Goal: Task Accomplishment & Management: Use online tool/utility

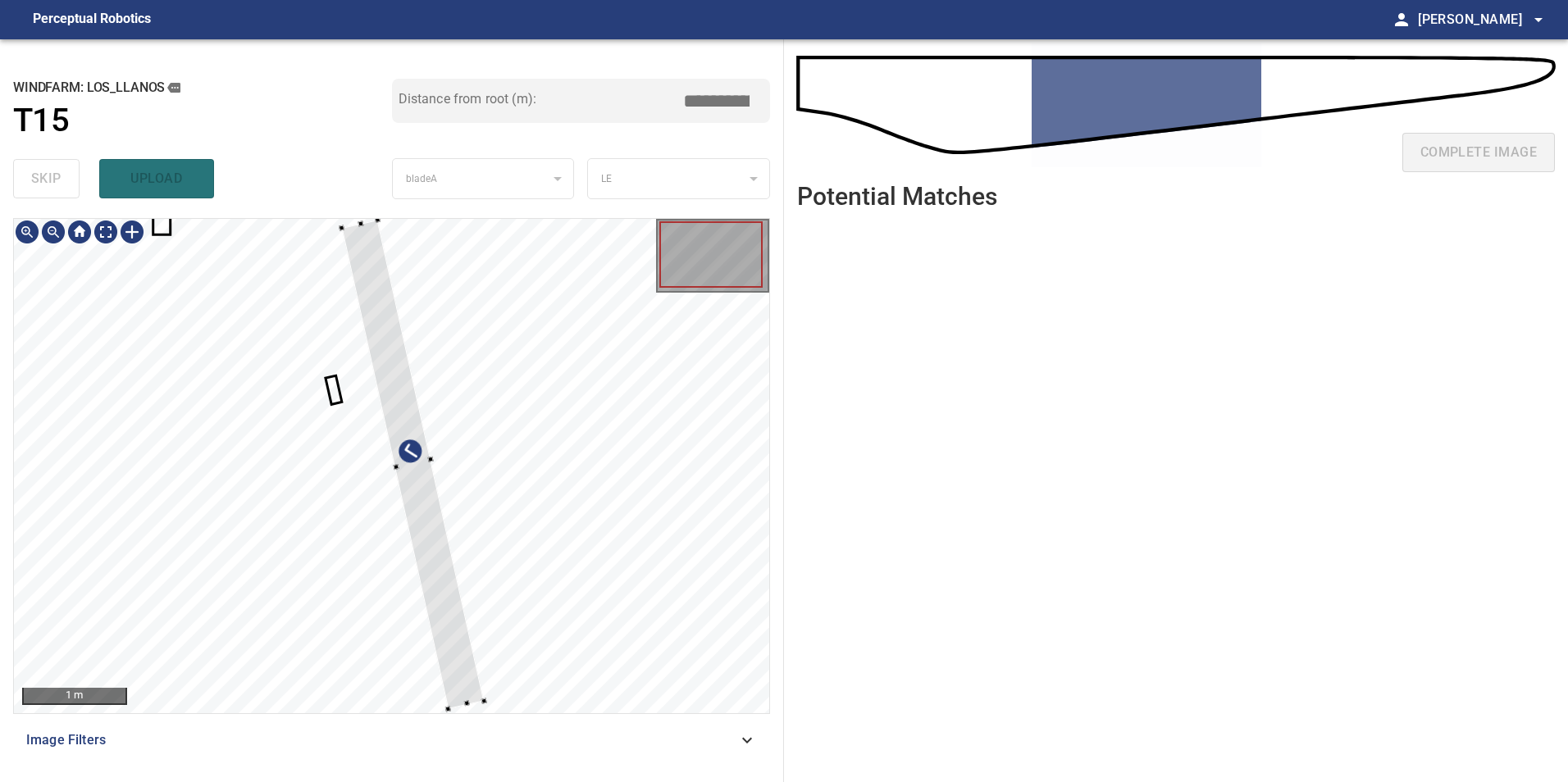
click at [485, 562] on div at bounding box center [413, 464] width 143 height 489
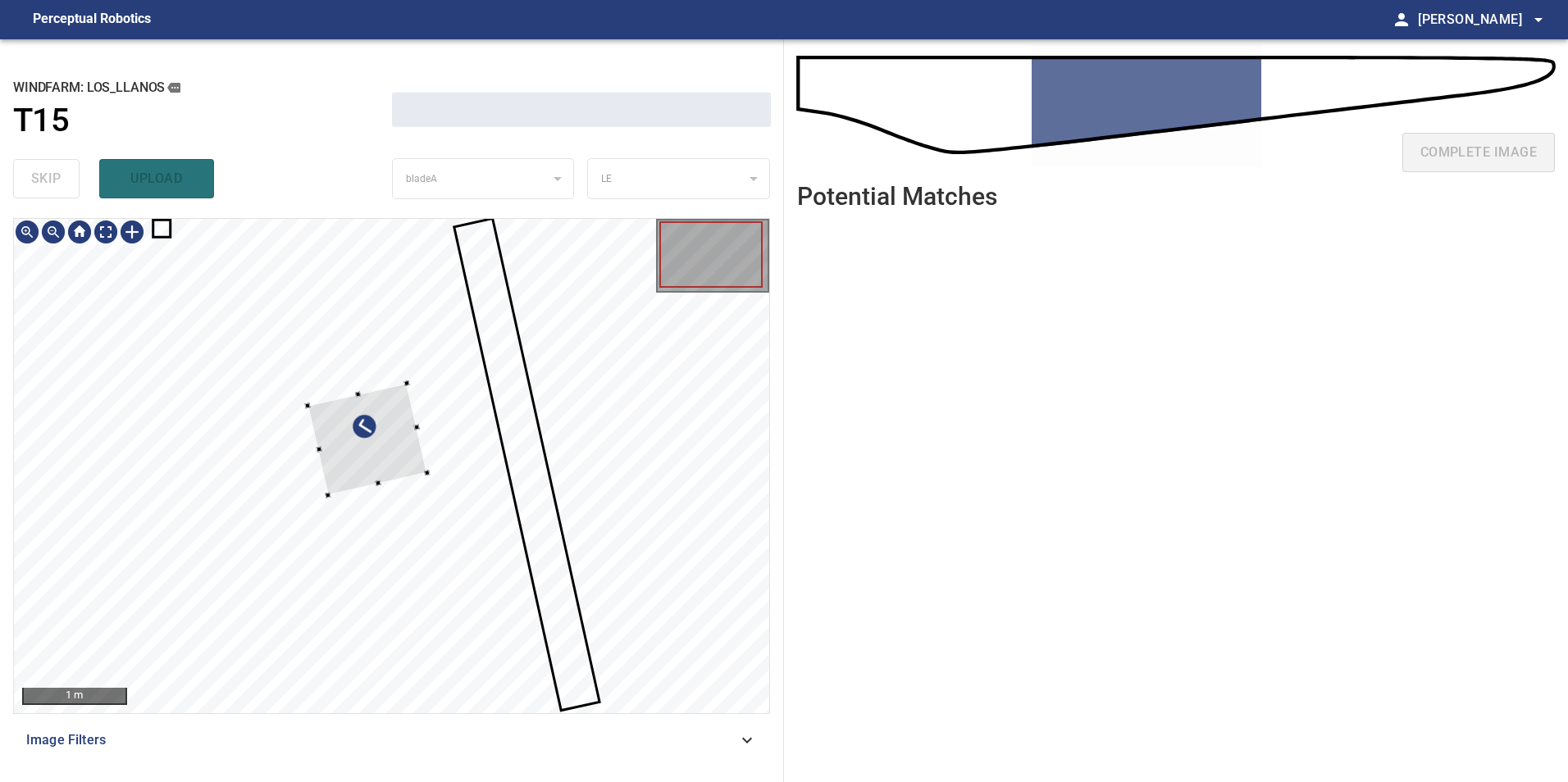
click at [426, 467] on div at bounding box center [367, 439] width 119 height 113
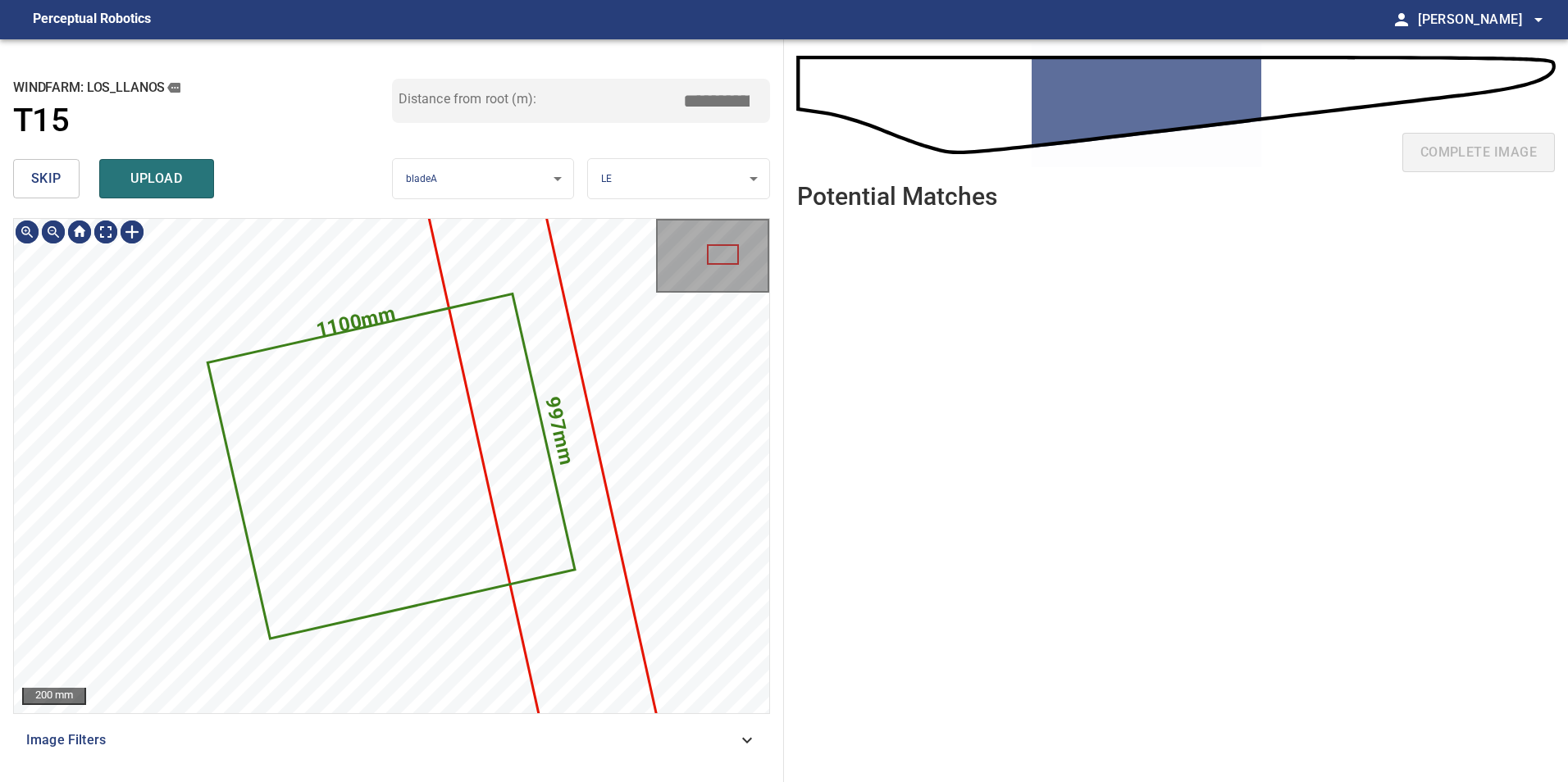
type input "*****"
click at [28, 173] on button "skip" at bounding box center [46, 178] width 66 height 39
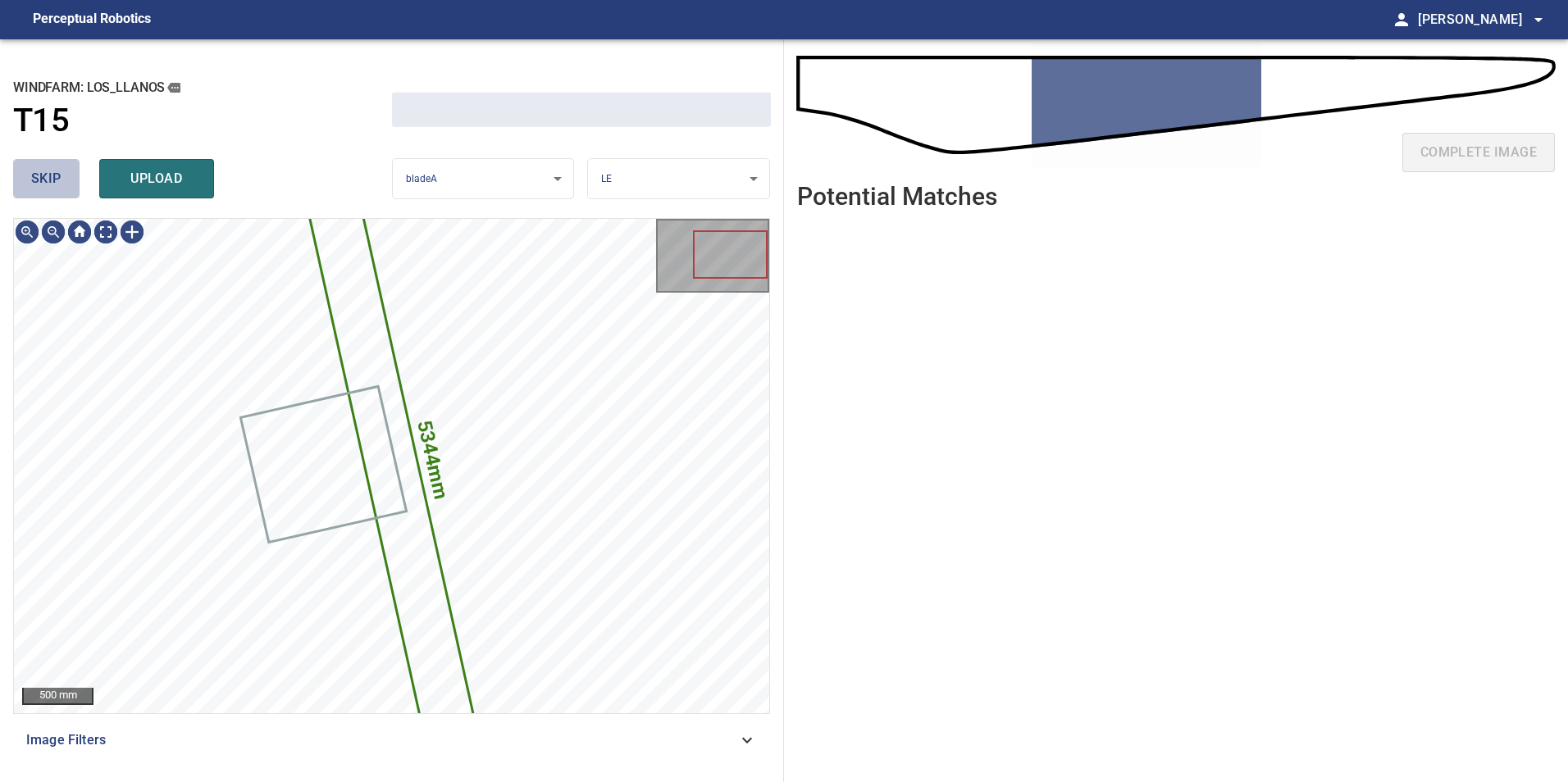
click at [28, 173] on button "skip" at bounding box center [46, 178] width 66 height 39
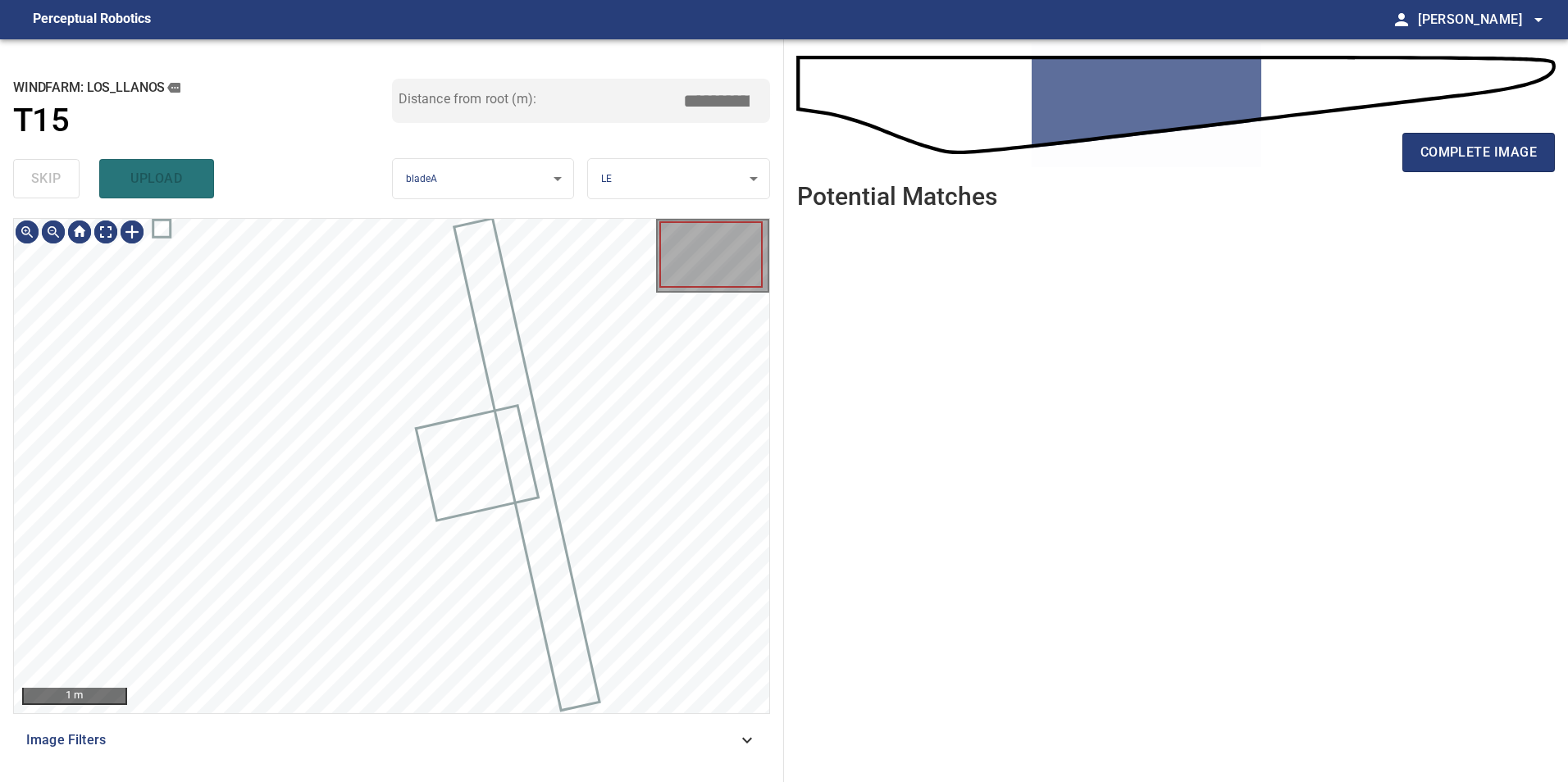
click at [28, 173] on div "skip upload" at bounding box center [202, 178] width 378 height 52
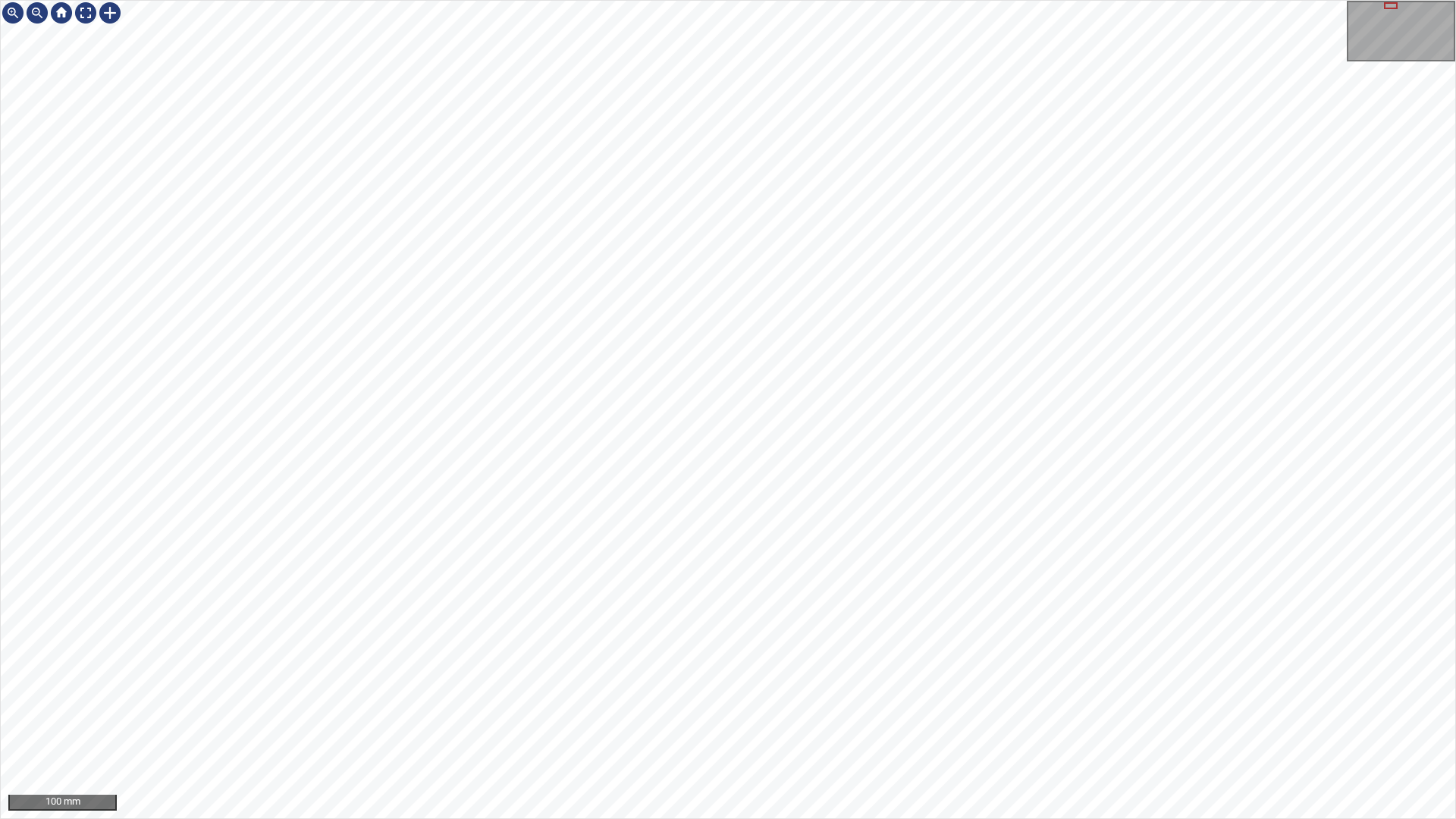
click at [762, 723] on div "100 mm" at bounding box center [728, 409] width 1456 height 819
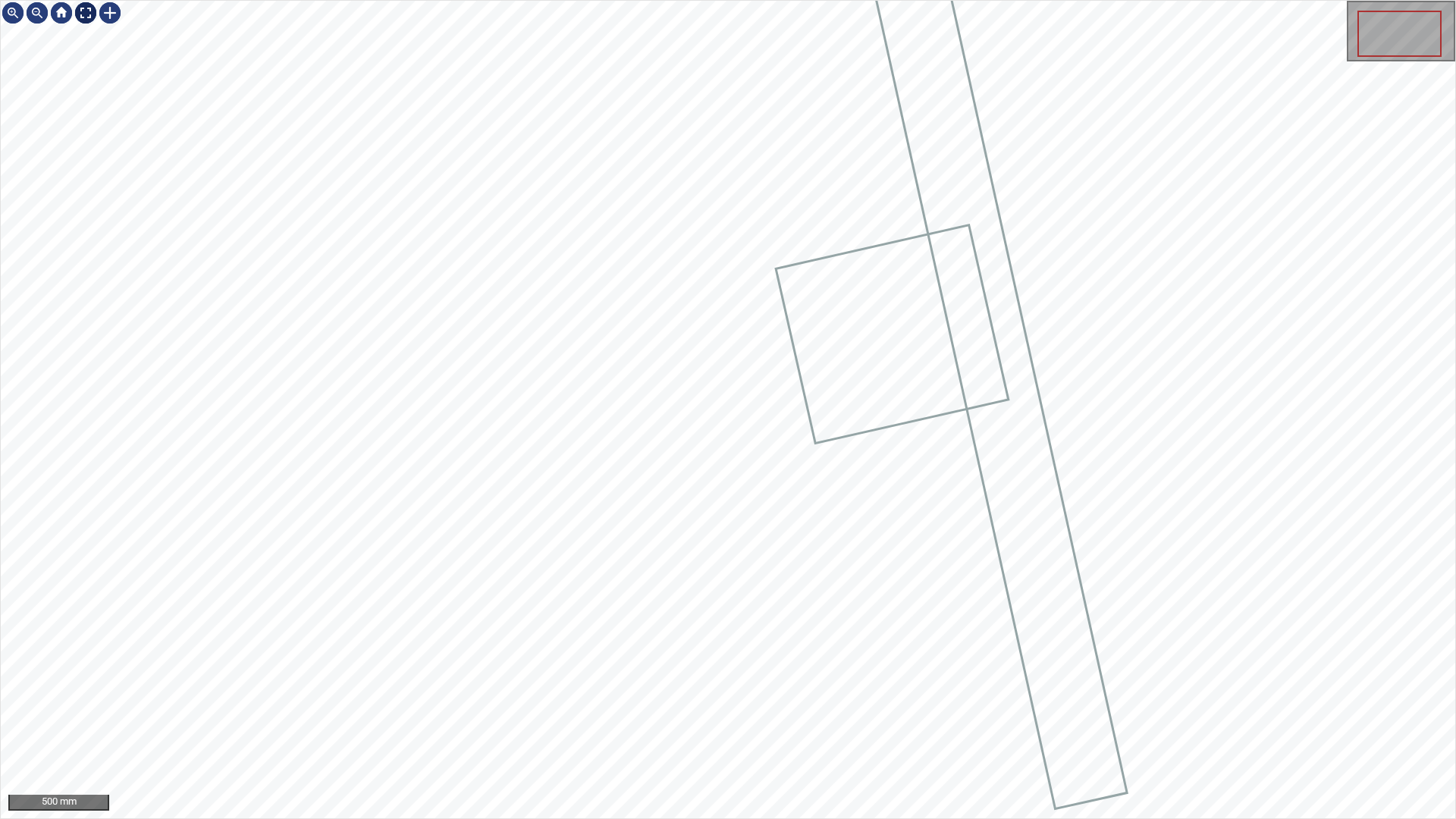
click at [82, 14] on div at bounding box center [86, 13] width 25 height 25
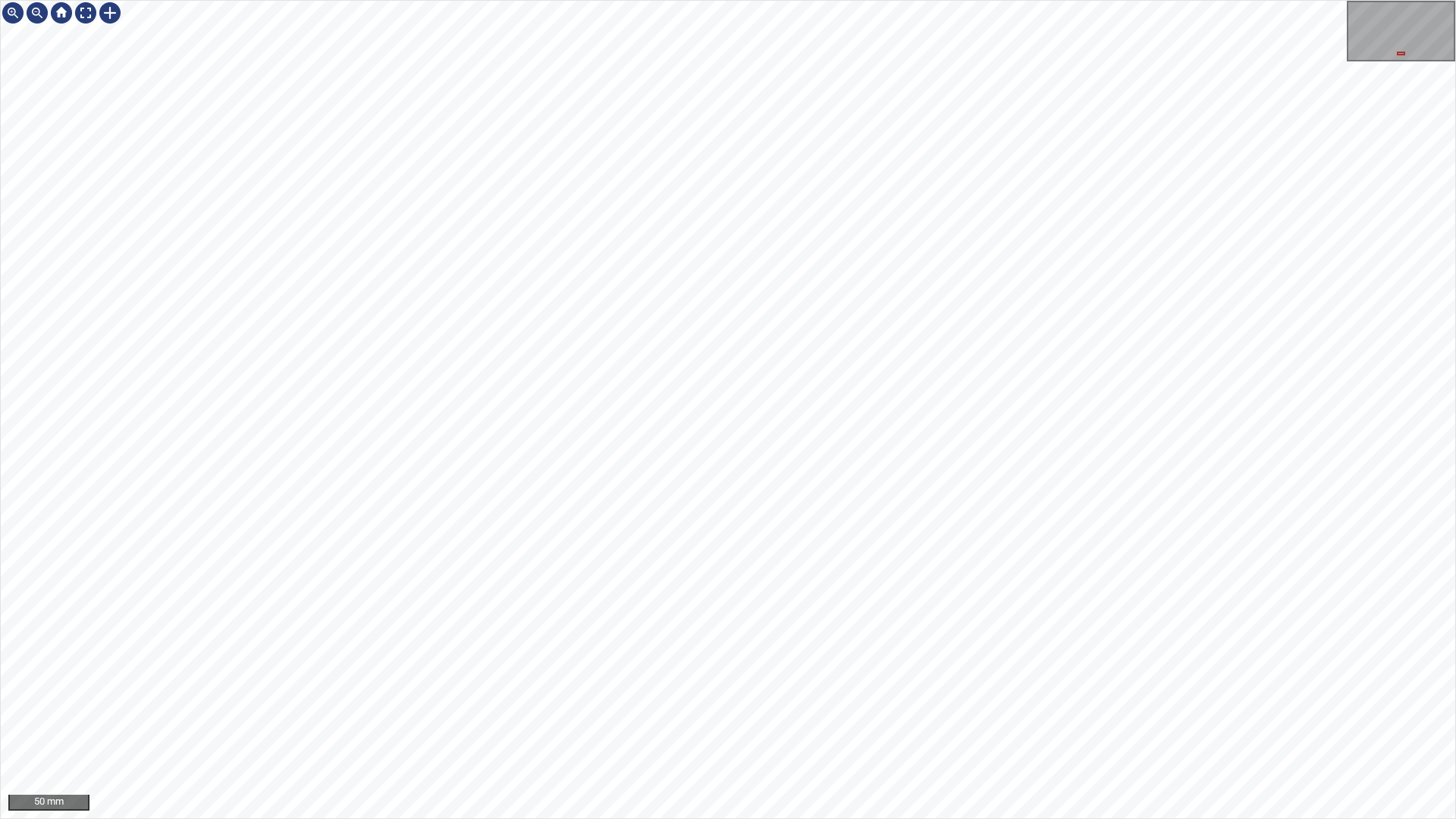
click at [601, 723] on div "50 mm" at bounding box center [728, 409] width 1456 height 819
click at [851, 723] on div "100 mm" at bounding box center [728, 409] width 1456 height 819
click at [708, 0] on div "50 mm" at bounding box center [728, 409] width 1456 height 819
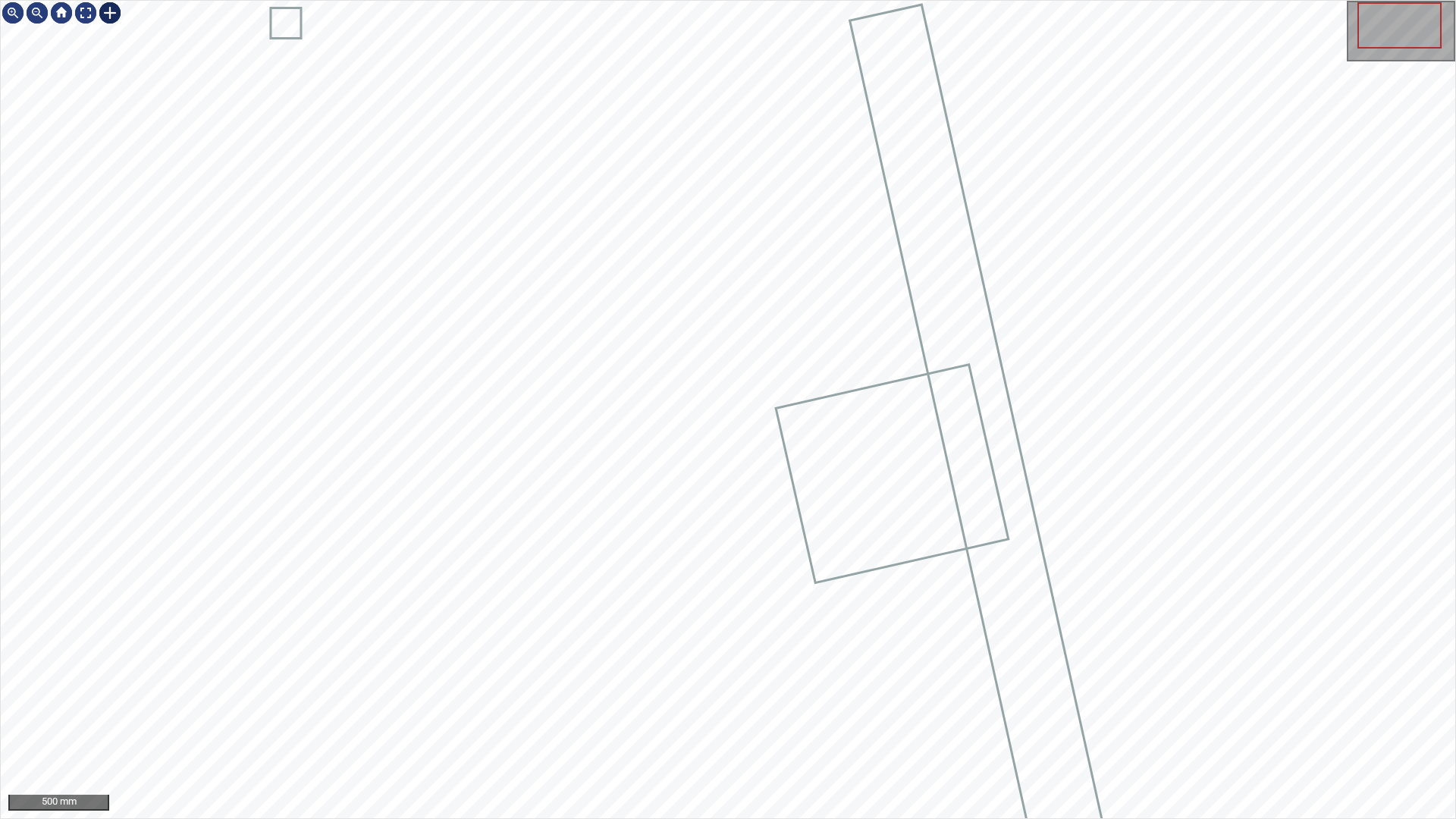
click at [108, 16] on div at bounding box center [110, 13] width 25 height 25
click at [597, 308] on div at bounding box center [728, 409] width 1454 height 817
click at [573, 375] on div at bounding box center [627, 391] width 176 height 120
click at [643, 452] on div at bounding box center [632, 402] width 106 height 176
click at [621, 379] on div at bounding box center [636, 421] width 107 height 212
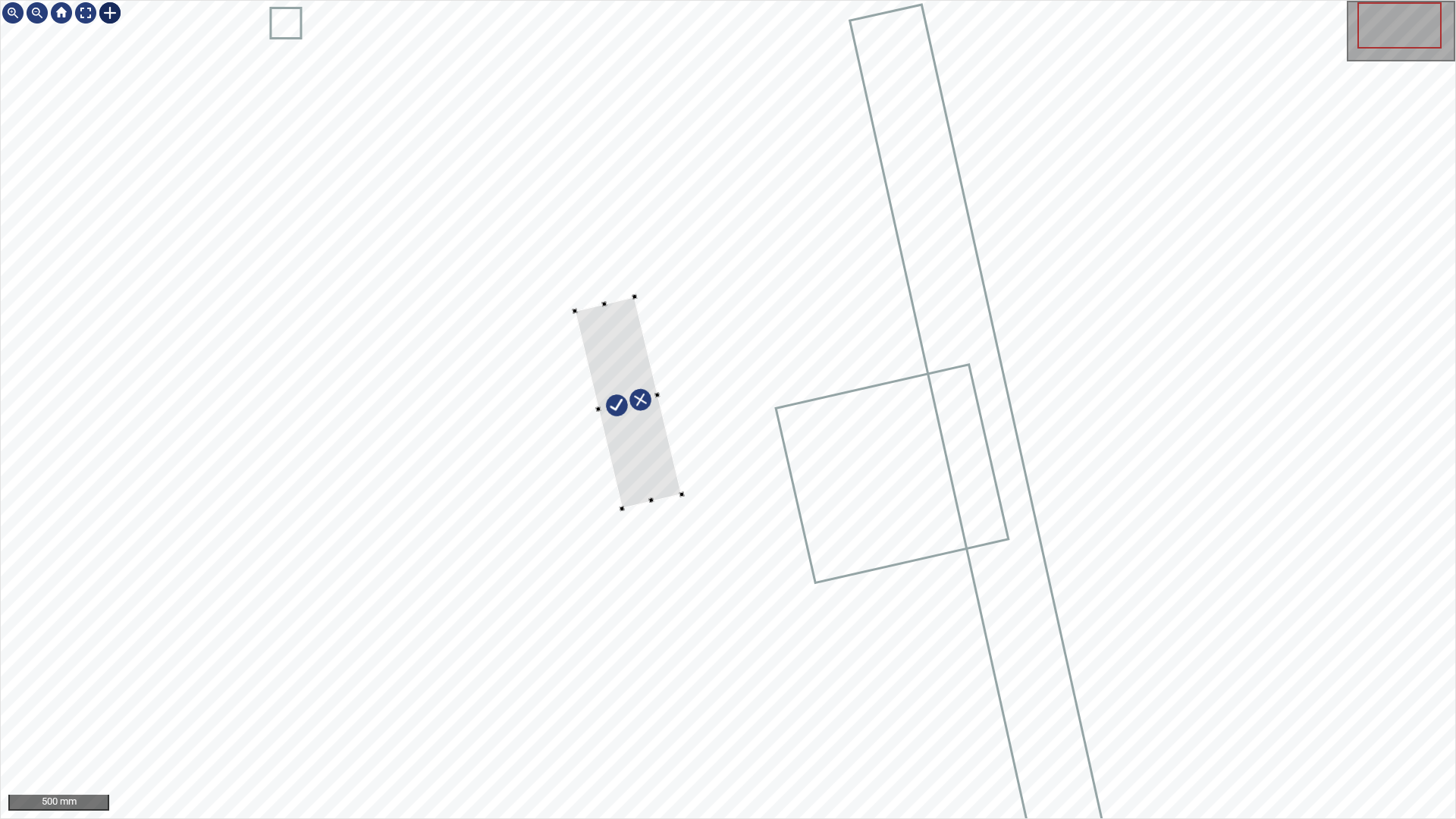
click at [652, 470] on div at bounding box center [628, 403] width 107 height 212
click at [655, 471] on div at bounding box center [629, 401] width 98 height 211
click at [669, 489] on div at bounding box center [728, 409] width 1454 height 817
click at [576, 417] on div at bounding box center [728, 409] width 1454 height 817
click at [648, 452] on div at bounding box center [635, 394] width 89 height 208
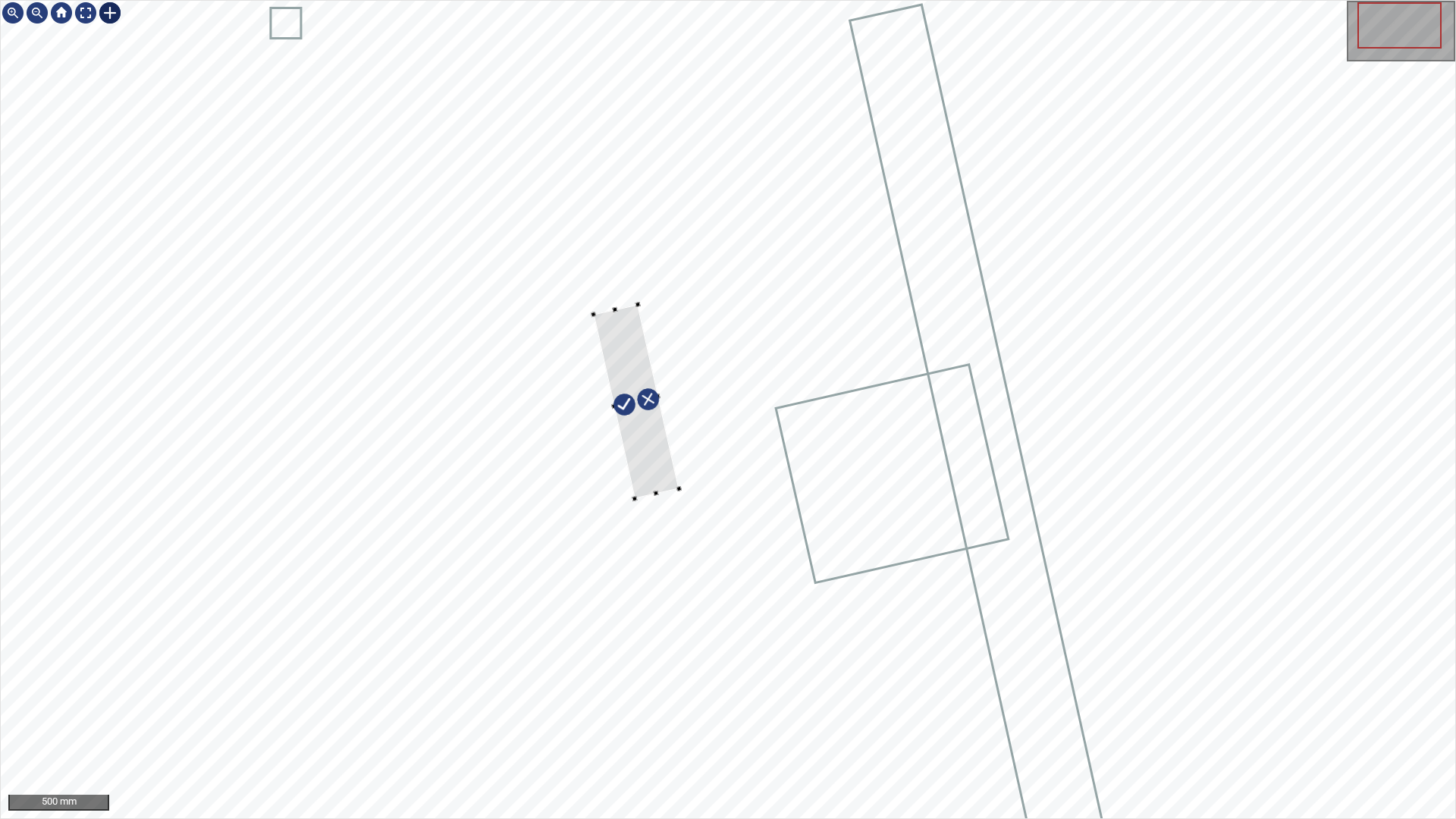
click at [655, 507] on div at bounding box center [728, 409] width 1454 height 817
click at [651, 483] on div at bounding box center [634, 400] width 86 height 197
click at [676, 485] on div at bounding box center [657, 395] width 43 height 187
click at [663, 476] on div at bounding box center [633, 394] width 87 height 197
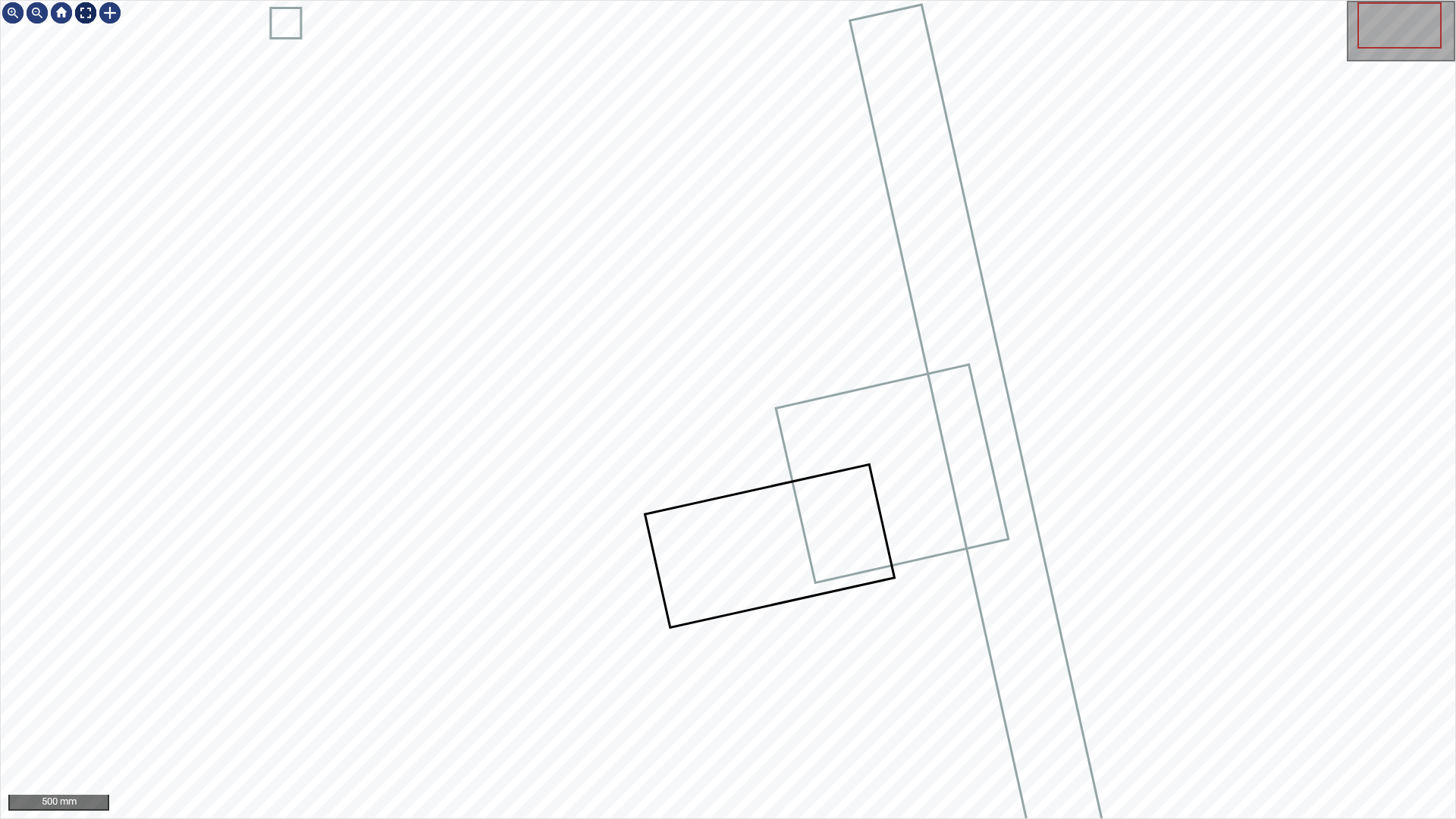
click at [92, 20] on div at bounding box center [86, 13] width 25 height 25
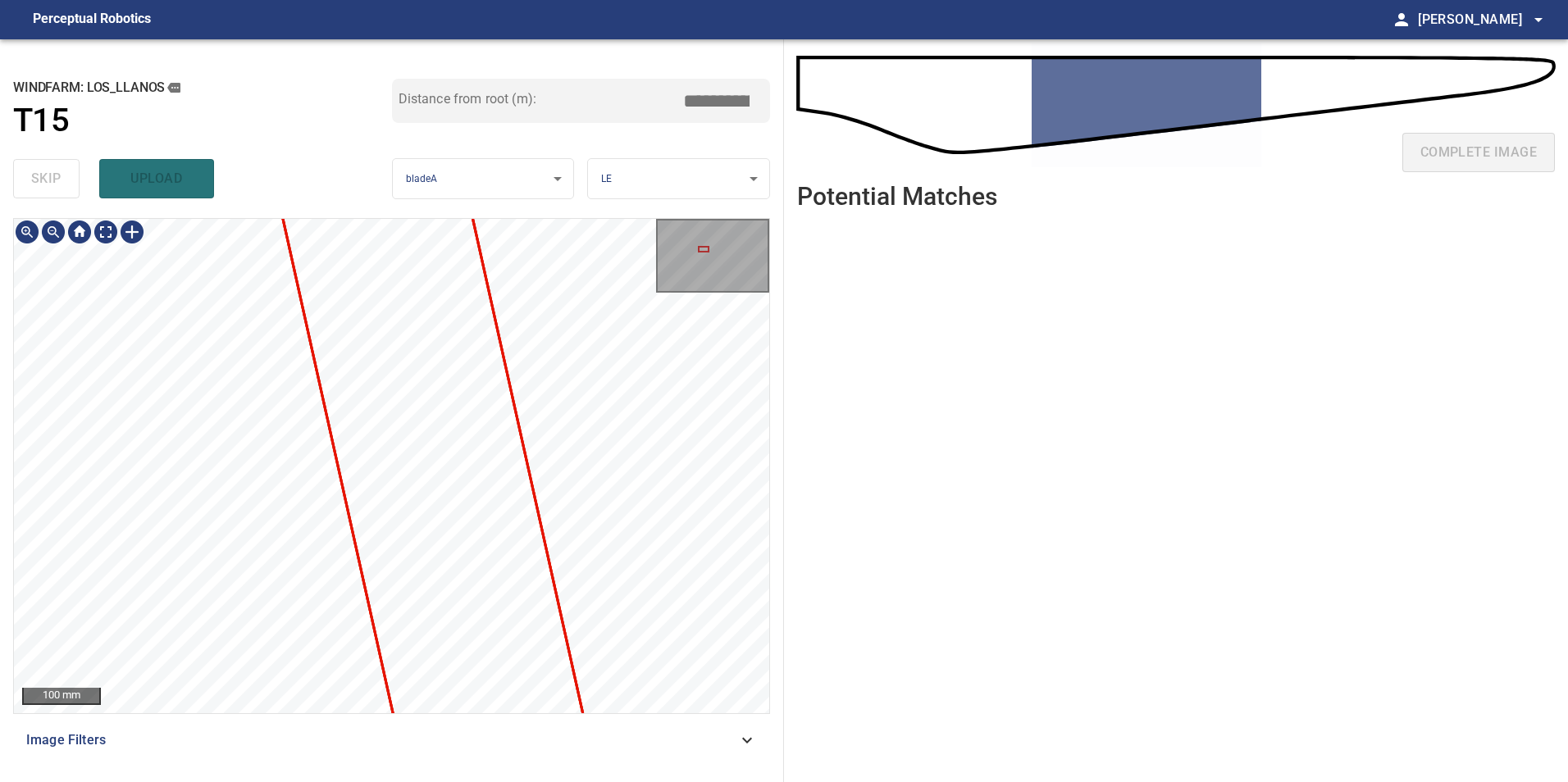
click at [589, 715] on div "100 mm Image Filters" at bounding box center [392, 494] width 757 height 551
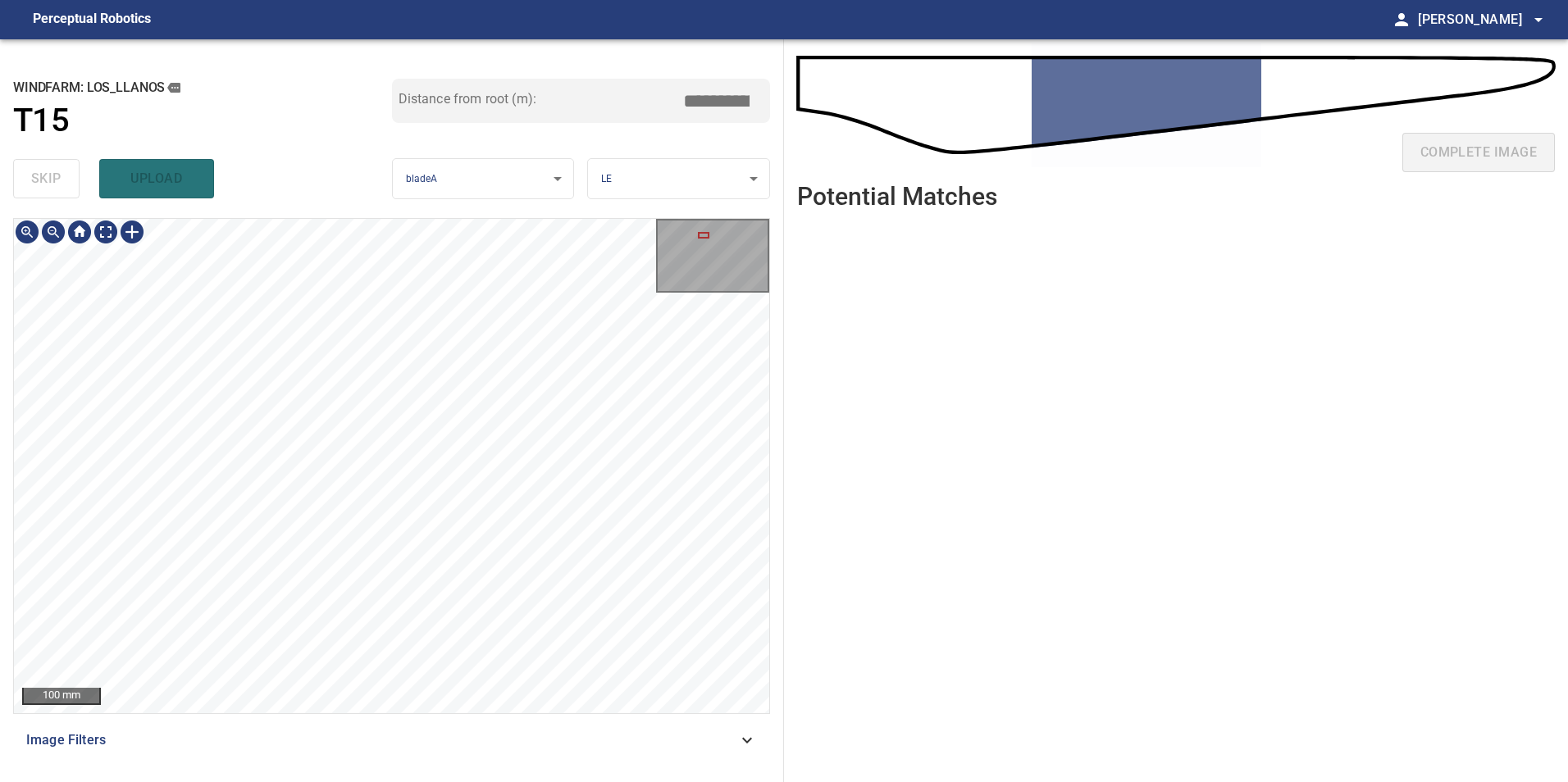
click at [580, 770] on div "**********" at bounding box center [392, 411] width 784 height 743
click at [306, 135] on div "**********" at bounding box center [392, 411] width 784 height 743
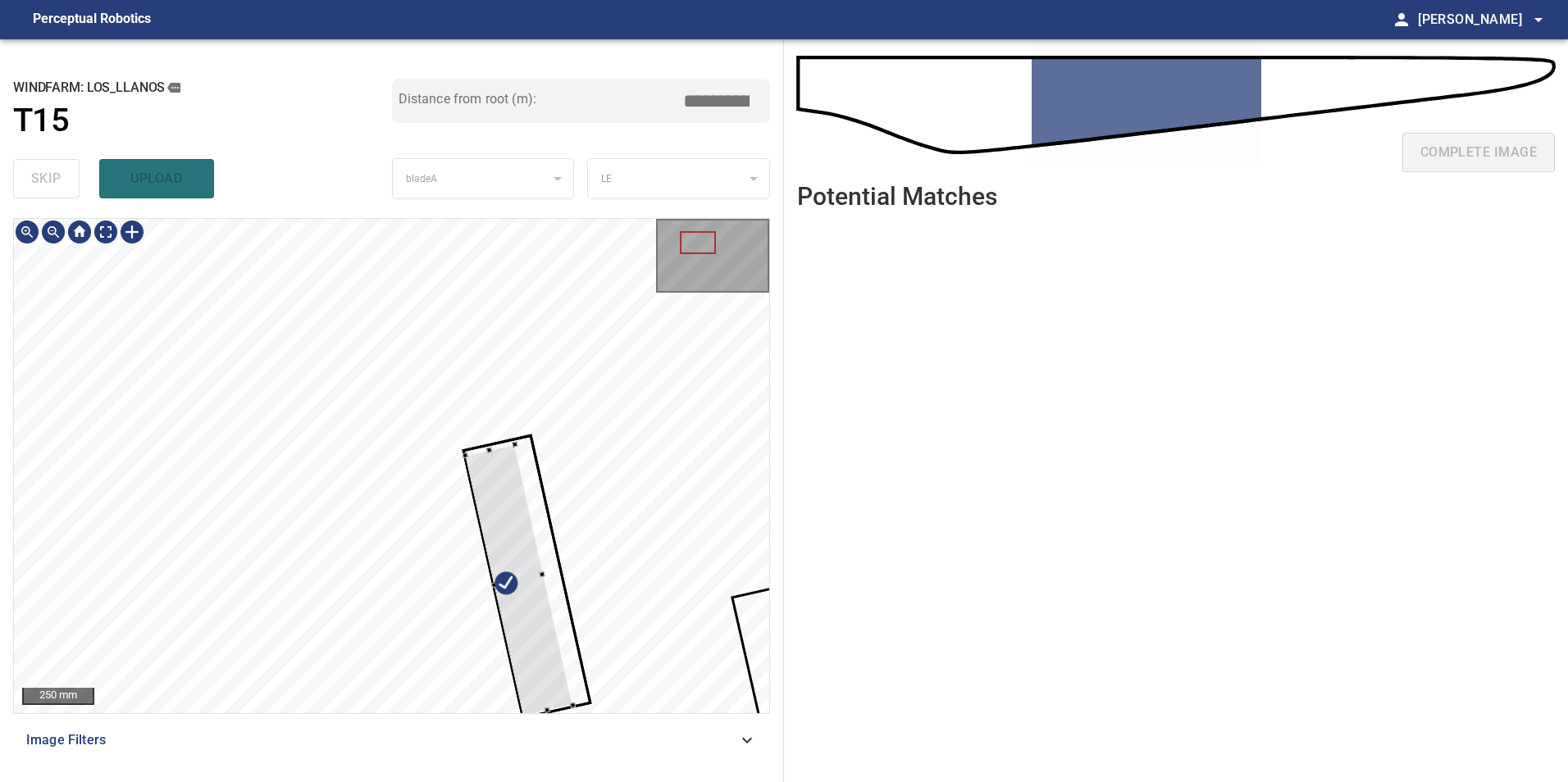
click at [515, 442] on div at bounding box center [514, 445] width 5 height 5
click at [519, 516] on div at bounding box center [521, 578] width 107 height 272
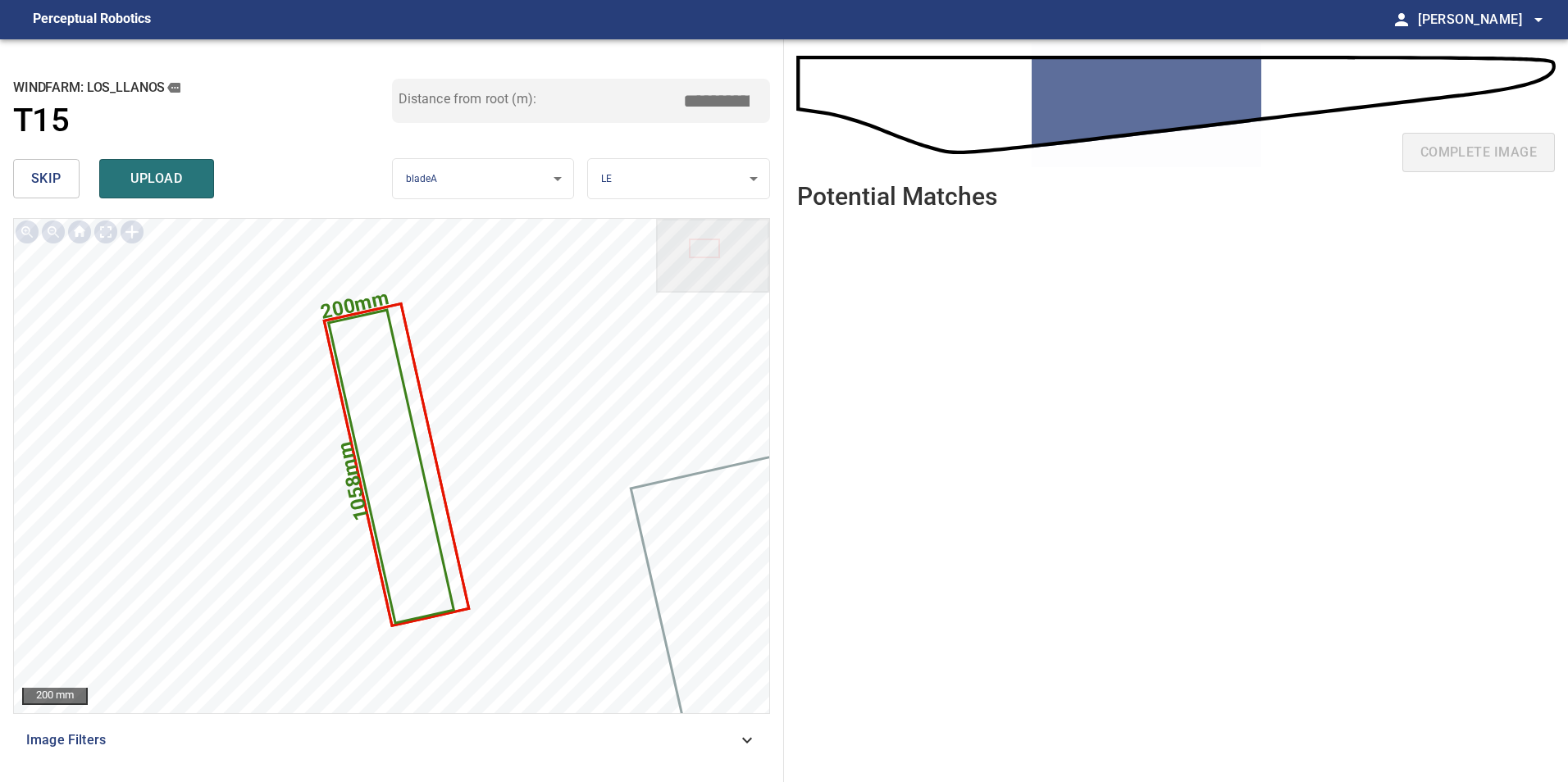
click at [729, 104] on input "*****" at bounding box center [722, 100] width 82 height 31
drag, startPoint x: 729, startPoint y: 104, endPoint x: 854, endPoint y: 98, distance: 125.1
click at [839, 100] on div "**********" at bounding box center [784, 411] width 1568 height 743
type input "*****"
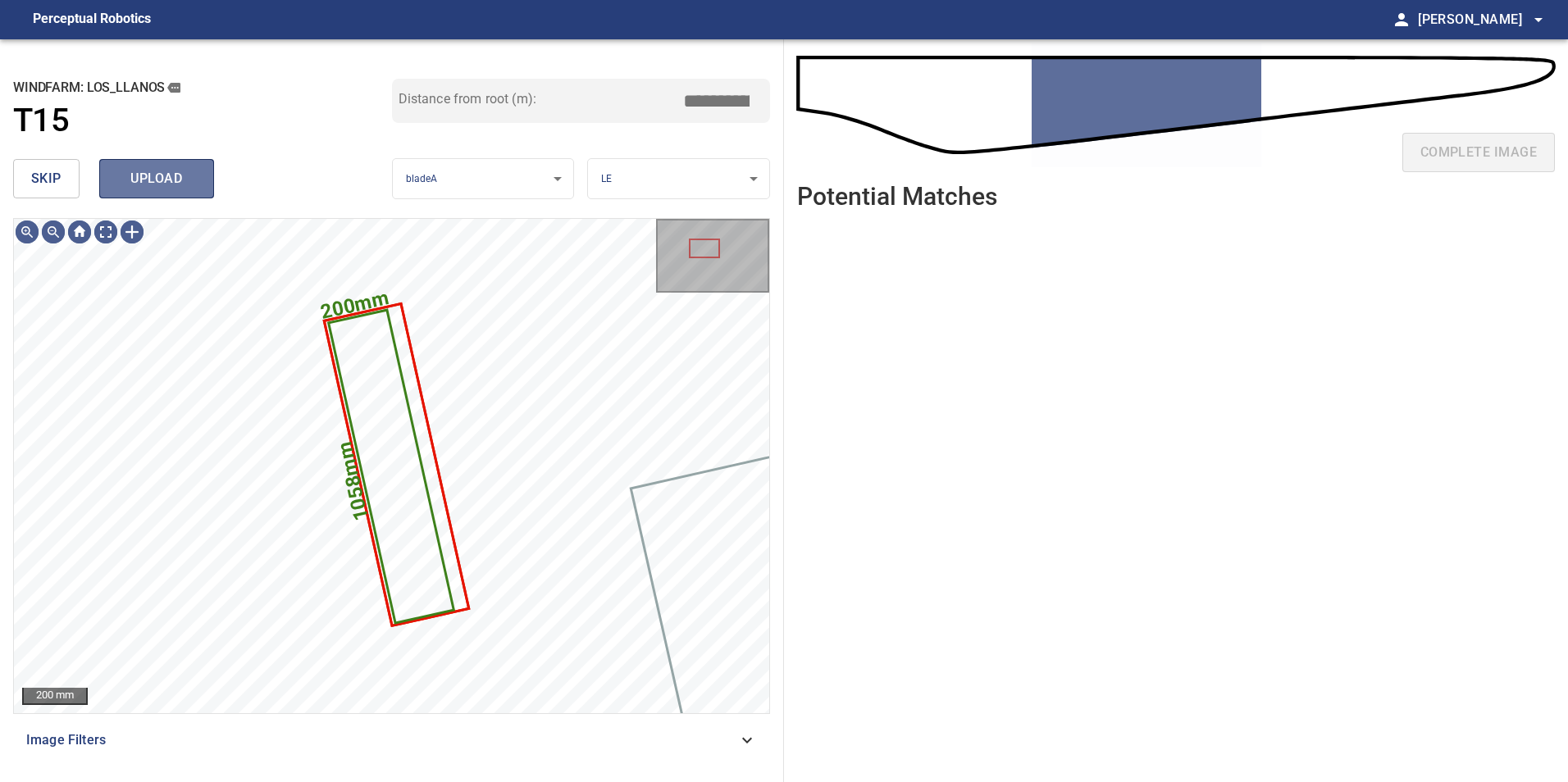
click at [157, 188] on span "upload" at bounding box center [156, 179] width 79 height 23
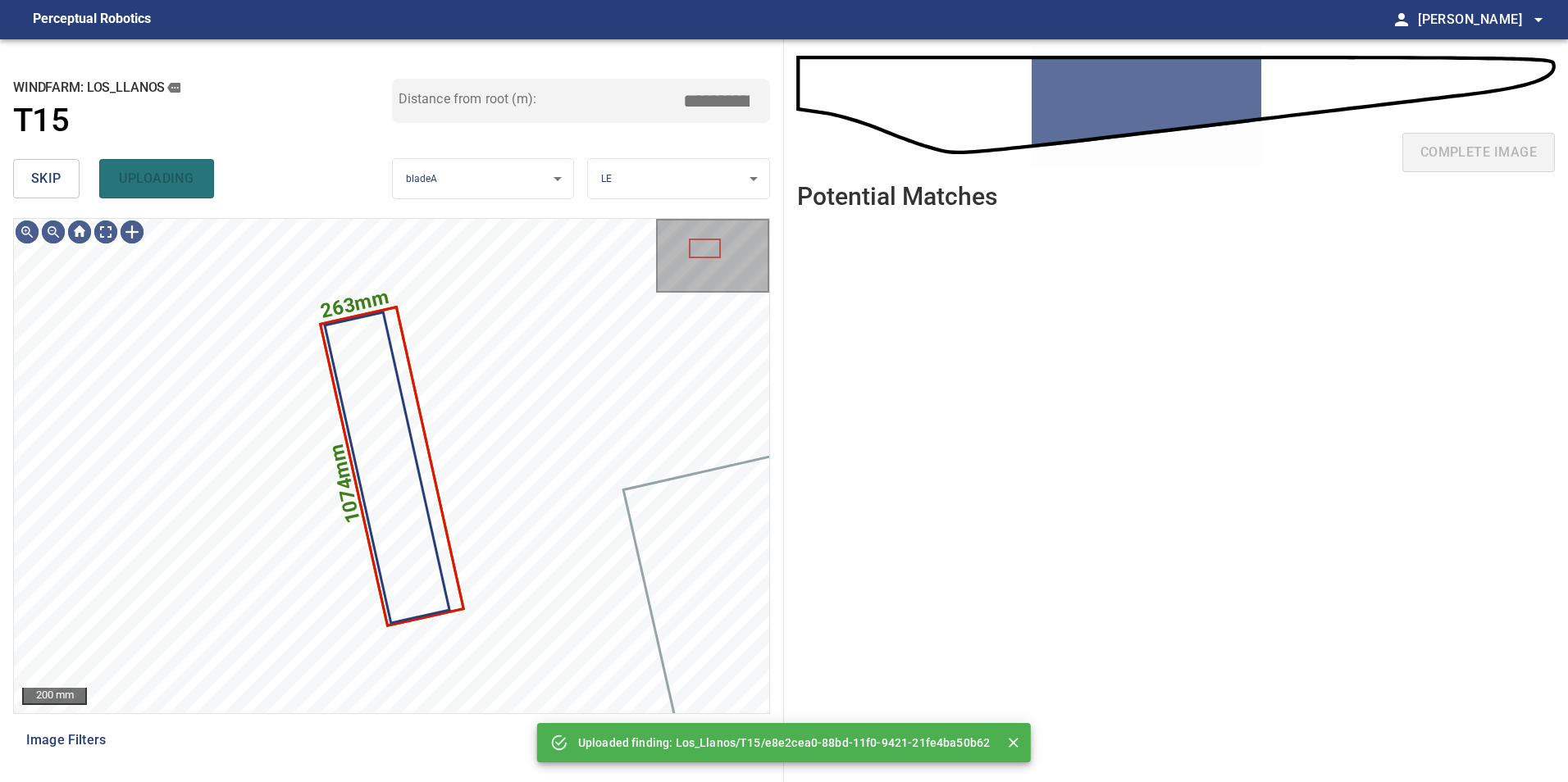
click at [74, 184] on button "skip" at bounding box center [46, 178] width 66 height 39
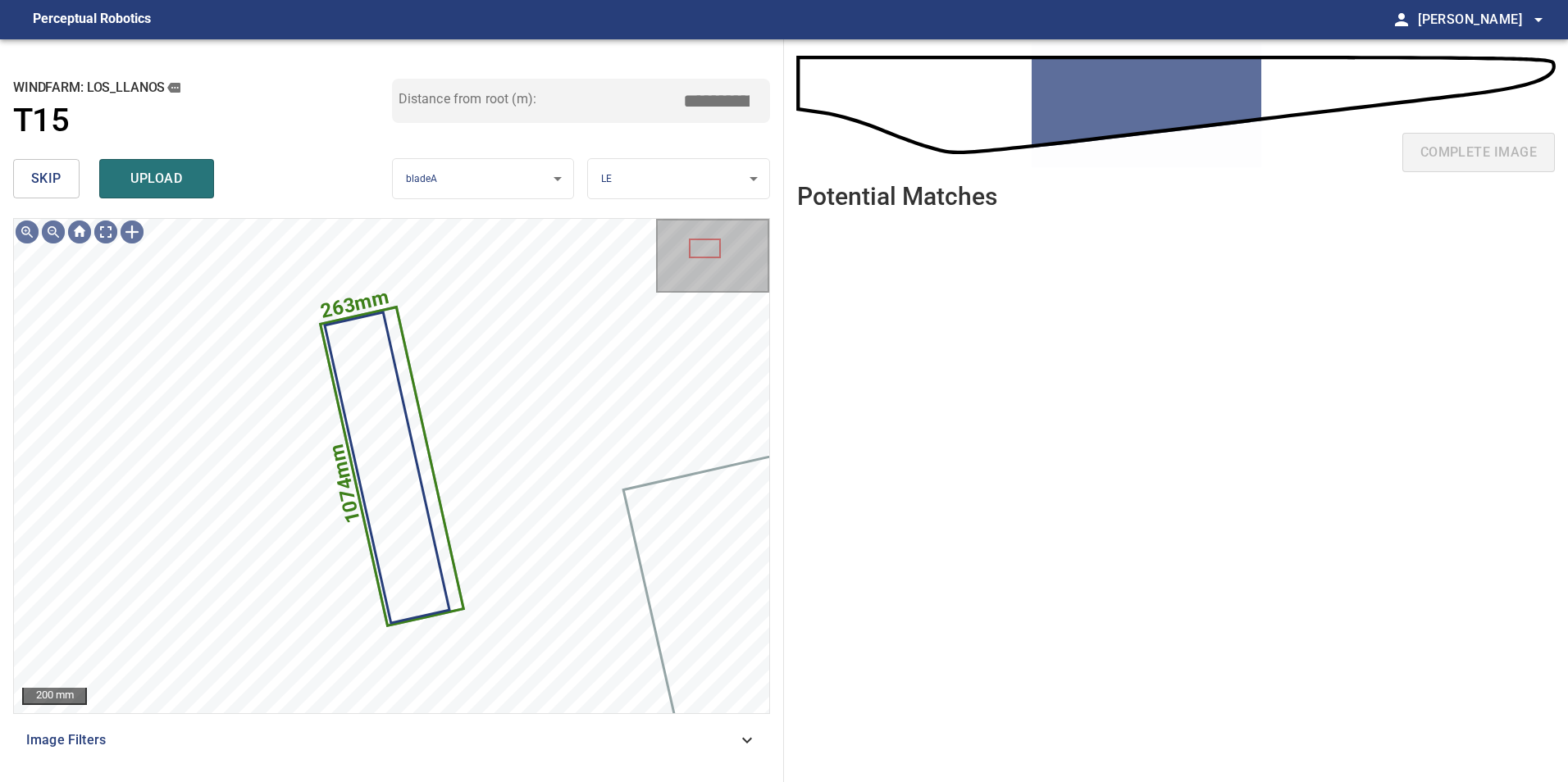
click at [66, 192] on button "skip" at bounding box center [46, 178] width 66 height 39
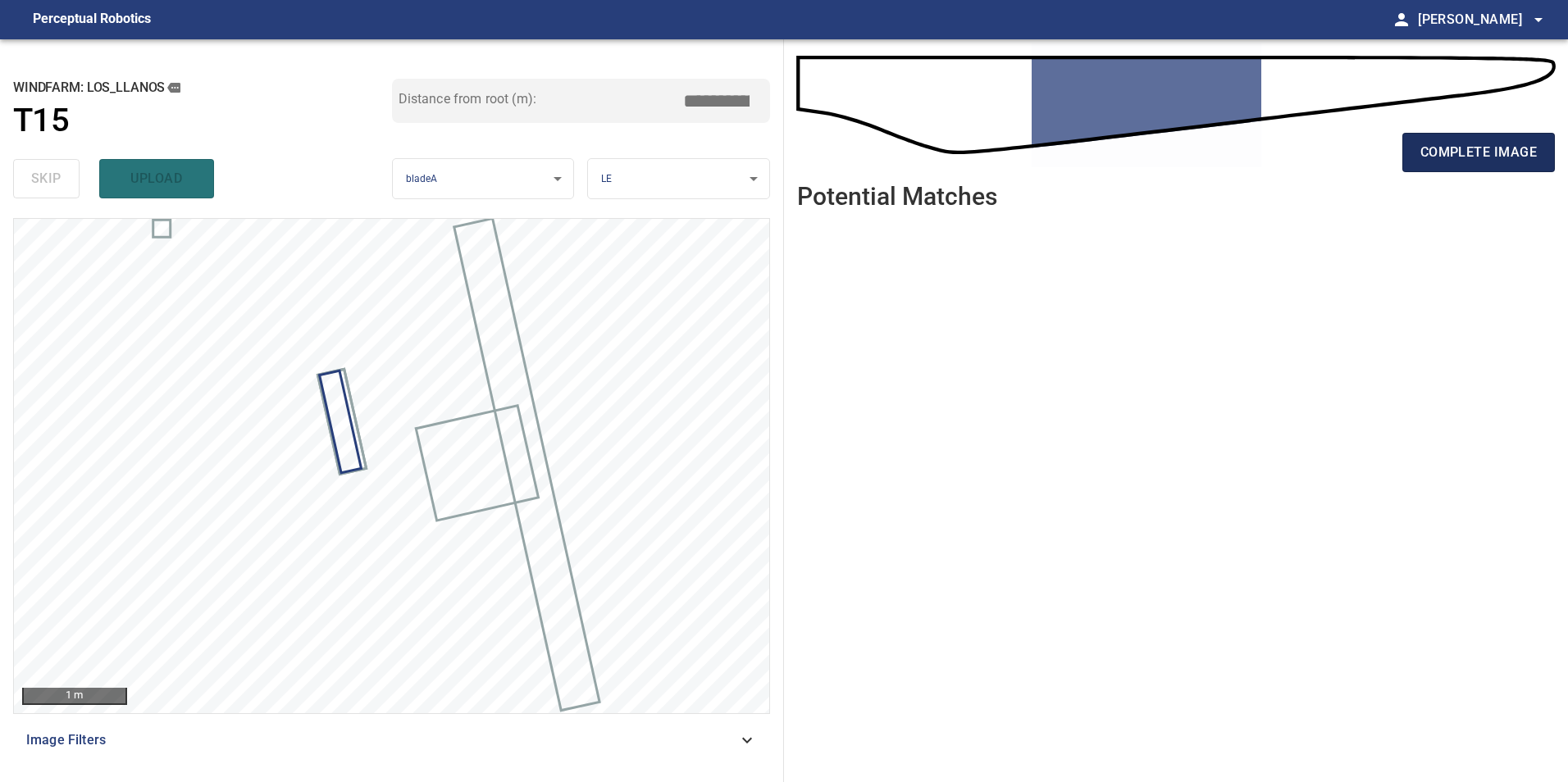
drag, startPoint x: 1507, startPoint y: 138, endPoint x: 1502, endPoint y: 146, distance: 9.4
click at [1509, 138] on button "complete image" at bounding box center [1478, 152] width 152 height 39
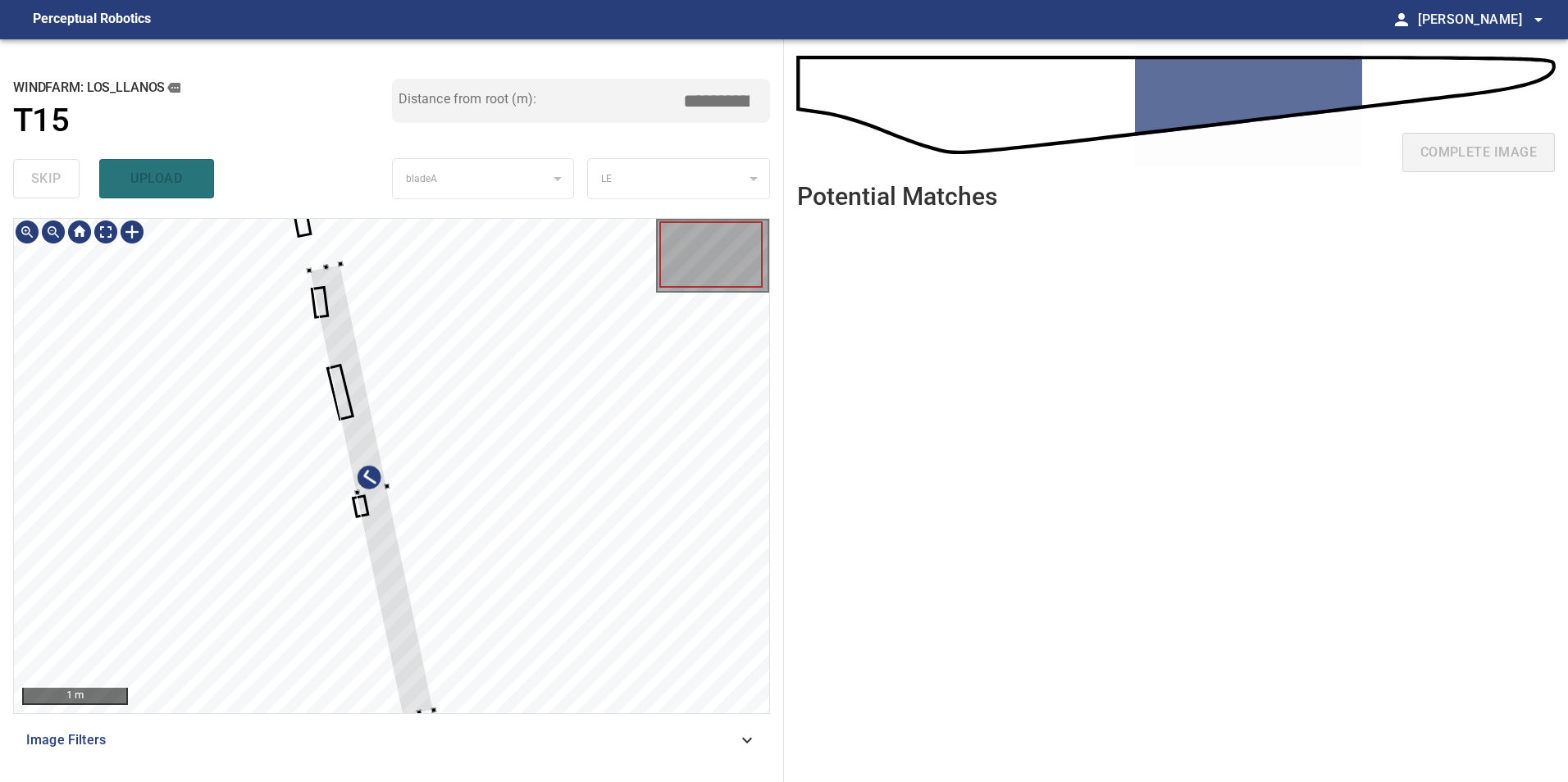
click at [508, 418] on div at bounding box center [392, 466] width 755 height 495
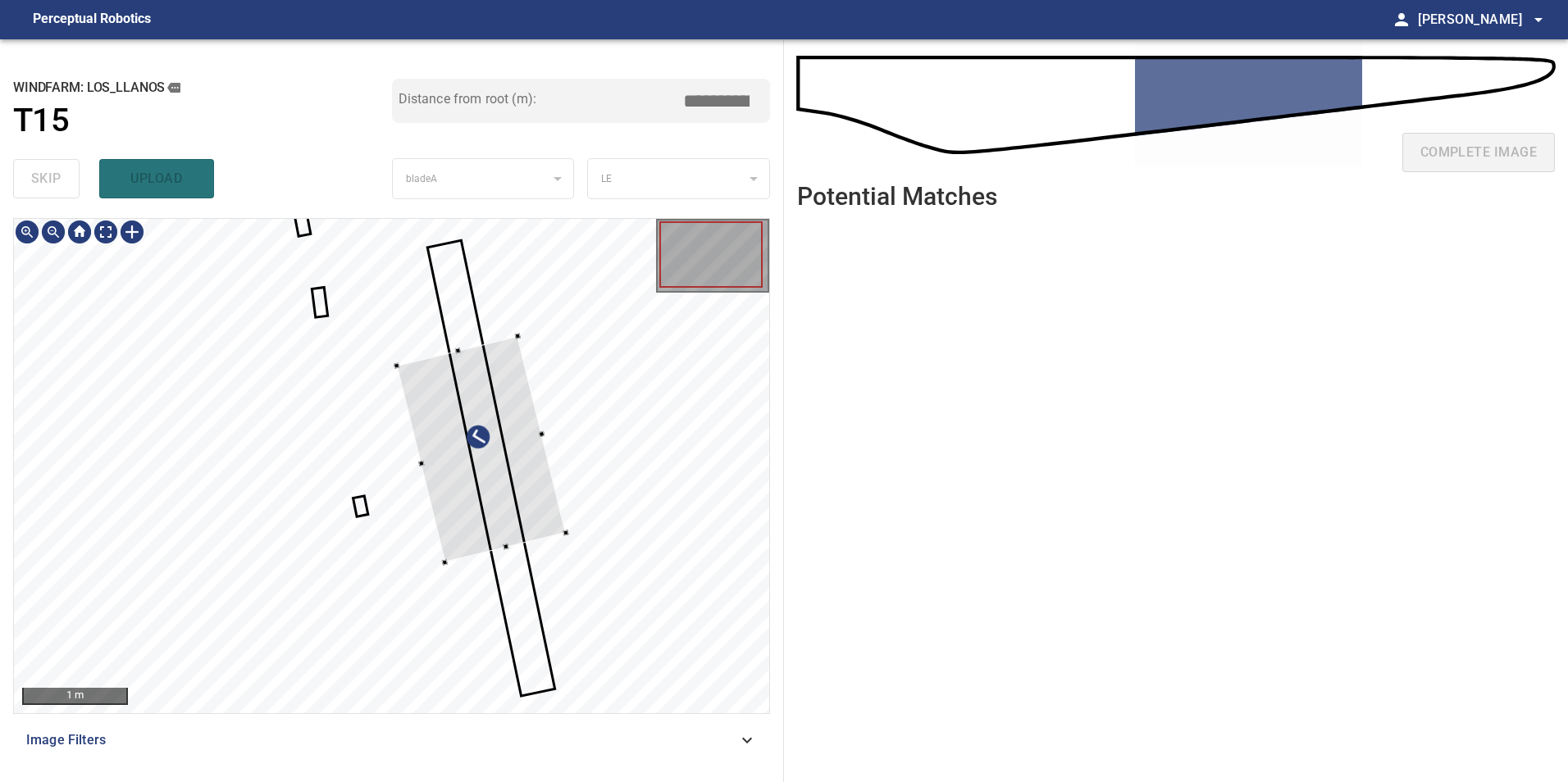
click at [564, 497] on div at bounding box center [481, 449] width 169 height 226
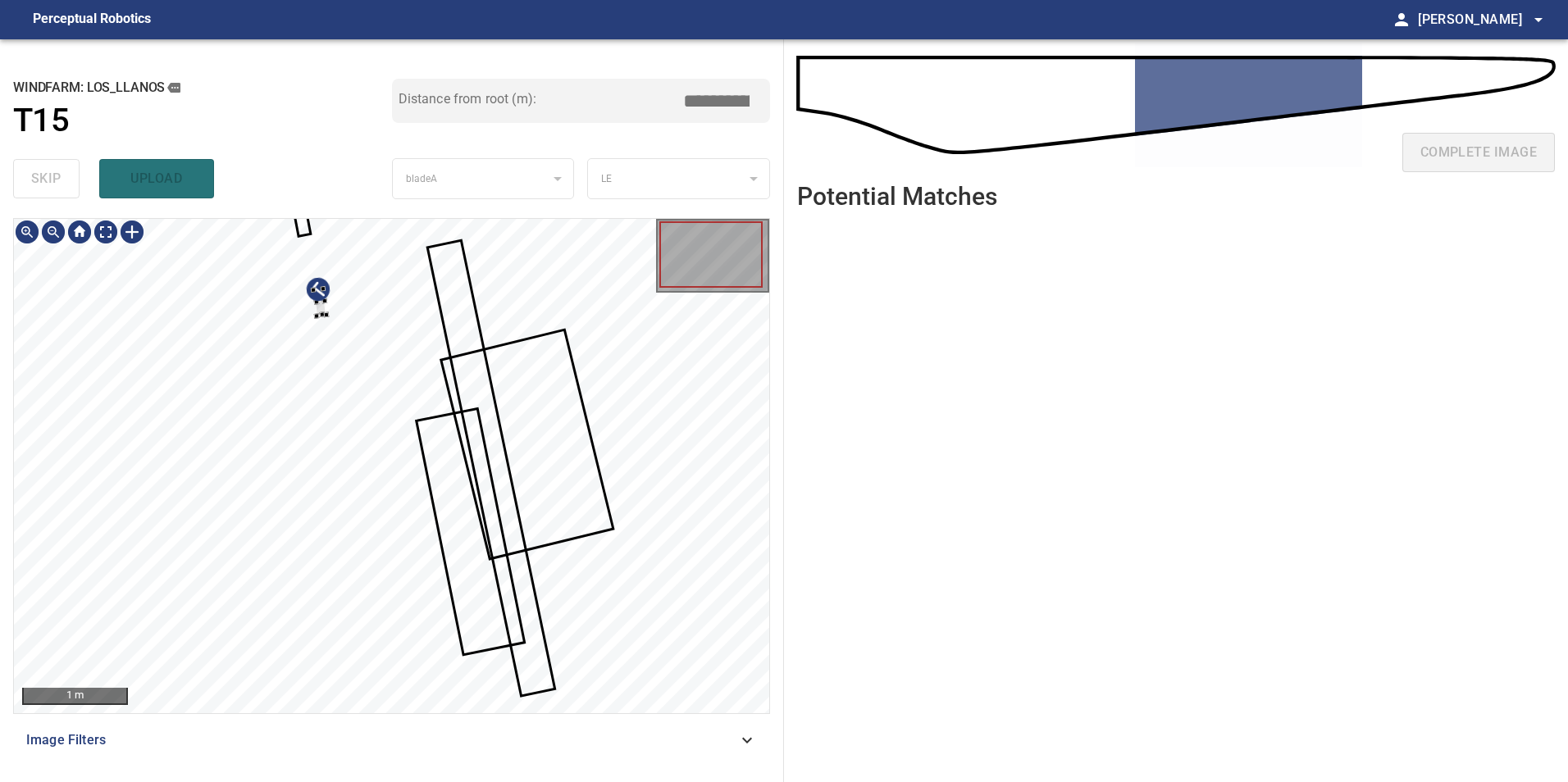
click at [511, 453] on div at bounding box center [392, 466] width 755 height 495
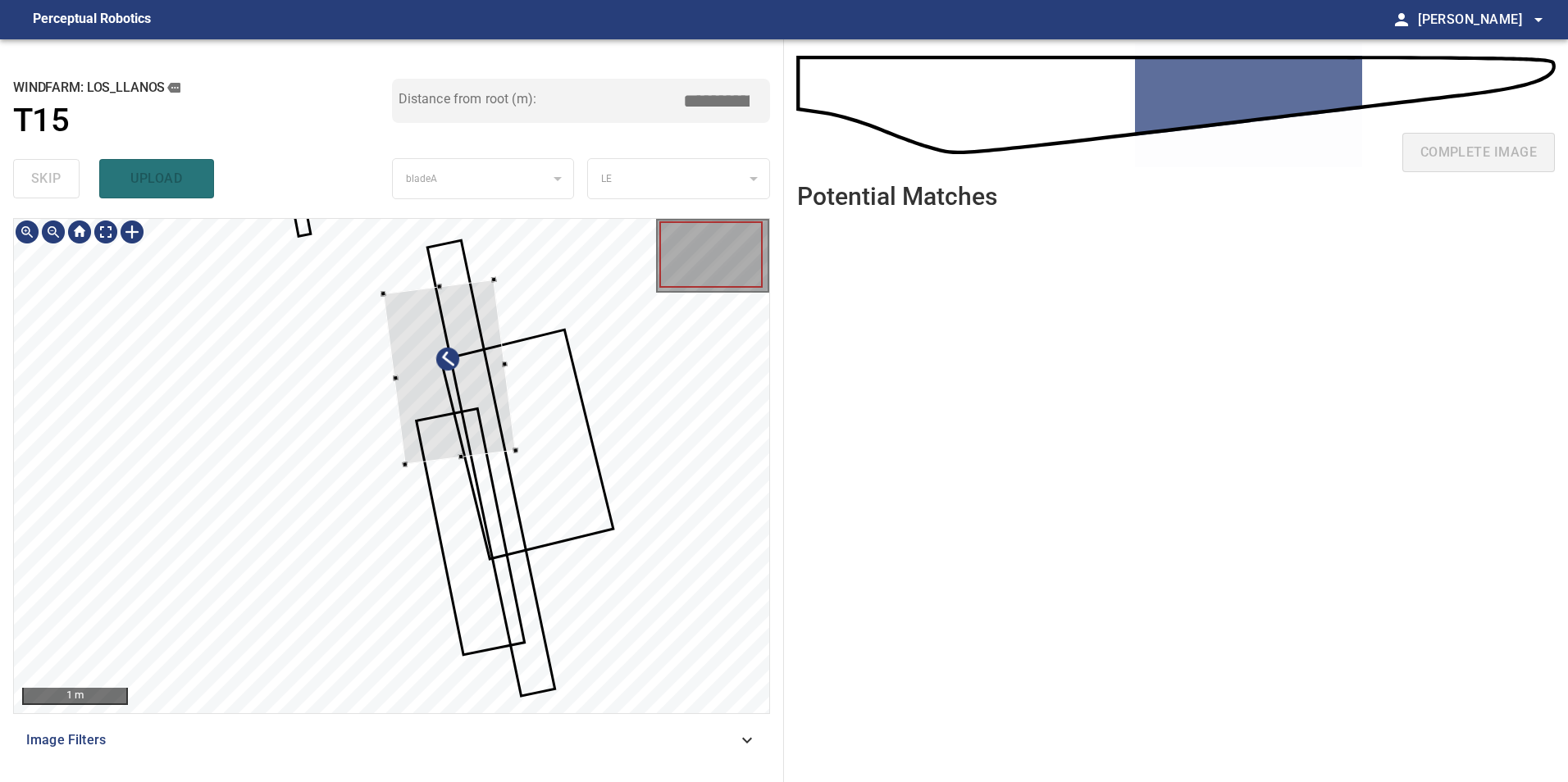
click at [508, 414] on div at bounding box center [449, 371] width 132 height 185
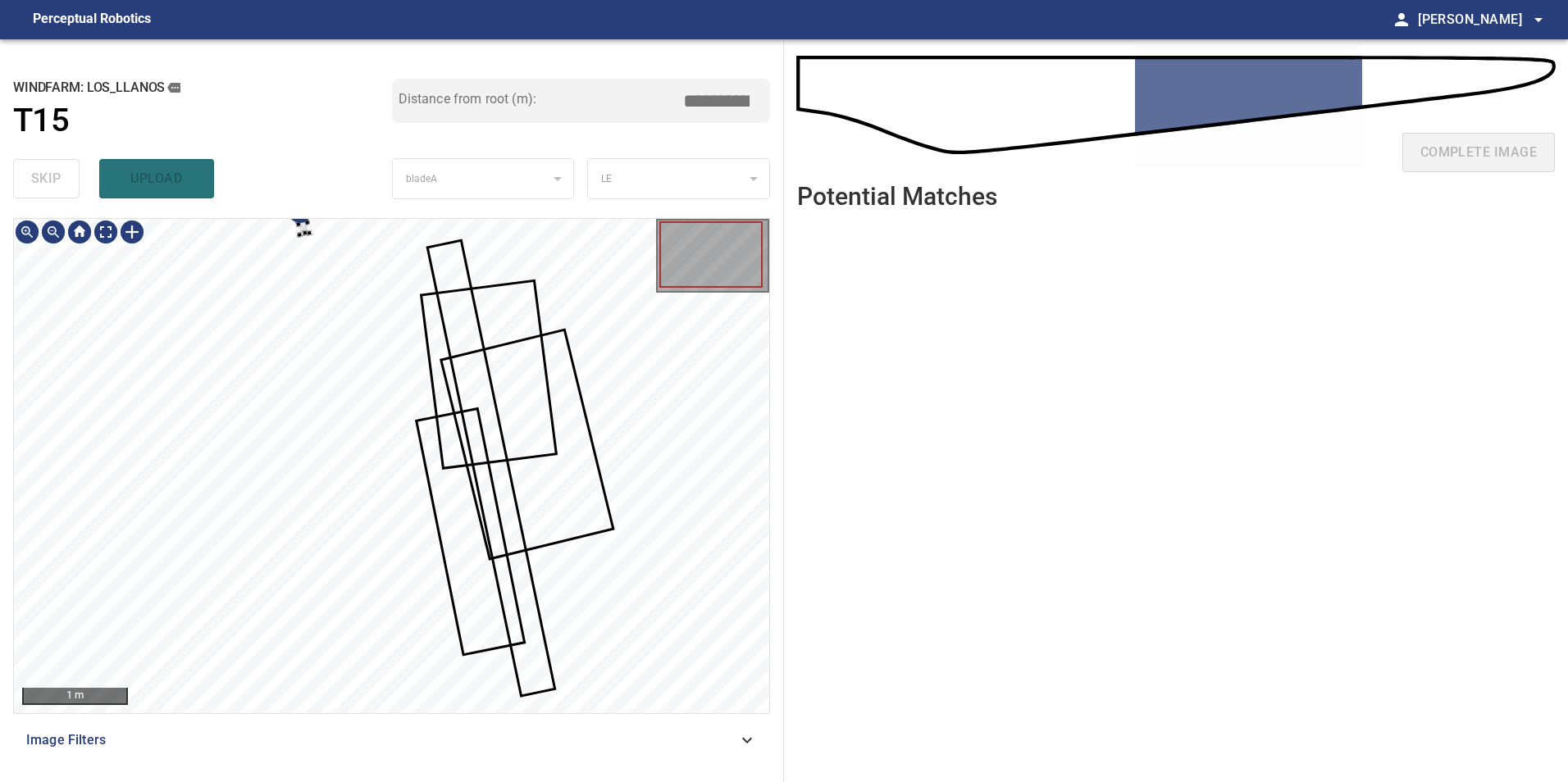
click at [428, 446] on div at bounding box center [392, 466] width 755 height 495
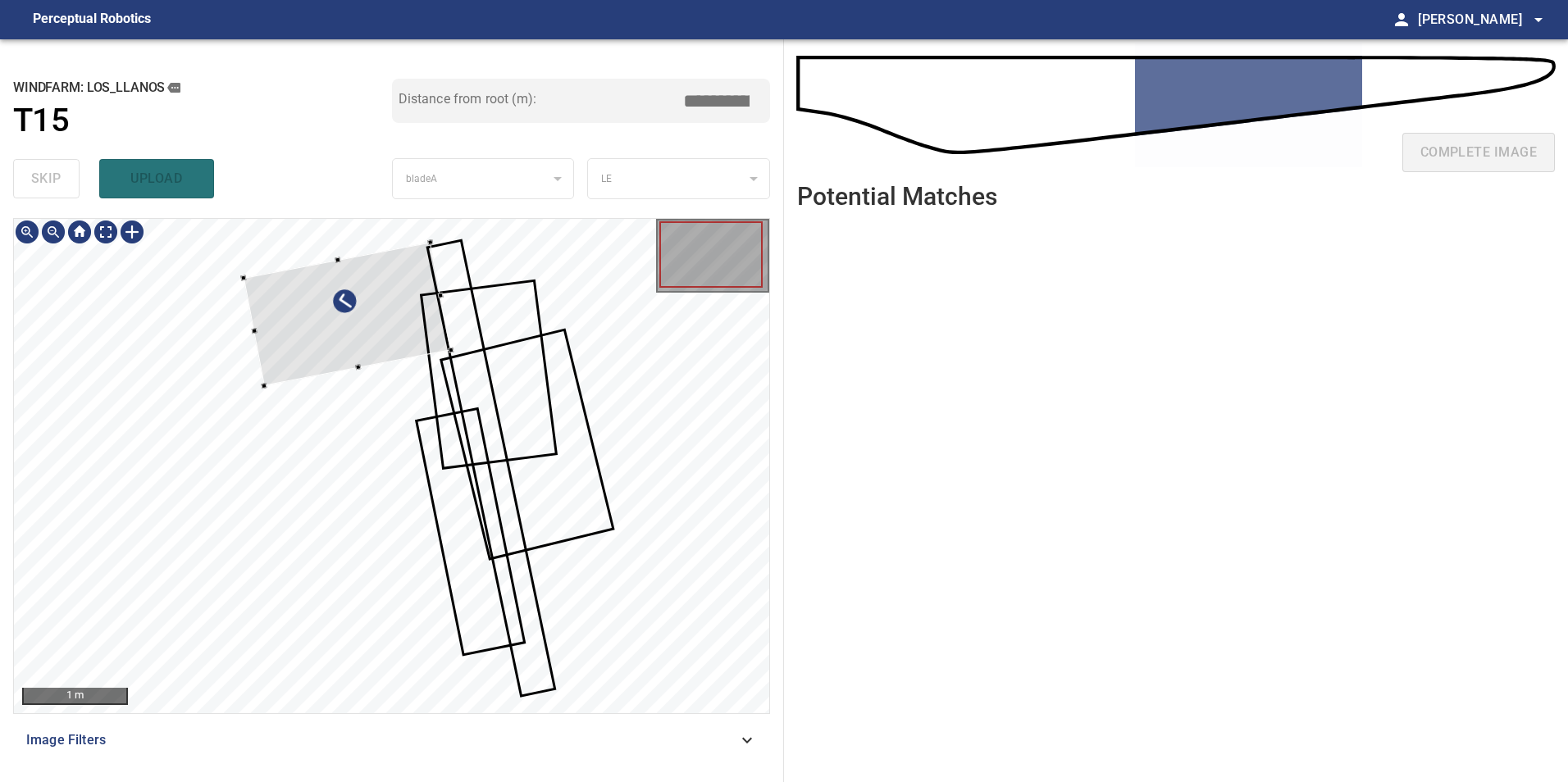
click at [452, 366] on div at bounding box center [347, 315] width 208 height 144
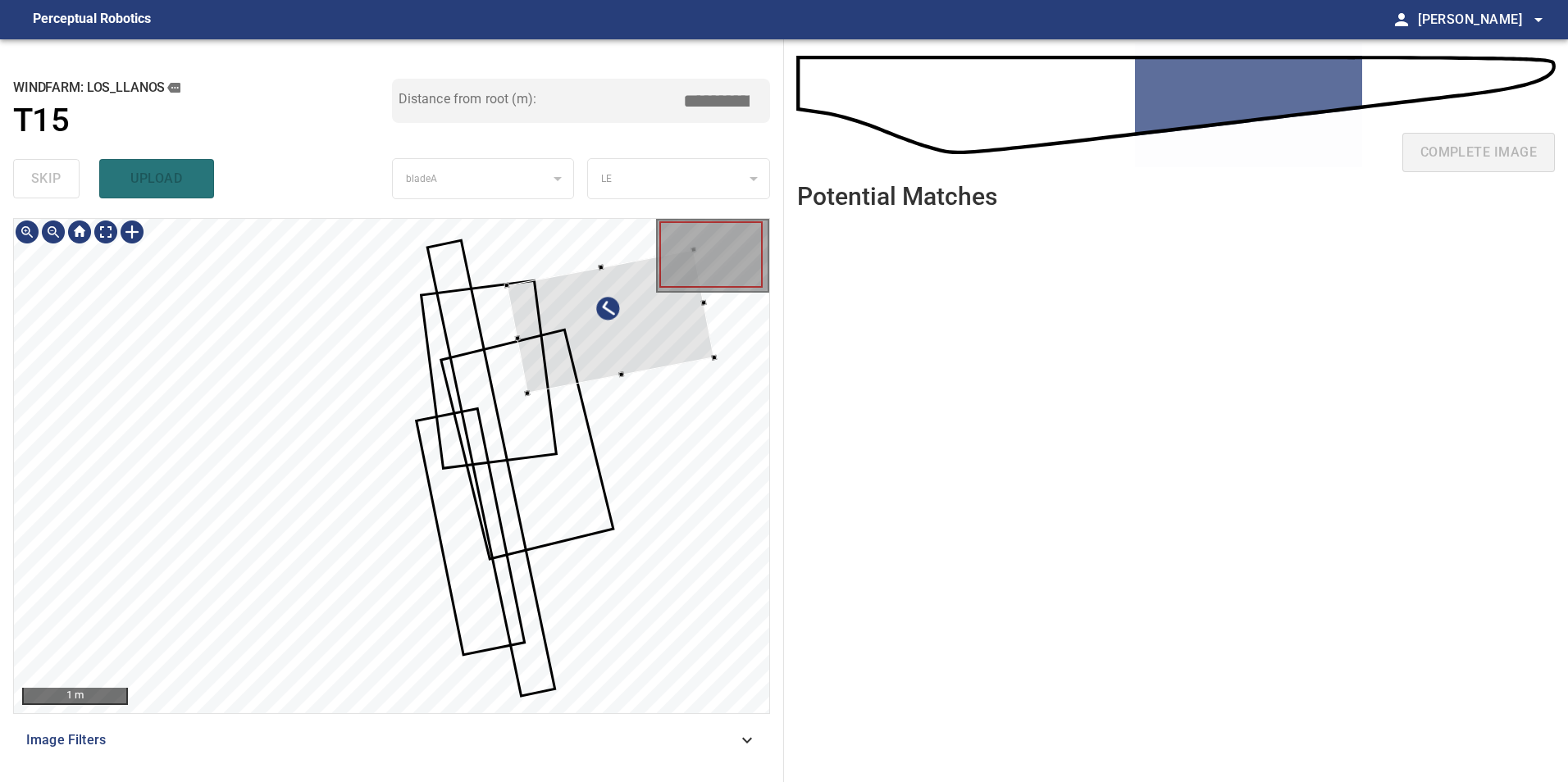
click at [594, 314] on div at bounding box center [611, 322] width 208 height 144
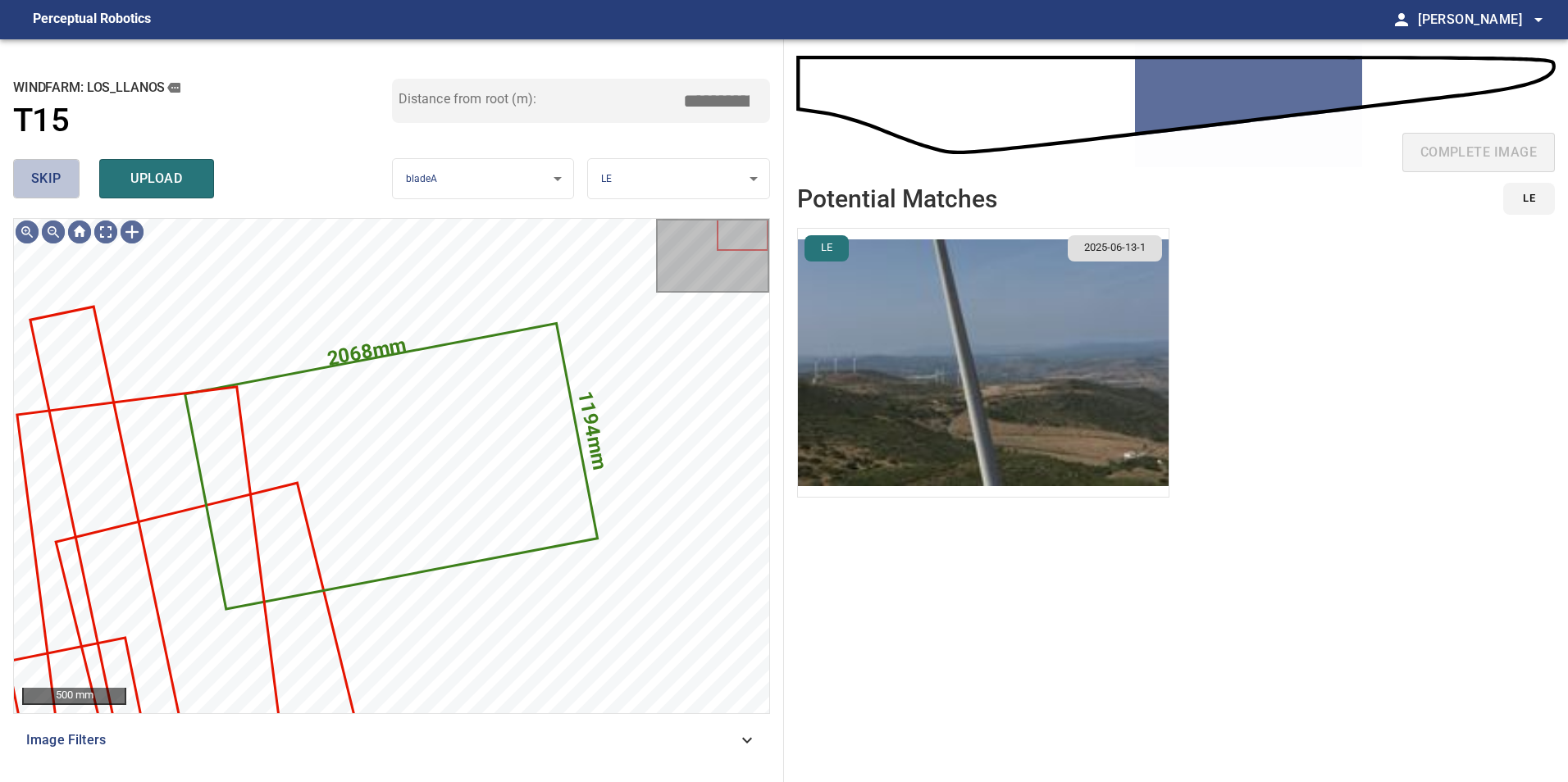
click at [49, 184] on span "skip" at bounding box center [46, 179] width 30 height 23
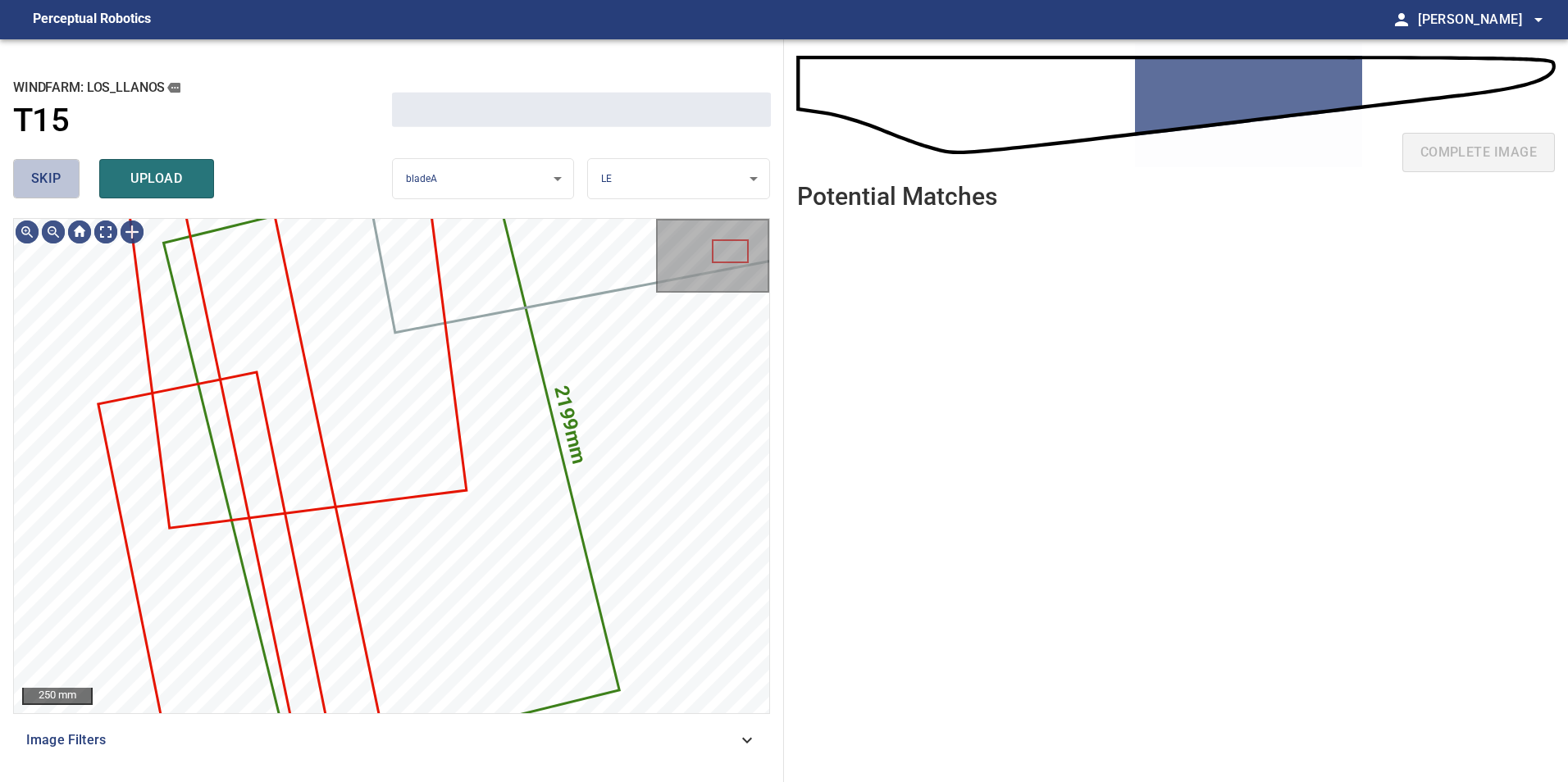
click at [49, 184] on span "skip" at bounding box center [46, 179] width 30 height 23
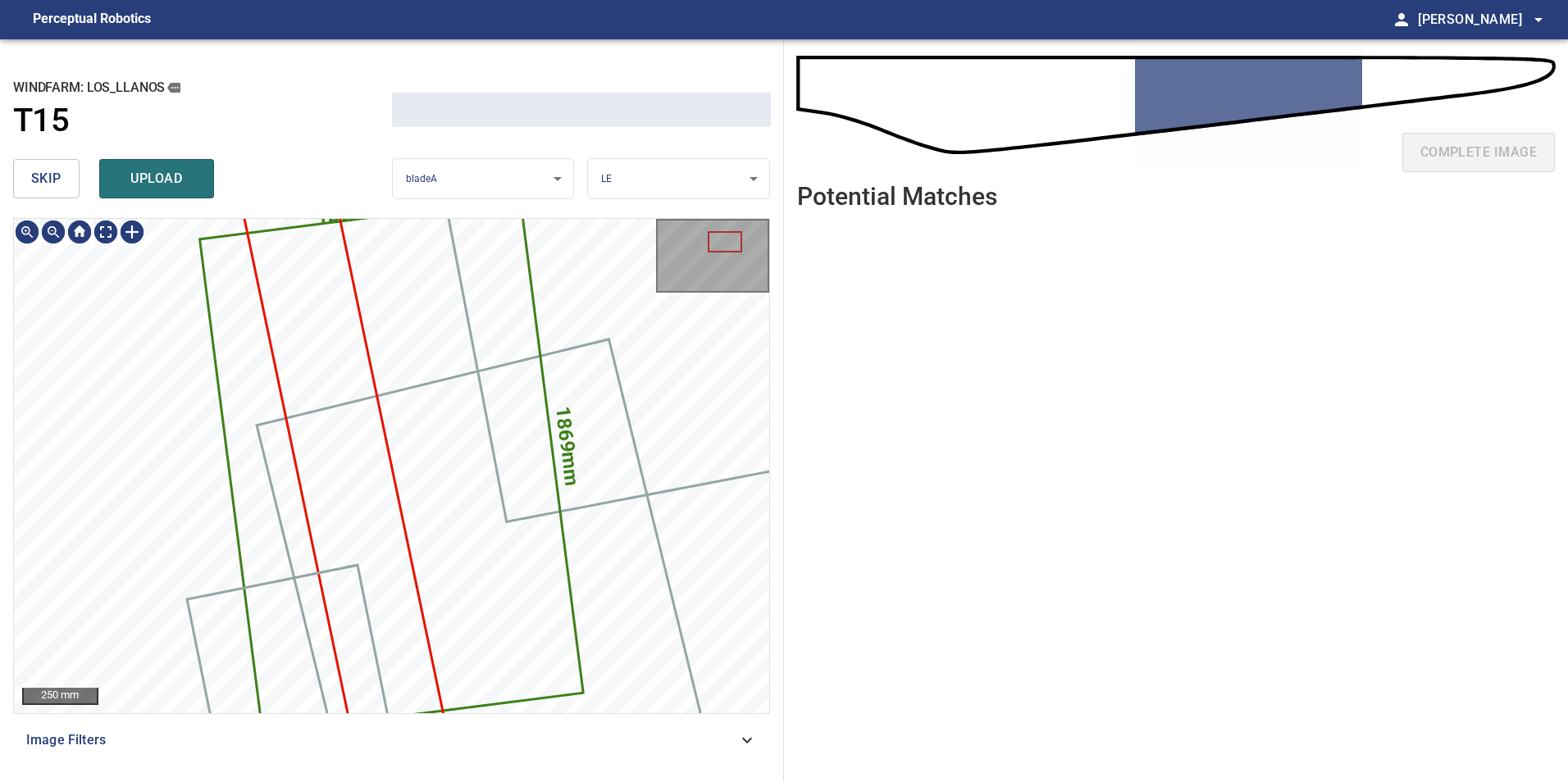
click at [49, 184] on span "skip" at bounding box center [46, 179] width 30 height 23
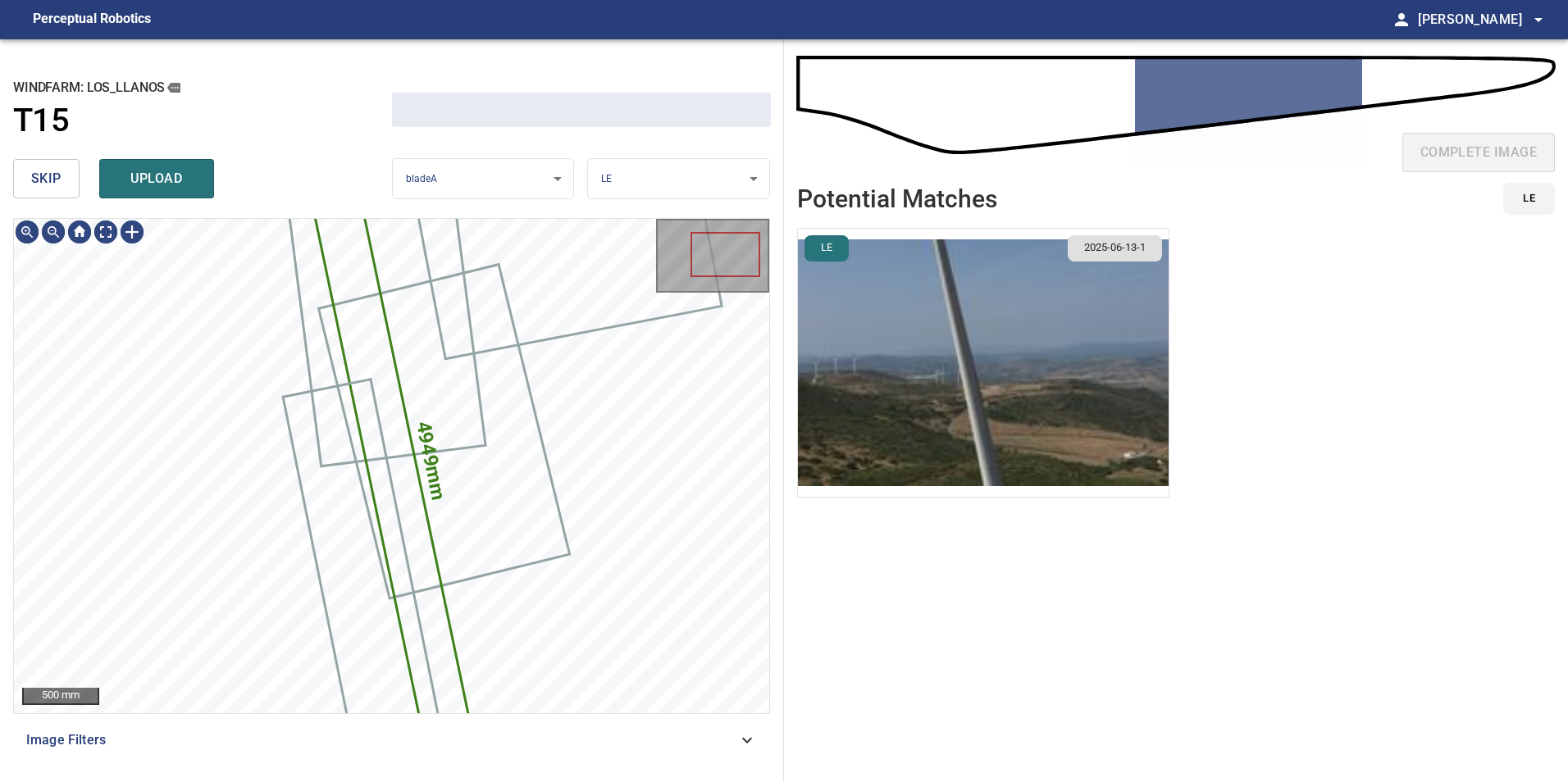
click at [49, 184] on span "skip" at bounding box center [46, 179] width 30 height 23
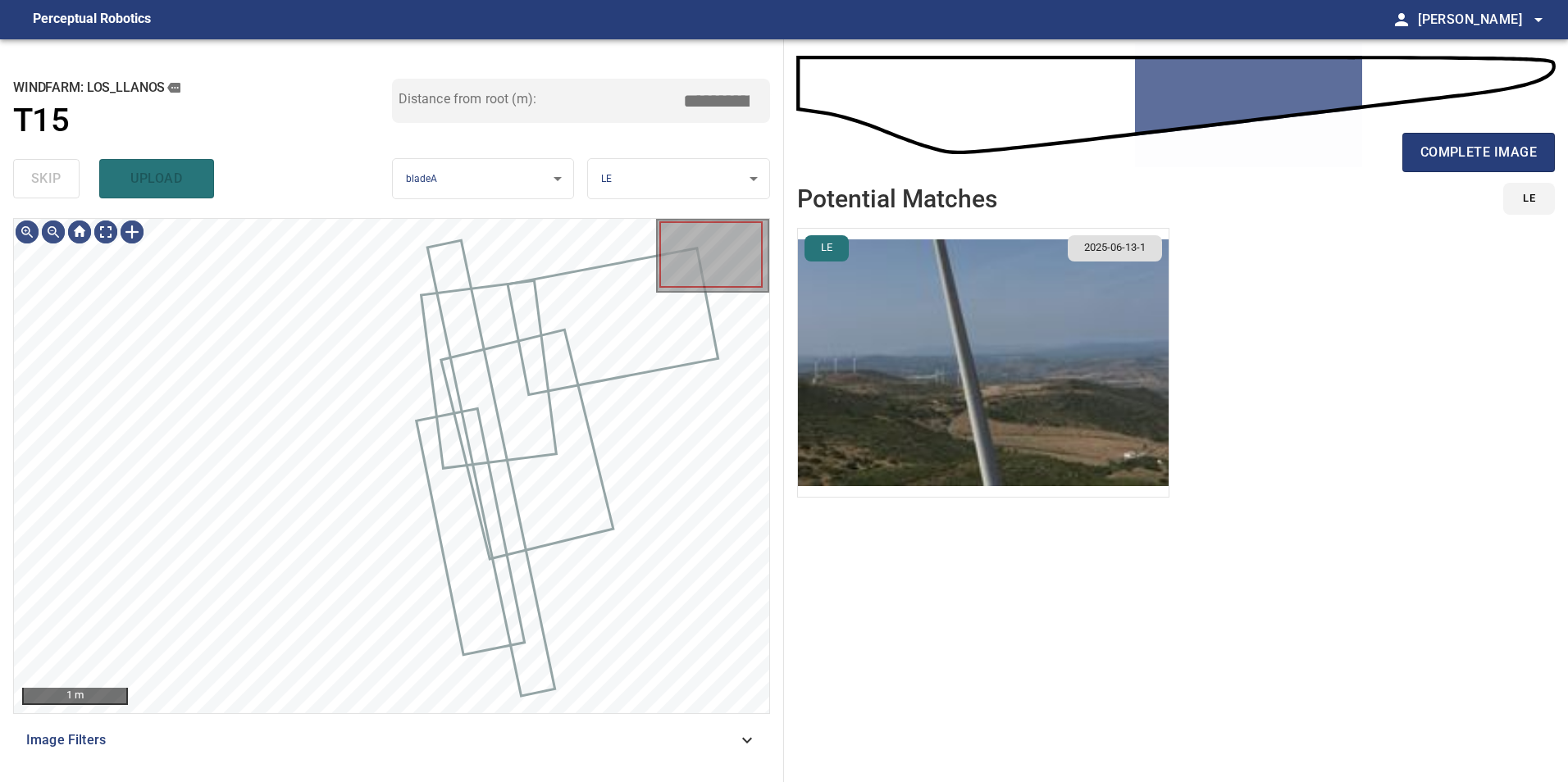
click at [49, 184] on div "skip upload" at bounding box center [202, 178] width 378 height 52
type input "*****"
click at [49, 184] on div "skip upload" at bounding box center [202, 178] width 378 height 52
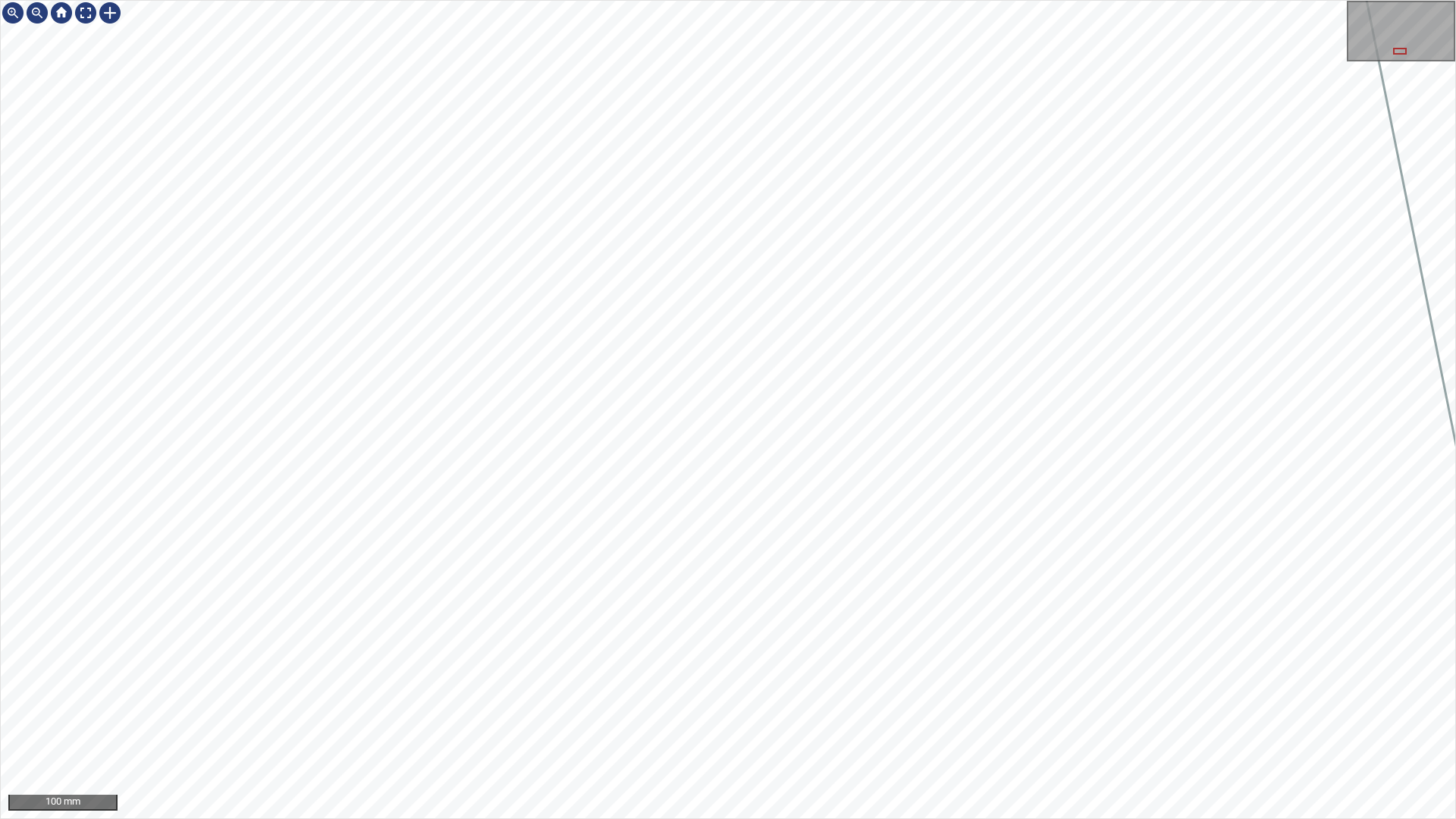
click at [897, 723] on div "100 mm" at bounding box center [728, 409] width 1456 height 819
click at [788, 723] on div "100 mm" at bounding box center [728, 409] width 1456 height 819
click at [777, 723] on div "100 mm" at bounding box center [728, 409] width 1456 height 819
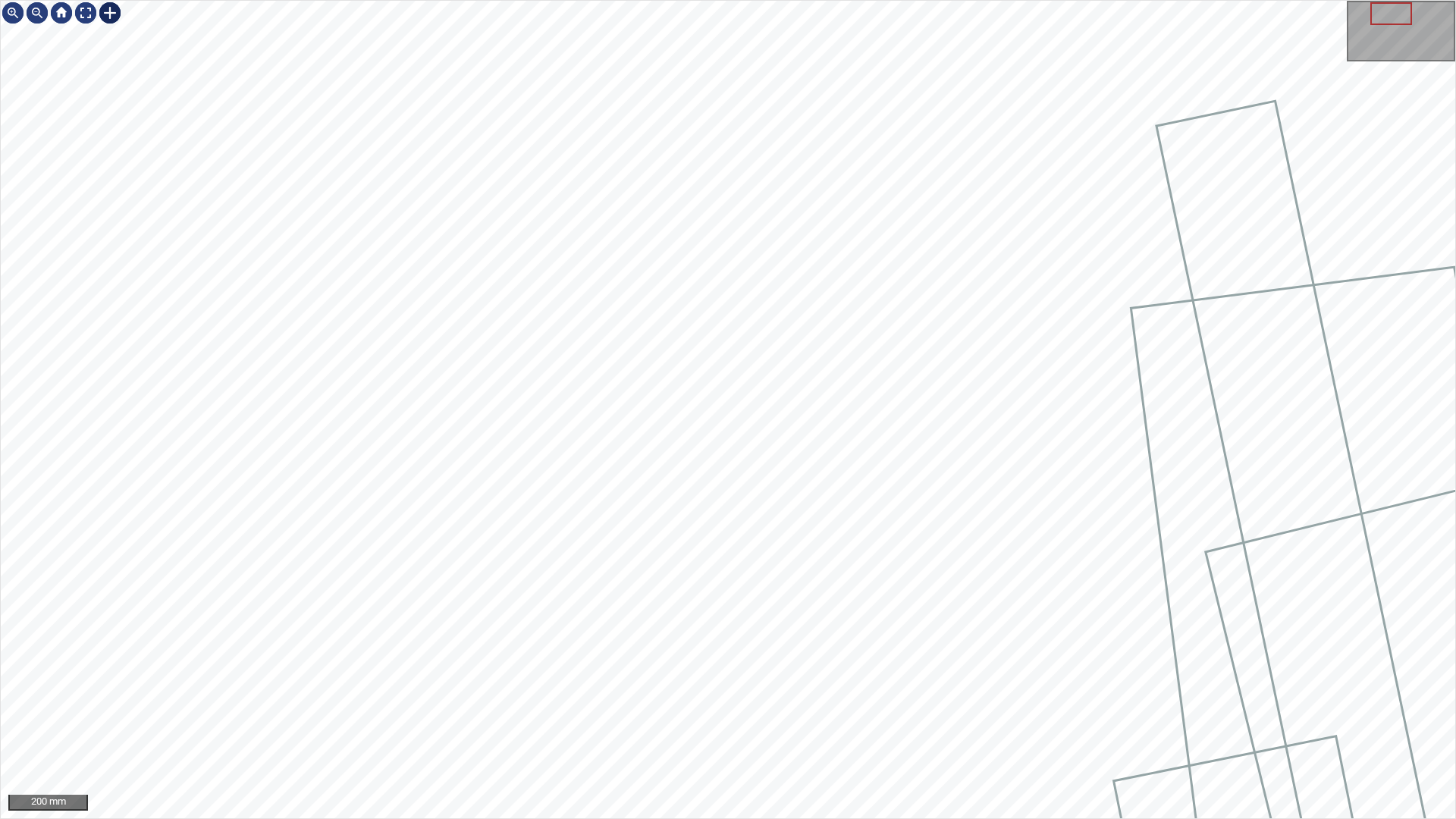
click at [113, 7] on div at bounding box center [110, 13] width 25 height 25
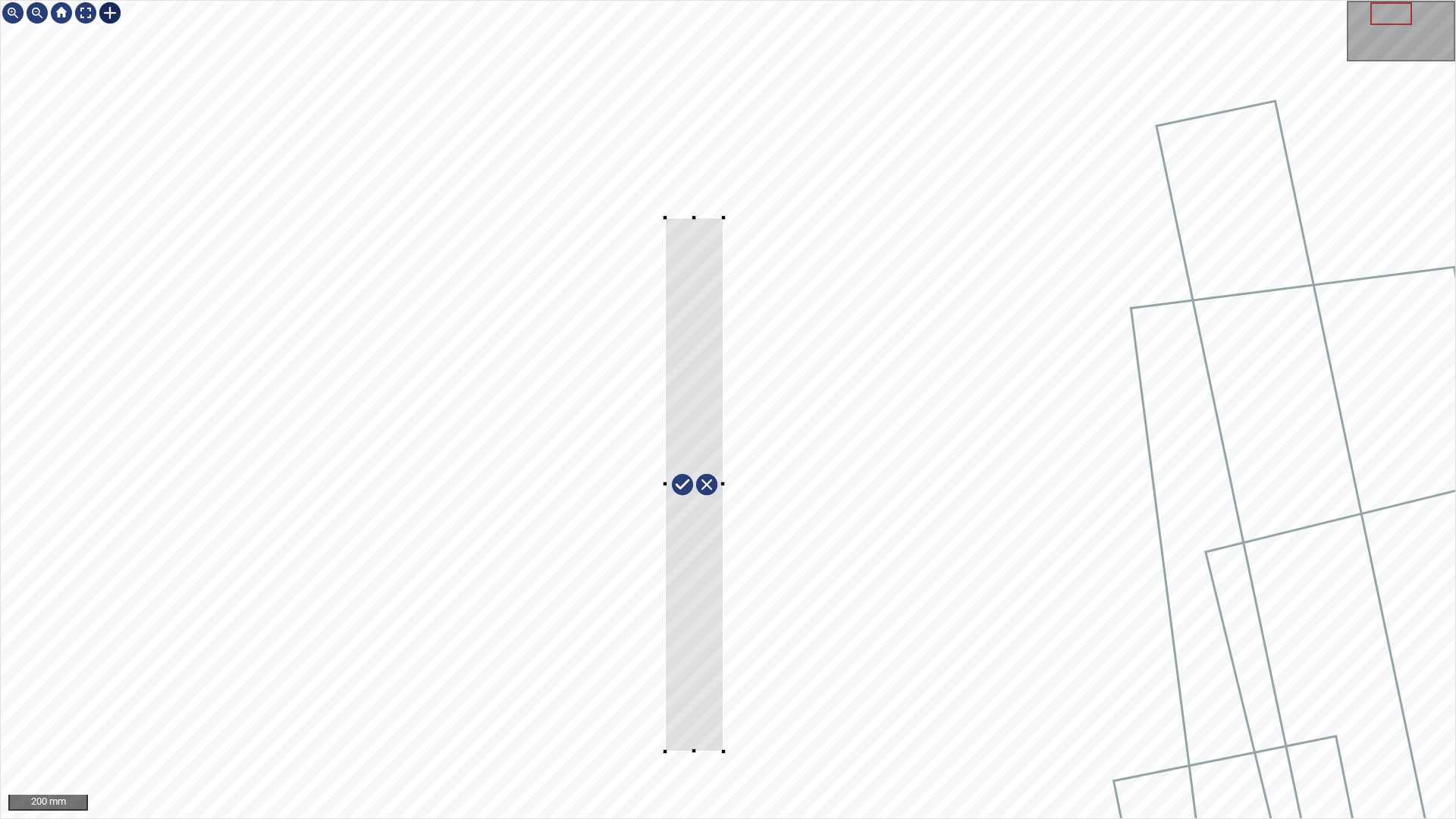
click at [723, 723] on div at bounding box center [728, 409] width 1454 height 817
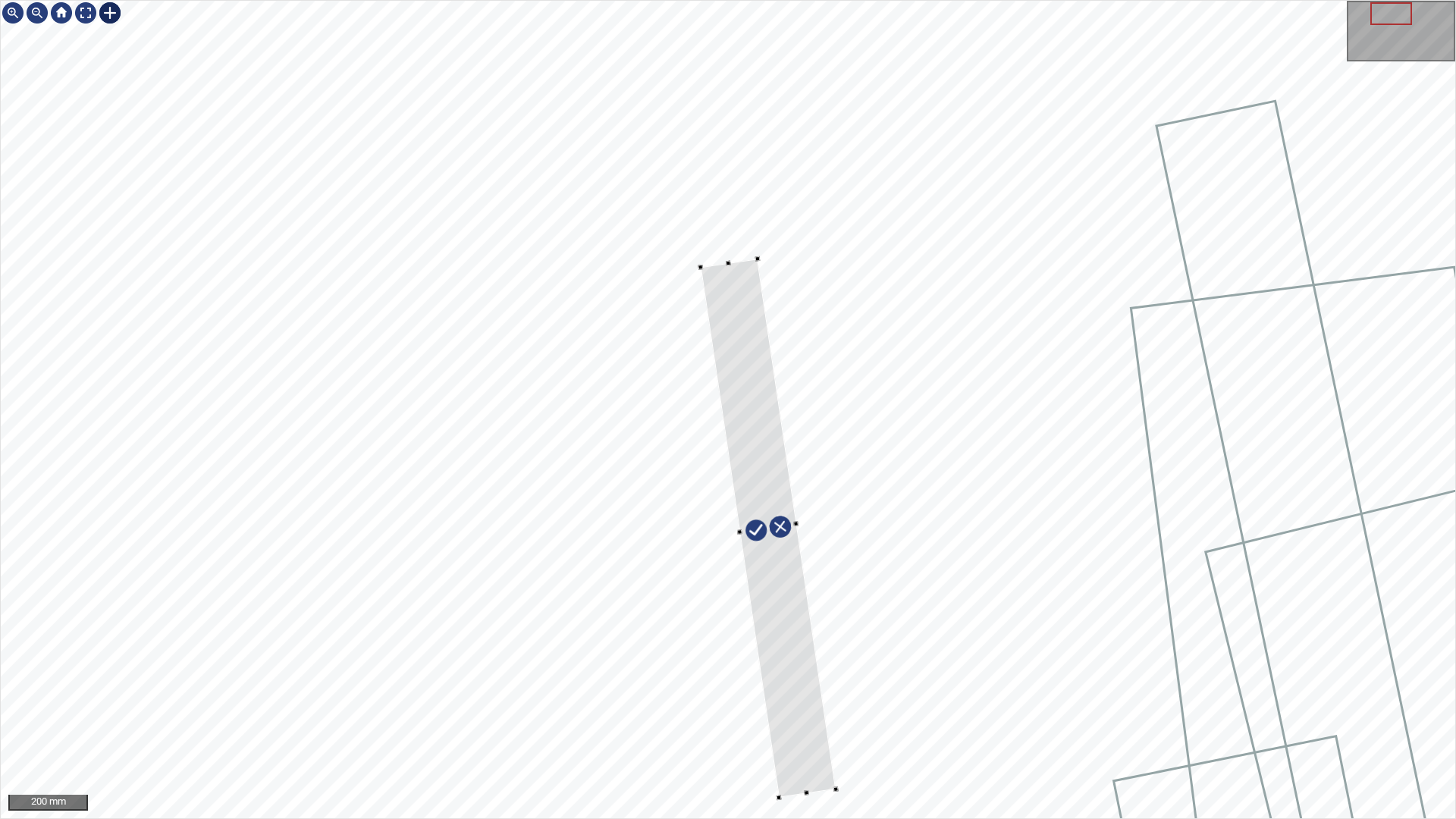
click at [811, 723] on div at bounding box center [768, 528] width 135 height 539
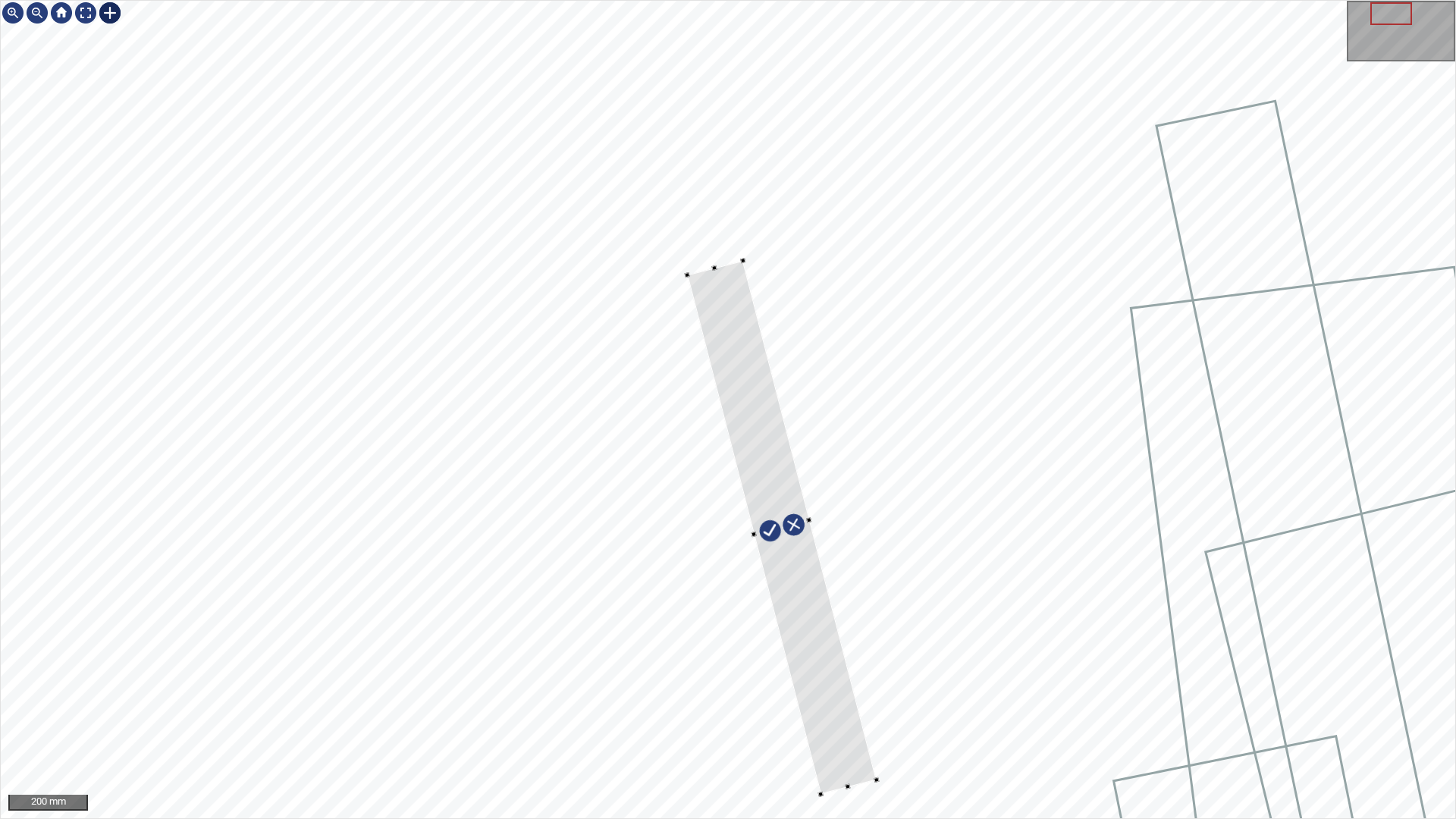
click at [826, 639] on div at bounding box center [781, 527] width 189 height 534
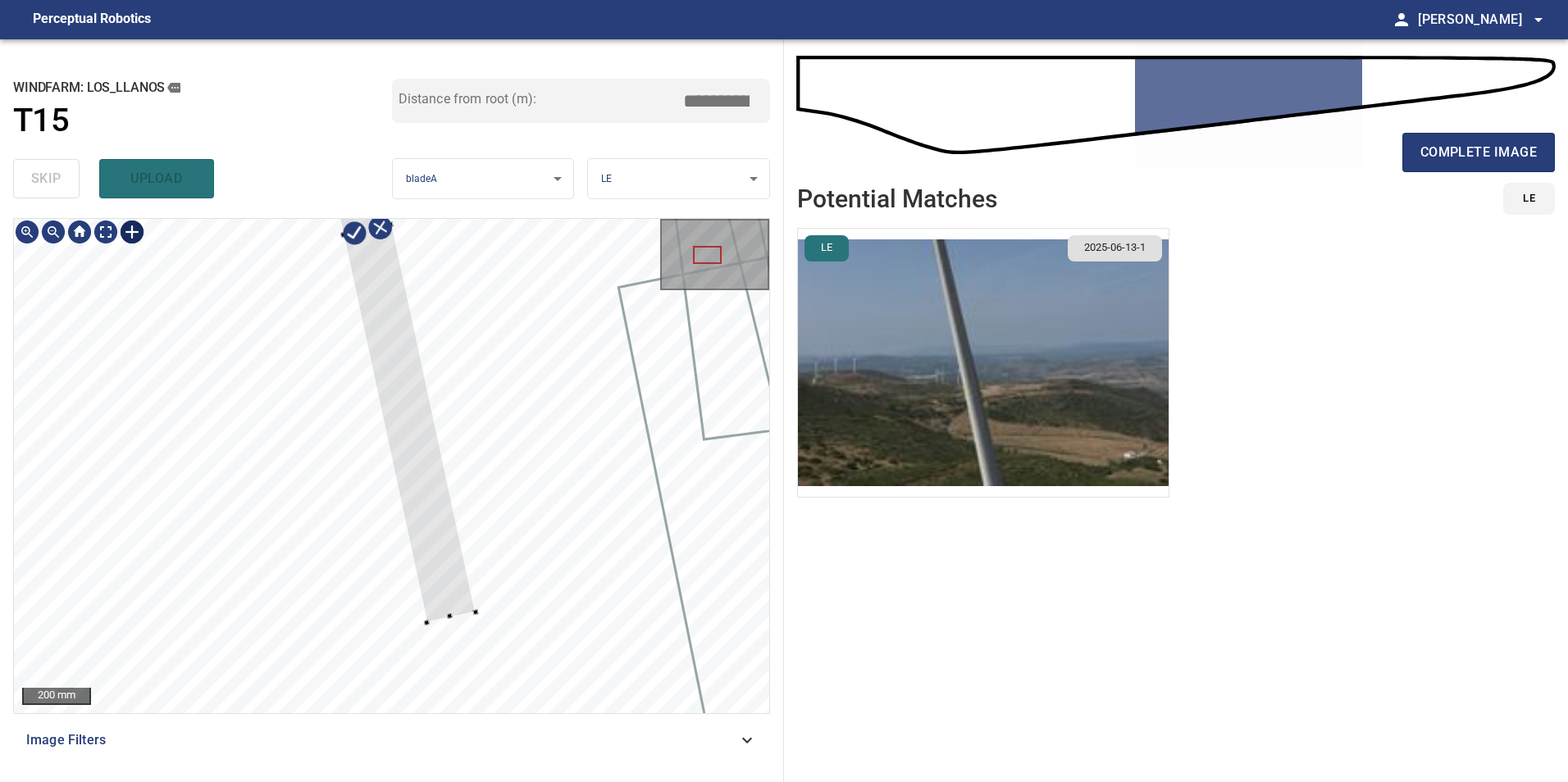
click at [423, 628] on div at bounding box center [392, 466] width 755 height 495
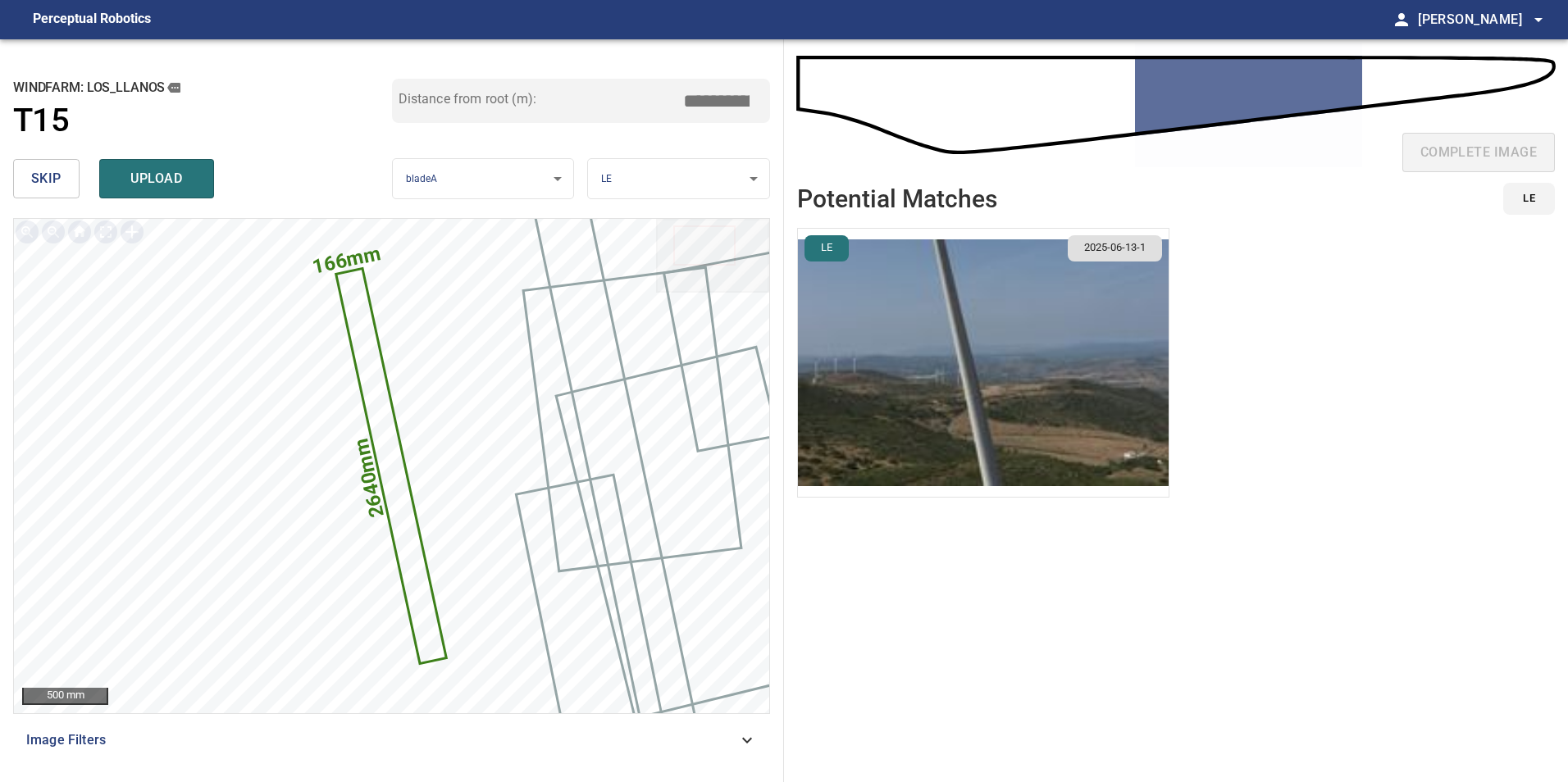
click at [713, 96] on input "*****" at bounding box center [722, 100] width 82 height 31
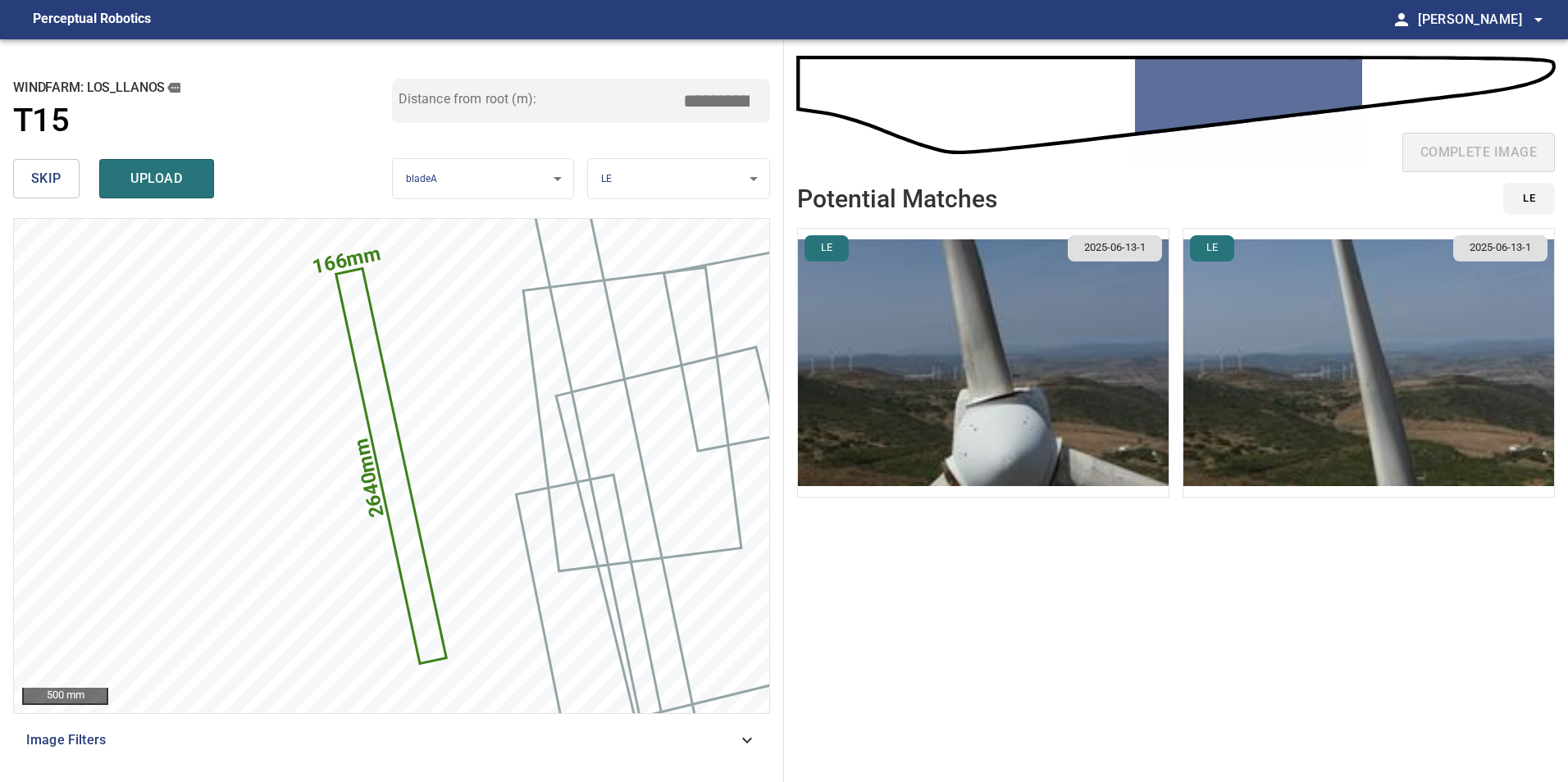
type input "****"
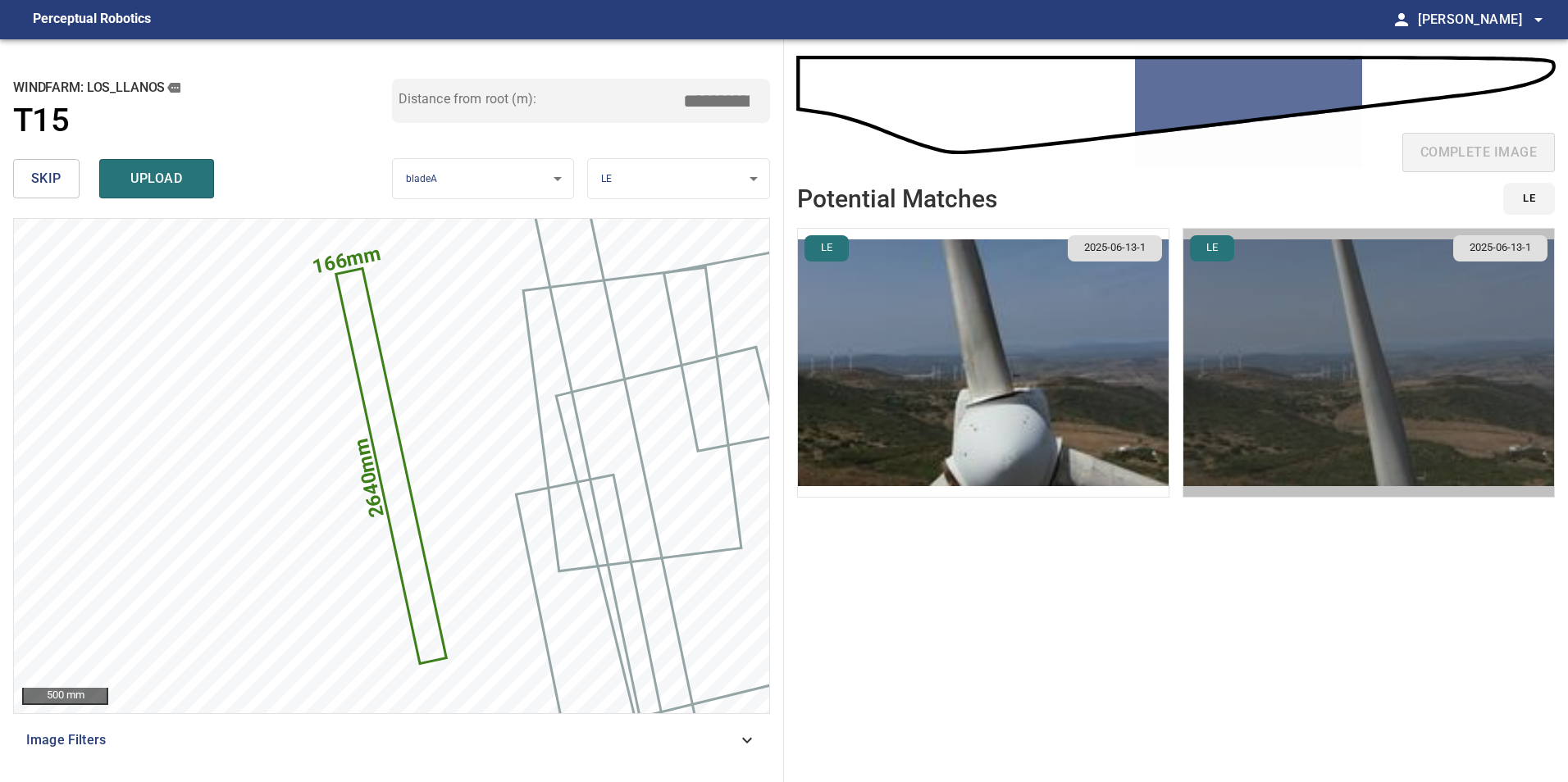
click at [1229, 396] on img "button" at bounding box center [1369, 363] width 371 height 268
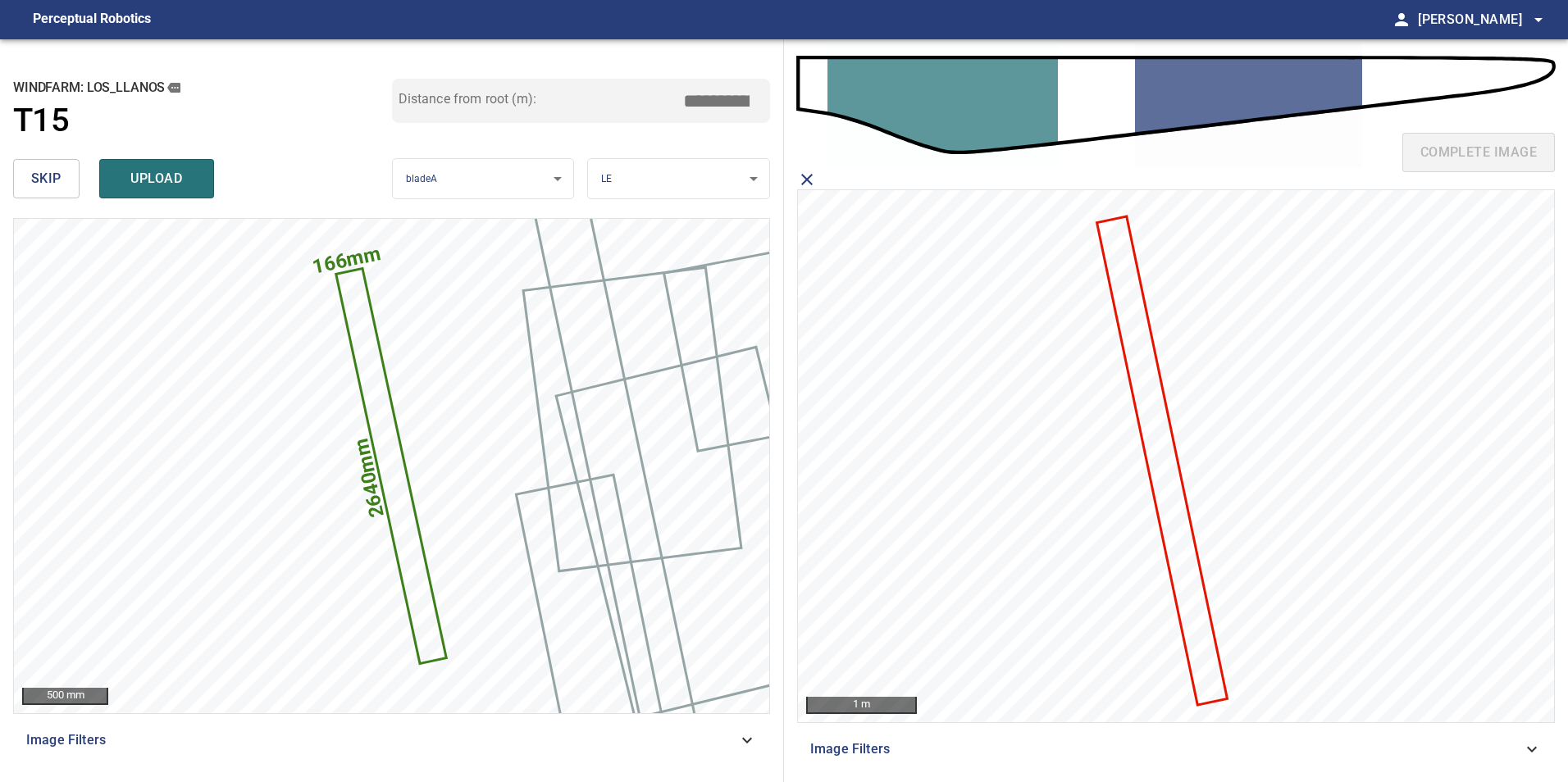
click at [1176, 475] on icon at bounding box center [1162, 461] width 128 height 486
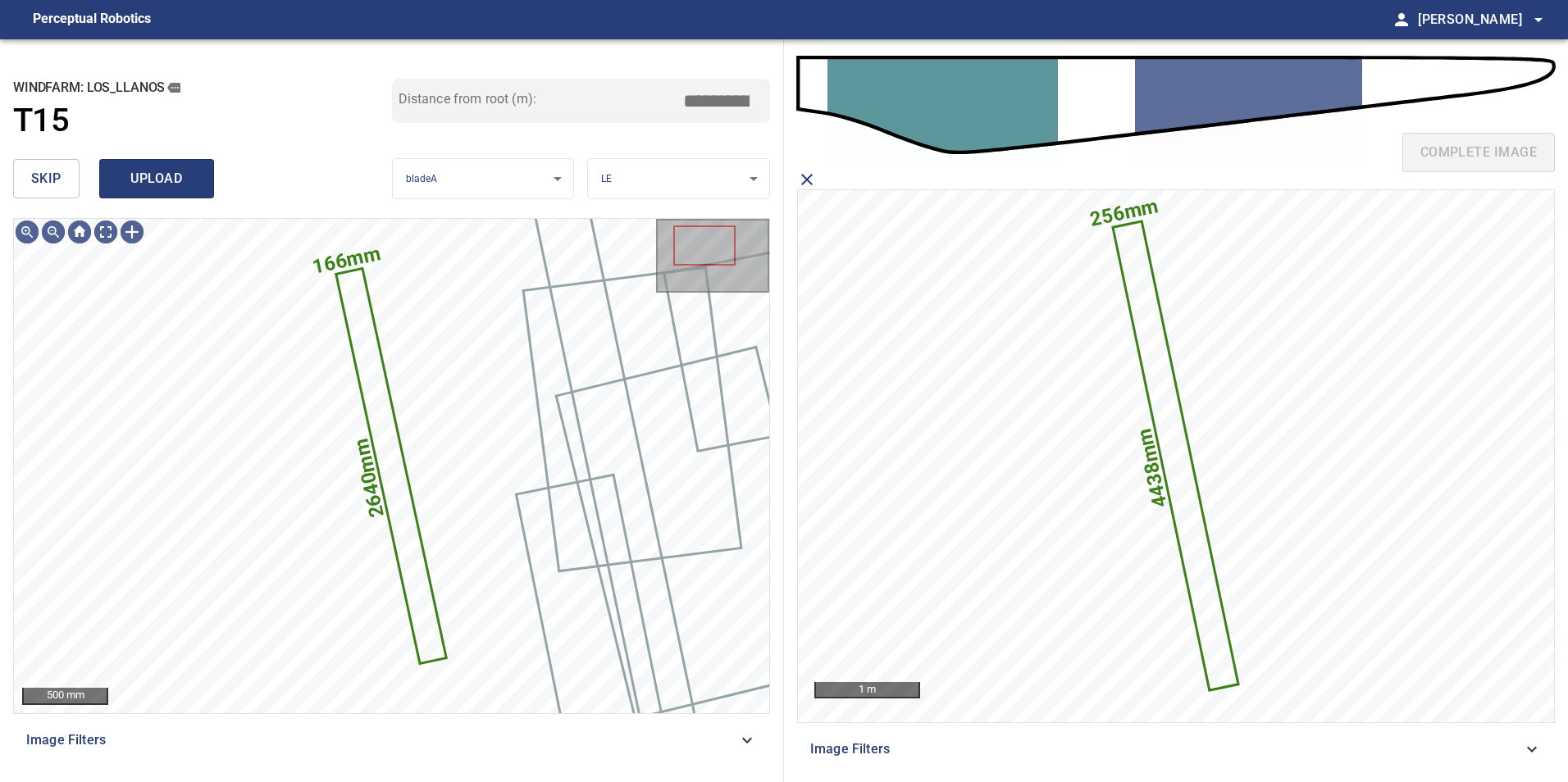
click at [118, 184] on span "upload" at bounding box center [156, 179] width 79 height 23
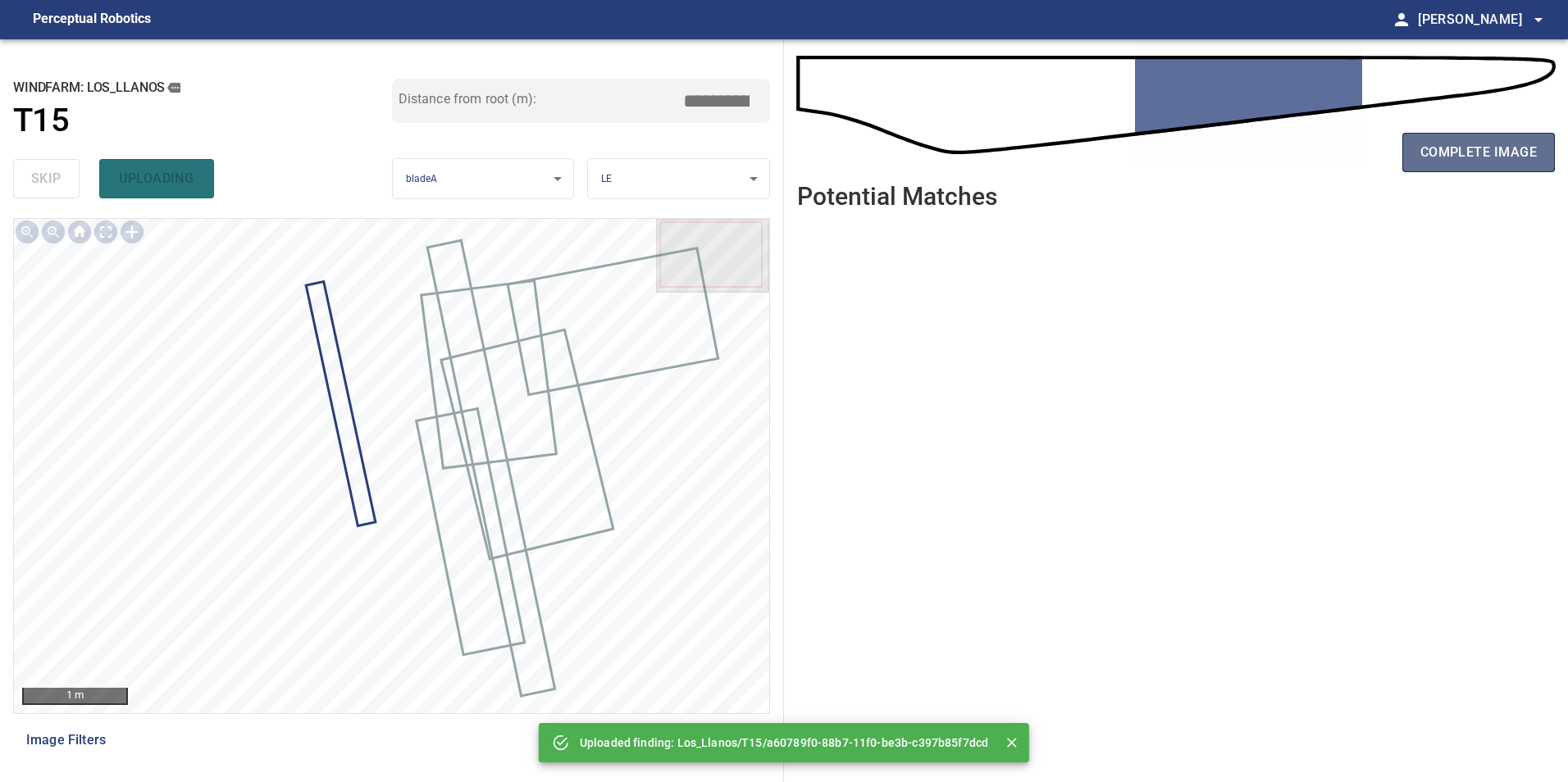
click at [1463, 159] on span "complete image" at bounding box center [1478, 152] width 116 height 23
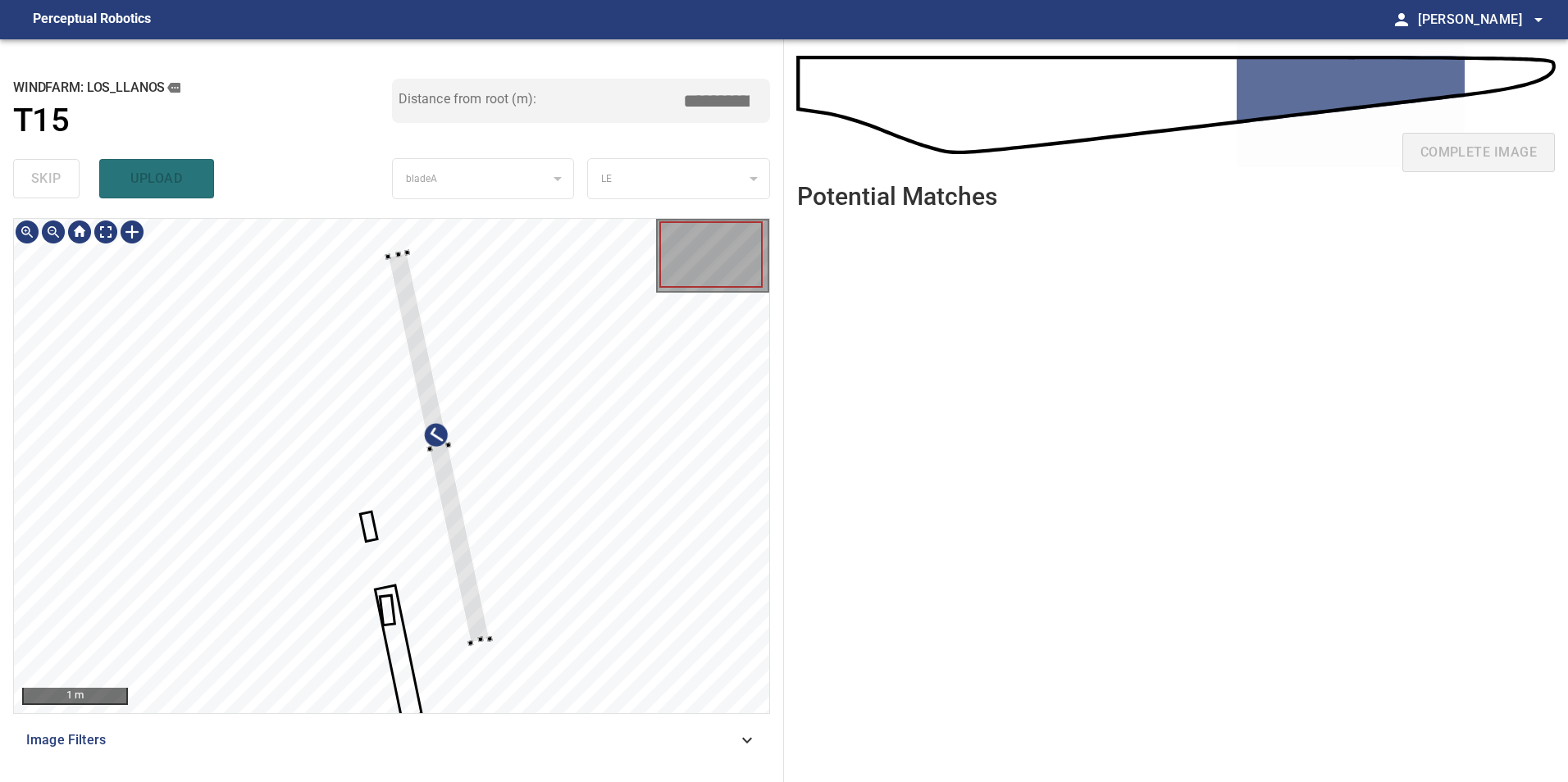
click at [628, 511] on div at bounding box center [392, 466] width 755 height 495
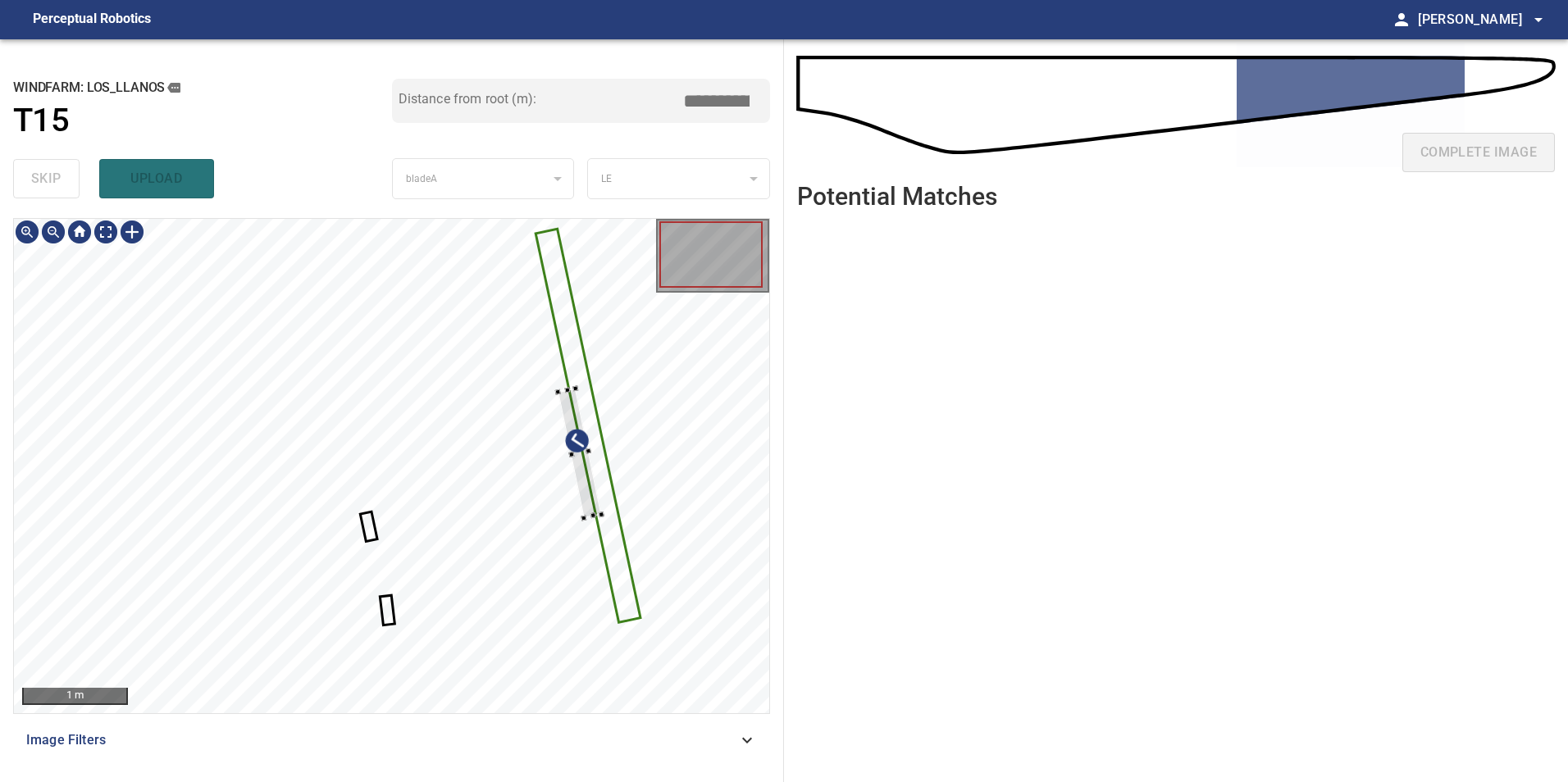
click at [609, 466] on div at bounding box center [392, 466] width 755 height 495
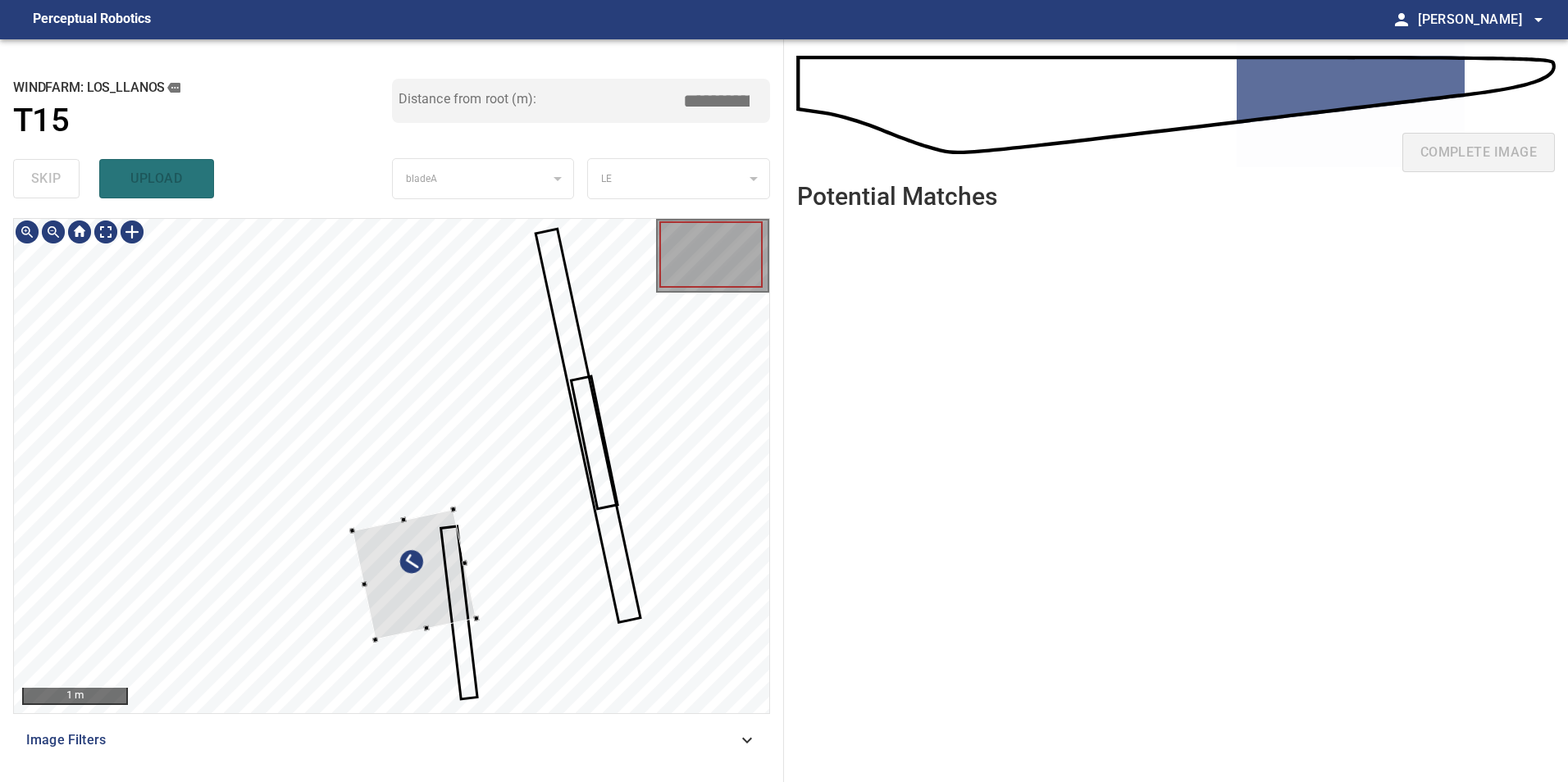
click at [477, 581] on div at bounding box center [415, 574] width 125 height 130
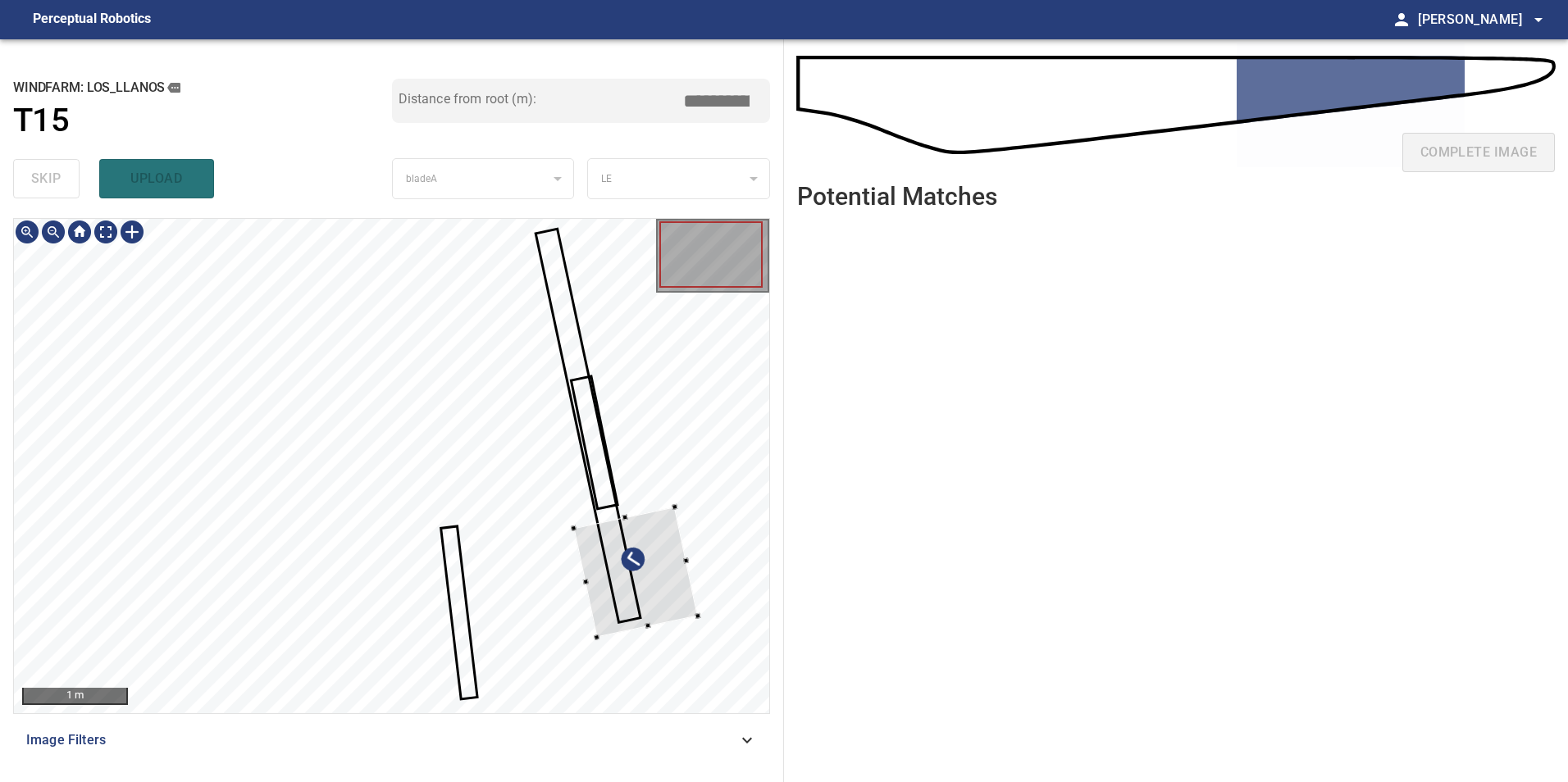
click at [623, 564] on div at bounding box center [636, 572] width 125 height 130
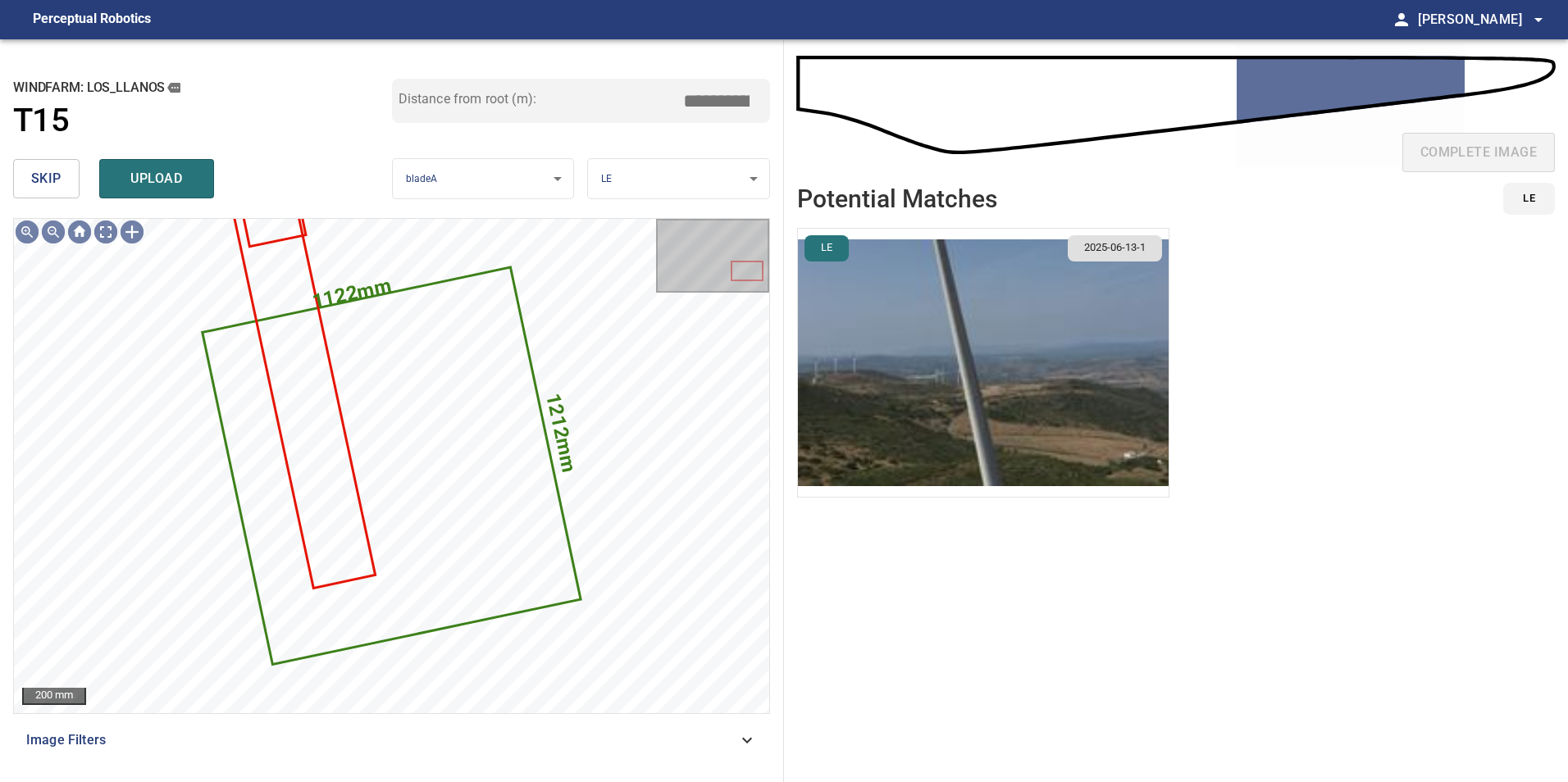
click at [56, 173] on span "skip" at bounding box center [46, 179] width 30 height 23
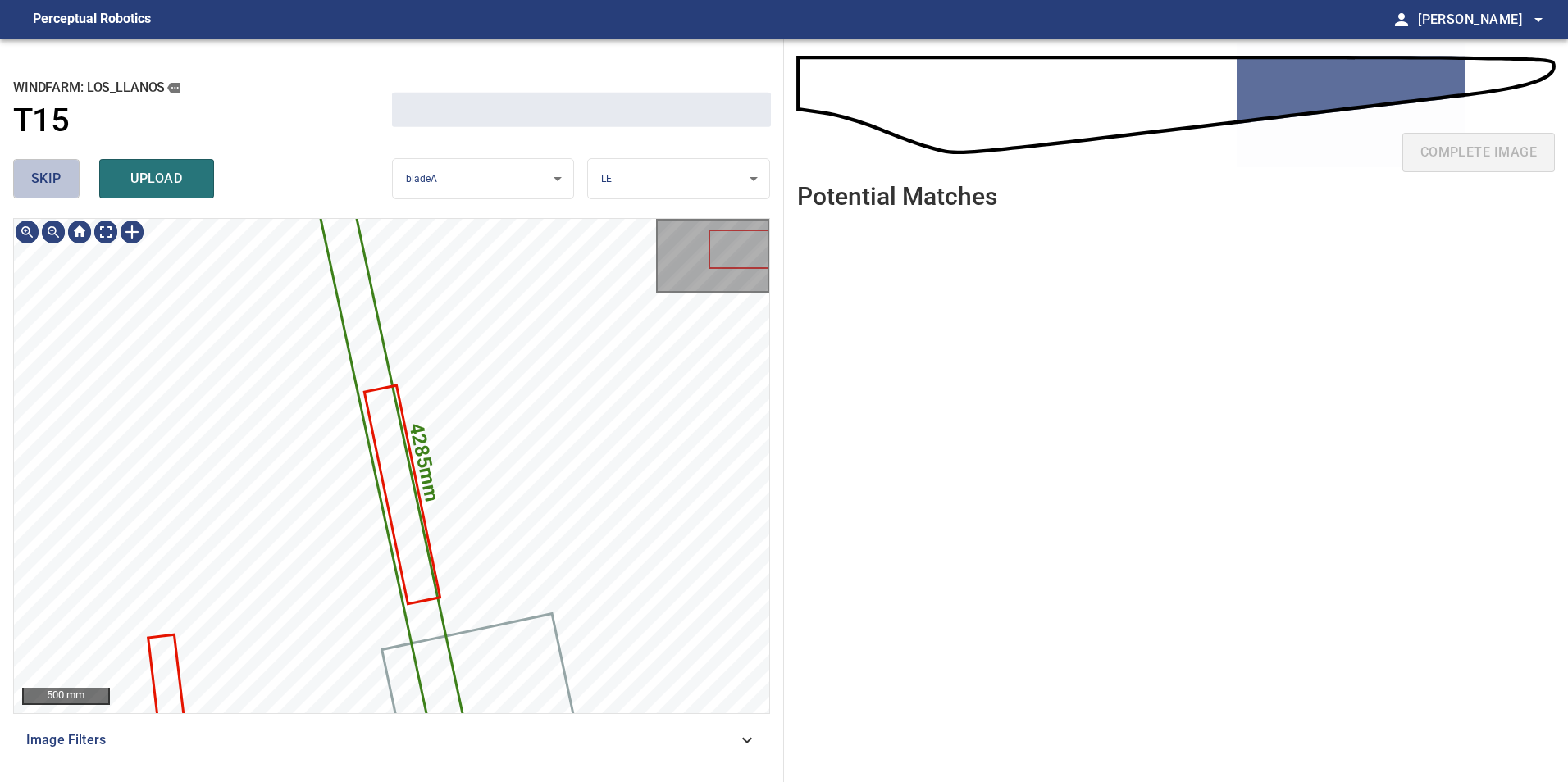
click at [56, 173] on span "skip" at bounding box center [46, 179] width 30 height 23
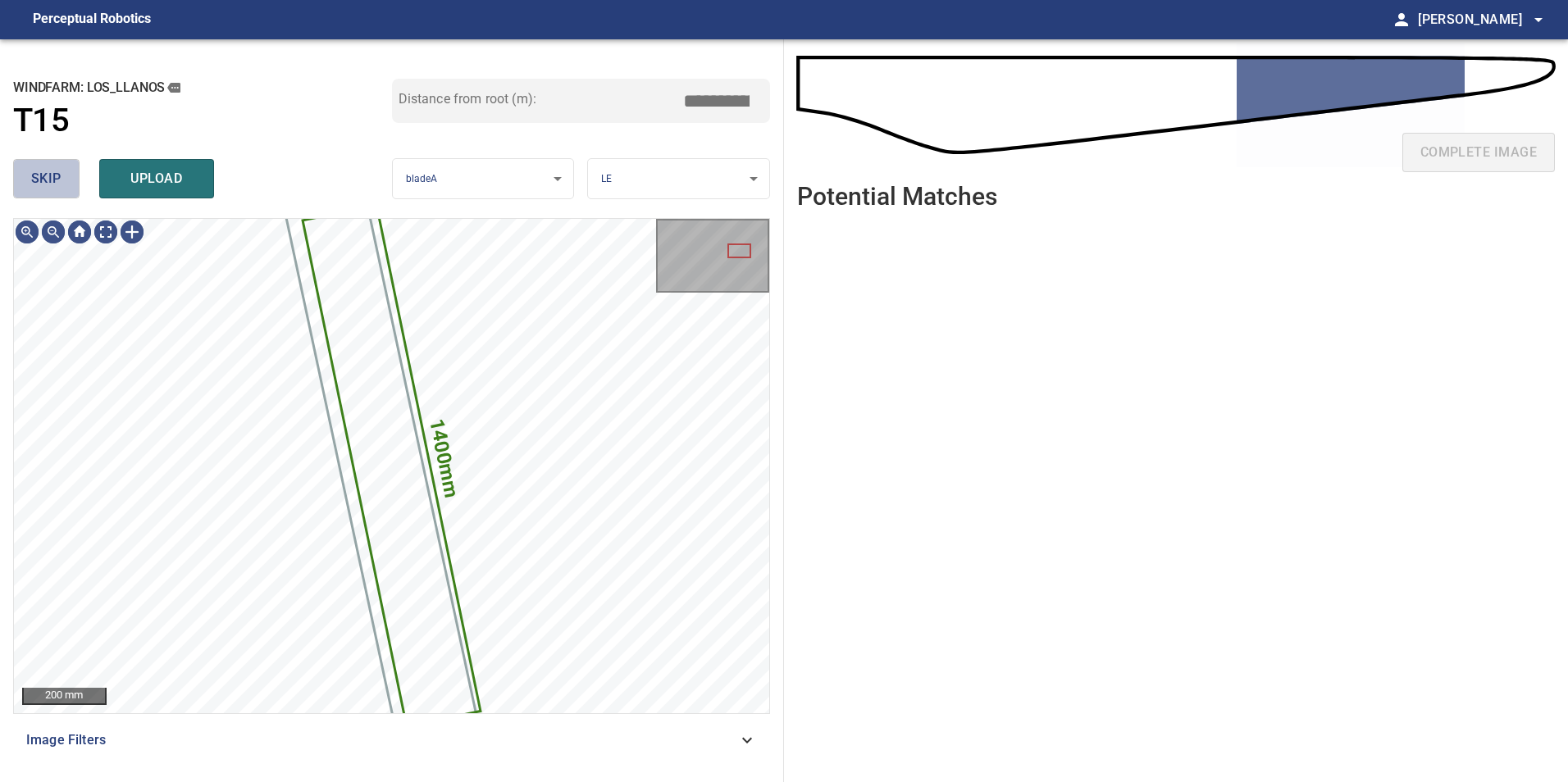
type input "*****"
click at [56, 173] on span "skip" at bounding box center [46, 179] width 30 height 23
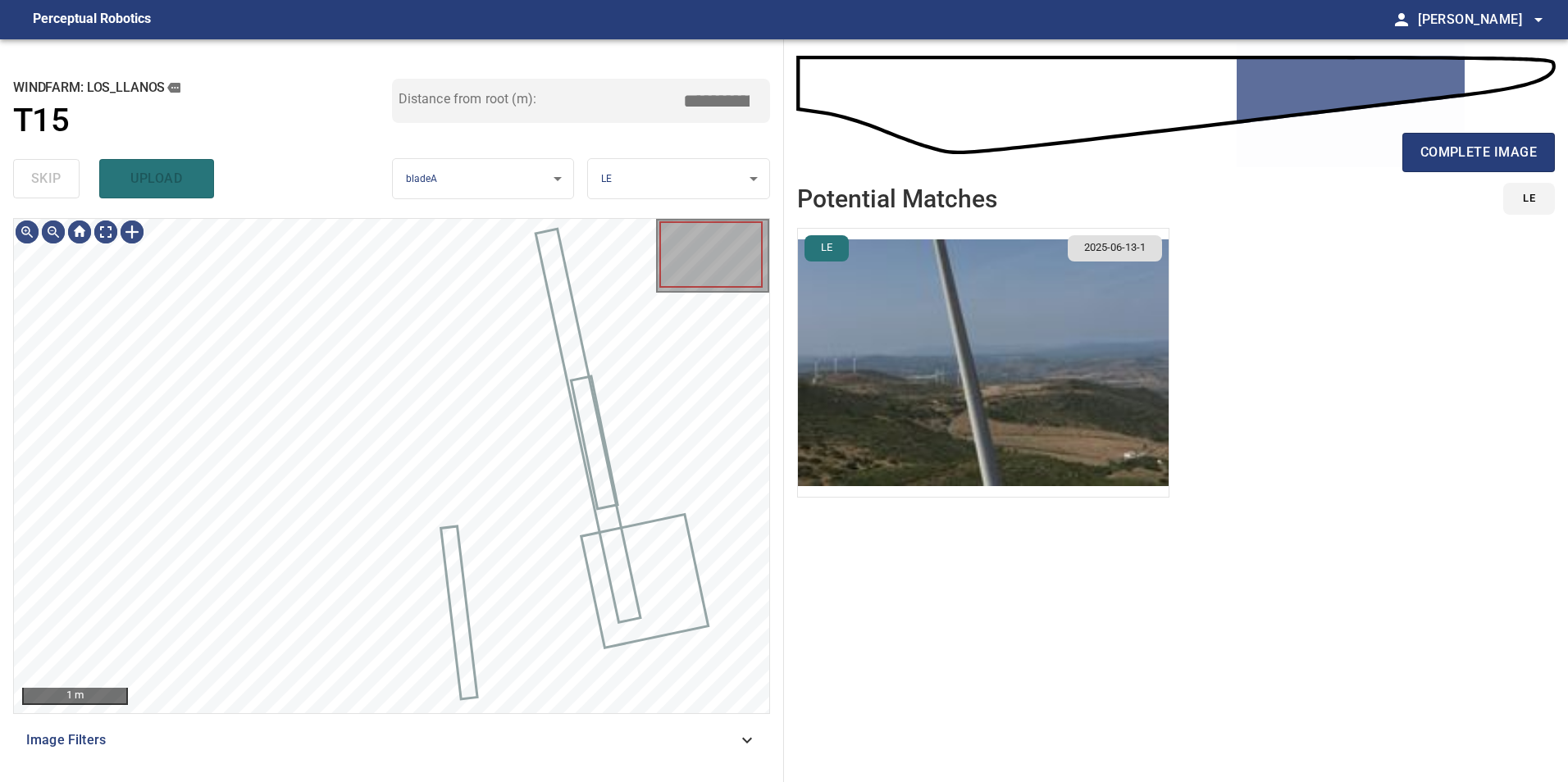
click at [56, 173] on div "skip upload" at bounding box center [202, 178] width 378 height 52
drag, startPoint x: 56, startPoint y: 173, endPoint x: 59, endPoint y: 196, distance: 23.2
click at [55, 177] on div "skip upload" at bounding box center [202, 178] width 378 height 52
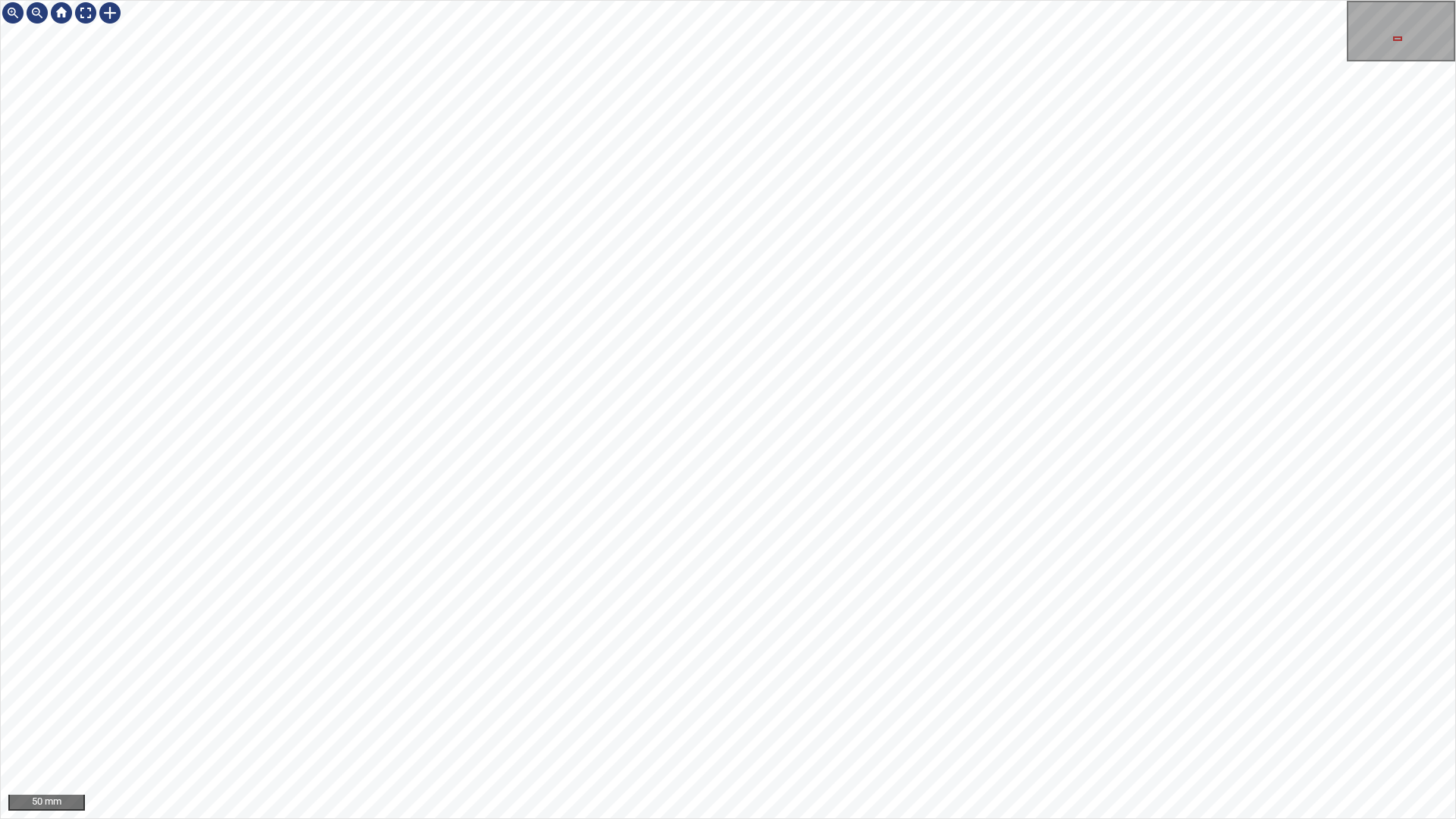
click at [889, 723] on div "50 mm" at bounding box center [728, 409] width 1456 height 819
click at [851, 723] on div "50 mm" at bounding box center [728, 409] width 1456 height 819
click at [642, 723] on div "50 mm" at bounding box center [728, 409] width 1456 height 819
click at [1006, 723] on div "50 mm" at bounding box center [728, 409] width 1456 height 819
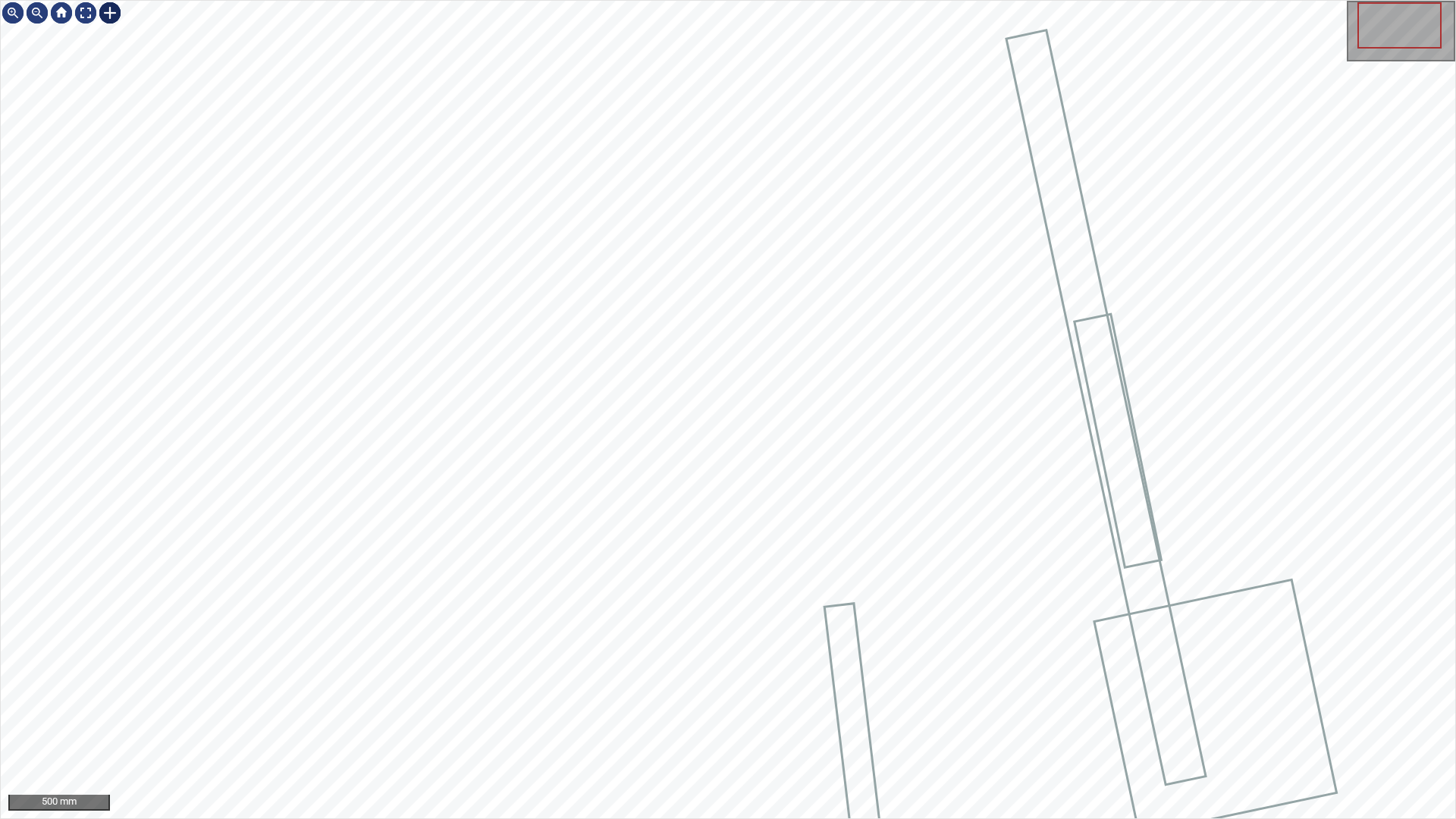
click at [116, 20] on div at bounding box center [110, 13] width 25 height 25
click at [231, 644] on div at bounding box center [728, 409] width 1454 height 817
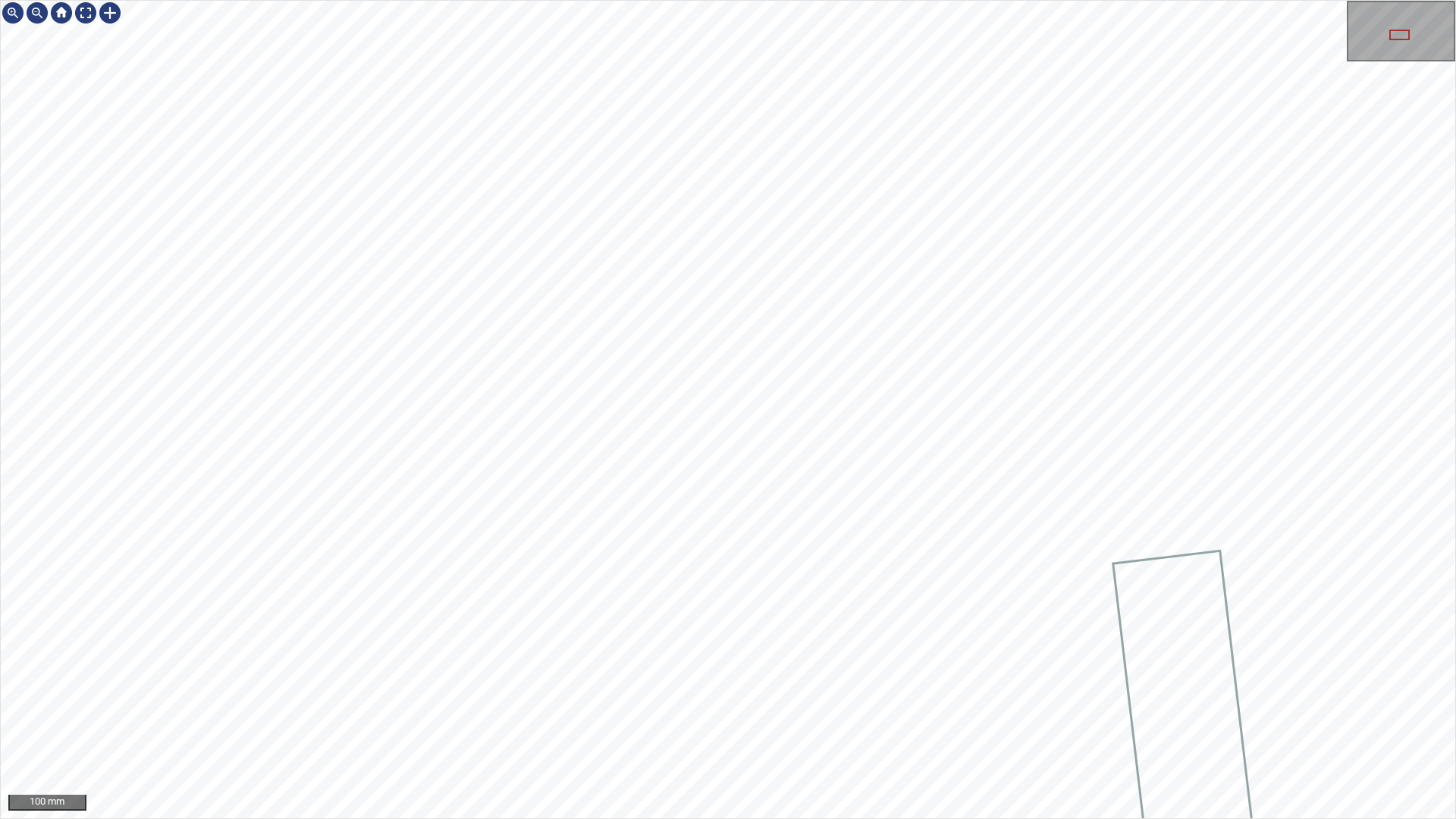
click at [775, 723] on div "100 mm" at bounding box center [728, 409] width 1456 height 819
click at [776, 723] on div "100 mm" at bounding box center [728, 409] width 1456 height 819
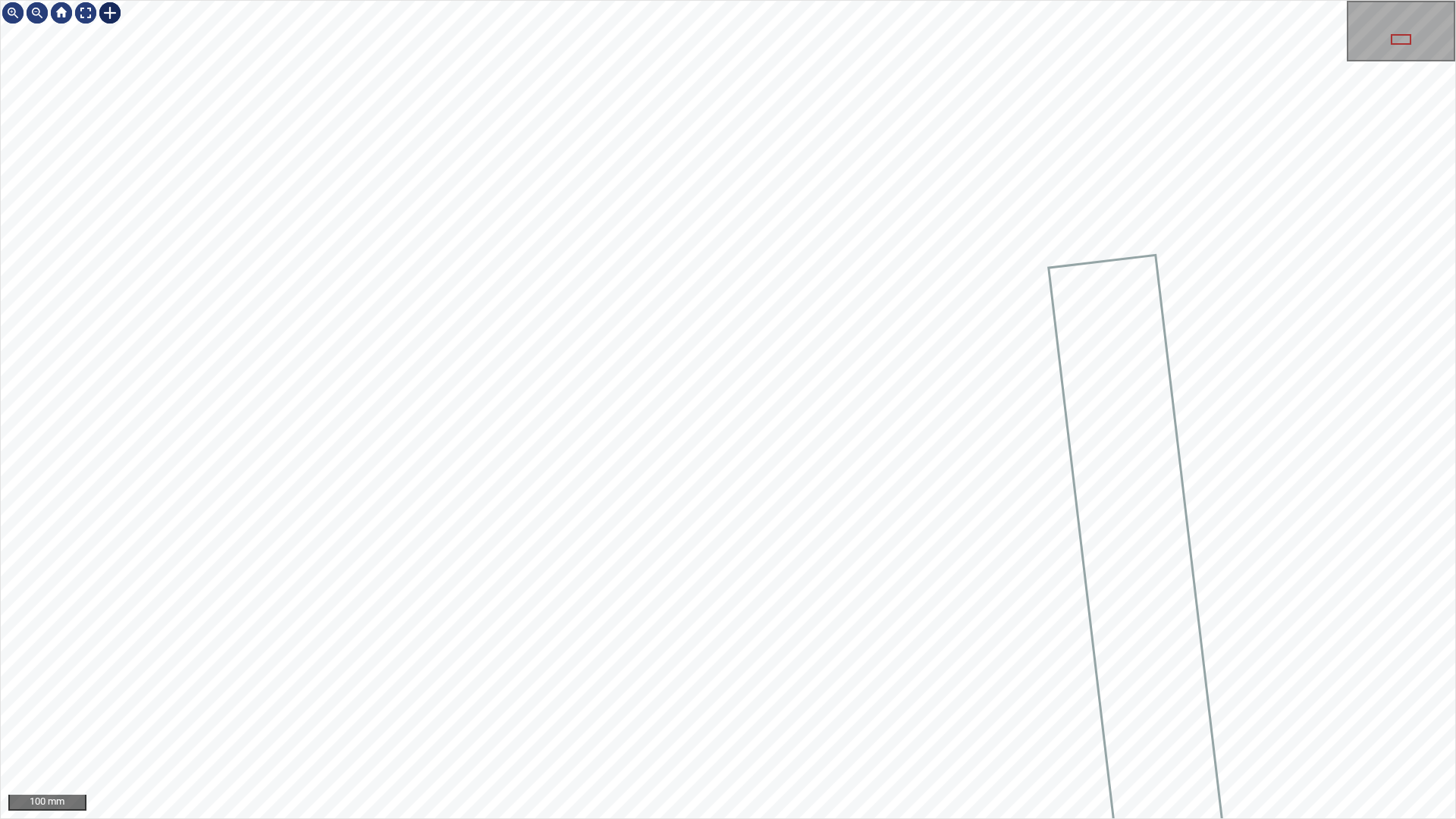
click at [111, 23] on div at bounding box center [110, 13] width 25 height 25
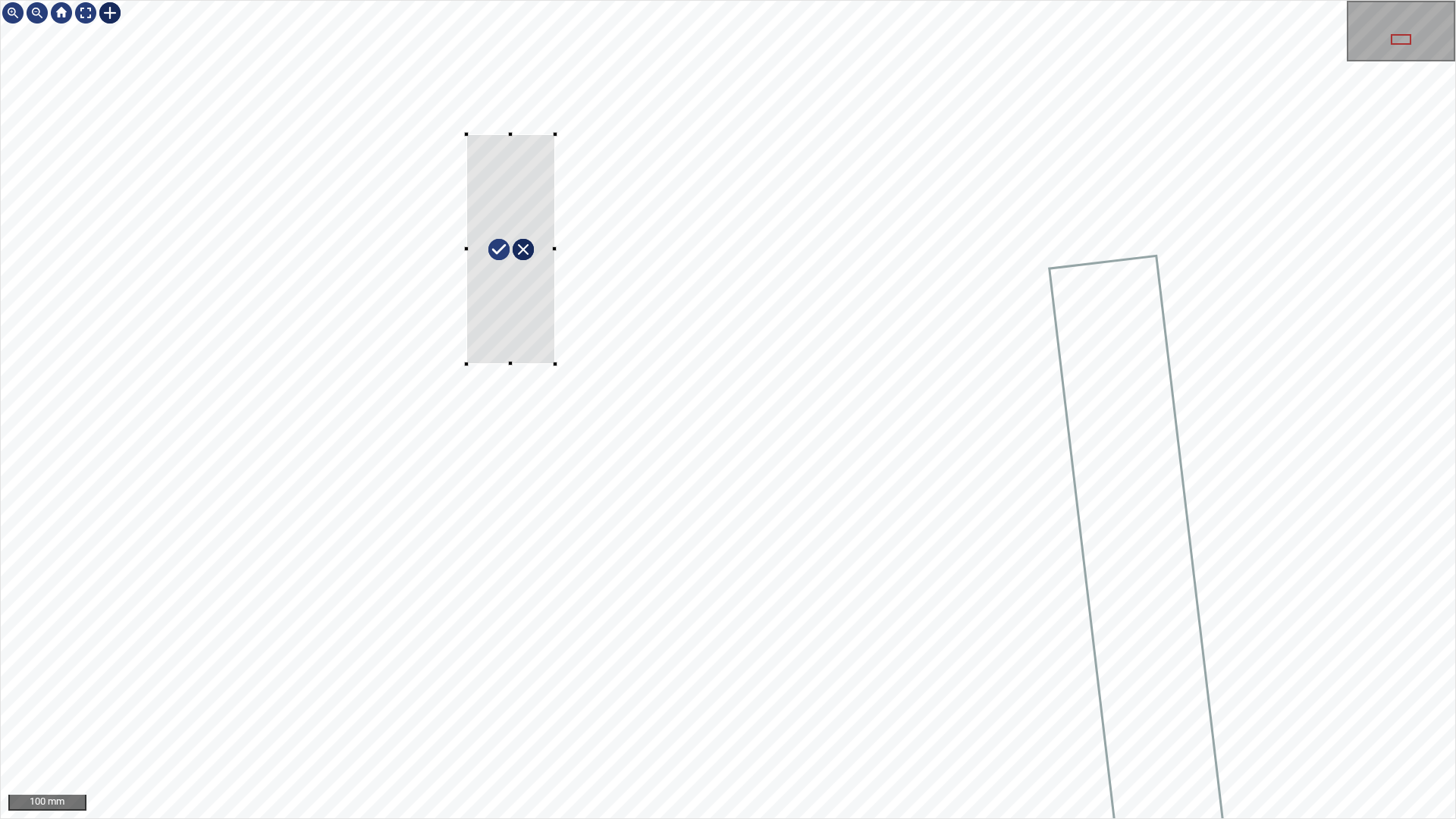
click at [462, 132] on div at bounding box center [728, 409] width 1454 height 817
click at [547, 323] on div at bounding box center [508, 239] width 141 height 247
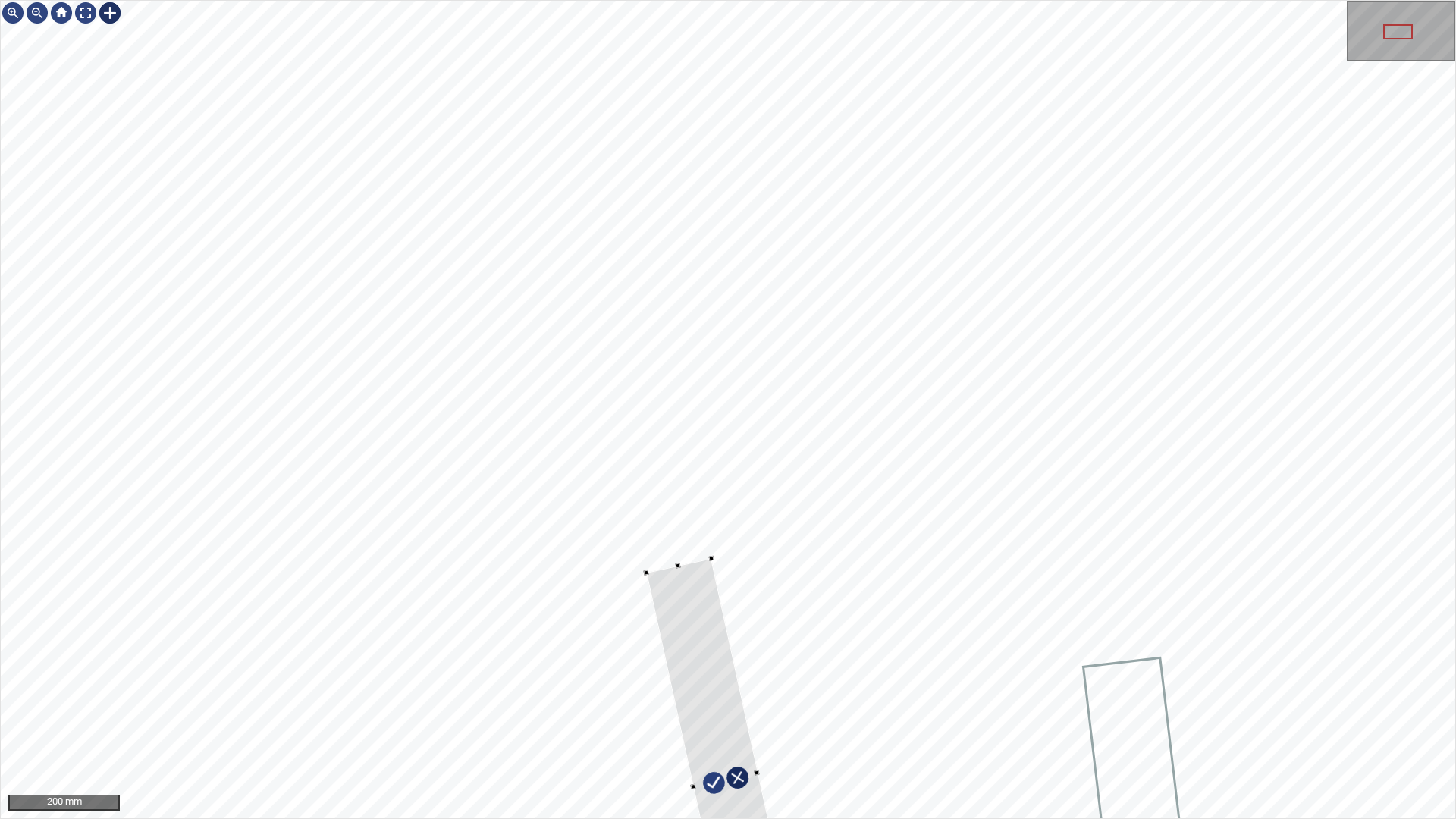
click at [781, 723] on div at bounding box center [728, 409] width 1454 height 817
click at [726, 723] on div at bounding box center [728, 409] width 1454 height 817
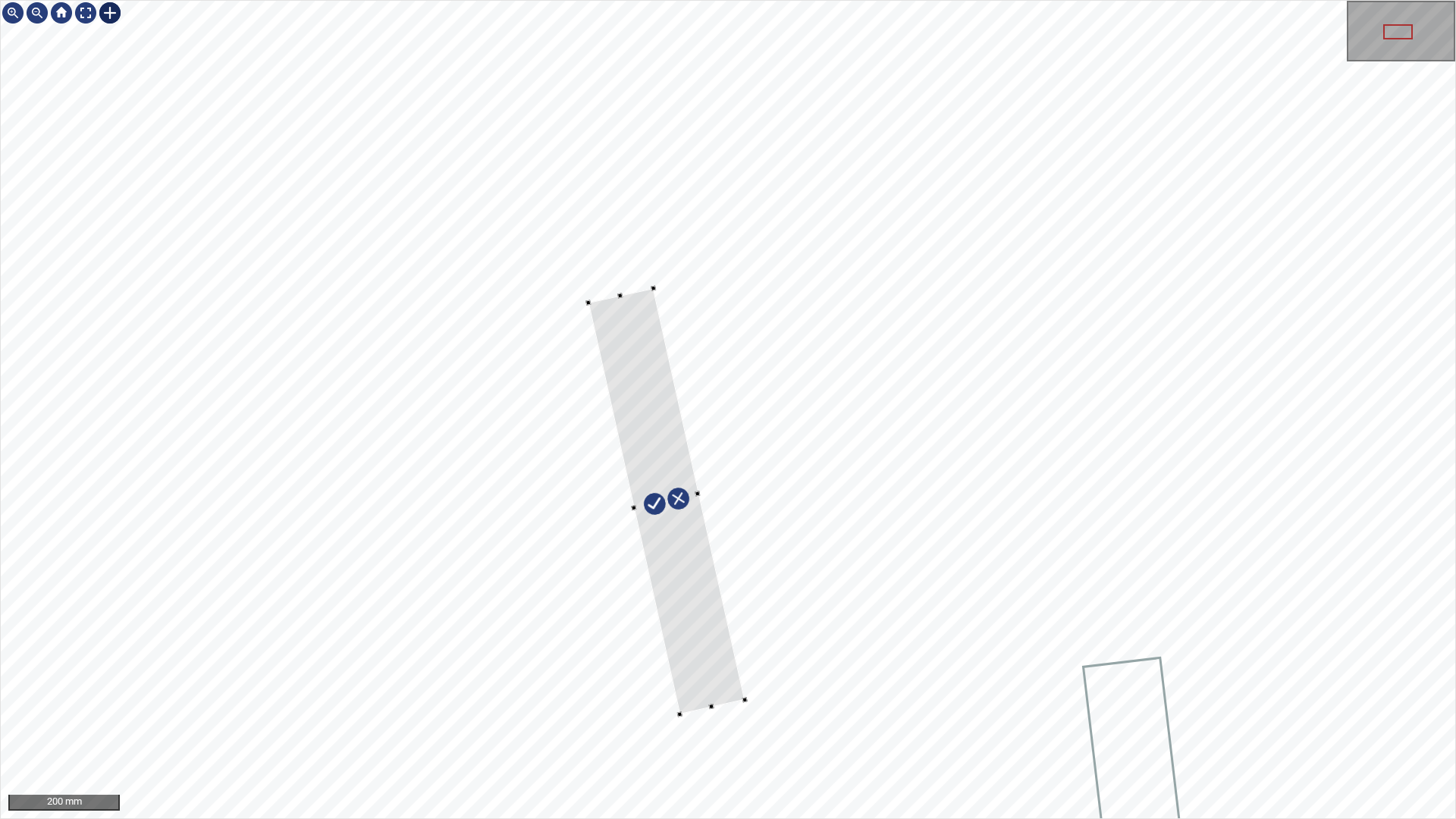
click at [663, 466] on div at bounding box center [666, 501] width 157 height 426
click at [704, 692] on div at bounding box center [670, 516] width 145 height 427
click at [662, 723] on div at bounding box center [728, 409] width 1454 height 817
click at [695, 683] on div at bounding box center [670, 516] width 133 height 416
click at [758, 689] on div at bounding box center [728, 409] width 1454 height 817
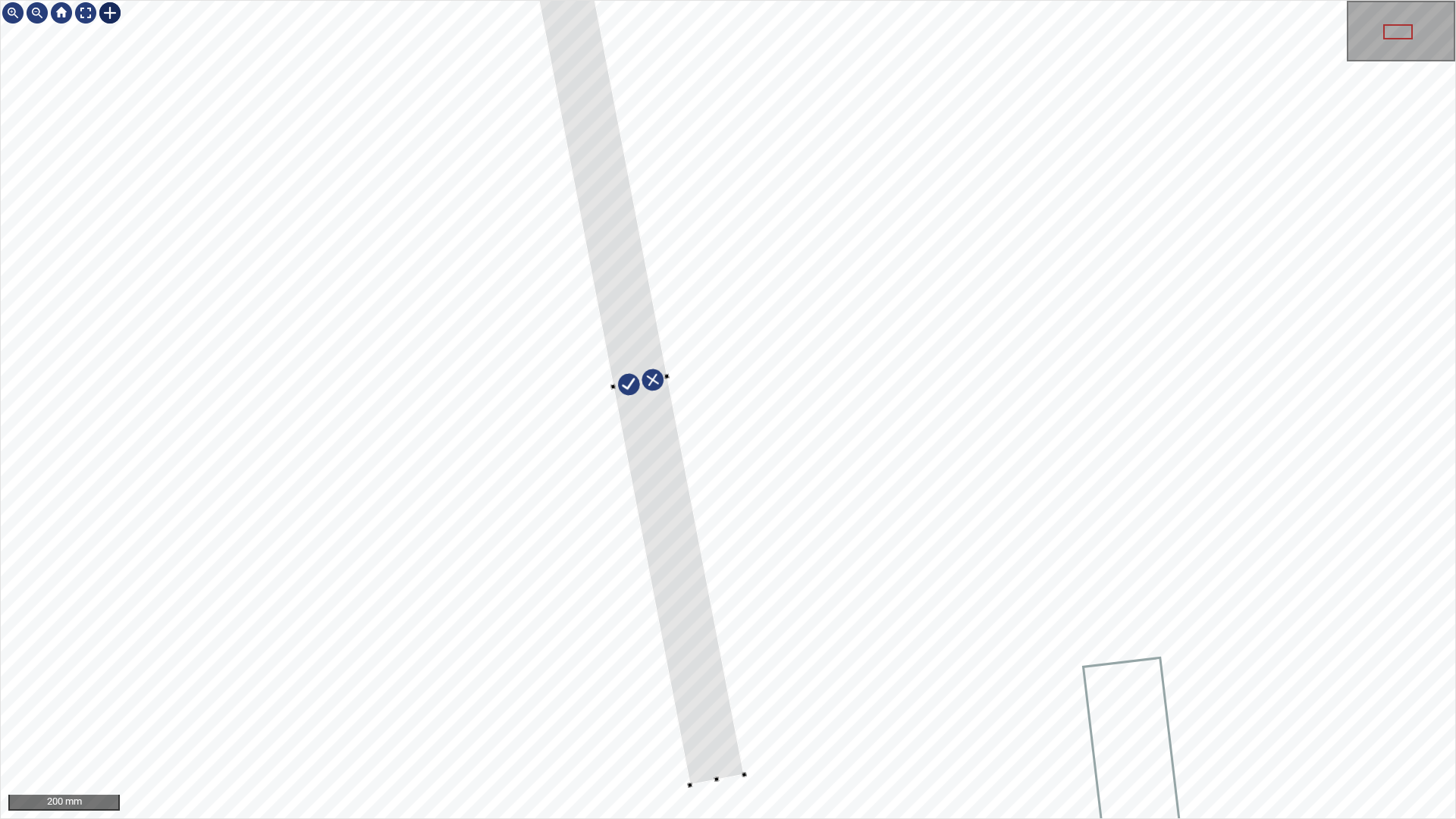
click at [625, 258] on div at bounding box center [640, 381] width 207 height 807
click at [703, 688] on div at bounding box center [635, 323] width 207 height 807
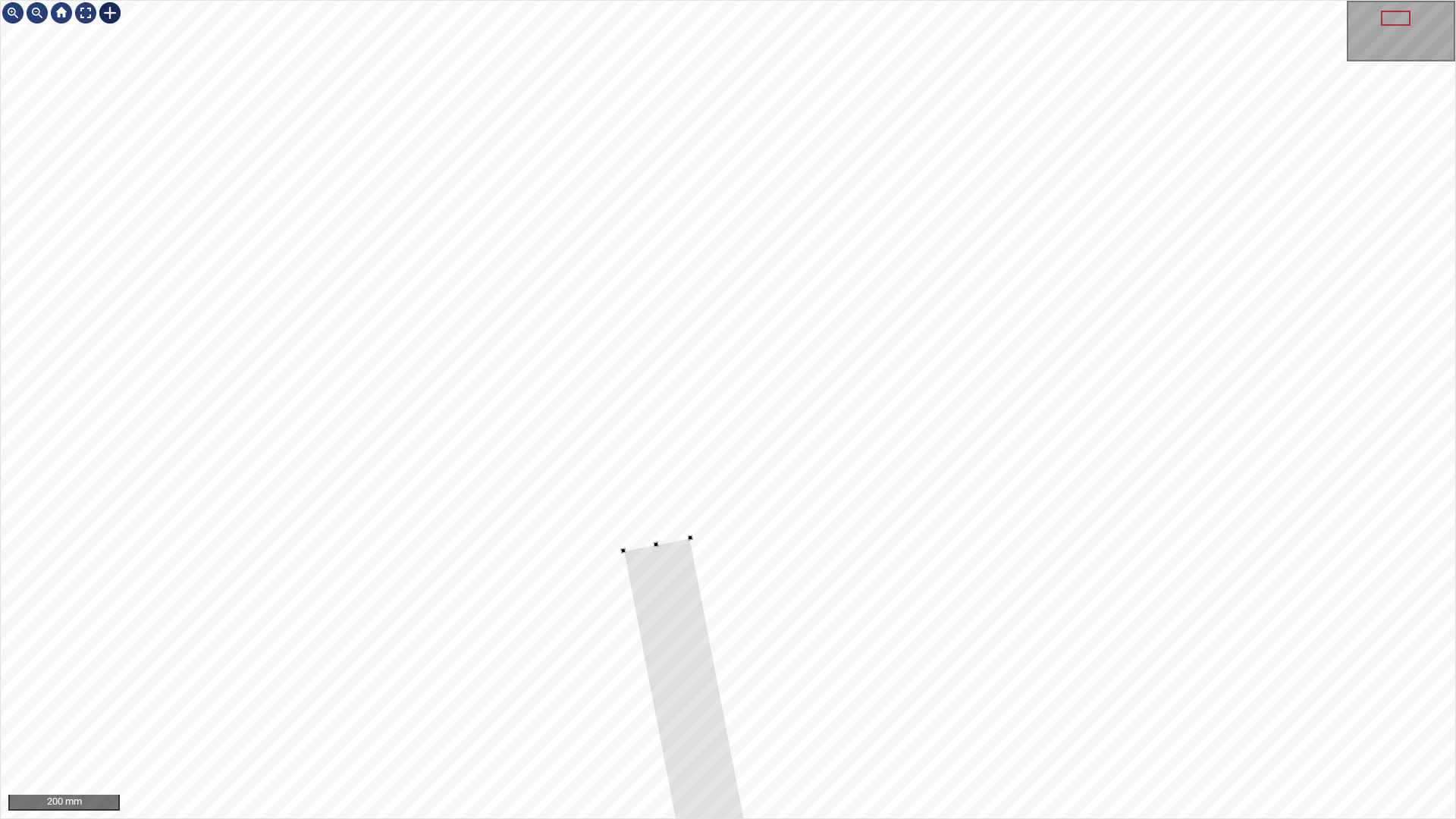
click at [681, 536] on div at bounding box center [728, 409] width 1454 height 817
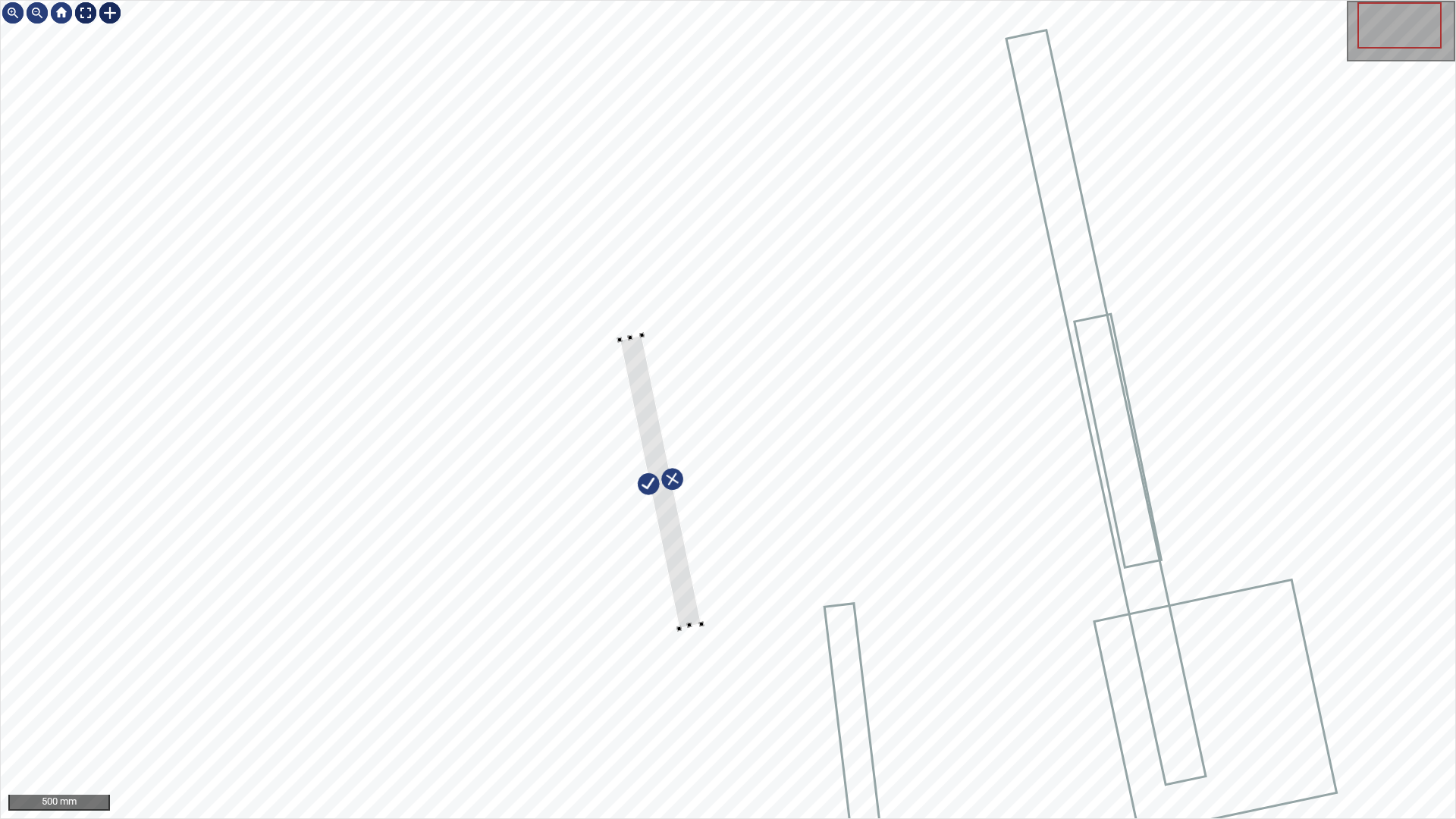
click at [86, 8] on div at bounding box center [86, 13] width 25 height 25
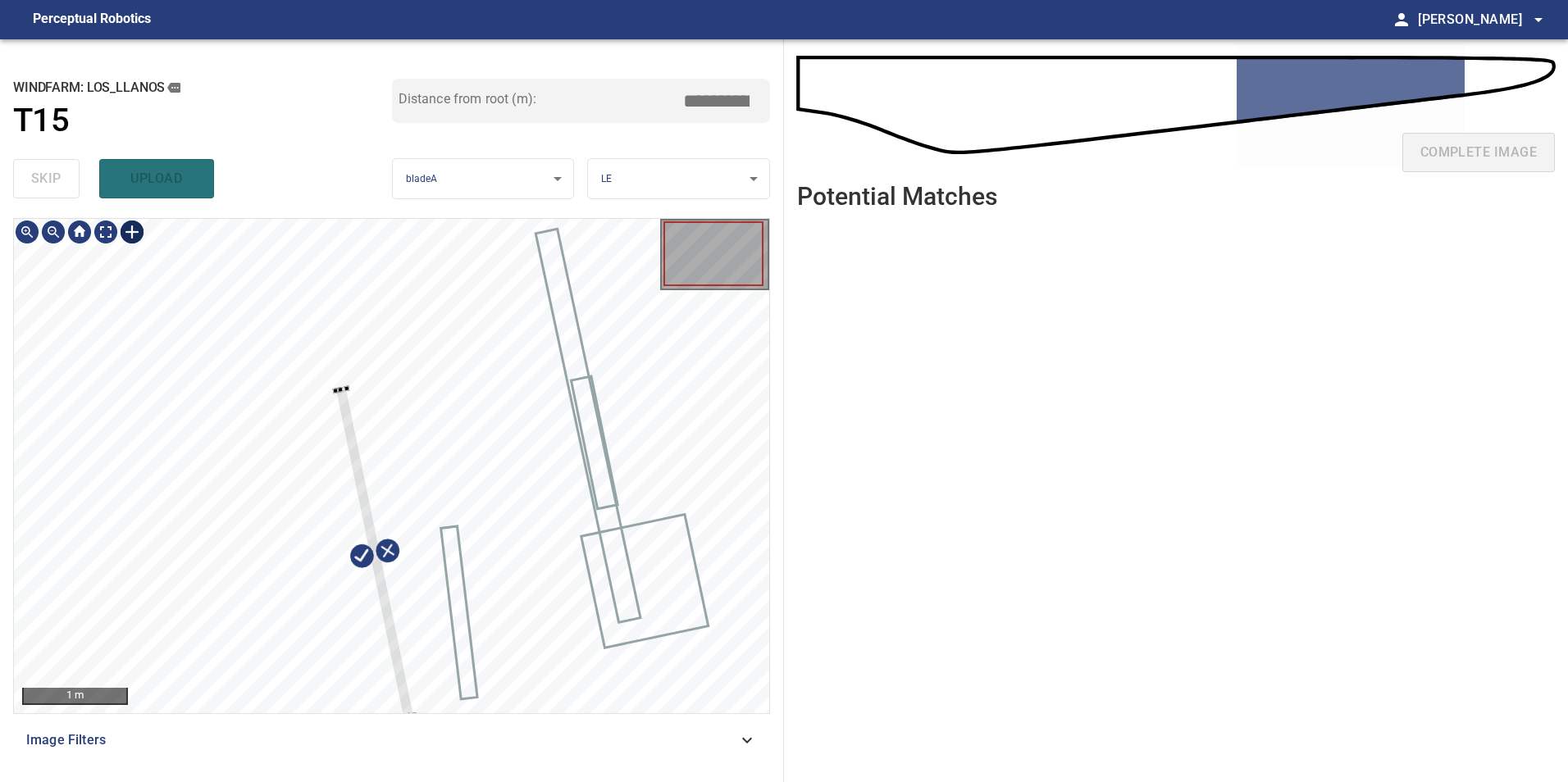
click at [429, 651] on div at bounding box center [392, 466] width 755 height 495
click at [372, 536] on div at bounding box center [343, 405] width 79 height 330
click at [377, 571] on div at bounding box center [392, 466] width 755 height 495
click at [377, 553] on div at bounding box center [342, 402] width 82 height 327
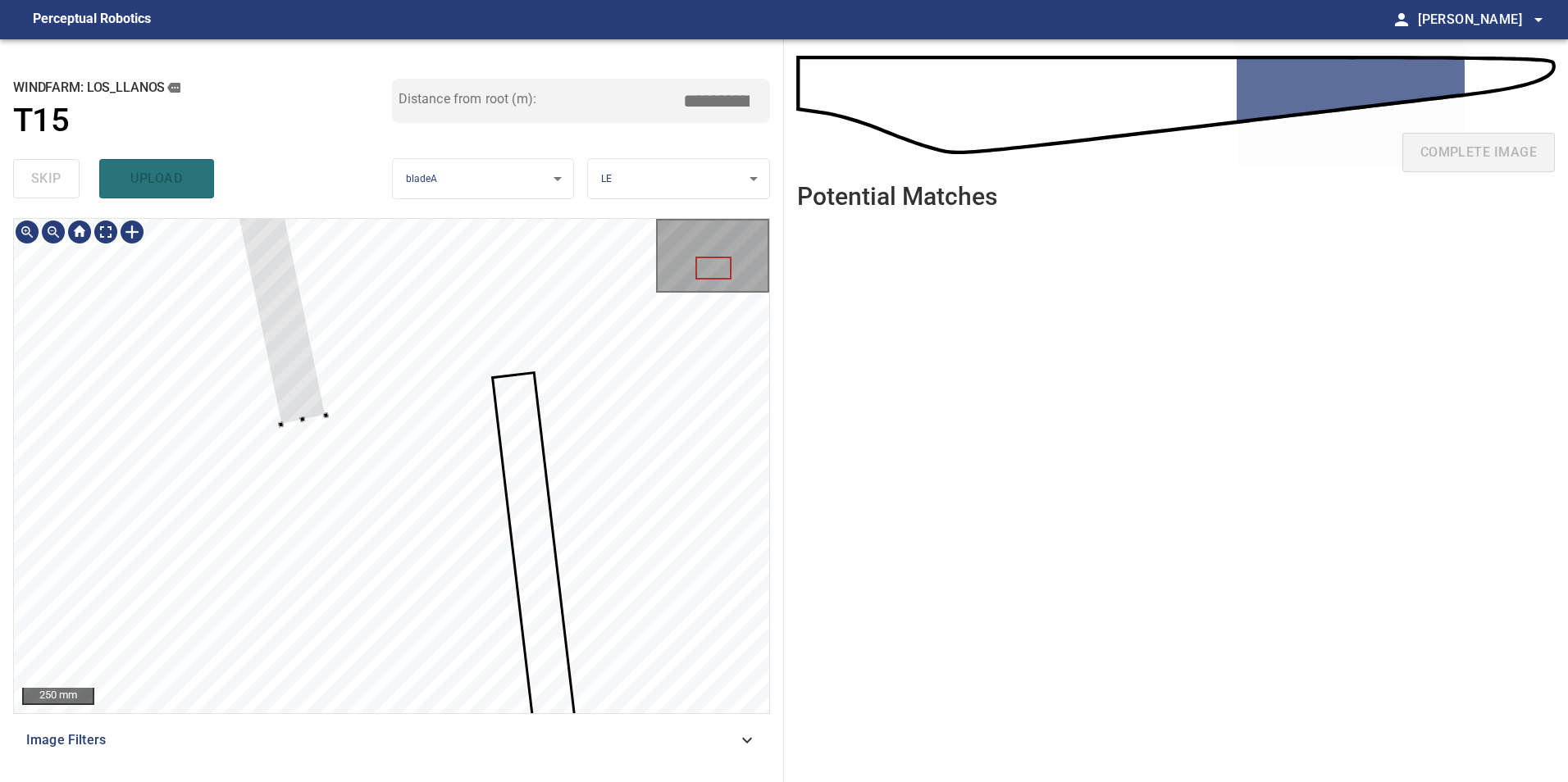
click at [305, 414] on div at bounding box center [217, 2] width 216 height 846
click at [311, 387] on div at bounding box center [217, 2] width 216 height 846
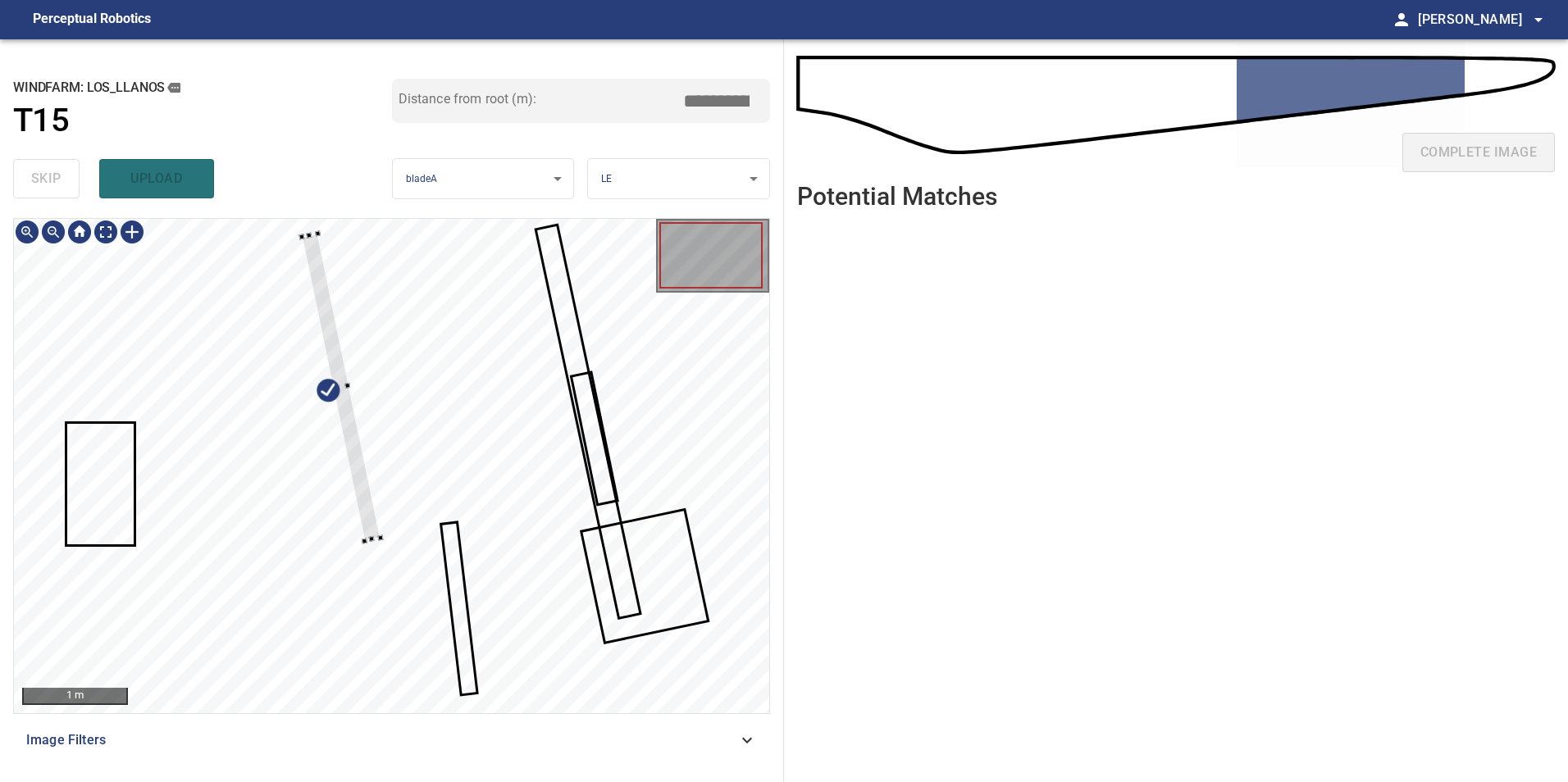
click at [343, 391] on div at bounding box center [340, 388] width 79 height 309
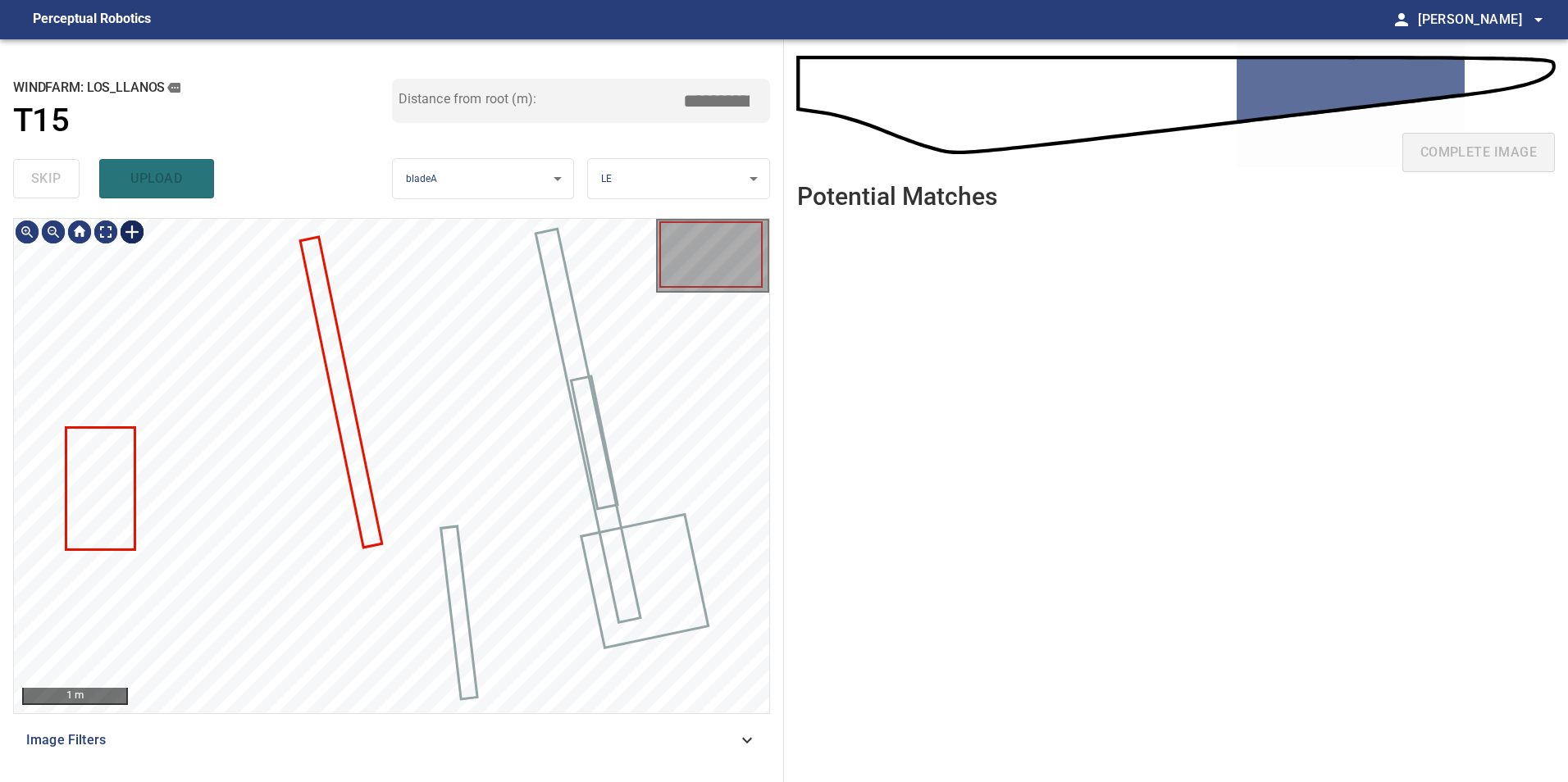
click at [134, 235] on div at bounding box center [132, 232] width 27 height 27
click at [360, 556] on div at bounding box center [392, 466] width 755 height 495
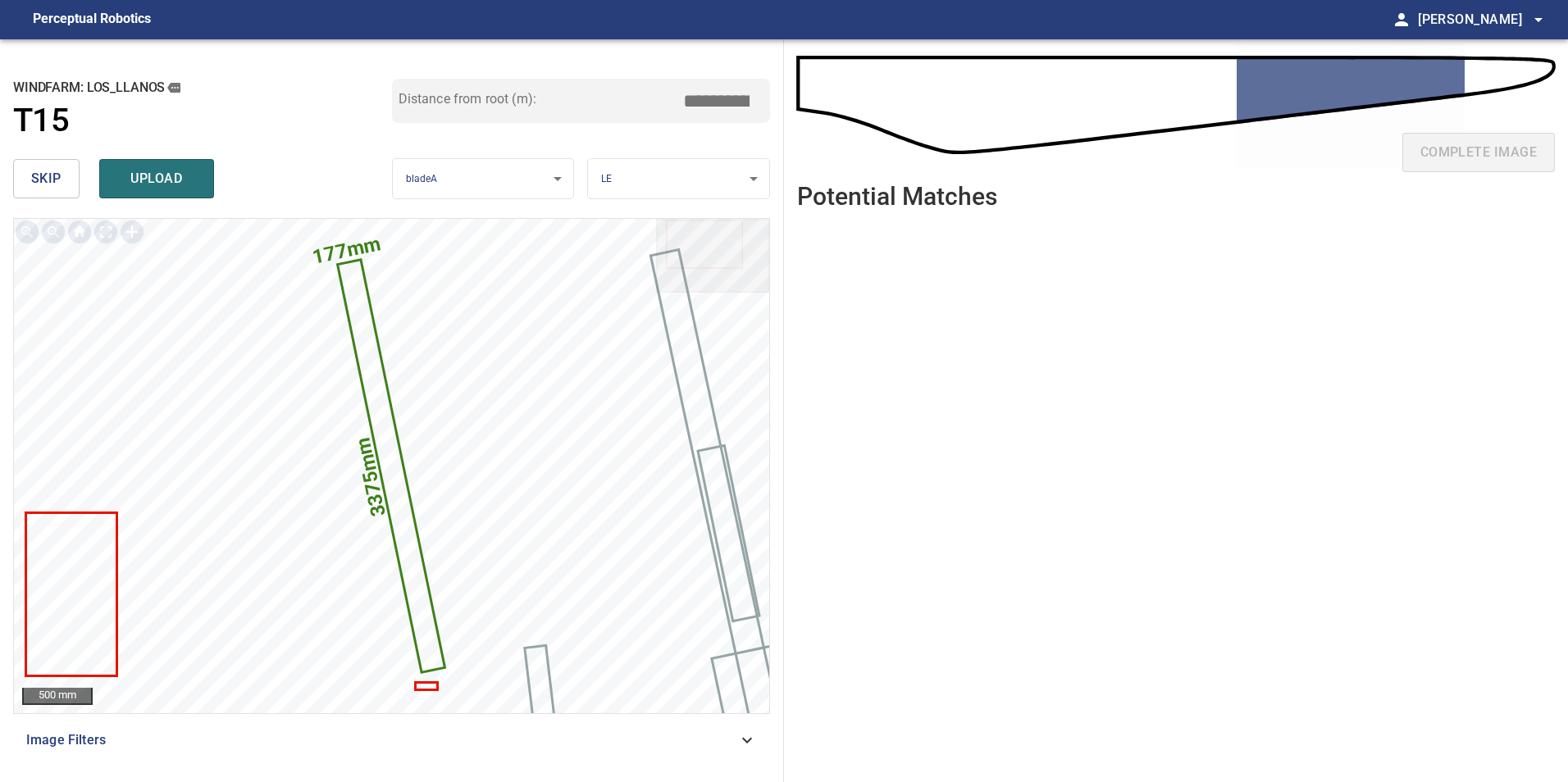
drag, startPoint x: 713, startPoint y: 104, endPoint x: 1284, endPoint y: 183, distance: 576.4
click at [891, 117] on div "**********" at bounding box center [784, 411] width 1568 height 743
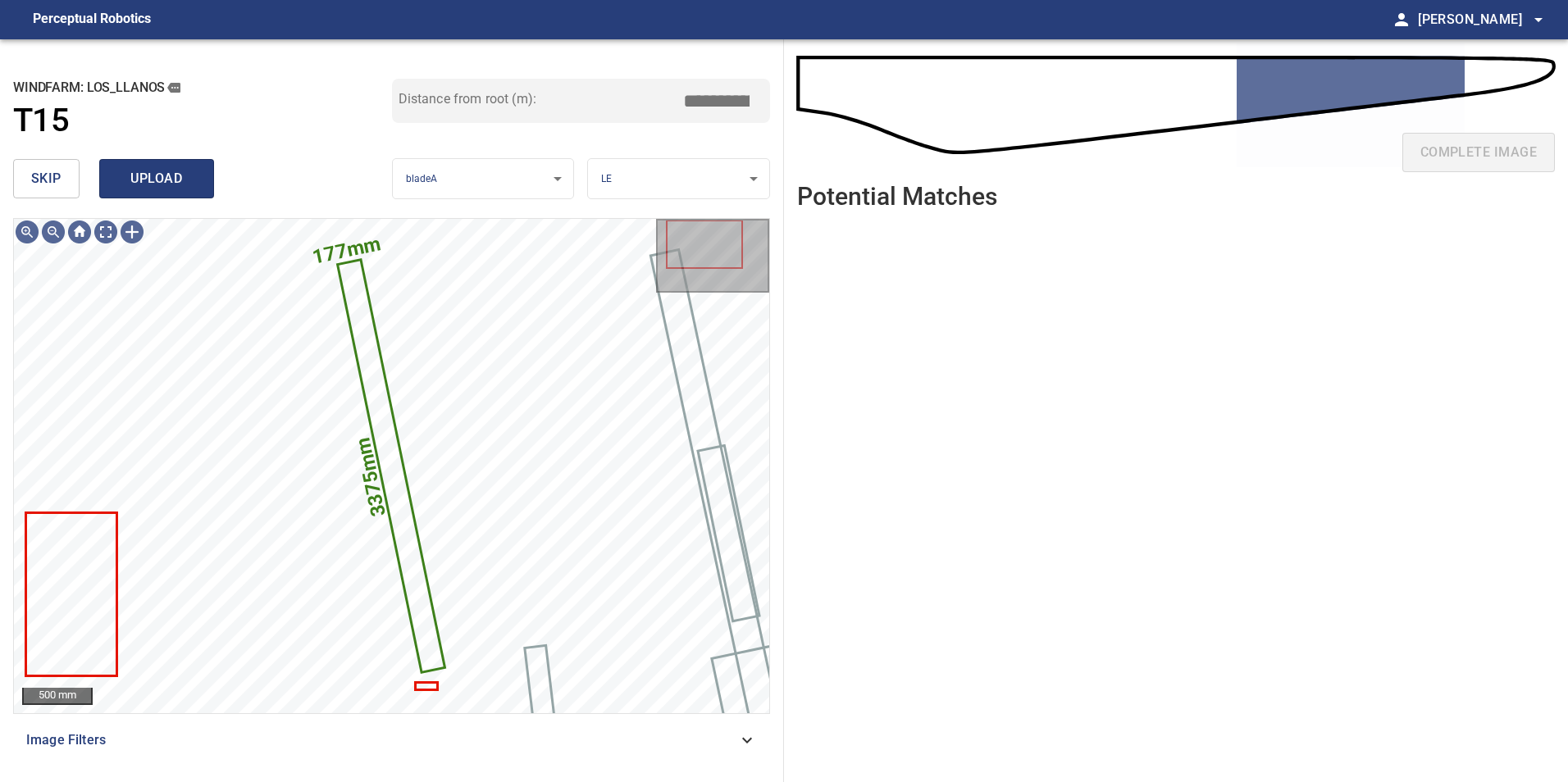
type input "*****"
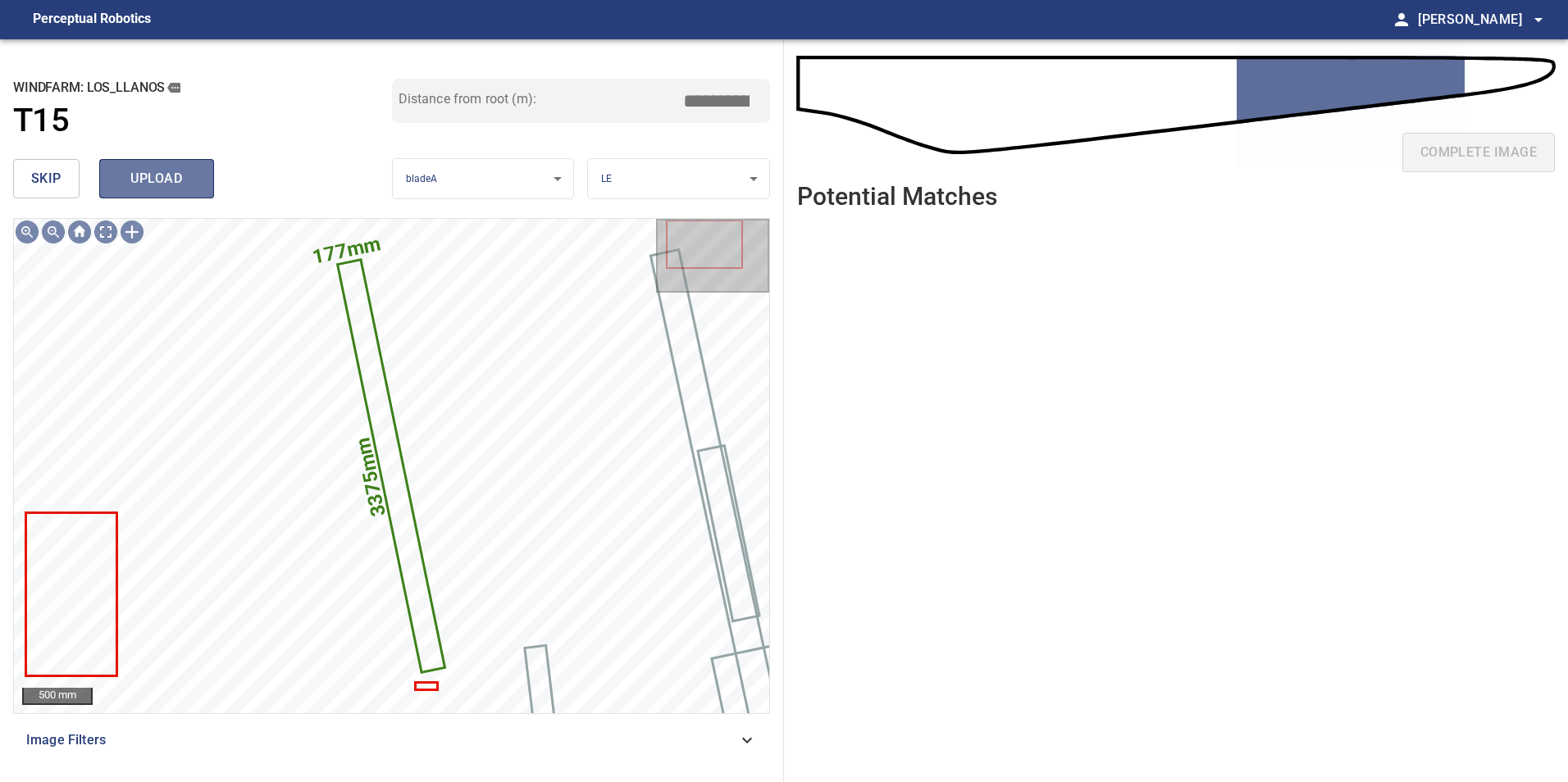
click at [192, 183] on span "upload" at bounding box center [156, 179] width 79 height 23
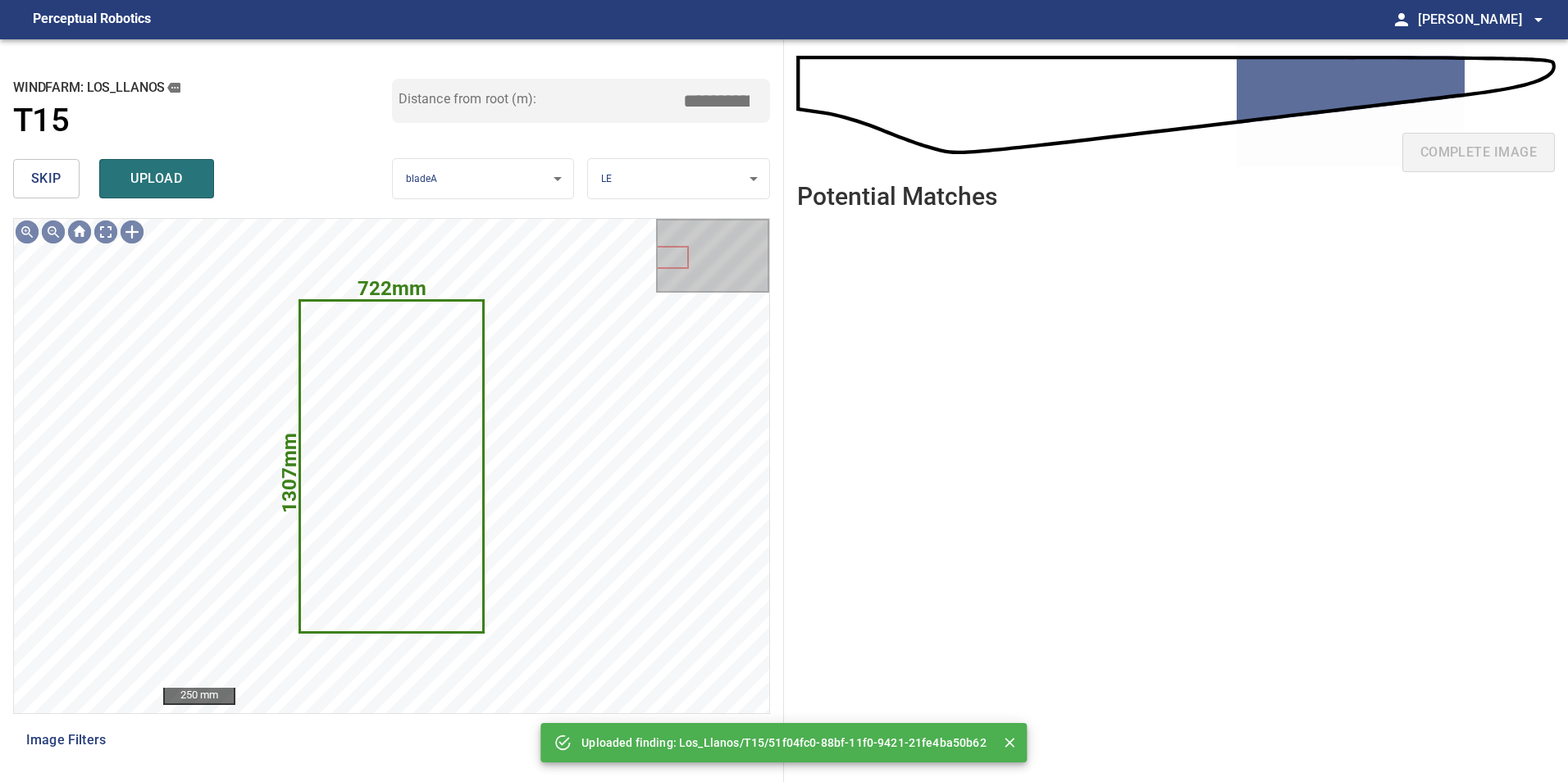
click at [27, 172] on button "skip" at bounding box center [46, 178] width 66 height 39
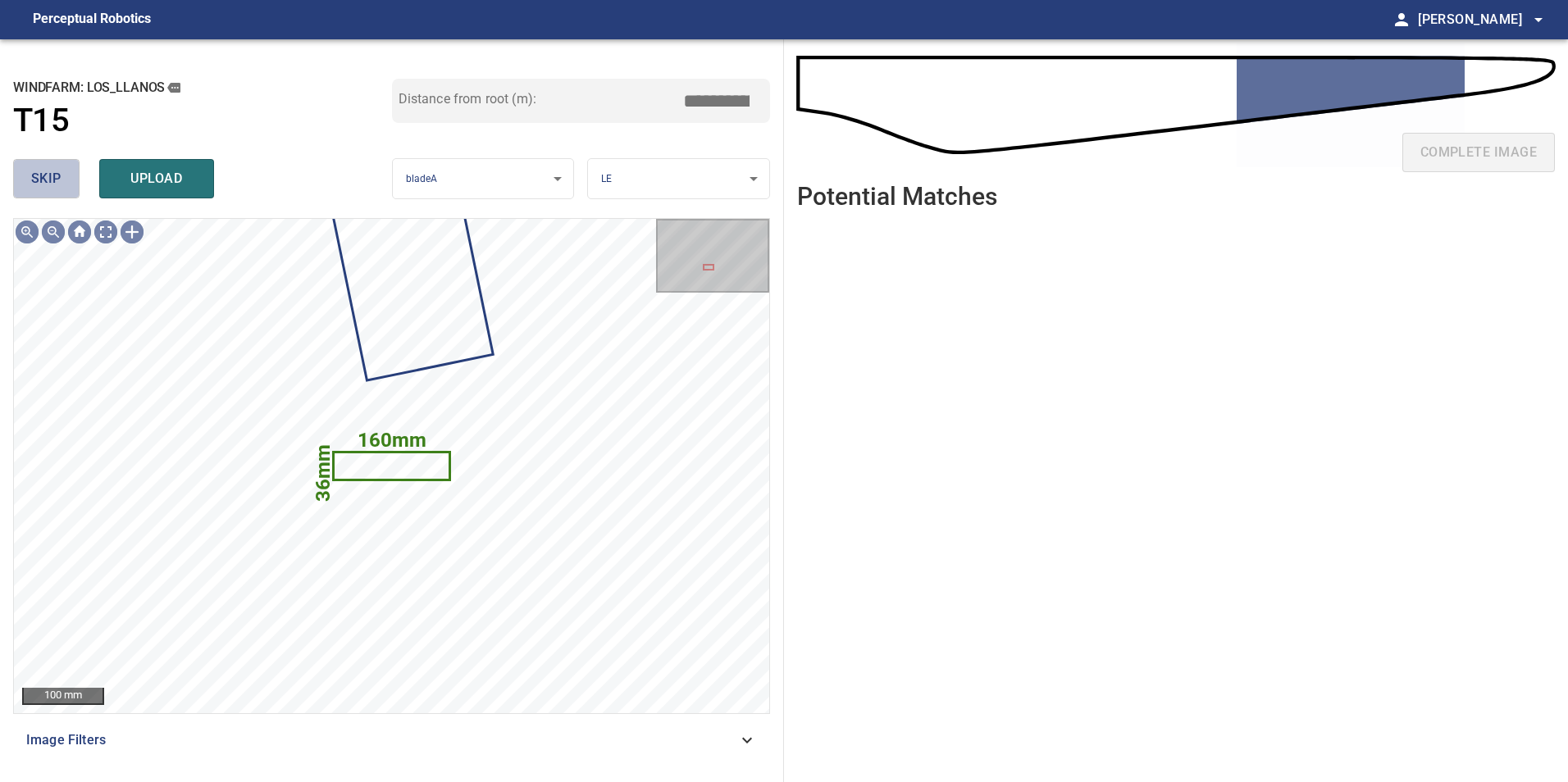
click at [27, 172] on button "skip" at bounding box center [46, 178] width 66 height 39
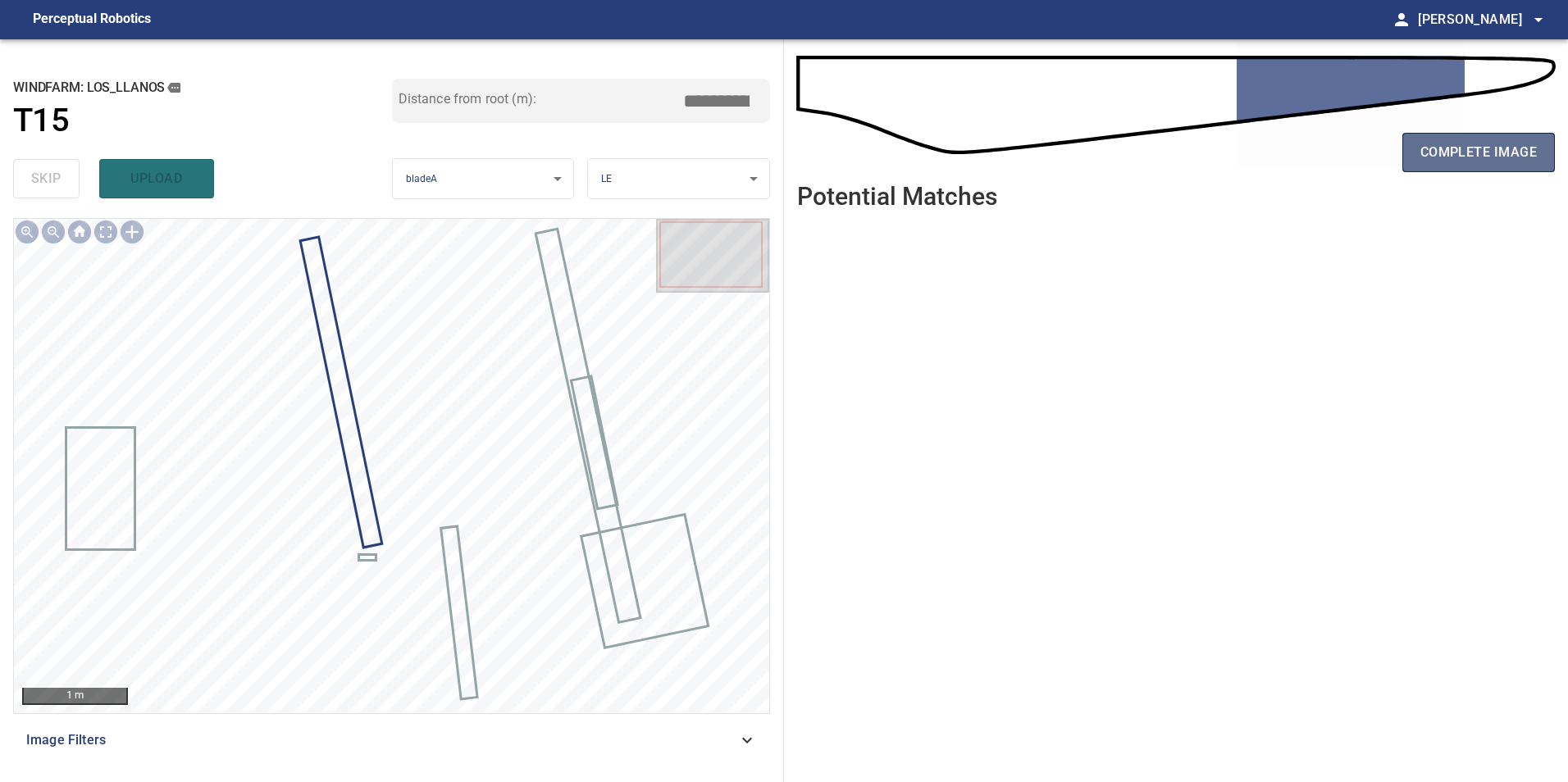
click at [1460, 159] on span "complete image" at bounding box center [1478, 152] width 116 height 23
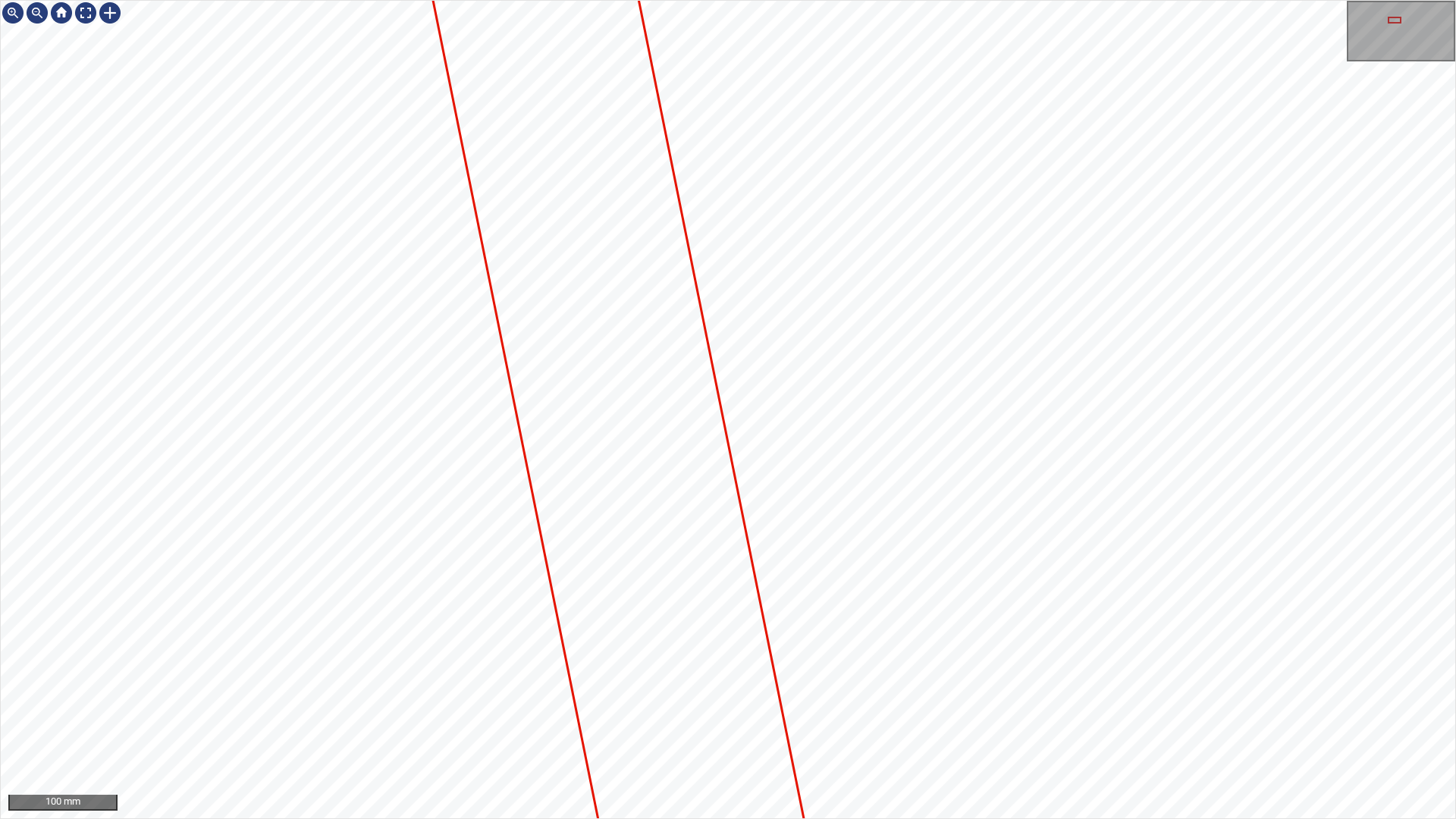
click at [876, 723] on div "100 mm" at bounding box center [728, 409] width 1456 height 819
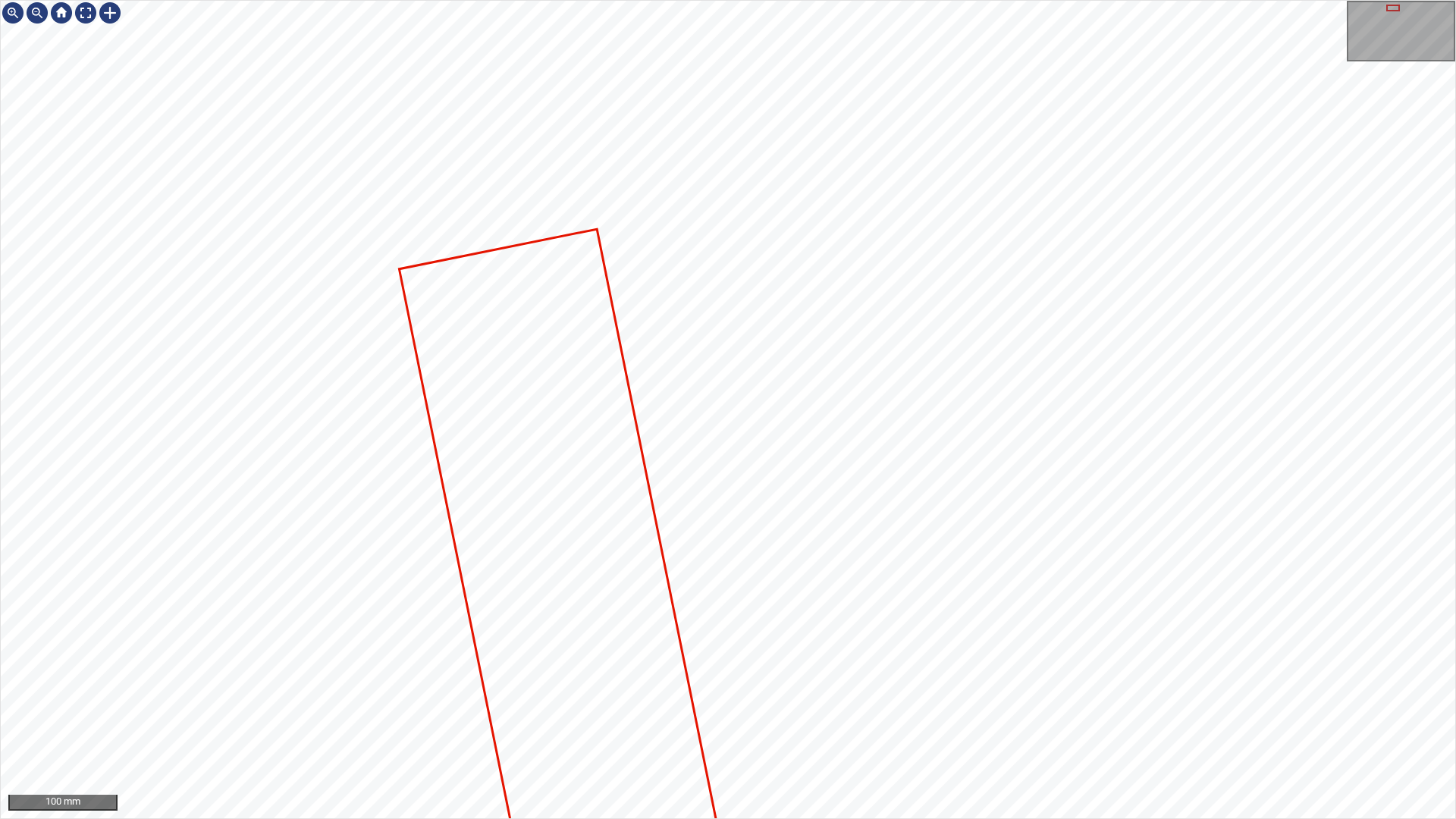
click at [994, 723] on div "100 mm" at bounding box center [728, 409] width 1456 height 819
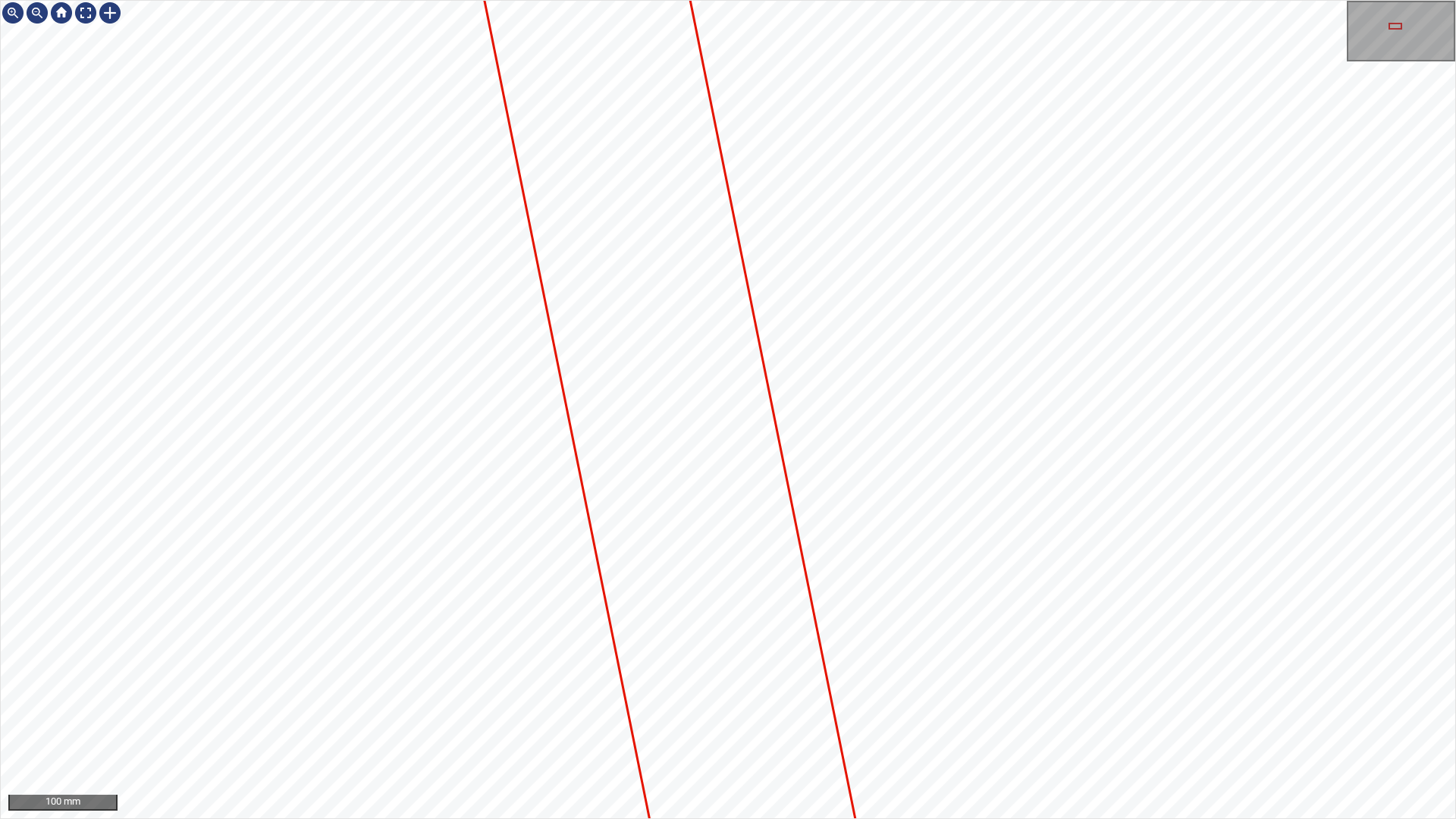
click at [987, 723] on div "100 mm" at bounding box center [728, 409] width 1456 height 819
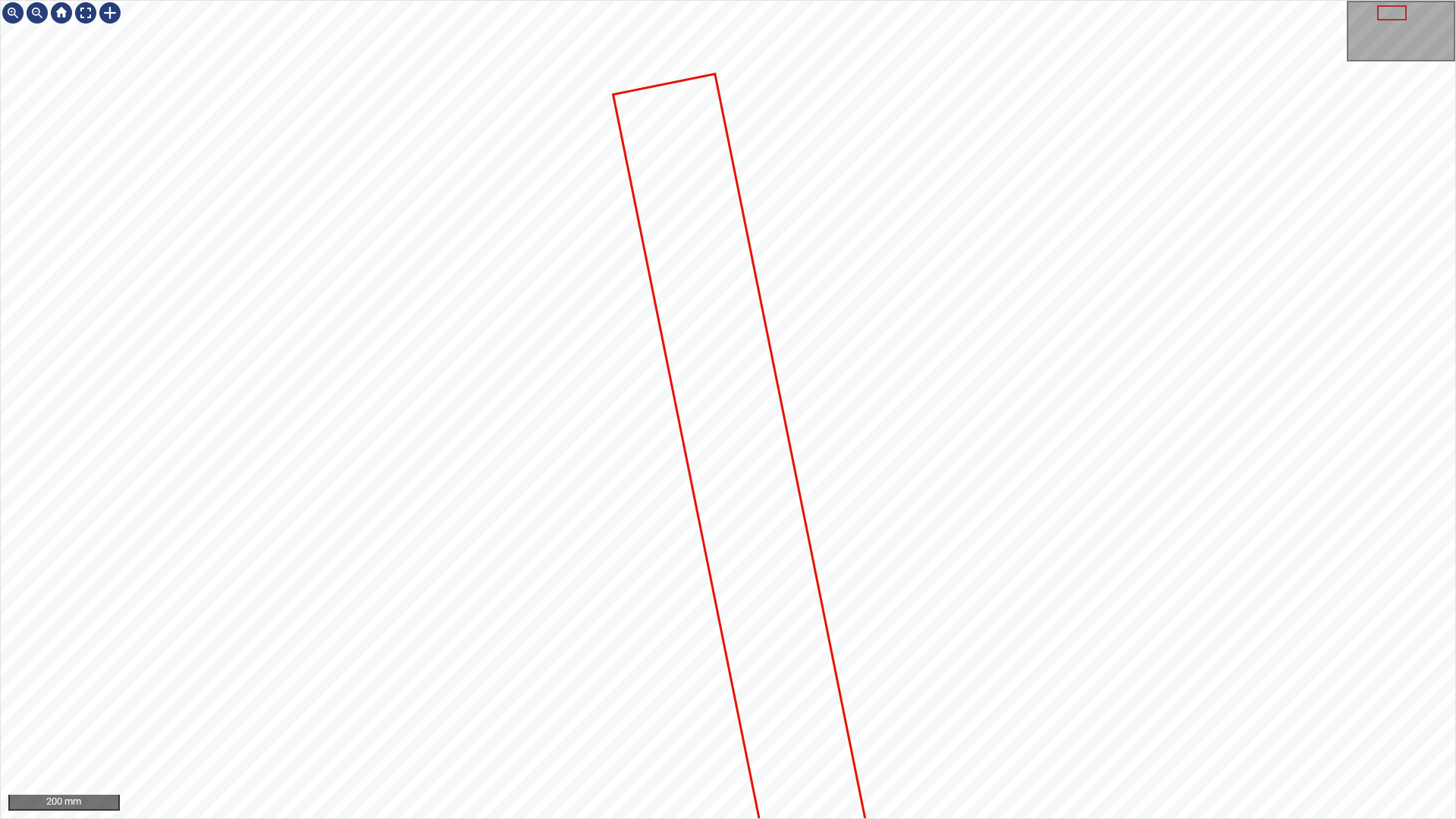
click at [650, 91] on div at bounding box center [728, 409] width 1454 height 817
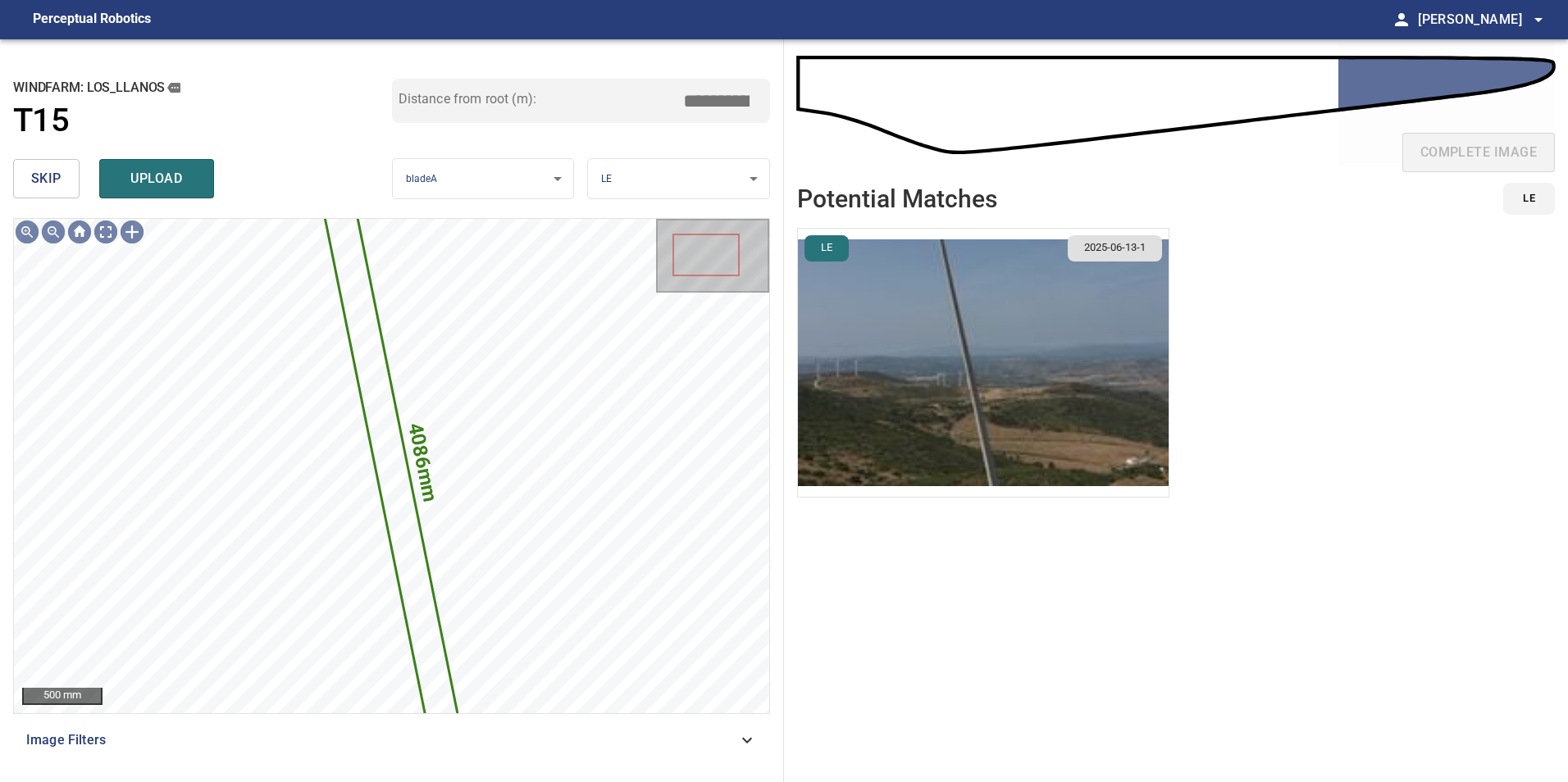
click at [49, 191] on span "skip" at bounding box center [46, 179] width 30 height 23
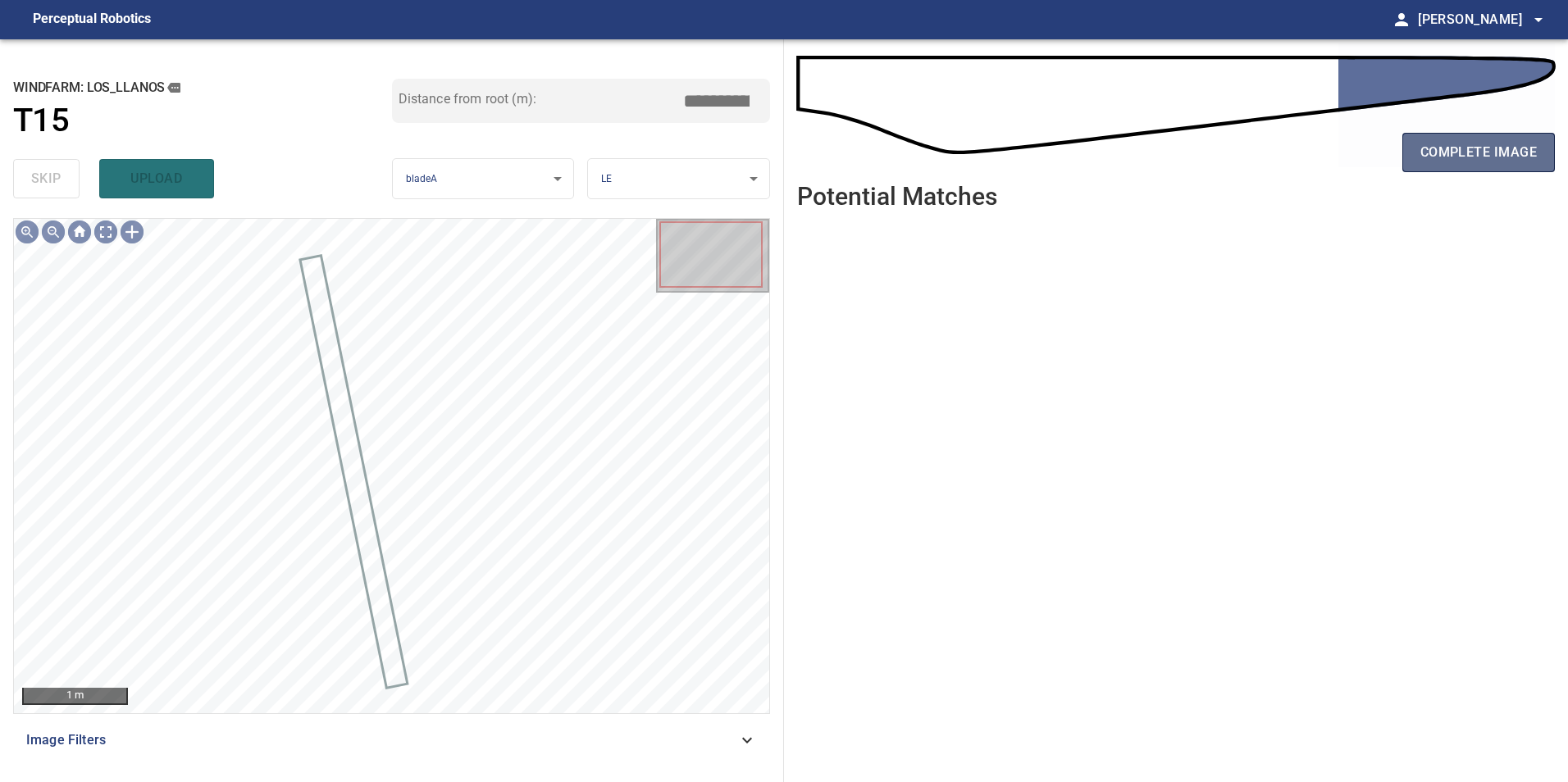
click at [1474, 158] on span "complete image" at bounding box center [1478, 152] width 116 height 23
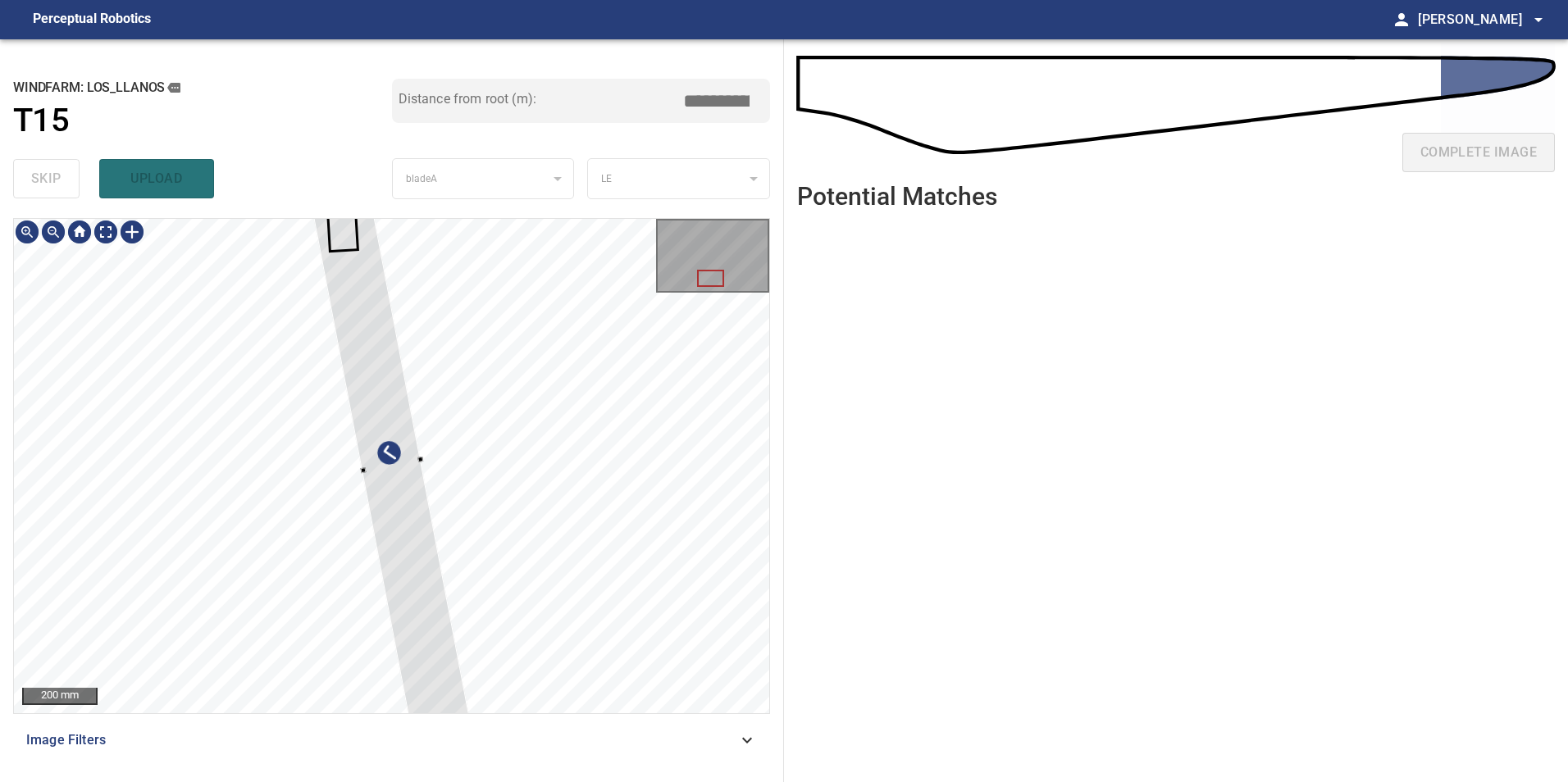
click at [471, 547] on div at bounding box center [390, 466] width 159 height 540
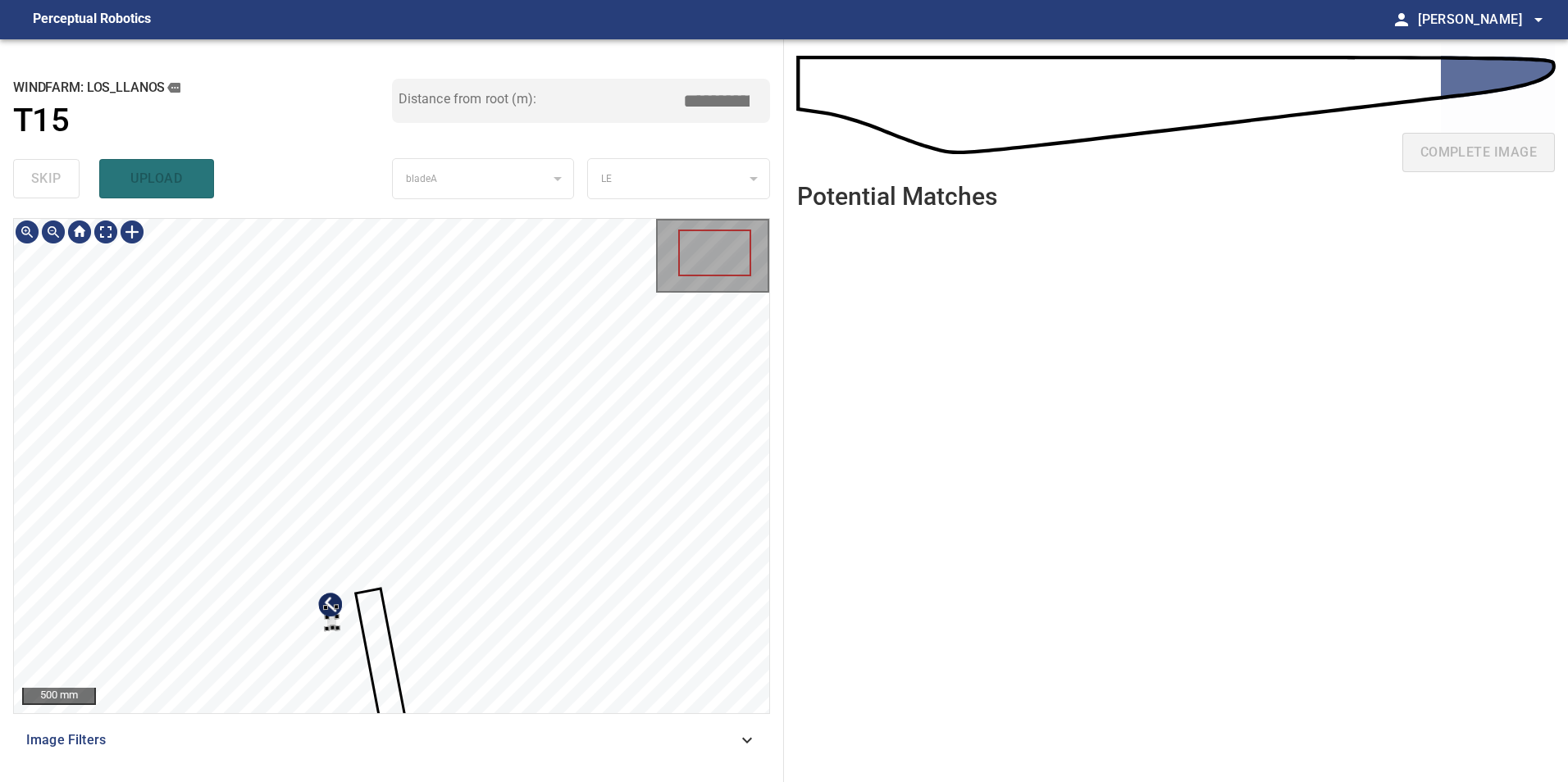
click at [372, 510] on div at bounding box center [392, 466] width 755 height 495
click at [394, 528] on div at bounding box center [384, 516] width 61 height 115
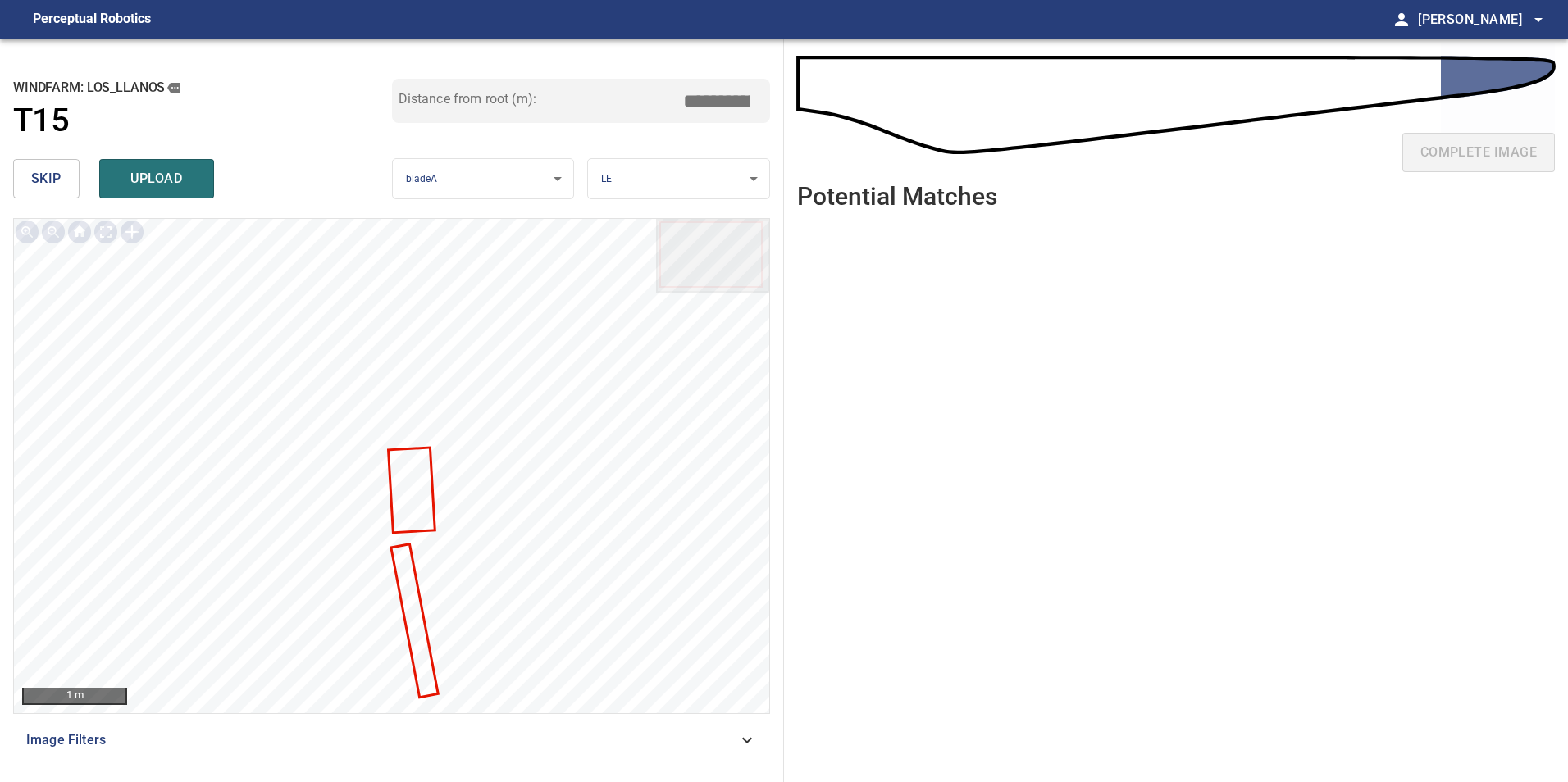
click at [430, 470] on div at bounding box center [392, 466] width 755 height 495
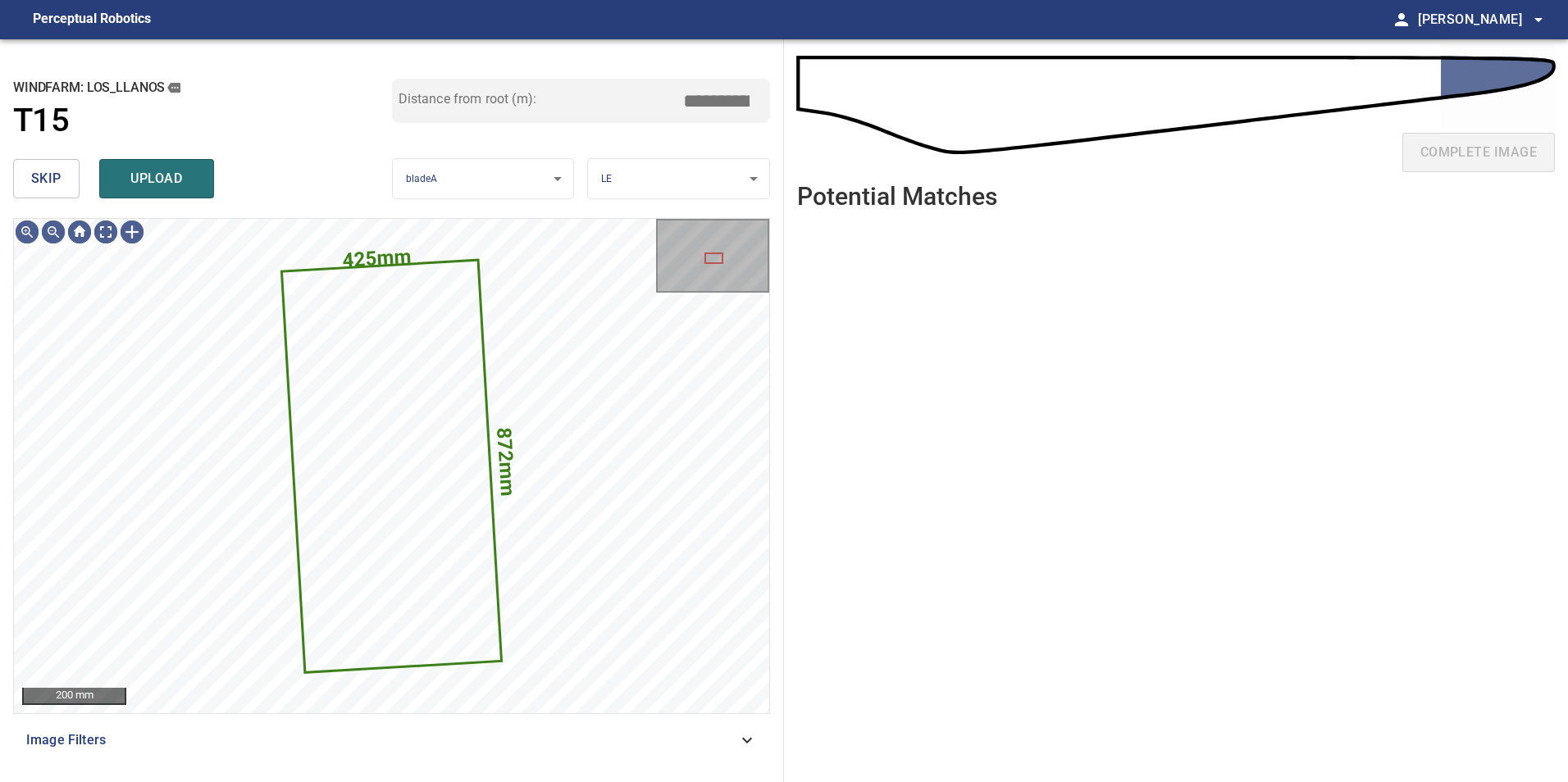
click at [64, 176] on button "skip" at bounding box center [46, 178] width 66 height 39
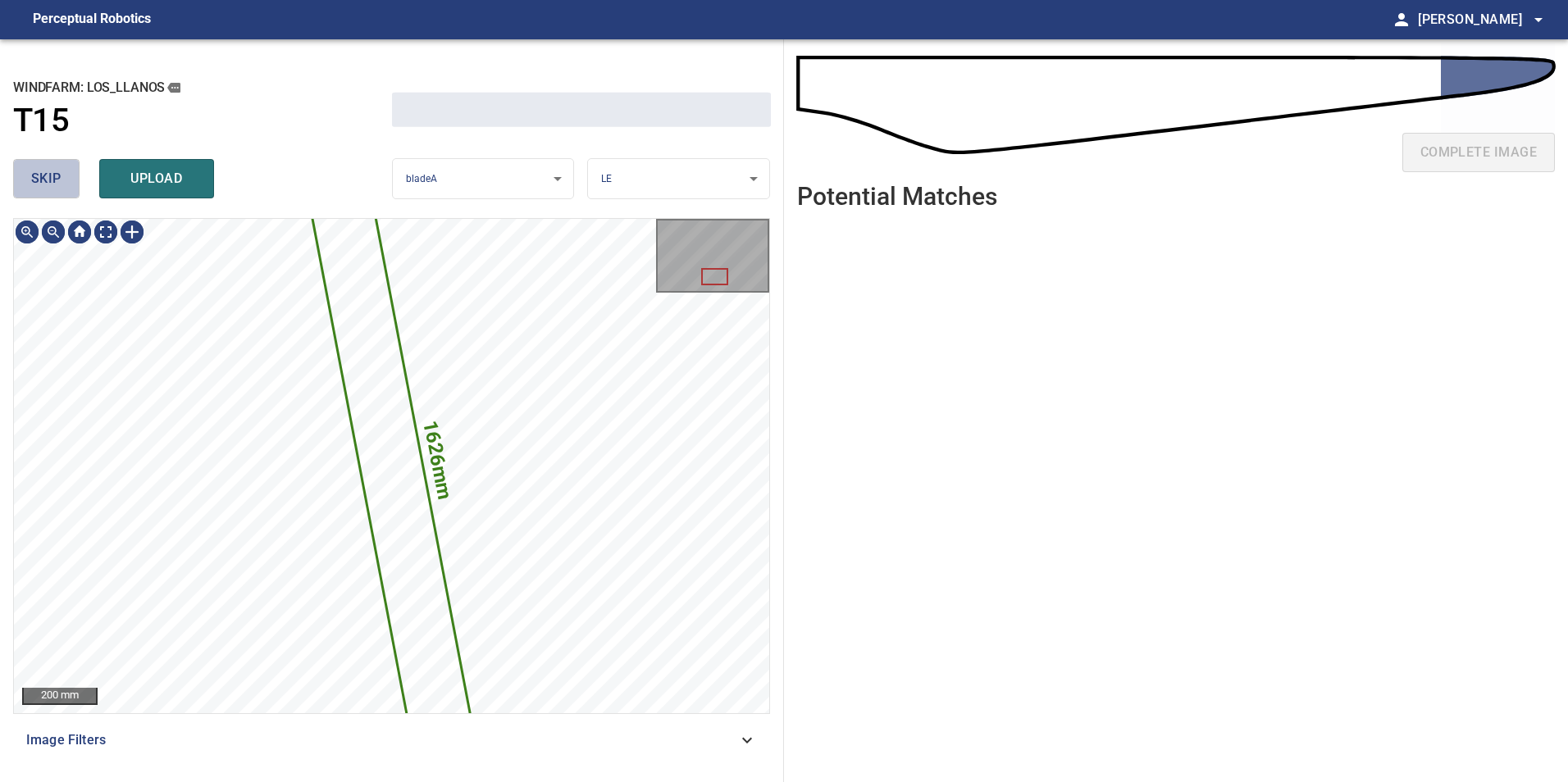
click at [64, 176] on button "skip" at bounding box center [46, 178] width 66 height 39
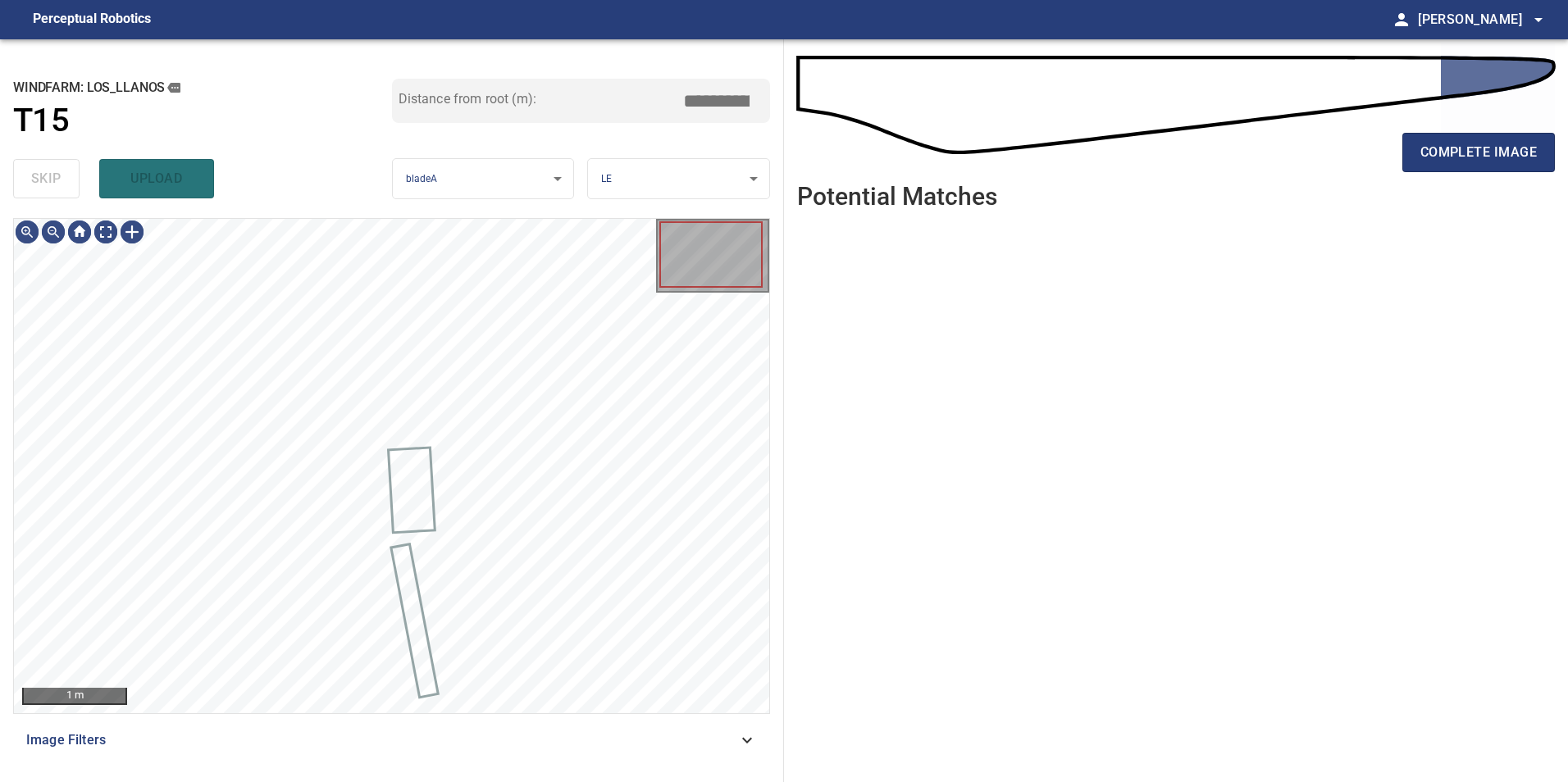
click at [64, 176] on div "skip upload" at bounding box center [202, 178] width 378 height 52
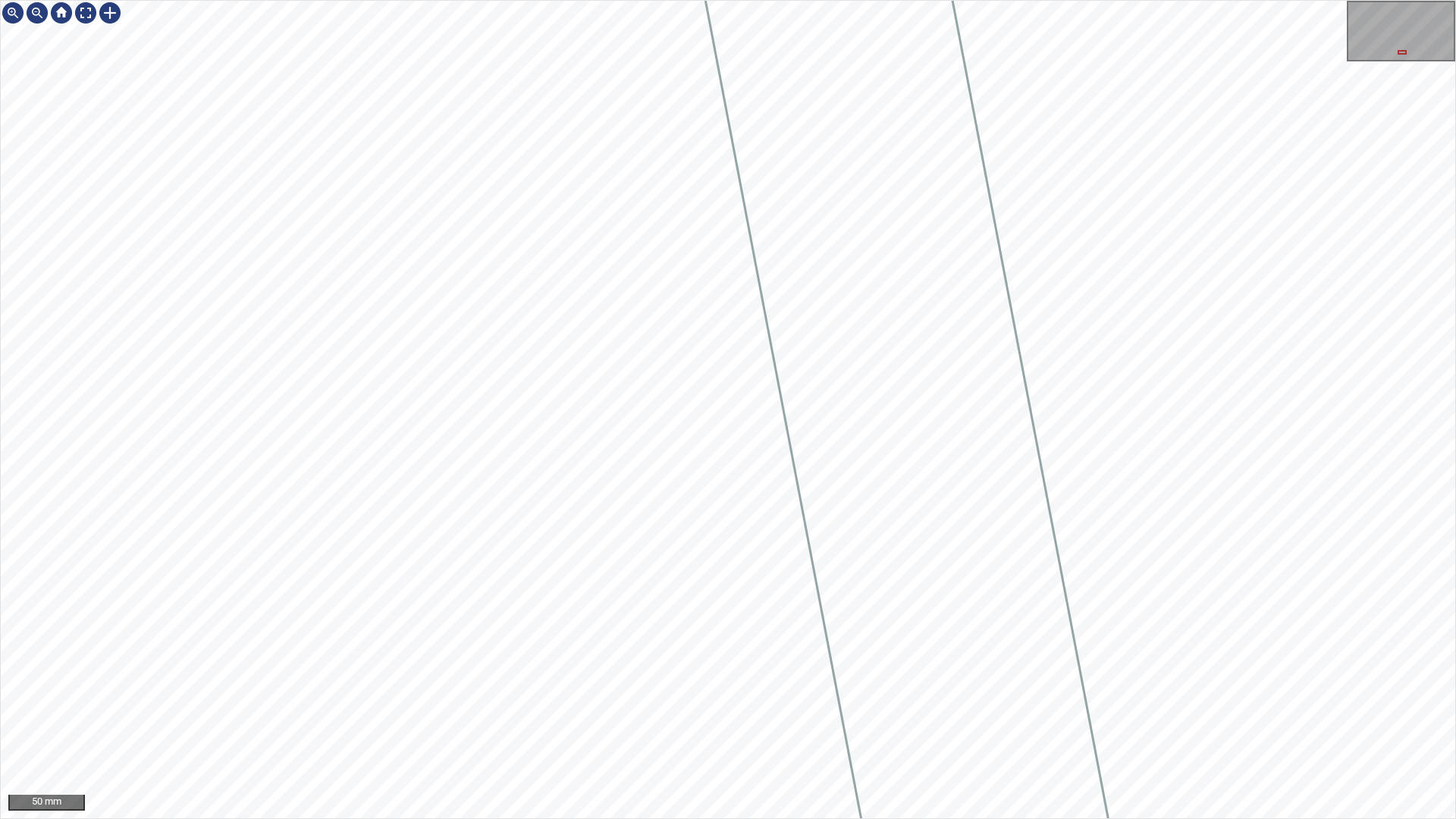
click at [291, 0] on div "50 mm" at bounding box center [728, 409] width 1456 height 819
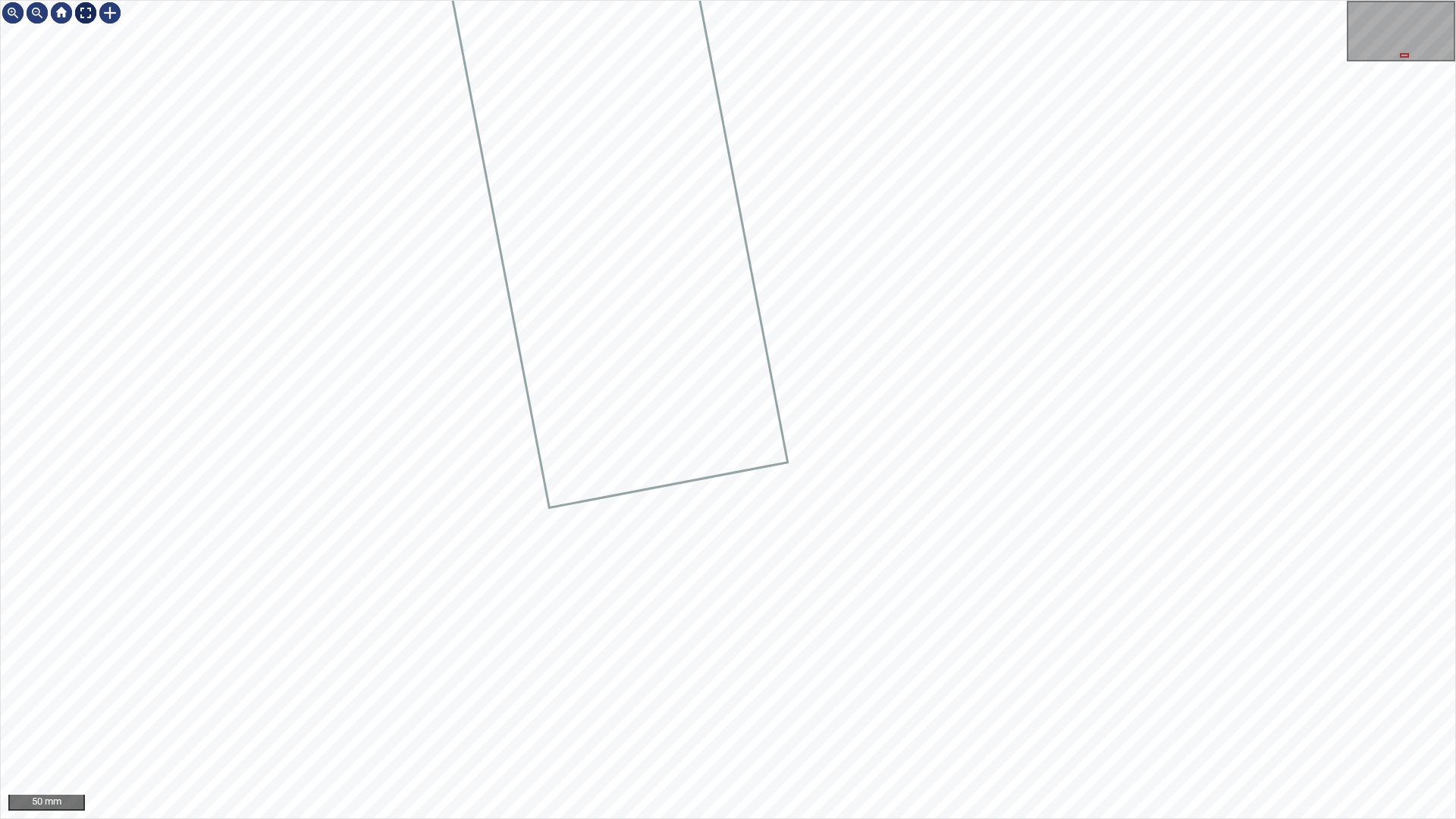
click at [80, 7] on div at bounding box center [86, 13] width 25 height 25
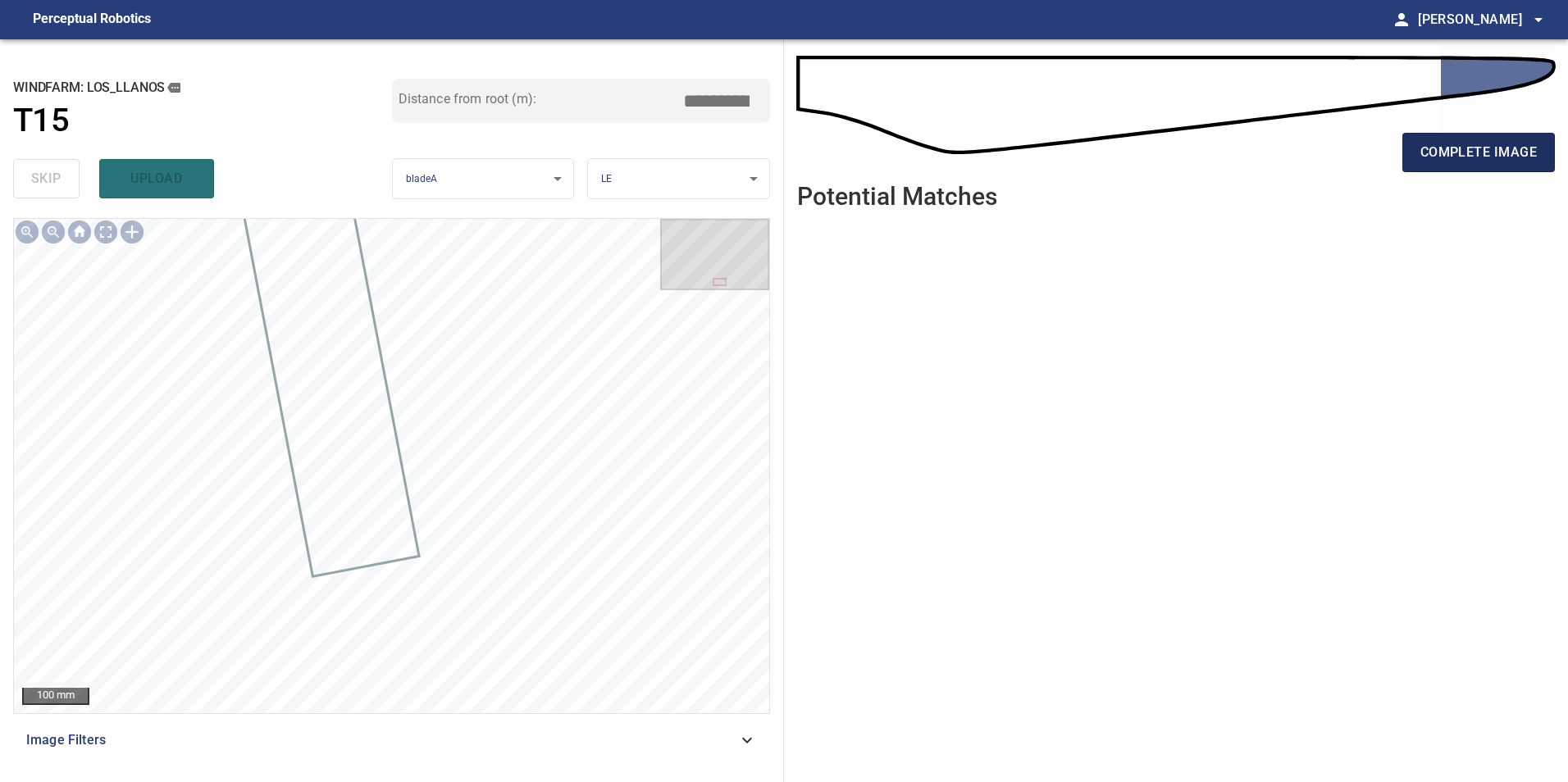
click at [1509, 152] on span "complete image" at bounding box center [1478, 152] width 116 height 23
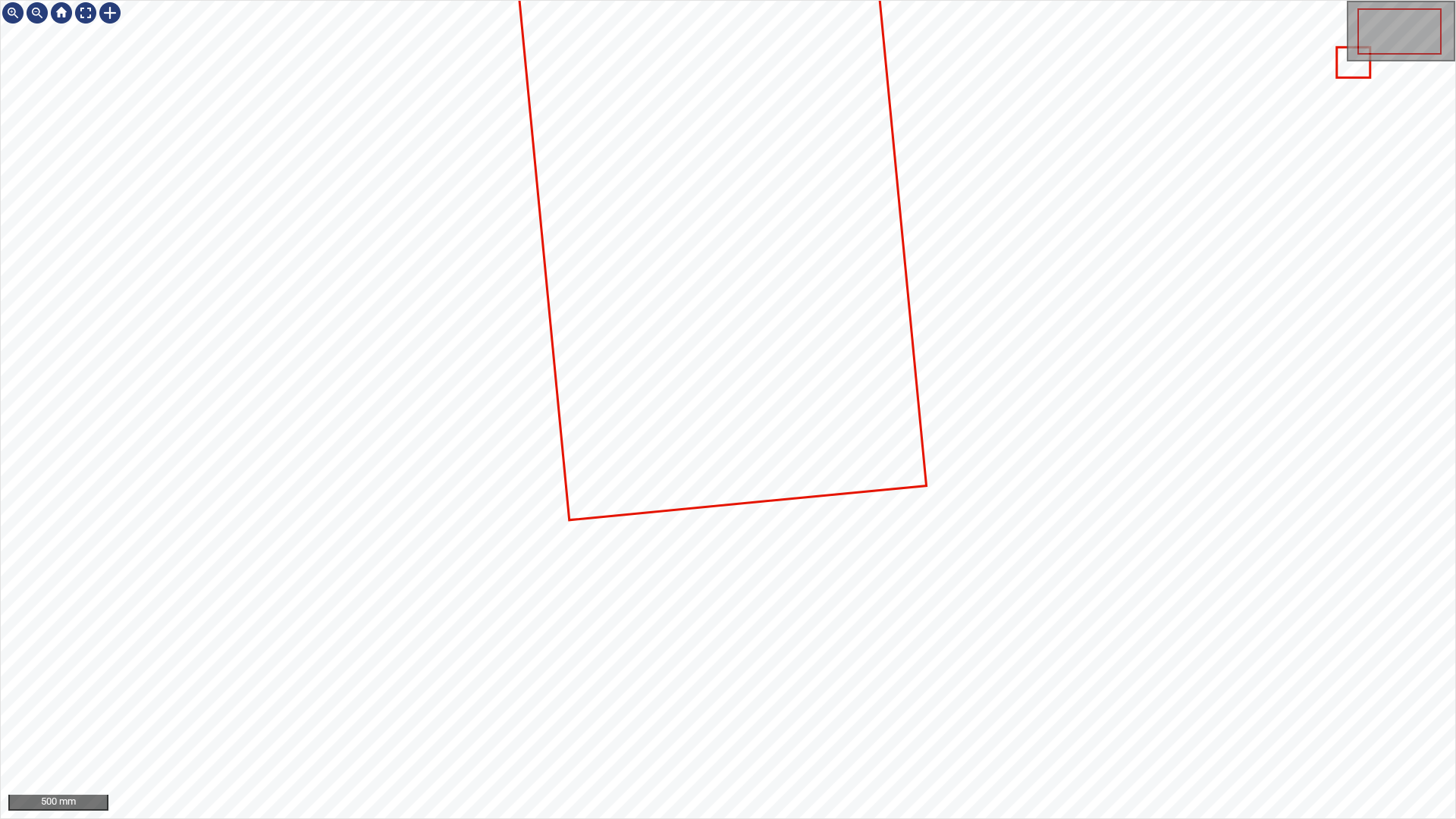
click at [784, 380] on icon at bounding box center [718, 196] width 413 height 644
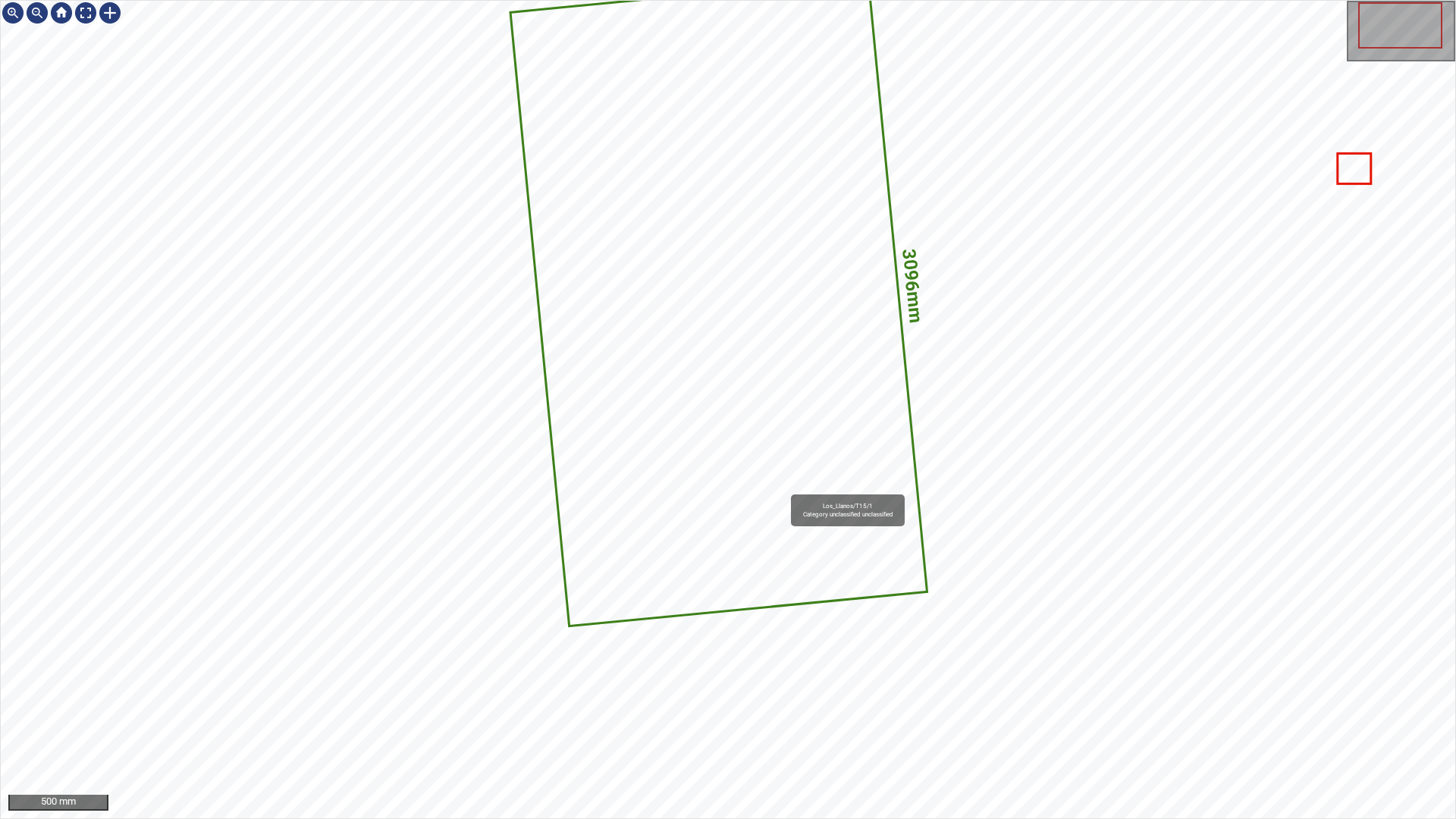
click at [679, 410] on icon at bounding box center [718, 302] width 414 height 645
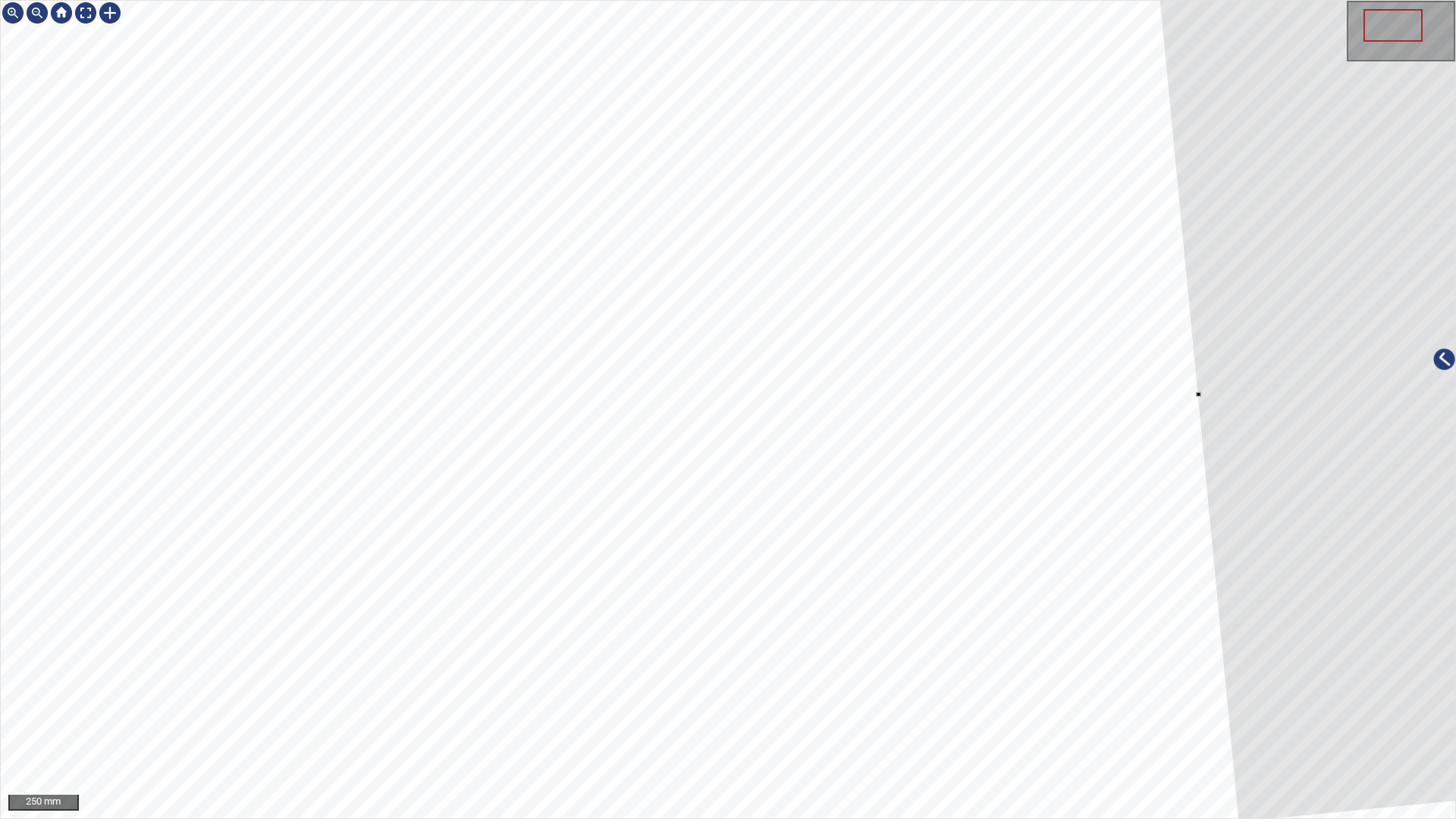
click at [1297, 580] on div at bounding box center [1446, 371] width 579 height 903
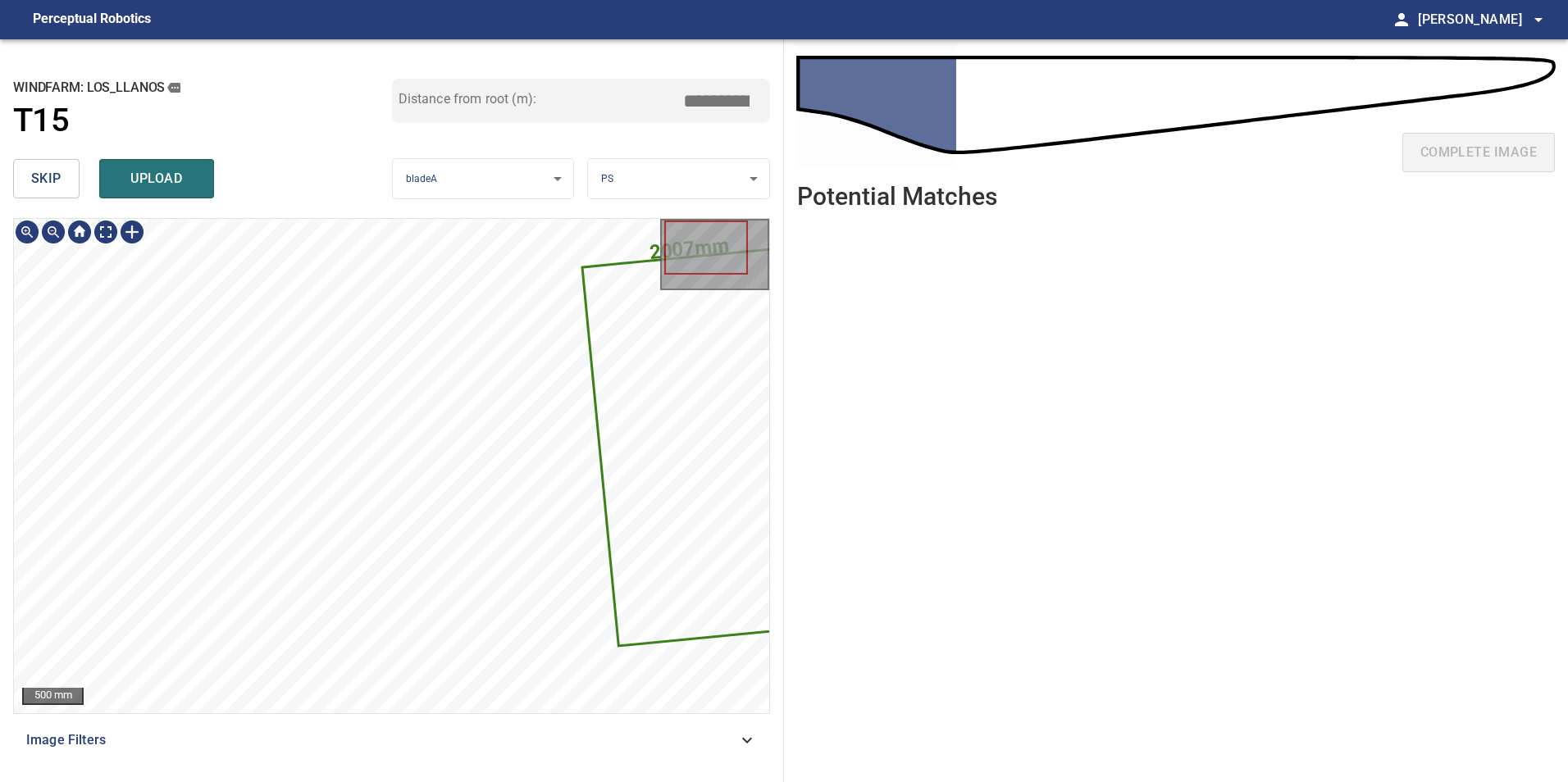
click at [645, 499] on icon at bounding box center [711, 446] width 254 height 397
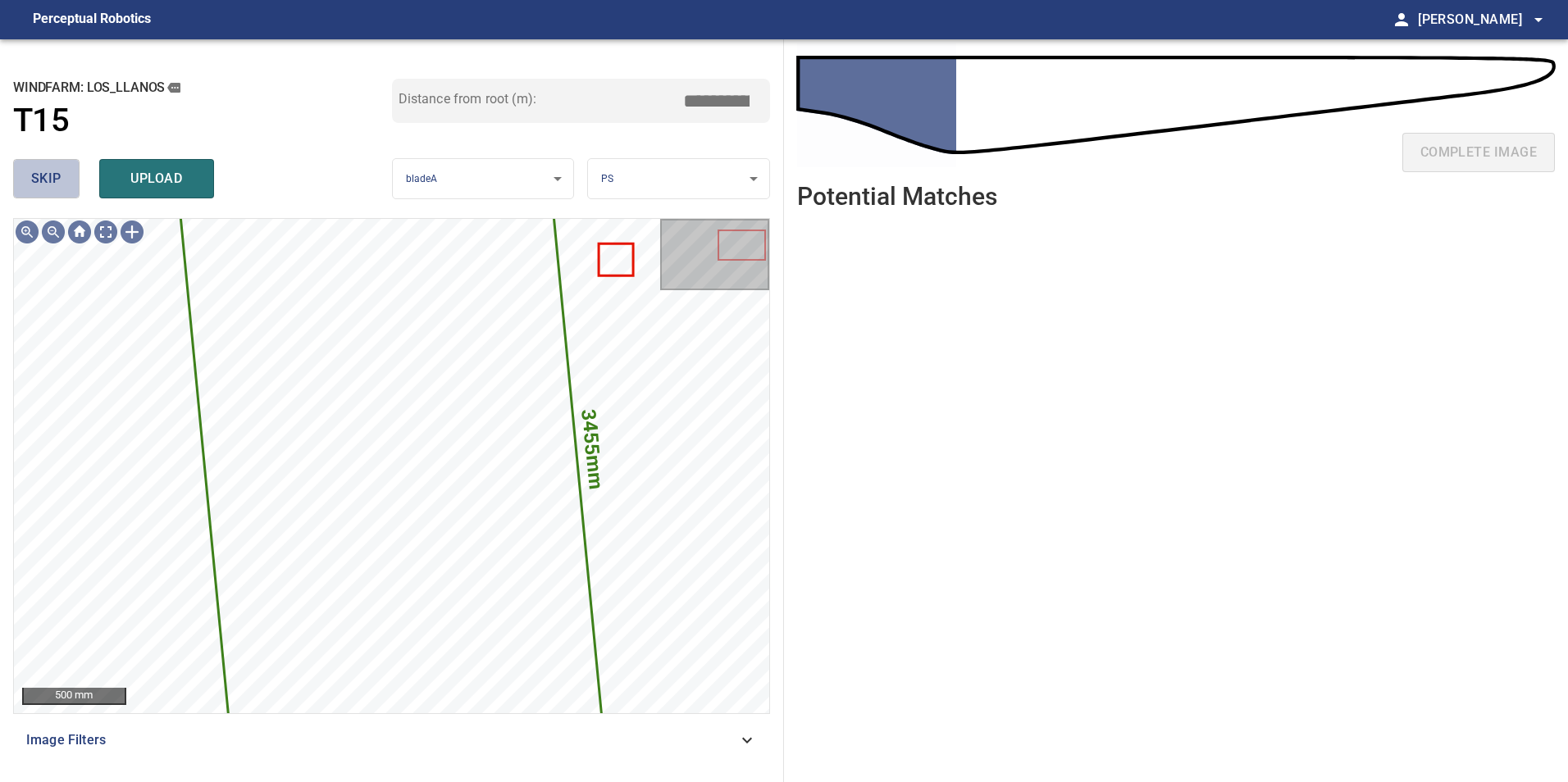
click at [56, 182] on span "skip" at bounding box center [46, 179] width 30 height 23
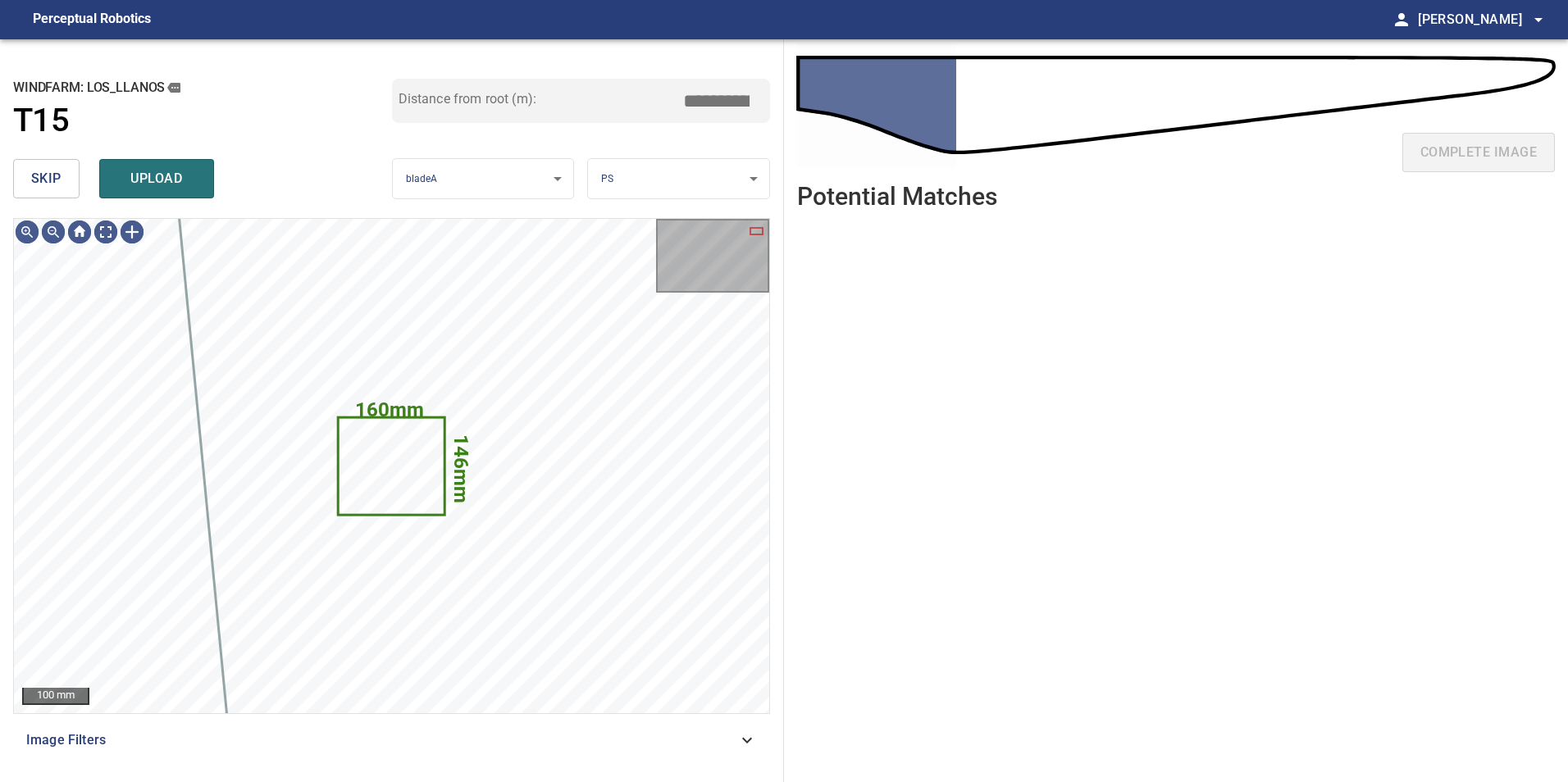
click at [65, 180] on button "skip" at bounding box center [46, 178] width 66 height 39
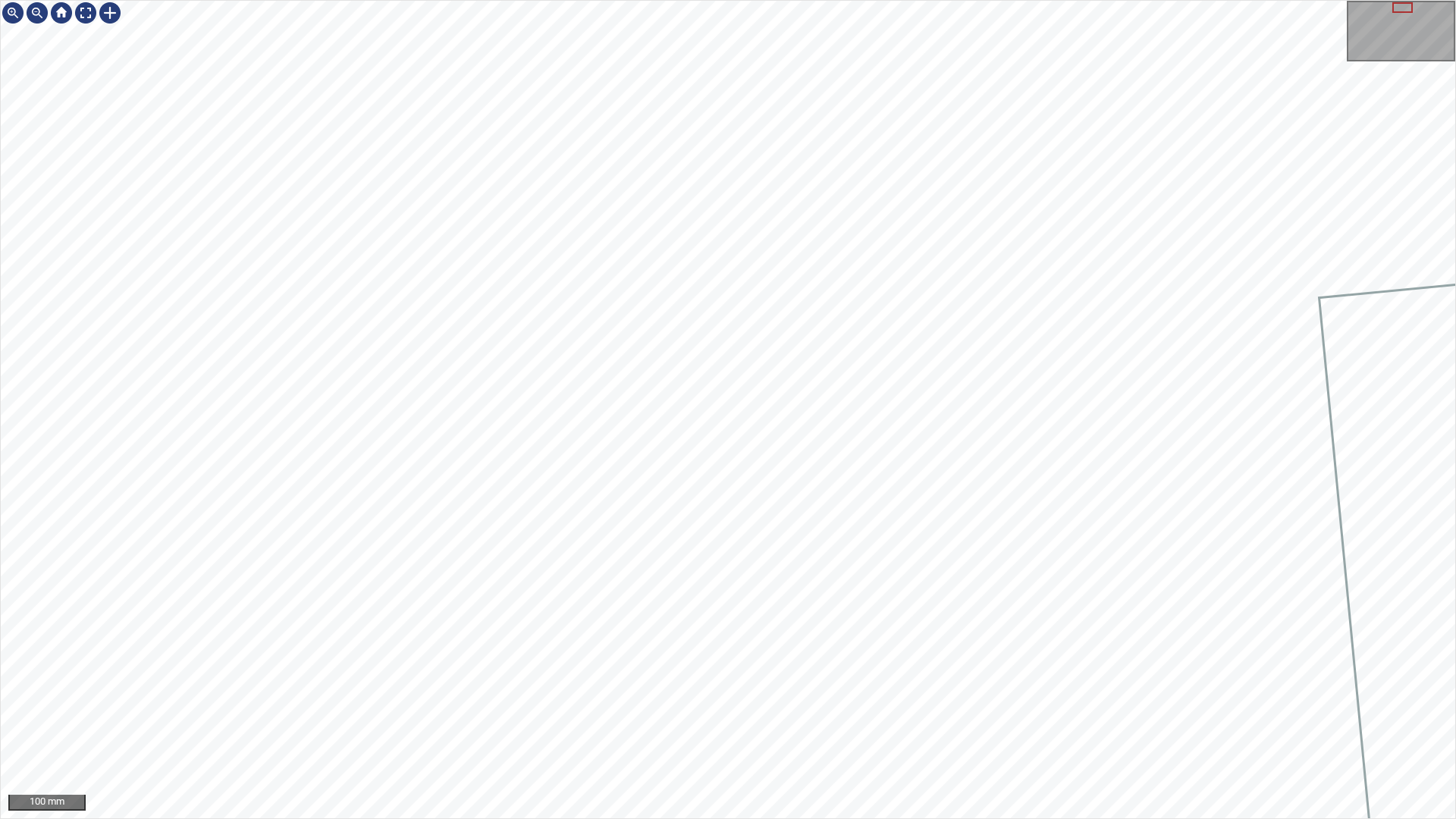
click at [1052, 723] on div "100 mm" at bounding box center [728, 409] width 1456 height 819
click at [666, 723] on div "100 mm" at bounding box center [728, 409] width 1456 height 819
click at [753, 723] on div "100 mm" at bounding box center [728, 409] width 1456 height 819
click at [627, 723] on div "100 mm" at bounding box center [728, 409] width 1456 height 819
click at [689, 723] on div "100 mm" at bounding box center [728, 409] width 1456 height 819
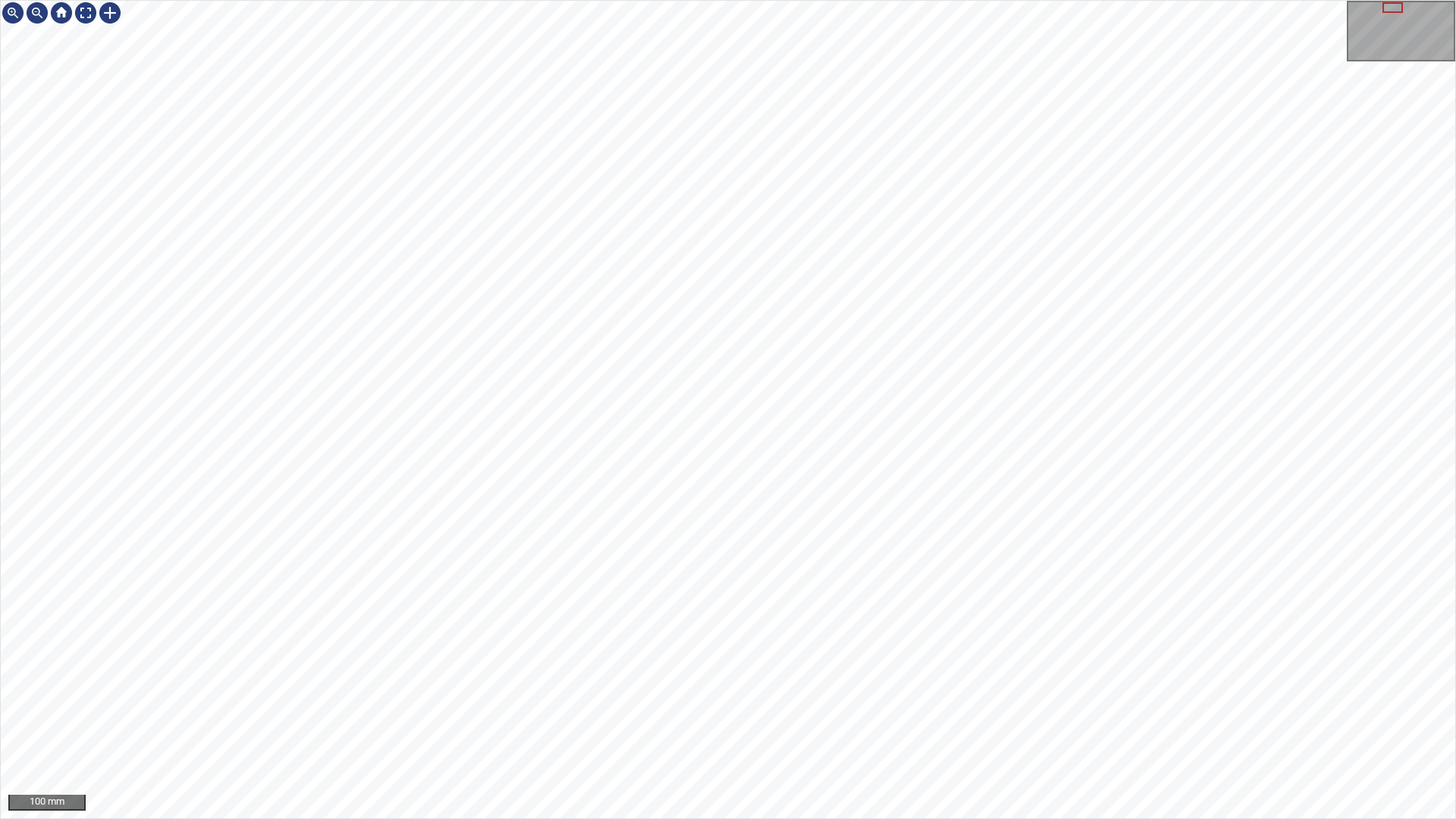
click at [553, 723] on div "100 mm" at bounding box center [728, 409] width 1456 height 819
click at [626, 0] on div "100 mm" at bounding box center [728, 409] width 1456 height 819
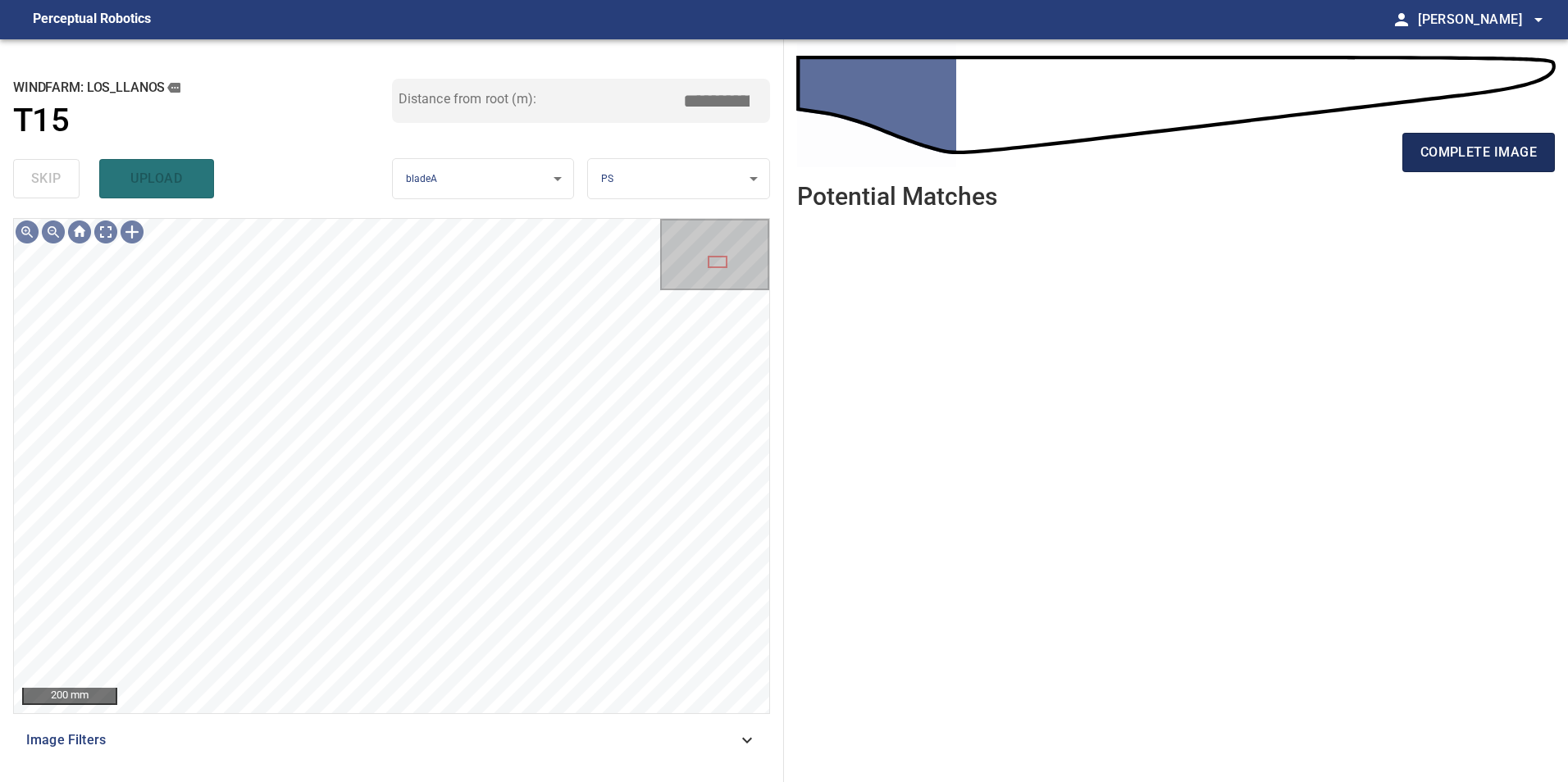
click at [1459, 139] on button "complete image" at bounding box center [1478, 152] width 152 height 39
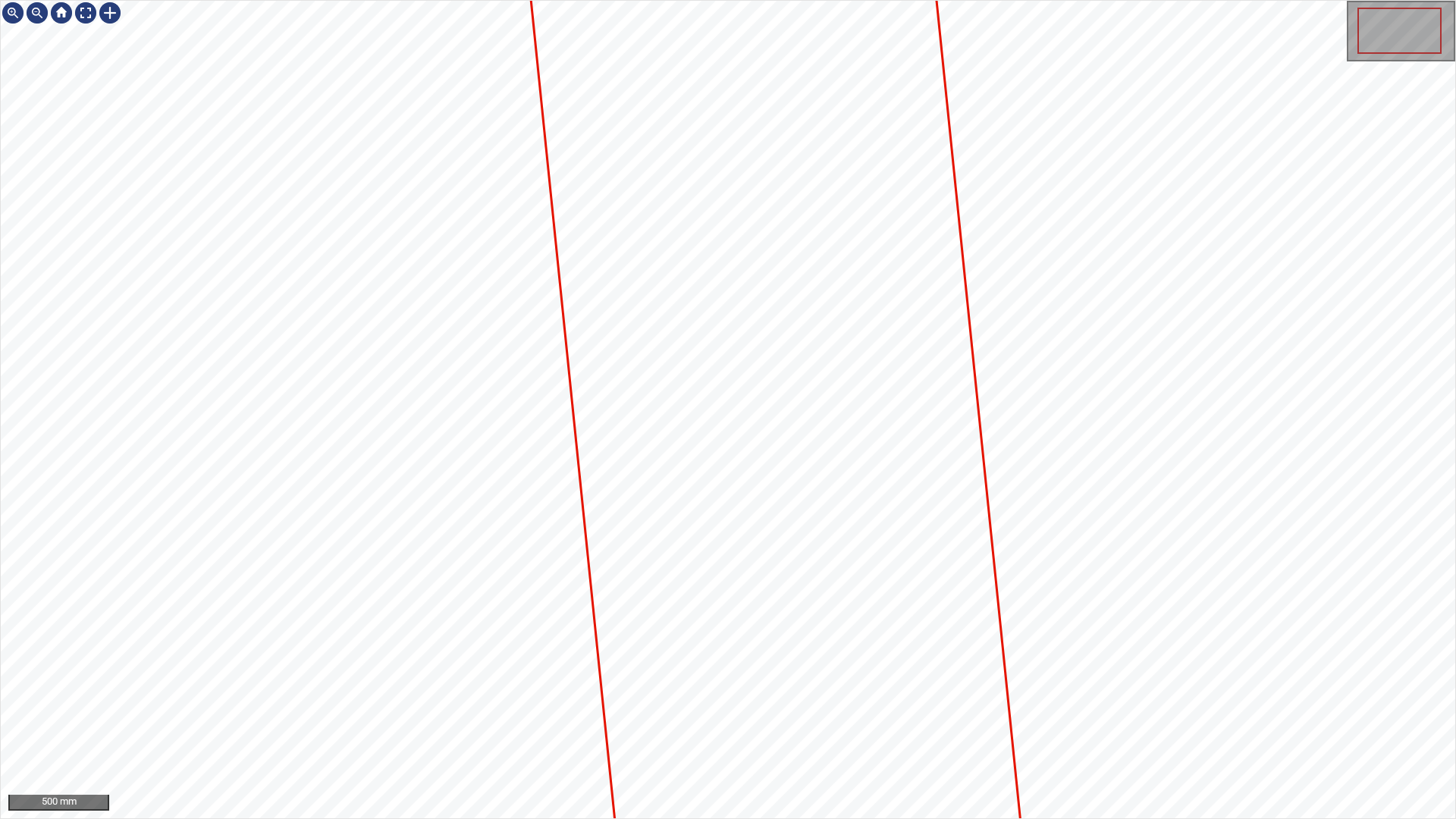
click at [862, 584] on icon at bounding box center [775, 400] width 500 height 1022
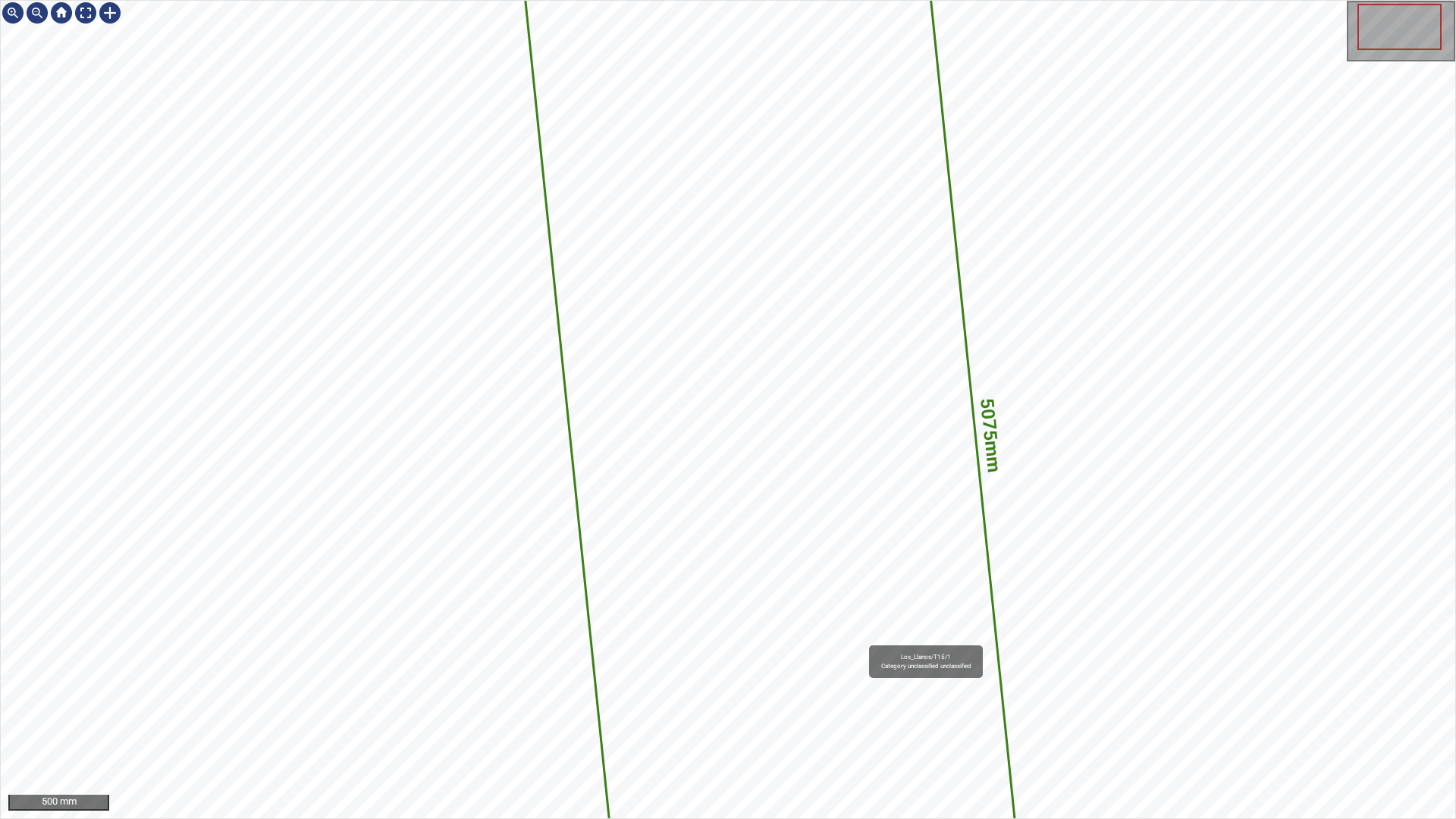
click at [783, 625] on icon at bounding box center [775, 455] width 500 height 1022
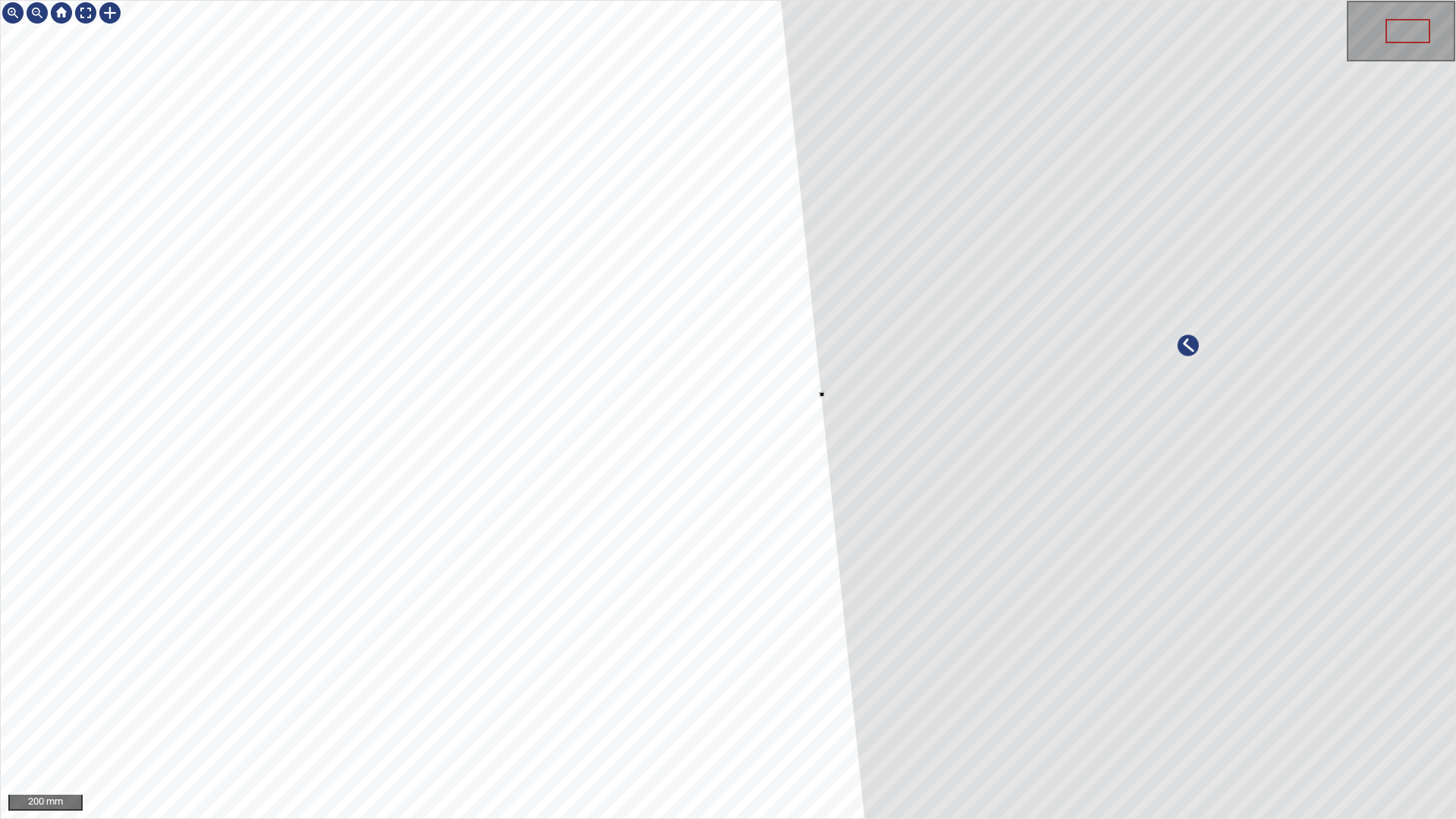
click at [1299, 499] on div at bounding box center [1189, 357] width 922 height 1887
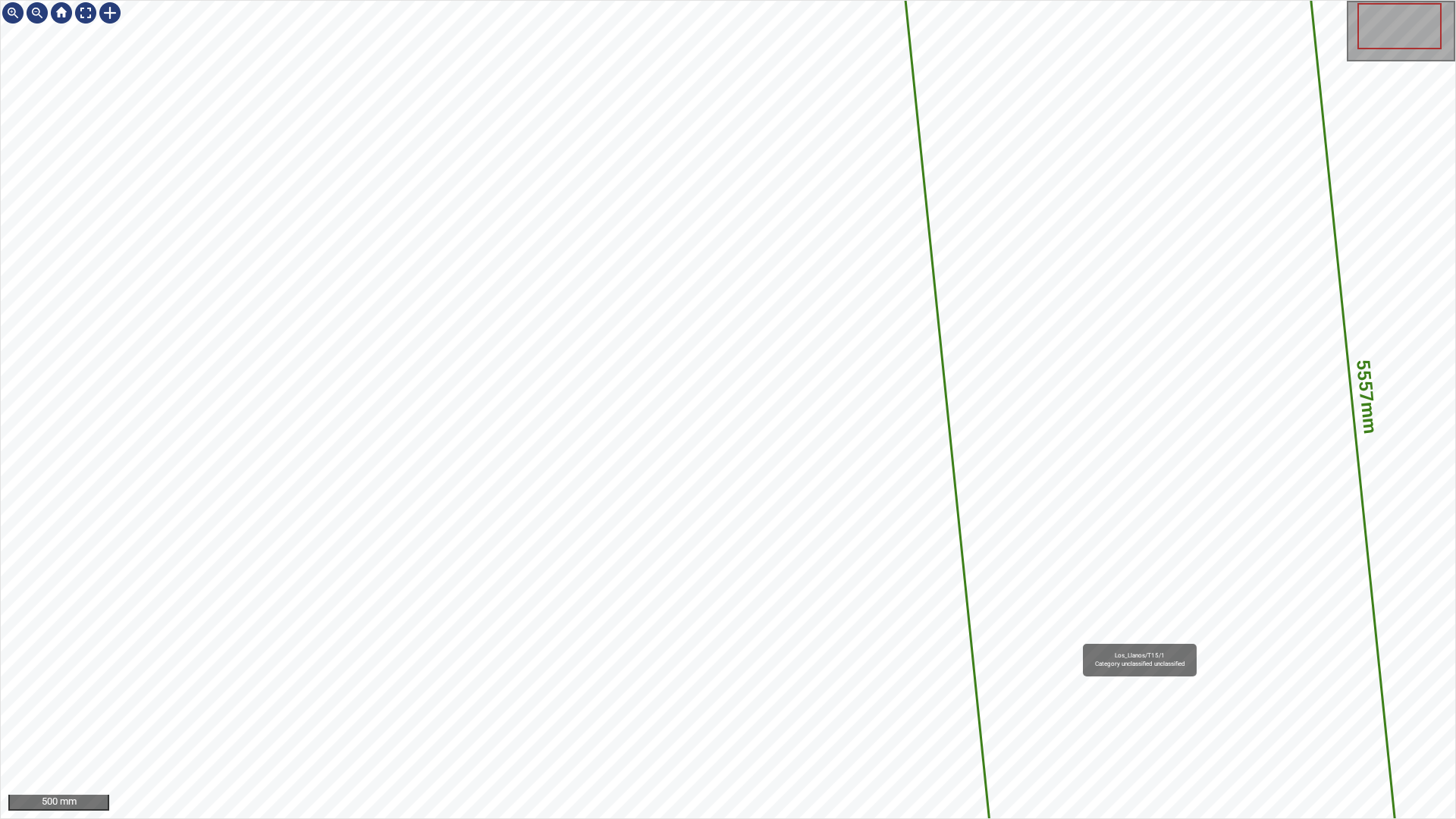
click at [1091, 636] on icon at bounding box center [1152, 416] width 500 height 1022
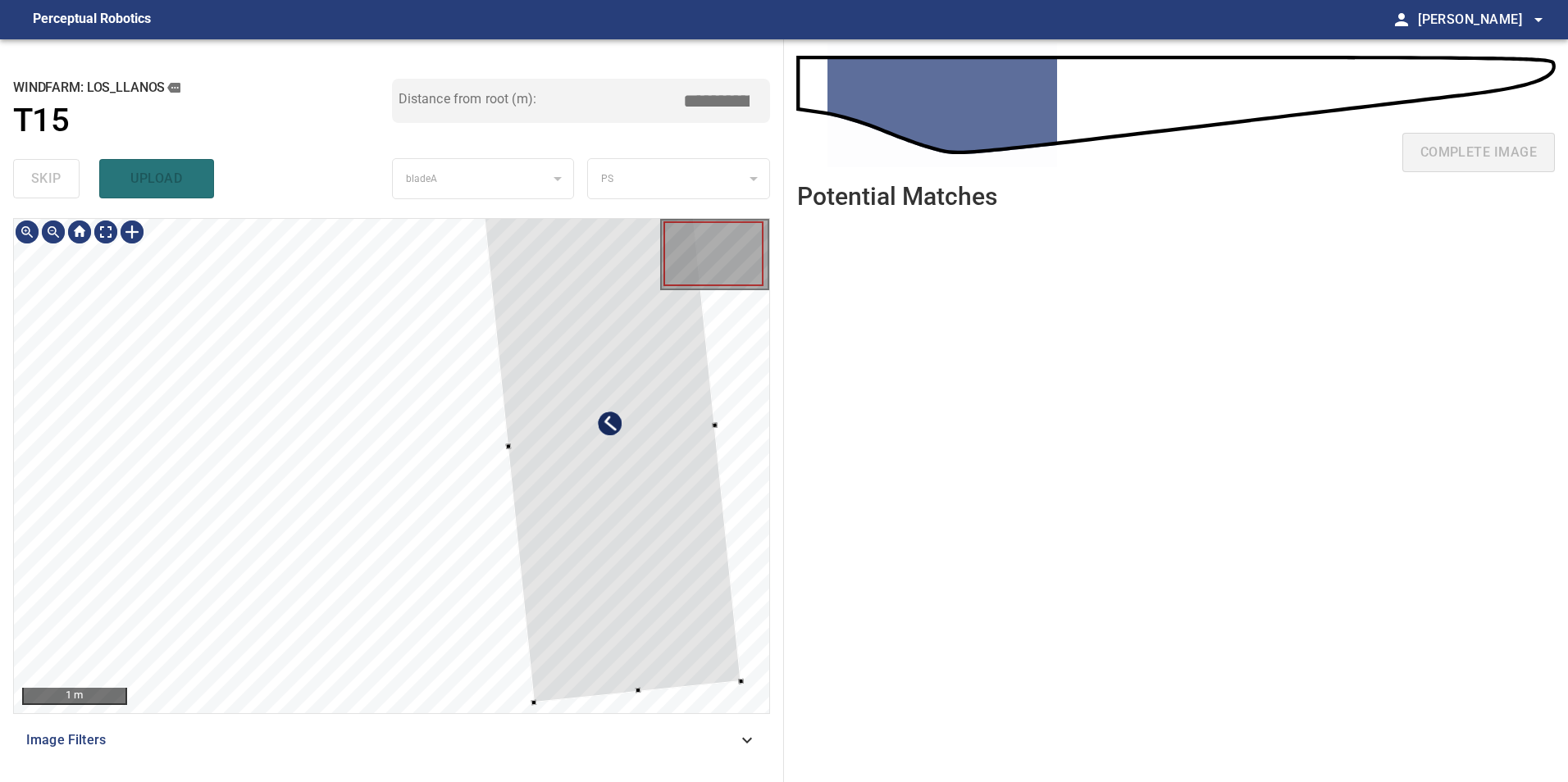
click at [653, 507] on div at bounding box center [611, 437] width 259 height 530
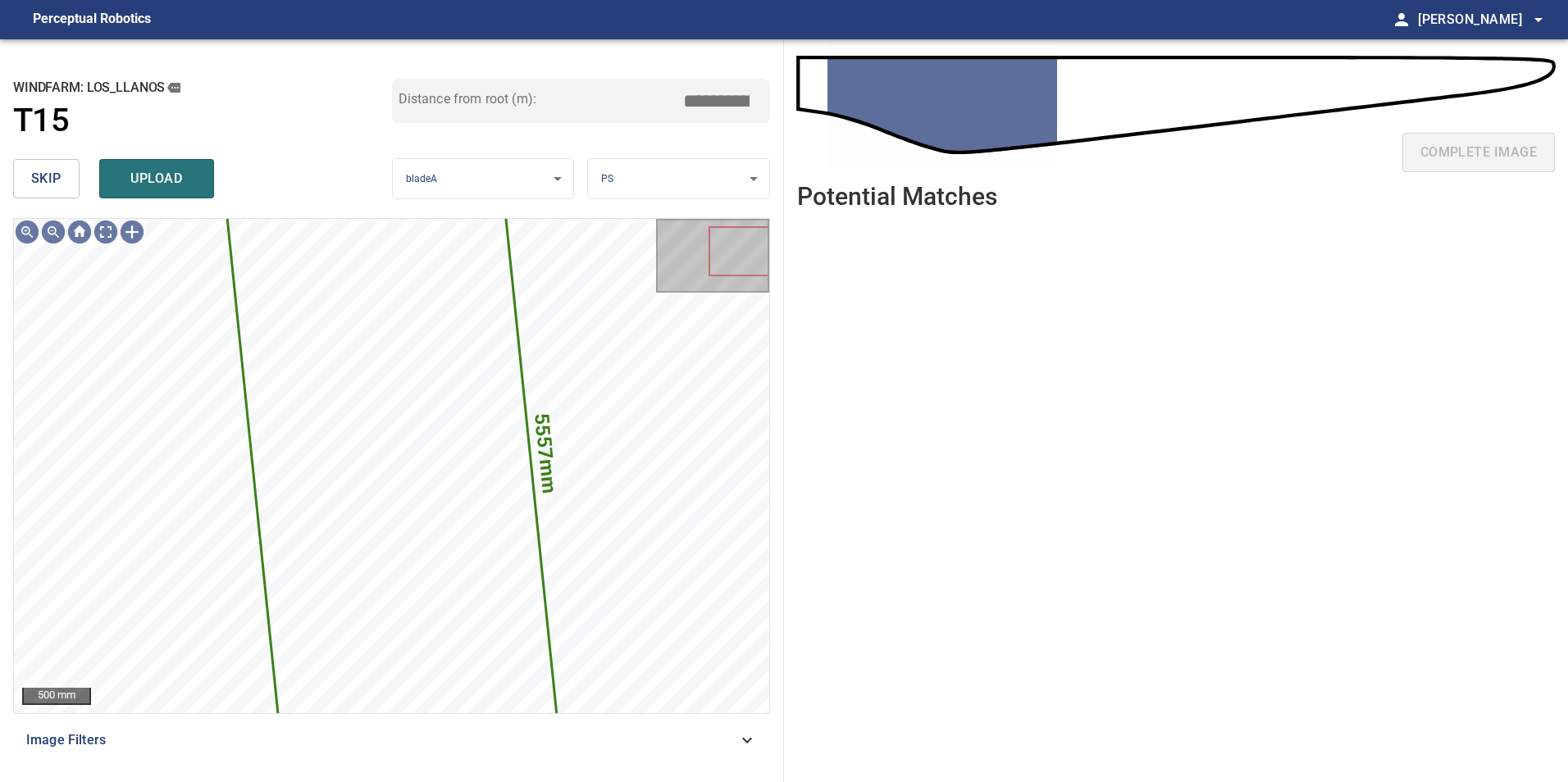
click at [66, 174] on button "skip" at bounding box center [46, 178] width 66 height 39
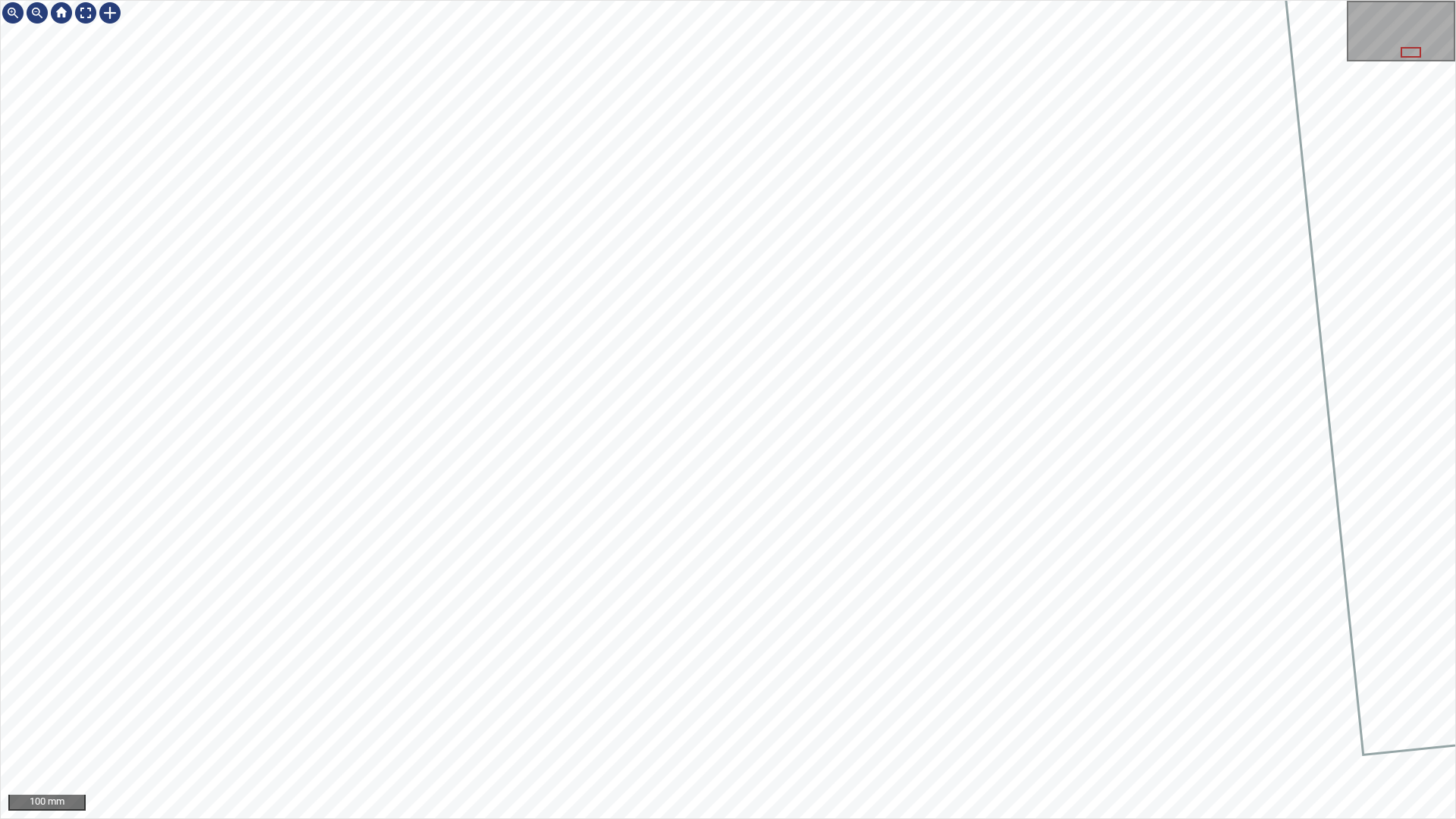
click at [991, 723] on div "100 mm" at bounding box center [728, 409] width 1456 height 819
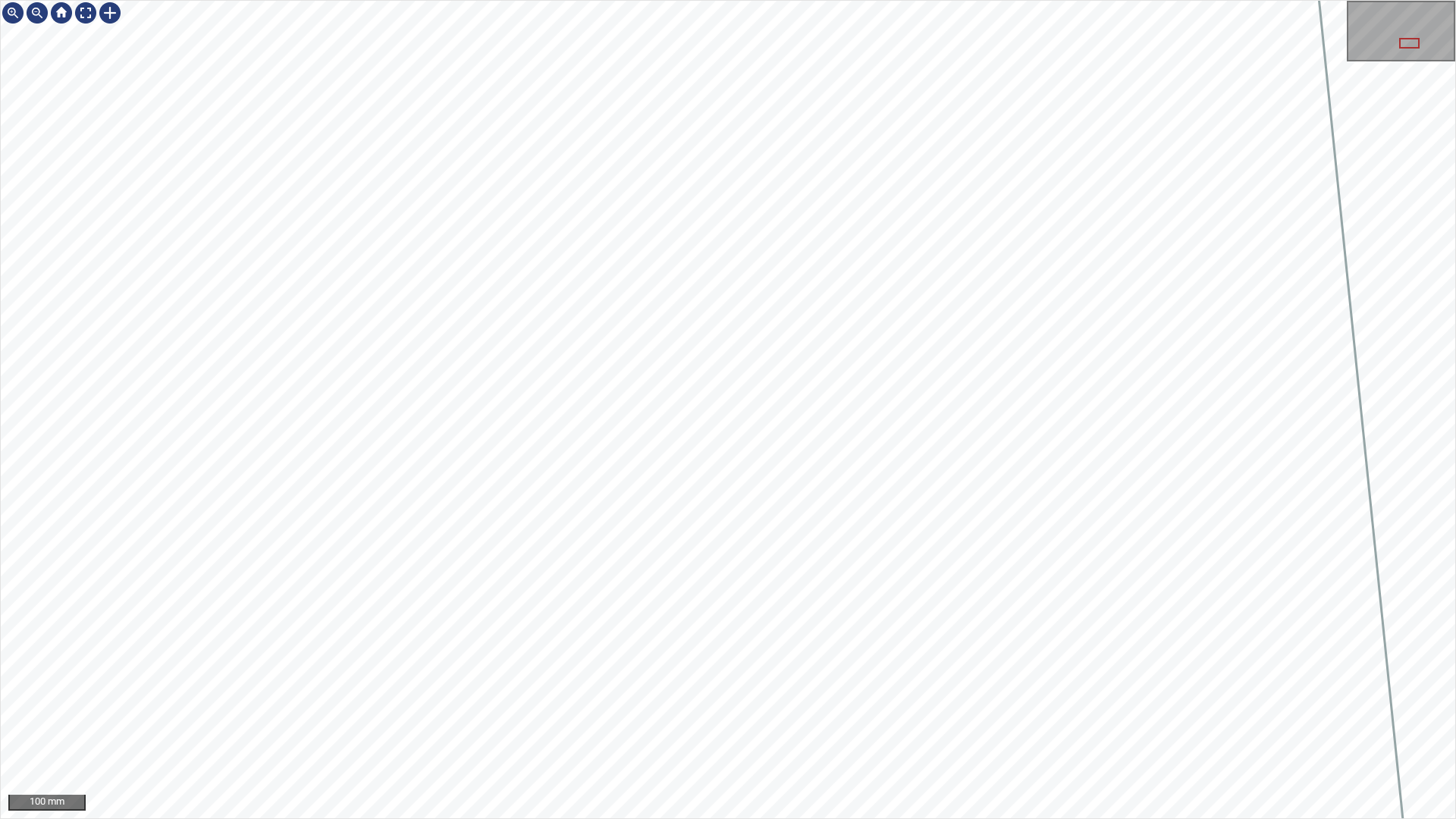
click at [962, 723] on div "100 mm" at bounding box center [728, 409] width 1456 height 819
click at [984, 723] on div "100 mm" at bounding box center [728, 409] width 1456 height 819
click at [1127, 723] on div "100 mm" at bounding box center [728, 409] width 1456 height 819
click at [513, 0] on div "100 mm" at bounding box center [728, 409] width 1456 height 819
click at [938, 0] on div "100 mm" at bounding box center [728, 409] width 1456 height 819
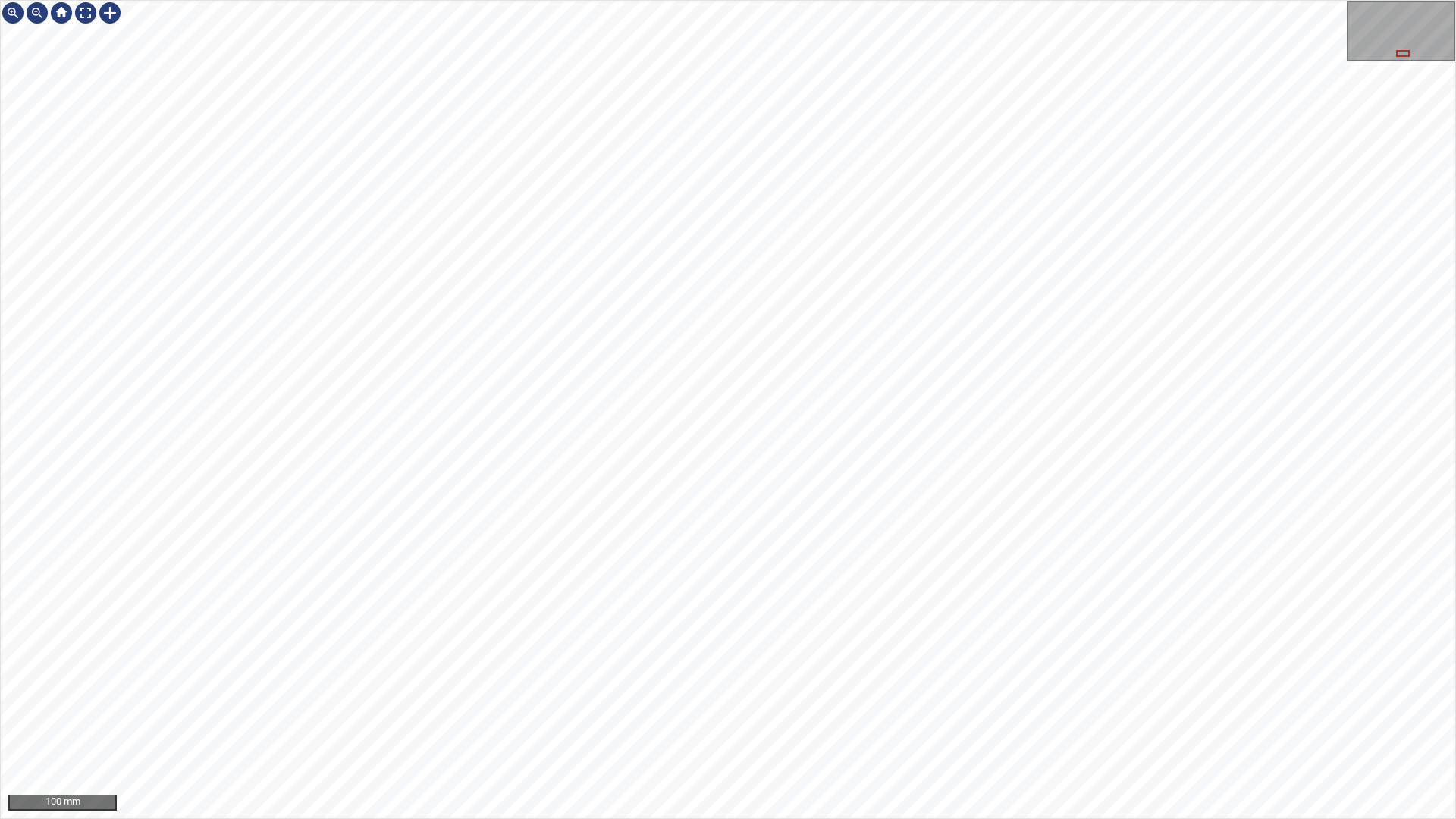
click at [889, 42] on div "100 mm" at bounding box center [728, 409] width 1456 height 819
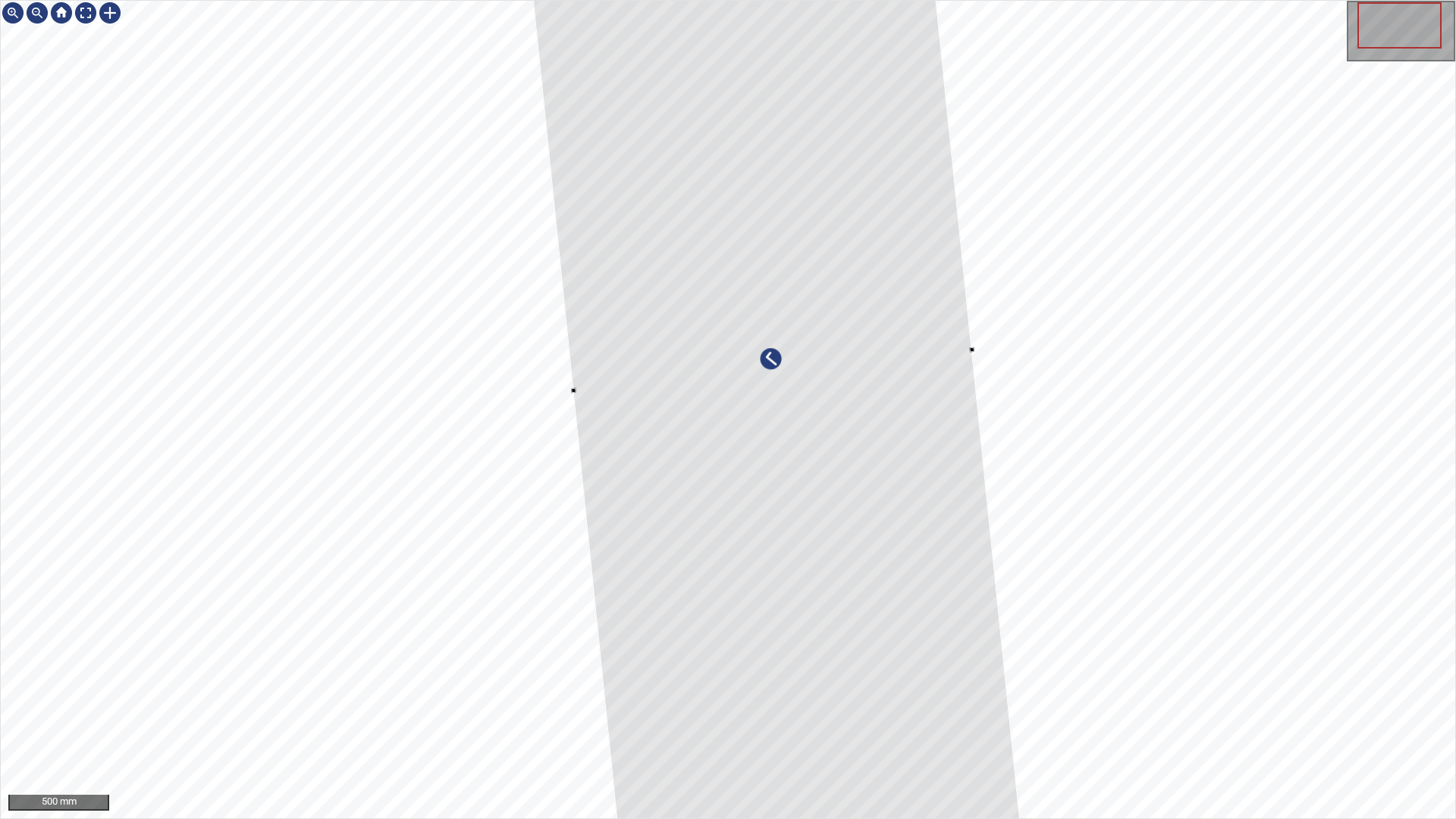
click at [855, 590] on div at bounding box center [772, 371] width 500 height 1022
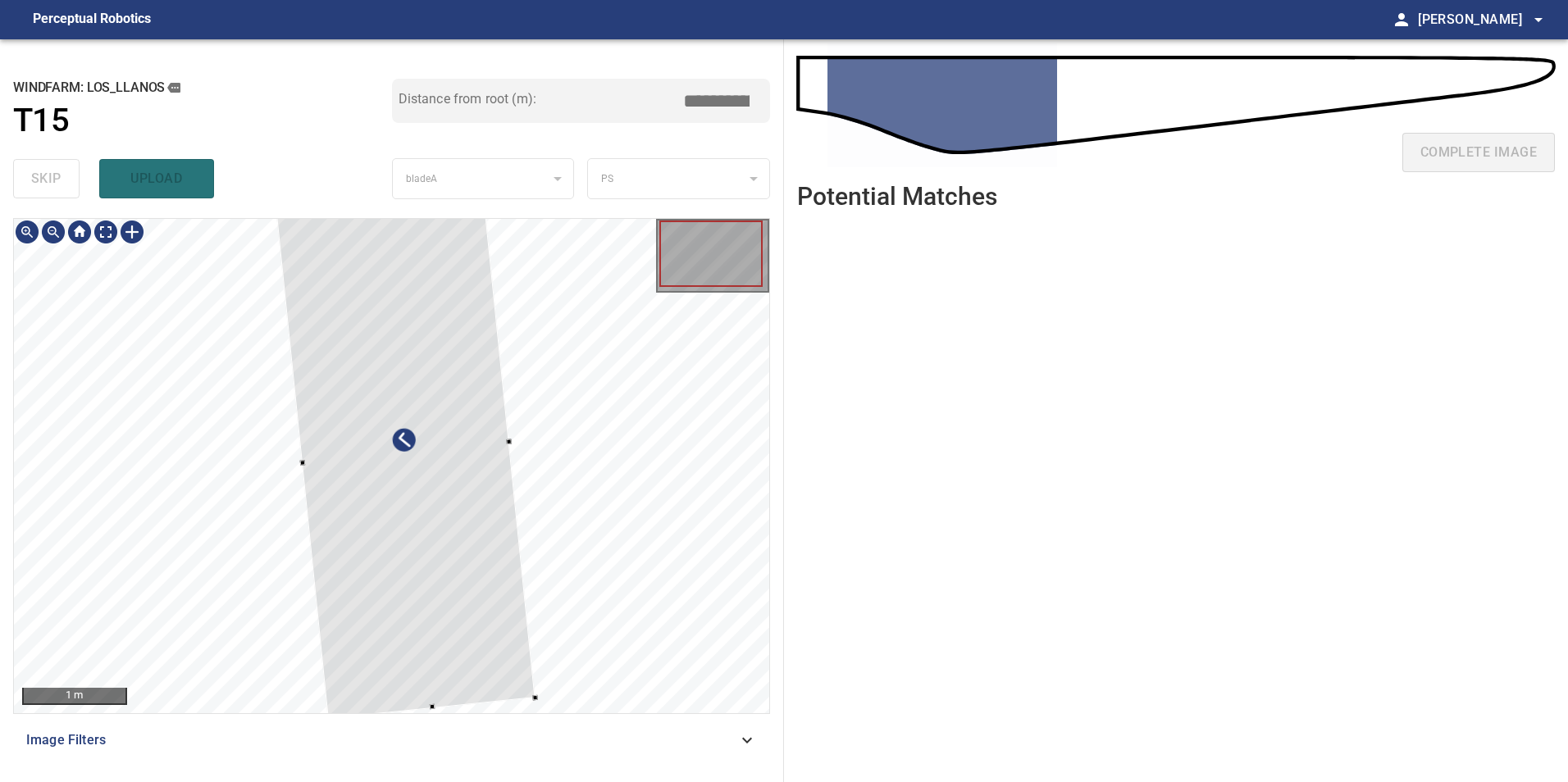
click at [432, 492] on div at bounding box center [405, 454] width 259 height 530
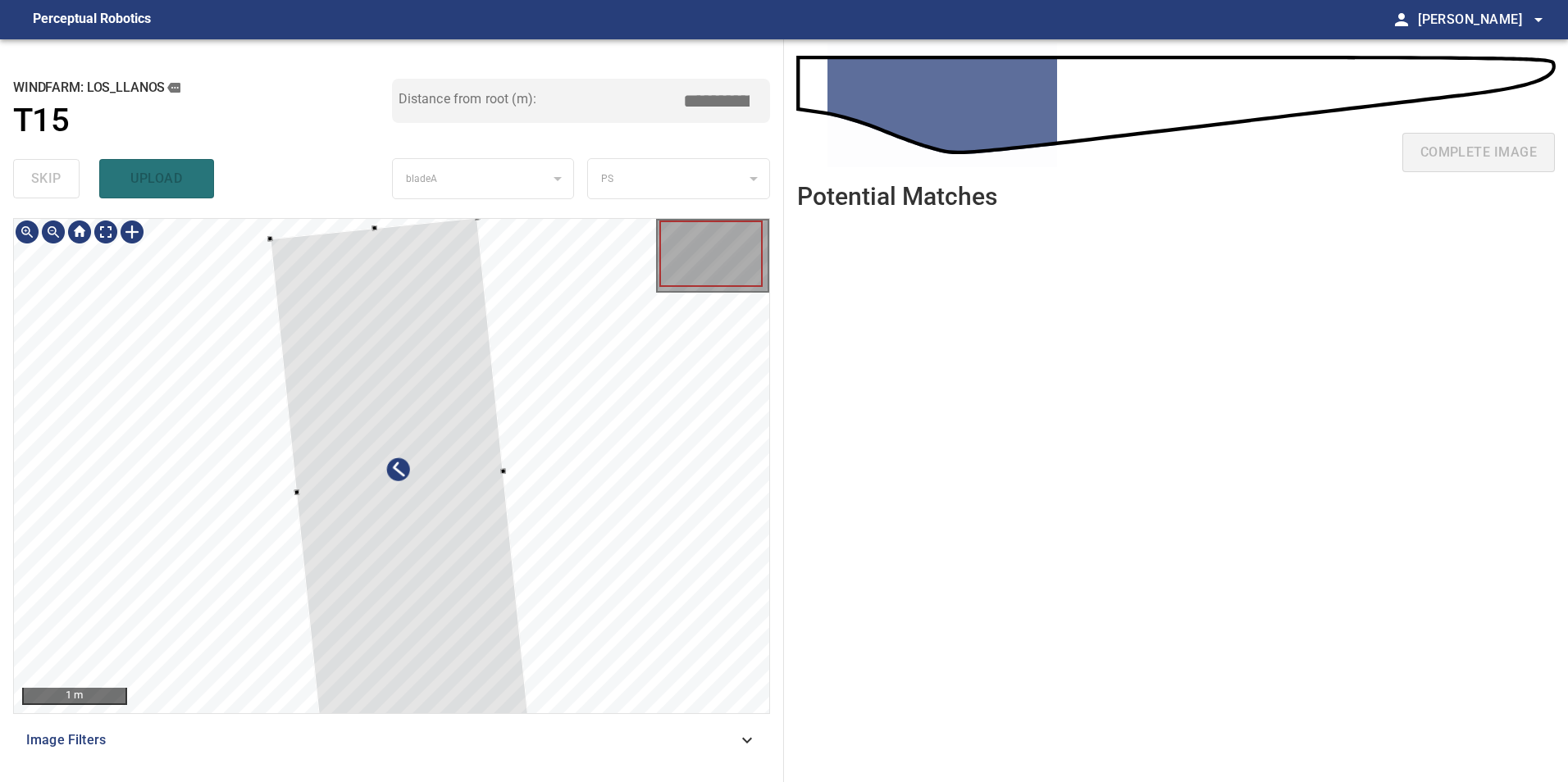
click at [431, 399] on div at bounding box center [399, 483] width 259 height 530
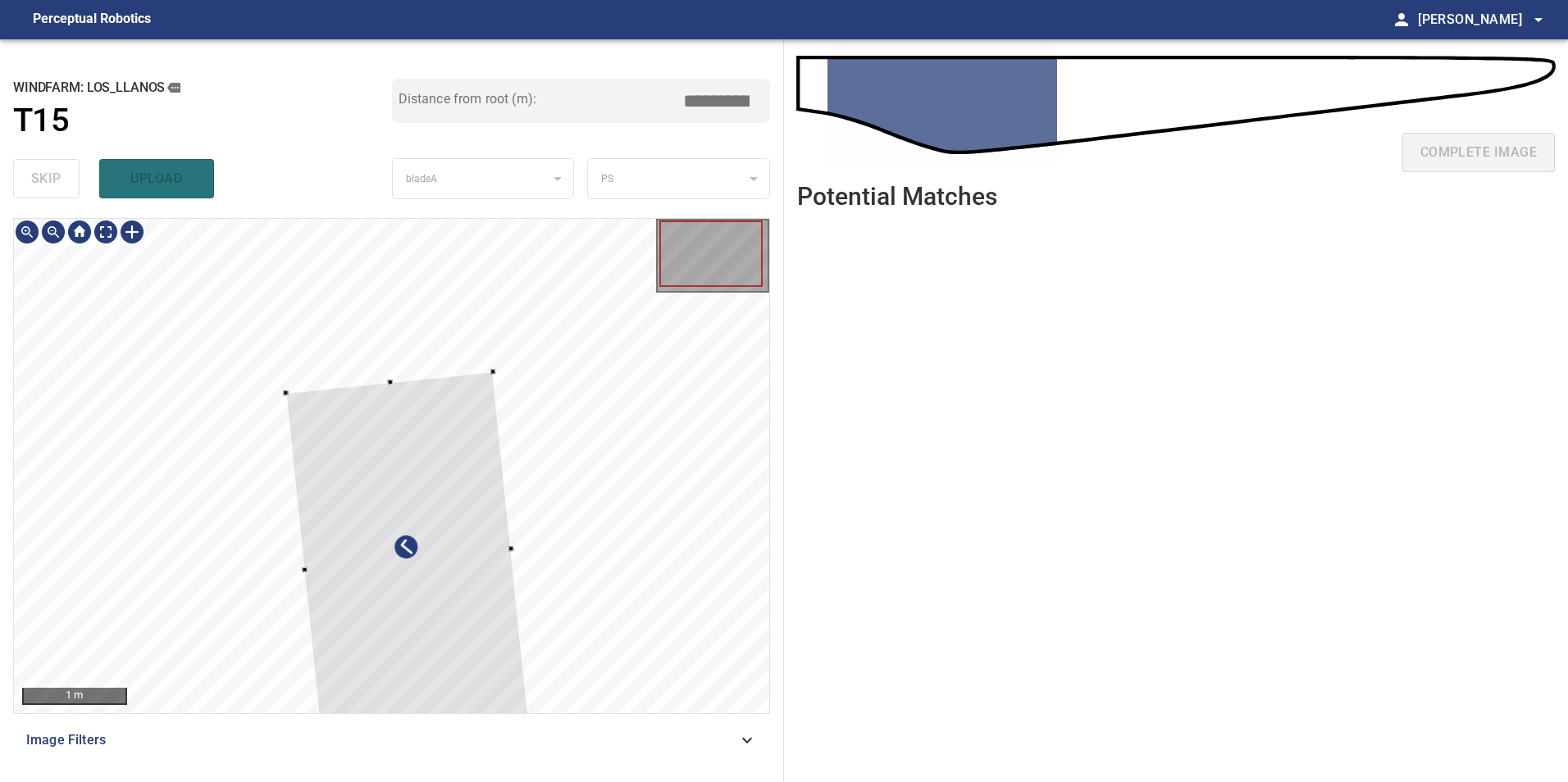
click at [397, 387] on div at bounding box center [407, 560] width 244 height 377
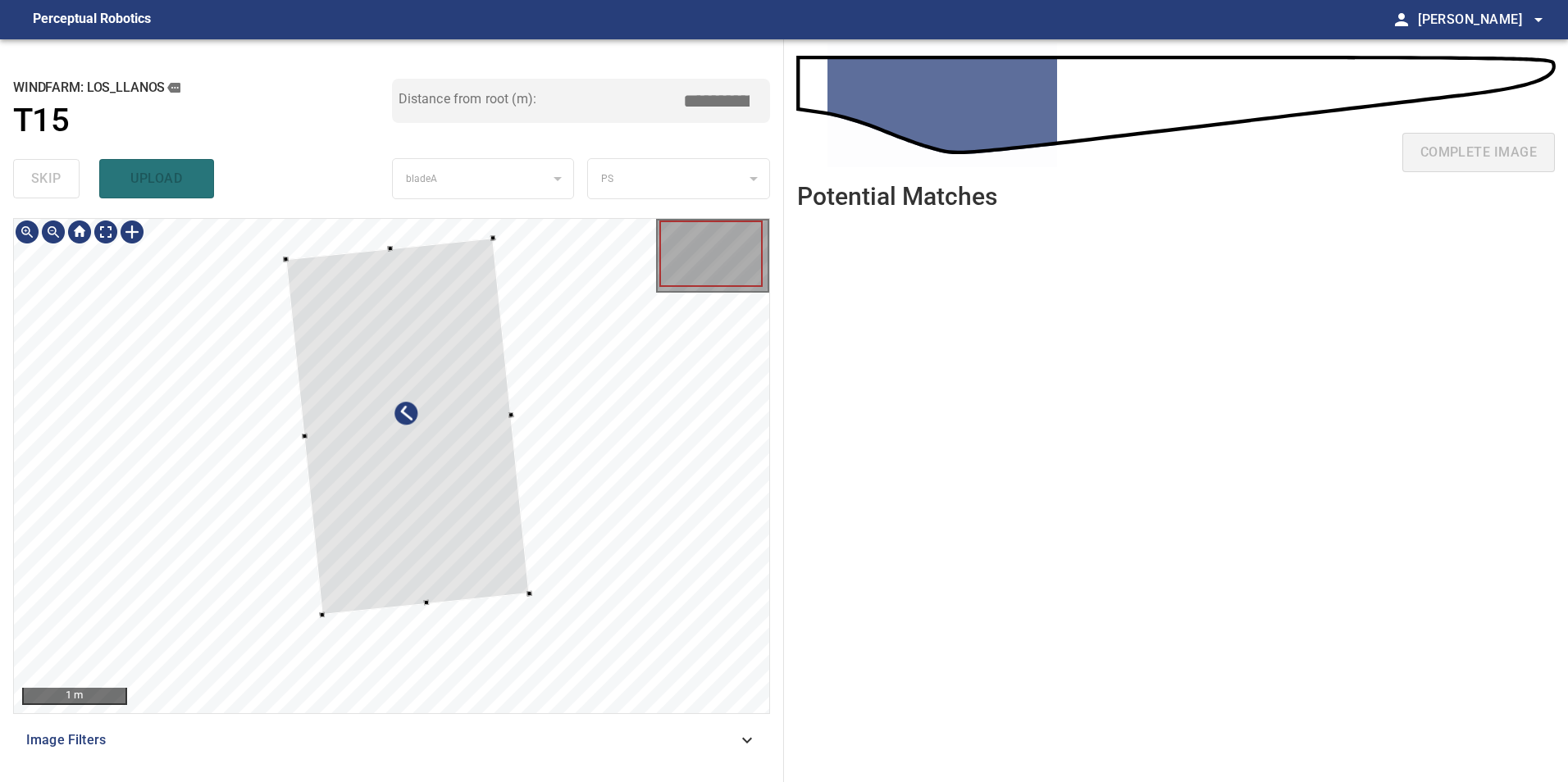
click at [409, 313] on div at bounding box center [407, 426] width 244 height 377
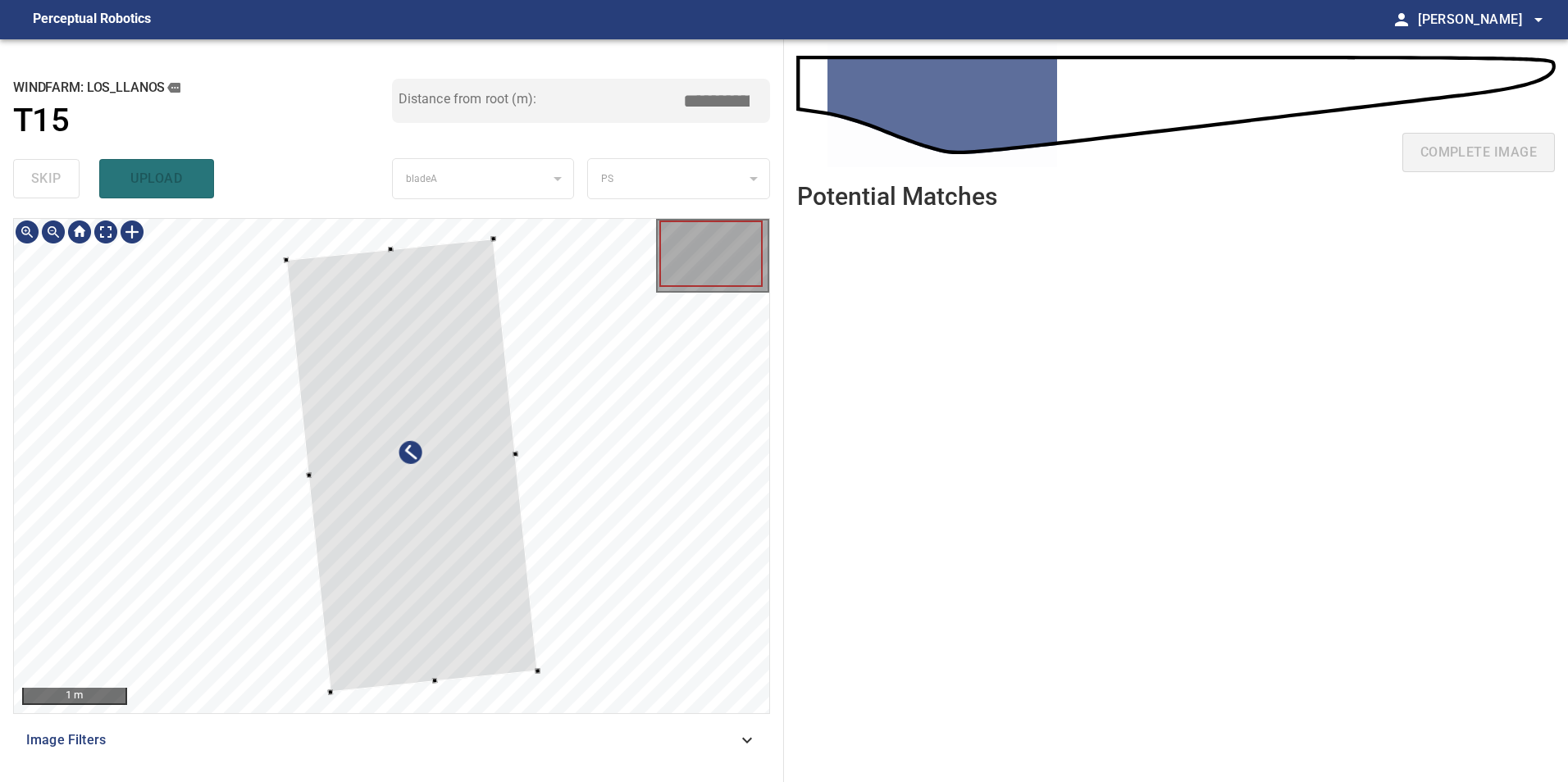
click at [460, 682] on div at bounding box center [392, 466] width 755 height 495
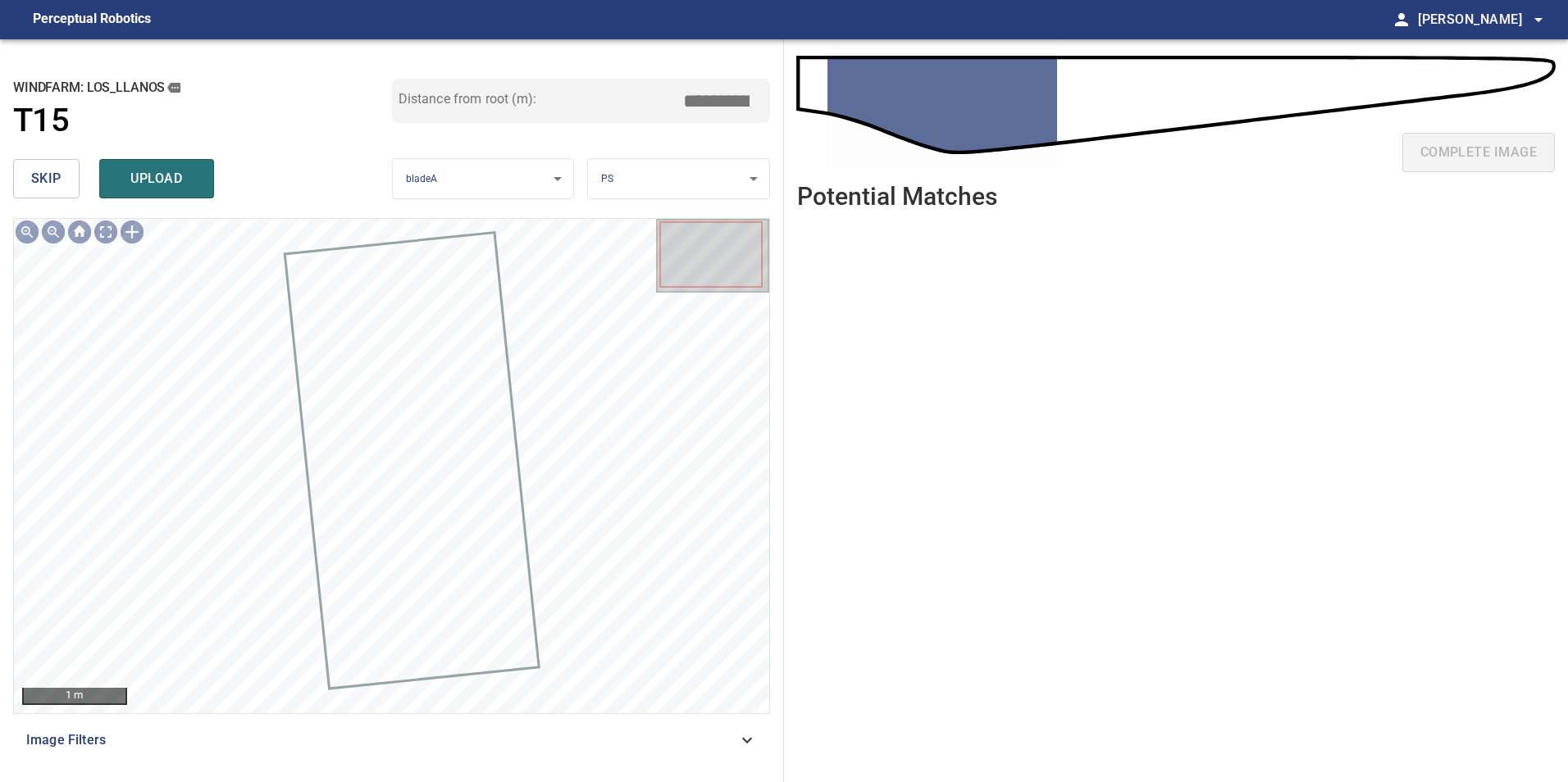
drag, startPoint x: 708, startPoint y: 95, endPoint x: 899, endPoint y: 74, distance: 192.2
click at [826, 82] on div "**********" at bounding box center [784, 411] width 1568 height 743
type input "****"
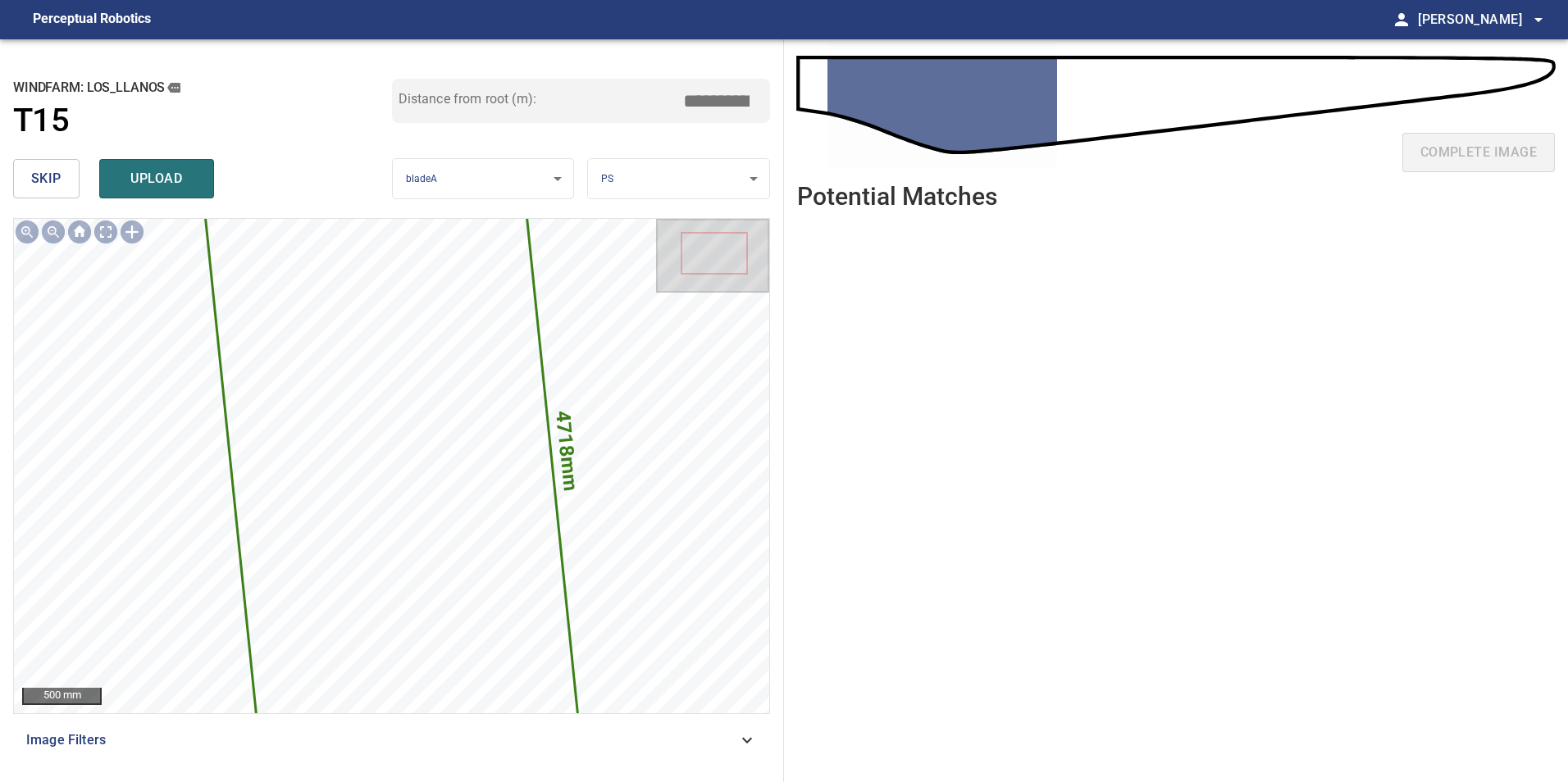
drag, startPoint x: 708, startPoint y: 100, endPoint x: 817, endPoint y: 98, distance: 109.0
click at [800, 98] on div "**********" at bounding box center [784, 411] width 1568 height 743
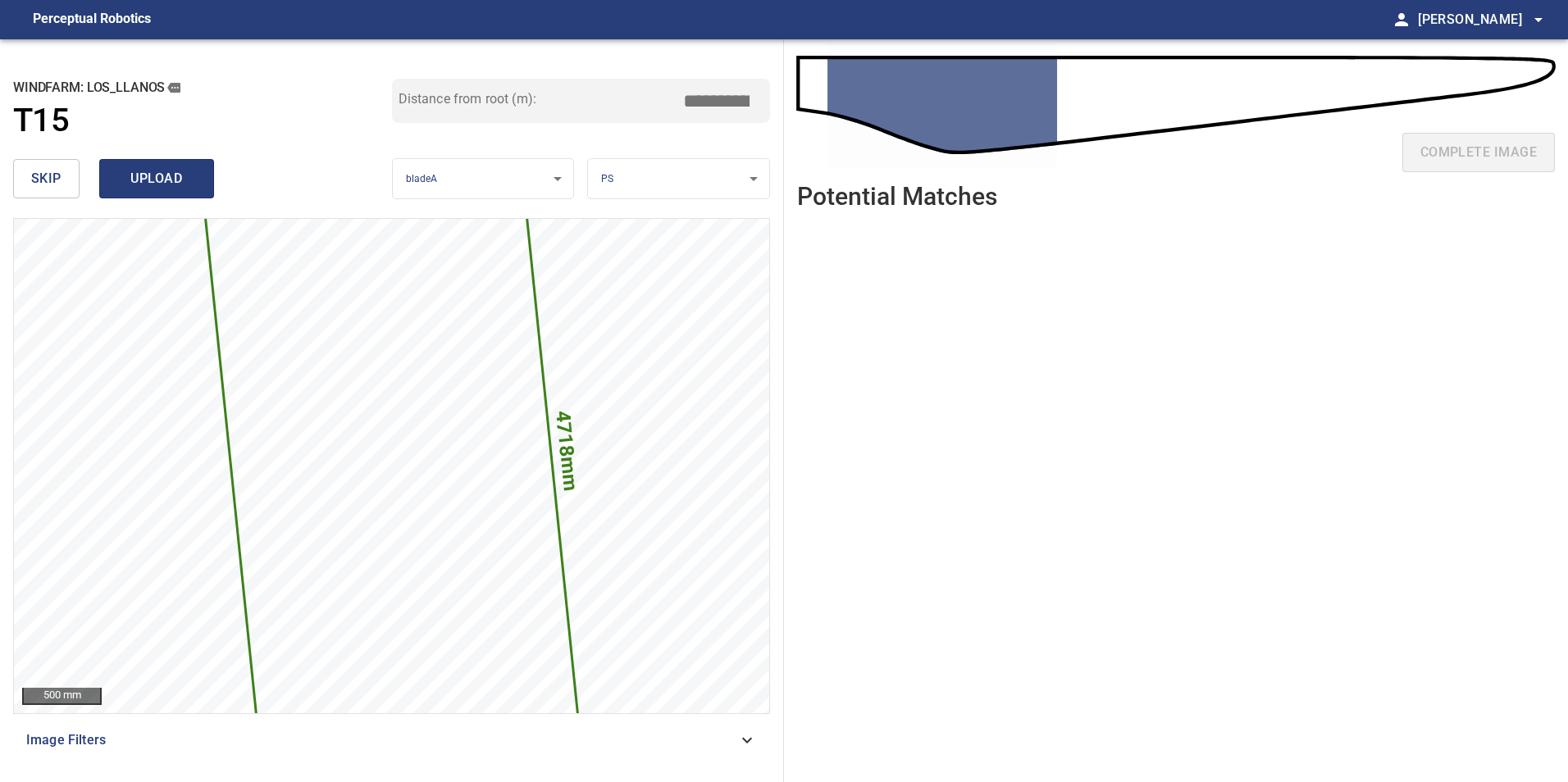
type input "****"
click at [163, 187] on span "upload" at bounding box center [156, 179] width 79 height 23
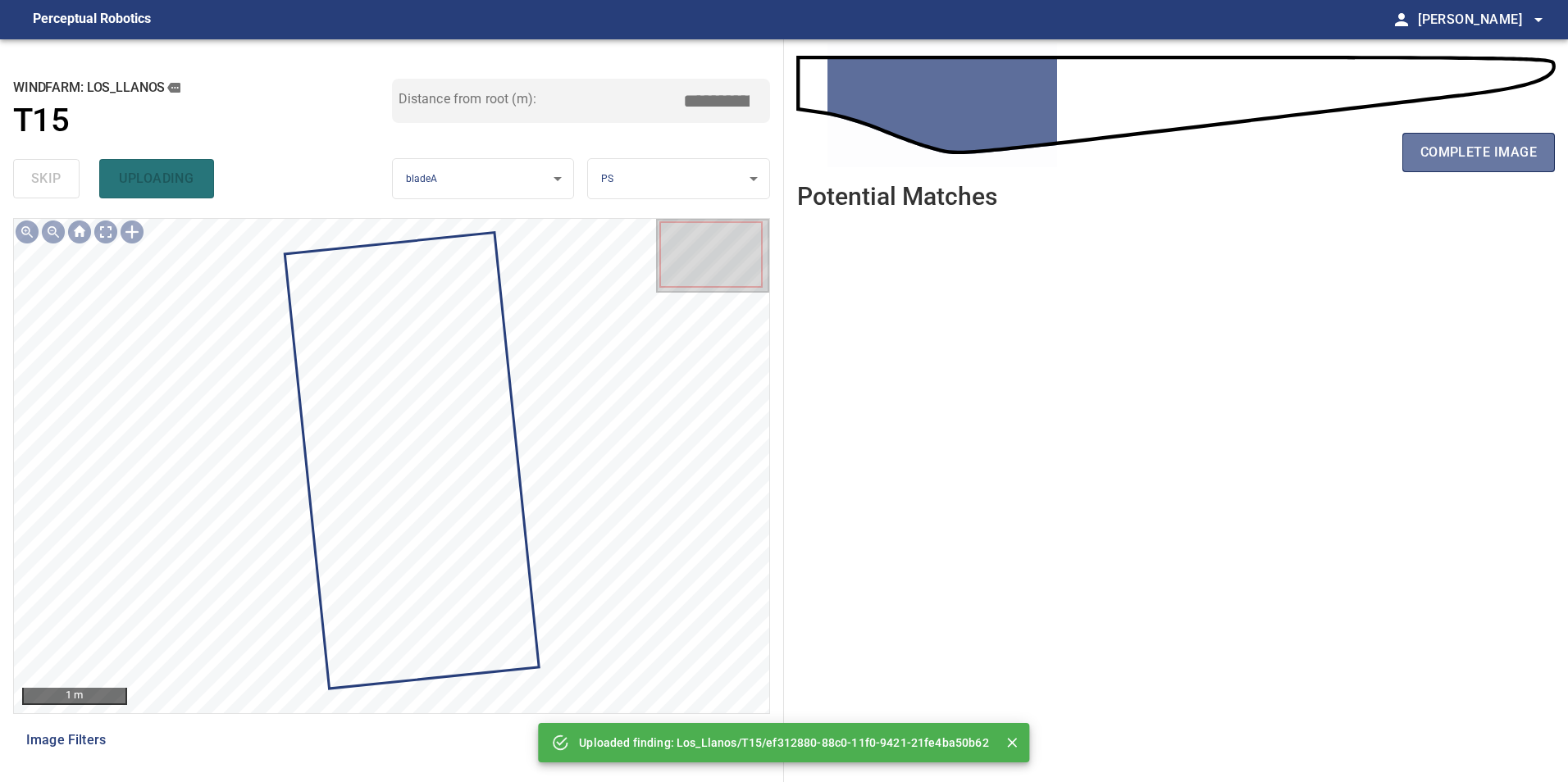
drag, startPoint x: 1426, startPoint y: 147, endPoint x: 1410, endPoint y: 198, distance: 53.5
click at [1427, 149] on span "complete image" at bounding box center [1478, 152] width 116 height 23
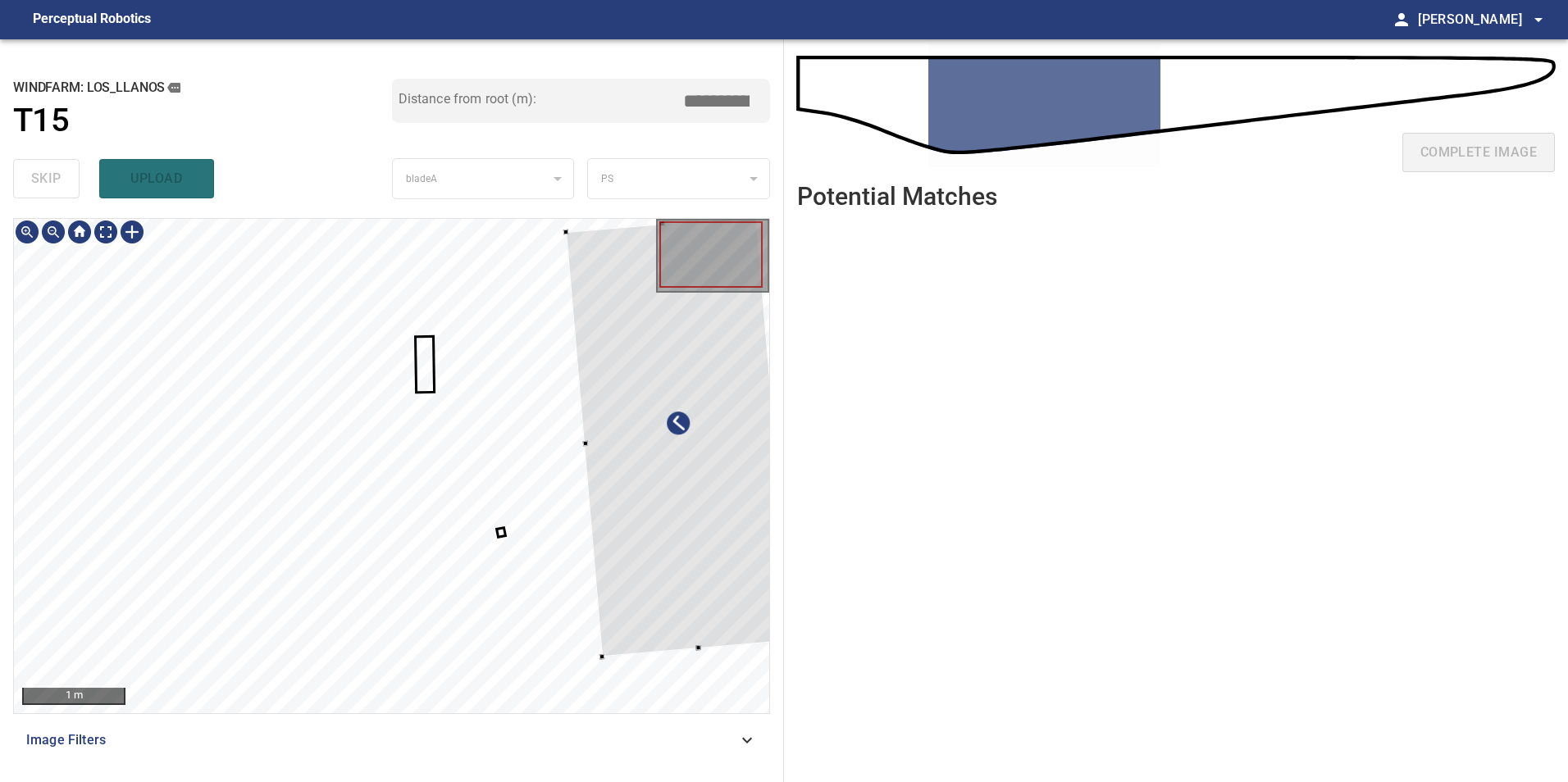
click at [683, 551] on div at bounding box center [678, 436] width 226 height 442
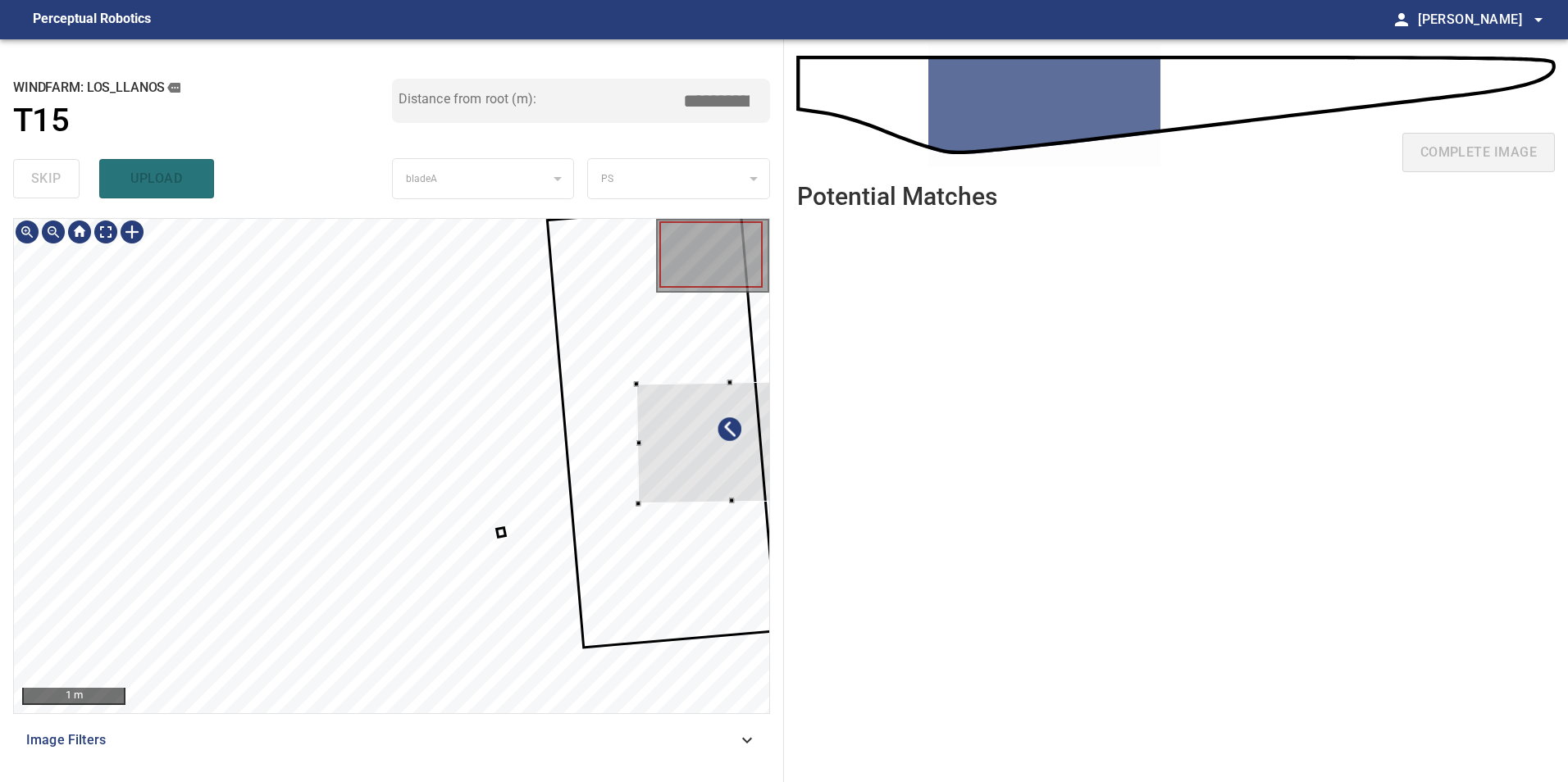
click at [676, 433] on div at bounding box center [729, 442] width 186 height 122
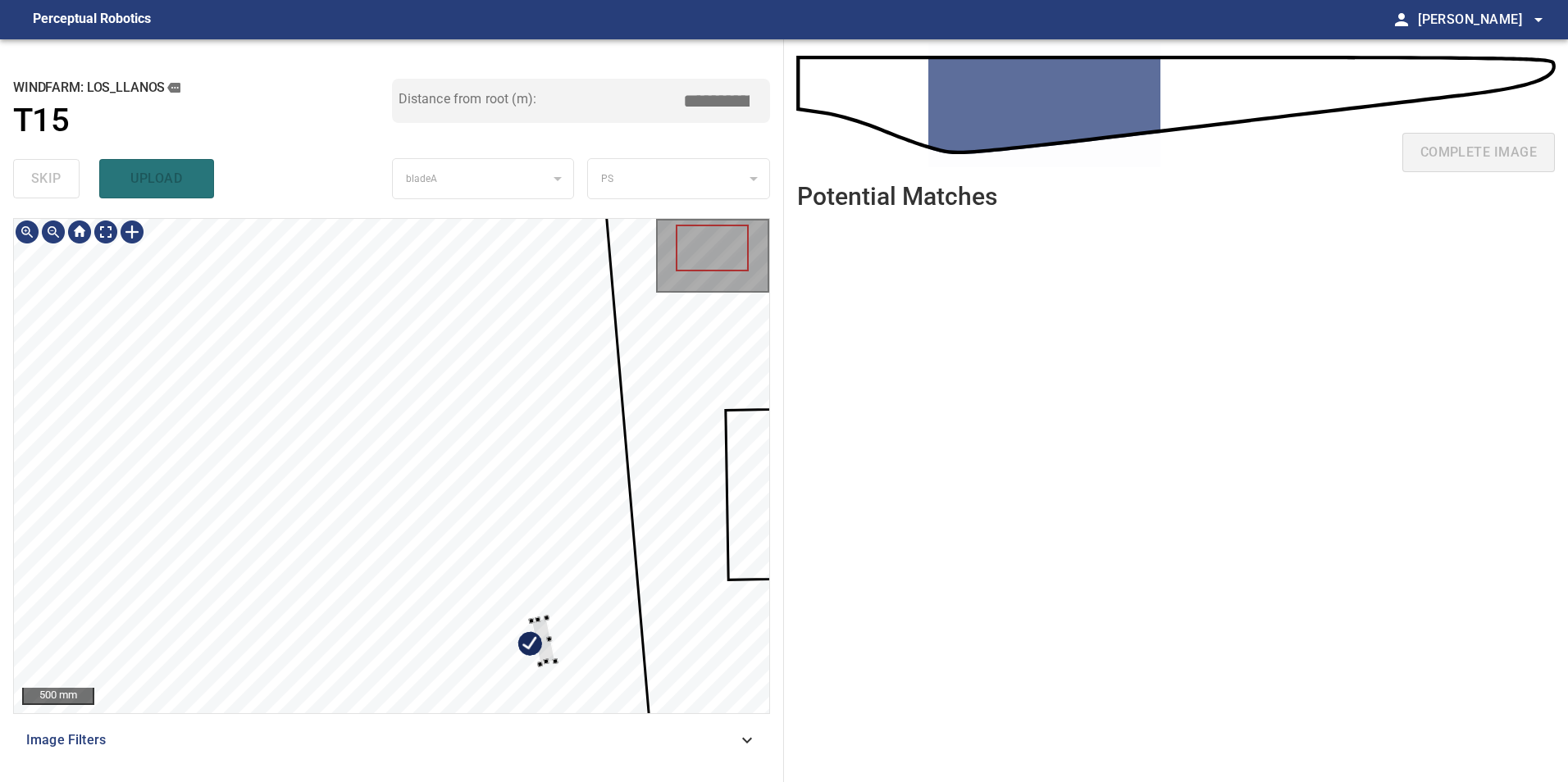
click at [648, 536] on div at bounding box center [392, 466] width 755 height 495
click at [594, 635] on div at bounding box center [392, 466] width 755 height 495
click at [784, 436] on div "**********" at bounding box center [784, 411] width 1568 height 743
click at [719, 450] on div at bounding box center [749, 442] width 64 height 54
click at [677, 469] on icon at bounding box center [764, 473] width 317 height 618
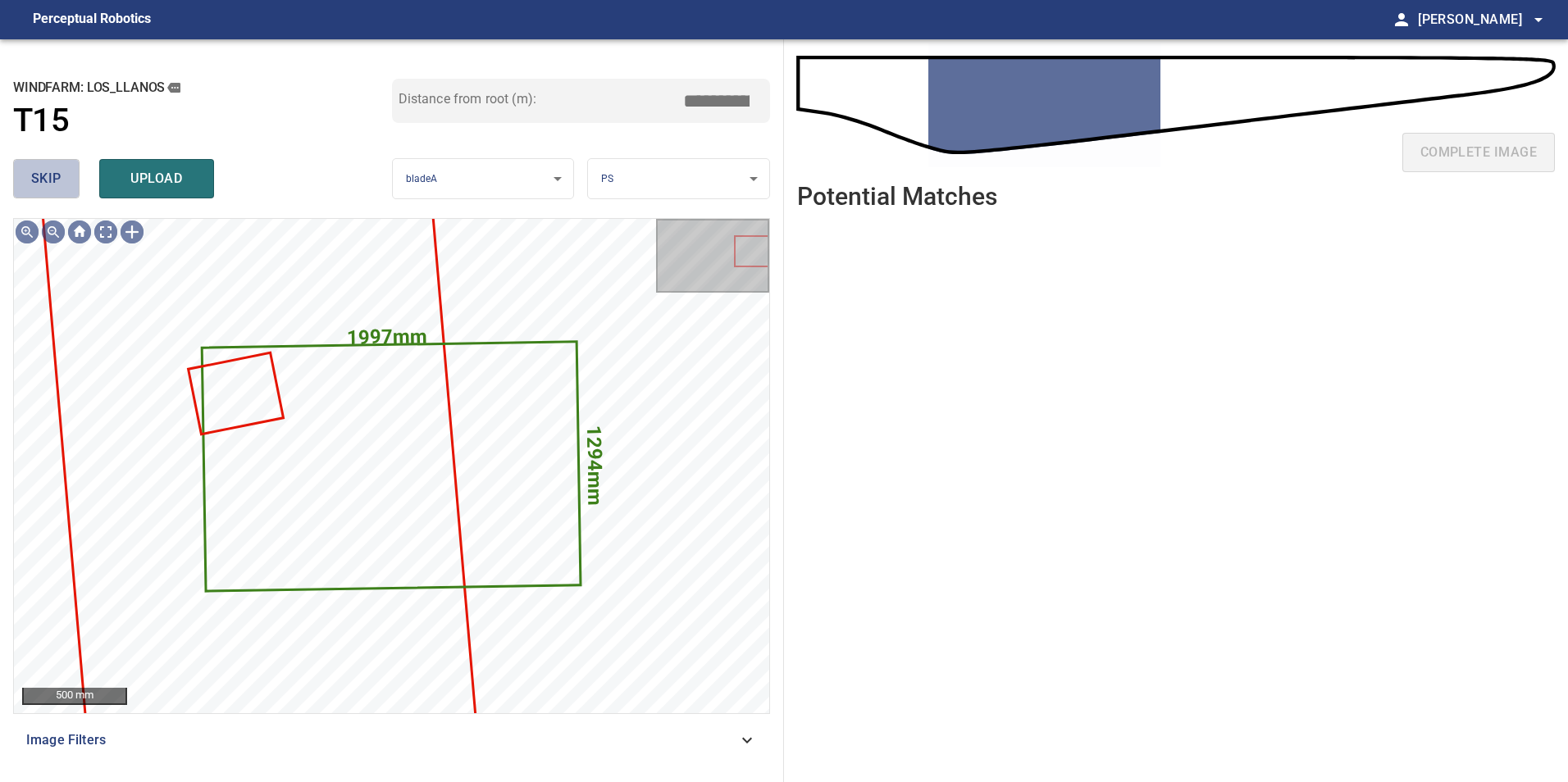
click at [60, 181] on span "skip" at bounding box center [46, 179] width 30 height 23
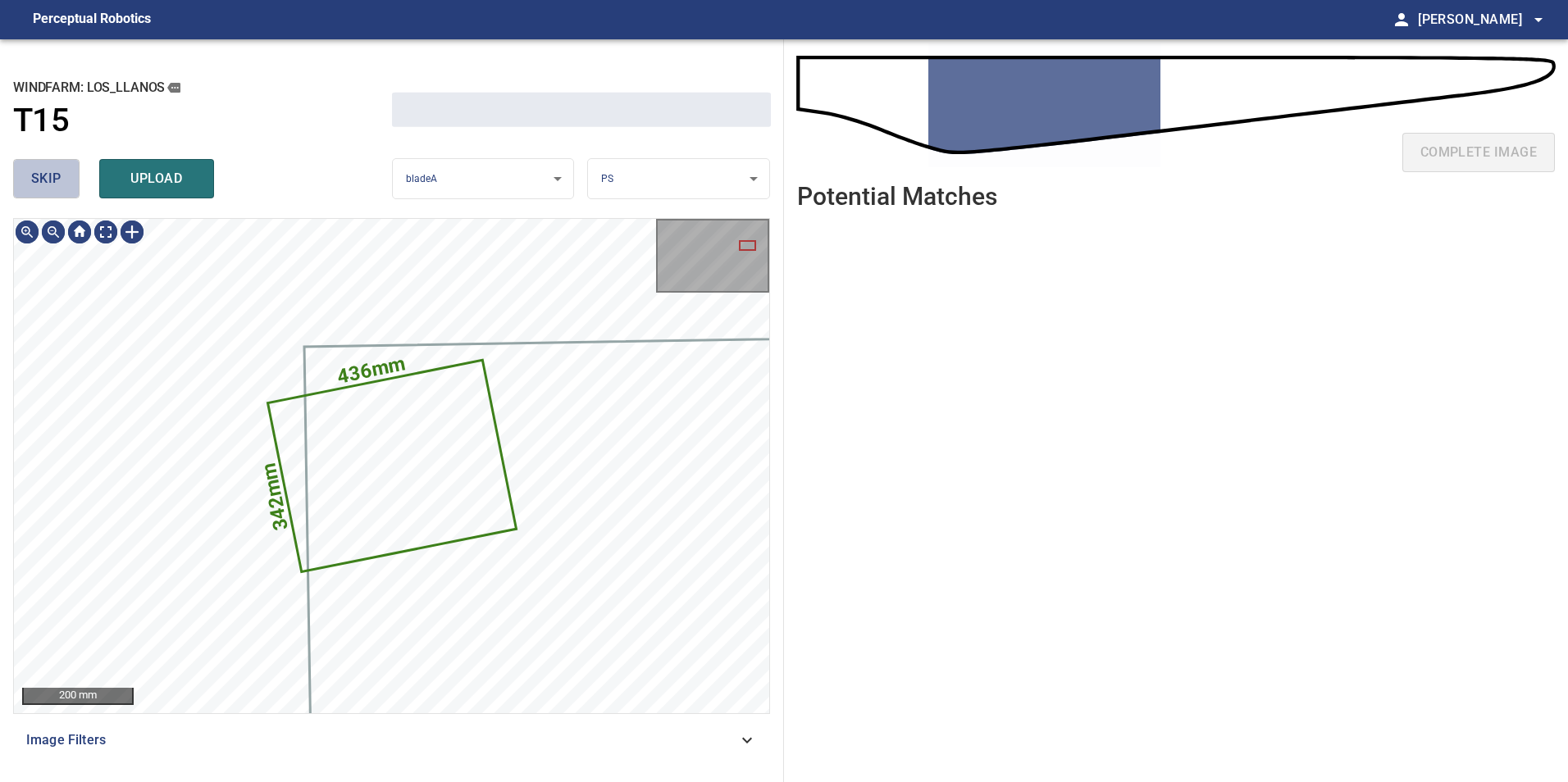
click at [60, 181] on span "skip" at bounding box center [46, 179] width 30 height 23
click at [60, 181] on div "skip upload" at bounding box center [202, 178] width 378 height 52
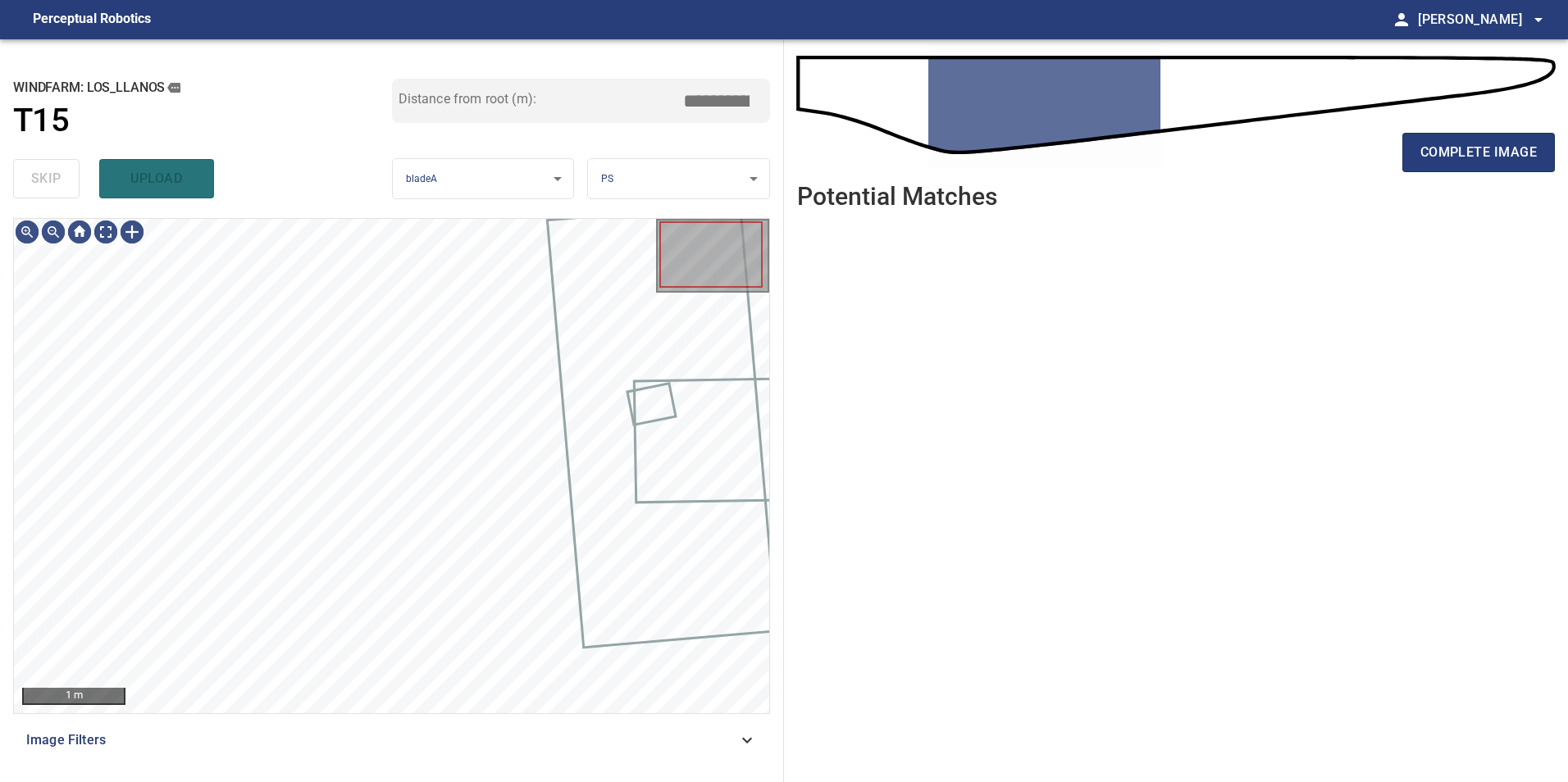
click at [60, 181] on div "skip upload" at bounding box center [202, 178] width 378 height 52
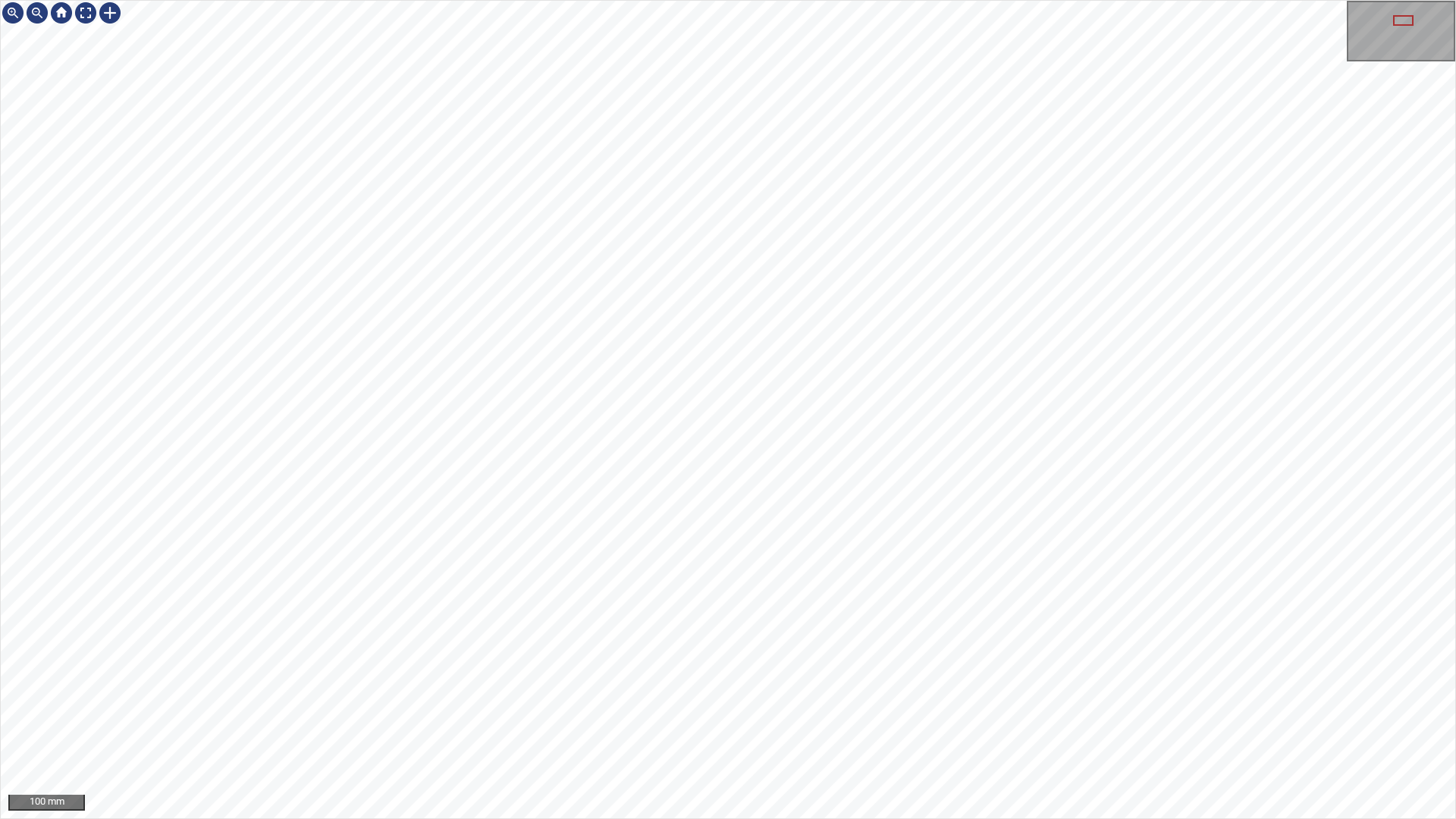
click at [824, 723] on div "100 mm" at bounding box center [728, 409] width 1456 height 819
click at [759, 0] on div "100 mm" at bounding box center [728, 409] width 1456 height 819
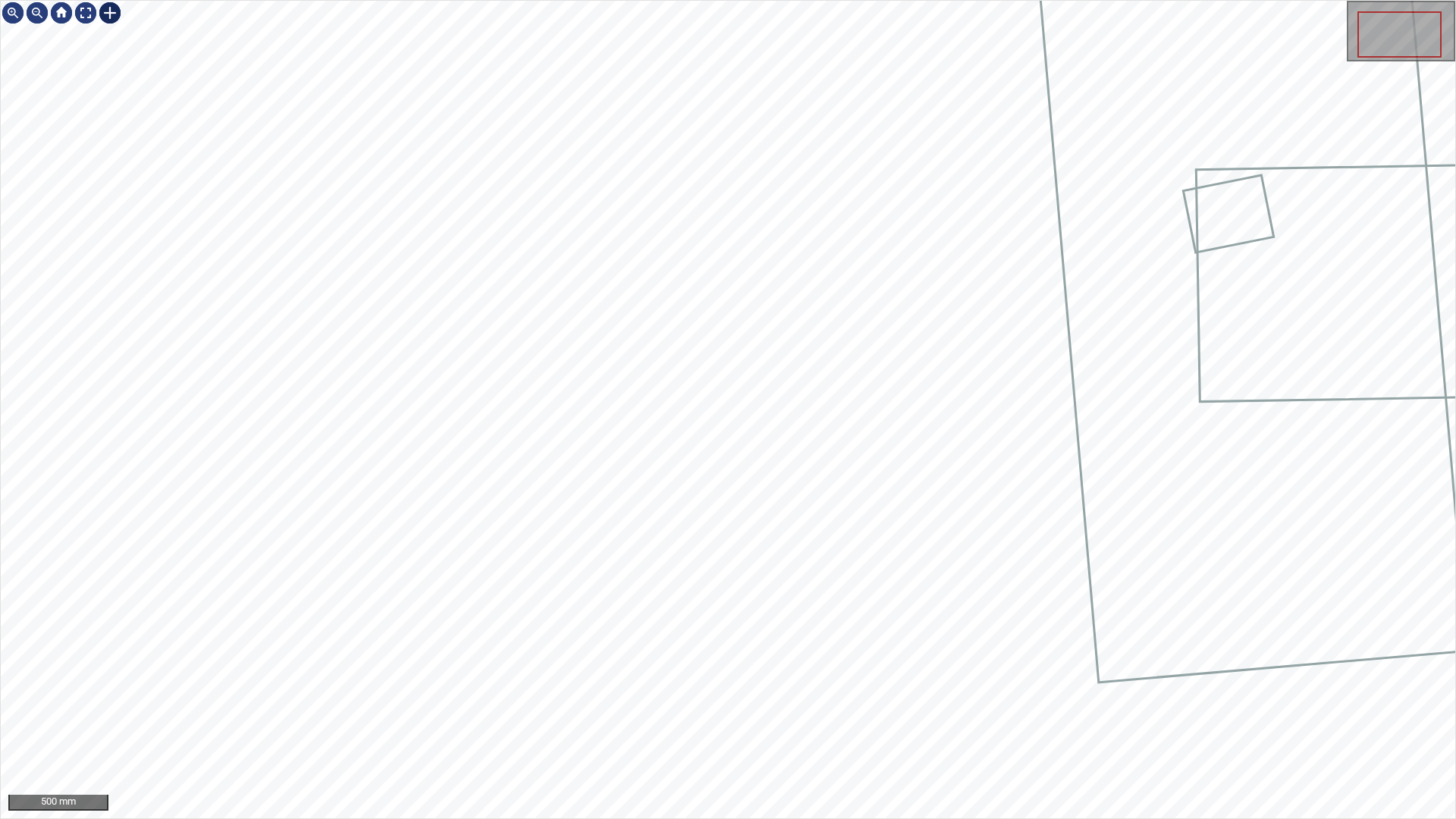
click at [111, 11] on div at bounding box center [110, 13] width 25 height 25
click at [108, 9] on img at bounding box center [110, 13] width 25 height 25
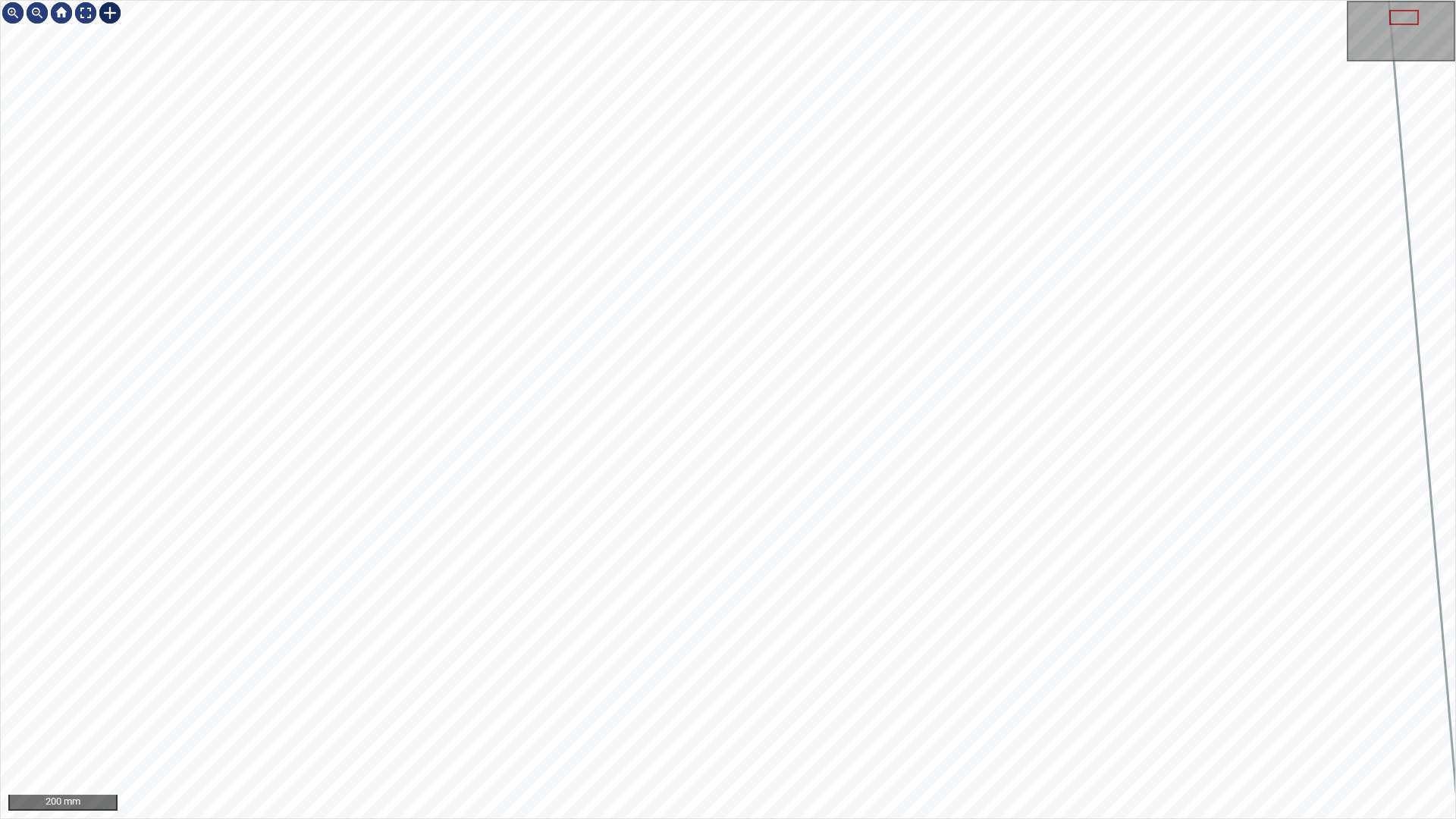
click at [106, 10] on div at bounding box center [110, 13] width 25 height 25
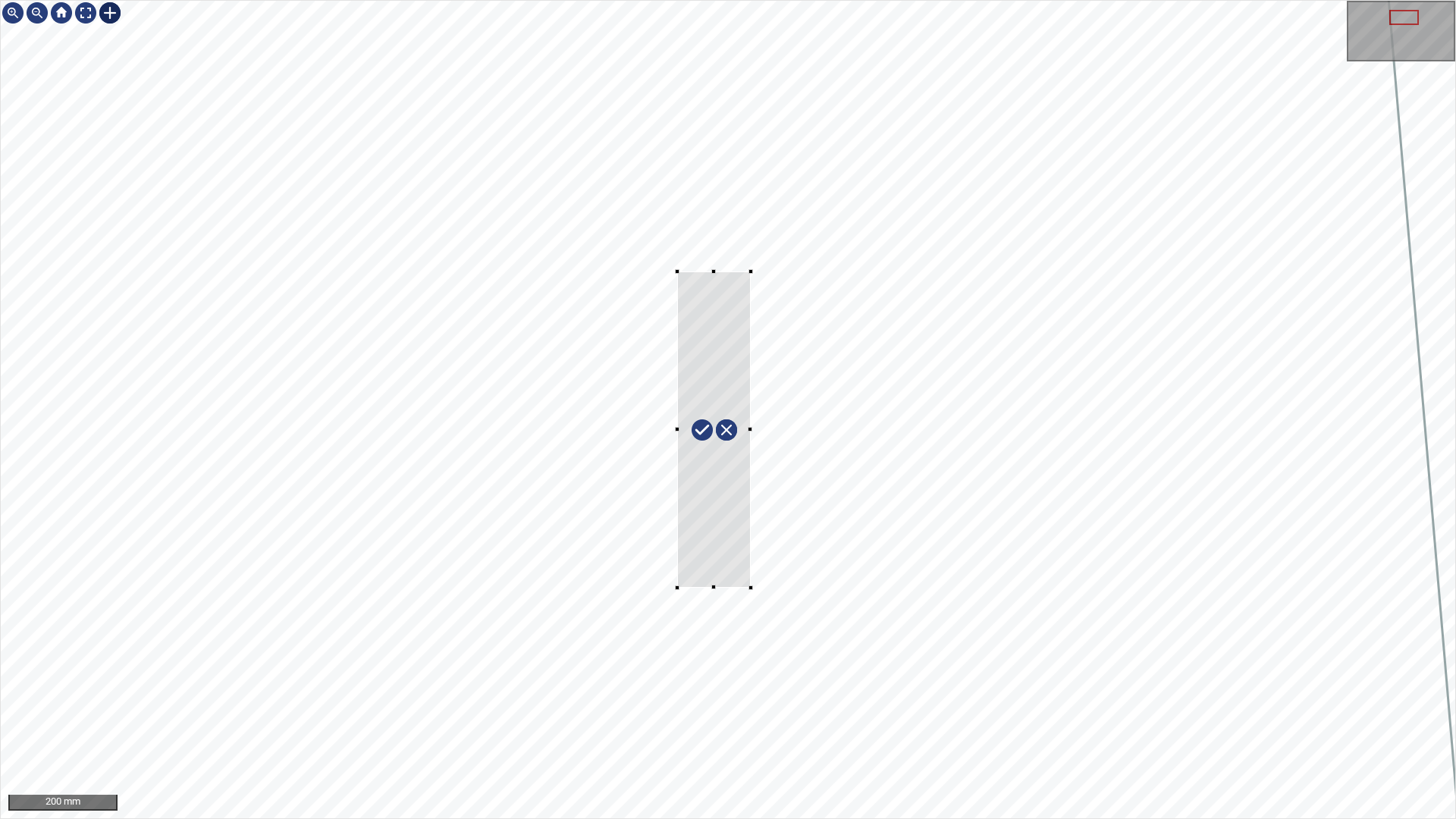
click at [751, 588] on div at bounding box center [728, 409] width 1454 height 817
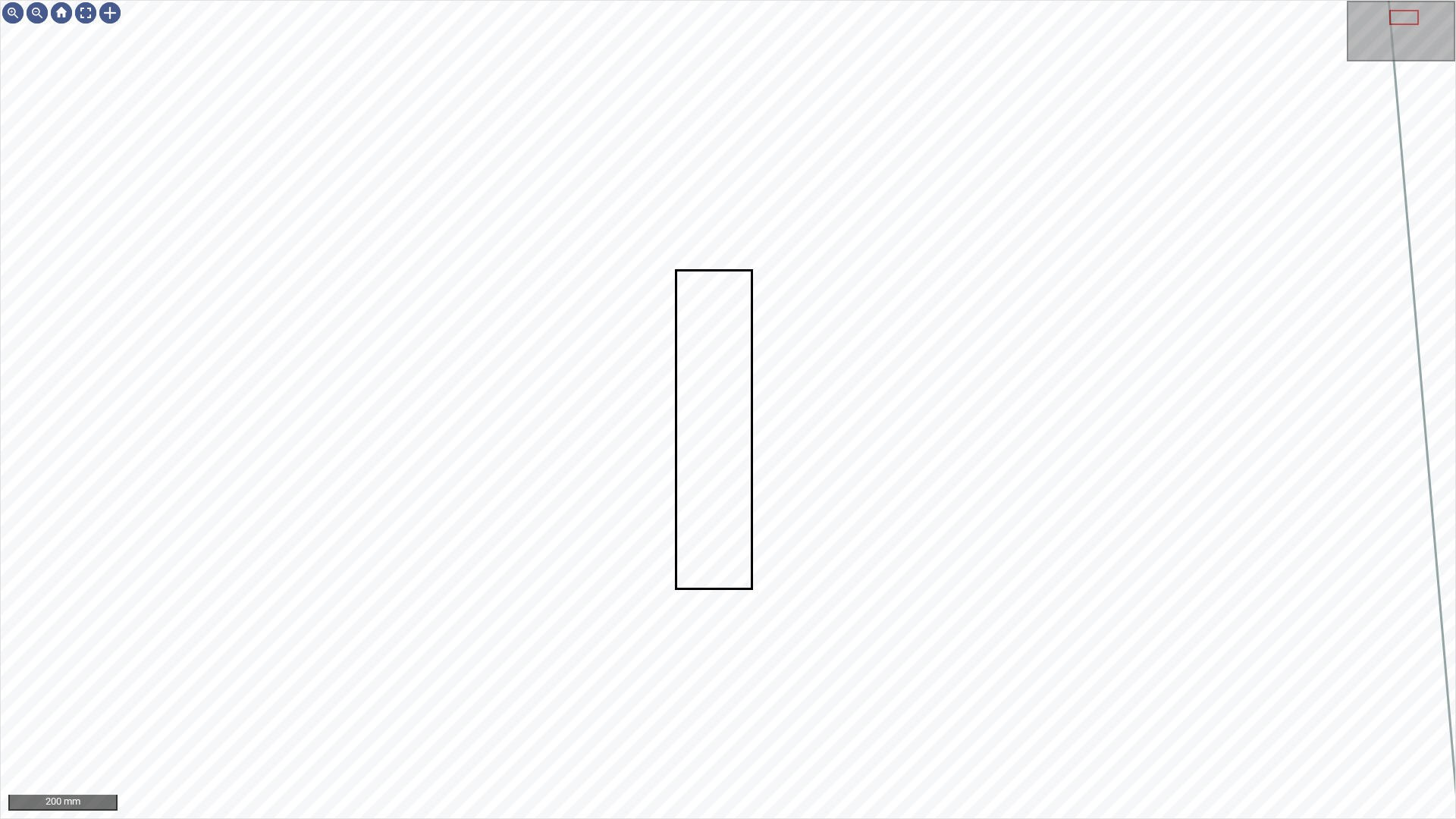
click at [82, 7] on div at bounding box center [86, 13] width 25 height 25
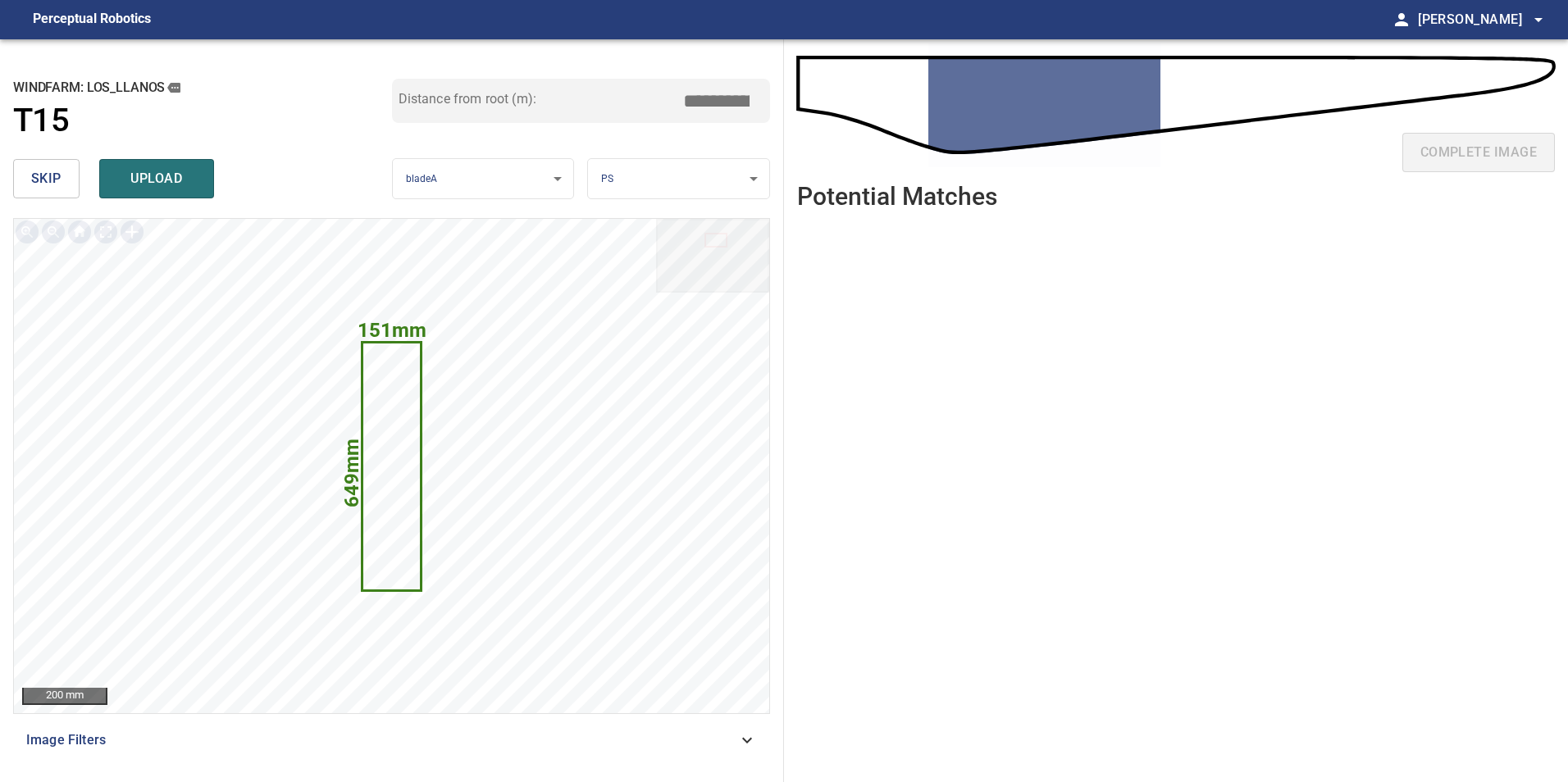
drag, startPoint x: 731, startPoint y: 102, endPoint x: 887, endPoint y: 82, distance: 157.3
click at [855, 86] on div "**********" at bounding box center [784, 411] width 1568 height 743
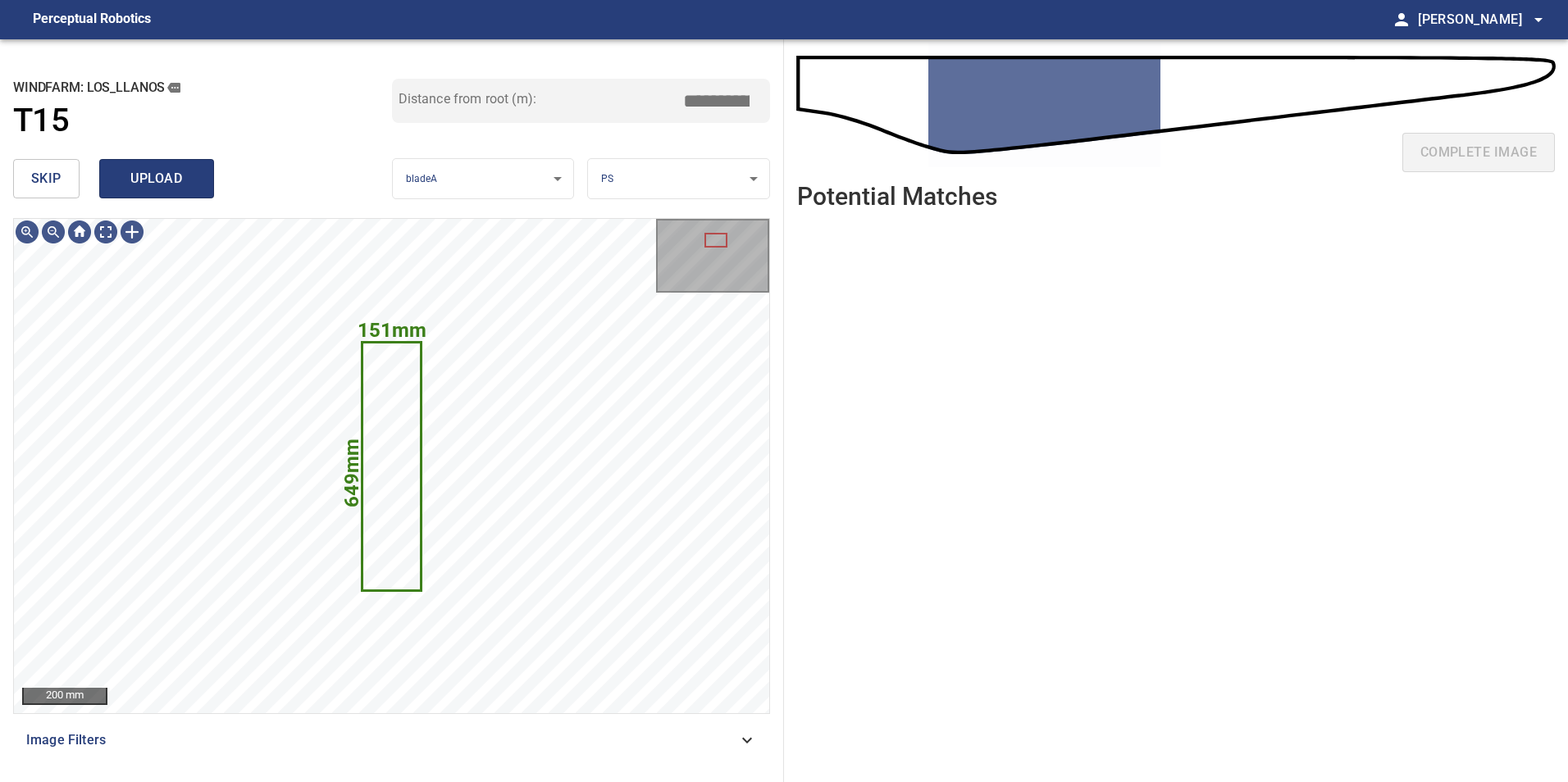
type input "****"
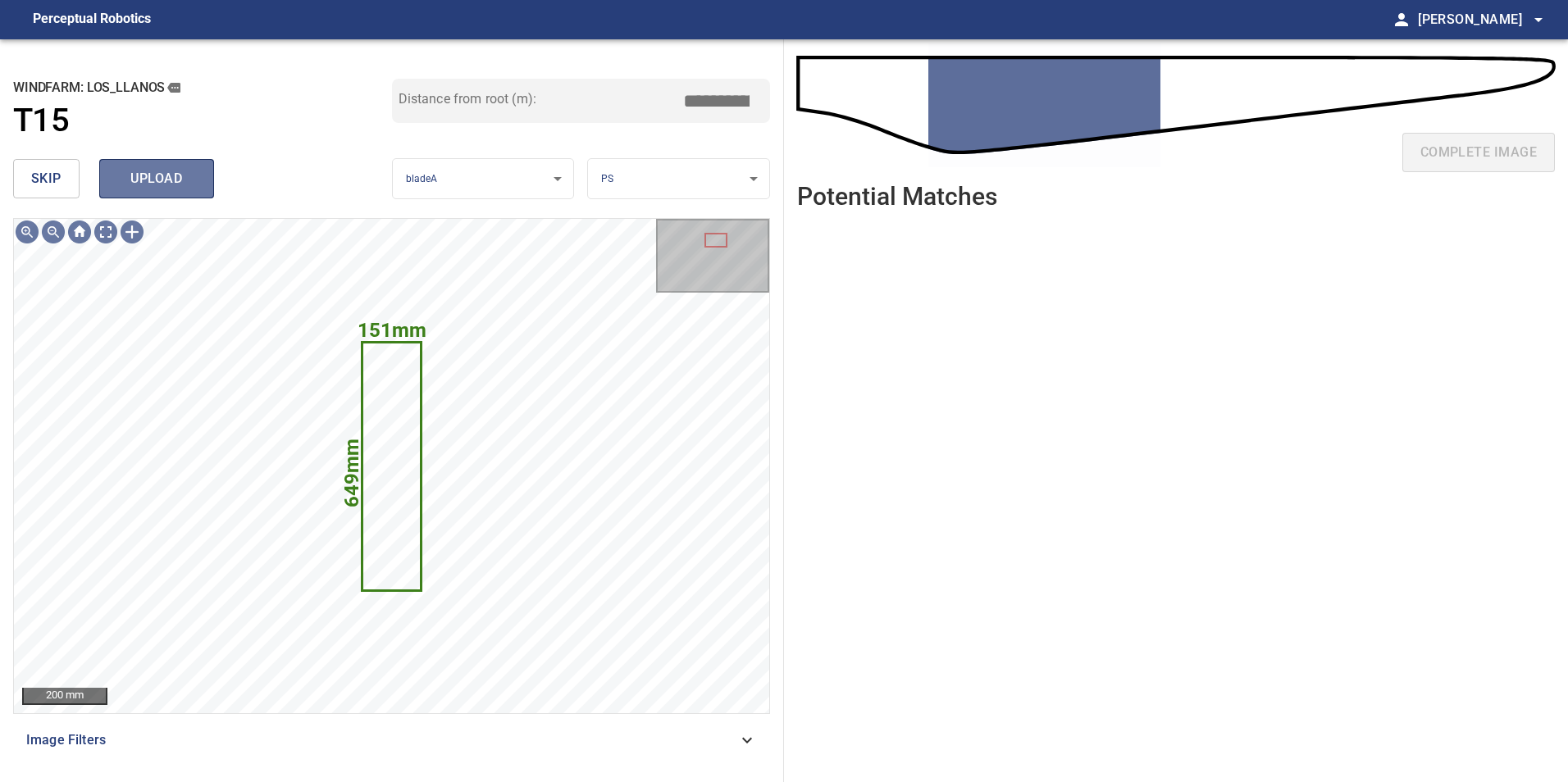
click at [172, 176] on span "upload" at bounding box center [156, 179] width 79 height 23
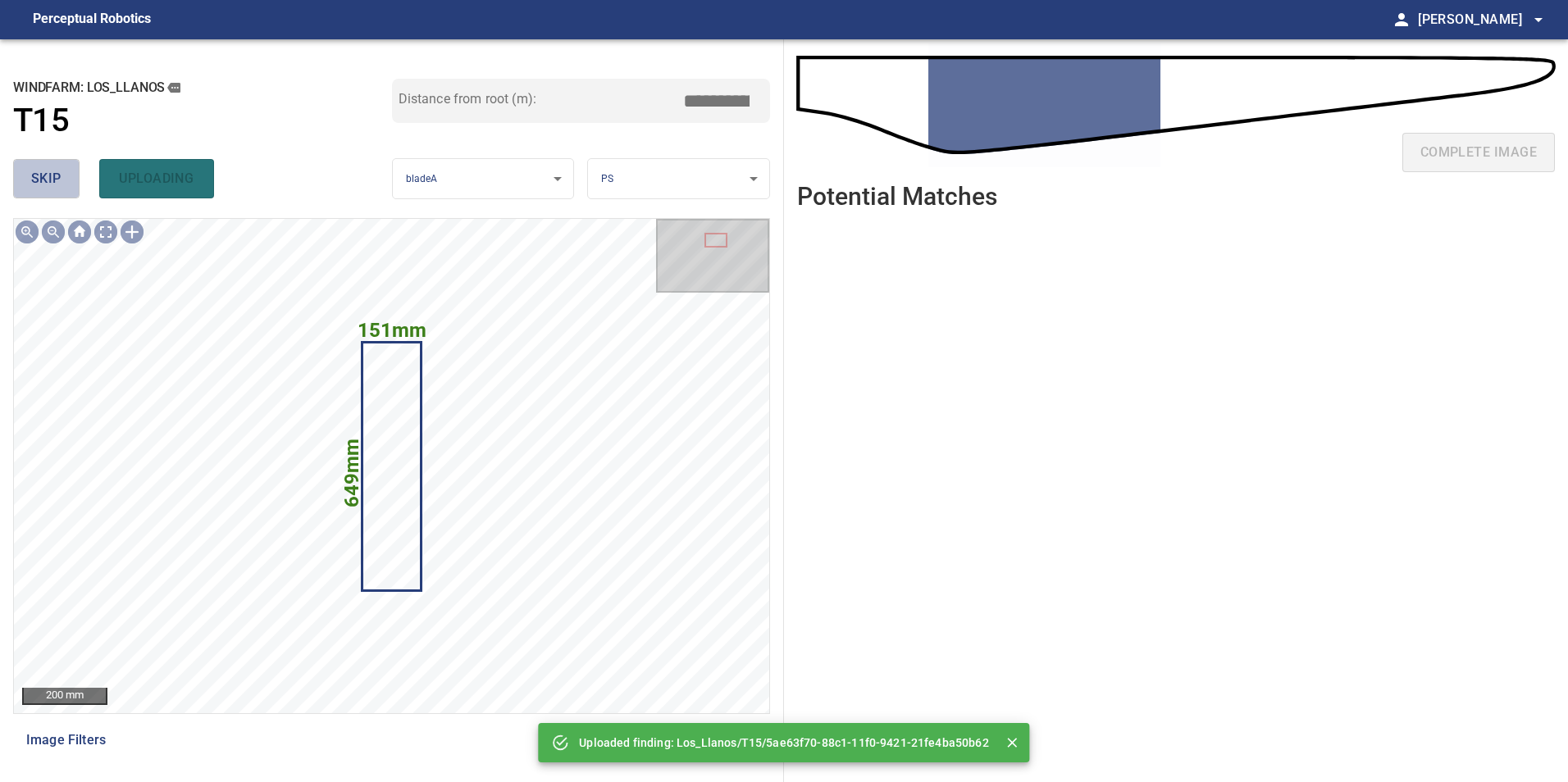
click at [40, 177] on span "skip" at bounding box center [46, 179] width 30 height 23
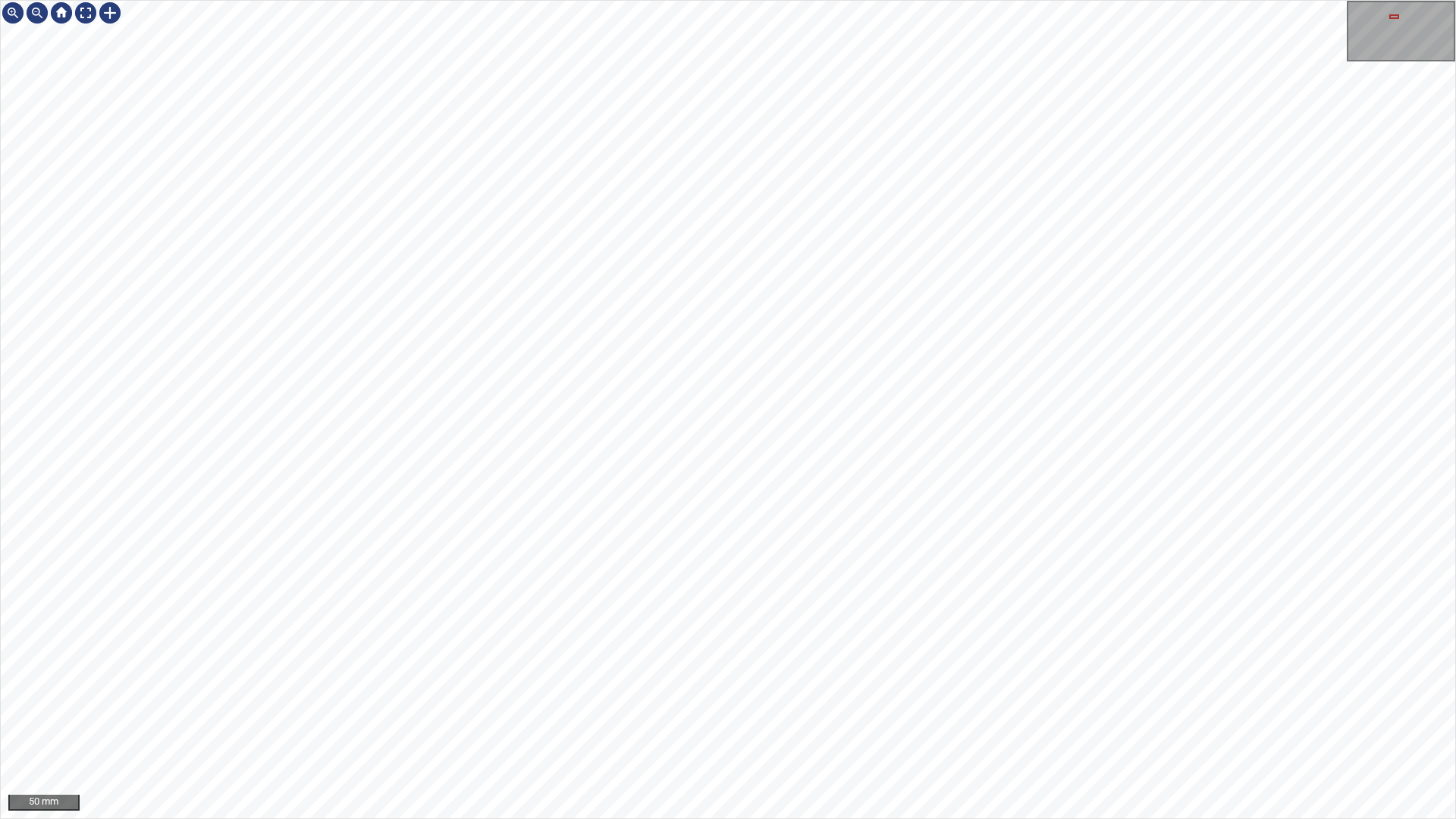
click at [633, 723] on div "50 mm" at bounding box center [728, 409] width 1456 height 819
click at [1010, 723] on div "100 mm" at bounding box center [728, 409] width 1456 height 819
click at [888, 0] on div "100 mm" at bounding box center [728, 409] width 1456 height 819
click at [844, 0] on div "100 mm" at bounding box center [728, 409] width 1456 height 819
click at [865, 723] on div "100 mm" at bounding box center [728, 409] width 1456 height 819
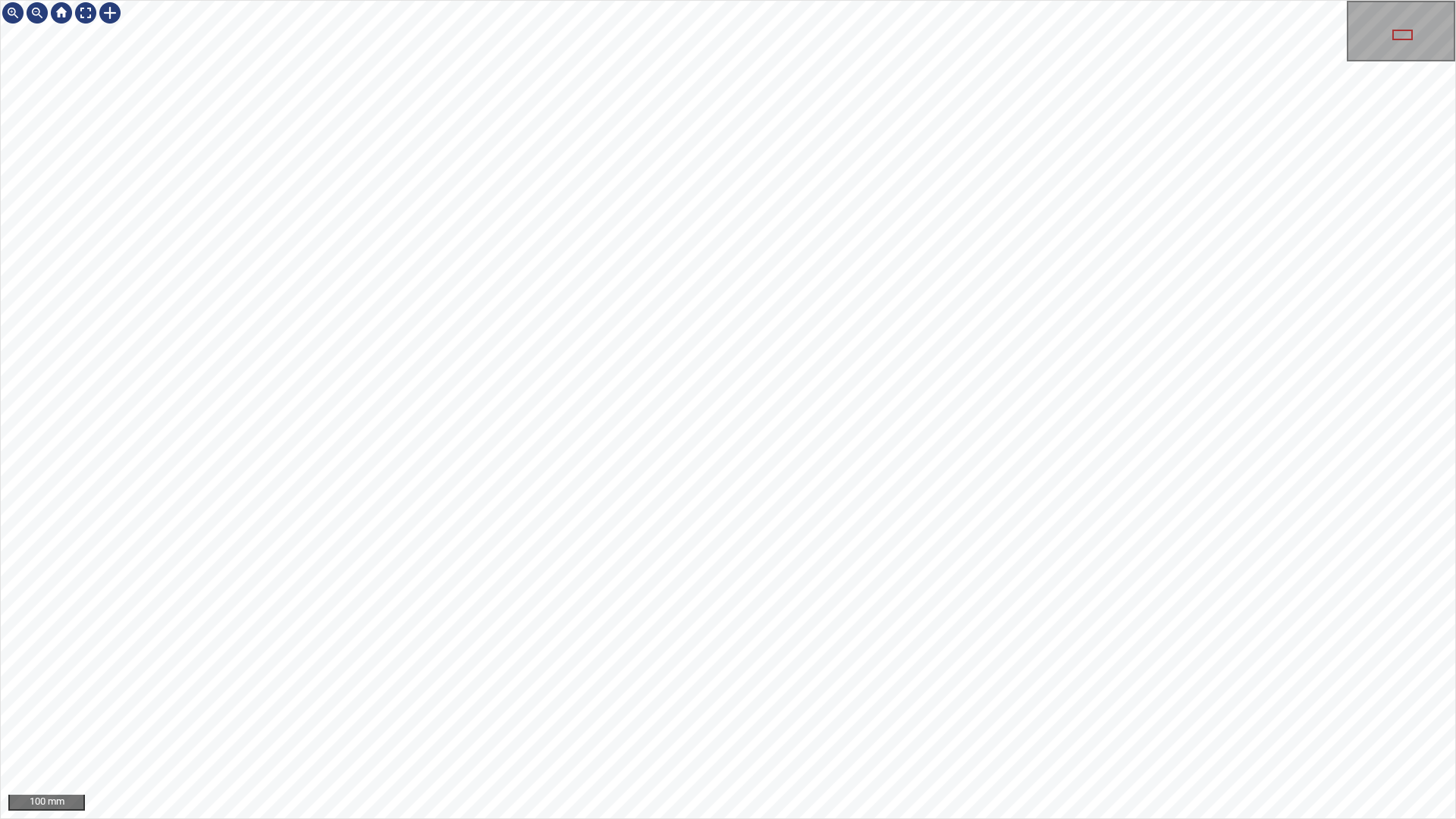
click at [900, 723] on div "100 mm" at bounding box center [728, 409] width 1456 height 819
click at [881, 723] on div "100 mm" at bounding box center [728, 409] width 1456 height 819
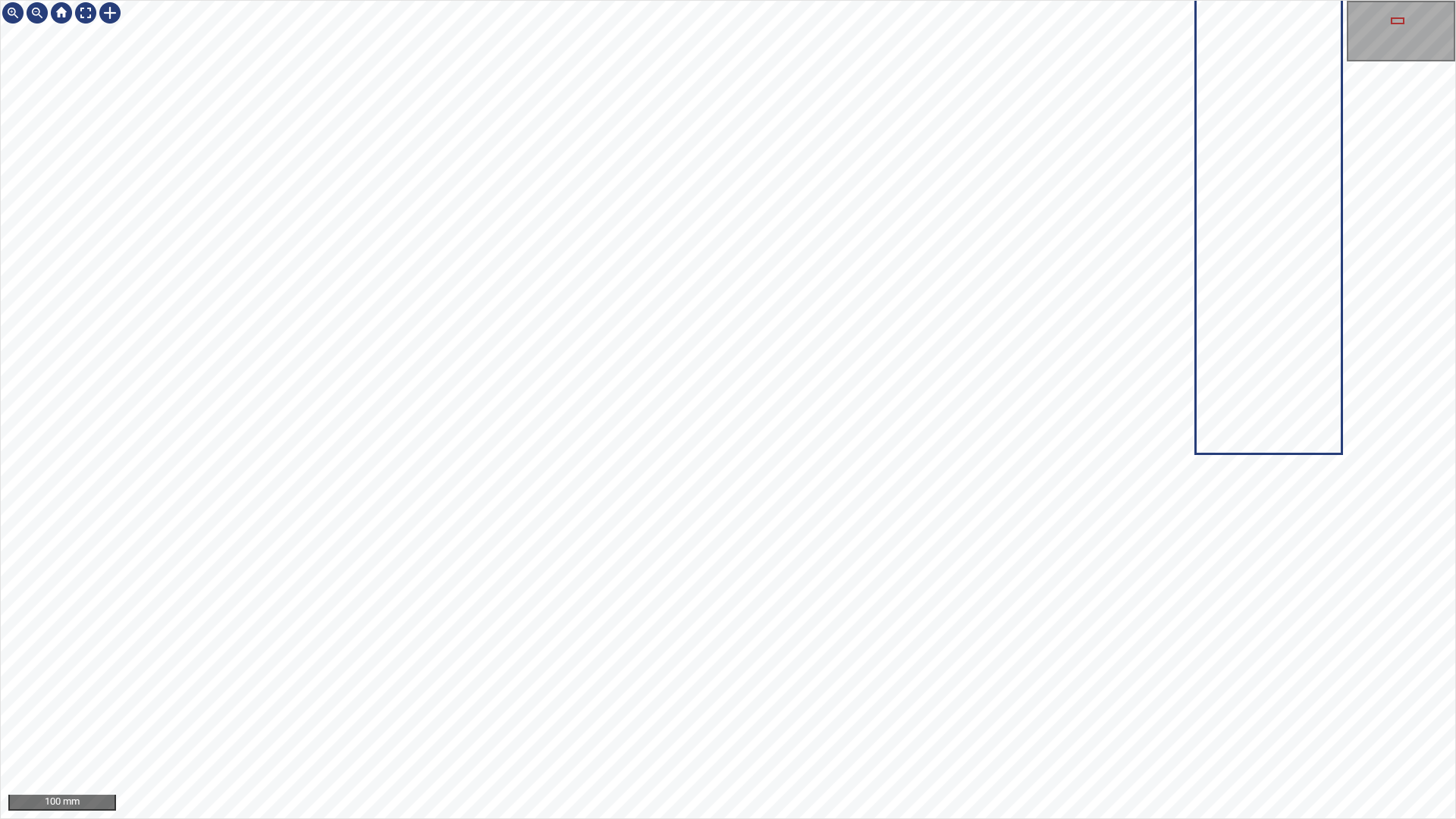
click at [811, 723] on div "100 mm" at bounding box center [728, 409] width 1456 height 819
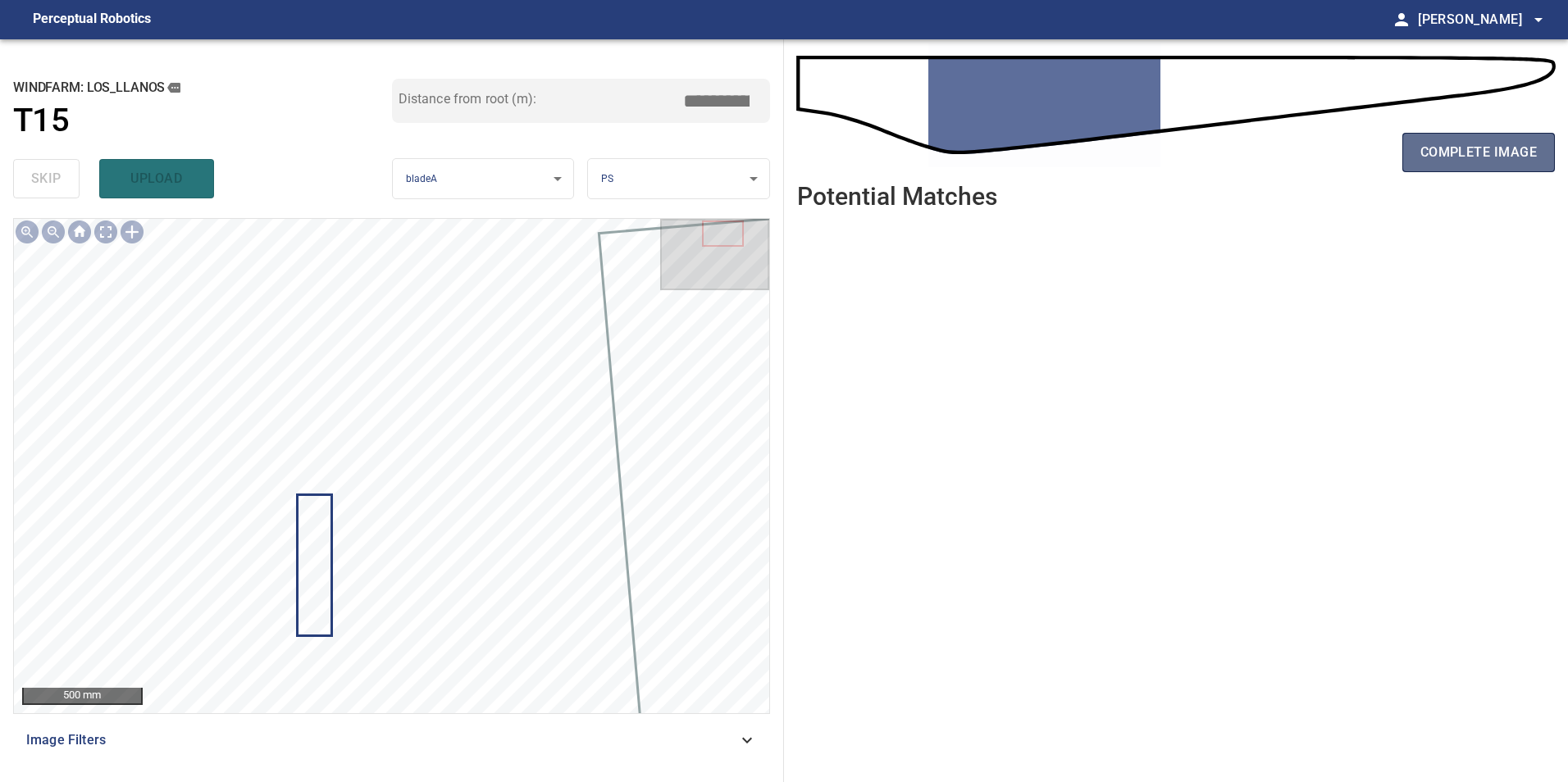
drag, startPoint x: 1456, startPoint y: 149, endPoint x: 1443, endPoint y: 159, distance: 16.4
click at [1456, 149] on span "complete image" at bounding box center [1478, 152] width 116 height 23
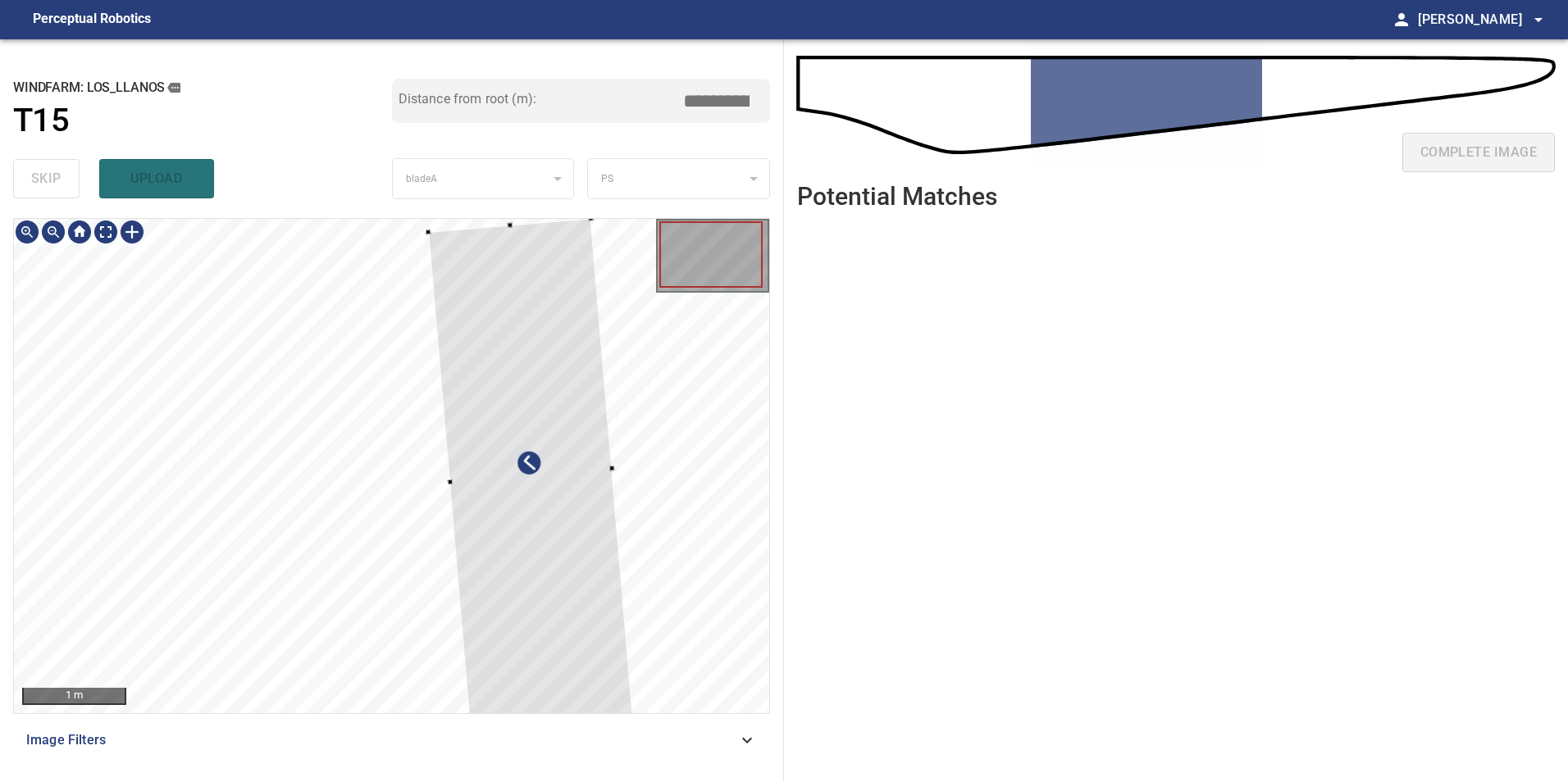
click at [566, 622] on div at bounding box center [530, 476] width 205 height 516
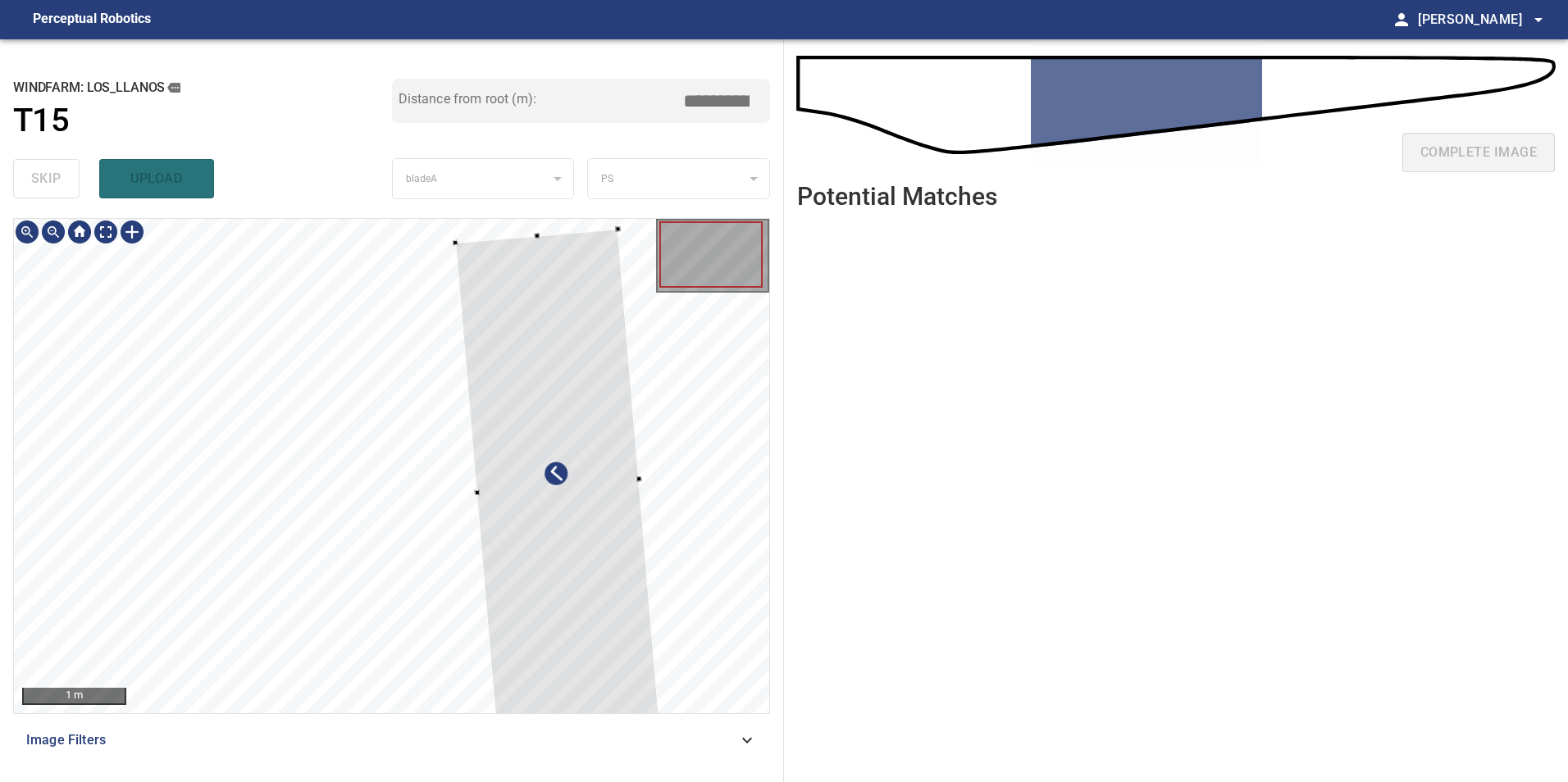
click at [605, 574] on div at bounding box center [557, 487] width 205 height 516
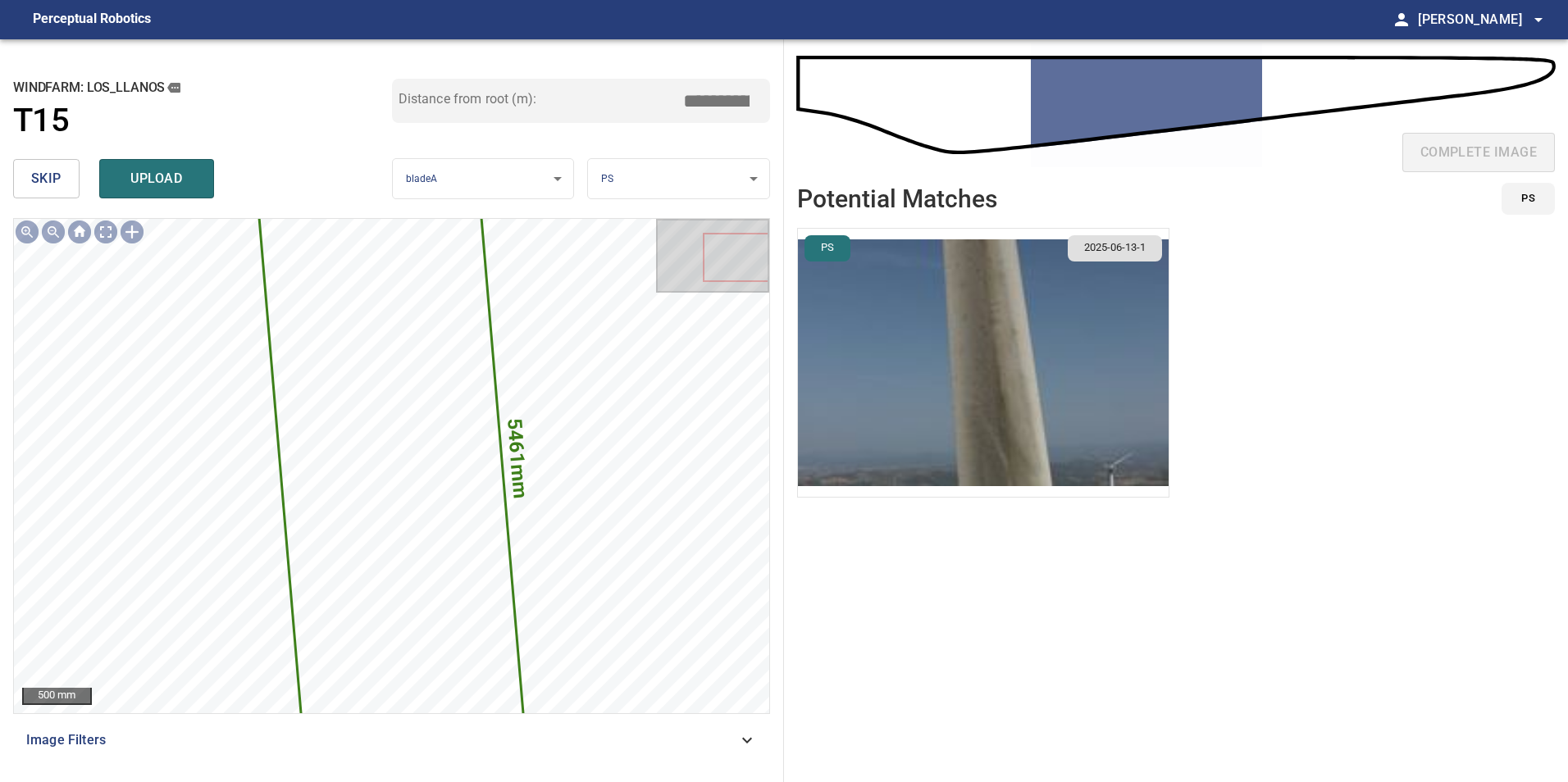
click at [70, 182] on button "skip" at bounding box center [46, 178] width 66 height 39
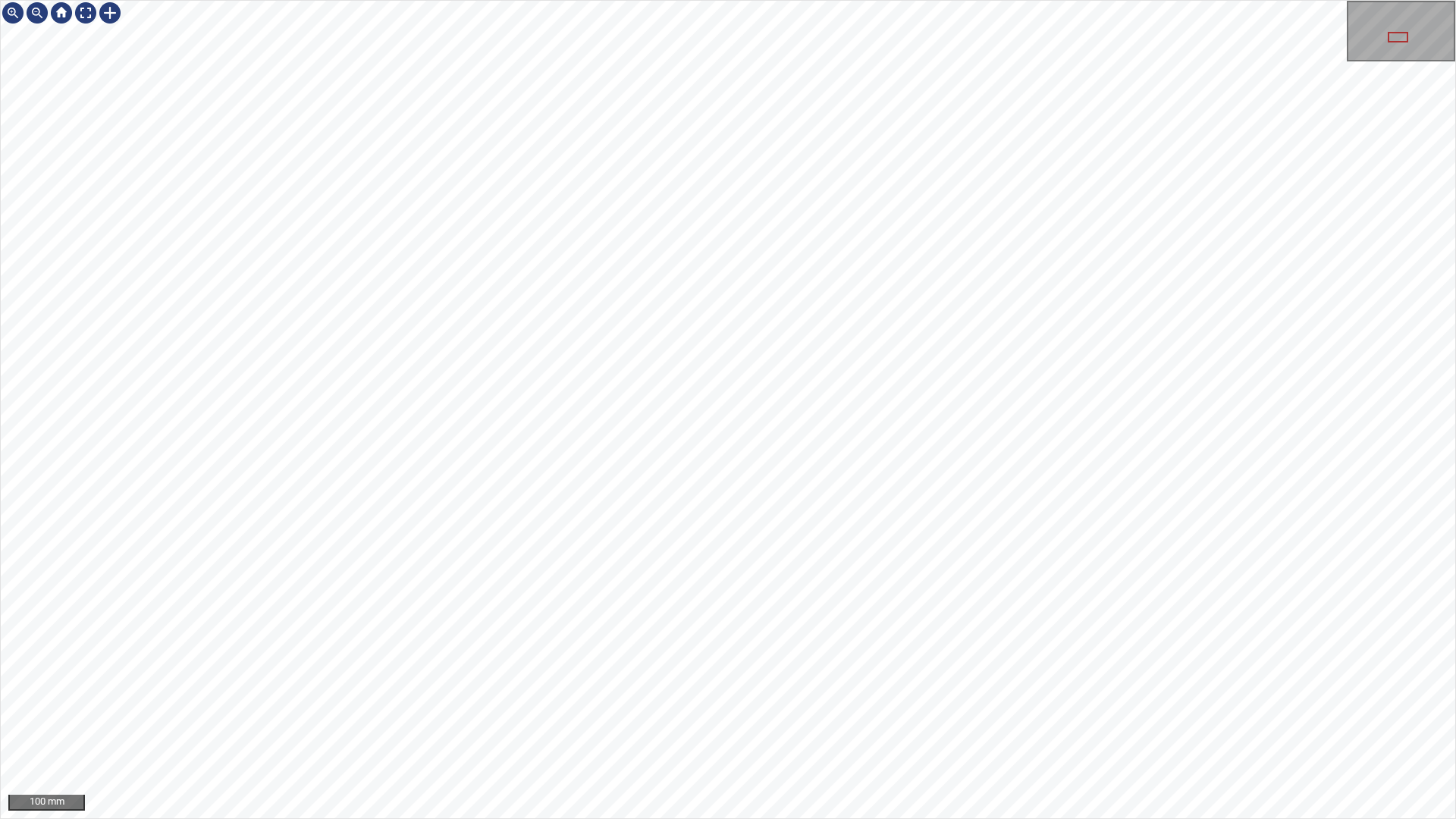
click at [892, 723] on div "100 mm" at bounding box center [728, 409] width 1456 height 819
click at [739, 0] on div "100 mm" at bounding box center [728, 409] width 1456 height 819
click at [540, 0] on div "100 mm" at bounding box center [728, 409] width 1456 height 819
click at [575, 0] on div "100 mm" at bounding box center [728, 409] width 1456 height 819
click at [384, 0] on div "50 mm" at bounding box center [728, 409] width 1456 height 819
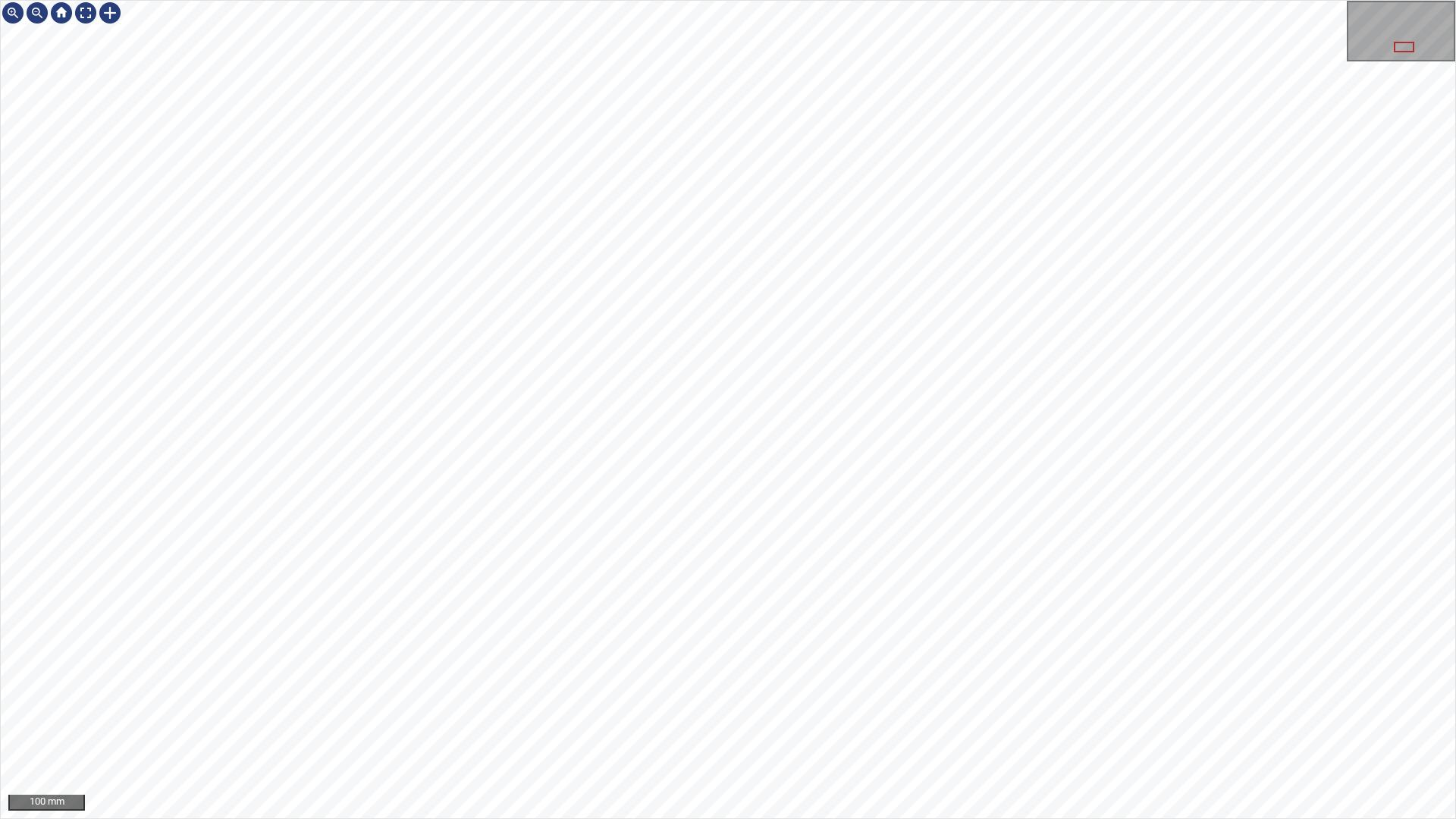
click at [1086, 723] on div "100 mm" at bounding box center [728, 409] width 1456 height 819
click at [1035, 723] on div "100 mm" at bounding box center [728, 409] width 1456 height 819
click at [858, 723] on div "100 mm" at bounding box center [728, 409] width 1456 height 819
click at [1135, 0] on div "100 mm" at bounding box center [728, 409] width 1456 height 819
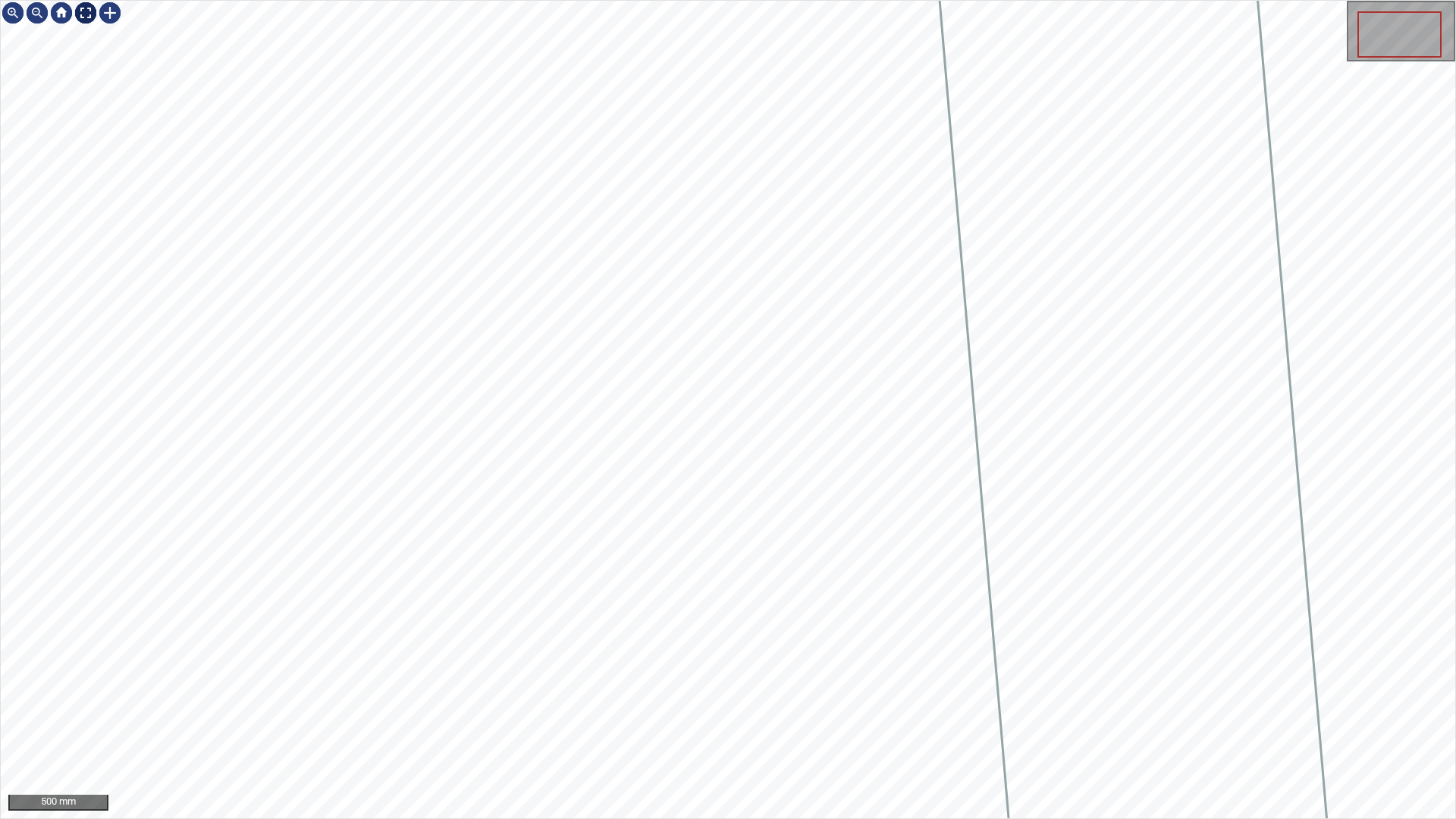
click at [86, 9] on div at bounding box center [86, 13] width 25 height 25
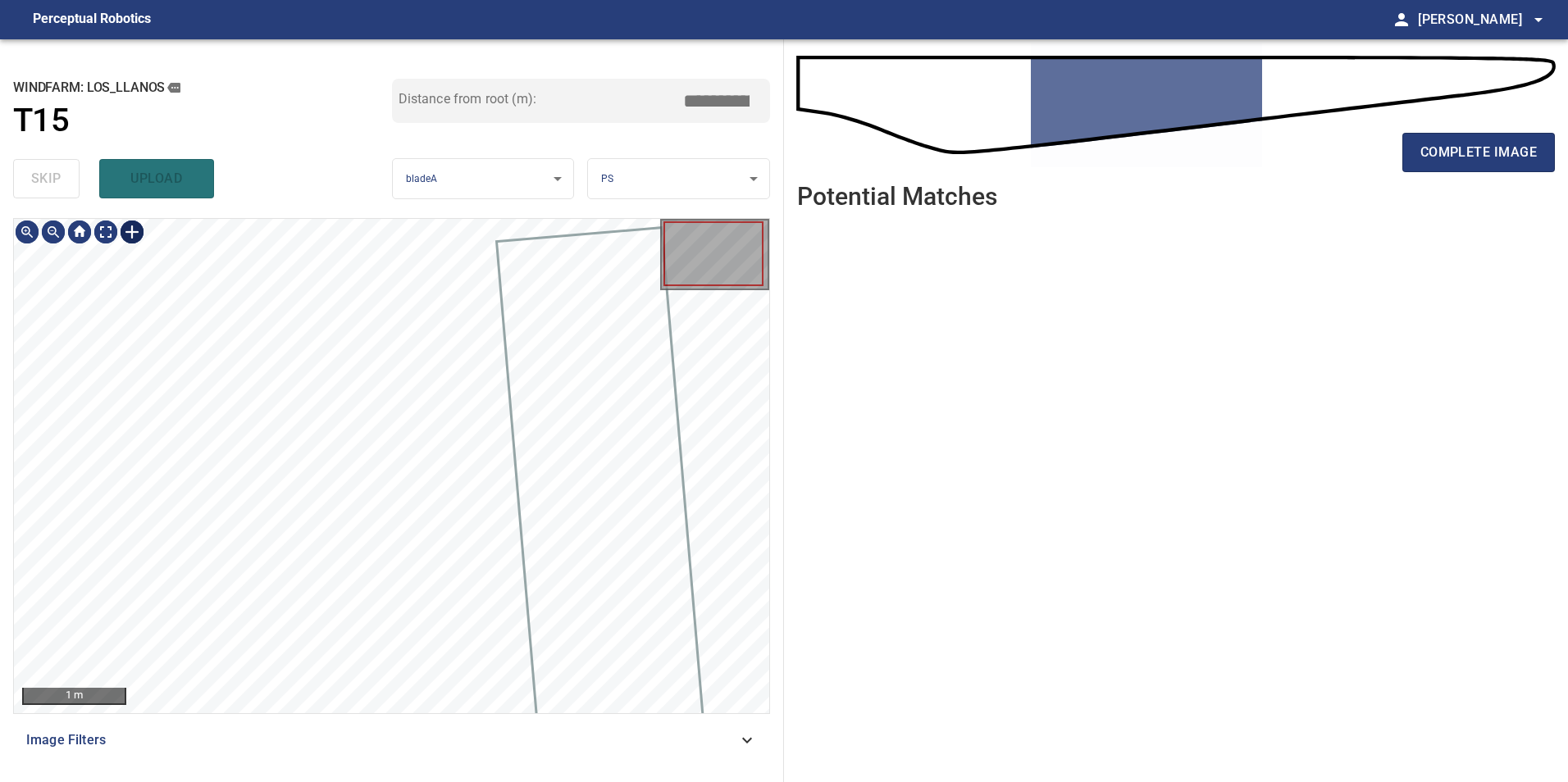
click at [128, 224] on div at bounding box center [132, 232] width 27 height 27
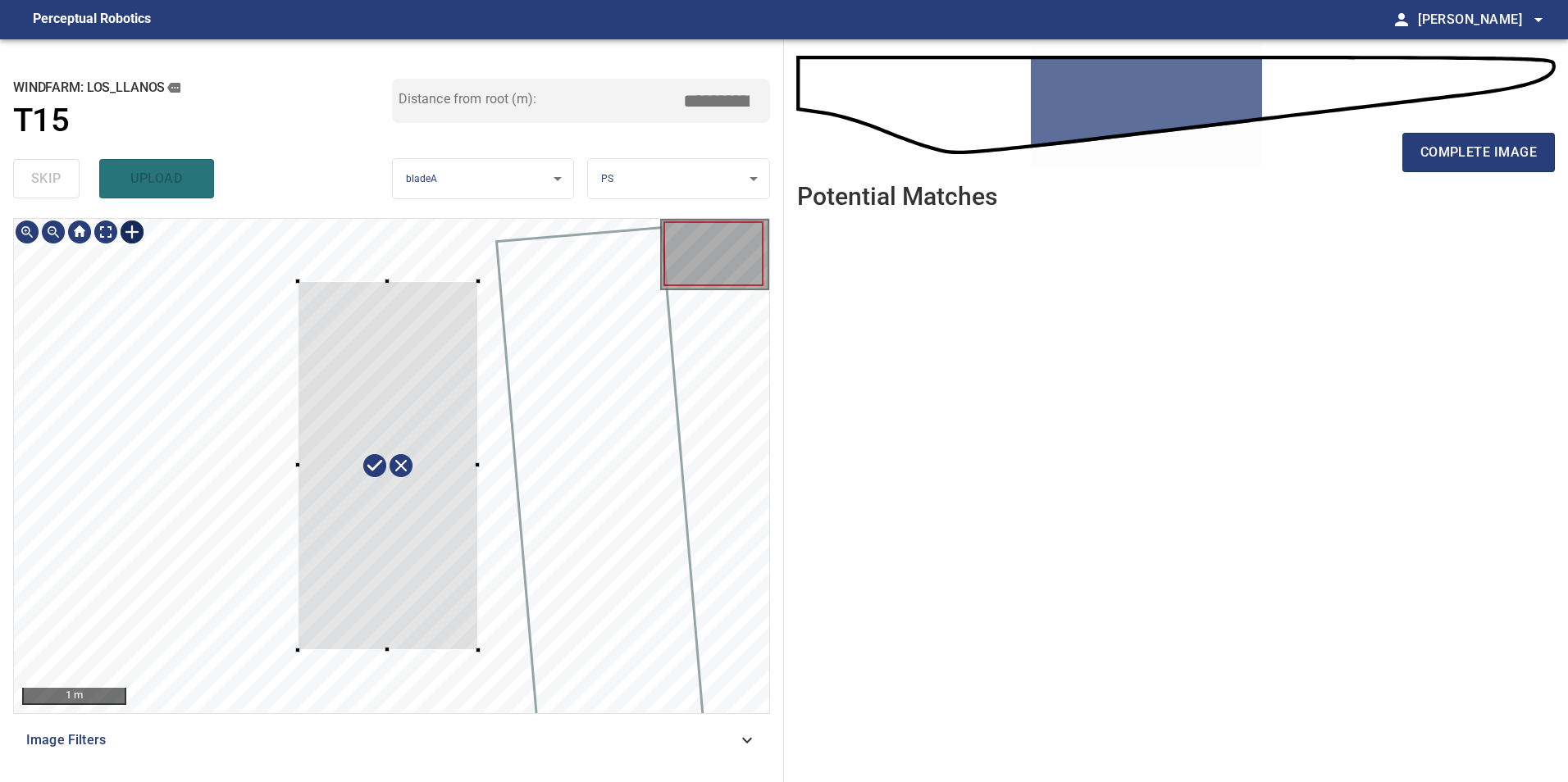
click at [478, 651] on div at bounding box center [392, 466] width 755 height 495
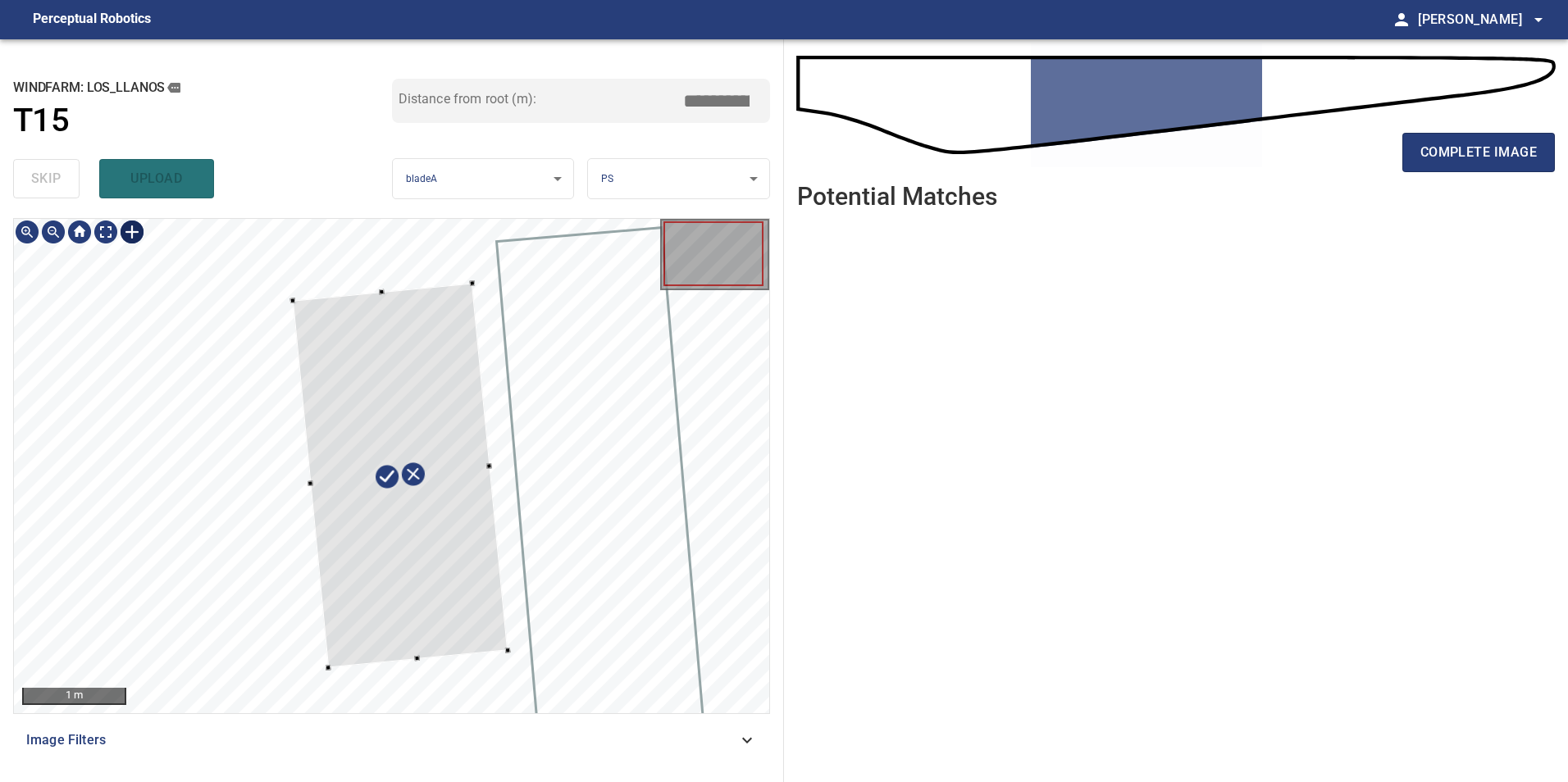
click at [447, 600] on div at bounding box center [400, 475] width 215 height 385
click at [371, 240] on div at bounding box center [392, 466] width 755 height 495
click at [295, 255] on div at bounding box center [298, 254] width 5 height 5
click at [422, 560] on div at bounding box center [392, 454] width 227 height 434
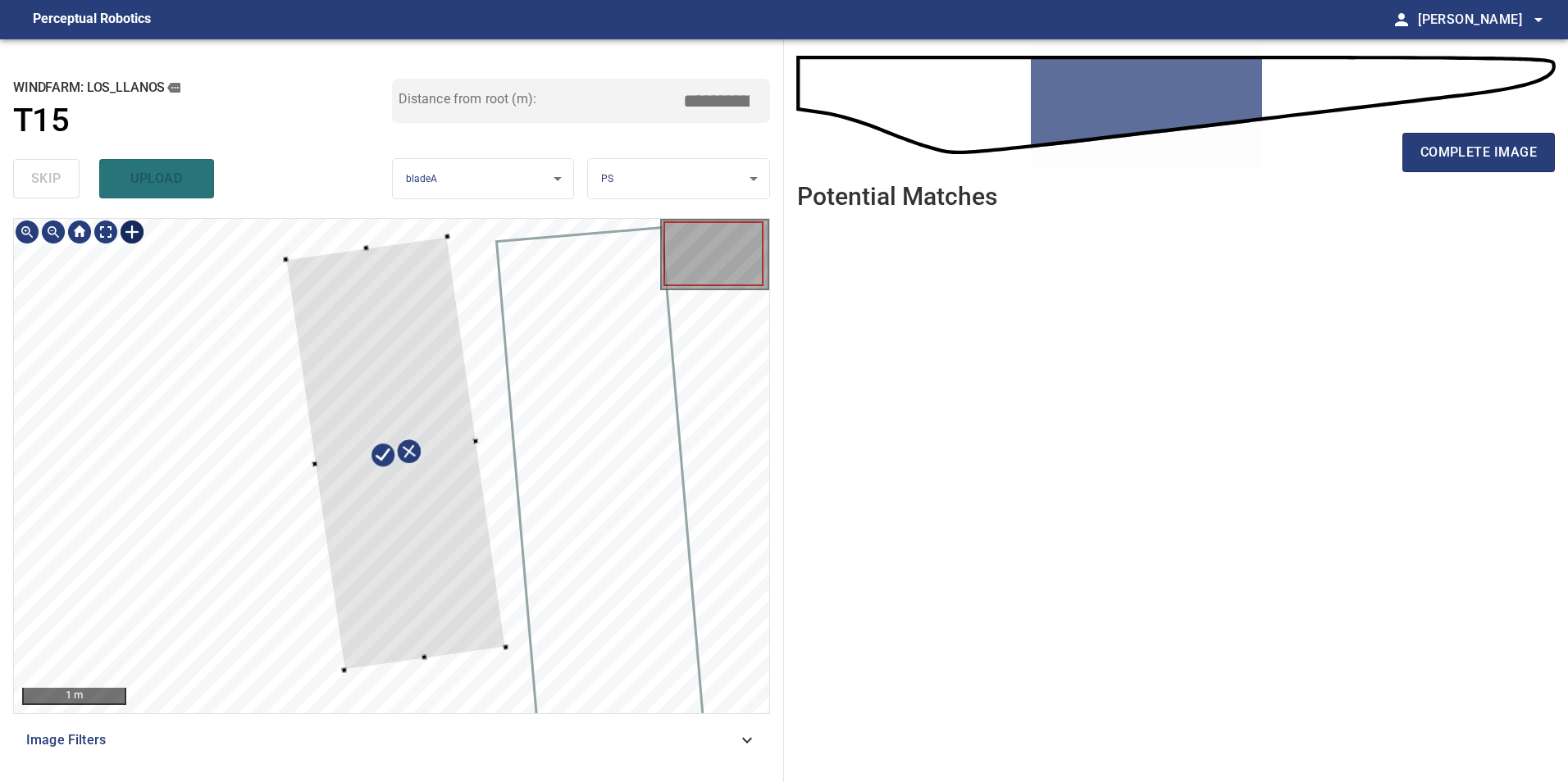
click at [314, 465] on div at bounding box center [314, 465] width 5 height 5
click at [334, 671] on div at bounding box center [333, 671] width 5 height 5
click at [457, 624] on div at bounding box center [394, 454] width 204 height 426
click at [466, 637] on div at bounding box center [402, 455] width 204 height 426
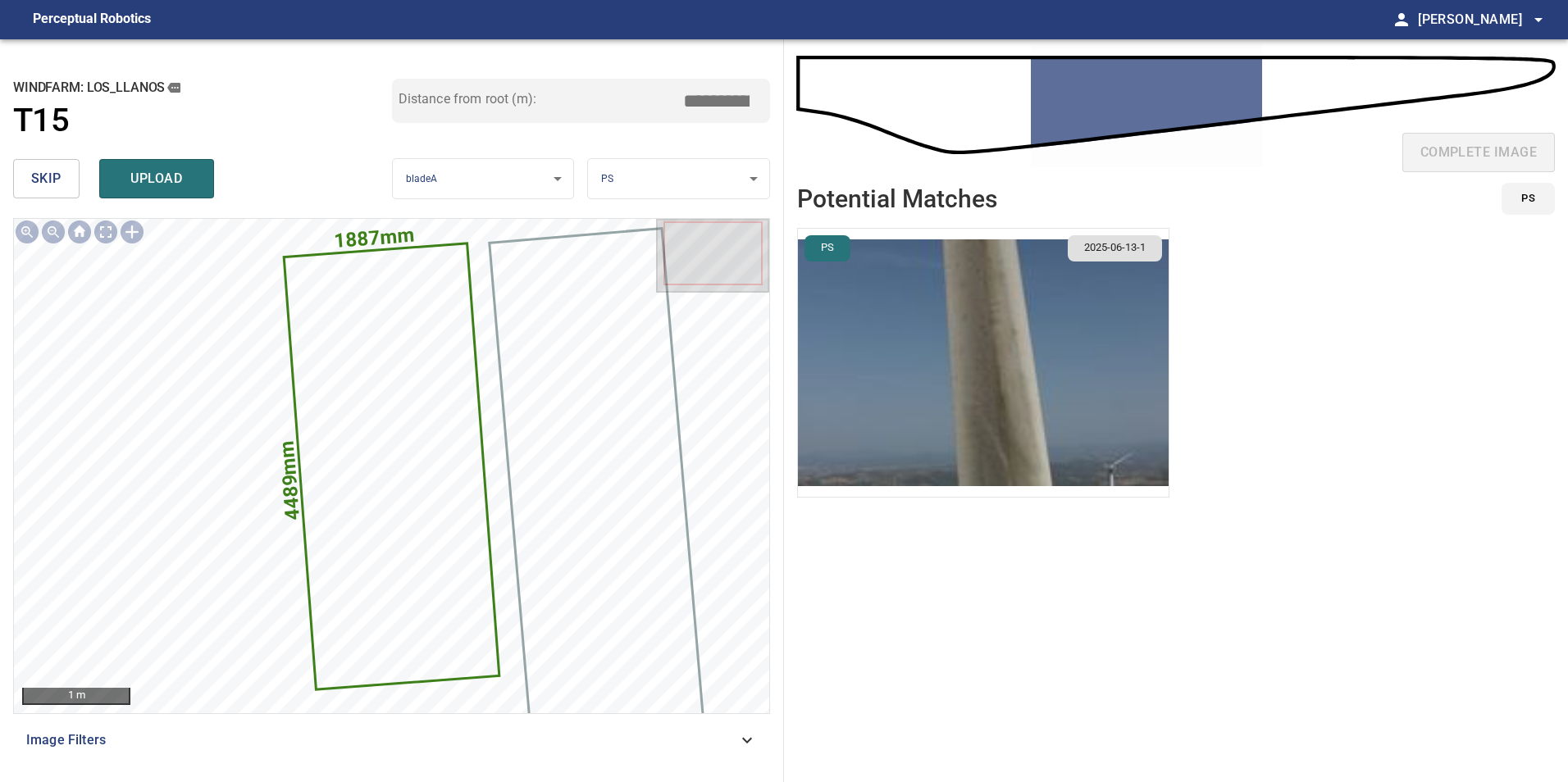
click at [900, 385] on img "button" at bounding box center [983, 363] width 371 height 268
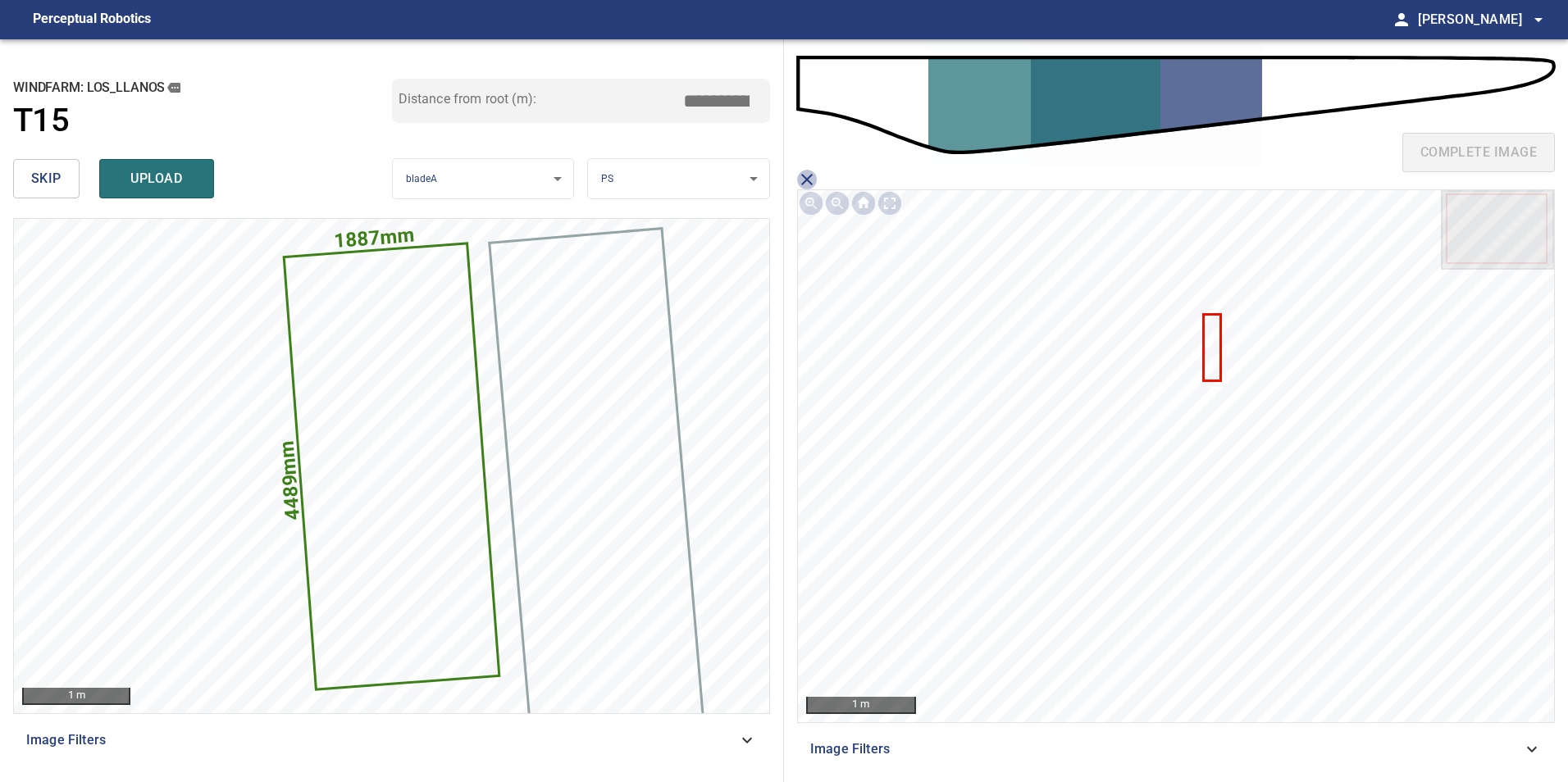
click at [803, 180] on icon "close matching imageResolution:" at bounding box center [807, 179] width 20 height 20
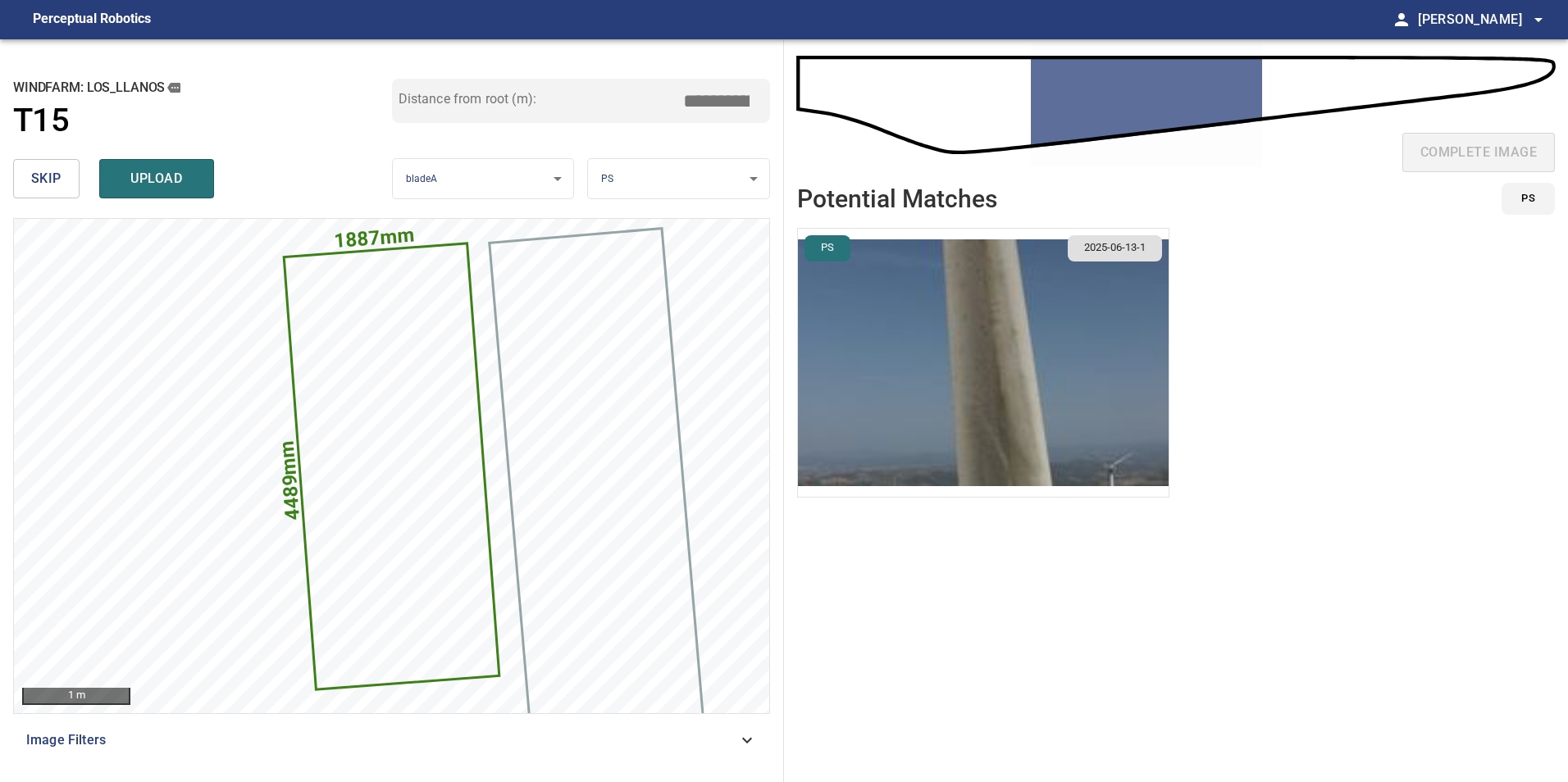
click at [714, 104] on input "*****" at bounding box center [722, 100] width 82 height 31
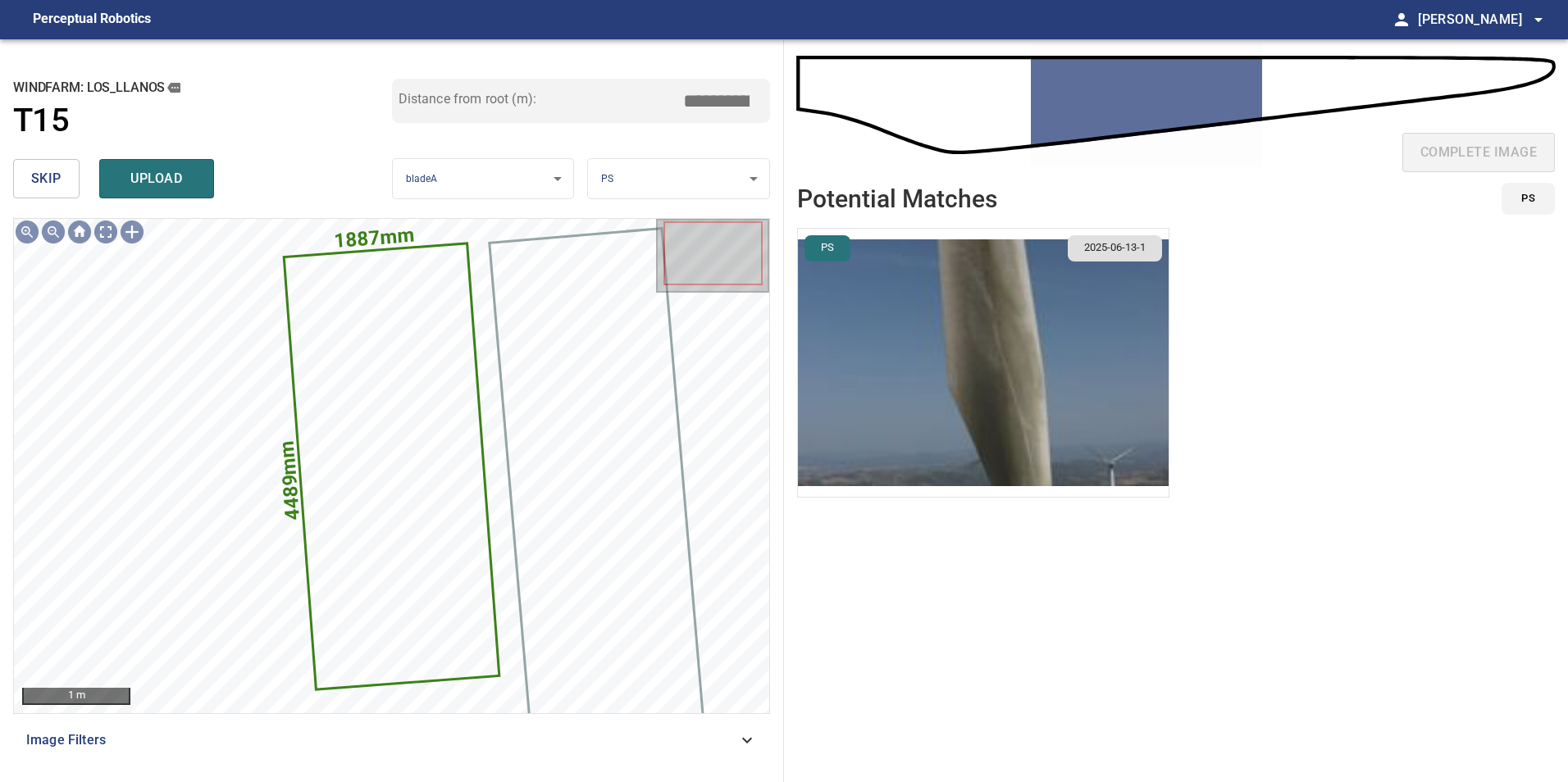
type input "****"
click at [901, 339] on img "button" at bounding box center [983, 363] width 371 height 268
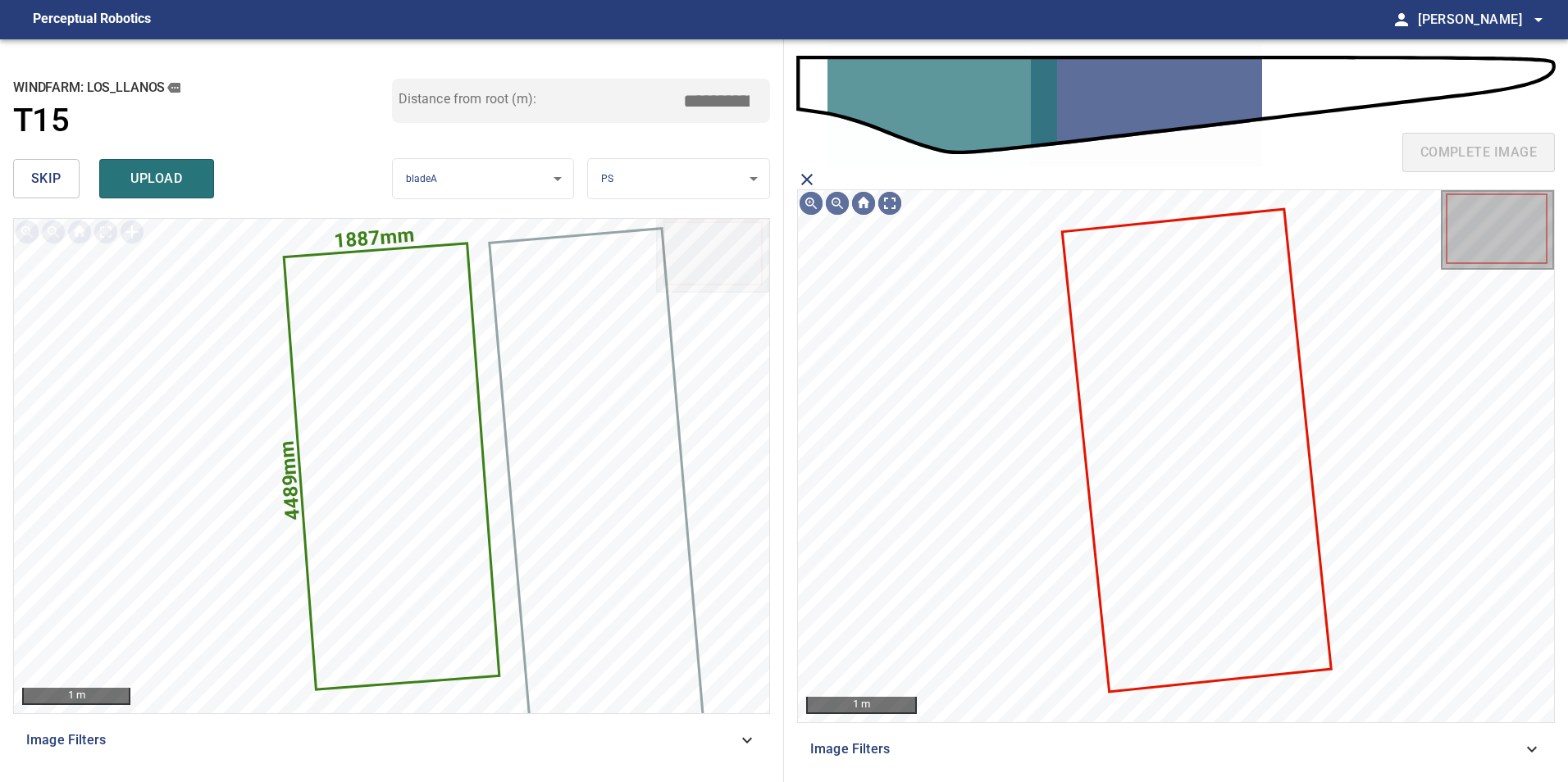
click at [1153, 364] on icon at bounding box center [1197, 450] width 266 height 480
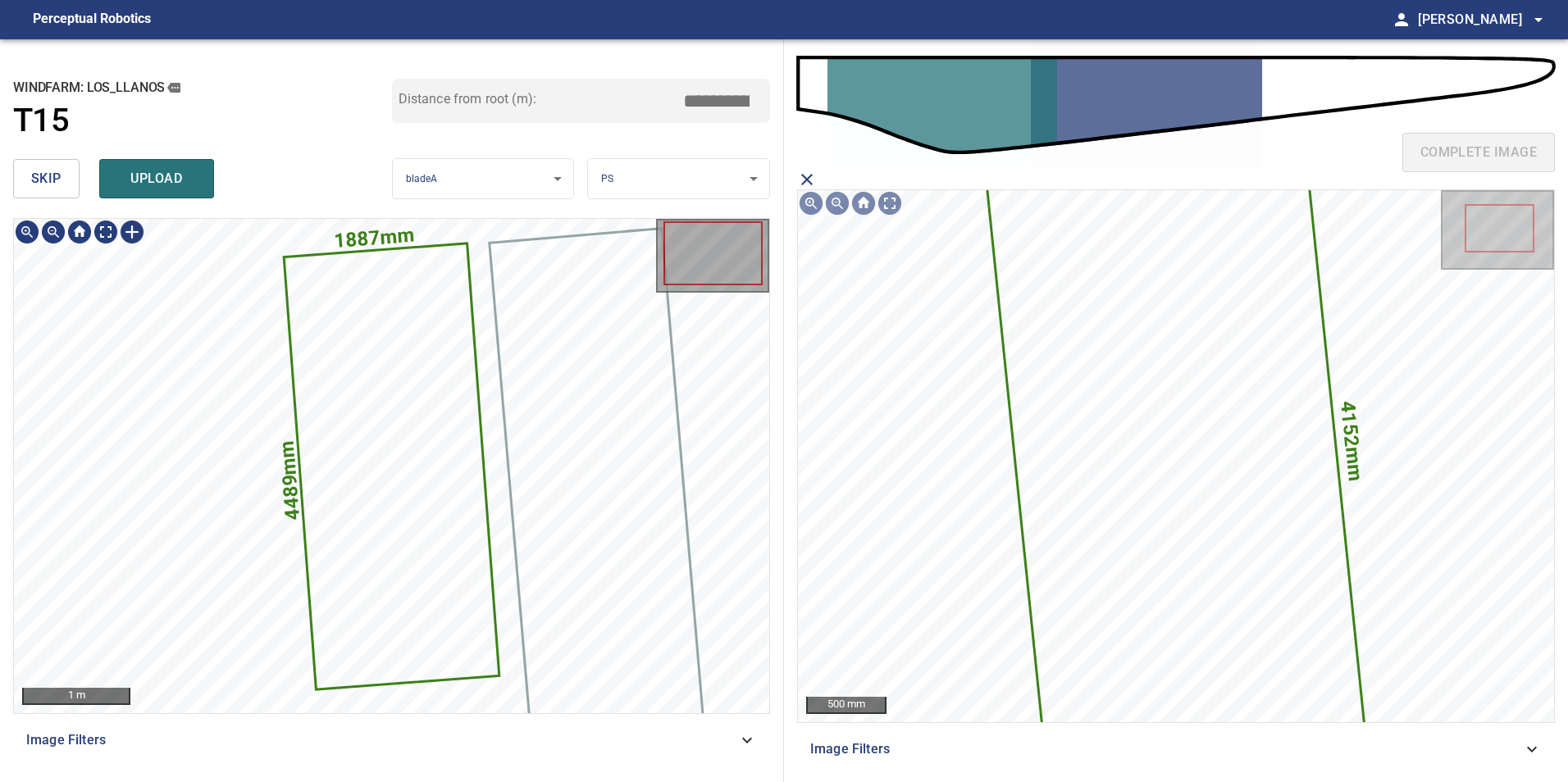
click at [342, 476] on icon at bounding box center [392, 466] width 213 height 443
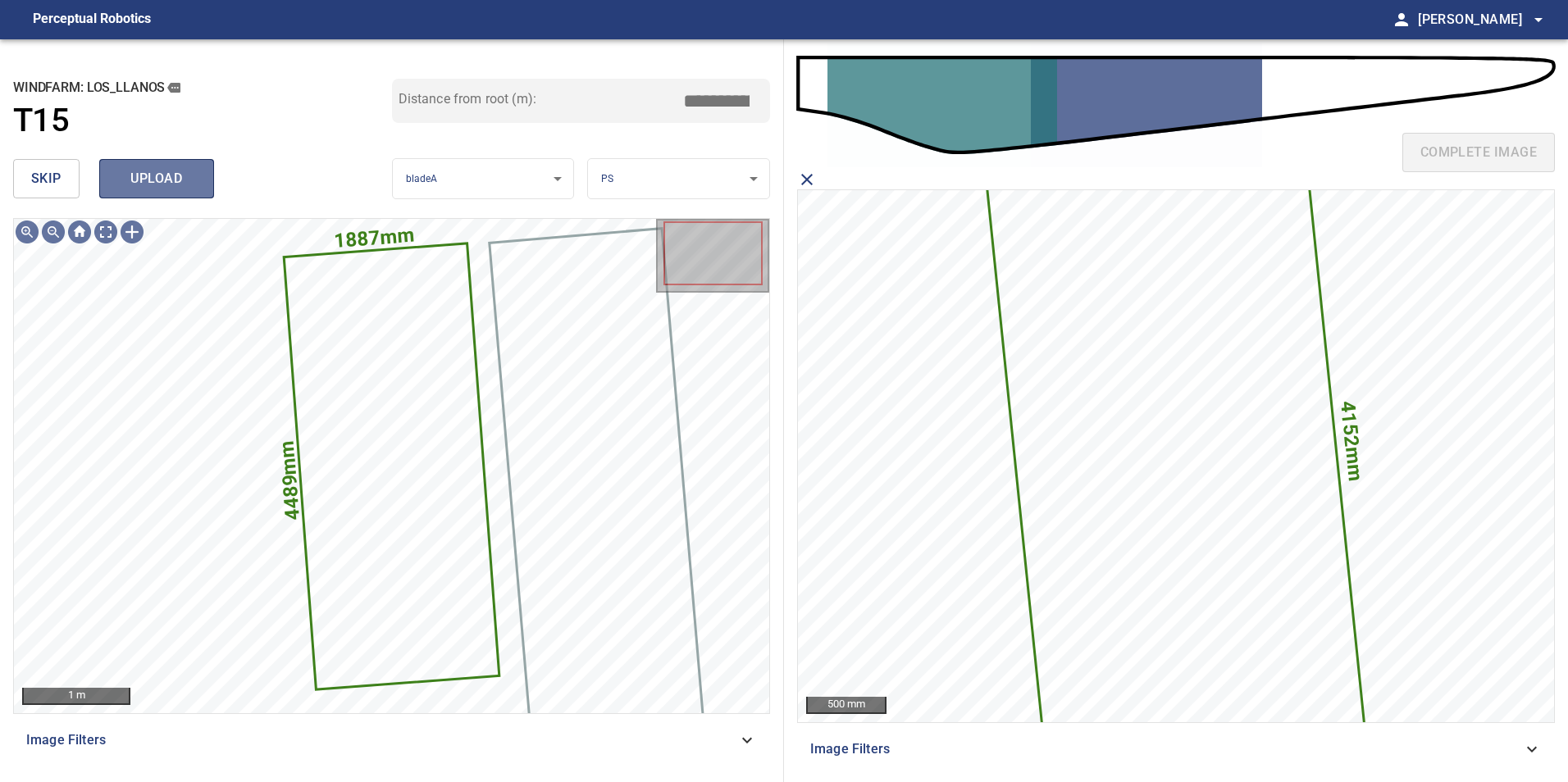
click at [197, 180] on button "upload" at bounding box center [156, 178] width 114 height 39
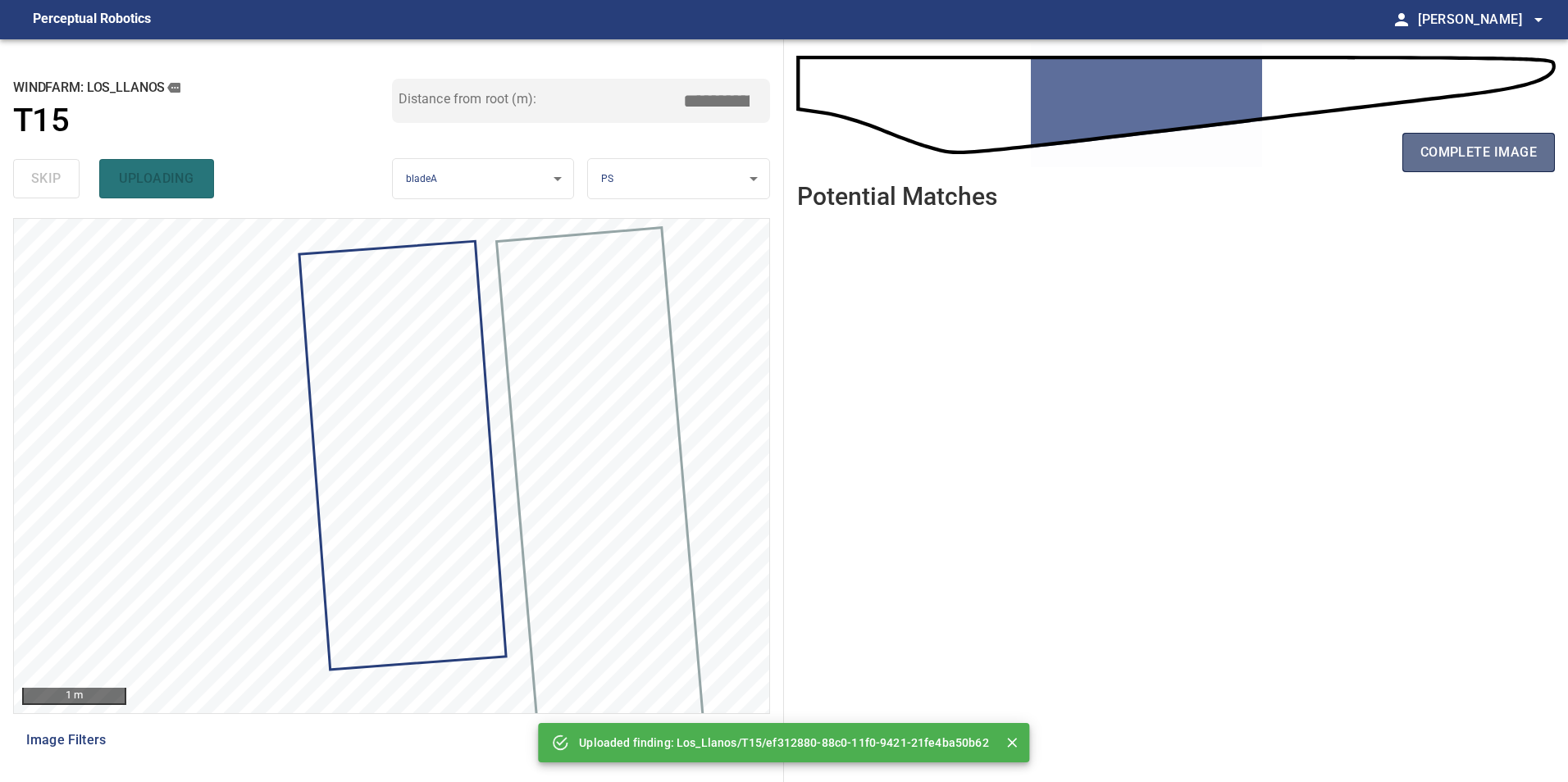
click at [1462, 158] on span "complete image" at bounding box center [1478, 152] width 116 height 23
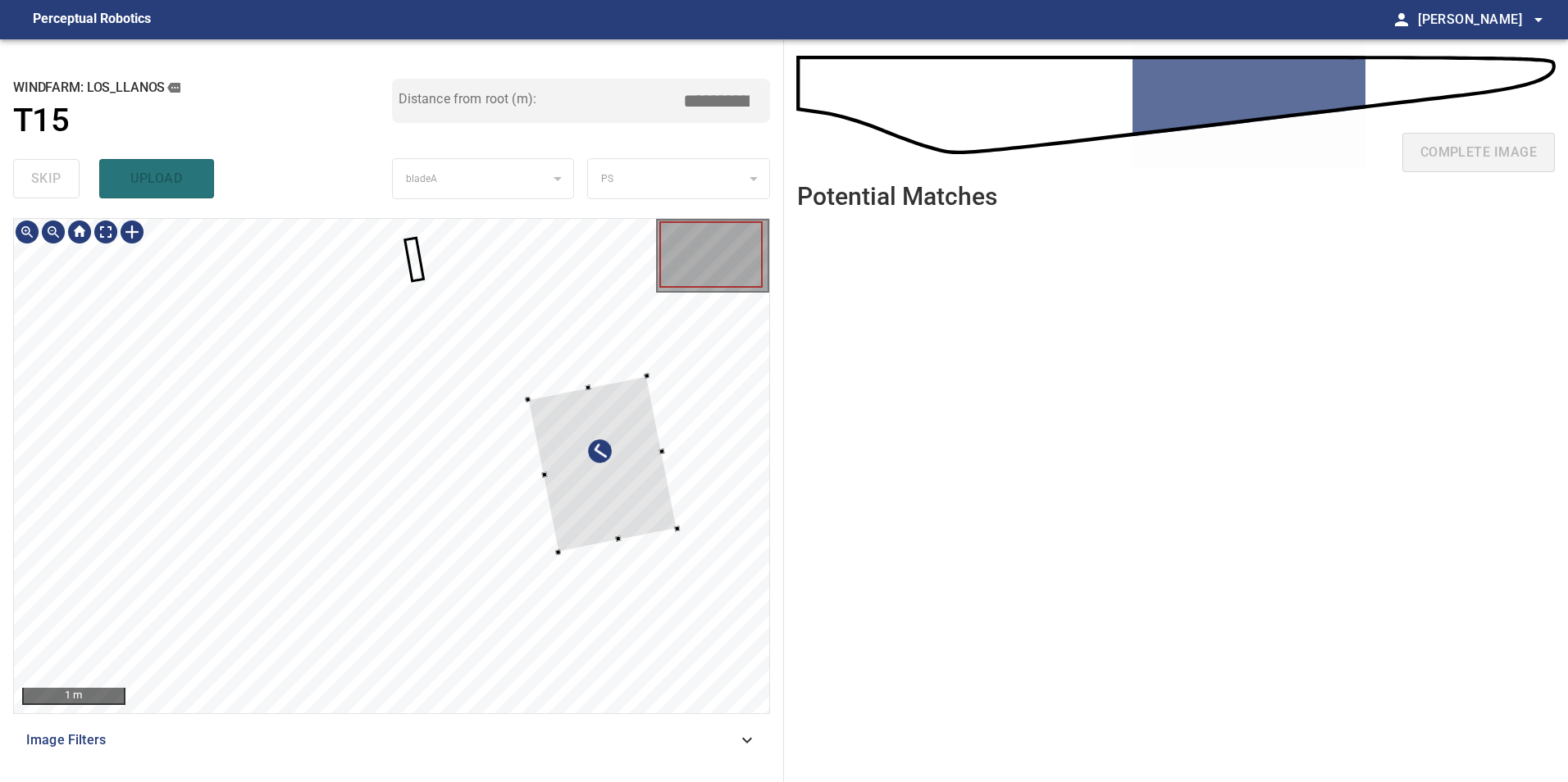
click at [609, 498] on div at bounding box center [603, 464] width 149 height 176
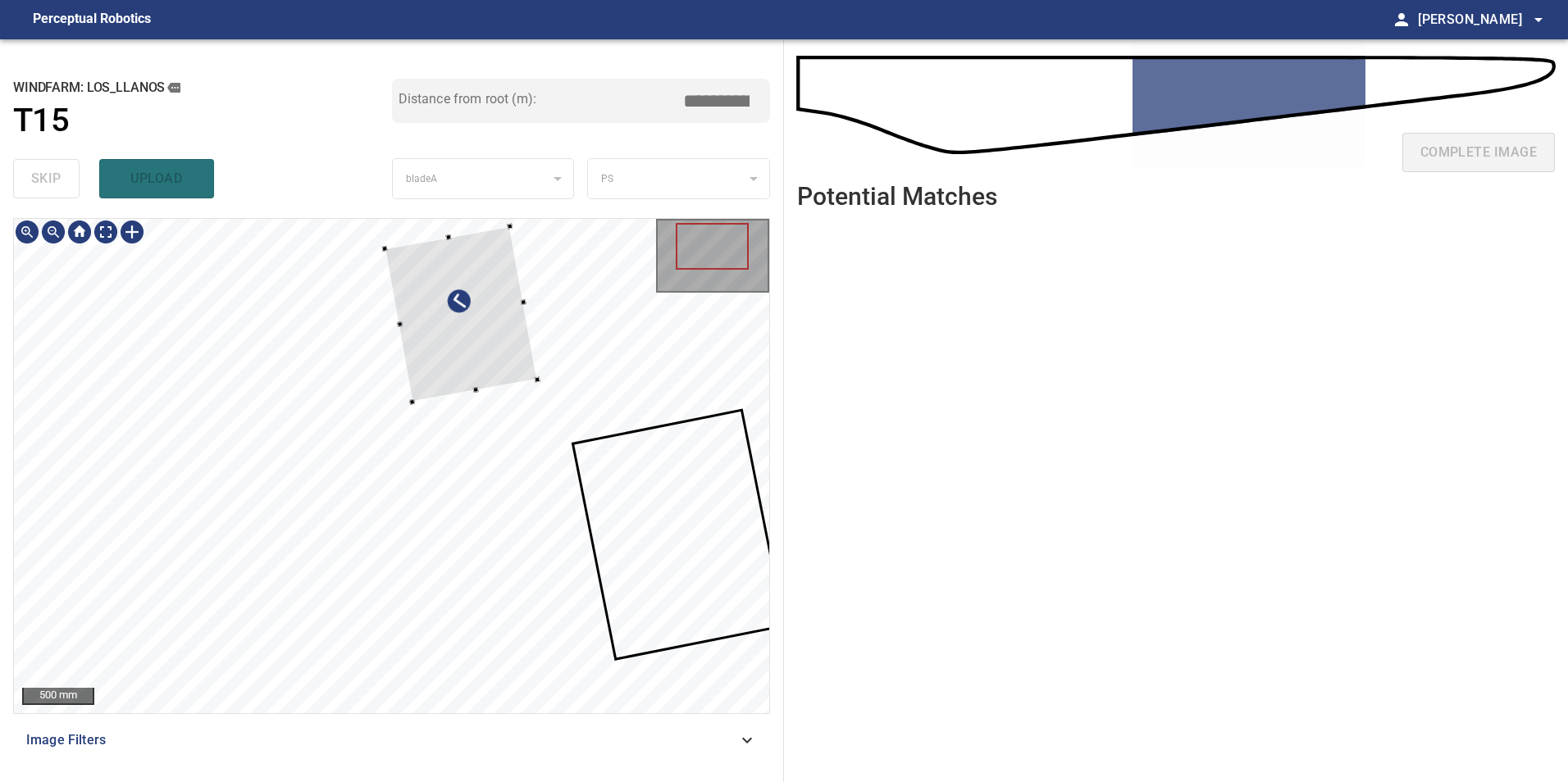
click at [528, 375] on div at bounding box center [462, 314] width 152 height 176
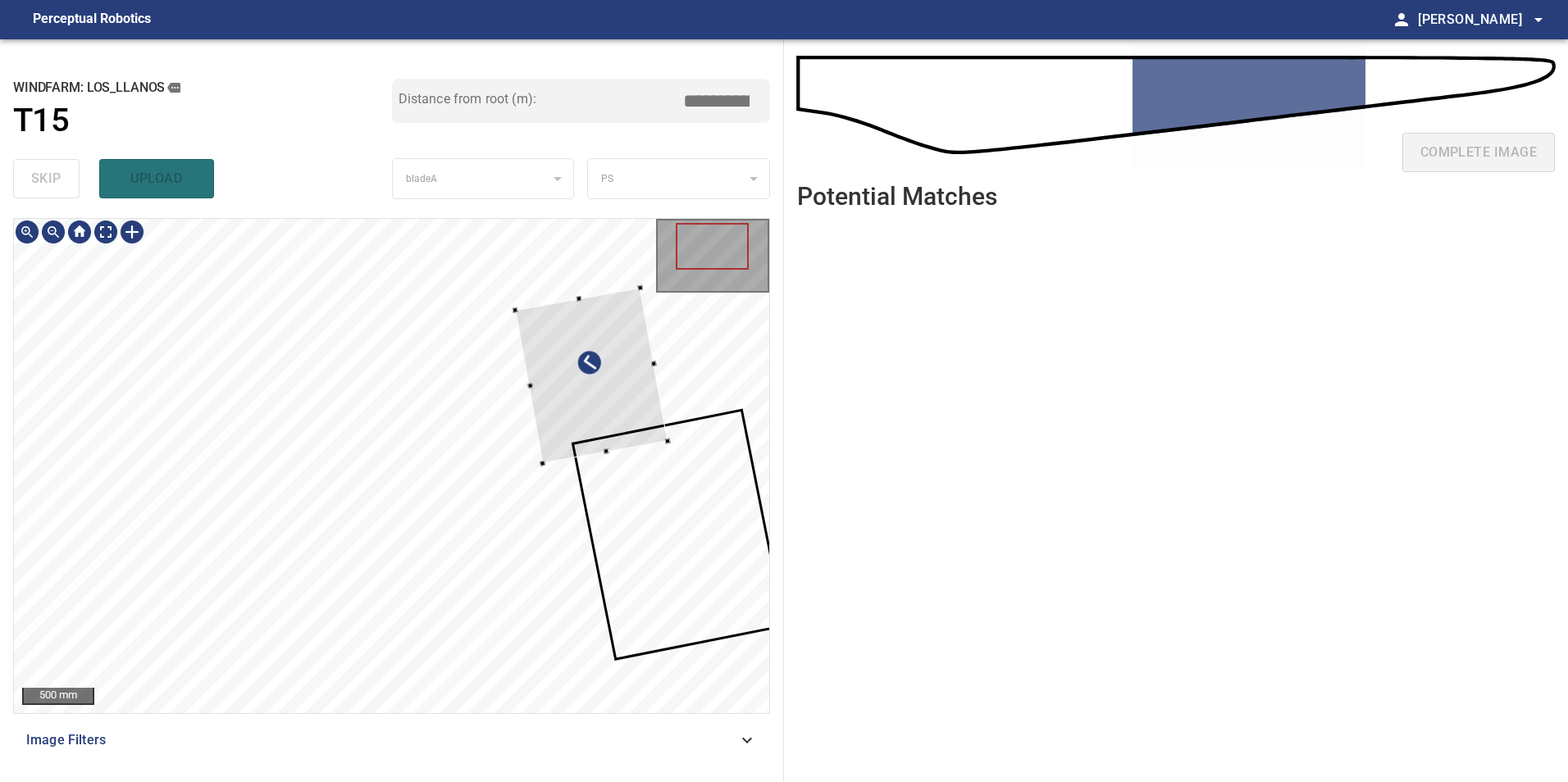
click at [541, 377] on div at bounding box center [592, 376] width 152 height 176
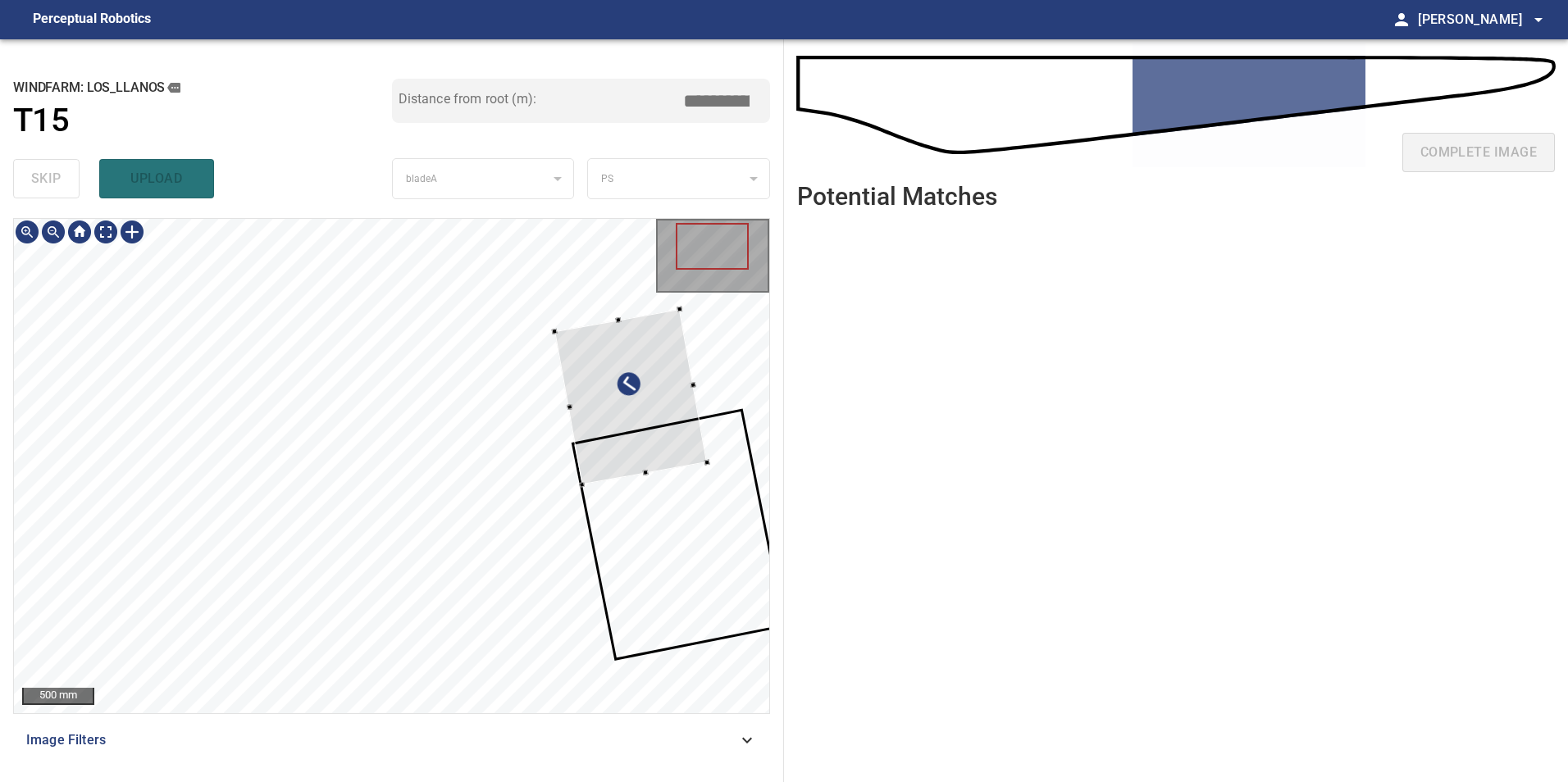
click at [571, 391] on div at bounding box center [631, 397] width 152 height 176
click at [573, 388] on div at bounding box center [392, 466] width 755 height 495
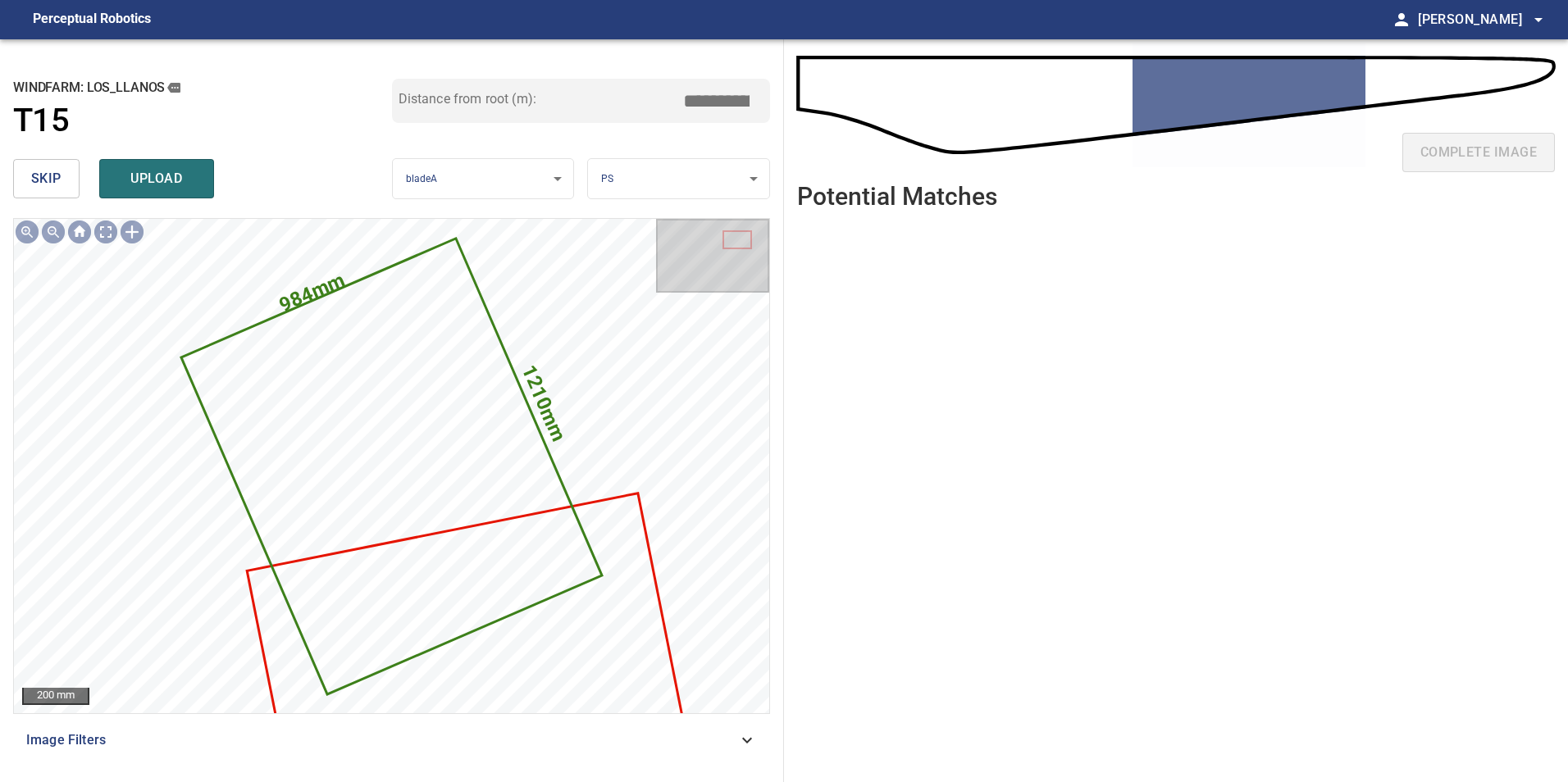
click at [63, 169] on button "skip" at bounding box center [46, 178] width 66 height 39
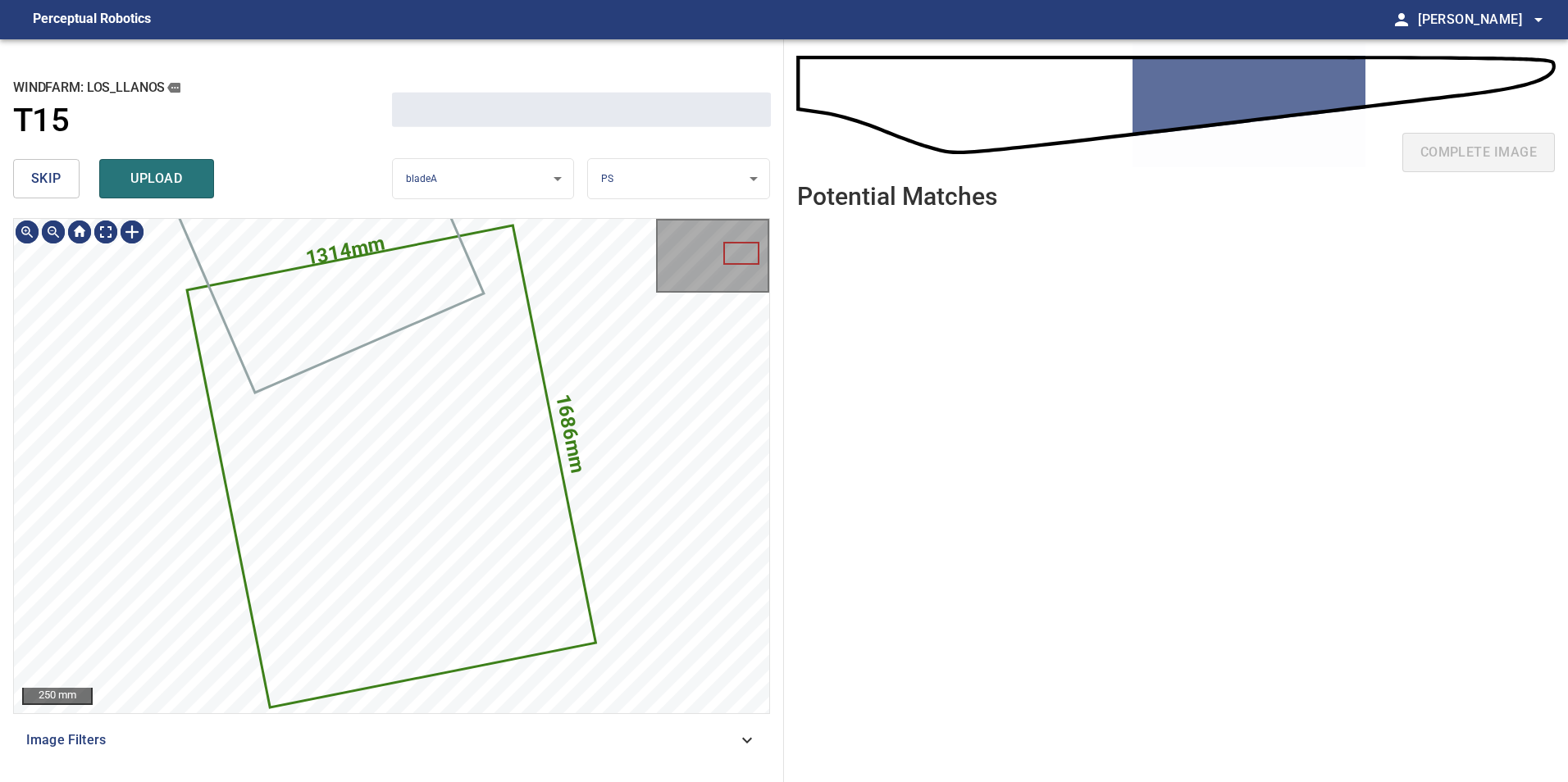
click at [63, 169] on button "skip" at bounding box center [46, 178] width 66 height 39
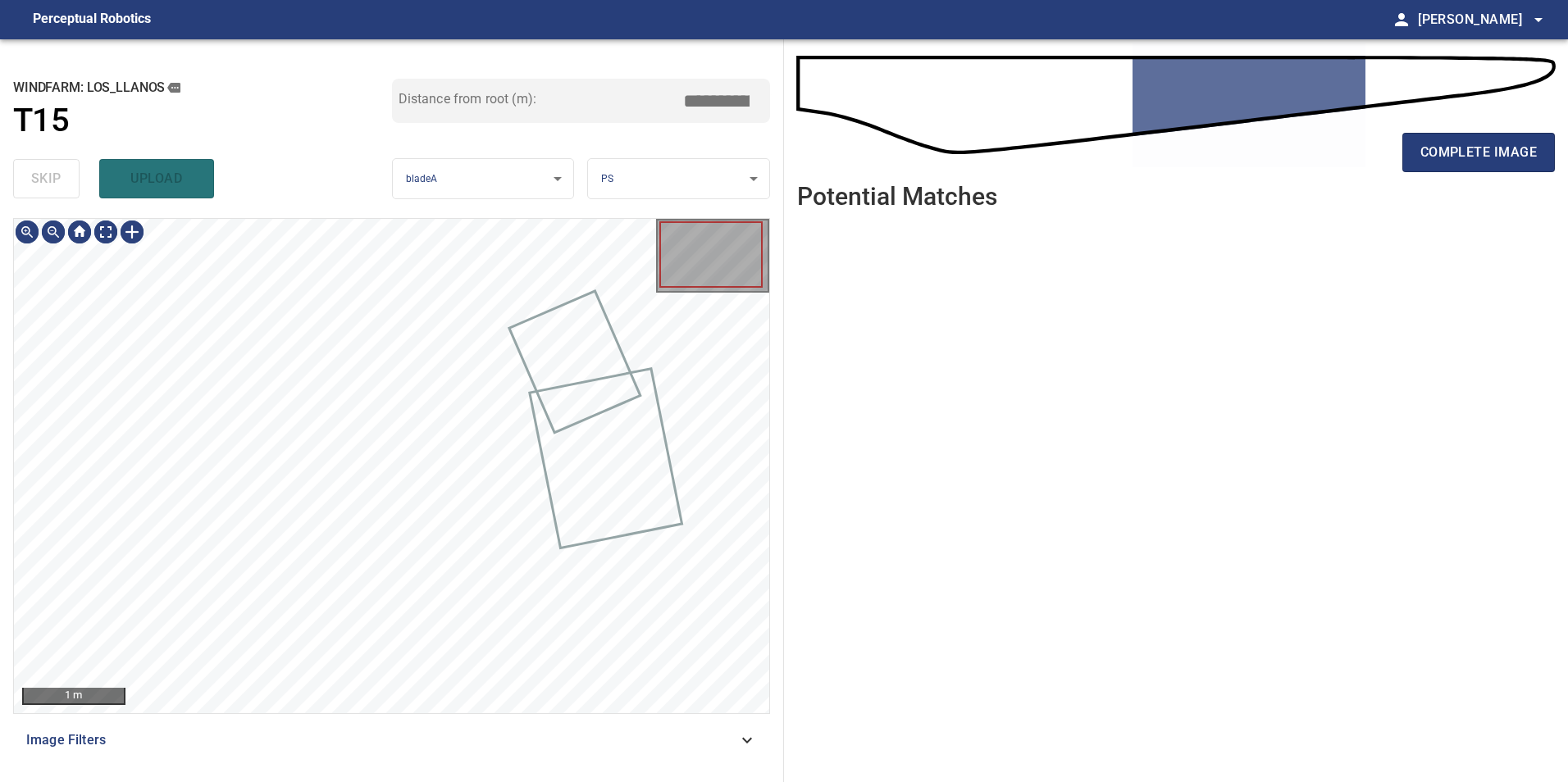
drag, startPoint x: 63, startPoint y: 169, endPoint x: 106, endPoint y: 245, distance: 87.3
click at [60, 171] on div "skip upload" at bounding box center [202, 178] width 378 height 52
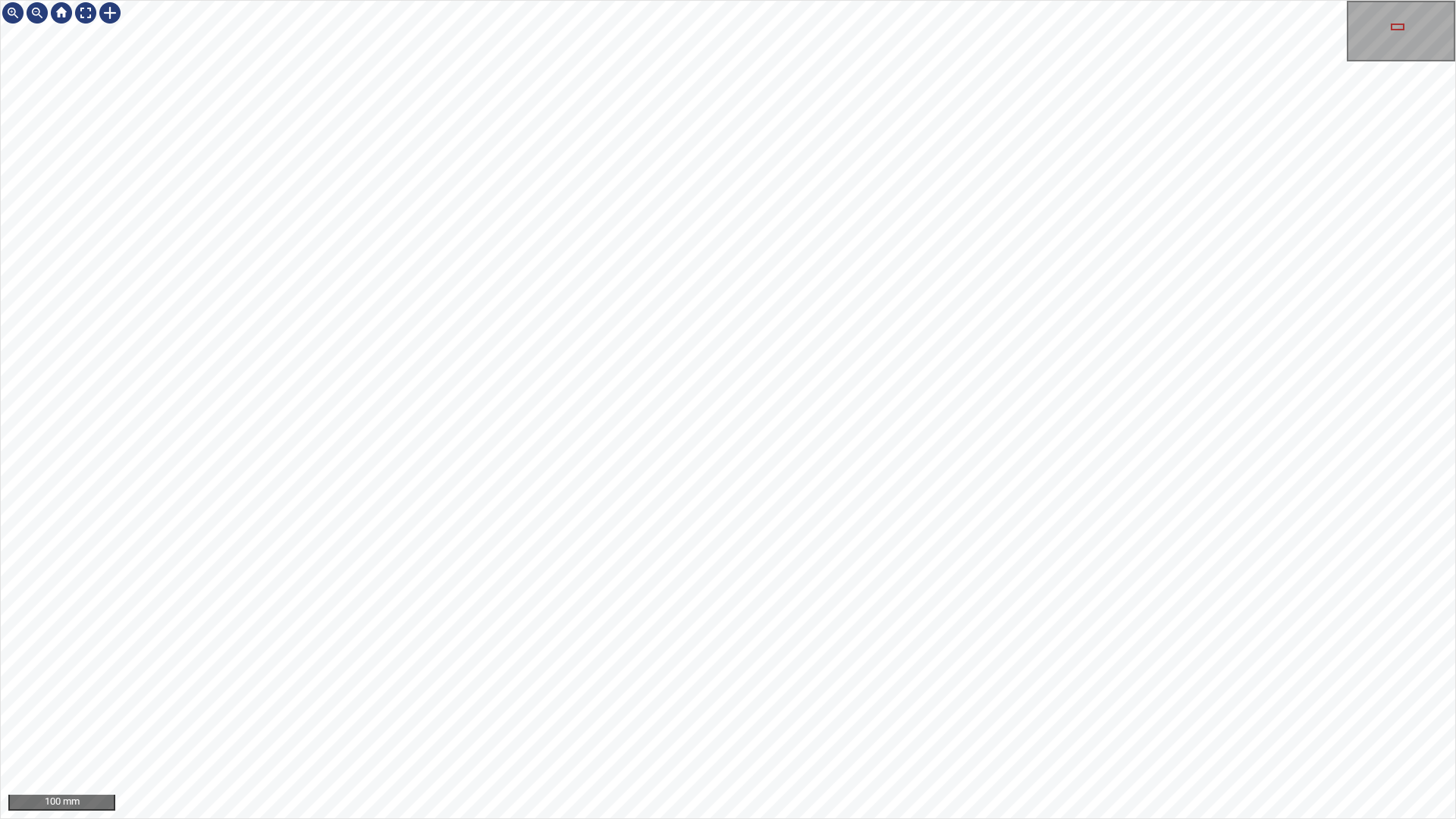
click at [899, 723] on div "100 mm" at bounding box center [728, 409] width 1456 height 819
click at [682, 723] on div "100 mm" at bounding box center [728, 409] width 1456 height 819
click at [442, 0] on div "200 mm" at bounding box center [728, 409] width 1456 height 819
click at [747, 0] on div "100 mm" at bounding box center [728, 409] width 1456 height 819
click at [824, 0] on div "100 mm" at bounding box center [728, 409] width 1456 height 819
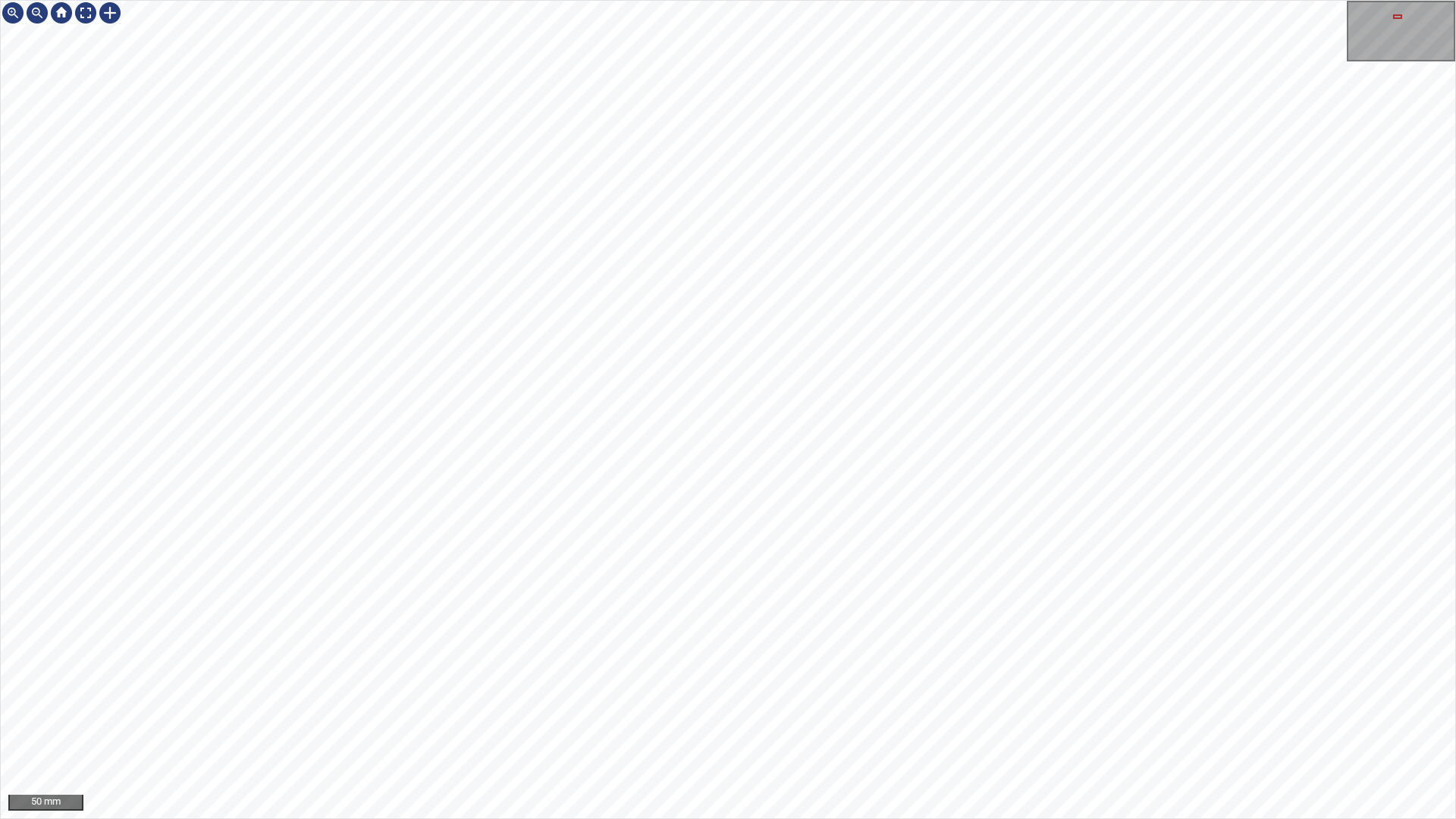
click at [732, 723] on div "50 mm" at bounding box center [728, 409] width 1456 height 819
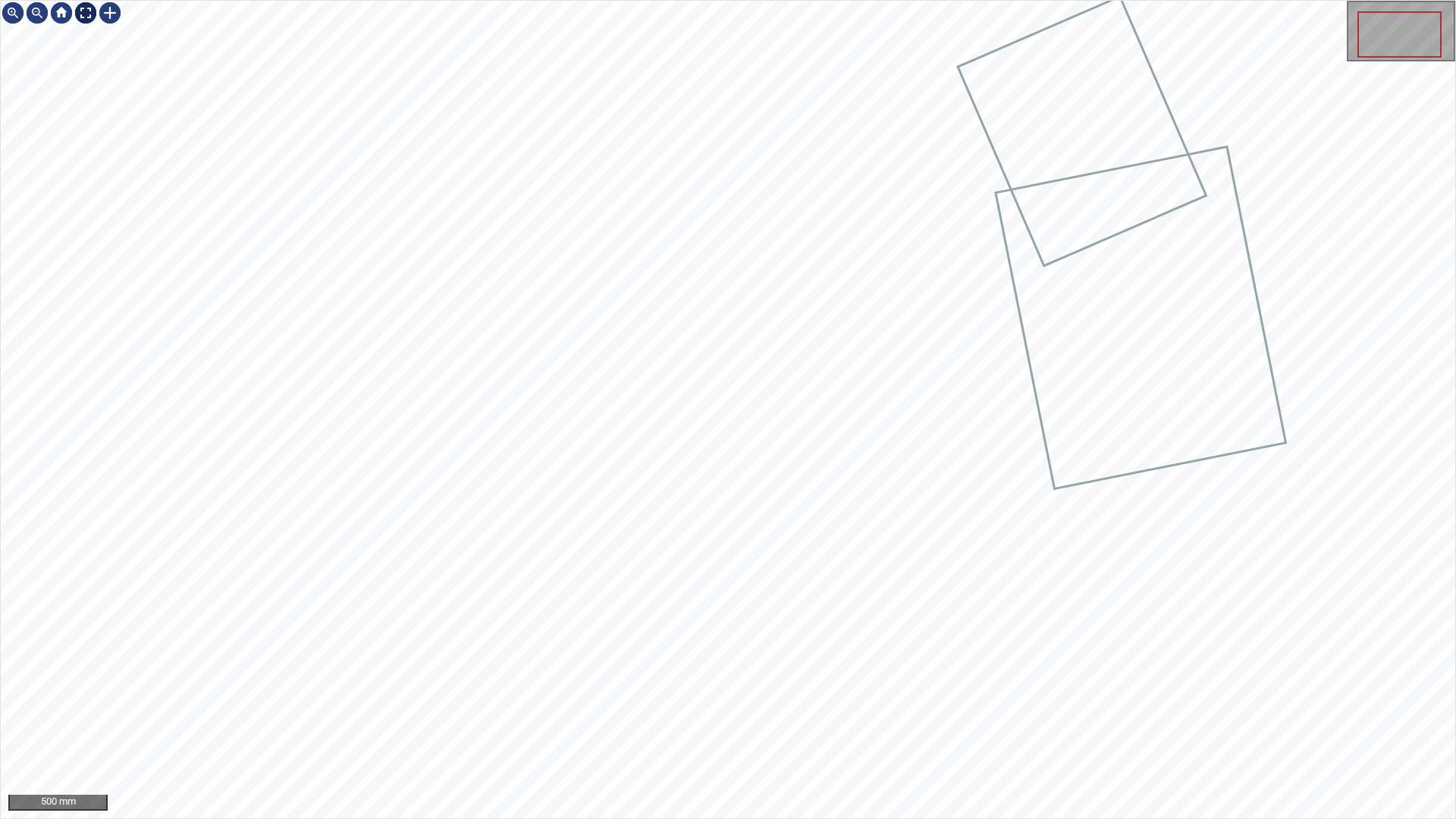
click at [83, 11] on div at bounding box center [86, 13] width 25 height 25
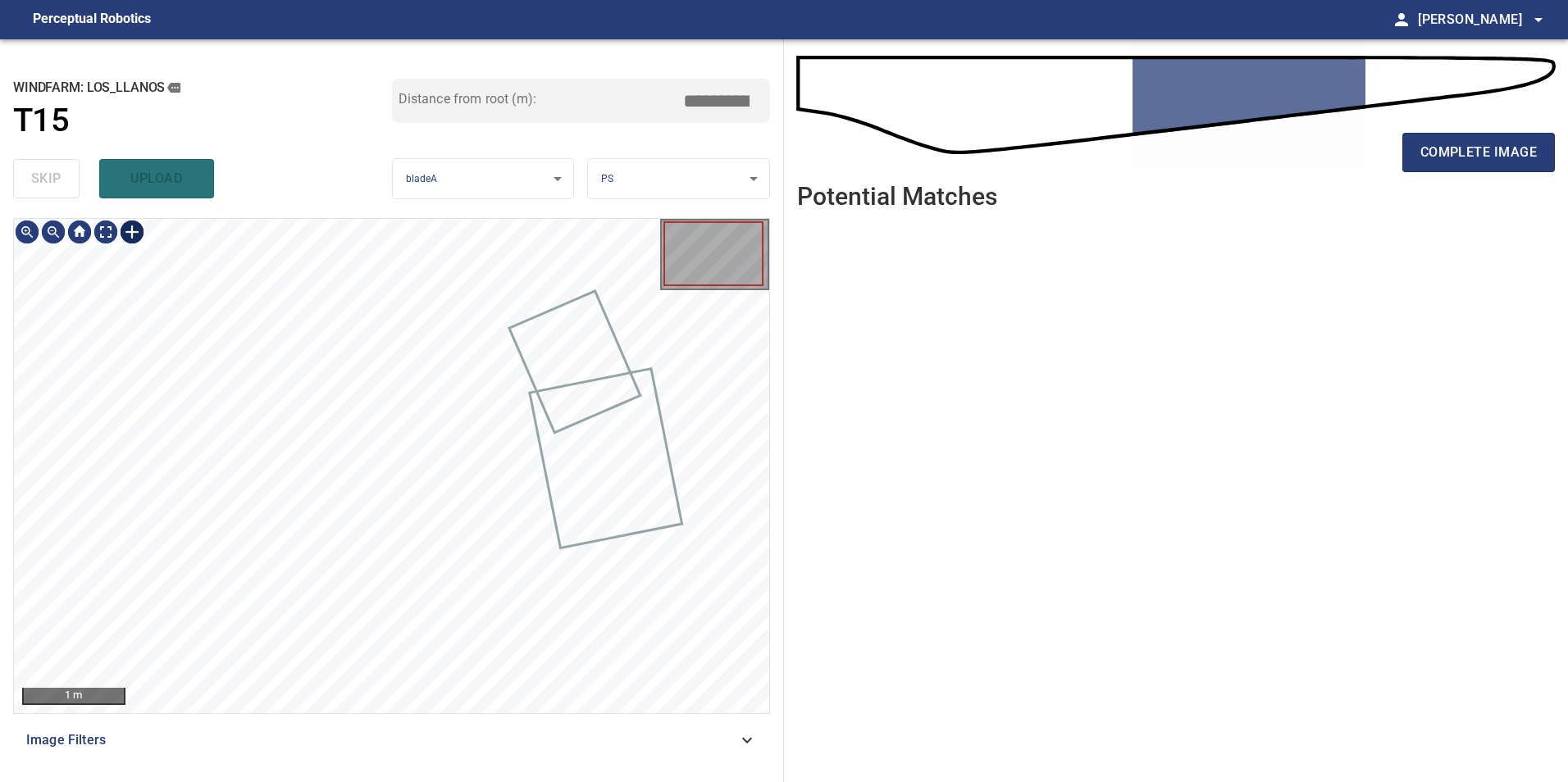
click at [131, 235] on div at bounding box center [132, 232] width 27 height 27
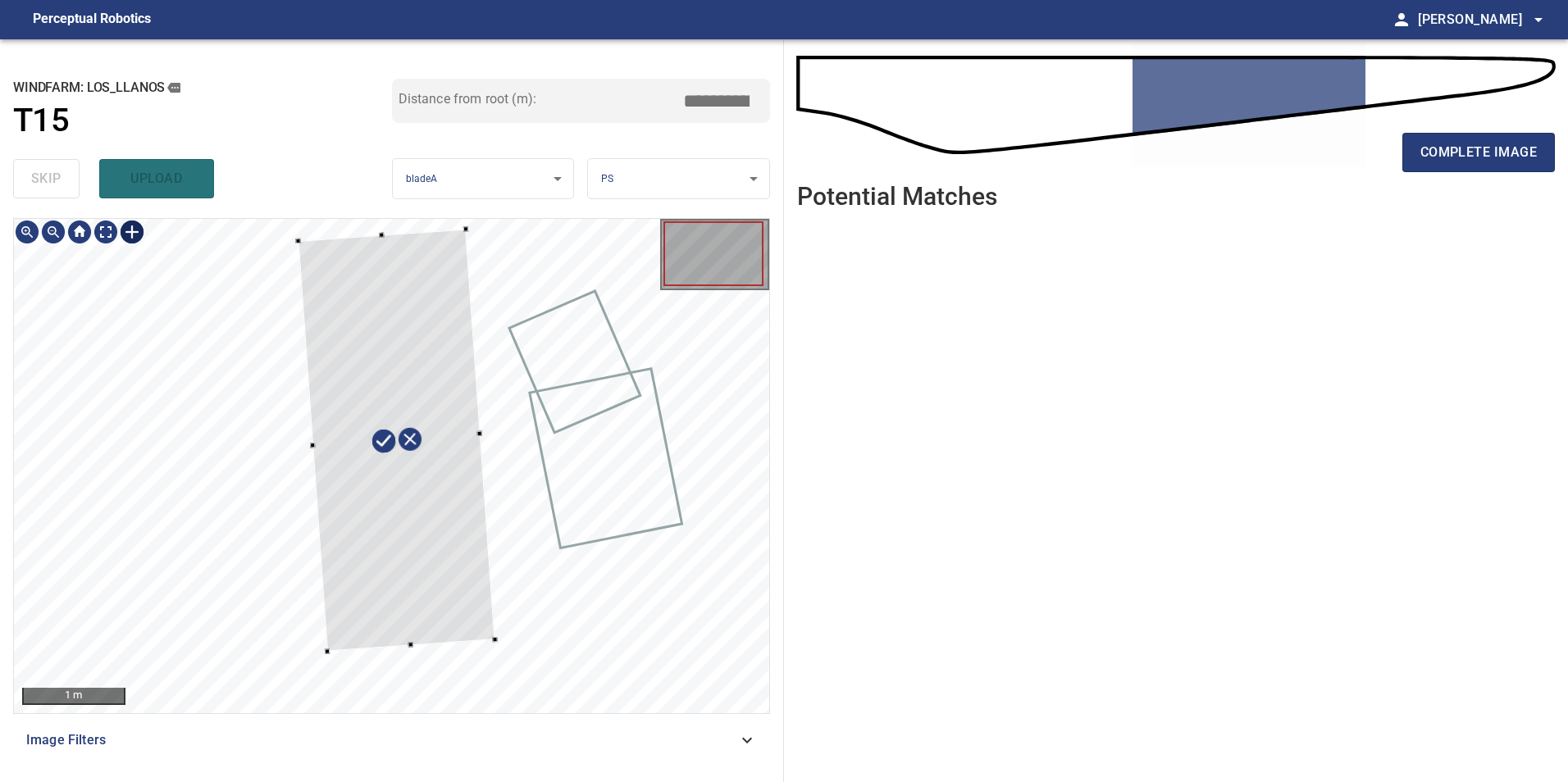
click at [393, 530] on div at bounding box center [397, 440] width 197 height 422
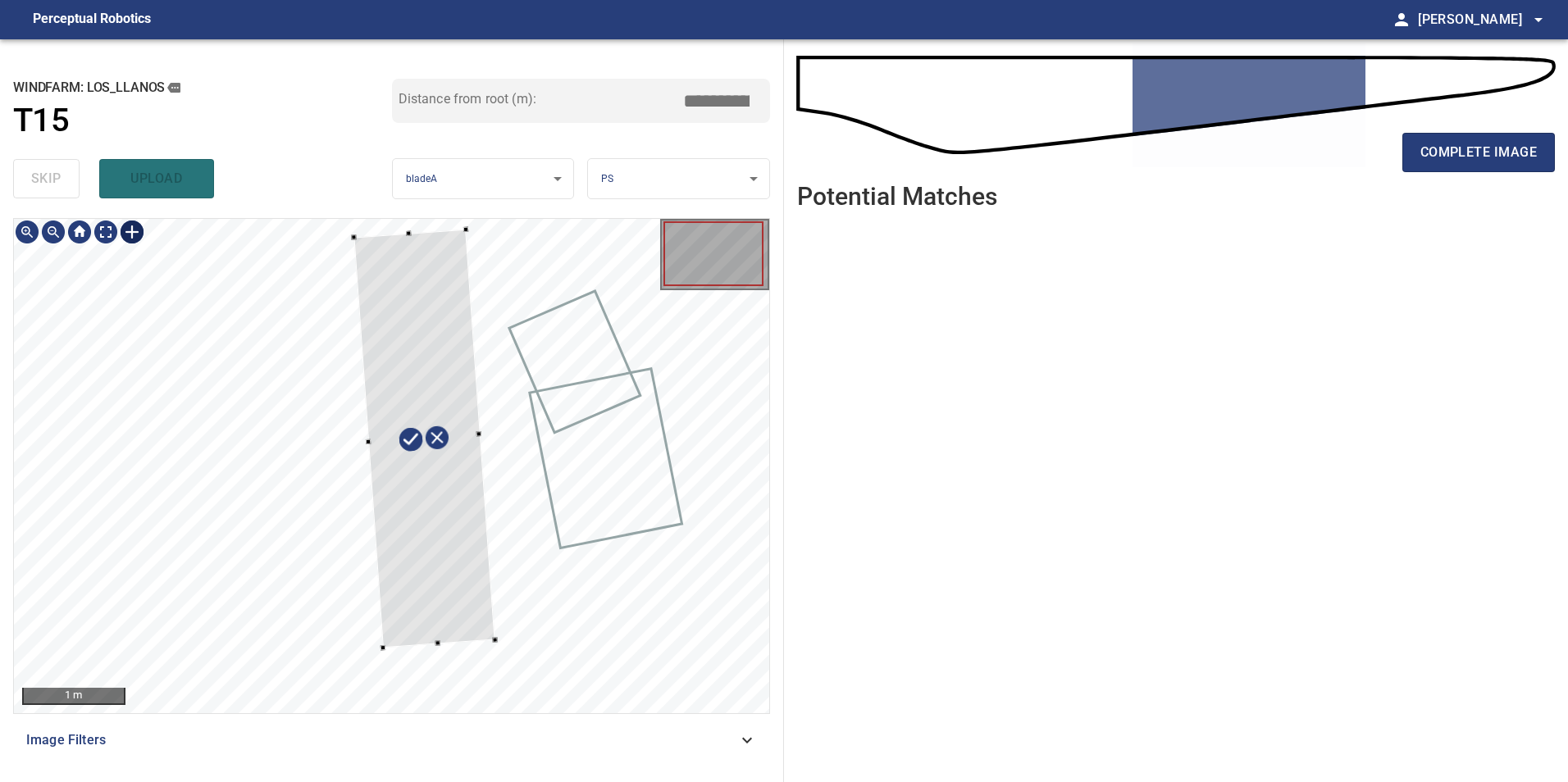
click at [517, 446] on div at bounding box center [392, 466] width 755 height 495
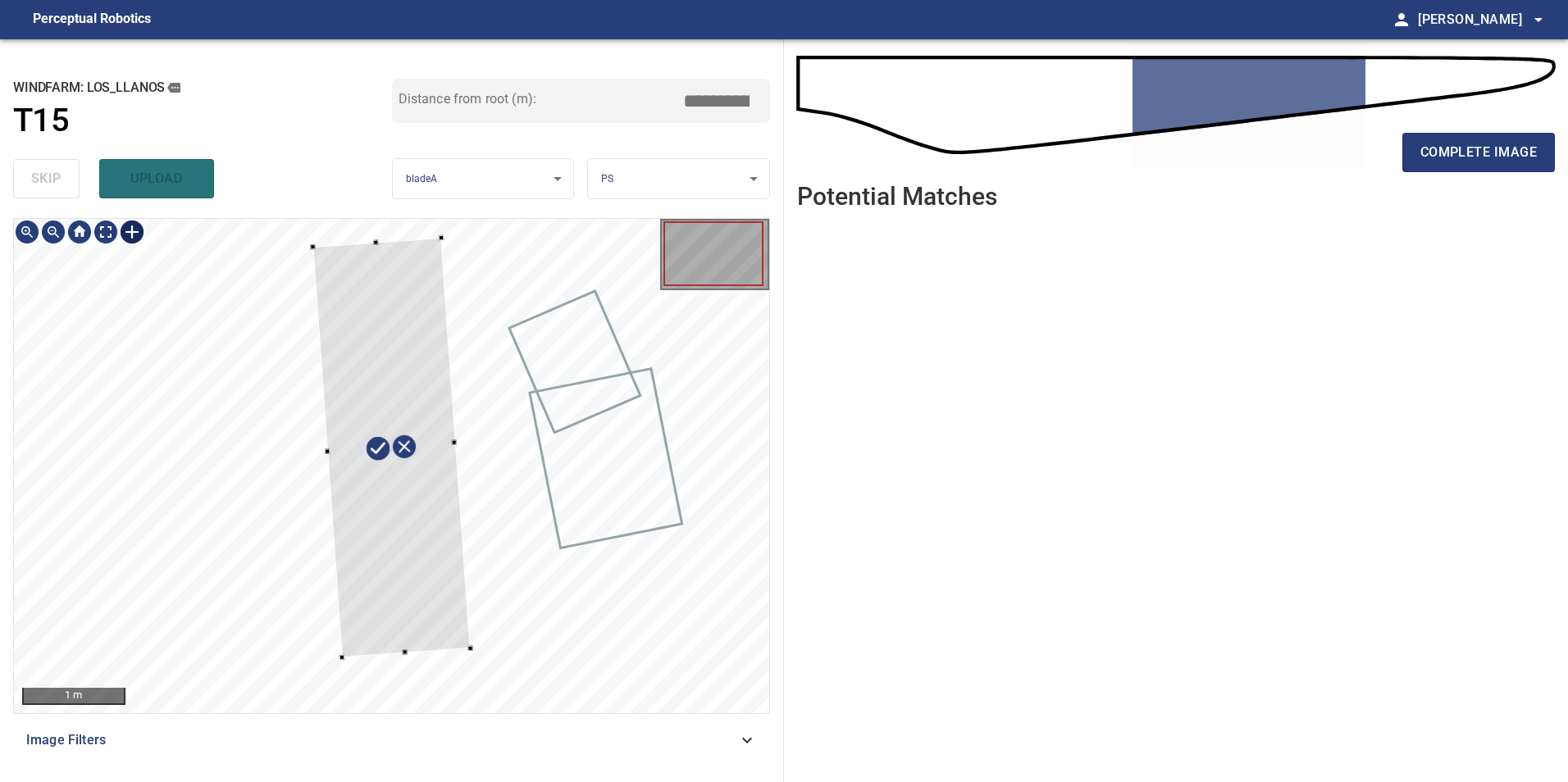
click at [427, 524] on div at bounding box center [391, 448] width 158 height 420
click at [366, 654] on div at bounding box center [399, 446] width 175 height 423
click at [464, 598] on div at bounding box center [392, 448] width 184 height 426
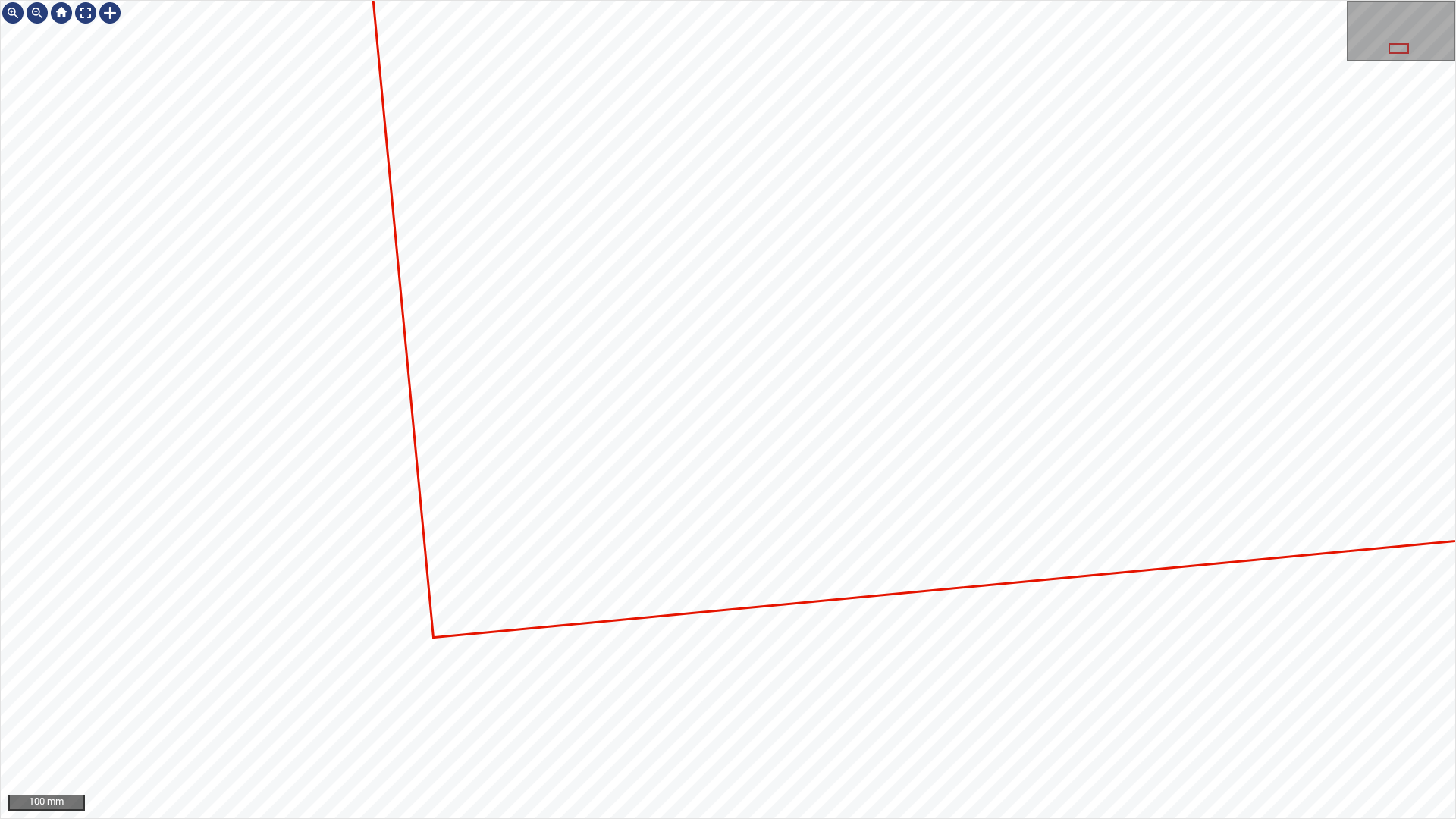
click at [268, 0] on div "100 mm" at bounding box center [728, 409] width 1456 height 819
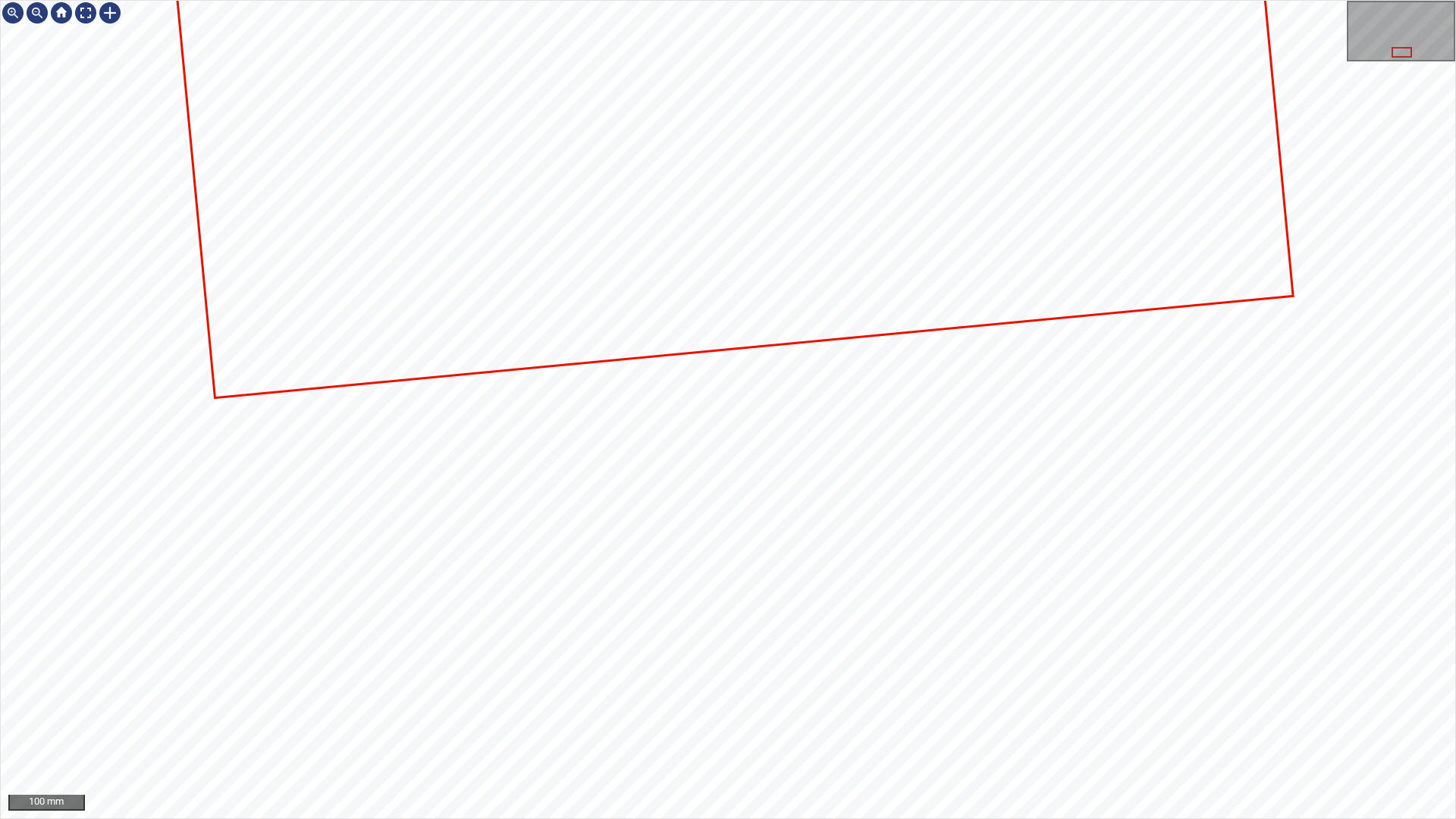
click at [116, 723] on div "100 mm" at bounding box center [728, 409] width 1456 height 819
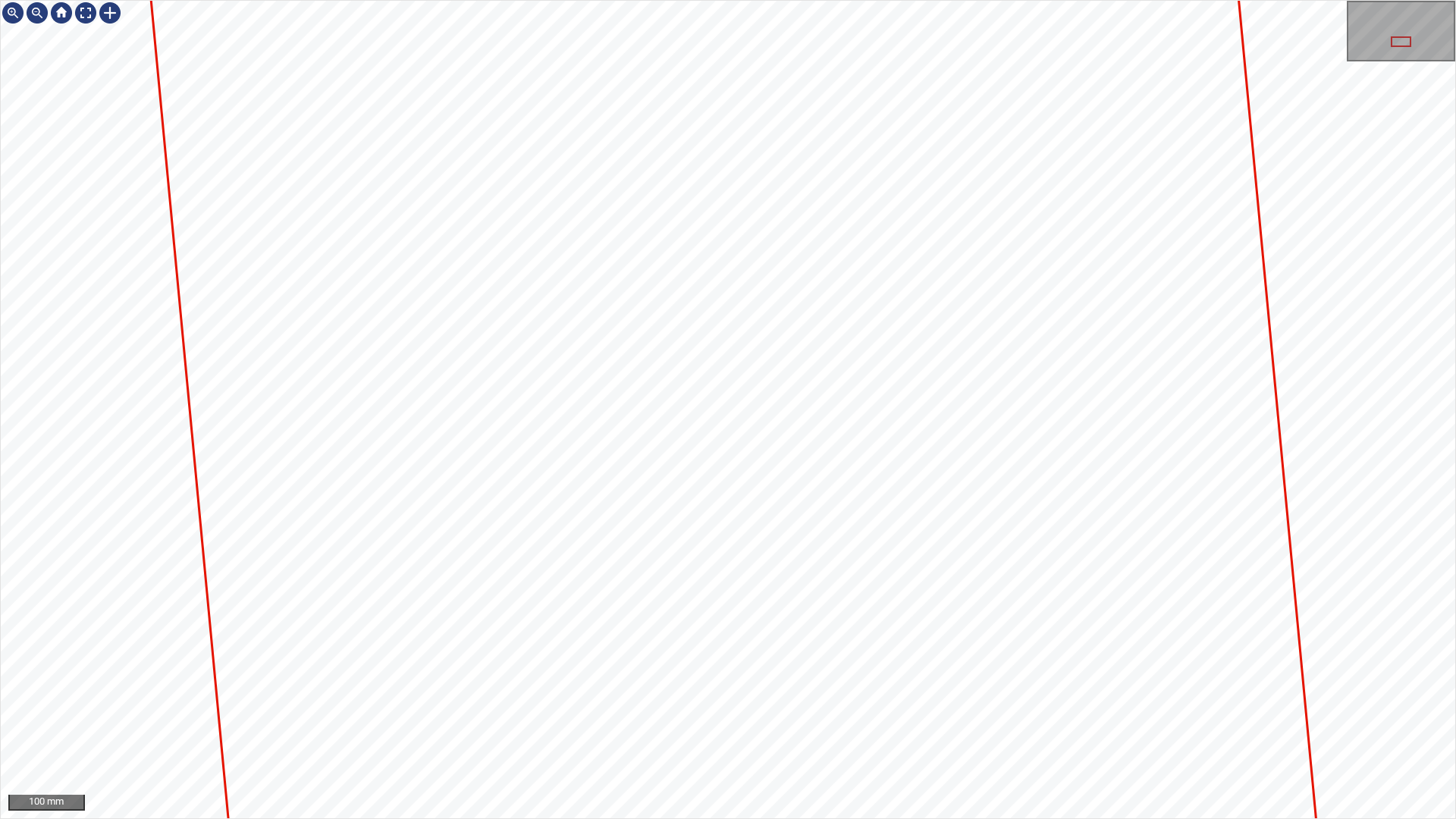
click at [258, 723] on div "100 mm" at bounding box center [728, 409] width 1456 height 819
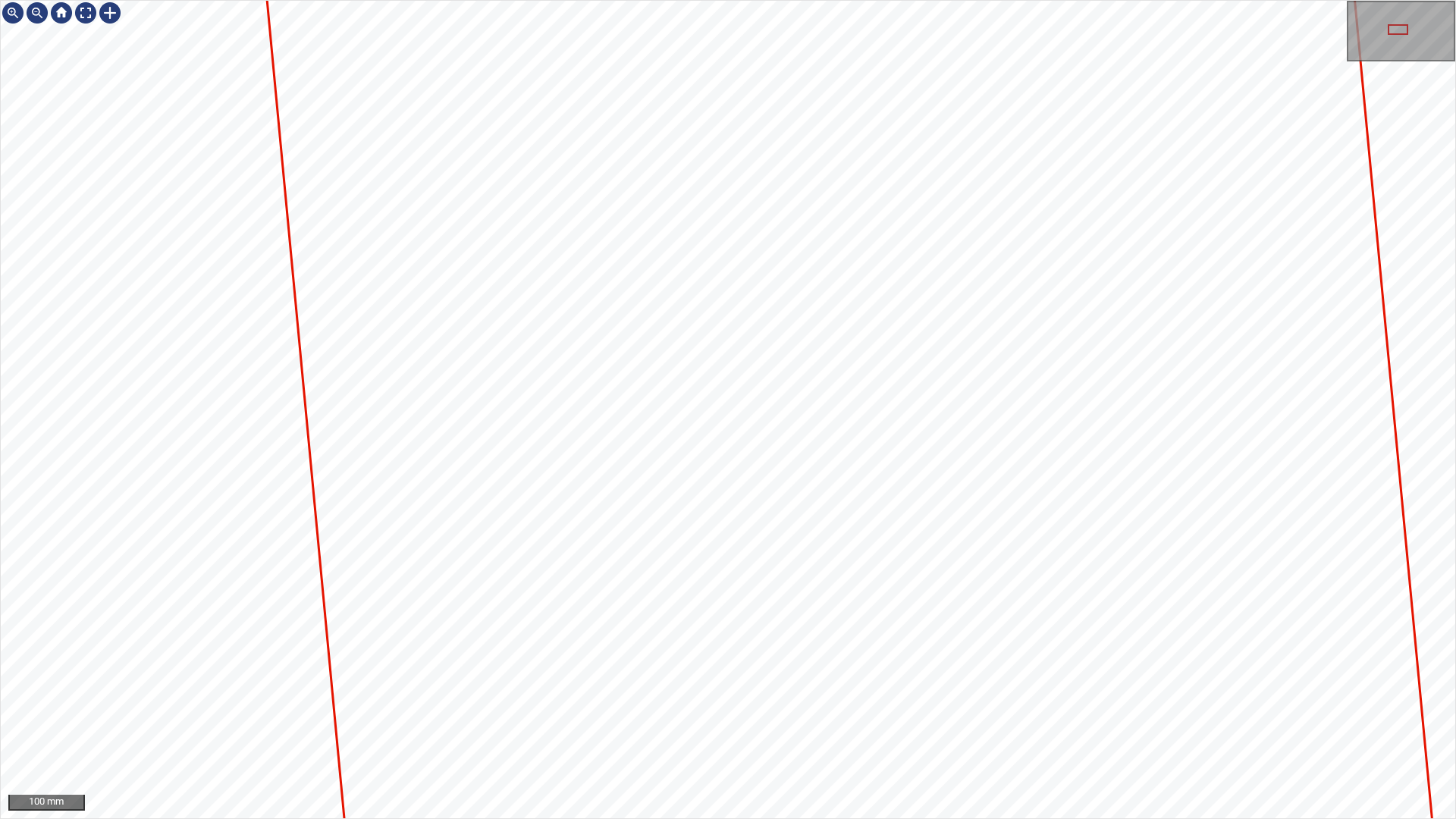
click at [265, 723] on div "100 mm" at bounding box center [728, 409] width 1456 height 819
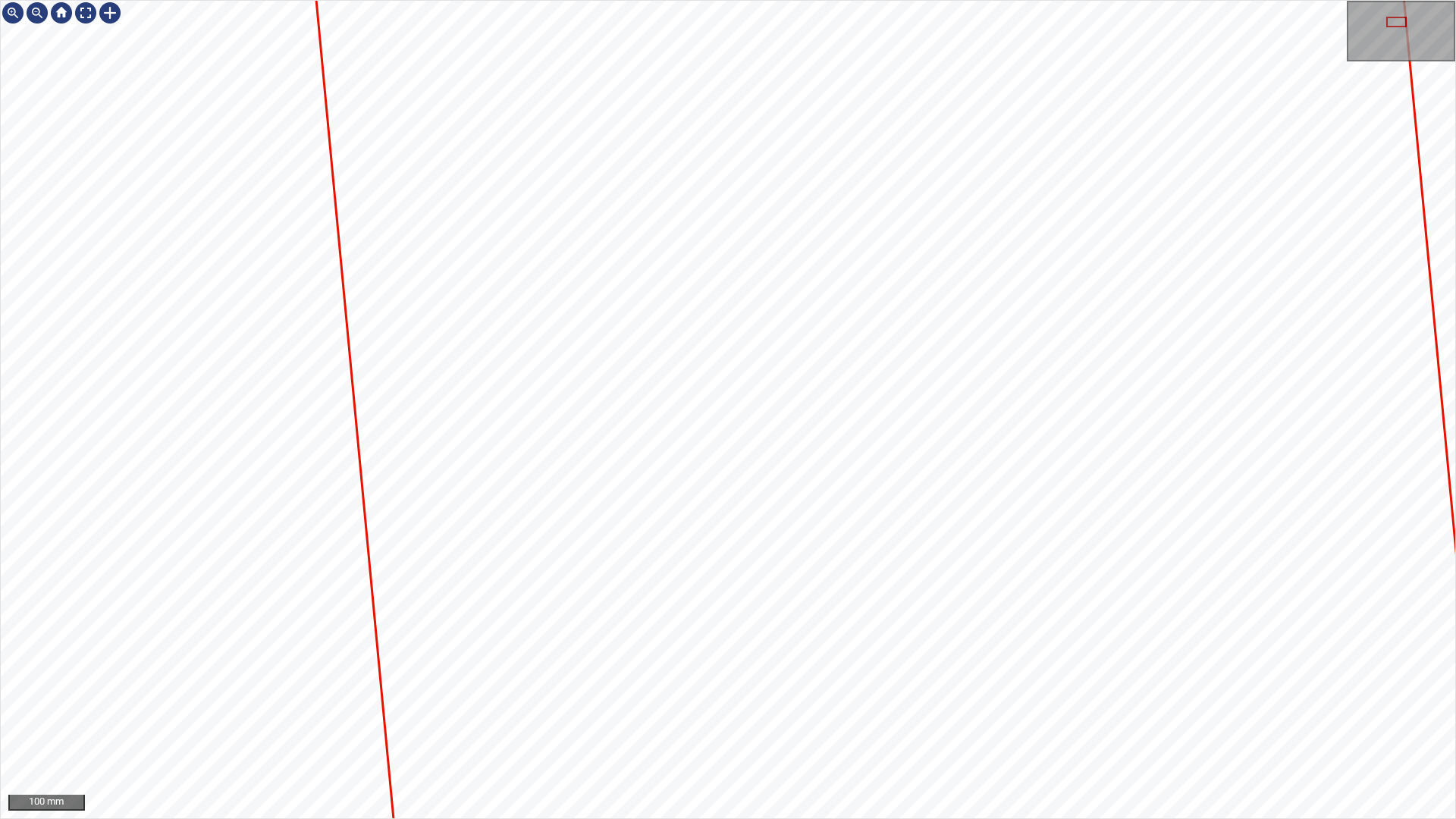
click at [350, 723] on div "100 mm" at bounding box center [728, 409] width 1456 height 819
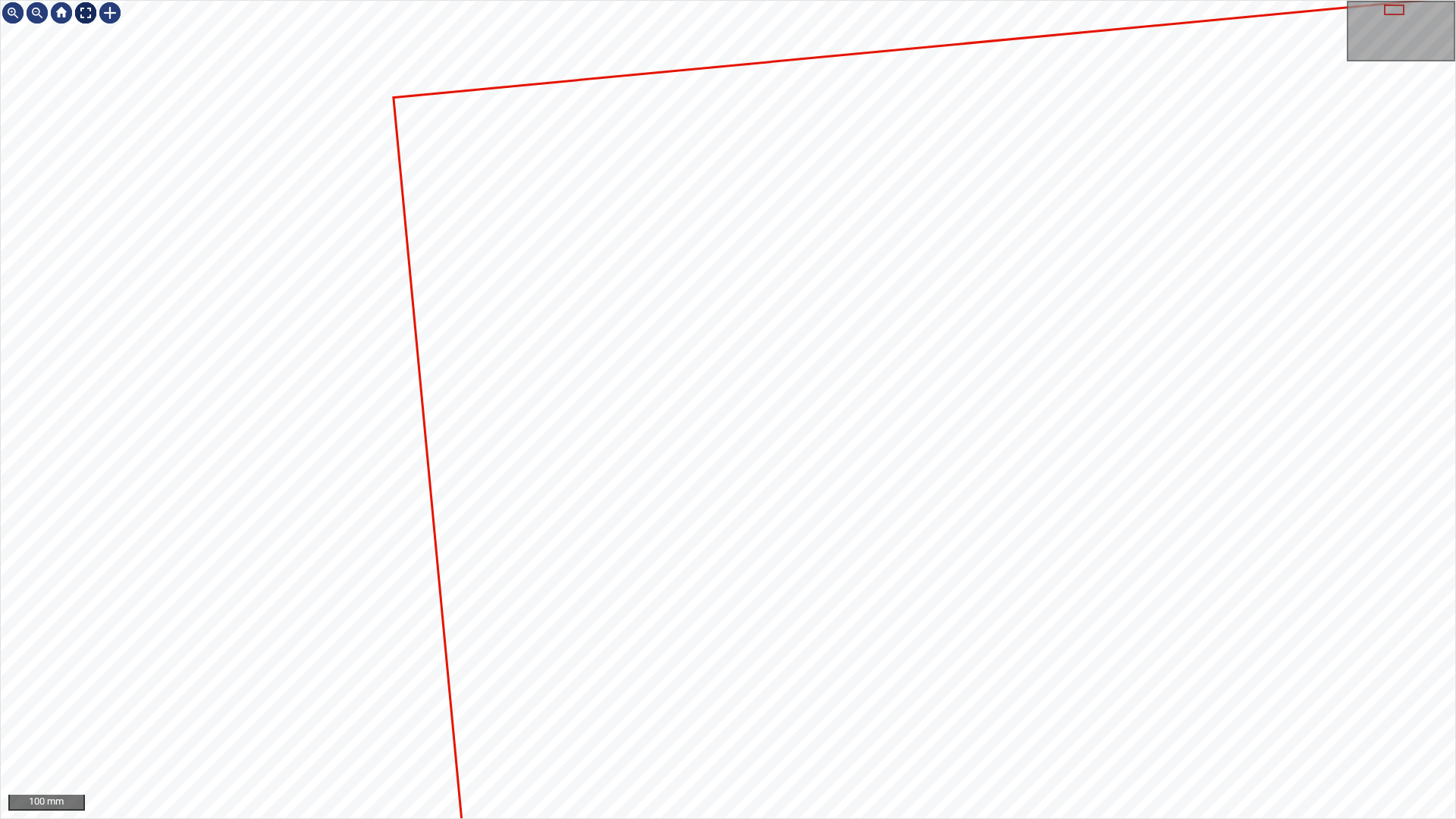
click at [80, 14] on div at bounding box center [86, 13] width 25 height 25
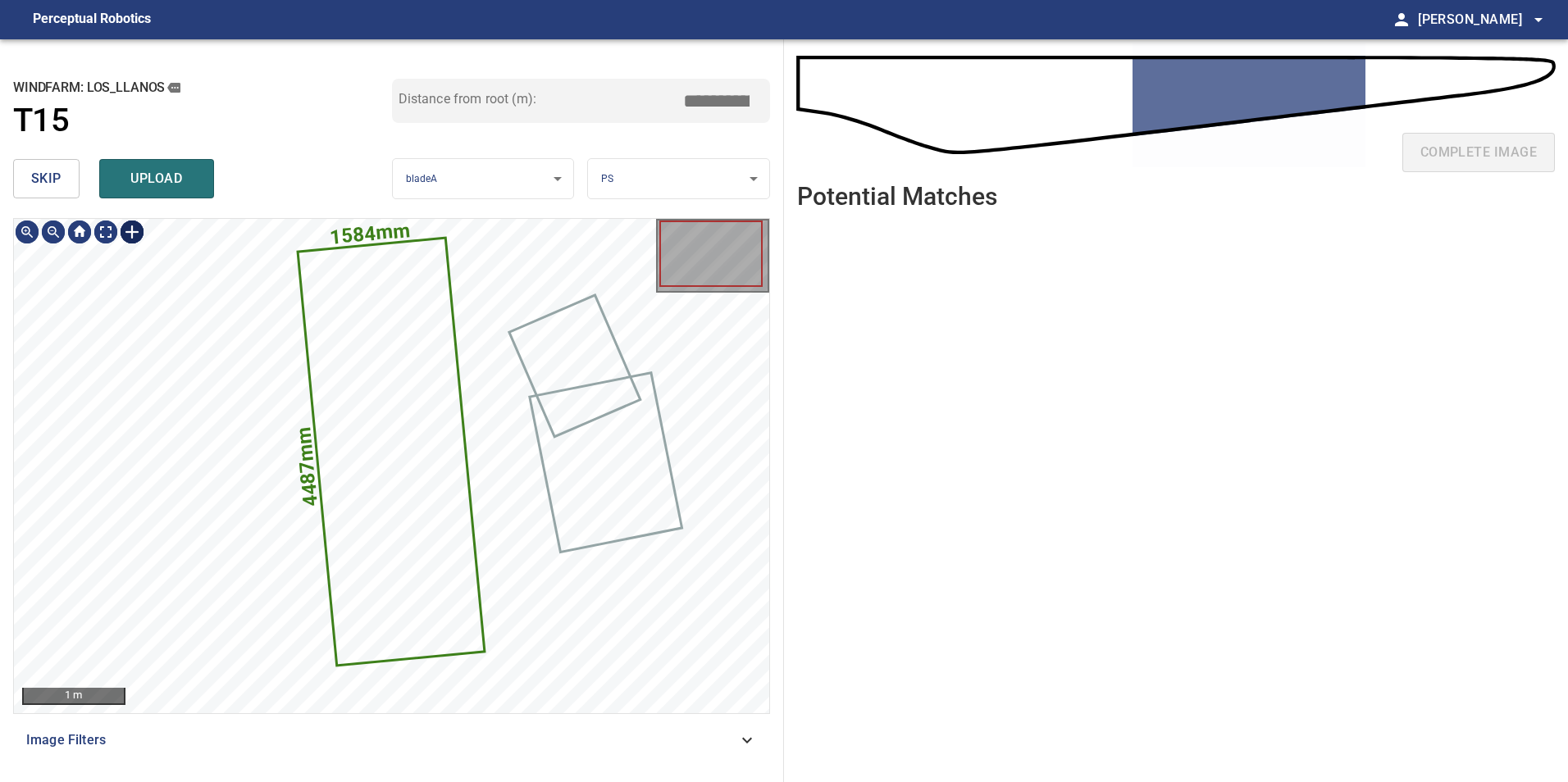
click at [129, 226] on div at bounding box center [132, 232] width 27 height 27
click at [367, 671] on div "1584mm 4487mm" at bounding box center [392, 466] width 755 height 495
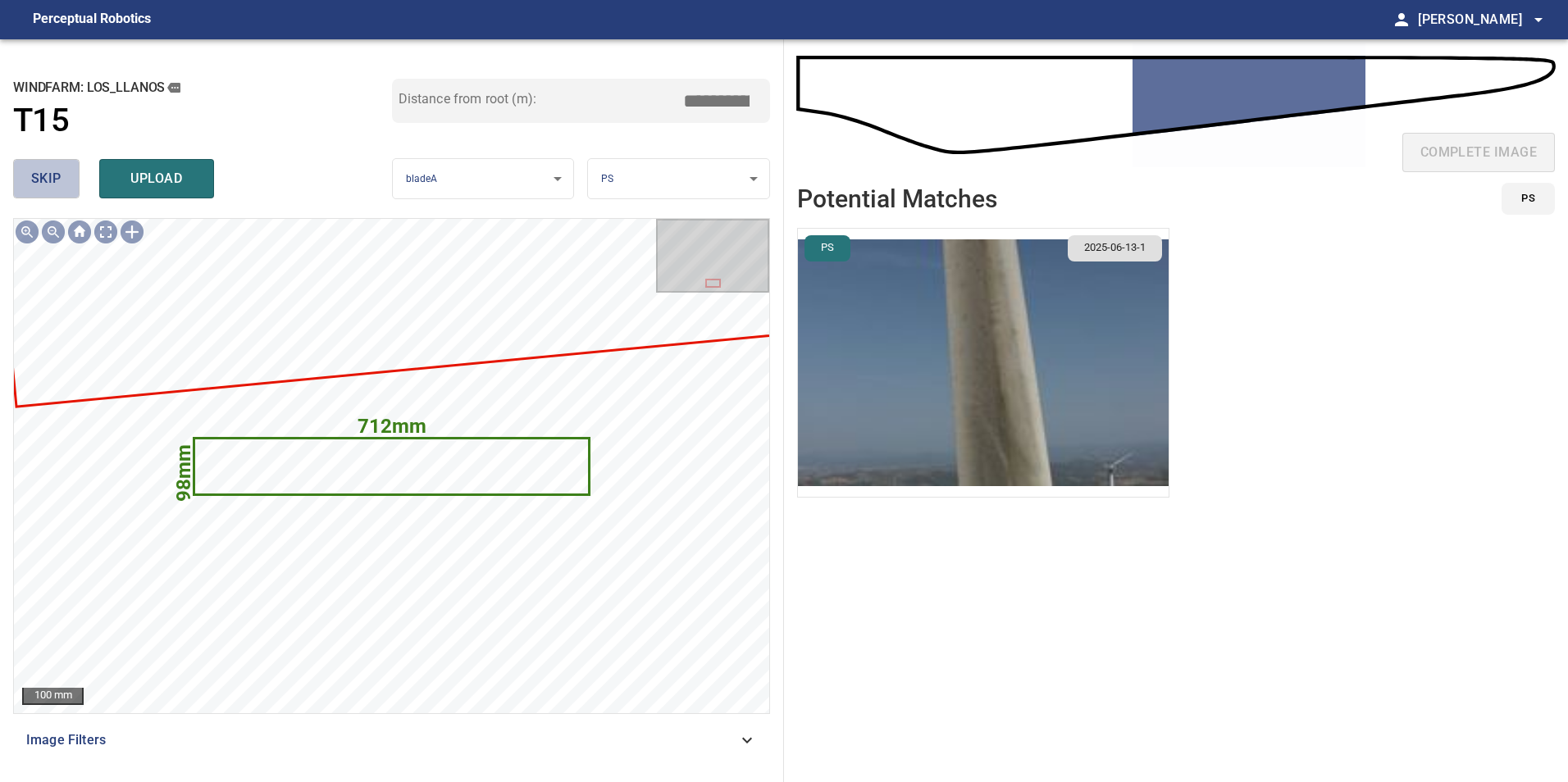
click at [52, 177] on span "skip" at bounding box center [46, 179] width 30 height 23
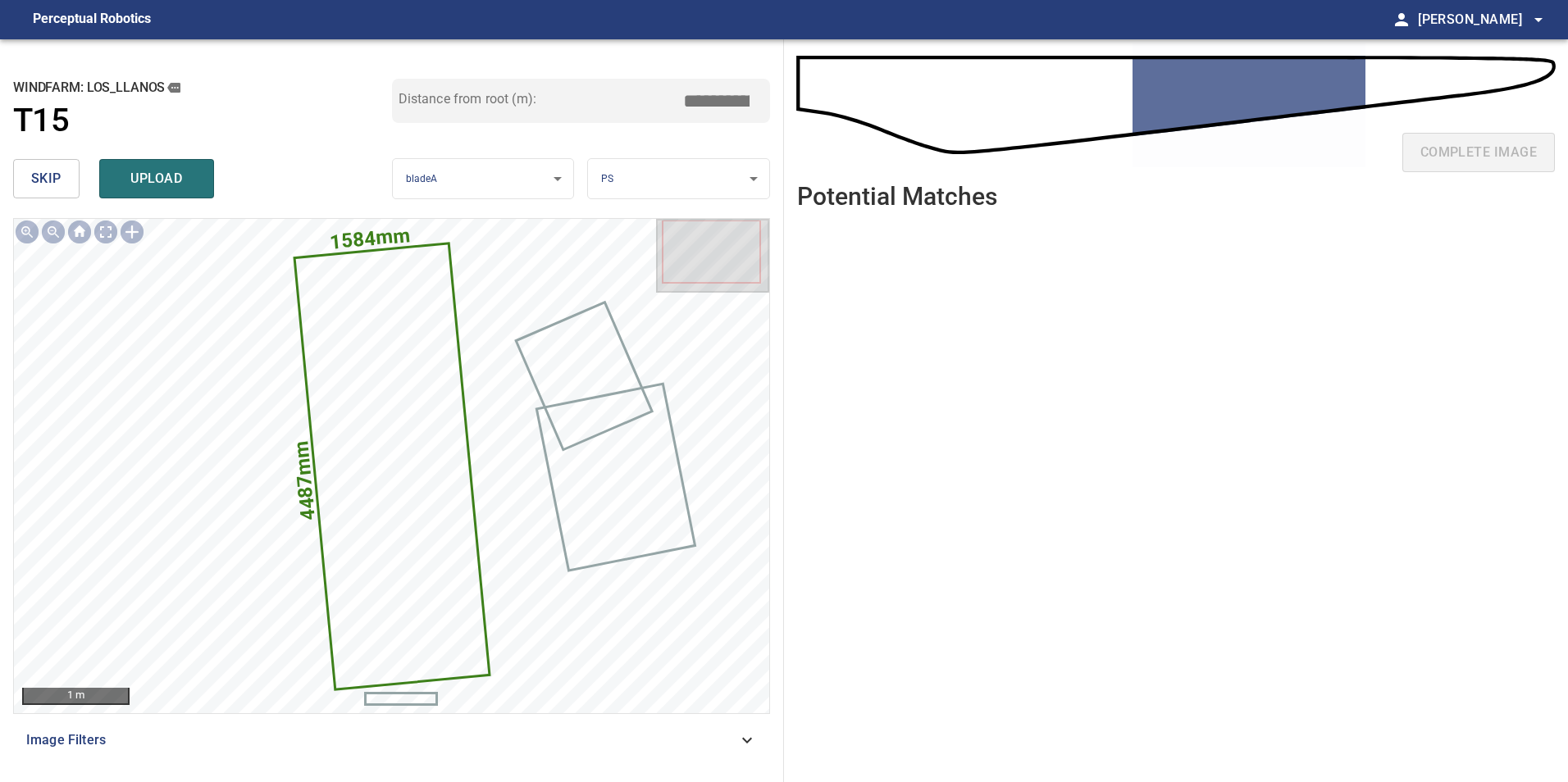
drag, startPoint x: 714, startPoint y: 96, endPoint x: 1070, endPoint y: 134, distance: 358.0
click at [1005, 113] on div "**********" at bounding box center [784, 411] width 1568 height 743
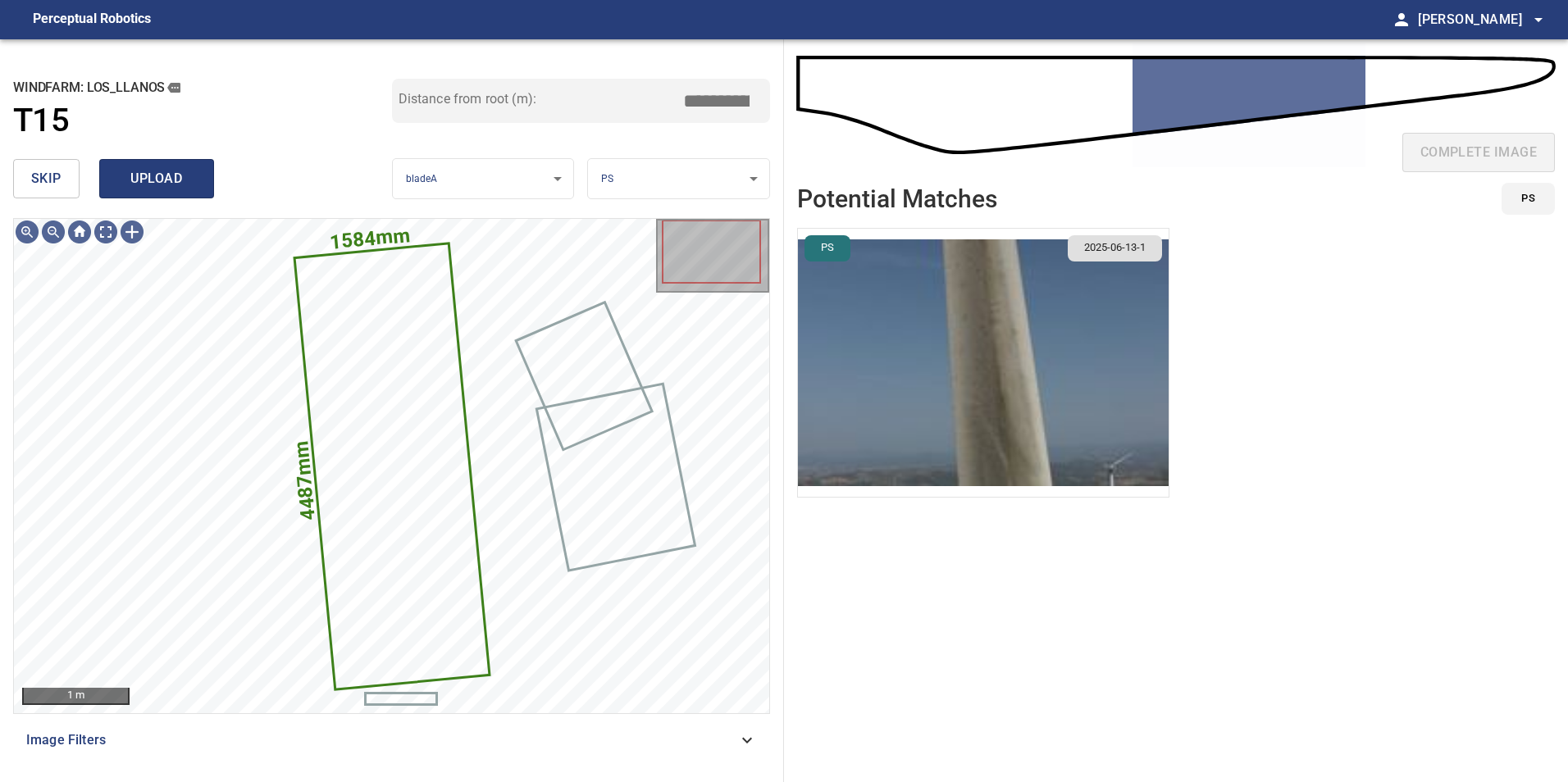
type input "*****"
click at [169, 192] on button "upload" at bounding box center [156, 178] width 114 height 39
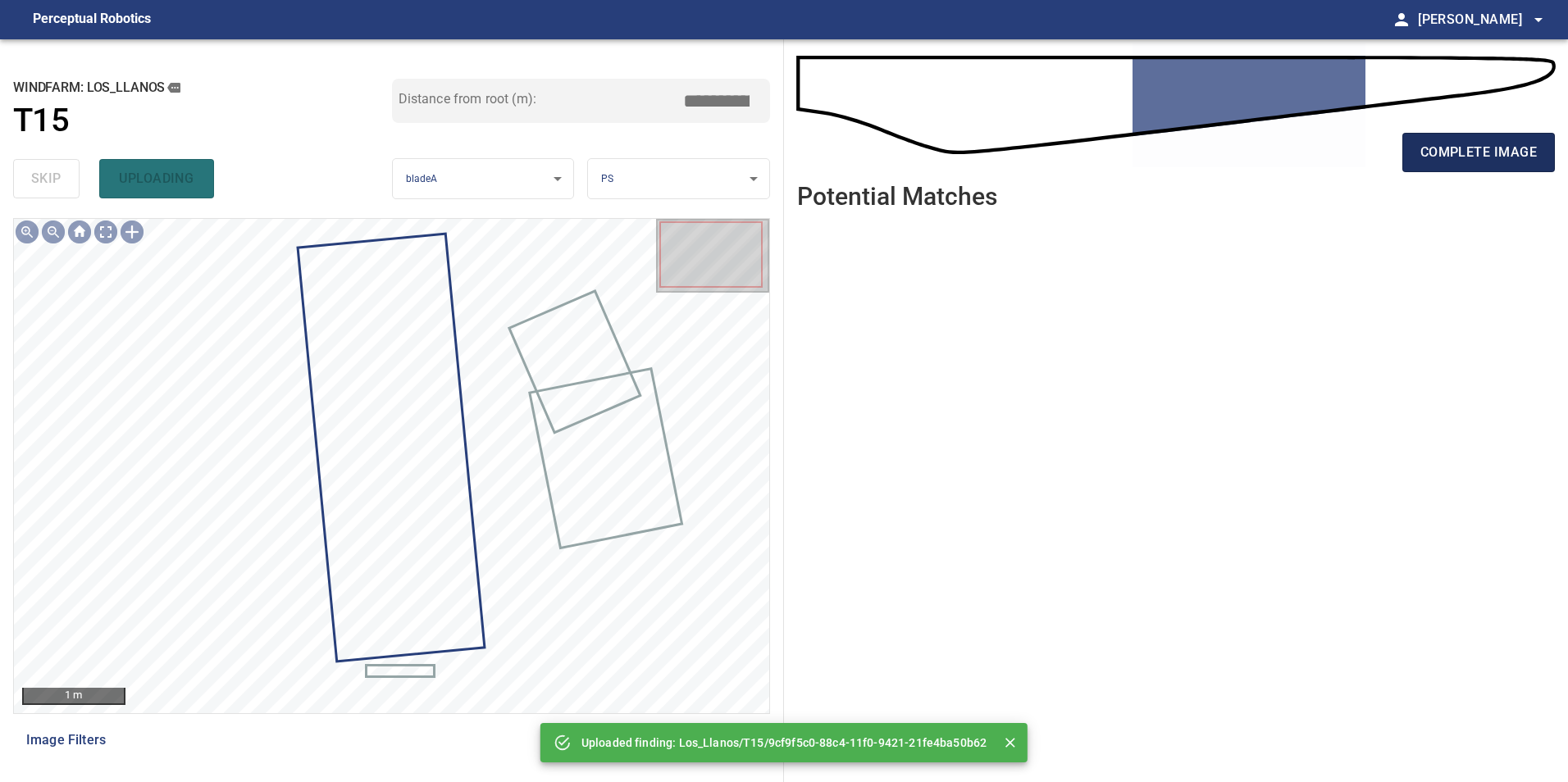
click at [1476, 145] on span "complete image" at bounding box center [1478, 152] width 116 height 23
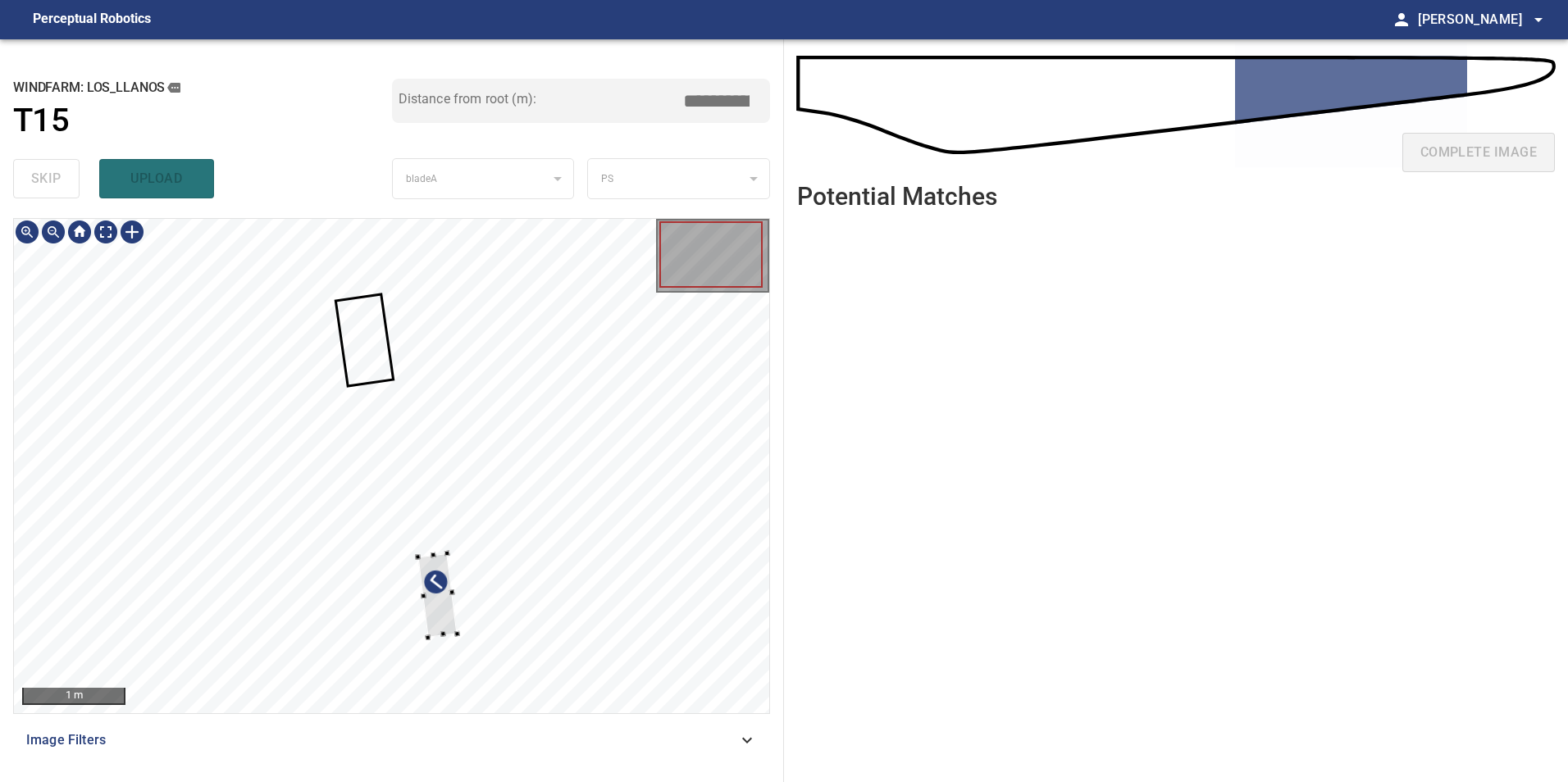
click at [456, 598] on div at bounding box center [437, 595] width 39 height 83
click at [406, 382] on div at bounding box center [378, 350] width 55 height 90
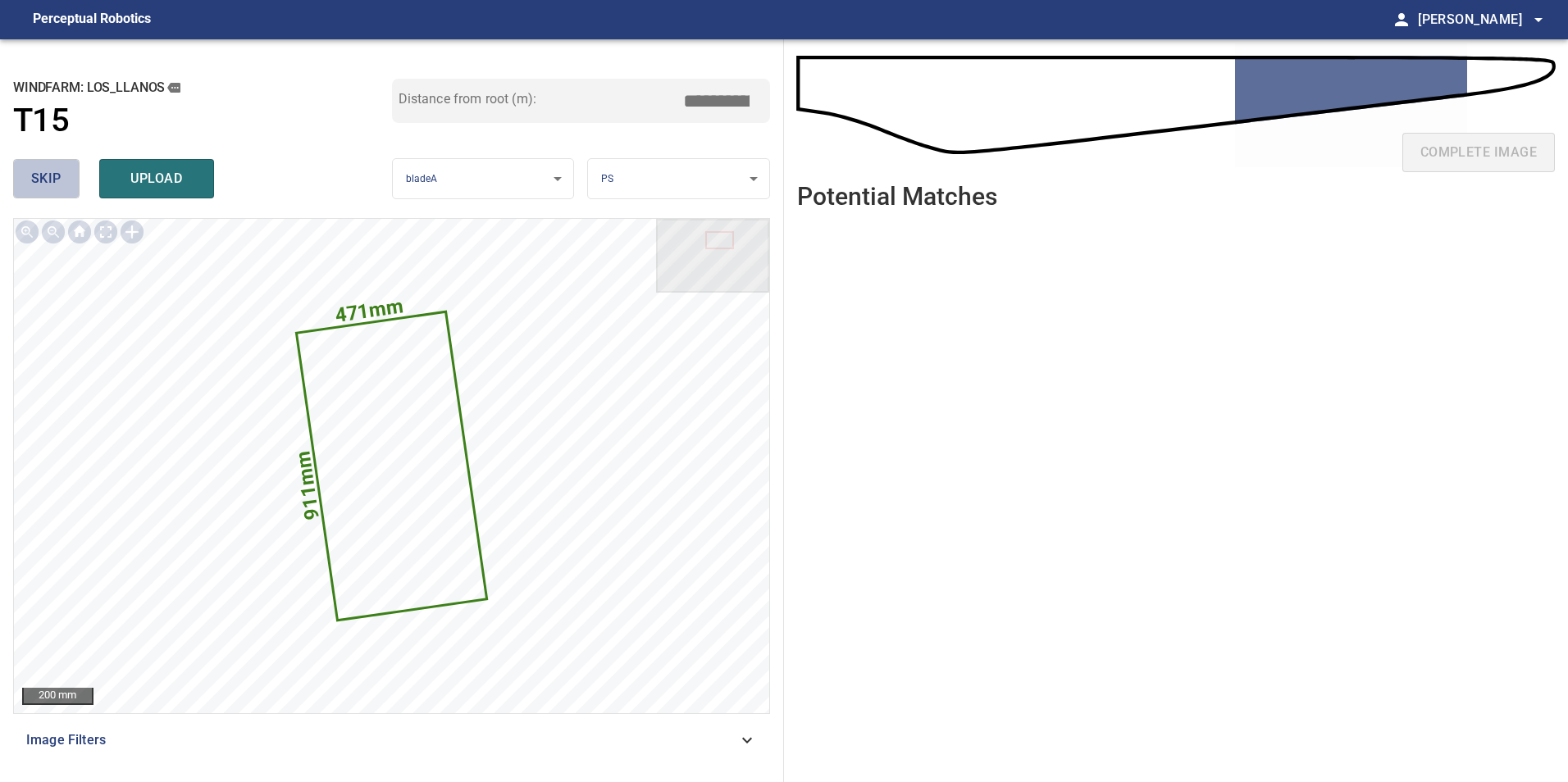
click at [57, 175] on span "skip" at bounding box center [46, 179] width 30 height 23
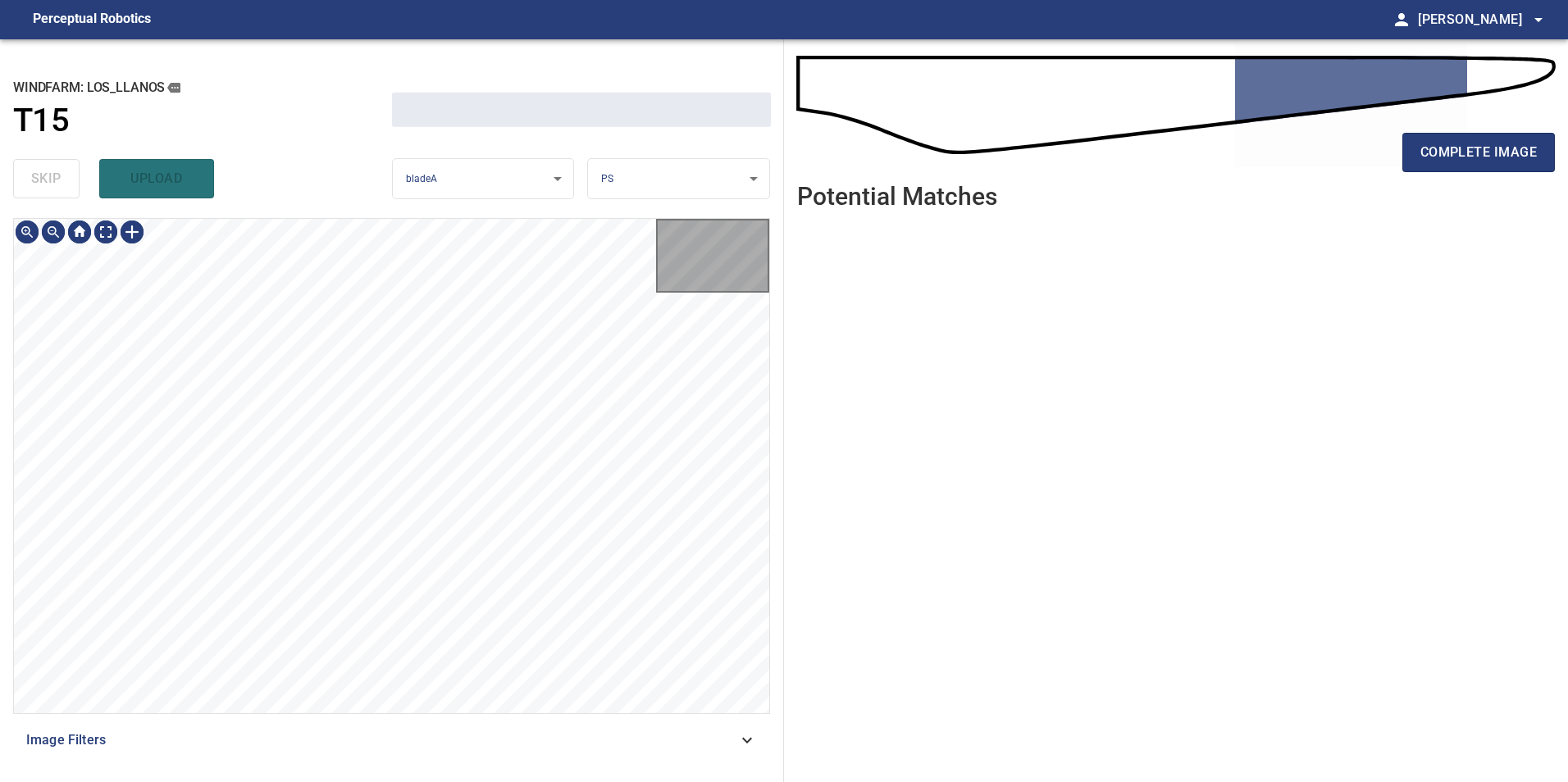
click at [57, 175] on div "skip upload" at bounding box center [202, 178] width 378 height 52
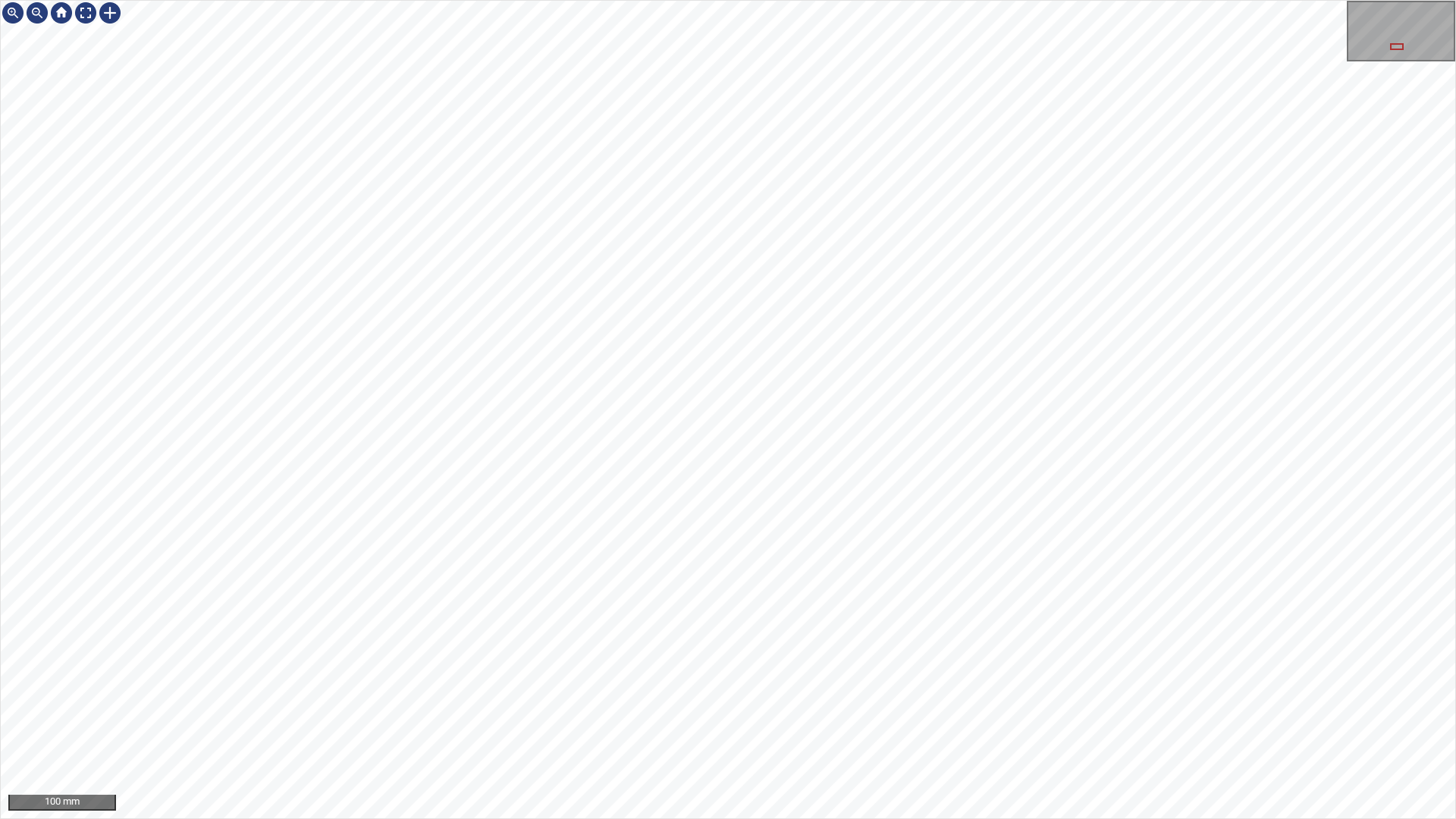
click at [793, 723] on div "100 mm" at bounding box center [728, 409] width 1456 height 819
click at [738, 723] on div "100 mm" at bounding box center [728, 409] width 1456 height 819
click at [581, 0] on div "100 mm" at bounding box center [728, 409] width 1456 height 819
click at [681, 0] on div "100 mm" at bounding box center [728, 409] width 1456 height 819
click at [847, 0] on div "100 mm" at bounding box center [728, 409] width 1456 height 819
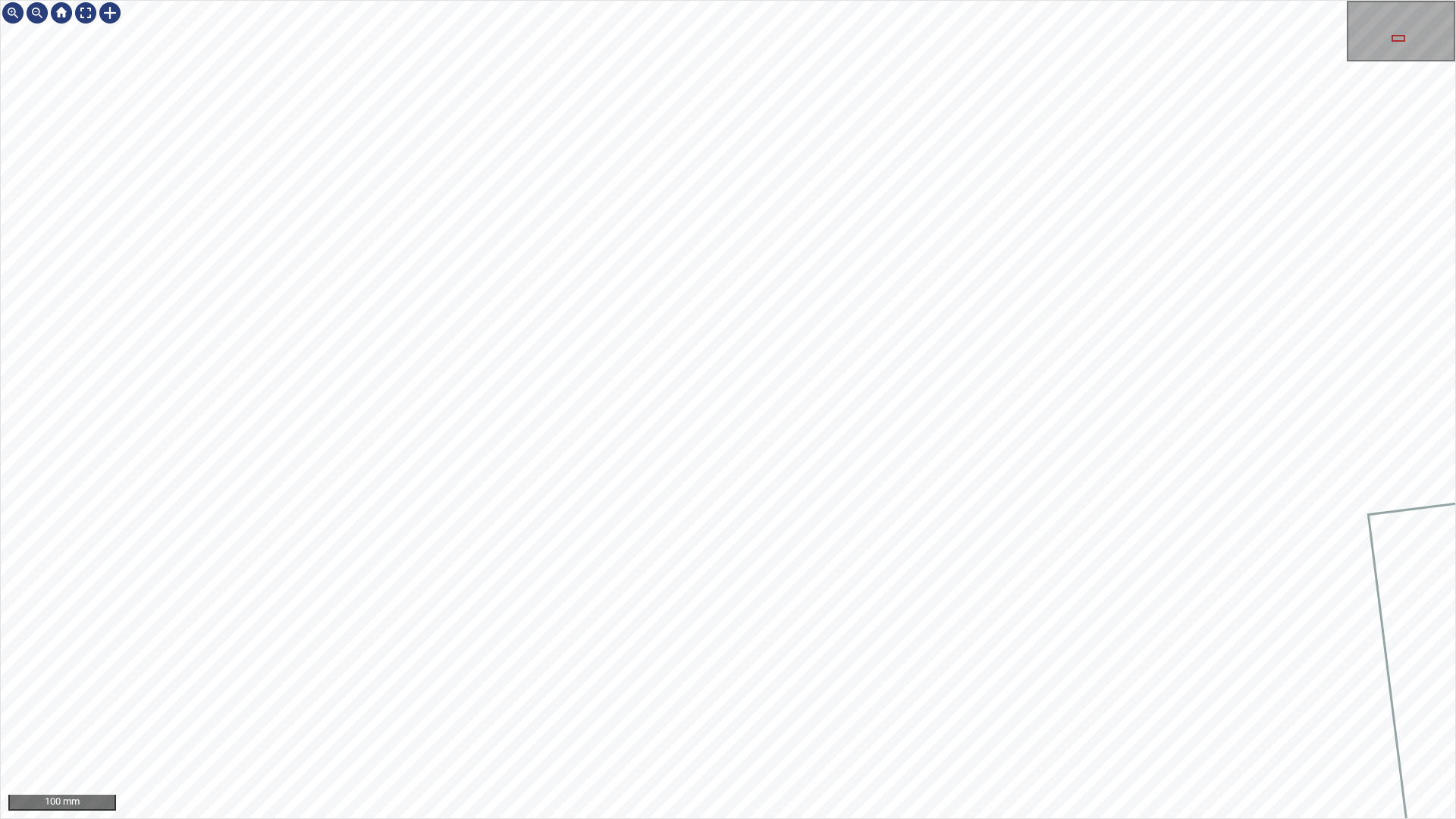
click at [667, 0] on div "100 mm" at bounding box center [728, 409] width 1456 height 819
click at [705, 44] on div "100 mm" at bounding box center [728, 409] width 1456 height 819
click at [925, 723] on div "100 mm" at bounding box center [728, 409] width 1456 height 819
click at [999, 723] on div "100 mm" at bounding box center [728, 409] width 1456 height 819
click at [977, 723] on div "100 mm" at bounding box center [728, 409] width 1456 height 819
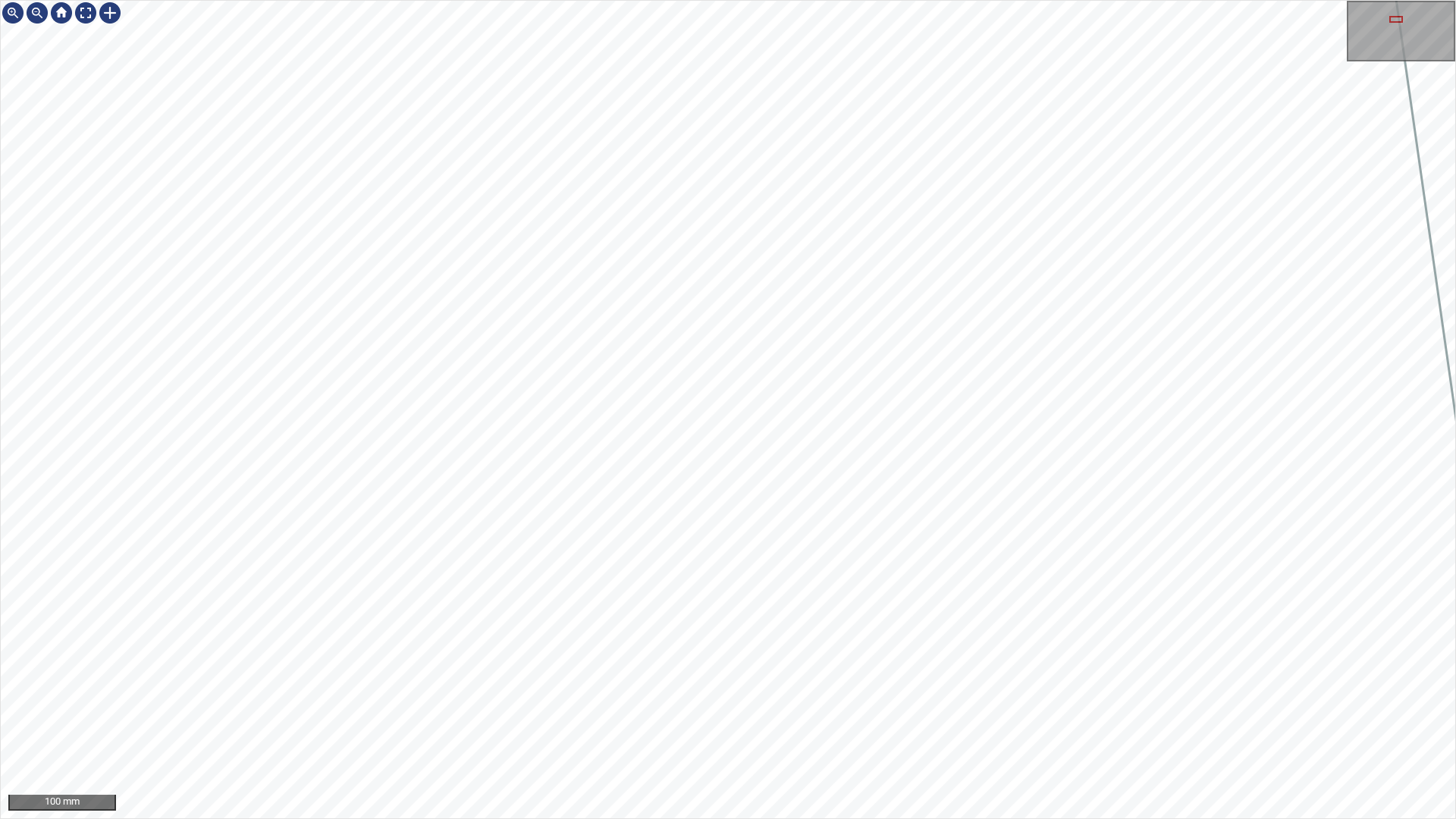
click at [940, 723] on div "100 mm" at bounding box center [728, 409] width 1456 height 819
click at [912, 723] on div "100 mm" at bounding box center [728, 409] width 1456 height 819
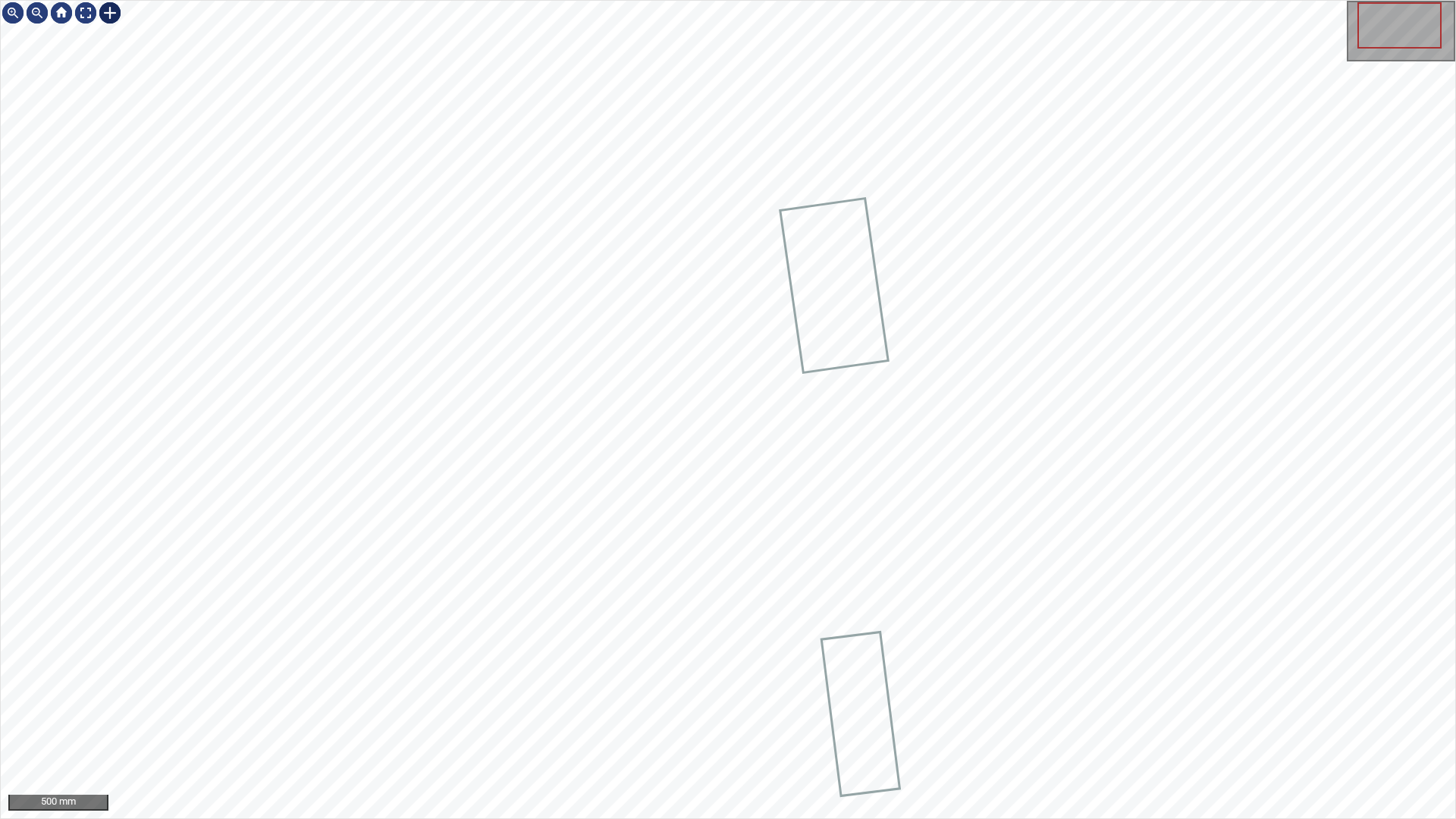
click at [107, 14] on div at bounding box center [110, 13] width 25 height 25
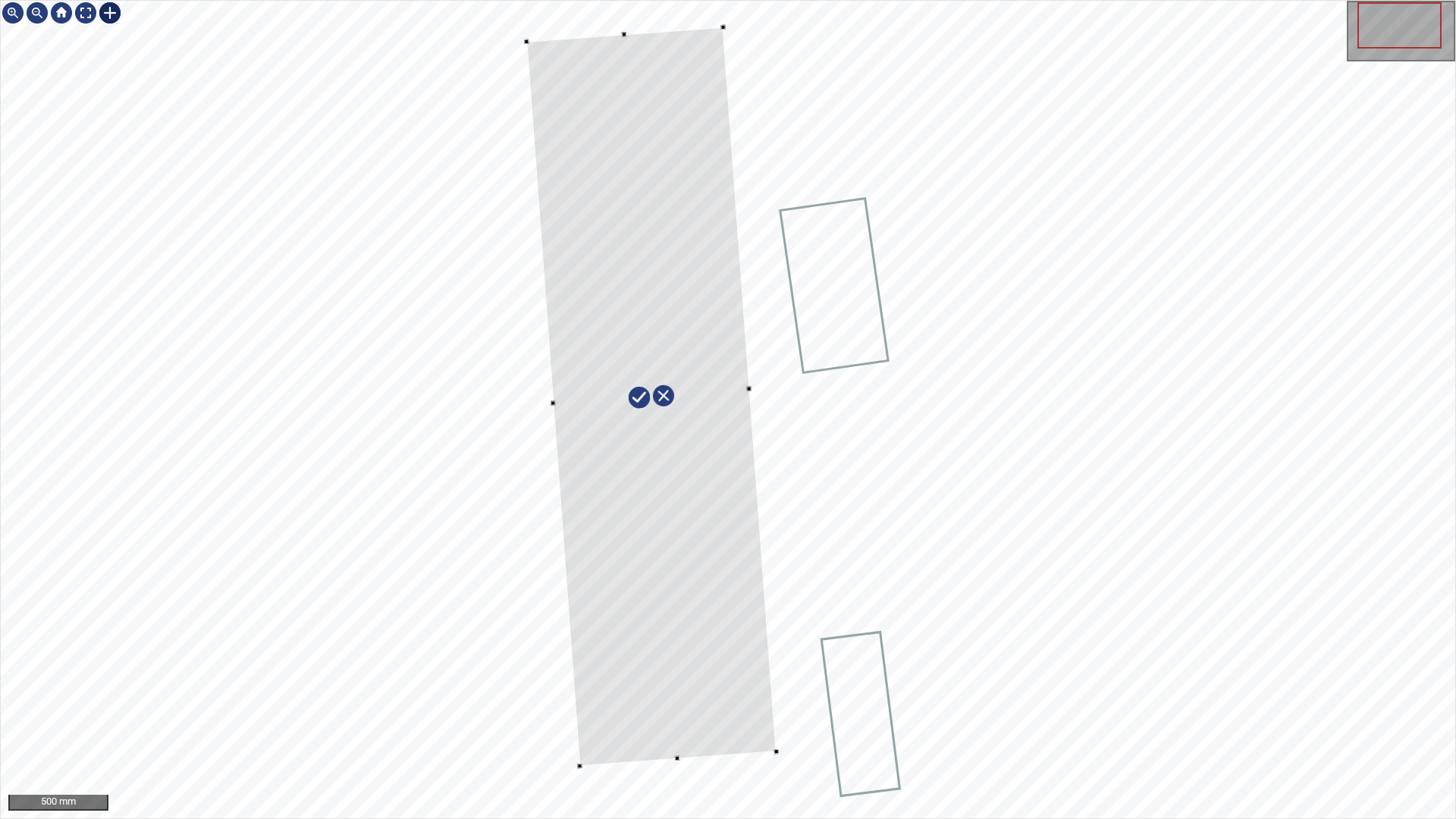
click at [503, 425] on div at bounding box center [728, 409] width 1454 height 817
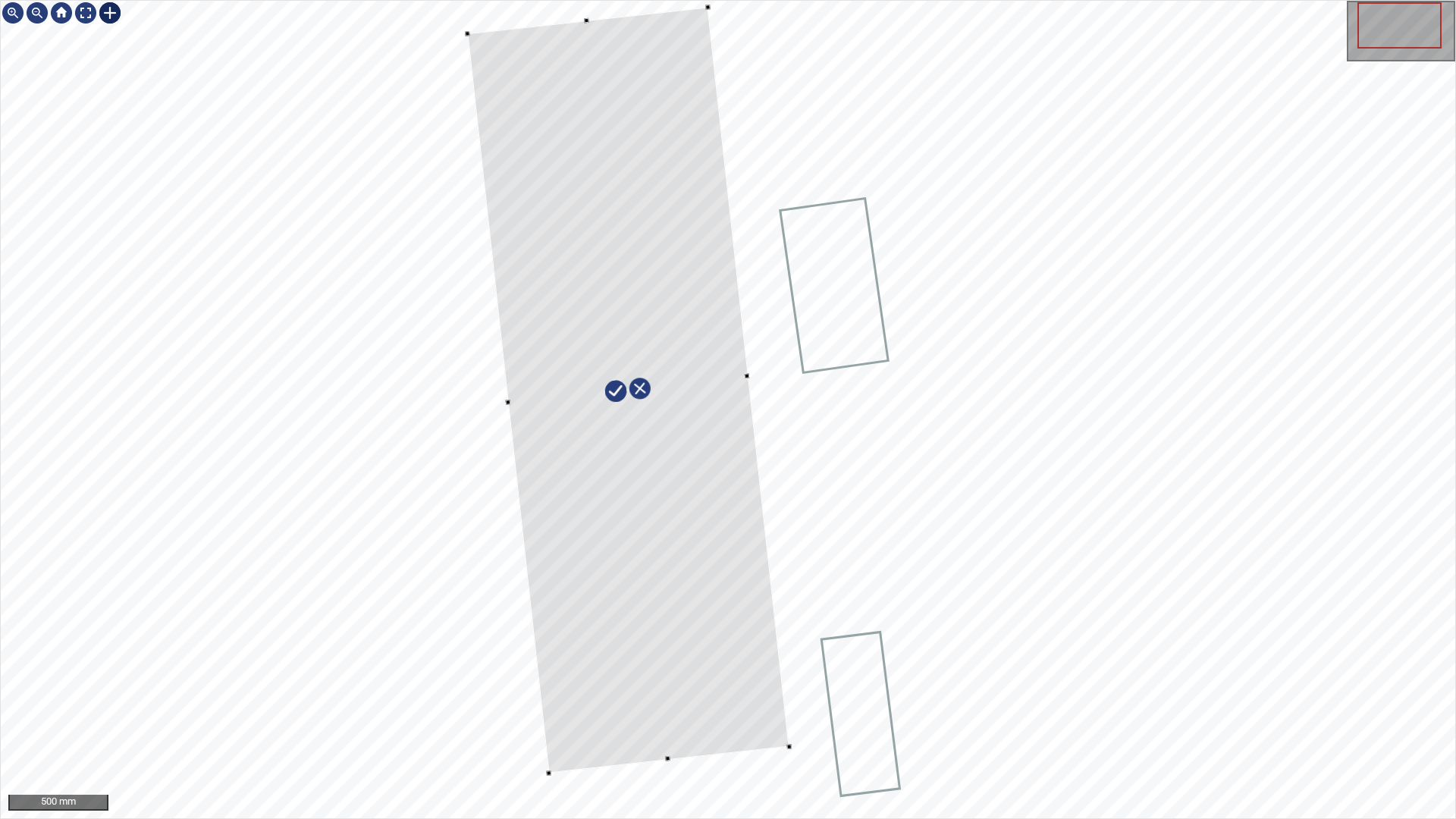
click at [743, 723] on div at bounding box center [628, 390] width 321 height 766
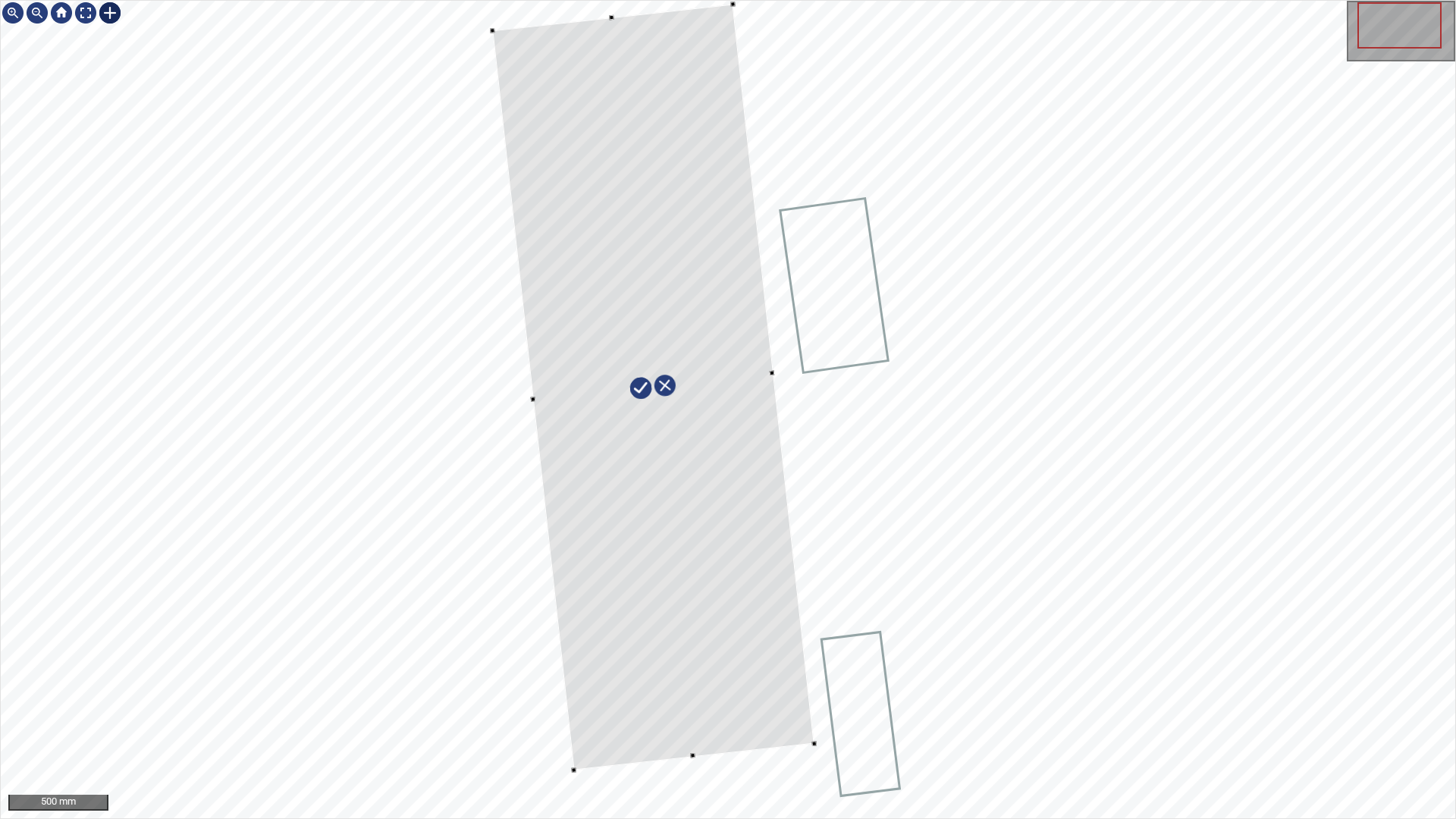
click at [754, 609] on div at bounding box center [653, 388] width 321 height 766
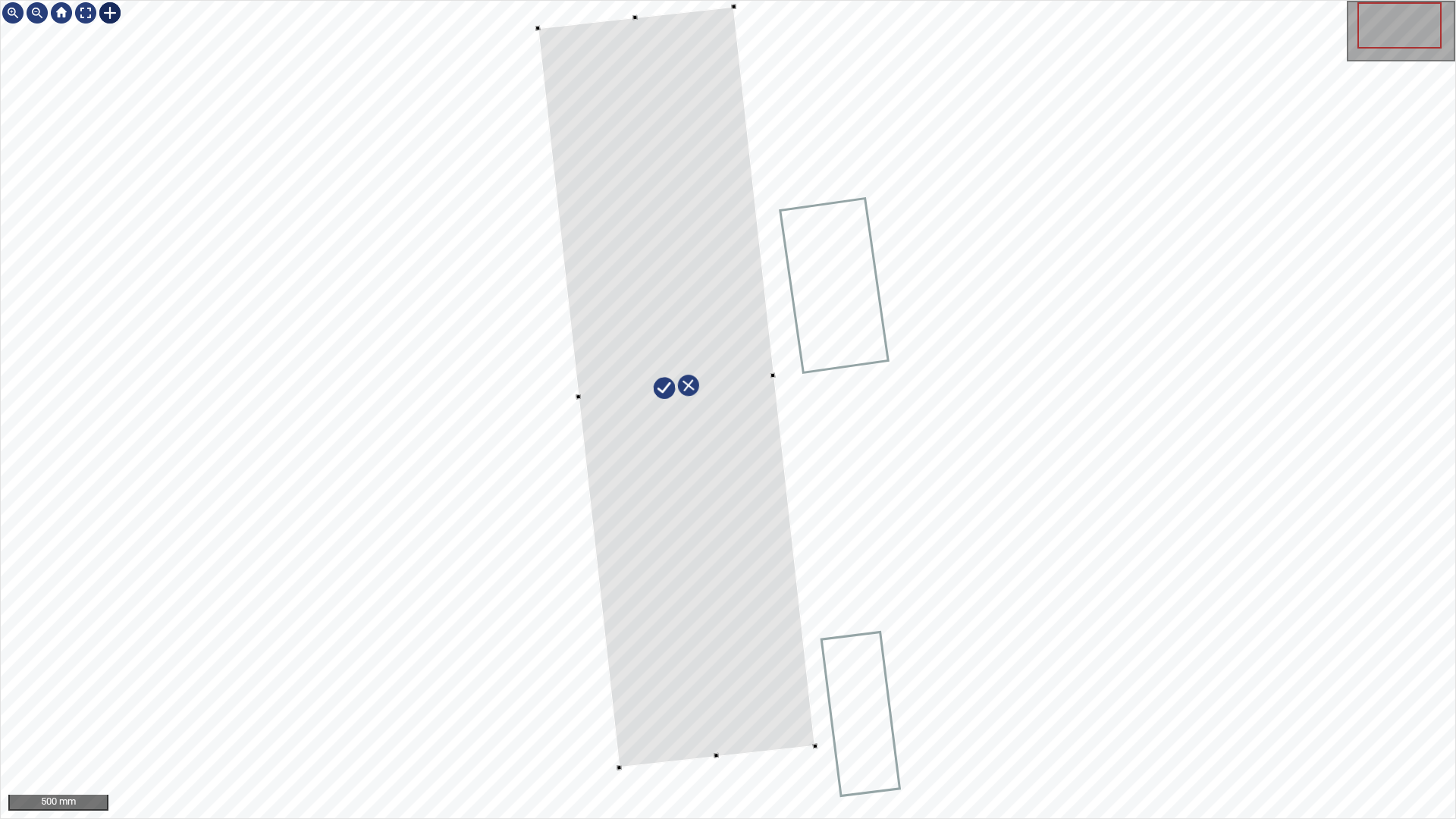
click at [821, 364] on div at bounding box center [728, 409] width 1454 height 817
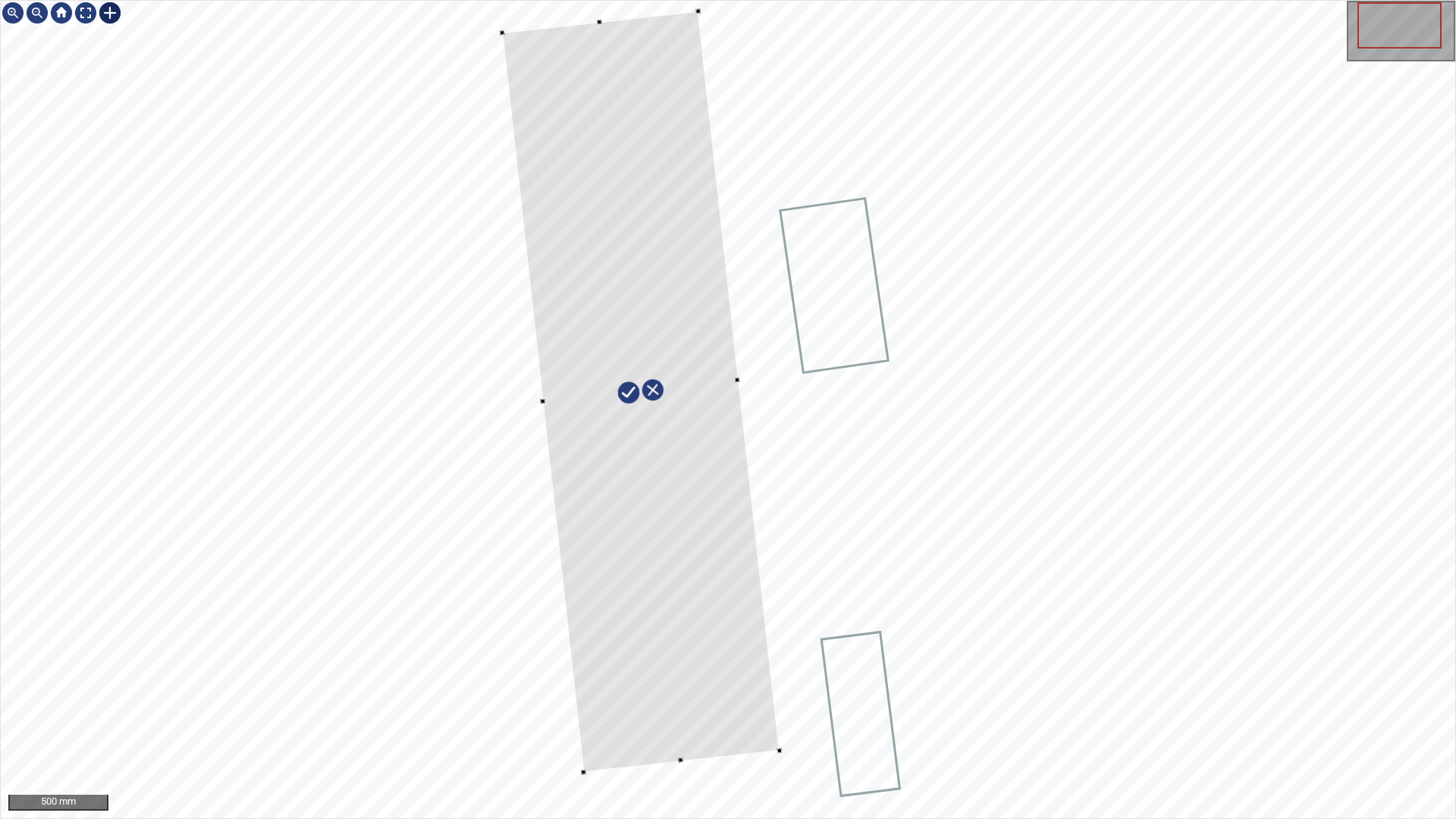
click at [712, 537] on div at bounding box center [640, 392] width 278 height 761
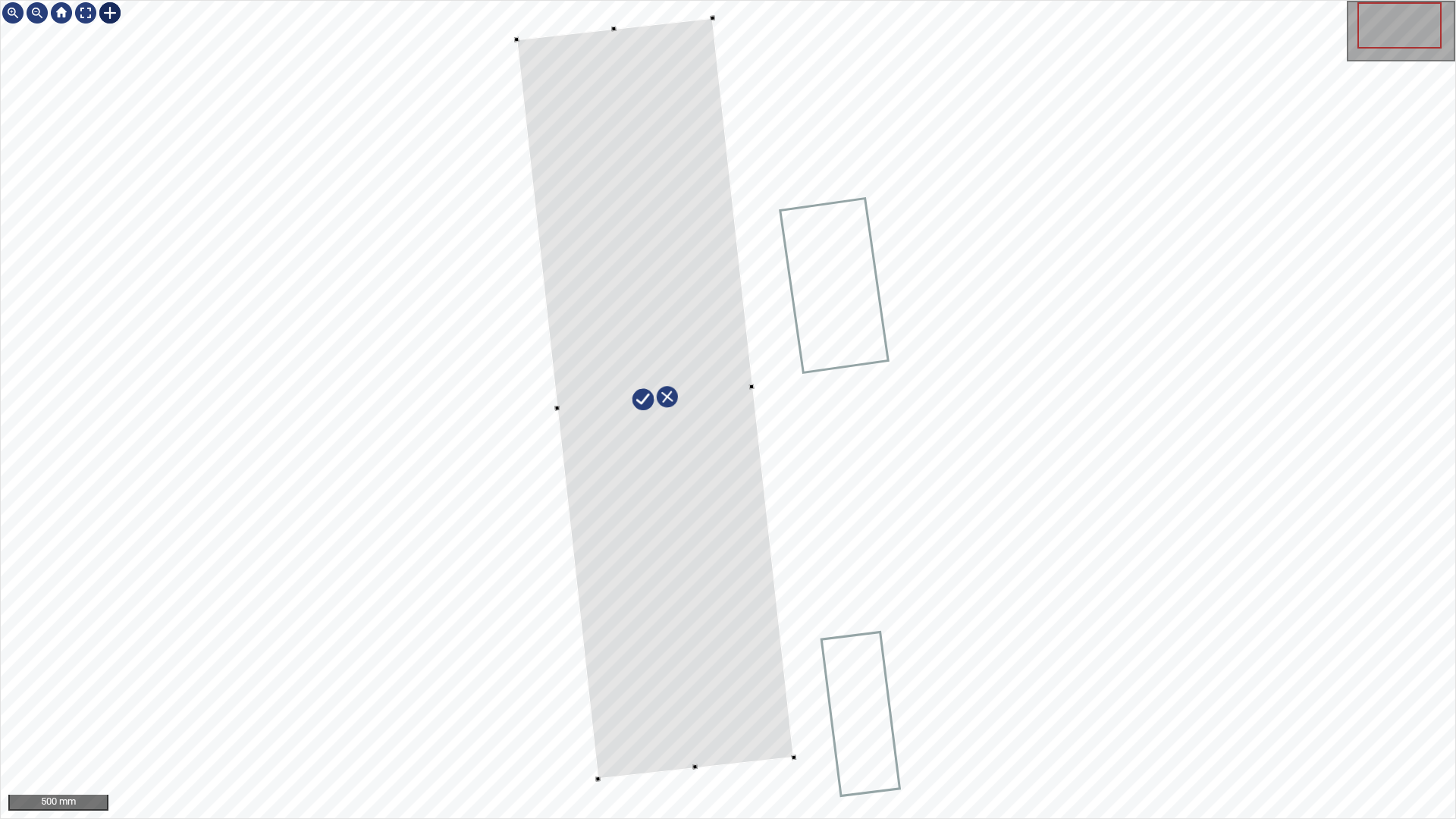
click at [777, 723] on div at bounding box center [655, 398] width 278 height 761
click at [84, 15] on div at bounding box center [86, 13] width 25 height 25
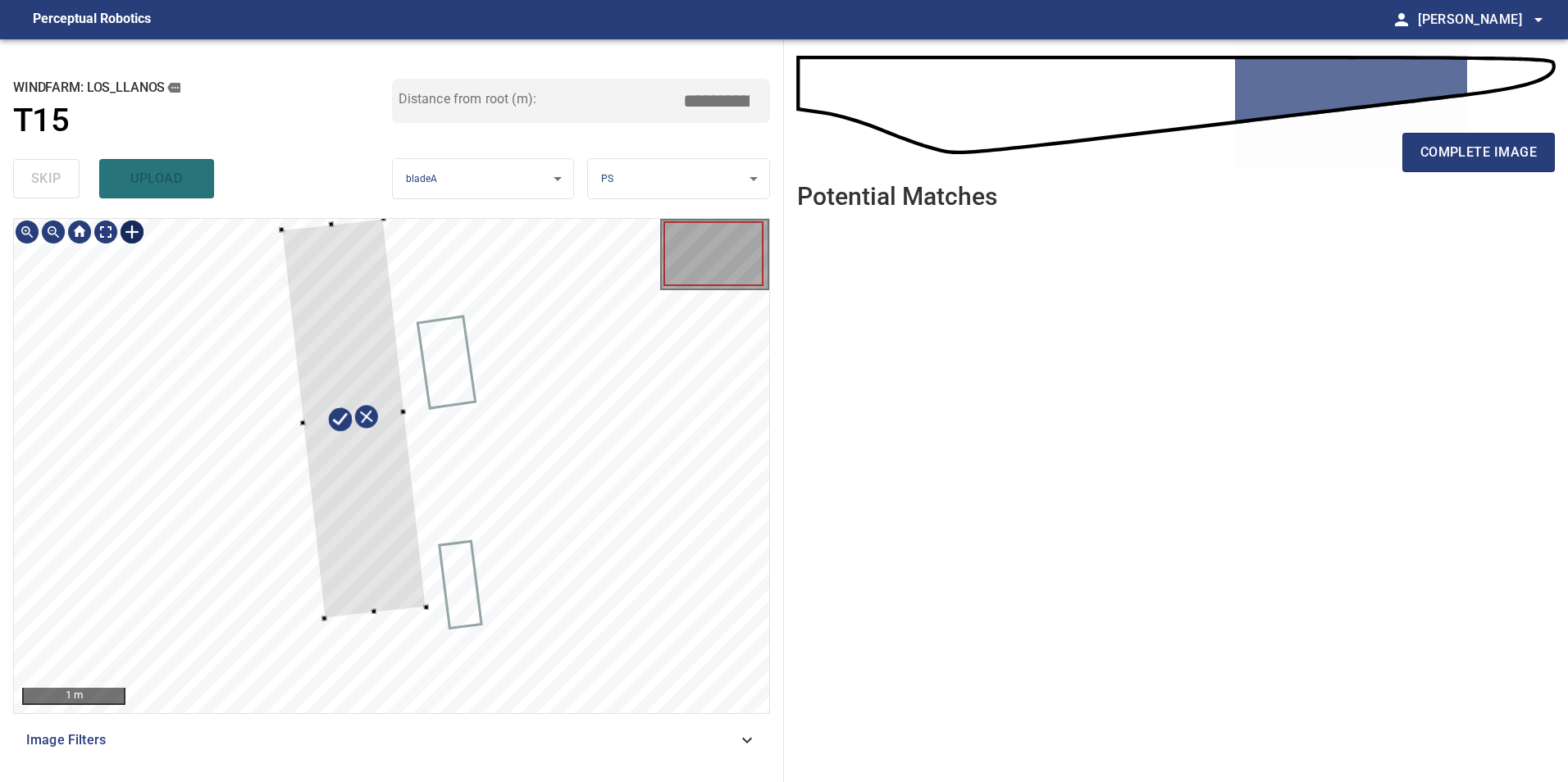
click at [301, 332] on div at bounding box center [353, 418] width 144 height 400
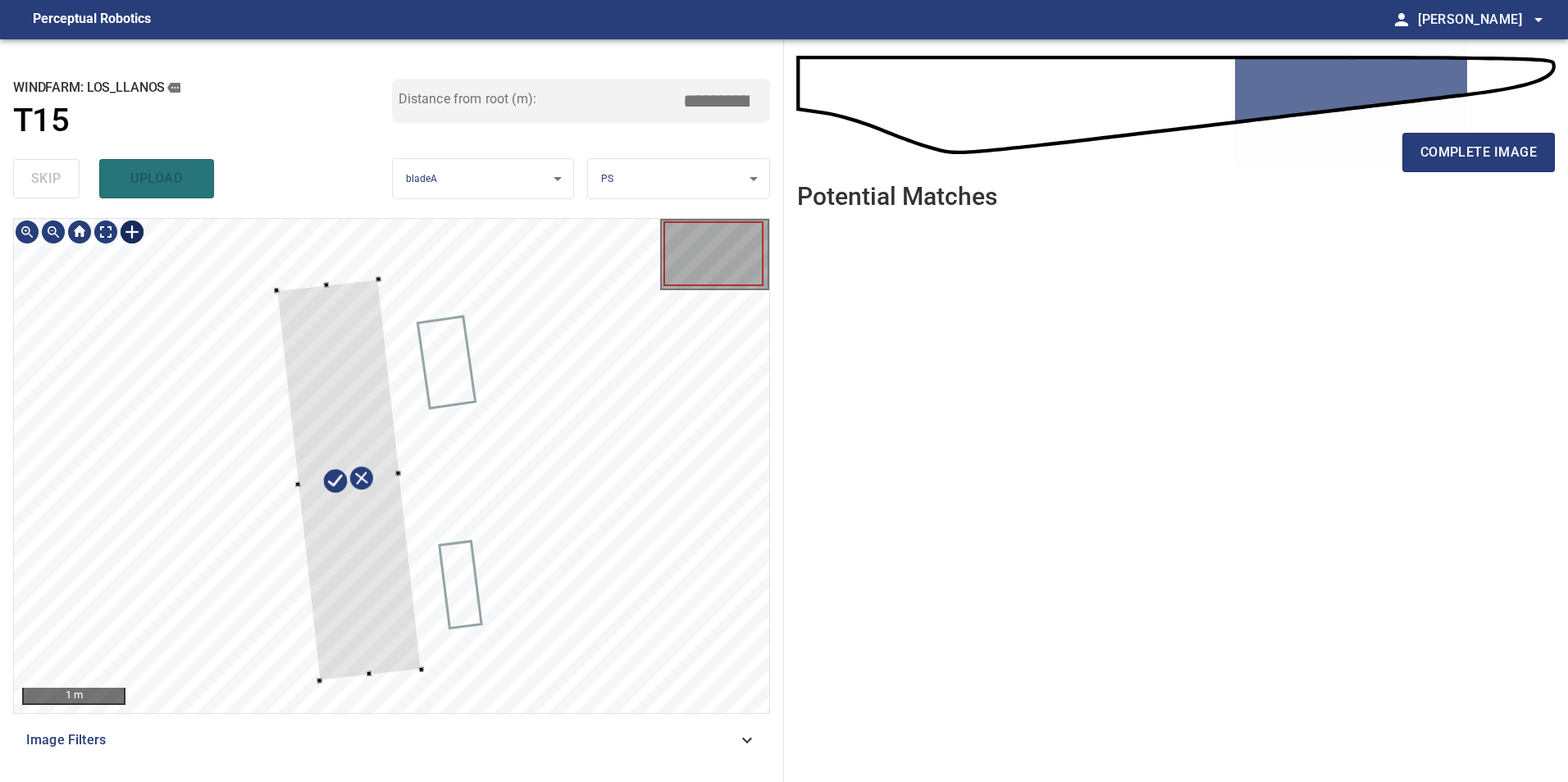
click at [337, 565] on div at bounding box center [348, 480] width 144 height 402
click at [392, 674] on div at bounding box center [339, 482] width 168 height 403
click at [408, 657] on div at bounding box center [355, 478] width 168 height 403
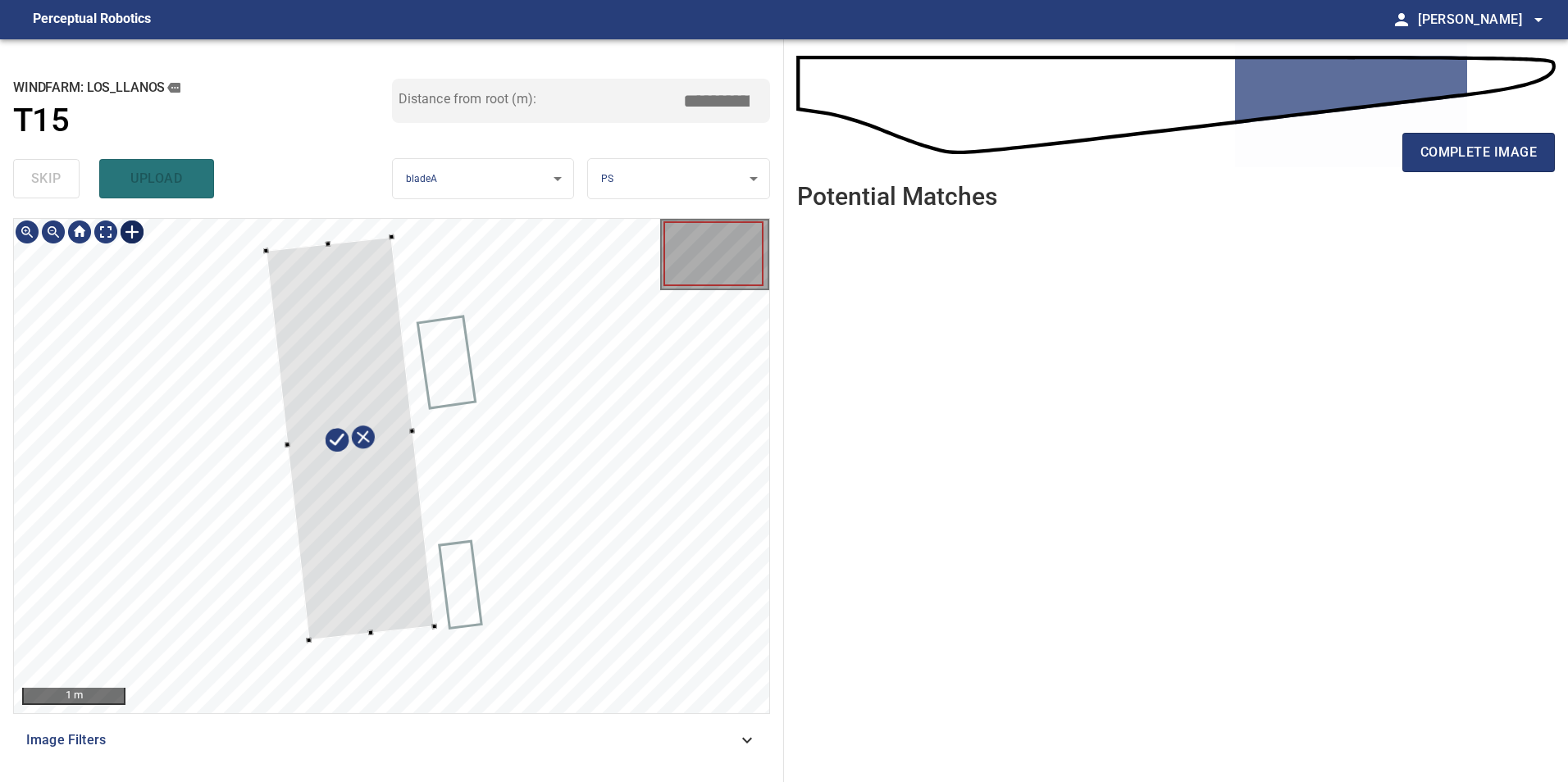
click at [327, 246] on div at bounding box center [351, 438] width 168 height 403
click at [328, 464] on div at bounding box center [349, 428] width 170 height 424
click at [355, 571] on div at bounding box center [353, 469] width 170 height 424
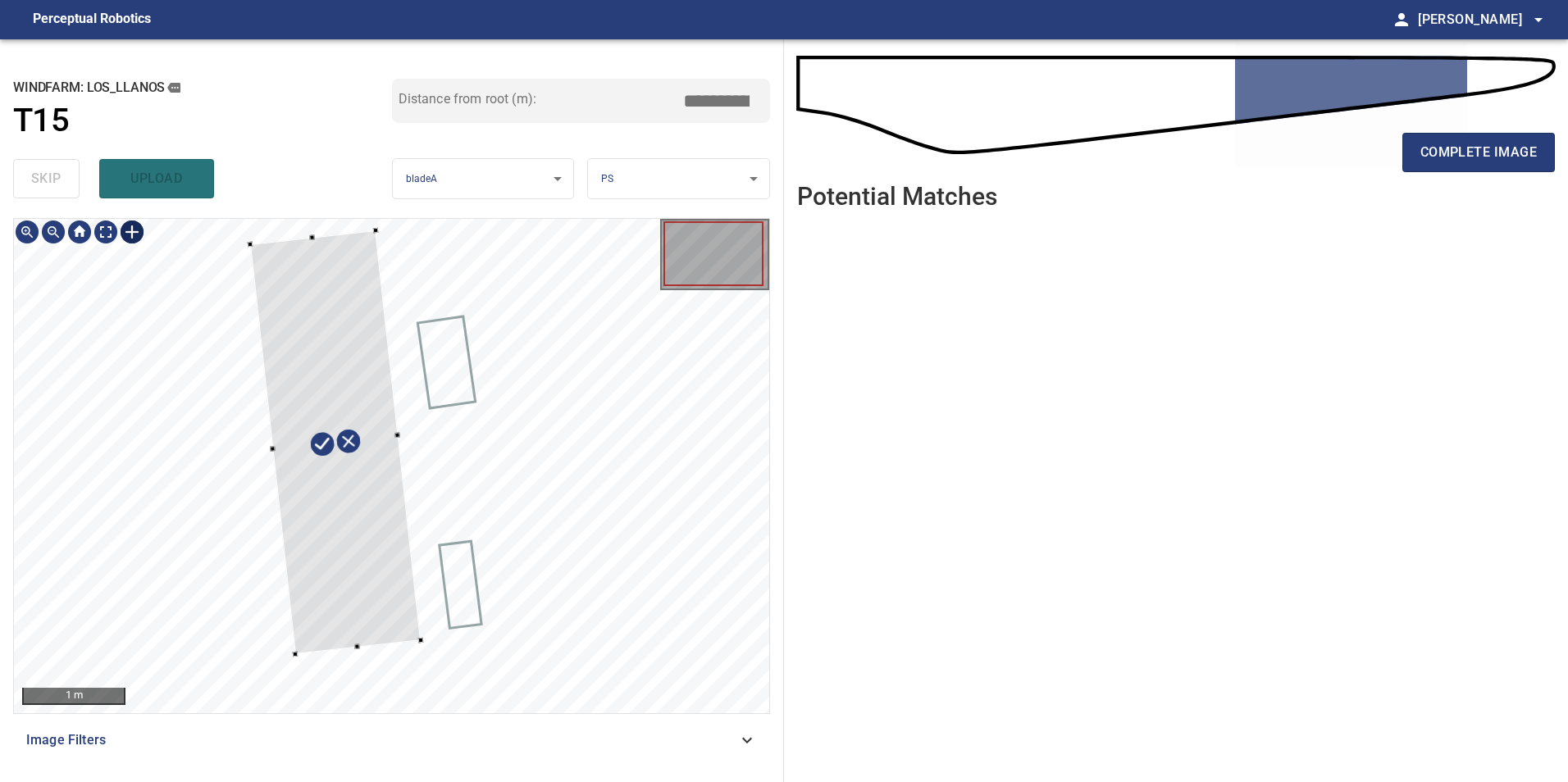
click at [311, 240] on div at bounding box center [335, 442] width 170 height 424
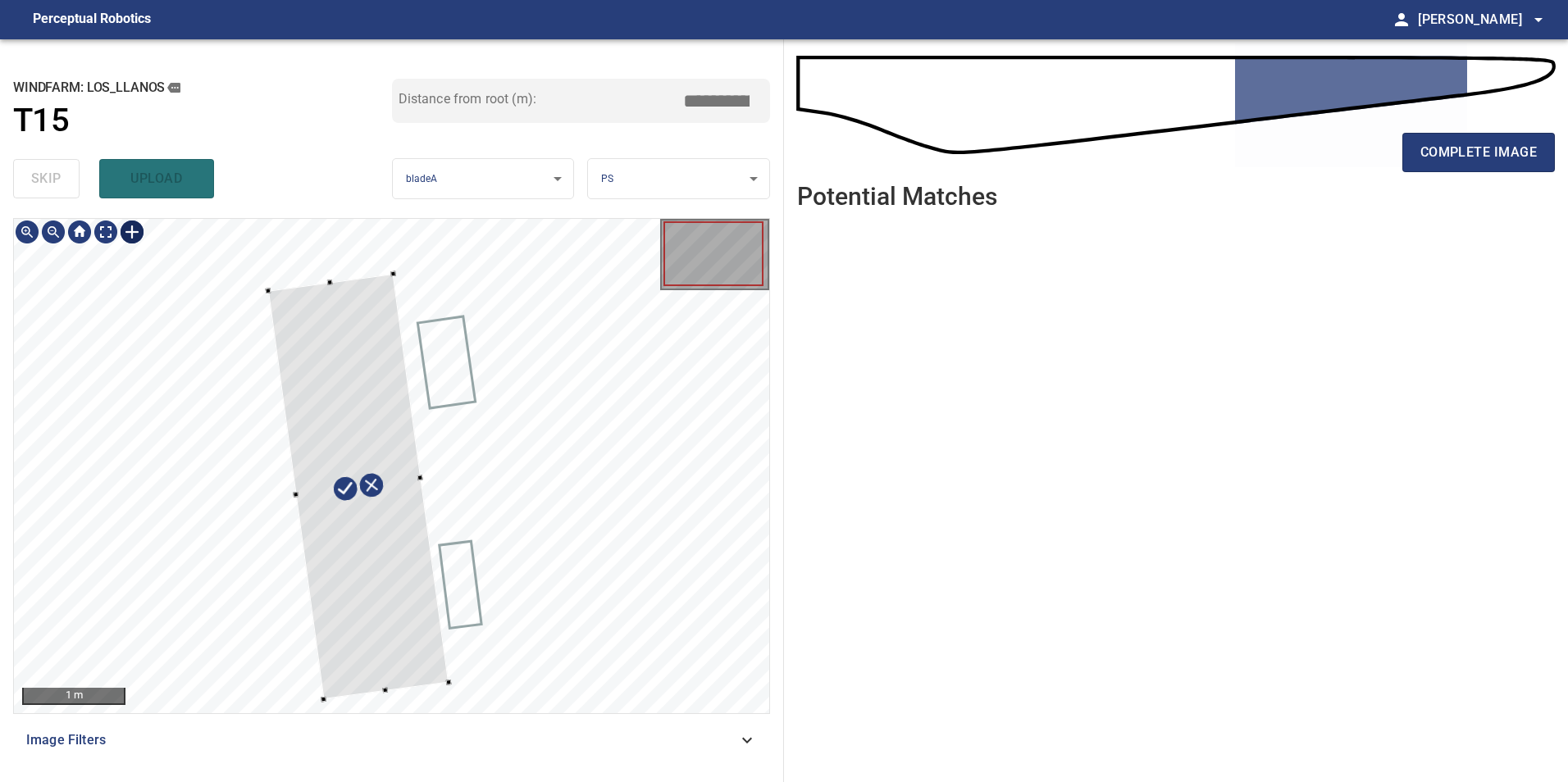
click at [432, 648] on div at bounding box center [357, 487] width 180 height 426
click at [436, 476] on div at bounding box center [392, 466] width 755 height 495
click at [400, 652] on div at bounding box center [355, 487] width 166 height 424
click at [396, 559] on div at bounding box center [357, 487] width 166 height 424
click at [405, 482] on div at bounding box center [356, 487] width 159 height 422
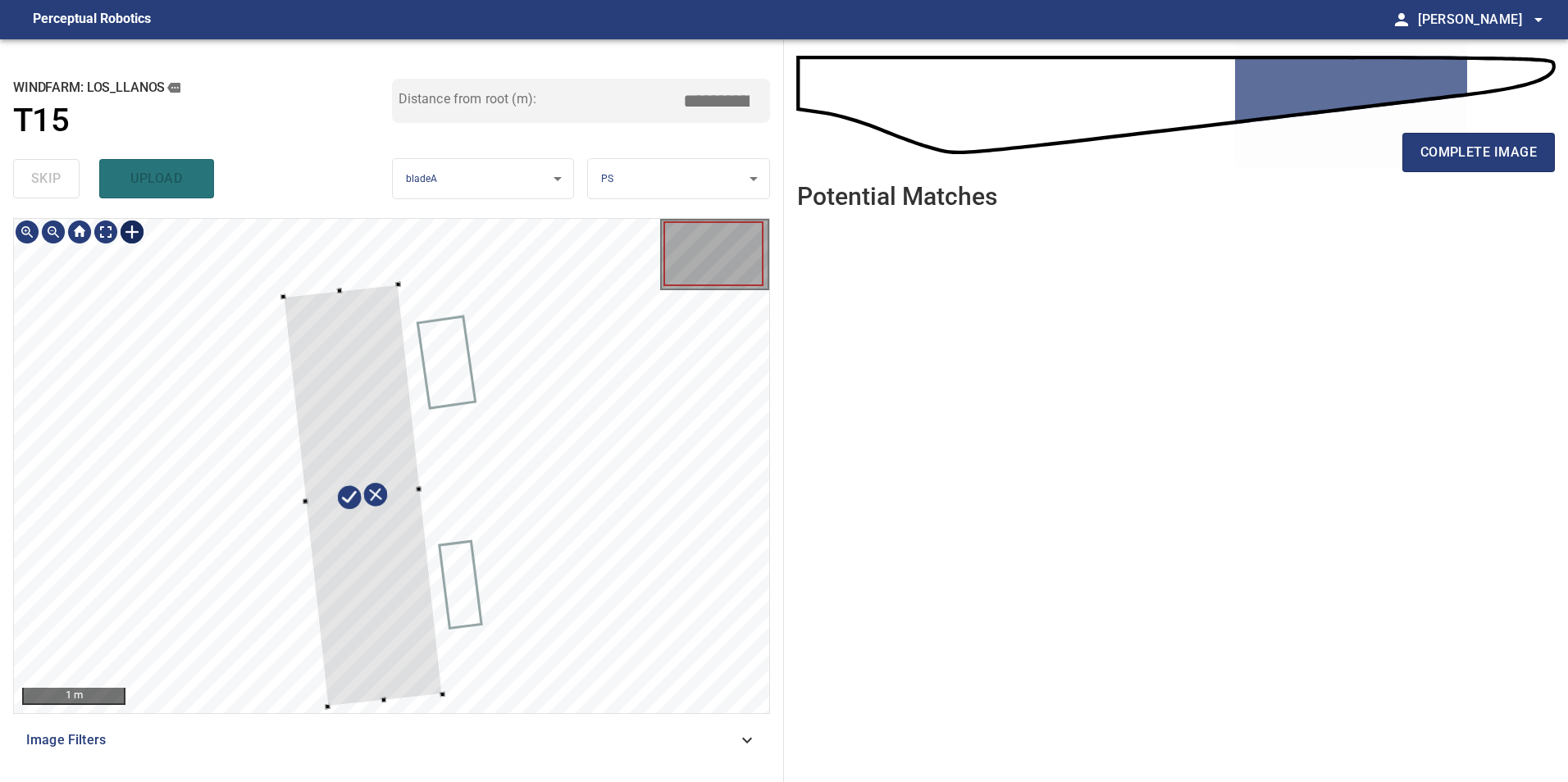
click at [390, 598] on div at bounding box center [363, 496] width 159 height 422
click at [395, 589] on div at bounding box center [358, 490] width 159 height 422
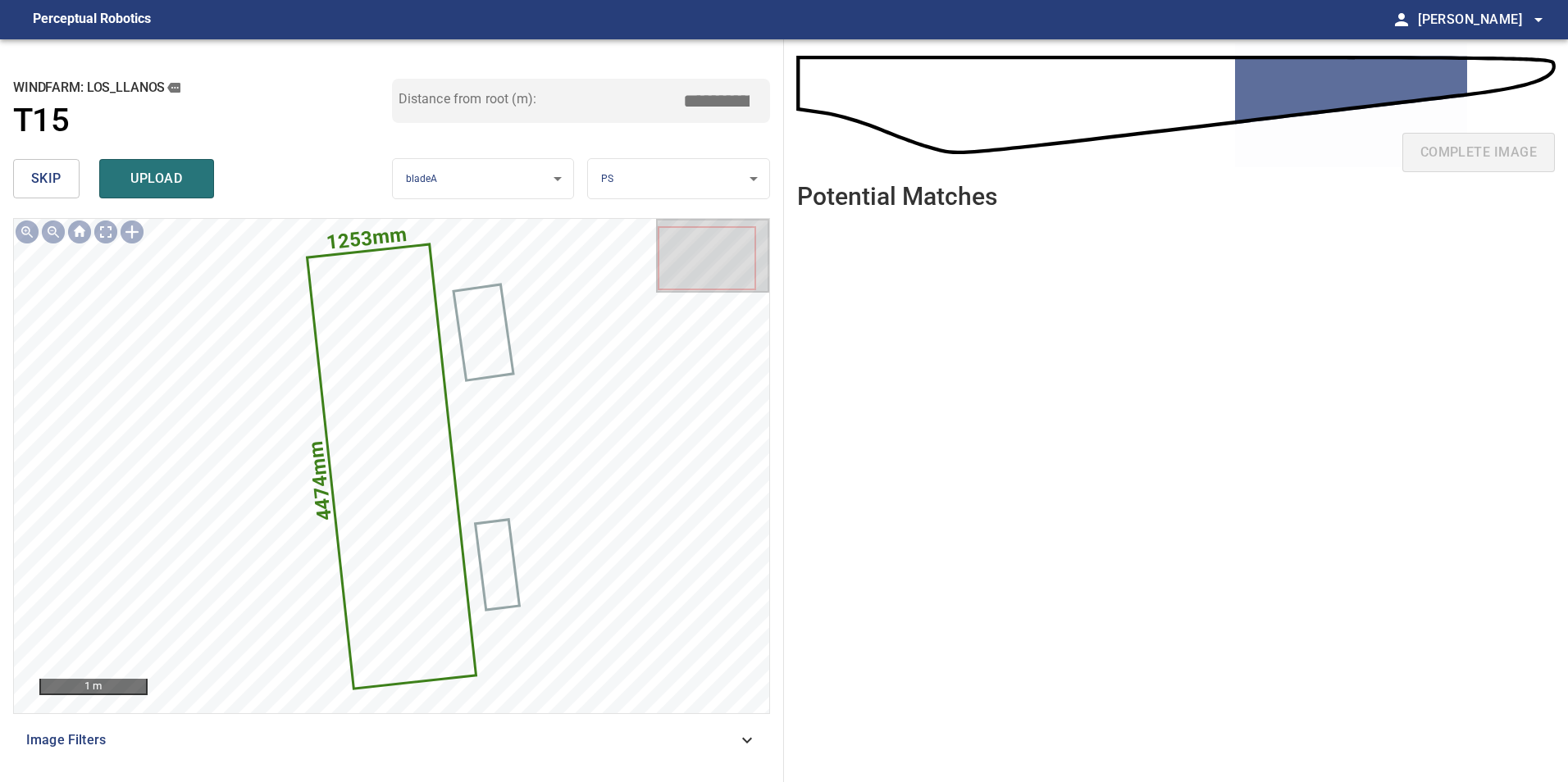
drag, startPoint x: 705, startPoint y: 105, endPoint x: 714, endPoint y: 106, distance: 9.1
click at [706, 105] on input "*****" at bounding box center [722, 100] width 82 height 31
click at [714, 106] on input "*****" at bounding box center [722, 100] width 82 height 31
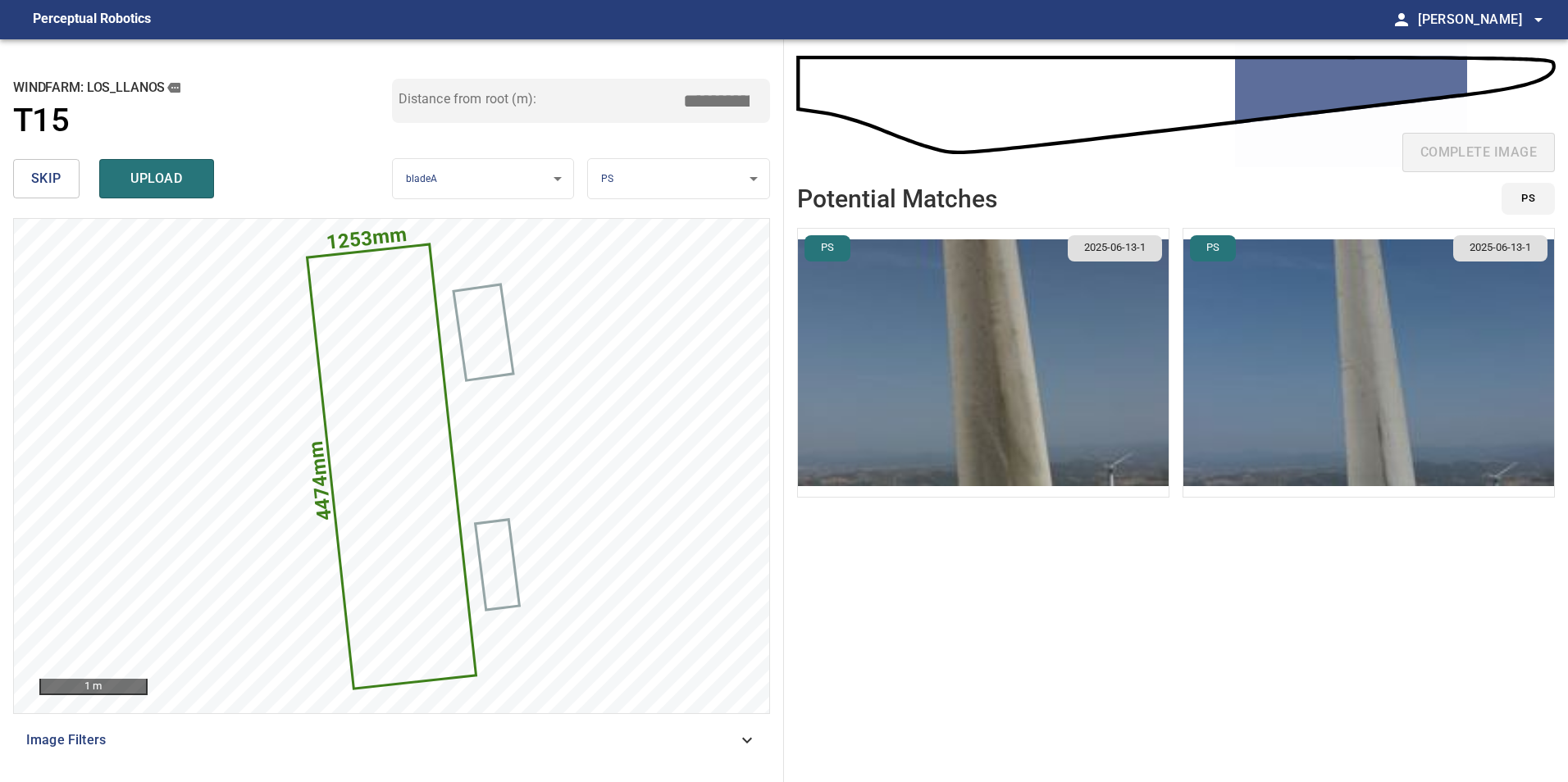
type input "*****"
click at [1272, 301] on img "button" at bounding box center [1369, 363] width 371 height 268
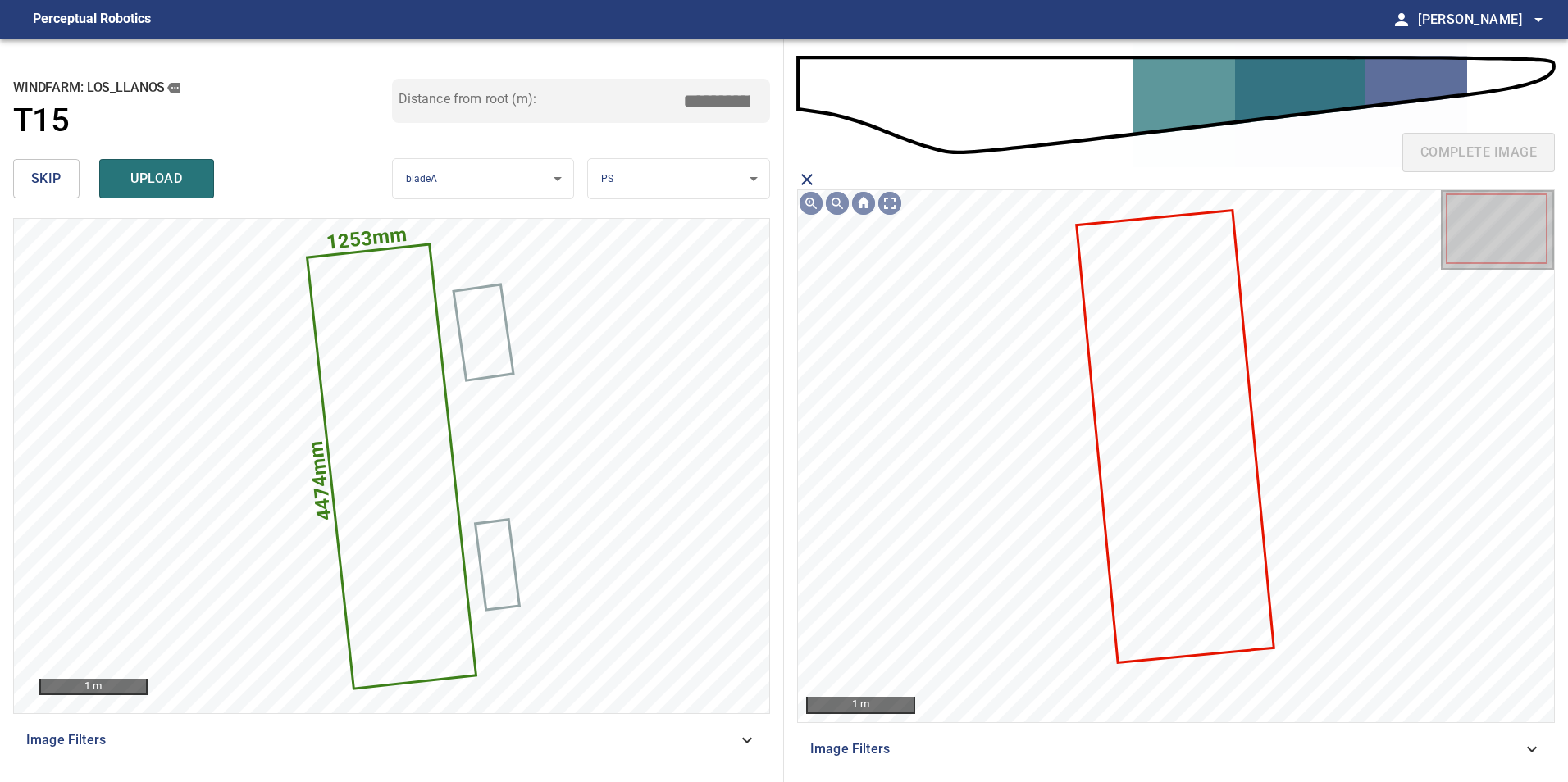
click at [1164, 518] on icon at bounding box center [1175, 437] width 195 height 450
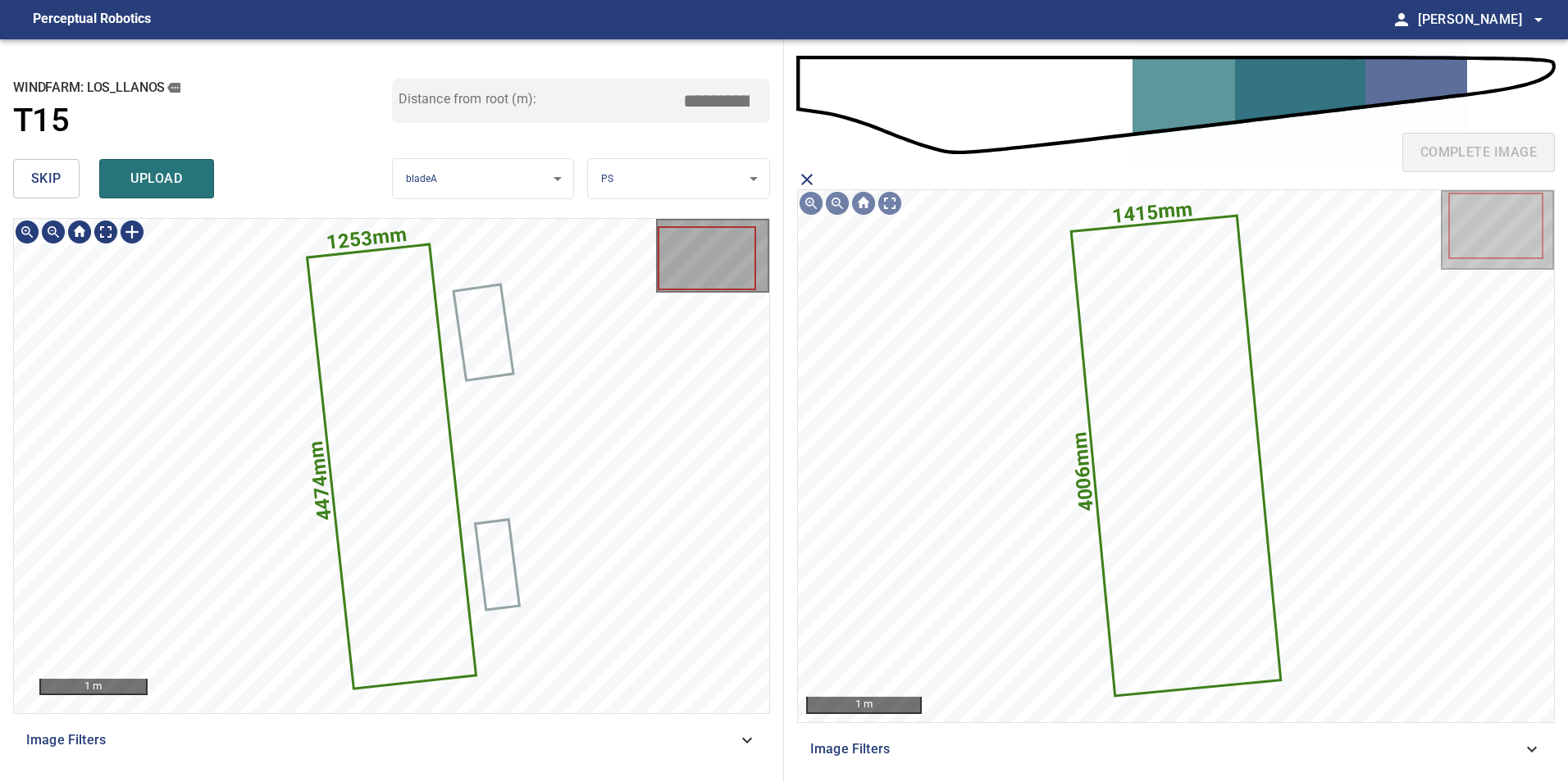
click at [401, 463] on icon at bounding box center [392, 466] width 167 height 442
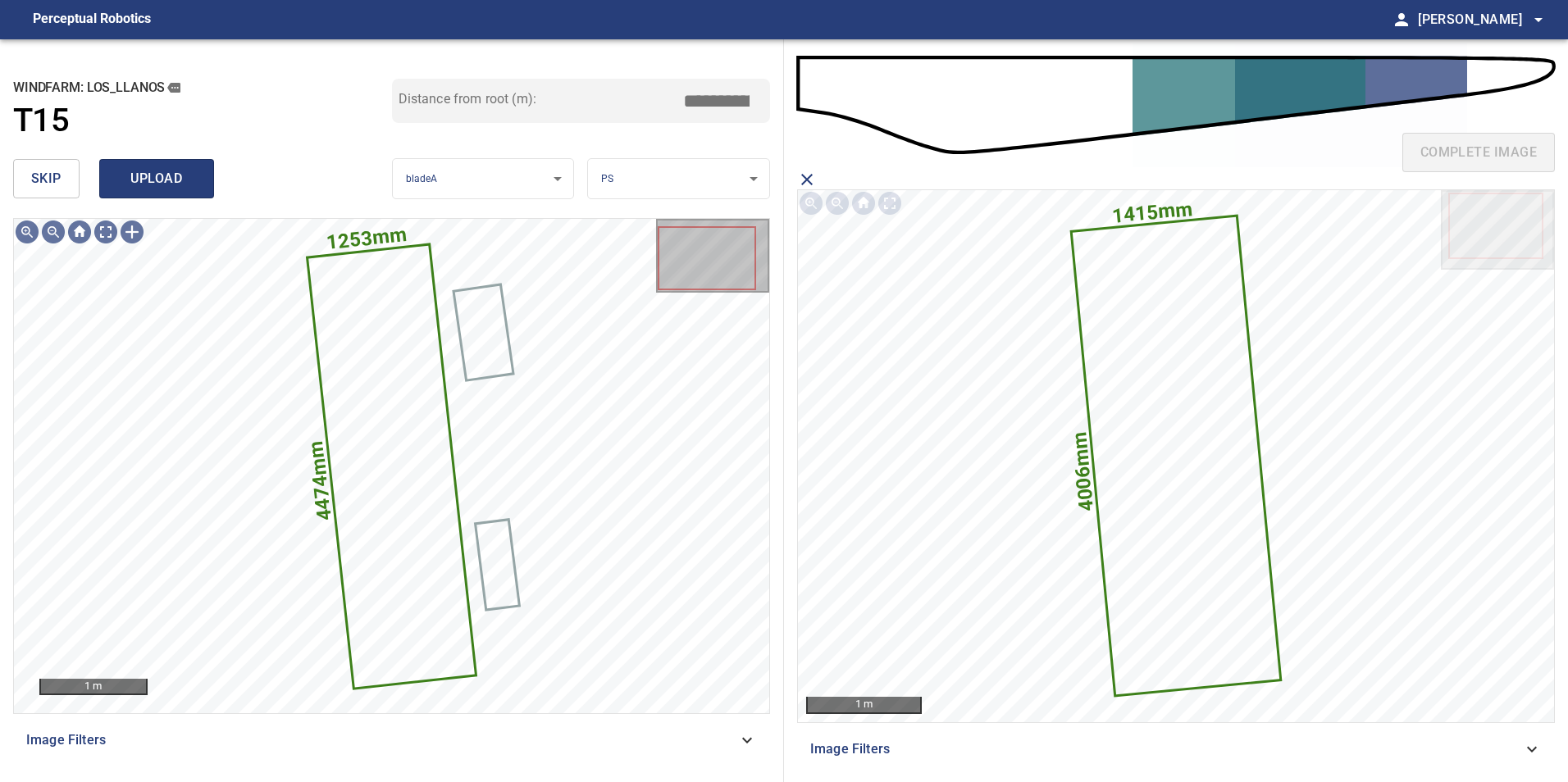
click at [168, 180] on span "upload" at bounding box center [156, 179] width 79 height 23
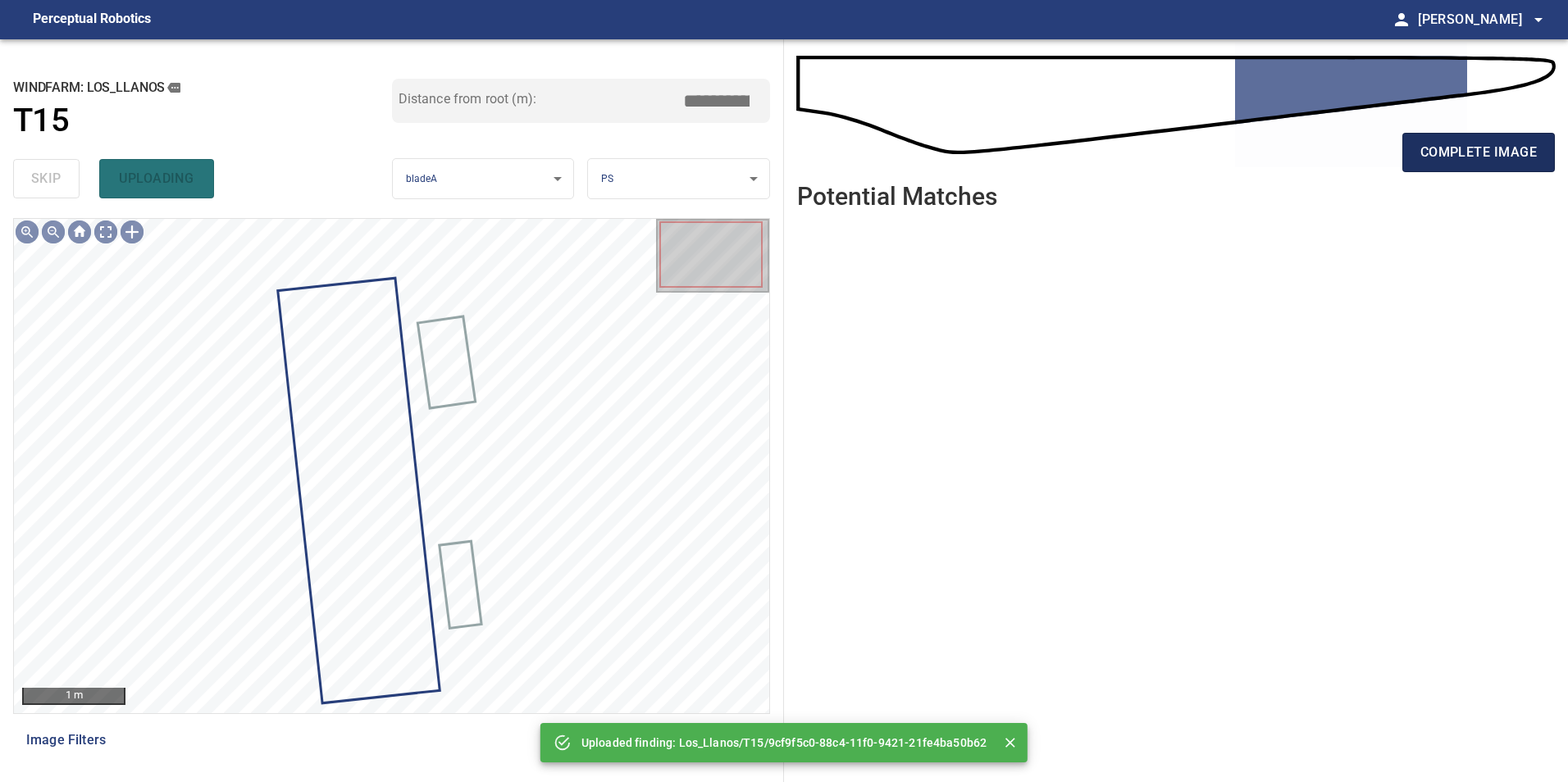
click at [1478, 168] on button "complete image" at bounding box center [1478, 152] width 152 height 39
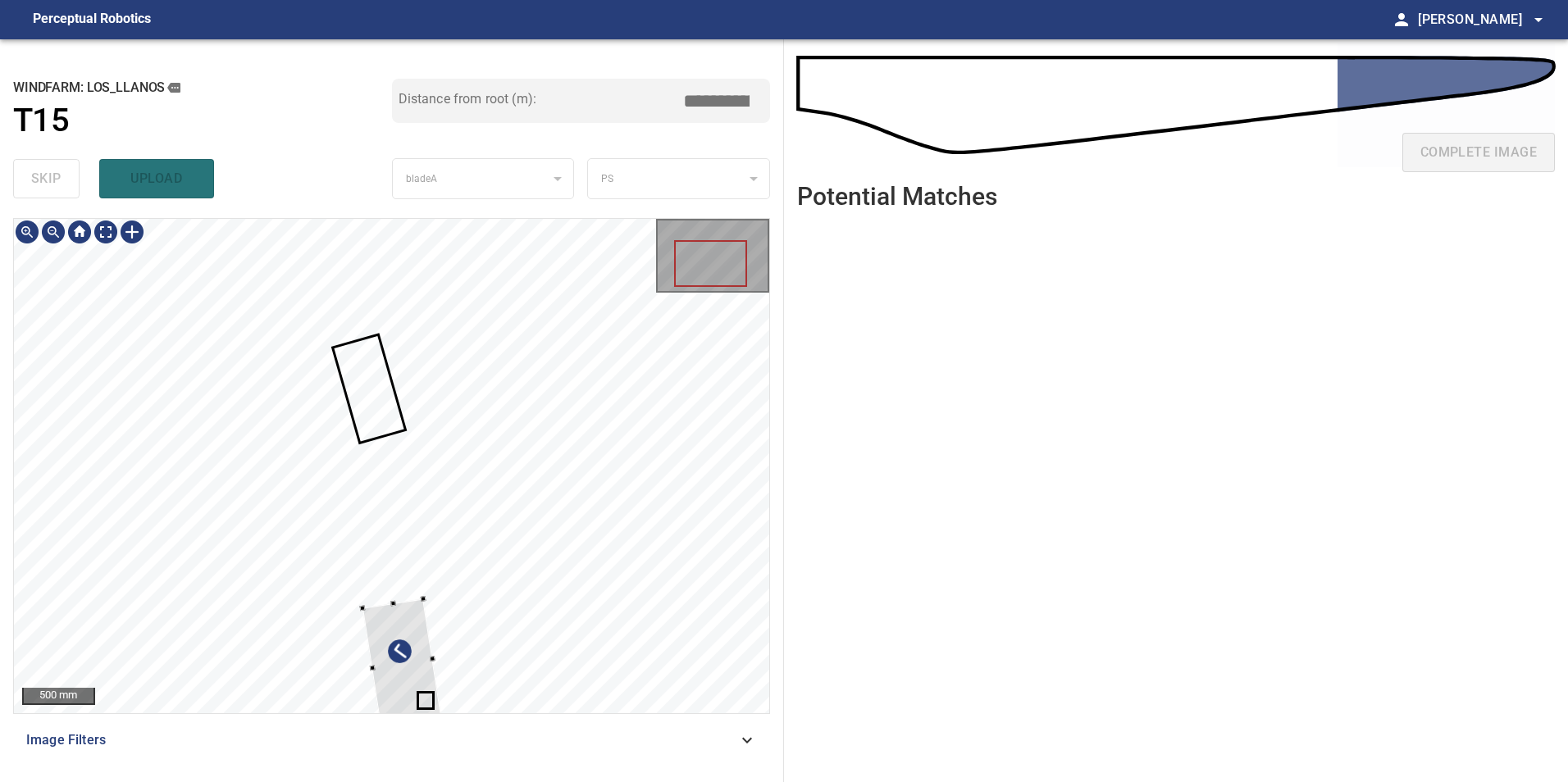
click at [442, 598] on div at bounding box center [402, 664] width 80 height 131
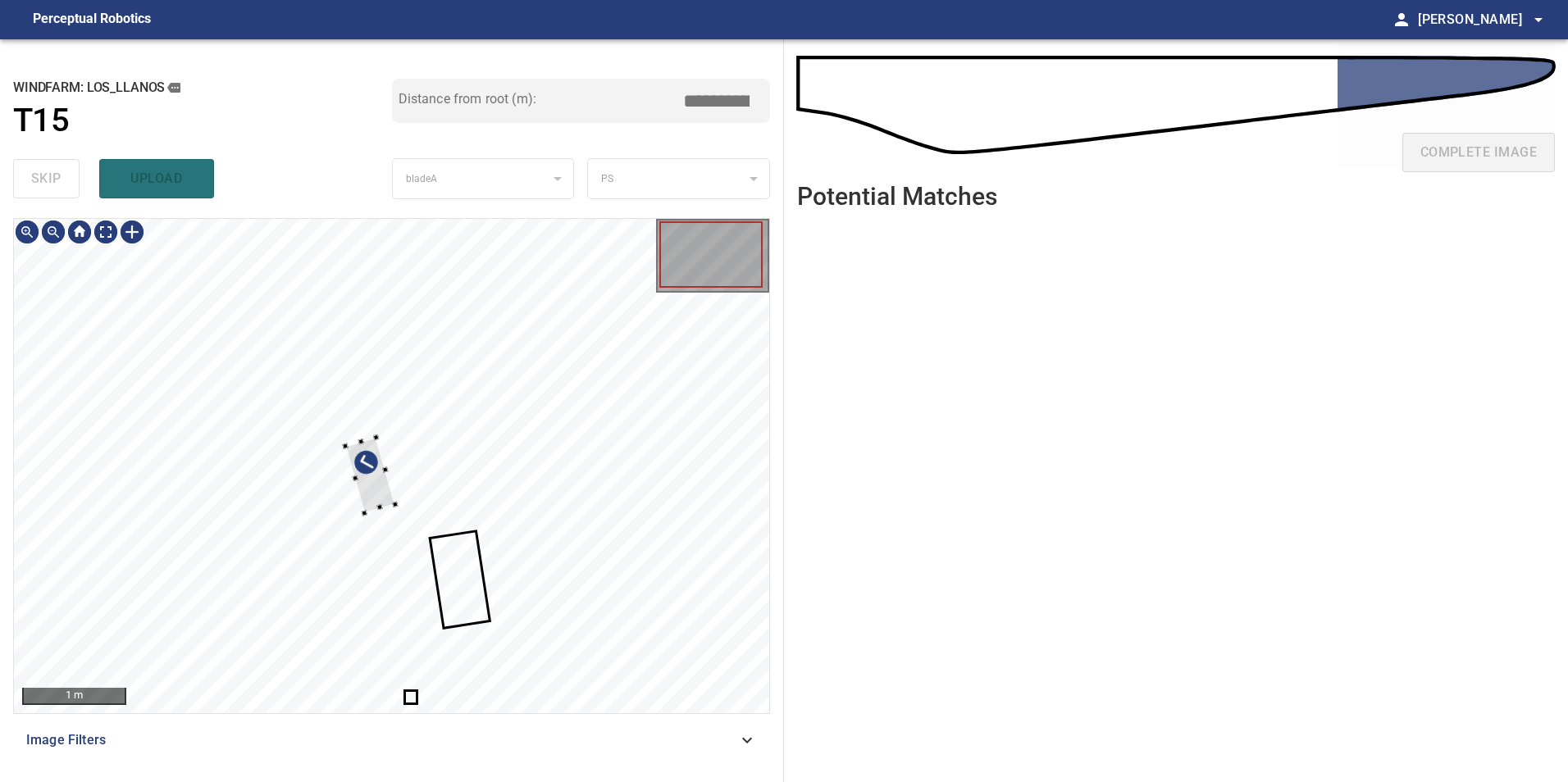
click at [517, 450] on div at bounding box center [392, 466] width 755 height 495
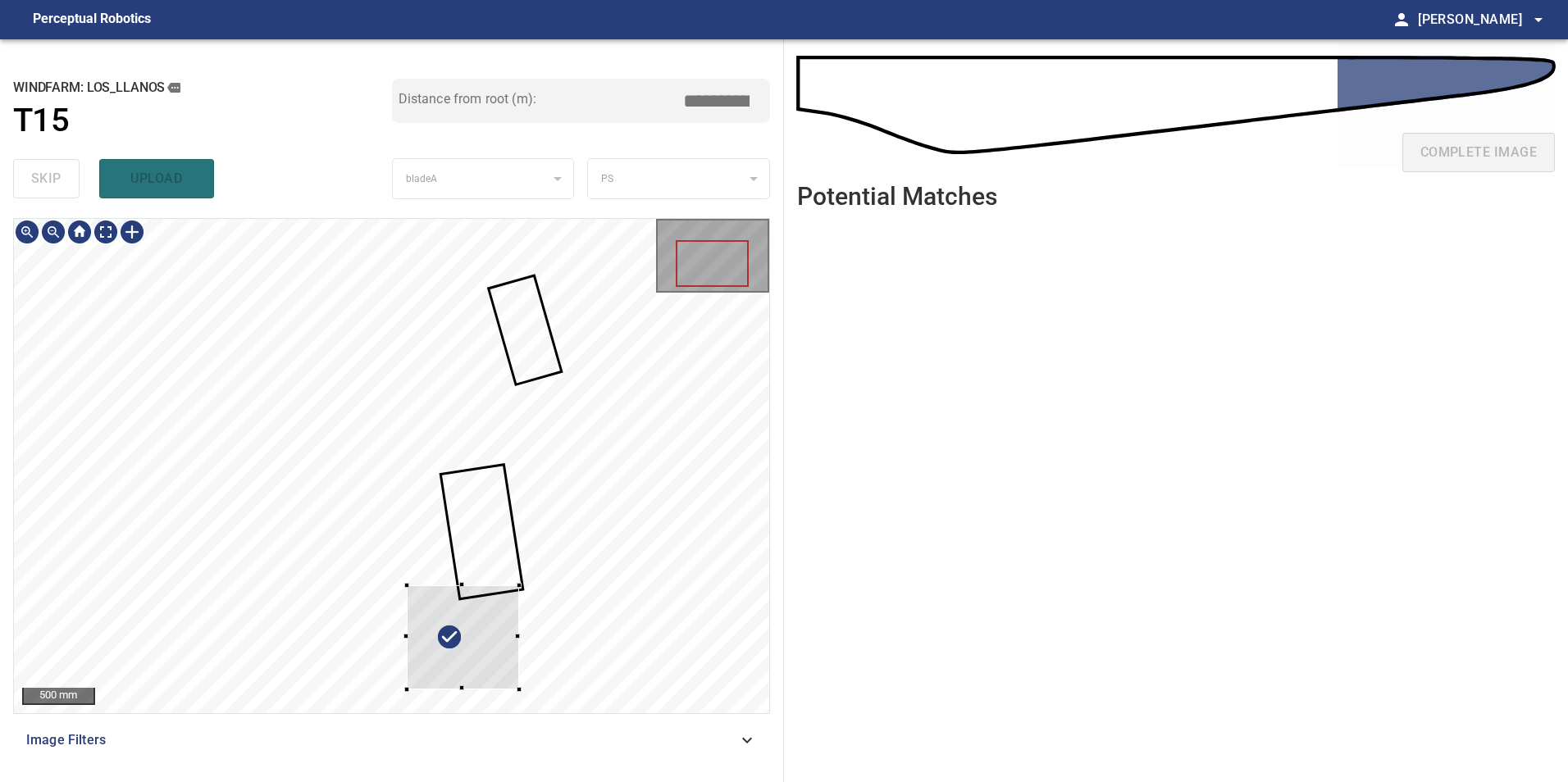
click at [620, 396] on div at bounding box center [392, 466] width 755 height 495
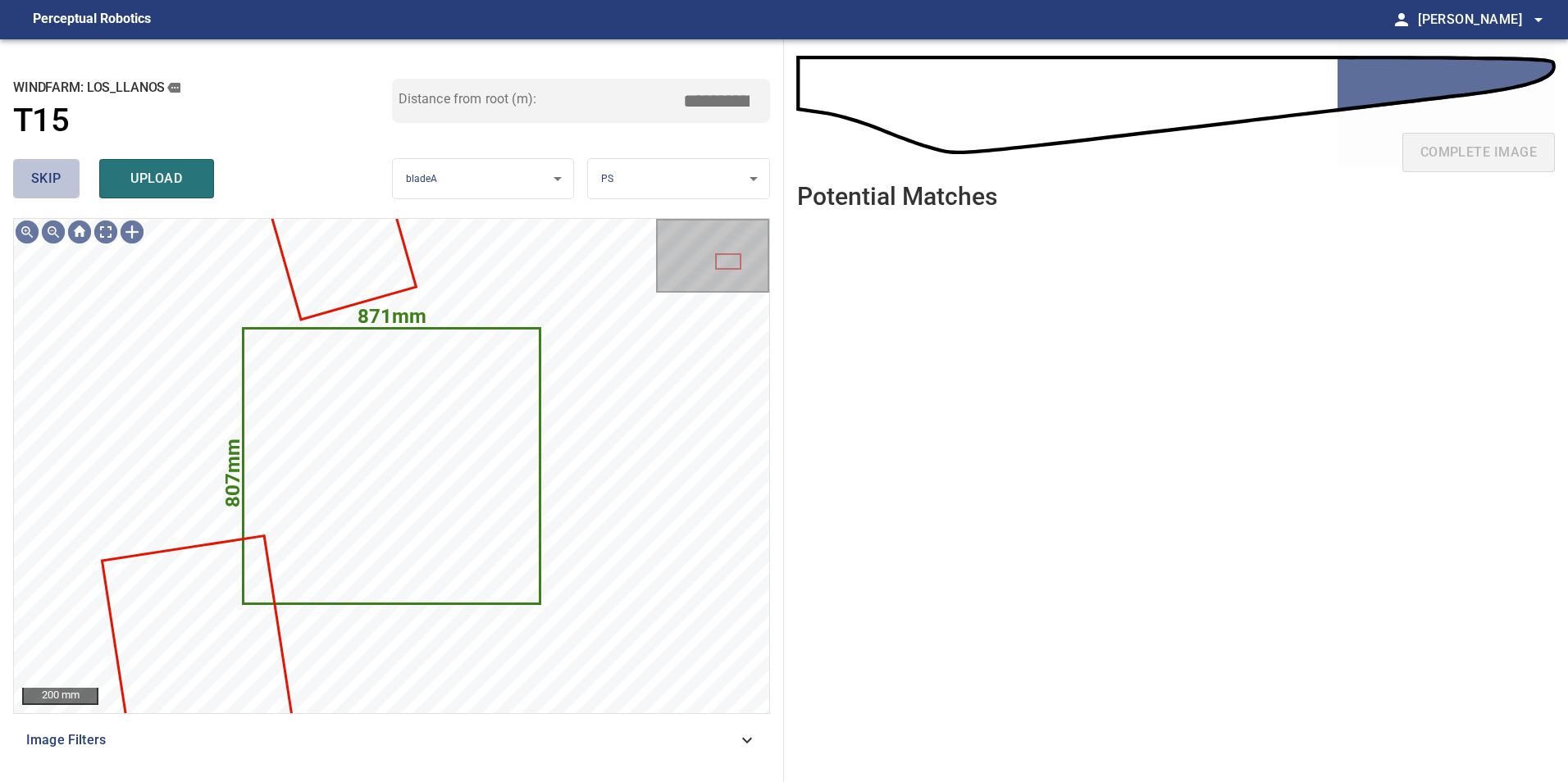
click at [27, 168] on button "skip" at bounding box center [46, 178] width 66 height 39
click at [25, 168] on button "skip" at bounding box center [46, 178] width 66 height 39
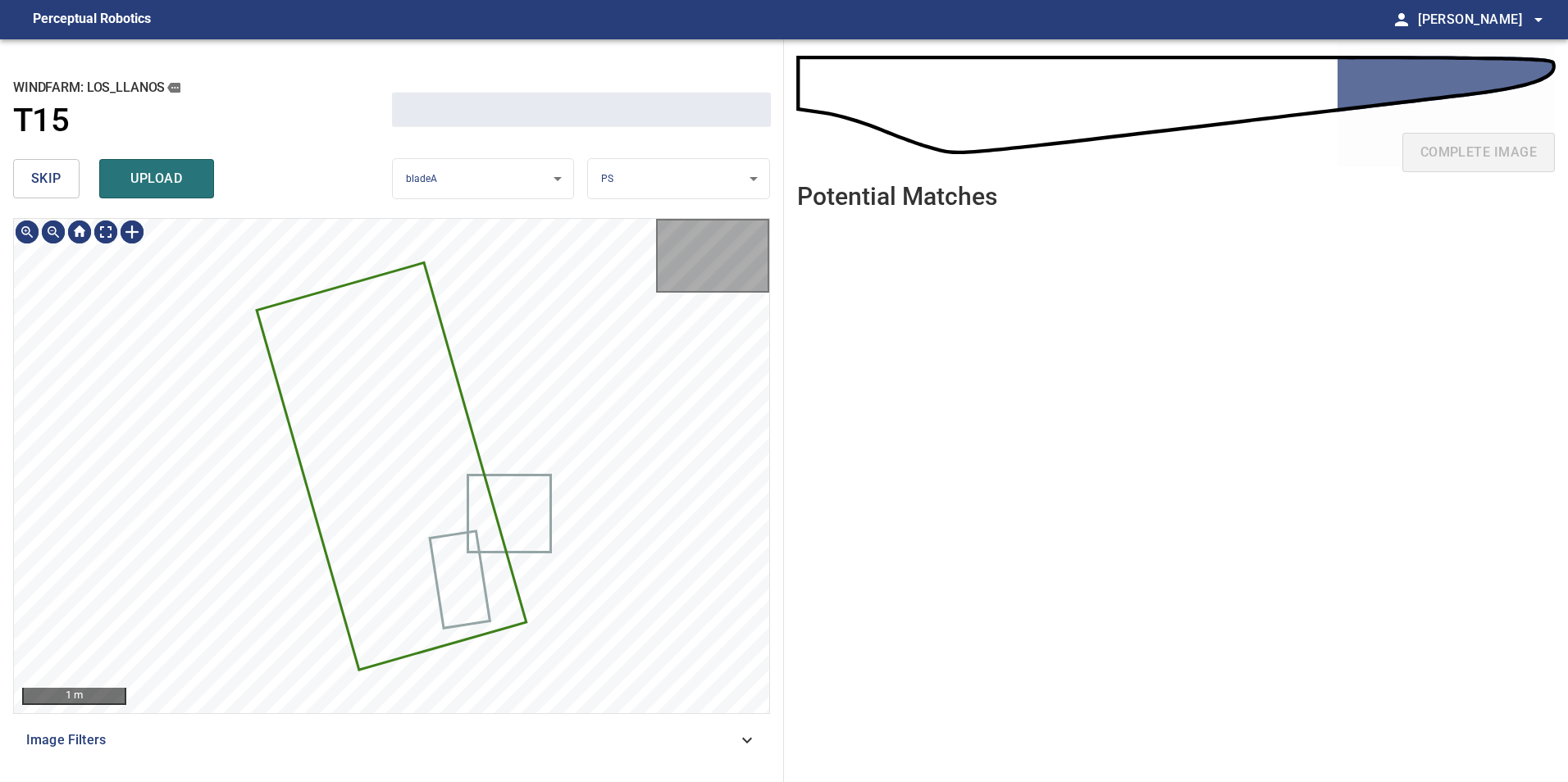
click at [25, 168] on button "skip" at bounding box center [46, 178] width 66 height 39
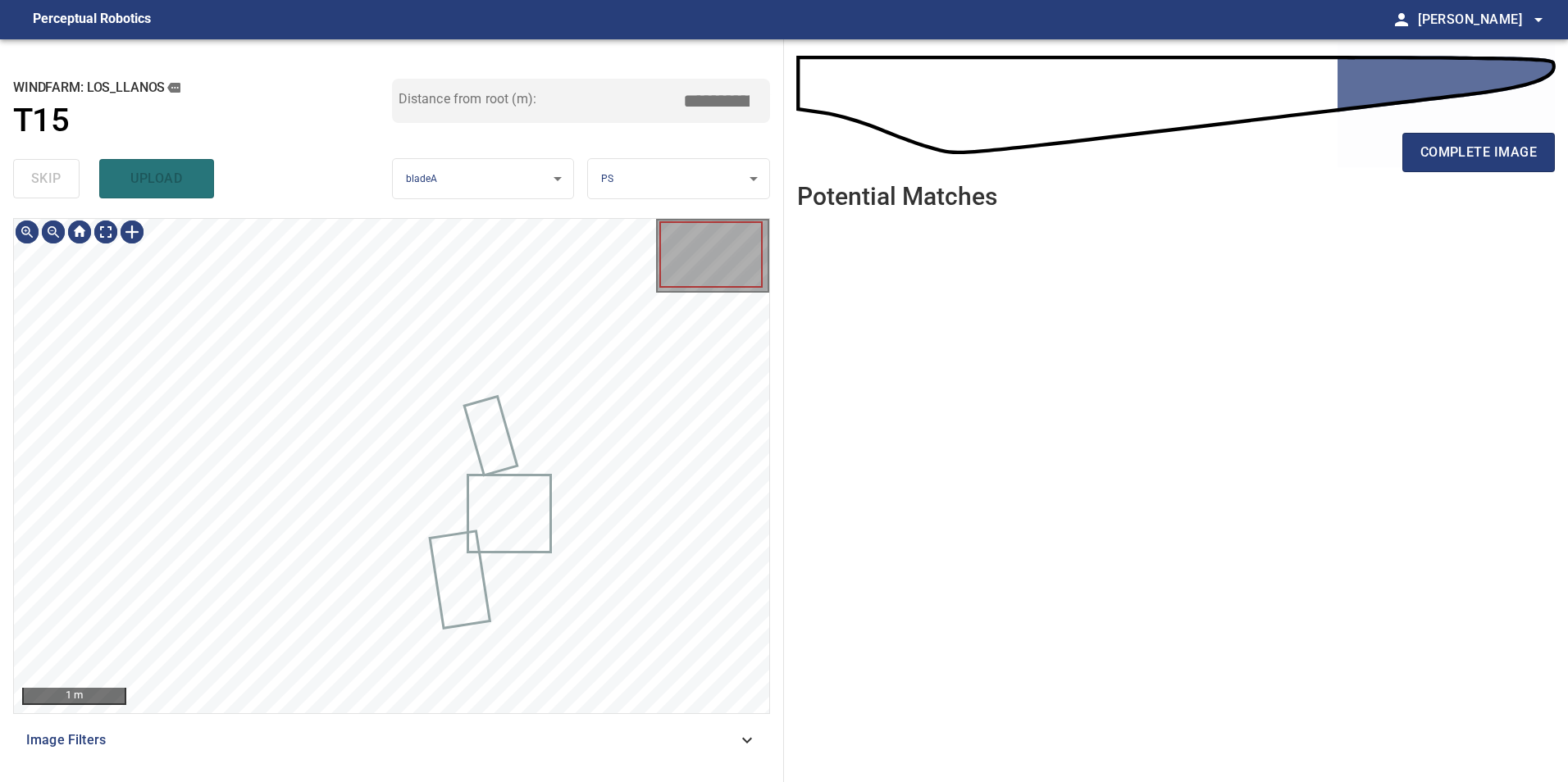
click at [24, 168] on div "skip upload" at bounding box center [202, 178] width 378 height 52
click at [124, 228] on div at bounding box center [132, 232] width 27 height 27
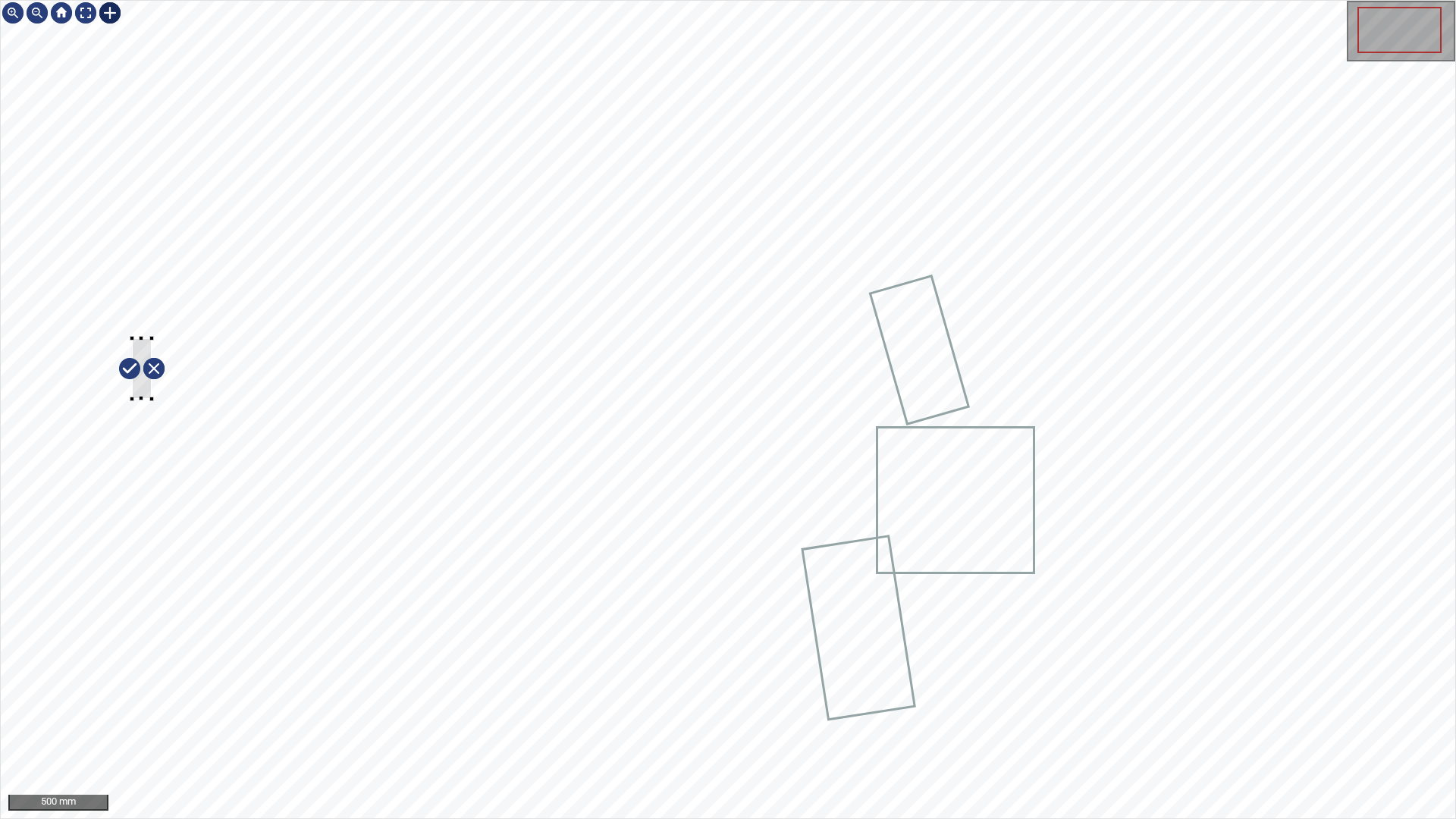
click at [170, 444] on div at bounding box center [728, 409] width 1454 height 817
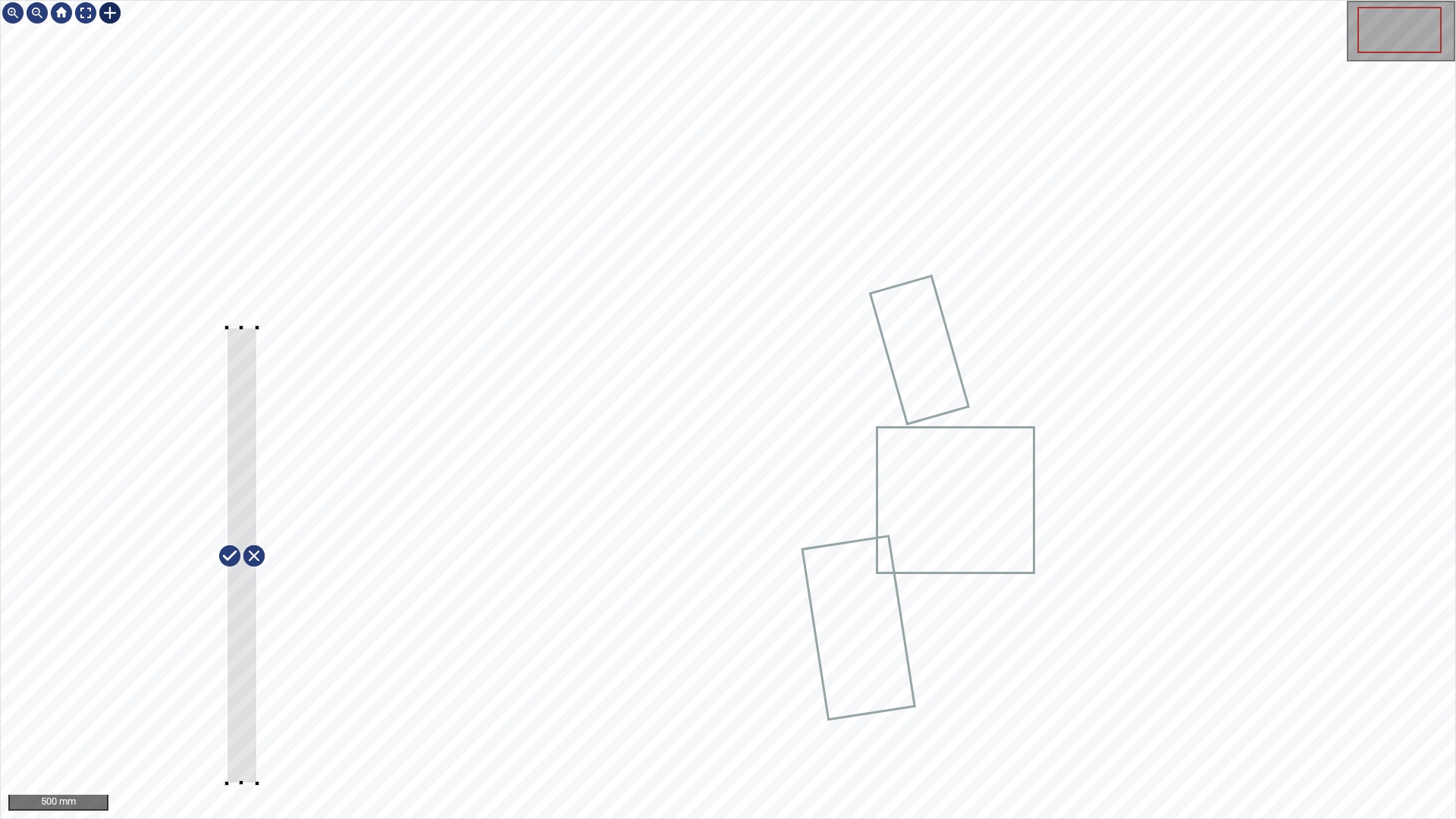
click at [255, 723] on div at bounding box center [728, 409] width 1454 height 817
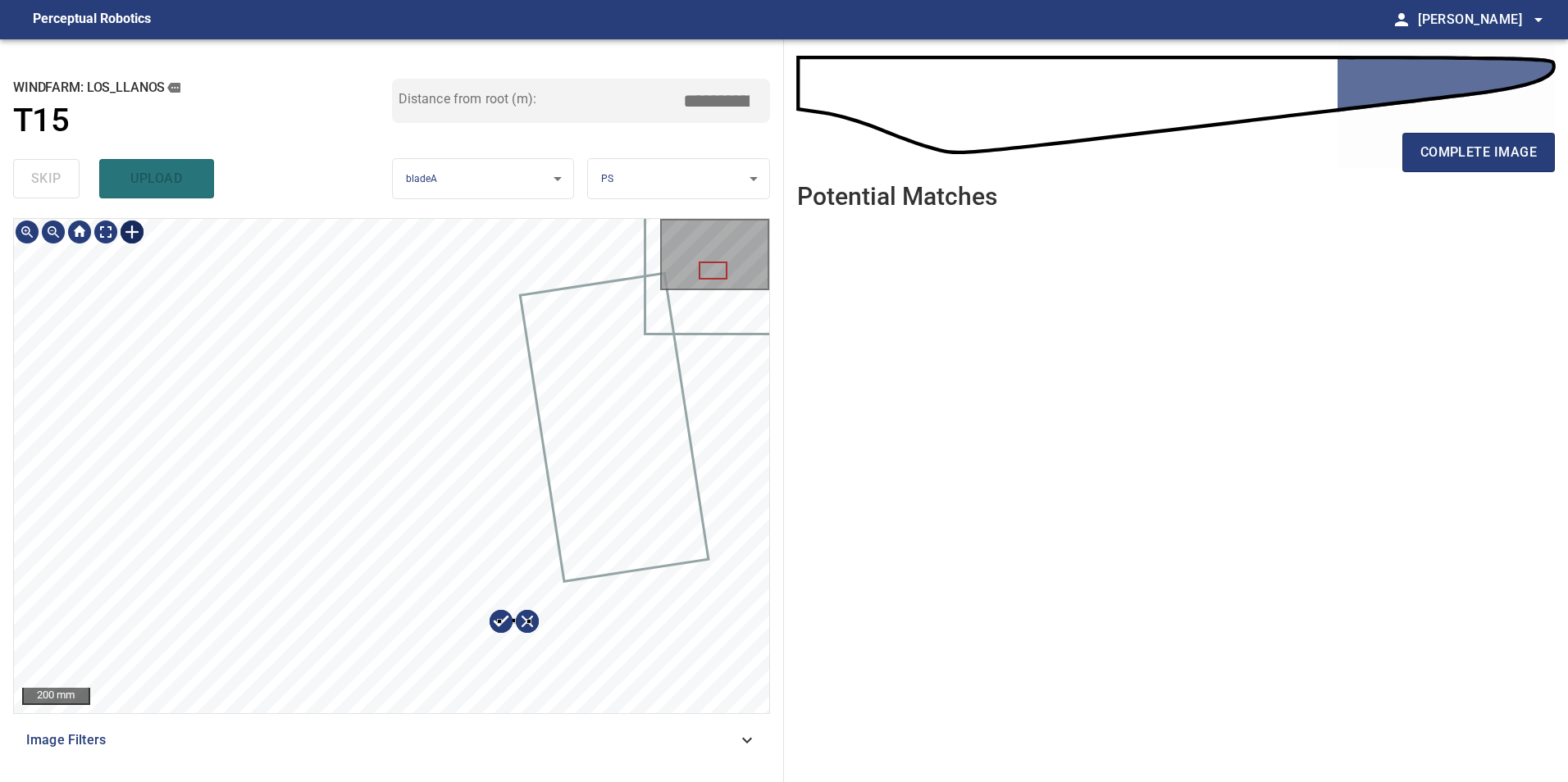
click at [501, 622] on div at bounding box center [500, 622] width 5 height 5
click at [501, 620] on div at bounding box center [500, 622] width 5 height 5
click at [501, 618] on div at bounding box center [500, 620] width 5 height 5
click at [502, 620] on div at bounding box center [513, 620] width 29 height 3
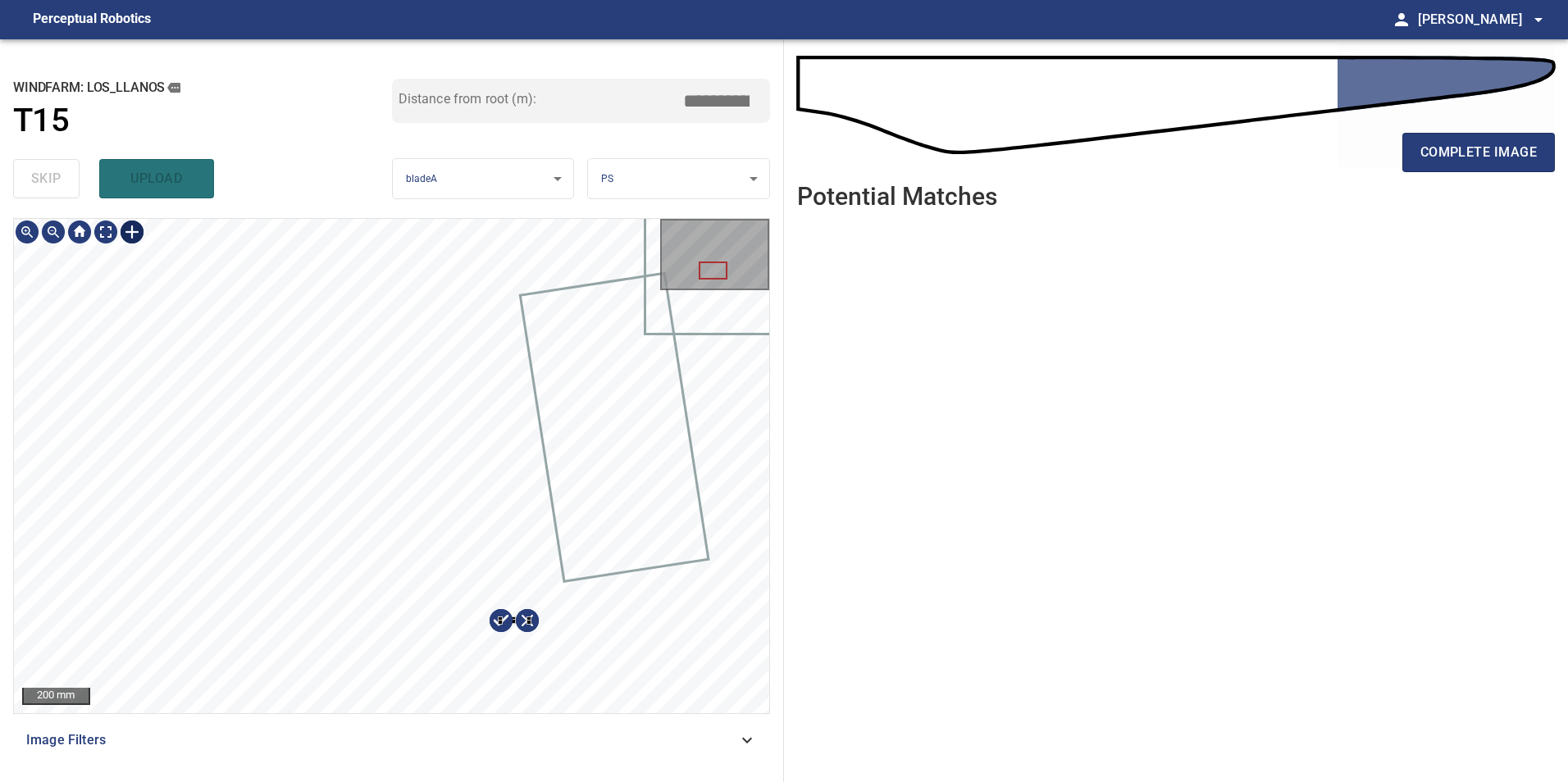
click at [504, 622] on div at bounding box center [514, 621] width 28 height 4
click at [513, 676] on div at bounding box center [392, 466] width 755 height 495
click at [527, 628] on div at bounding box center [392, 466] width 755 height 495
click at [524, 554] on div at bounding box center [392, 466] width 755 height 495
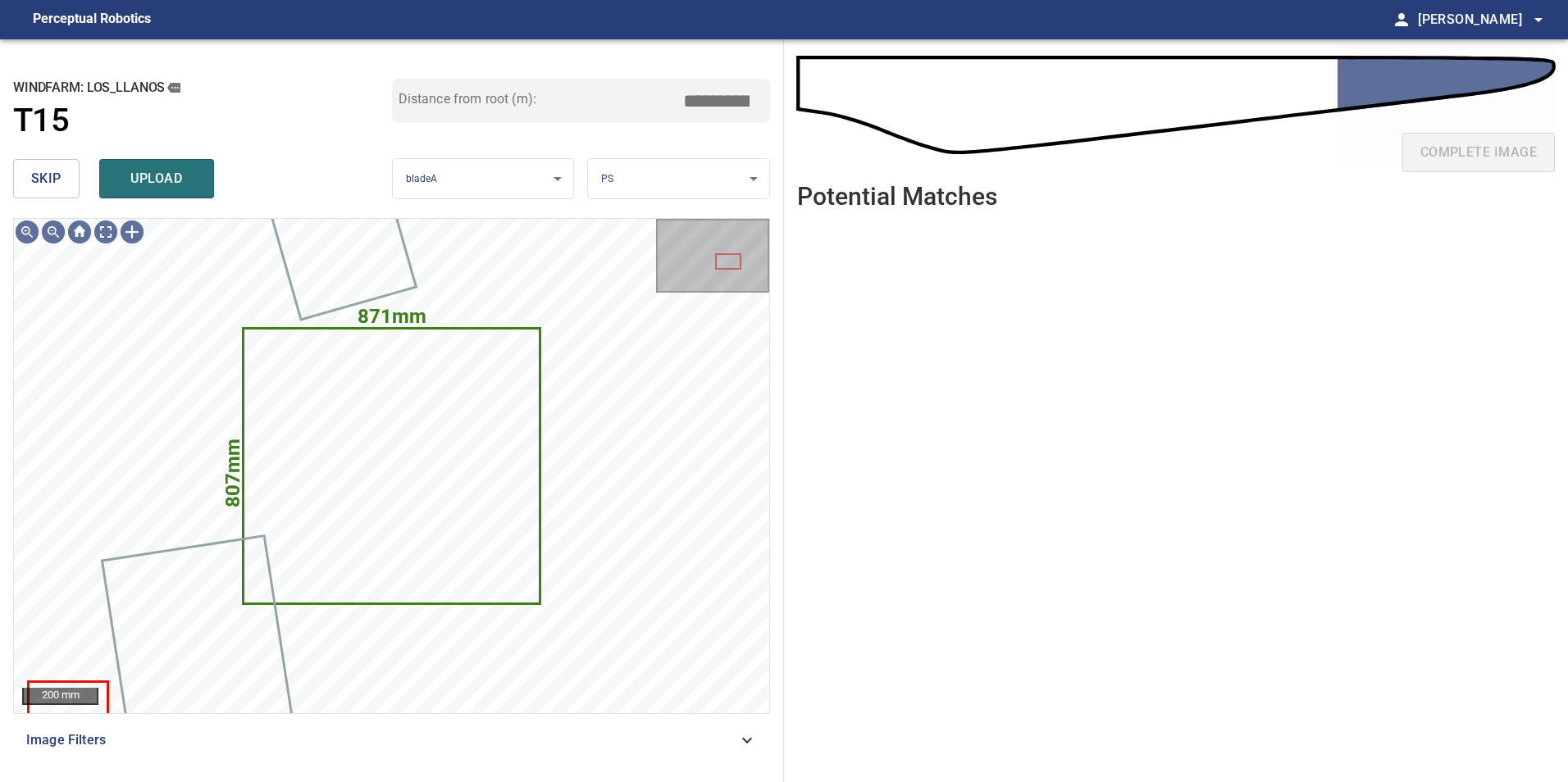
click at [60, 173] on span "skip" at bounding box center [46, 179] width 30 height 23
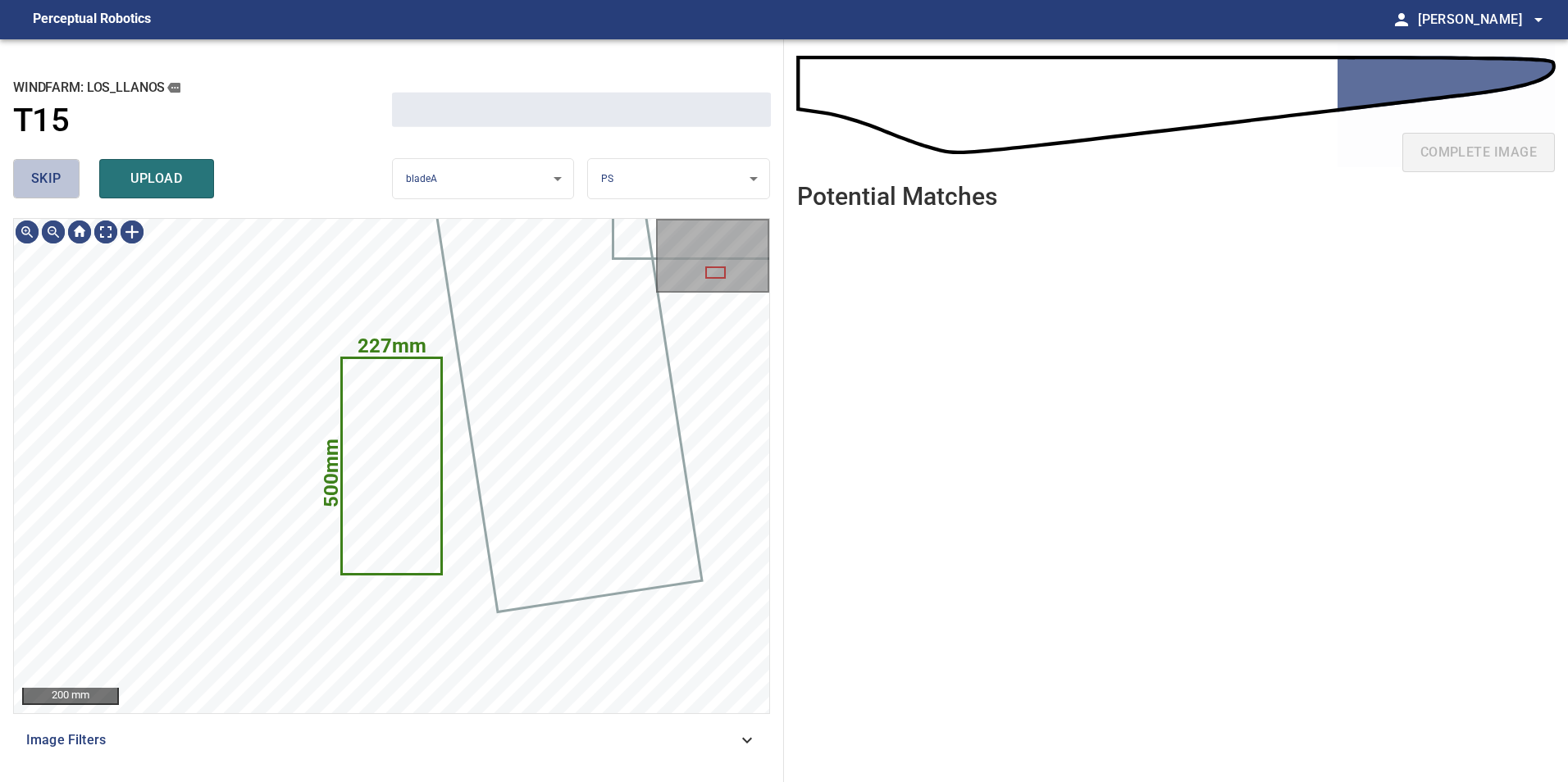
click at [60, 173] on span "skip" at bounding box center [46, 179] width 30 height 23
click at [60, 173] on div "skip upload" at bounding box center [202, 178] width 378 height 52
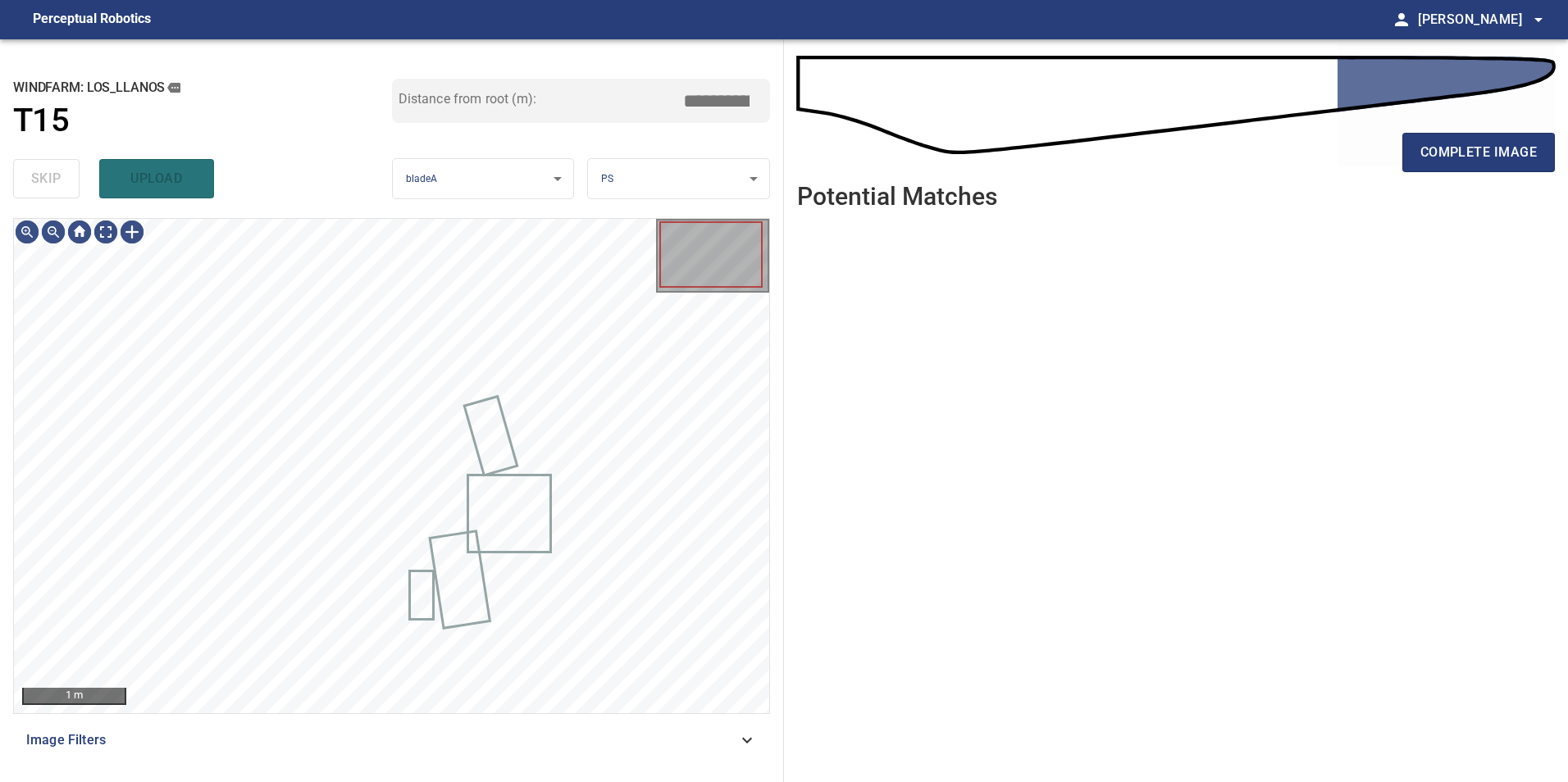
click at [60, 173] on div "skip upload" at bounding box center [202, 178] width 378 height 52
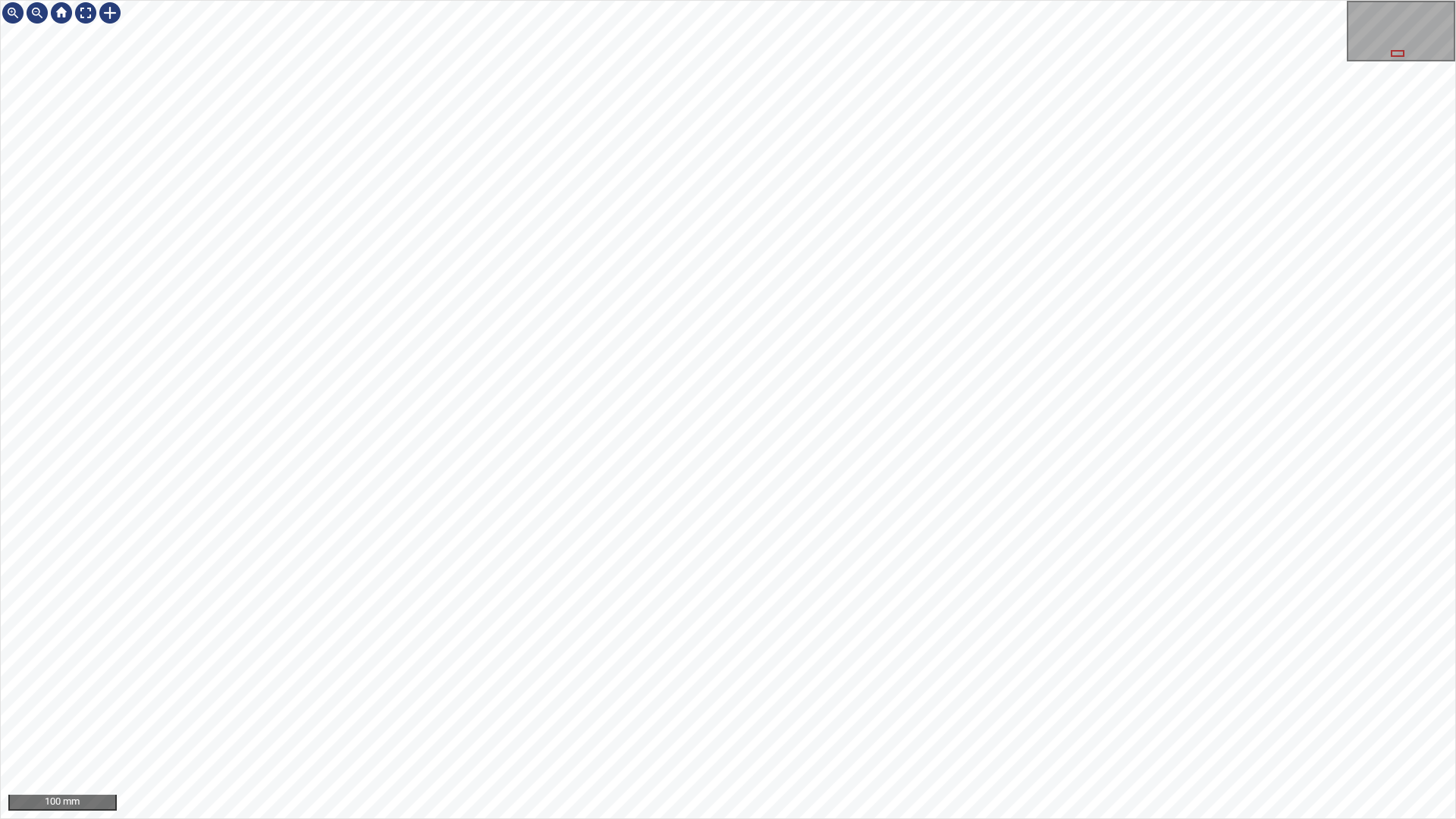
click at [851, 723] on div "100 mm" at bounding box center [728, 409] width 1456 height 819
click at [801, 723] on div "100 mm" at bounding box center [728, 409] width 1456 height 819
click at [885, 723] on div "100 mm" at bounding box center [728, 409] width 1456 height 819
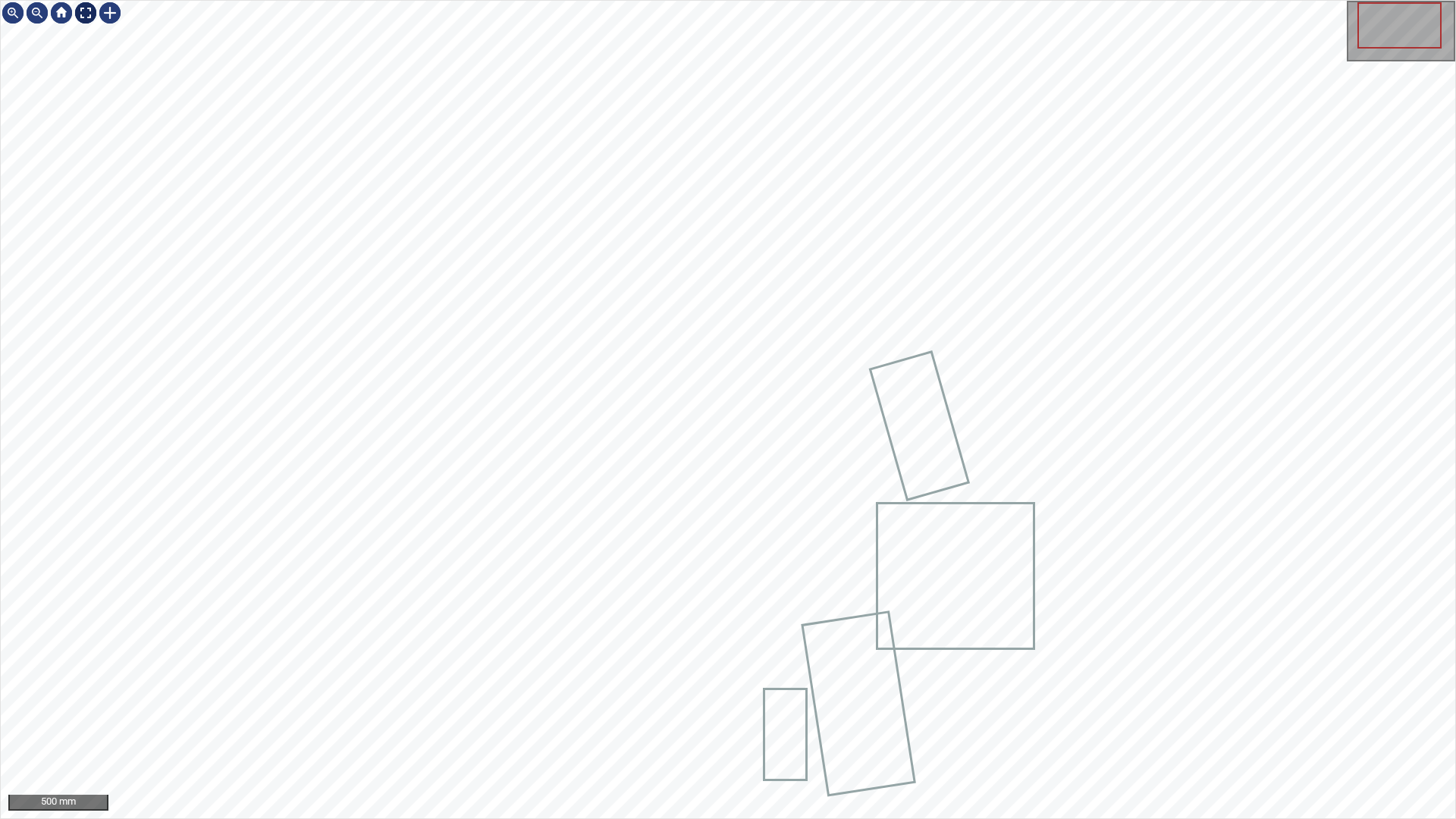
click at [91, 15] on div at bounding box center [86, 13] width 25 height 25
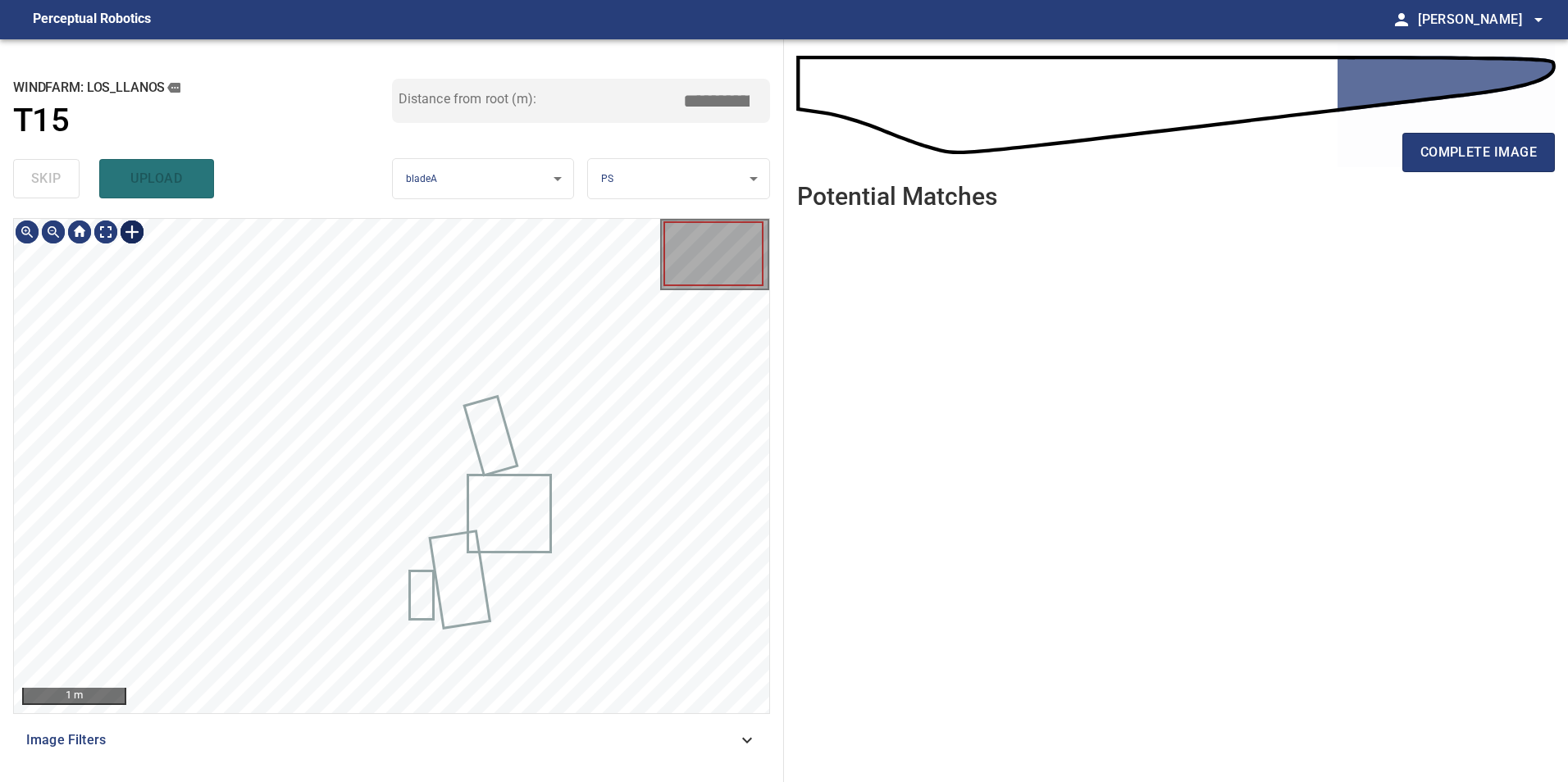
click at [130, 230] on div at bounding box center [132, 232] width 27 height 27
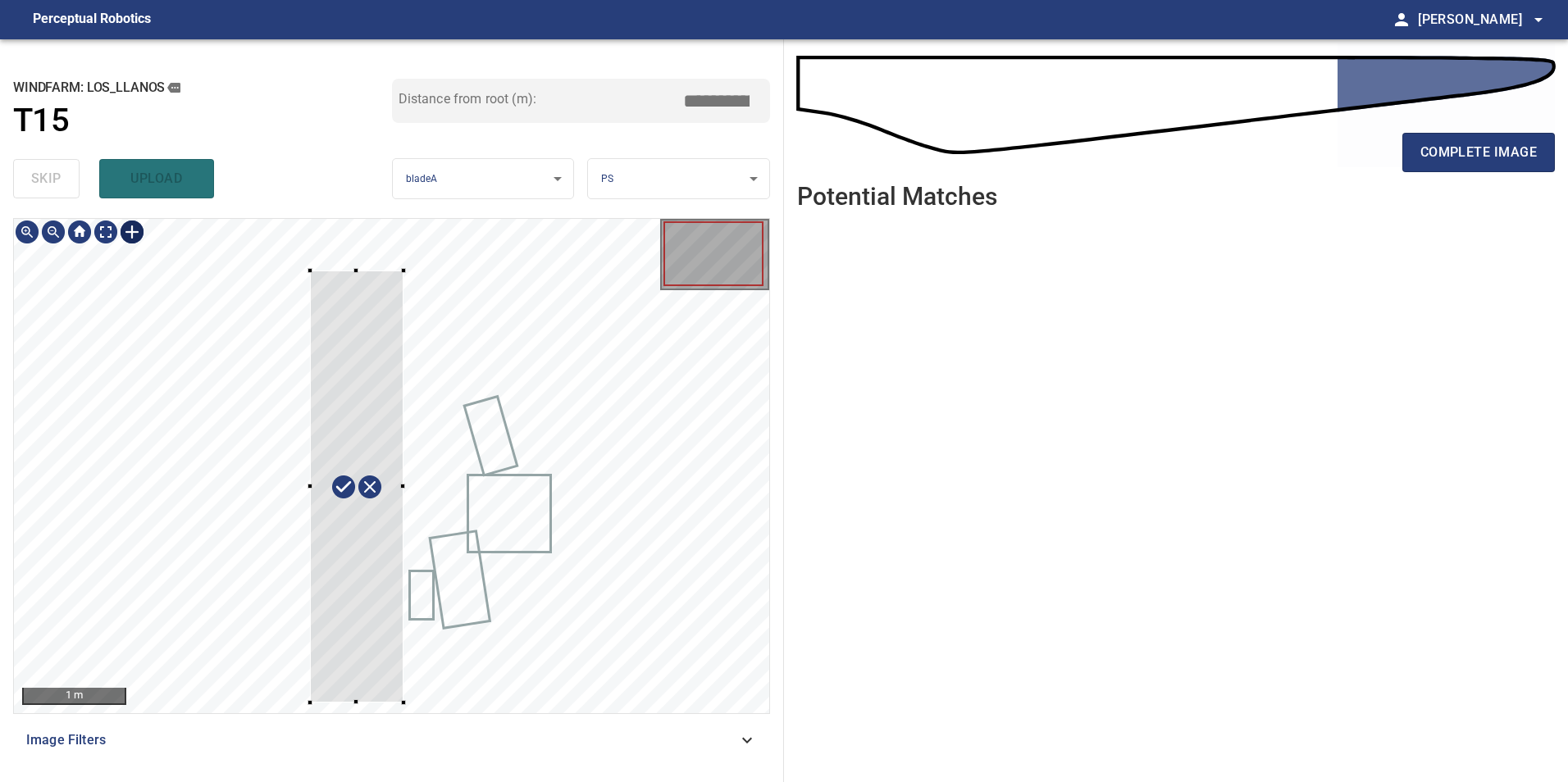
click at [403, 702] on div at bounding box center [392, 466] width 755 height 495
click at [394, 484] on div at bounding box center [354, 487] width 136 height 439
click at [379, 558] on div at bounding box center [355, 487] width 136 height 439
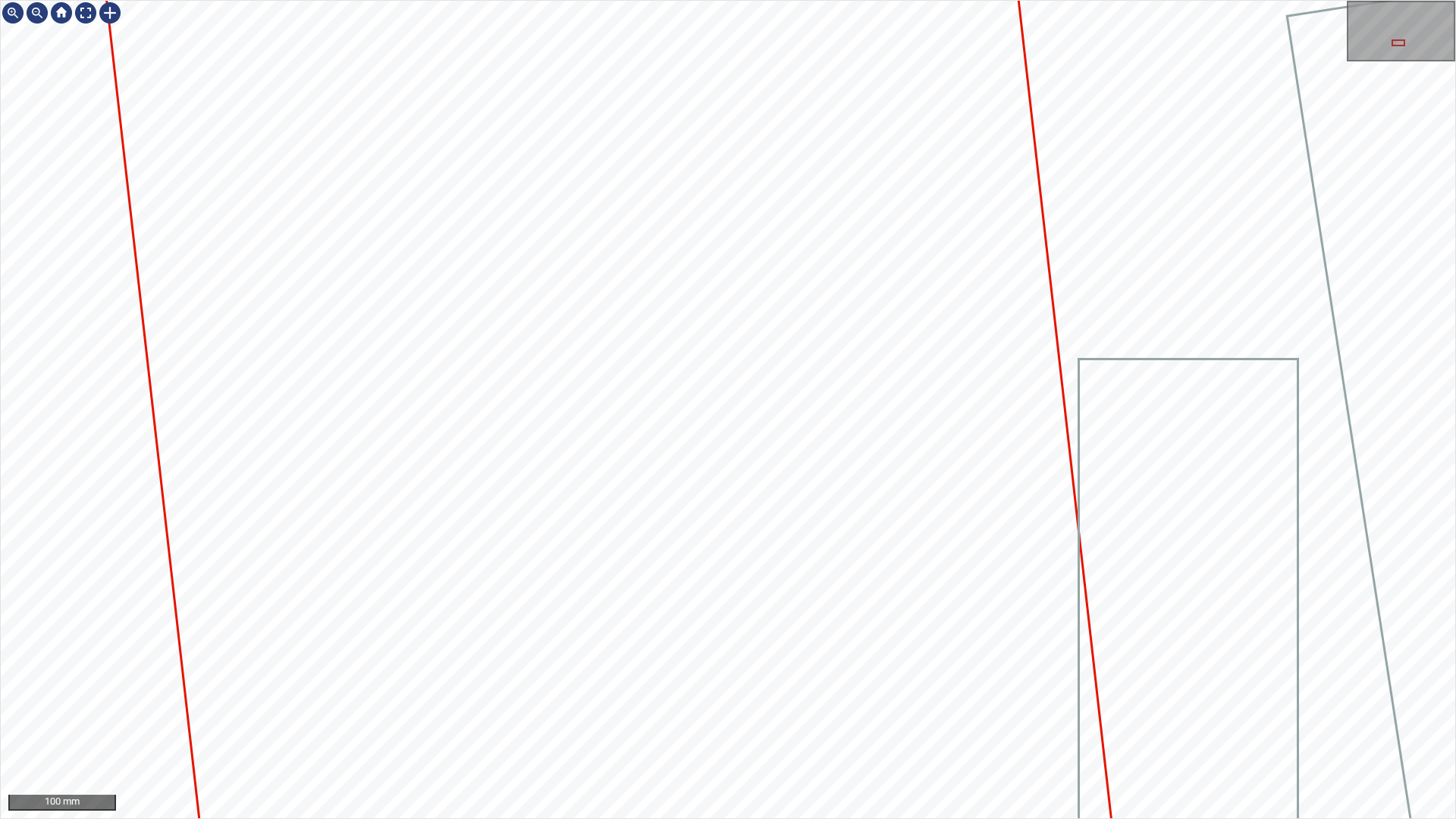
click at [1196, 0] on div "100 mm" at bounding box center [728, 409] width 1456 height 819
click at [1191, 238] on div "Los_Llanos/T15/87ada888-d5fc-47c2-383a-a448e7ae5575 Category 2 unclassified" at bounding box center [728, 409] width 1454 height 817
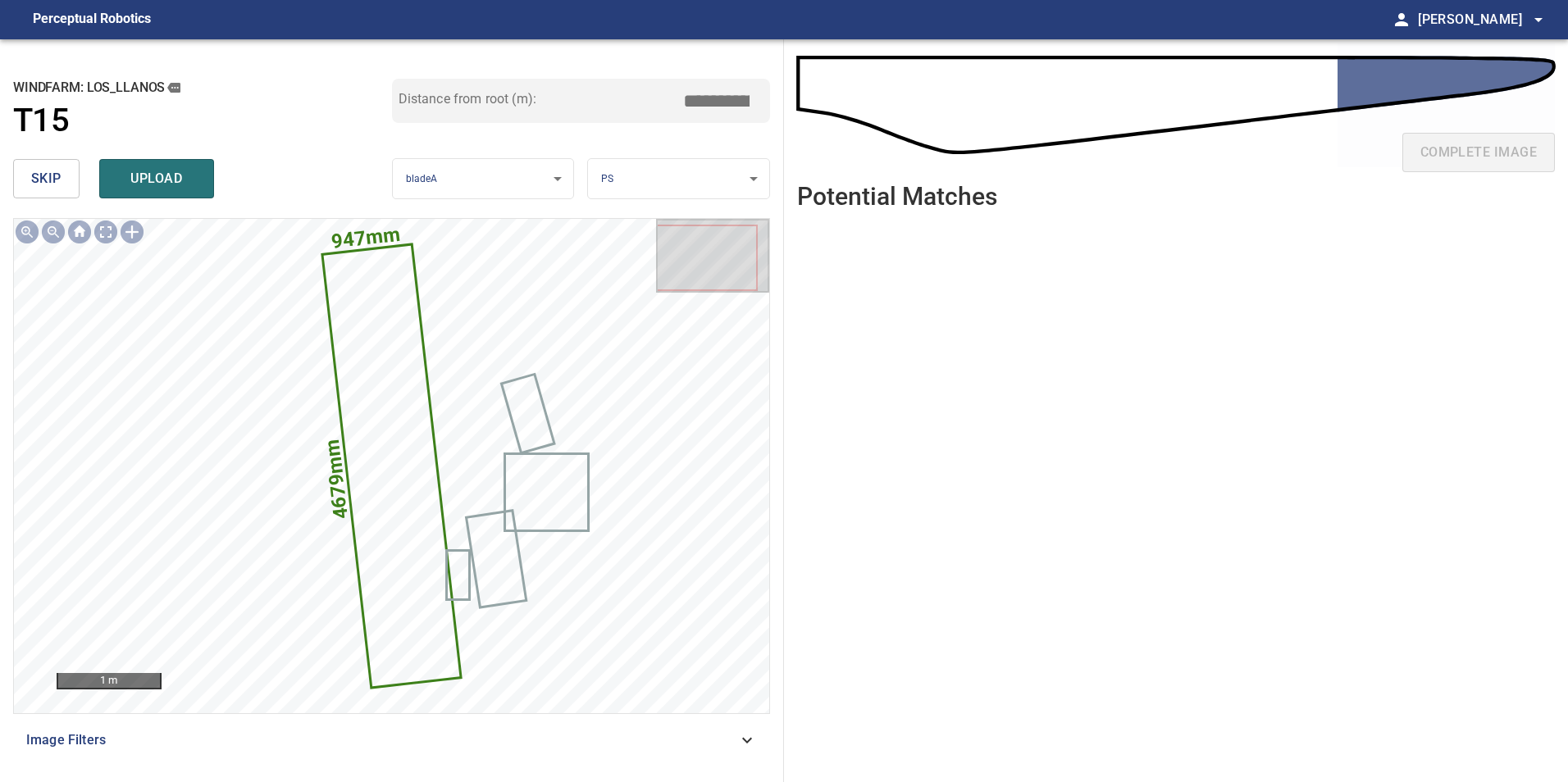
click at [714, 100] on input "*****" at bounding box center [722, 100] width 82 height 31
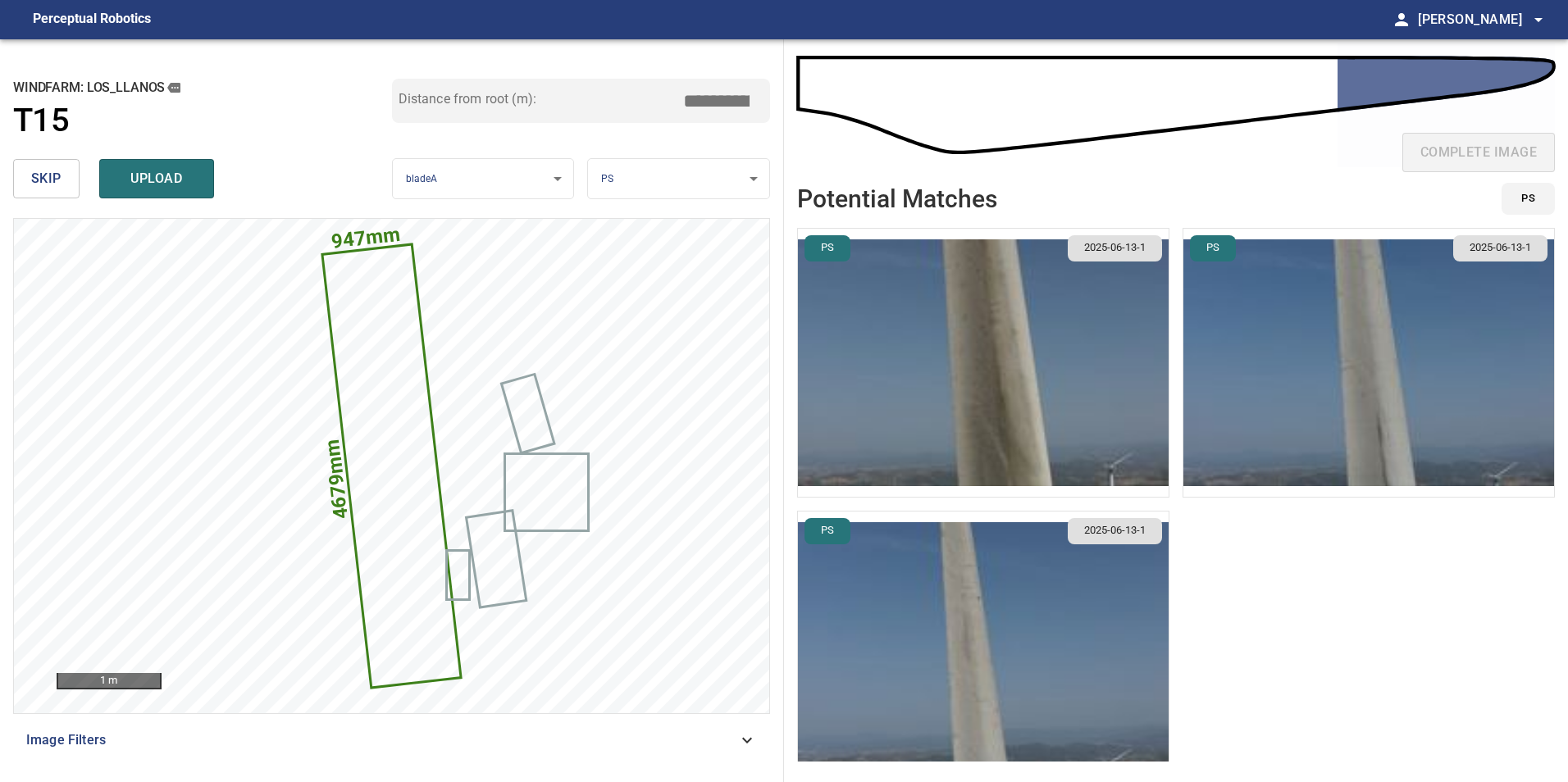
type input "*****"
click at [1105, 674] on img "button" at bounding box center [983, 645] width 371 height 268
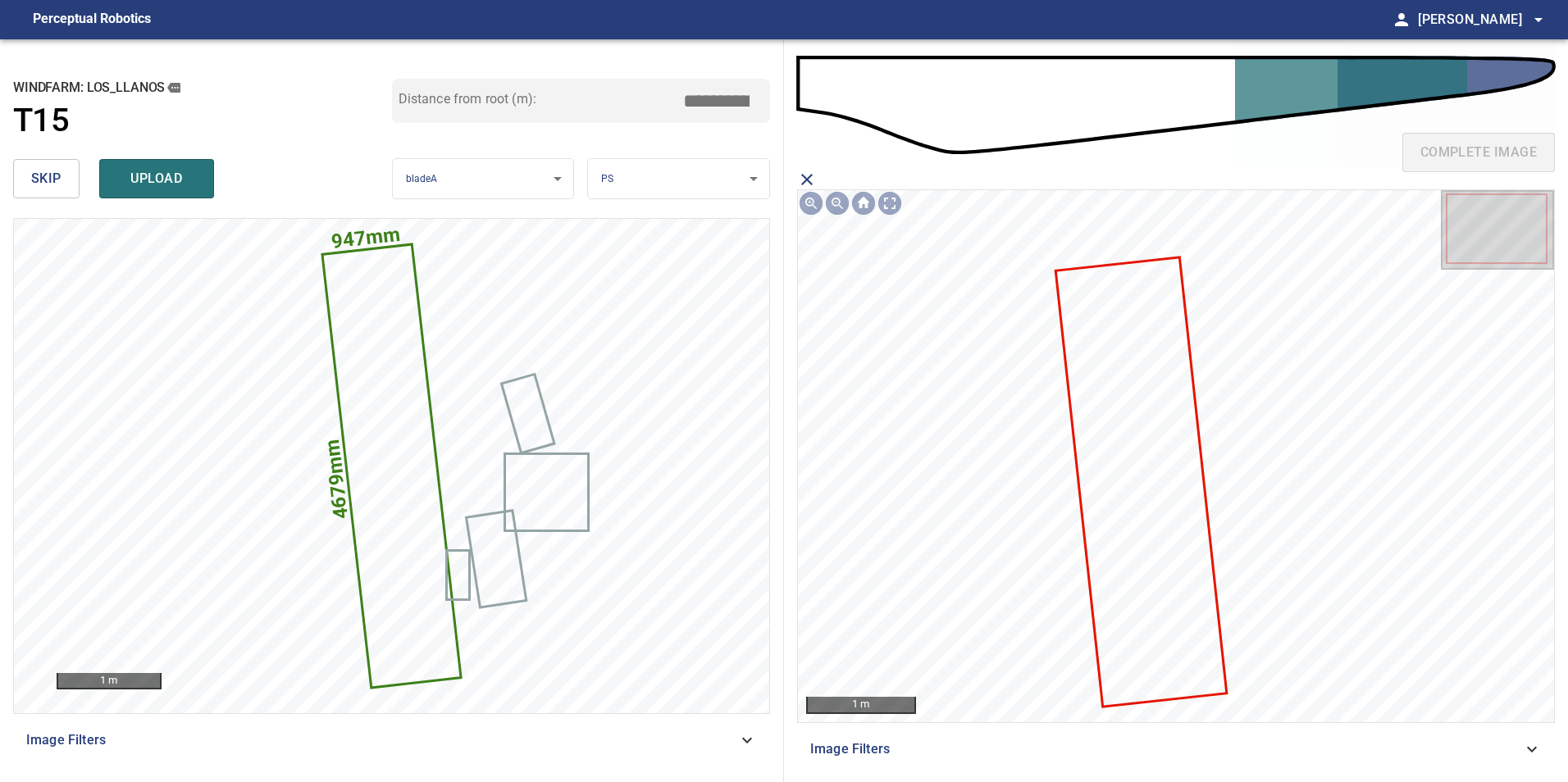
click at [1138, 527] on icon at bounding box center [1141, 481] width 168 height 447
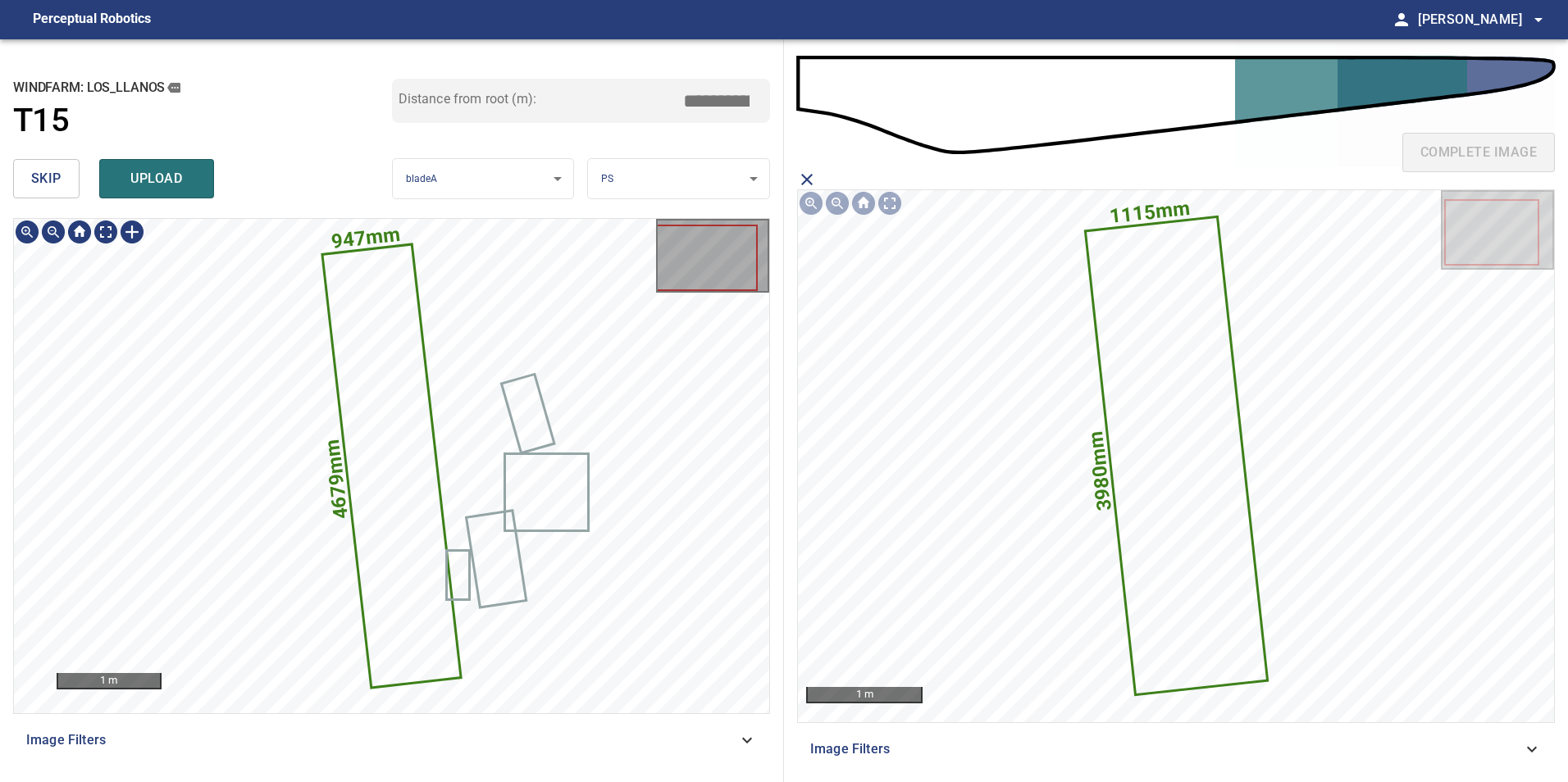
click at [395, 451] on icon at bounding box center [392, 466] width 137 height 442
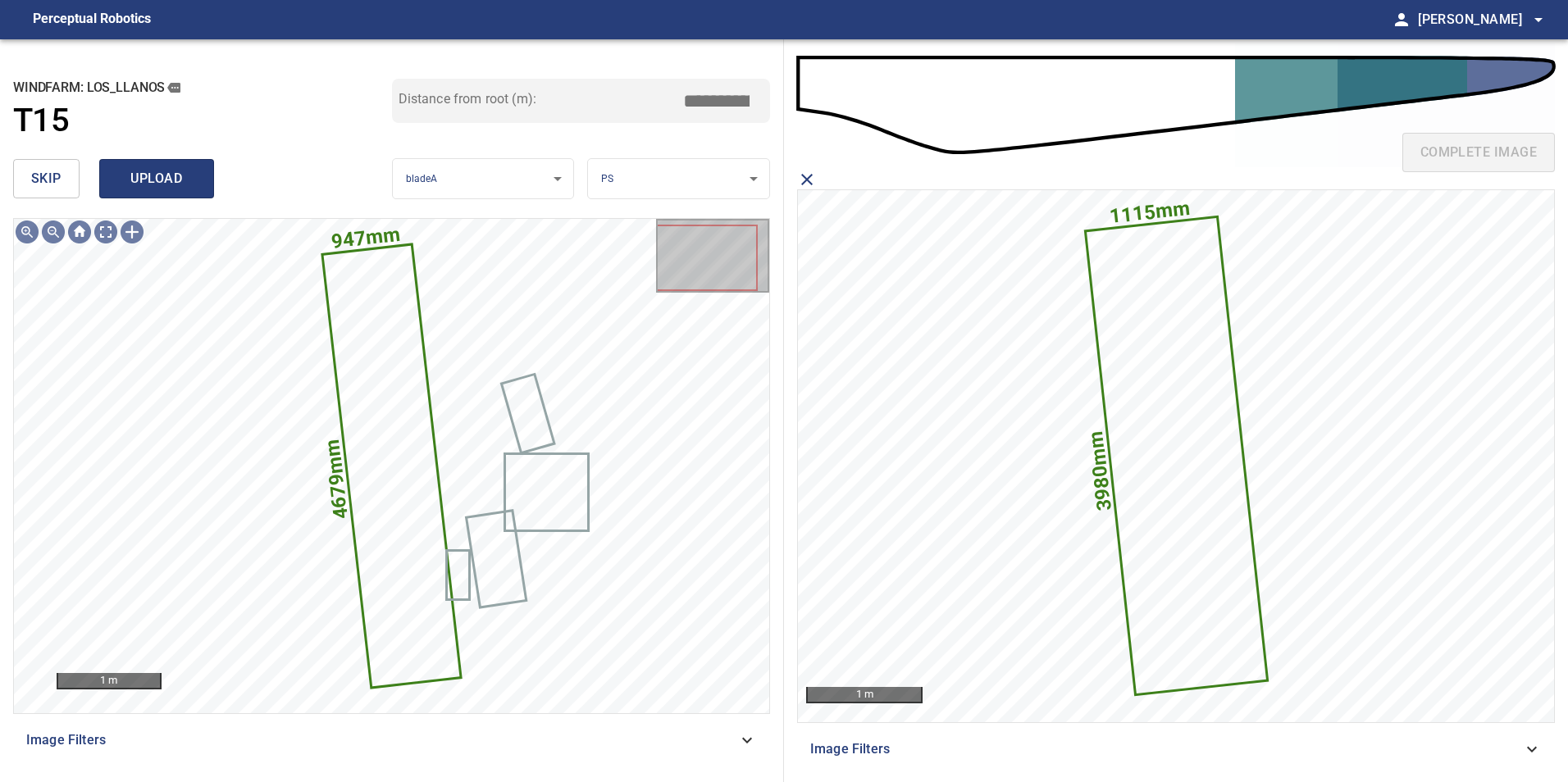
click at [159, 180] on span "upload" at bounding box center [156, 179] width 79 height 23
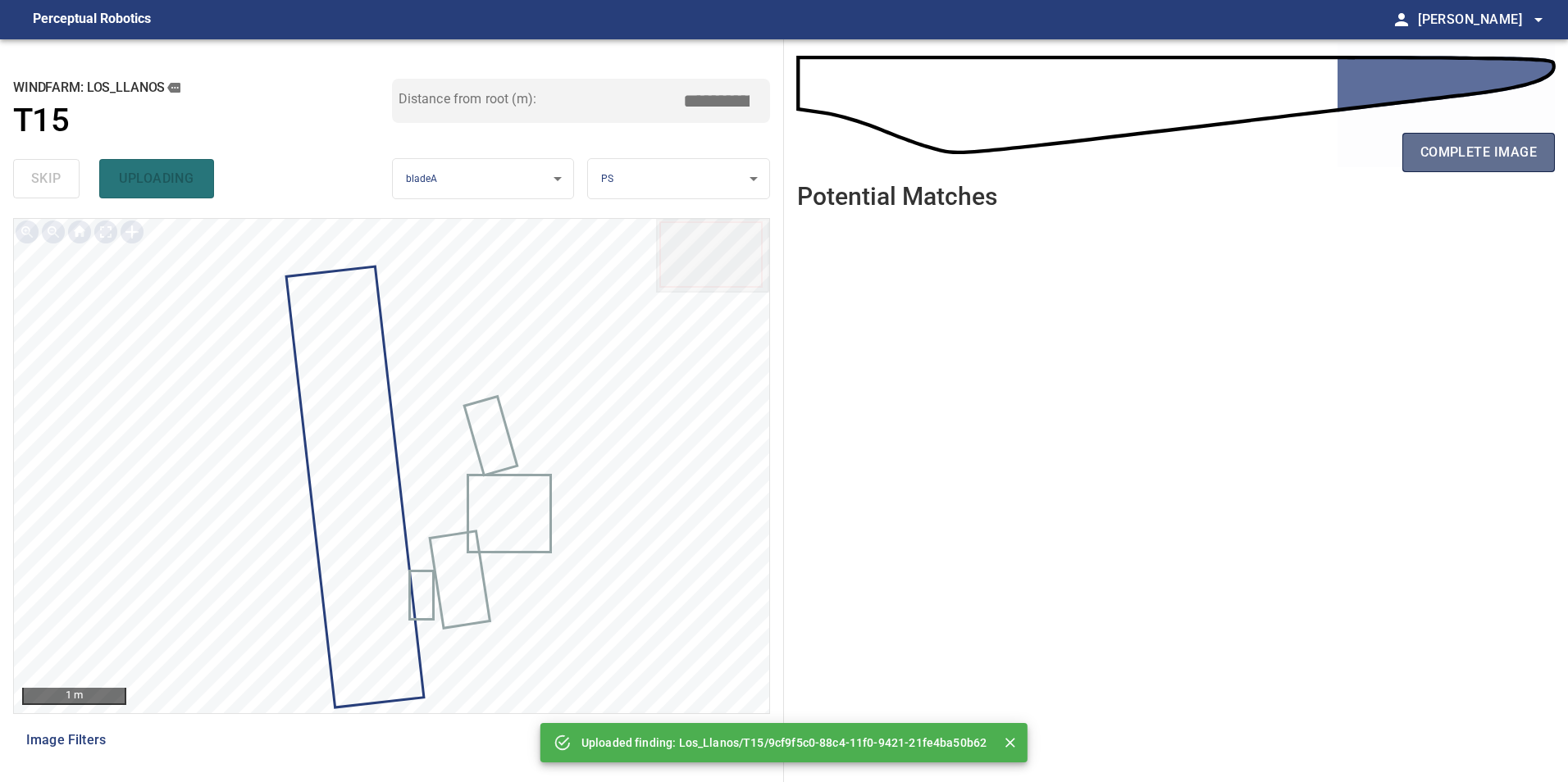
click at [1486, 160] on span "complete image" at bounding box center [1478, 152] width 116 height 23
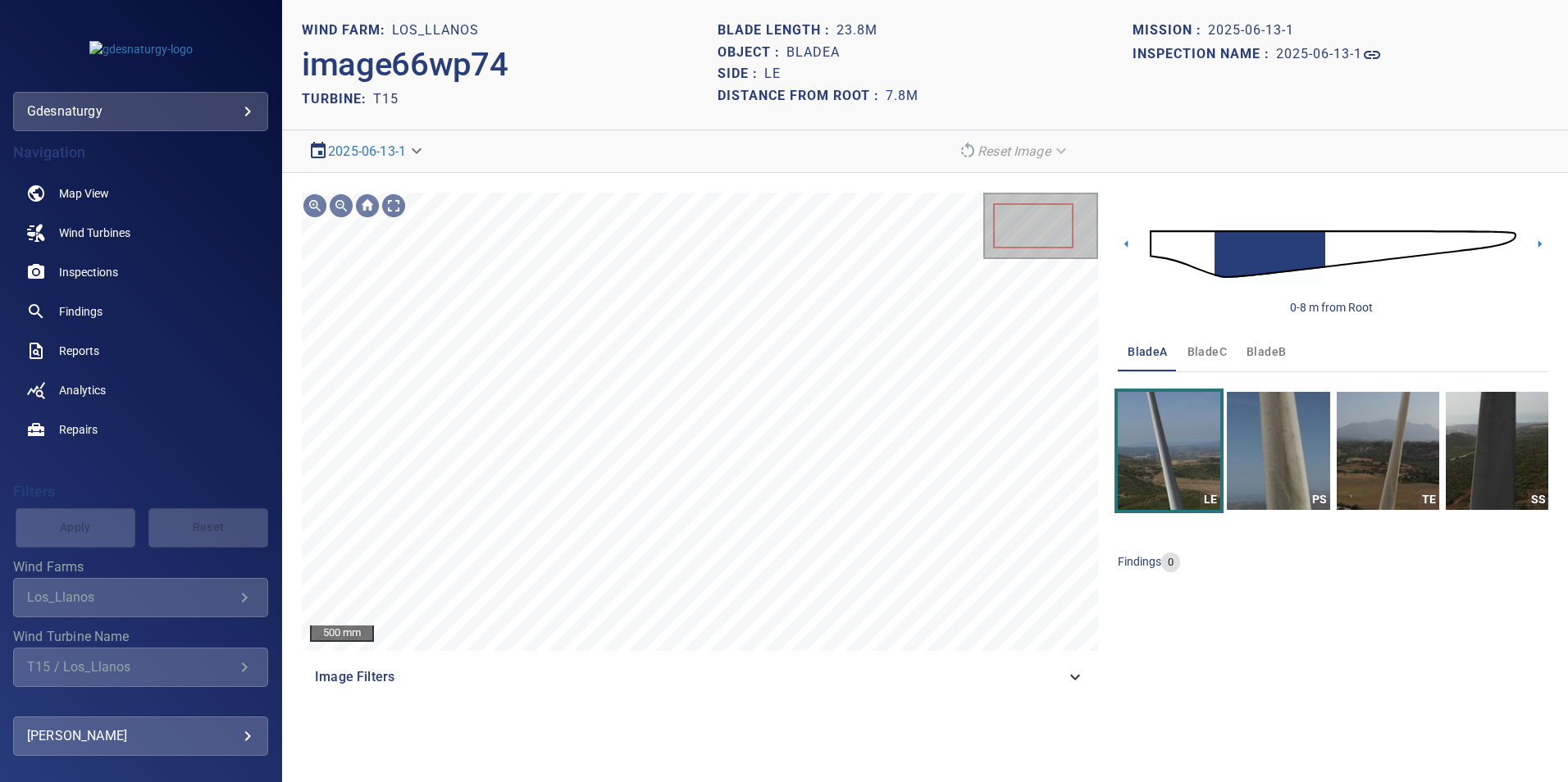
drag, startPoint x: 1337, startPoint y: 259, endPoint x: 1346, endPoint y: 263, distance: 9.8
click at [1337, 260] on img at bounding box center [1332, 254] width 366 height 89
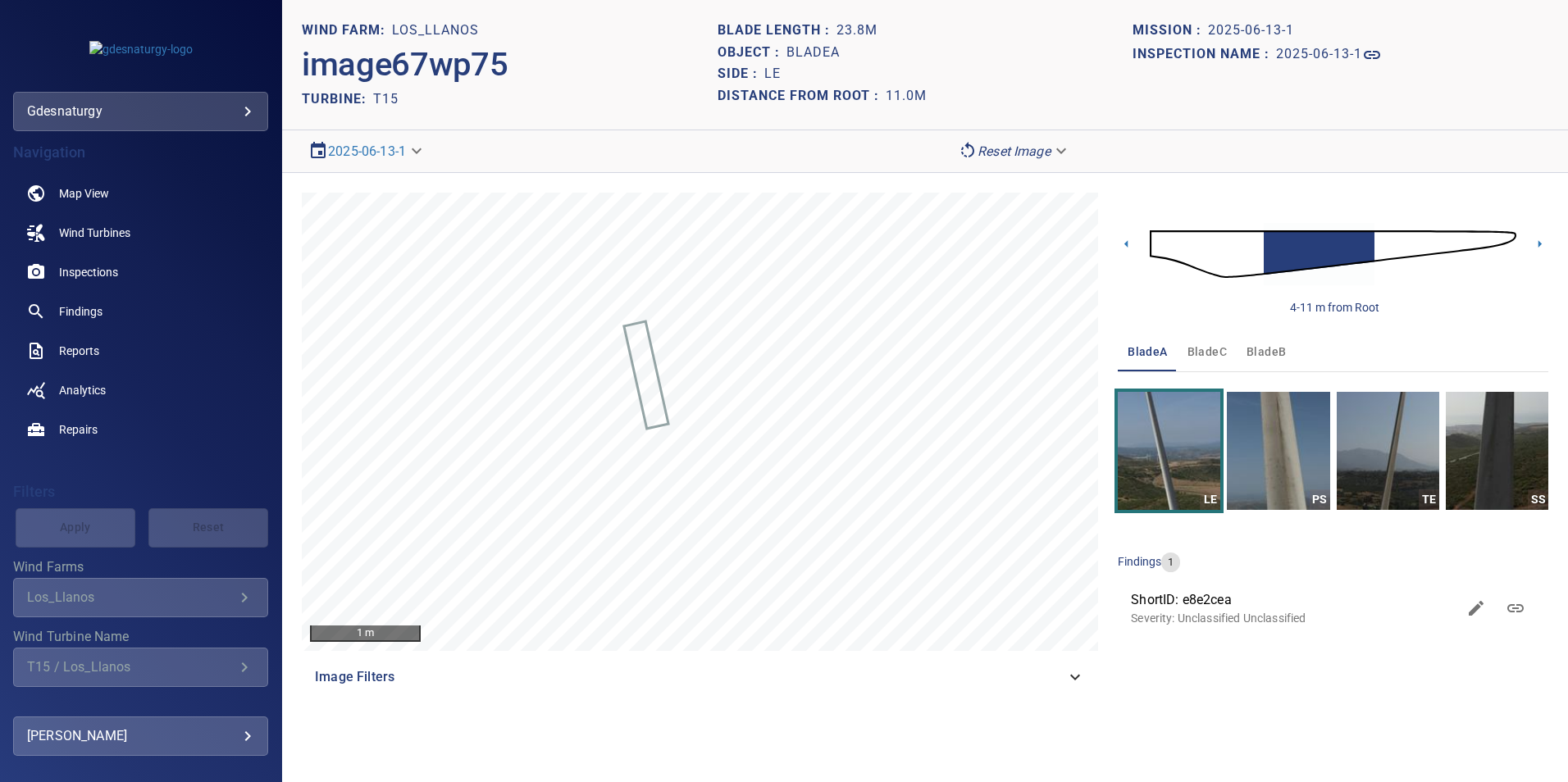
click at [1404, 242] on img at bounding box center [1332, 254] width 366 height 89
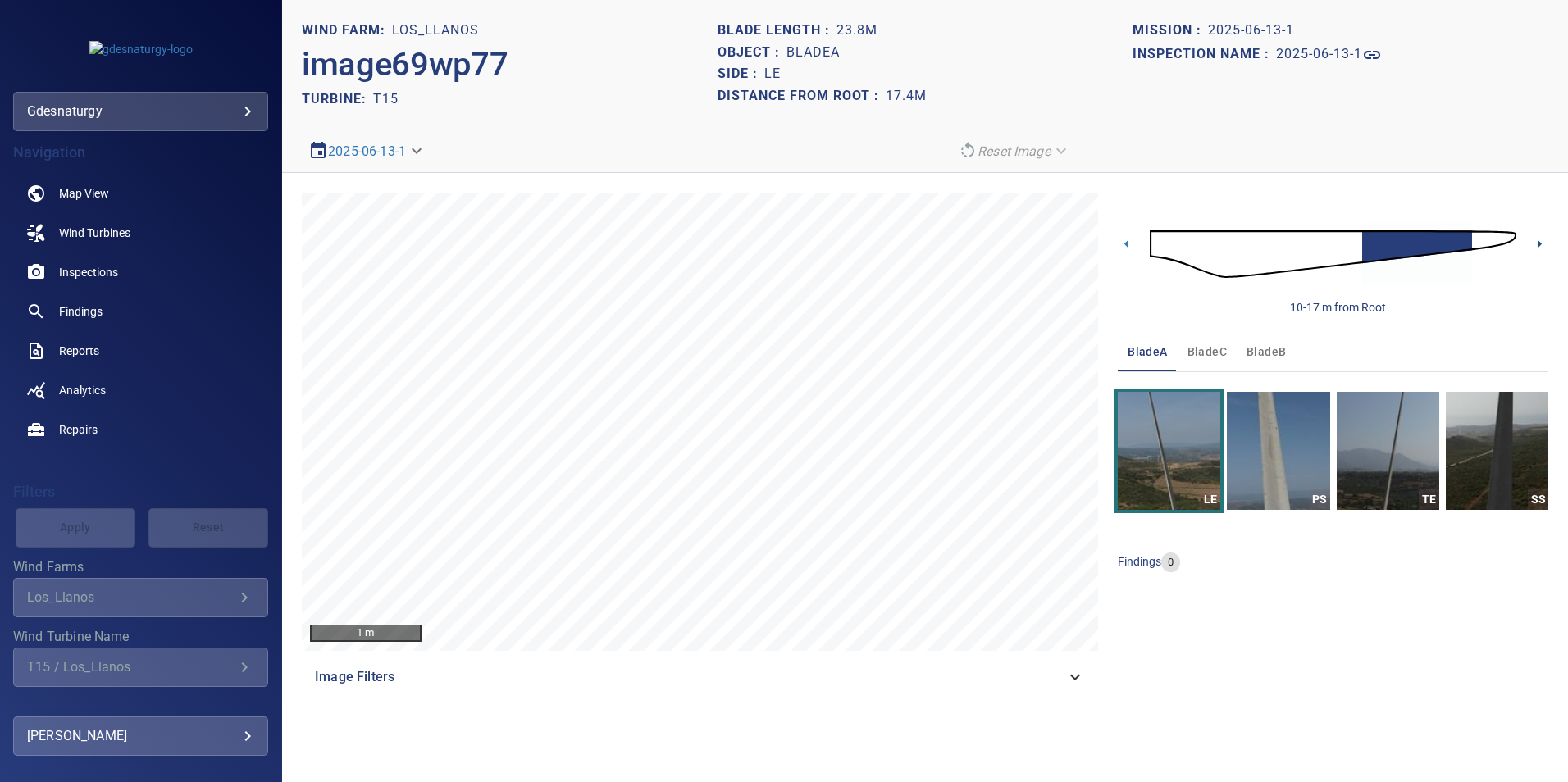
drag, startPoint x: 1541, startPoint y: 243, endPoint x: 1507, endPoint y: 239, distance: 34.2
click at [1541, 243] on icon at bounding box center [1539, 243] width 17 height 17
click at [1121, 247] on icon at bounding box center [1126, 243] width 17 height 17
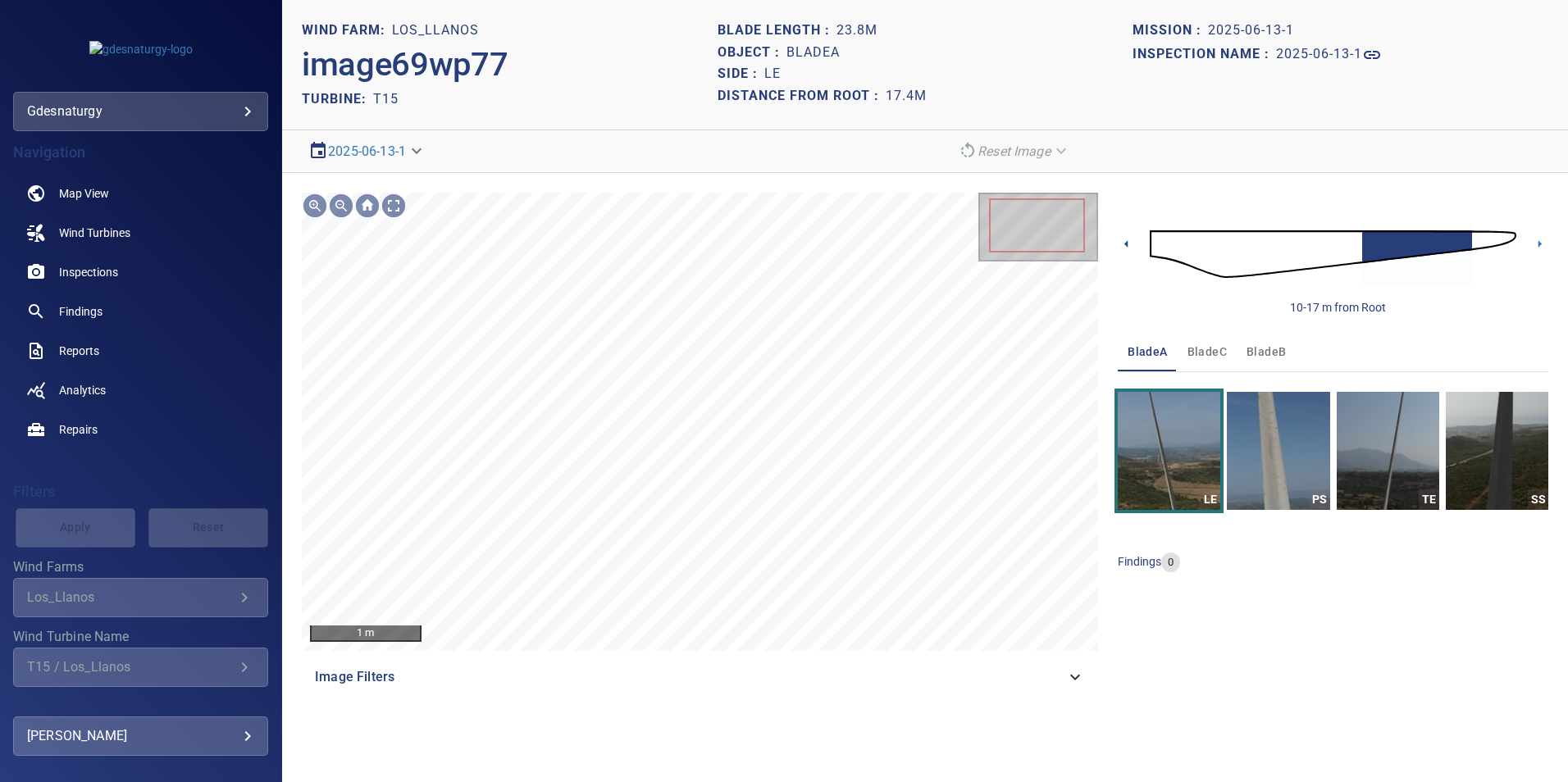
click at [1121, 247] on icon at bounding box center [1126, 243] width 17 height 17
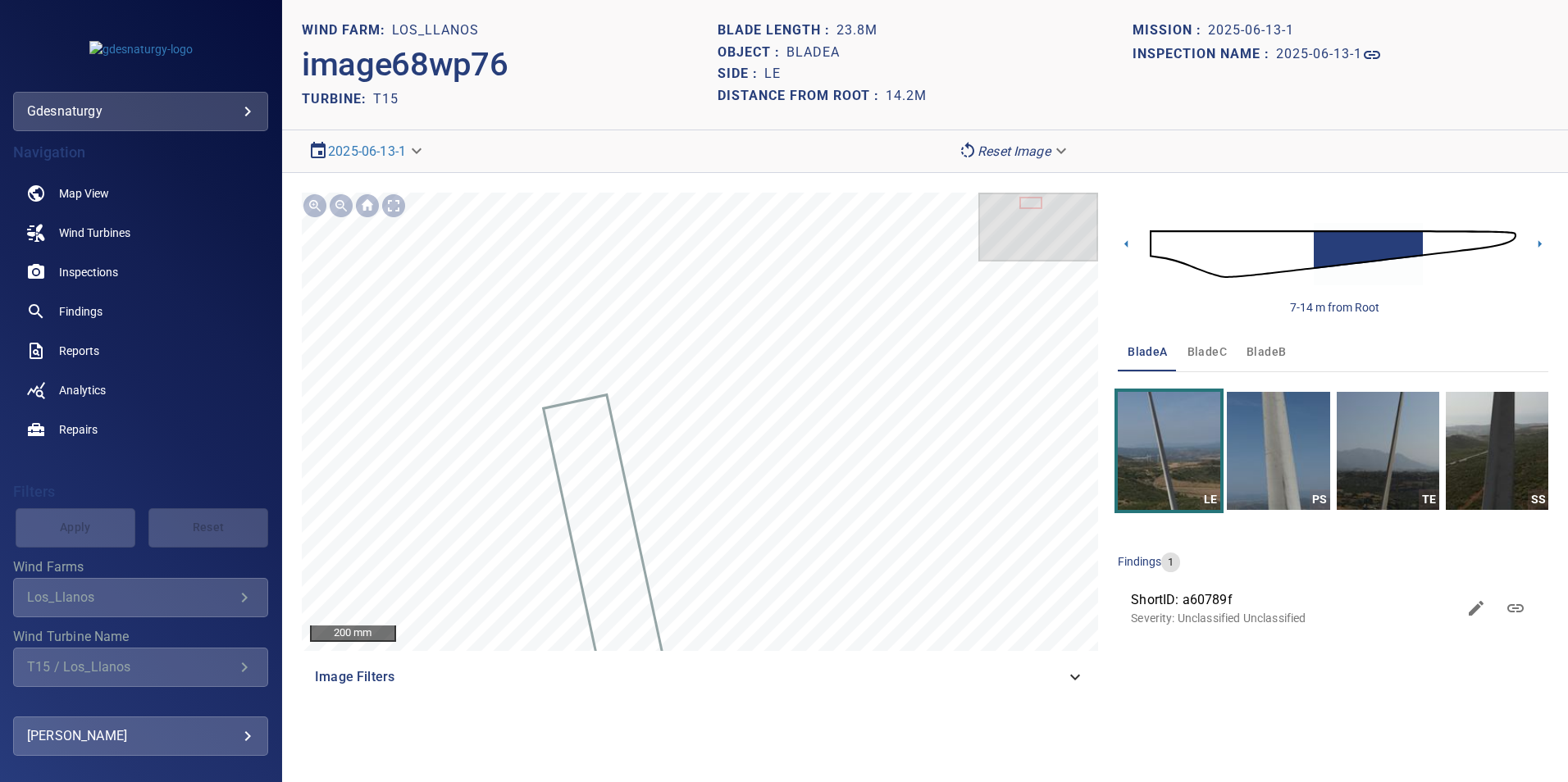
click at [1484, 239] on img at bounding box center [1332, 254] width 366 height 89
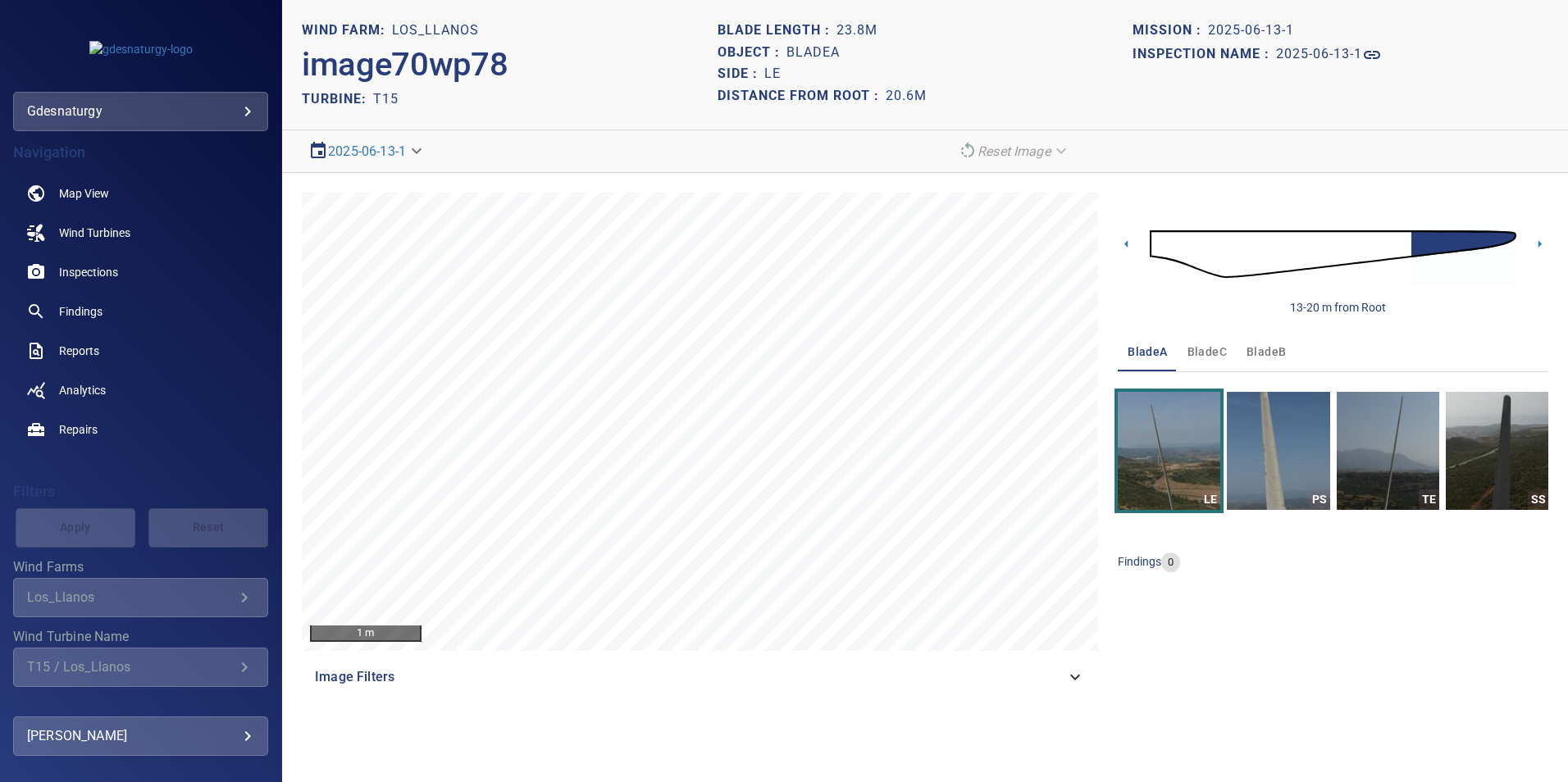
click at [1406, 246] on img at bounding box center [1332, 254] width 366 height 89
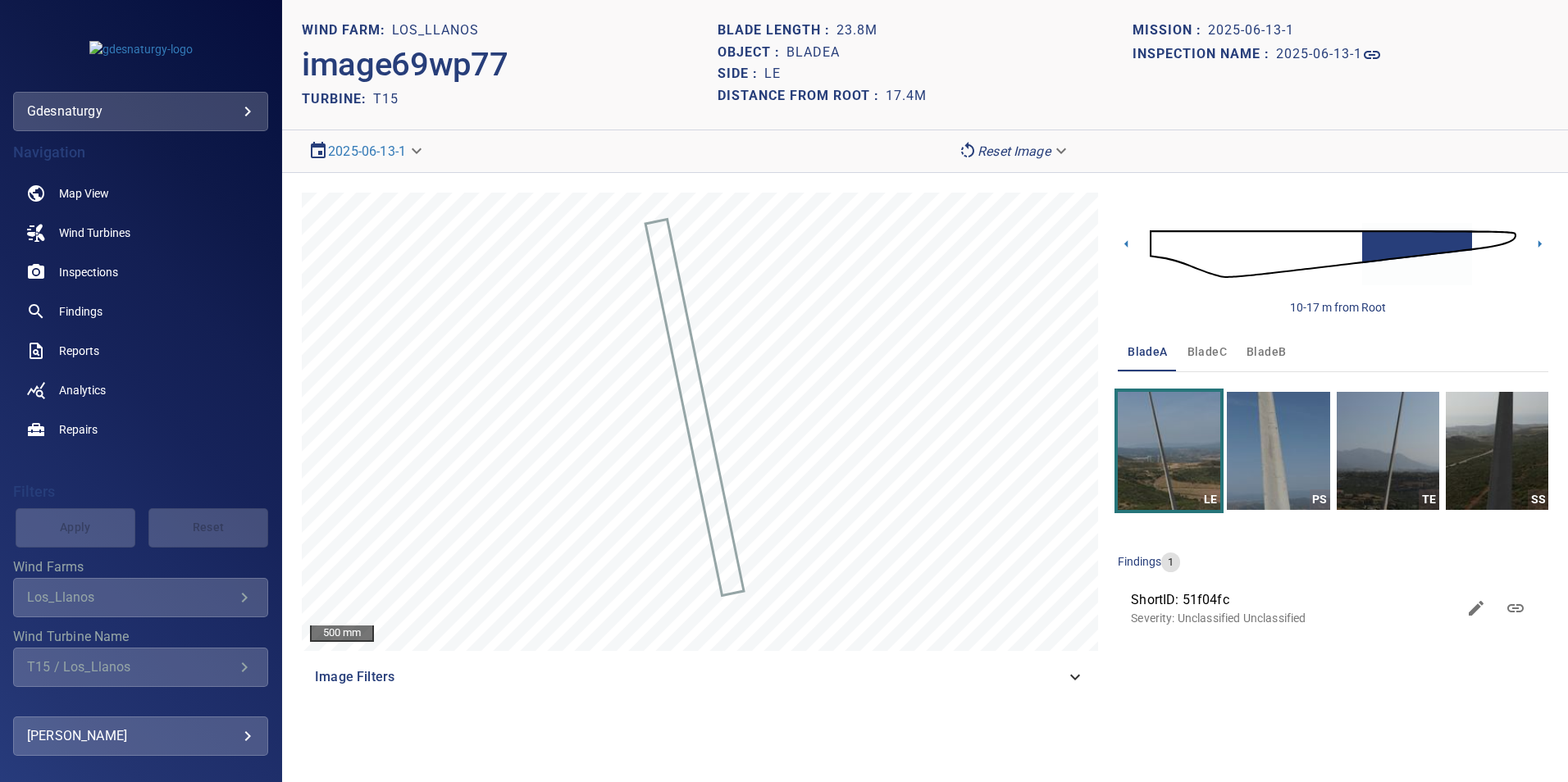
click at [1164, 239] on img at bounding box center [1332, 254] width 366 height 89
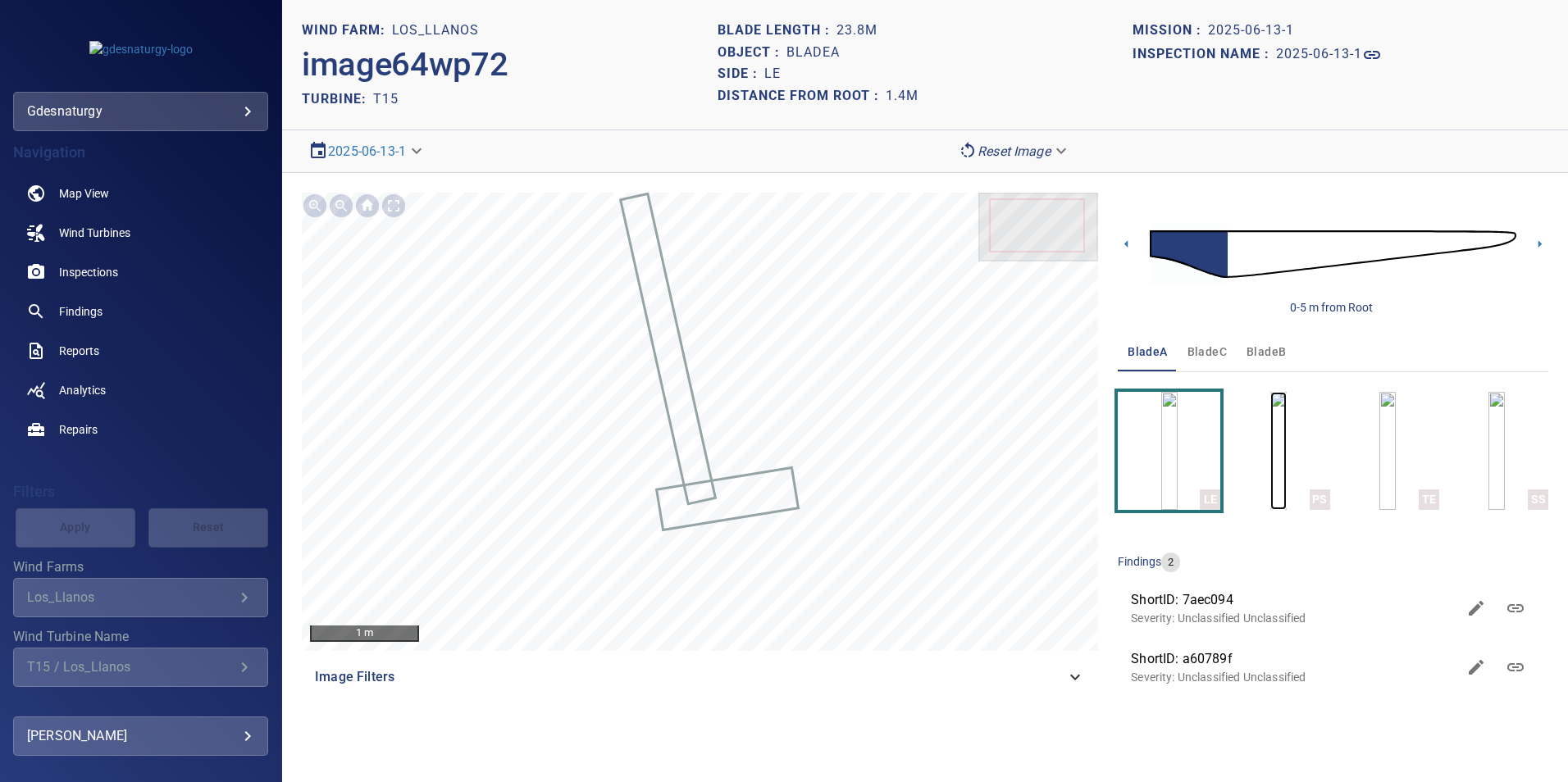
click at [1272, 425] on img "button" at bounding box center [1278, 450] width 16 height 118
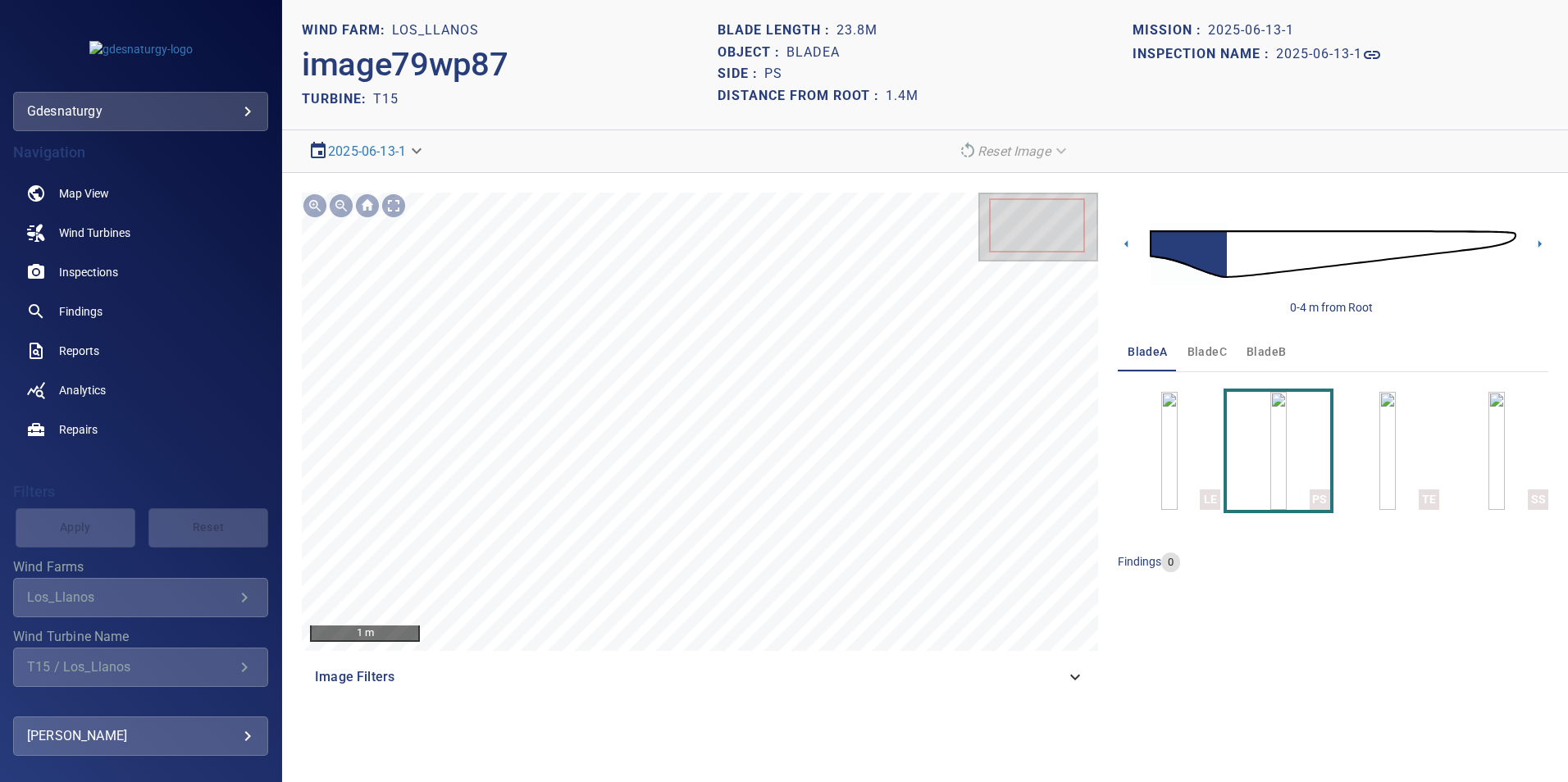
click at [1240, 250] on img at bounding box center [1332, 254] width 366 height 89
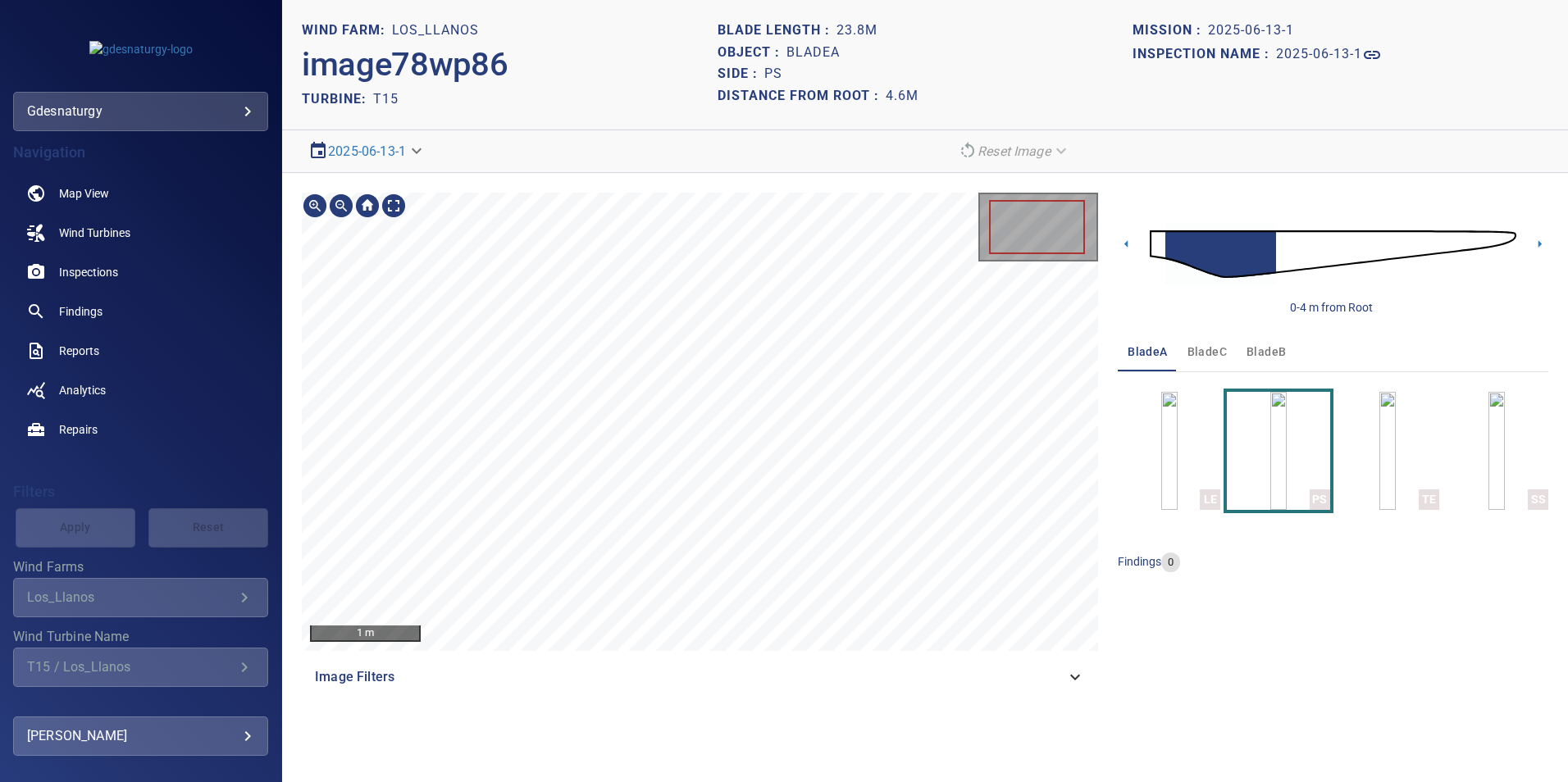
click at [633, 65] on section "**********" at bounding box center [924, 391] width 1285 height 782
click at [818, 161] on section "**********" at bounding box center [924, 391] width 1285 height 782
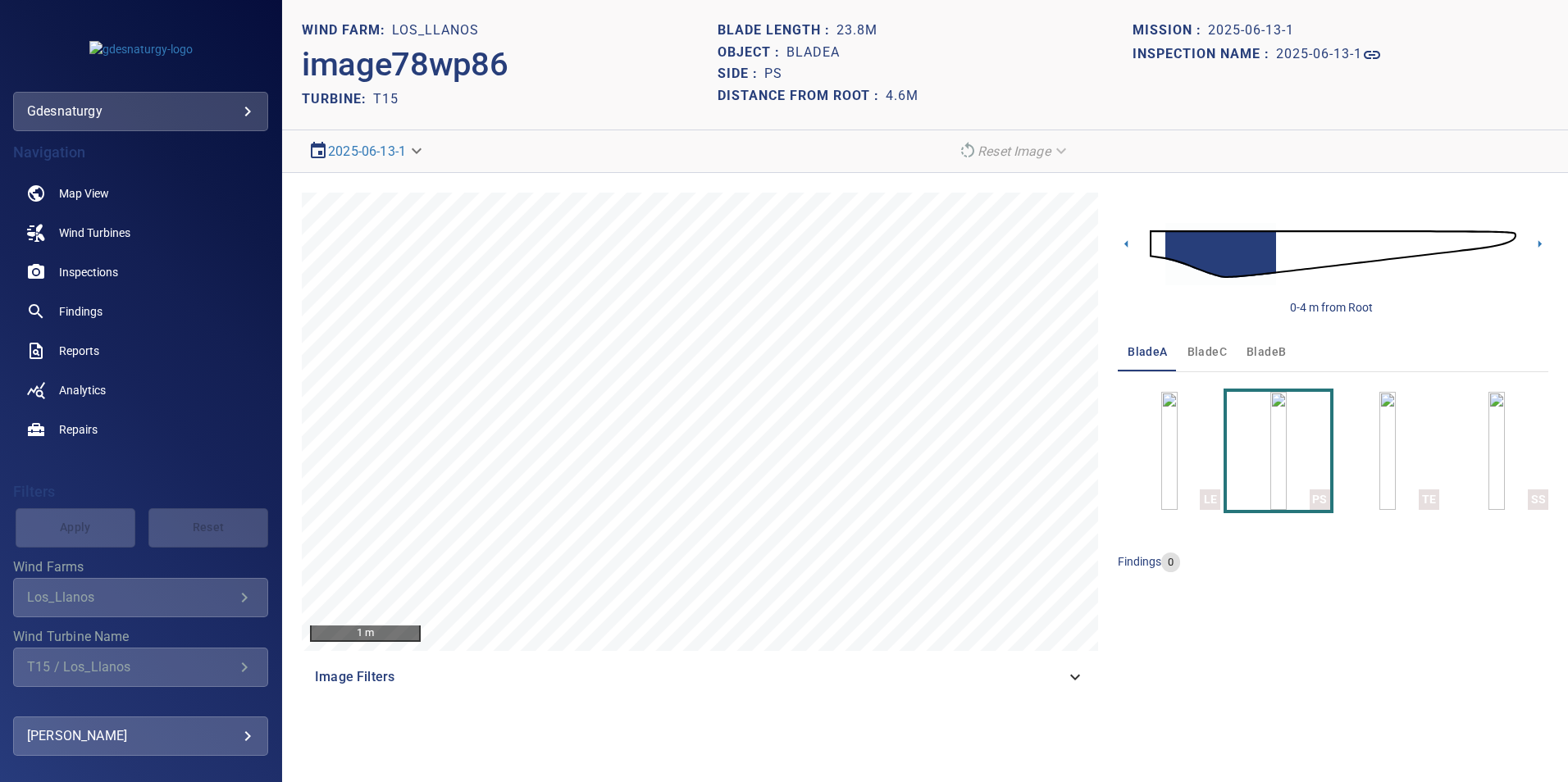
click at [1296, 260] on img at bounding box center [1332, 254] width 366 height 89
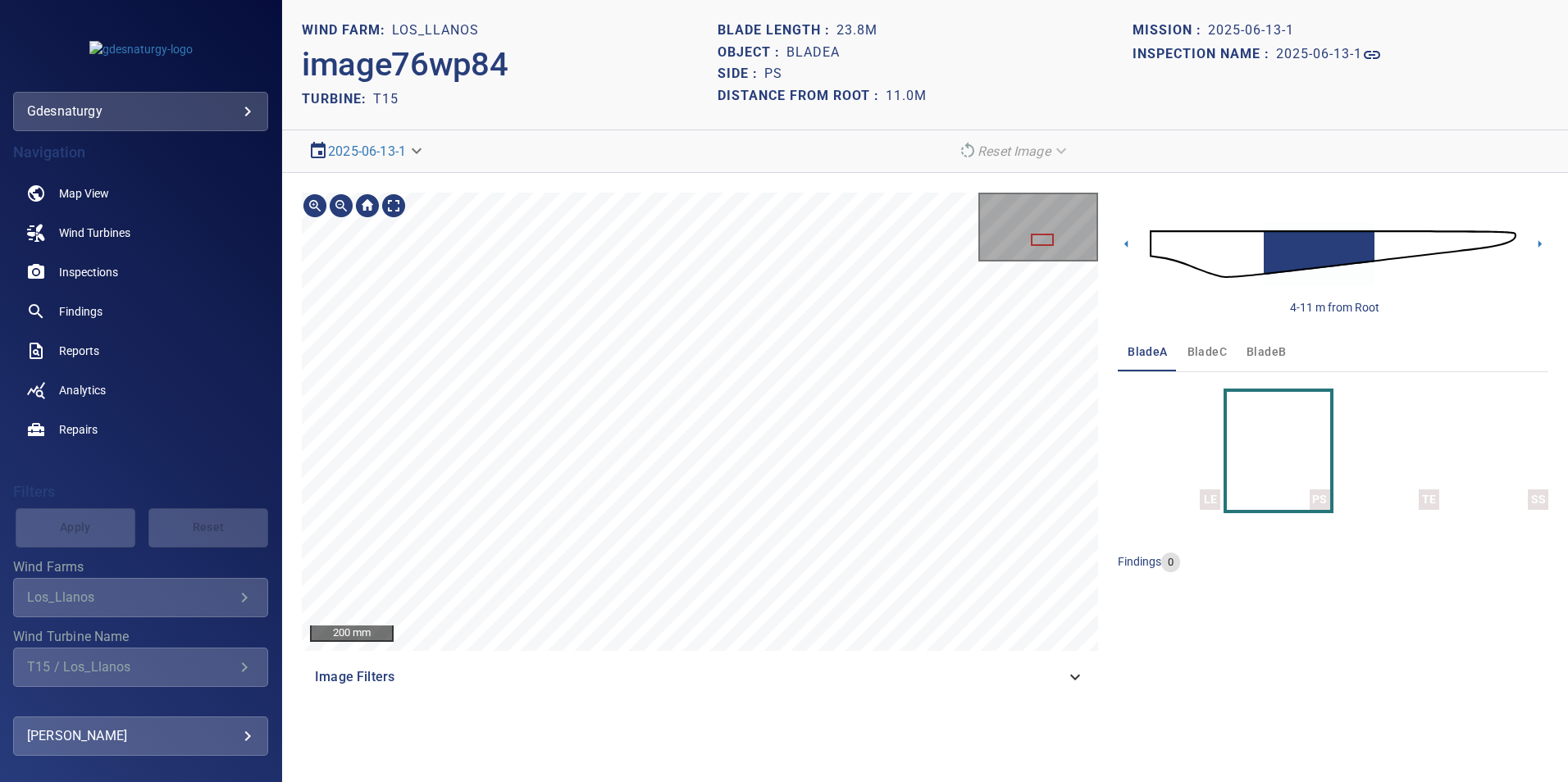
click at [678, 40] on section "**********" at bounding box center [924, 391] width 1285 height 782
click at [634, 159] on section "**********" at bounding box center [924, 391] width 1285 height 782
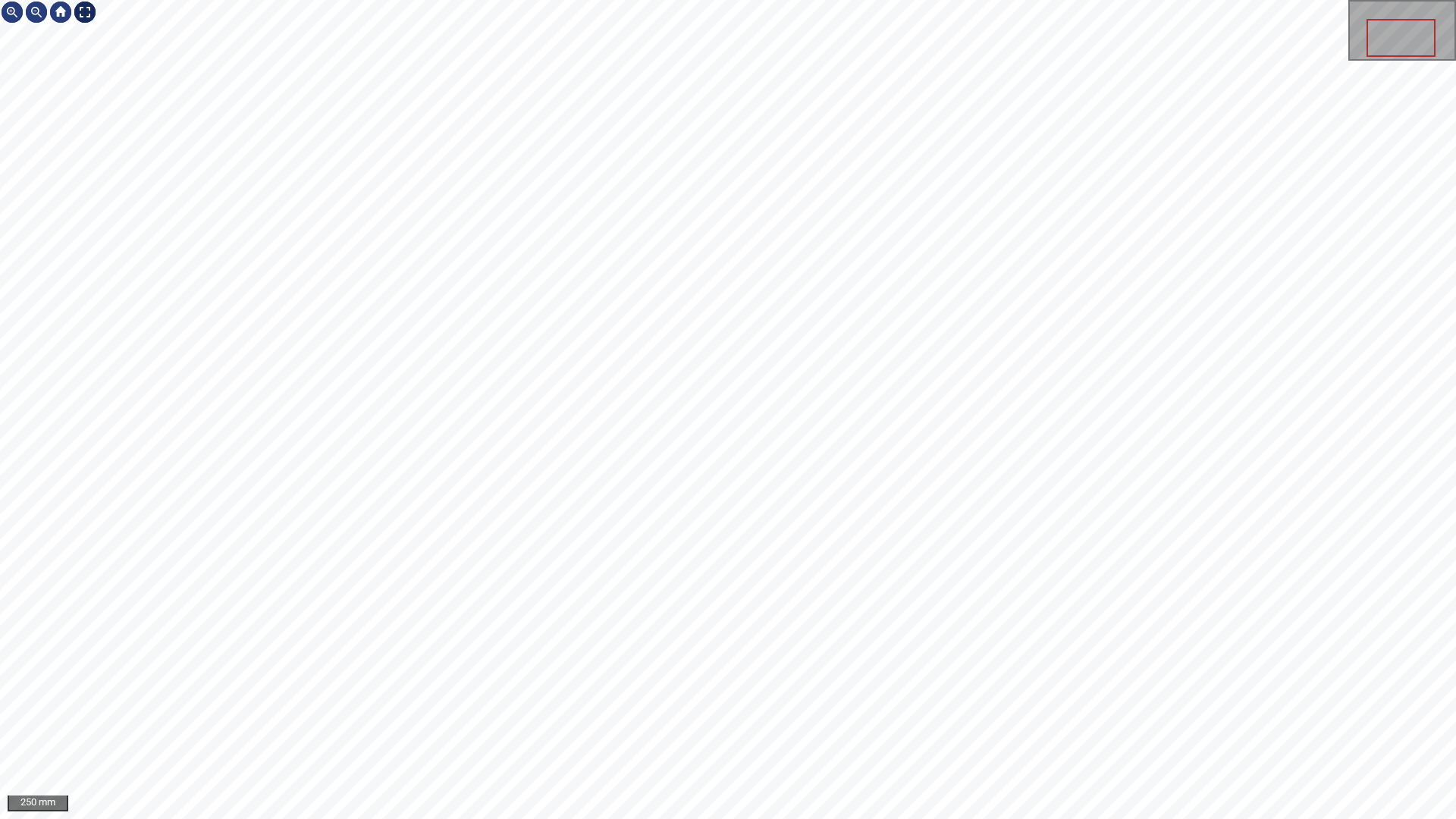
click at [86, 5] on div at bounding box center [85, 12] width 25 height 25
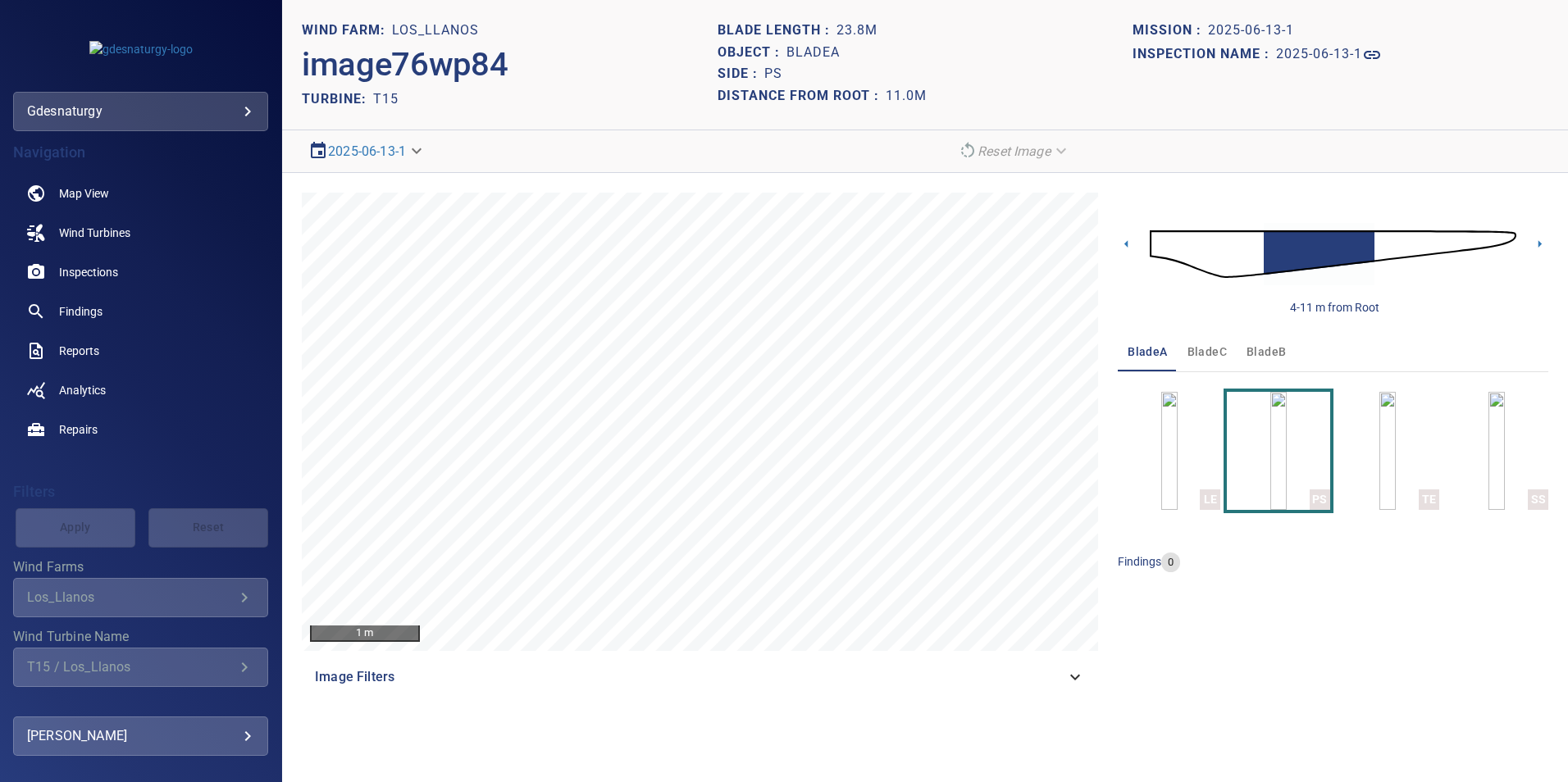
click at [1383, 250] on img at bounding box center [1332, 254] width 366 height 89
click at [1435, 249] on img at bounding box center [1332, 254] width 366 height 89
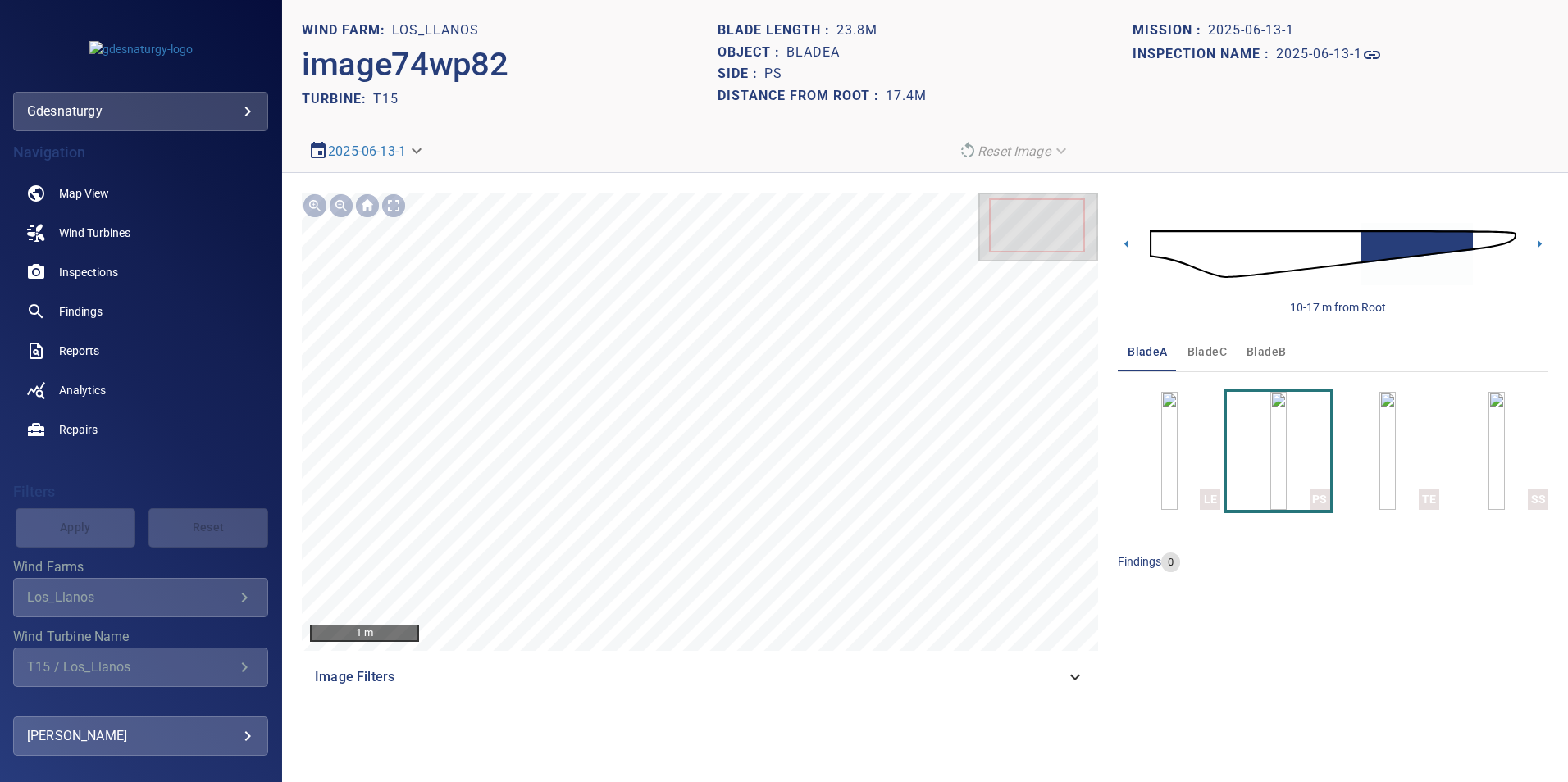
click at [1471, 234] on img at bounding box center [1332, 254] width 366 height 89
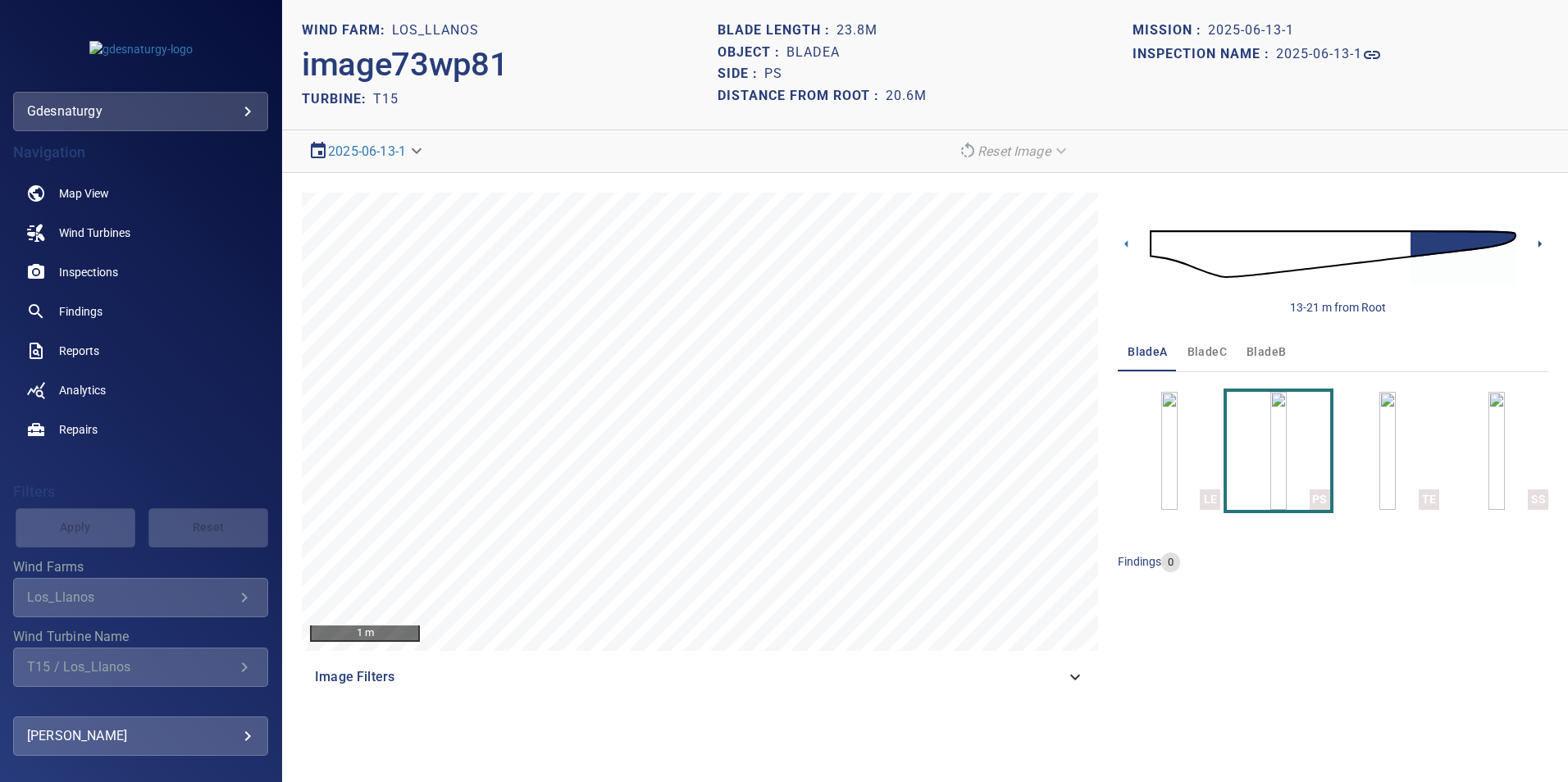
click at [1546, 241] on icon at bounding box center [1539, 243] width 17 height 17
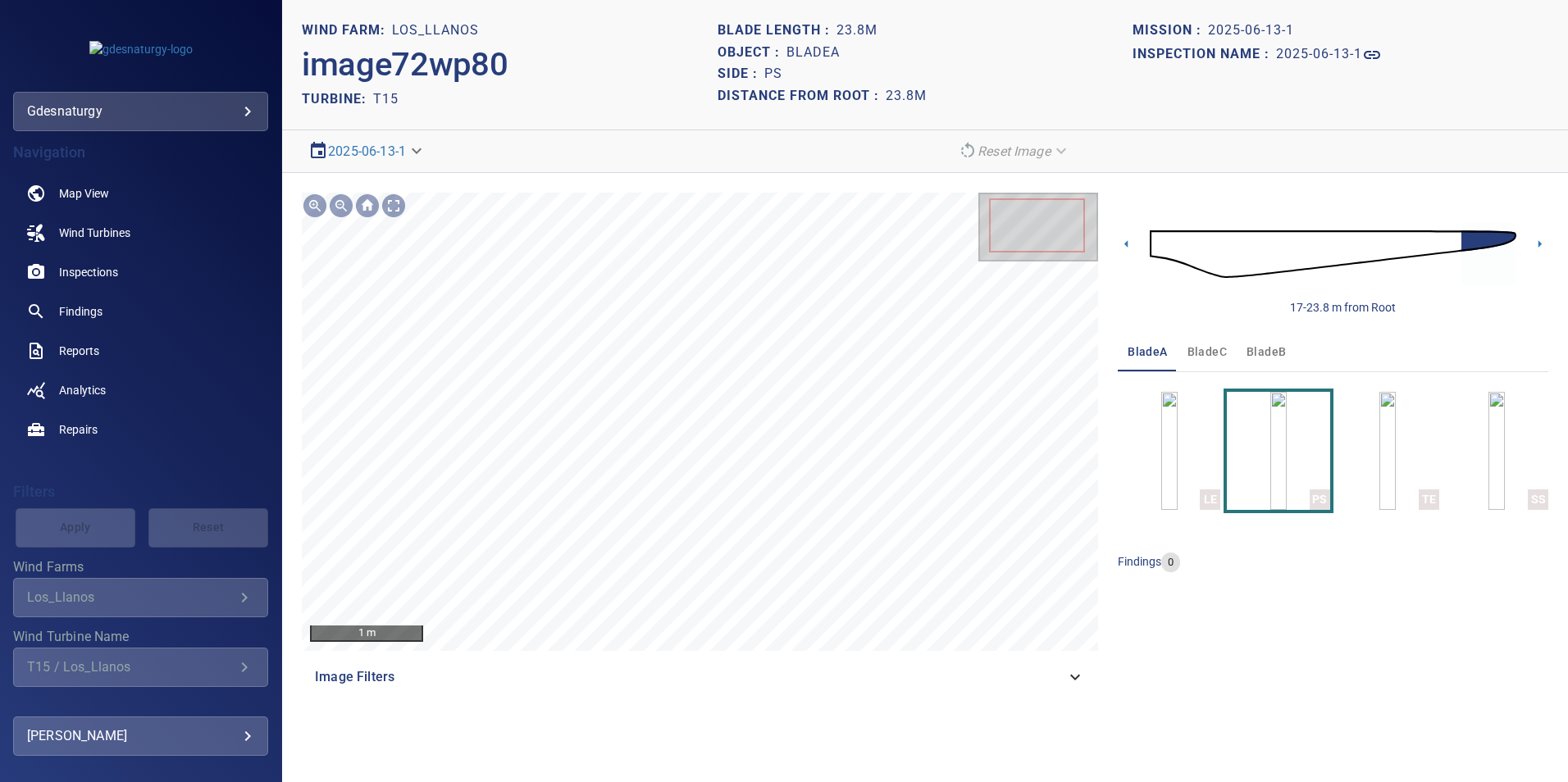
click at [1276, 249] on img at bounding box center [1332, 254] width 366 height 89
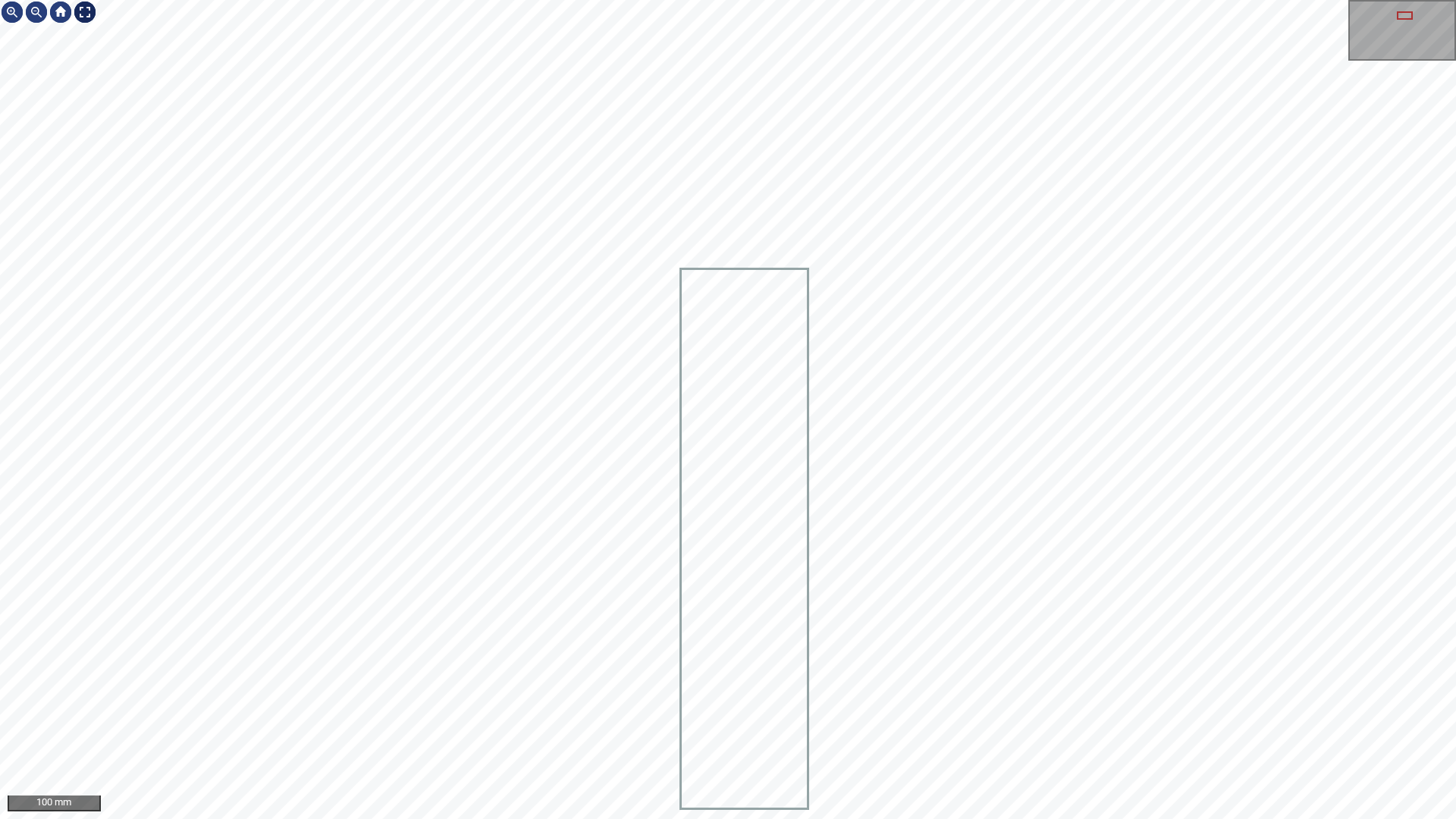
click at [86, 4] on div at bounding box center [85, 12] width 25 height 25
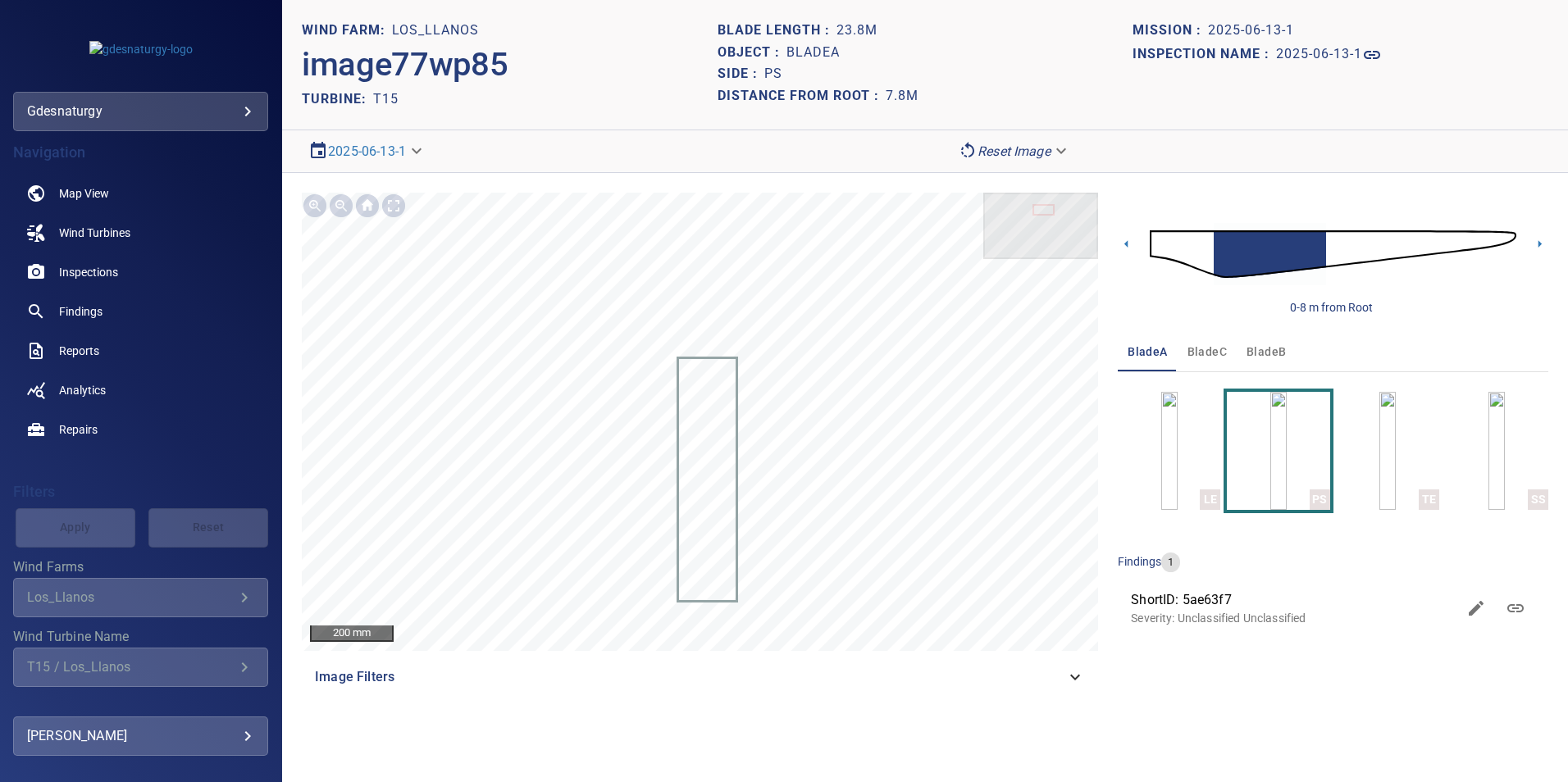
click at [1506, 236] on img at bounding box center [1332, 254] width 366 height 89
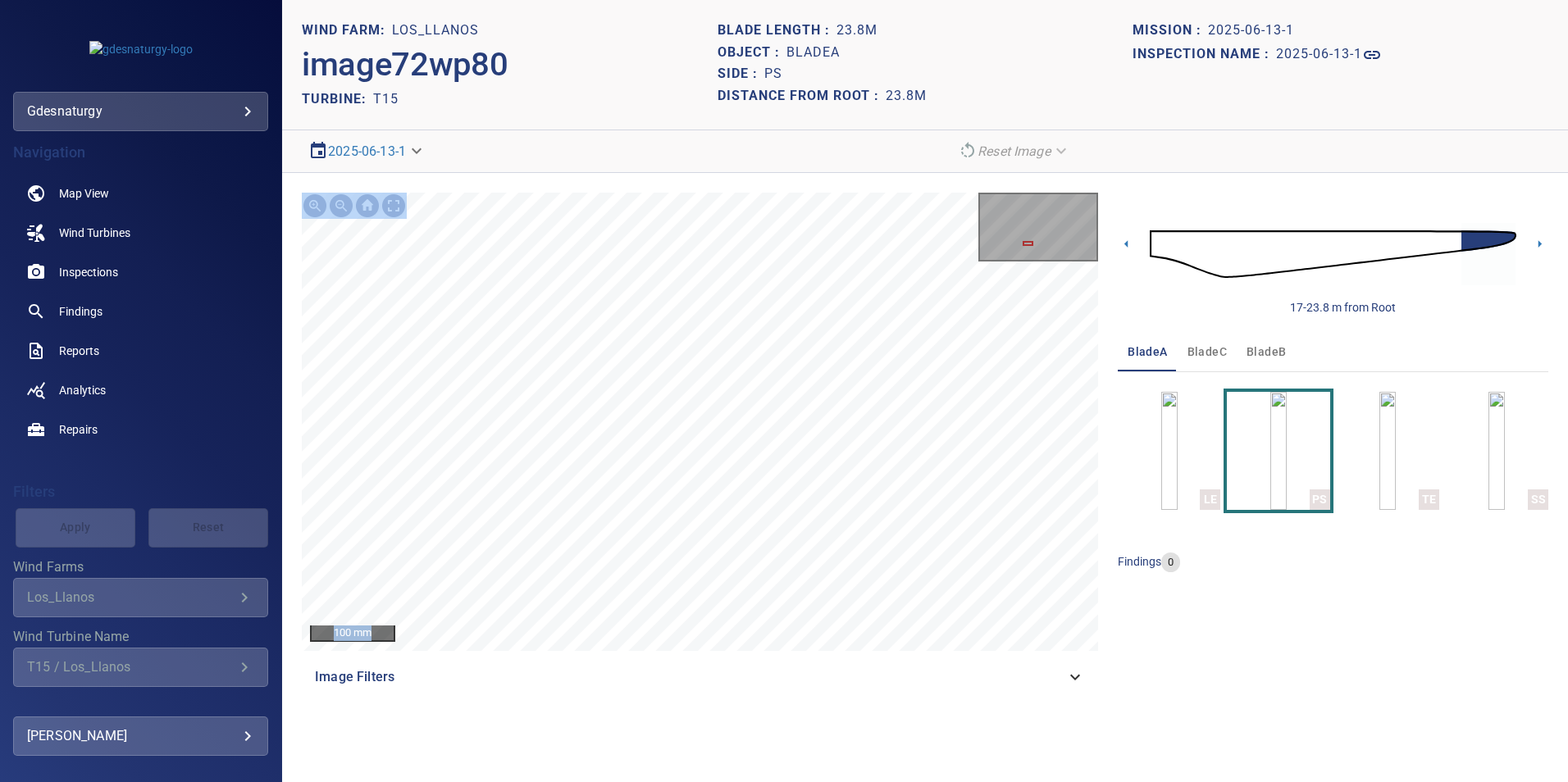
click at [797, 530] on div "100 mm Image Filters 17-23.8 m from Root bladeA bladeC bladeB LE PS TE SS findi…" at bounding box center [924, 444] width 1285 height 543
click at [795, 37] on section "**********" at bounding box center [924, 391] width 1285 height 782
click at [795, 106] on section "**********" at bounding box center [924, 391] width 1285 height 782
click at [704, 111] on section "**********" at bounding box center [924, 391] width 1285 height 782
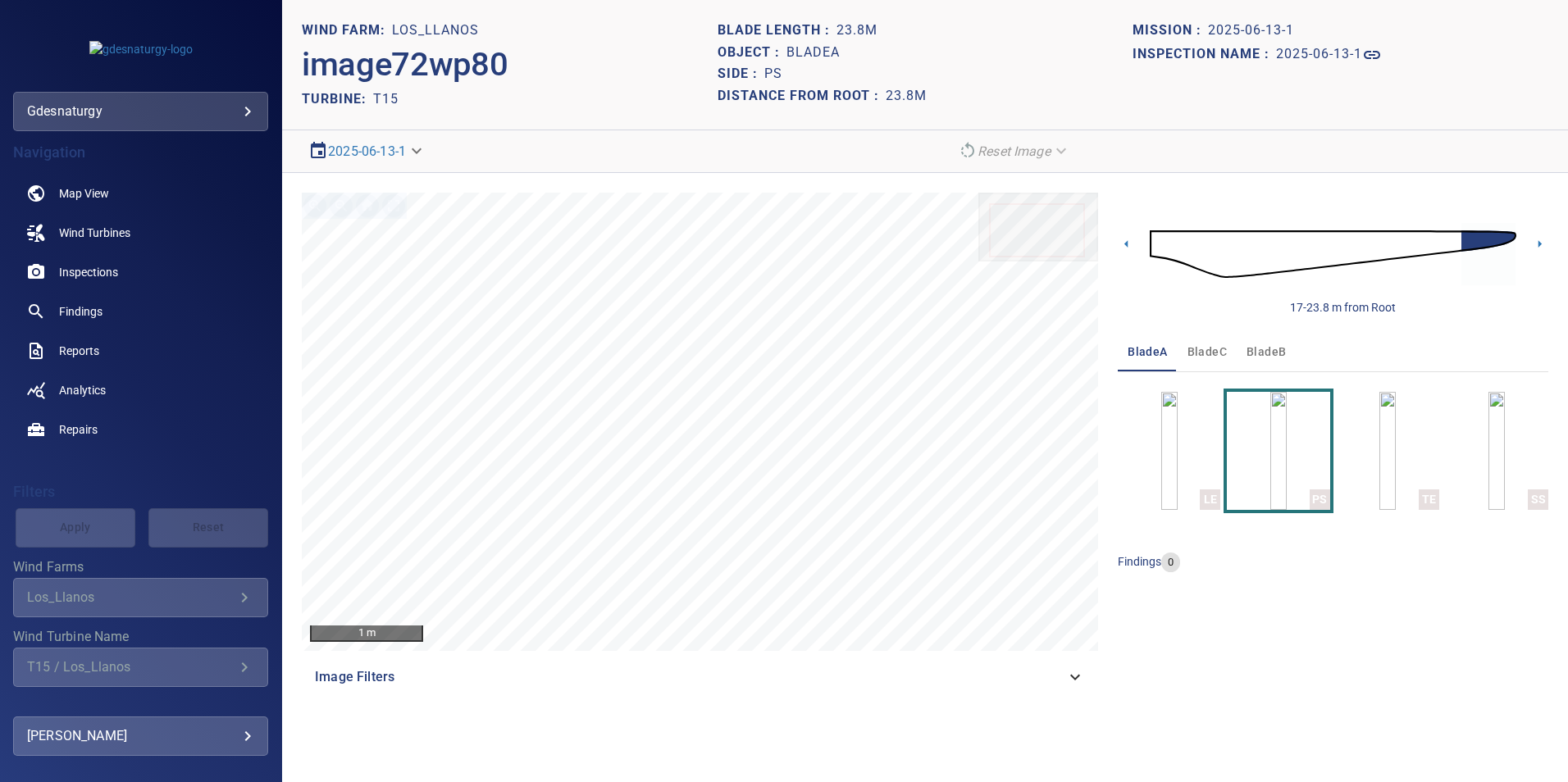
click at [1227, 256] on img at bounding box center [1332, 254] width 366 height 89
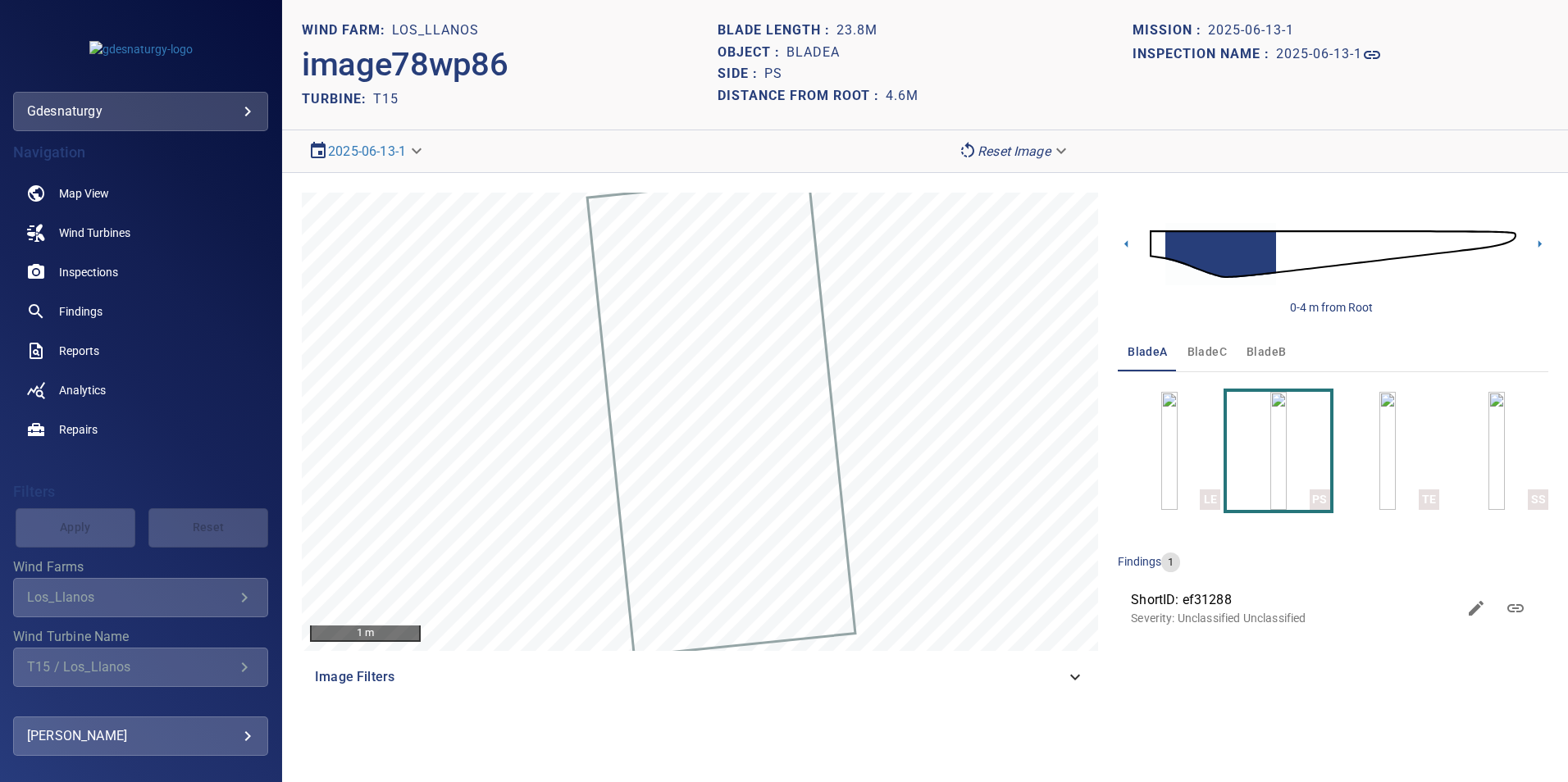
click at [1290, 256] on img at bounding box center [1332, 254] width 366 height 89
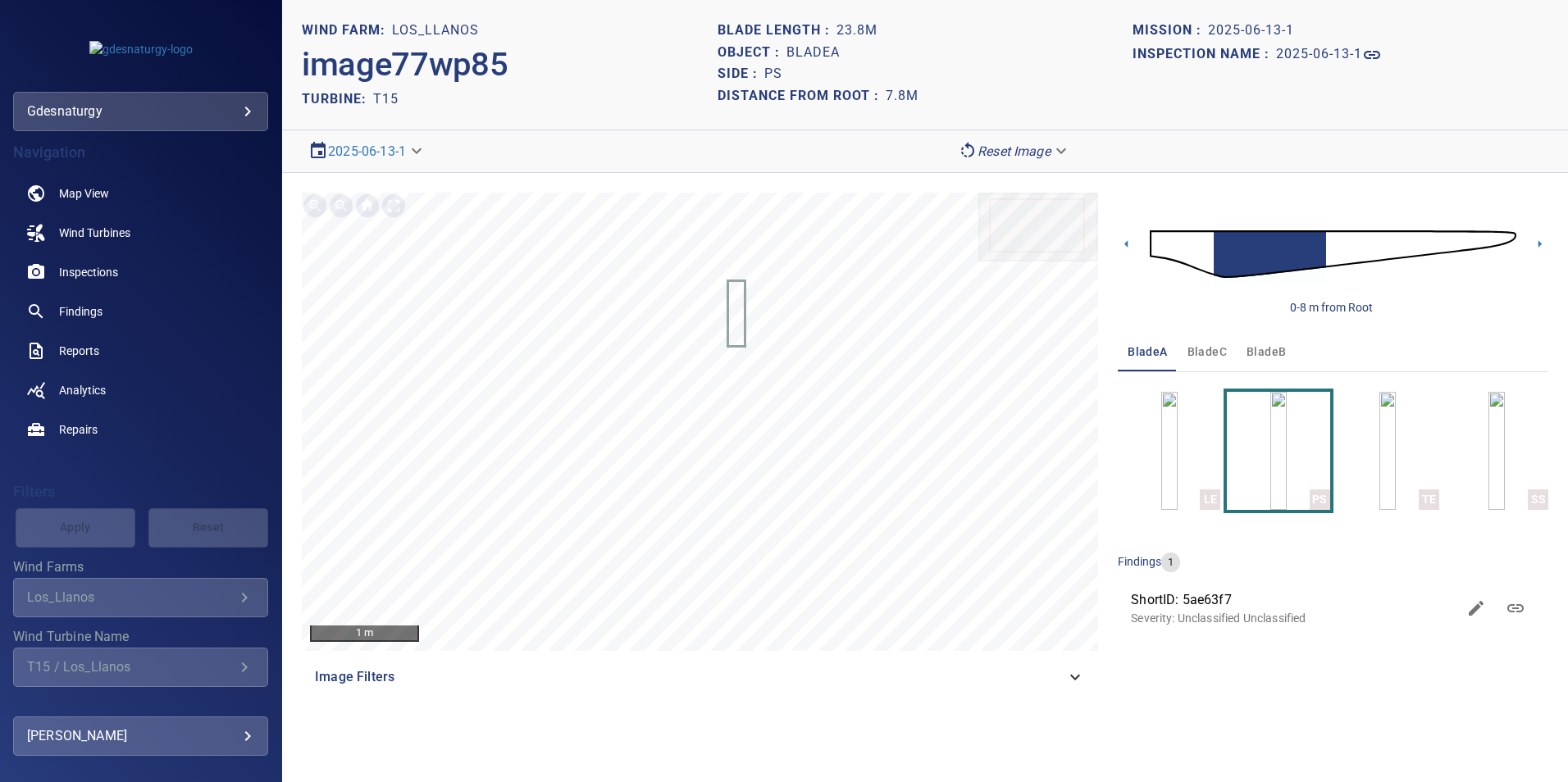
click at [1330, 248] on img at bounding box center [1332, 254] width 366 height 89
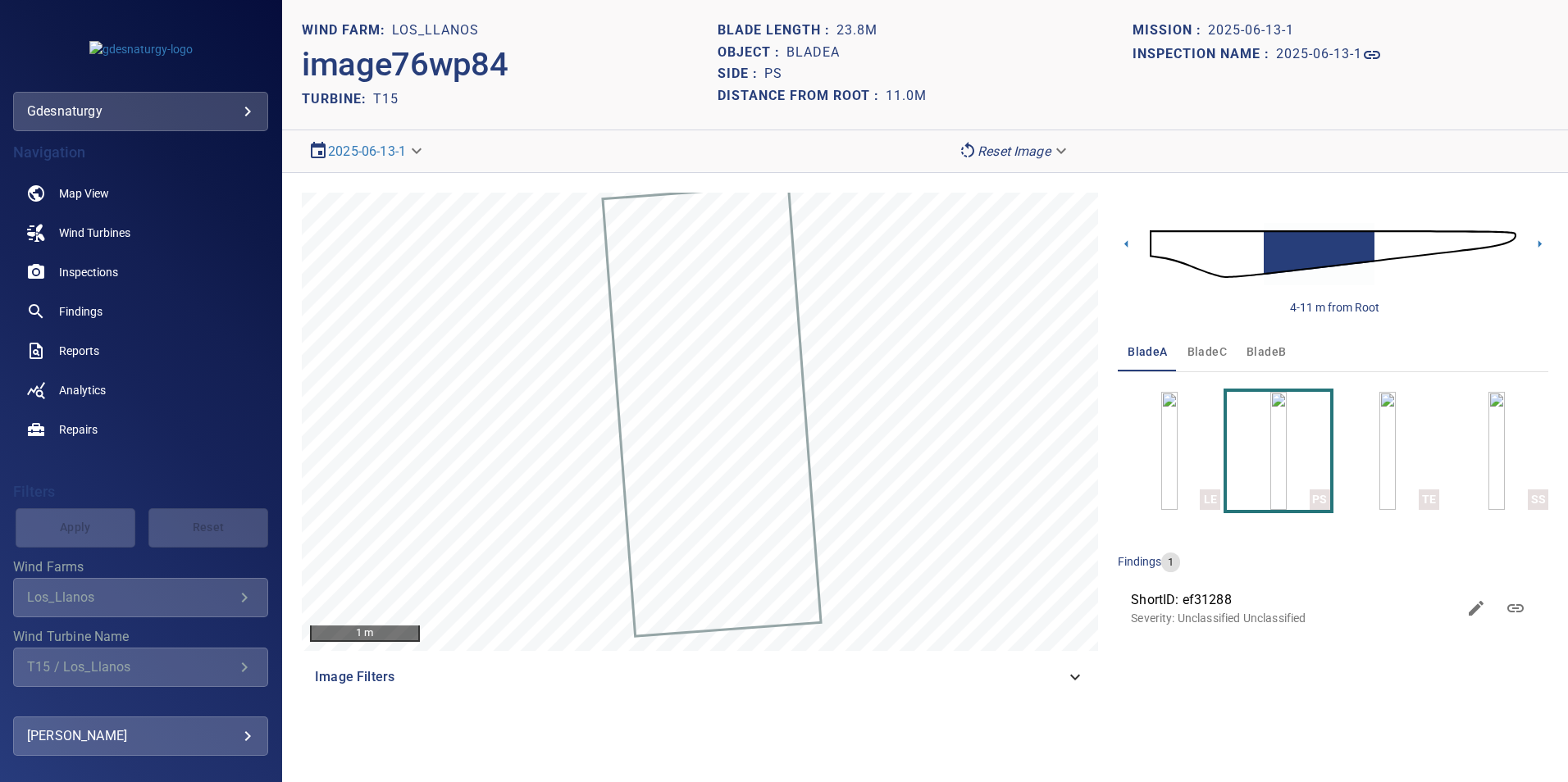
click at [1245, 253] on img at bounding box center [1332, 254] width 366 height 89
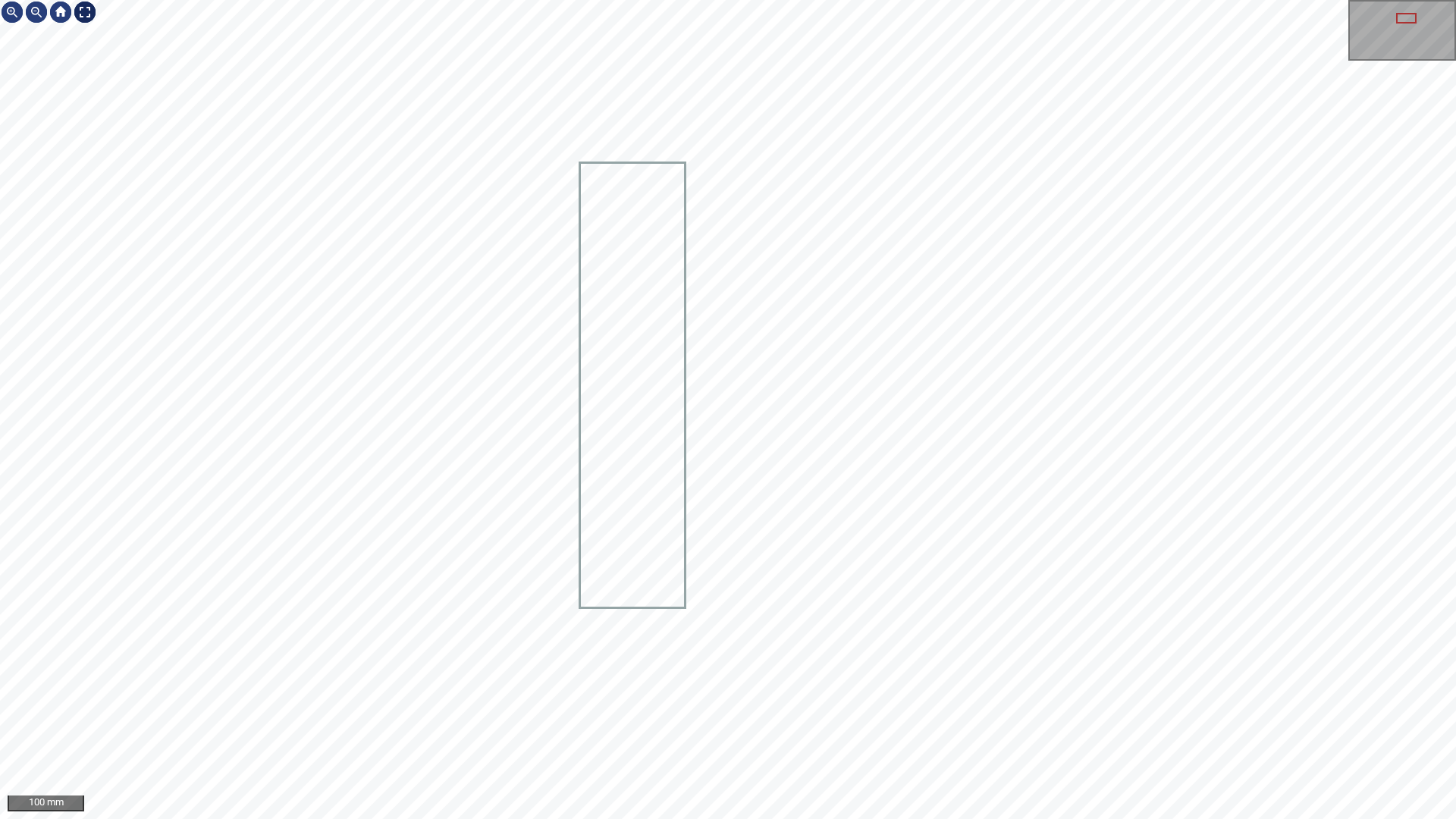
click at [92, 16] on div at bounding box center [85, 12] width 25 height 25
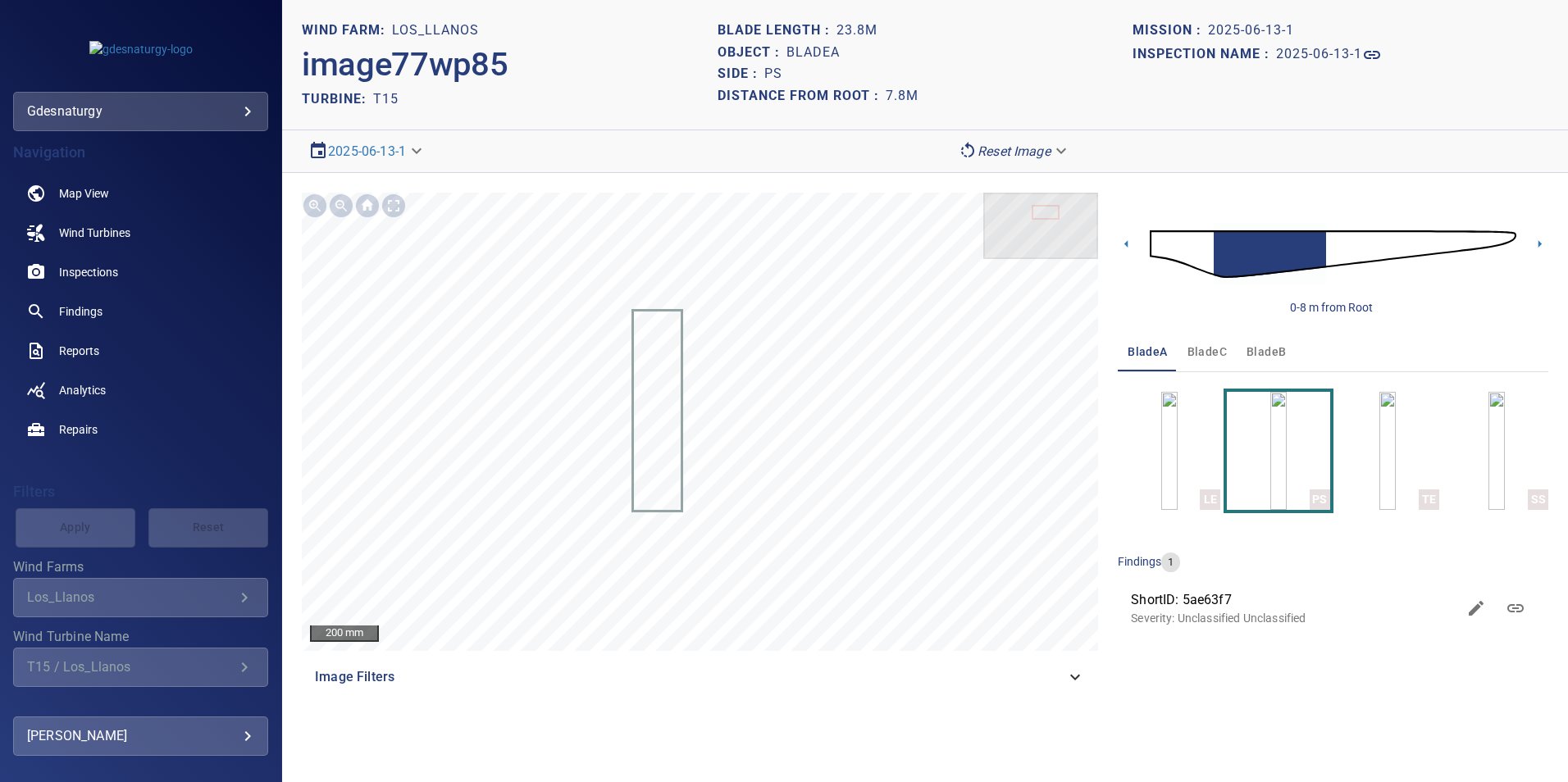
click at [1348, 245] on img at bounding box center [1332, 254] width 366 height 89
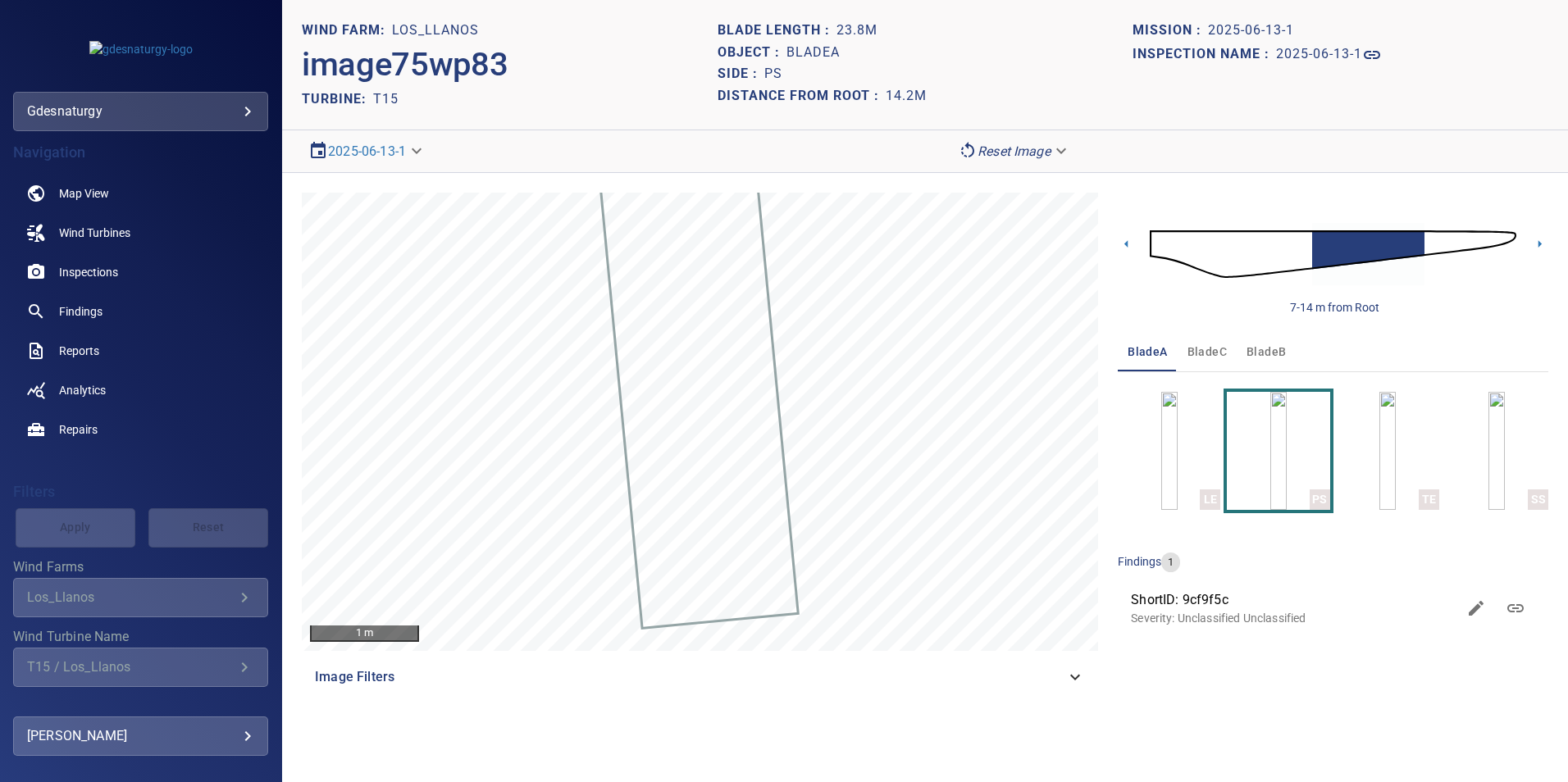
click at [1514, 235] on img at bounding box center [1332, 254] width 366 height 89
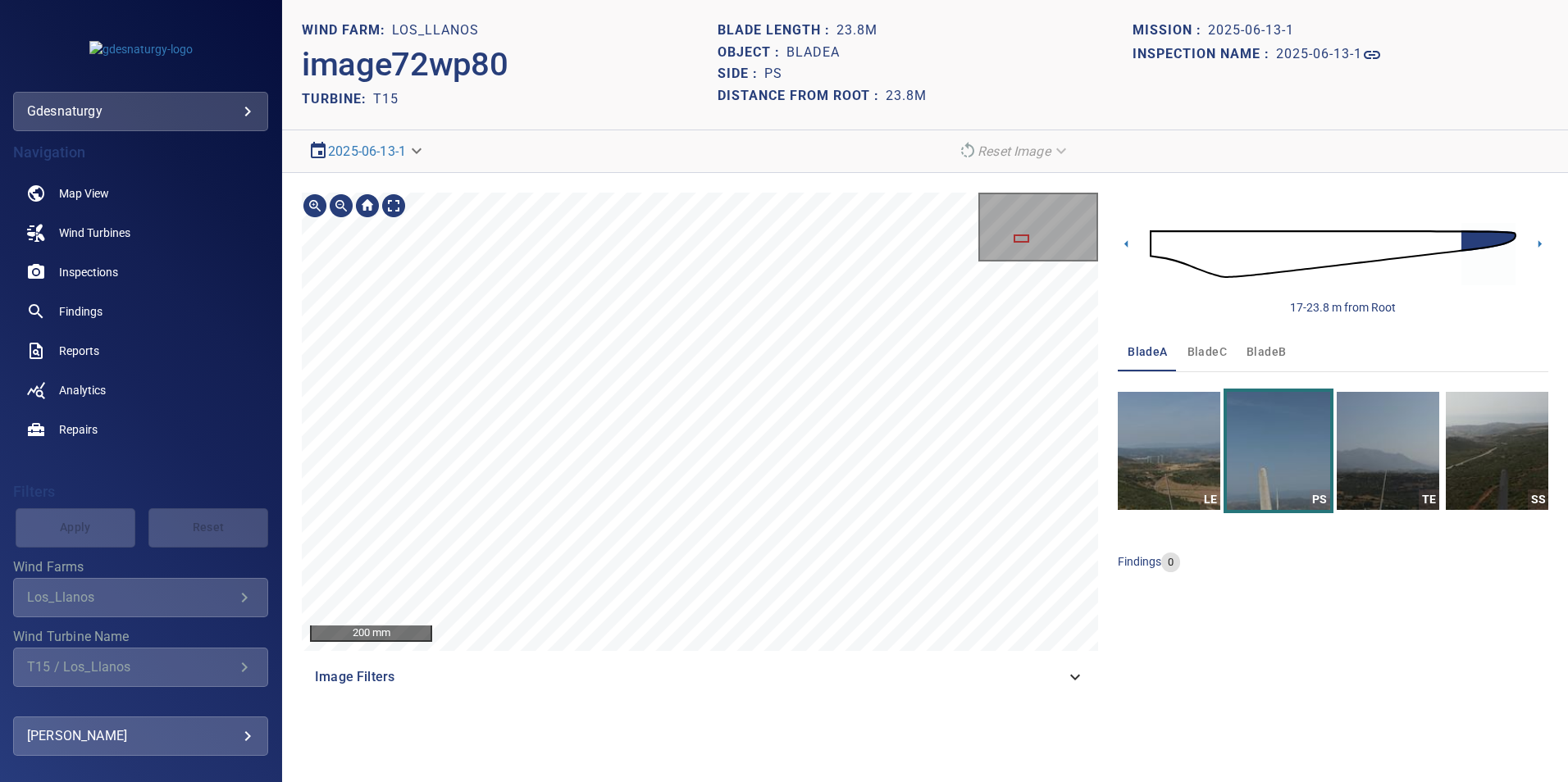
click at [1445, 239] on img at bounding box center [1332, 254] width 366 height 89
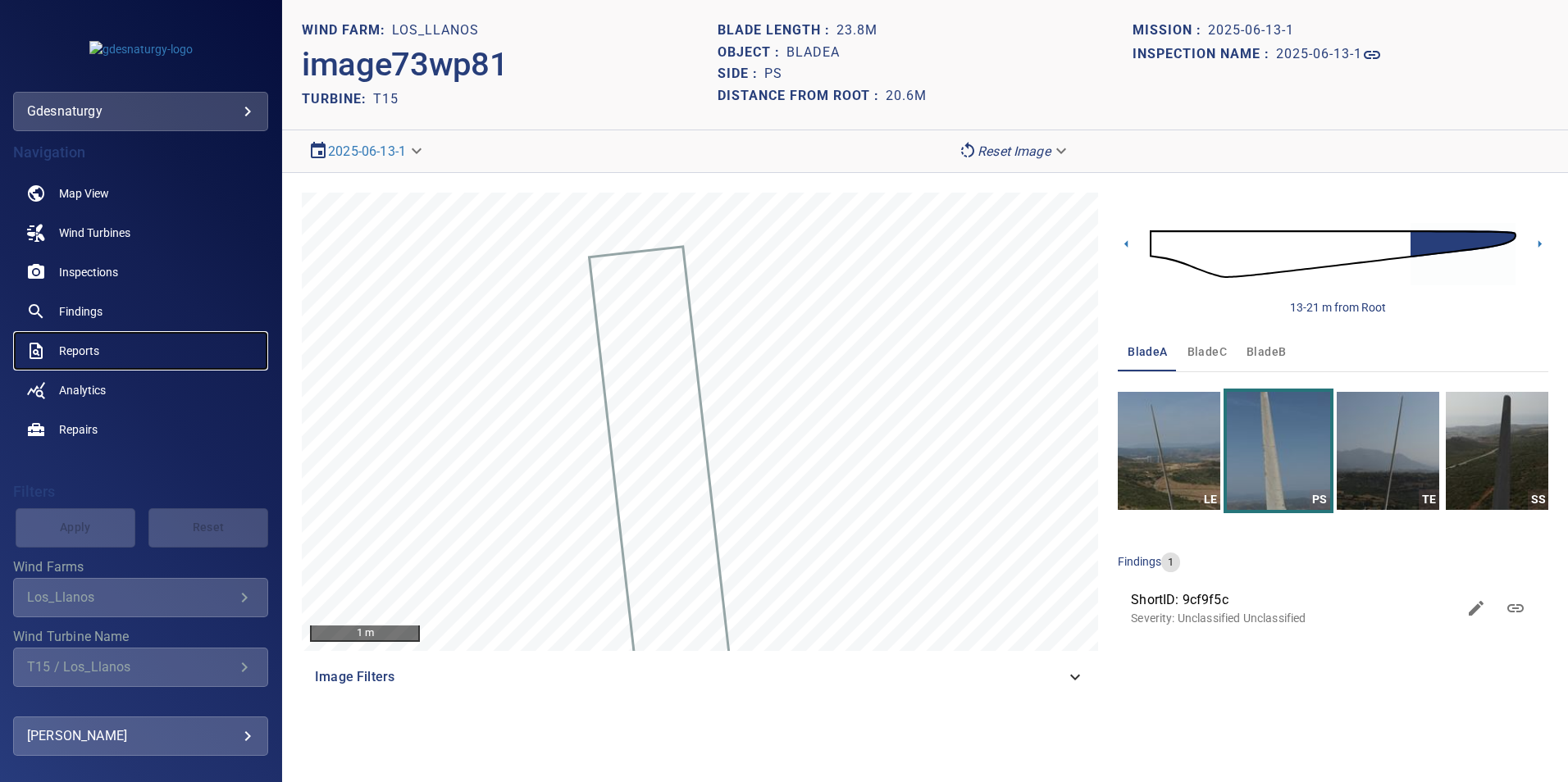
click at [83, 356] on span "Reports" at bounding box center [79, 351] width 40 height 16
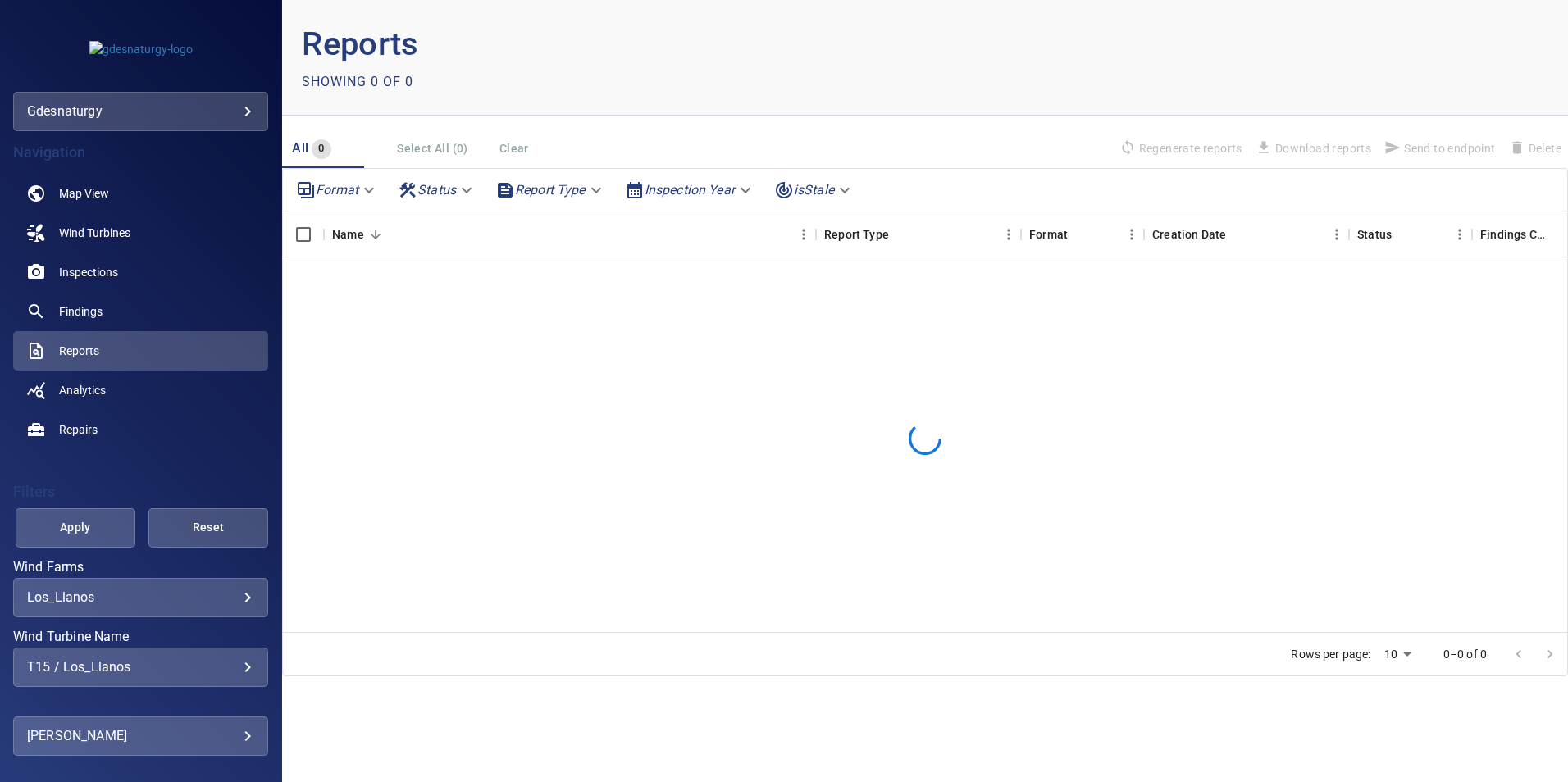
click at [152, 659] on div "**********" at bounding box center [141, 668] width 255 height 39
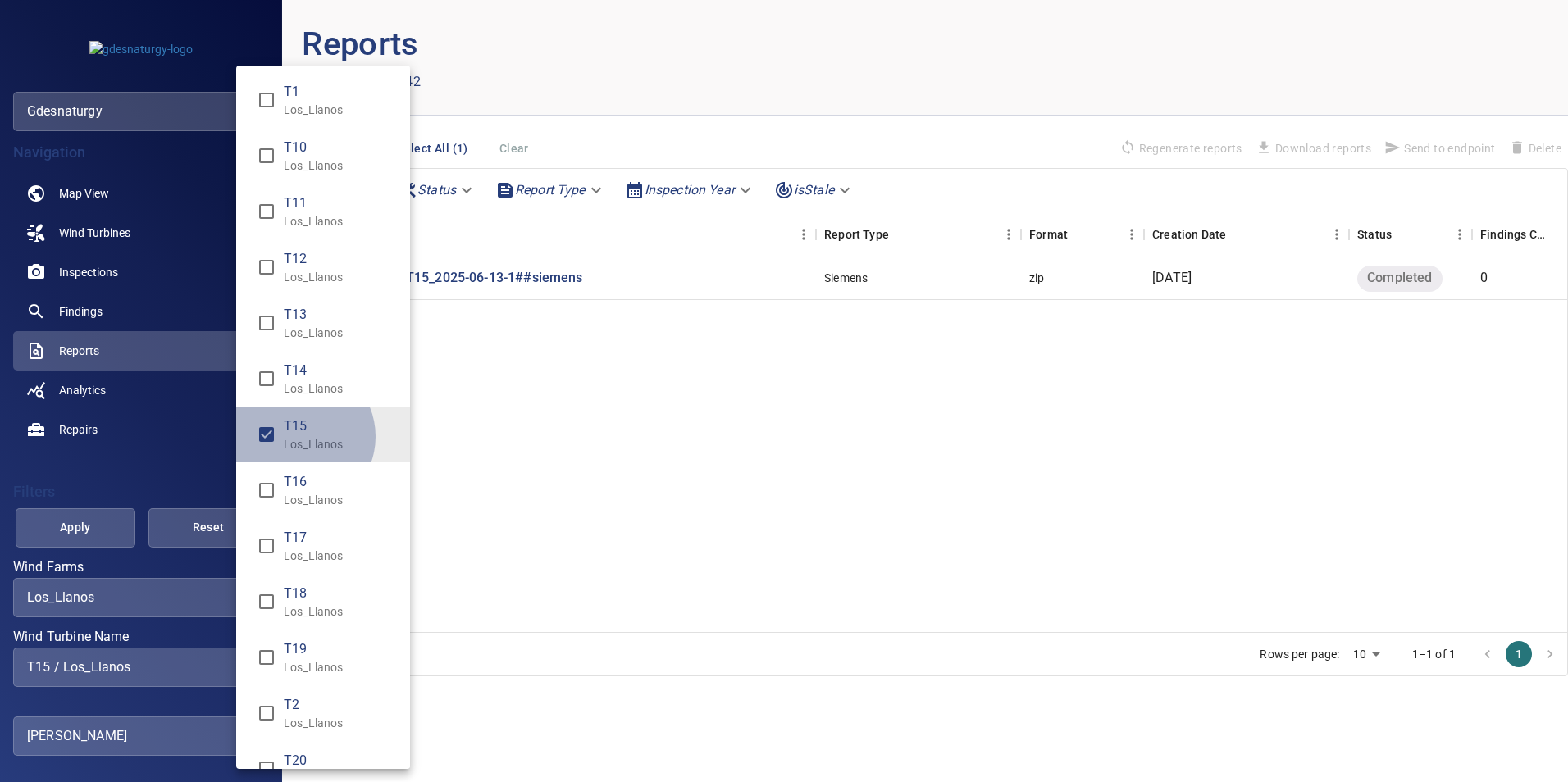
click at [298, 436] on p "Los_Llanos" at bounding box center [340, 444] width 113 height 16
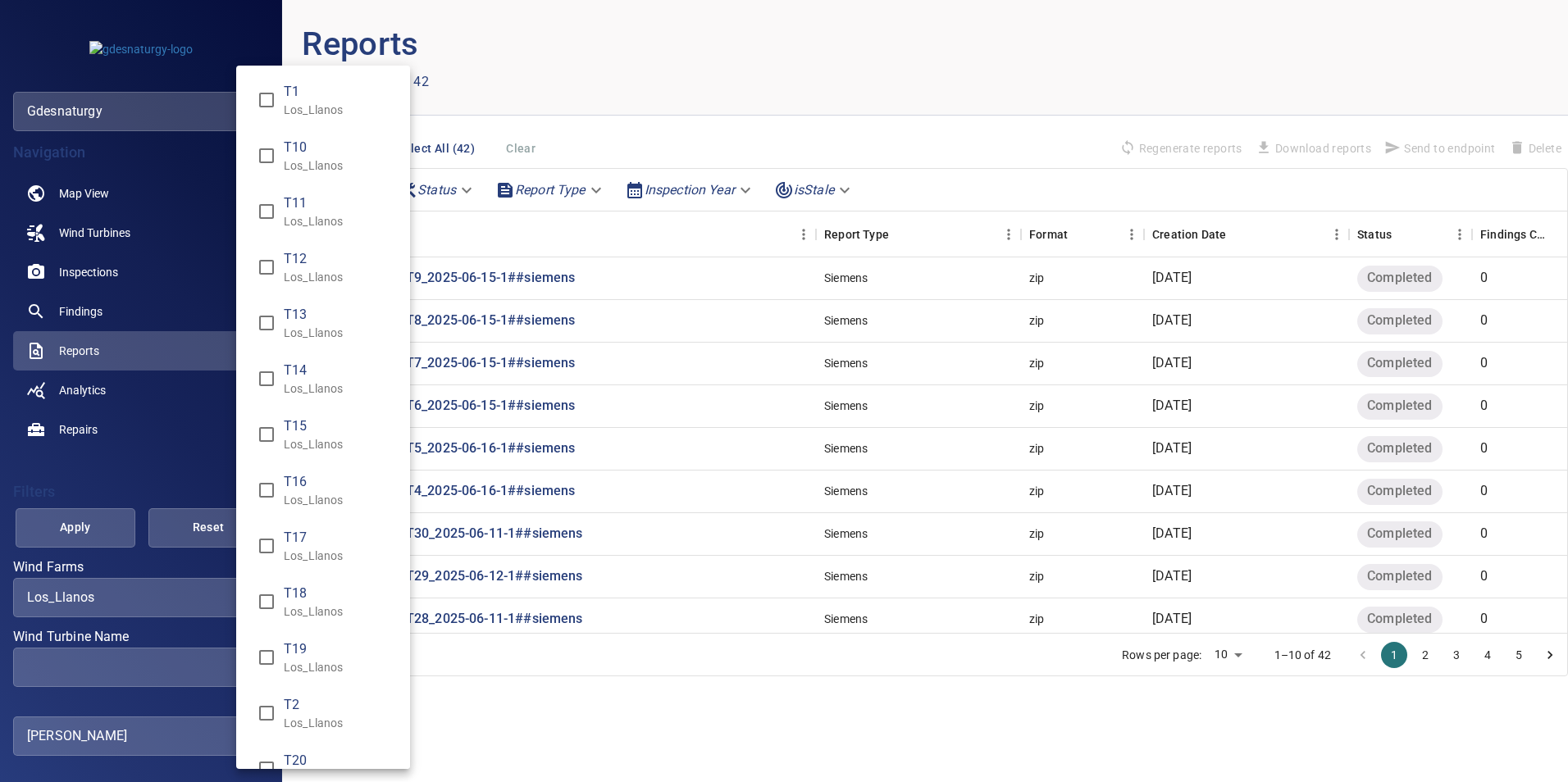
click at [162, 442] on div "Wind Turbine Name" at bounding box center [784, 391] width 1568 height 782
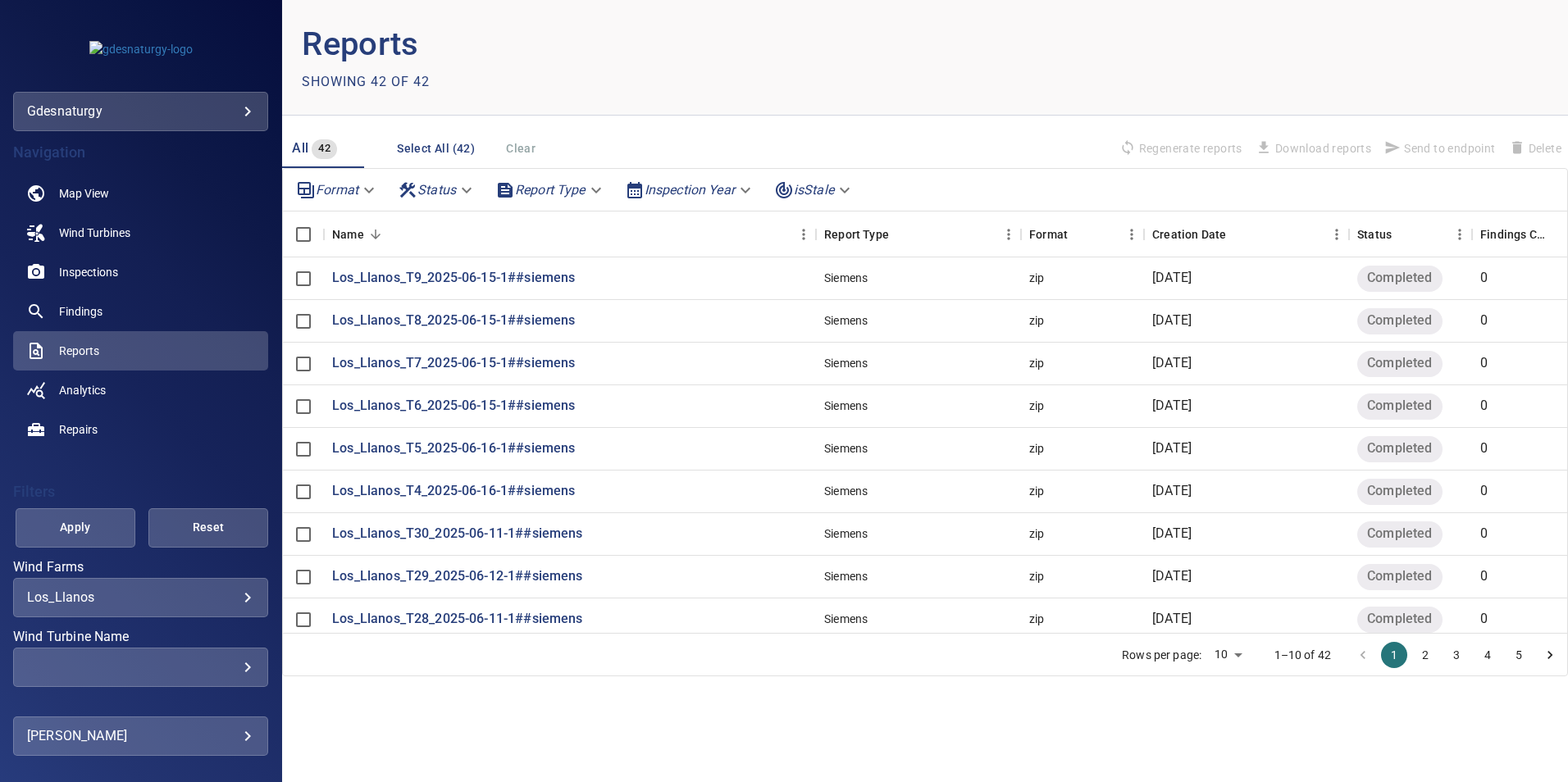
click at [122, 596] on body "**********" at bounding box center [784, 391] width 1568 height 782
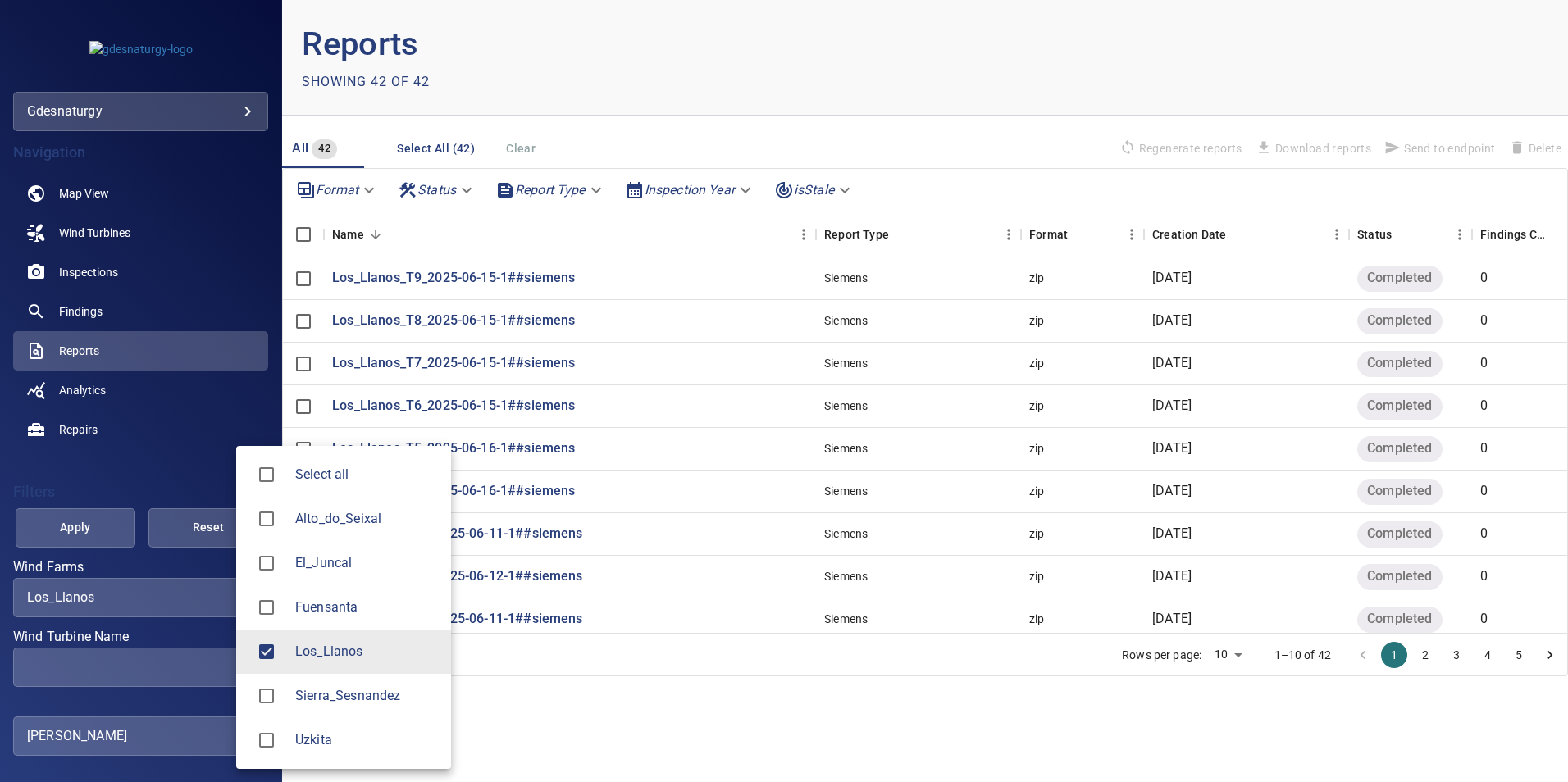
click at [635, 748] on div at bounding box center [784, 391] width 1568 height 782
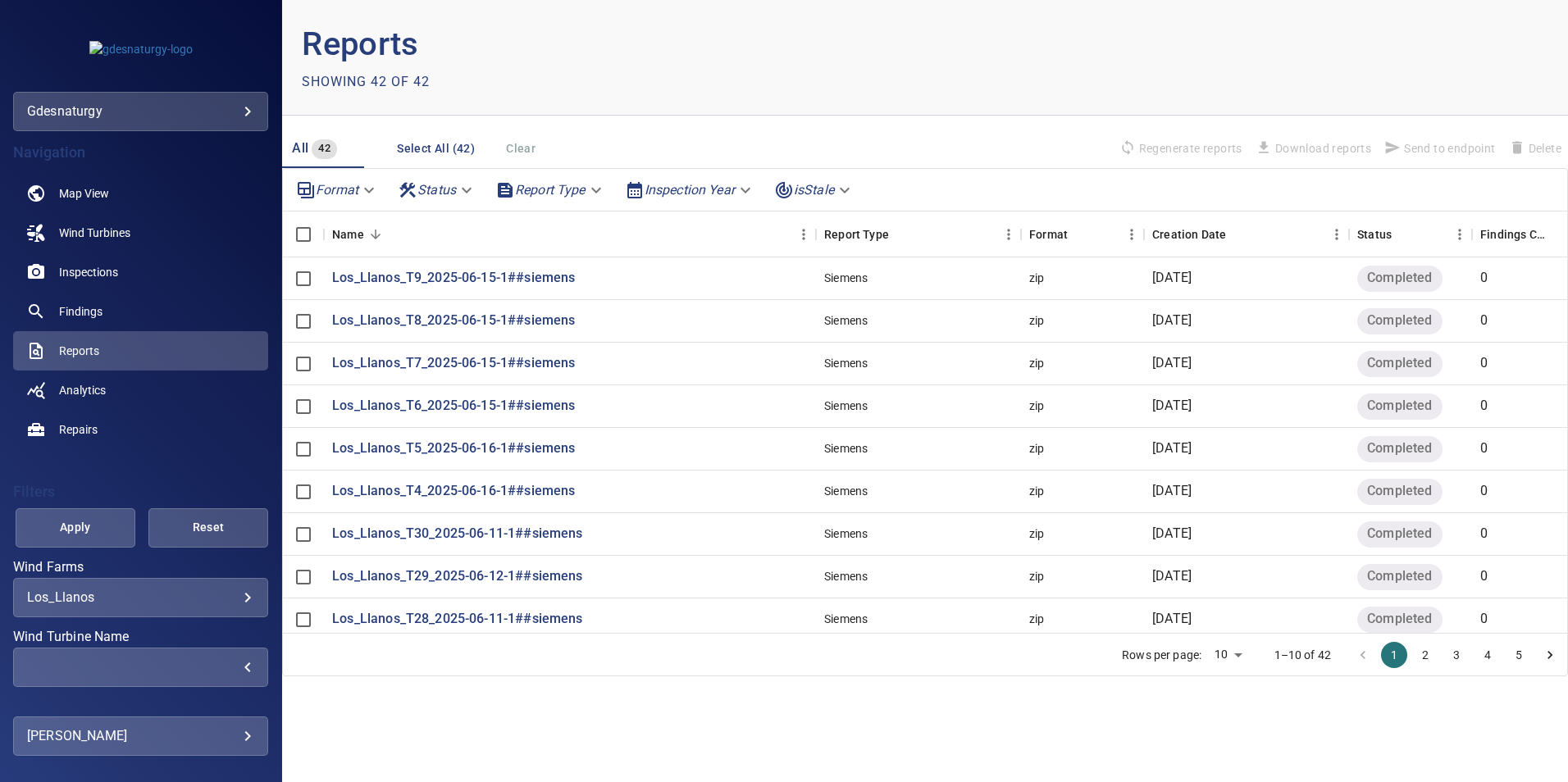
click at [201, 667] on div "​" at bounding box center [141, 668] width 227 height 16
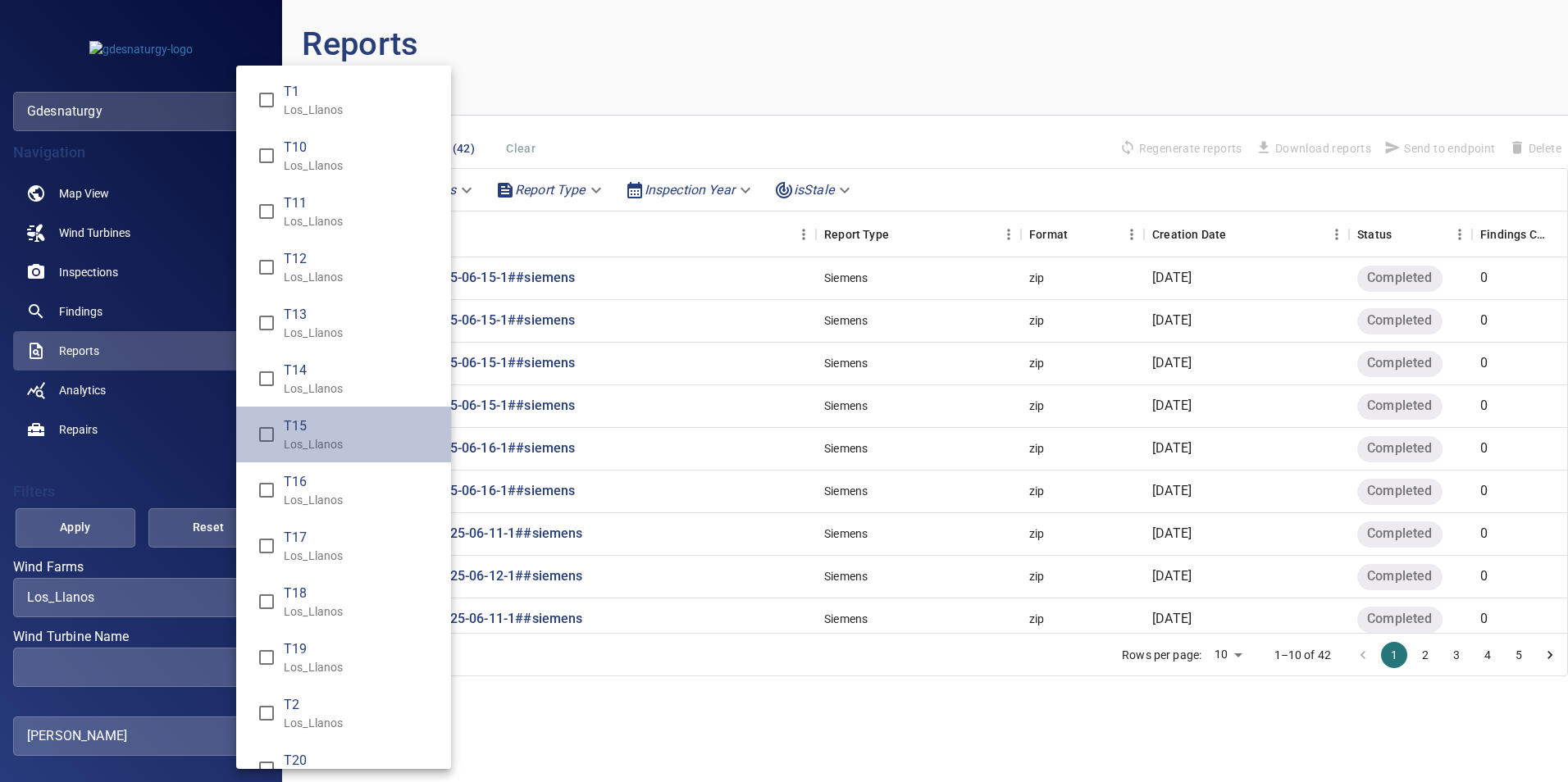
click at [344, 437] on p "Los_Llanos" at bounding box center [361, 444] width 154 height 16
type input "**********"
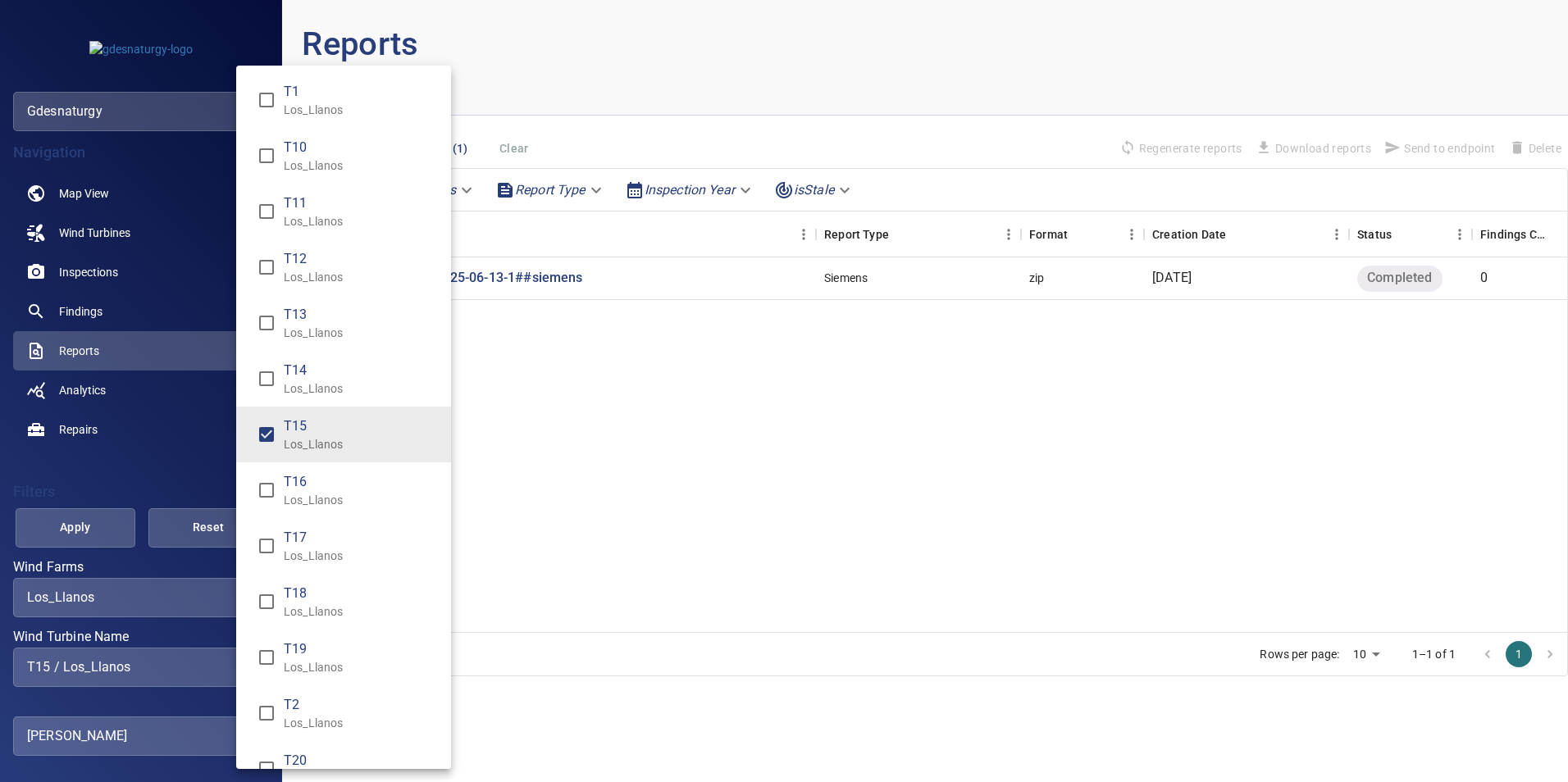
click at [102, 486] on div "Wind Turbine Name" at bounding box center [784, 391] width 1568 height 782
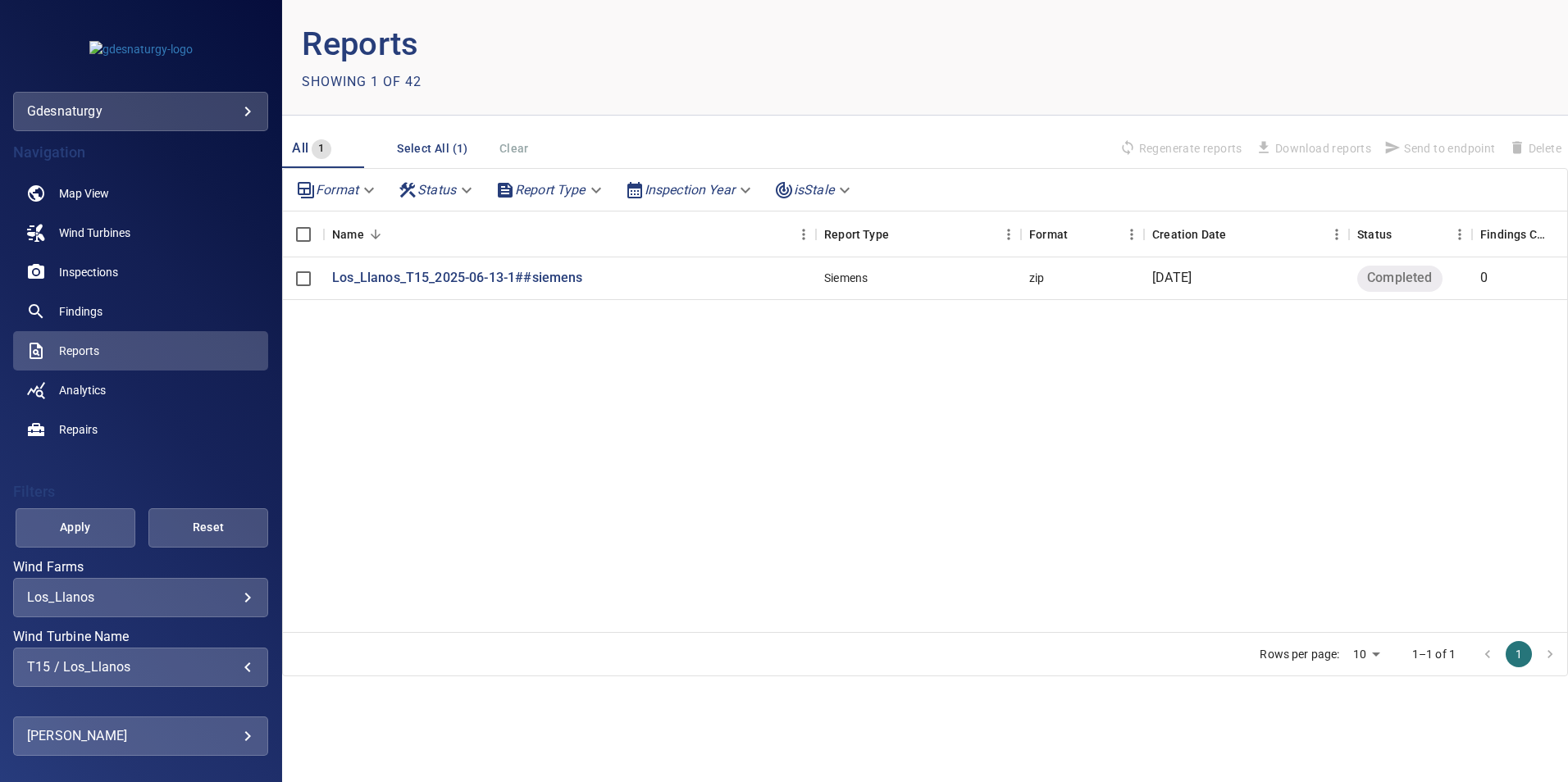
click at [93, 525] on span "Apply" at bounding box center [75, 528] width 79 height 20
click at [129, 277] on link "Inspections" at bounding box center [141, 272] width 255 height 39
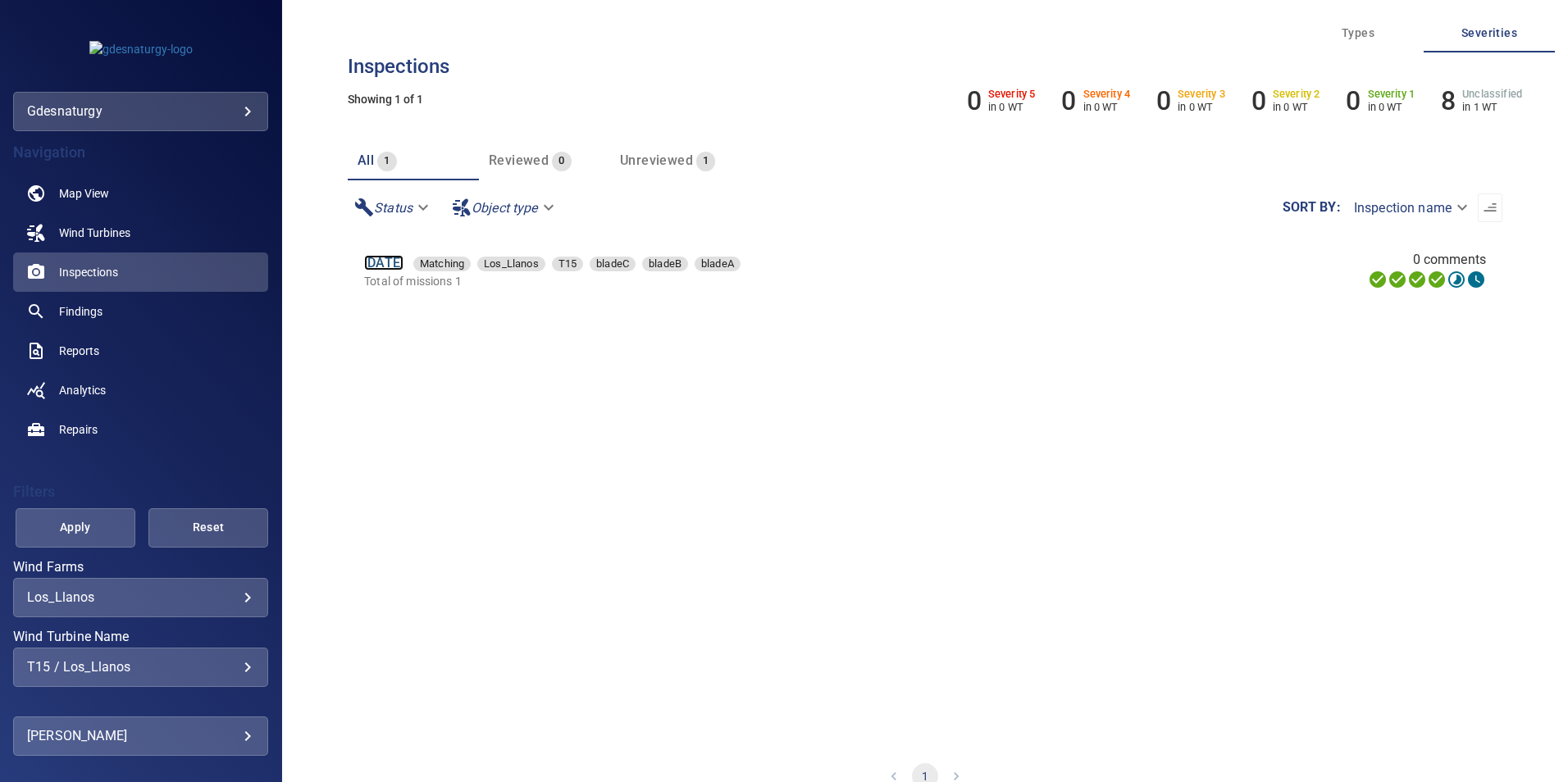
click at [403, 262] on link "13 Jun 2025" at bounding box center [384, 263] width 39 height 16
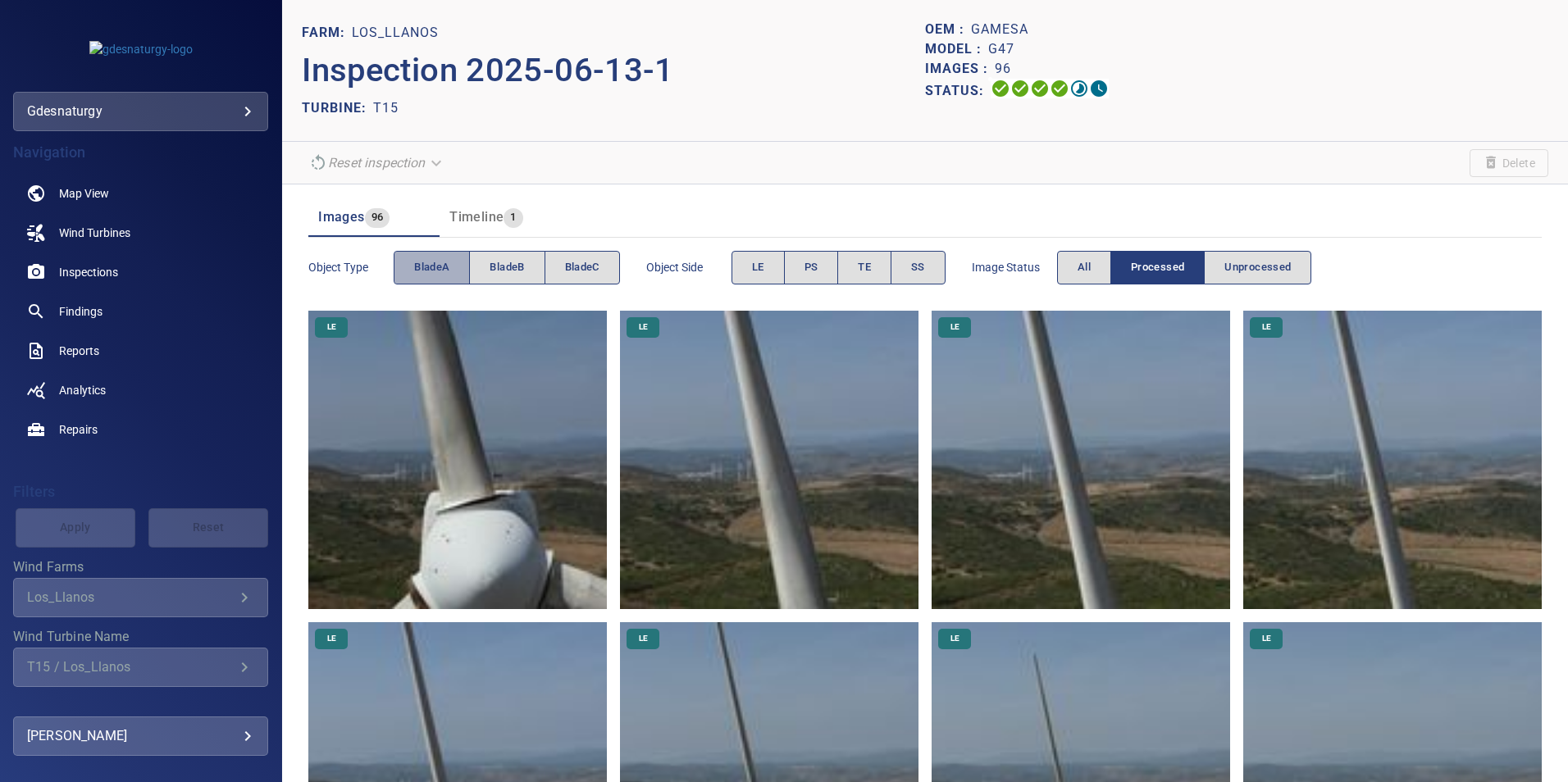
drag, startPoint x: 435, startPoint y: 268, endPoint x: 589, endPoint y: 301, distance: 157.5
click at [444, 276] on span "bladeA" at bounding box center [432, 267] width 35 height 19
click at [762, 269] on span "LE" at bounding box center [758, 267] width 12 height 19
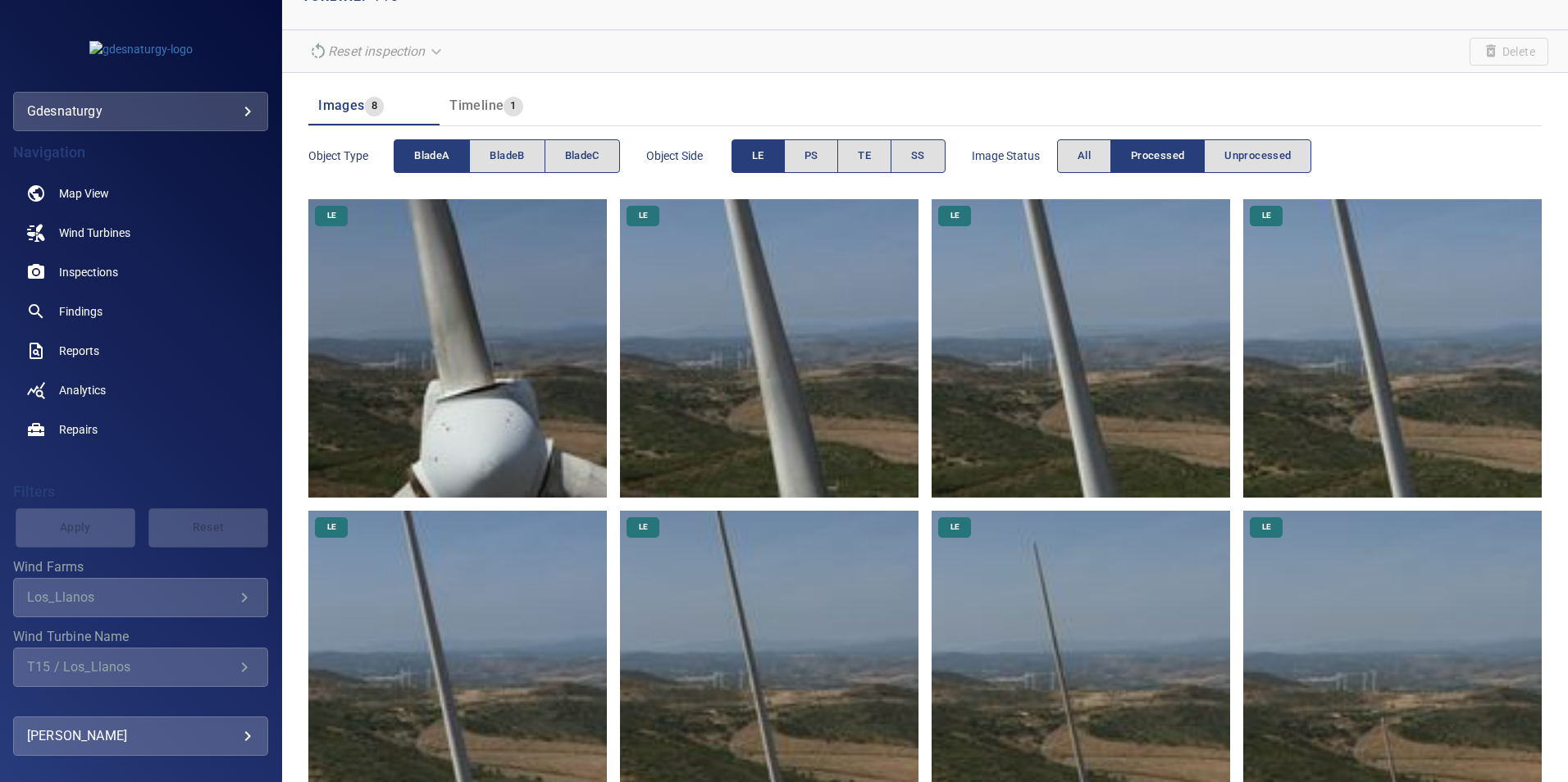
scroll to position [172, 0]
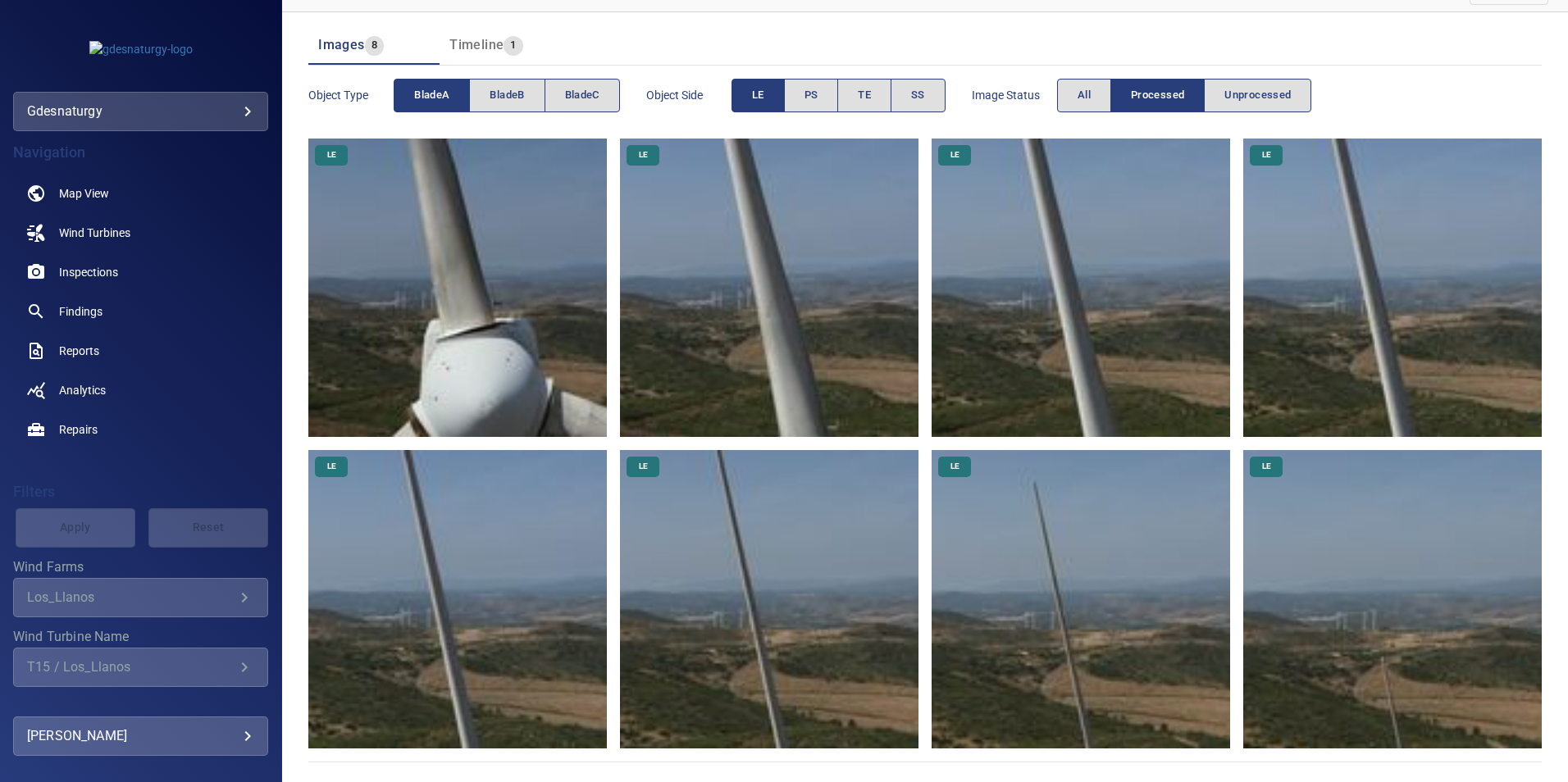
click at [1142, 623] on img at bounding box center [1080, 599] width 299 height 299
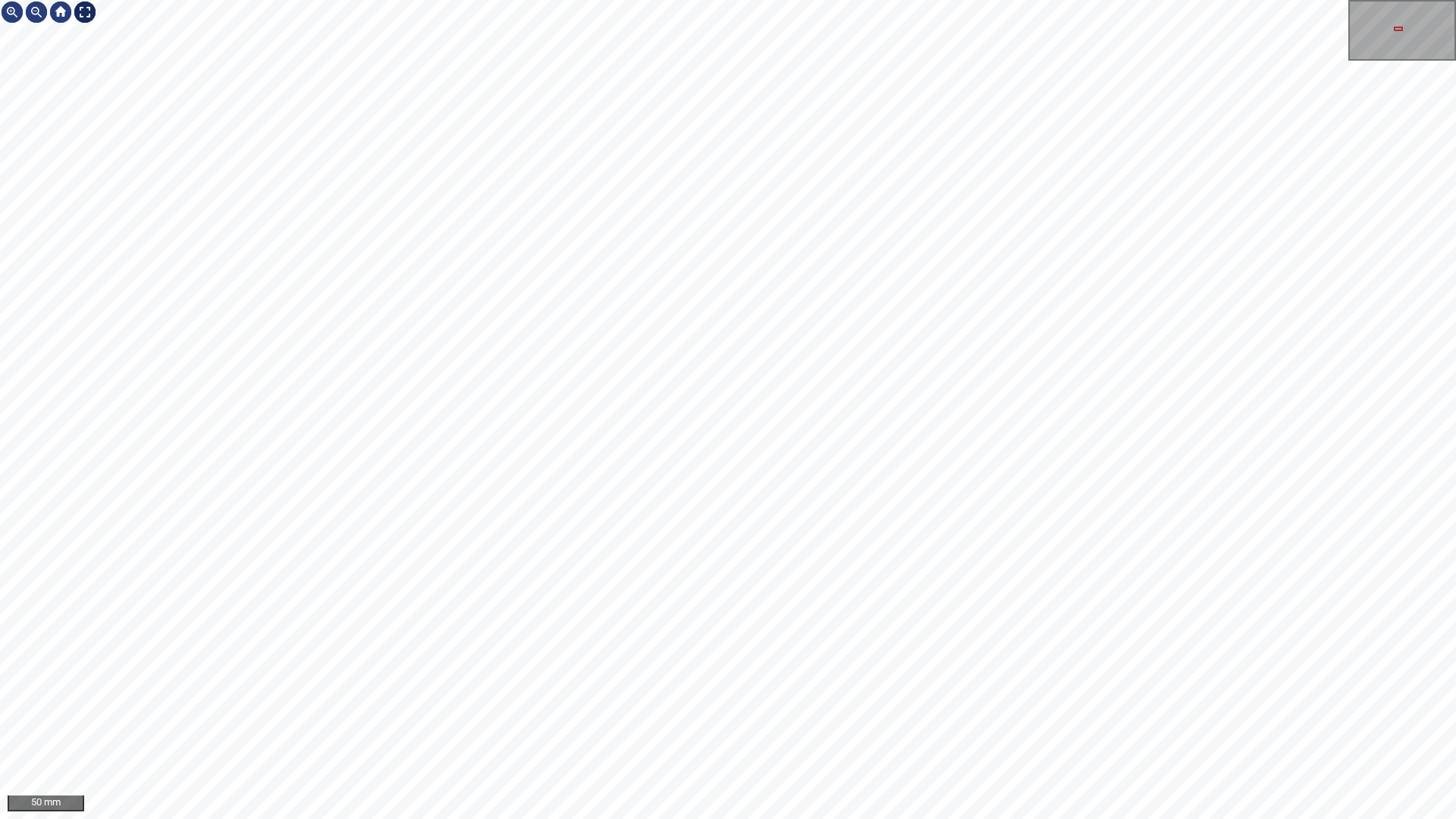
click at [83, 11] on div at bounding box center [85, 12] width 25 height 25
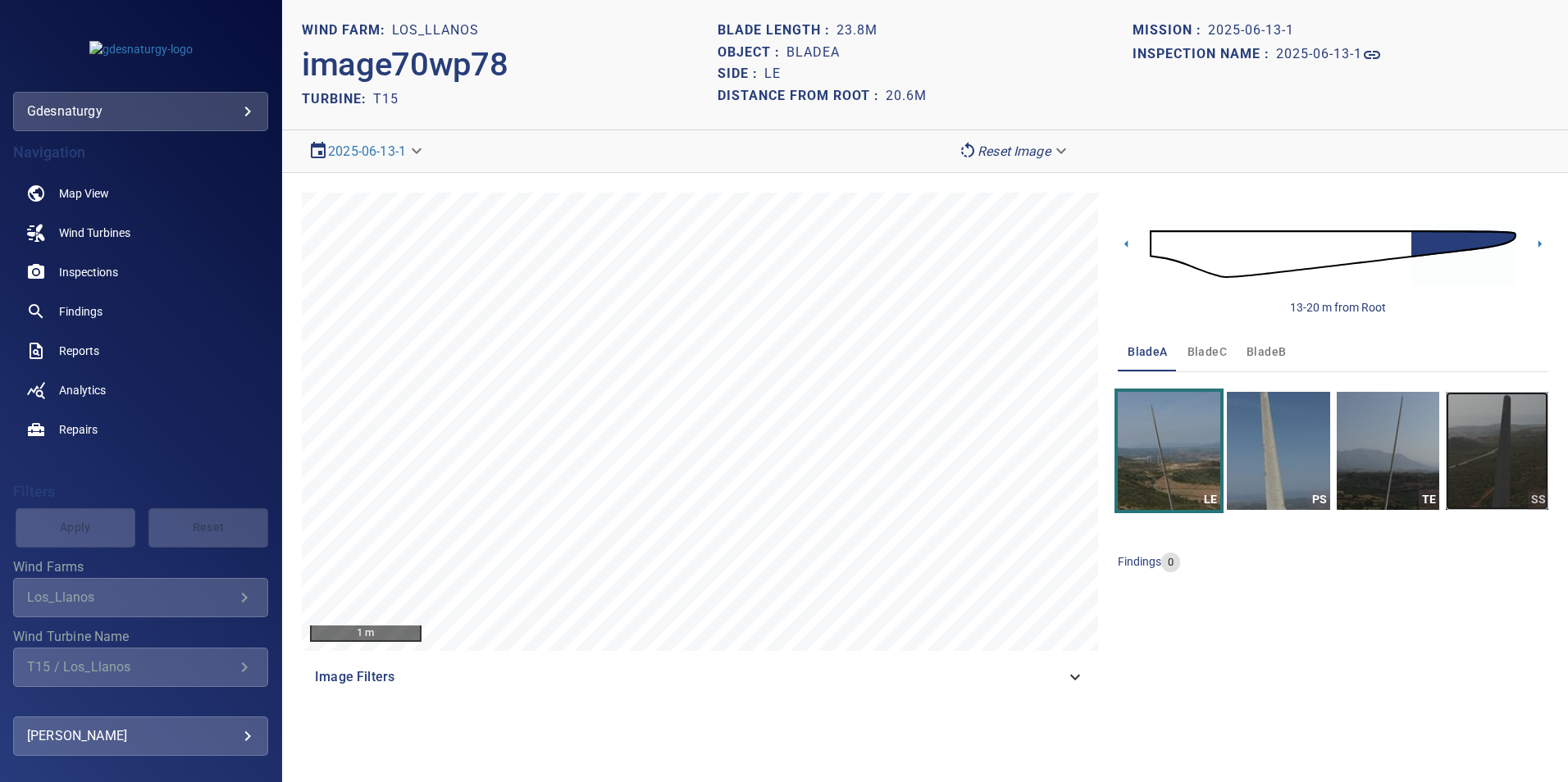
click at [1507, 442] on img "button" at bounding box center [1497, 450] width 103 height 118
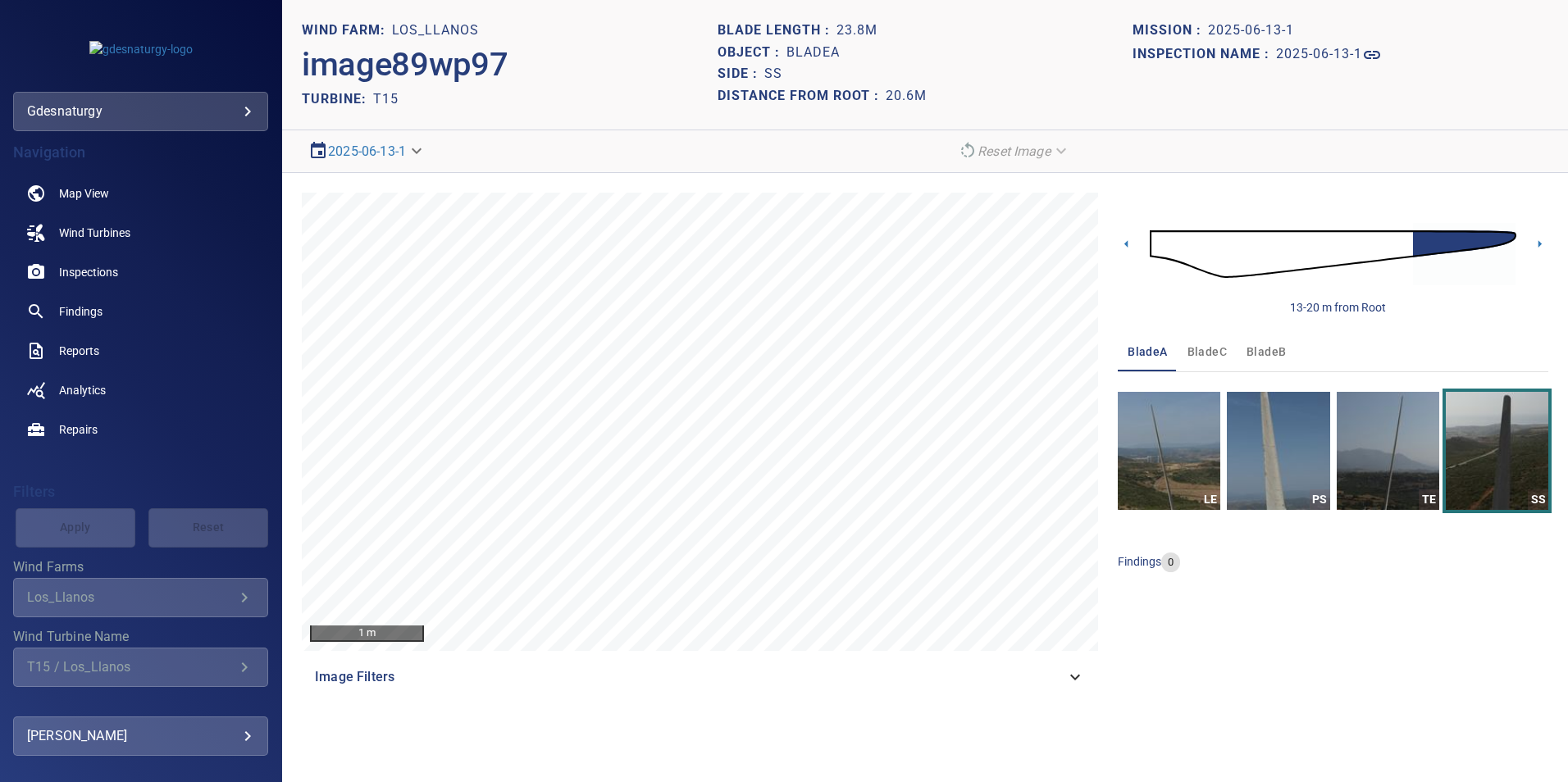
click at [1399, 243] on img at bounding box center [1332, 254] width 366 height 89
click at [1355, 245] on img at bounding box center [1332, 254] width 366 height 89
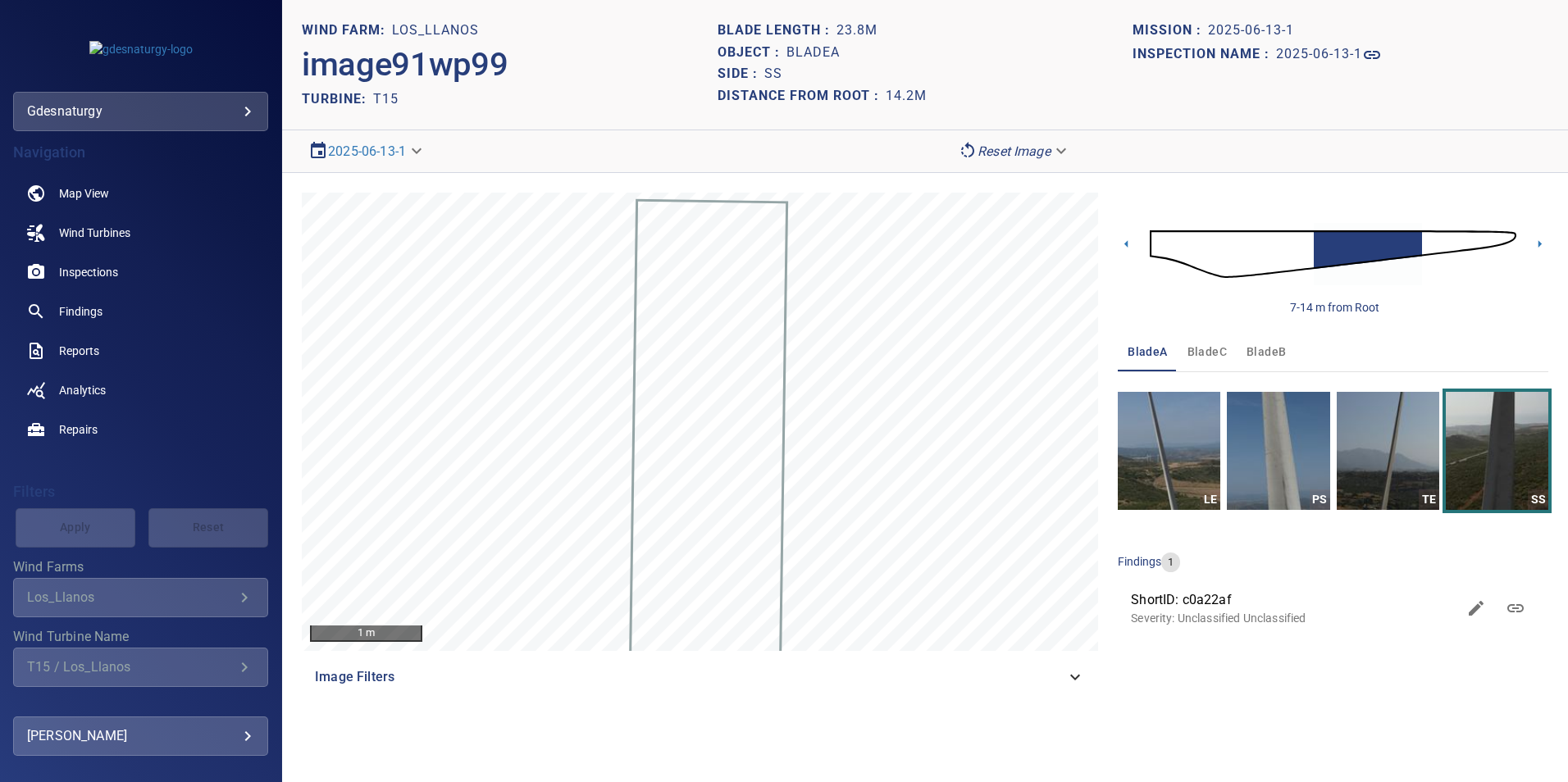
click at [1300, 246] on img at bounding box center [1332, 254] width 366 height 89
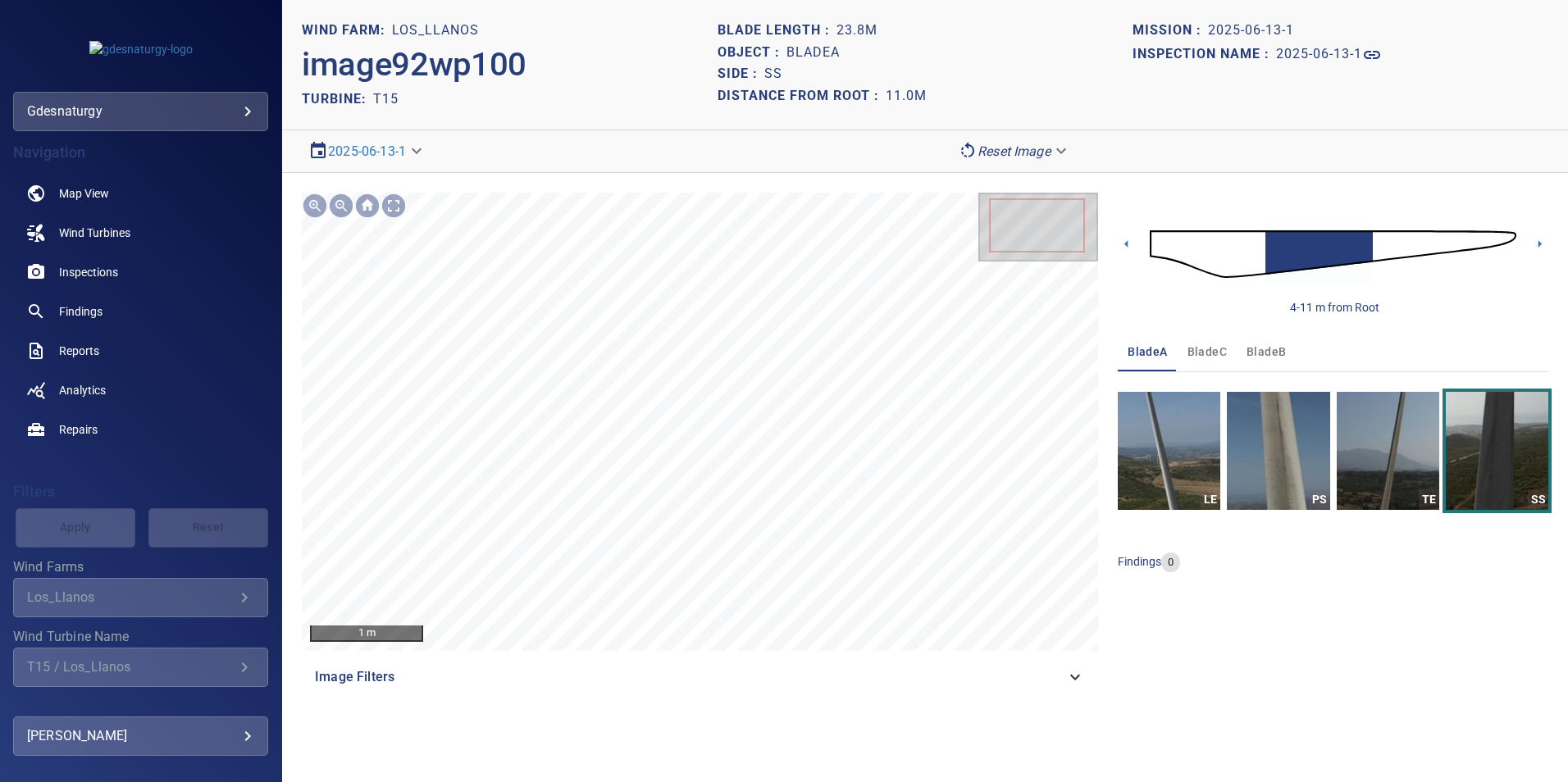
click at [1238, 237] on img at bounding box center [1332, 254] width 366 height 89
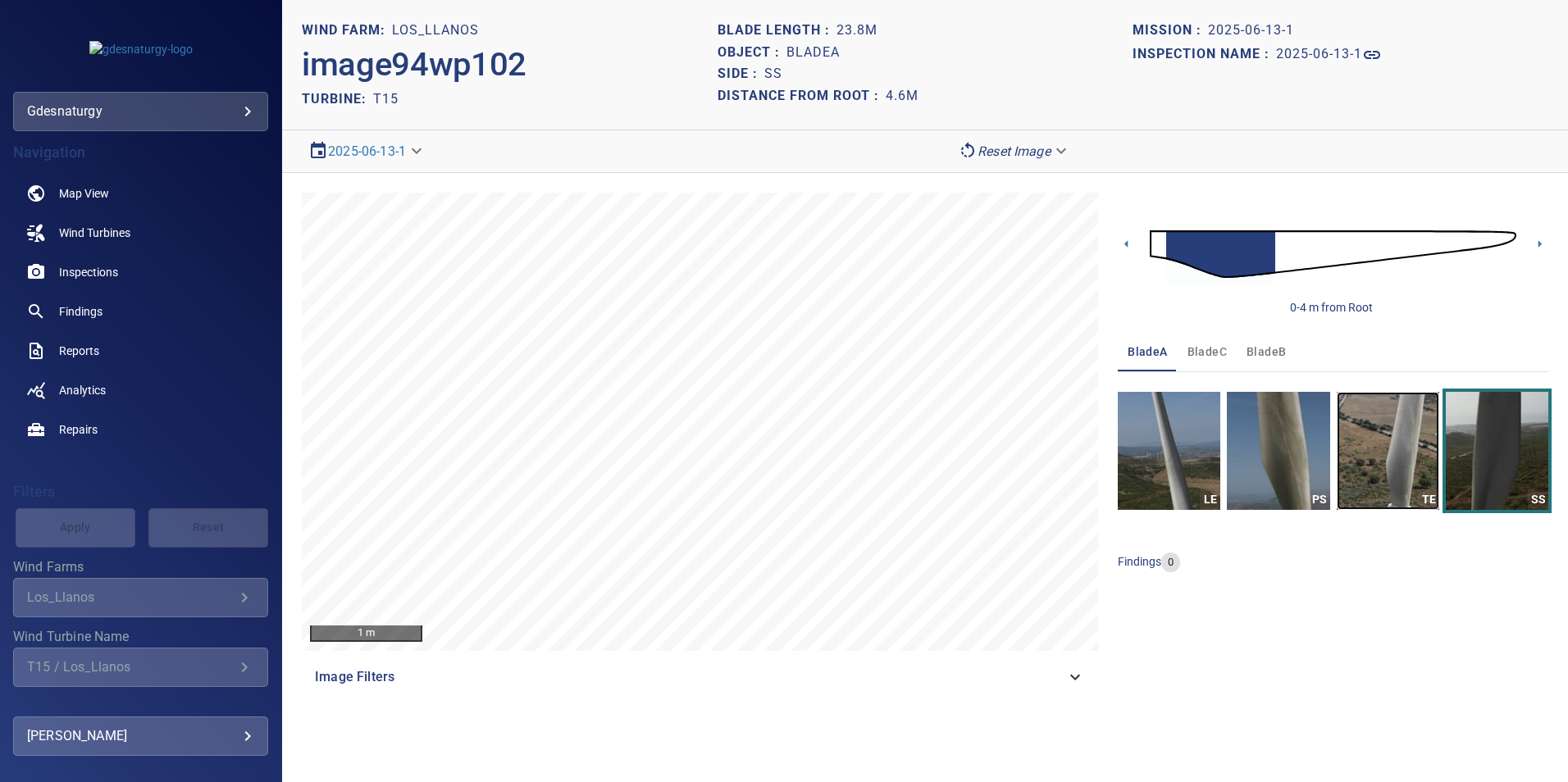
click at [1377, 451] on img "button" at bounding box center [1388, 450] width 103 height 118
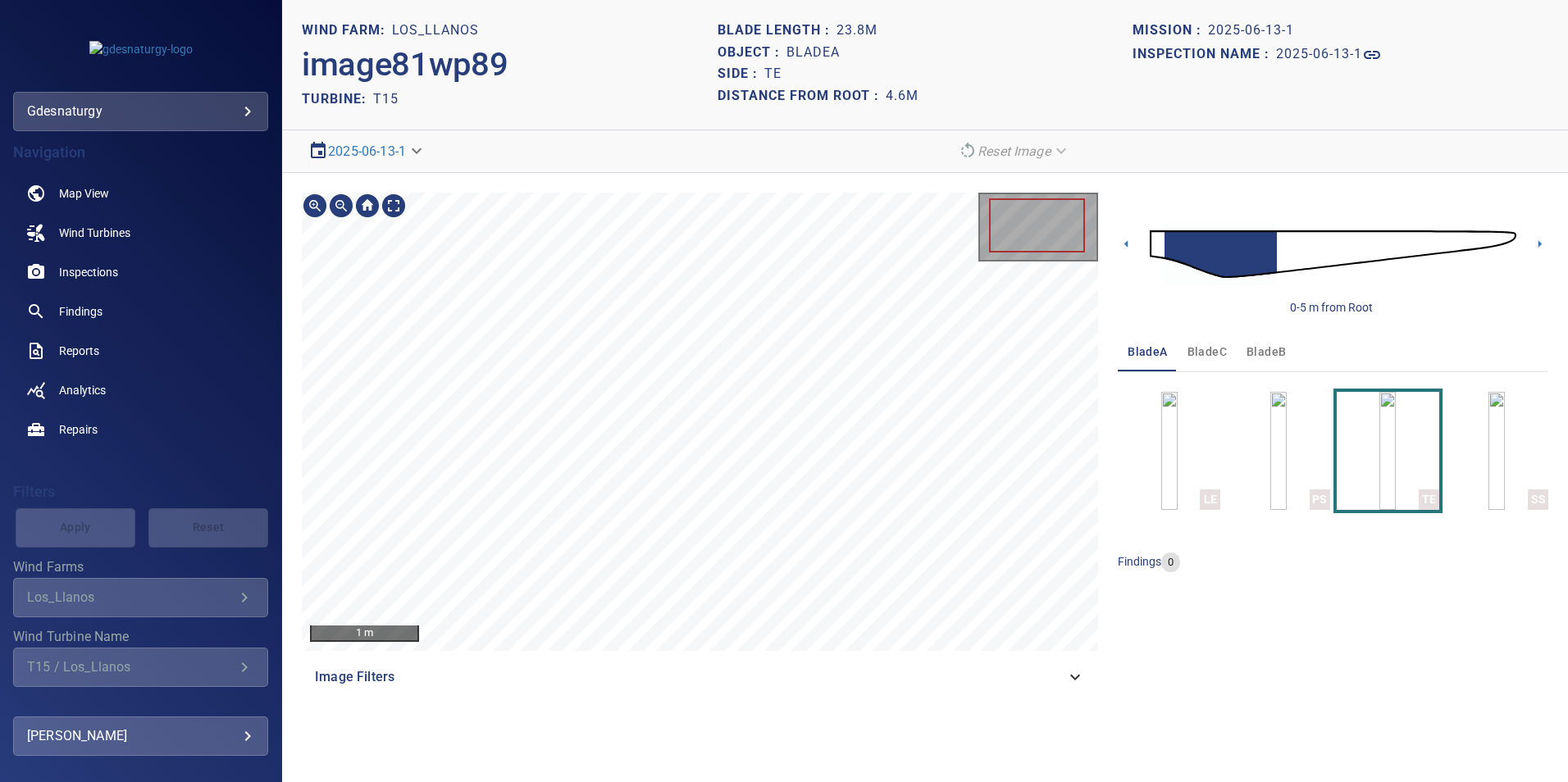
click at [806, 338] on div "1 m Image Filters" at bounding box center [699, 444] width 796 height 504
click at [755, 240] on div "1 m Image Filters" at bounding box center [699, 444] width 796 height 504
click at [415, 243] on div "1 m" at bounding box center [699, 421] width 796 height 458
click at [389, 208] on div at bounding box center [354, 206] width 105 height 27
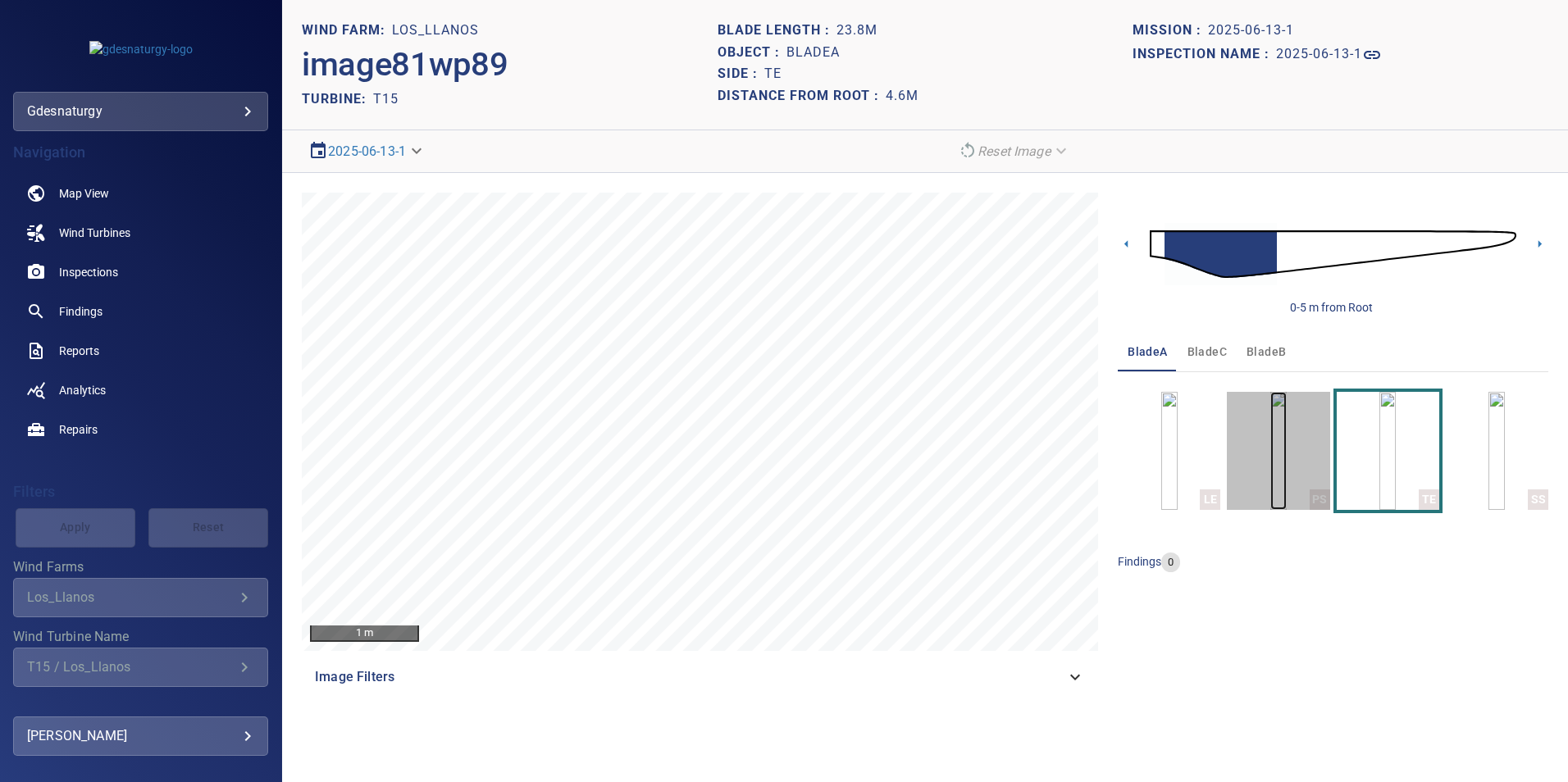
click at [1276, 474] on img "button" at bounding box center [1278, 450] width 16 height 118
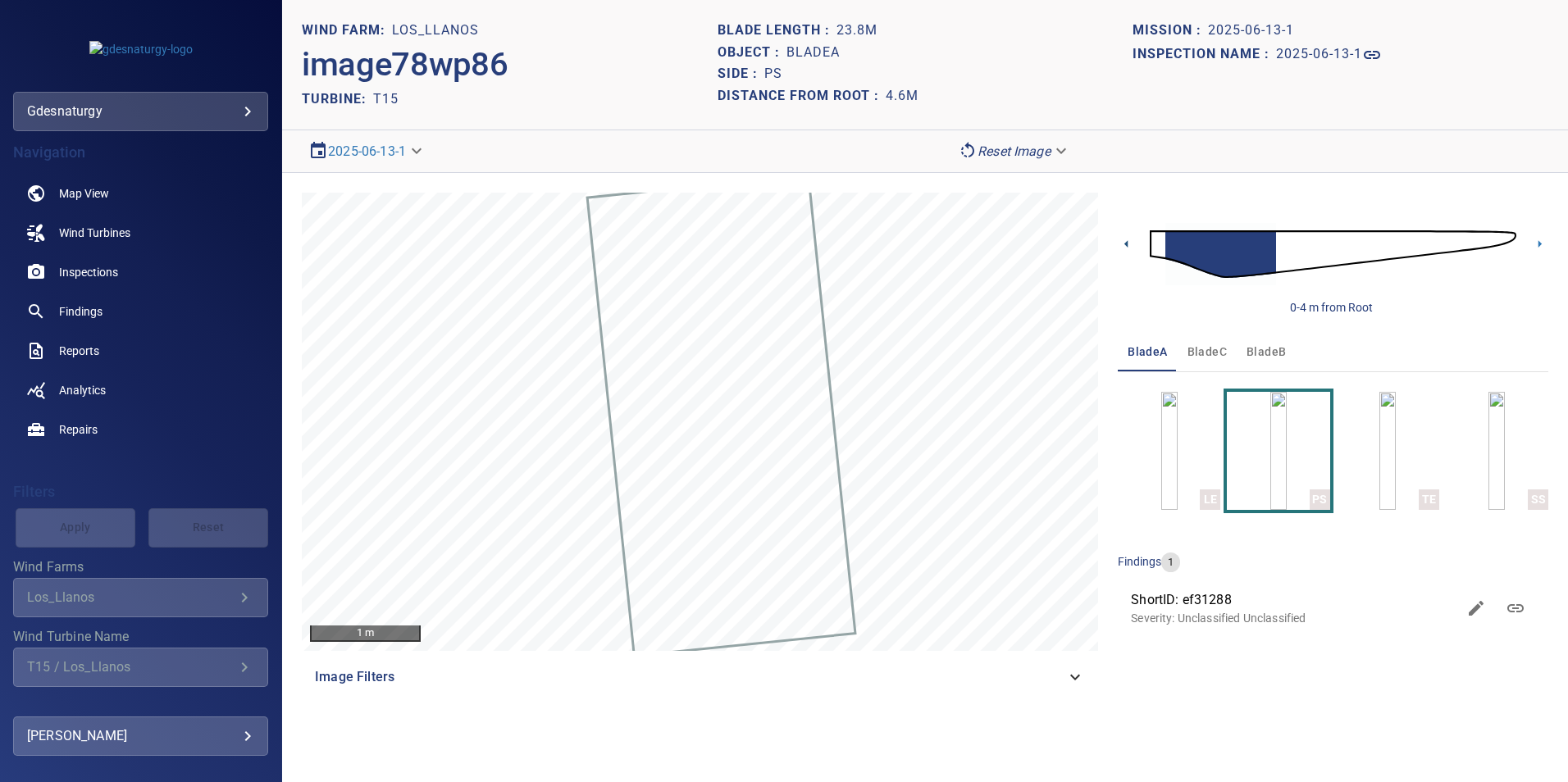
click at [1127, 247] on icon at bounding box center [1126, 243] width 17 height 17
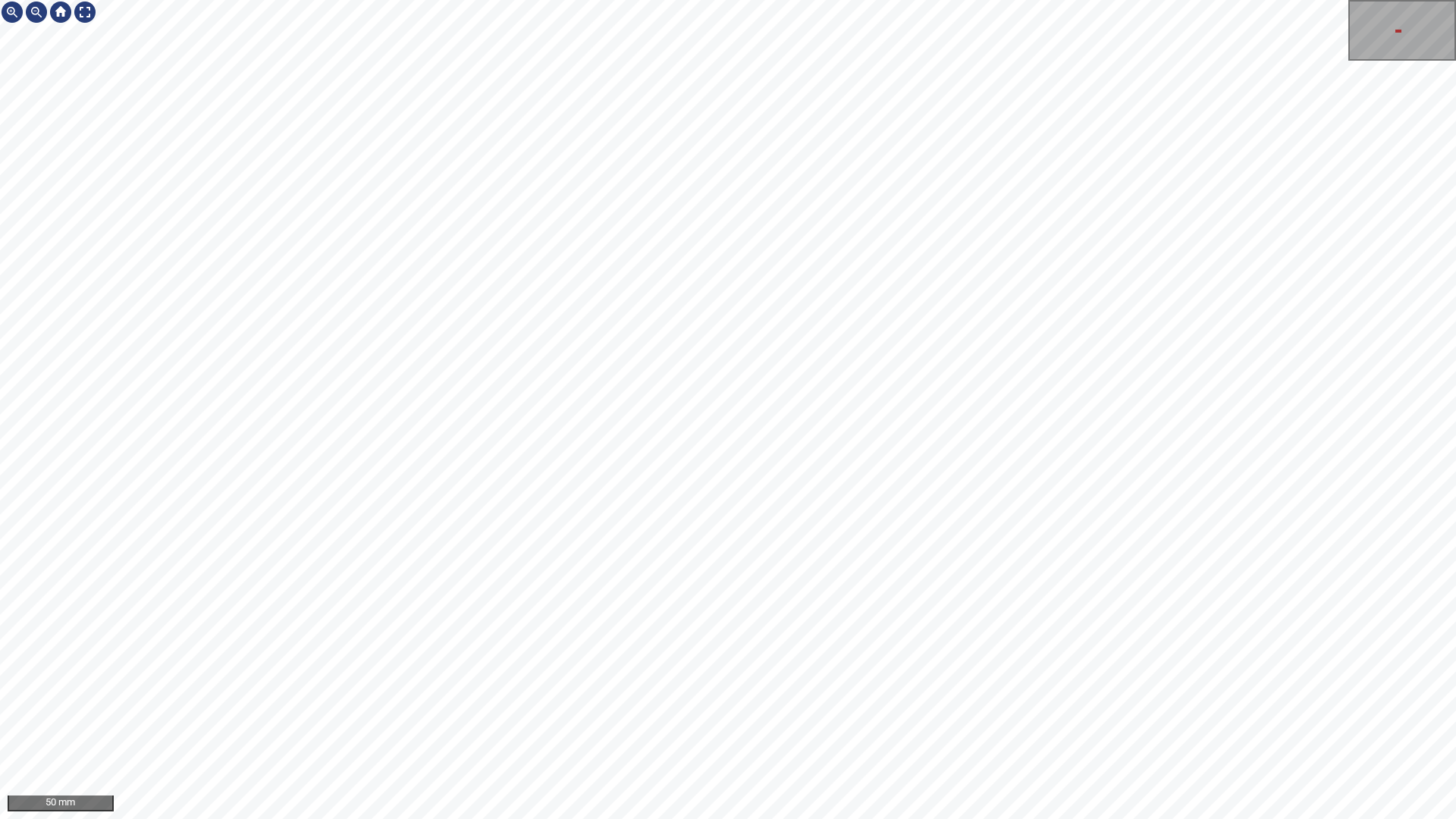
click at [0, 672] on html "50 mm" at bounding box center [728, 409] width 1456 height 819
click at [92, 13] on div at bounding box center [85, 12] width 25 height 25
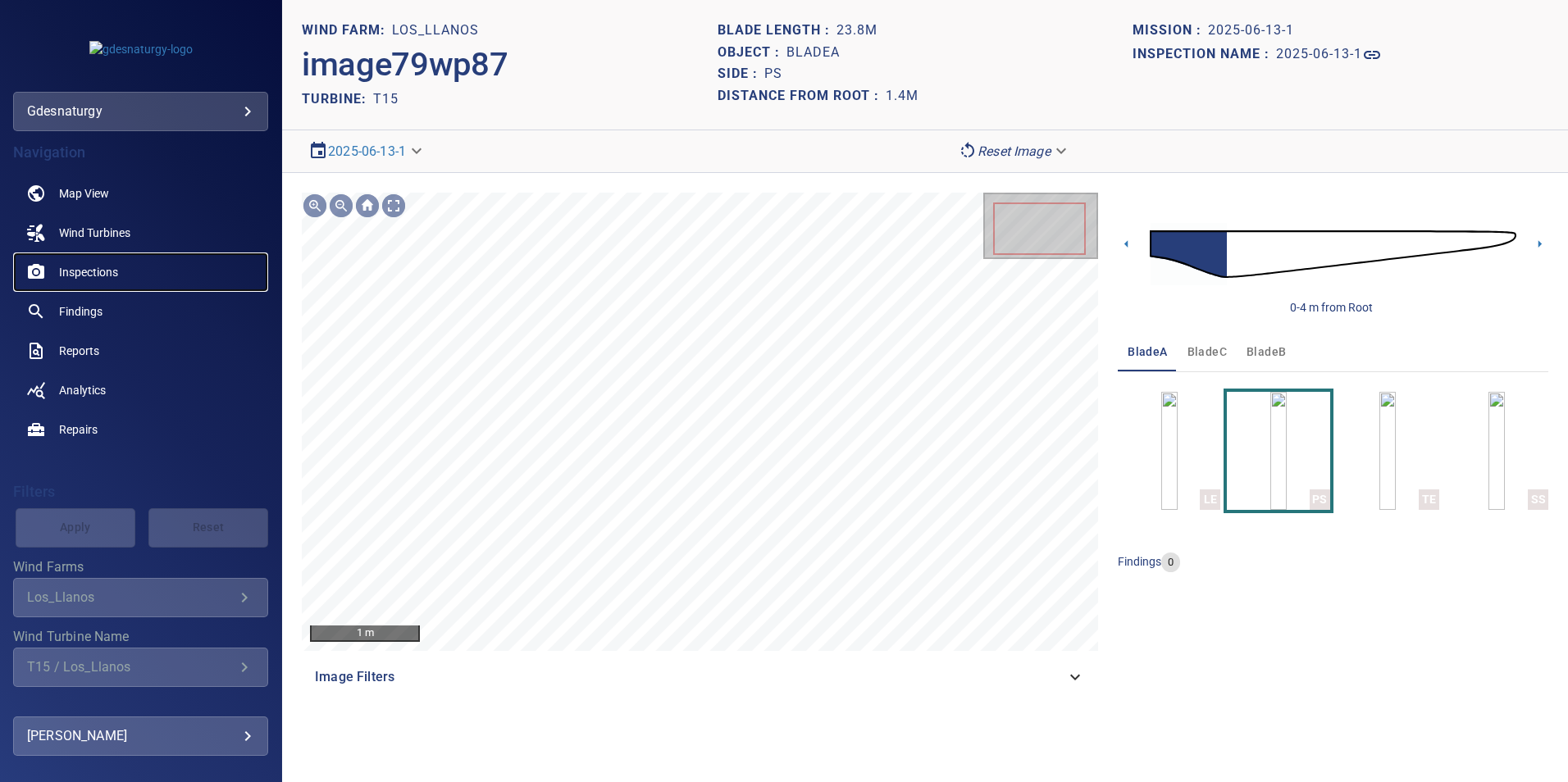
click at [128, 268] on link "Inspections" at bounding box center [141, 272] width 255 height 39
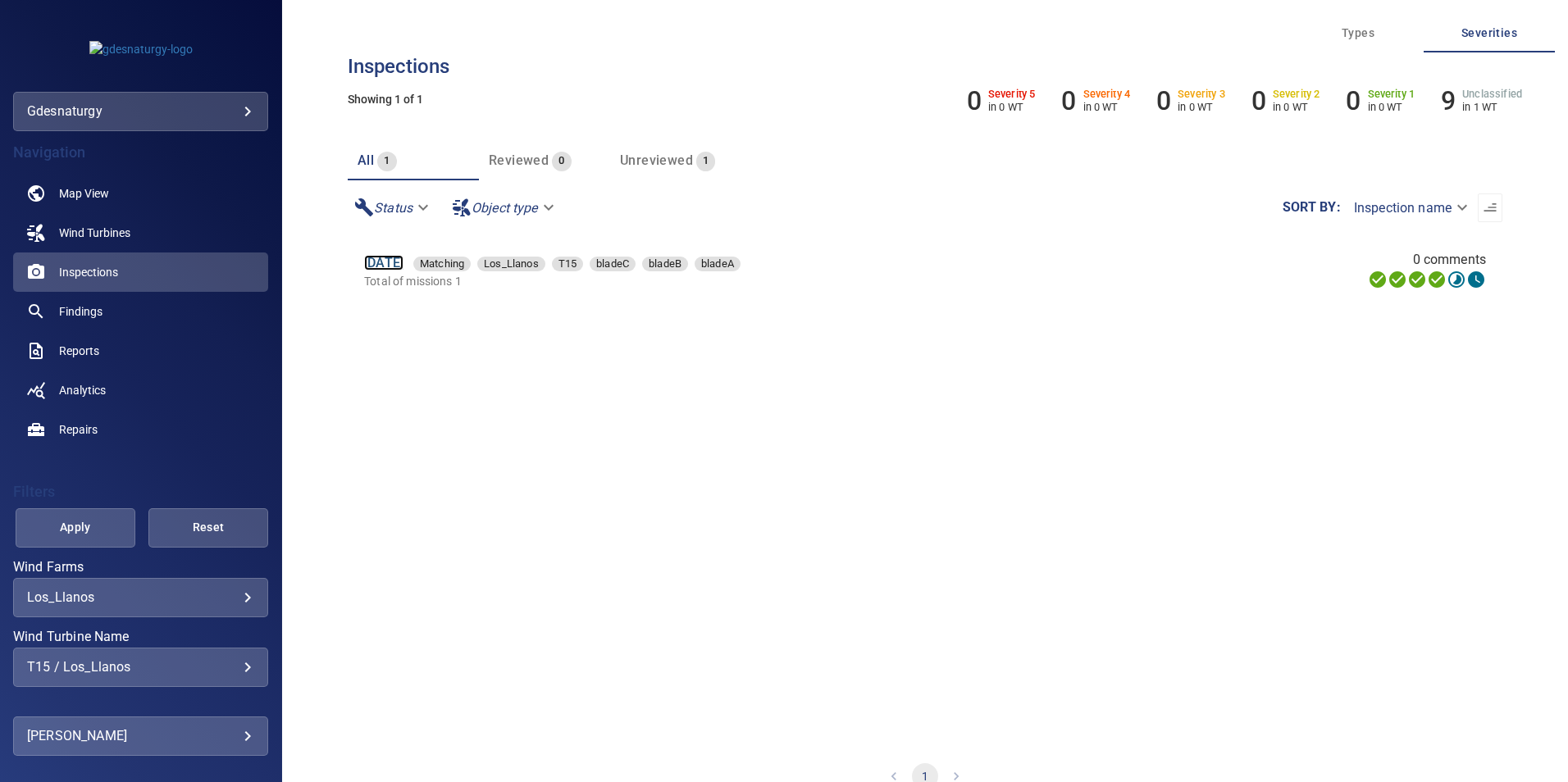
click at [390, 270] on link "13 Jun 2025" at bounding box center [384, 263] width 39 height 16
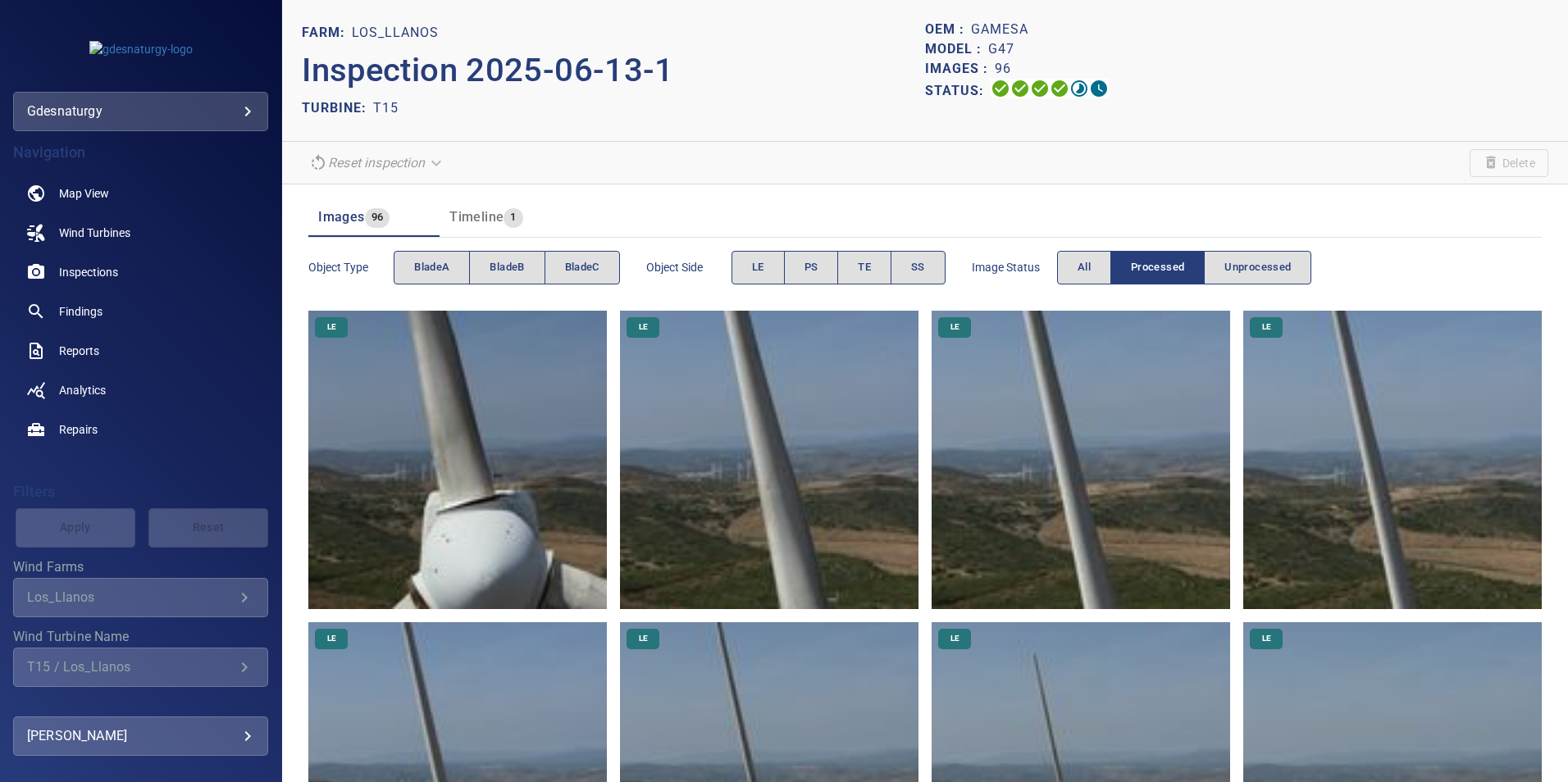
click at [555, 503] on img at bounding box center [457, 460] width 299 height 299
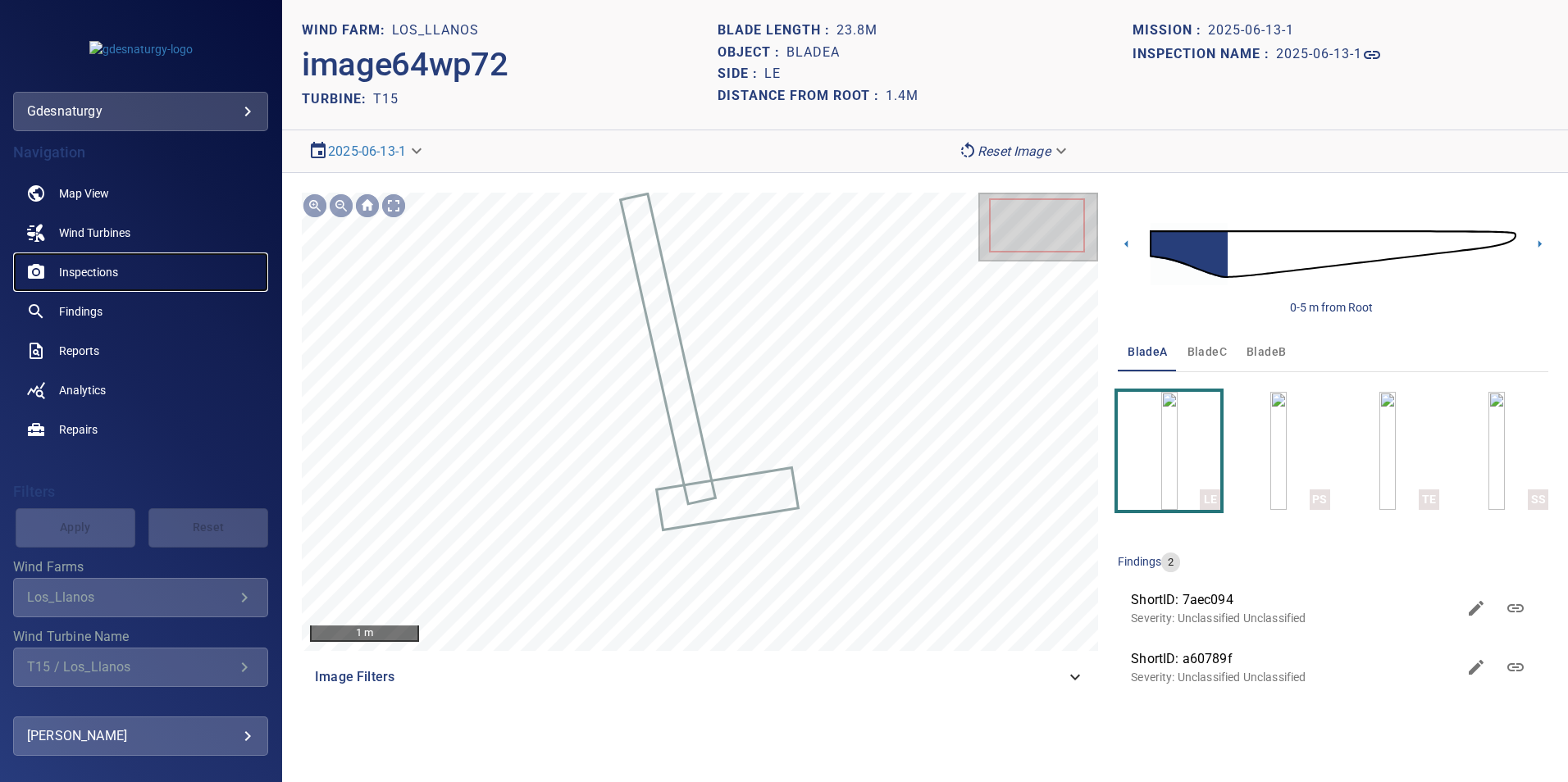
click at [121, 286] on link "Inspections" at bounding box center [141, 272] width 255 height 39
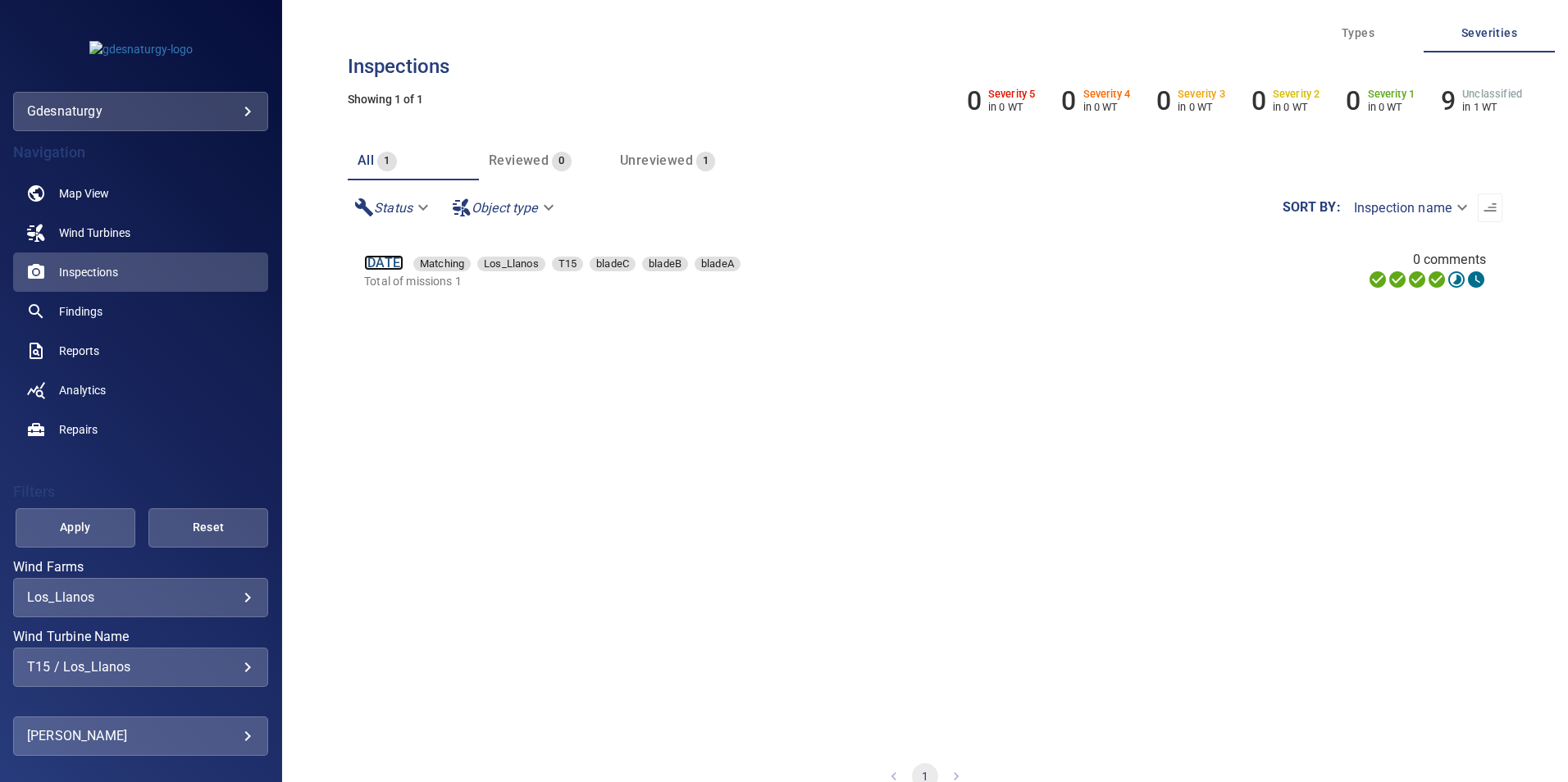
click at [403, 267] on link "13 Jun 2025" at bounding box center [384, 263] width 39 height 16
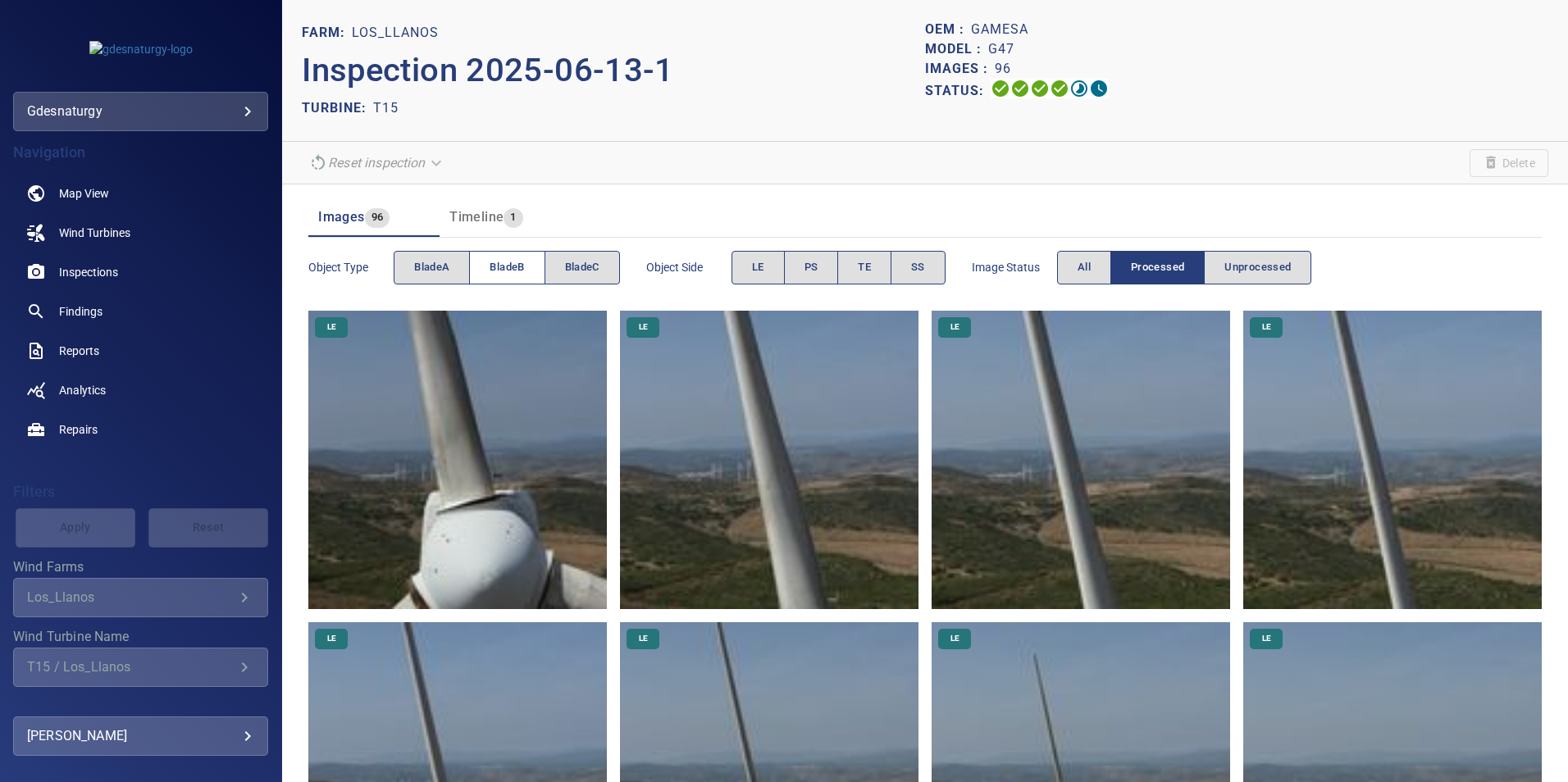
click at [481, 268] on button "bladeB" at bounding box center [506, 268] width 75 height 34
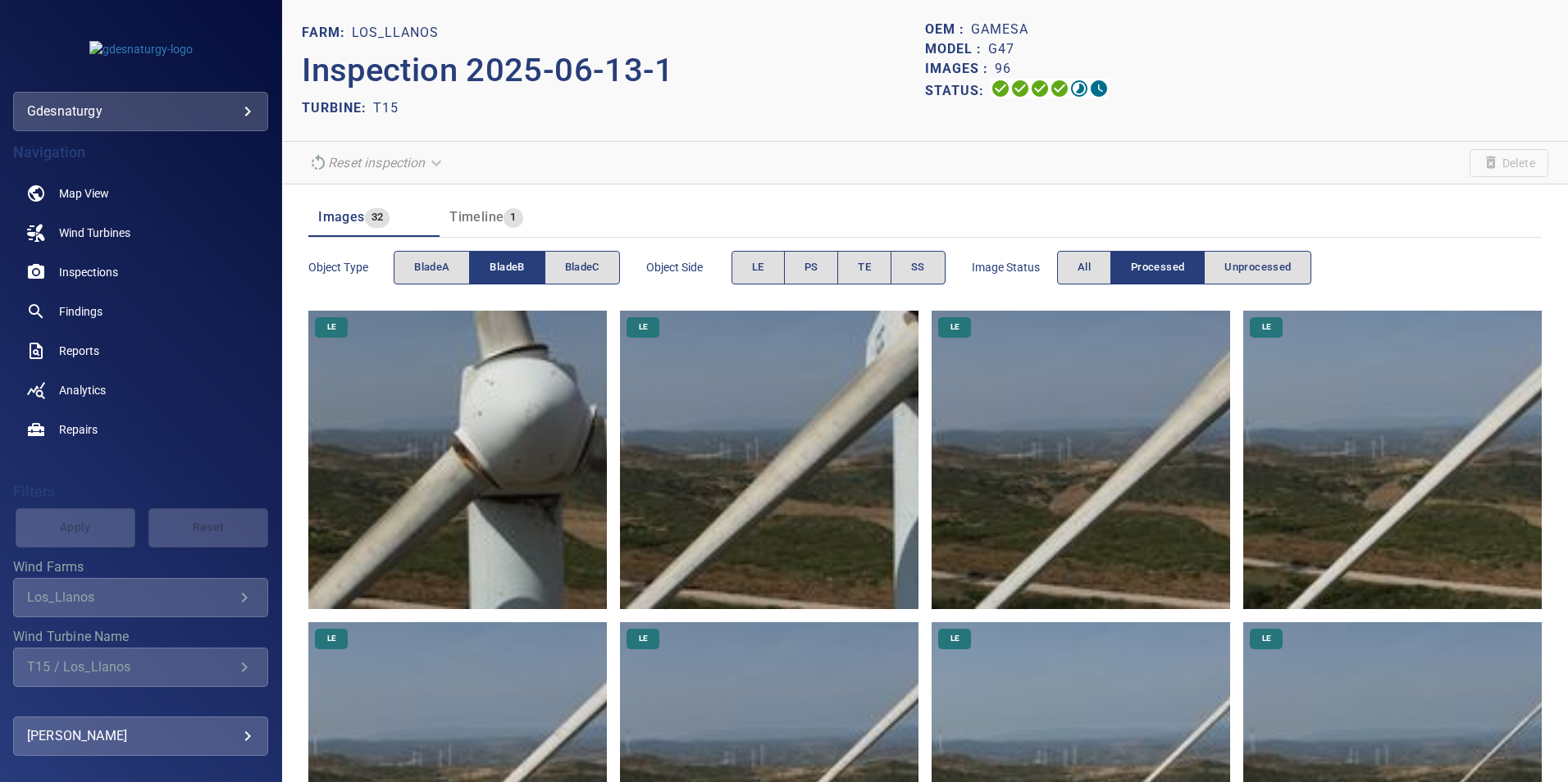
click at [767, 374] on img at bounding box center [768, 460] width 299 height 299
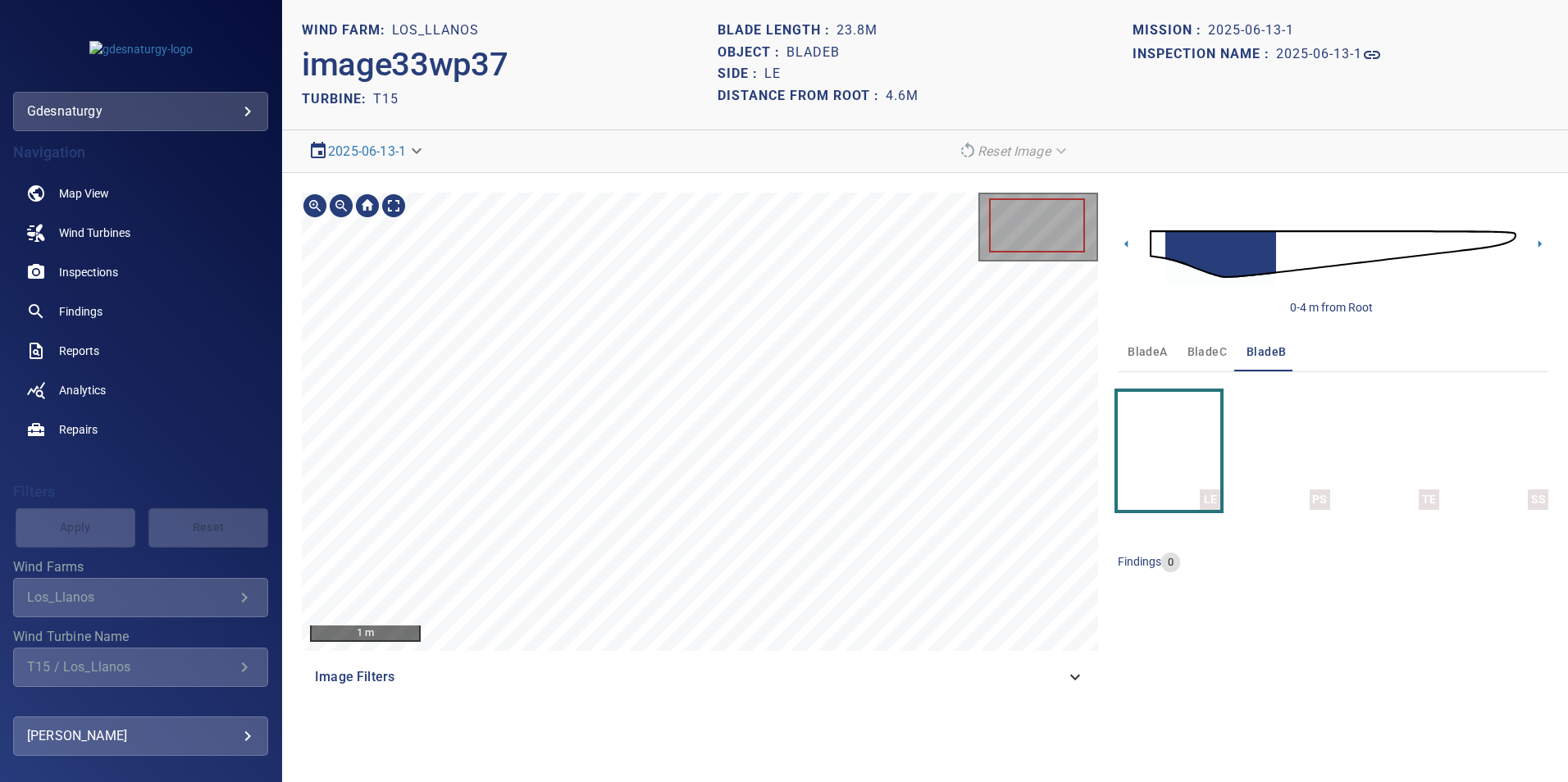
click at [528, 154] on section "**********" at bounding box center [924, 391] width 1285 height 782
click at [508, 651] on div "1 m Image Filters" at bounding box center [699, 444] width 796 height 504
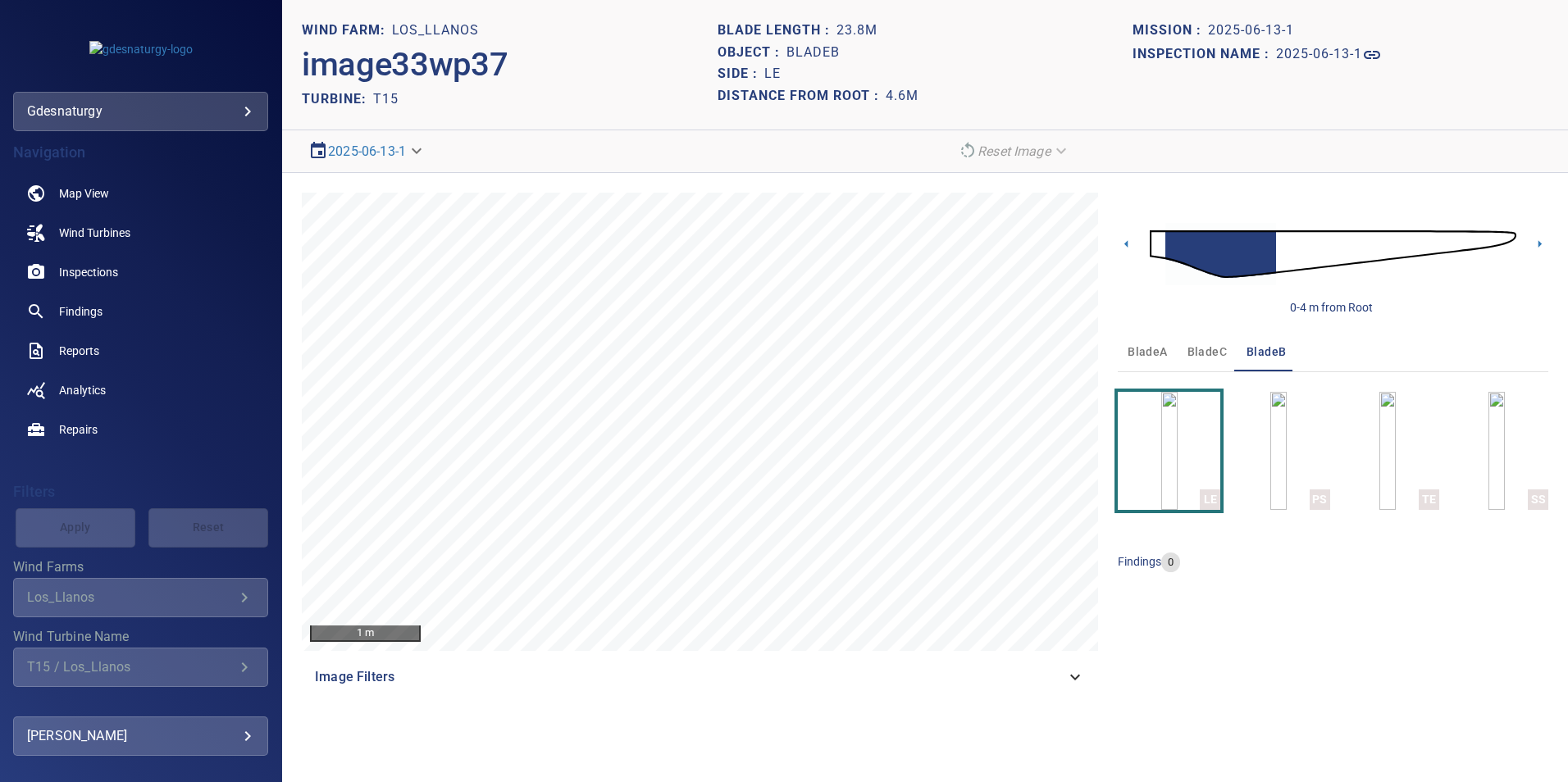
click at [1507, 235] on img at bounding box center [1332, 254] width 366 height 89
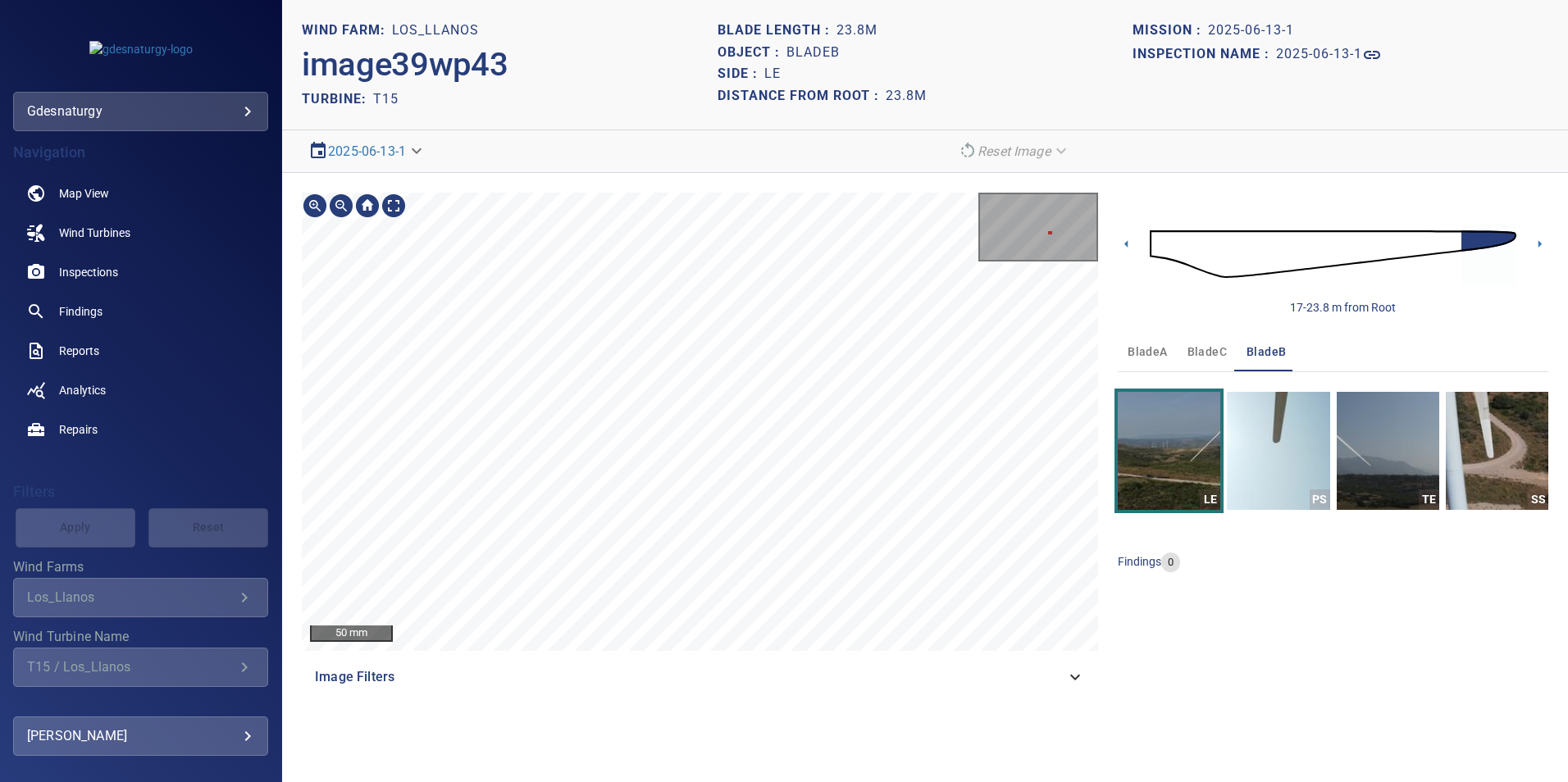
click at [524, 782] on html "**********" at bounding box center [784, 391] width 1568 height 782
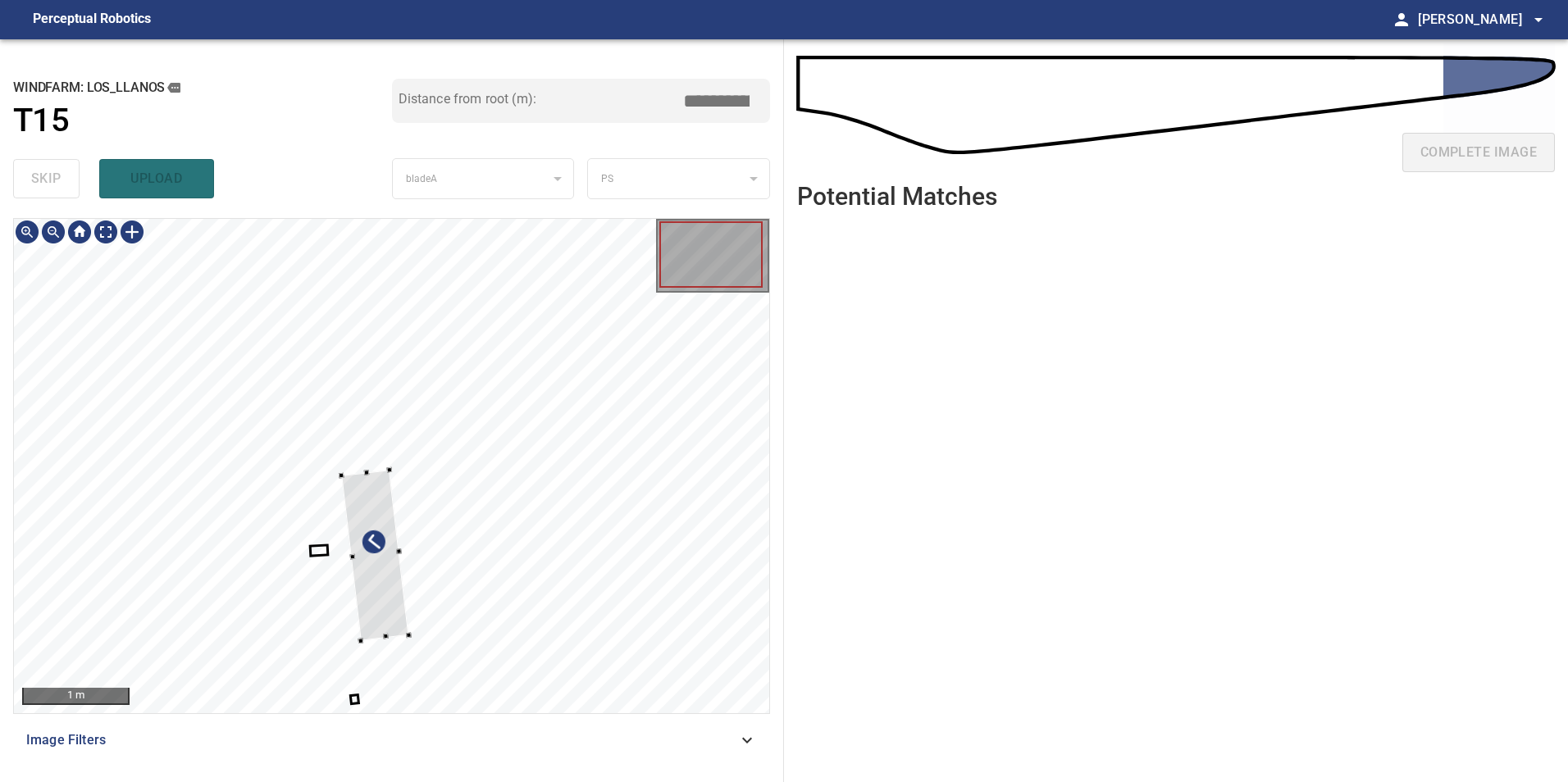
click at [467, 502] on div at bounding box center [392, 466] width 755 height 495
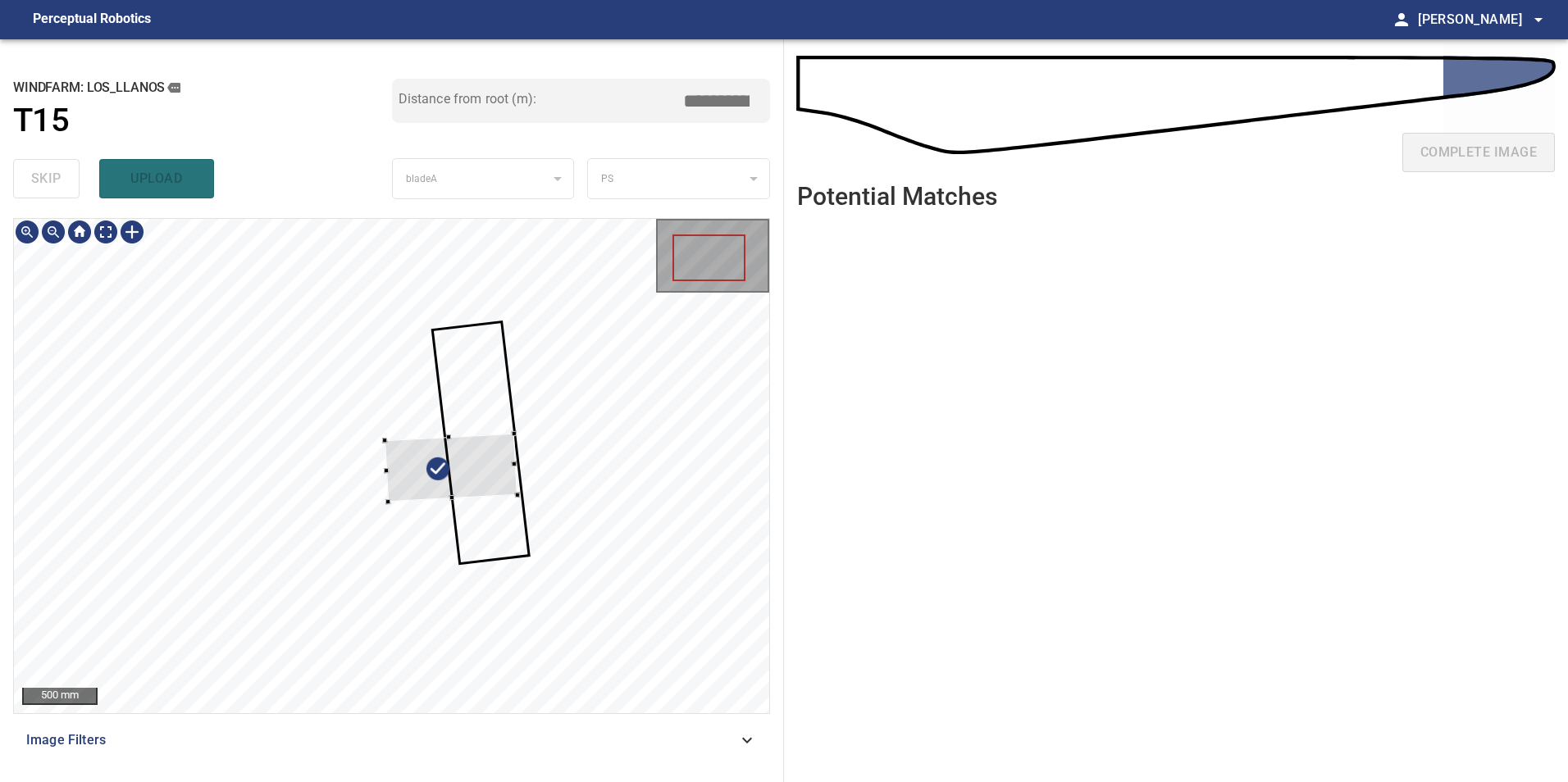
click at [508, 440] on div at bounding box center [451, 468] width 133 height 69
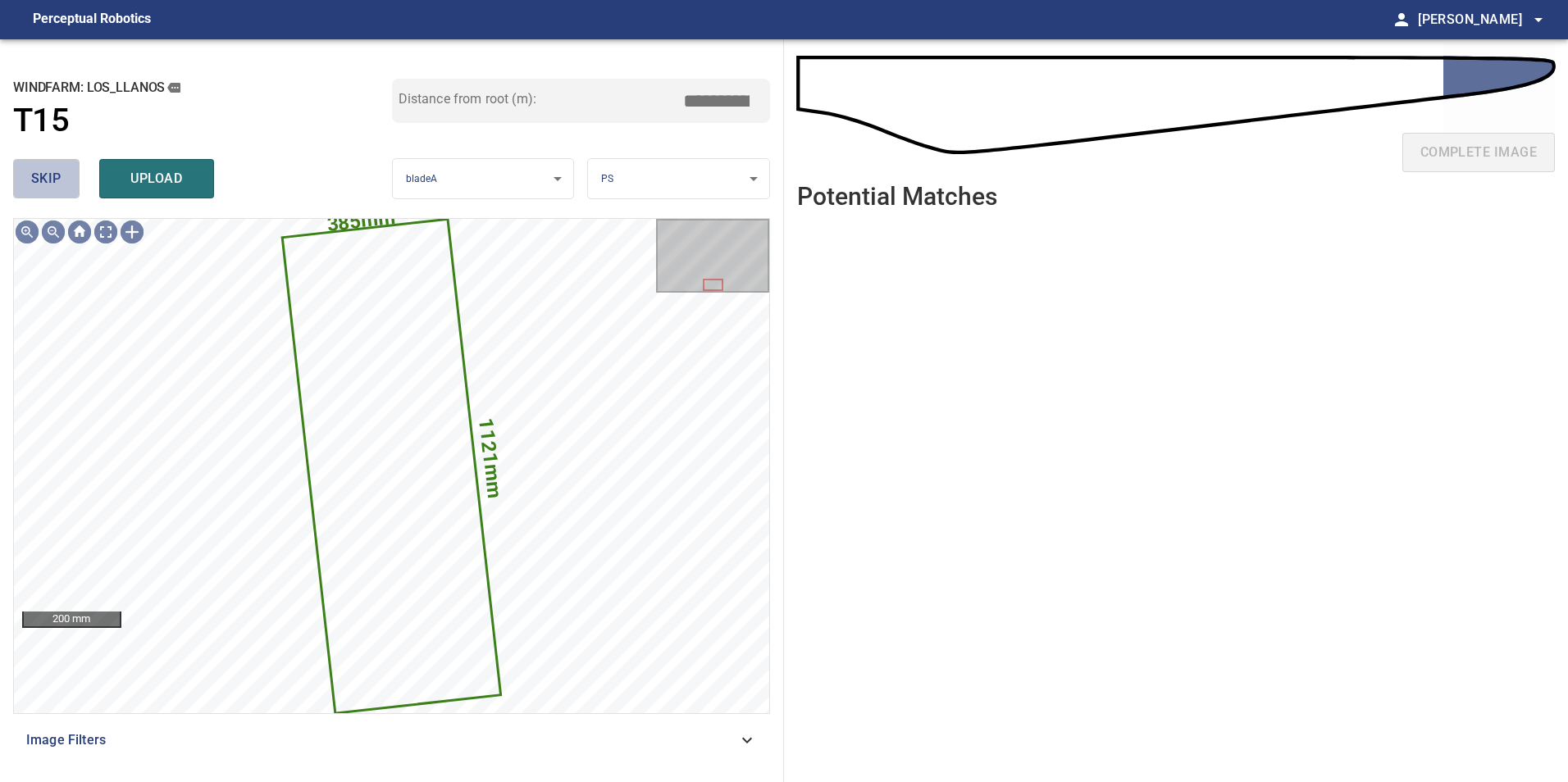
click at [30, 175] on button "skip" at bounding box center [46, 178] width 66 height 39
click at [32, 176] on button "skip" at bounding box center [46, 178] width 66 height 39
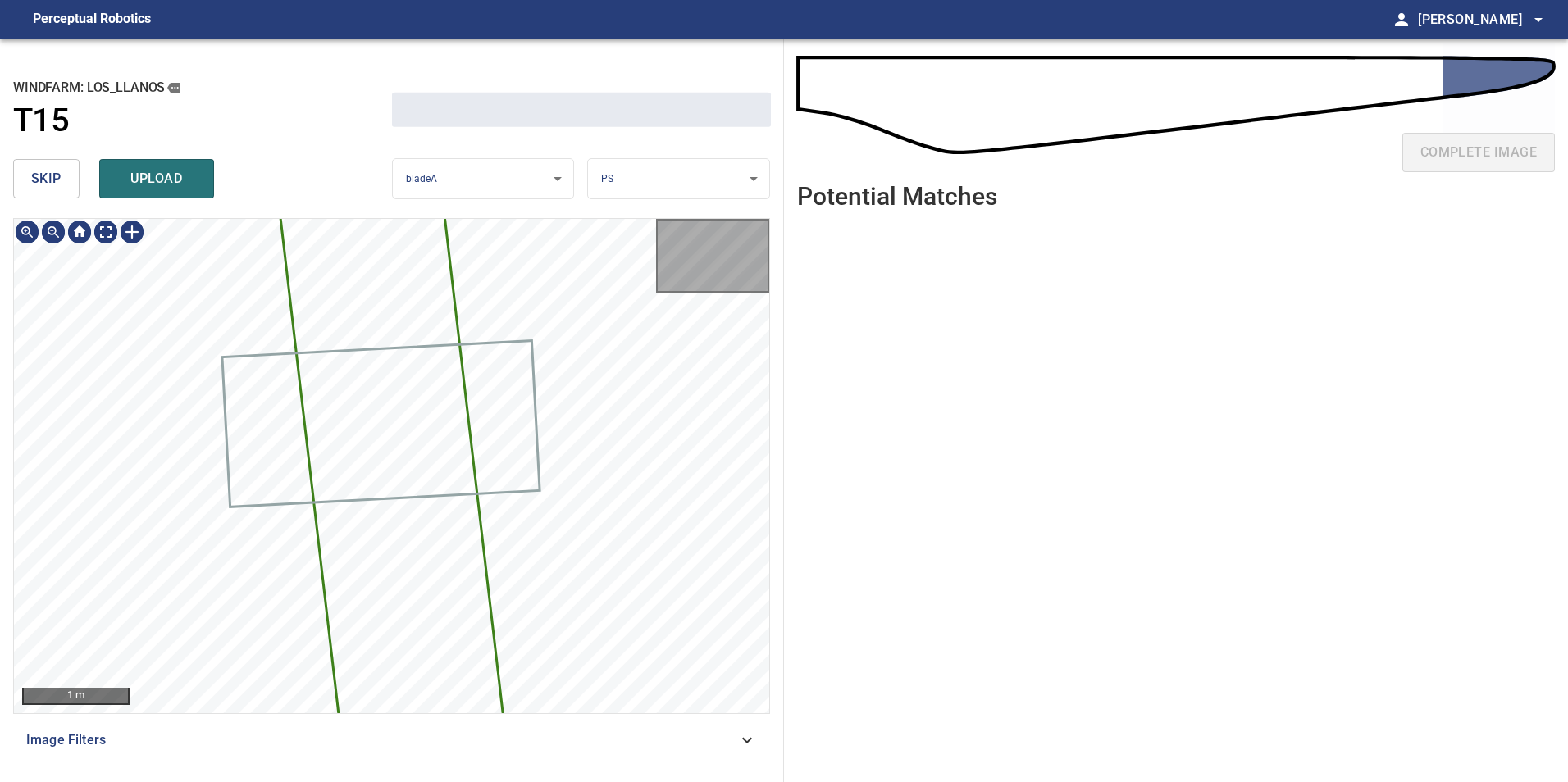
click at [32, 176] on span "skip" at bounding box center [46, 179] width 30 height 23
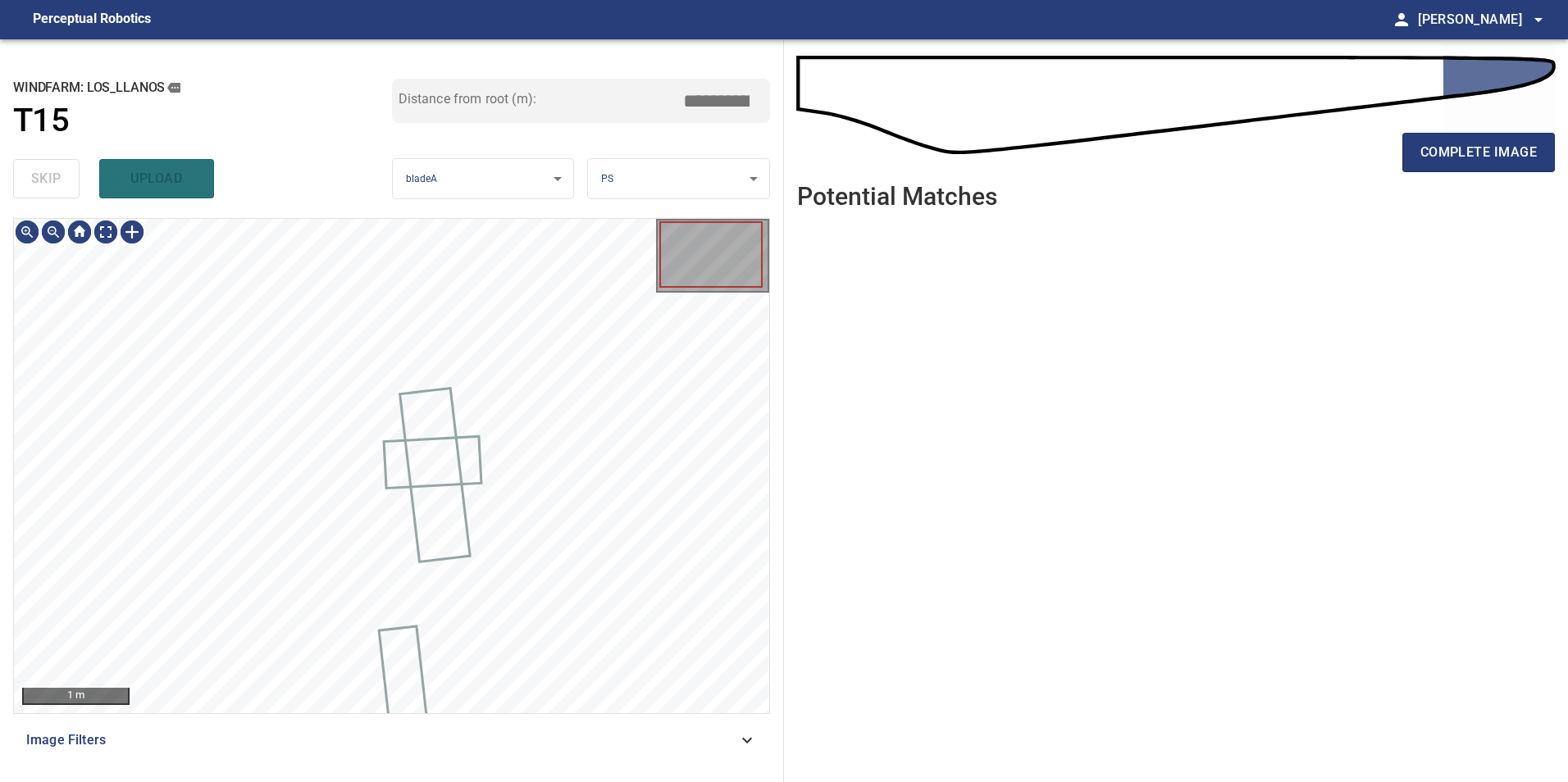
click at [32, 176] on div "skip upload" at bounding box center [202, 178] width 378 height 52
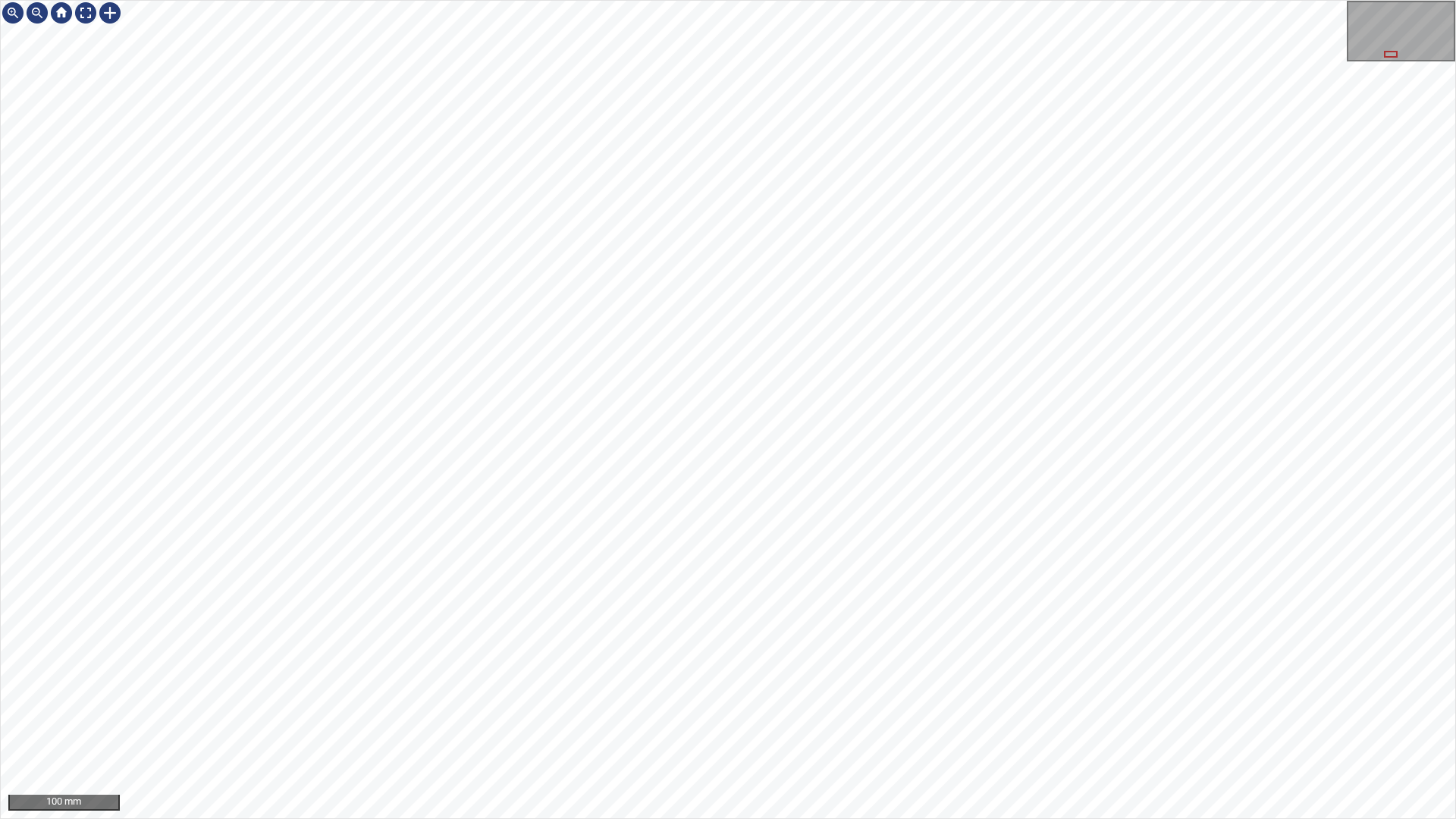
click at [1085, 723] on div "100 mm" at bounding box center [728, 409] width 1456 height 819
click at [1235, 723] on div "100 mm" at bounding box center [728, 409] width 1456 height 819
click at [1043, 0] on div "100 mm" at bounding box center [728, 409] width 1456 height 819
click at [655, 0] on div "100 mm" at bounding box center [728, 409] width 1456 height 819
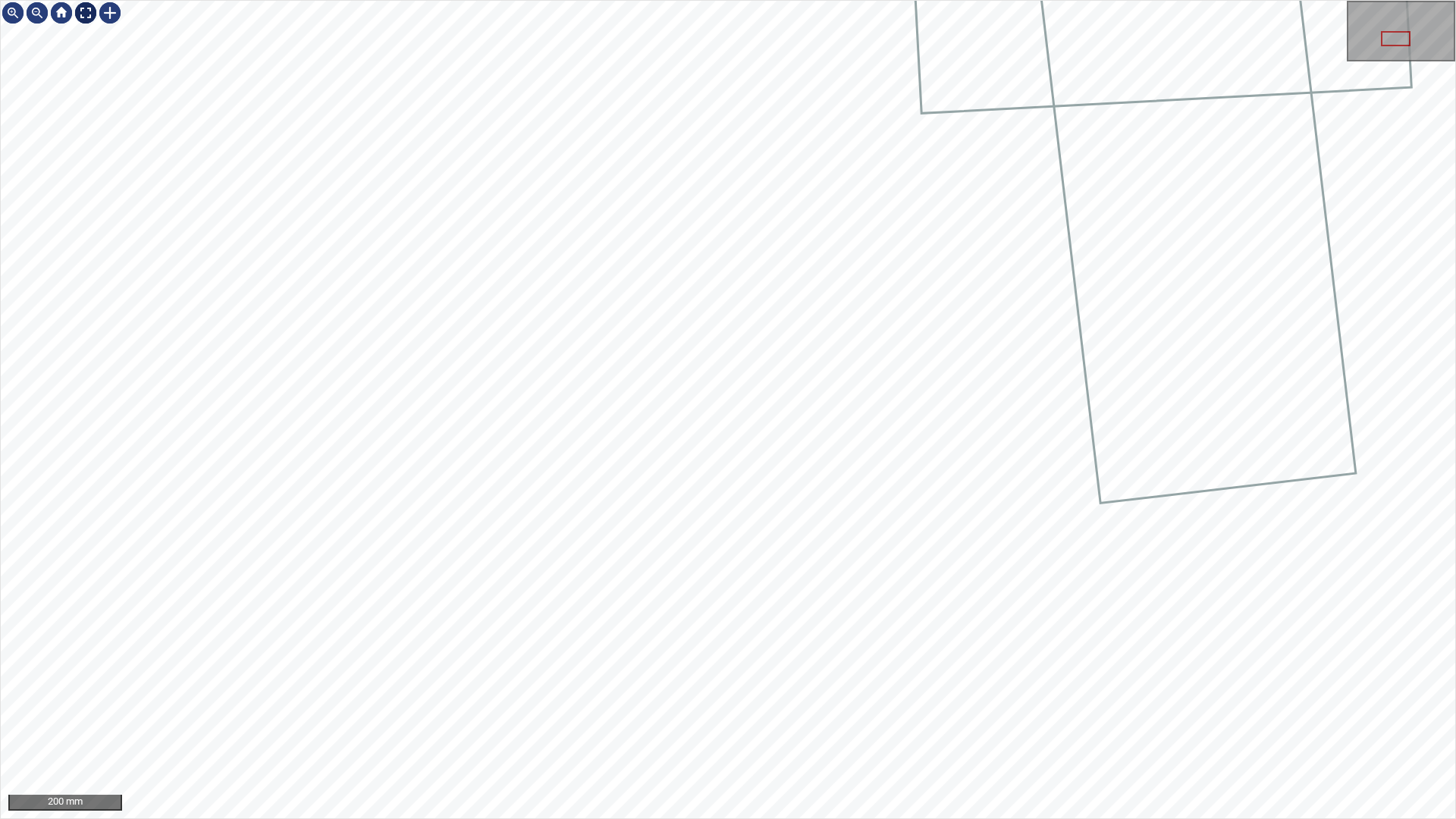
click at [84, 15] on div at bounding box center [86, 13] width 25 height 25
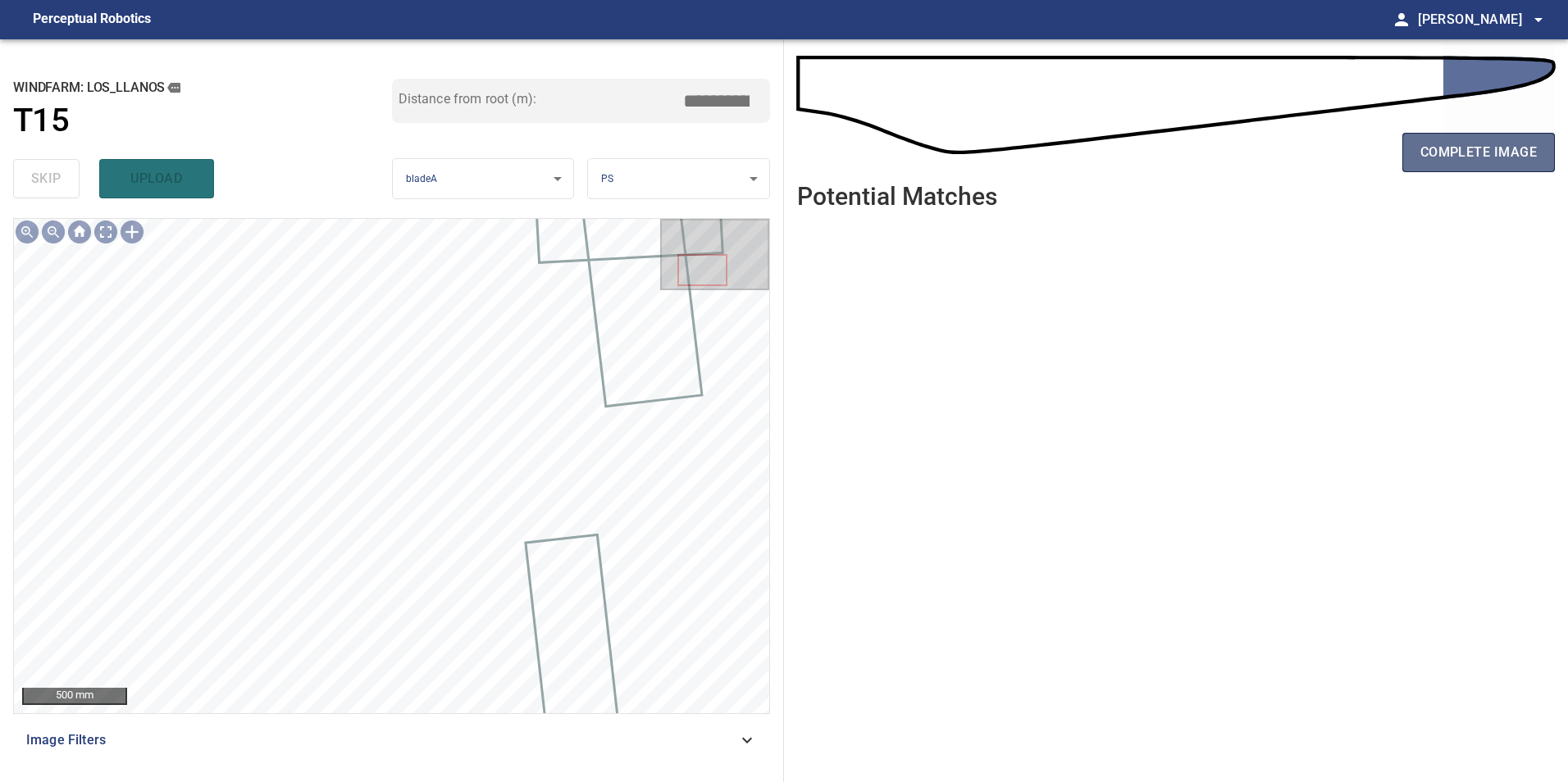
click at [1502, 168] on button "complete image" at bounding box center [1478, 152] width 152 height 39
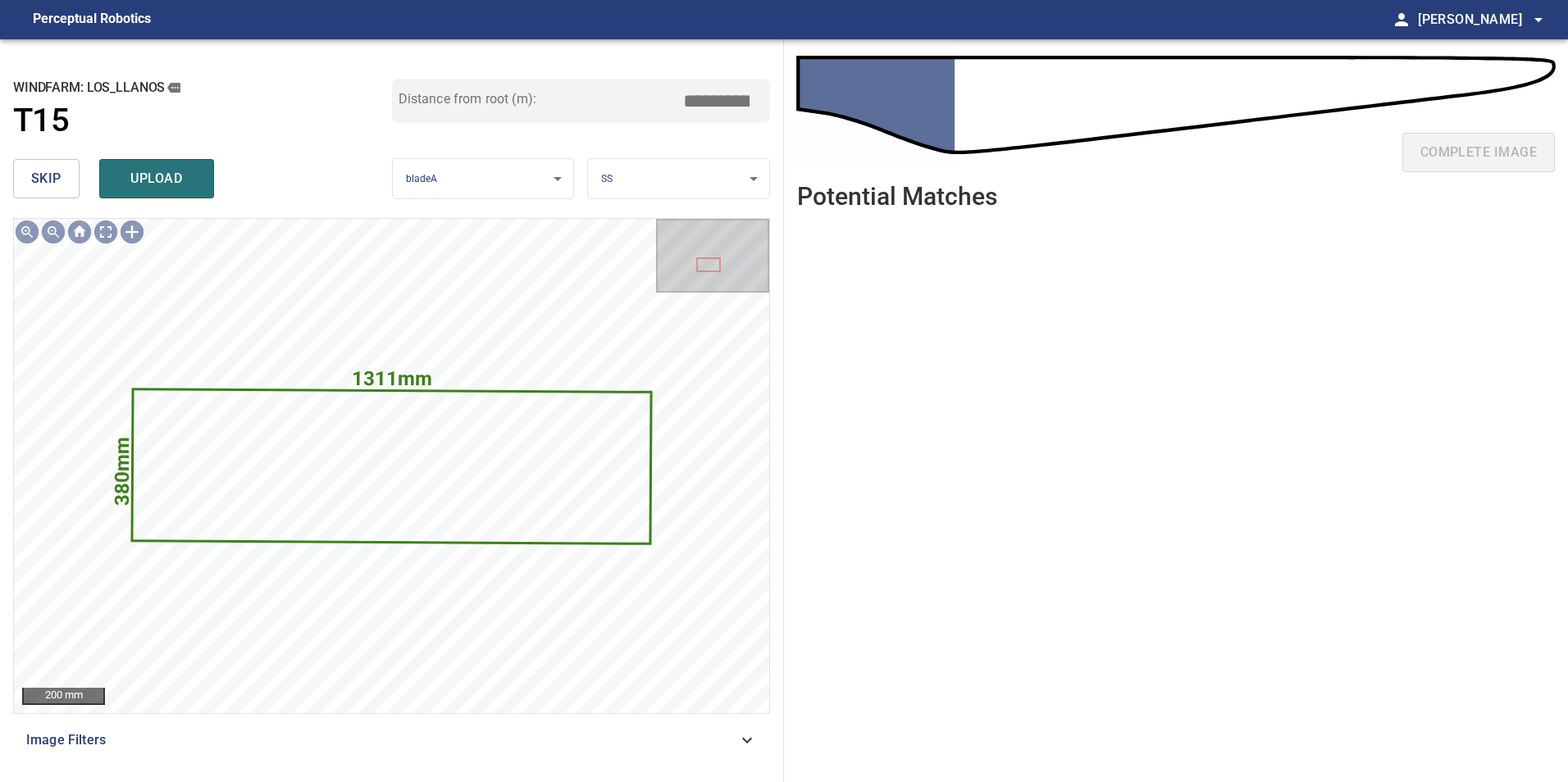
click at [53, 177] on span "skip" at bounding box center [46, 179] width 30 height 23
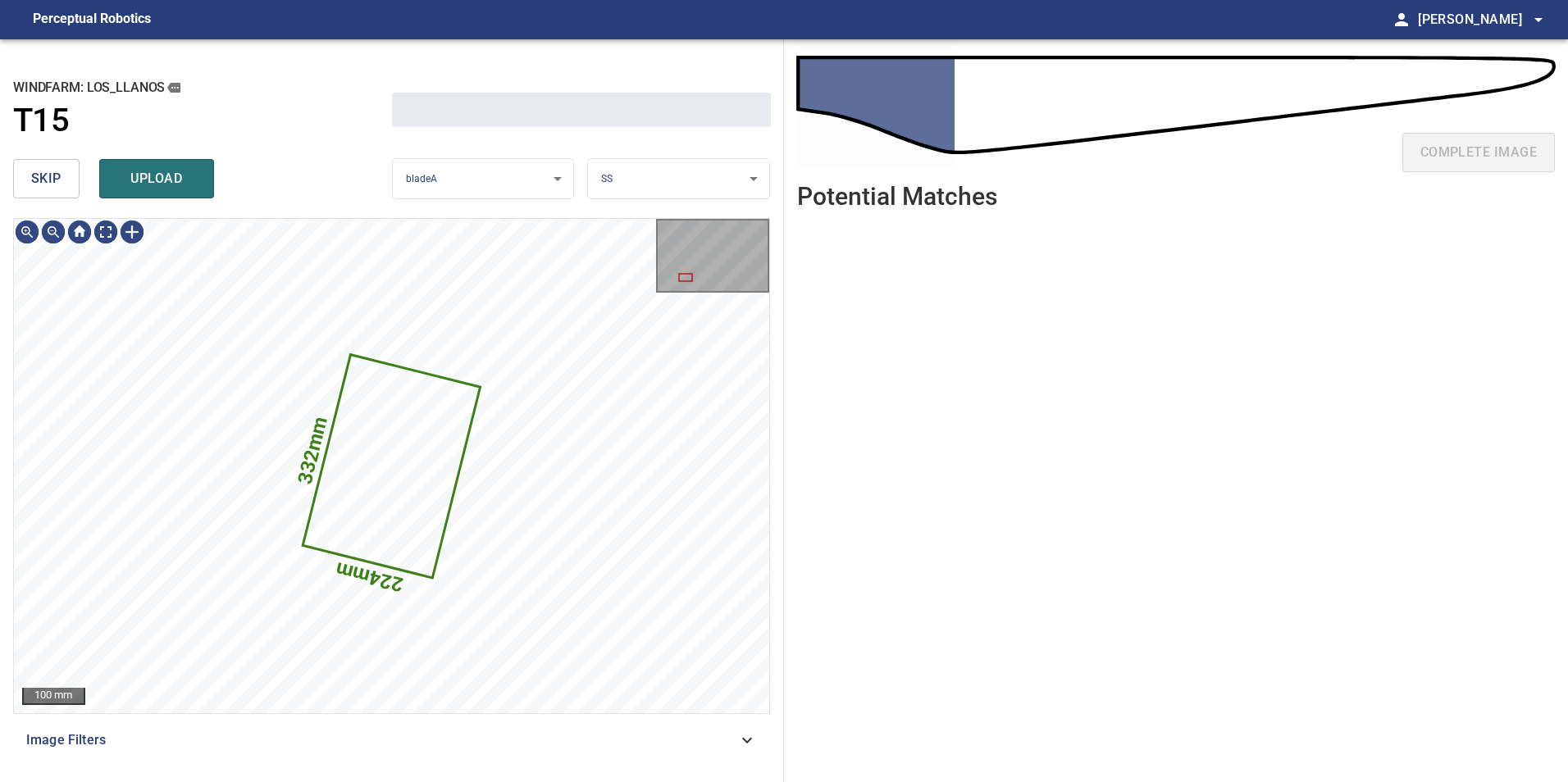
click at [51, 176] on span "skip" at bounding box center [46, 179] width 30 height 23
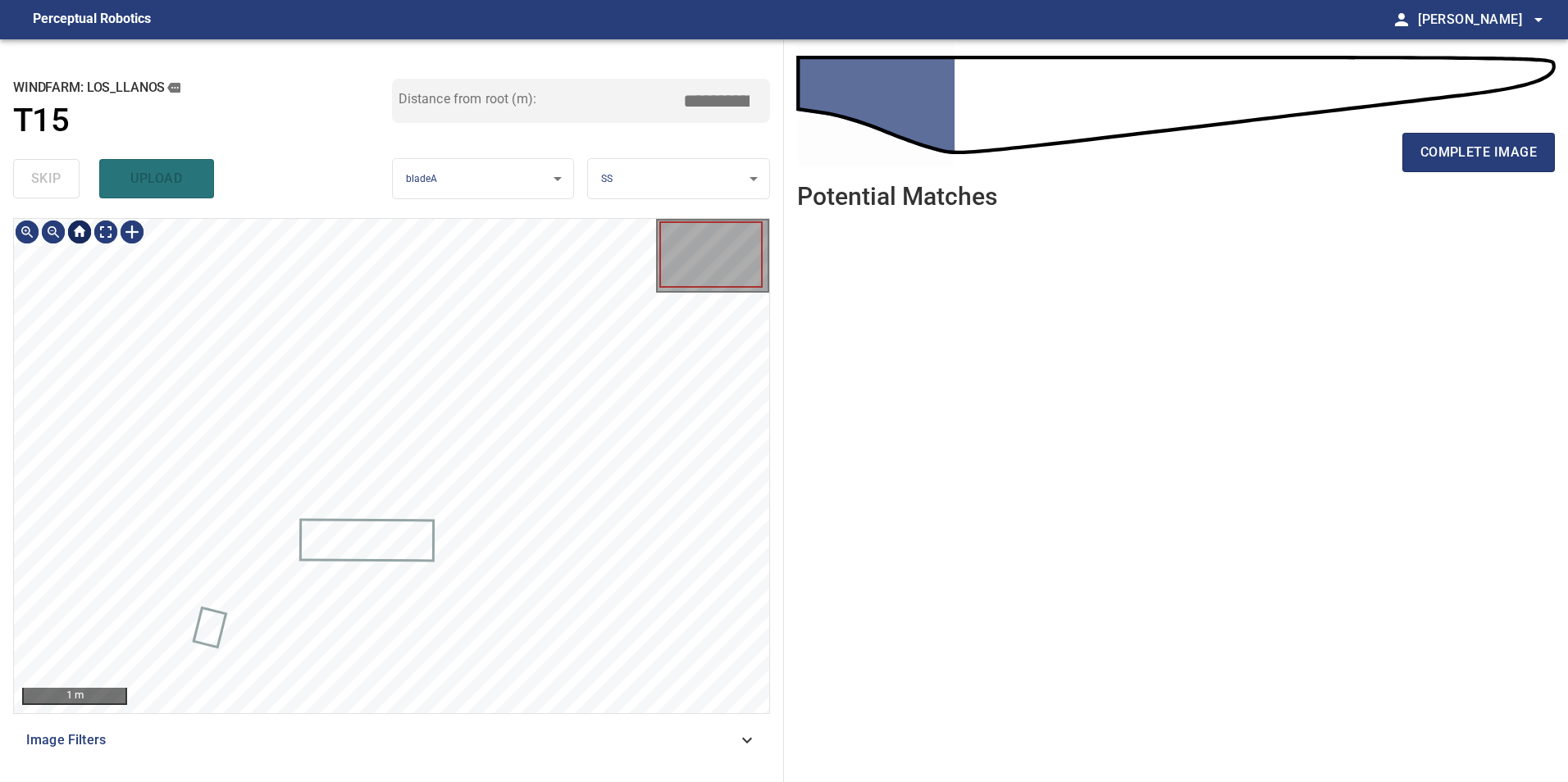
click at [89, 229] on div at bounding box center [80, 232] width 27 height 27
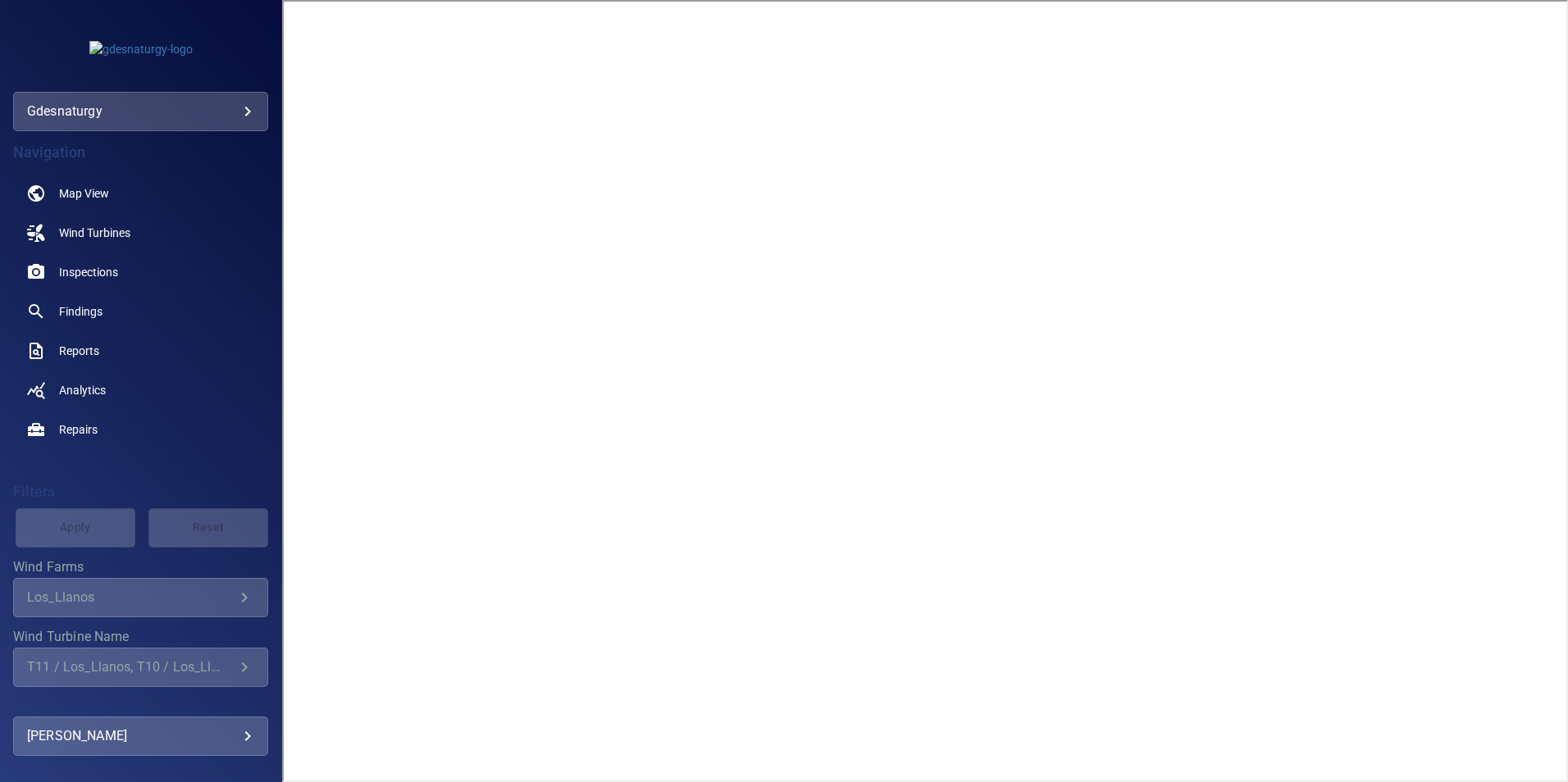
click at [202, 111] on body "**********" at bounding box center [784, 391] width 1568 height 782
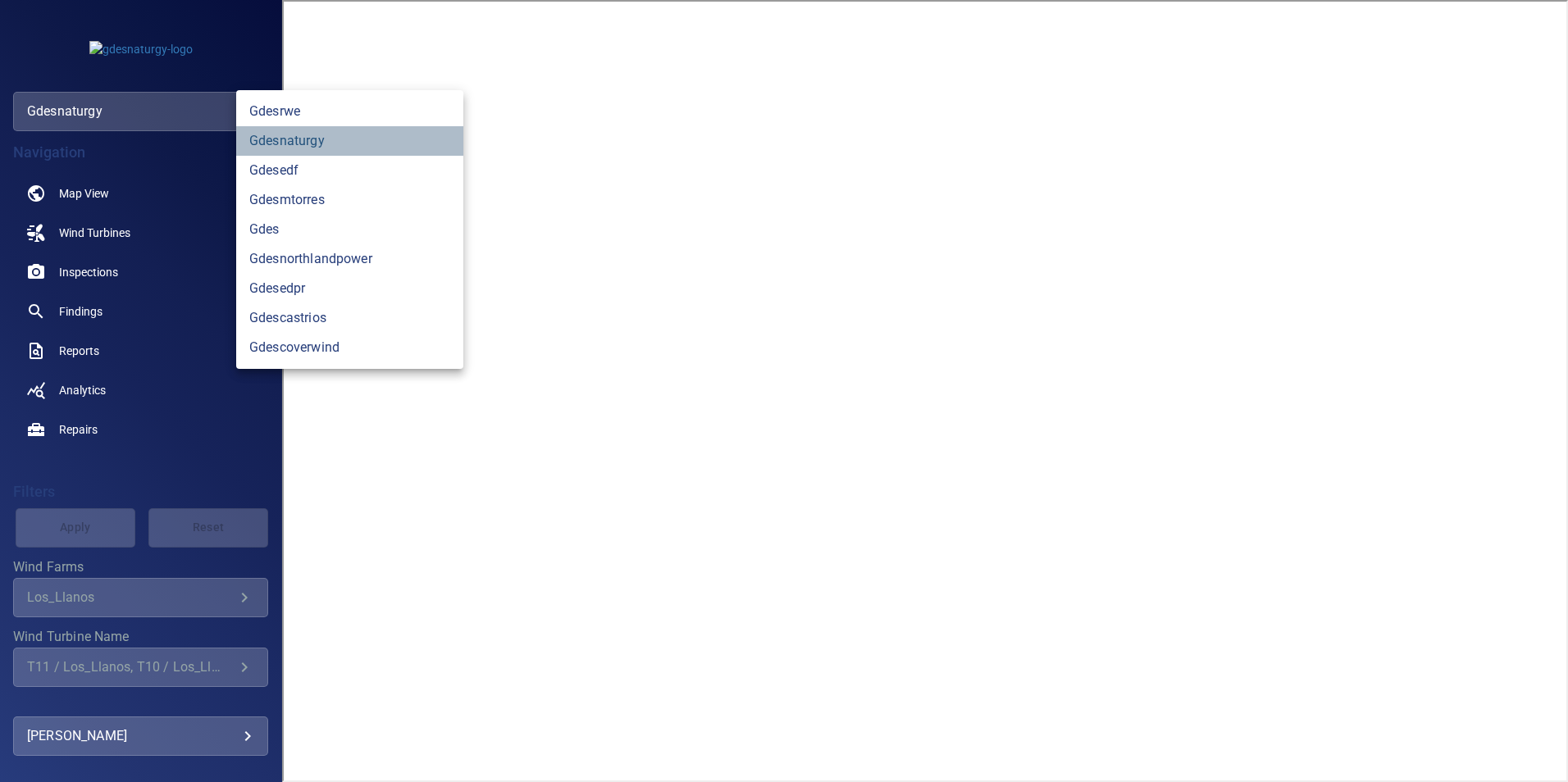
click at [333, 141] on link "gdesnaturgy" at bounding box center [349, 140] width 227 height 29
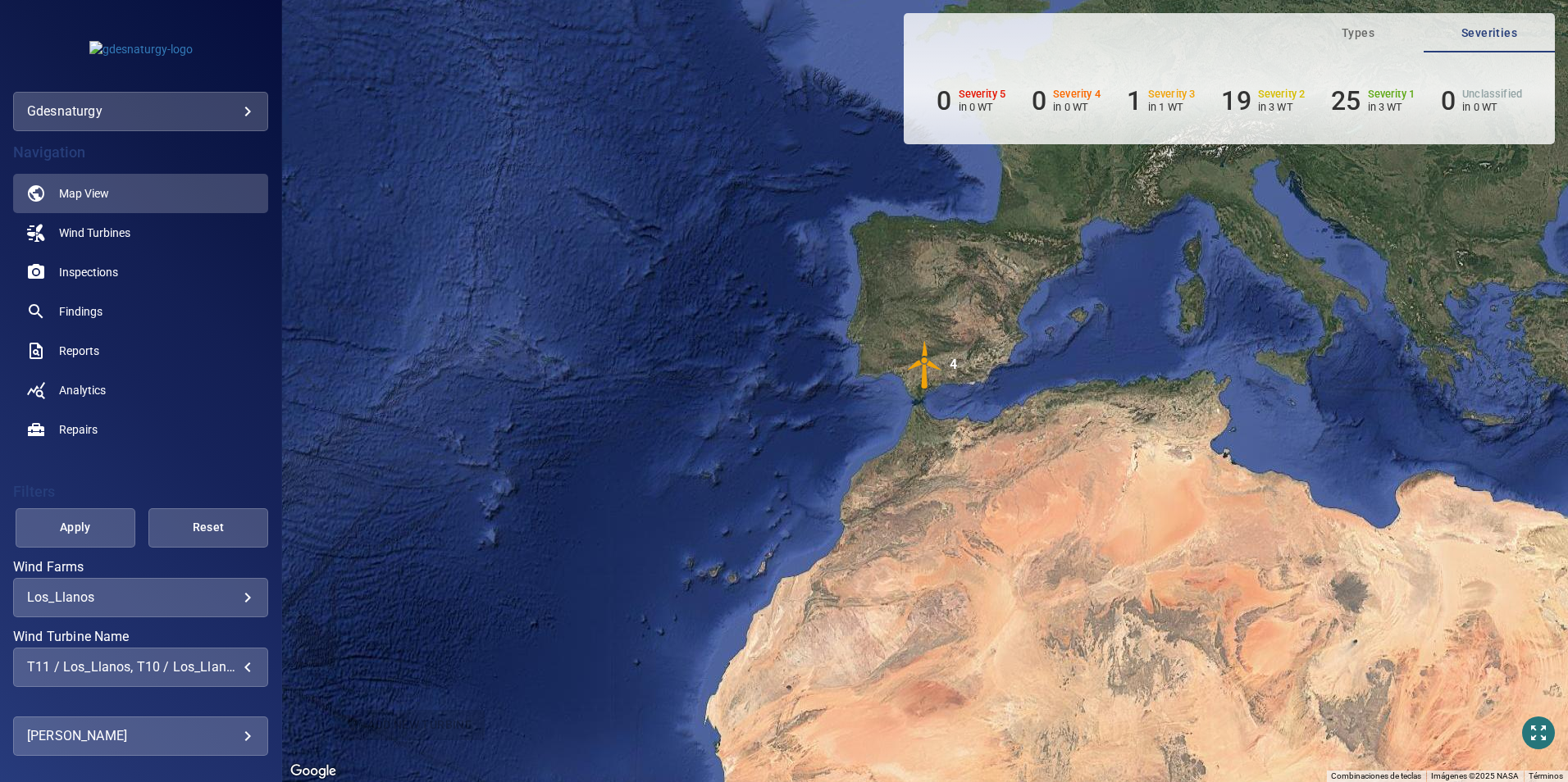
click at [191, 670] on div "T11 / Los_Llanos, T10 / Los_Llanos, T12 / Los_Llanos, T13 / Los_Llanos" at bounding box center [141, 668] width 227 height 16
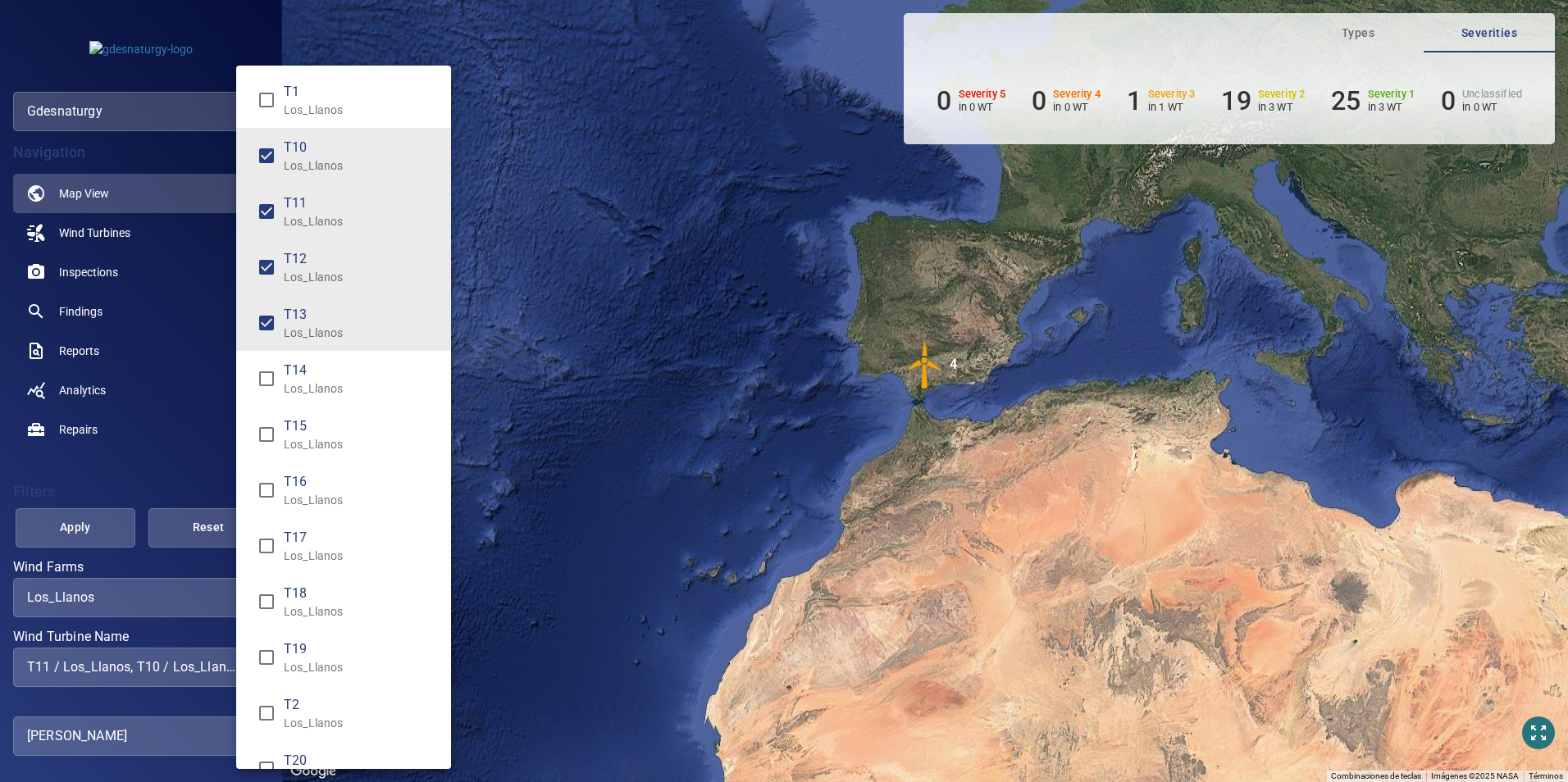
click at [85, 356] on div "Wind Turbine Name" at bounding box center [784, 391] width 1568 height 782
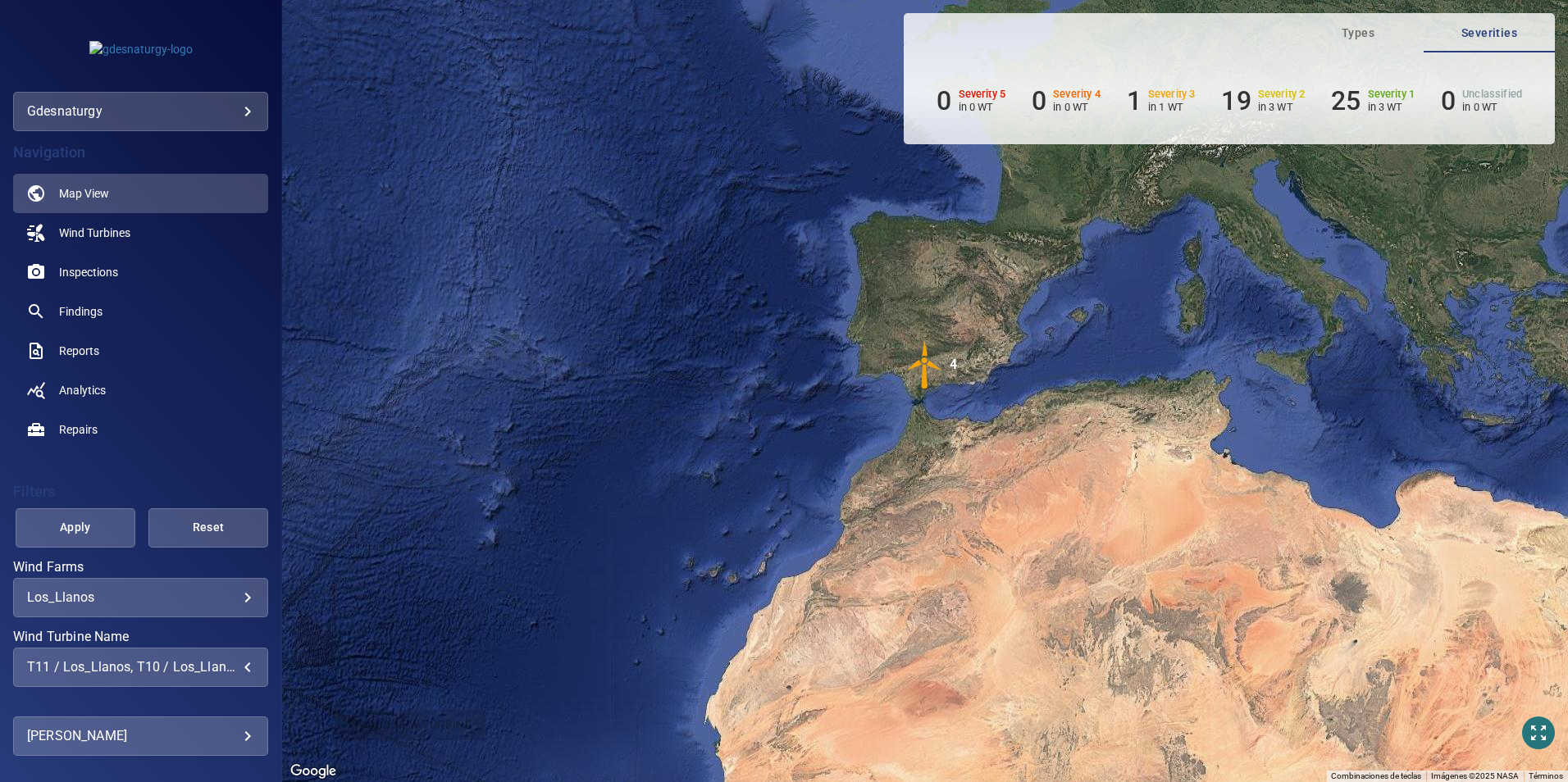
drag, startPoint x: 59, startPoint y: 353, endPoint x: 66, endPoint y: 361, distance: 10.6
click at [77, 348] on span "Reports" at bounding box center [79, 351] width 40 height 16
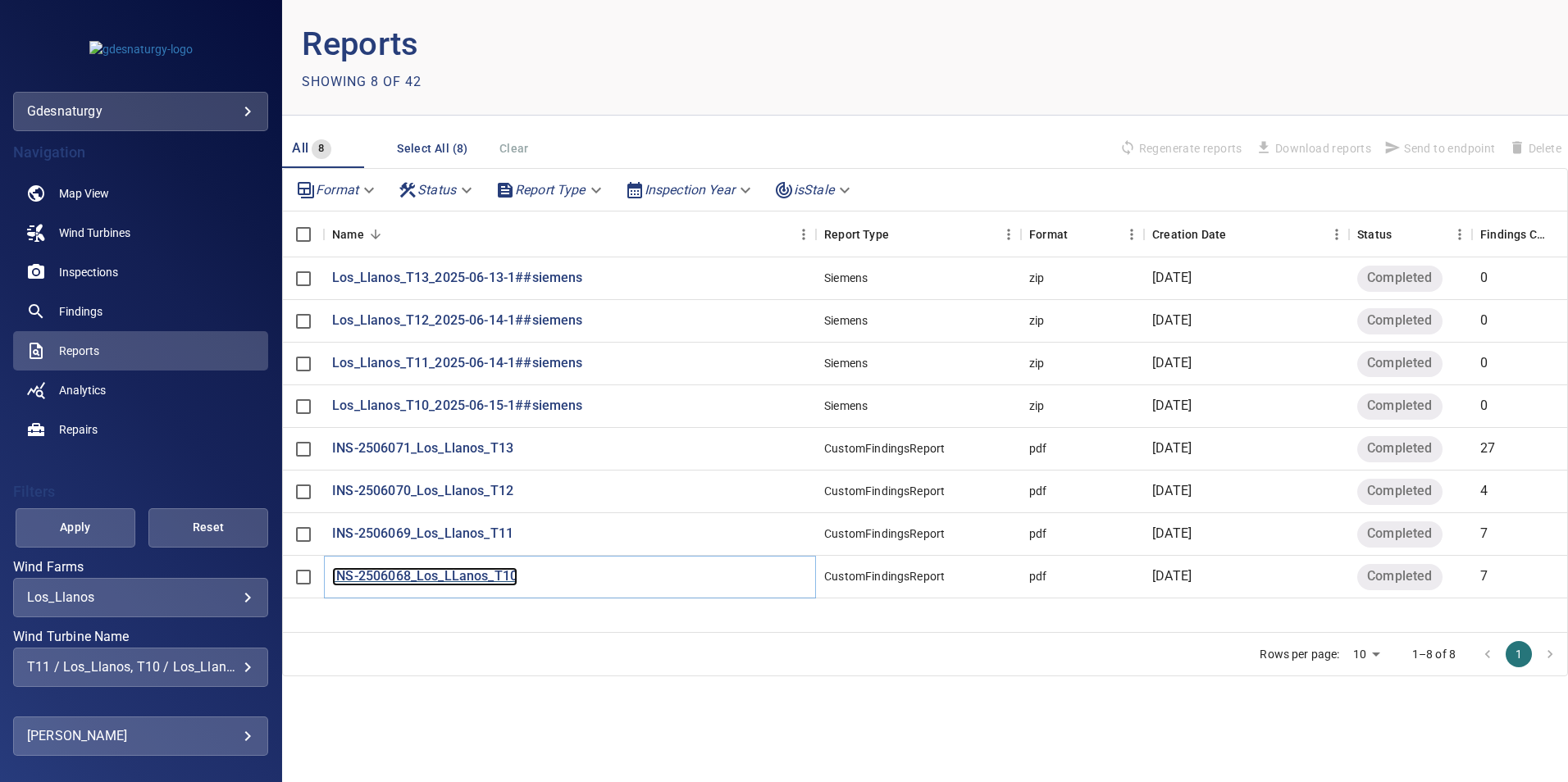
click at [483, 582] on p "INS-2506068_Los_LLanos_T10" at bounding box center [425, 576] width 185 height 19
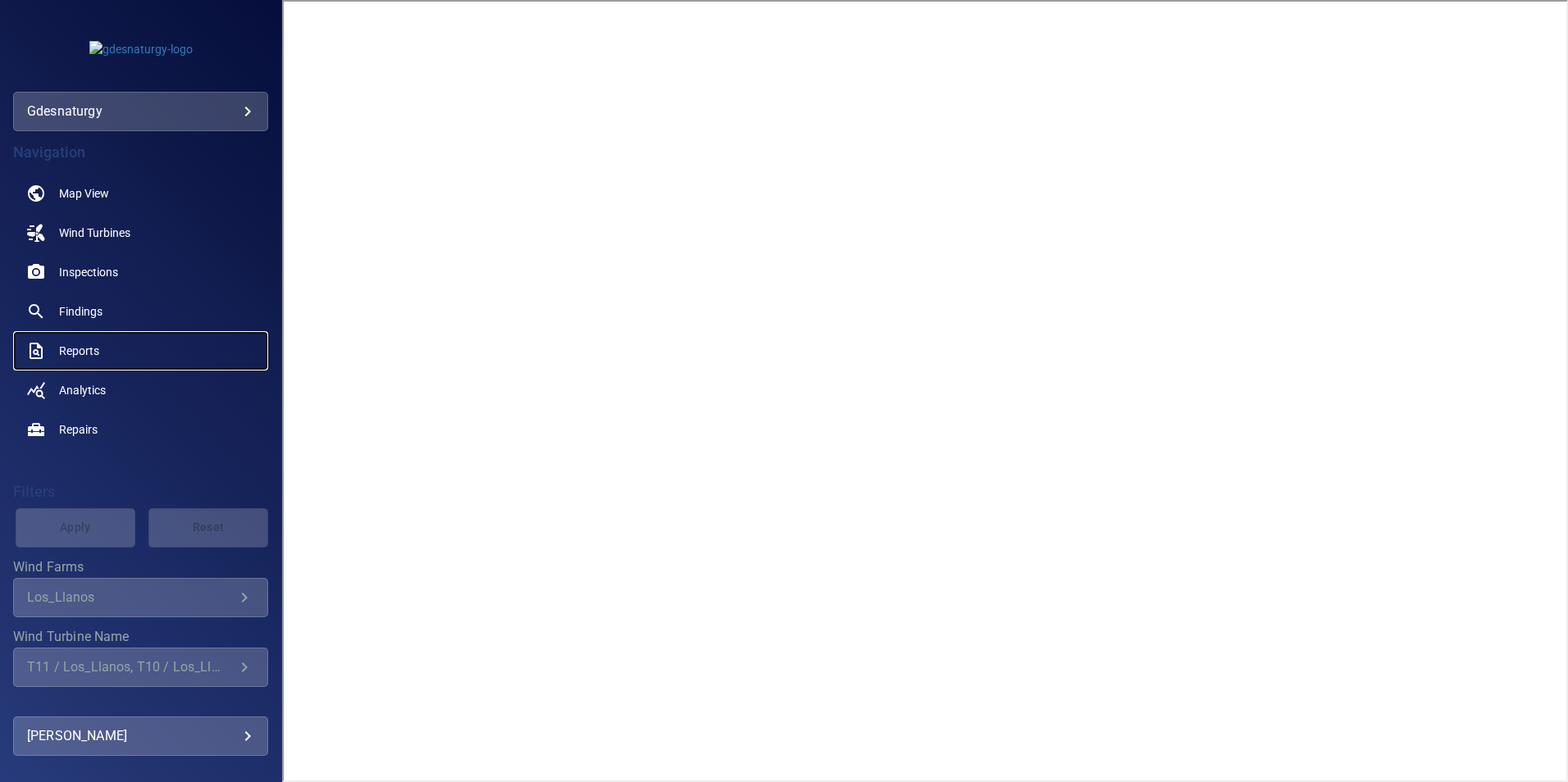
click at [94, 343] on span "Reports" at bounding box center [79, 351] width 40 height 16
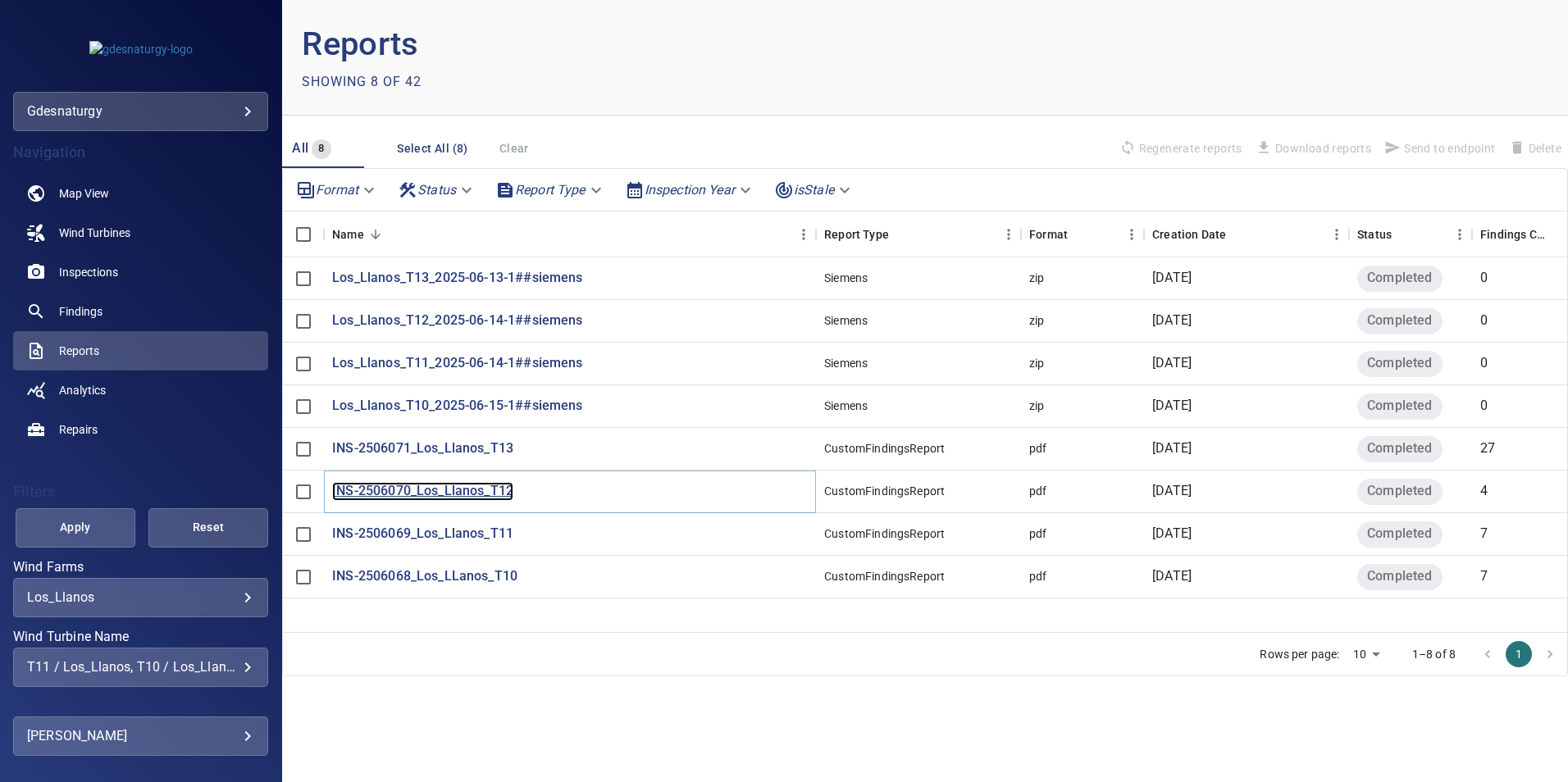
click at [464, 497] on p "INS-2506070_Los_Llanos_T12" at bounding box center [423, 491] width 181 height 19
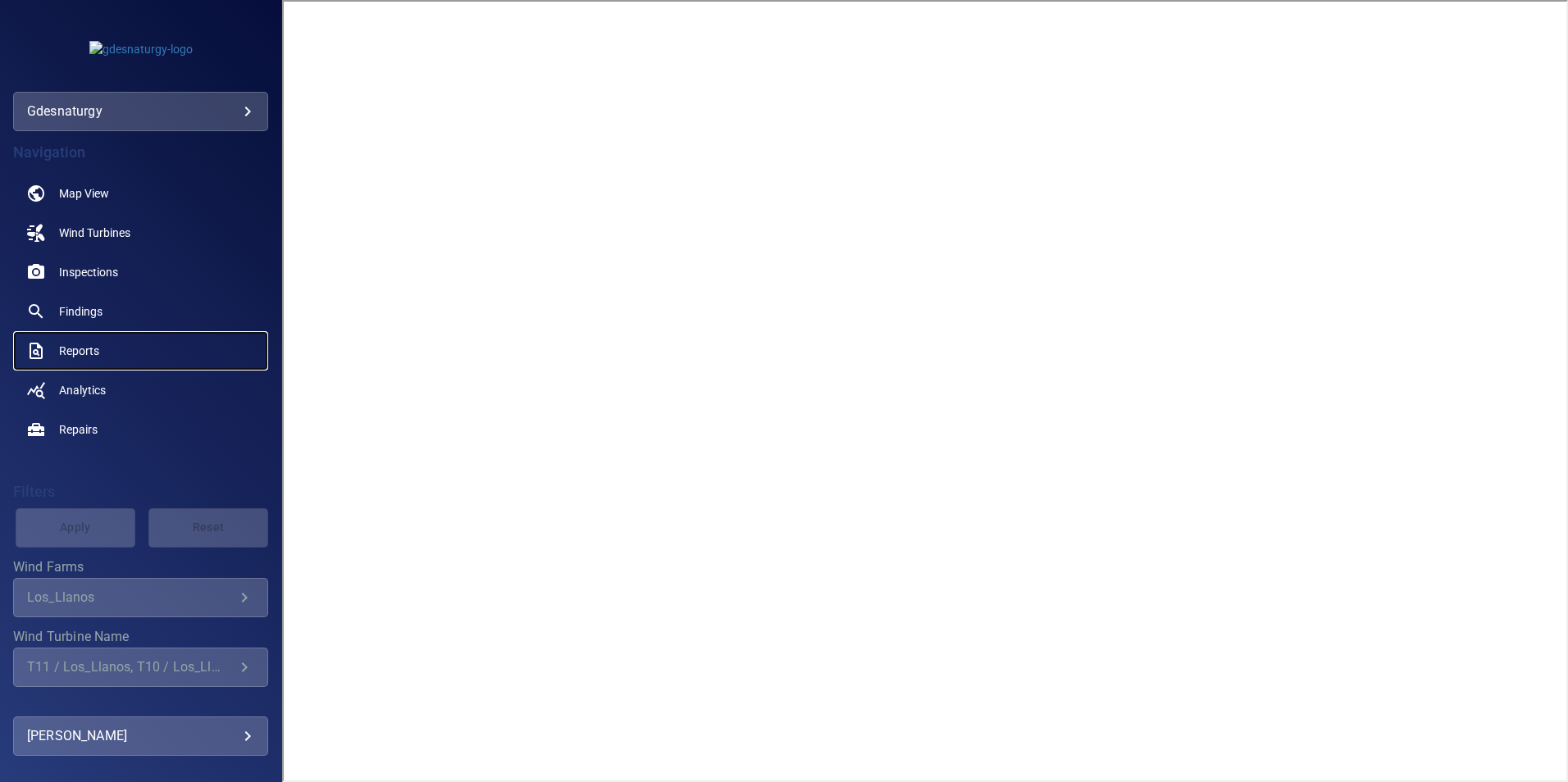
click at [96, 355] on span "Reports" at bounding box center [79, 351] width 40 height 16
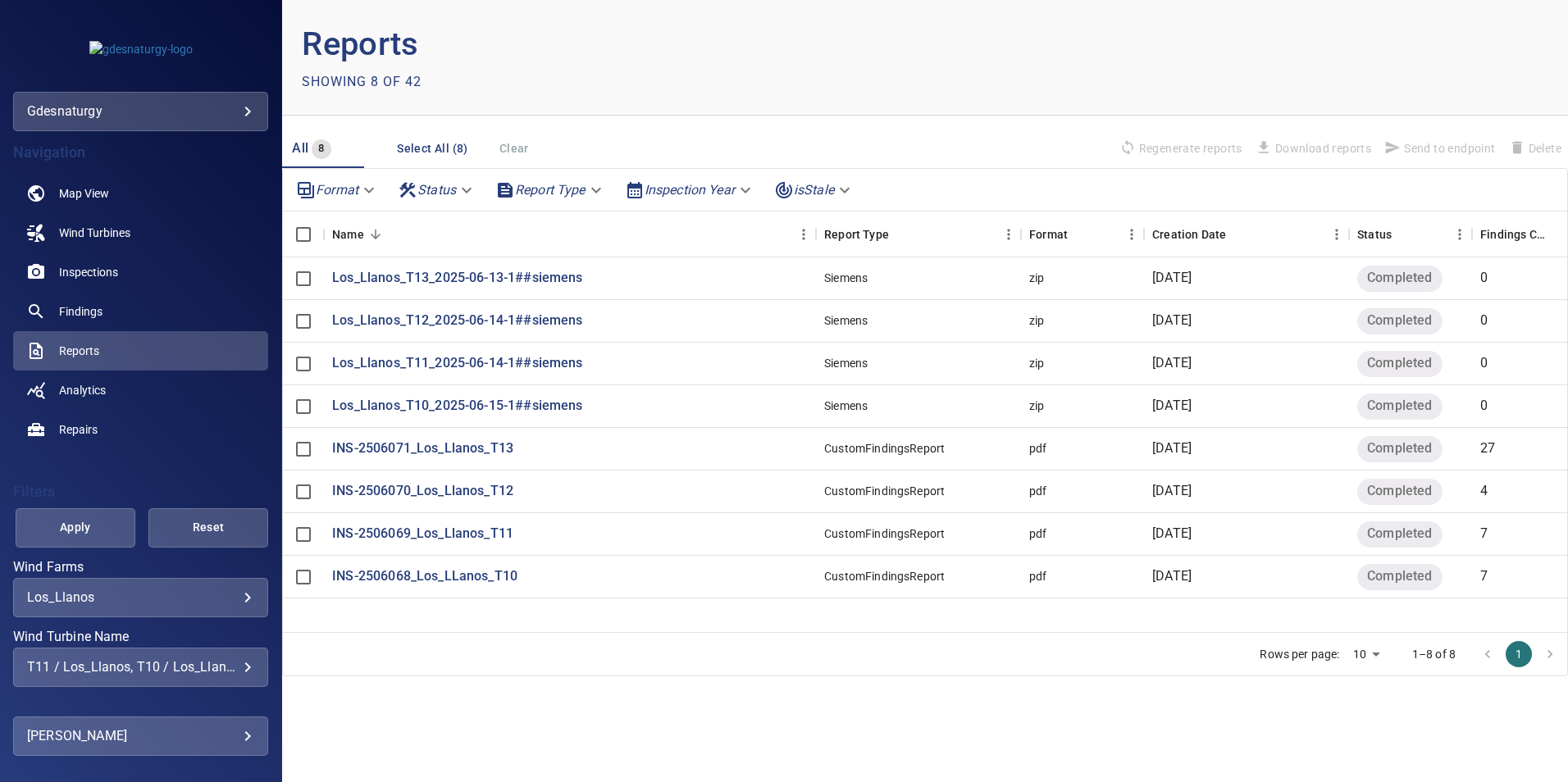
click at [169, 661] on div "T11 / Los_Llanos, T10 / Los_Llanos, T12 / Los_Llanos, T13 / Los_Llanos" at bounding box center [141, 668] width 227 height 16
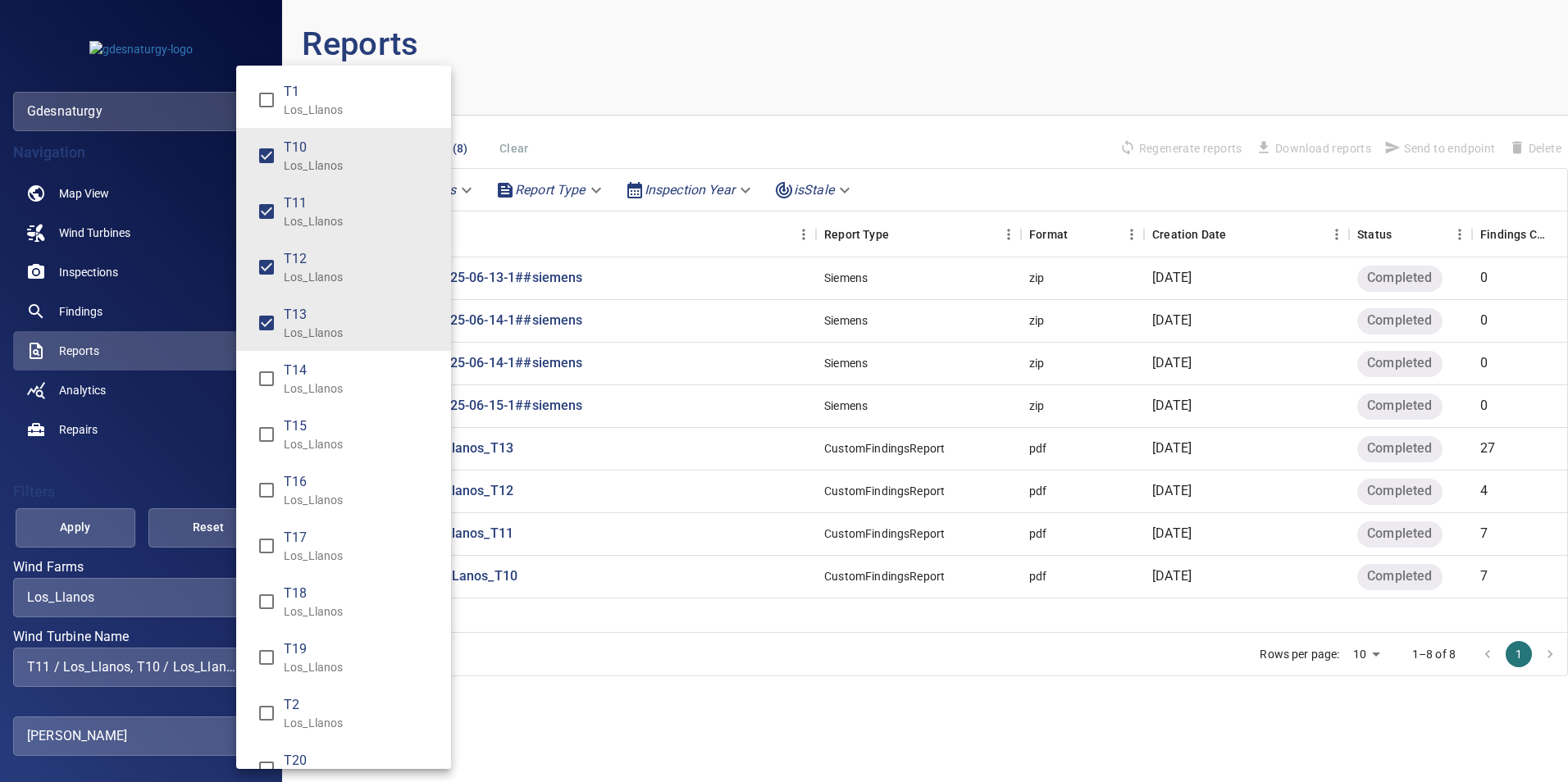
drag, startPoint x: 294, startPoint y: 393, endPoint x: 308, endPoint y: 454, distance: 62.6
click at [294, 395] on p "Los_Llanos" at bounding box center [361, 388] width 154 height 16
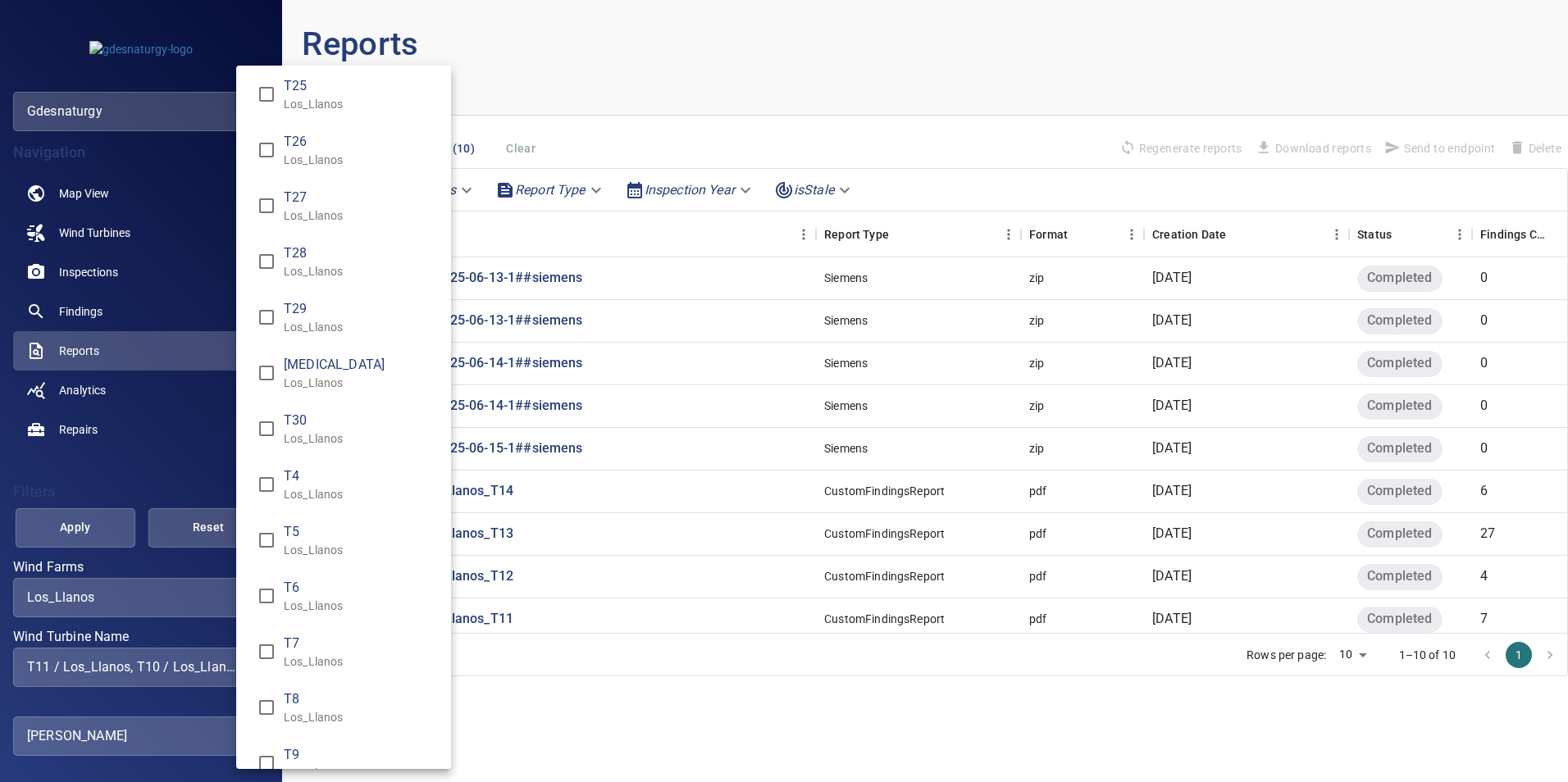
scroll to position [982, 0]
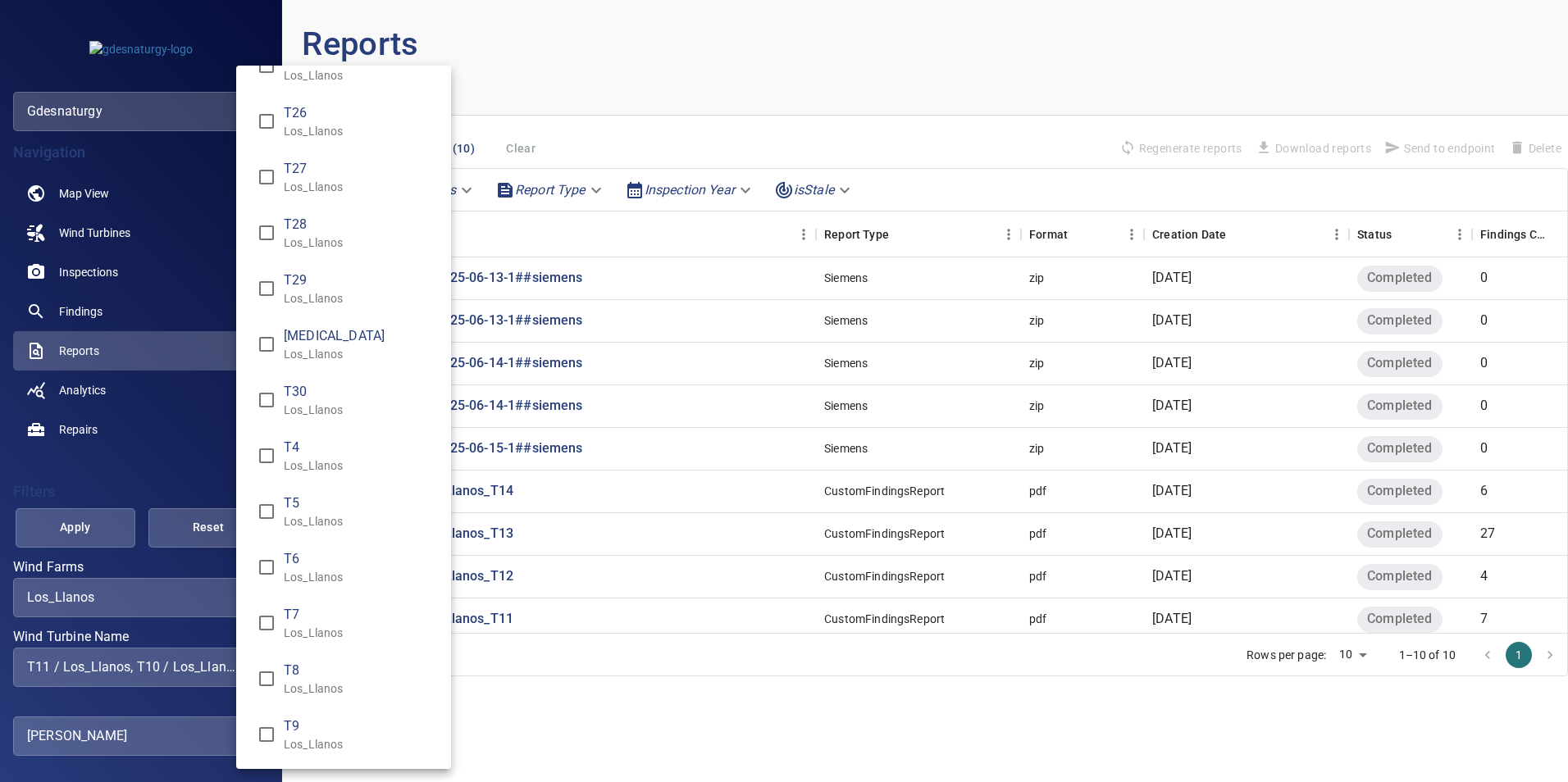
click at [324, 669] on span "T8" at bounding box center [361, 671] width 154 height 20
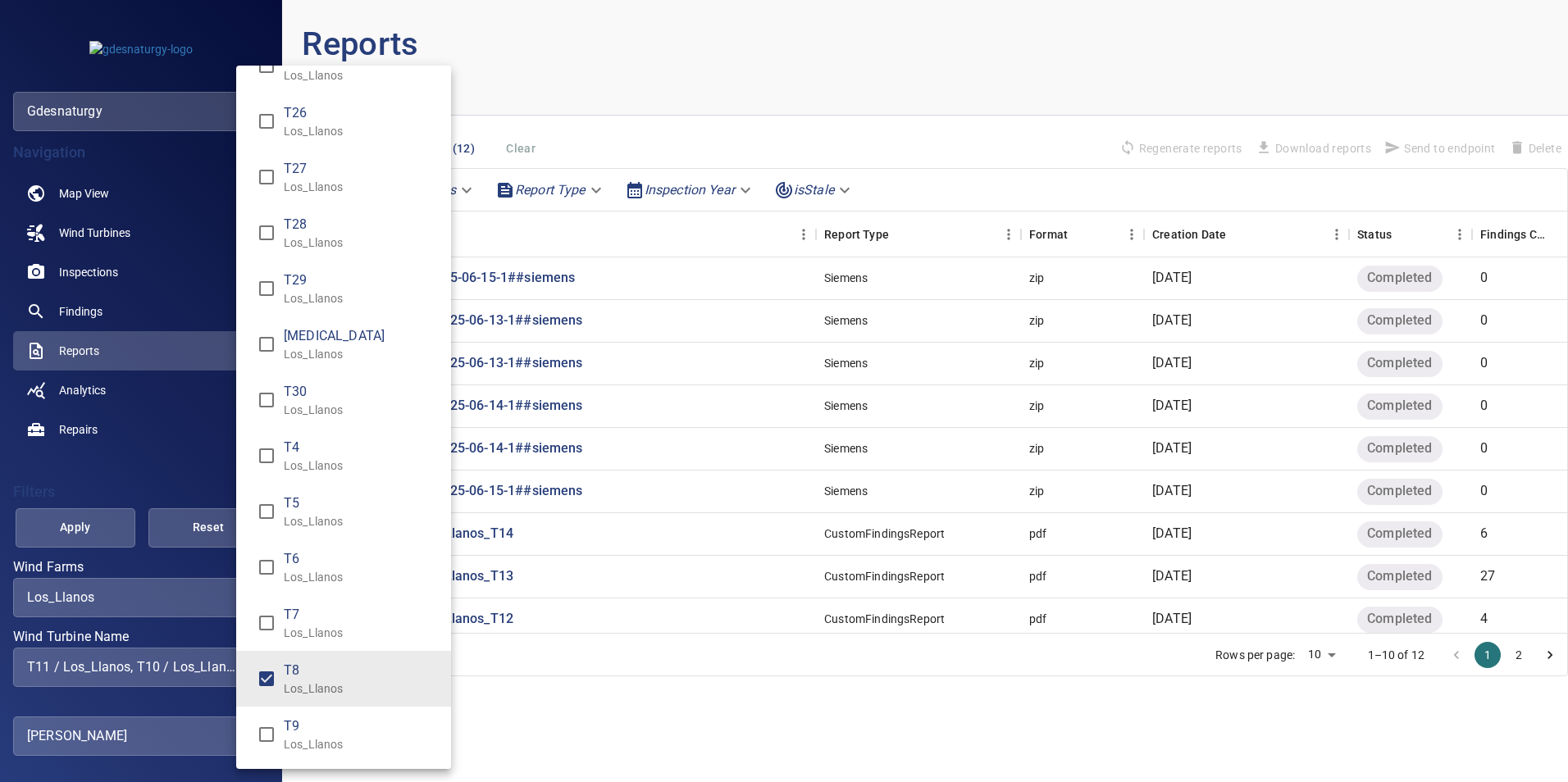
click at [324, 734] on span "T9" at bounding box center [361, 726] width 154 height 20
type input "**********"
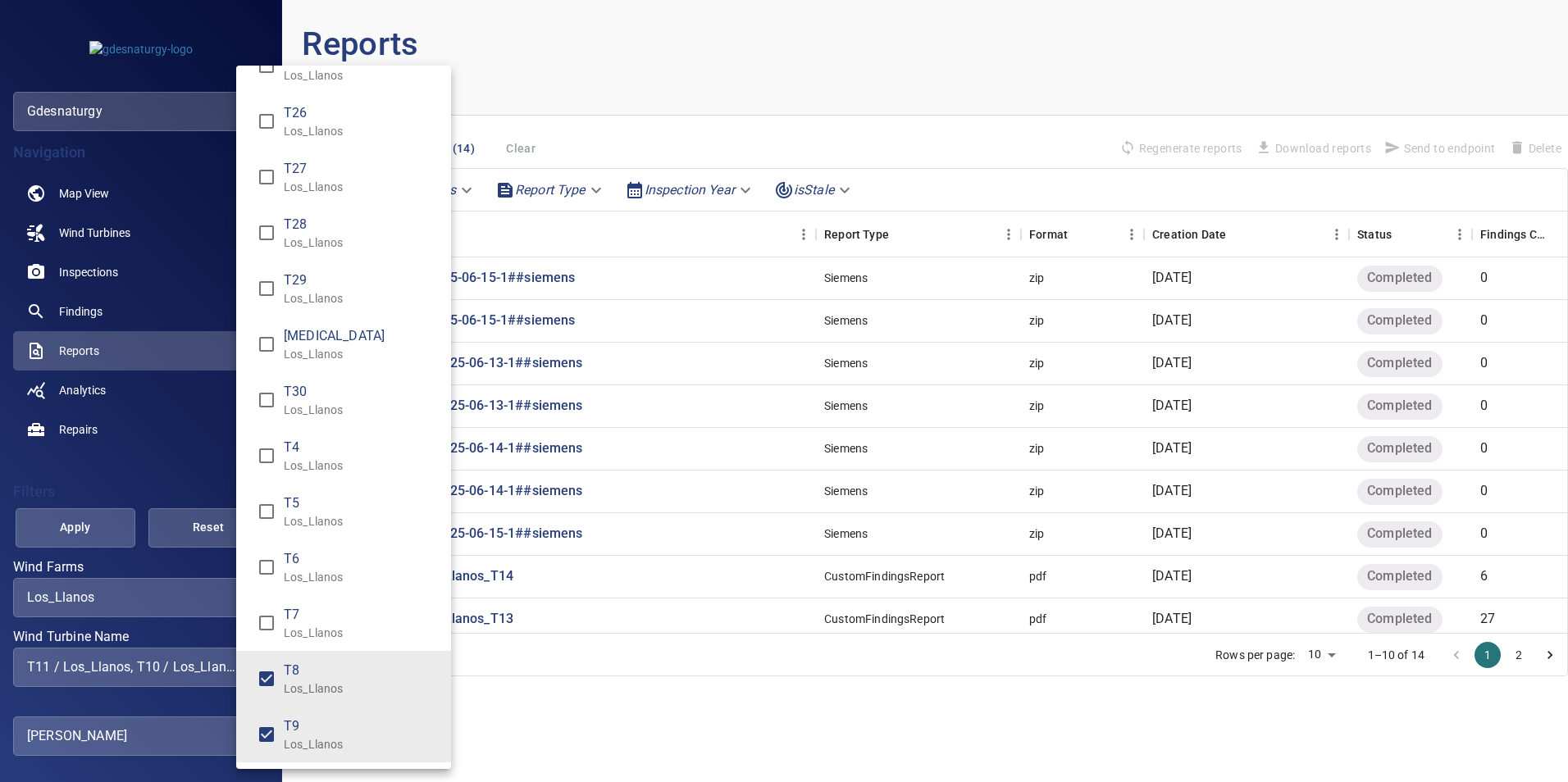
drag, startPoint x: 126, startPoint y: 536, endPoint x: 47, endPoint y: 517, distance: 81.3
click at [121, 536] on div "Wind Turbine Name" at bounding box center [784, 391] width 1568 height 782
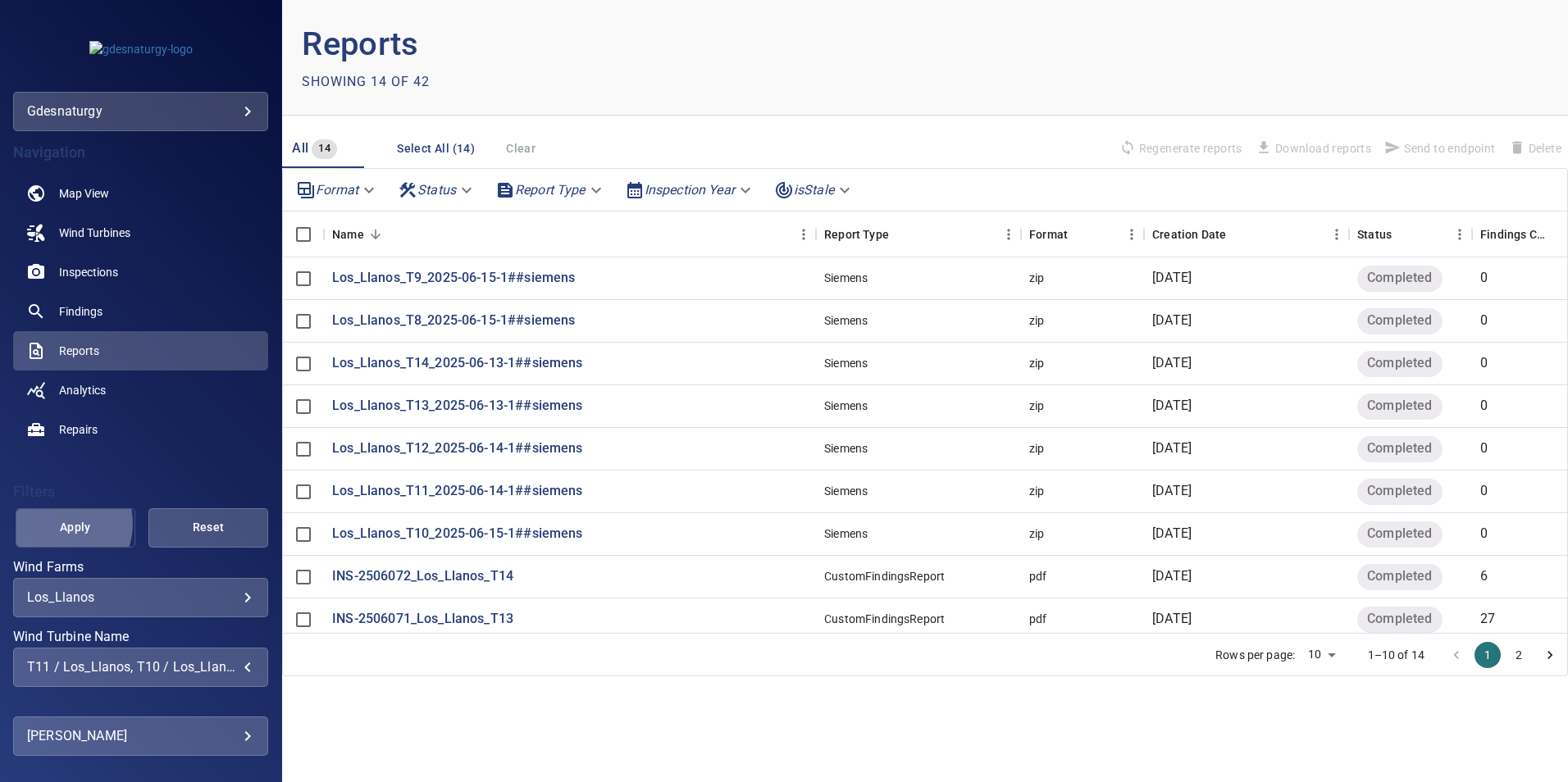
click at [56, 524] on span "Apply" at bounding box center [75, 528] width 79 height 20
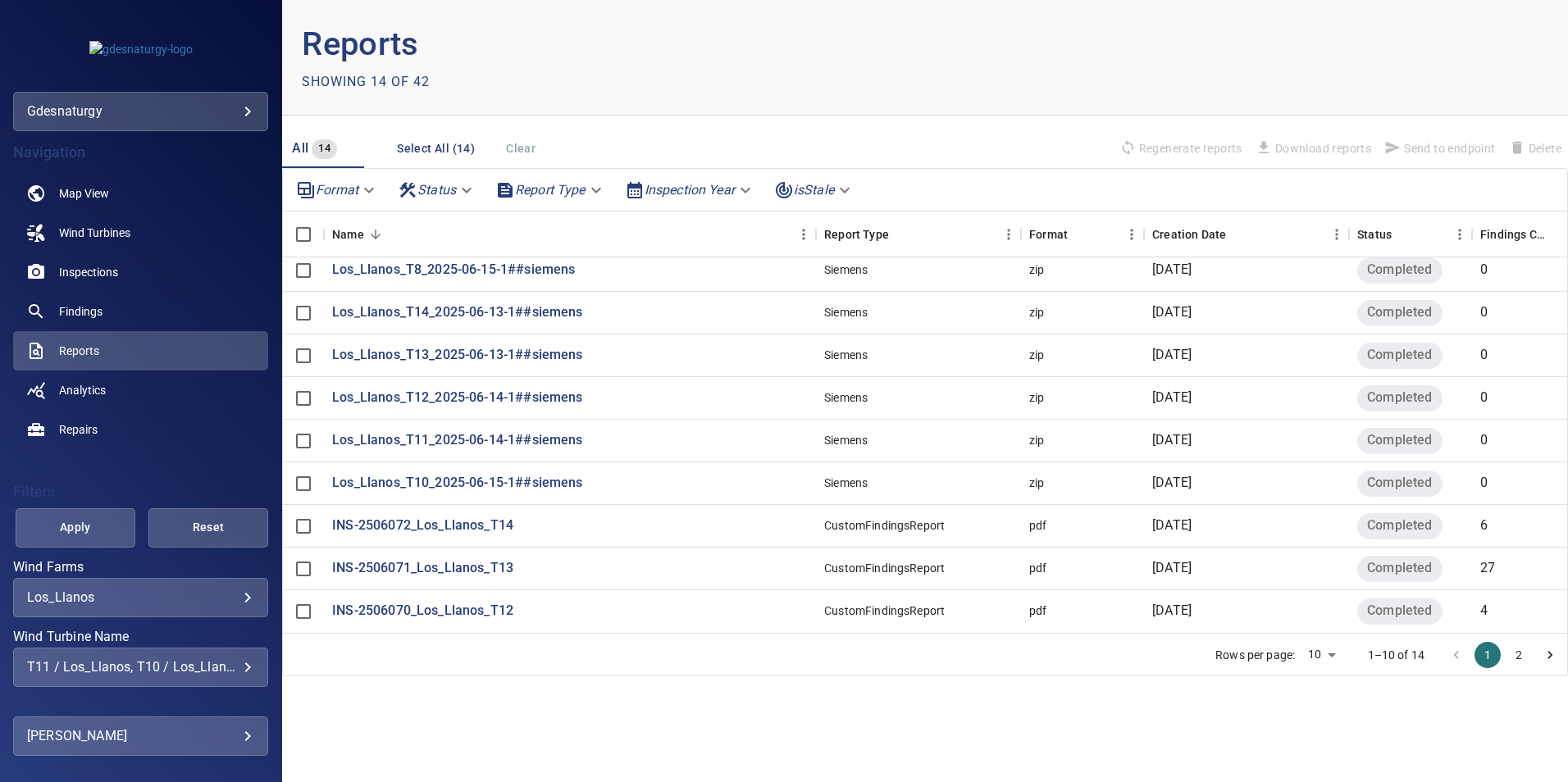
click at [1526, 648] on button "2" at bounding box center [1518, 655] width 27 height 27
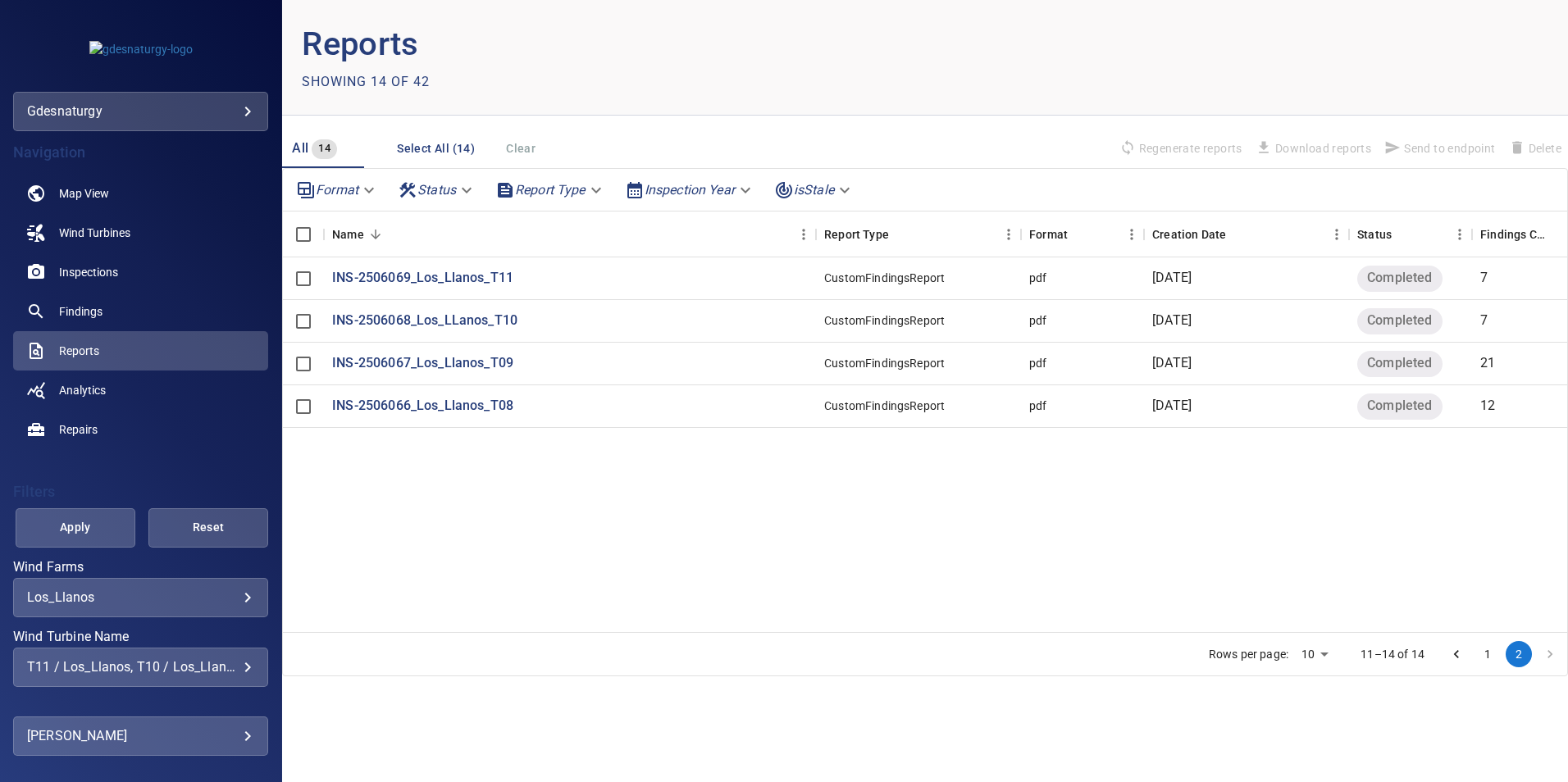
scroll to position [0, 0]
click at [447, 412] on p "INS-2506066_Los_Llanos_T08" at bounding box center [423, 406] width 181 height 19
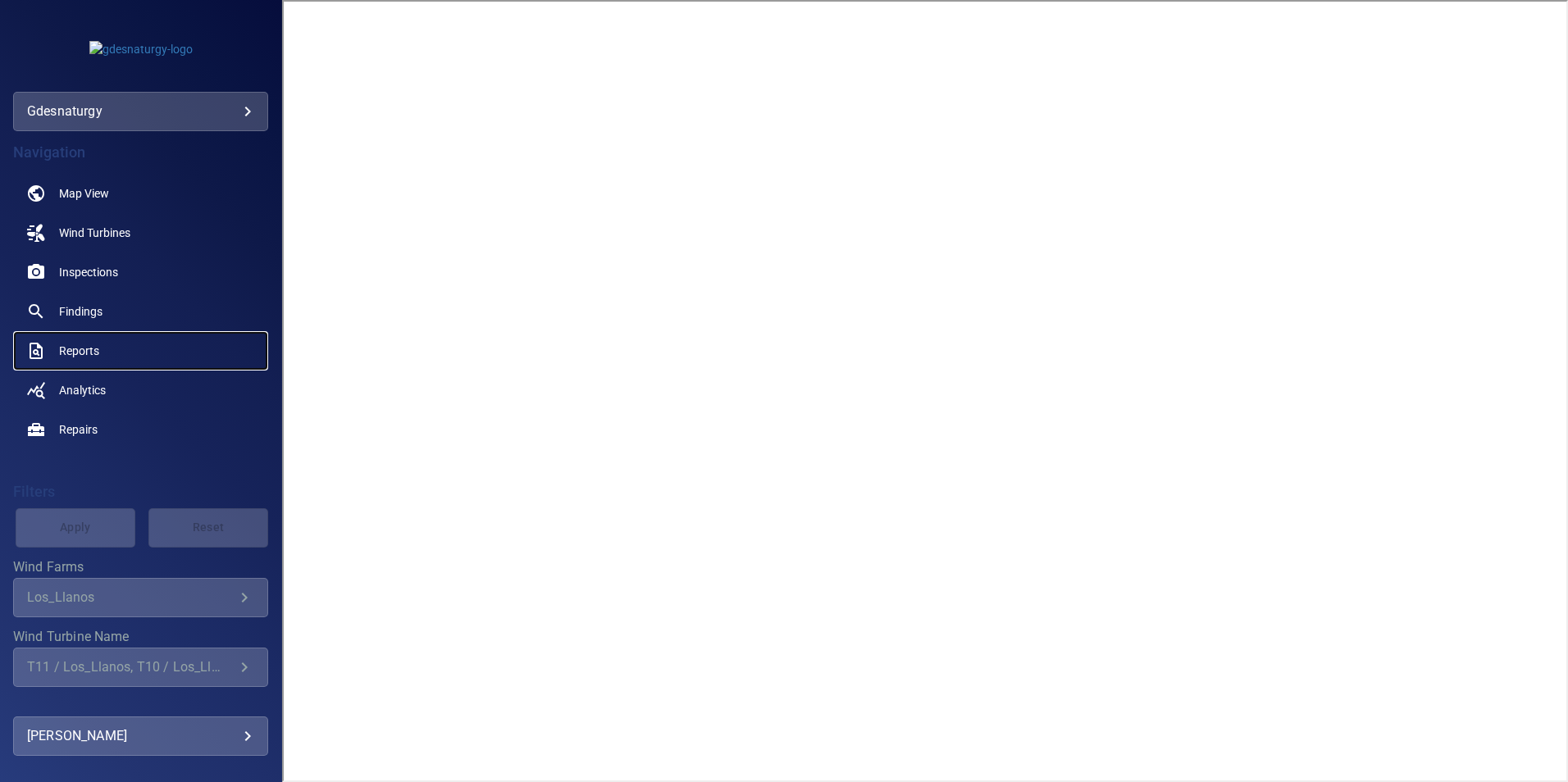
click at [62, 344] on span "Reports" at bounding box center [79, 351] width 40 height 16
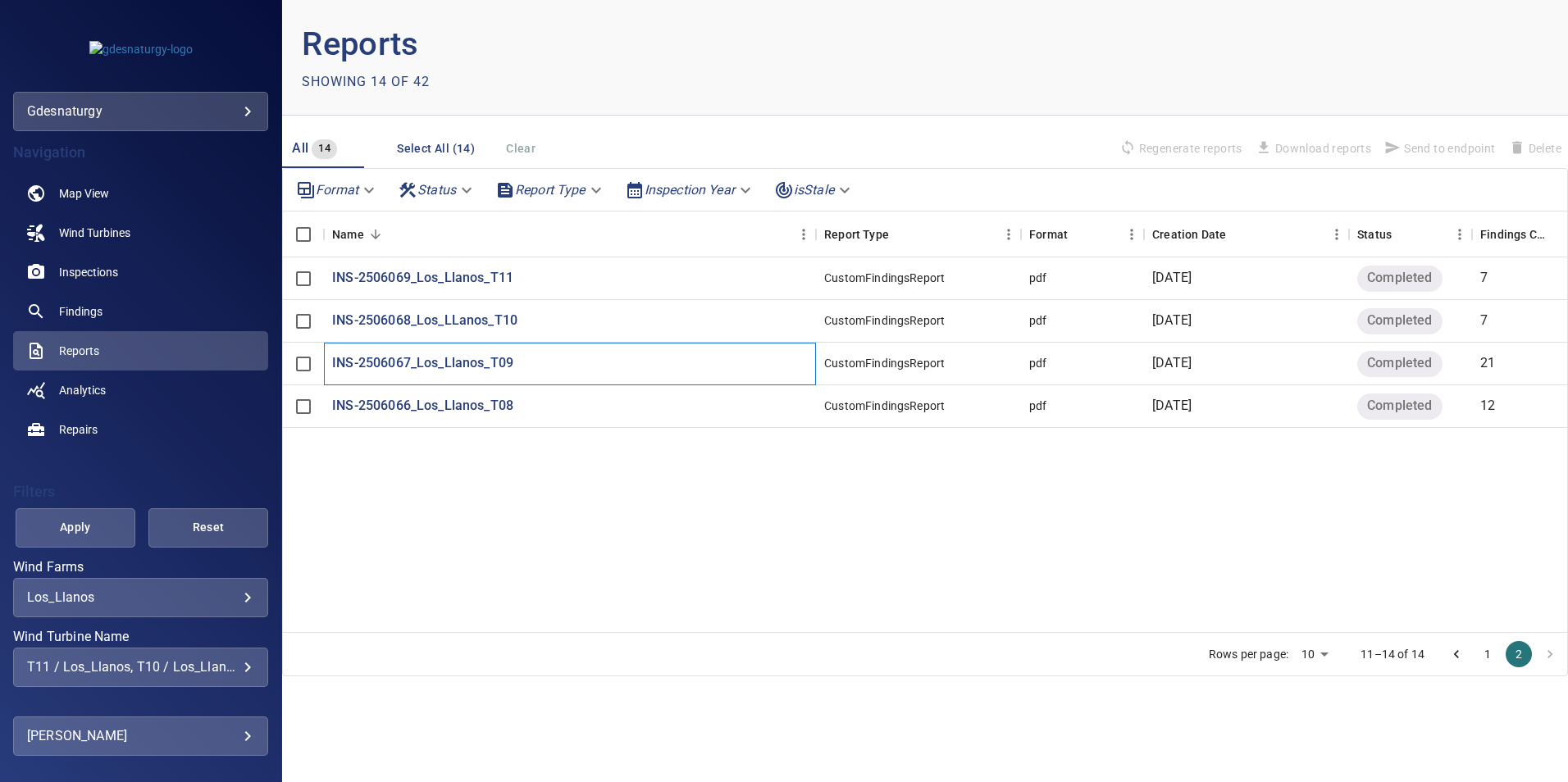
click at [441, 373] on div "INS-2506067_Los_Llanos_T09" at bounding box center [569, 364] width 492 height 43
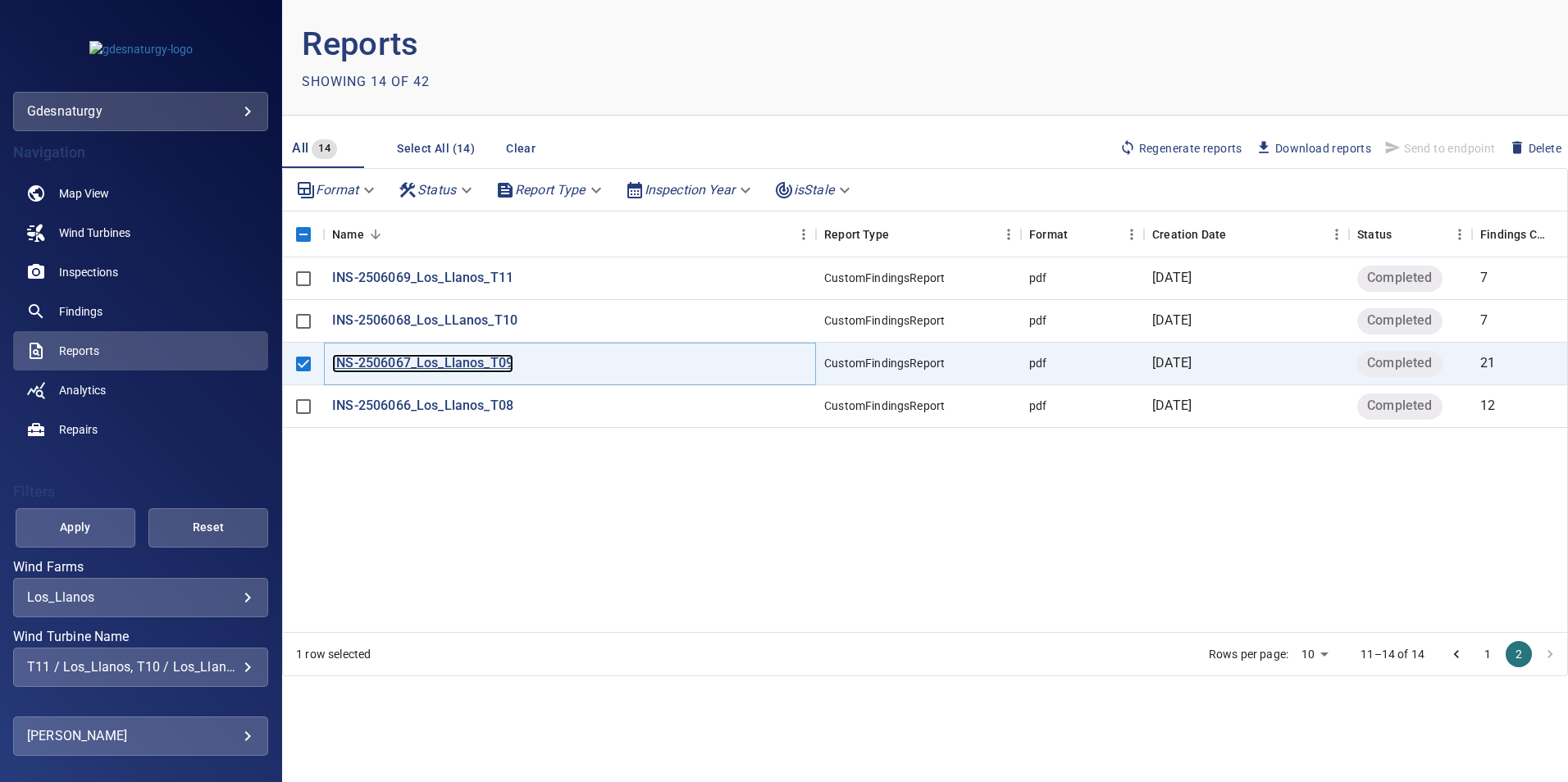
click at [450, 355] on p "INS-2506067_Los_Llanos_T09" at bounding box center [423, 364] width 181 height 19
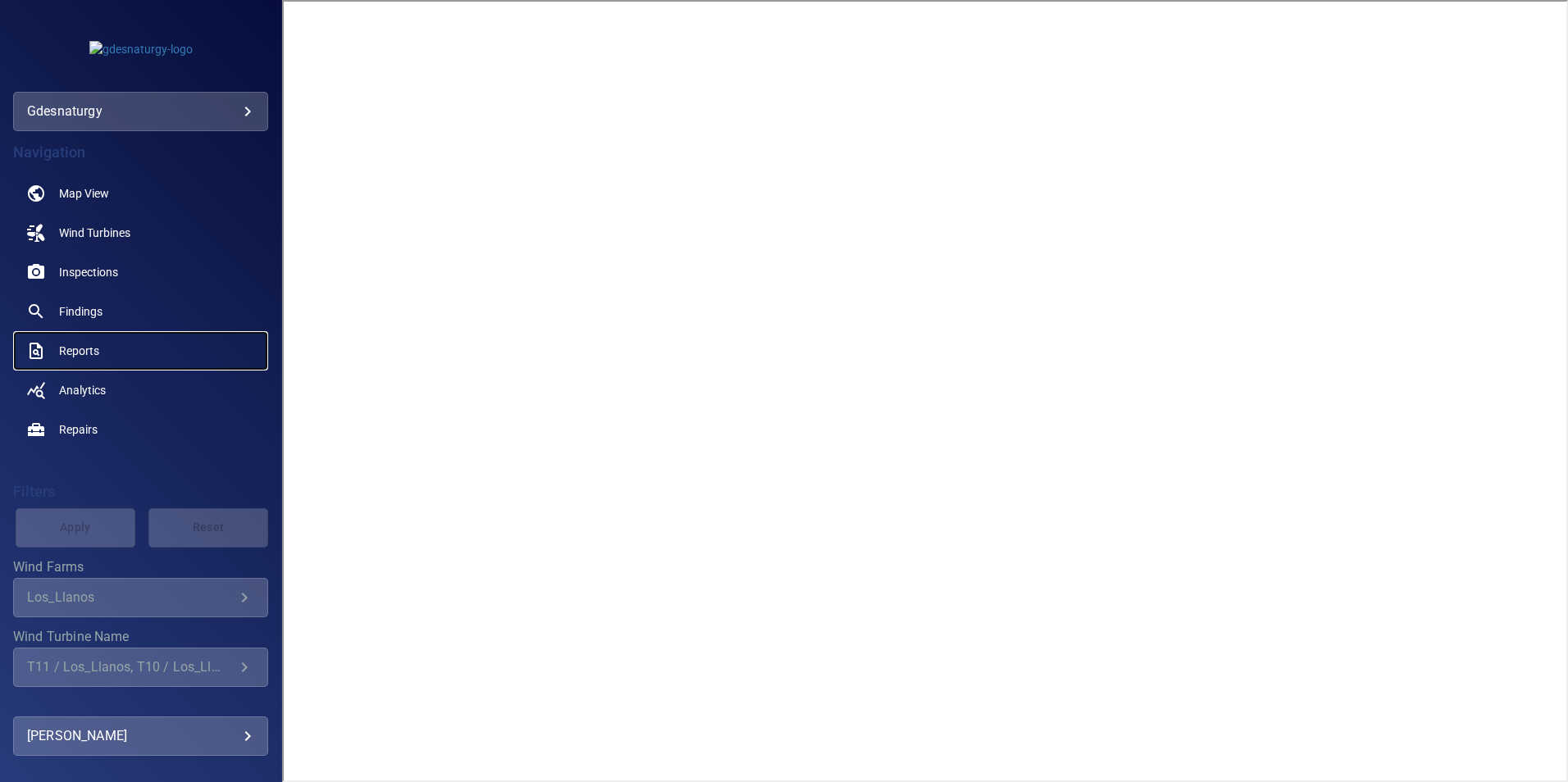
click at [72, 348] on span "Reports" at bounding box center [79, 351] width 40 height 16
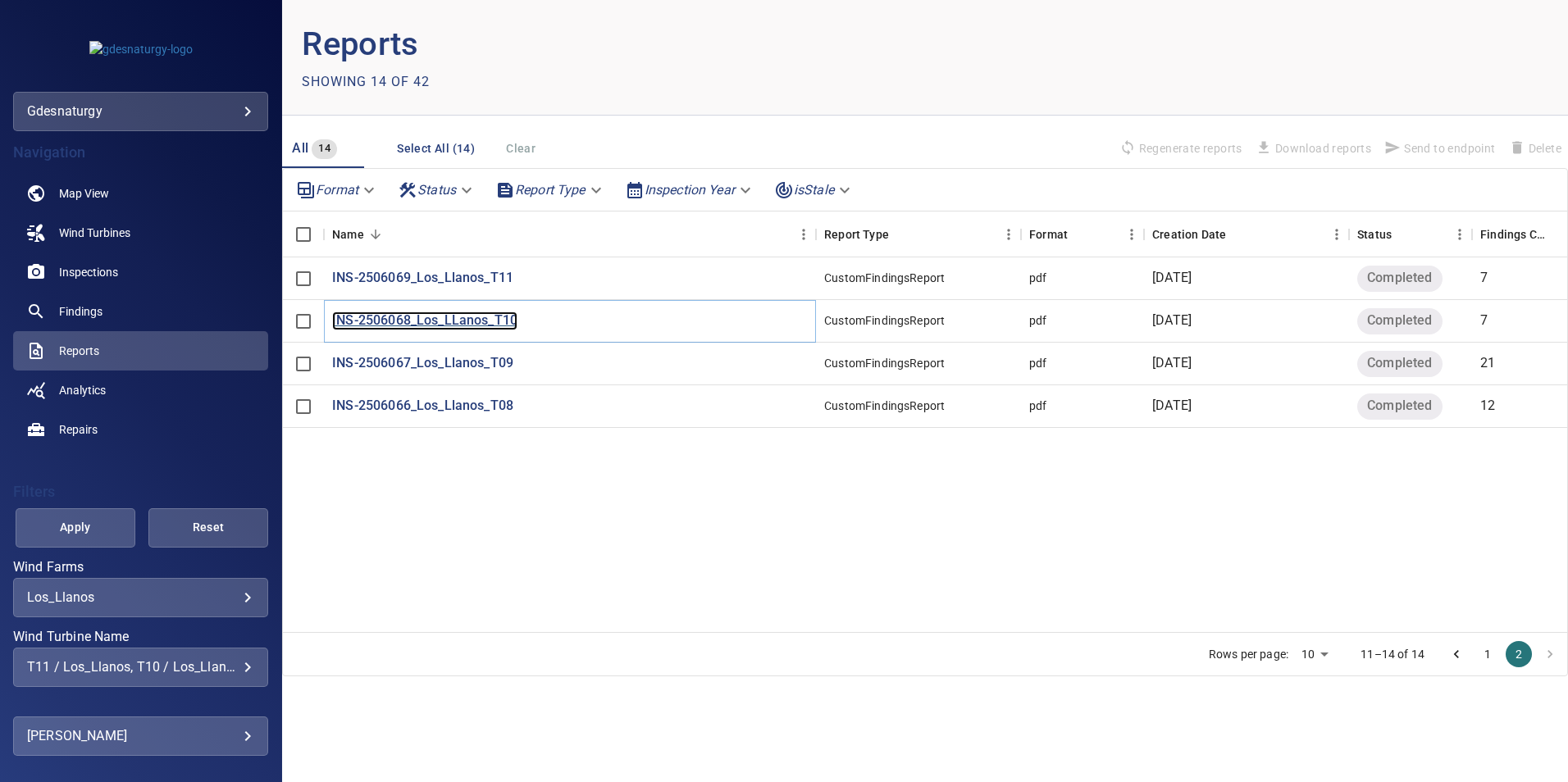
click at [428, 325] on p "INS-2506068_Los_LLanos_T10" at bounding box center [425, 320] width 185 height 19
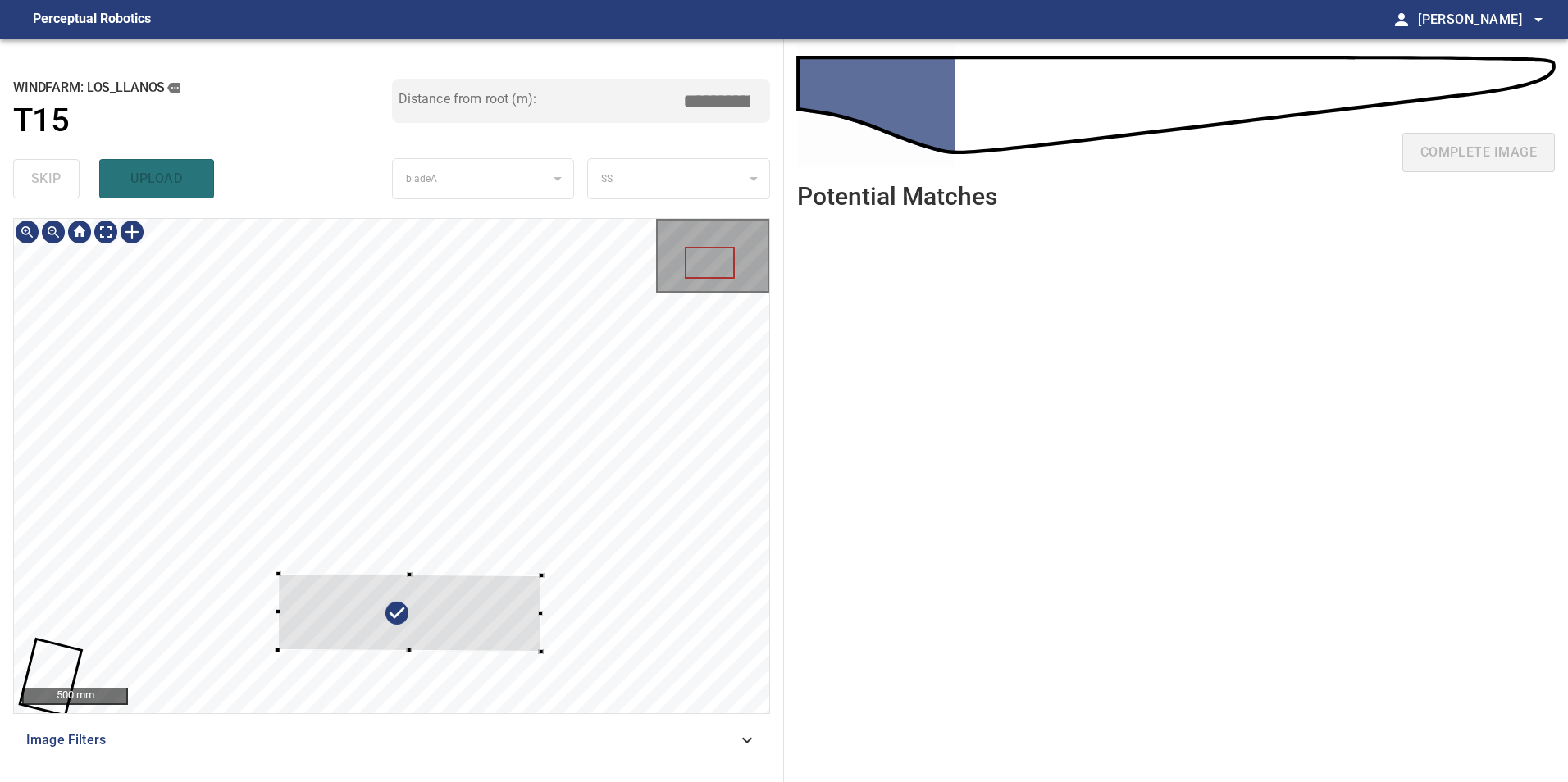
click at [469, 619] on div at bounding box center [410, 613] width 264 height 78
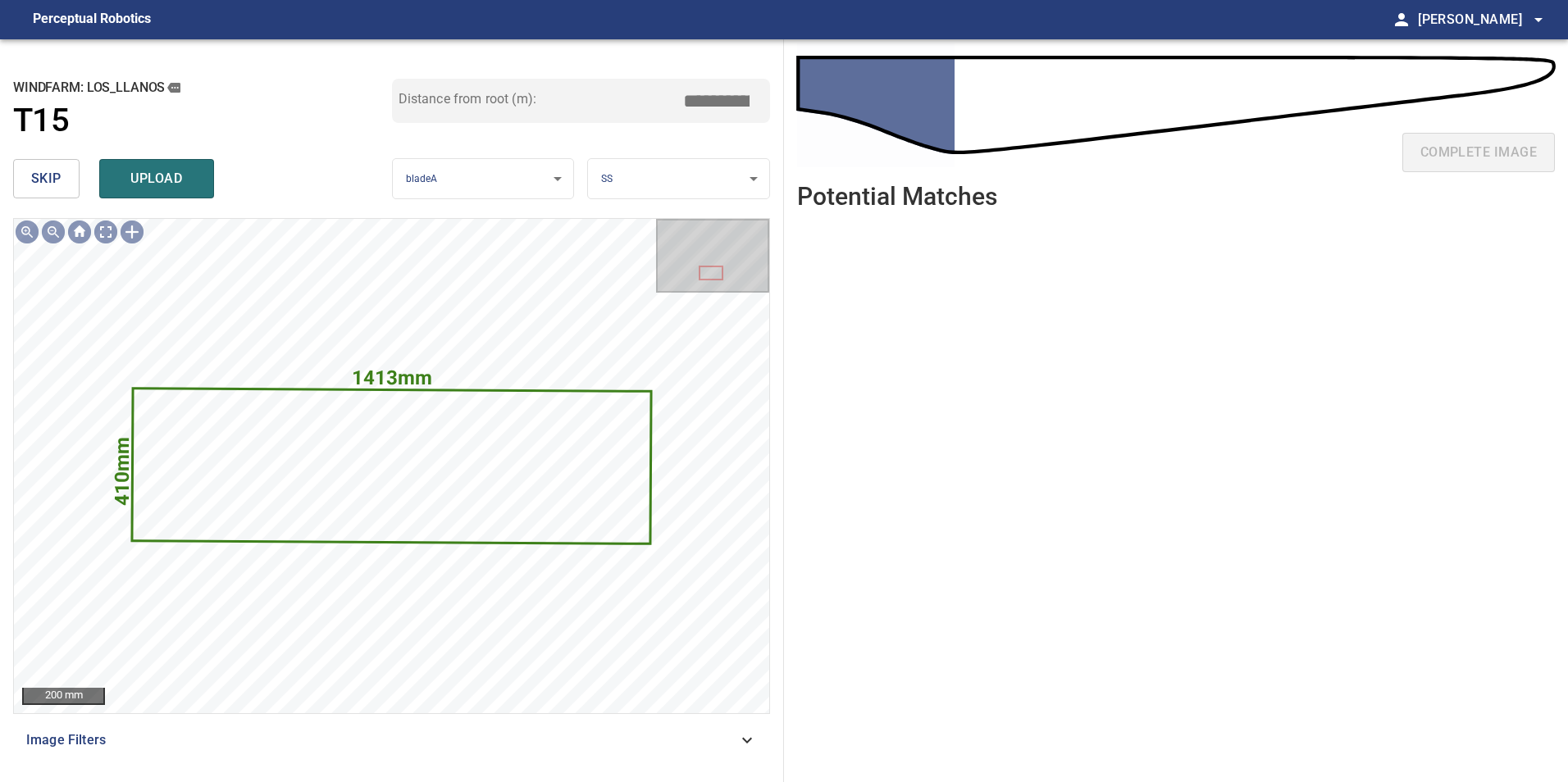
click at [52, 183] on span "skip" at bounding box center [46, 179] width 30 height 23
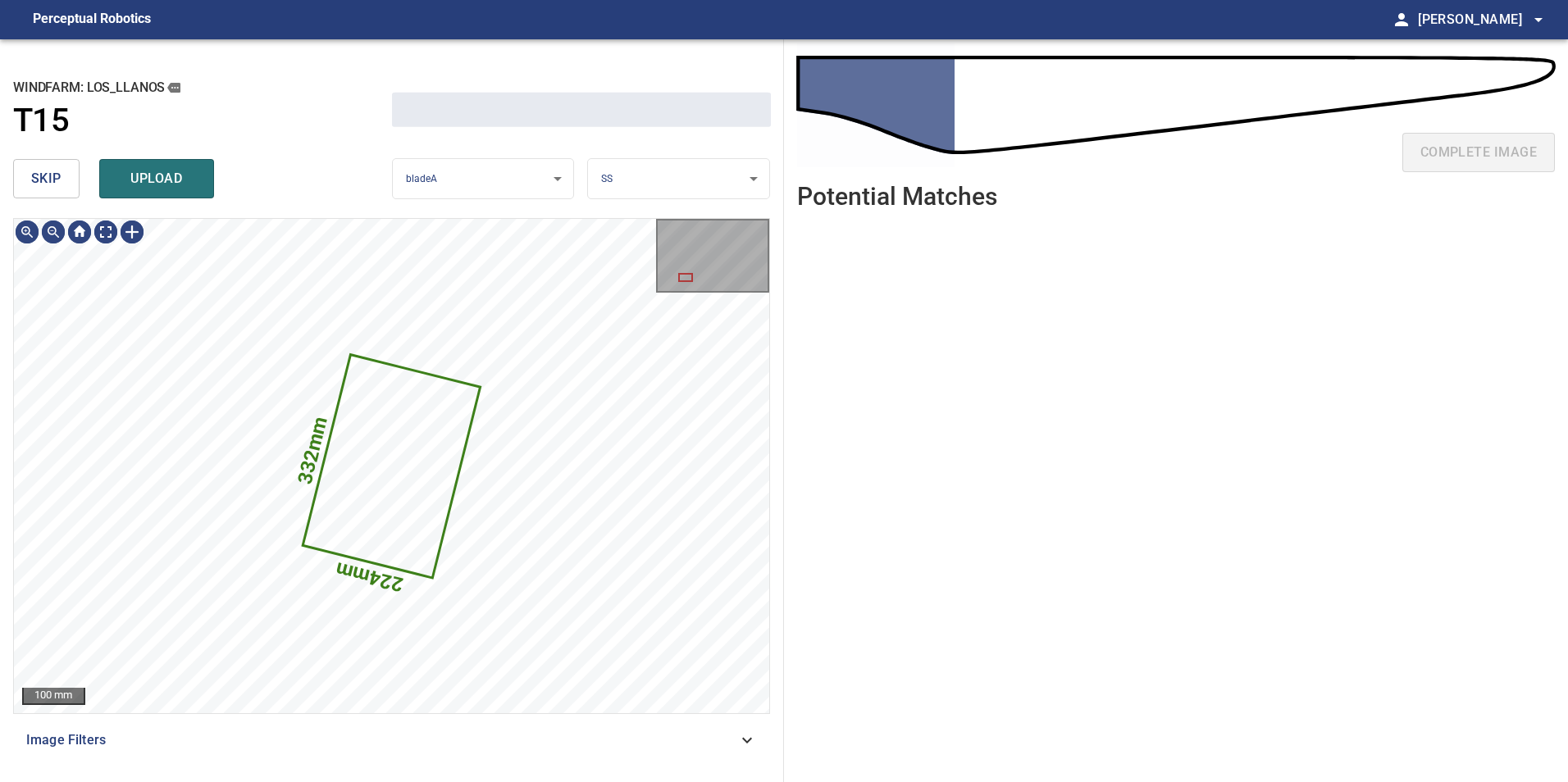
click at [50, 182] on span "skip" at bounding box center [46, 179] width 30 height 23
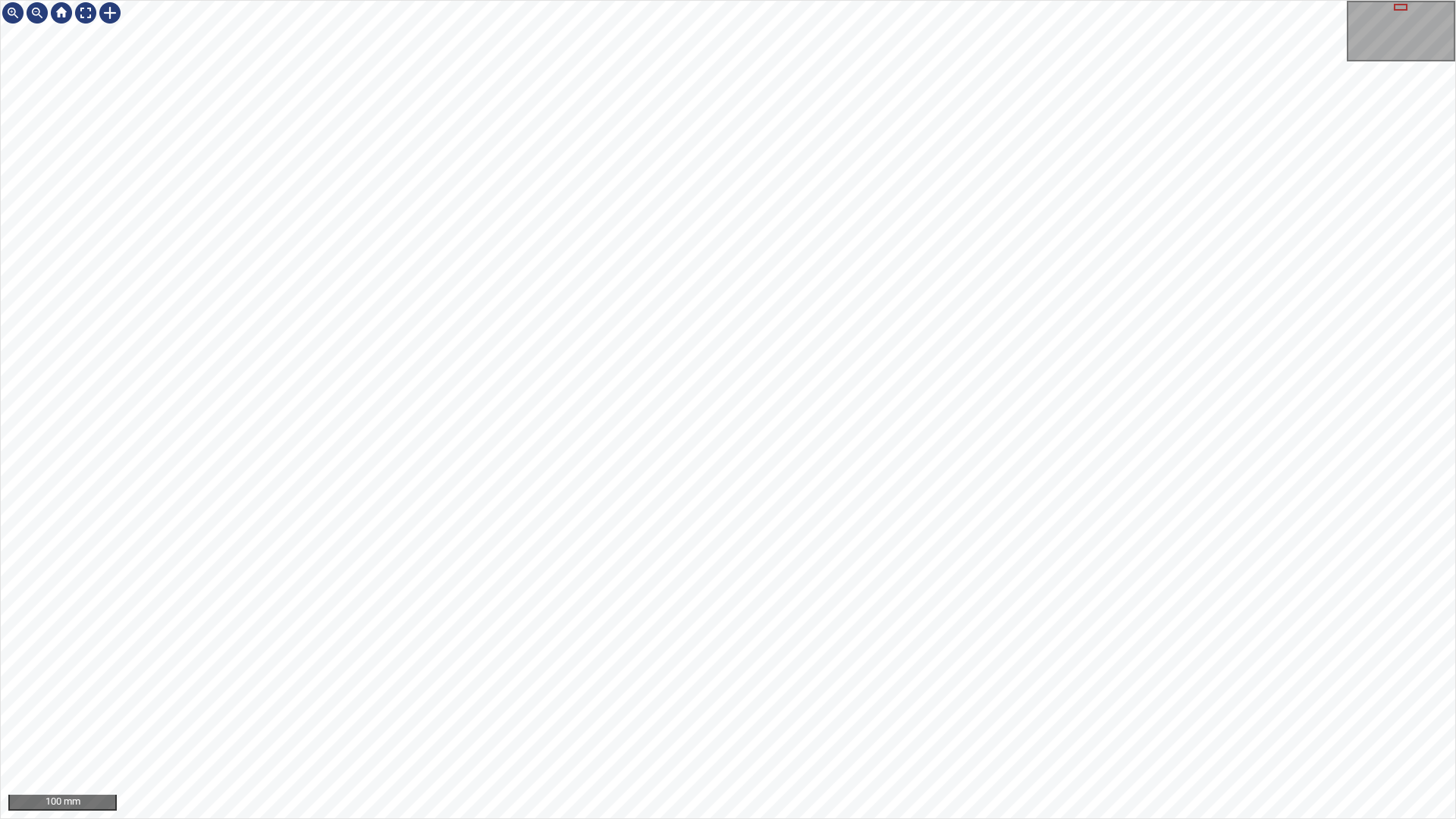
click at [631, 723] on div "100 mm" at bounding box center [728, 409] width 1456 height 819
click at [854, 723] on div "100 mm" at bounding box center [728, 409] width 1456 height 819
click at [849, 723] on div "100 mm" at bounding box center [728, 409] width 1456 height 819
click at [865, 723] on div "100 mm" at bounding box center [728, 409] width 1456 height 819
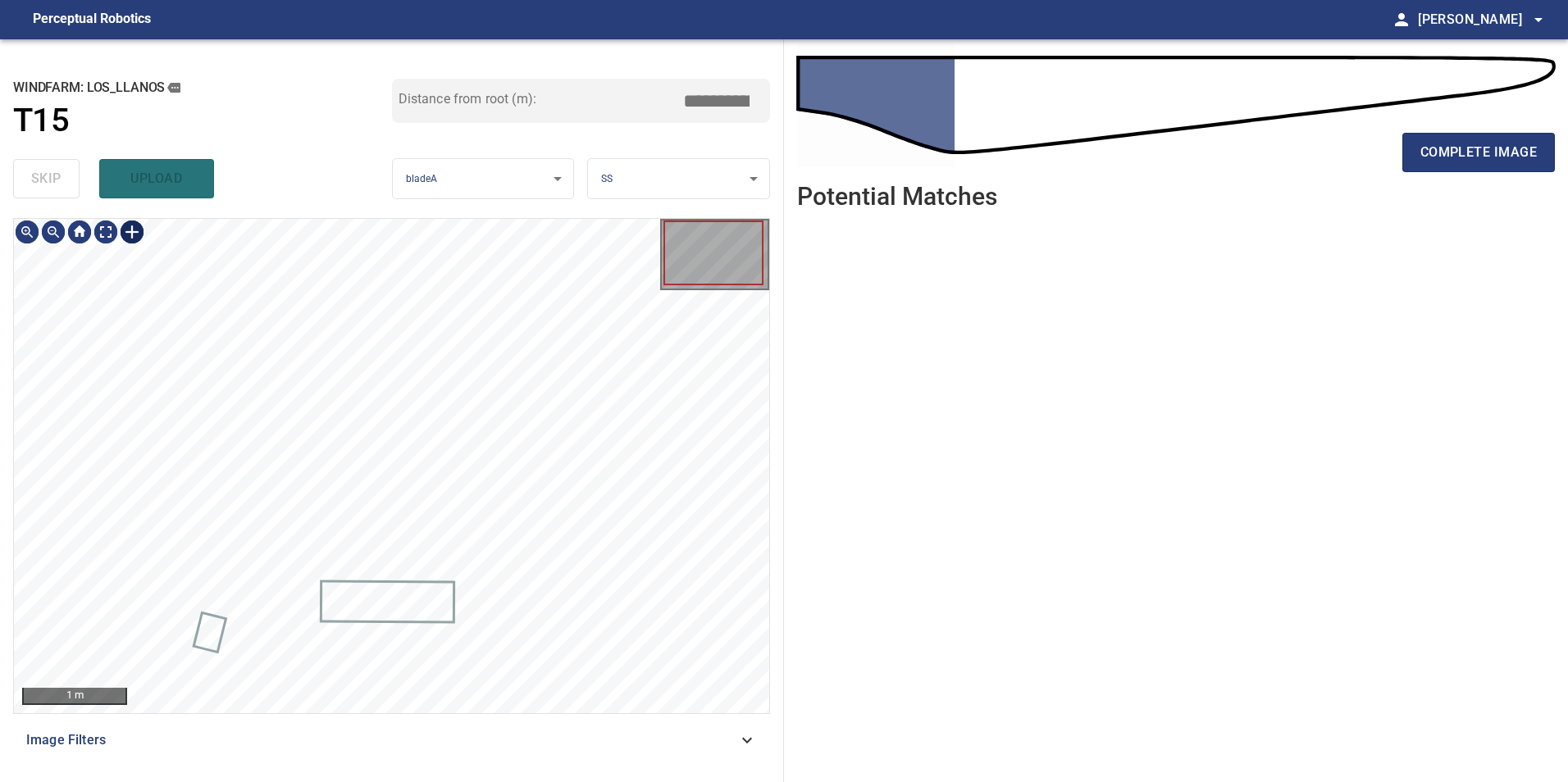
click at [139, 228] on div at bounding box center [132, 232] width 27 height 27
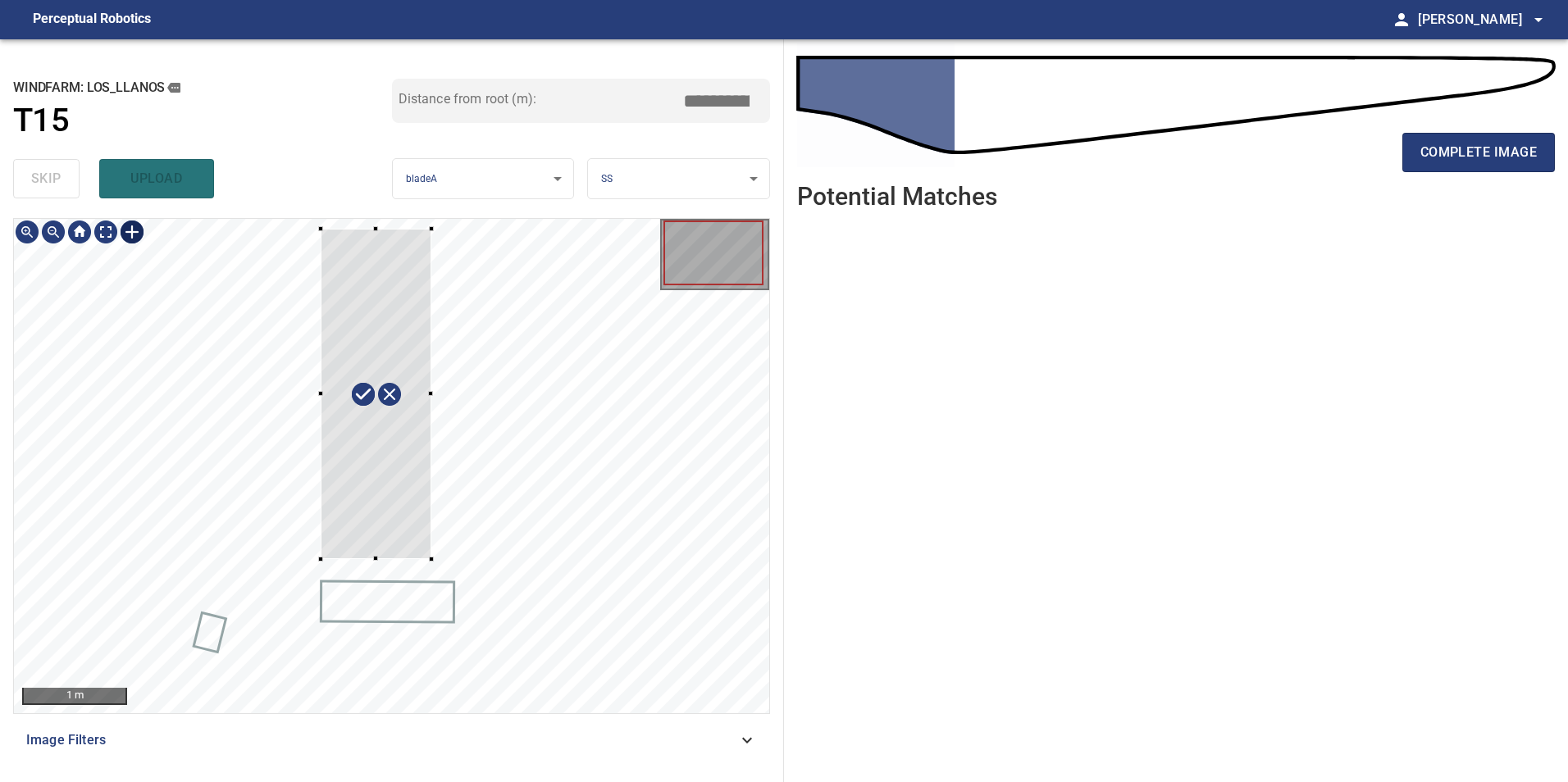
click at [320, 229] on div at bounding box center [392, 466] width 755 height 495
click at [435, 231] on div at bounding box center [376, 394] width 124 height 334
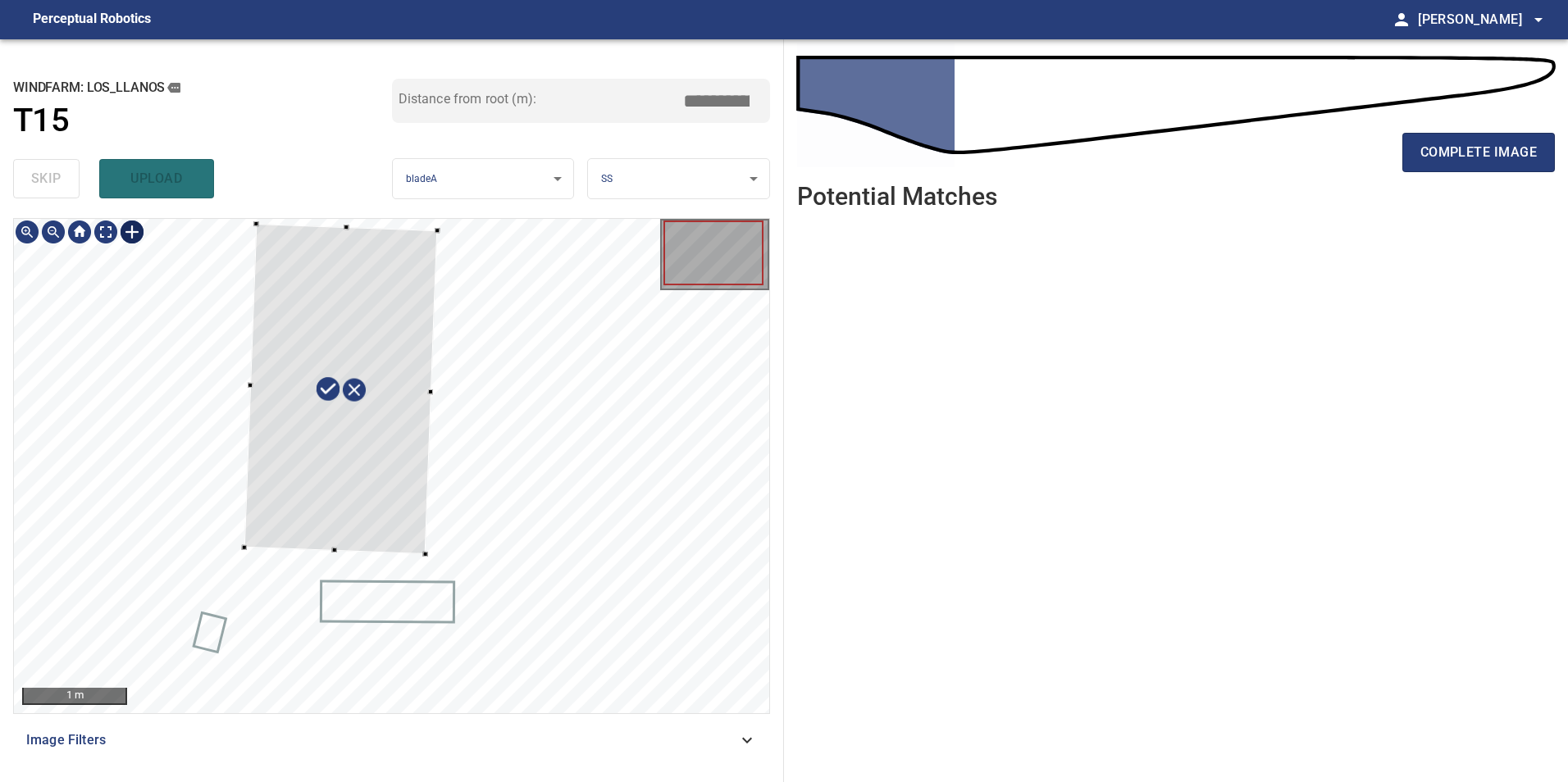
click at [373, 223] on div at bounding box center [392, 466] width 755 height 495
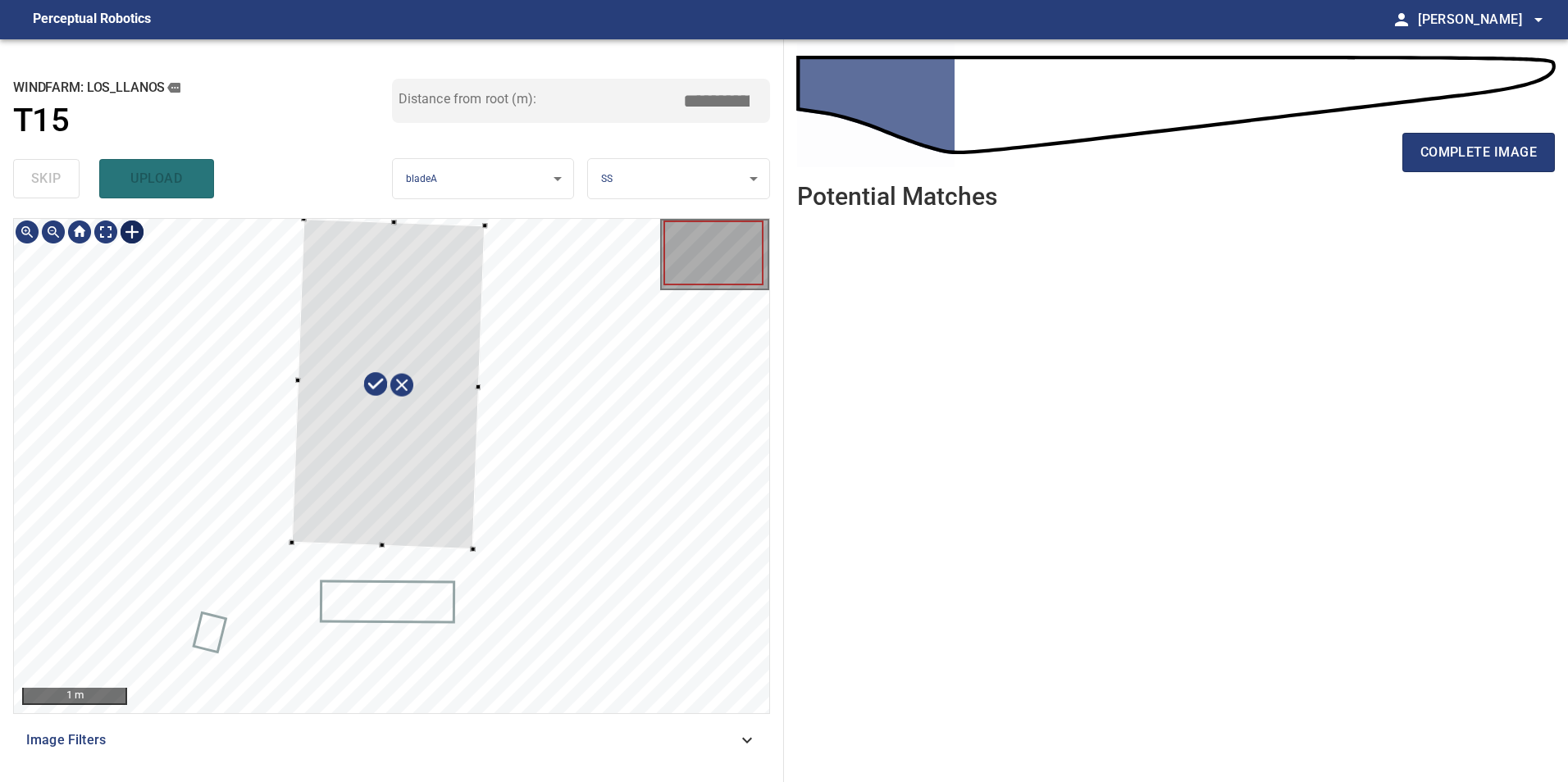
click at [444, 255] on div at bounding box center [388, 384] width 193 height 331
click at [428, 383] on div at bounding box center [386, 400] width 193 height 331
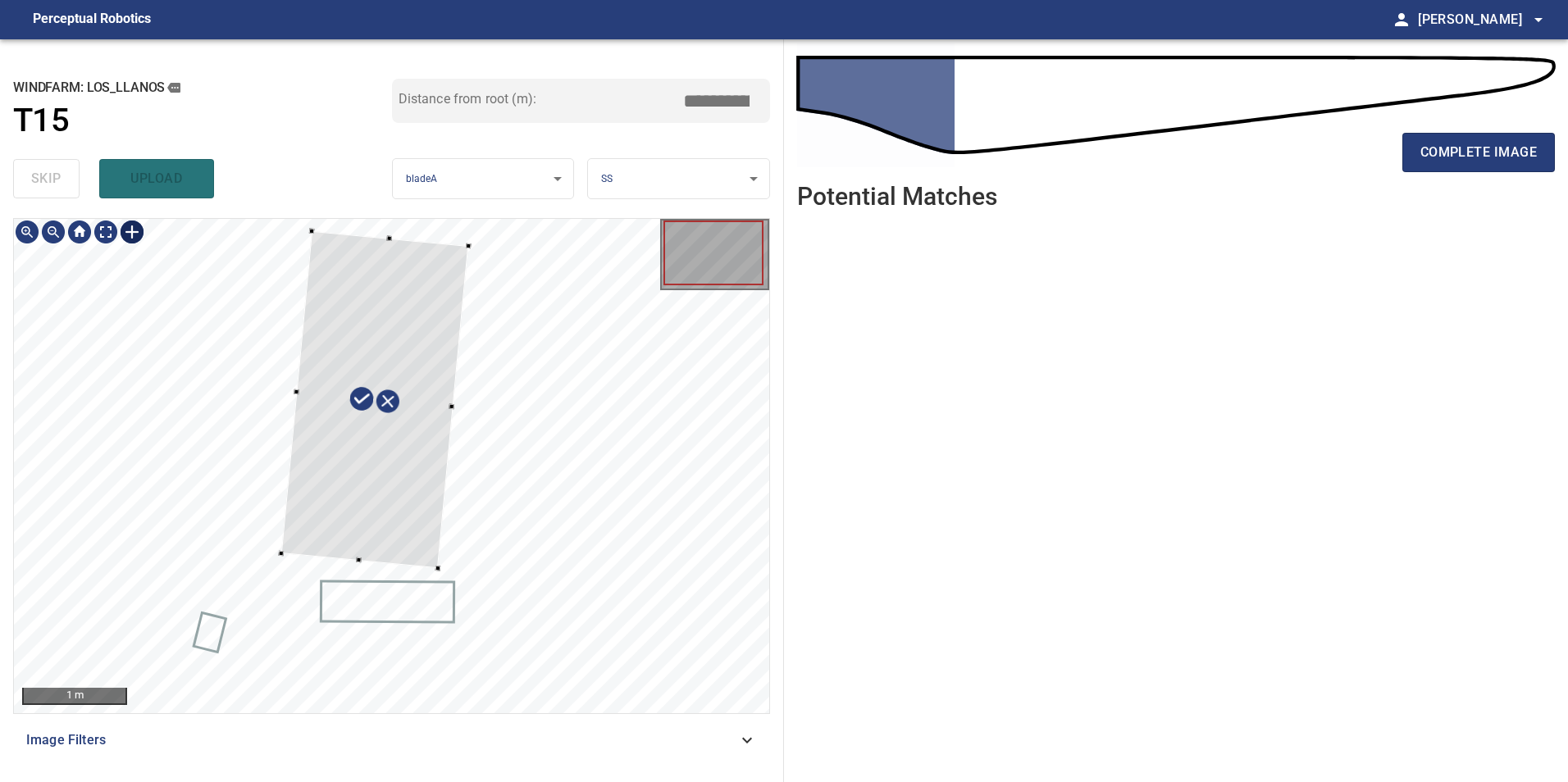
click at [278, 377] on div at bounding box center [392, 466] width 755 height 495
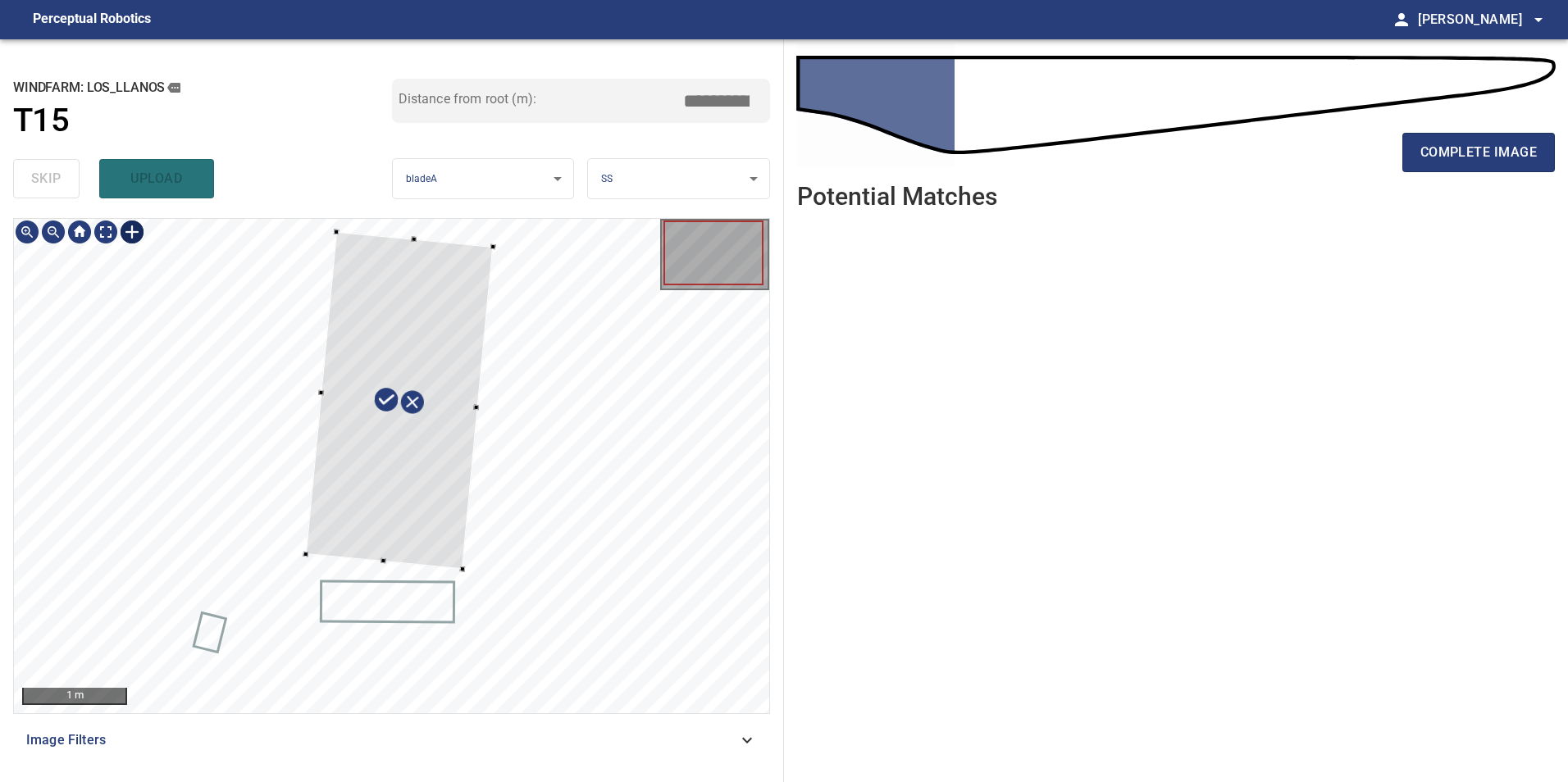
click at [411, 312] on div at bounding box center [399, 401] width 187 height 337
click at [402, 488] on div at bounding box center [394, 400] width 187 height 337
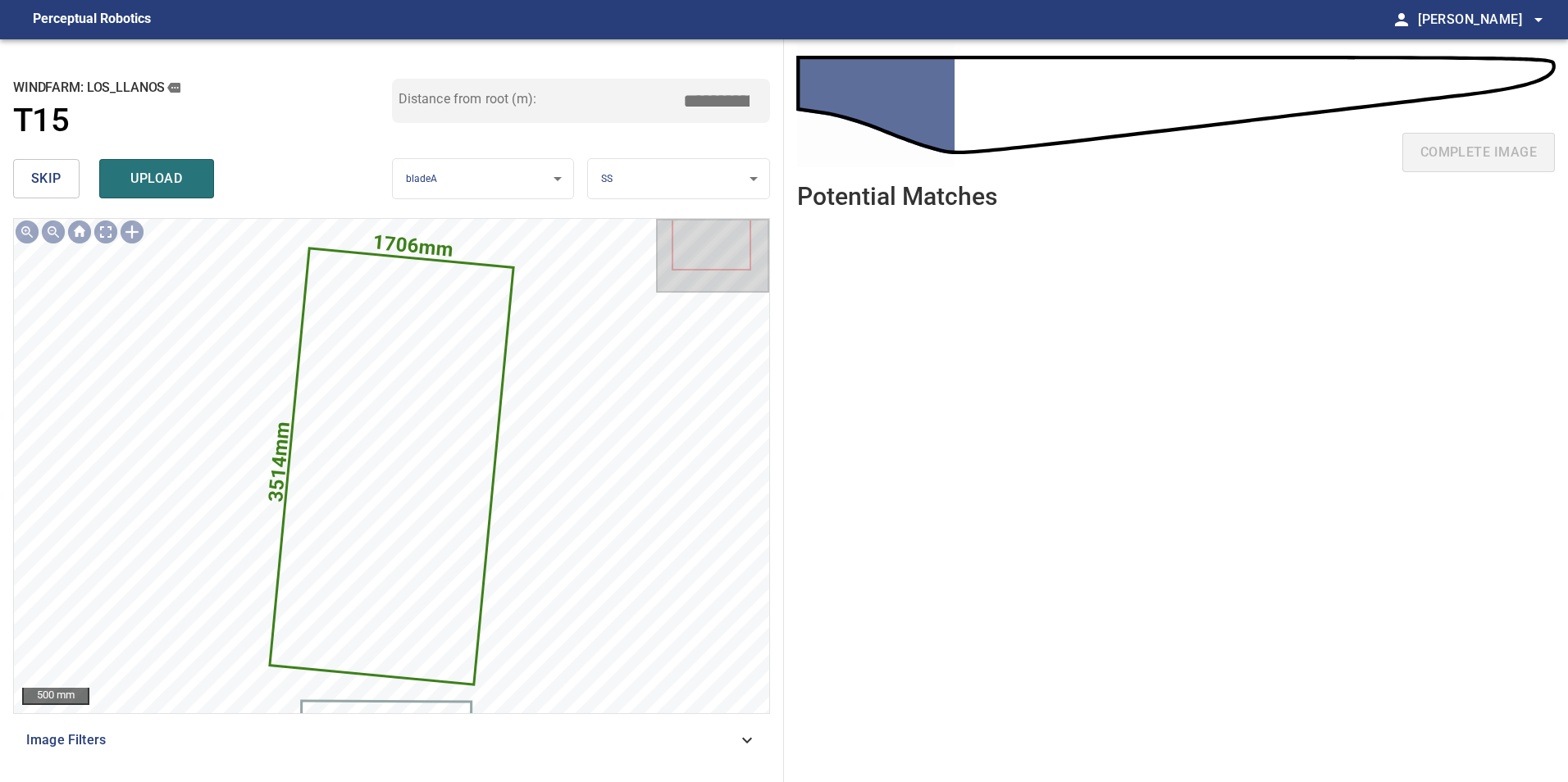
drag, startPoint x: 716, startPoint y: 98, endPoint x: 1121, endPoint y: 21, distance: 412.3
click at [910, 46] on div "**********" at bounding box center [784, 411] width 1568 height 743
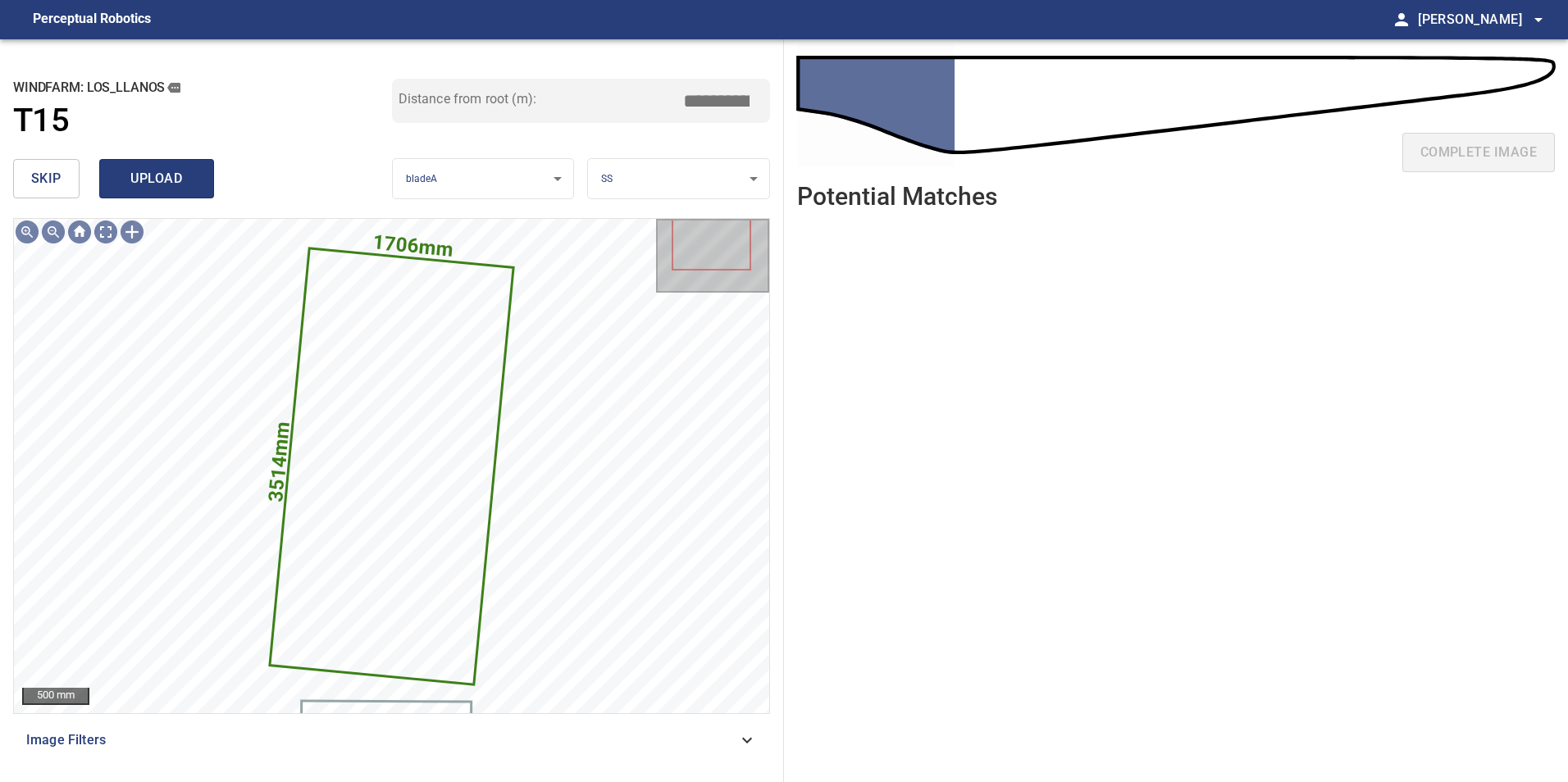
type input "****"
click at [180, 182] on span "upload" at bounding box center [156, 179] width 79 height 23
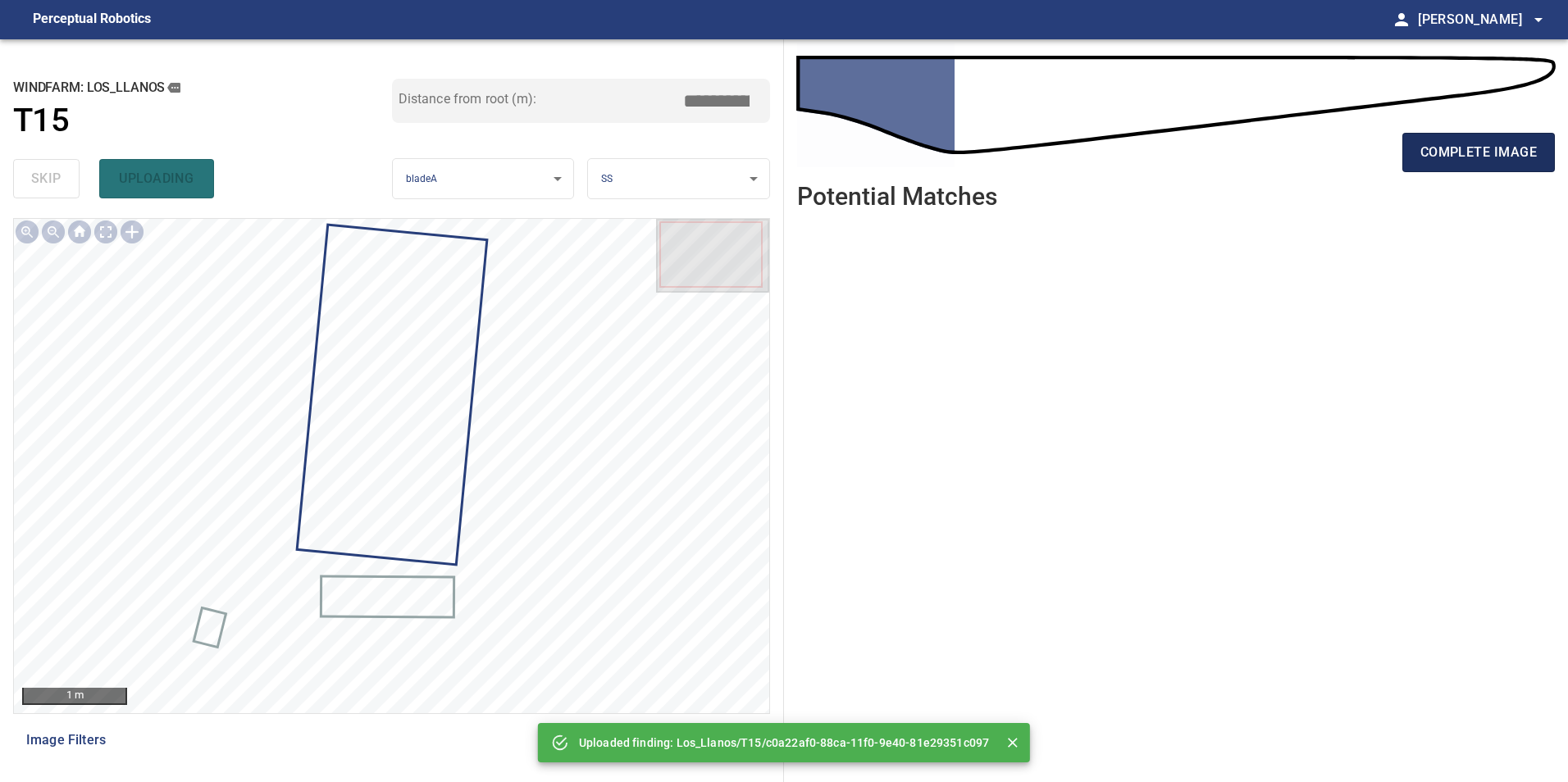
click at [1443, 160] on span "complete image" at bounding box center [1478, 152] width 116 height 23
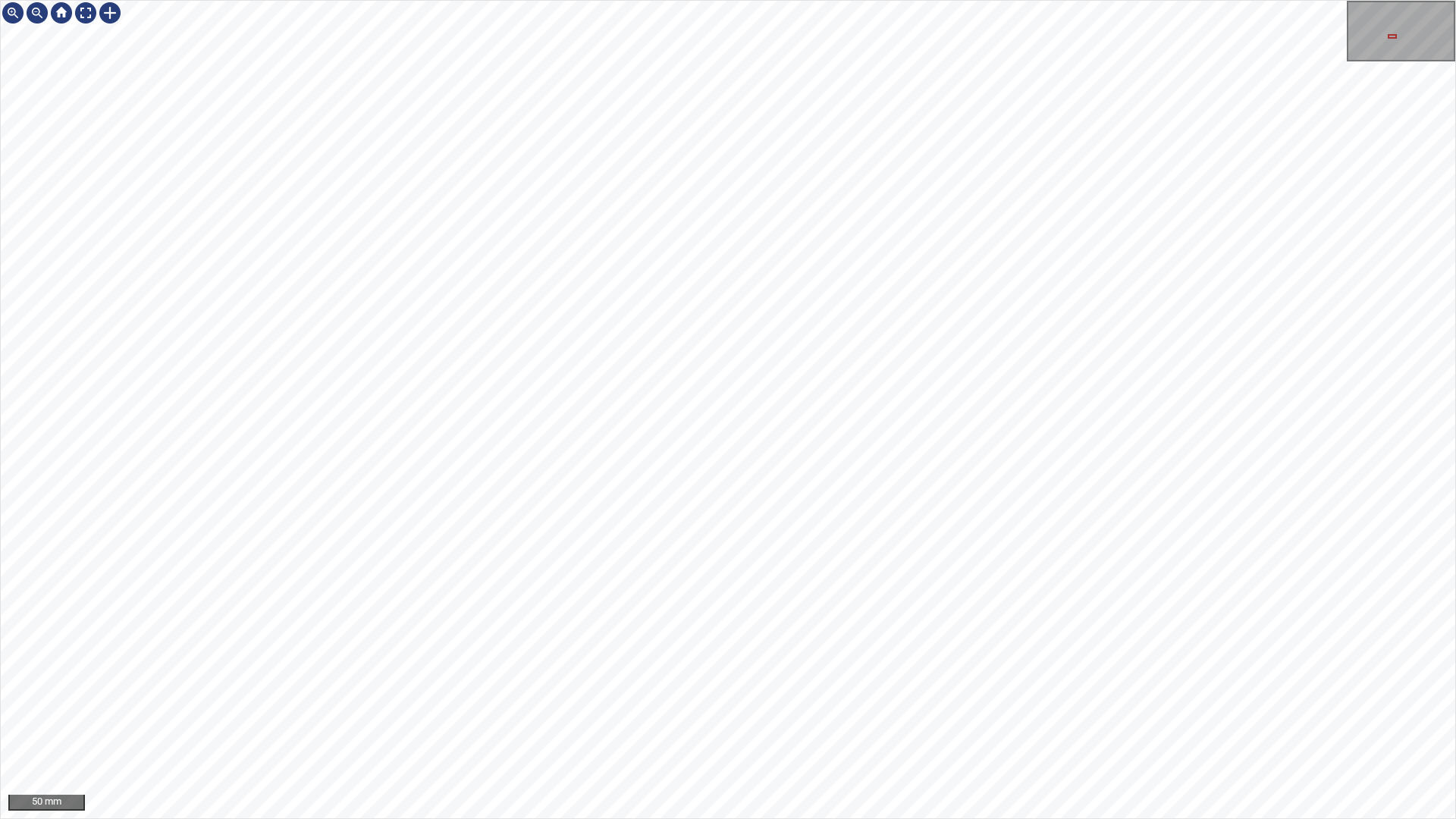
click at [794, 723] on div "50 mm" at bounding box center [728, 409] width 1456 height 819
click at [797, 723] on div "50 mm" at bounding box center [728, 409] width 1456 height 819
click at [706, 723] on div "50 mm" at bounding box center [728, 409] width 1456 height 819
click at [976, 0] on div "100 mm" at bounding box center [728, 409] width 1456 height 819
click at [639, 723] on div "100 mm" at bounding box center [728, 409] width 1456 height 819
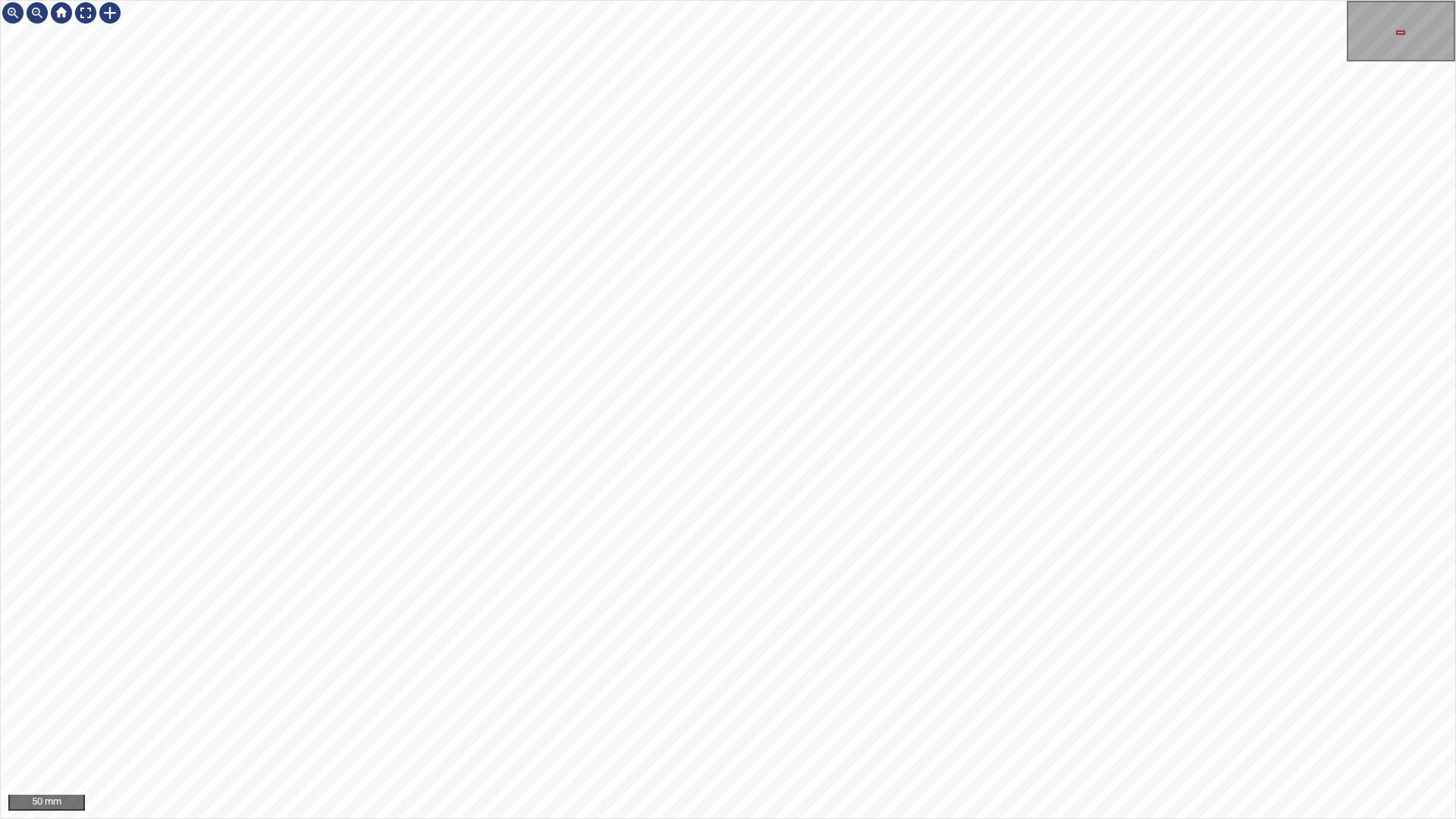
click at [942, 145] on div "50 mm" at bounding box center [728, 409] width 1456 height 819
click at [1089, 723] on div "50 mm" at bounding box center [728, 409] width 1456 height 819
click at [1016, 723] on div "100 mm" at bounding box center [728, 409] width 1456 height 819
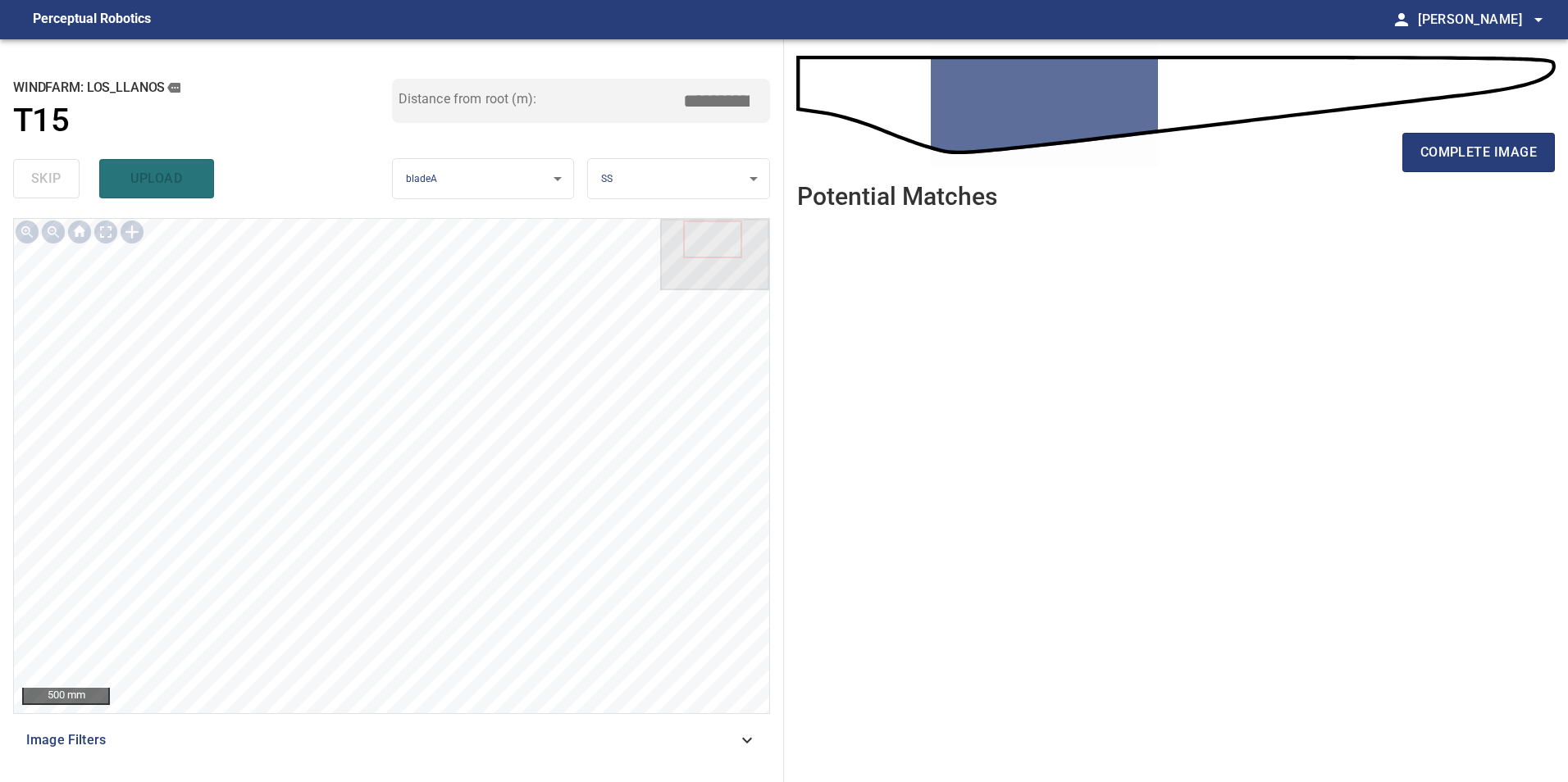
click at [516, 745] on span "Image Filters" at bounding box center [382, 740] width 711 height 20
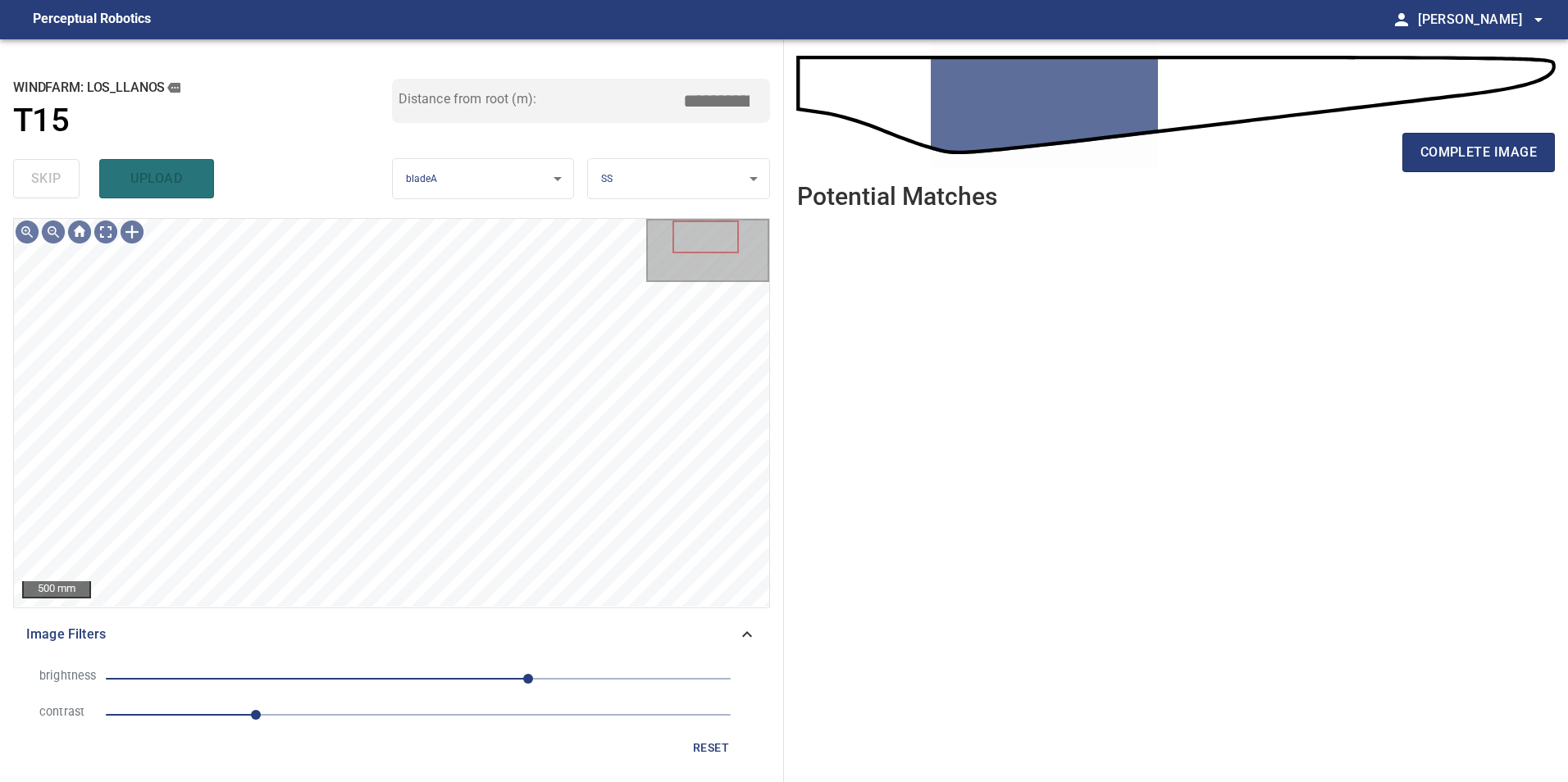
click at [335, 727] on li "contrast 1.2" at bounding box center [392, 715] width 730 height 36
drag, startPoint x: 392, startPoint y: 708, endPoint x: 355, endPoint y: 710, distance: 37.1
click at [391, 708] on span "1.2" at bounding box center [417, 716] width 625 height 23
drag, startPoint x: 386, startPoint y: 684, endPoint x: 481, endPoint y: 706, distance: 97.5
click at [388, 684] on span "90" at bounding box center [417, 679] width 625 height 23
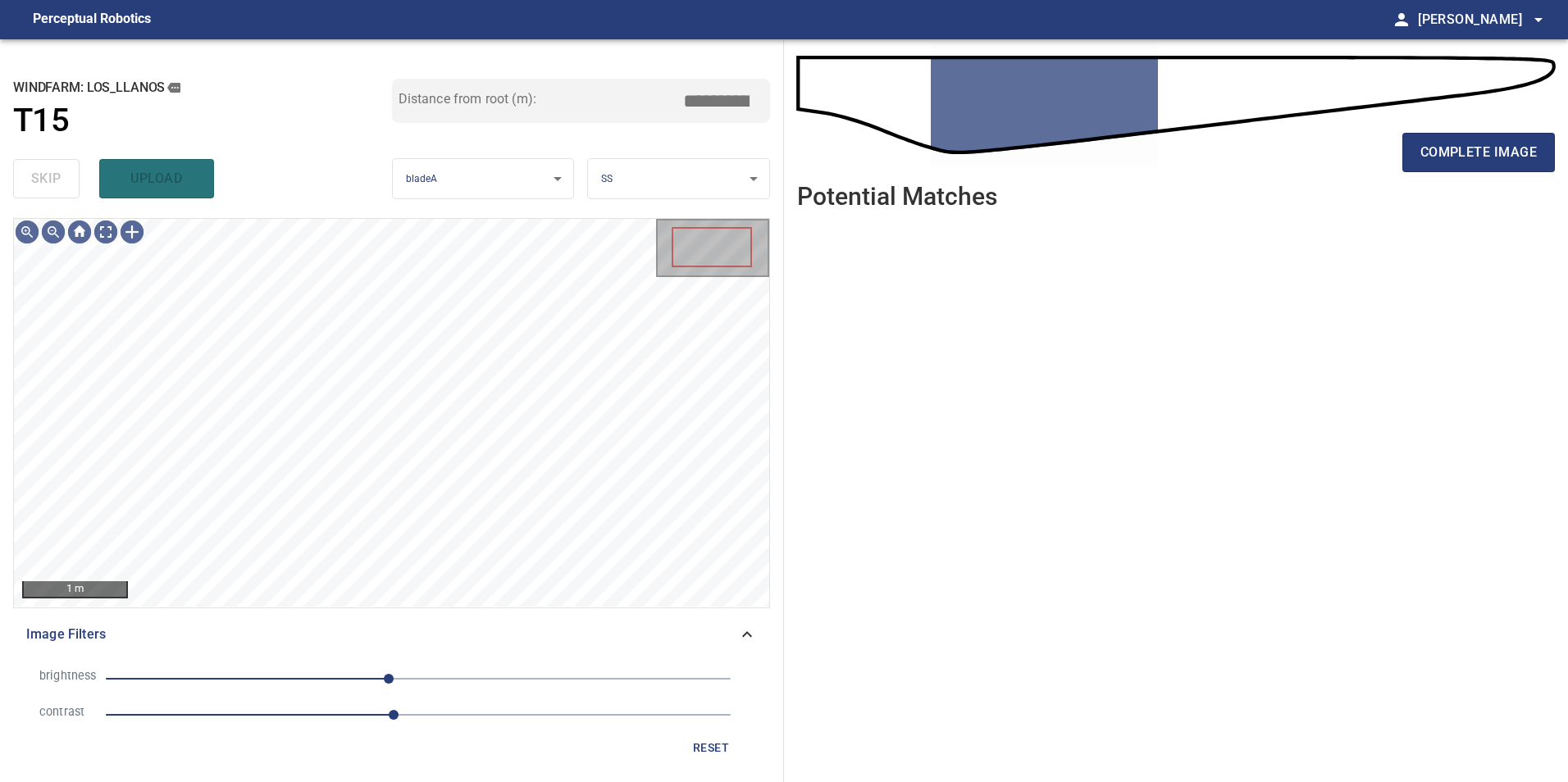
click at [449, 682] on span "-24" at bounding box center [417, 679] width 625 height 23
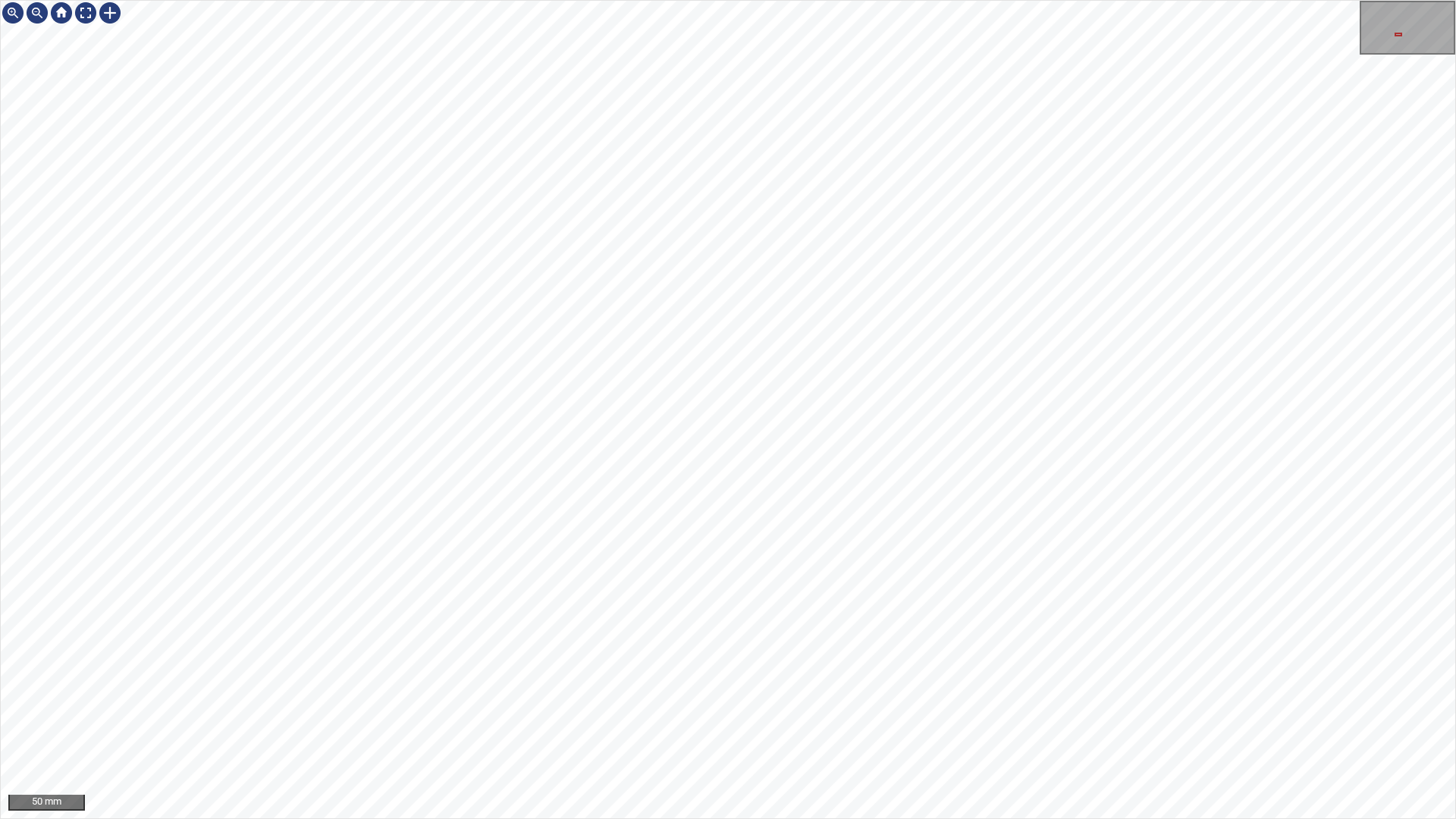
click at [724, 723] on div "50 mm" at bounding box center [728, 409] width 1456 height 819
click at [689, 723] on div "50 mm" at bounding box center [728, 409] width 1456 height 819
click at [787, 723] on div "50 mm" at bounding box center [728, 409] width 1456 height 819
click at [740, 723] on div "50 mm" at bounding box center [728, 409] width 1456 height 819
click at [745, 723] on div "50 mm" at bounding box center [728, 409] width 1456 height 819
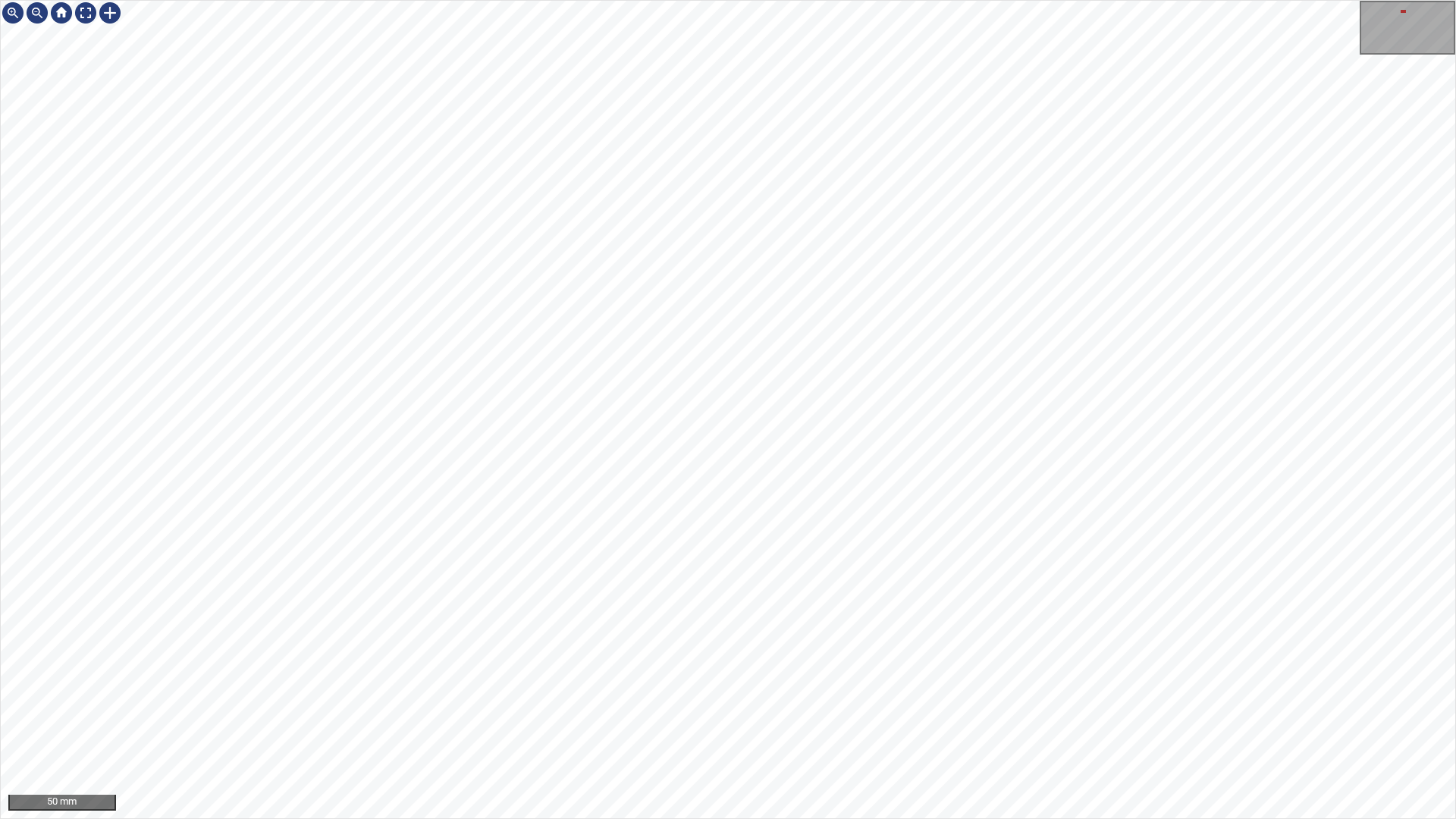
click at [720, 723] on div "50 mm" at bounding box center [728, 409] width 1456 height 819
click at [672, 723] on div "50 mm" at bounding box center [728, 409] width 1456 height 819
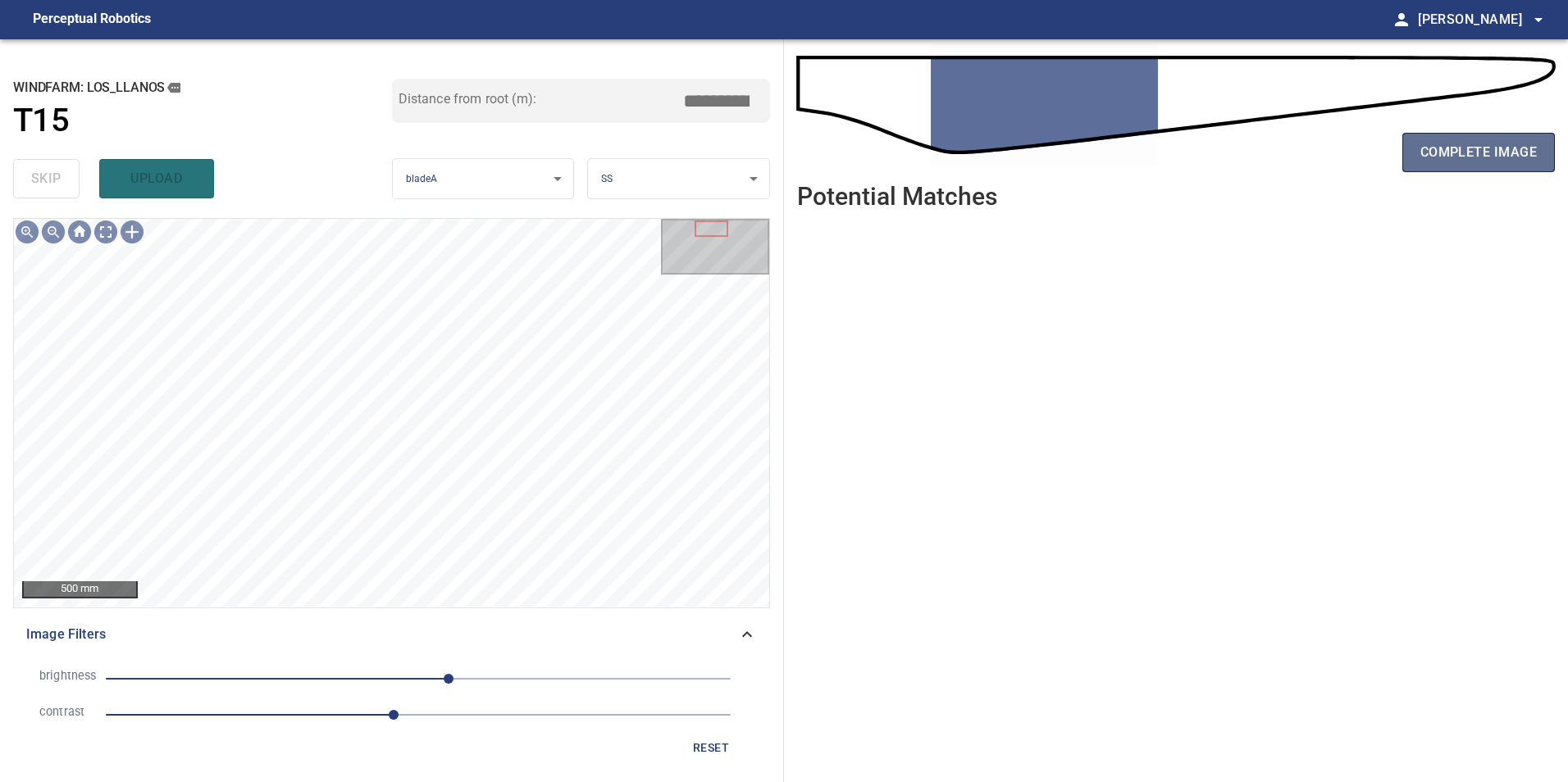
drag, startPoint x: 1480, startPoint y: 150, endPoint x: 1457, endPoint y: 152, distance: 23.1
click at [1479, 155] on span "complete image" at bounding box center [1478, 152] width 116 height 23
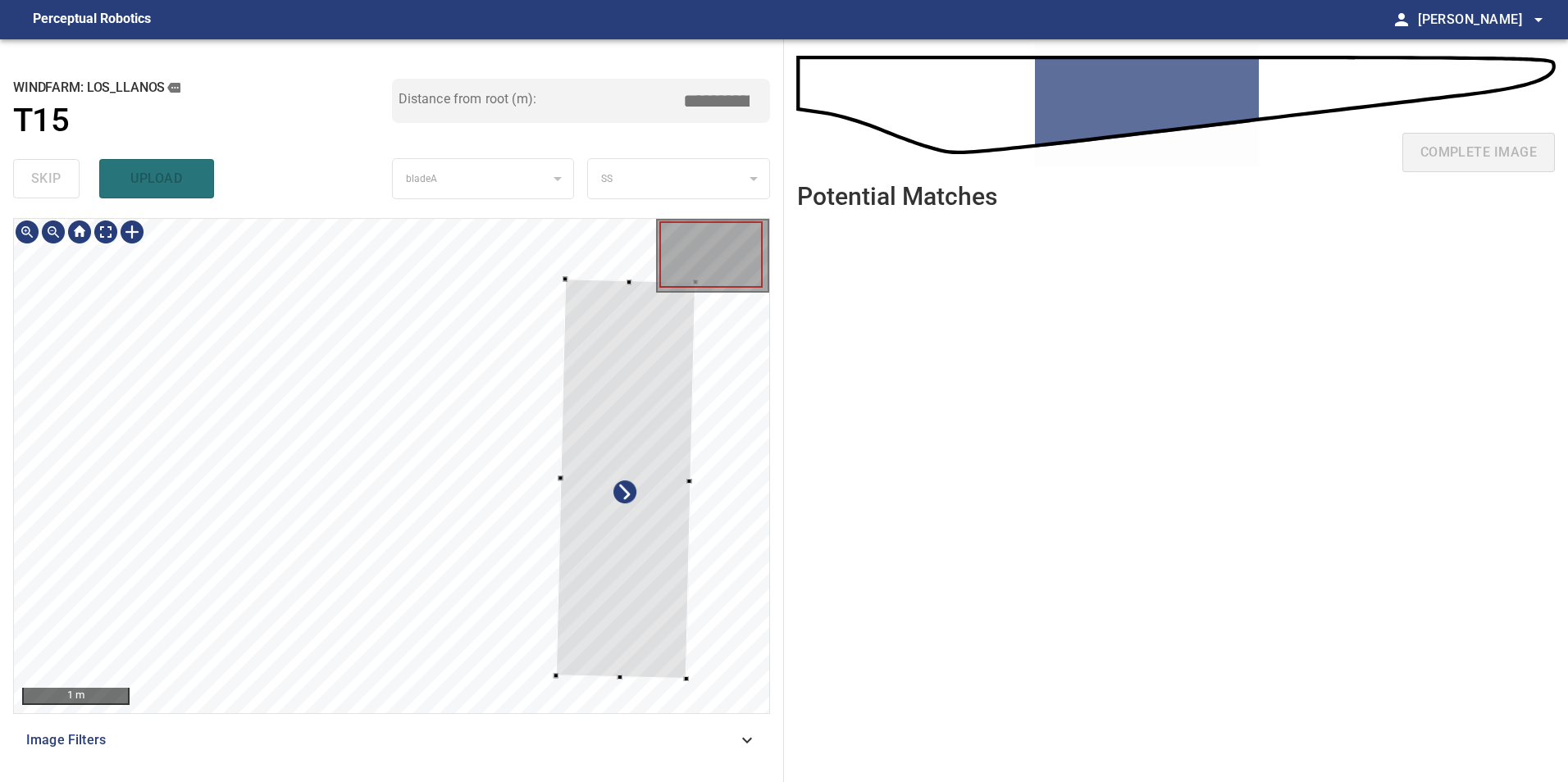
click at [616, 590] on div at bounding box center [625, 478] width 139 height 399
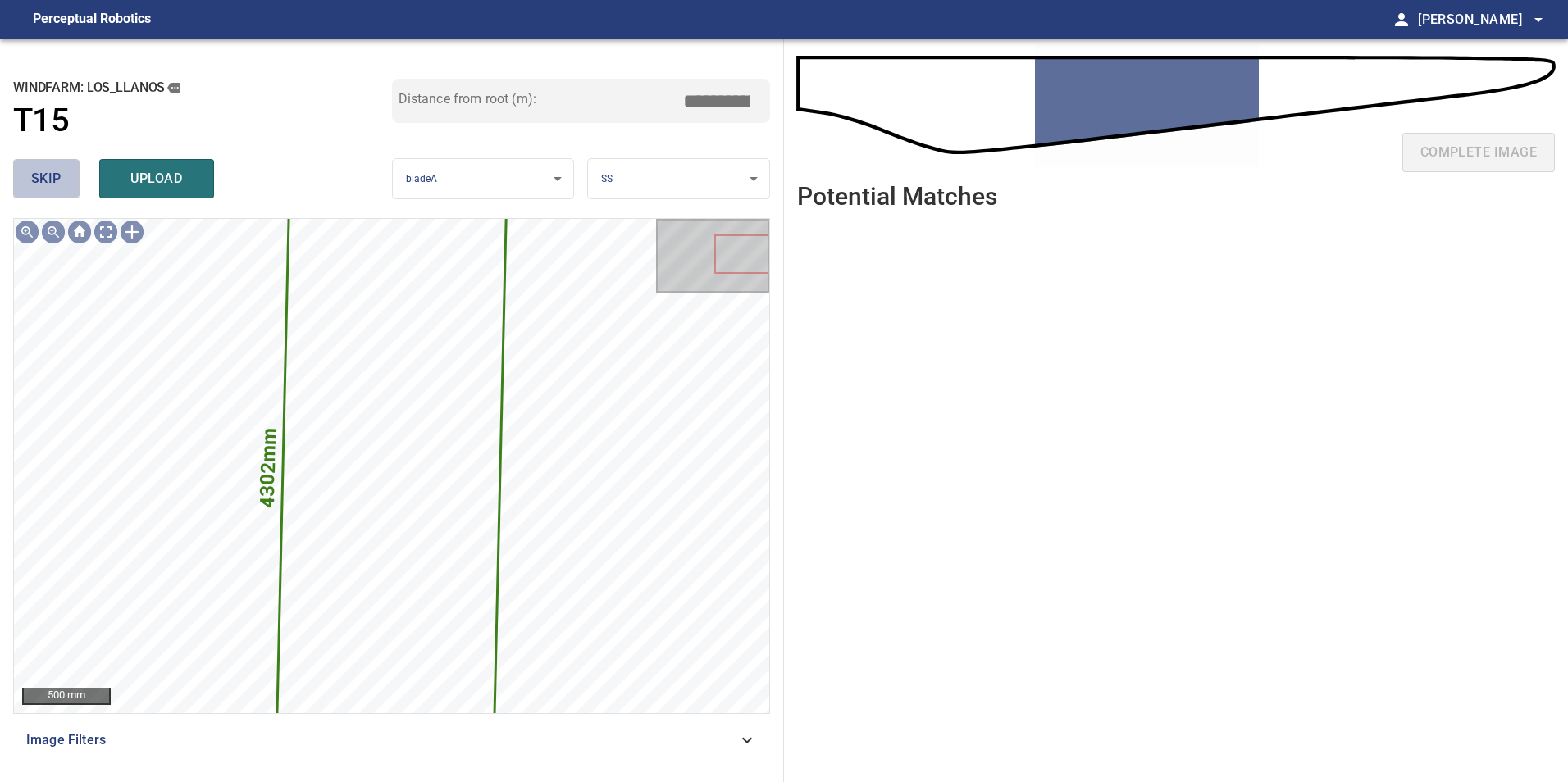
click at [54, 184] on span "skip" at bounding box center [46, 179] width 30 height 23
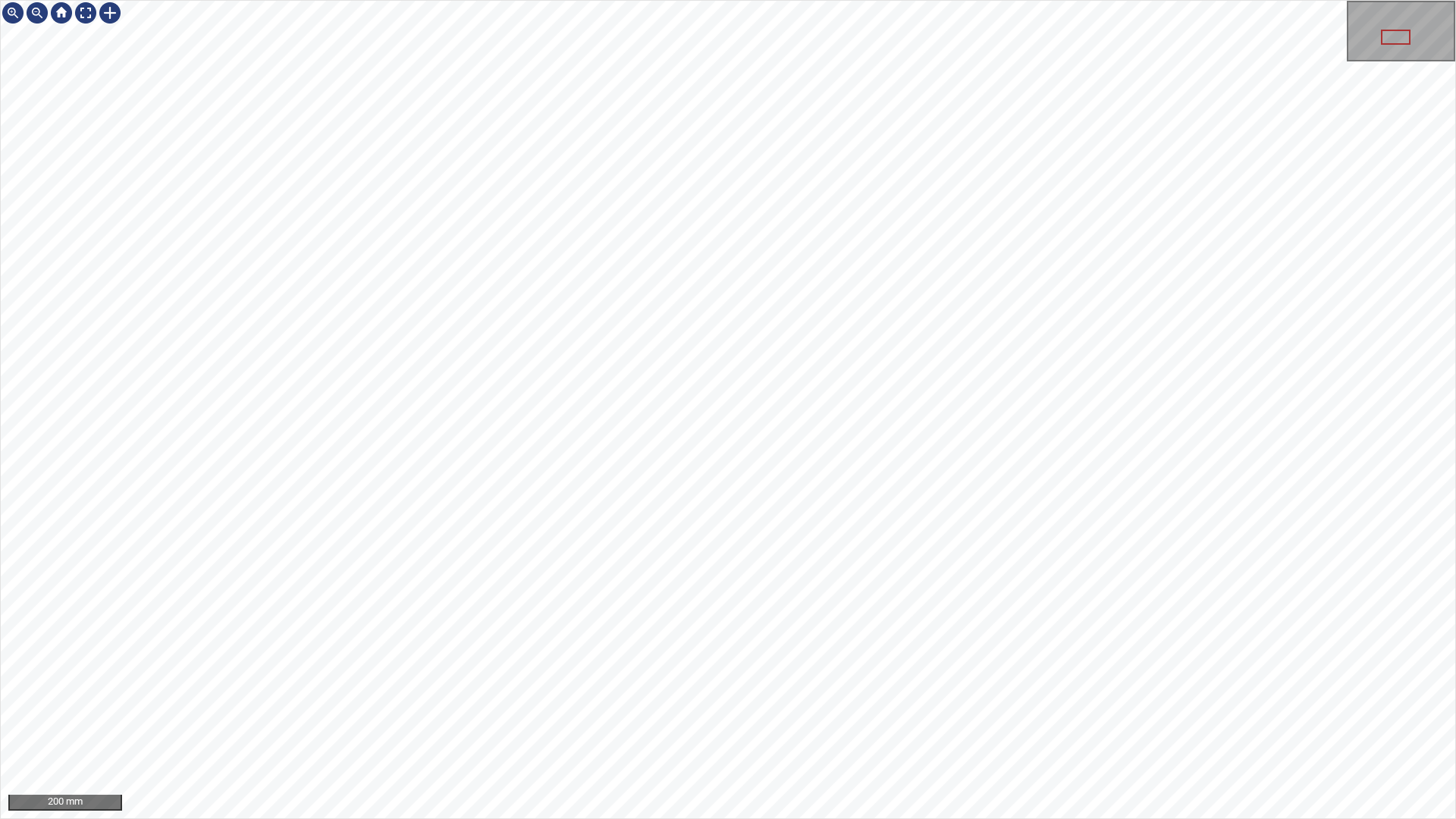
click at [743, 723] on div "200 mm" at bounding box center [728, 409] width 1456 height 819
click at [678, 723] on div "200 mm" at bounding box center [728, 409] width 1456 height 819
click at [885, 723] on div "100 mm" at bounding box center [728, 409] width 1456 height 819
click at [813, 723] on div "100 mm" at bounding box center [728, 409] width 1456 height 819
click at [776, 723] on div "100 mm" at bounding box center [728, 409] width 1456 height 819
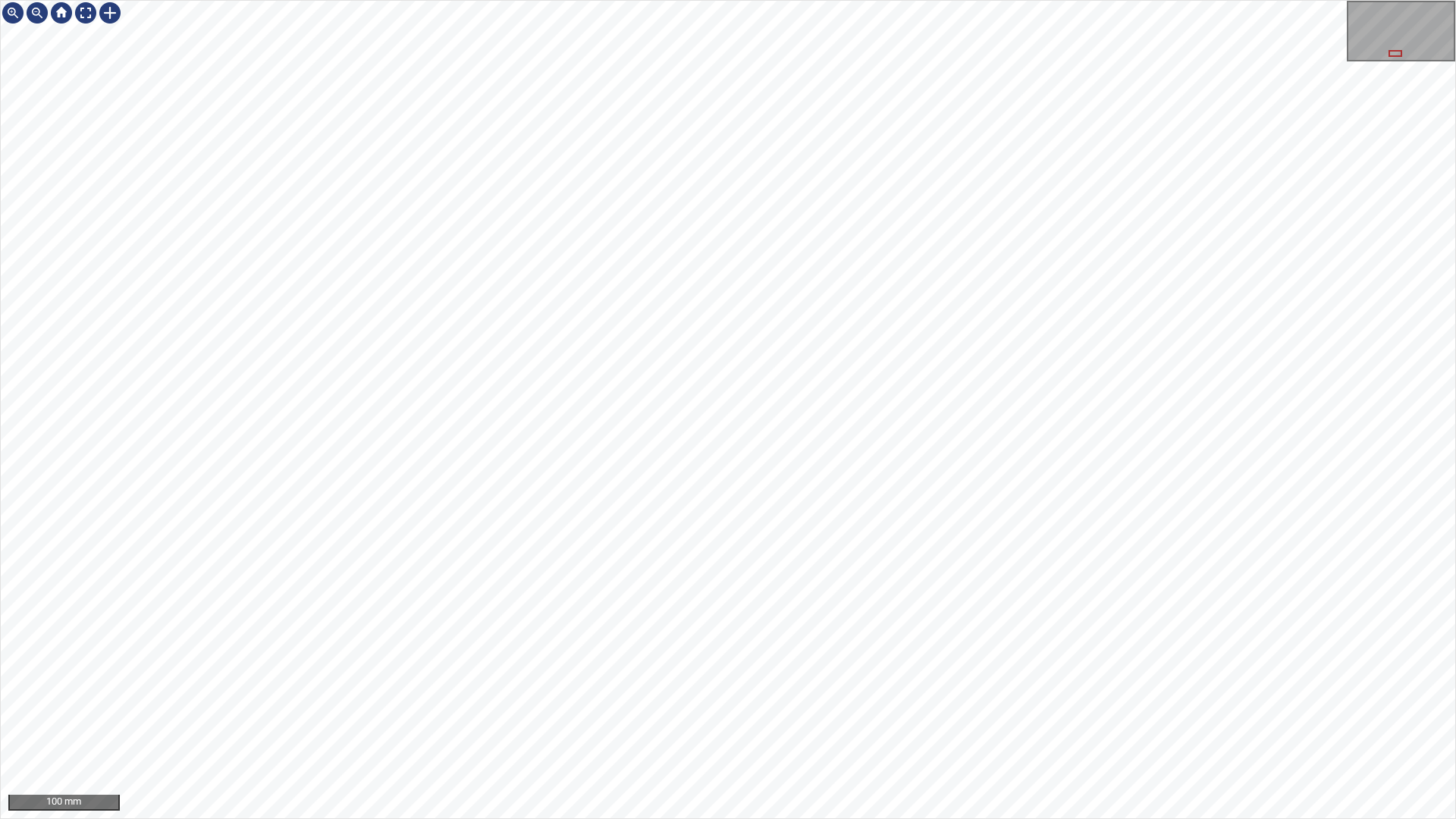
click at [723, 723] on div "100 mm" at bounding box center [728, 409] width 1456 height 819
click at [916, 723] on div "100 mm" at bounding box center [728, 409] width 1456 height 819
click at [896, 723] on div "100 mm" at bounding box center [728, 409] width 1456 height 819
click at [1116, 0] on div "100 mm" at bounding box center [728, 409] width 1456 height 819
click at [1198, 723] on div "100 mm" at bounding box center [728, 409] width 1456 height 819
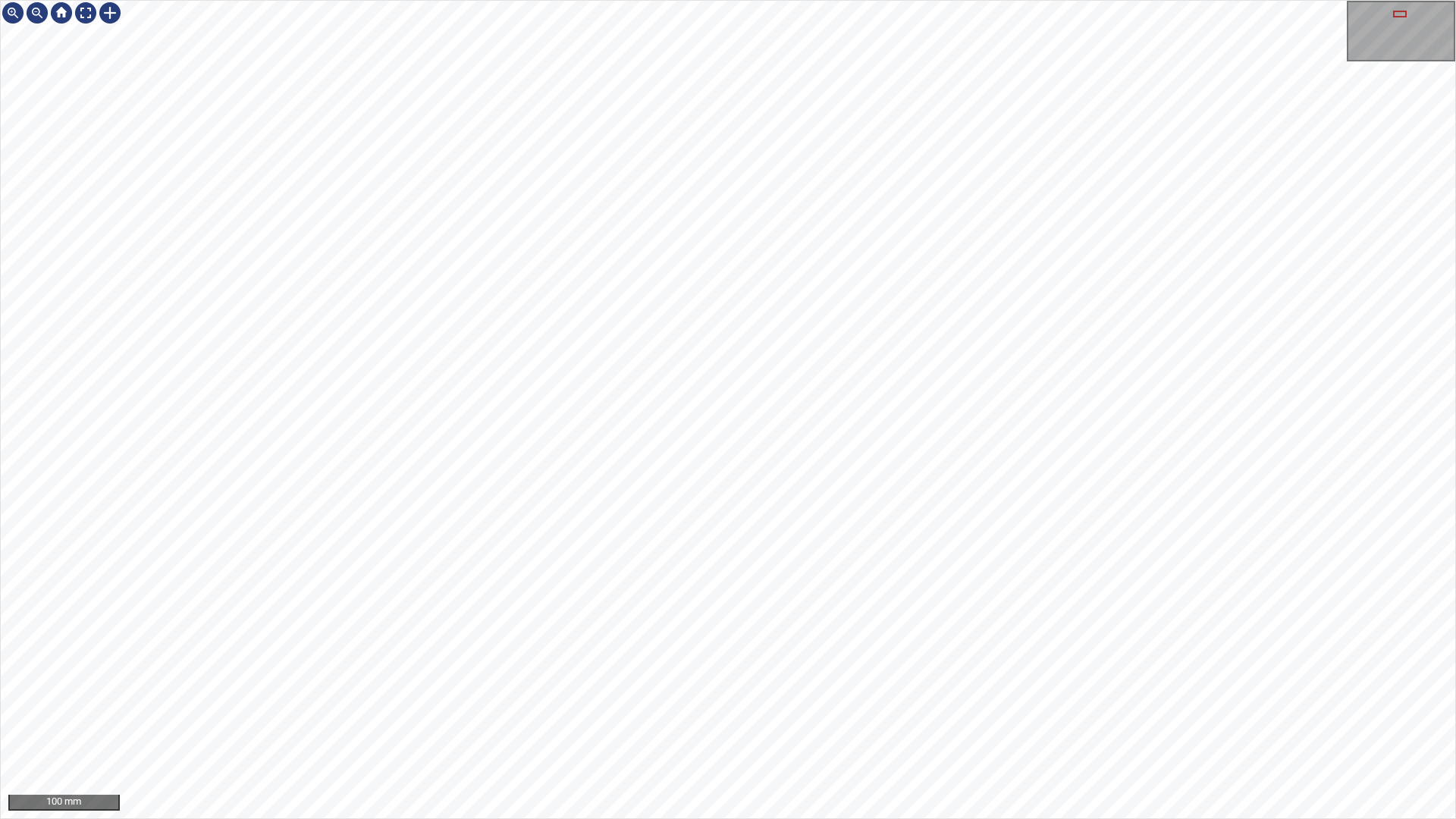
click at [1097, 723] on div "100 mm" at bounding box center [728, 409] width 1456 height 819
click at [989, 723] on div "100 mm" at bounding box center [728, 409] width 1456 height 819
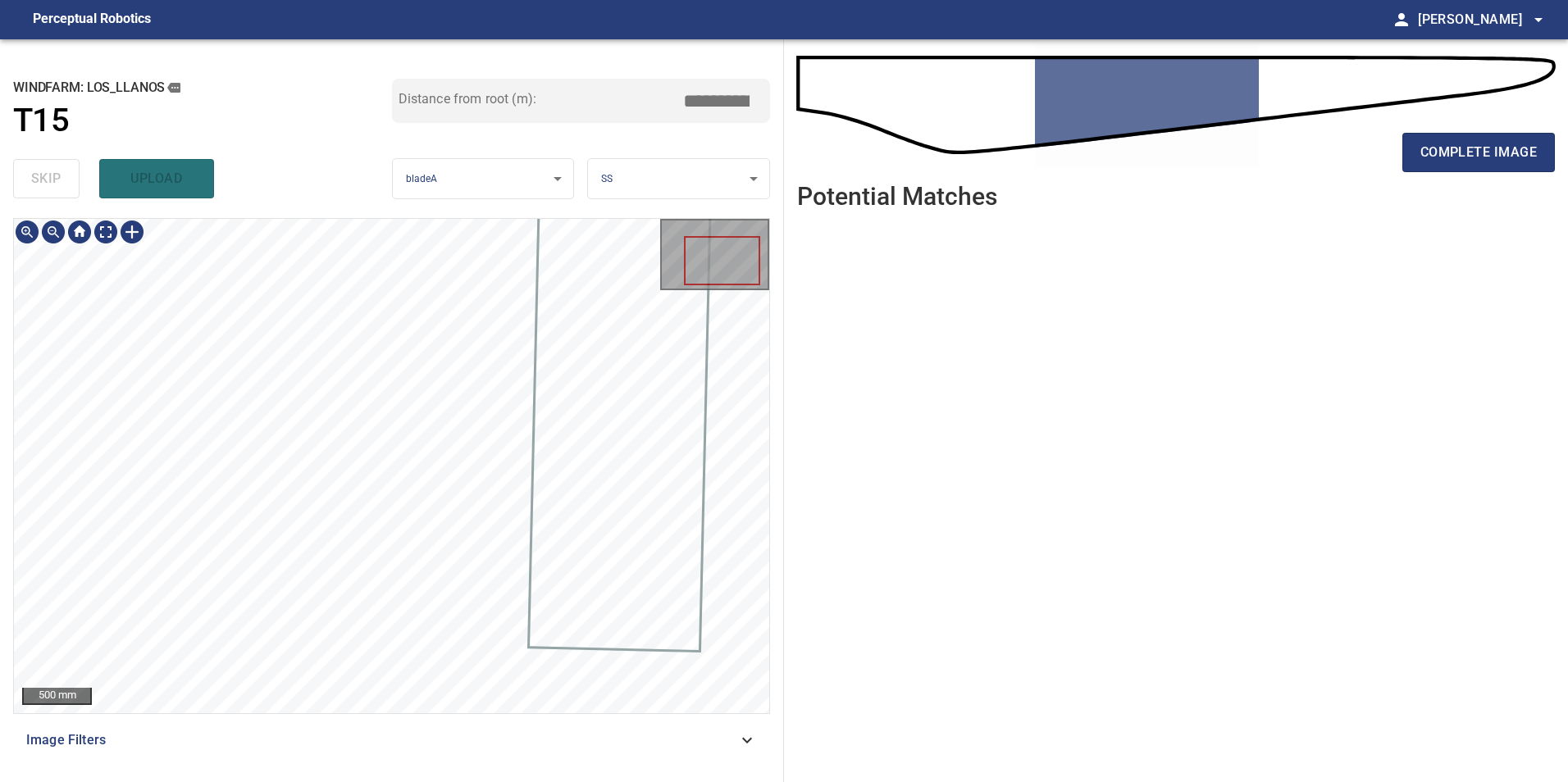
click at [647, 731] on span "Image Filters" at bounding box center [382, 740] width 711 height 20
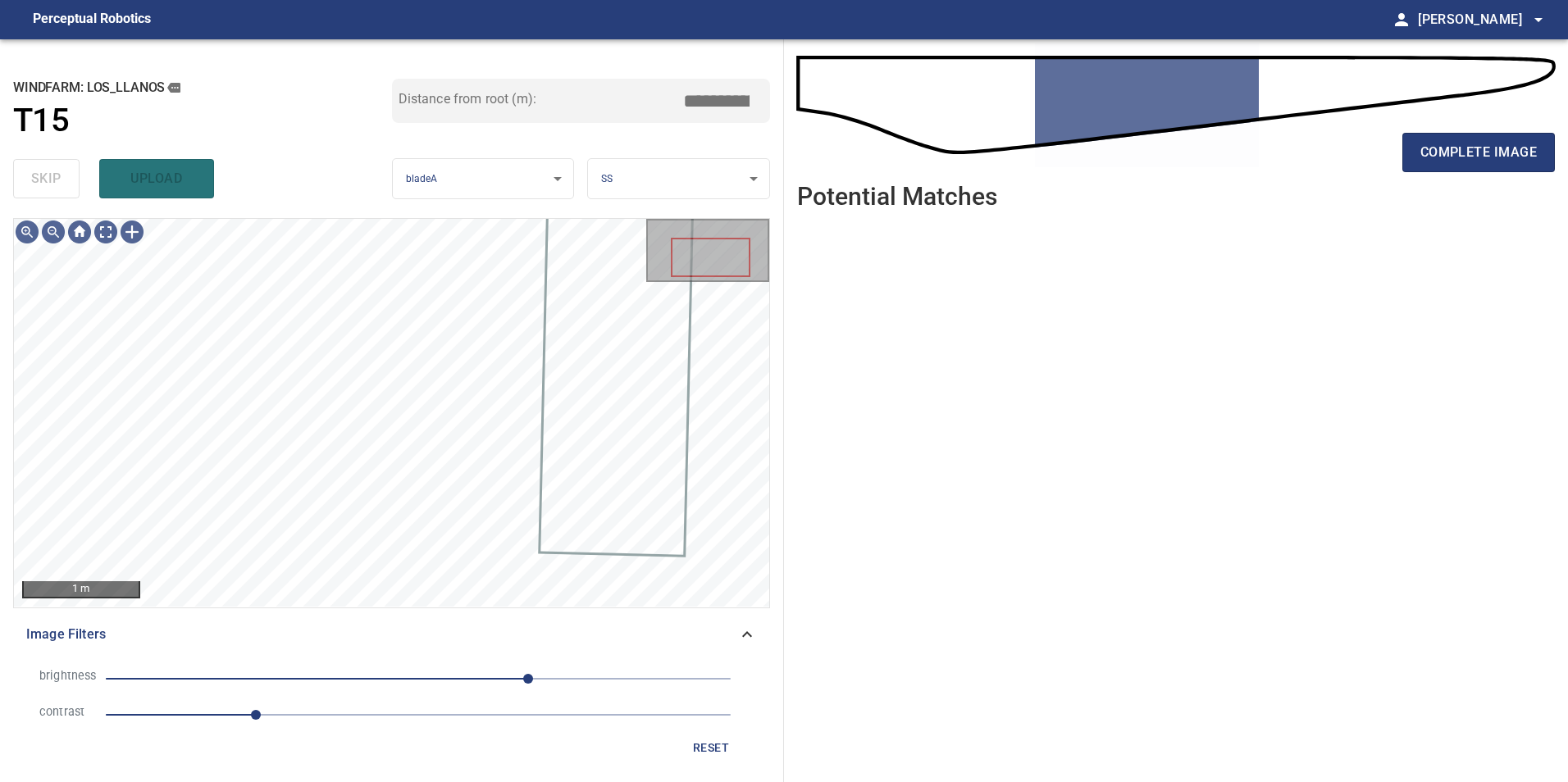
click at [370, 715] on span "1.2" at bounding box center [417, 716] width 625 height 23
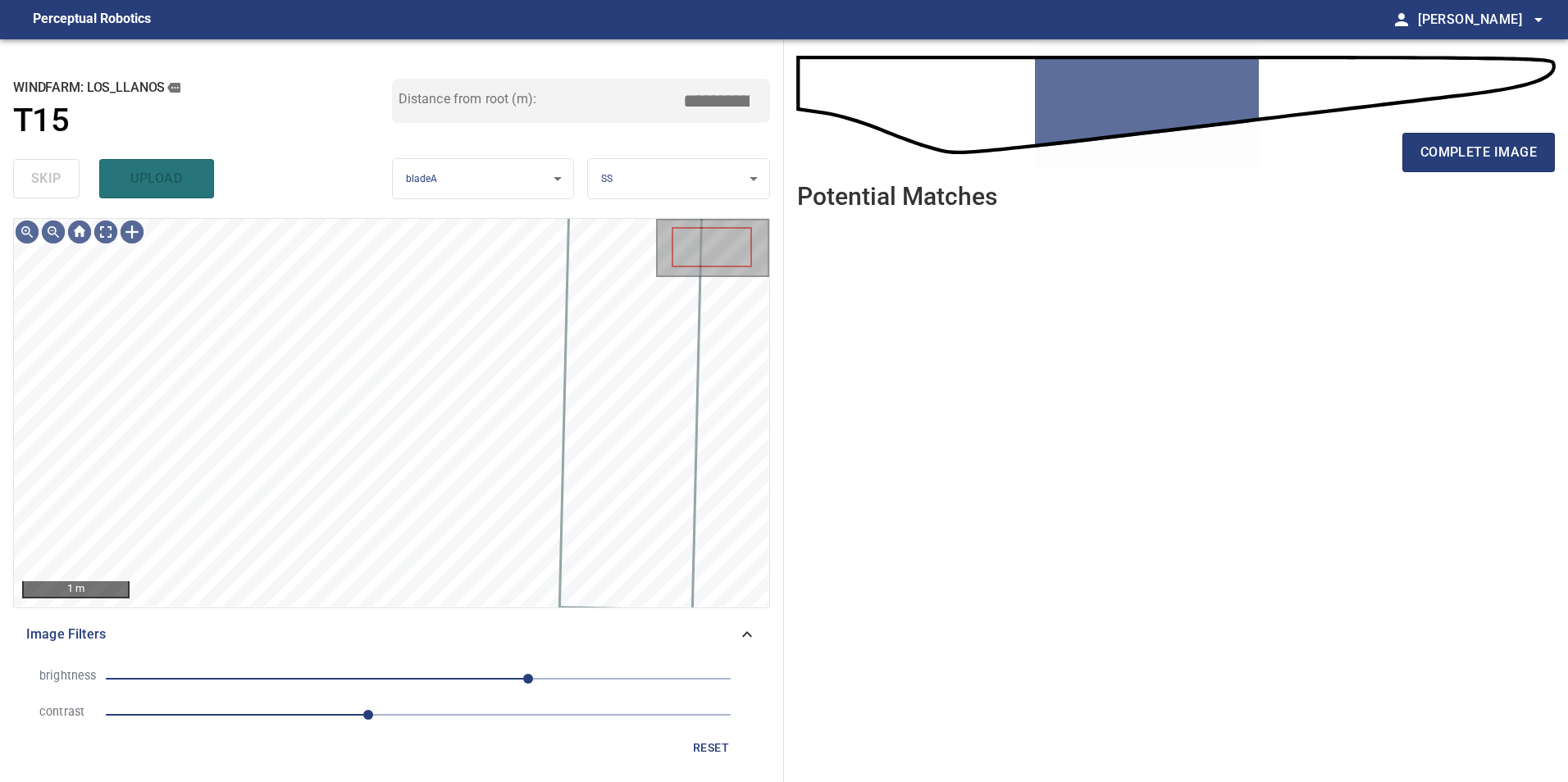
click at [421, 684] on span "90" at bounding box center [417, 679] width 625 height 23
click at [387, 678] on span "2" at bounding box center [417, 679] width 625 height 23
drag, startPoint x: 464, startPoint y: 679, endPoint x: 437, endPoint y: 682, distance: 27.2
click at [458, 681] on span "36" at bounding box center [417, 679] width 625 height 23
drag, startPoint x: 400, startPoint y: 682, endPoint x: 415, endPoint y: 683, distance: 15.0
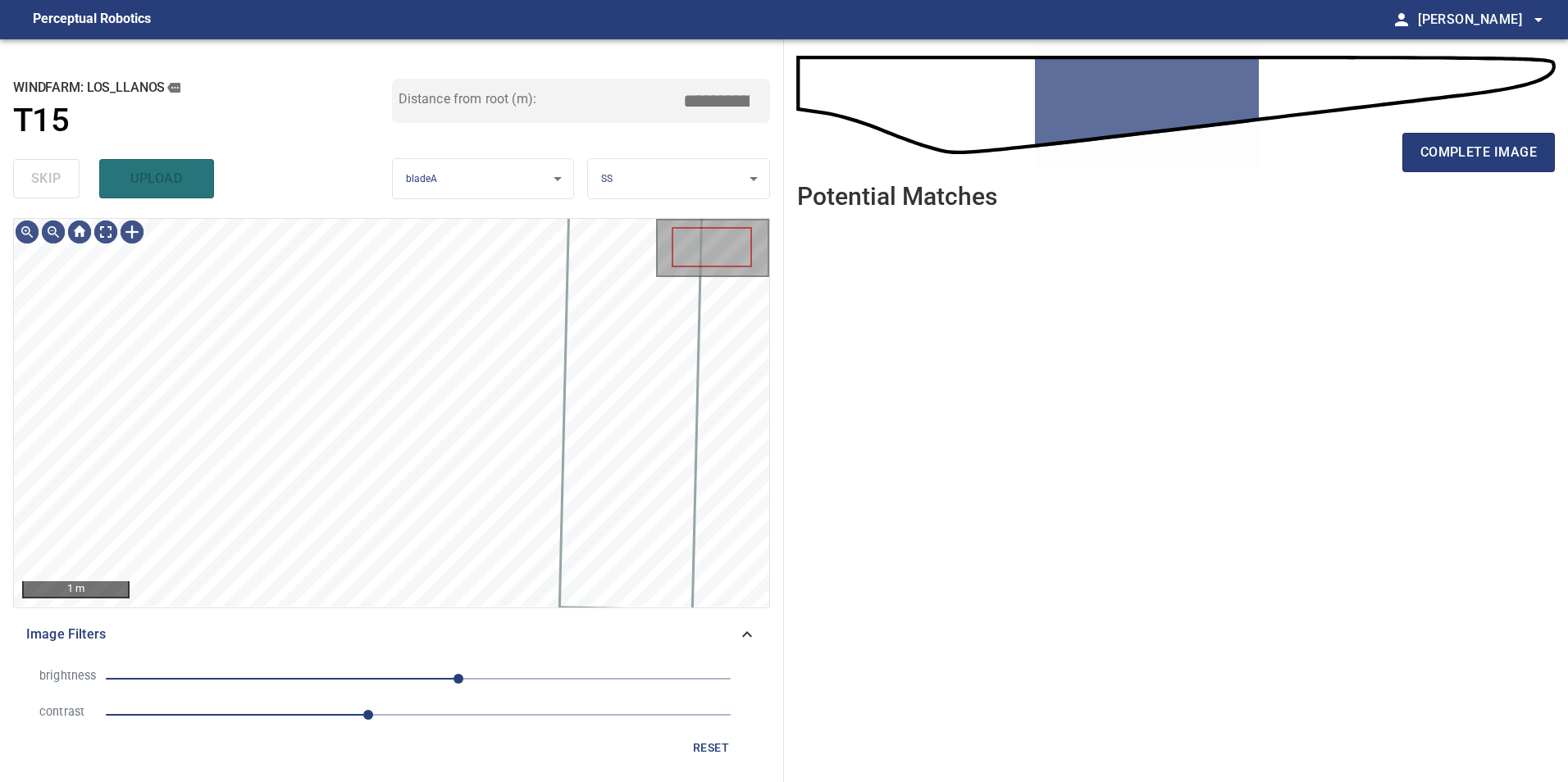
click at [402, 683] on span "33" at bounding box center [417, 679] width 625 height 23
click at [433, 683] on span "13" at bounding box center [417, 679] width 625 height 23
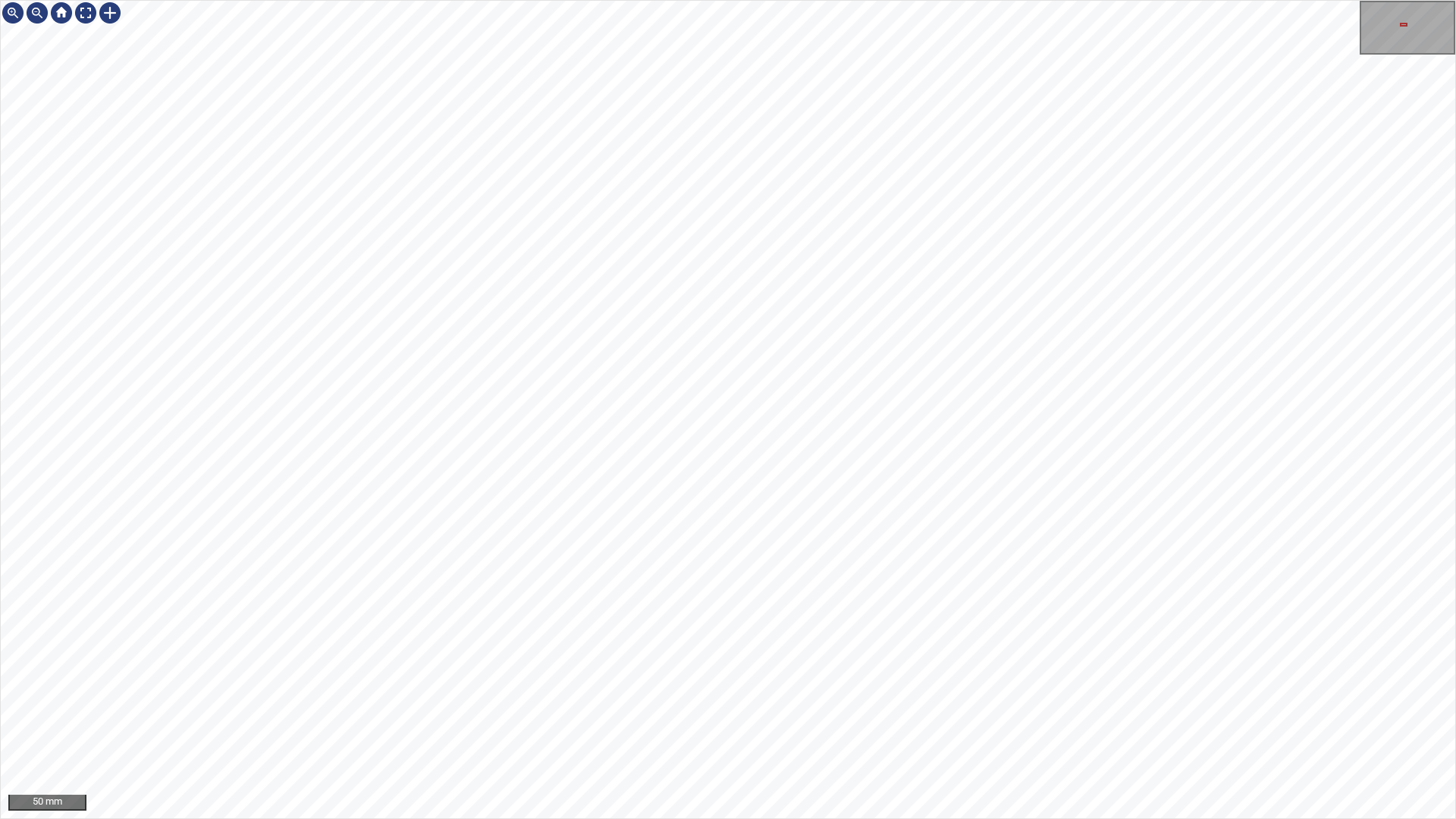
click at [659, 0] on div "50 mm" at bounding box center [728, 409] width 1456 height 819
click at [602, 0] on div "100 mm" at bounding box center [728, 409] width 1456 height 819
click at [650, 723] on div "50 mm" at bounding box center [728, 409] width 1456 height 819
click at [821, 723] on div "100 mm" at bounding box center [728, 409] width 1456 height 819
click at [749, 0] on div "50 mm" at bounding box center [728, 409] width 1456 height 819
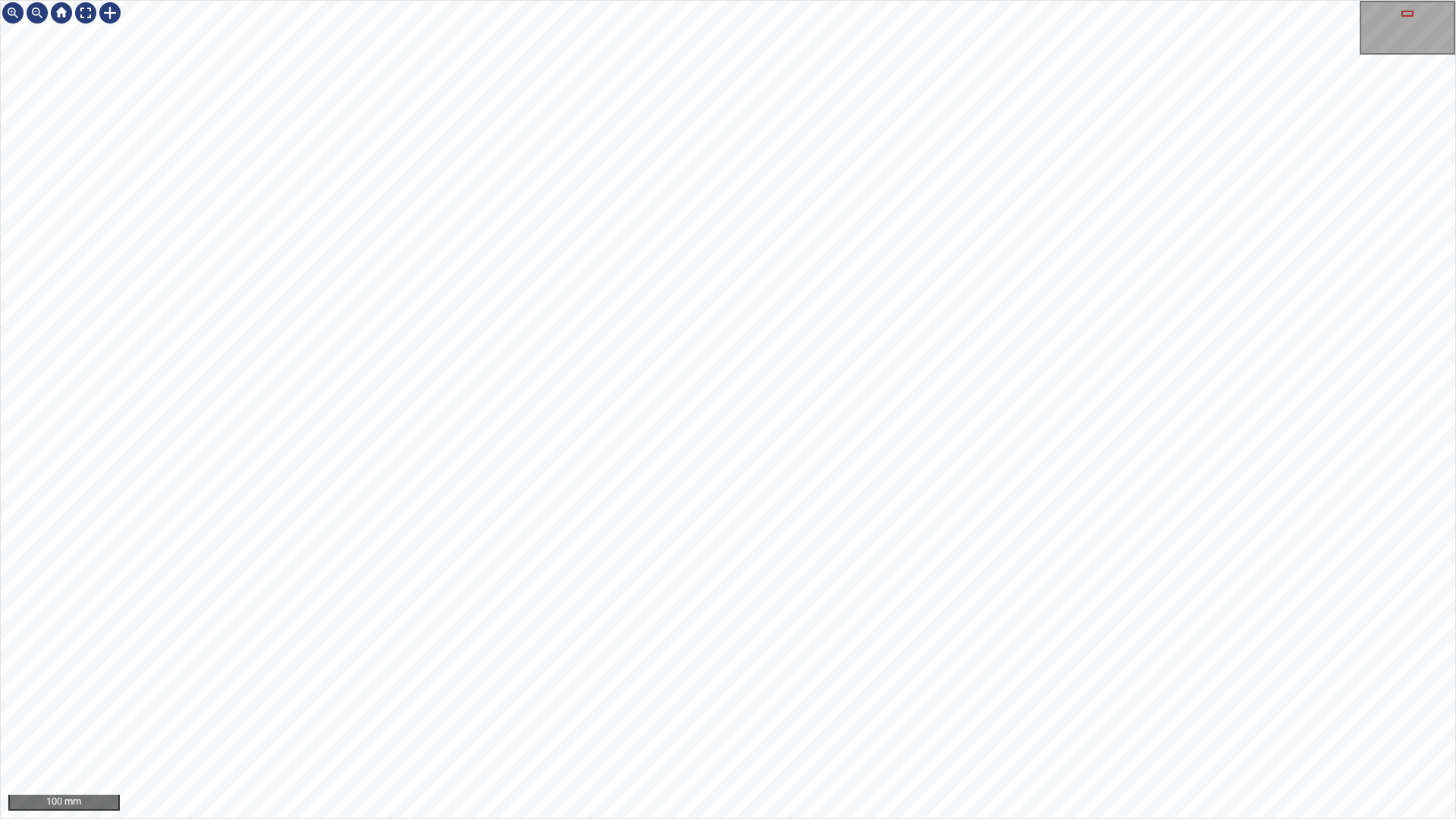
click at [1112, 723] on div "100 mm" at bounding box center [728, 409] width 1456 height 819
click at [715, 0] on div "50 mm" at bounding box center [728, 409] width 1456 height 819
click at [736, 723] on div "100 mm" at bounding box center [728, 409] width 1456 height 819
click at [88, 14] on div at bounding box center [86, 13] width 25 height 25
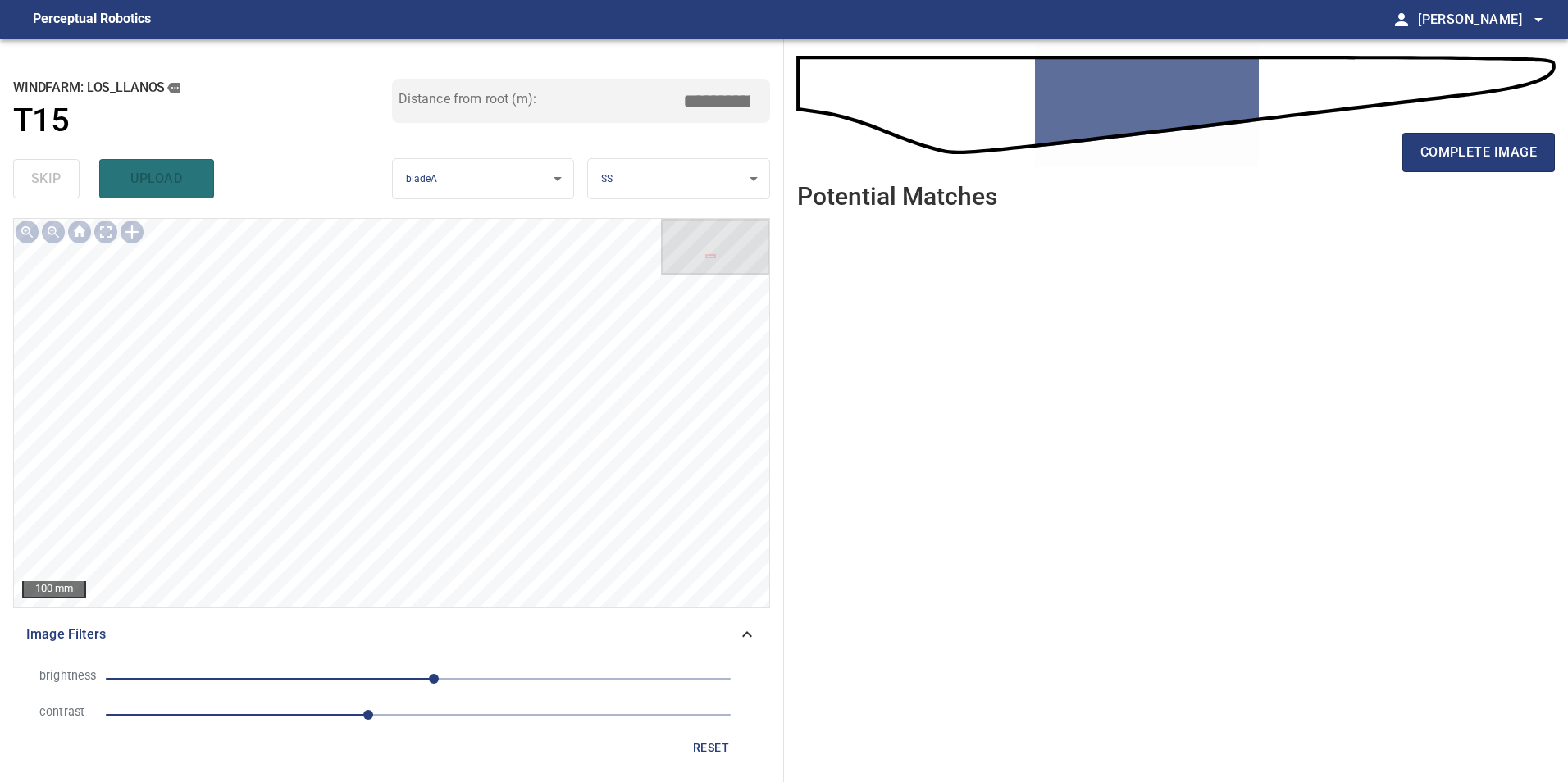
click at [469, 708] on span "2.1" at bounding box center [417, 716] width 625 height 23
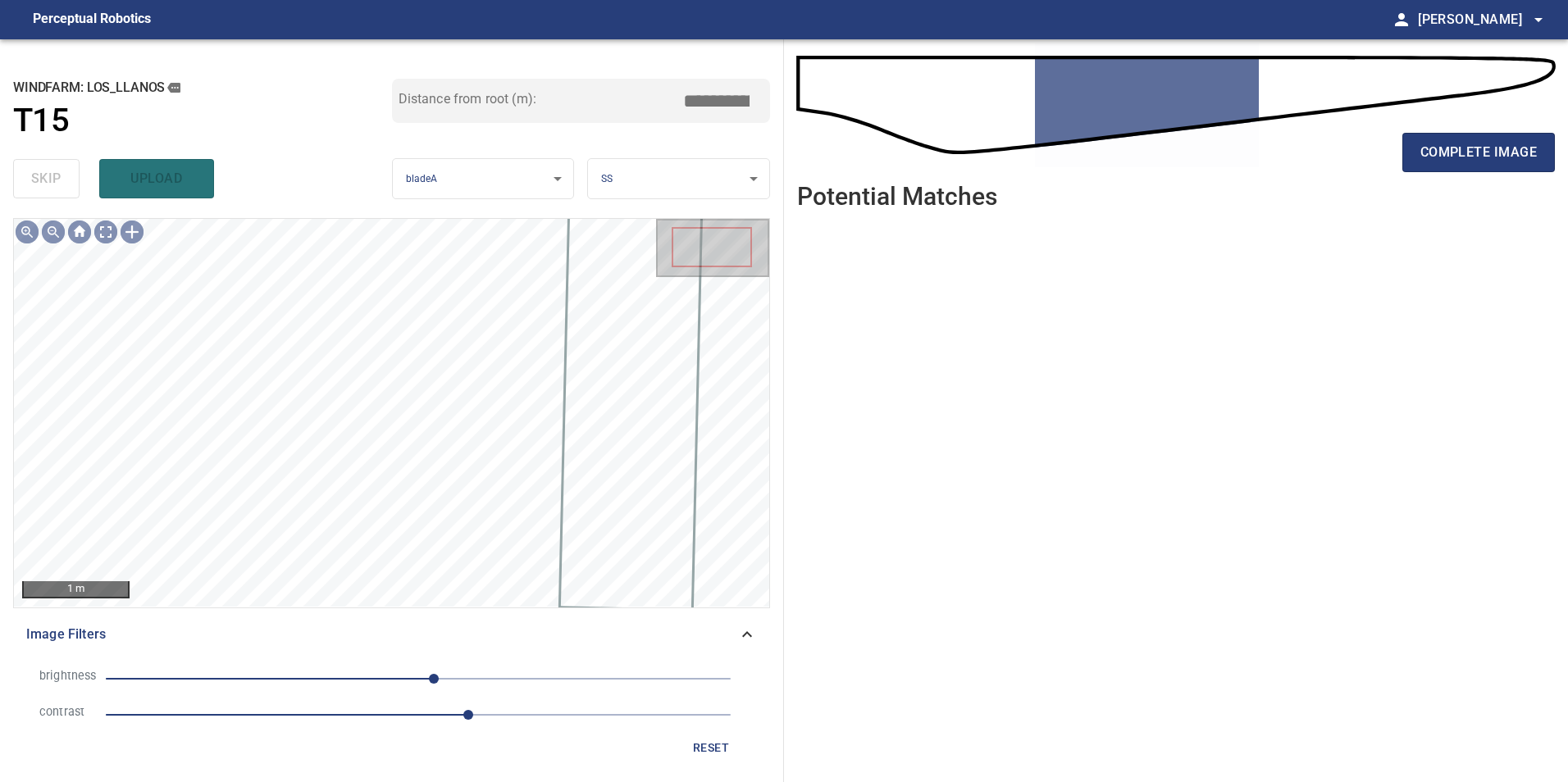
click at [269, 678] on span "13" at bounding box center [417, 679] width 625 height 23
click at [309, 678] on span "-89" at bounding box center [417, 679] width 625 height 23
drag, startPoint x: 346, startPoint y: 678, endPoint x: 376, endPoint y: 678, distance: 30.0
click at [347, 678] on span "-89" at bounding box center [417, 679] width 625 height 23
click at [398, 678] on span "-58" at bounding box center [417, 679] width 625 height 23
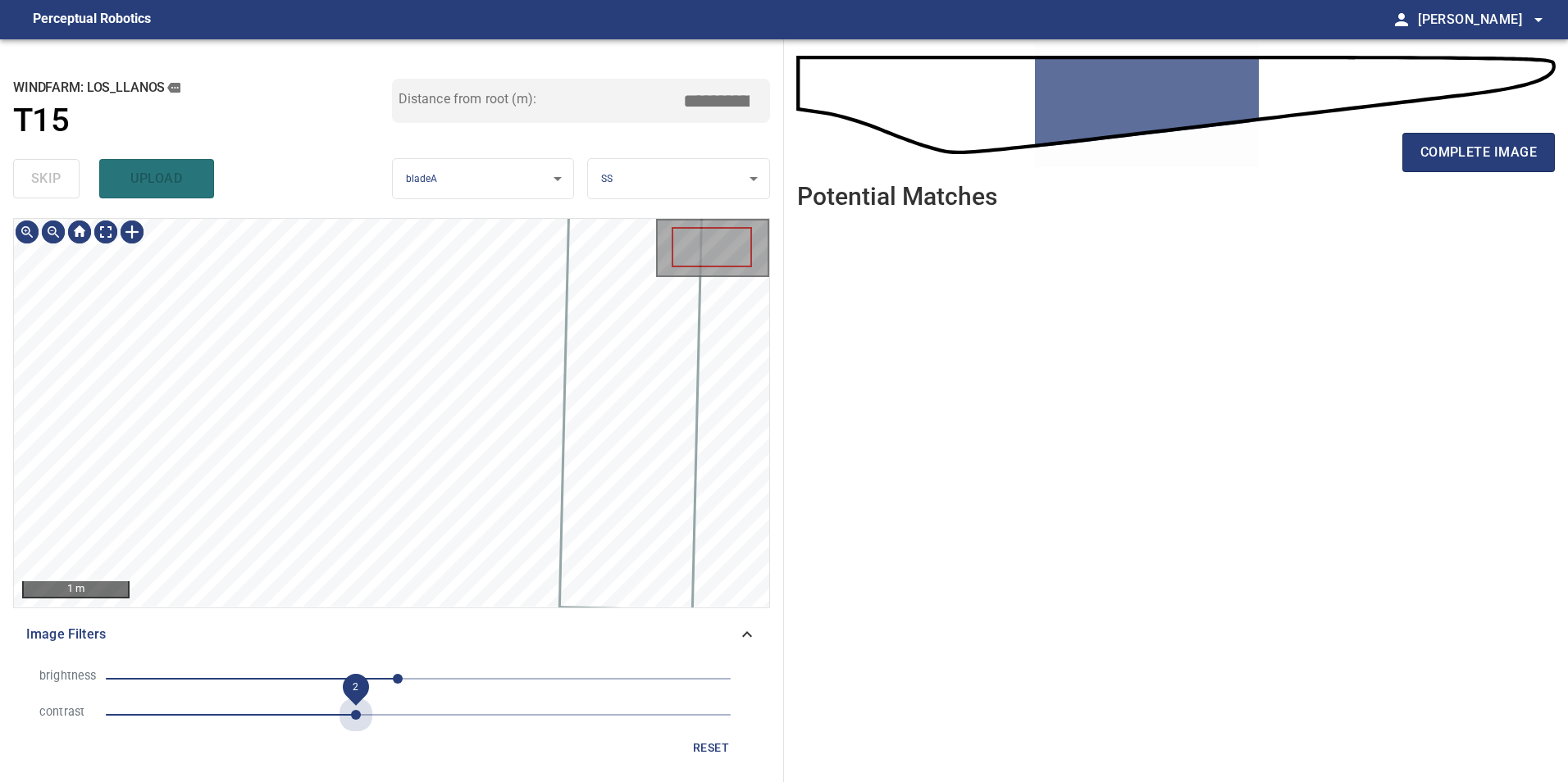
click at [356, 710] on span "2" at bounding box center [417, 716] width 625 height 23
click at [381, 711] on span "2" at bounding box center [417, 716] width 625 height 23
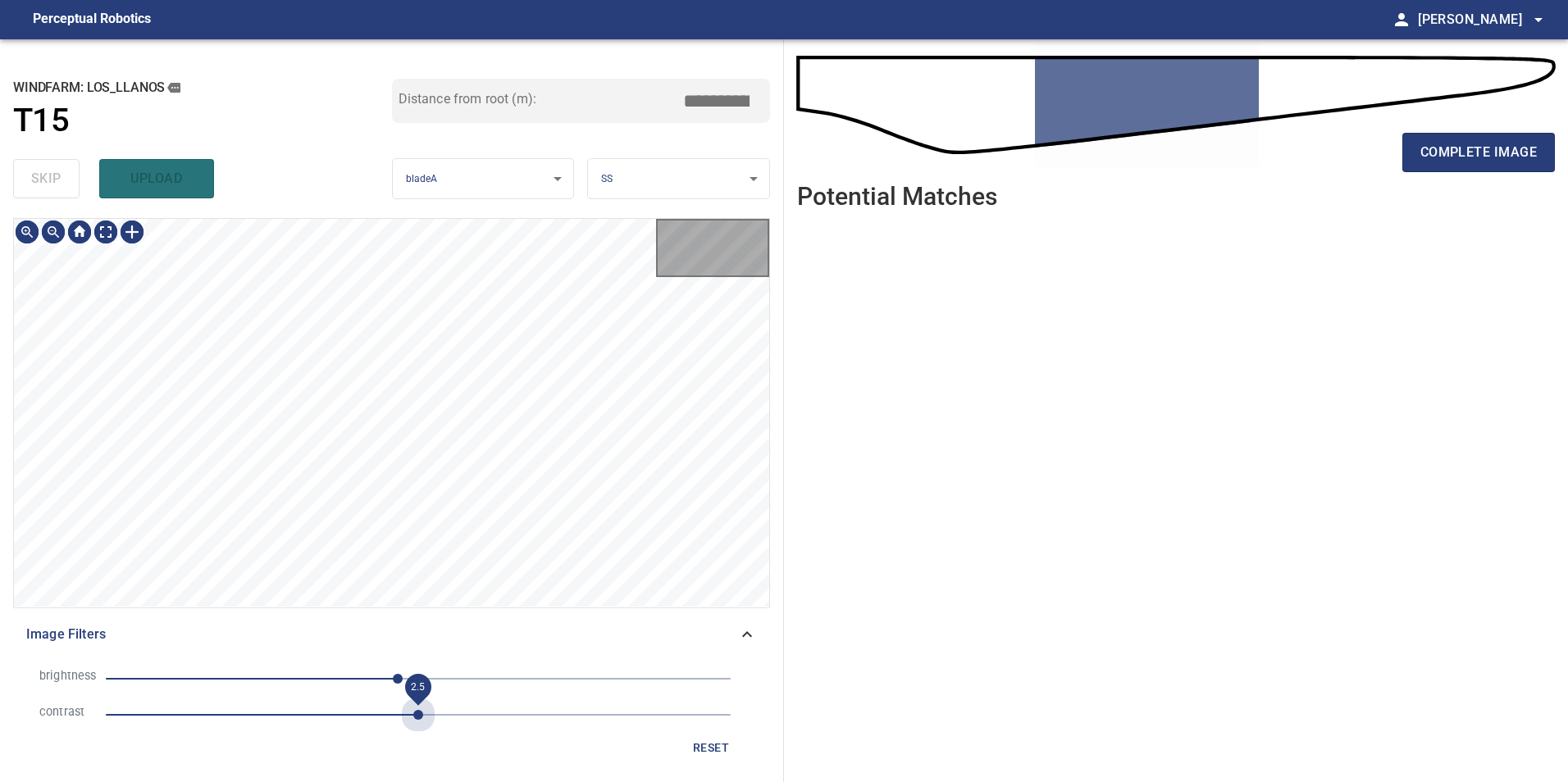
click at [413, 710] on span "2.5" at bounding box center [417, 716] width 625 height 23
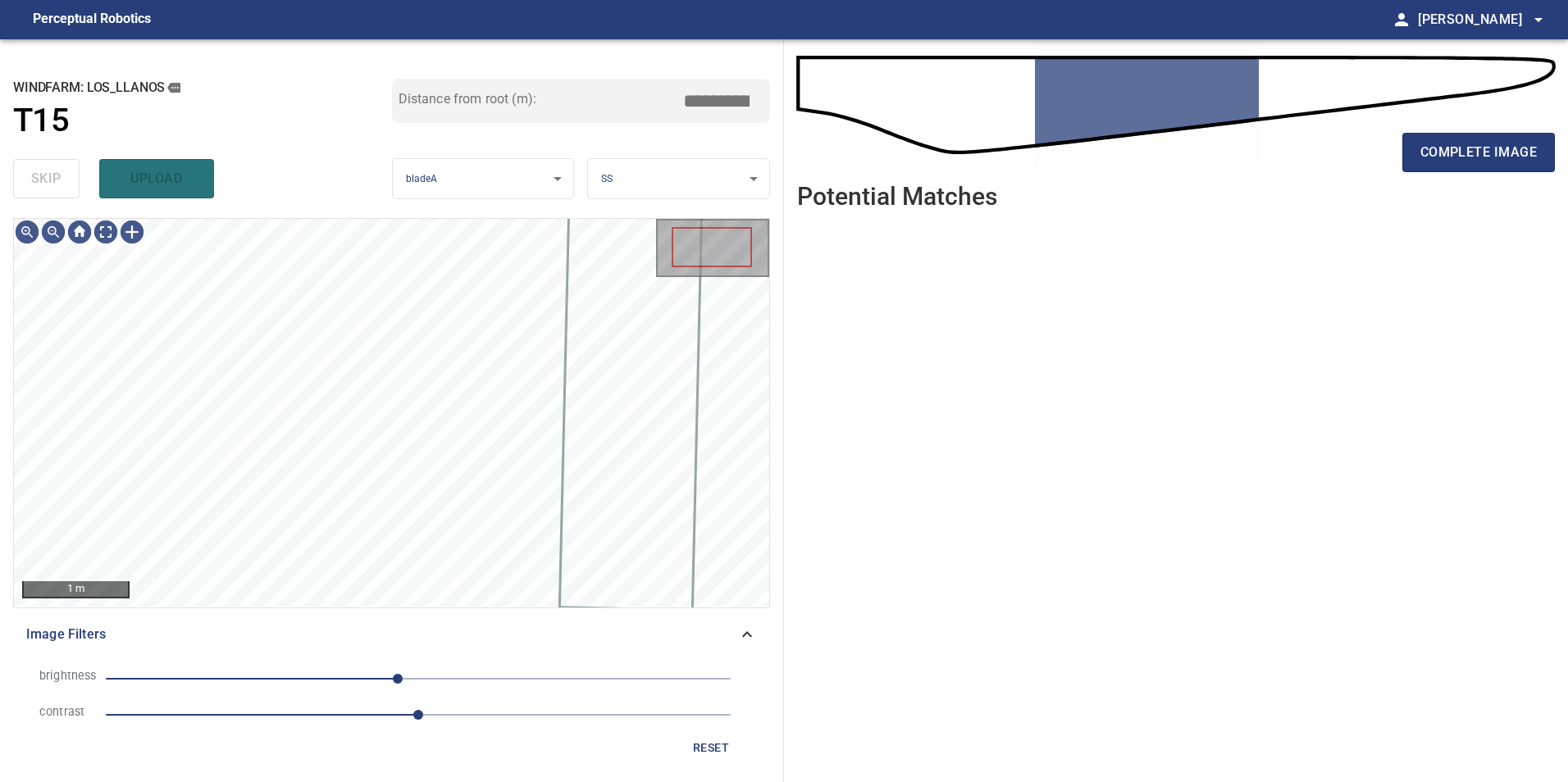
click at [423, 710] on span "2.5" at bounding box center [417, 715] width 10 height 10
click at [487, 715] on span "2.6" at bounding box center [417, 716] width 625 height 23
click at [457, 711] on span "3" at bounding box center [417, 716] width 625 height 23
drag, startPoint x: 476, startPoint y: 711, endPoint x: 472, endPoint y: 704, distance: 8.1
click at [476, 712] on span "2.8" at bounding box center [417, 716] width 625 height 23
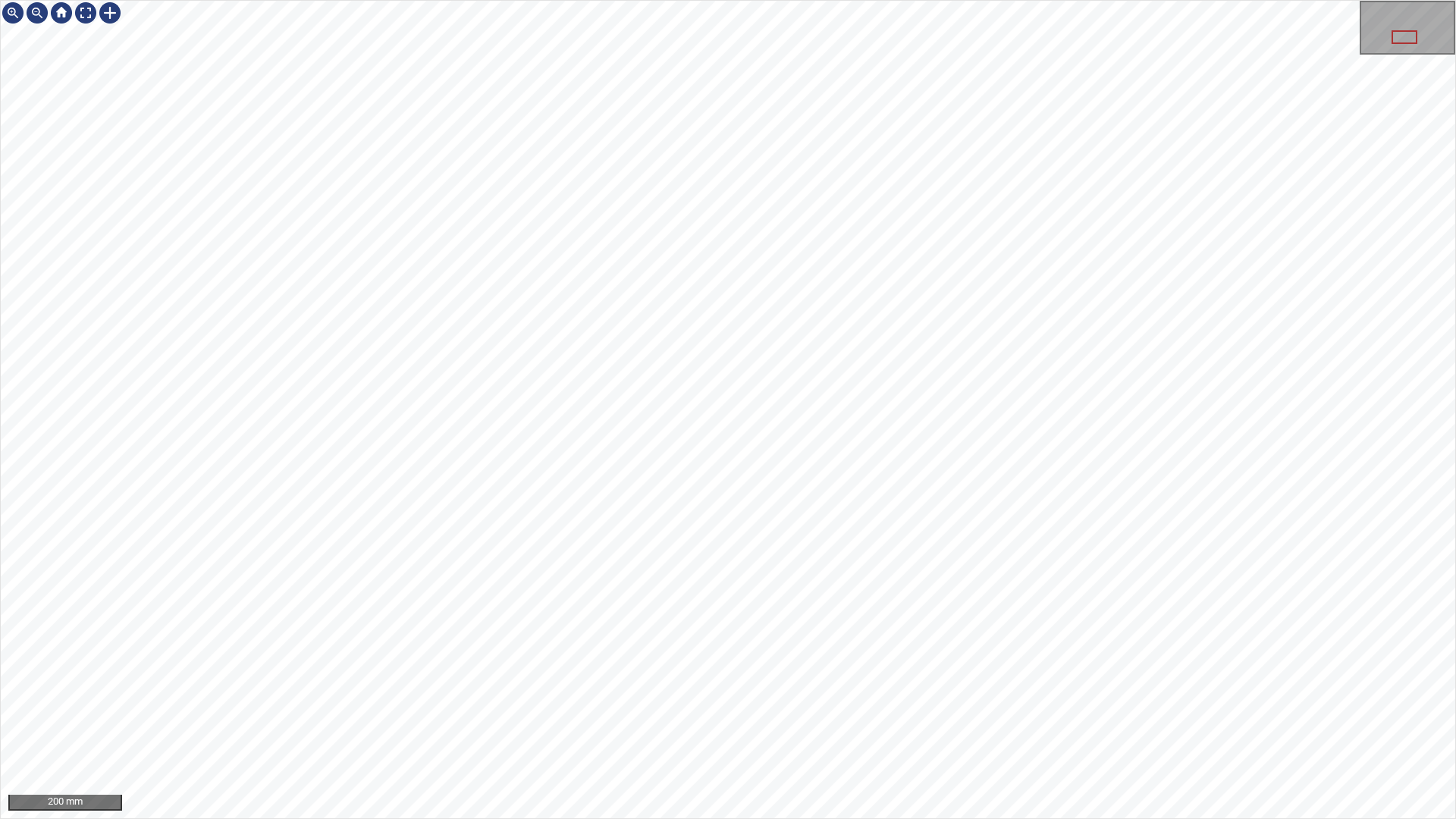
click at [1293, 723] on div "200 mm" at bounding box center [728, 409] width 1456 height 819
click at [1262, 0] on div "100 mm" at bounding box center [728, 409] width 1456 height 819
click at [1210, 0] on div "50 mm" at bounding box center [728, 409] width 1456 height 819
click at [891, 0] on div "100 mm" at bounding box center [728, 409] width 1456 height 819
click at [909, 723] on div "100 mm" at bounding box center [728, 409] width 1456 height 819
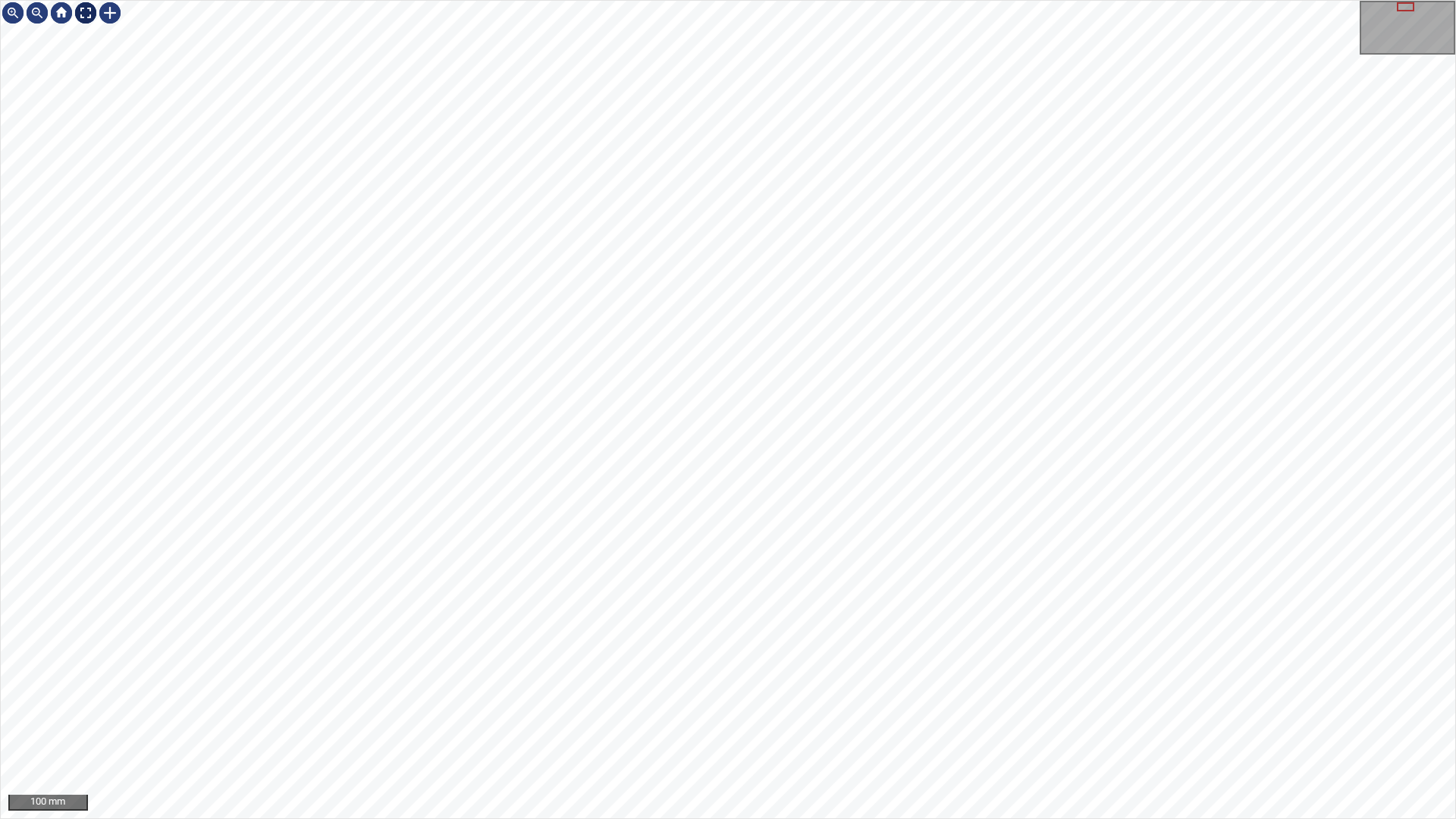
click at [83, 16] on div at bounding box center [86, 13] width 25 height 25
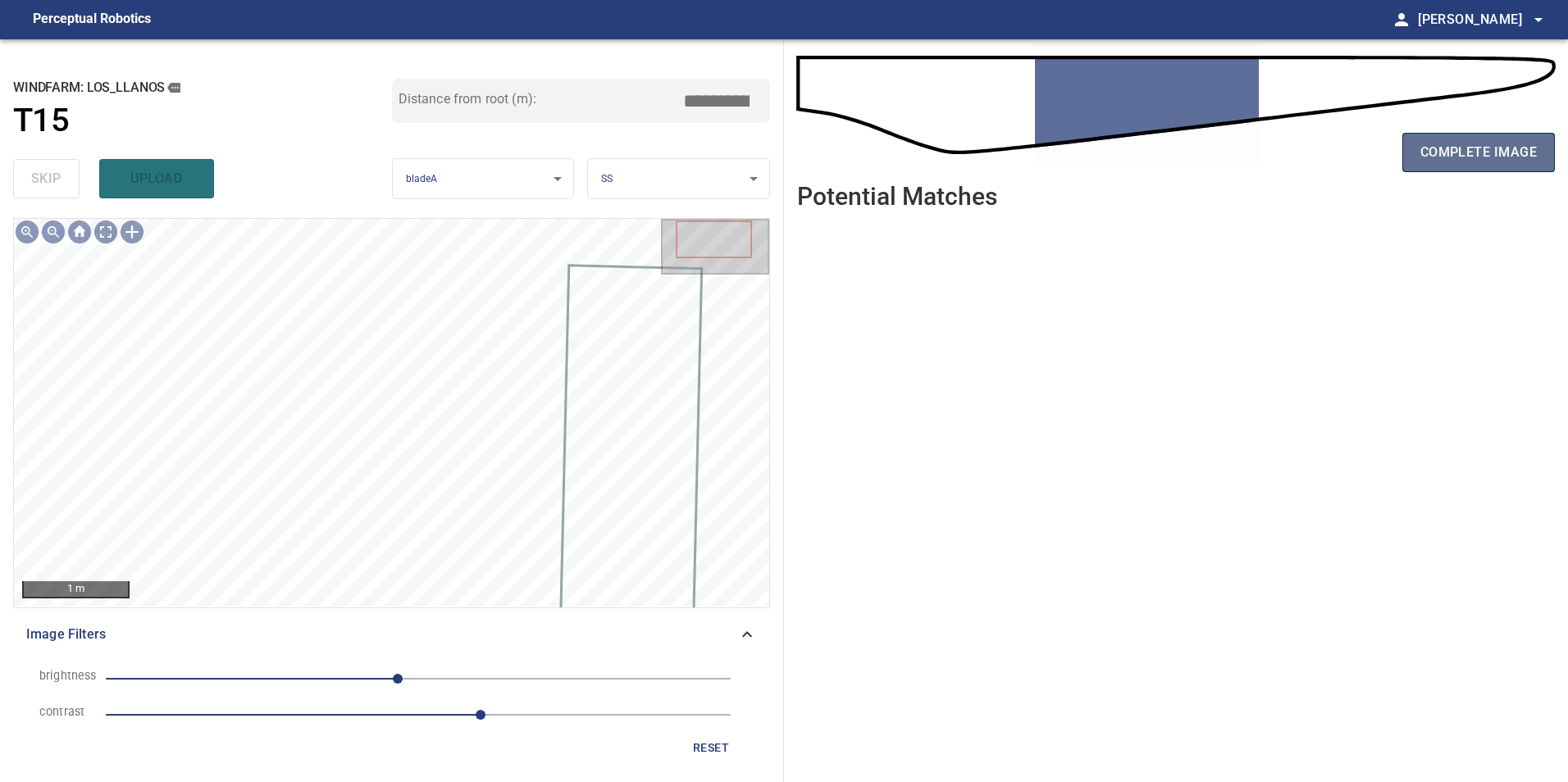
click at [1494, 144] on span "complete image" at bounding box center [1478, 152] width 116 height 23
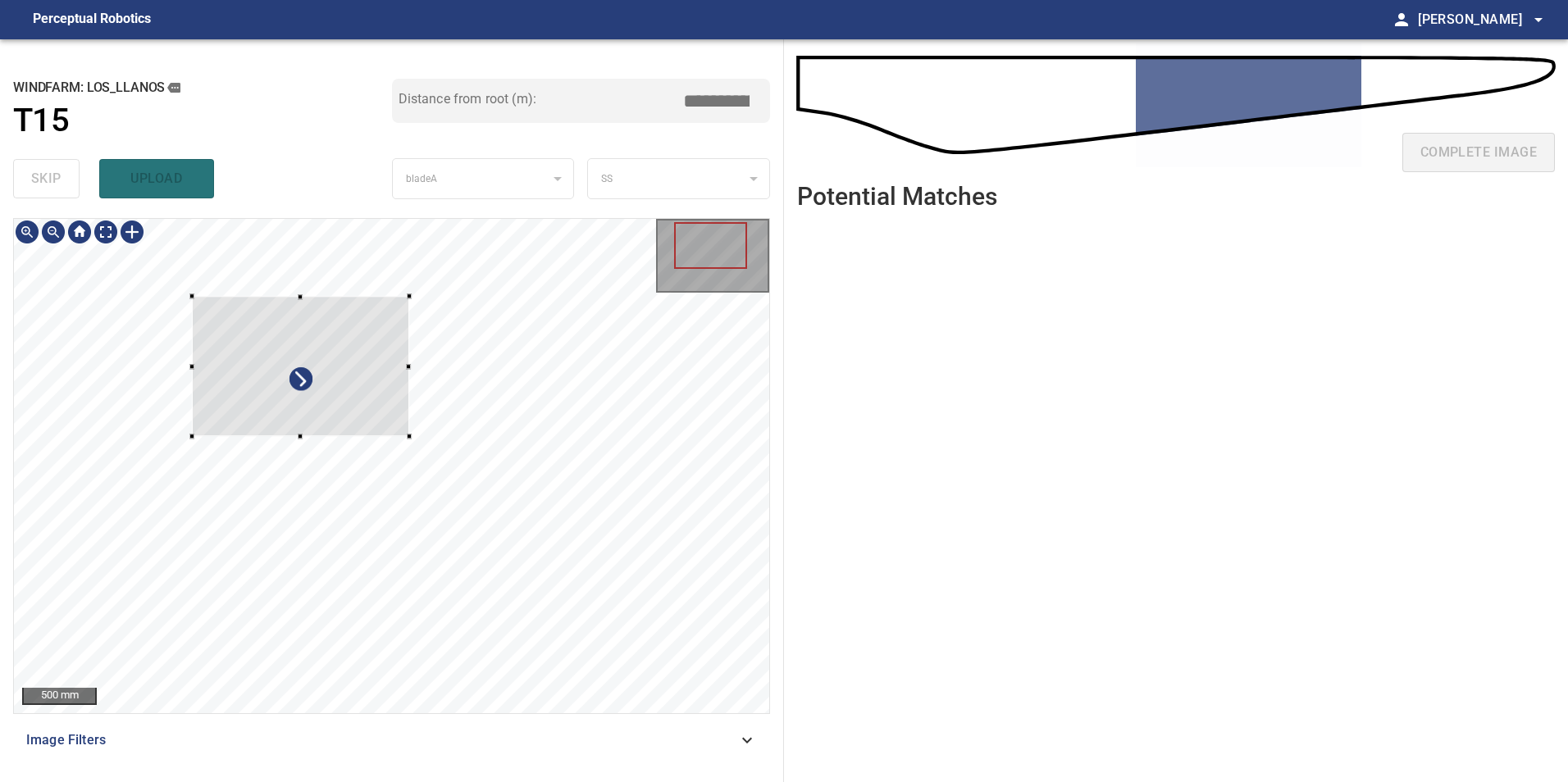
click at [287, 410] on div at bounding box center [300, 366] width 217 height 140
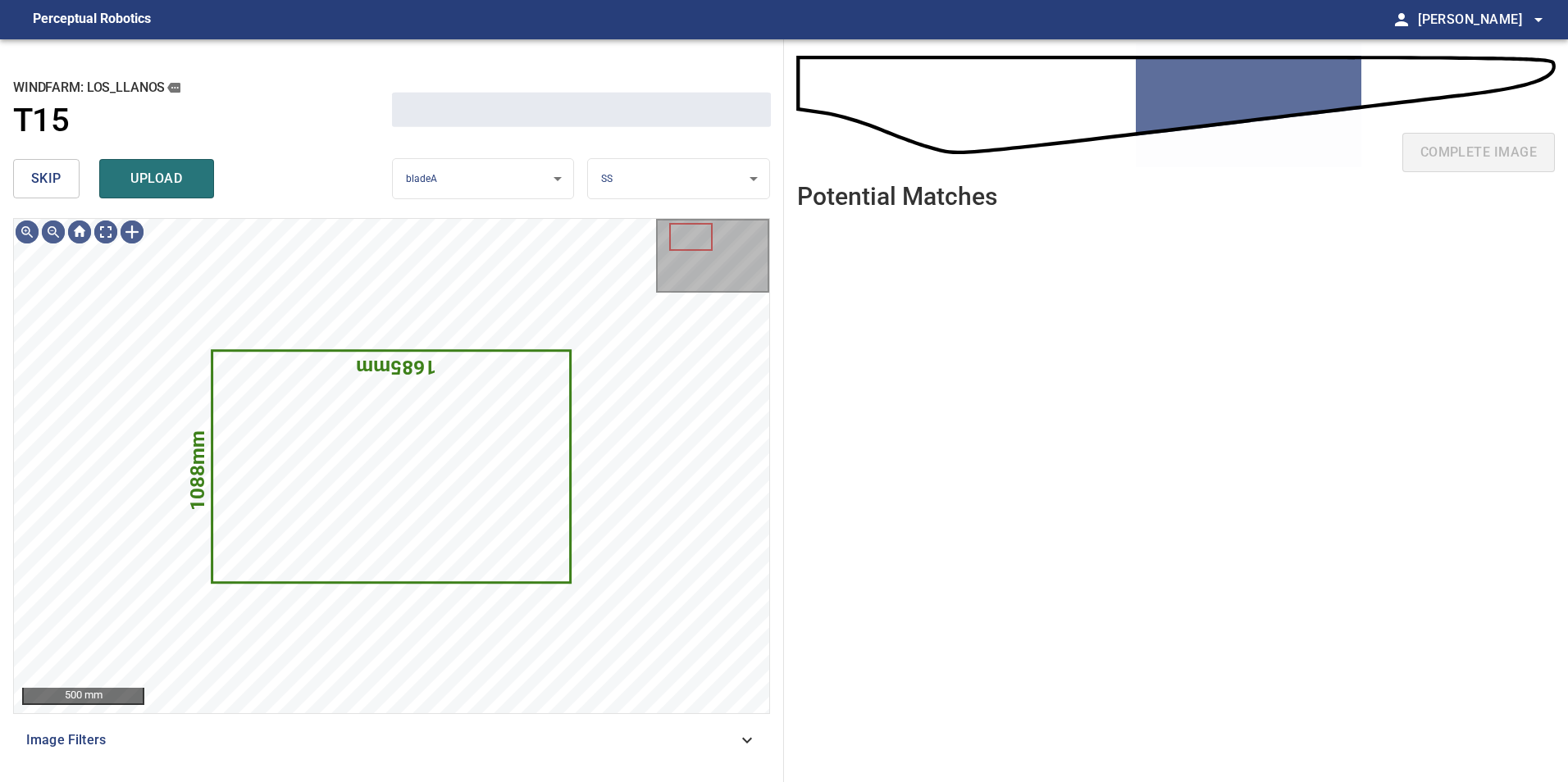
click at [30, 173] on button "skip" at bounding box center [46, 178] width 66 height 39
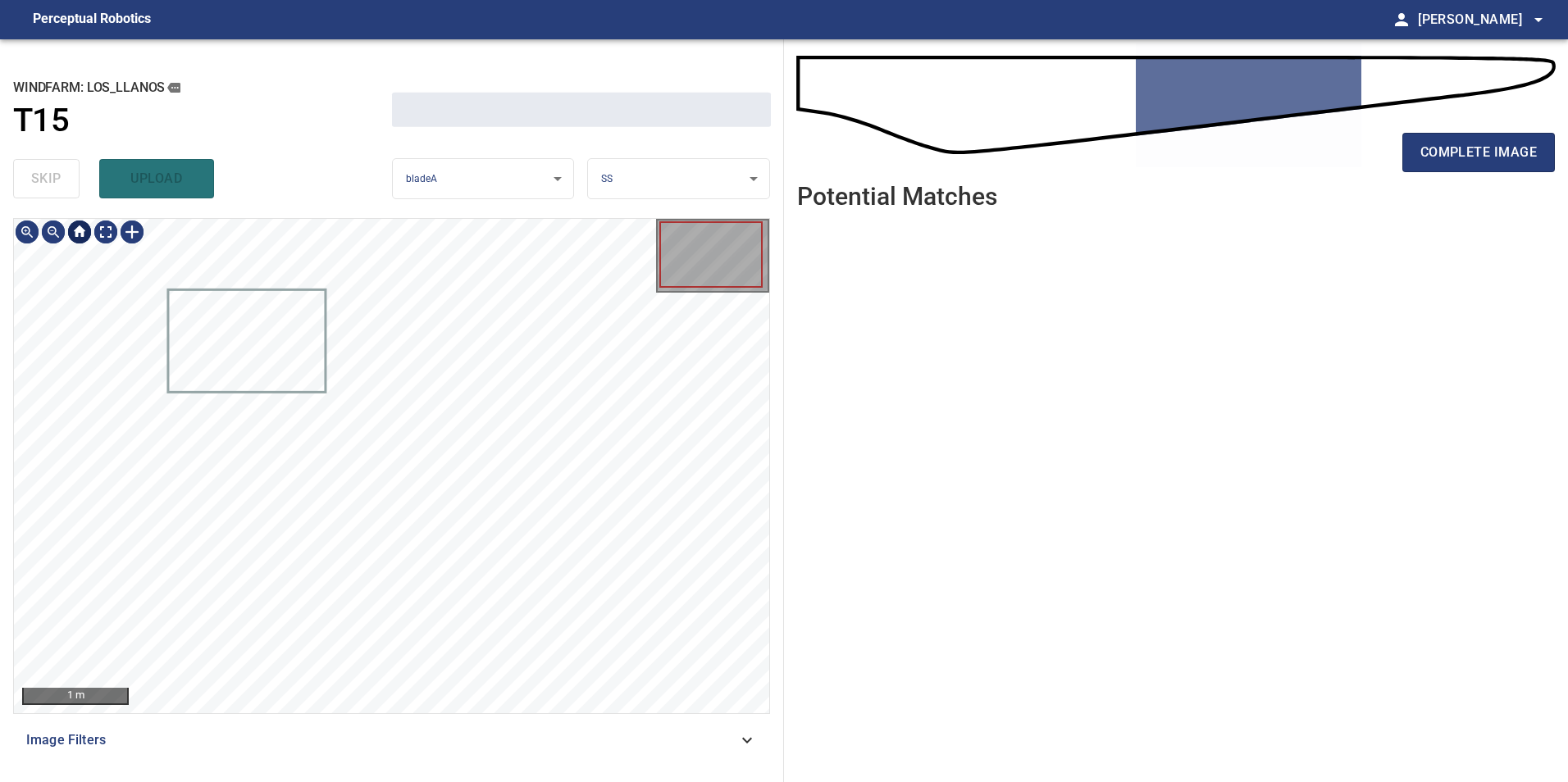
click at [88, 229] on div at bounding box center [80, 232] width 27 height 27
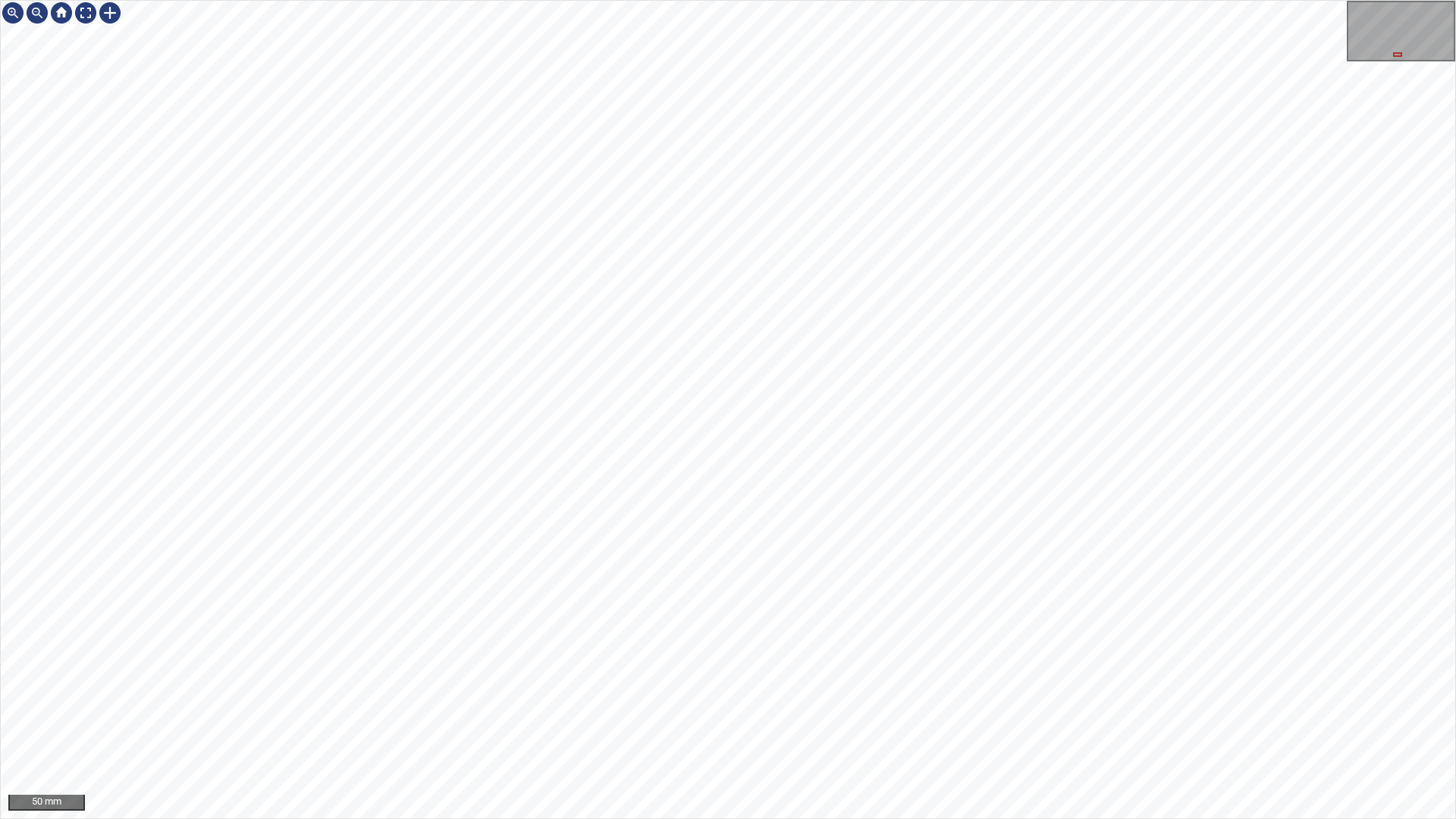
click at [808, 0] on div "50 mm" at bounding box center [728, 409] width 1456 height 819
click at [794, 723] on div "100 mm" at bounding box center [728, 409] width 1456 height 819
click at [626, 0] on div "100 mm" at bounding box center [728, 409] width 1456 height 819
click at [854, 723] on div "100 mm" at bounding box center [728, 409] width 1456 height 819
click at [1070, 723] on div "100 mm" at bounding box center [728, 409] width 1456 height 819
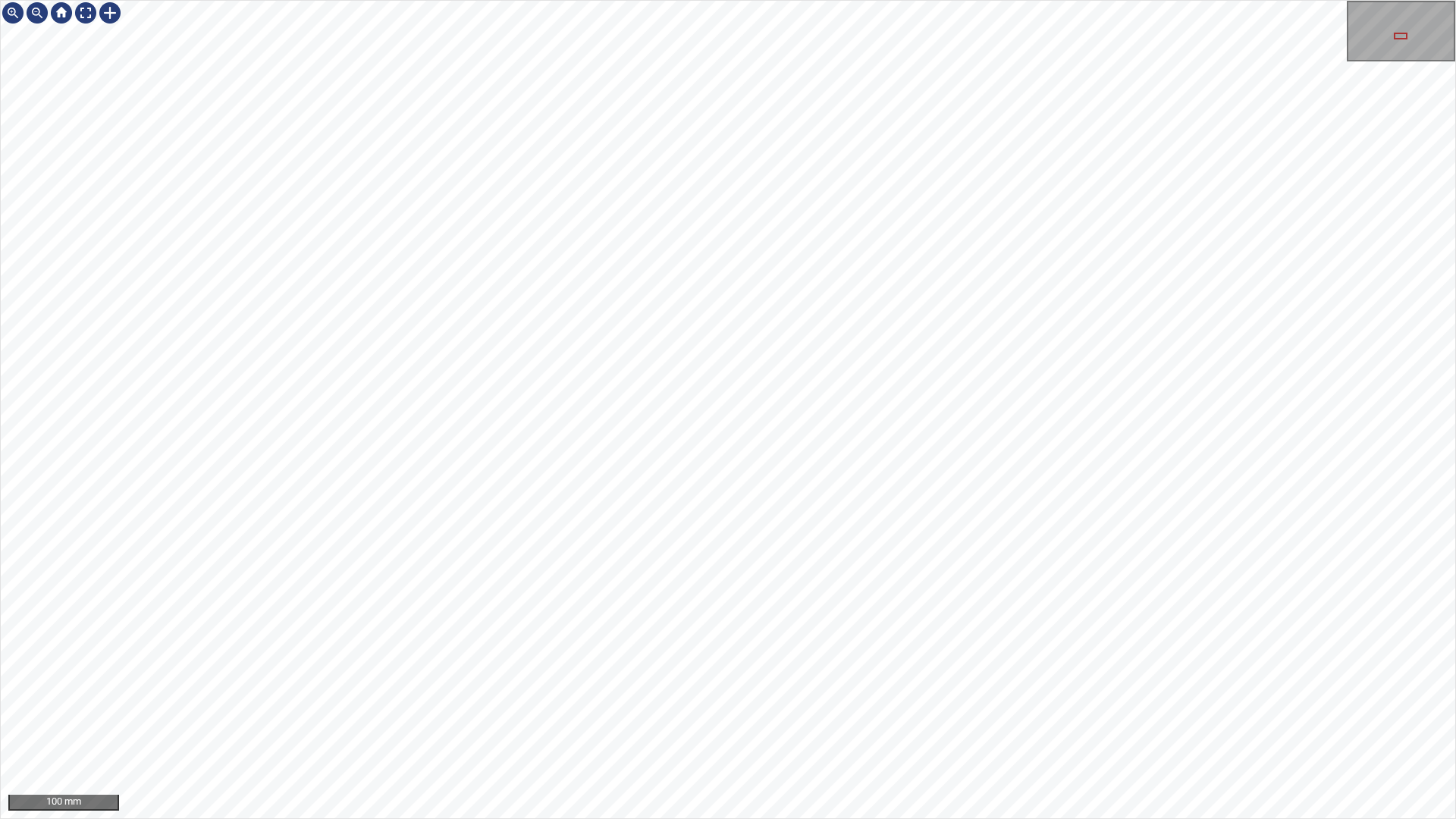
click at [1279, 723] on div "100 mm" at bounding box center [728, 409] width 1456 height 819
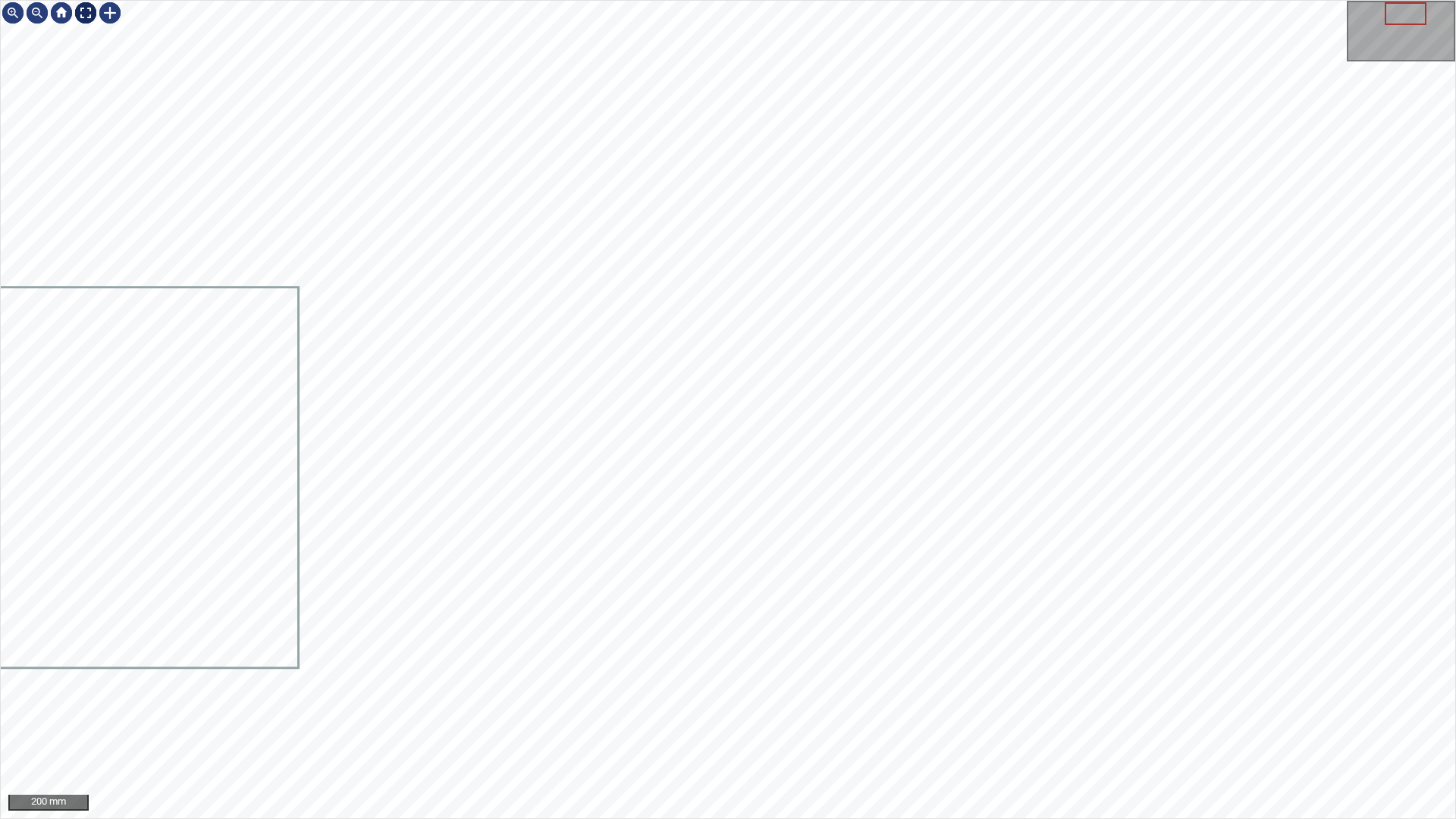
click at [84, 32] on div "200 mm" at bounding box center [728, 409] width 1454 height 817
click at [91, 25] on div at bounding box center [86, 13] width 25 height 25
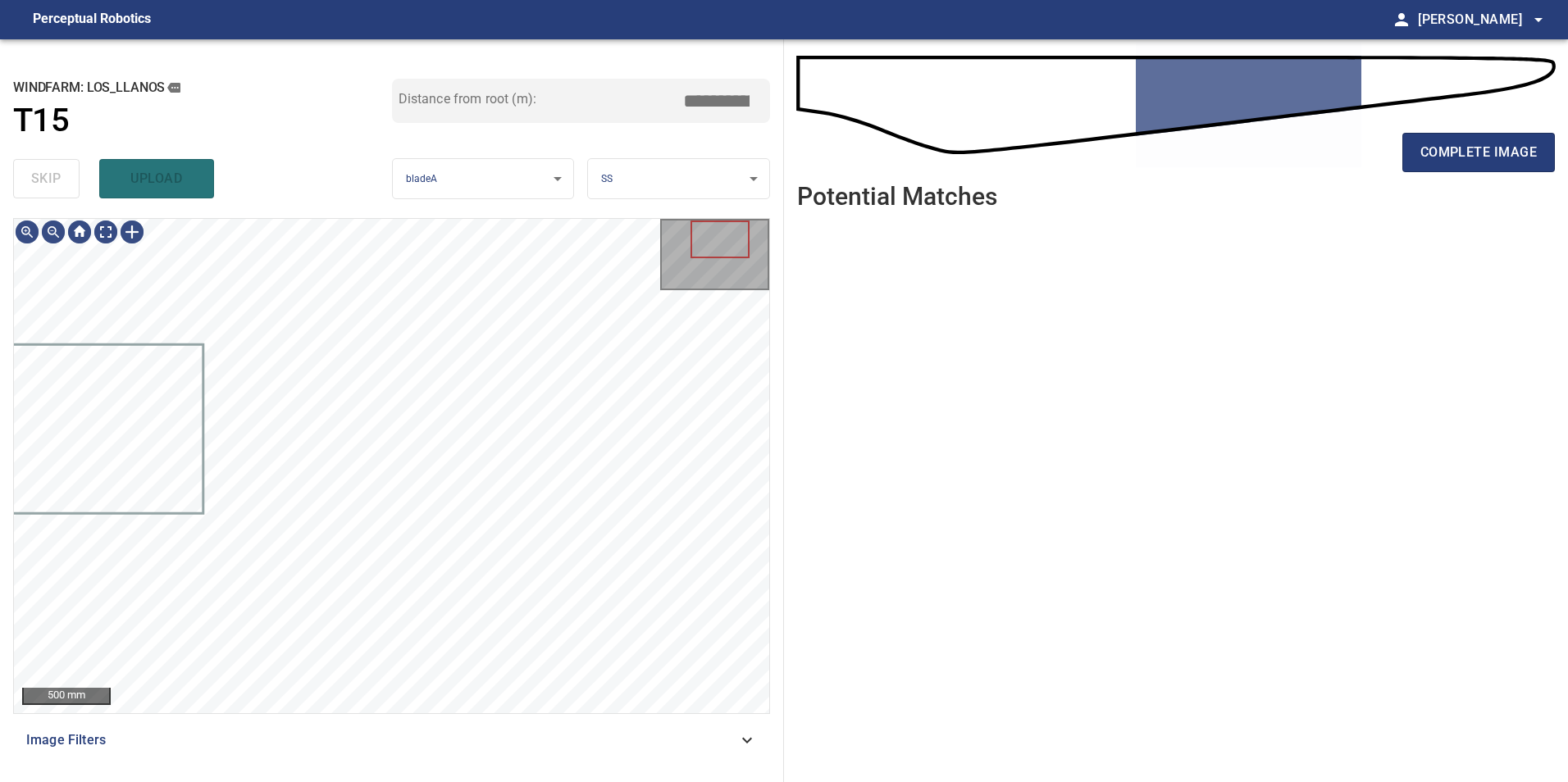
click at [721, 739] on span "Image Filters" at bounding box center [382, 740] width 711 height 20
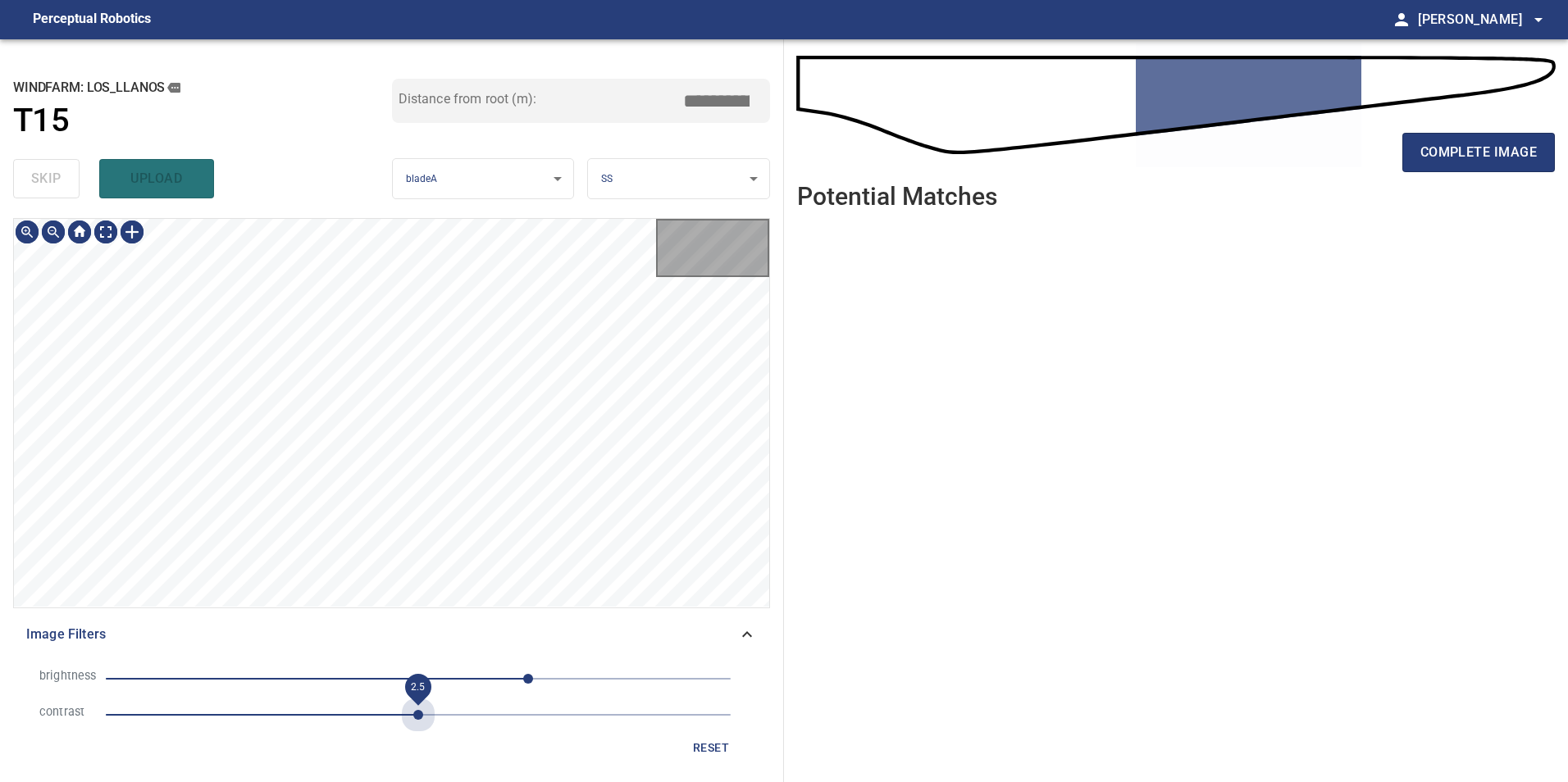
click at [417, 723] on span "2.5" at bounding box center [417, 716] width 625 height 23
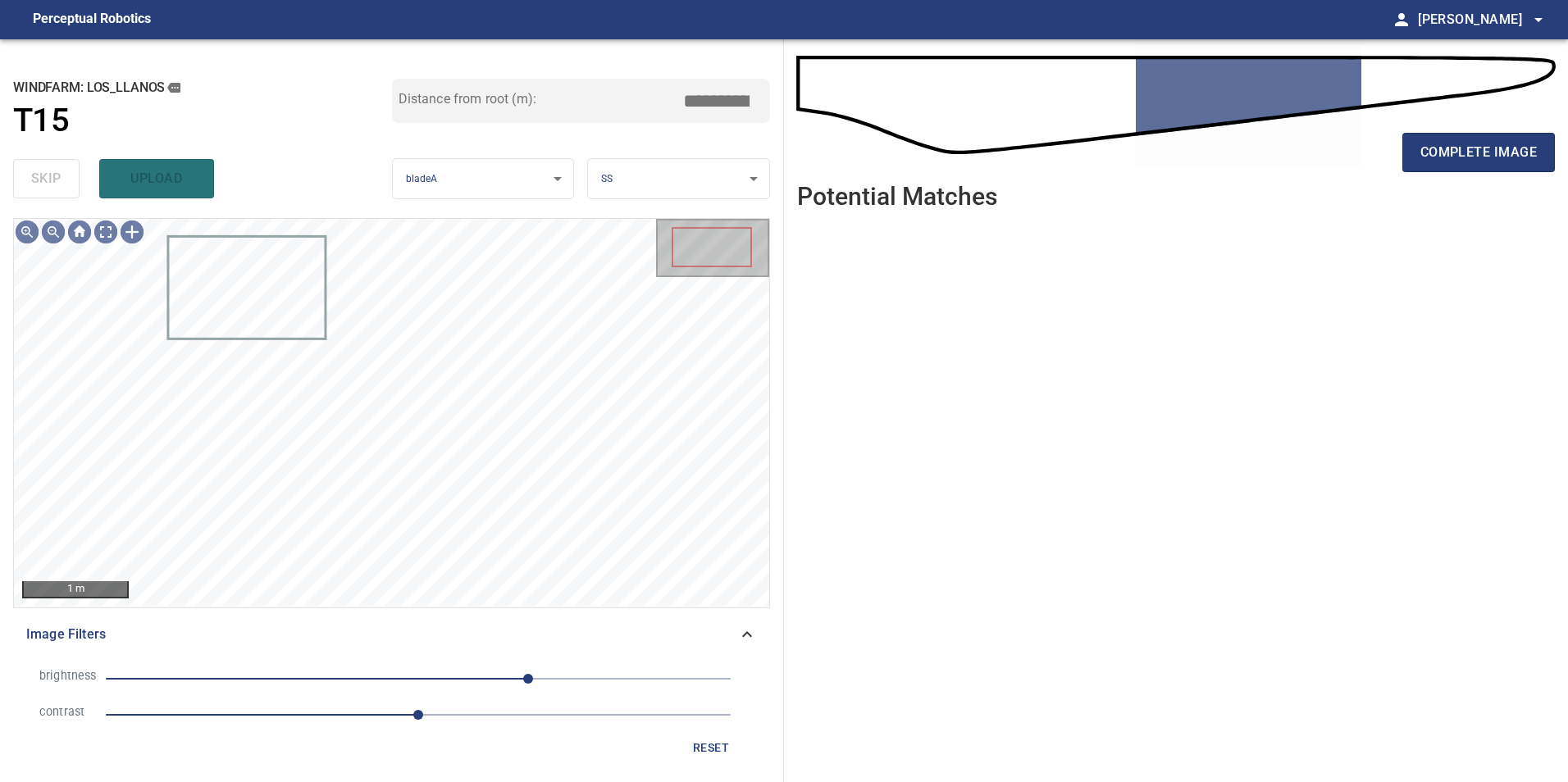
click at [324, 666] on li "brightness 90" at bounding box center [392, 679] width 730 height 36
click at [356, 684] on span "90" at bounding box center [417, 679] width 625 height 23
click at [295, 680] on span "-50" at bounding box center [417, 679] width 625 height 23
drag, startPoint x: 383, startPoint y: 683, endPoint x: 425, endPoint y: 678, distance: 42.3
click at [385, 683] on span "-29" at bounding box center [417, 679] width 625 height 23
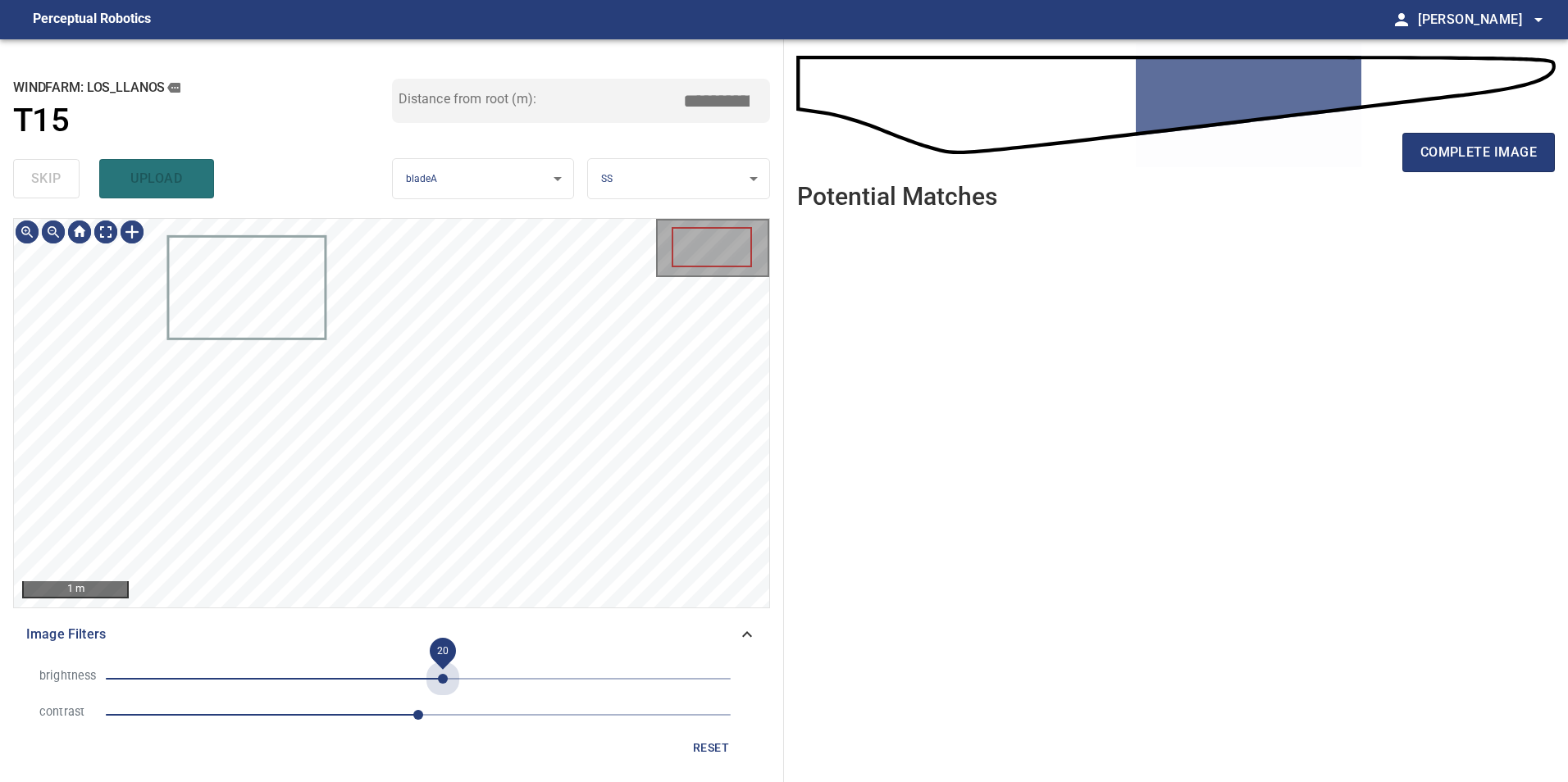
click at [442, 676] on span "20" at bounding box center [417, 679] width 625 height 23
click at [403, 678] on span "20" at bounding box center [417, 679] width 625 height 23
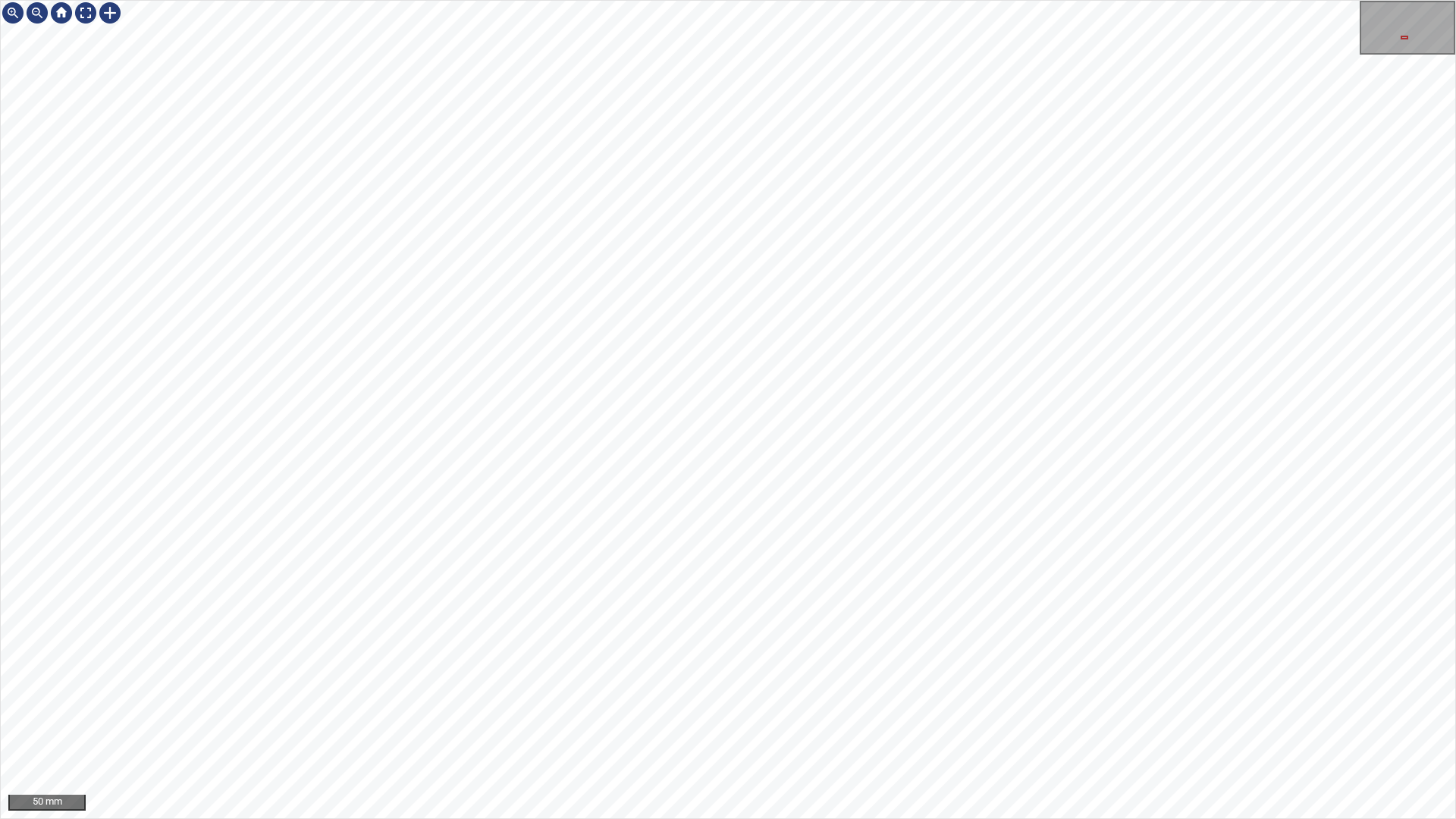
click at [727, 723] on div "50 mm" at bounding box center [728, 409] width 1456 height 819
click at [862, 723] on div "100 mm" at bounding box center [728, 409] width 1456 height 819
click at [788, 723] on div "50 mm" at bounding box center [728, 409] width 1456 height 819
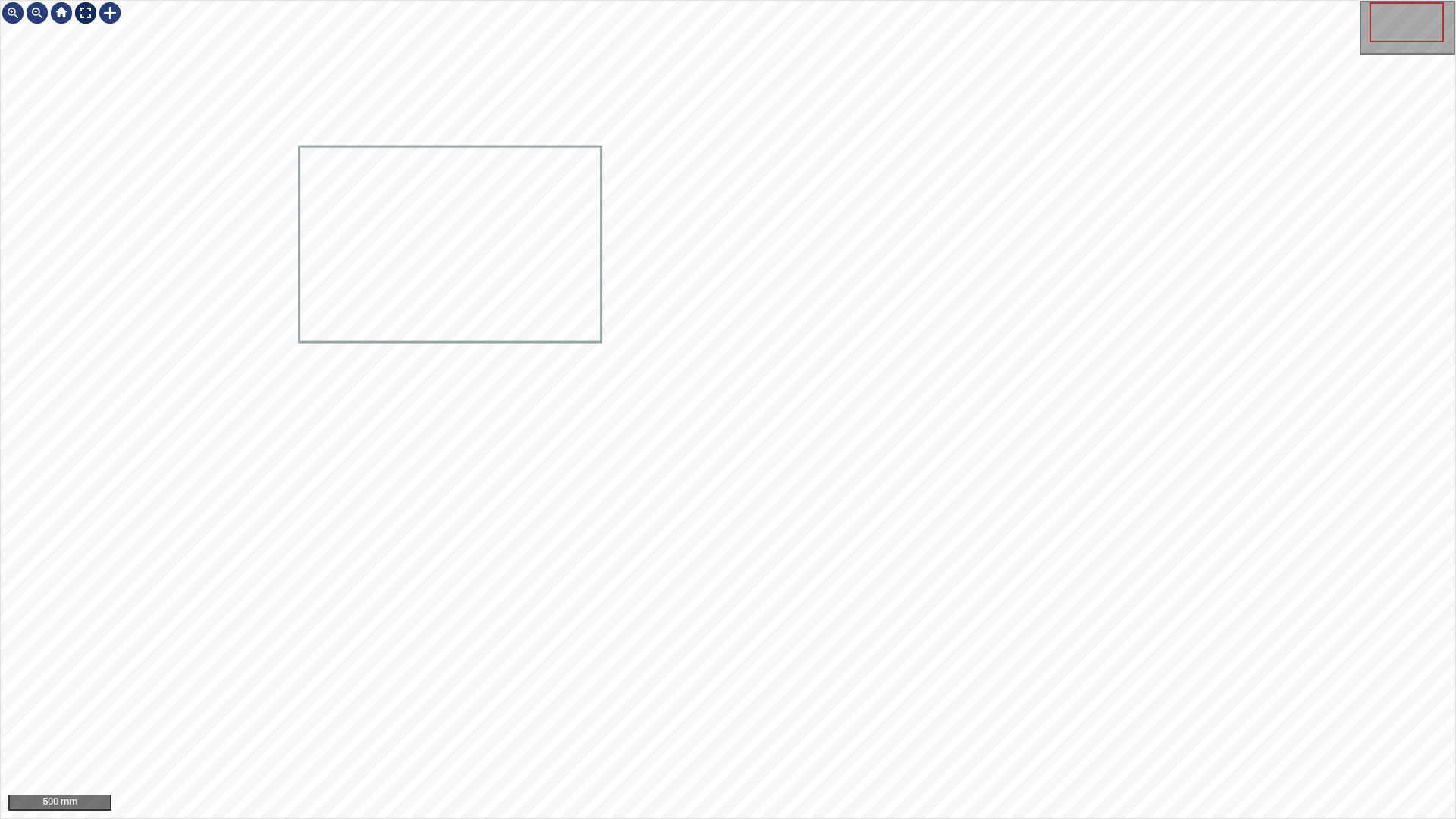
click at [92, 11] on div at bounding box center [86, 13] width 25 height 25
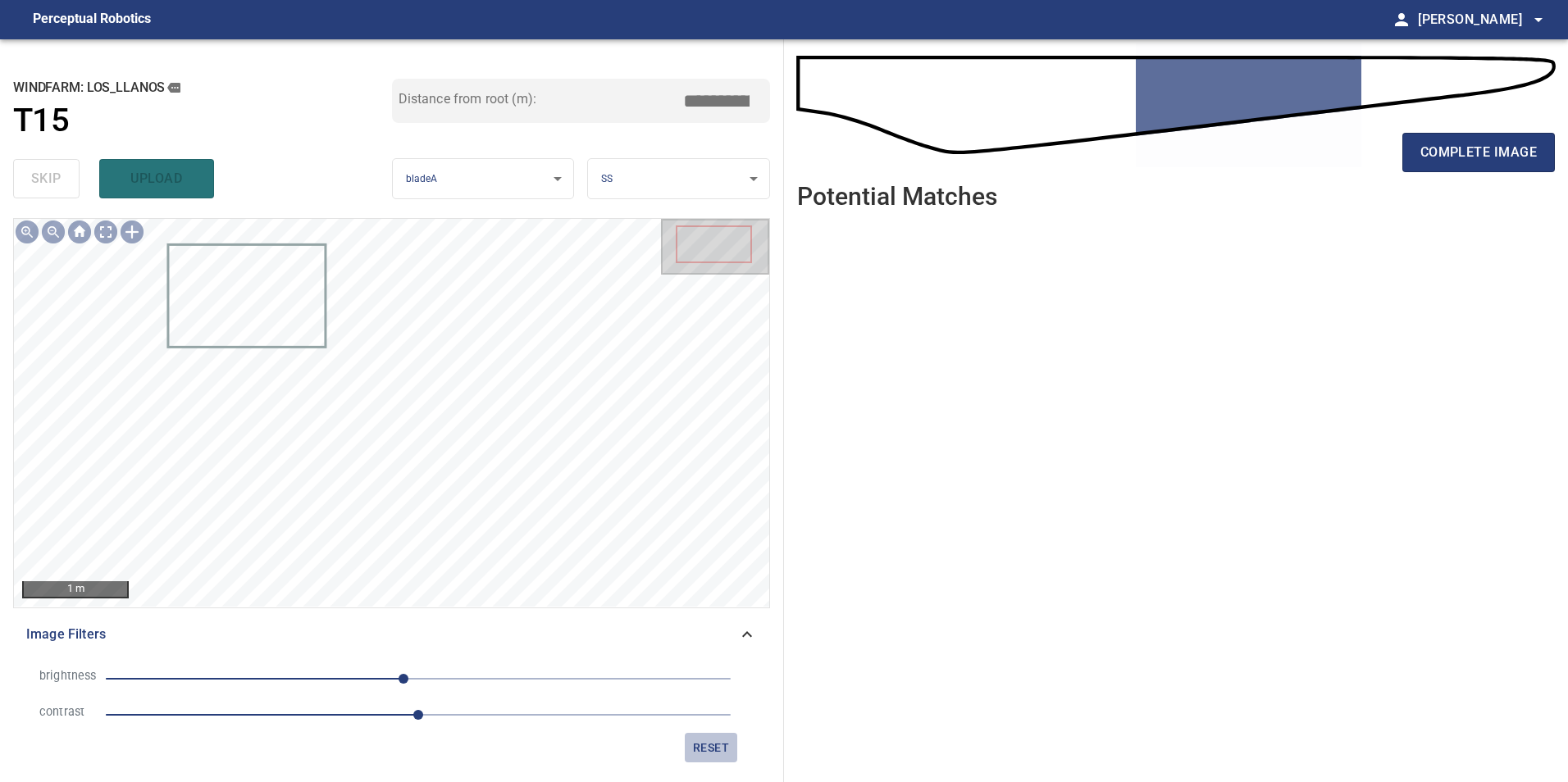
click at [704, 759] on button "reset" at bounding box center [710, 748] width 52 height 30
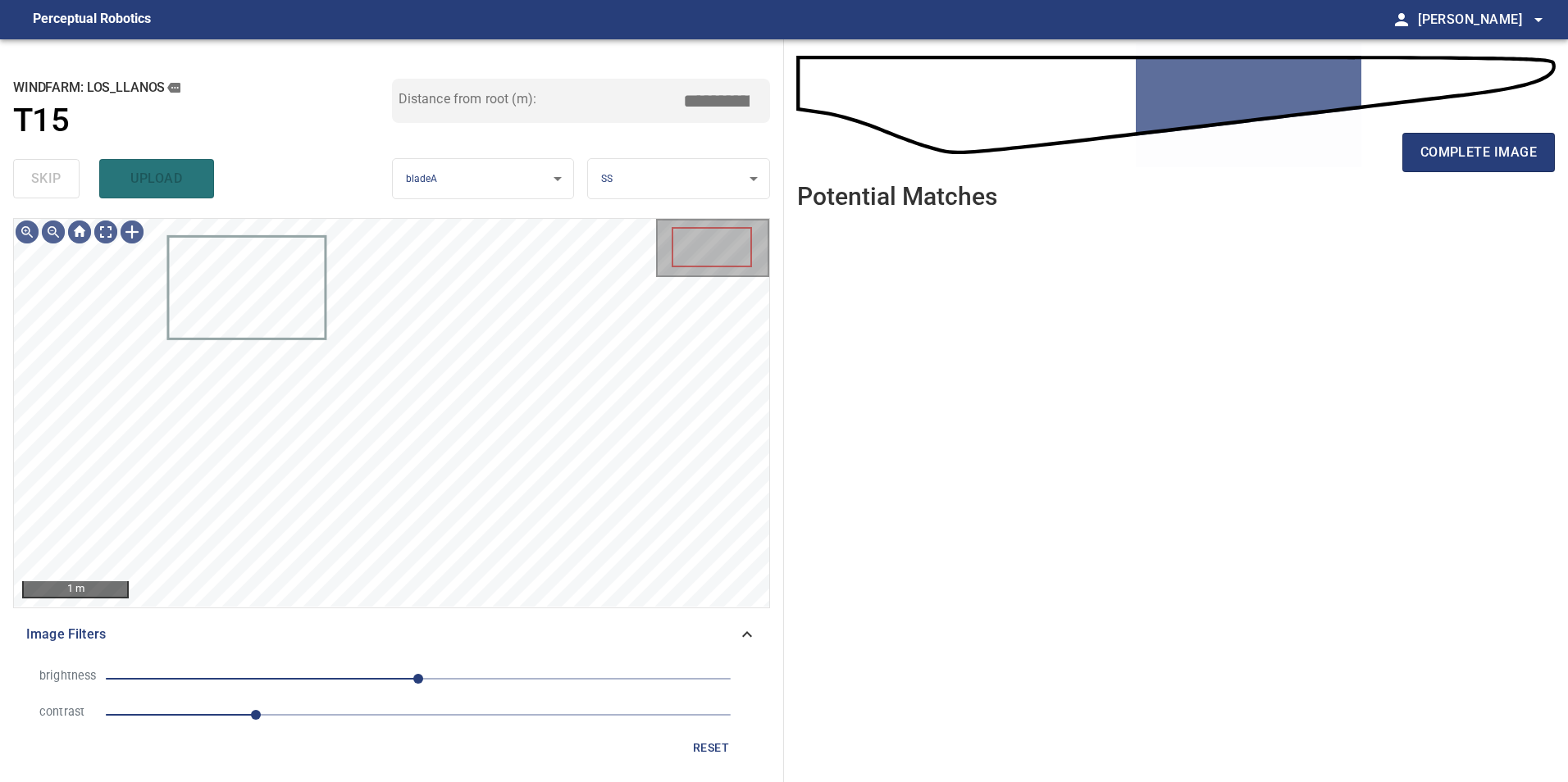
click at [482, 681] on span "0" at bounding box center [417, 679] width 625 height 23
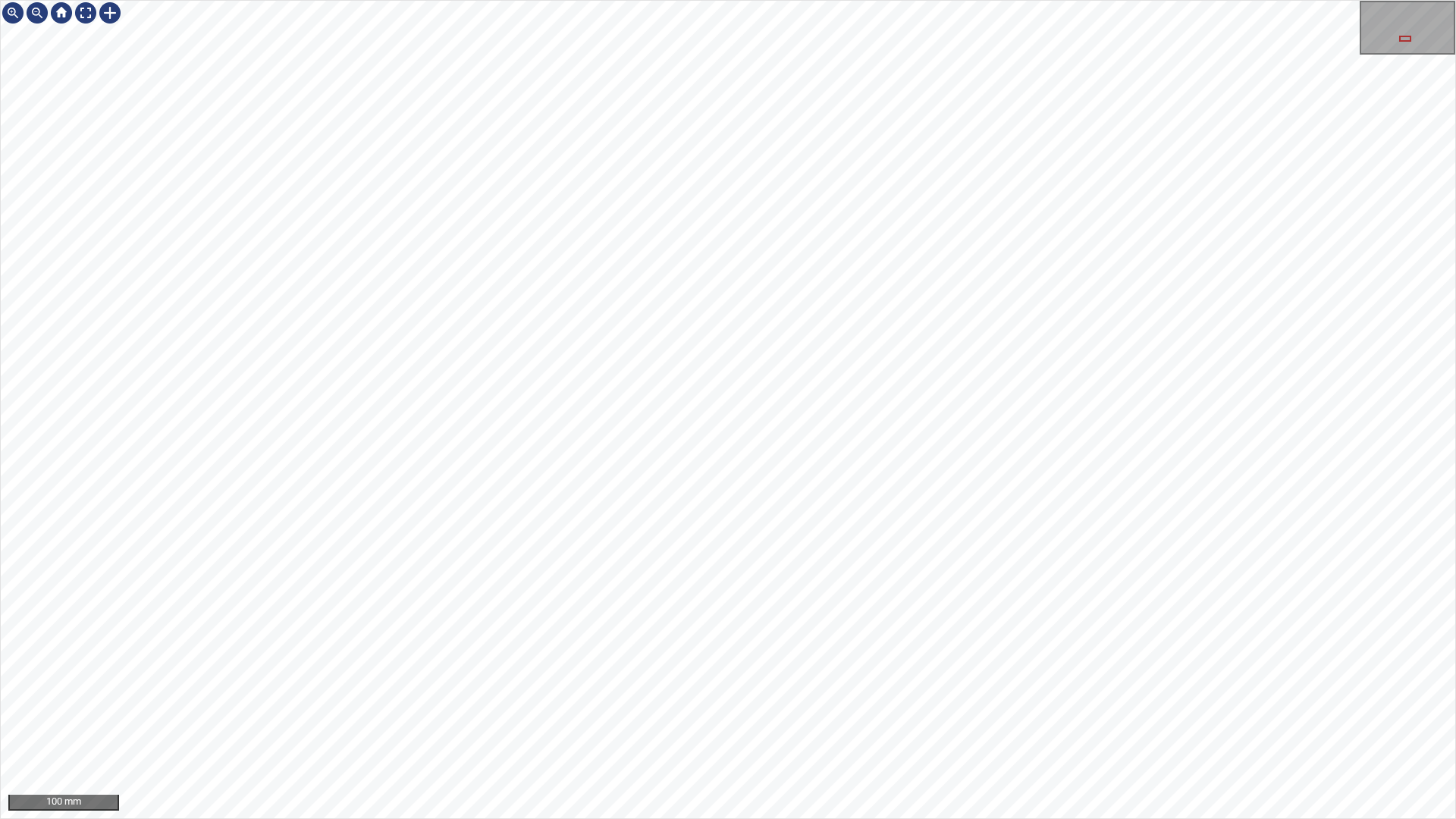
click at [844, 723] on div "100 mm" at bounding box center [728, 409] width 1456 height 819
click at [1022, 723] on div "50 mm" at bounding box center [728, 409] width 1456 height 819
click at [814, 723] on div "50 mm" at bounding box center [728, 409] width 1456 height 819
click at [860, 723] on div "50 mm" at bounding box center [728, 409] width 1456 height 819
click at [896, 0] on div "100 mm" at bounding box center [728, 409] width 1456 height 819
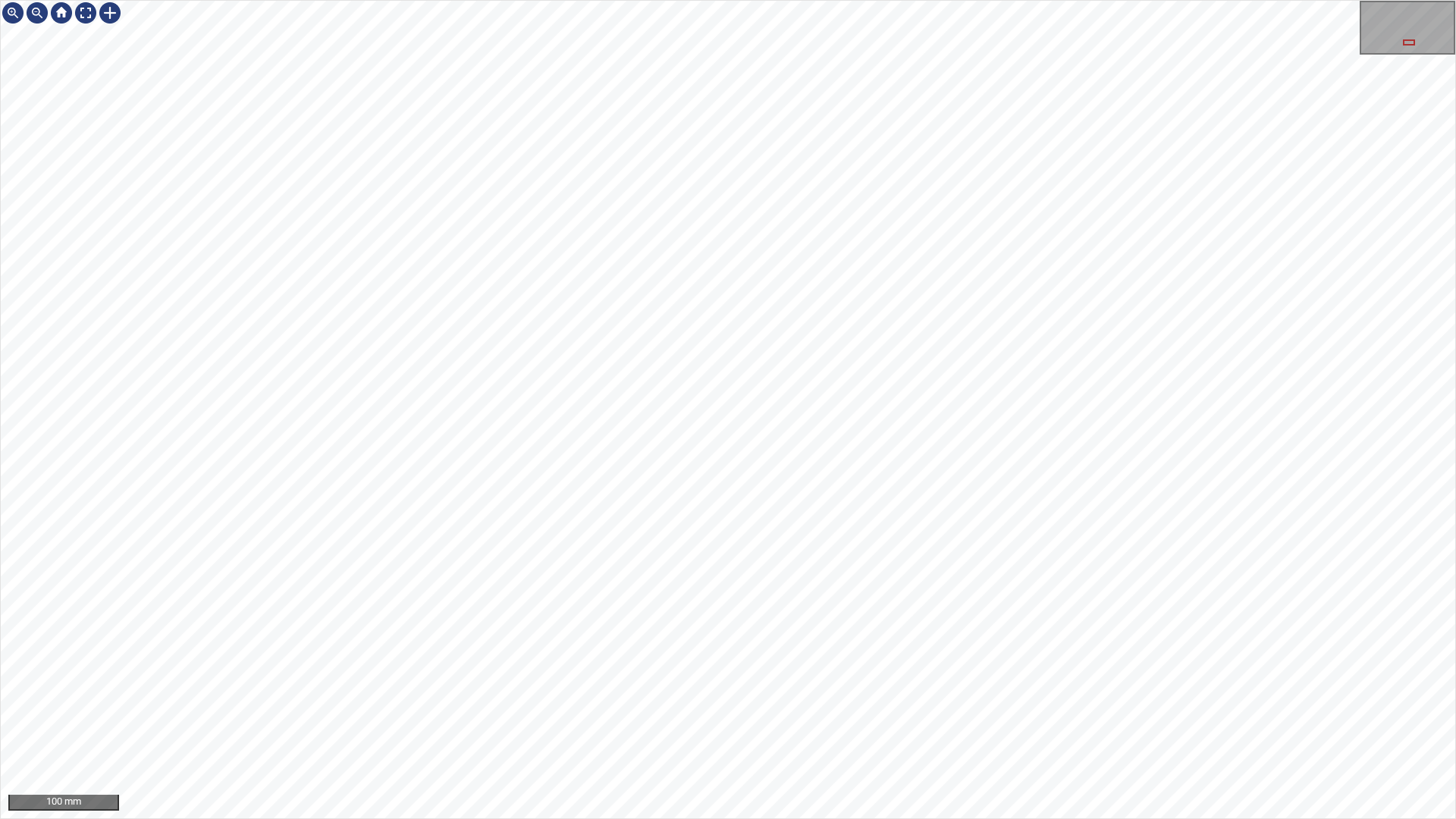
click at [944, 0] on div "100 mm" at bounding box center [728, 409] width 1456 height 819
click at [1163, 0] on div "100 mm" at bounding box center [728, 409] width 1456 height 819
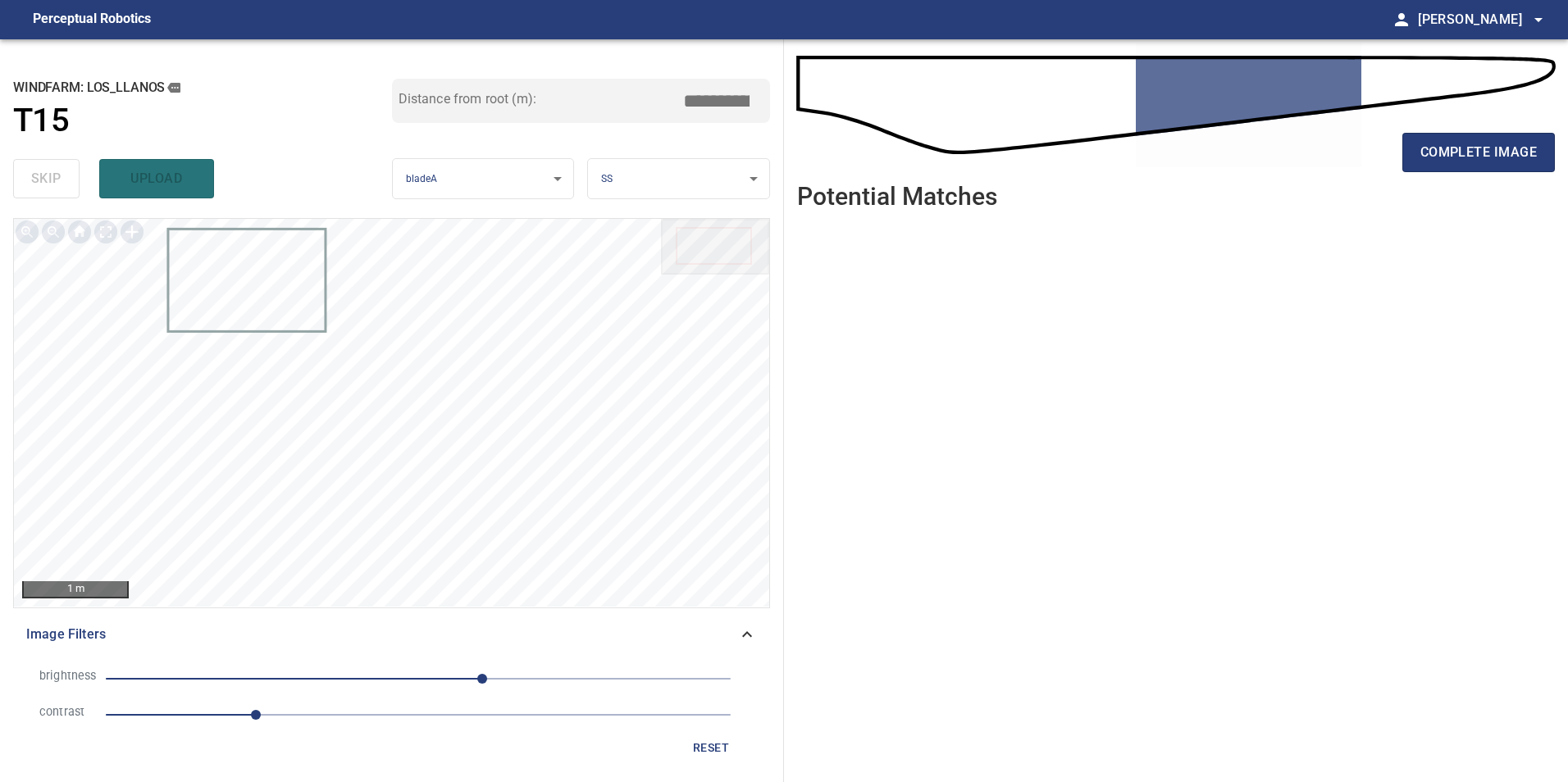
click at [746, 640] on icon at bounding box center [747, 635] width 20 height 20
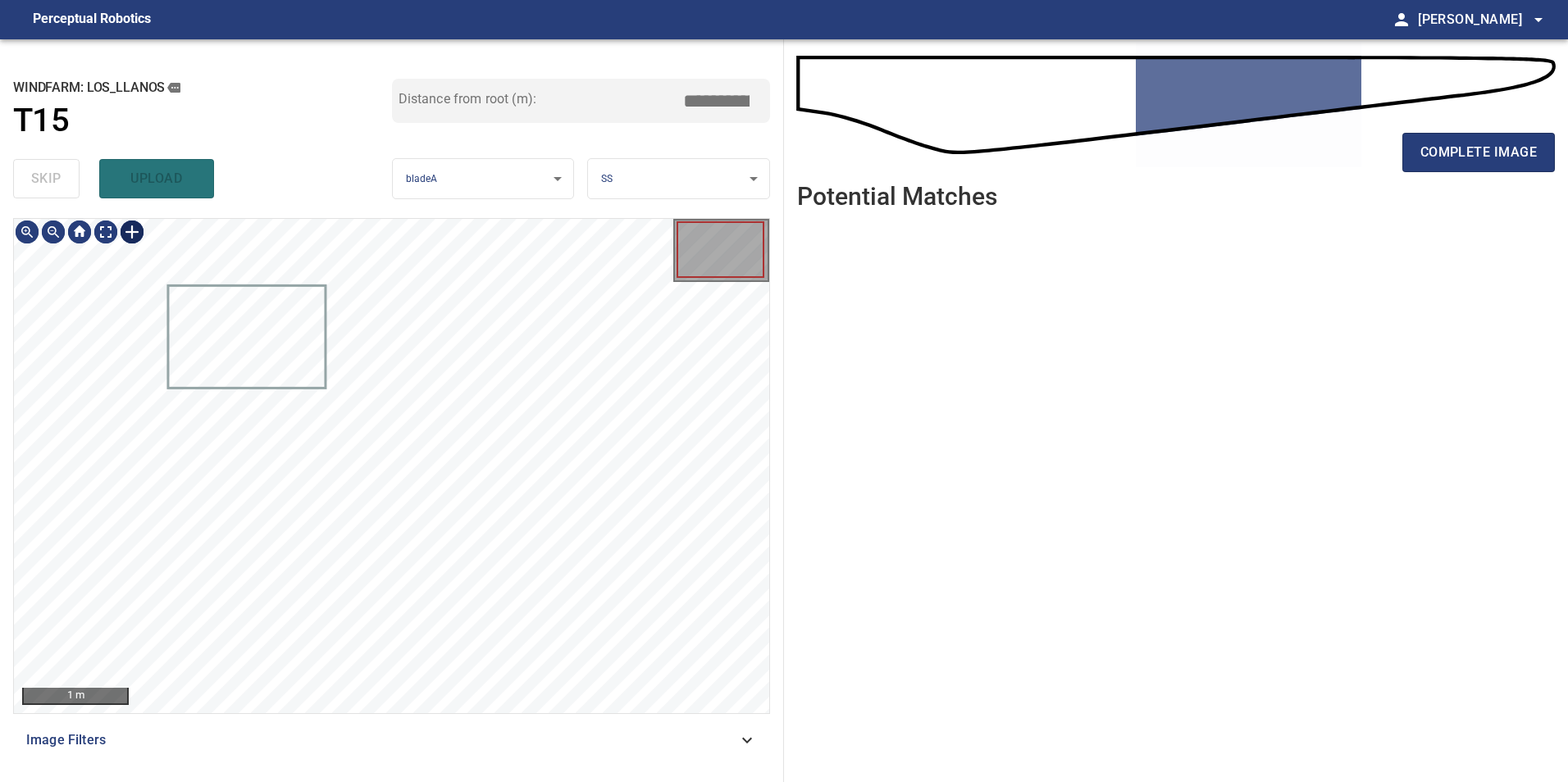
click at [130, 237] on div at bounding box center [132, 232] width 27 height 27
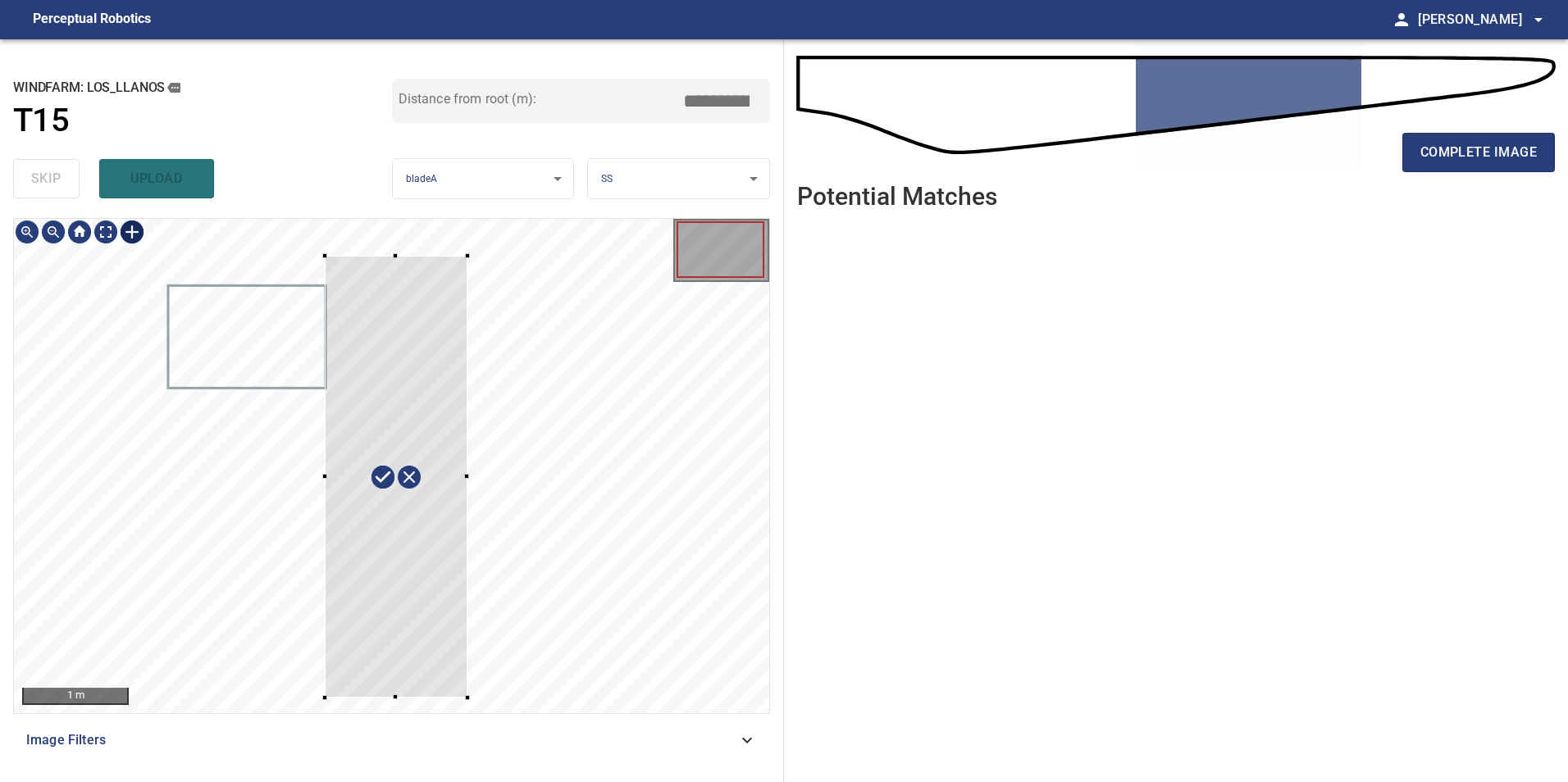
click at [330, 215] on div "**********" at bounding box center [392, 411] width 784 height 743
click at [406, 598] on div at bounding box center [398, 475] width 149 height 443
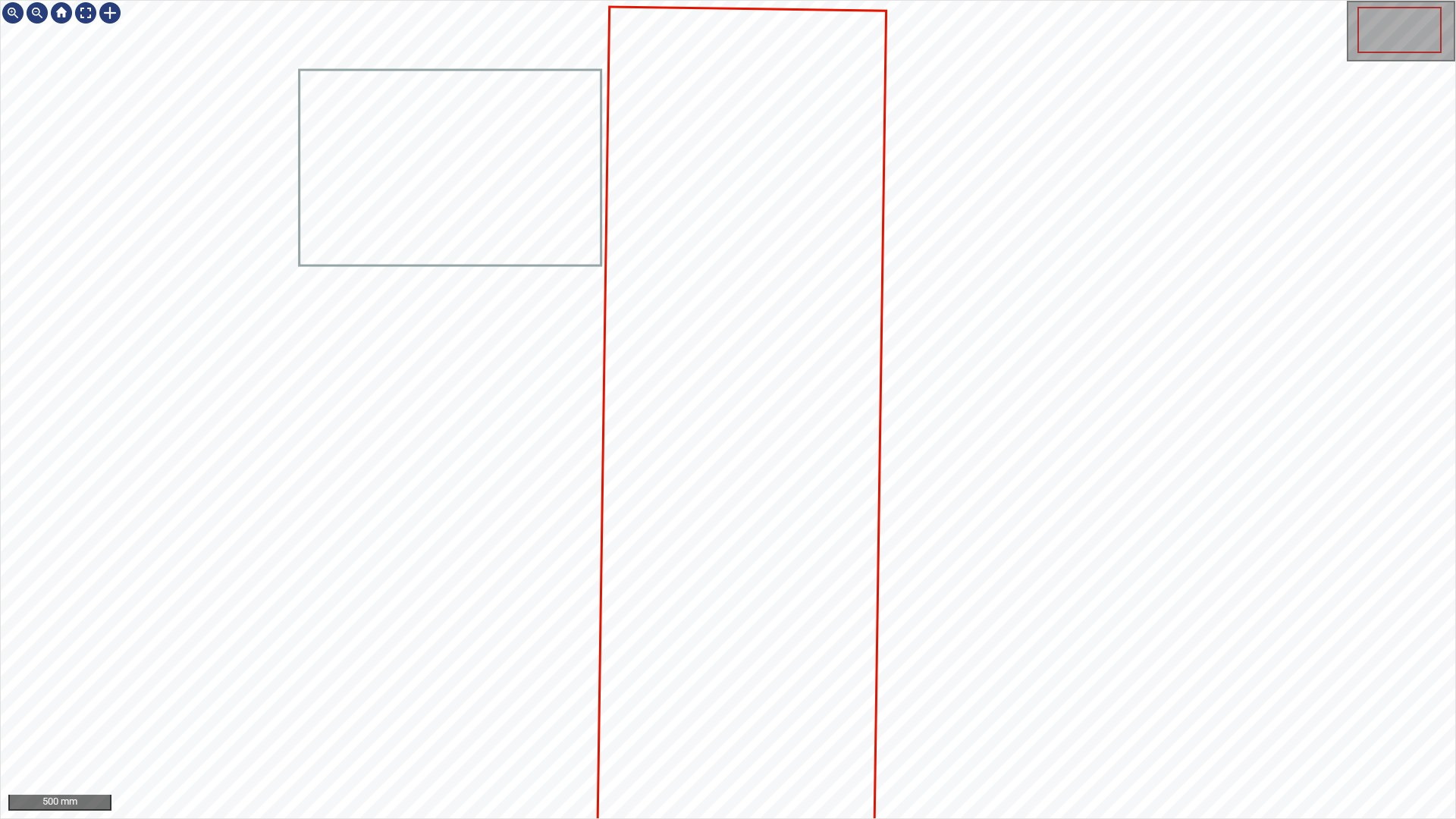
click at [830, 534] on icon at bounding box center [741, 435] width 288 height 855
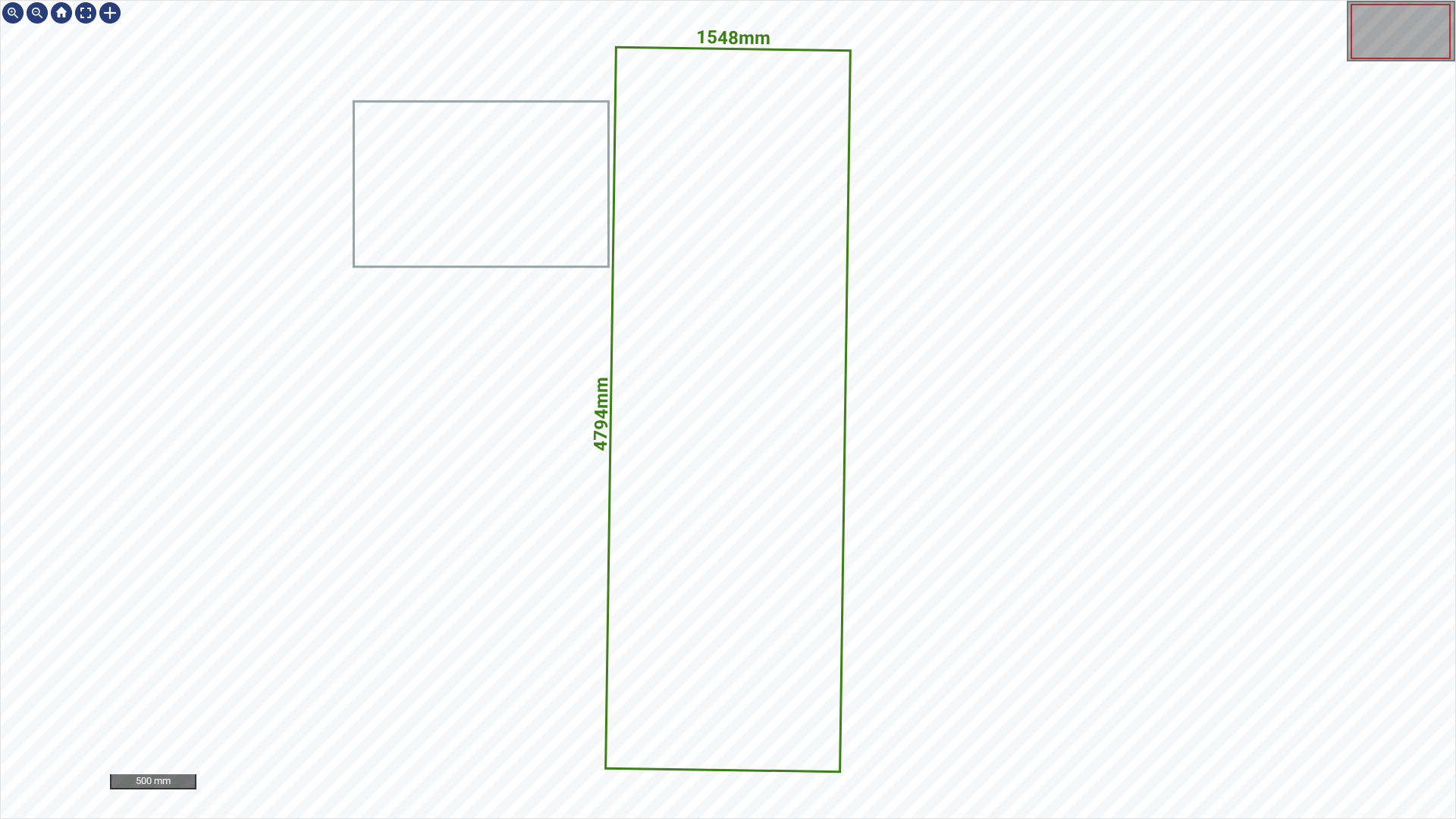
click at [685, 488] on icon at bounding box center [728, 410] width 243 height 723
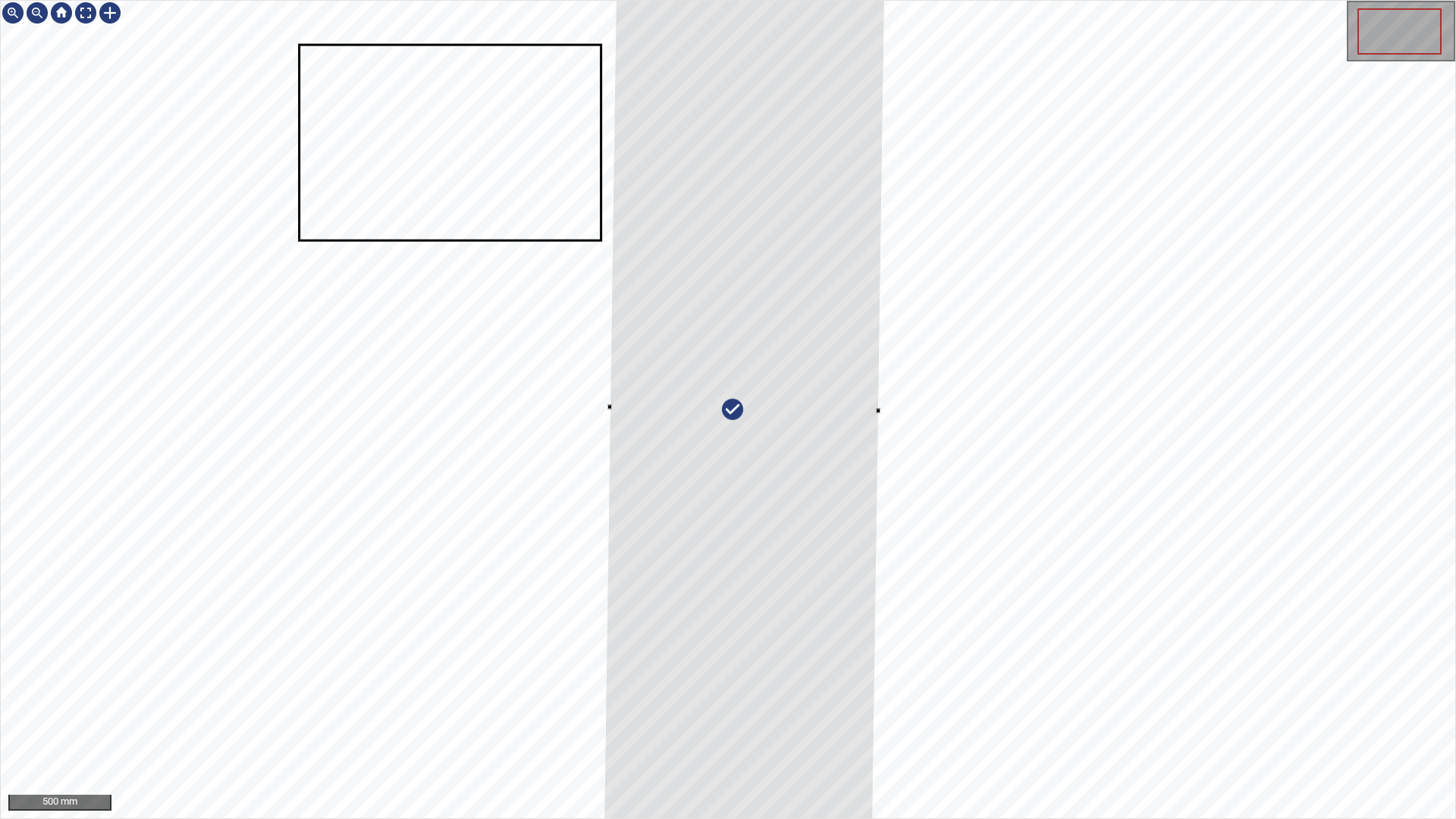
click at [609, 407] on div at bounding box center [609, 407] width 5 height 5
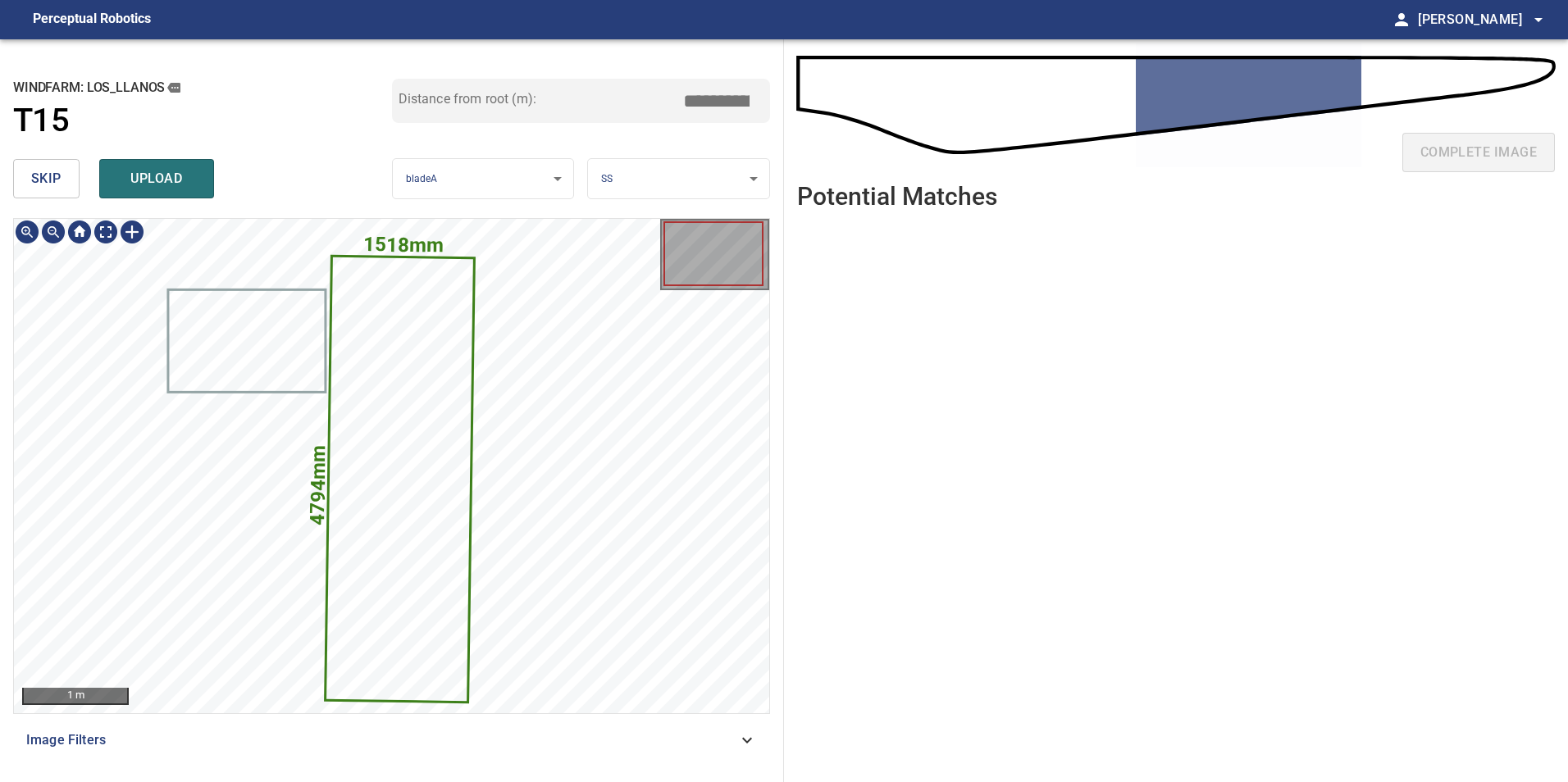
click at [427, 506] on icon at bounding box center [399, 479] width 146 height 443
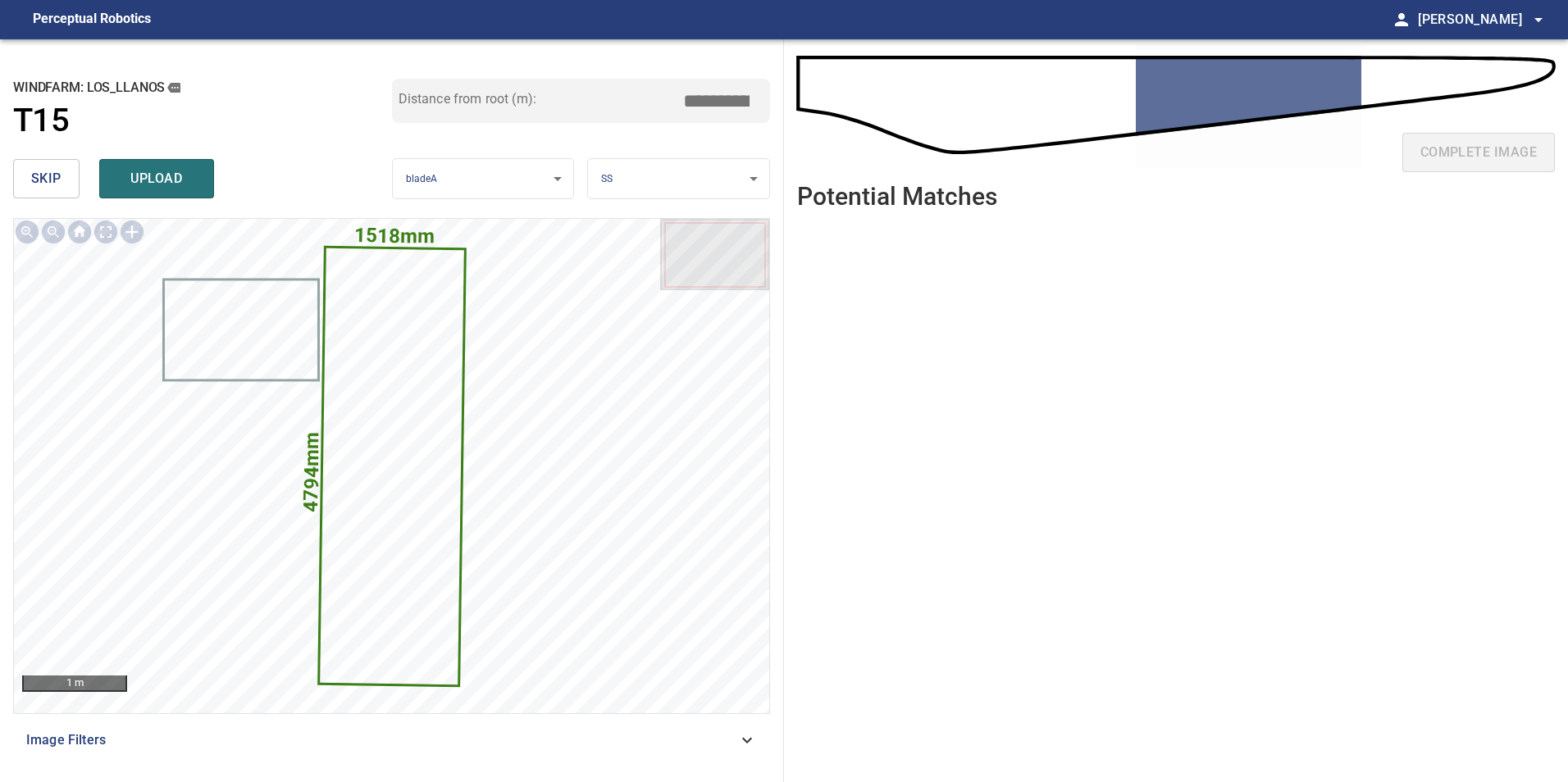
click at [711, 100] on input "*****" at bounding box center [722, 100] width 82 height 31
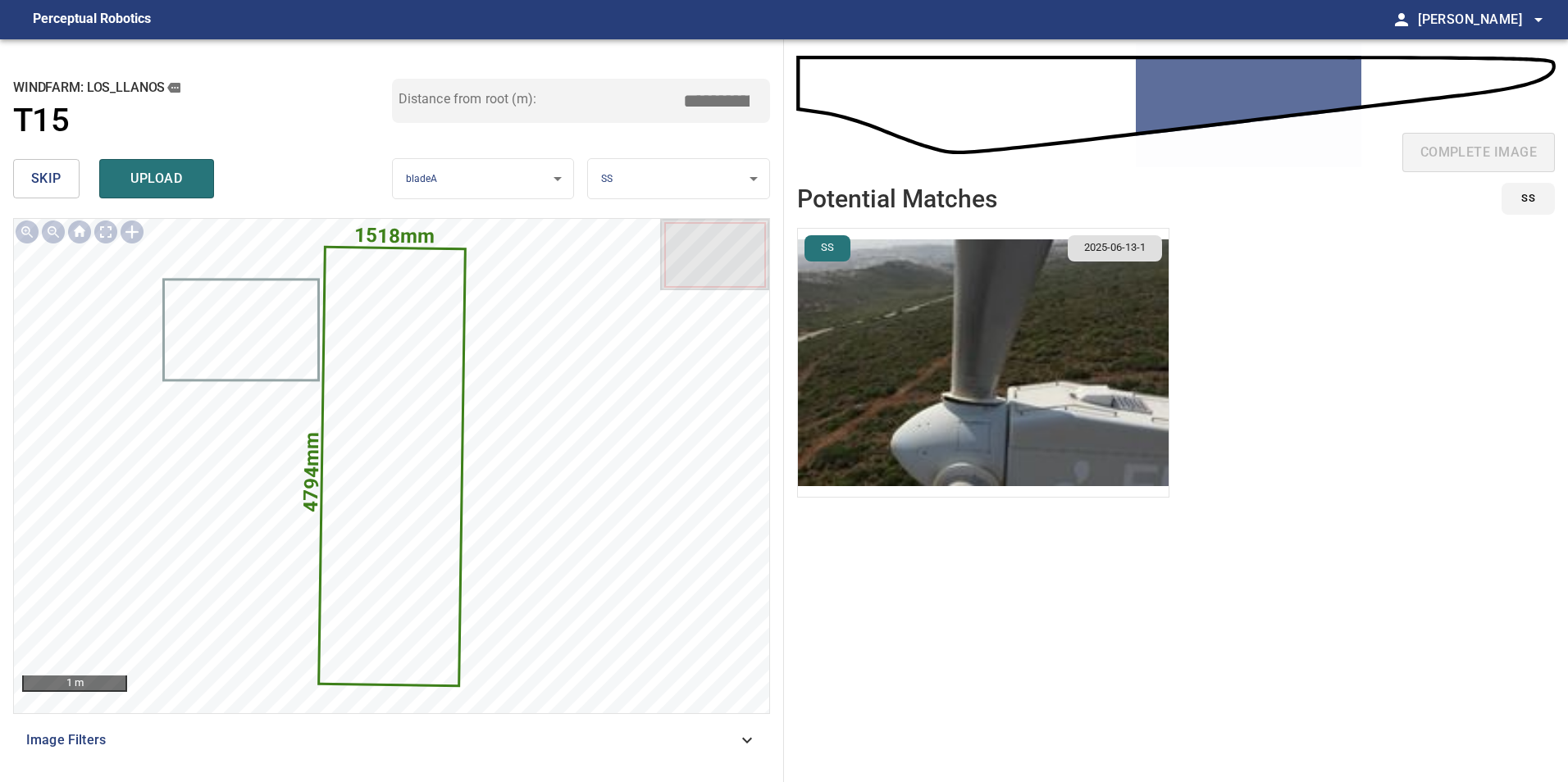
type input "****"
click at [875, 389] on img "button" at bounding box center [983, 363] width 371 height 268
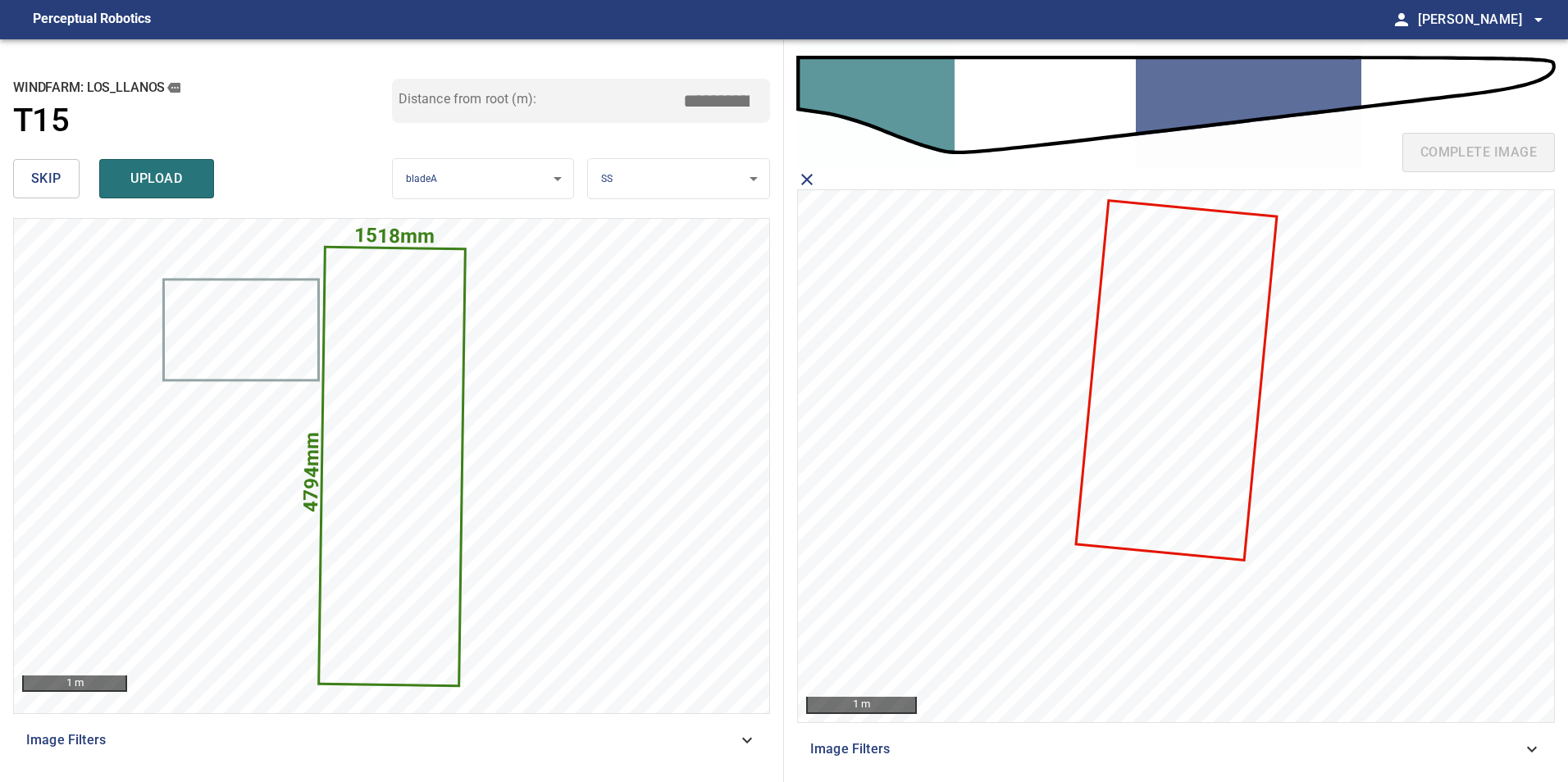
click at [1240, 387] on icon at bounding box center [1175, 380] width 198 height 356
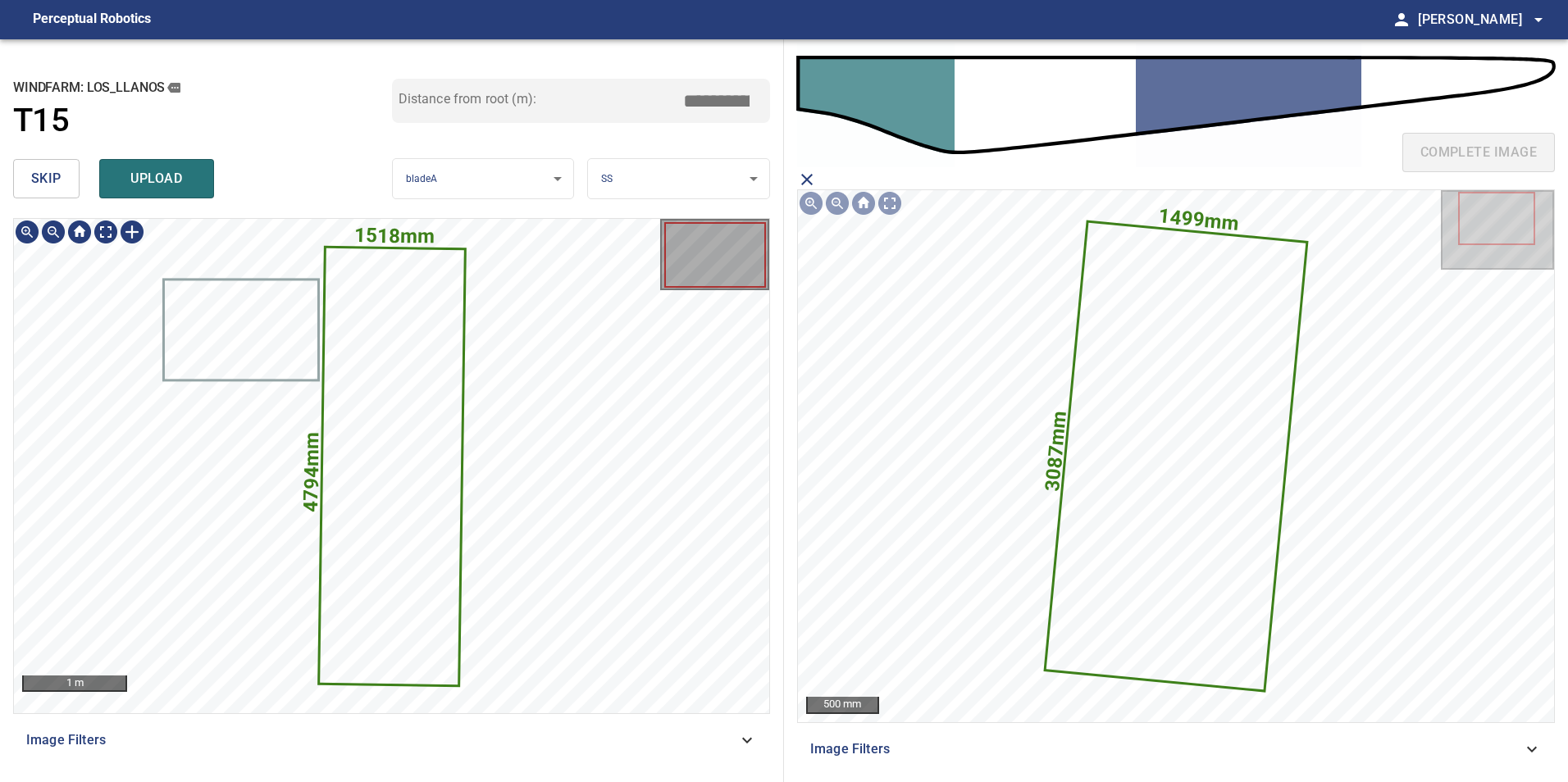
click at [413, 458] on icon at bounding box center [392, 465] width 144 height 437
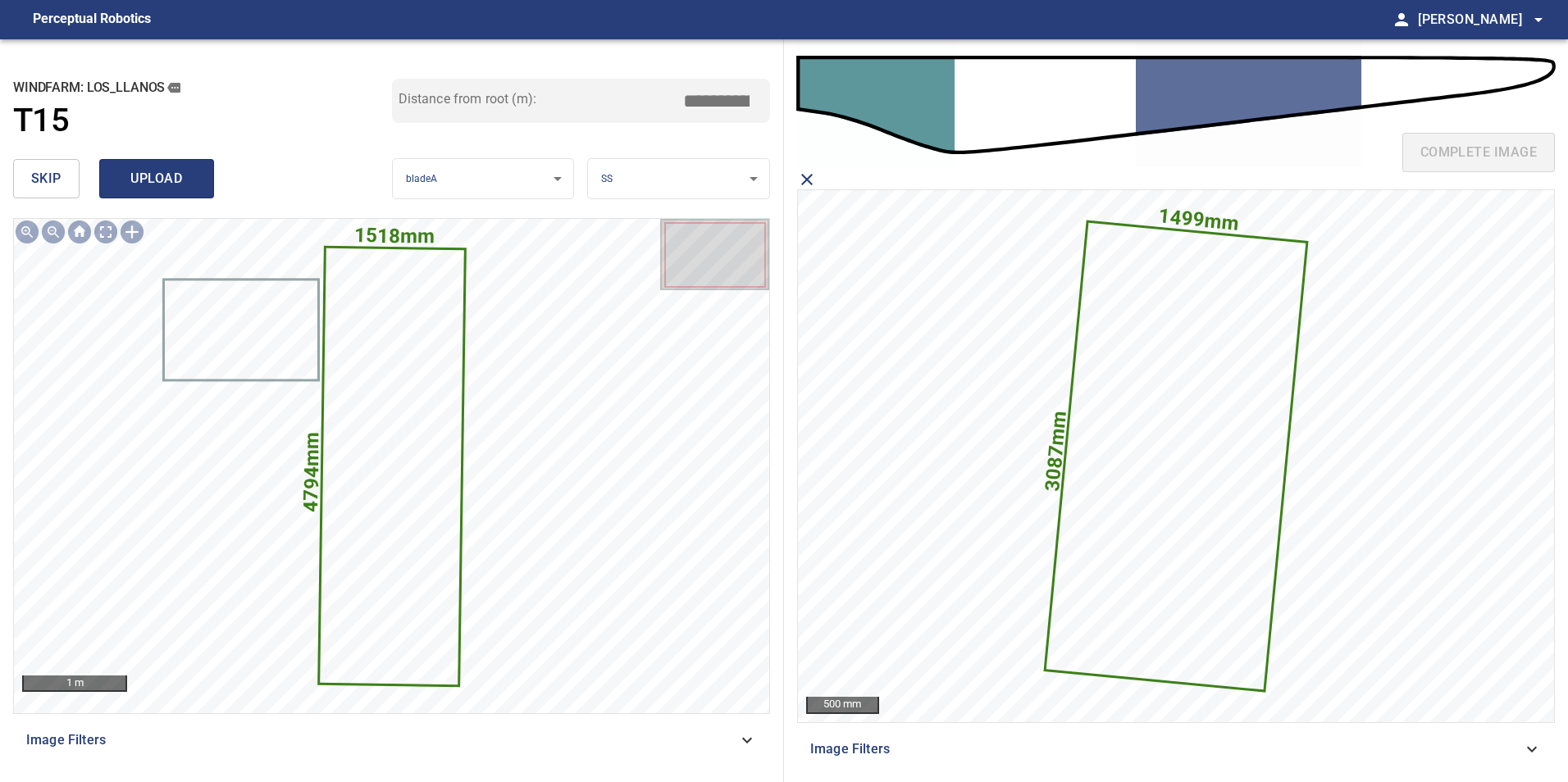
click at [153, 170] on span "upload" at bounding box center [156, 179] width 79 height 23
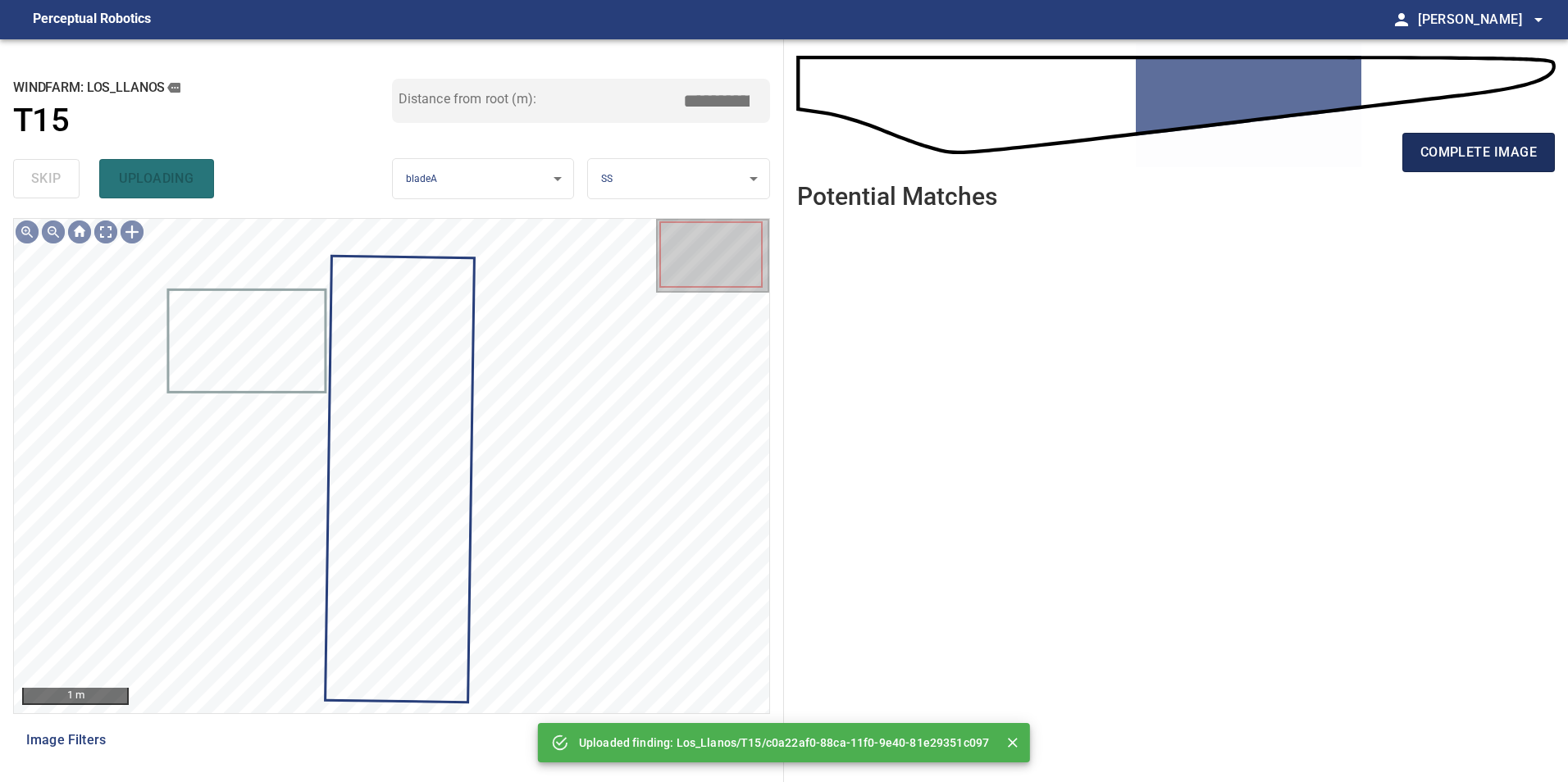
click at [1478, 156] on span "complete image" at bounding box center [1478, 152] width 116 height 23
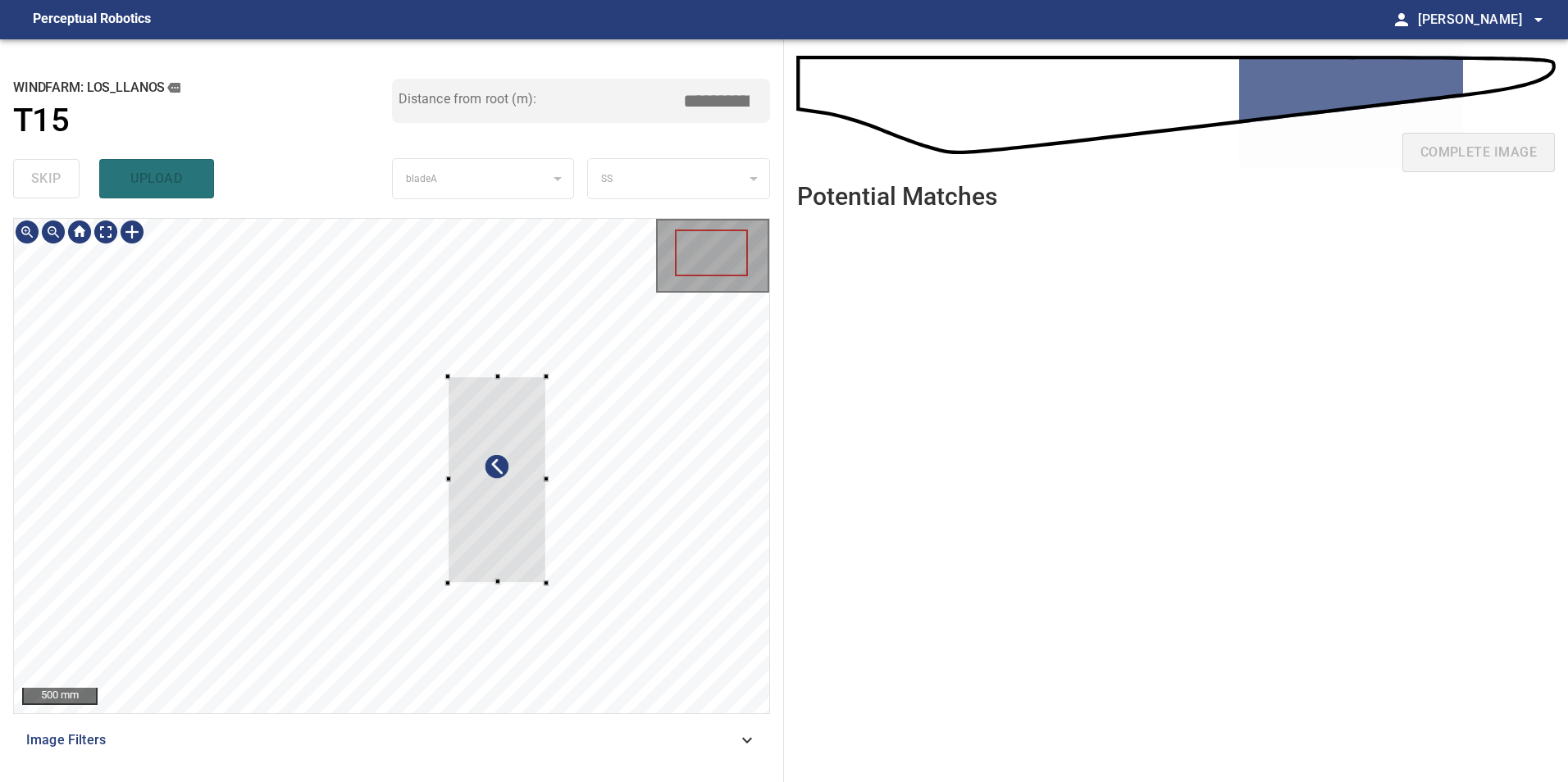
click at [546, 486] on div at bounding box center [496, 480] width 98 height 207
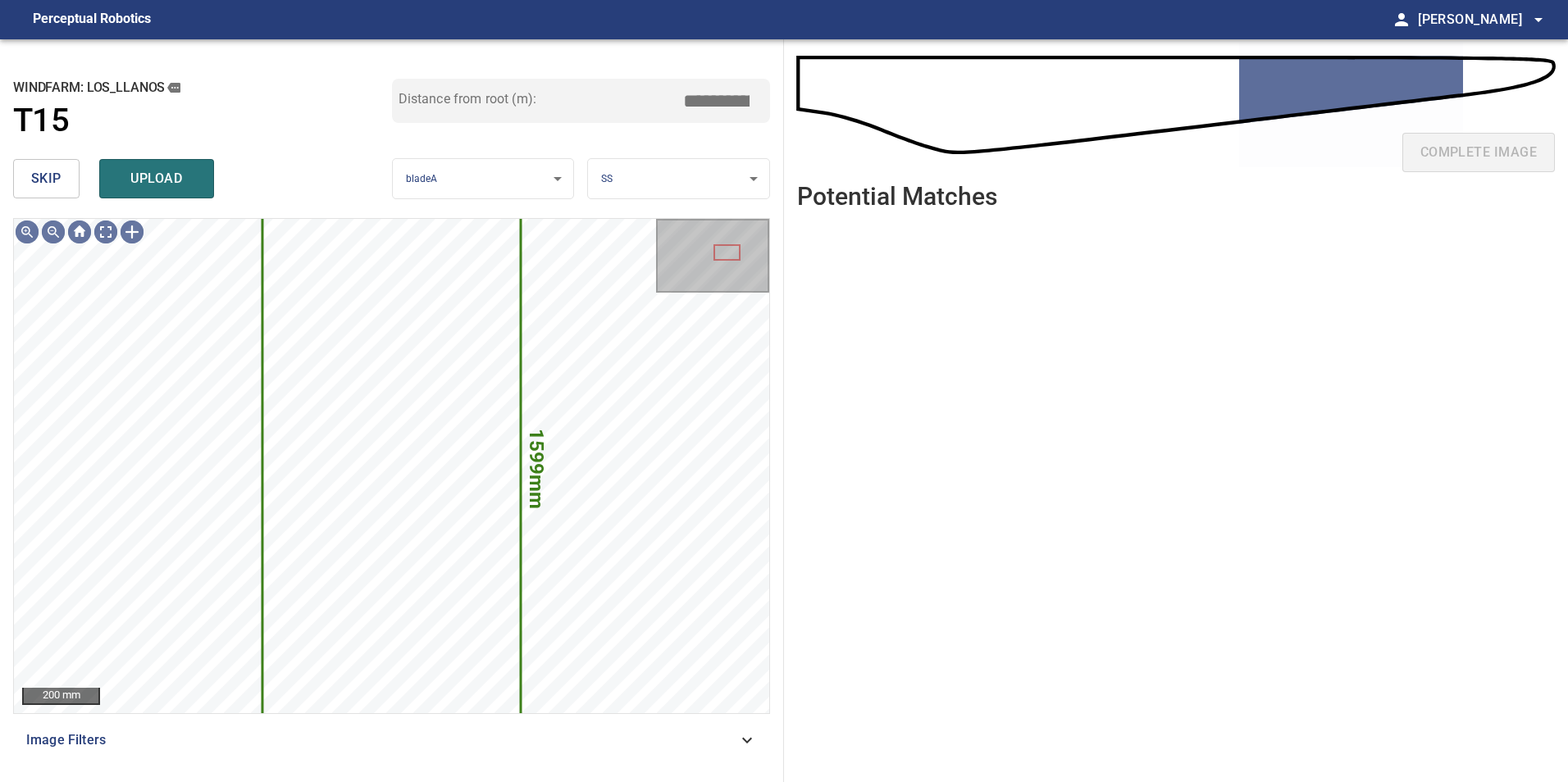
drag, startPoint x: 50, startPoint y: 177, endPoint x: 74, endPoint y: 202, distance: 34.7
click at [57, 180] on span "skip" at bounding box center [46, 179] width 30 height 23
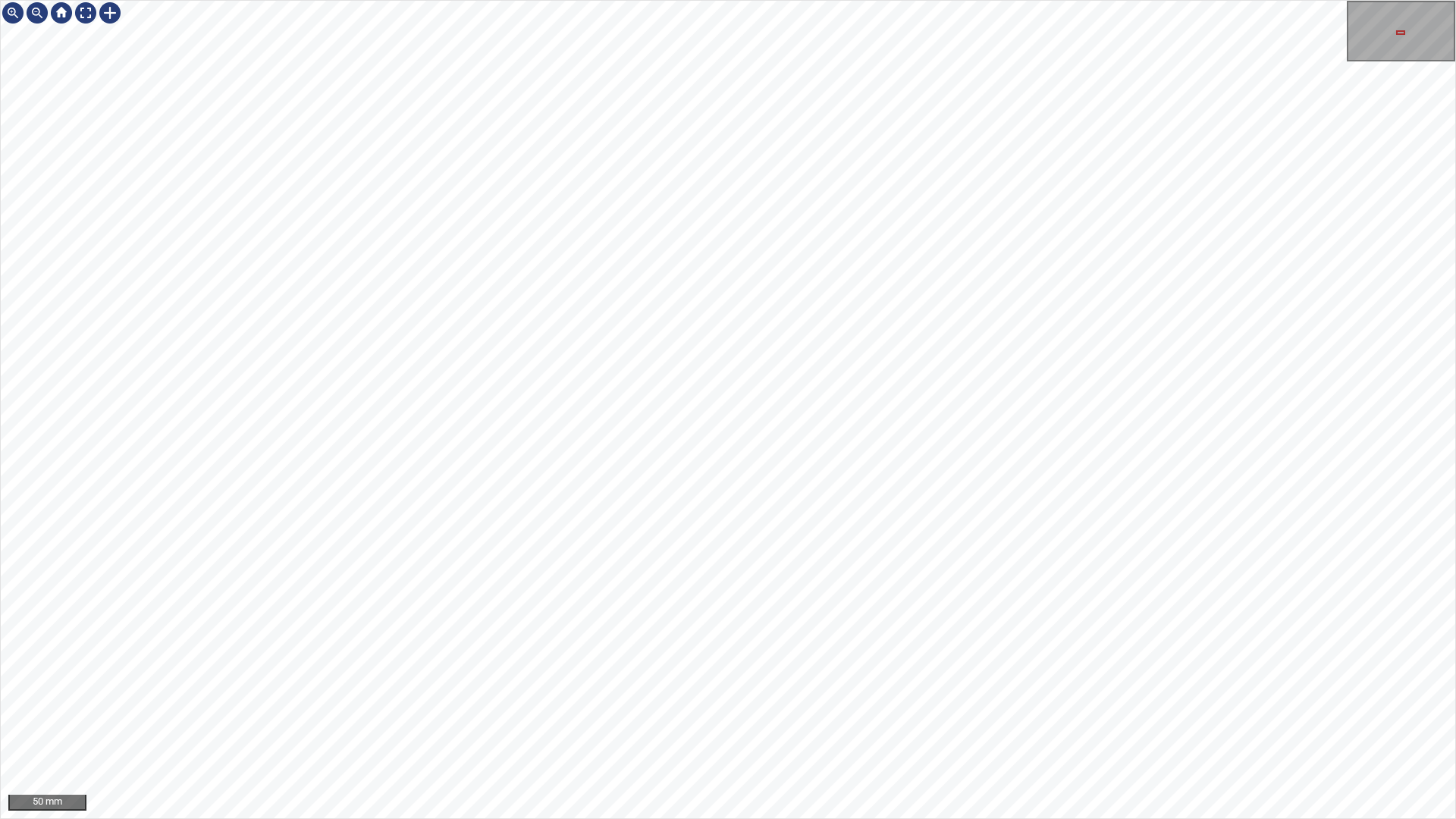
click at [612, 723] on div "50 mm" at bounding box center [728, 409] width 1456 height 819
click at [821, 461] on div "50 mm" at bounding box center [728, 409] width 1456 height 819
click at [921, 723] on div "50 mm" at bounding box center [728, 409] width 1456 height 819
click at [909, 723] on div "50 mm" at bounding box center [728, 409] width 1456 height 819
click at [89, 25] on div "50 mm" at bounding box center [728, 409] width 1454 height 817
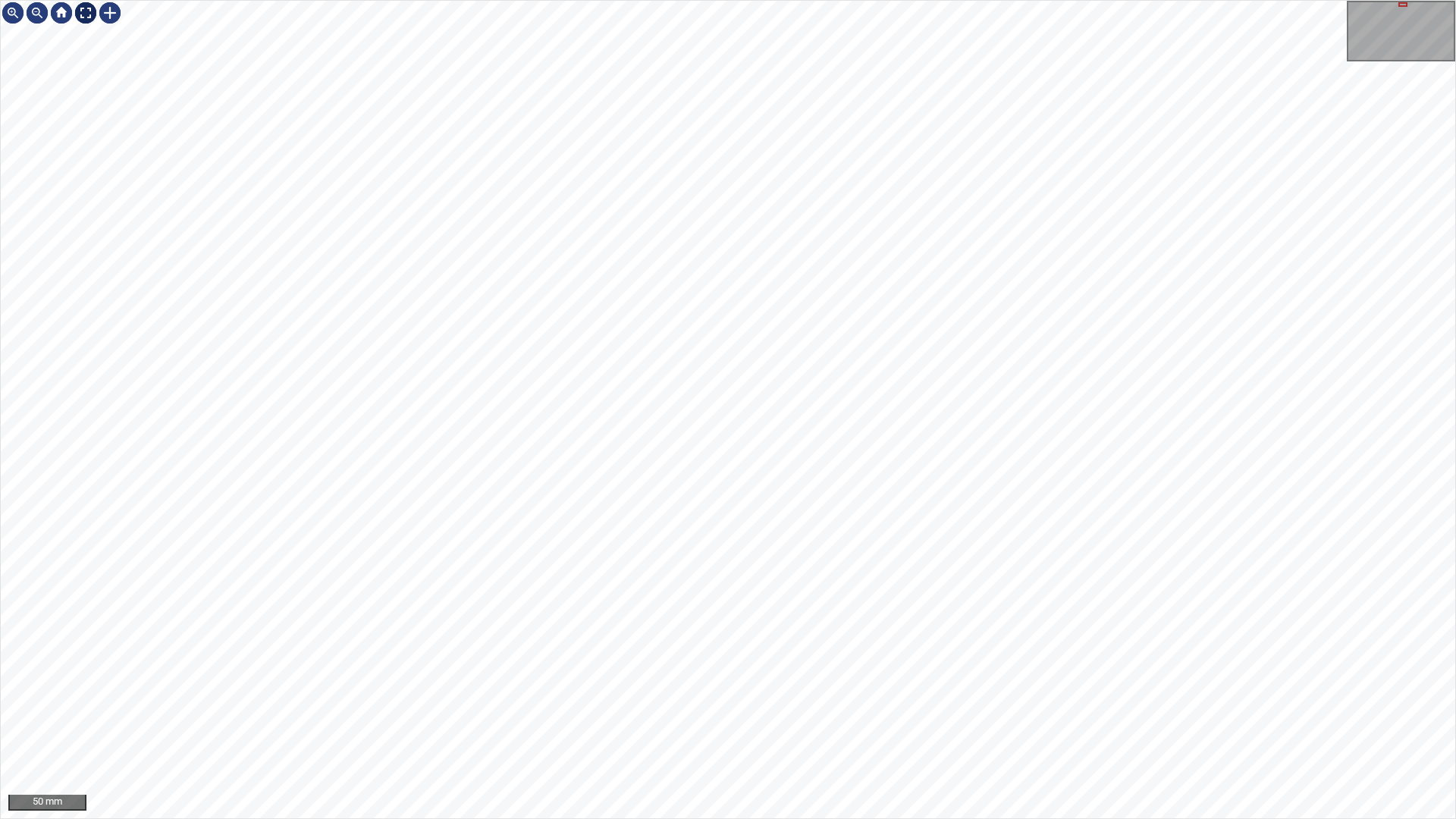
click at [80, 11] on div at bounding box center [86, 13] width 25 height 25
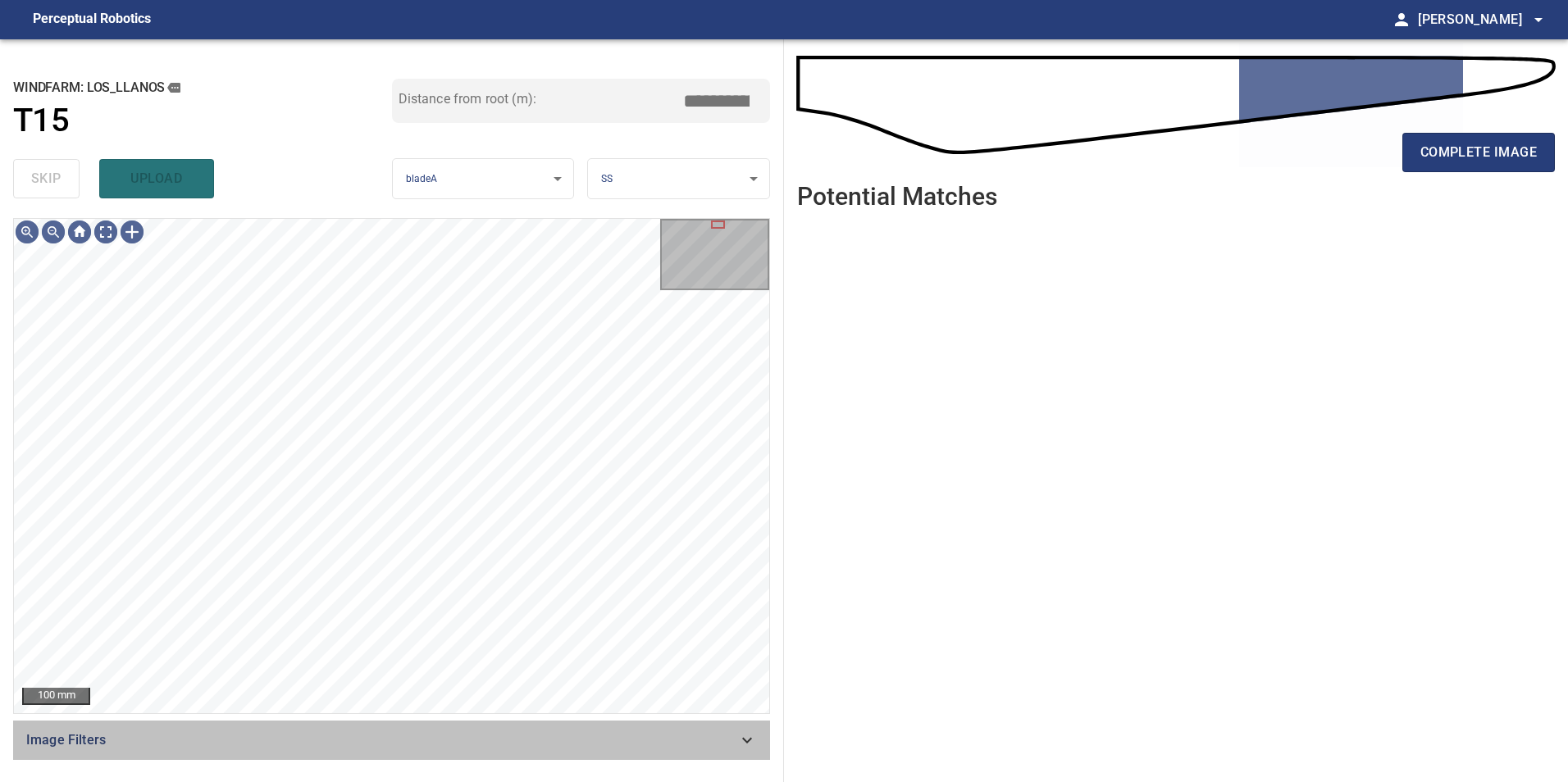
drag, startPoint x: 478, startPoint y: 741, endPoint x: 429, endPoint y: 753, distance: 50.4
click at [479, 741] on span "Image Filters" at bounding box center [382, 740] width 711 height 20
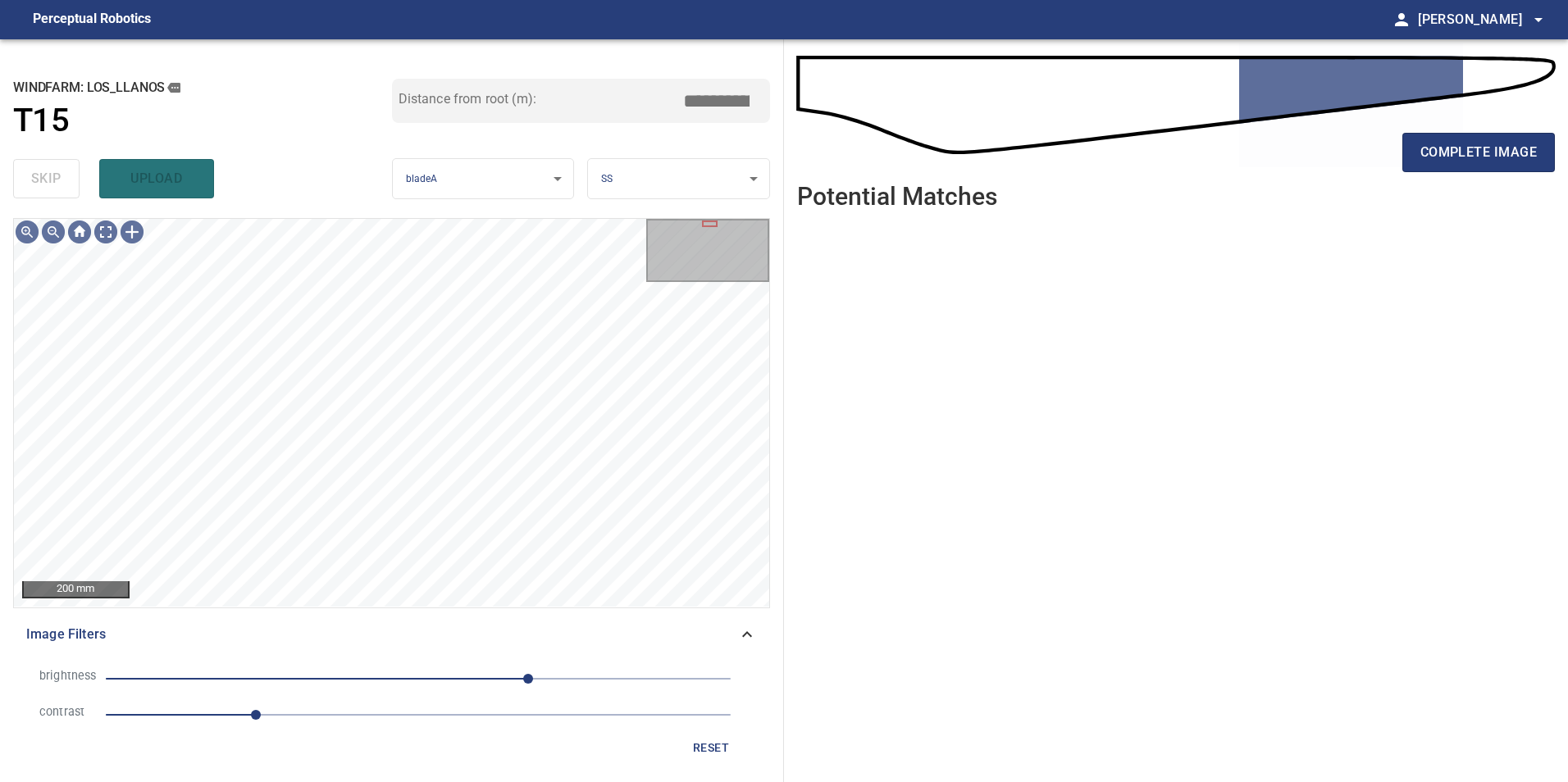
drag, startPoint x: 378, startPoint y: 714, endPoint x: 433, endPoint y: 699, distance: 57.0
click at [379, 714] on span "1.2" at bounding box center [417, 716] width 625 height 23
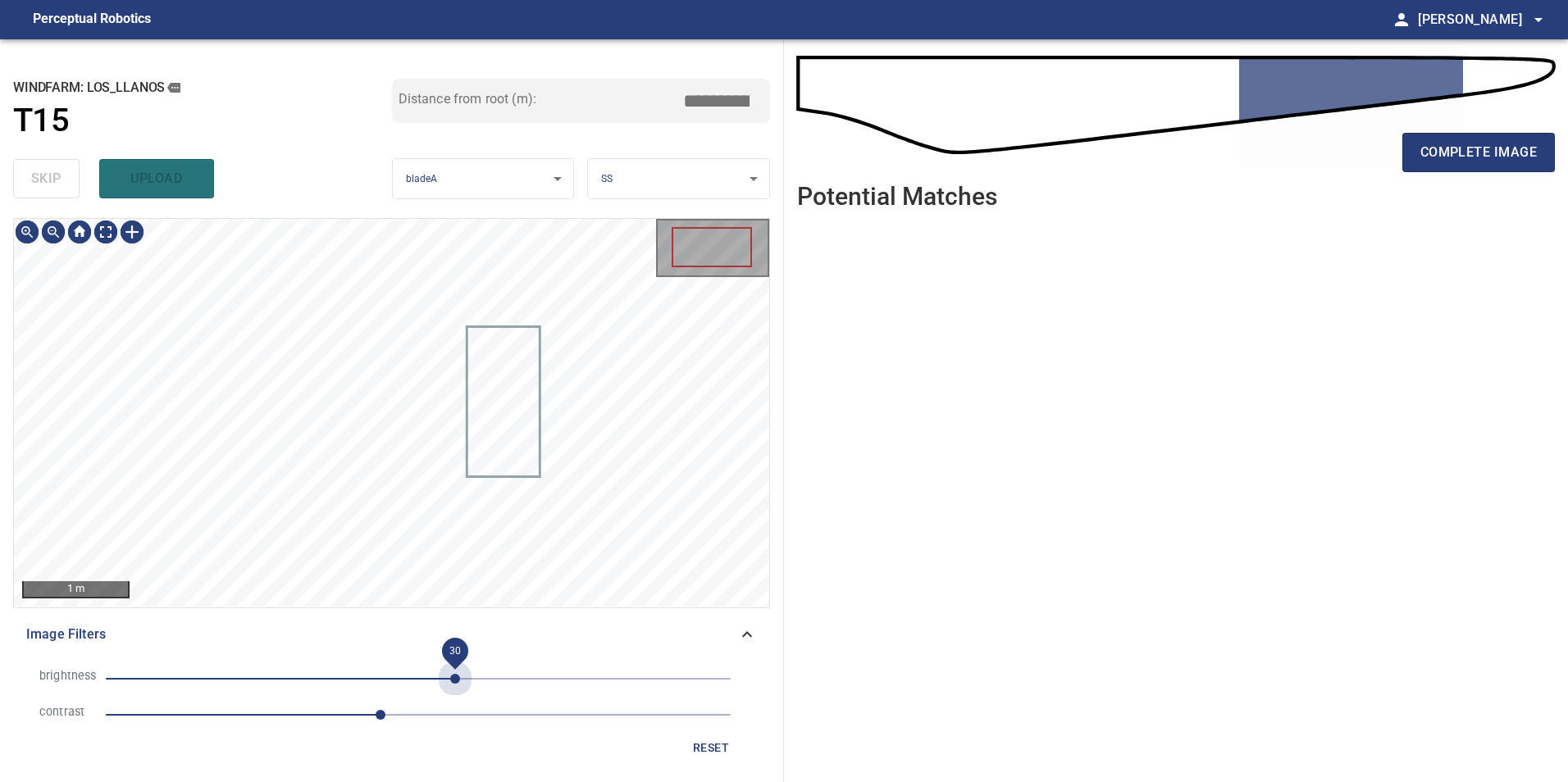
click at [455, 680] on span "30" at bounding box center [417, 679] width 625 height 23
click at [392, 672] on span "30" at bounding box center [417, 679] width 625 height 23
click at [434, 679] on span "-21" at bounding box center [417, 679] width 625 height 23
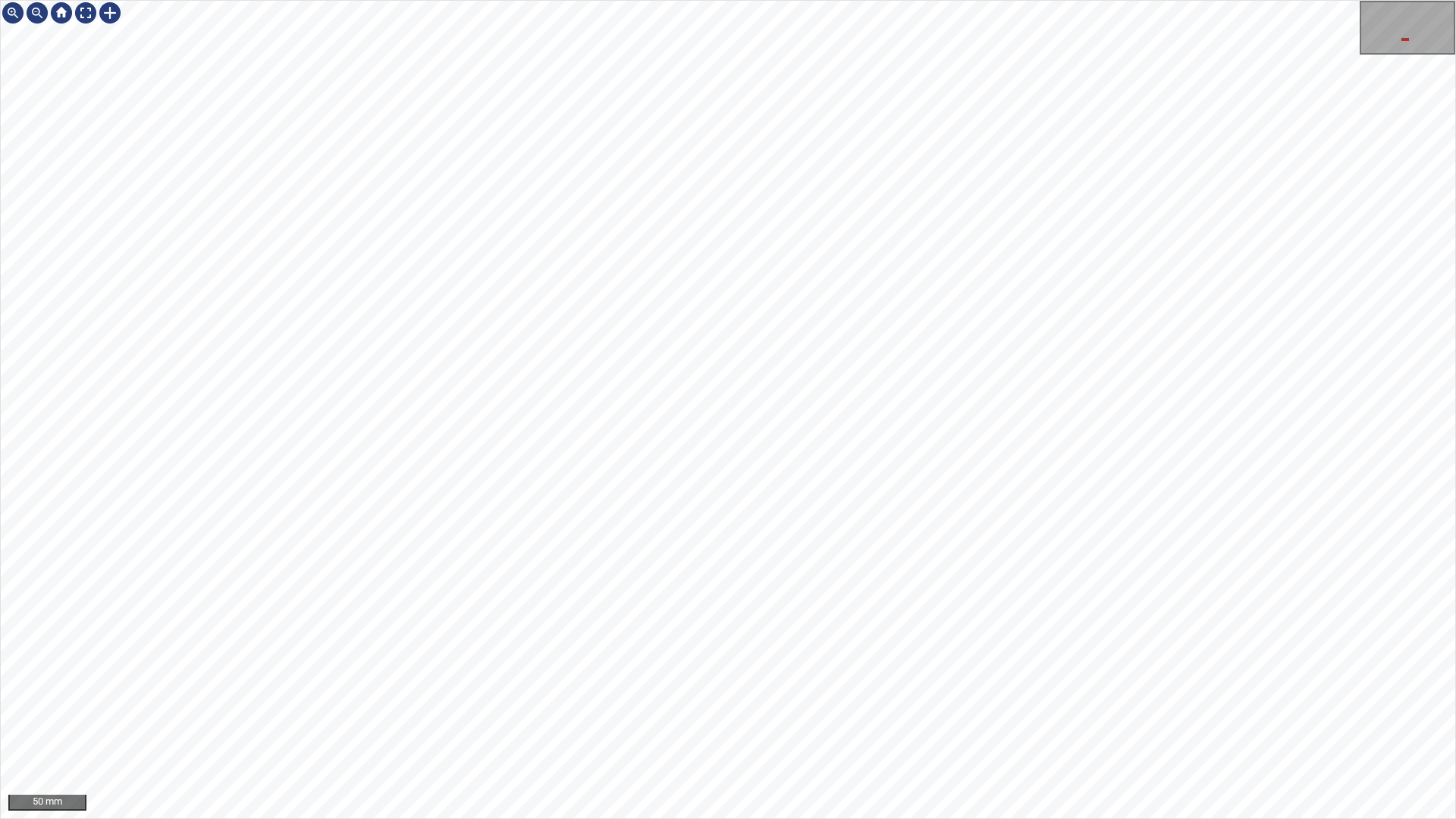
click at [637, 723] on div "50 mm" at bounding box center [728, 409] width 1456 height 819
click at [998, 723] on div "50 mm" at bounding box center [728, 409] width 1456 height 819
click at [671, 723] on div "50 mm" at bounding box center [728, 409] width 1456 height 819
click at [797, 723] on div "100 mm" at bounding box center [728, 409] width 1456 height 819
click at [748, 723] on div "100 mm" at bounding box center [728, 409] width 1456 height 819
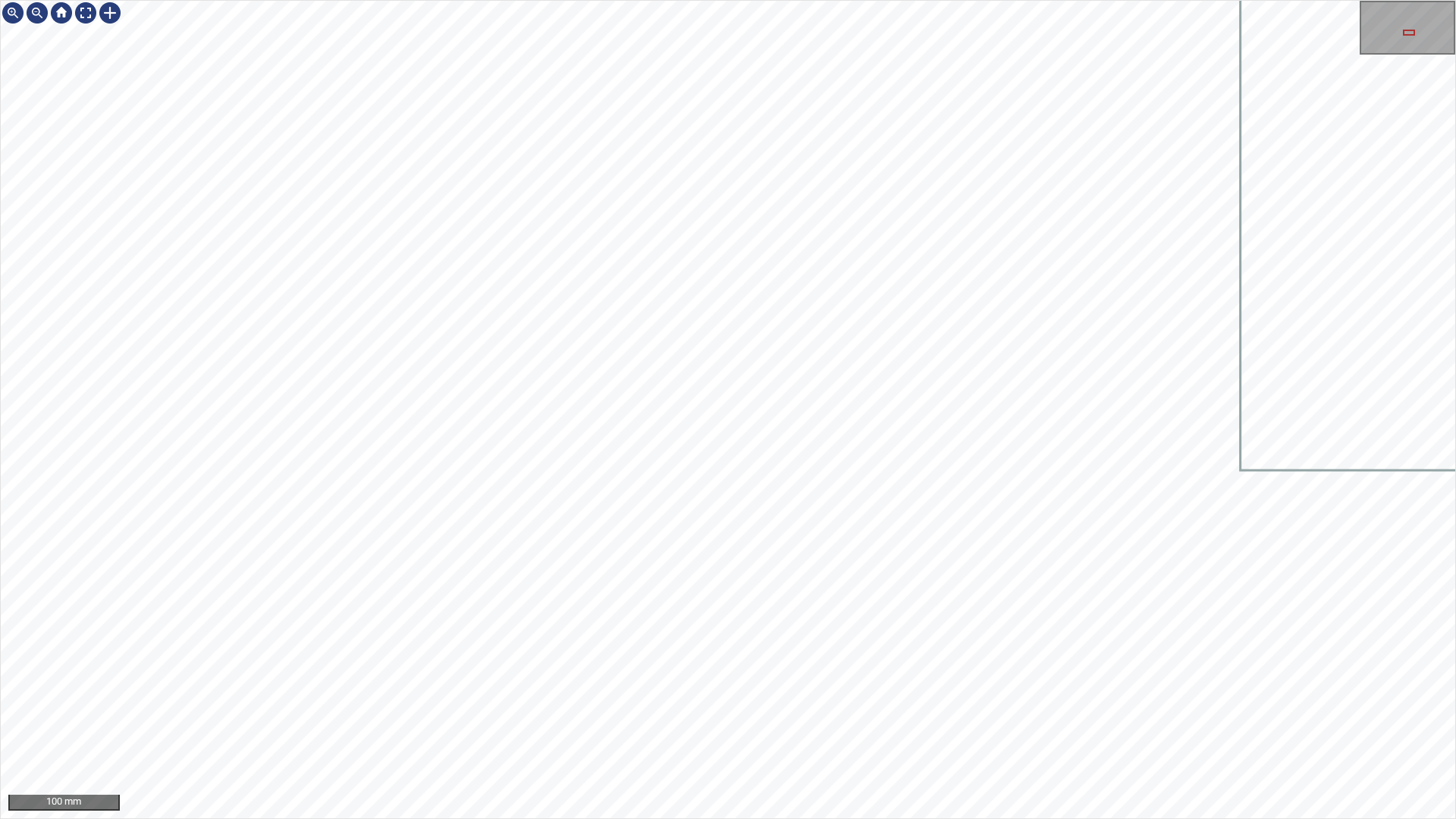
click at [685, 723] on div "100 mm" at bounding box center [728, 409] width 1456 height 819
click at [1046, 723] on div "100 mm" at bounding box center [728, 409] width 1456 height 819
click at [726, 0] on div "50 mm" at bounding box center [728, 409] width 1456 height 819
click at [921, 0] on div "50 mm" at bounding box center [728, 409] width 1456 height 819
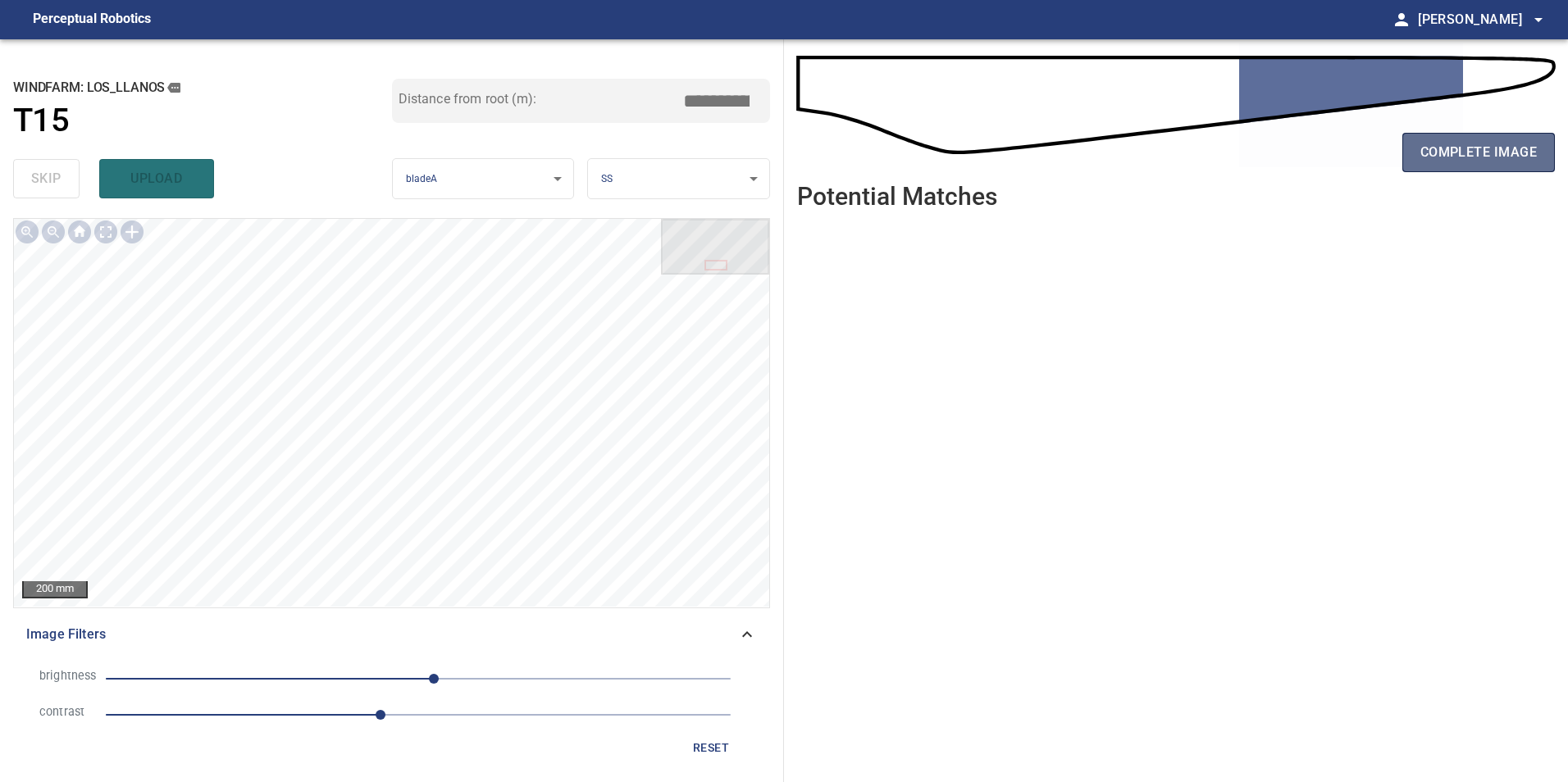
click at [1480, 141] on span "complete image" at bounding box center [1478, 152] width 116 height 23
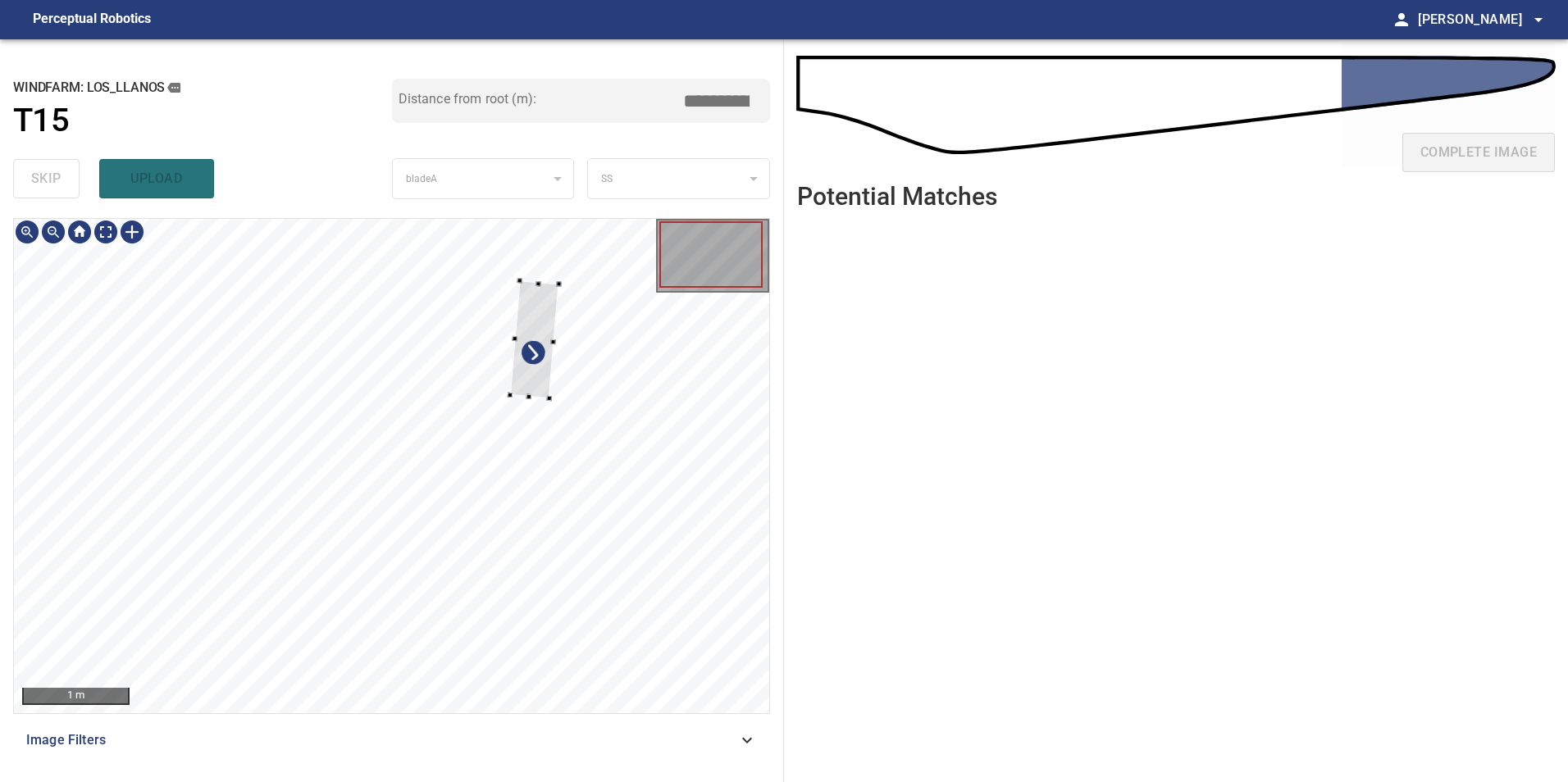
click at [554, 391] on div at bounding box center [392, 466] width 755 height 495
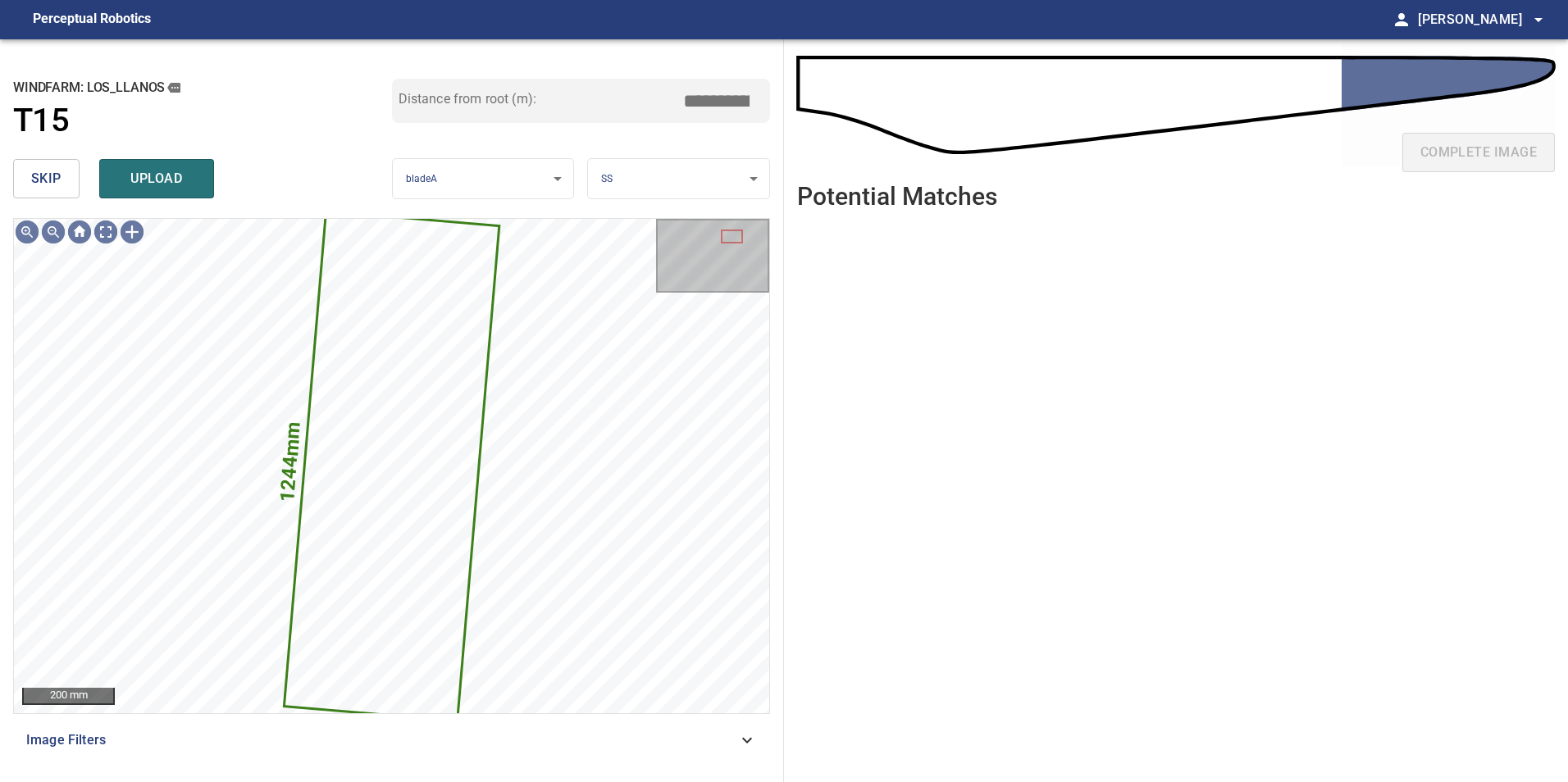
click at [27, 173] on button "skip" at bounding box center [46, 178] width 66 height 39
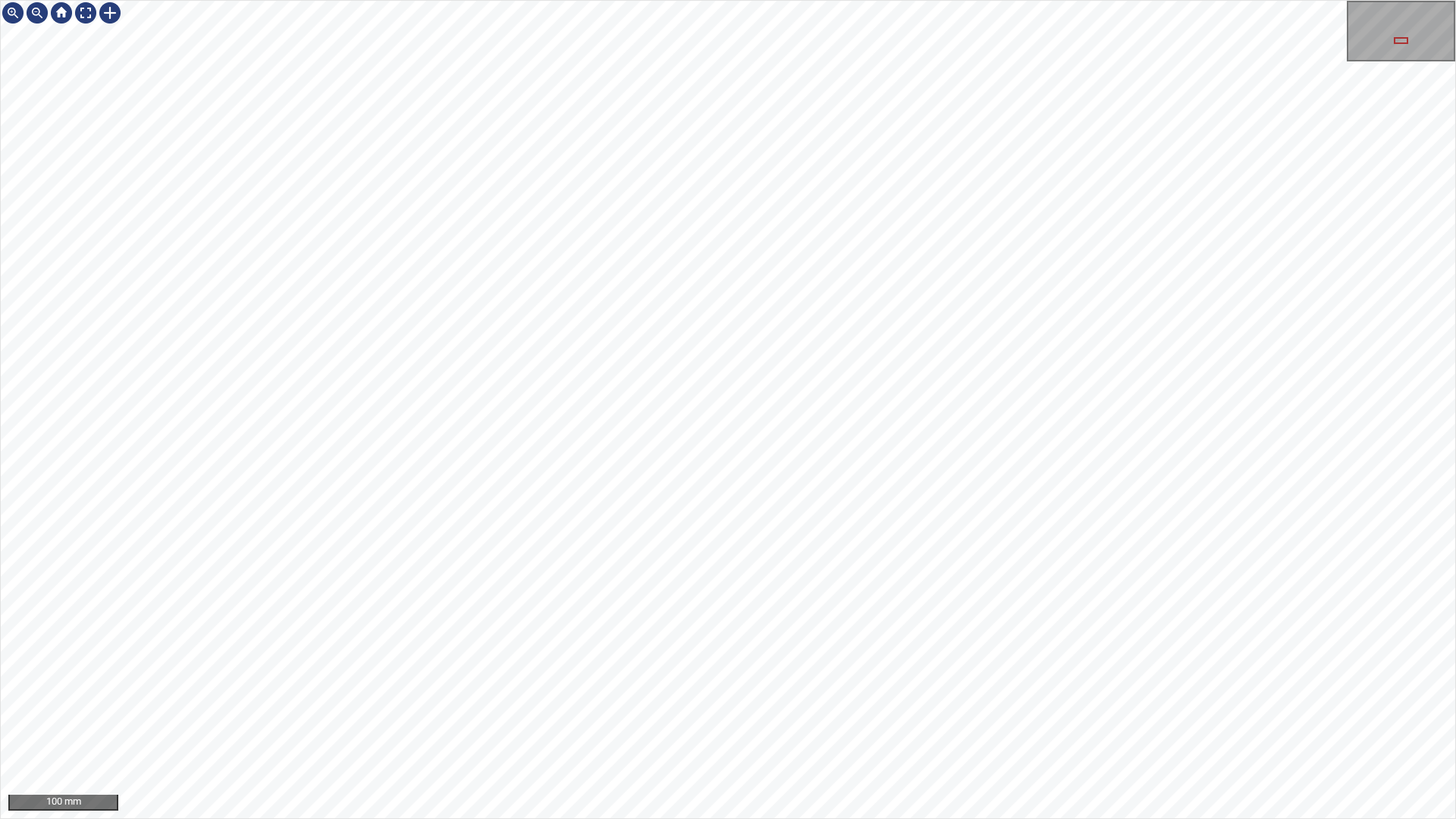
click at [524, 0] on div "100 mm" at bounding box center [728, 409] width 1456 height 819
click at [603, 723] on div "100 mm" at bounding box center [728, 409] width 1456 height 819
click at [780, 723] on div "100 mm" at bounding box center [728, 409] width 1456 height 819
click at [615, 723] on div "100 mm" at bounding box center [728, 409] width 1456 height 819
click at [86, 5] on div at bounding box center [86, 13] width 25 height 25
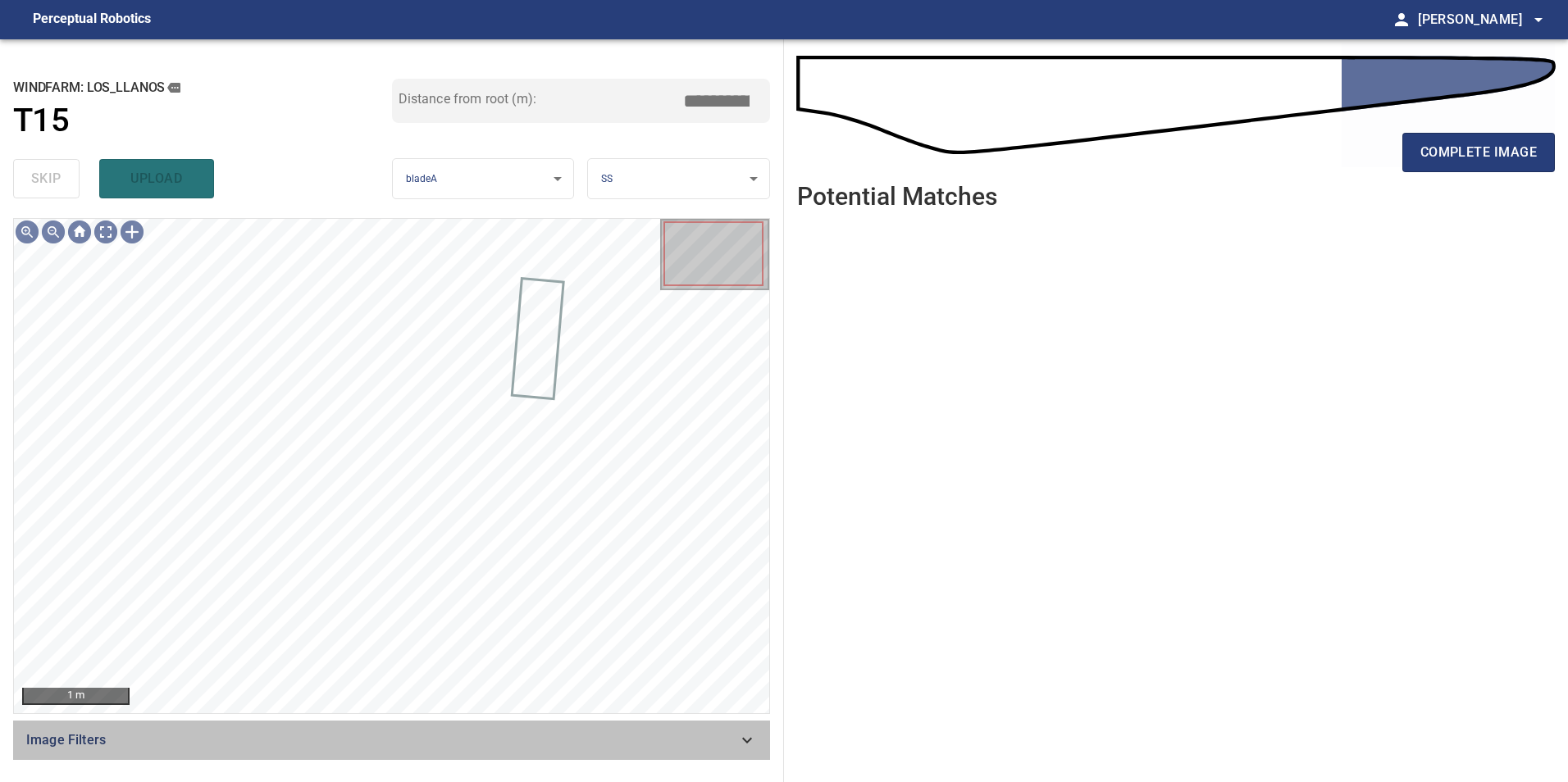
click at [732, 746] on span "Image Filters" at bounding box center [382, 740] width 711 height 20
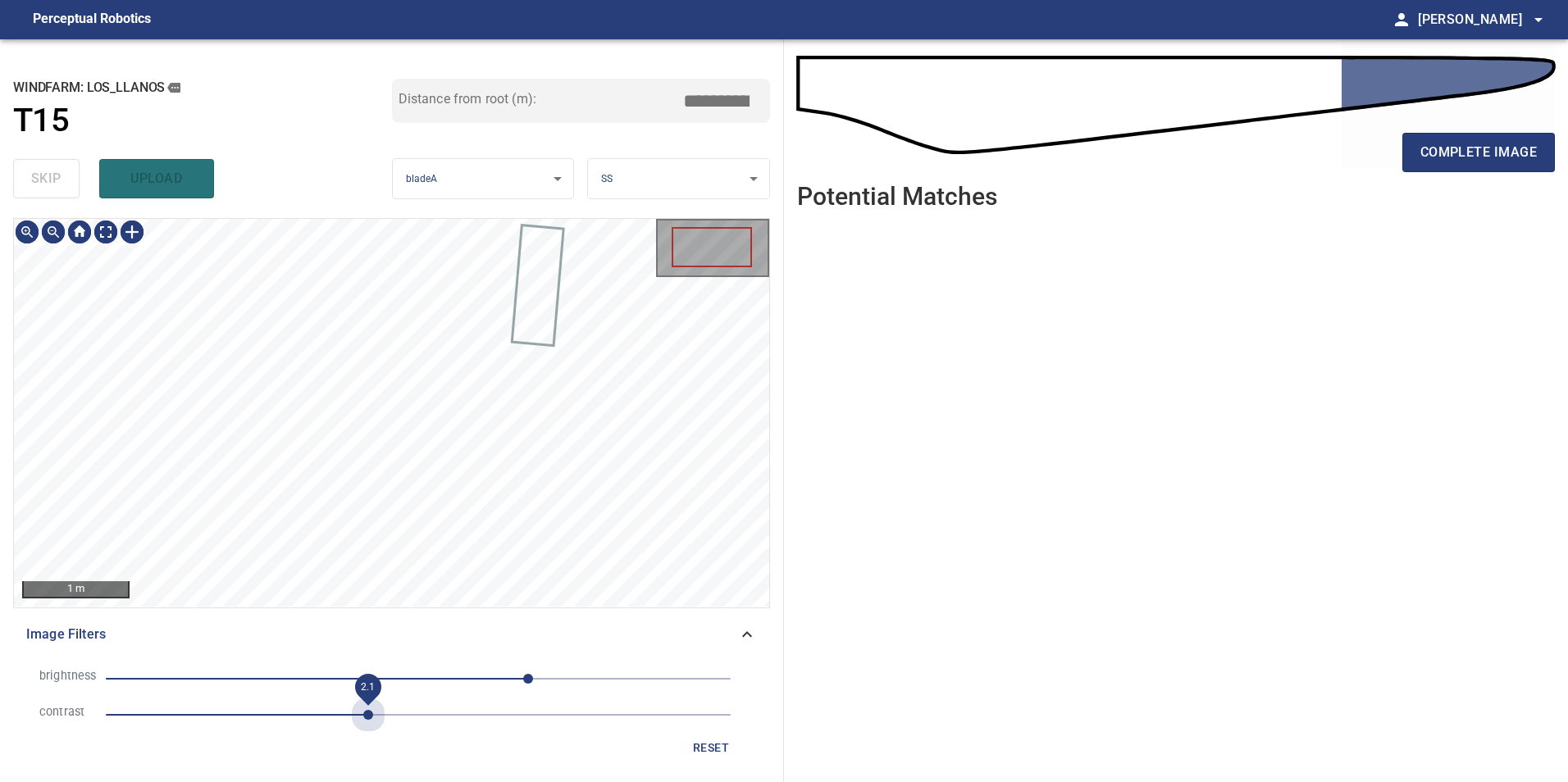
click at [374, 716] on span "2.1" at bounding box center [417, 716] width 625 height 23
drag, startPoint x: 464, startPoint y: 670, endPoint x: 444, endPoint y: 683, distance: 23.9
click at [462, 670] on span "90" at bounding box center [417, 679] width 625 height 23
click at [412, 686] on span "-5" at bounding box center [417, 679] width 625 height 23
click at [425, 674] on span "5" at bounding box center [424, 678] width 10 height 10
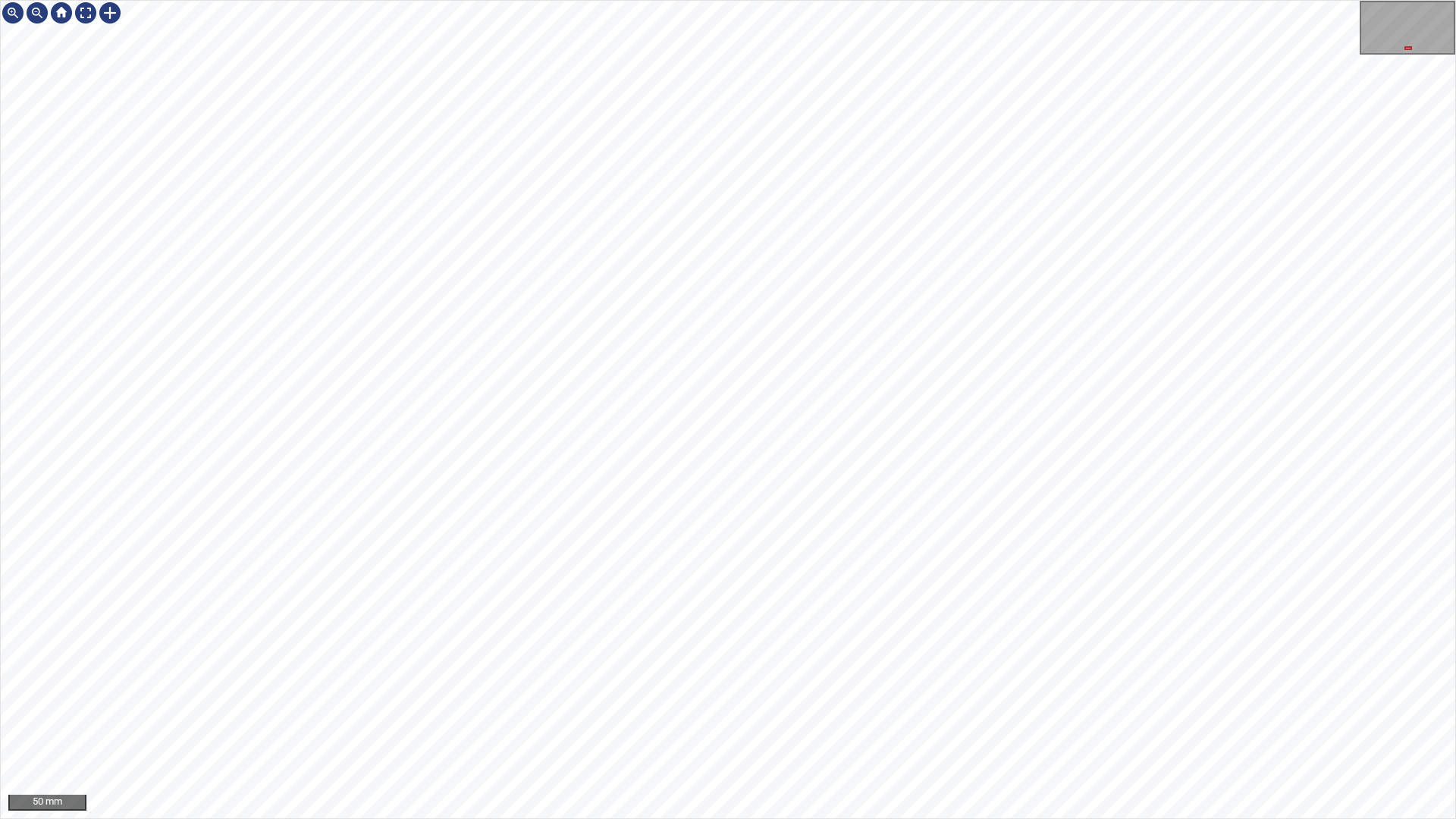
click at [495, 0] on div "50 mm" at bounding box center [728, 409] width 1456 height 819
click at [1137, 723] on div "50 mm" at bounding box center [728, 409] width 1456 height 819
click at [1053, 723] on div "50 mm" at bounding box center [728, 409] width 1456 height 819
click at [1095, 723] on div "50 mm" at bounding box center [728, 409] width 1456 height 819
click at [976, 723] on div "50 mm" at bounding box center [728, 409] width 1456 height 819
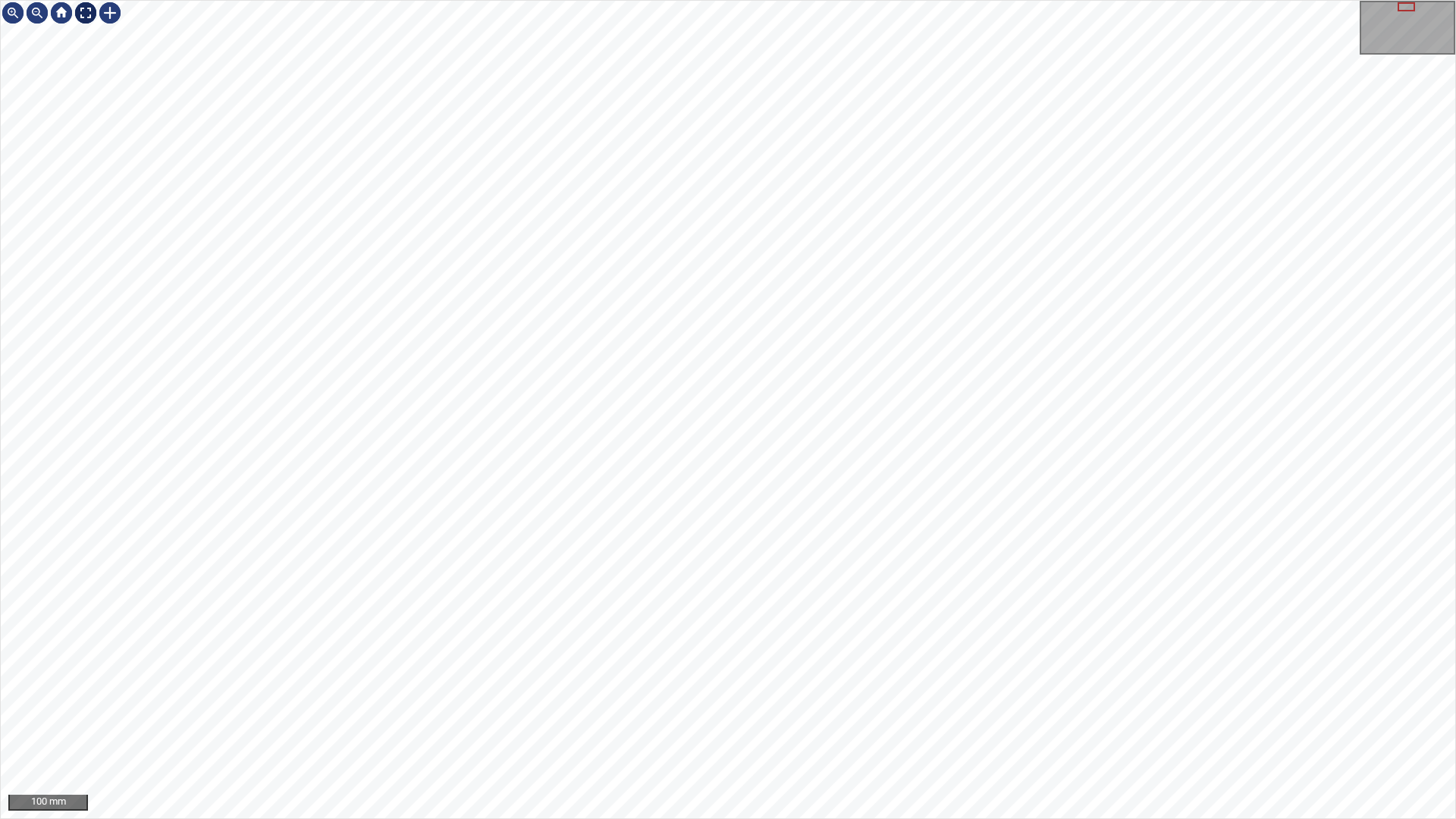
click at [84, 15] on div at bounding box center [86, 13] width 25 height 25
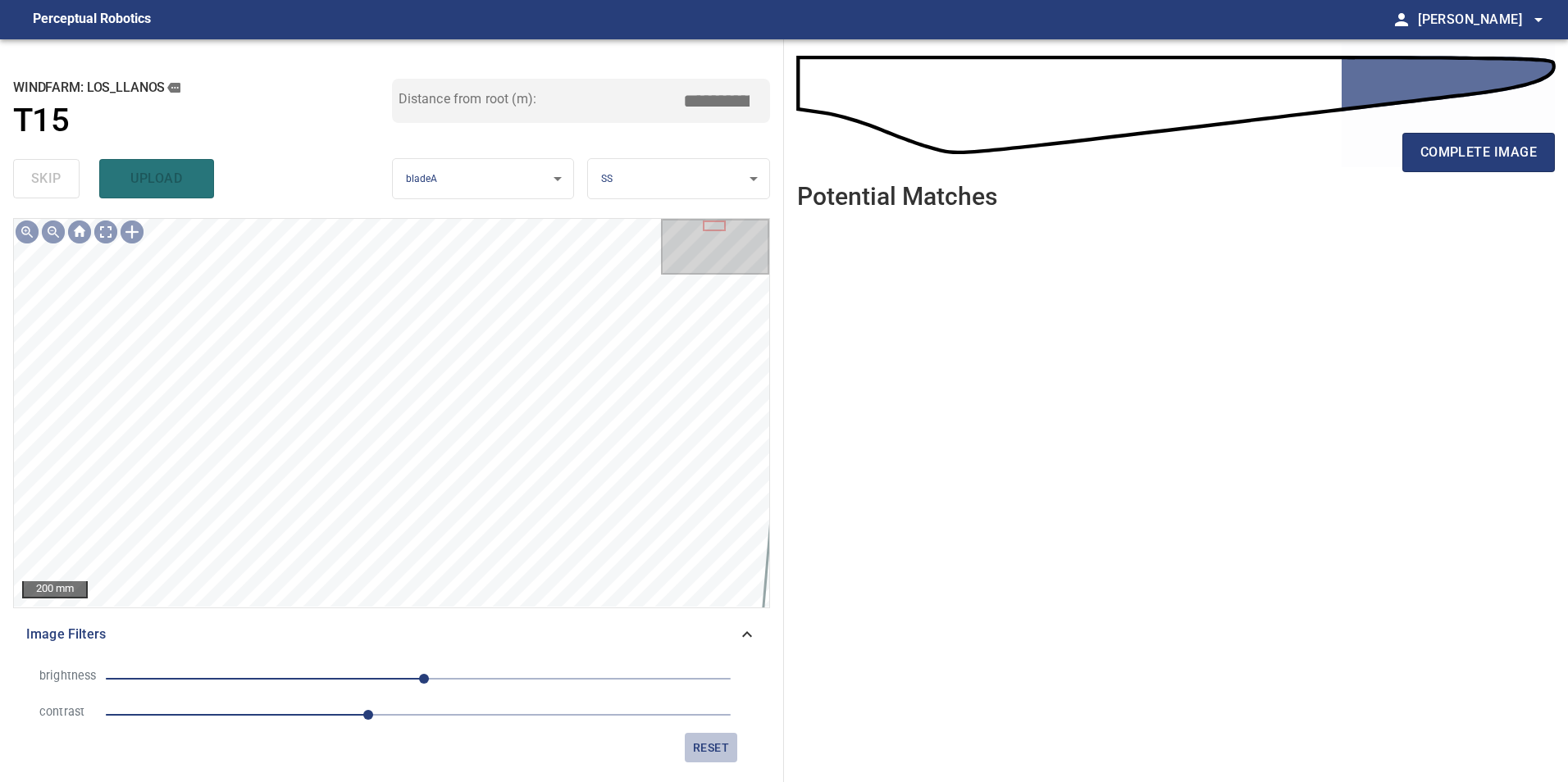
click at [714, 745] on span "reset" at bounding box center [711, 747] width 39 height 20
click at [379, 725] on span "1.2" at bounding box center [417, 716] width 625 height 23
click at [480, 720] on span "2.2" at bounding box center [417, 716] width 625 height 23
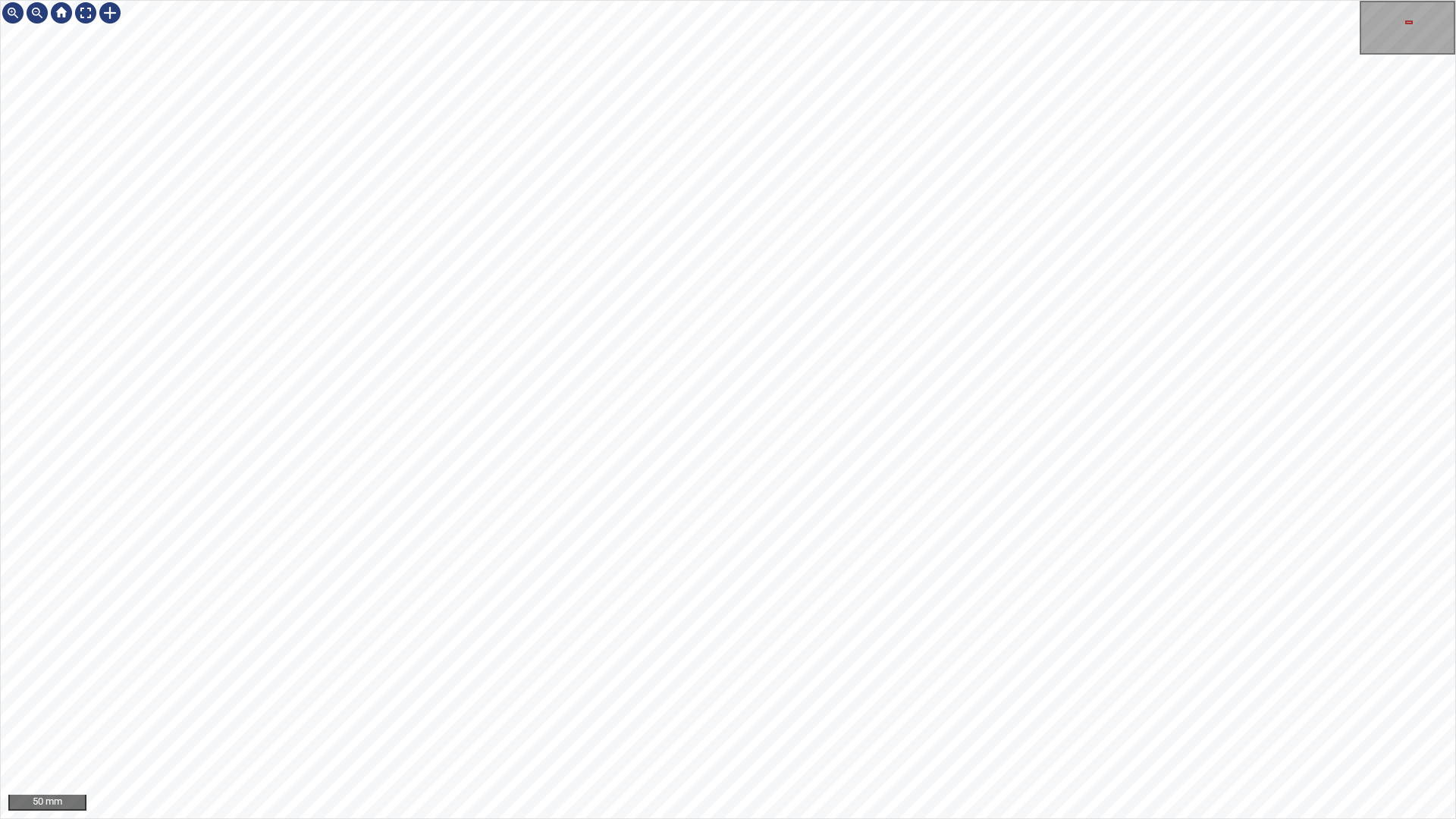
click at [829, 723] on div "50 mm" at bounding box center [728, 409] width 1456 height 819
click at [600, 723] on div "100 mm" at bounding box center [728, 409] width 1456 height 819
click at [84, 12] on div at bounding box center [86, 13] width 25 height 25
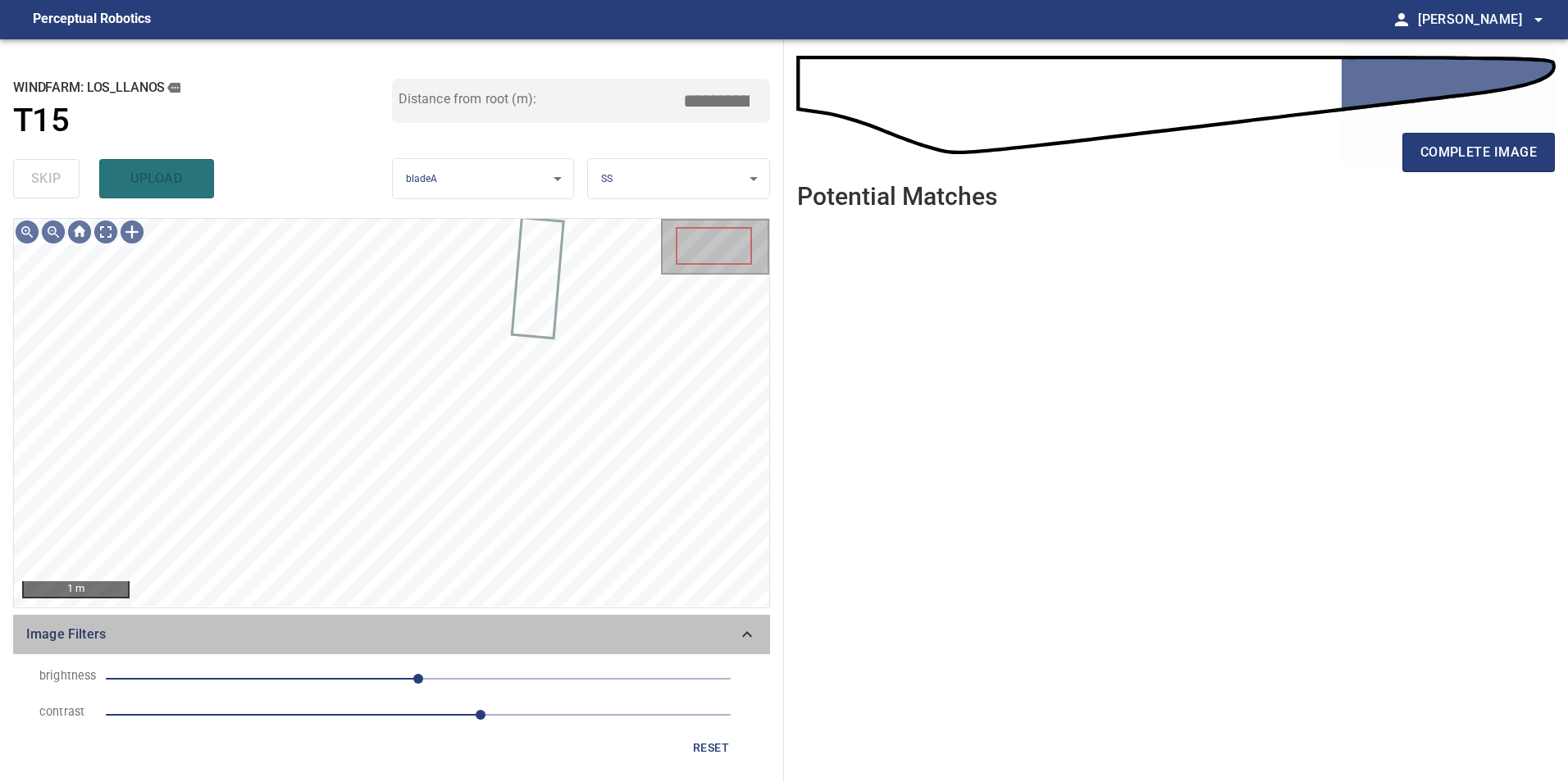
click at [749, 637] on icon at bounding box center [747, 635] width 20 height 20
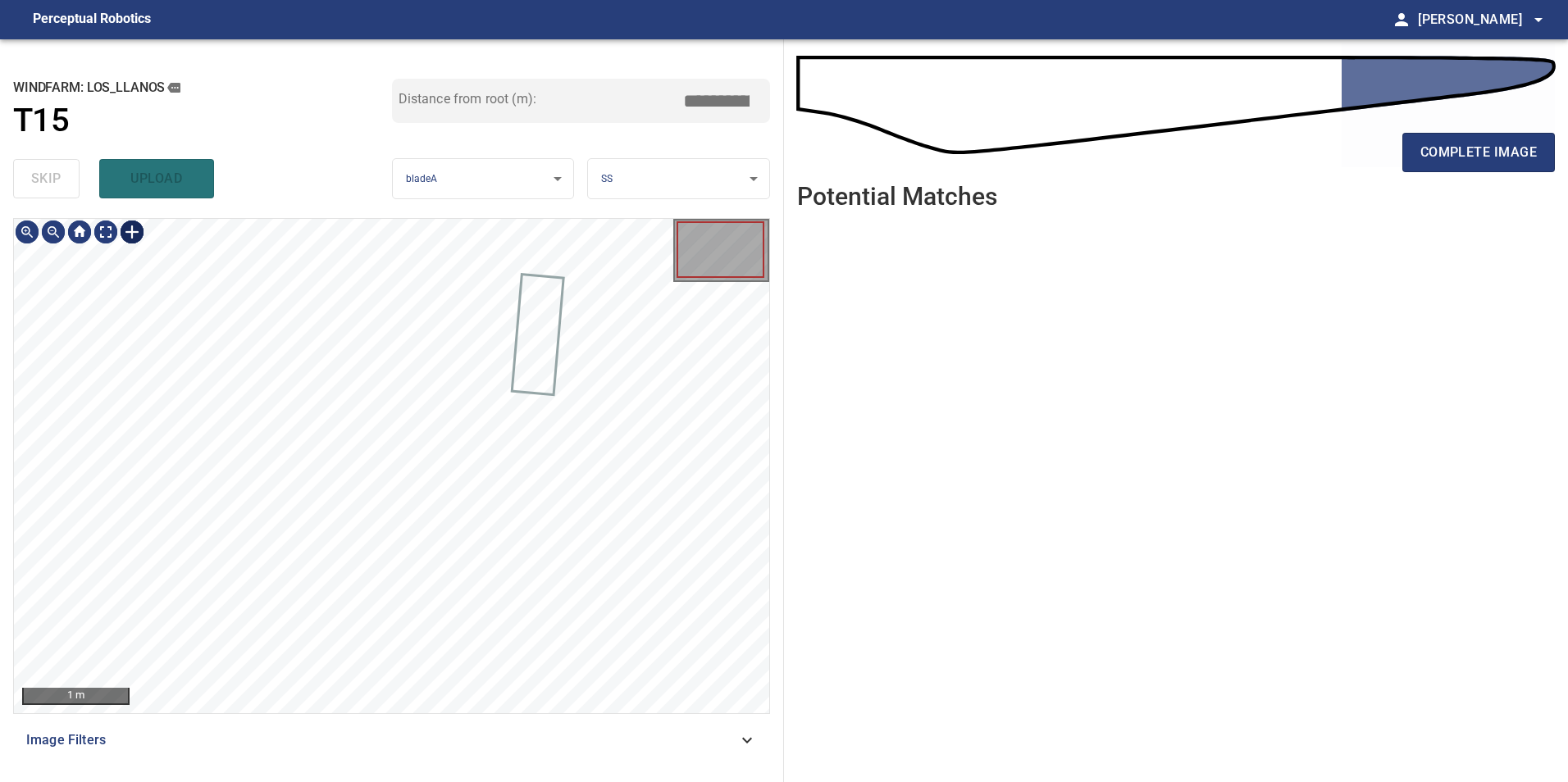
click at [142, 233] on div at bounding box center [132, 232] width 27 height 27
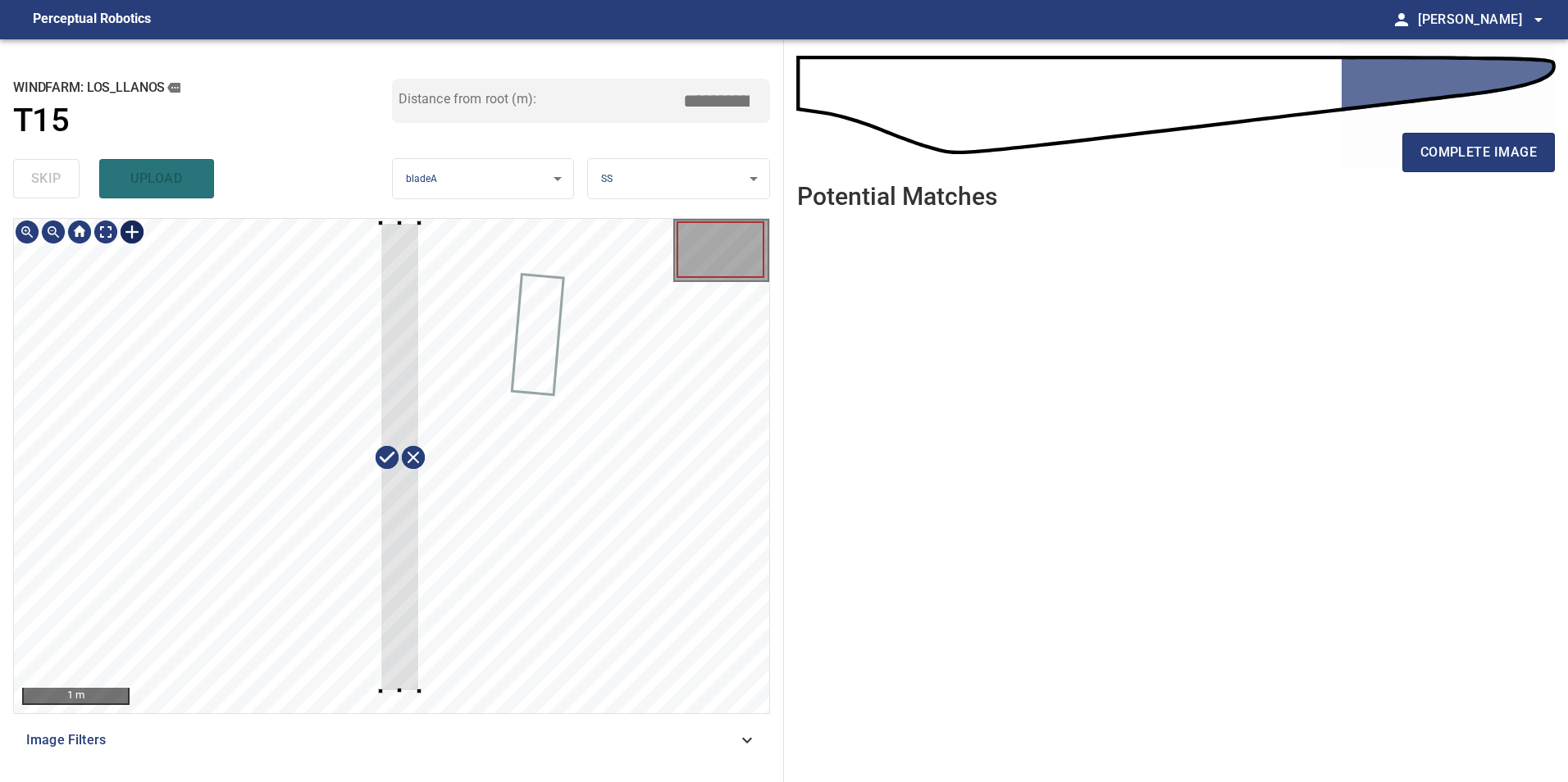
click at [380, 692] on div at bounding box center [392, 466] width 755 height 495
click at [421, 286] on div at bounding box center [406, 459] width 73 height 470
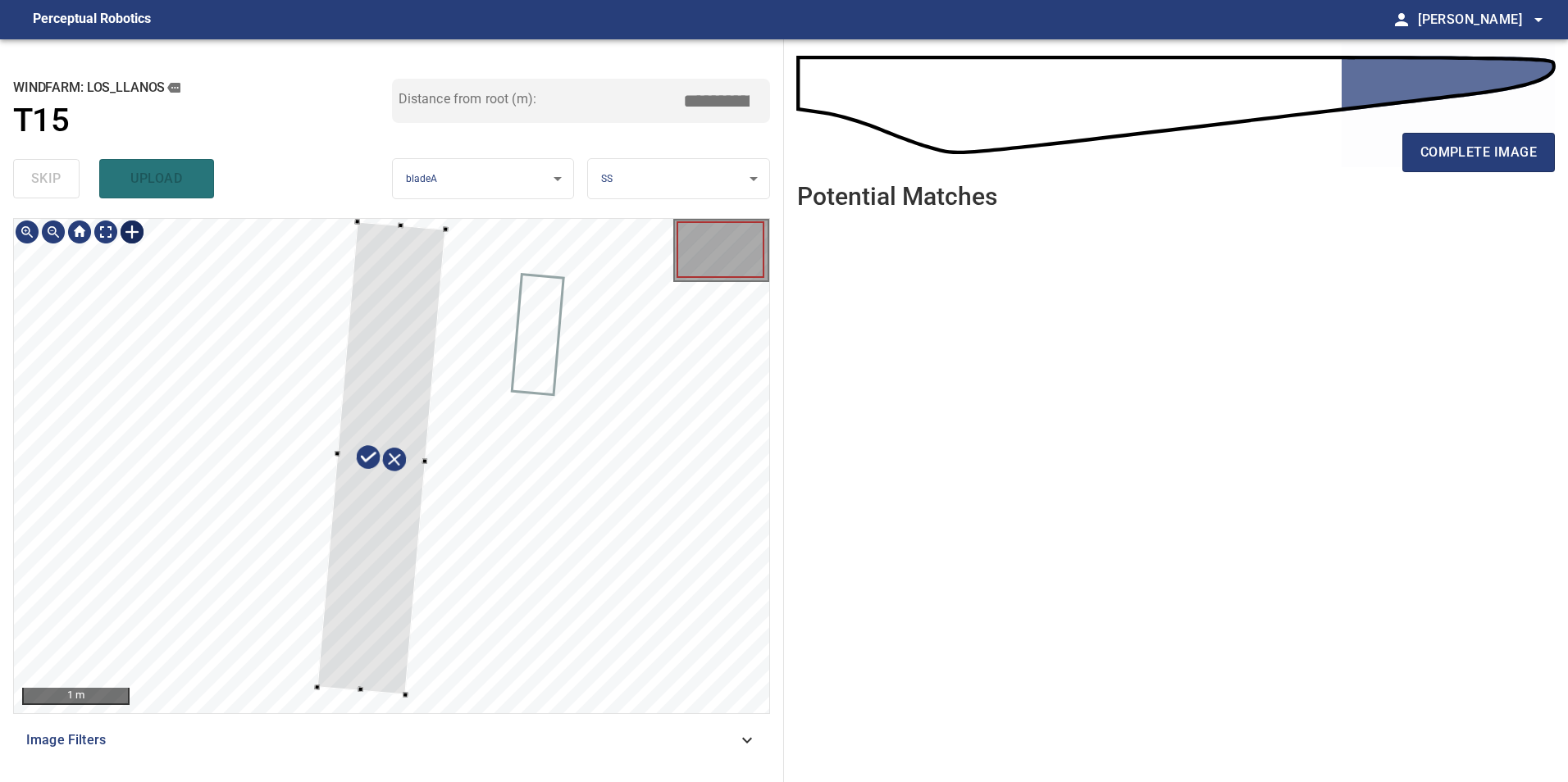
click at [386, 224] on div at bounding box center [381, 458] width 129 height 473
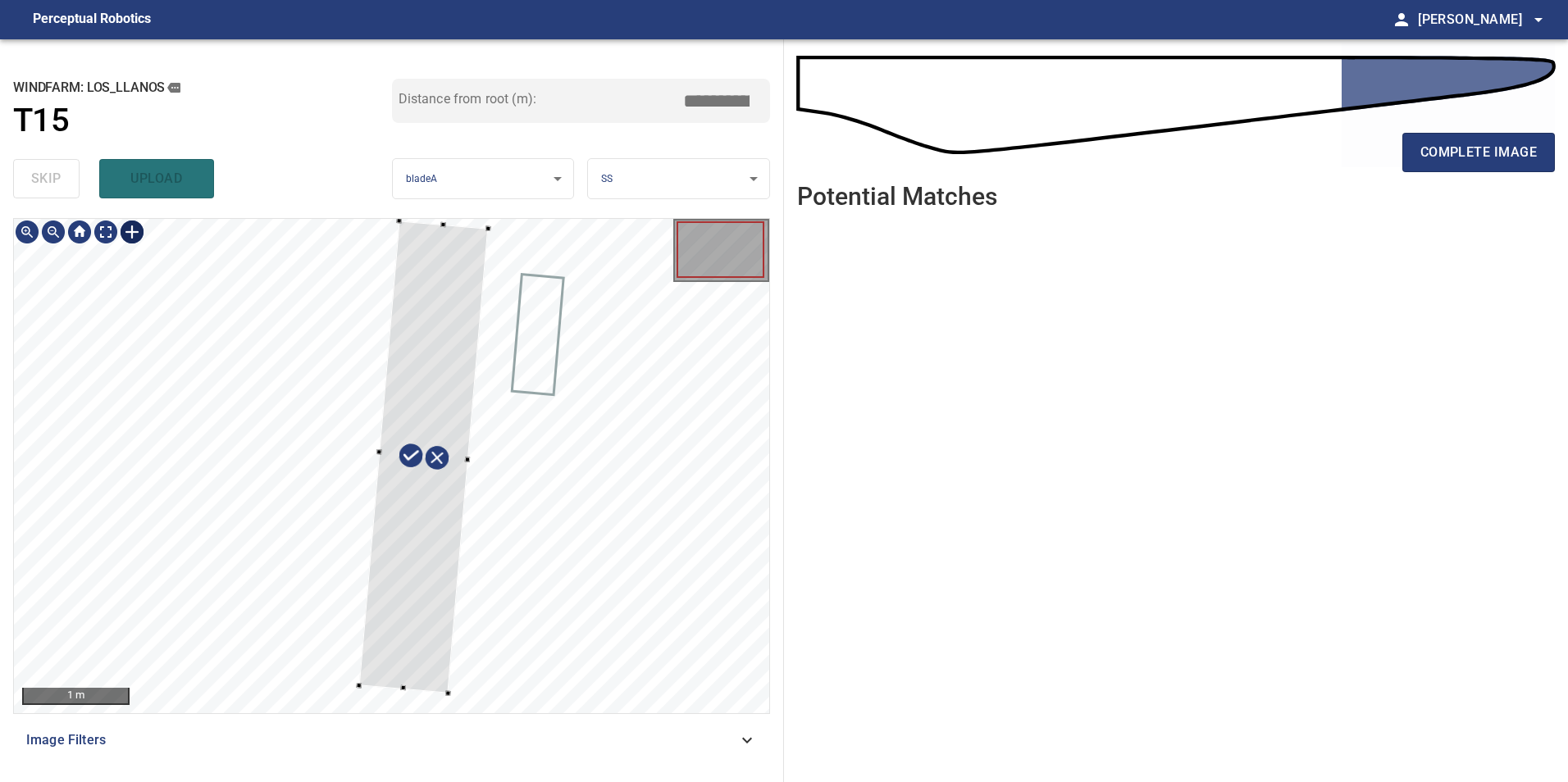
click at [442, 296] on div at bounding box center [424, 457] width 129 height 473
click at [479, 464] on div at bounding box center [392, 466] width 755 height 495
click at [402, 639] on div at bounding box center [422, 457] width 112 height 471
click at [349, 676] on div at bounding box center [392, 466] width 755 height 495
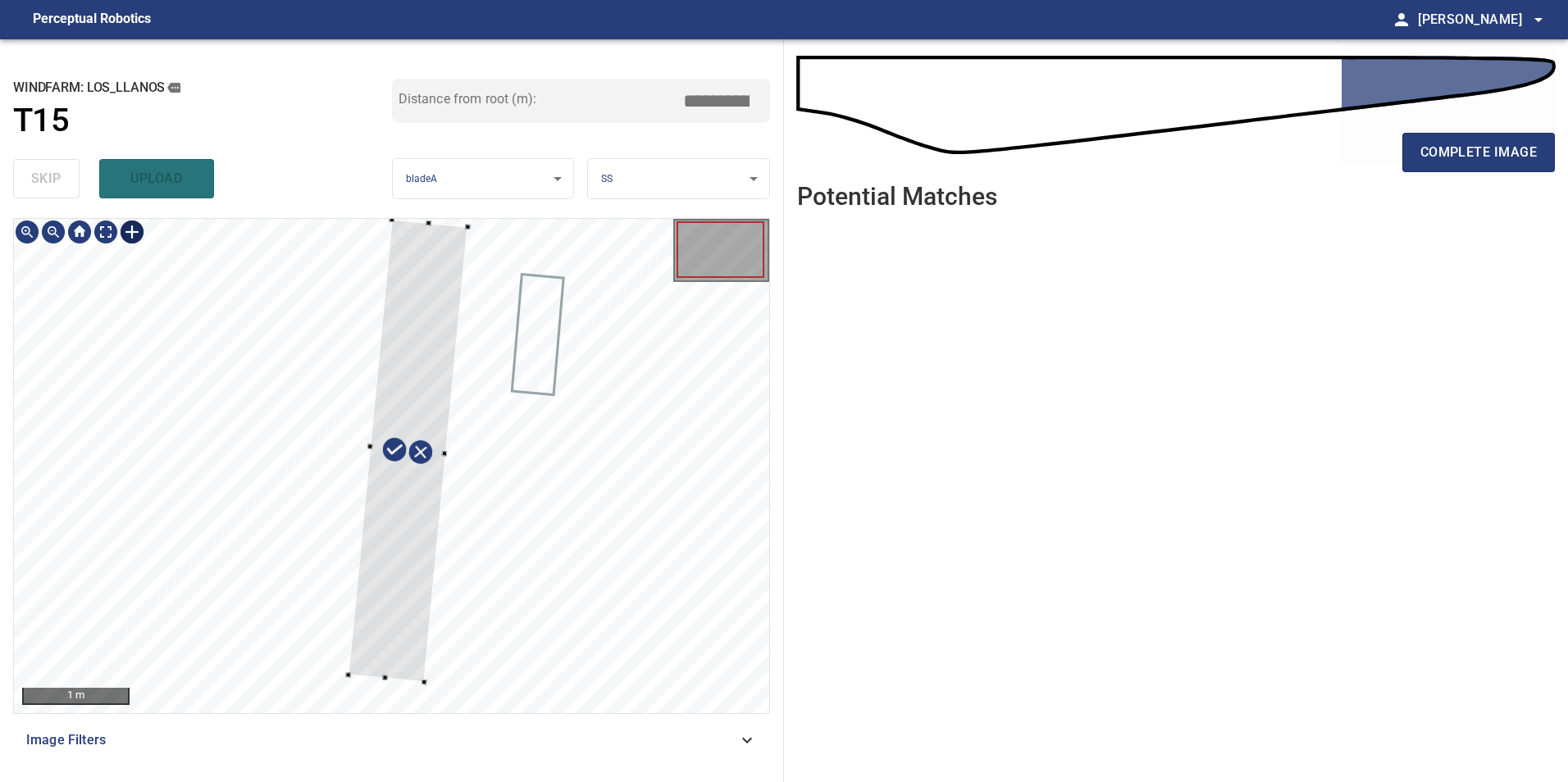
click at [394, 678] on div at bounding box center [407, 450] width 120 height 463
click at [402, 657] on div at bounding box center [414, 451] width 121 height 464
click at [434, 601] on div at bounding box center [417, 451] width 106 height 462
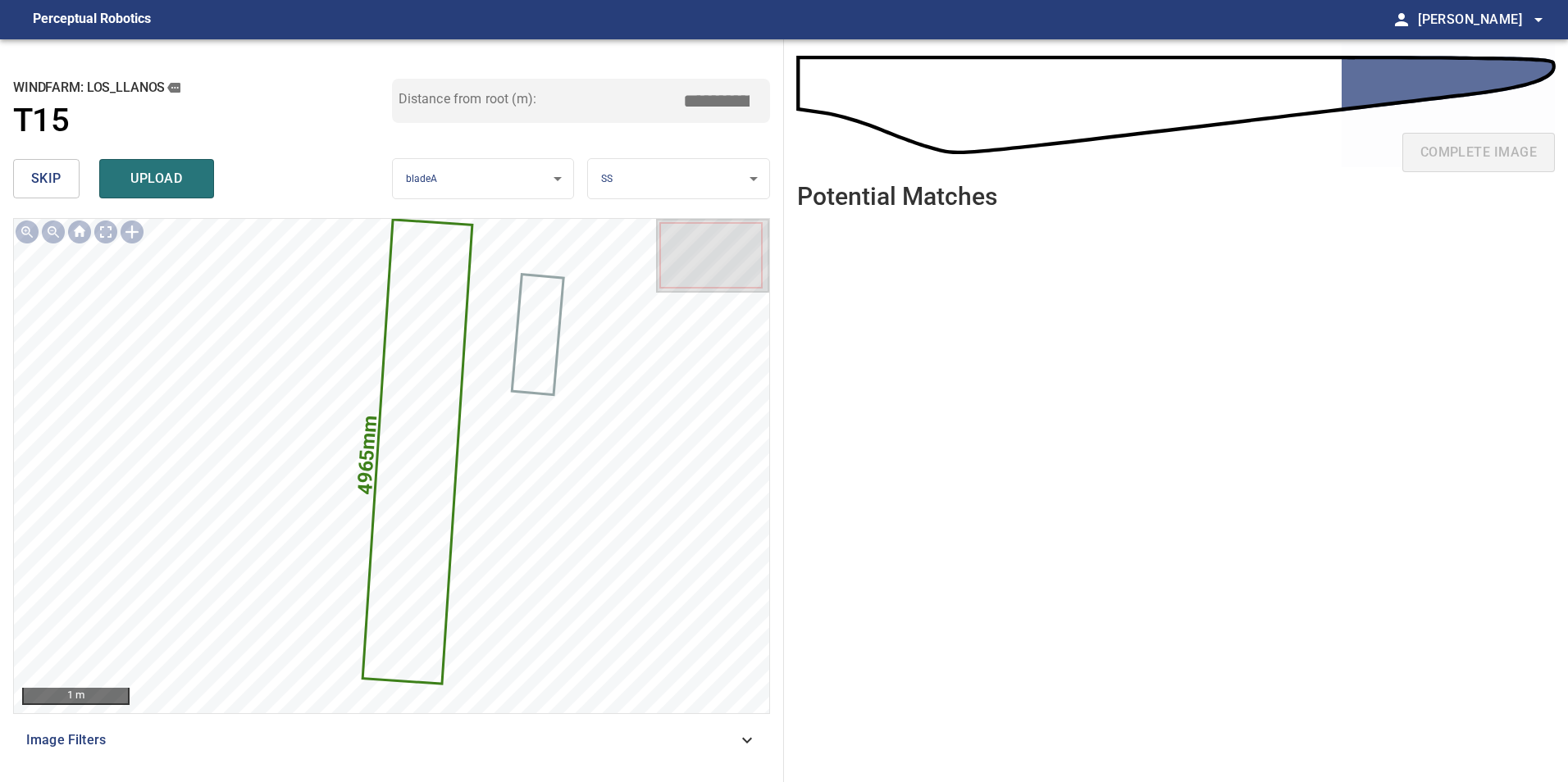
drag, startPoint x: 700, startPoint y: 91, endPoint x: 979, endPoint y: 132, distance: 282.0
click at [936, 119] on div "**********" at bounding box center [784, 411] width 1568 height 743
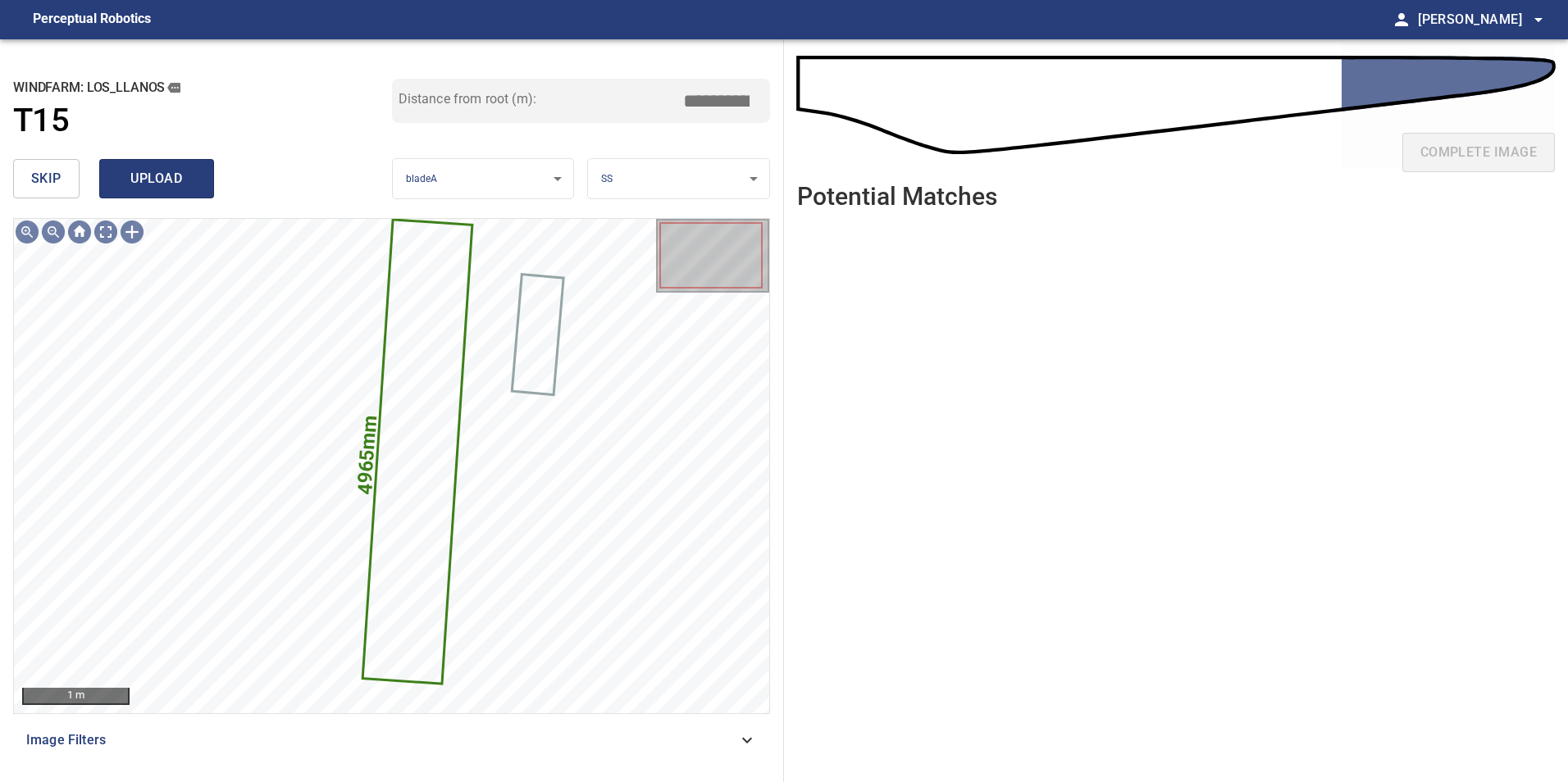
type input "*****"
drag, startPoint x: 173, startPoint y: 177, endPoint x: 194, endPoint y: 184, distance: 22.1
click at [175, 177] on span "upload" at bounding box center [156, 179] width 79 height 23
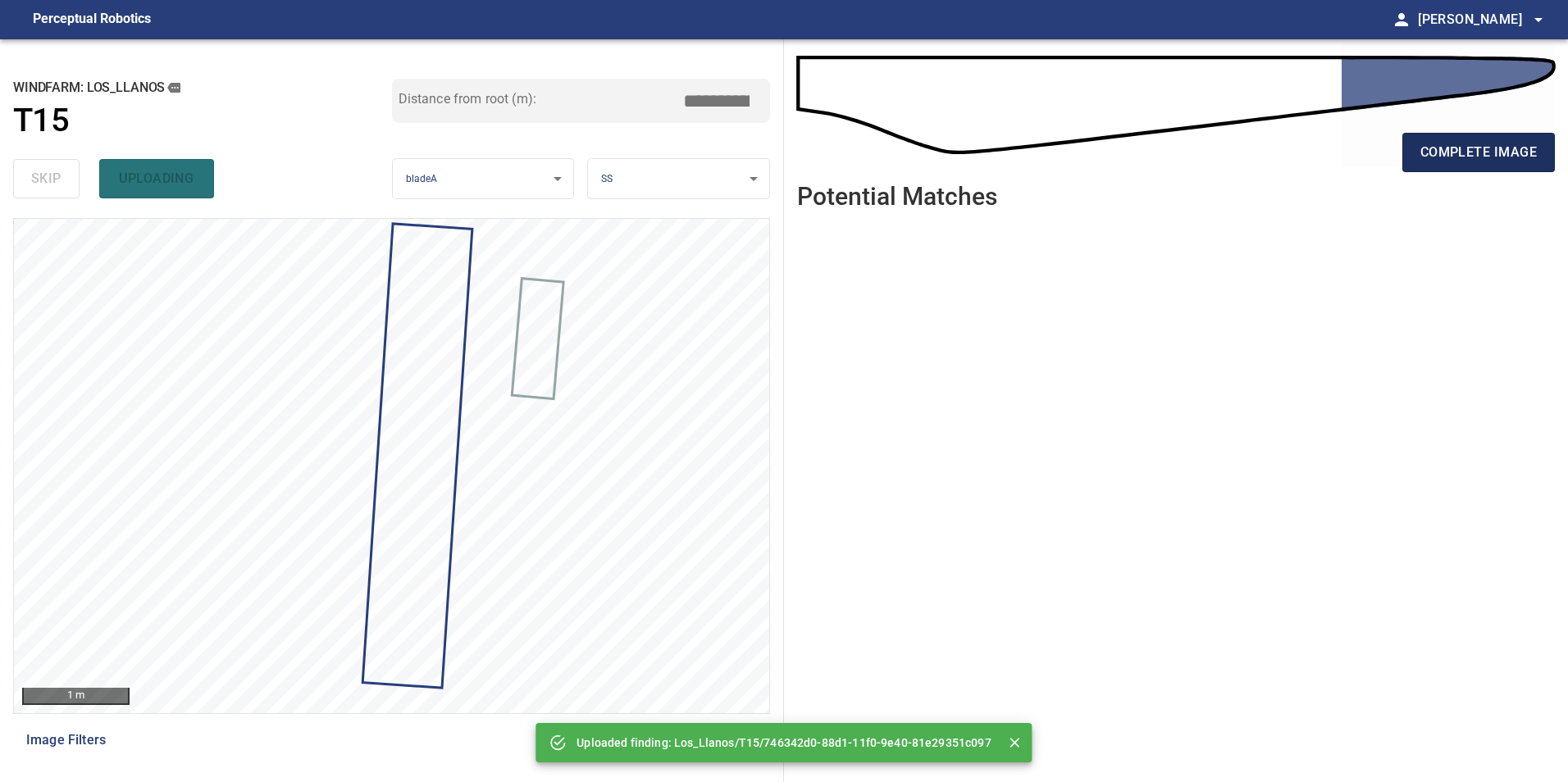
click at [1475, 155] on span "complete image" at bounding box center [1478, 152] width 116 height 23
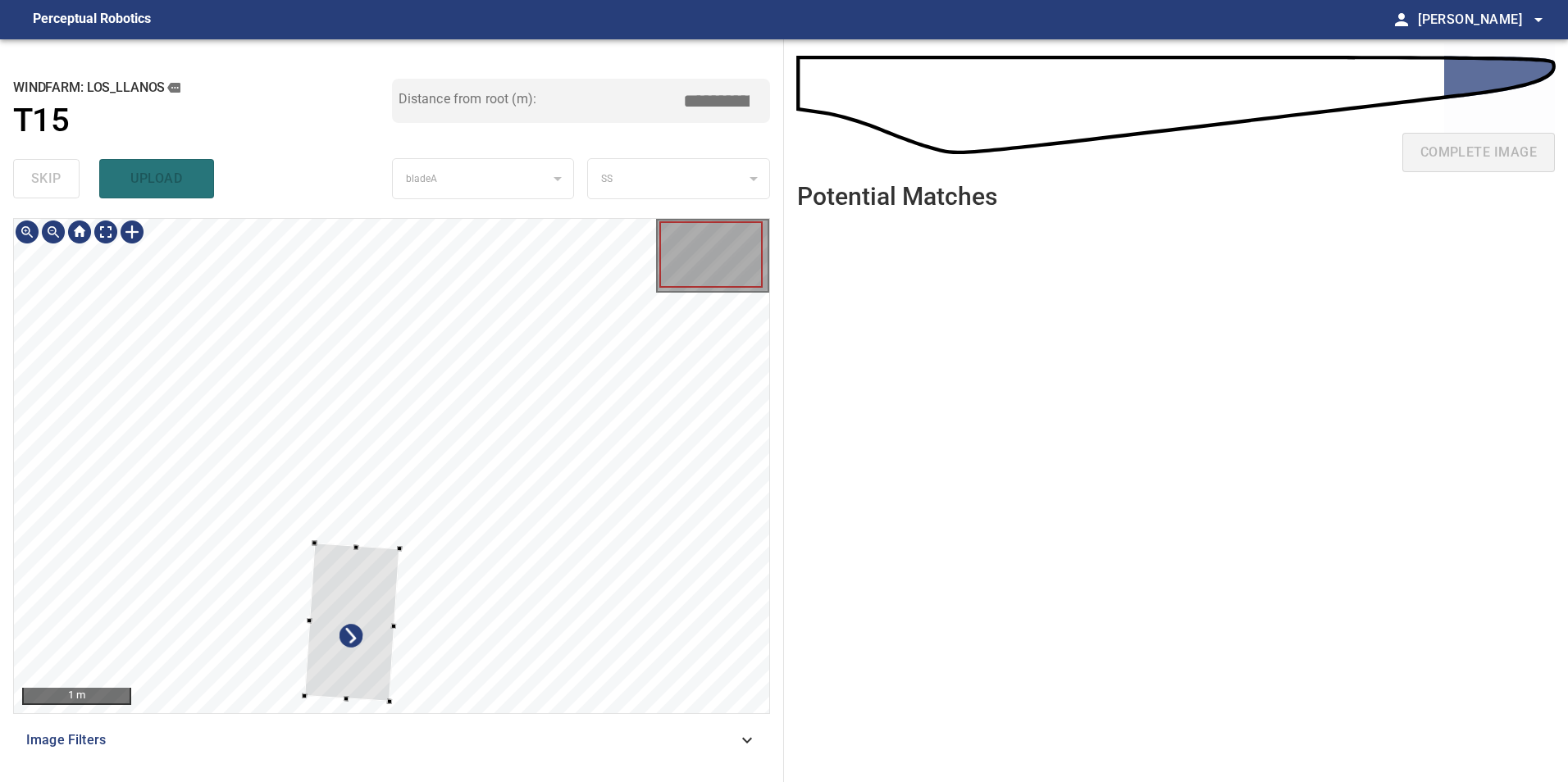
click at [312, 495] on div at bounding box center [392, 466] width 755 height 495
click at [301, 332] on div at bounding box center [392, 466] width 755 height 495
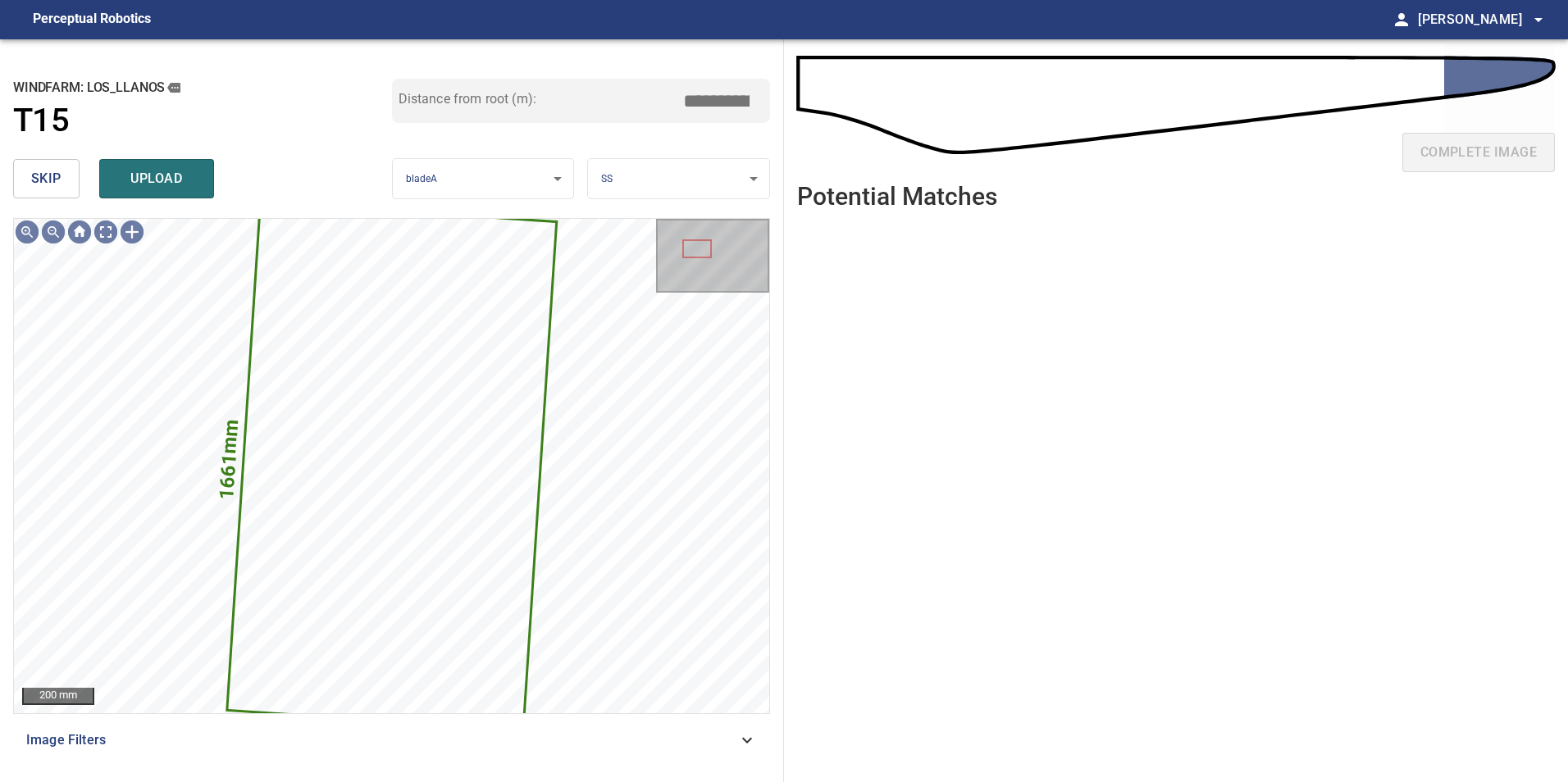
click at [51, 191] on span "skip" at bounding box center [46, 179] width 30 height 23
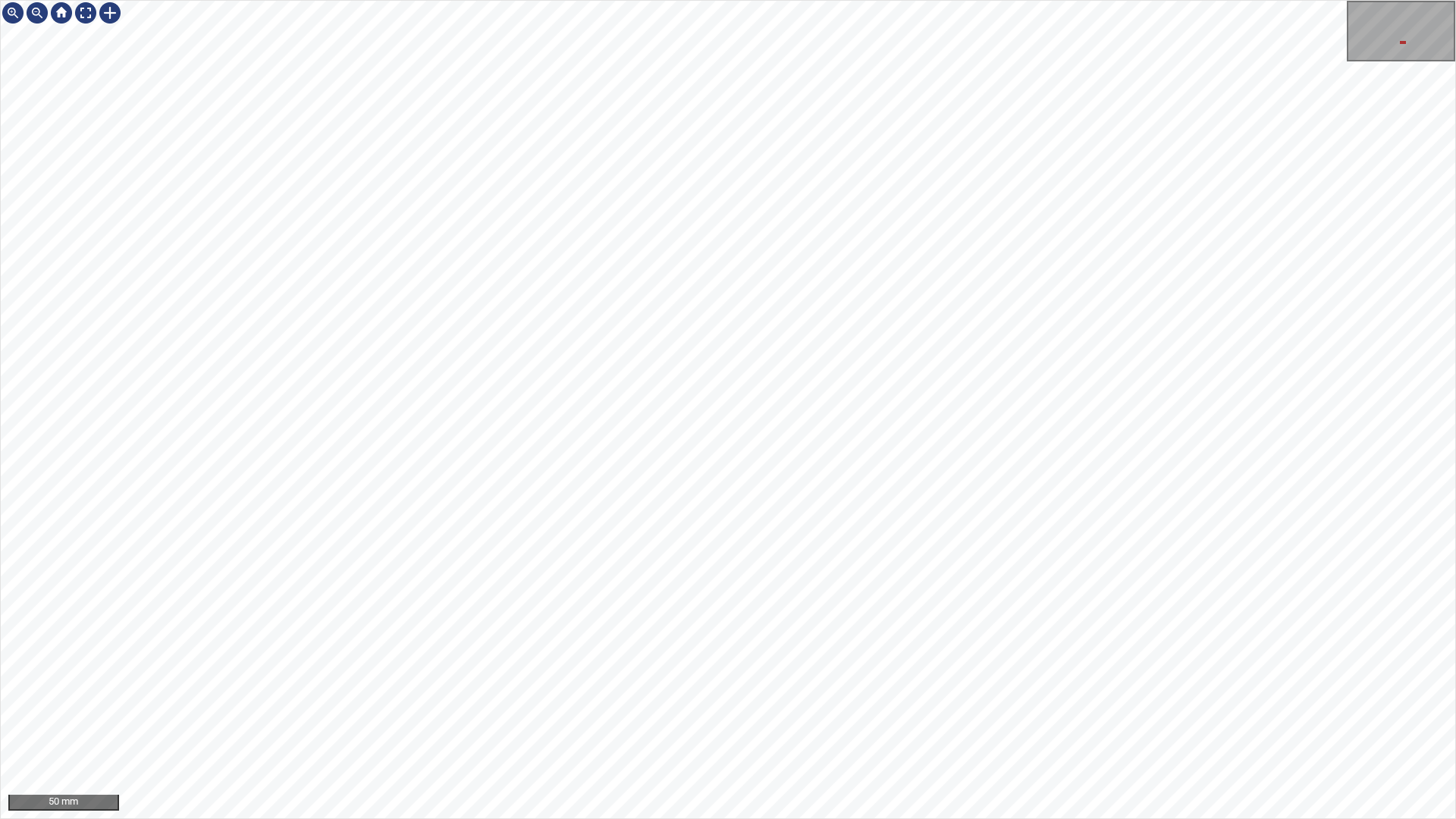
click at [1072, 723] on div "50 mm" at bounding box center [728, 409] width 1456 height 819
click at [1117, 723] on div "50 mm" at bounding box center [728, 409] width 1456 height 819
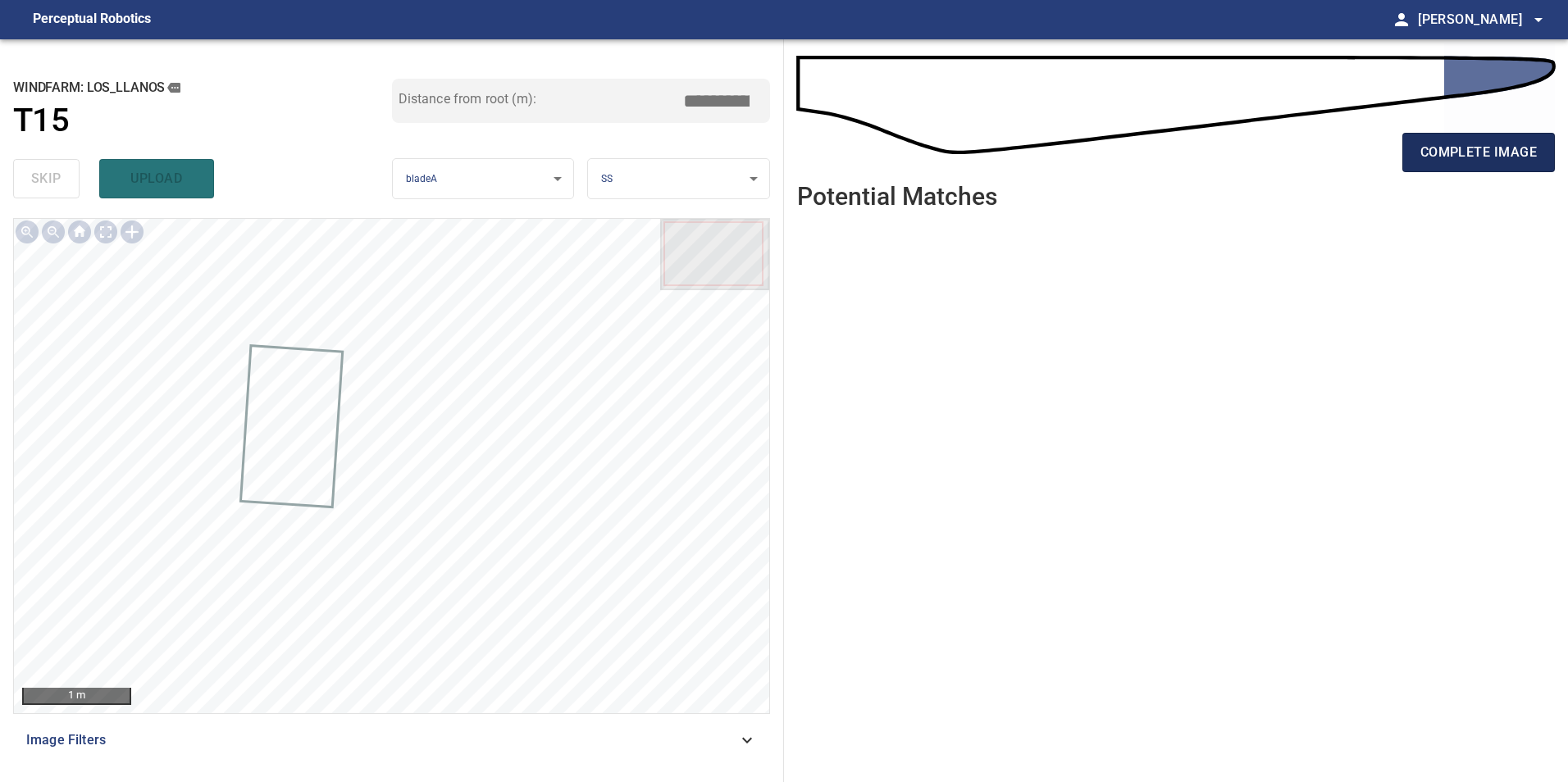
click at [1492, 149] on span "complete image" at bounding box center [1478, 152] width 116 height 23
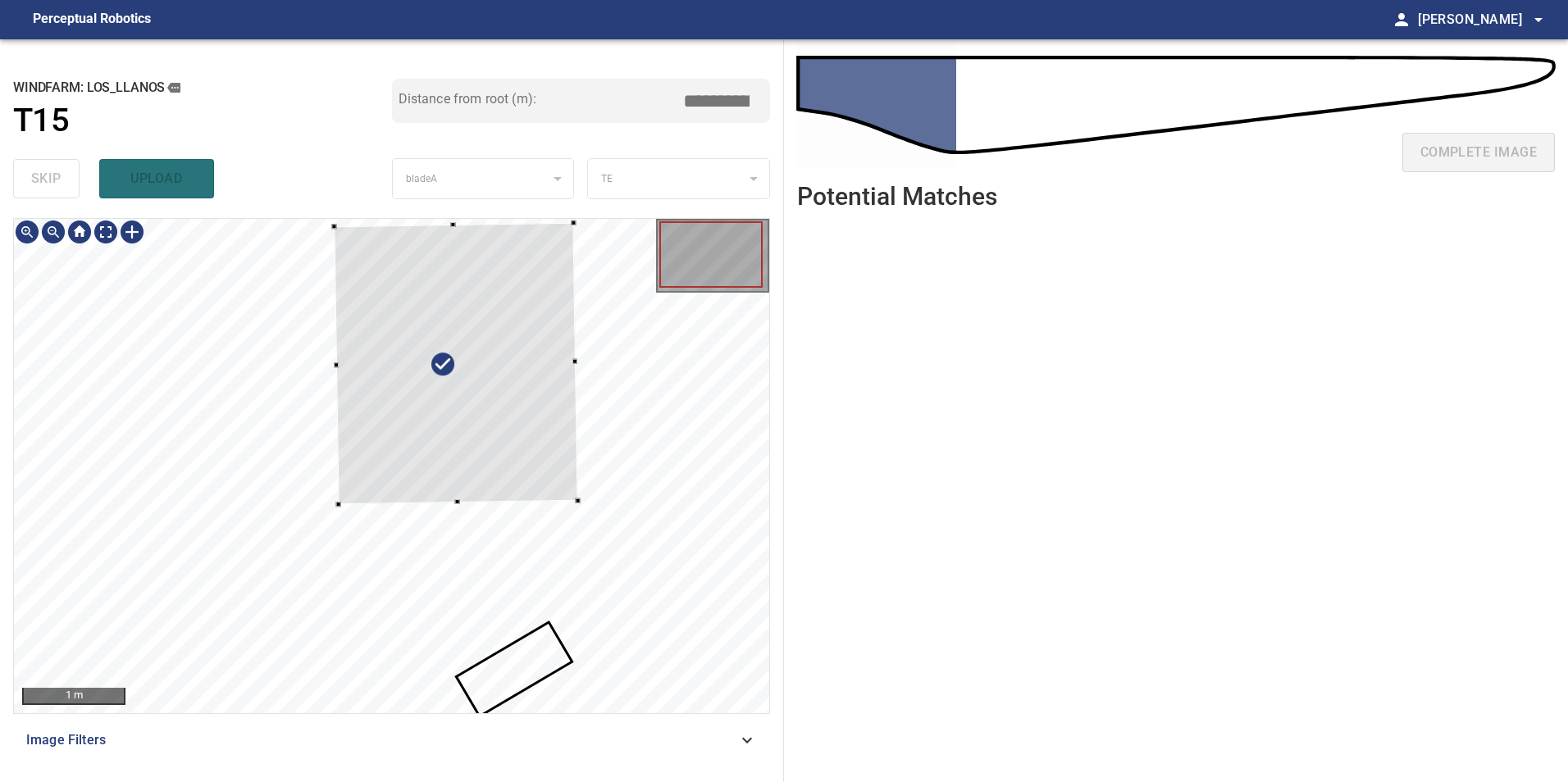
click at [539, 124] on div "**********" at bounding box center [392, 411] width 784 height 743
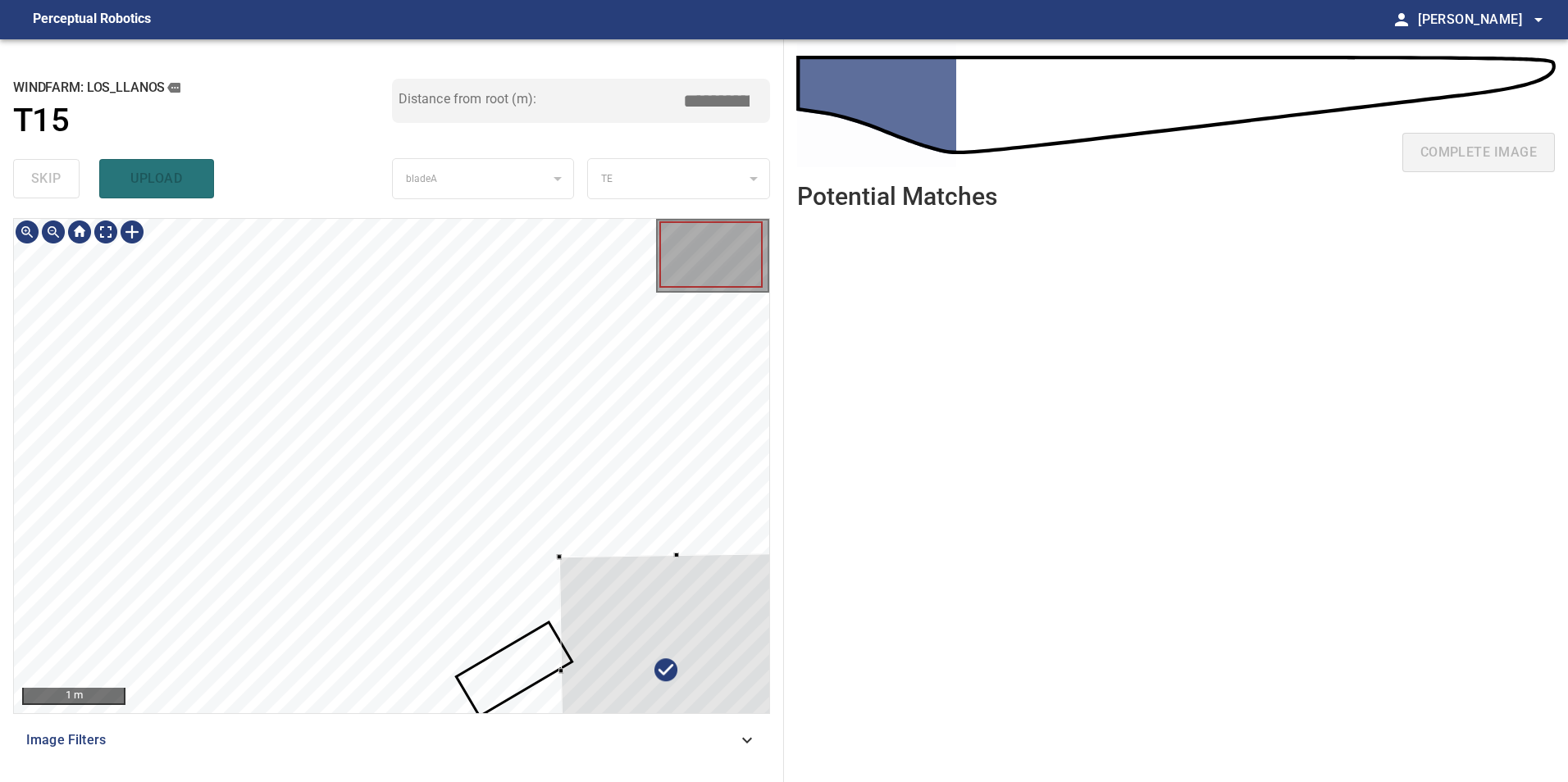
click at [593, 672] on div at bounding box center [677, 669] width 238 height 232
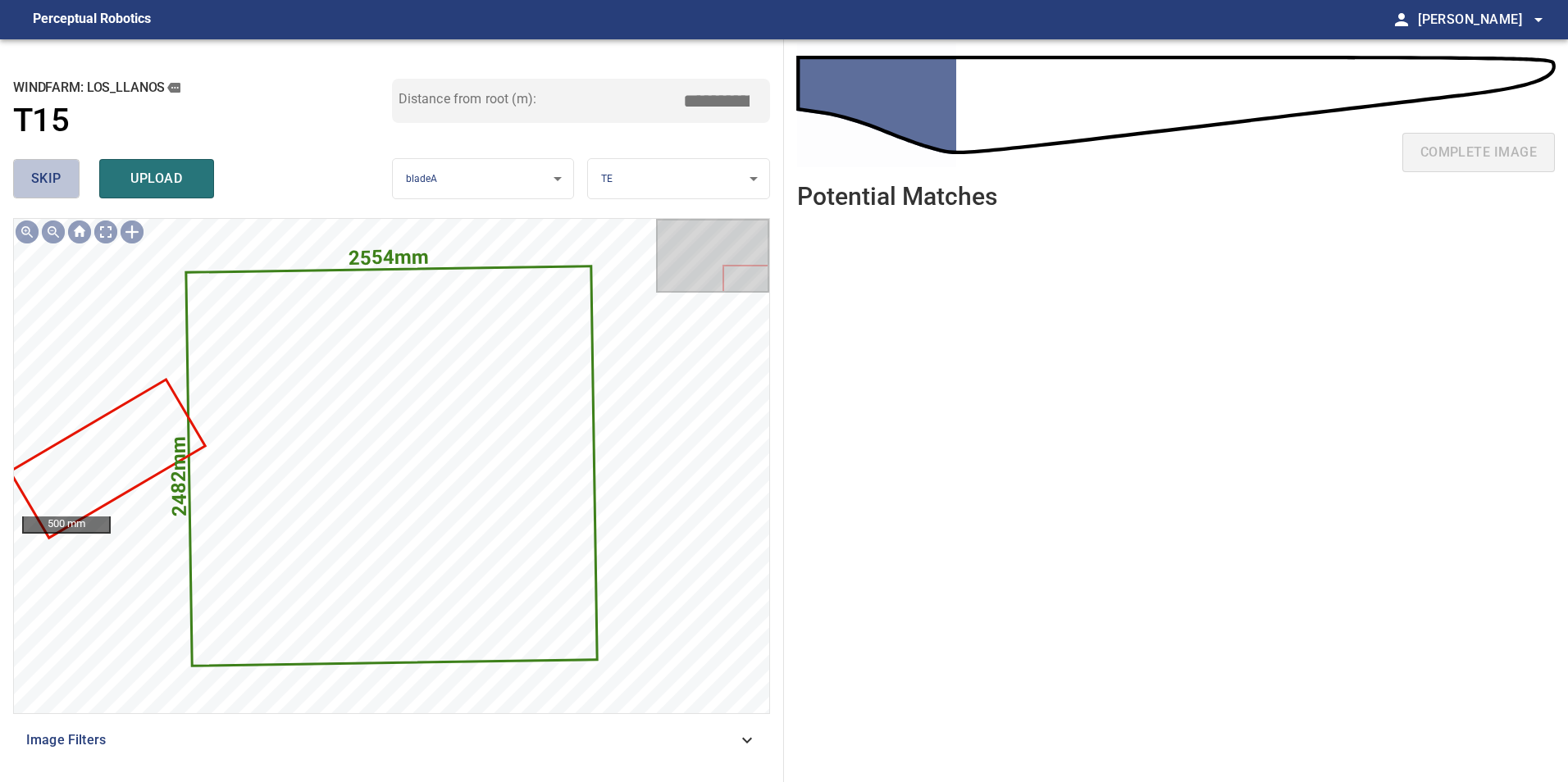
click at [30, 171] on button "skip" at bounding box center [46, 178] width 66 height 39
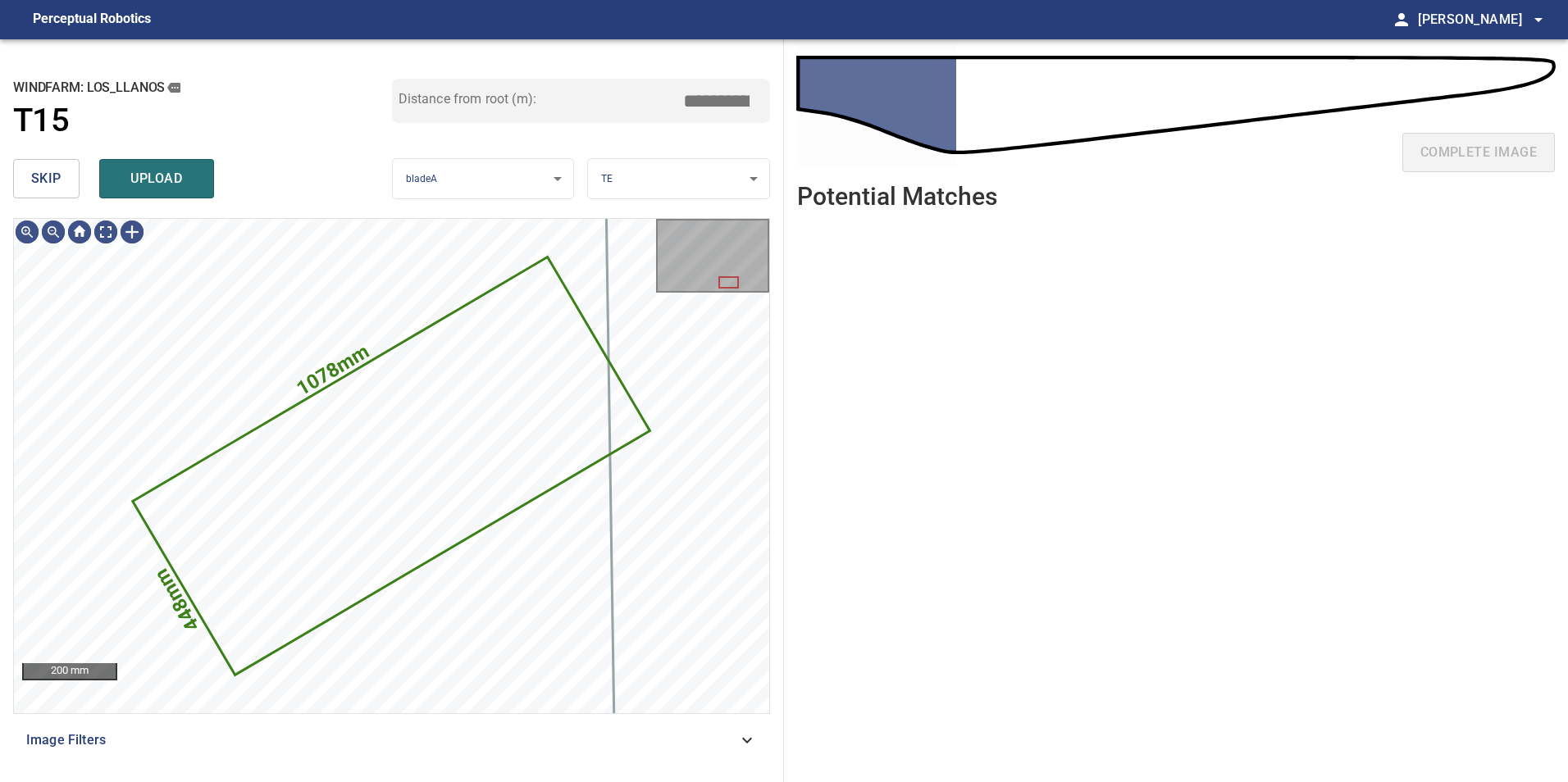
click at [30, 171] on button "skip" at bounding box center [46, 178] width 66 height 39
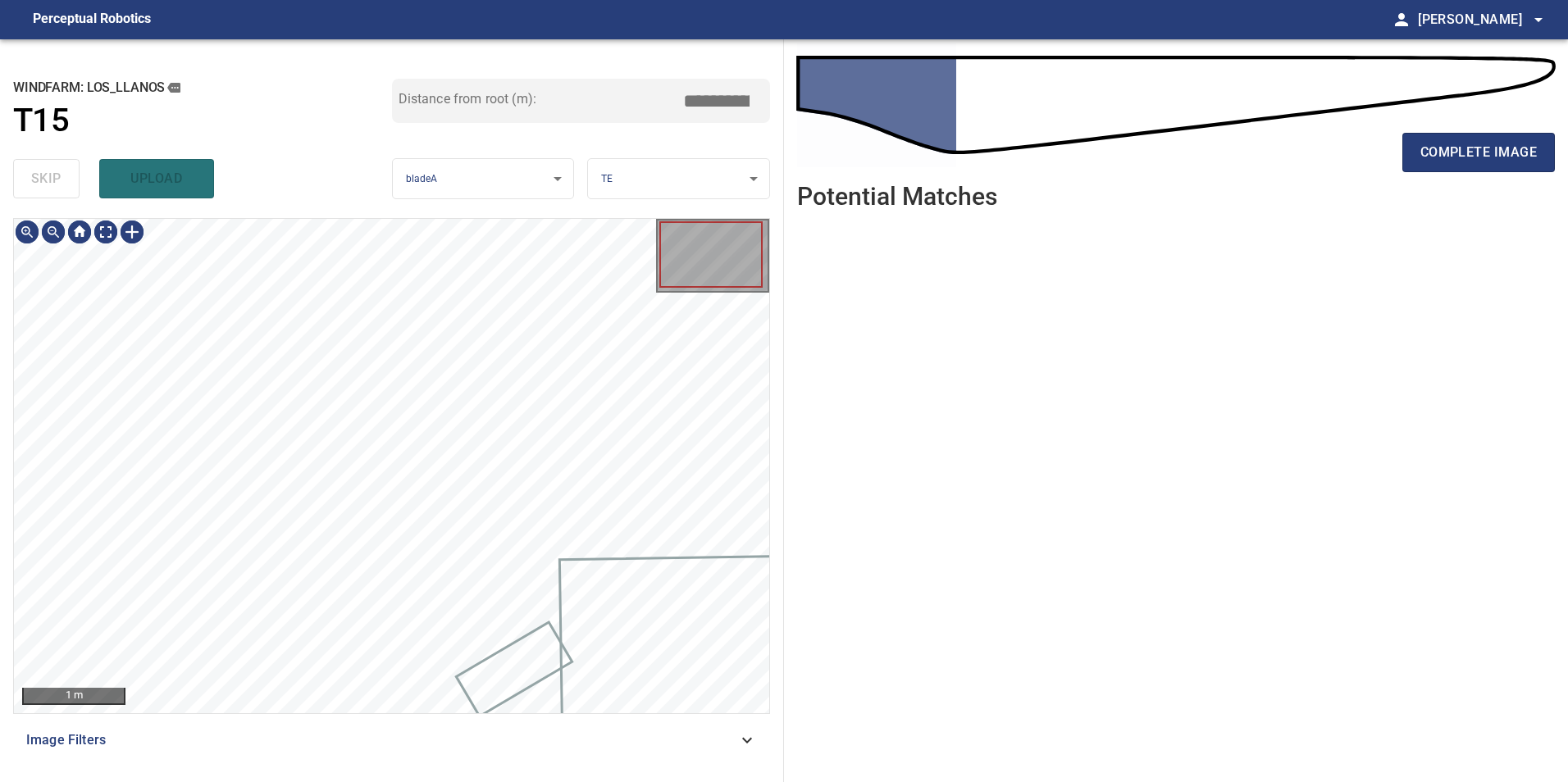
click at [30, 171] on div "skip upload" at bounding box center [202, 178] width 378 height 52
click at [590, 0] on html "**********" at bounding box center [784, 0] width 1568 height 0
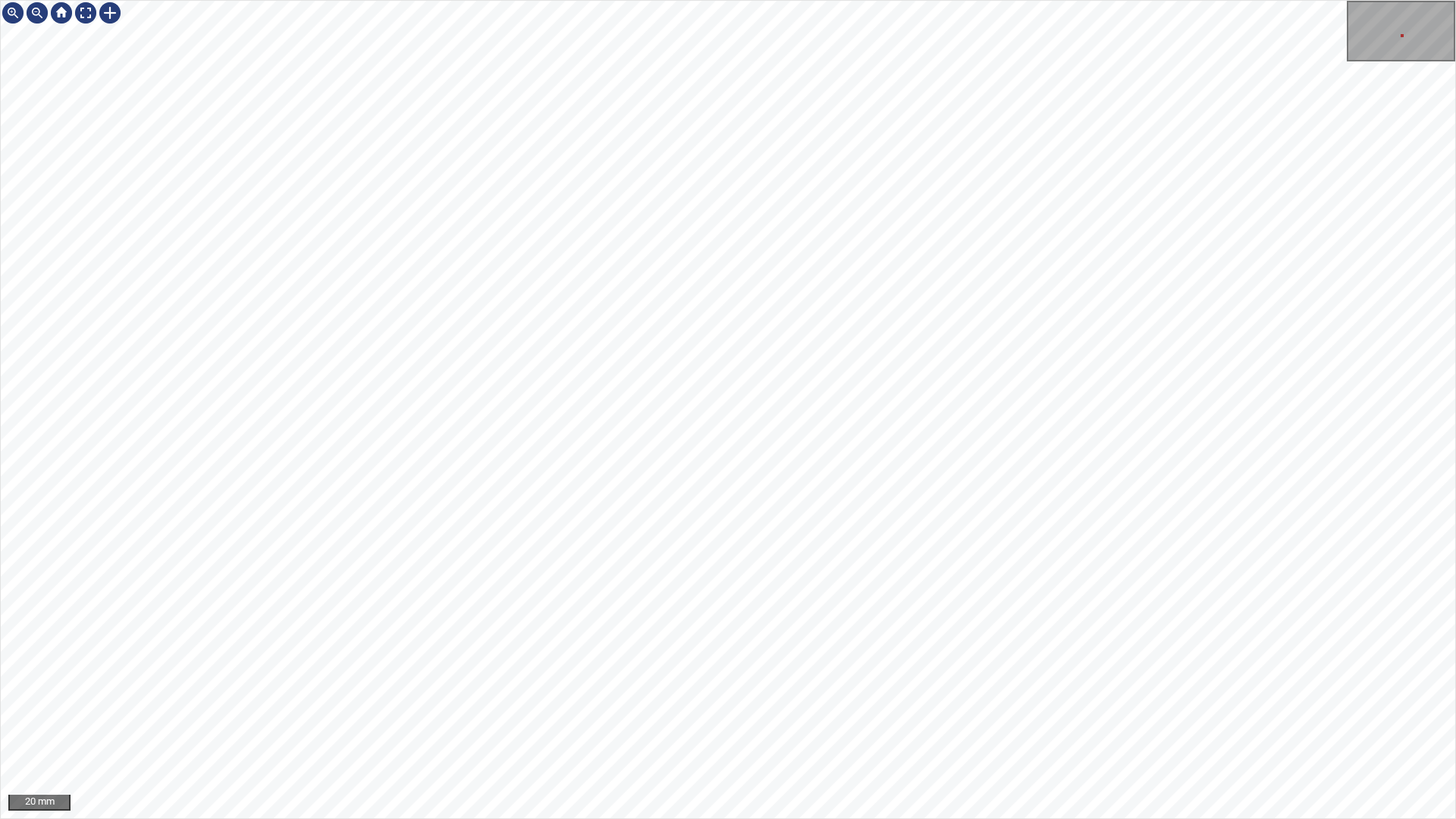
click at [1062, 723] on div "20 mm" at bounding box center [728, 409] width 1456 height 819
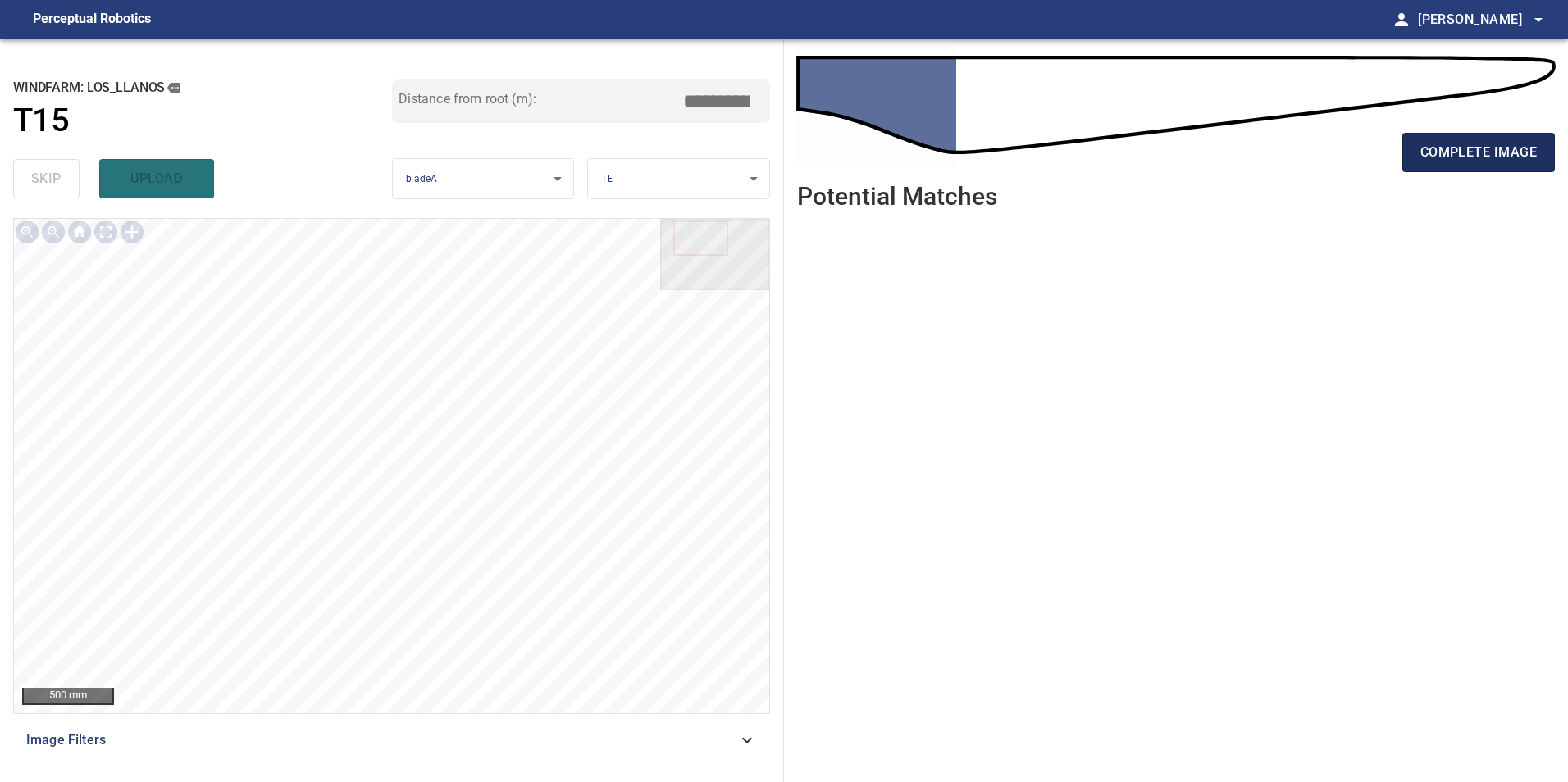
click at [1427, 148] on span "complete image" at bounding box center [1478, 152] width 116 height 23
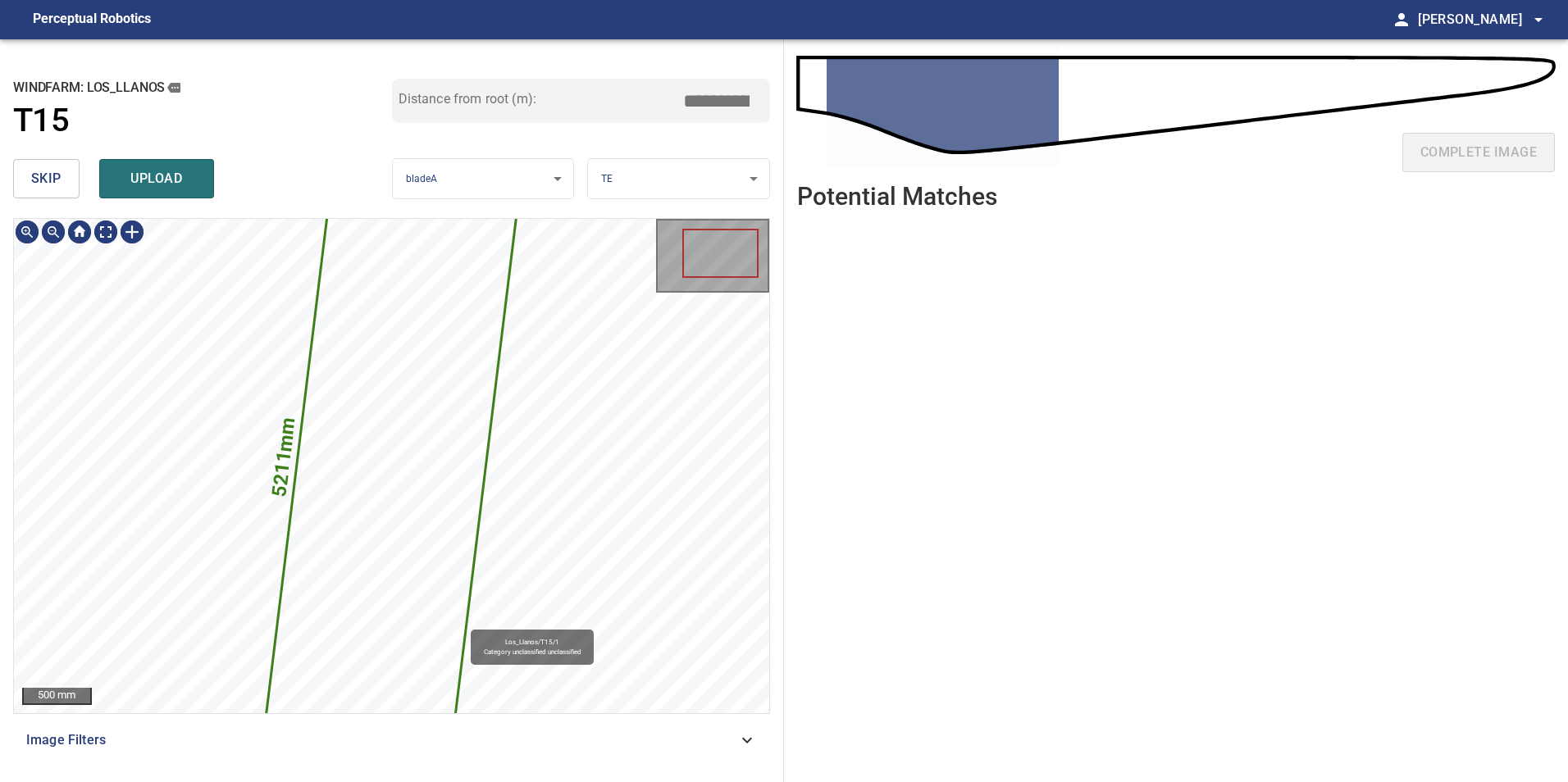
click at [503, 646] on div "5211mm 1434mm Los_Llanos/T15/1 Category unclassified unclassified" at bounding box center [392, 466] width 755 height 495
drag, startPoint x: 55, startPoint y: 181, endPoint x: 66, endPoint y: 211, distance: 32.0
click at [58, 190] on span "skip" at bounding box center [46, 179] width 30 height 23
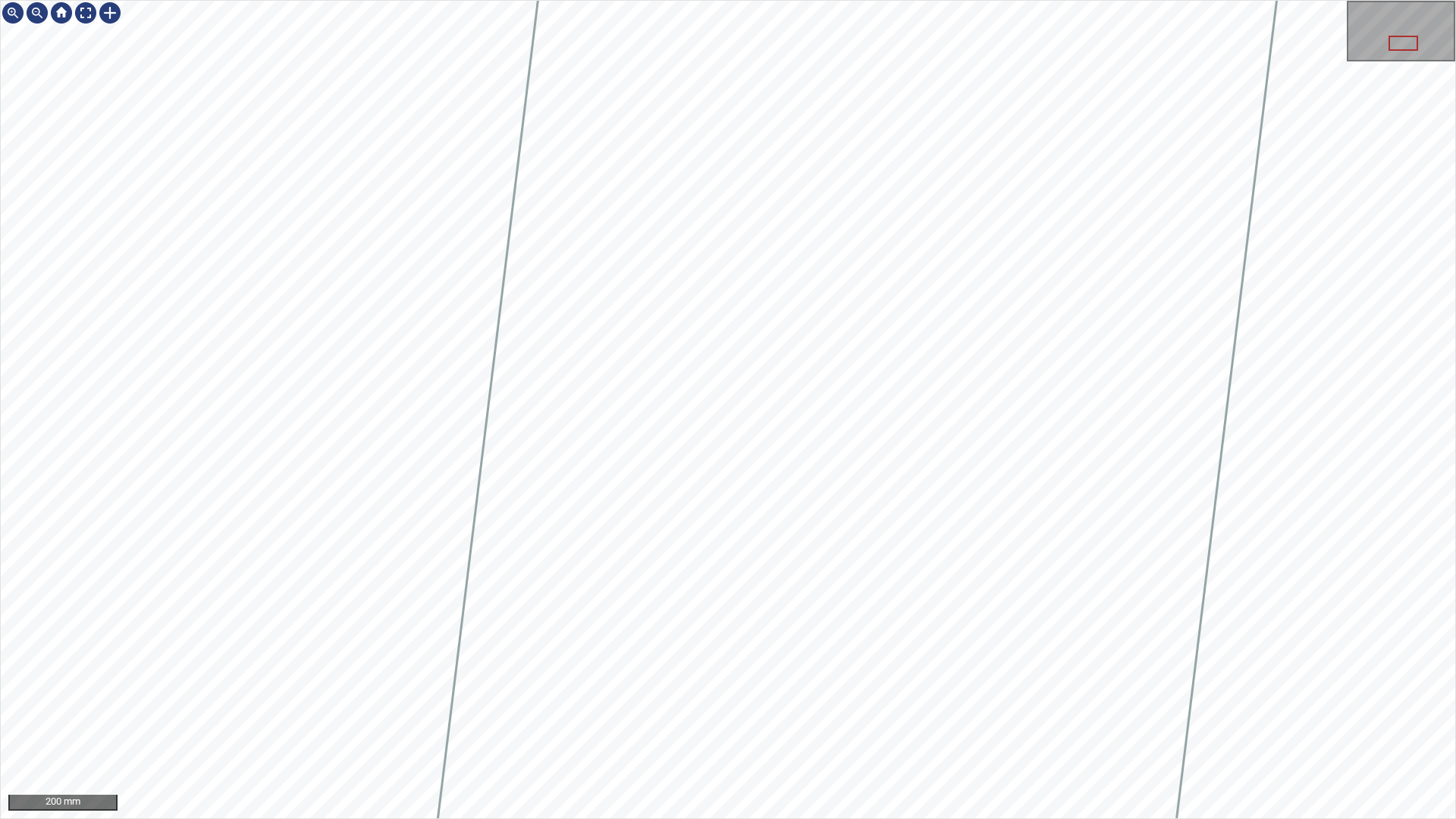
click at [478, 0] on div "200 mm" at bounding box center [728, 409] width 1456 height 819
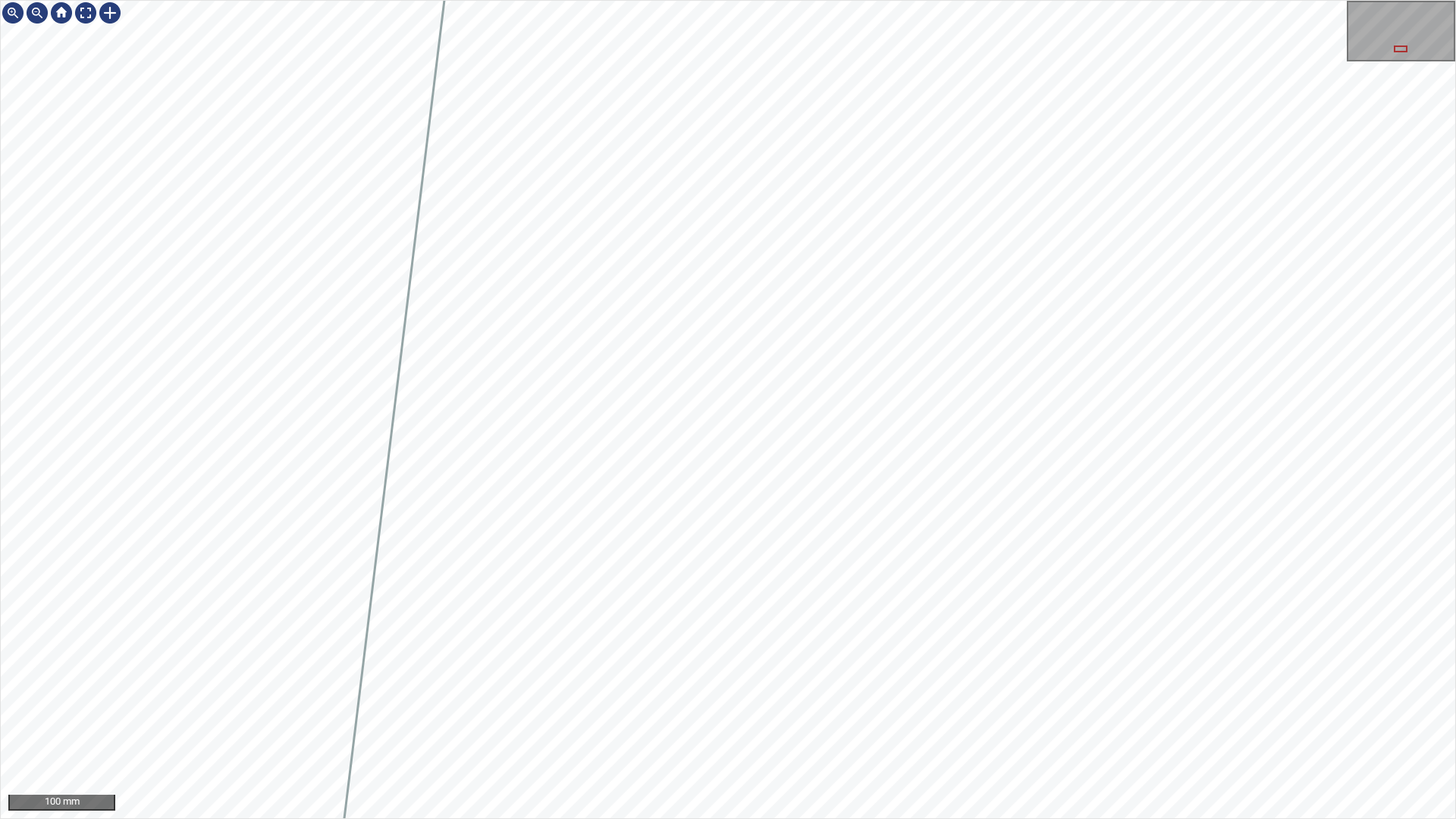
click at [292, 723] on div "100 mm" at bounding box center [728, 409] width 1456 height 819
click at [191, 723] on div "100 mm" at bounding box center [728, 409] width 1456 height 819
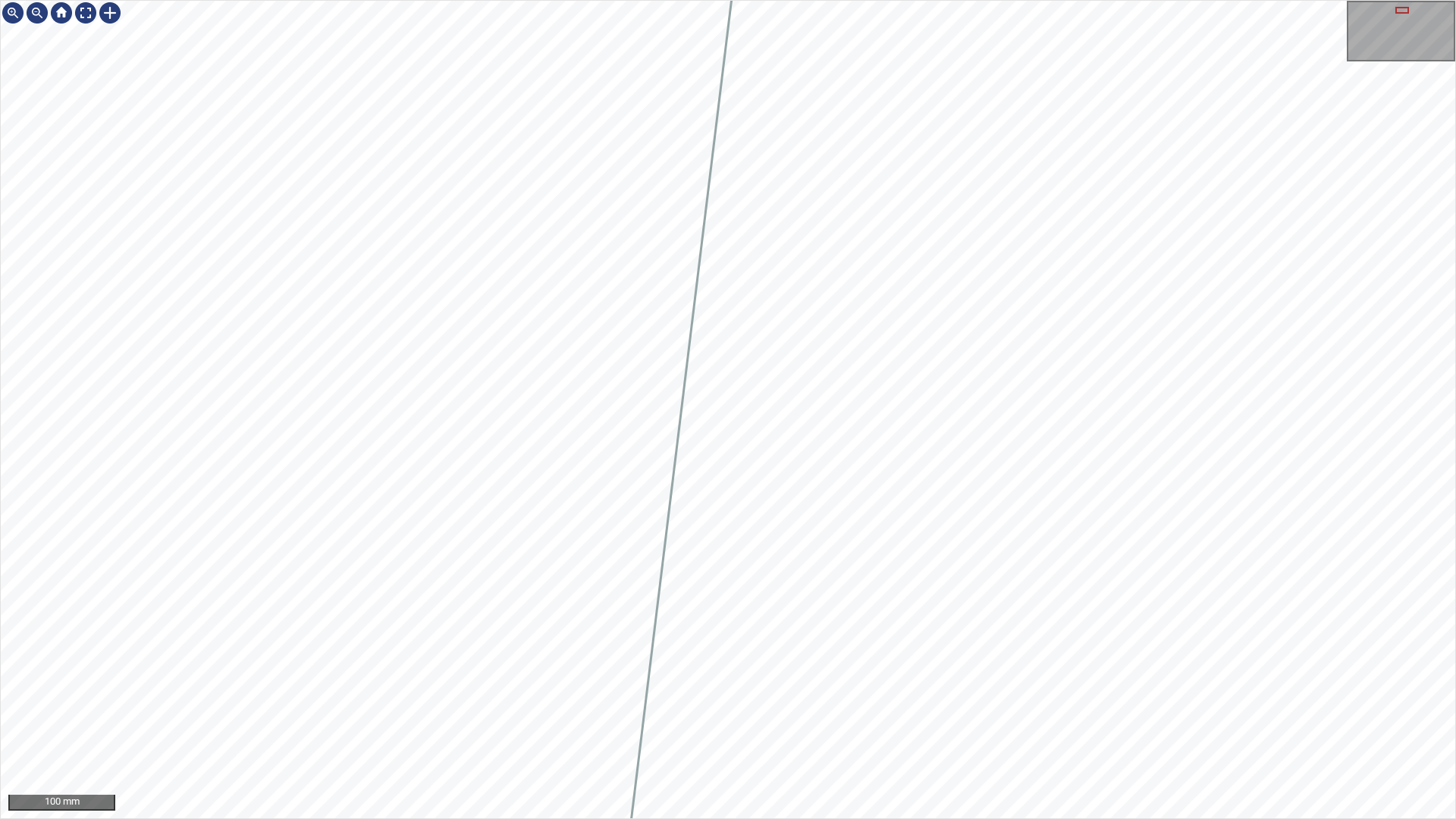
click at [435, 723] on div "100 mm" at bounding box center [728, 409] width 1456 height 819
click at [422, 723] on div "100 mm" at bounding box center [728, 409] width 1456 height 819
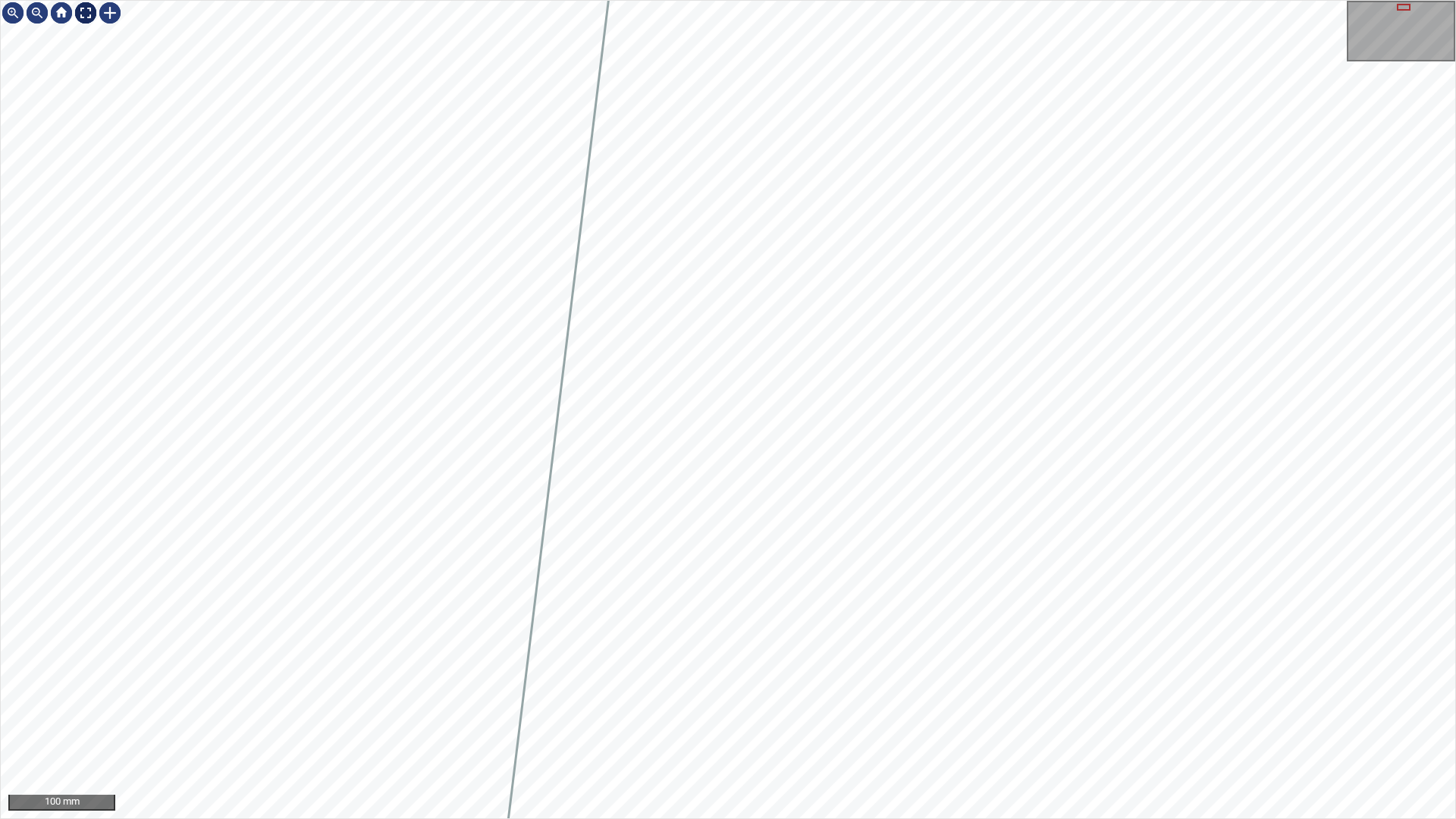
click at [80, 15] on div at bounding box center [86, 13] width 25 height 25
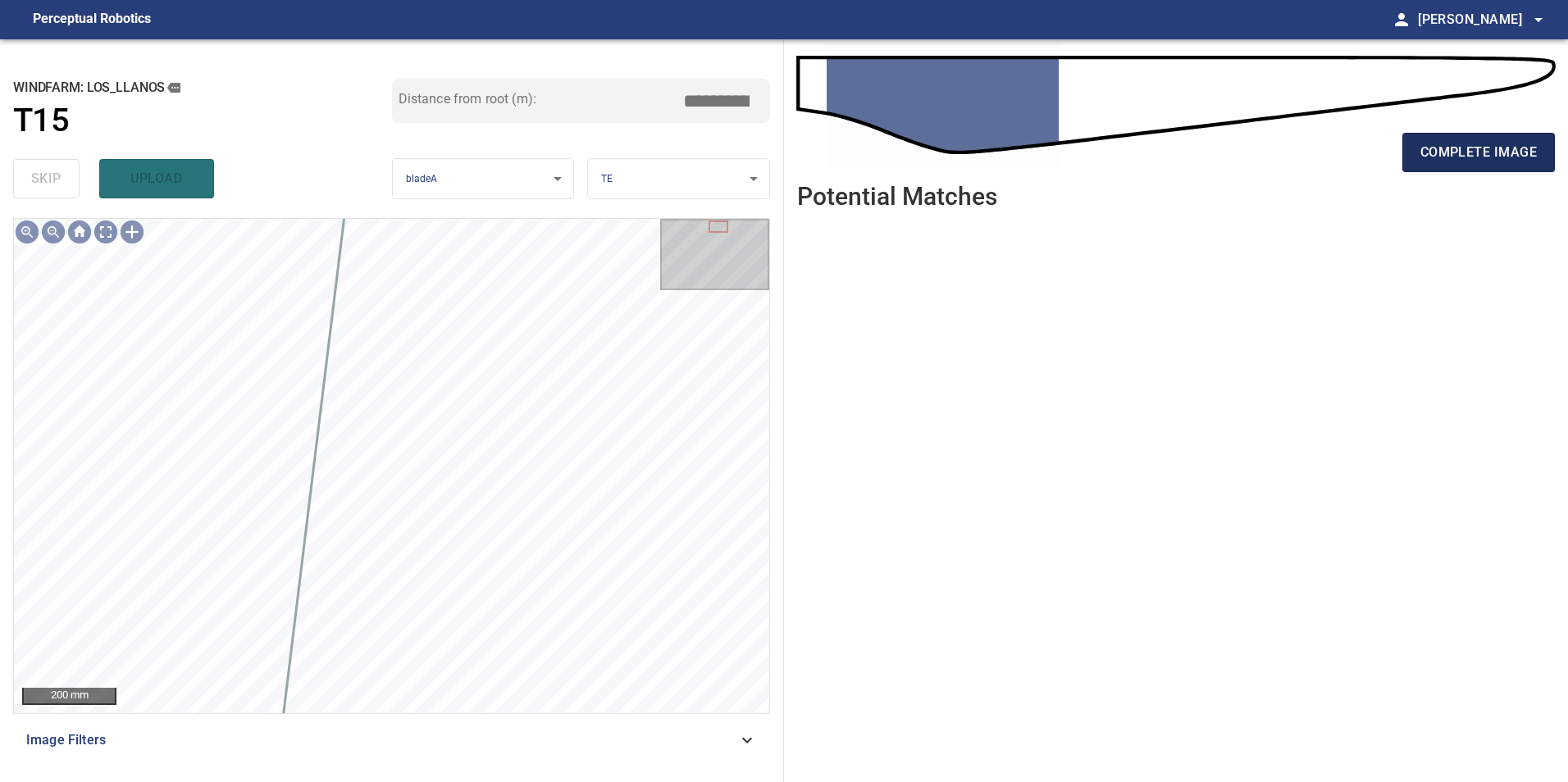
click at [1469, 149] on span "complete image" at bounding box center [1478, 152] width 116 height 23
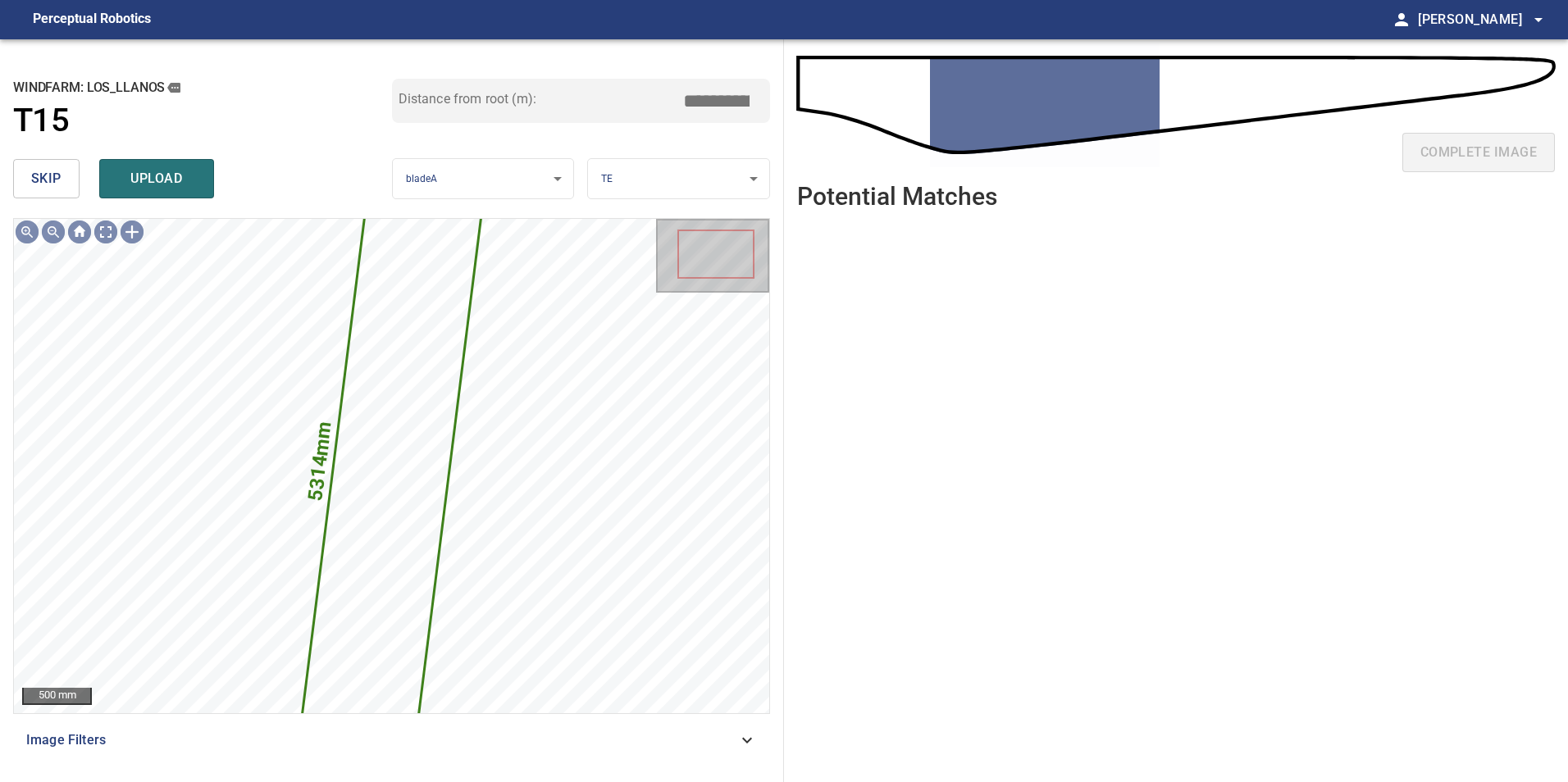
click at [21, 169] on button "skip" at bounding box center [46, 178] width 66 height 39
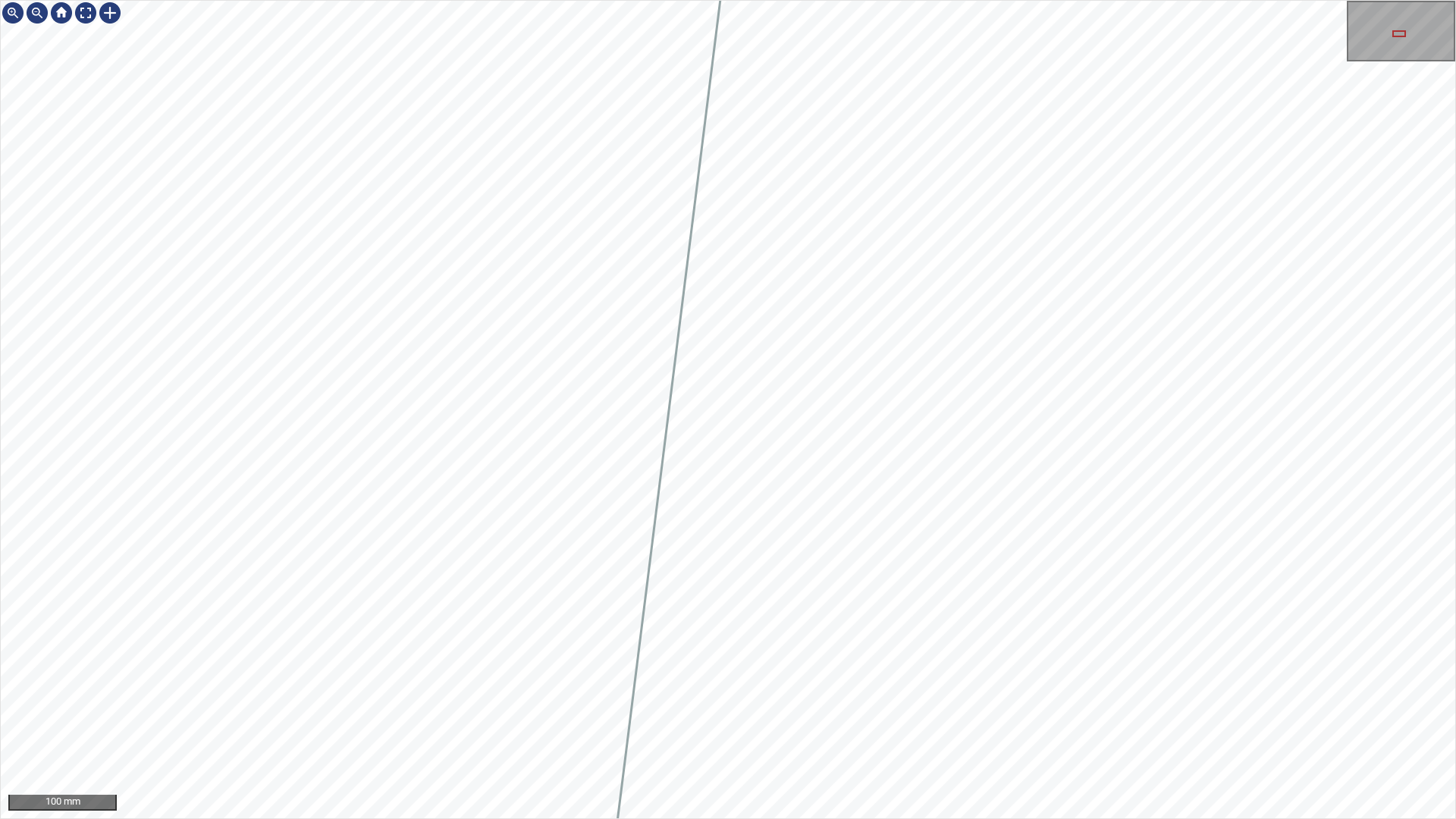
click at [512, 723] on div "100 mm" at bounding box center [728, 409] width 1456 height 819
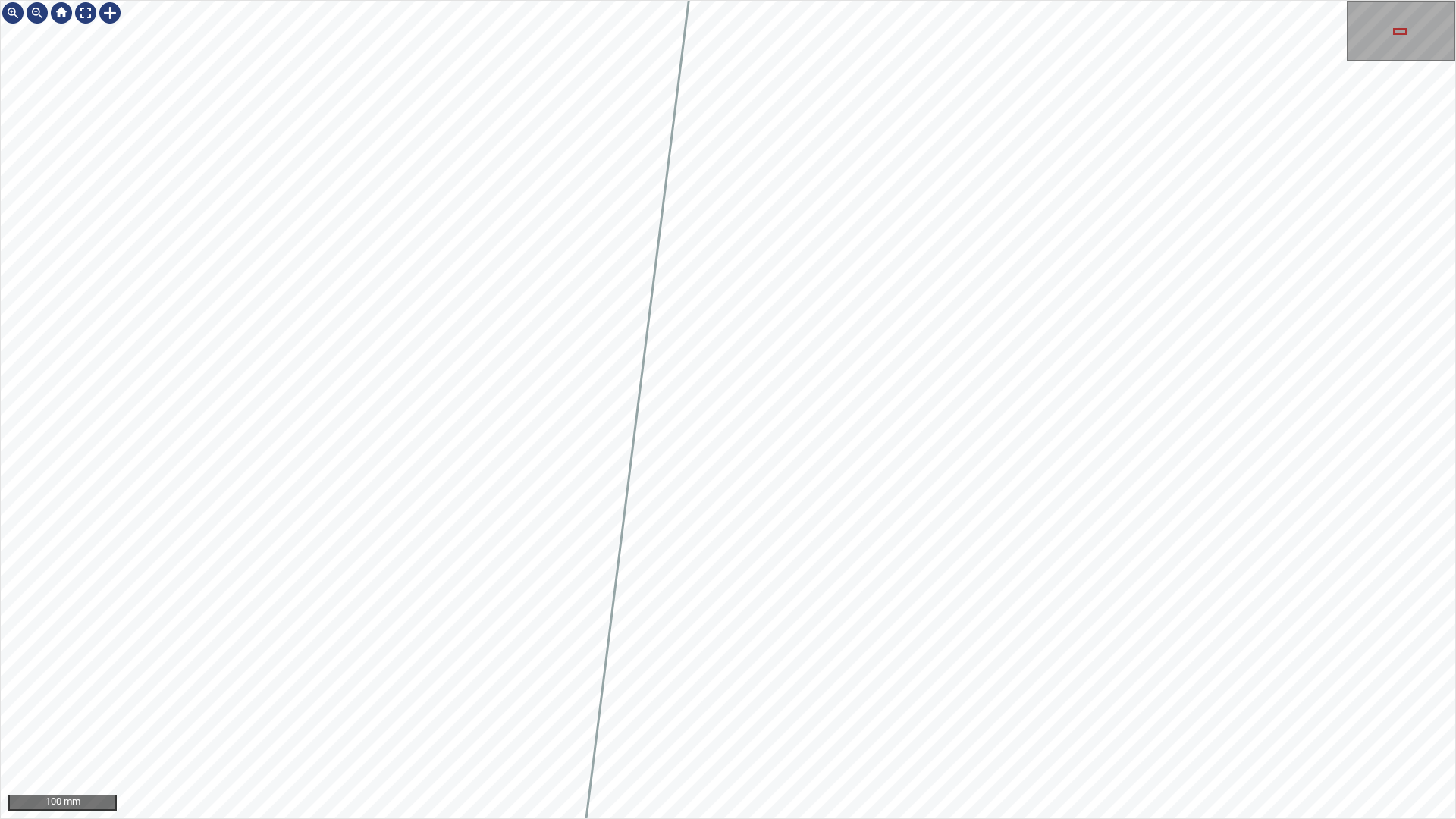
click at [314, 723] on div "100 mm" at bounding box center [728, 409] width 1456 height 819
click at [349, 723] on div "100 mm" at bounding box center [728, 409] width 1456 height 819
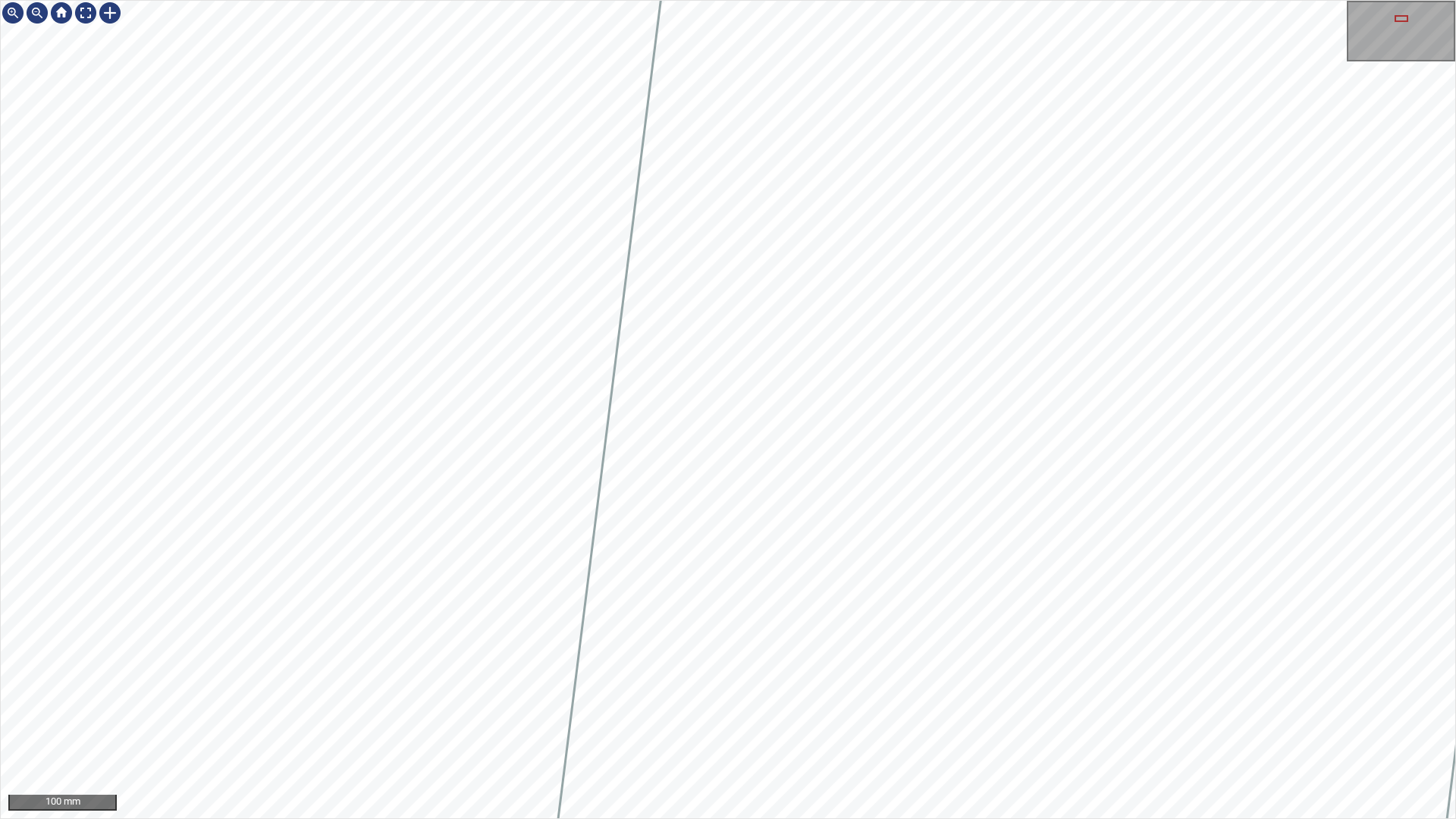
click at [294, 723] on div "100 mm" at bounding box center [728, 409] width 1456 height 819
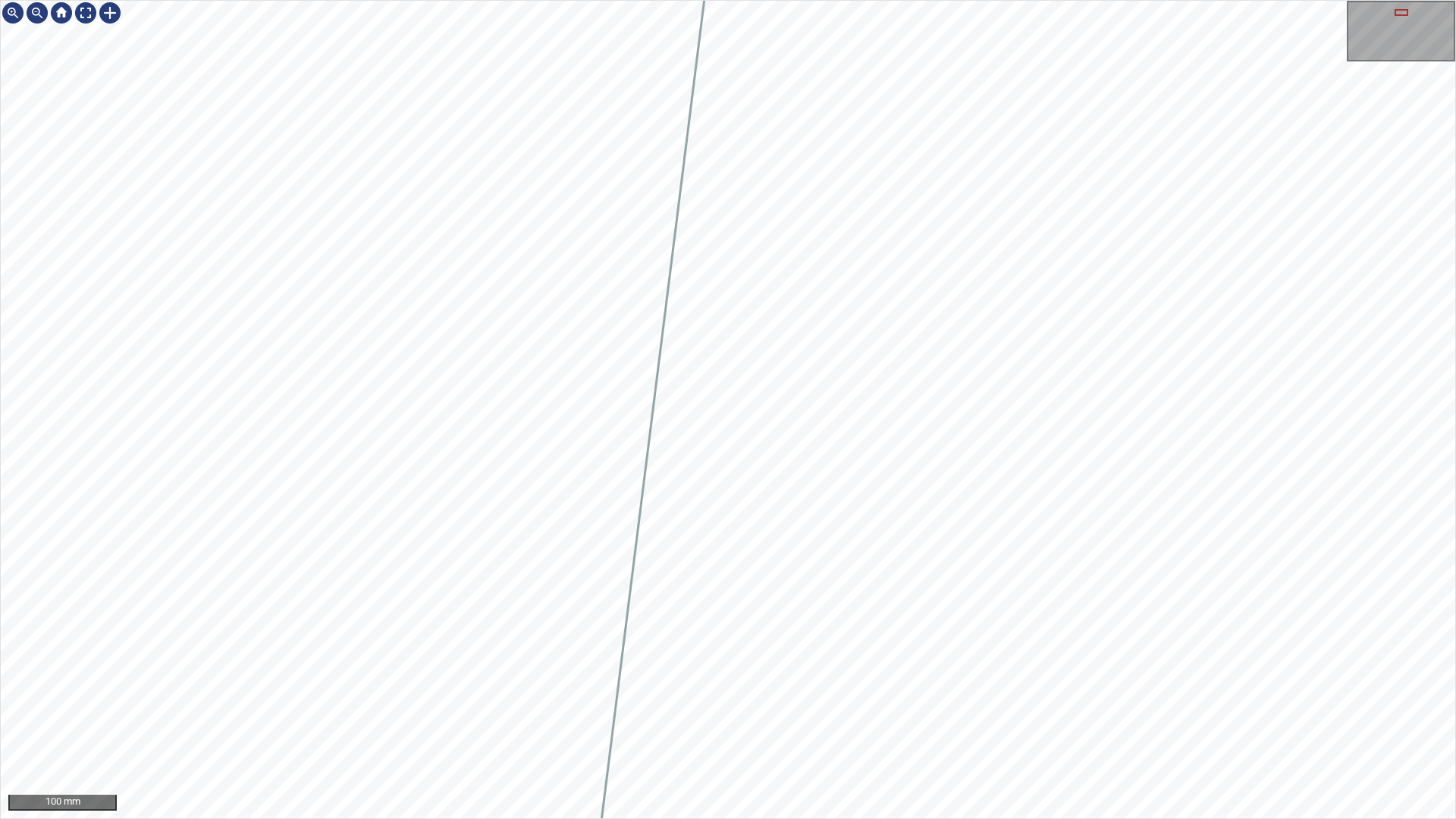
click at [321, 0] on div "100 mm" at bounding box center [728, 409] width 1456 height 819
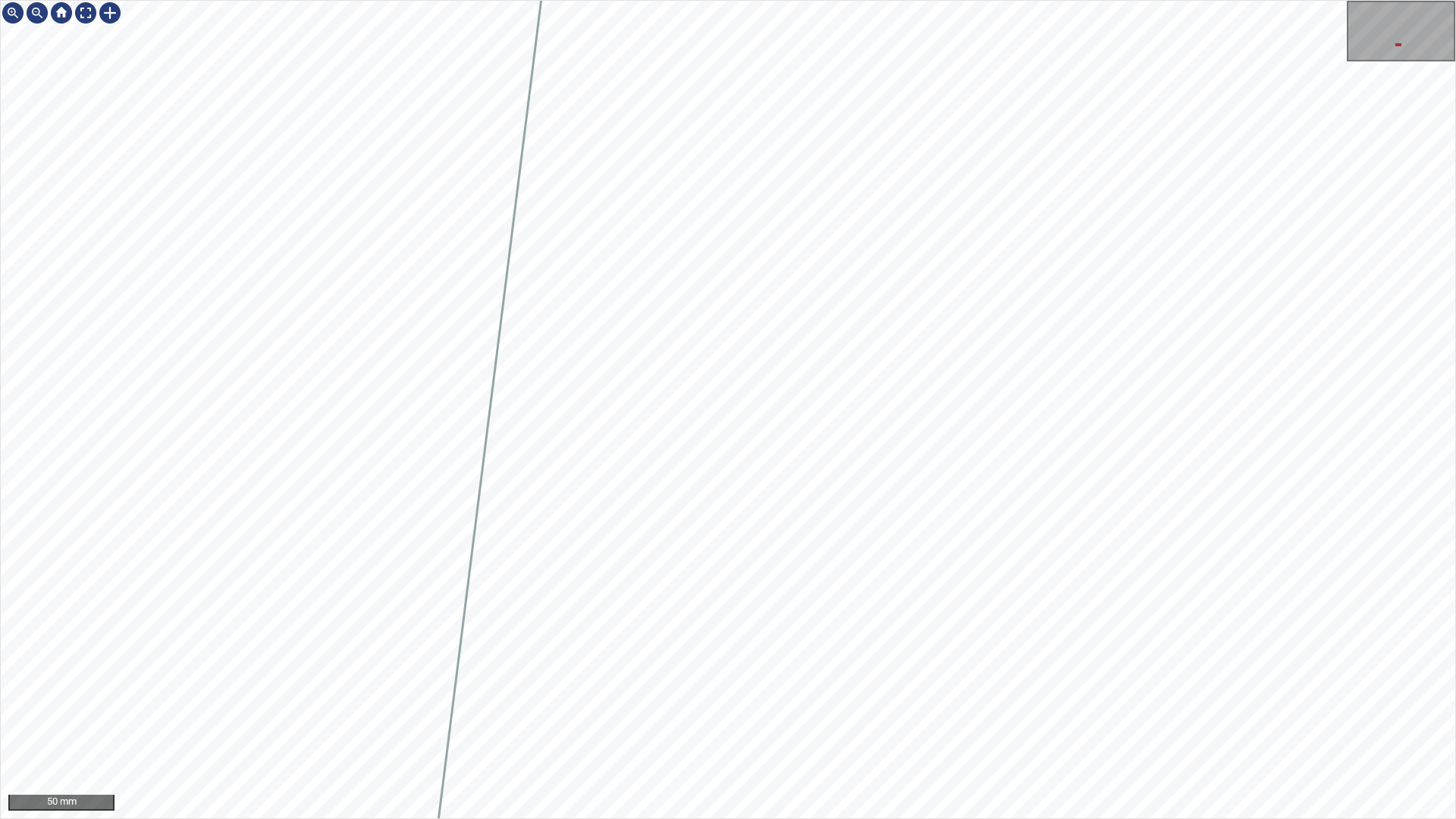
click at [502, 0] on div "50 mm" at bounding box center [728, 409] width 1456 height 819
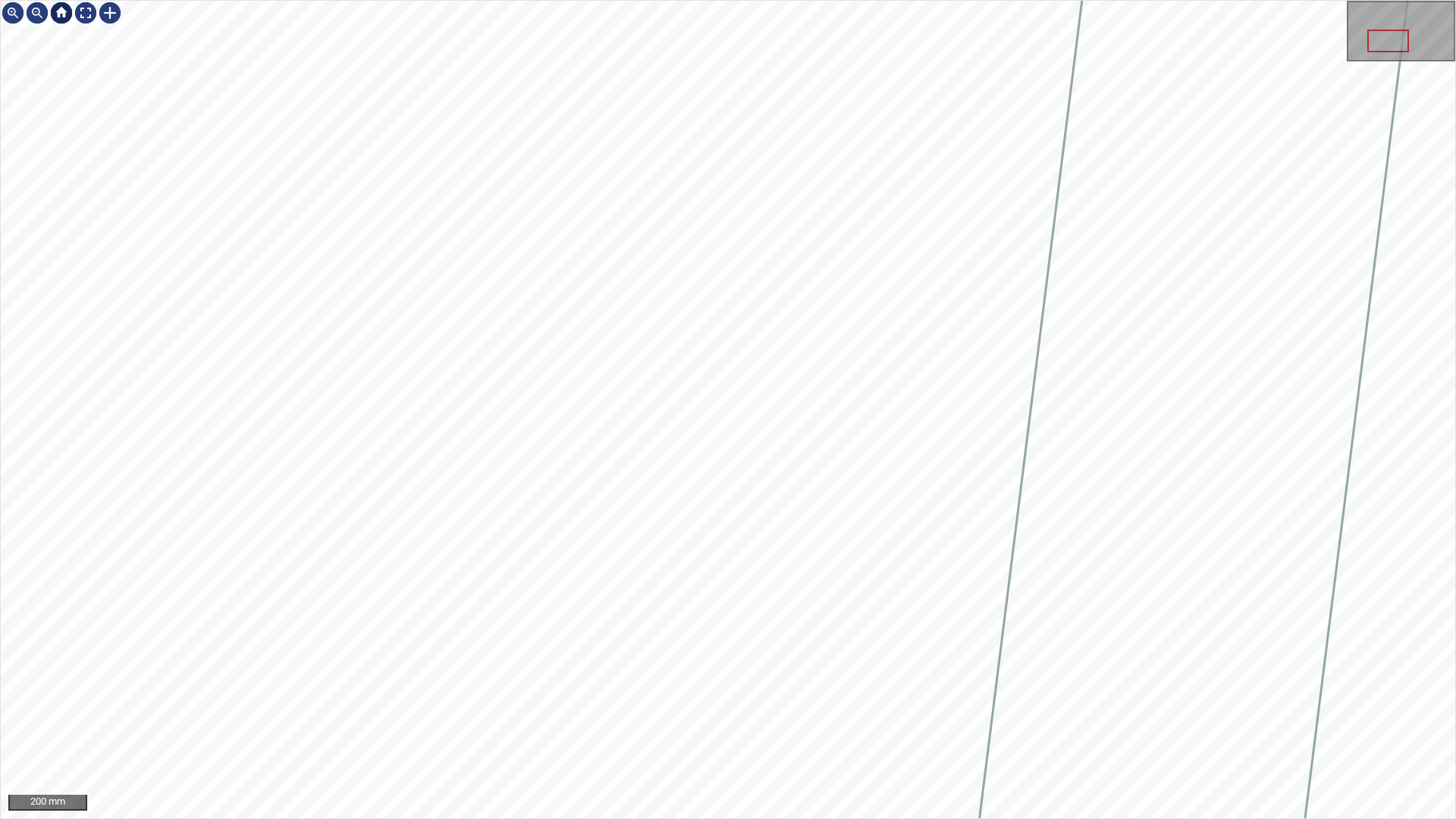
click at [74, 10] on div at bounding box center [61, 13] width 121 height 25
click at [82, 9] on div at bounding box center [86, 13] width 25 height 25
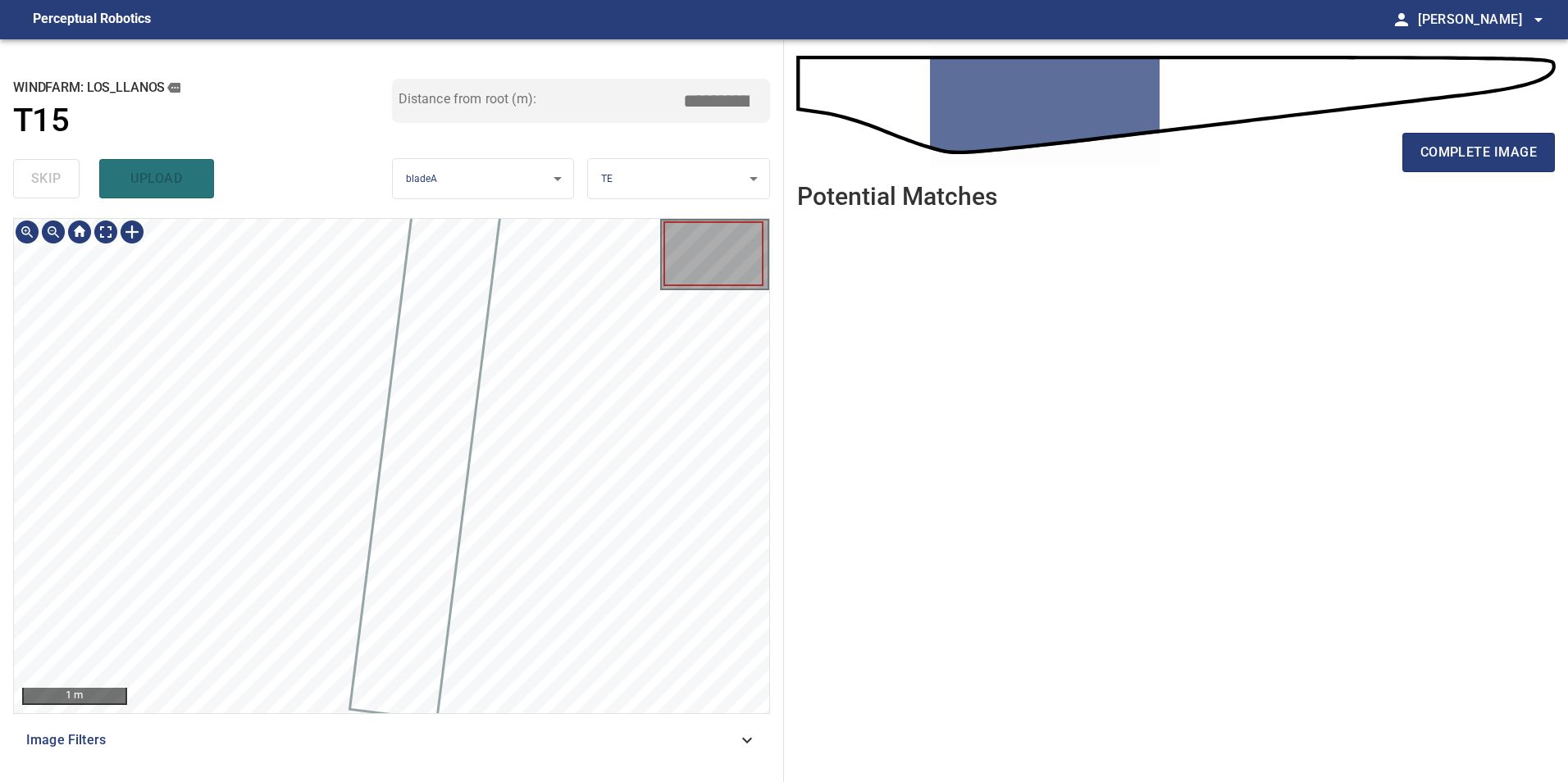
click at [728, 724] on div "Image Filters" at bounding box center [392, 740] width 757 height 39
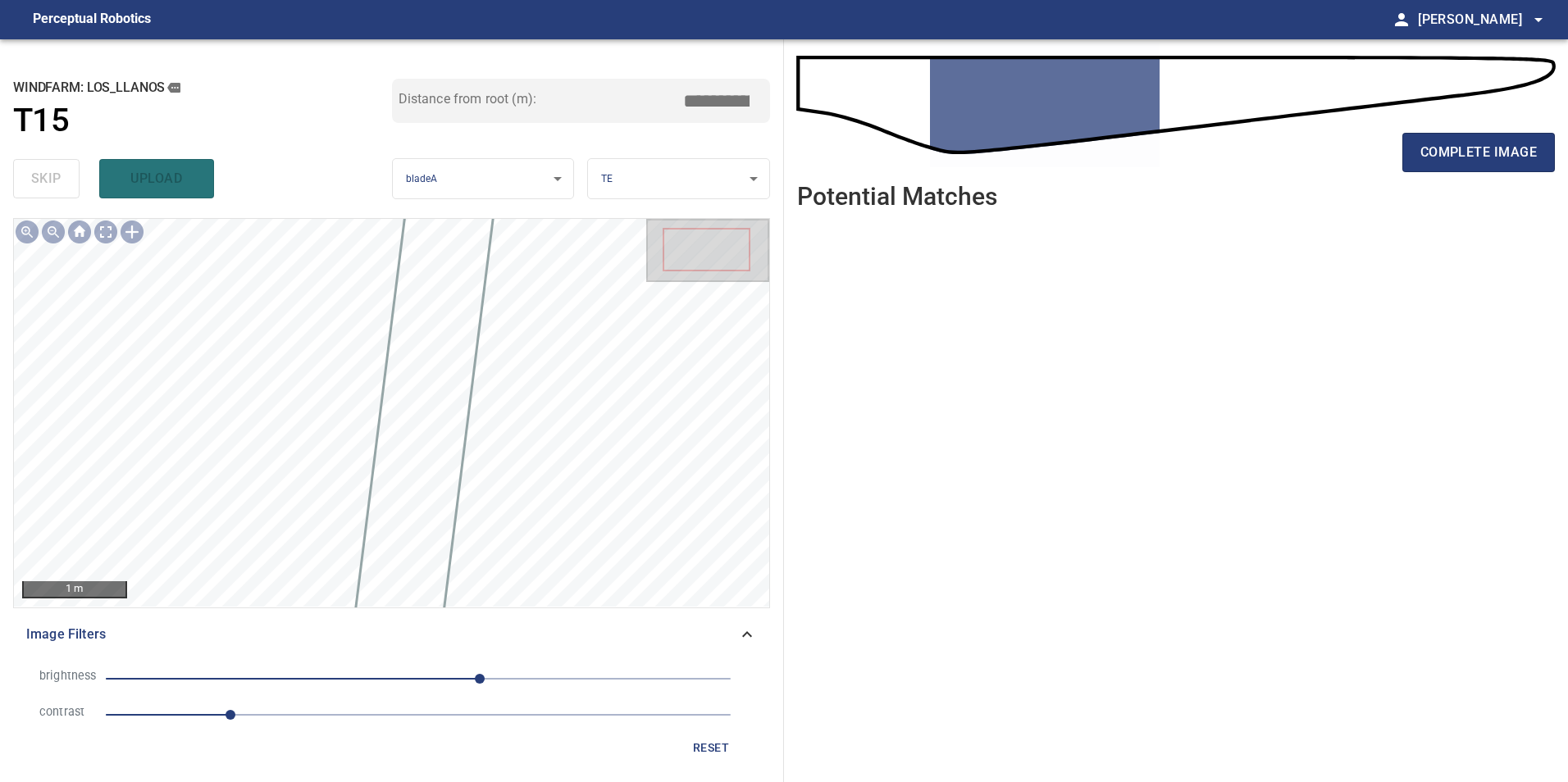
click at [300, 717] on span "1" at bounding box center [417, 716] width 625 height 23
click at [410, 671] on span "50" at bounding box center [417, 679] width 625 height 23
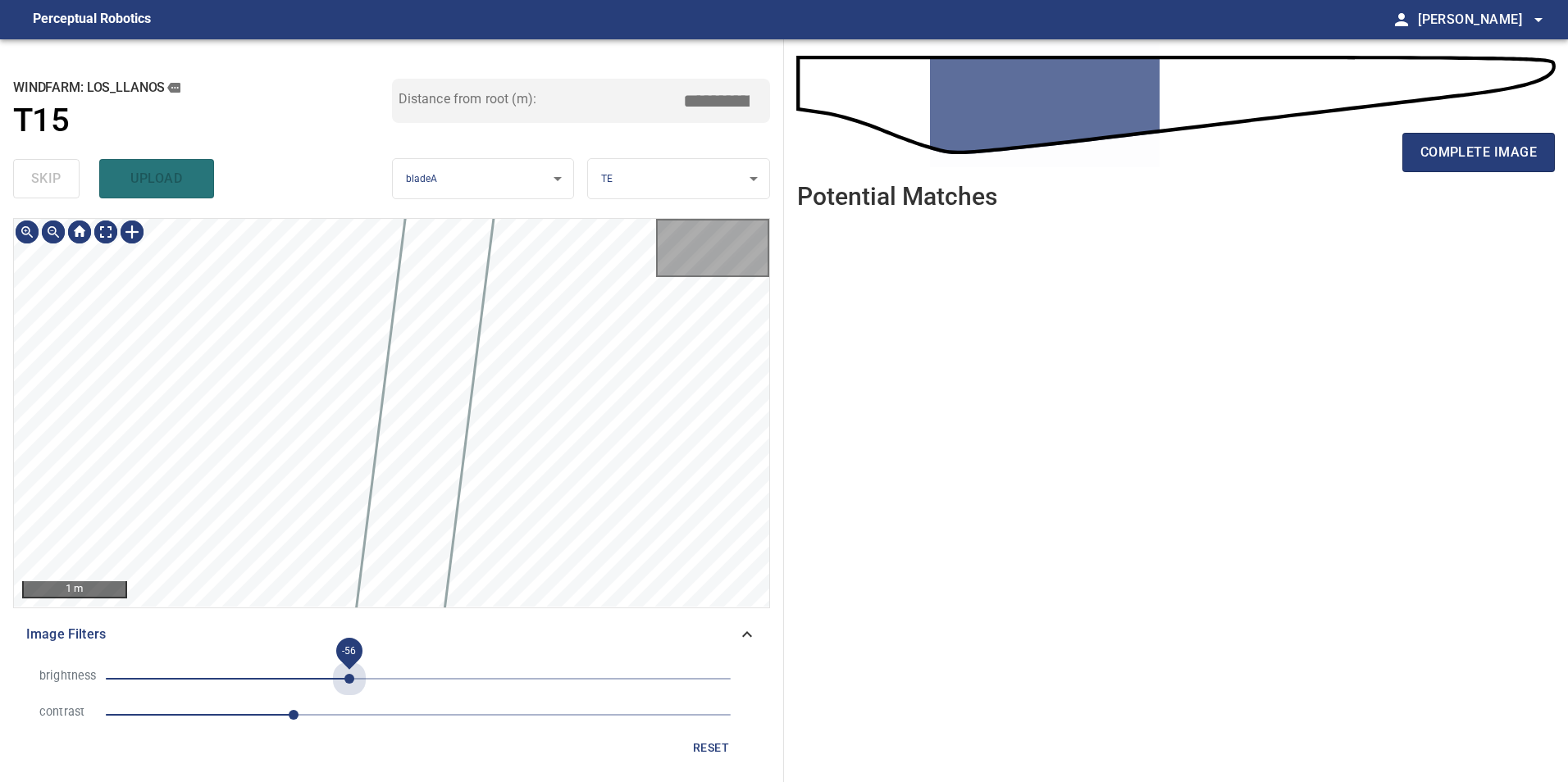
click at [349, 674] on span "-56" at bounding box center [417, 679] width 625 height 23
click at [377, 684] on span "-33" at bounding box center [417, 679] width 625 height 23
click at [415, 680] on span "-3" at bounding box center [417, 679] width 625 height 23
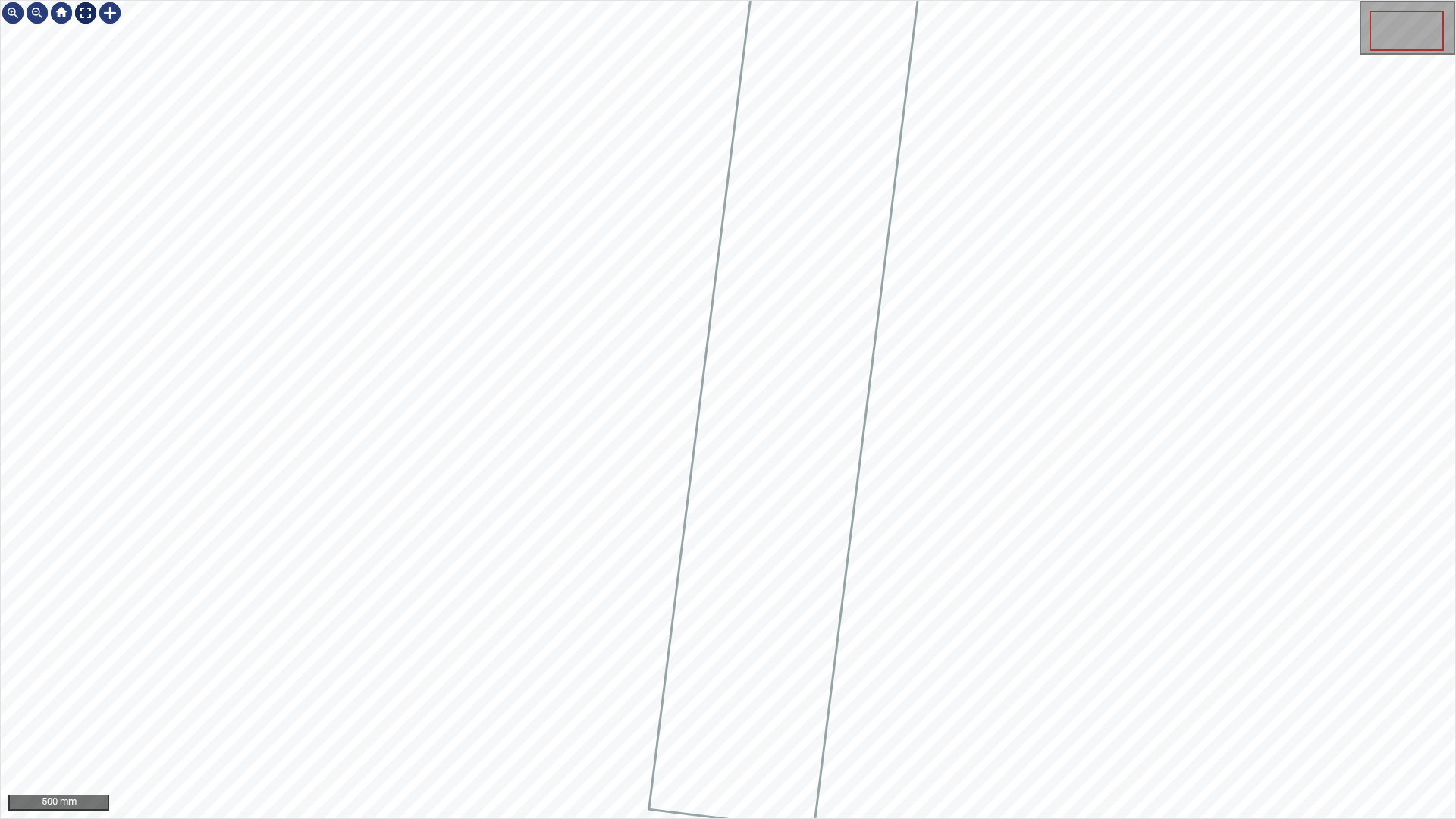
click at [93, 9] on div at bounding box center [86, 13] width 25 height 25
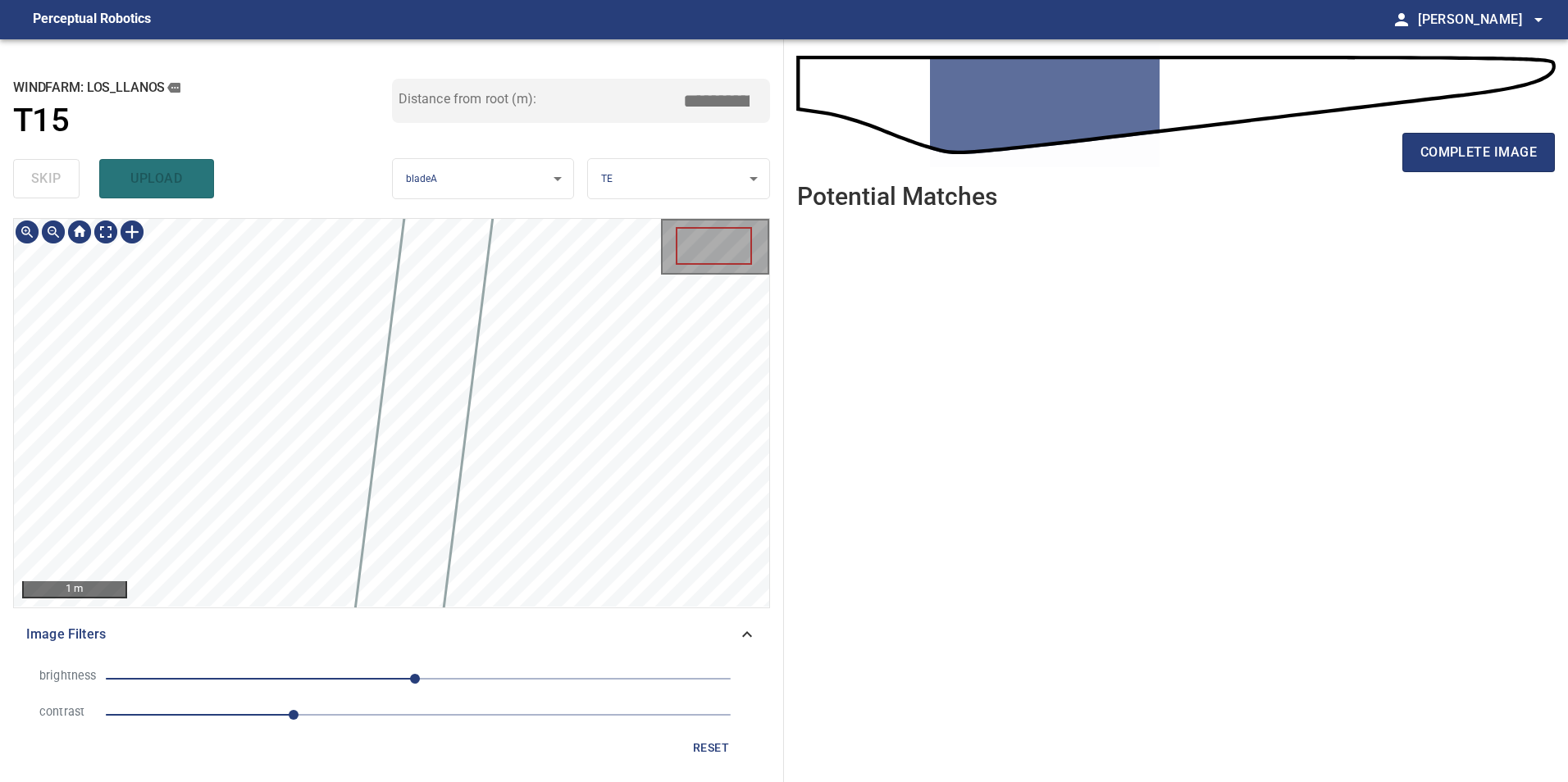
click at [456, 128] on div "**********" at bounding box center [392, 411] width 784 height 743
click at [1461, 146] on span "complete image" at bounding box center [1478, 152] width 116 height 23
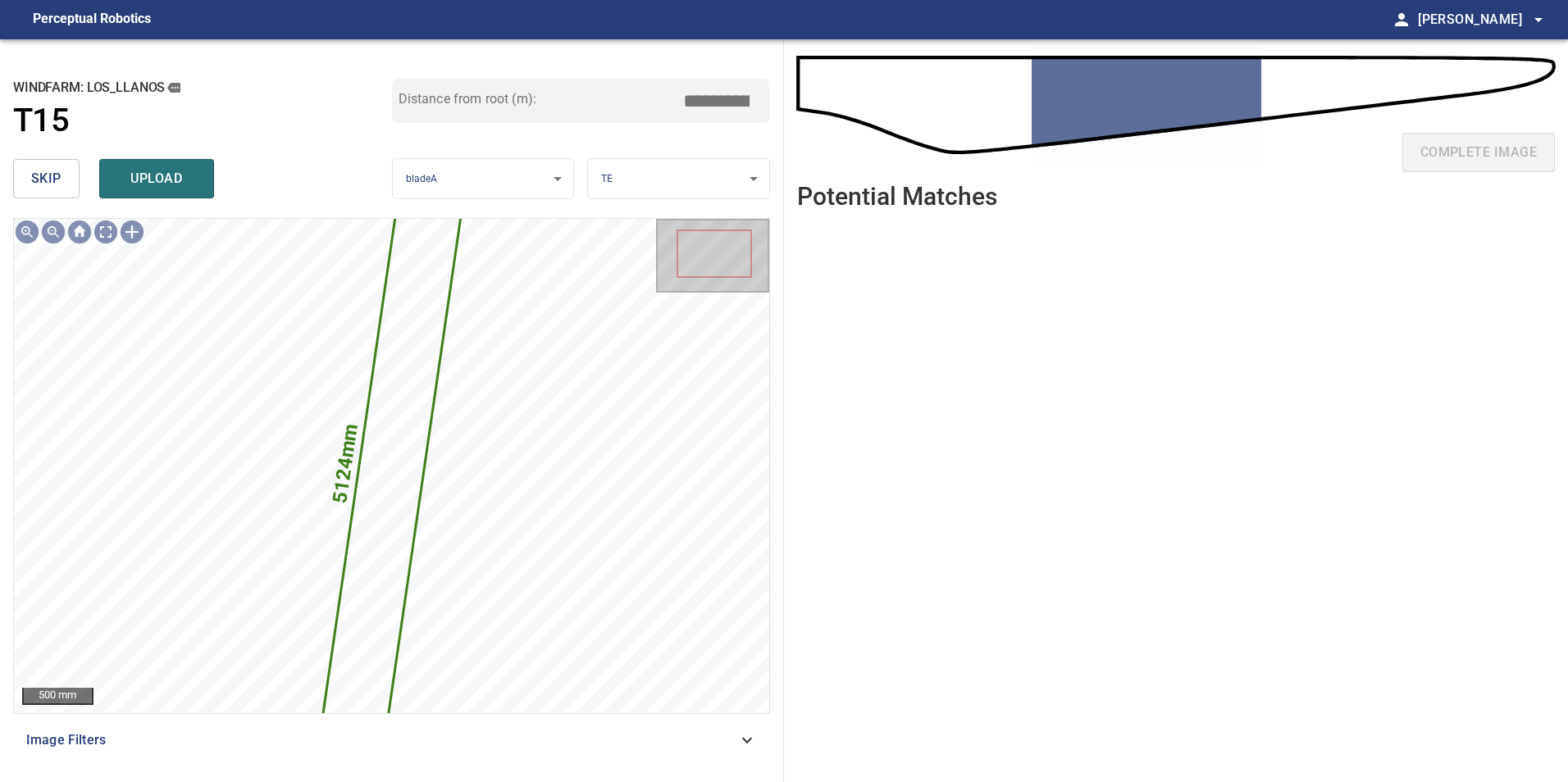
click at [56, 175] on span "skip" at bounding box center [46, 179] width 30 height 23
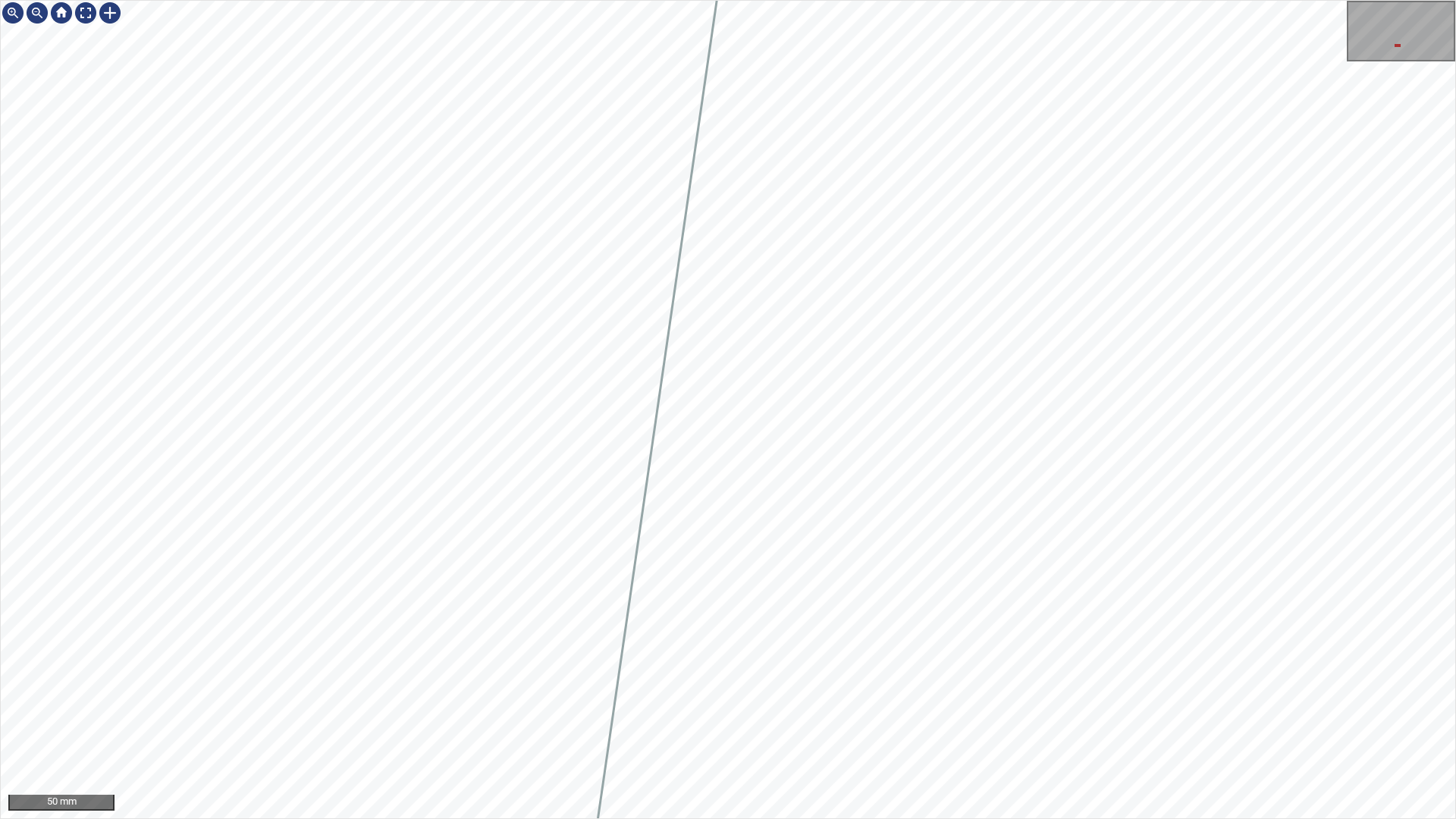
click at [428, 723] on div "50 mm" at bounding box center [728, 409] width 1456 height 819
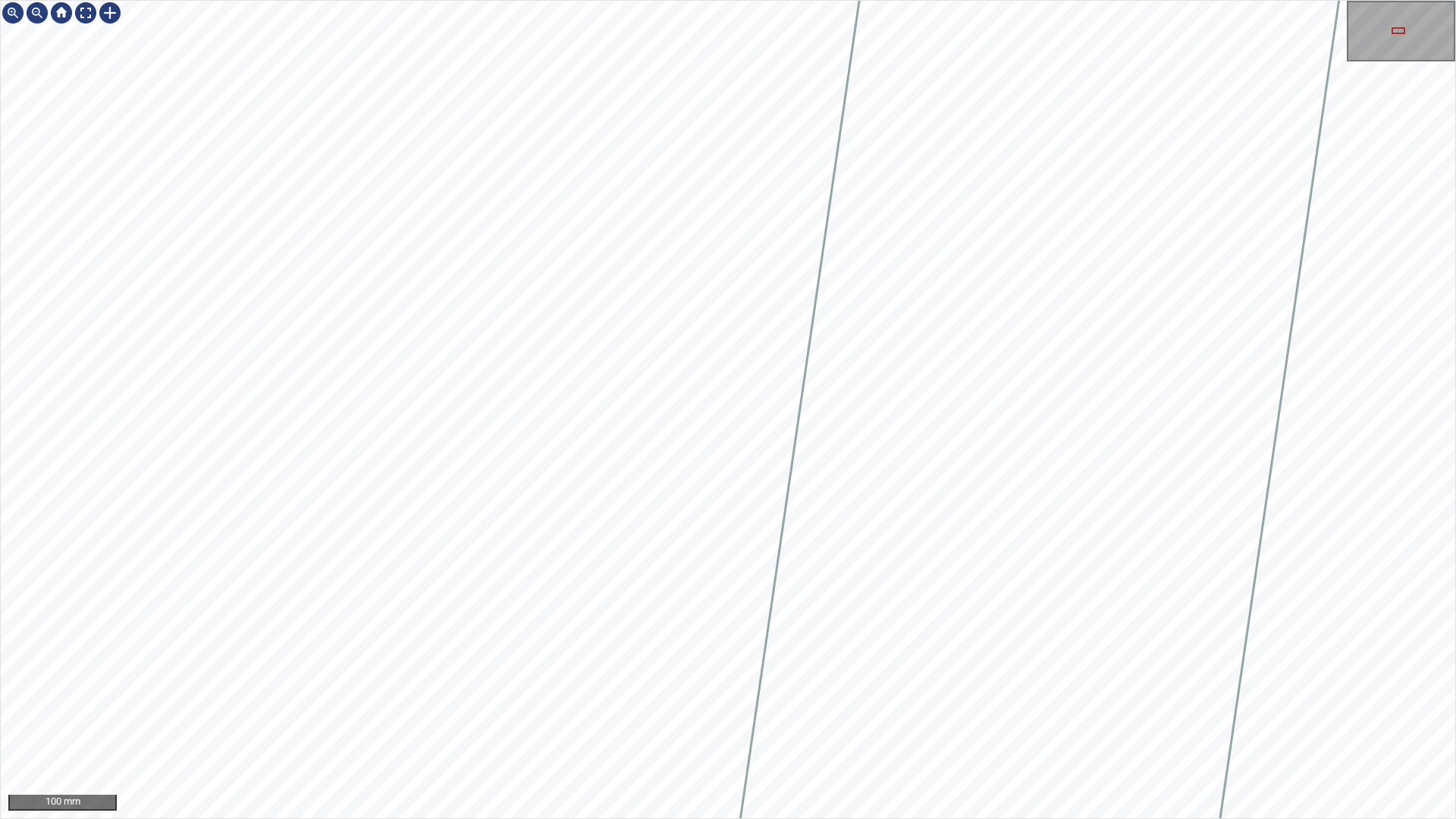
click at [436, 723] on div "100 mm" at bounding box center [728, 409] width 1456 height 819
click at [602, 723] on div "100 mm" at bounding box center [728, 409] width 1456 height 819
click at [225, 723] on div "100 mm" at bounding box center [728, 409] width 1456 height 819
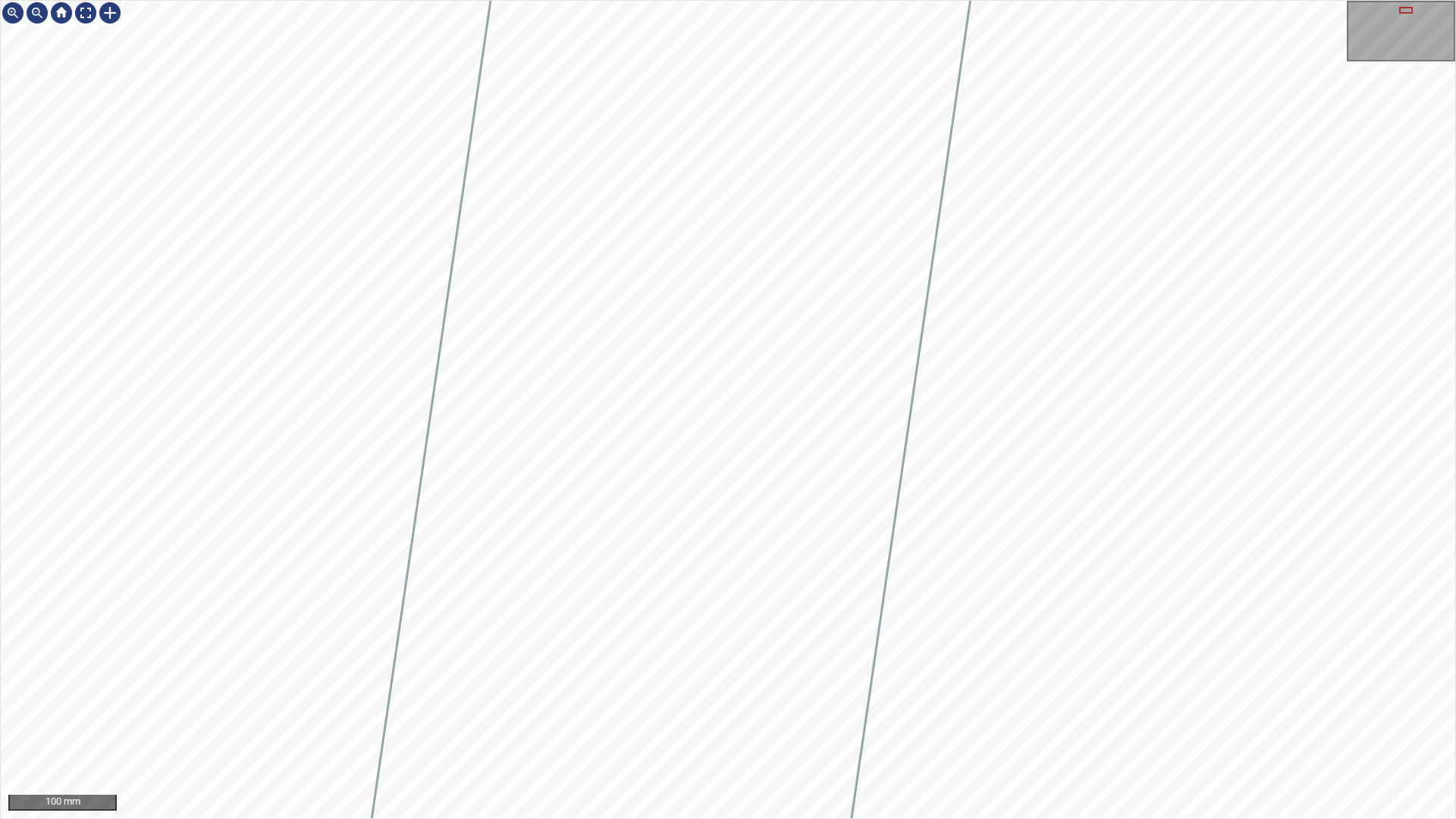
click at [1092, 723] on div "100 mm" at bounding box center [728, 409] width 1456 height 819
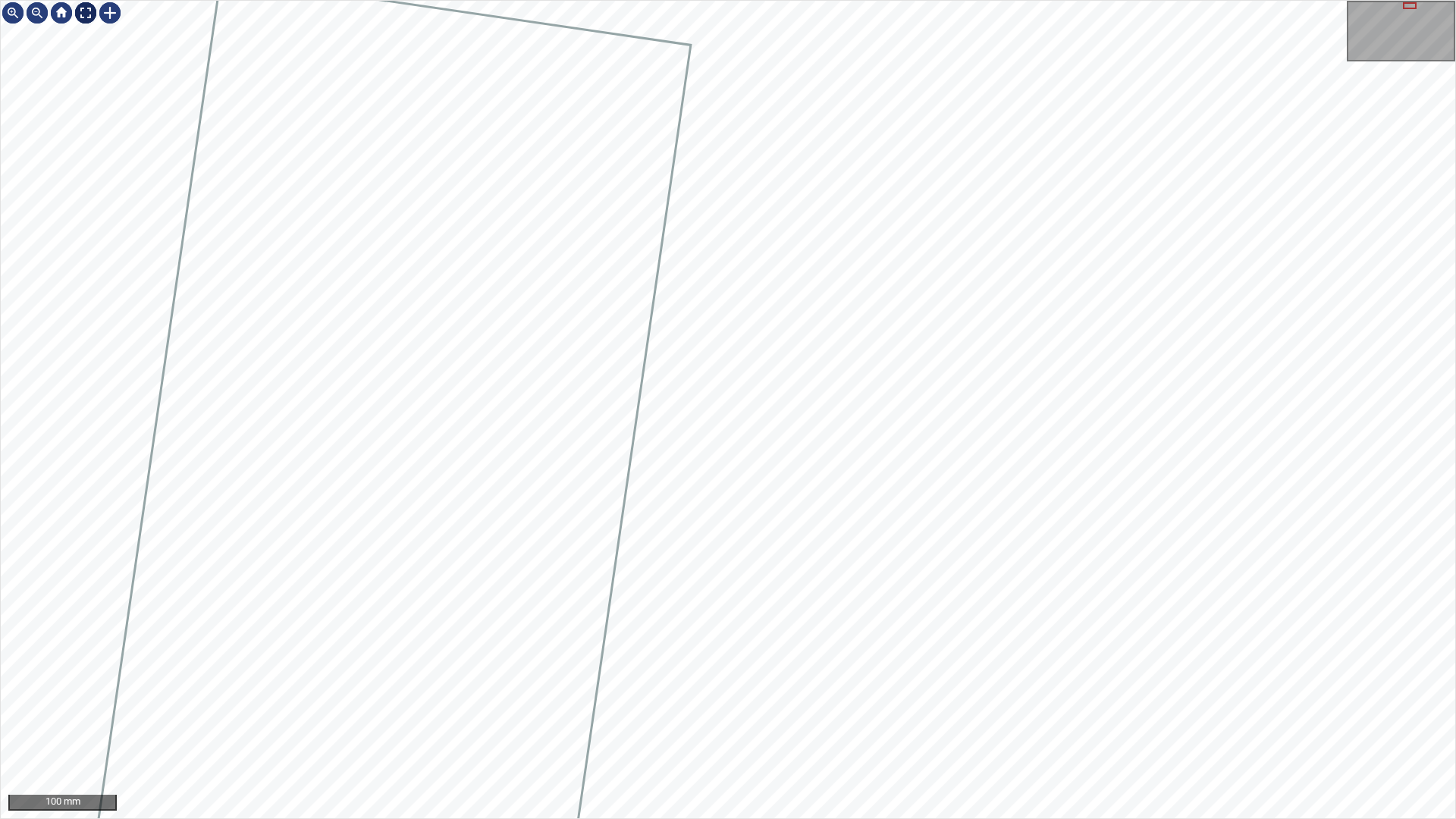
click at [84, 7] on div at bounding box center [86, 13] width 25 height 25
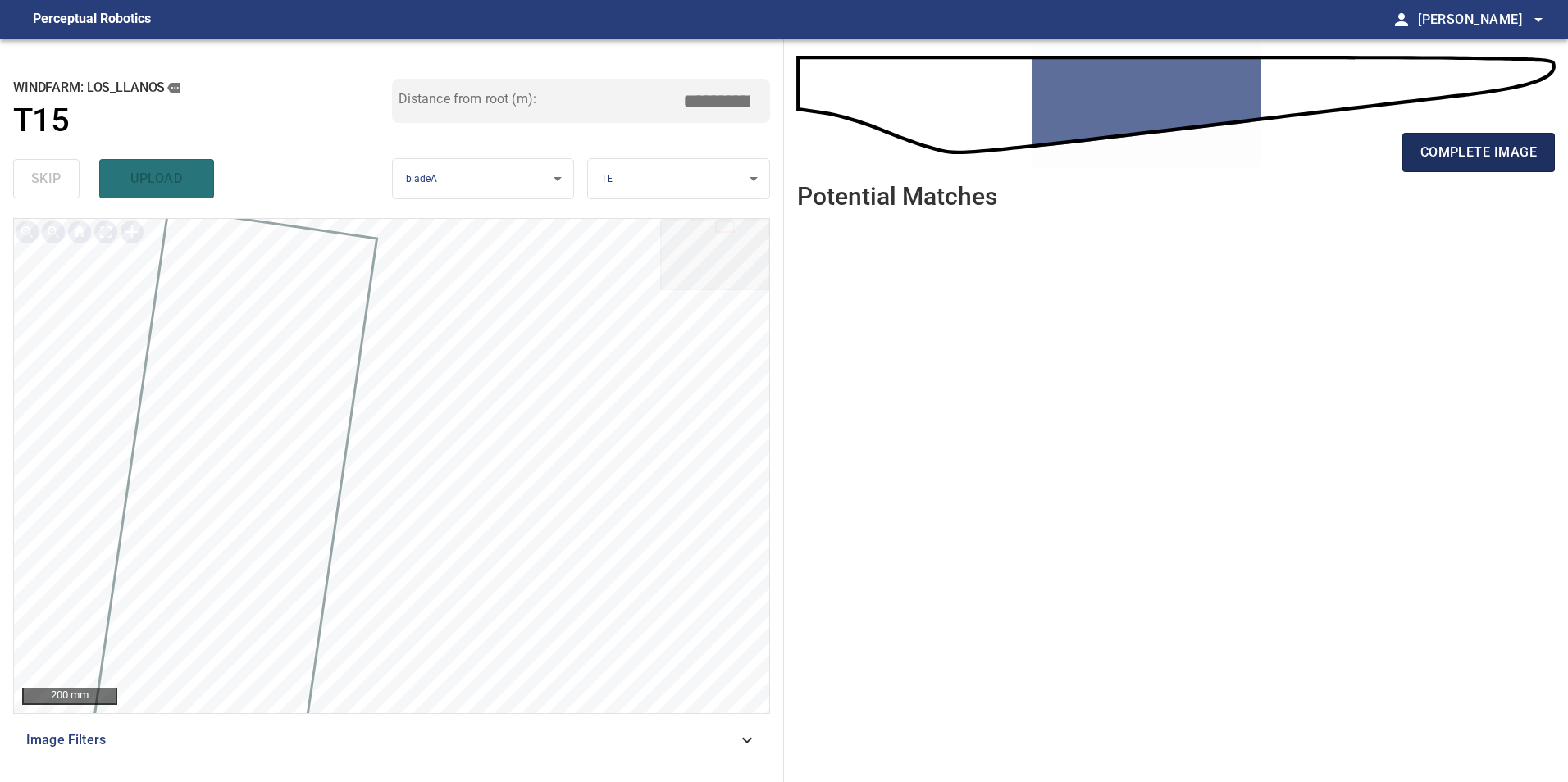
click at [1478, 149] on span "complete image" at bounding box center [1478, 152] width 116 height 23
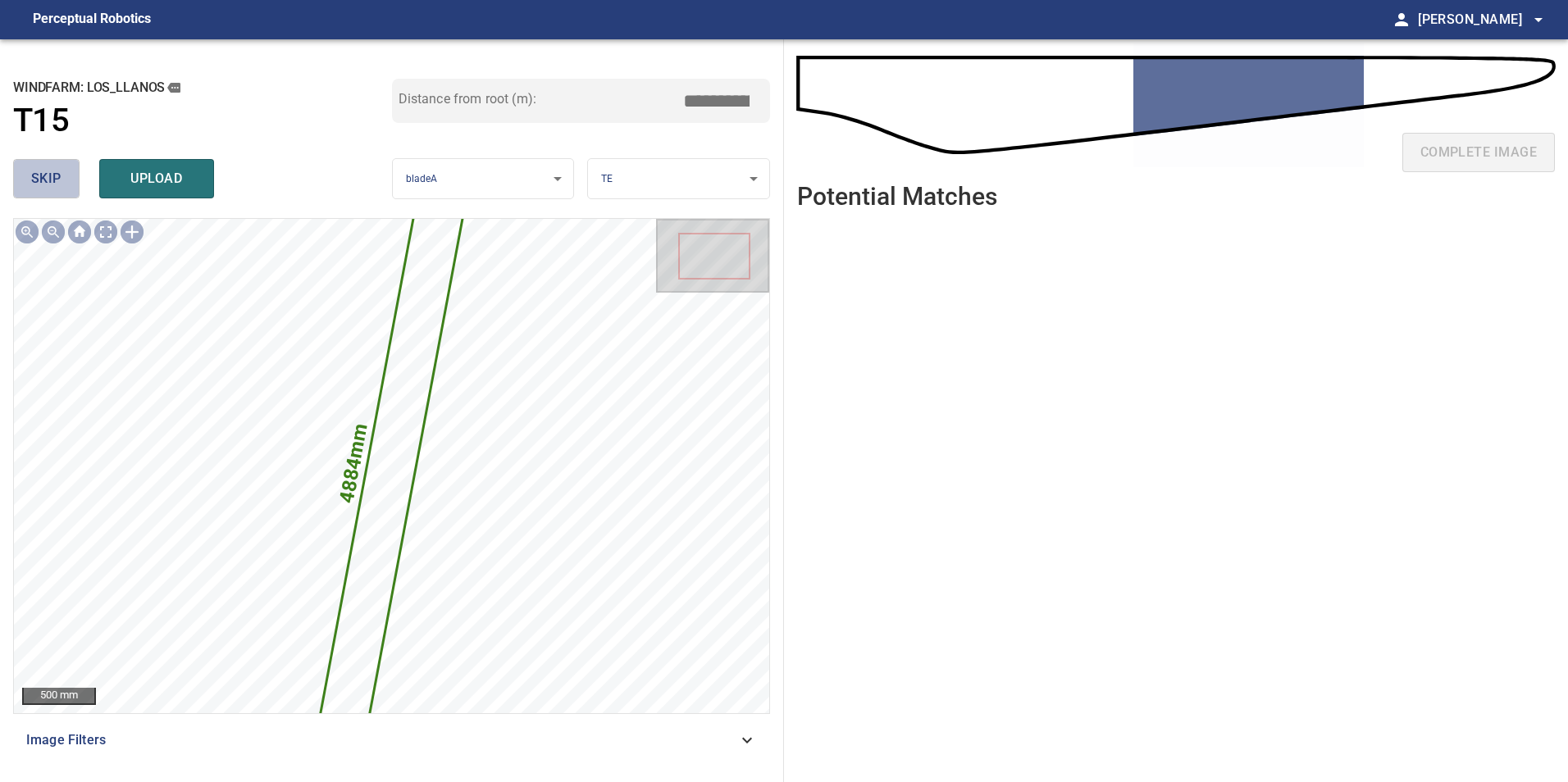
click at [43, 166] on button "skip" at bounding box center [46, 178] width 66 height 39
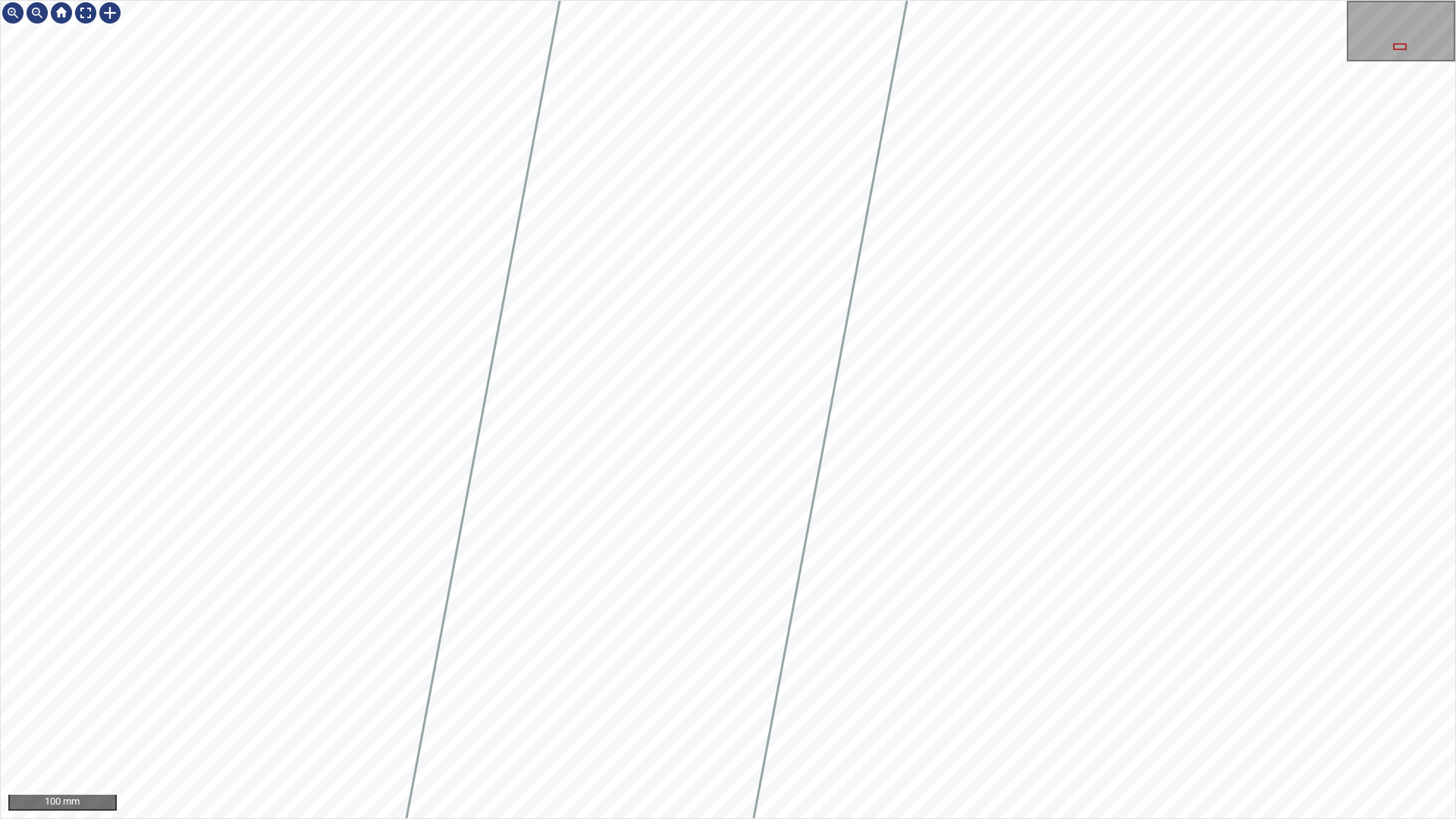
click at [1285, 723] on div "100 mm" at bounding box center [728, 409] width 1456 height 819
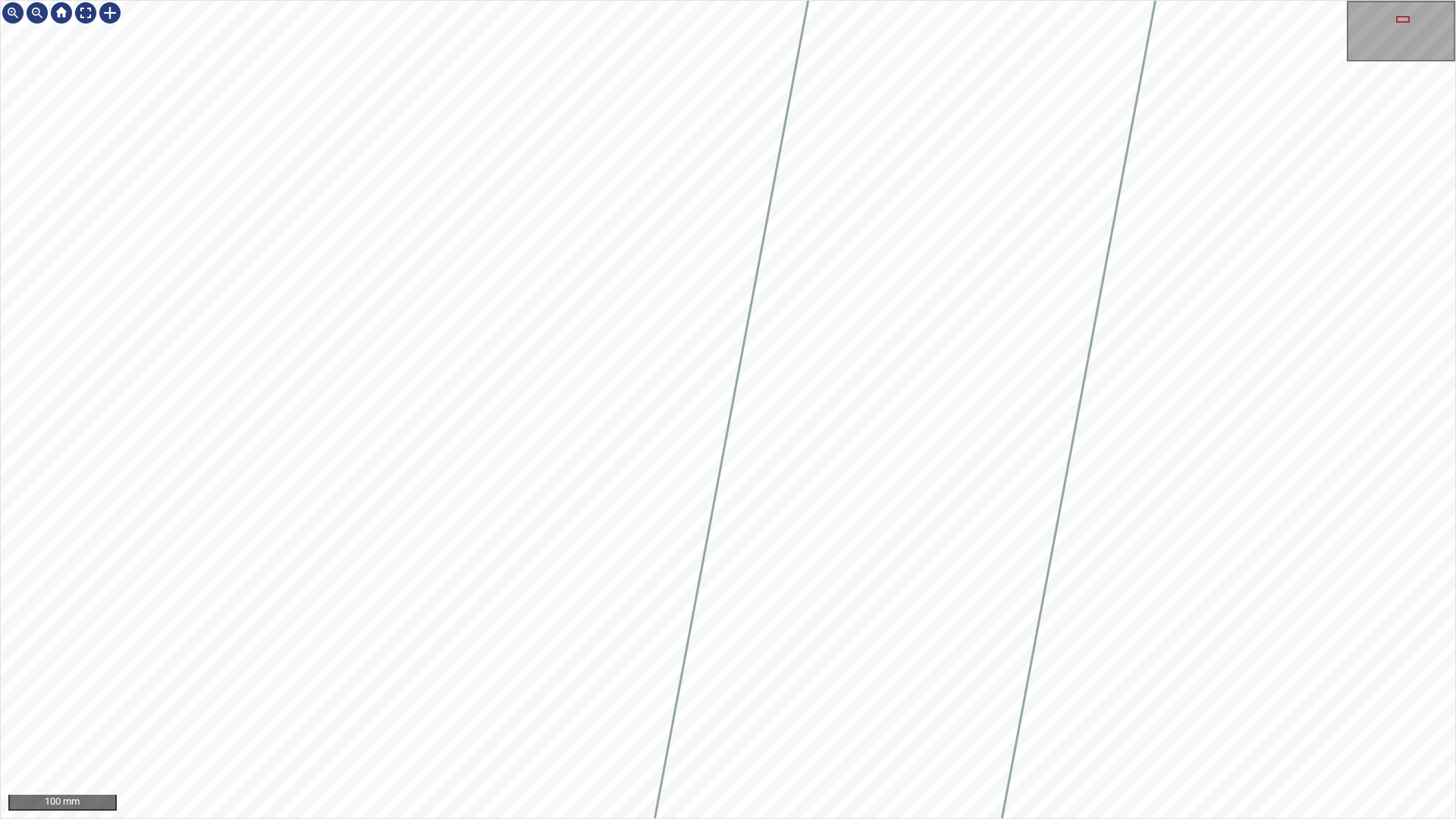
click at [1292, 723] on div "100 mm" at bounding box center [728, 409] width 1456 height 819
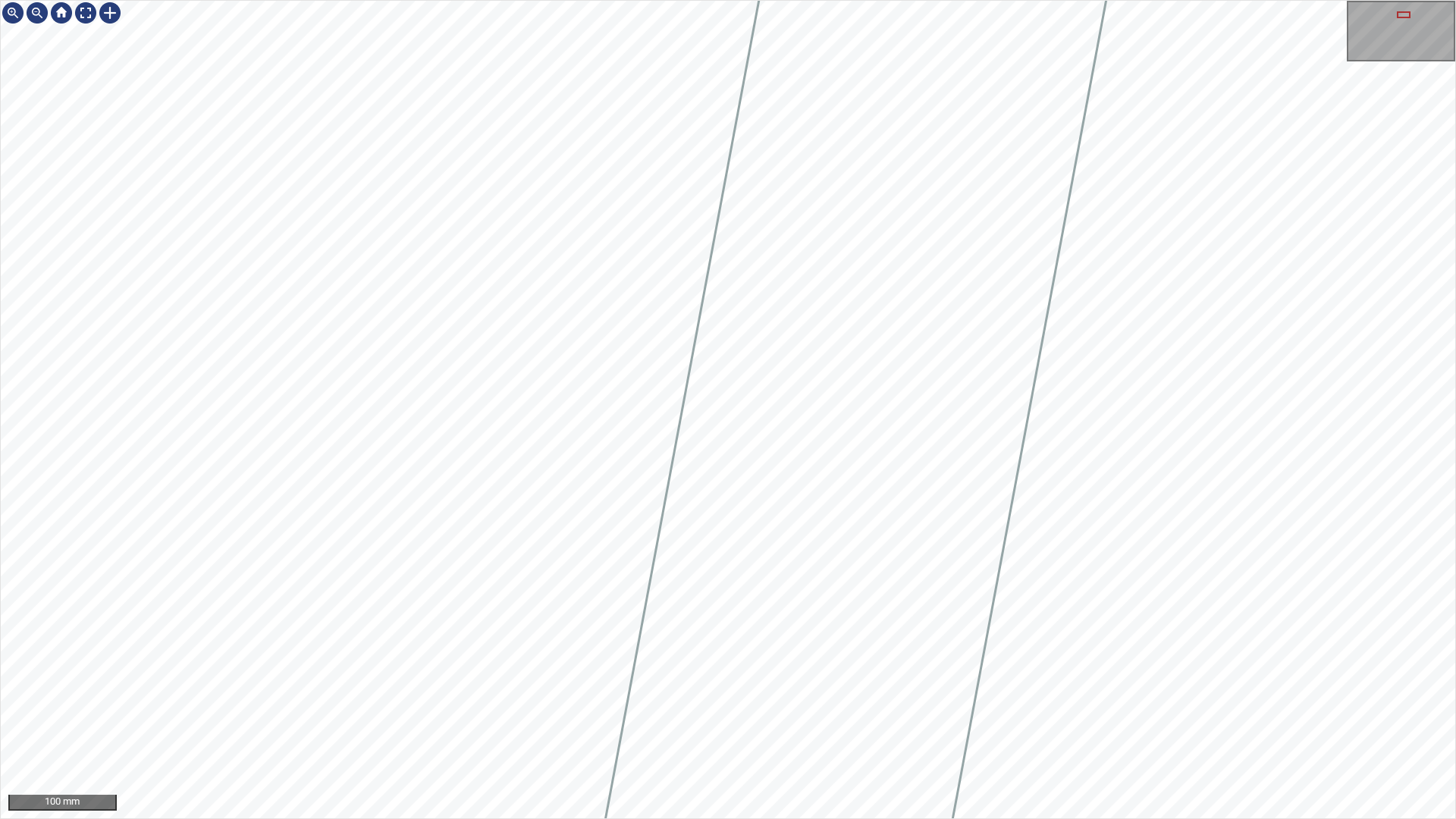
click at [1161, 723] on div "100 mm" at bounding box center [728, 409] width 1456 height 819
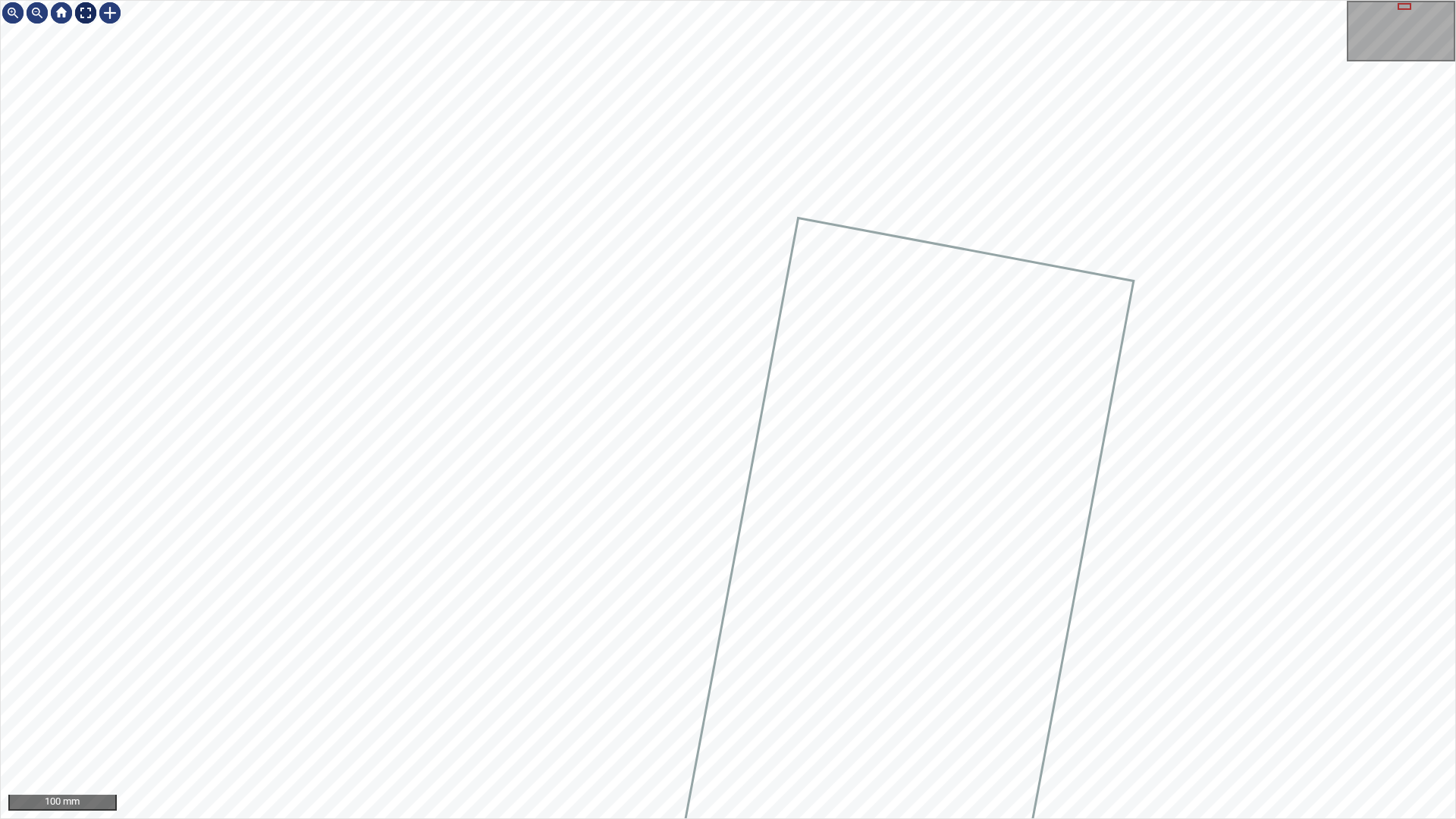
click at [105, 18] on div at bounding box center [61, 13] width 121 height 25
click at [80, 15] on div at bounding box center [86, 13] width 25 height 25
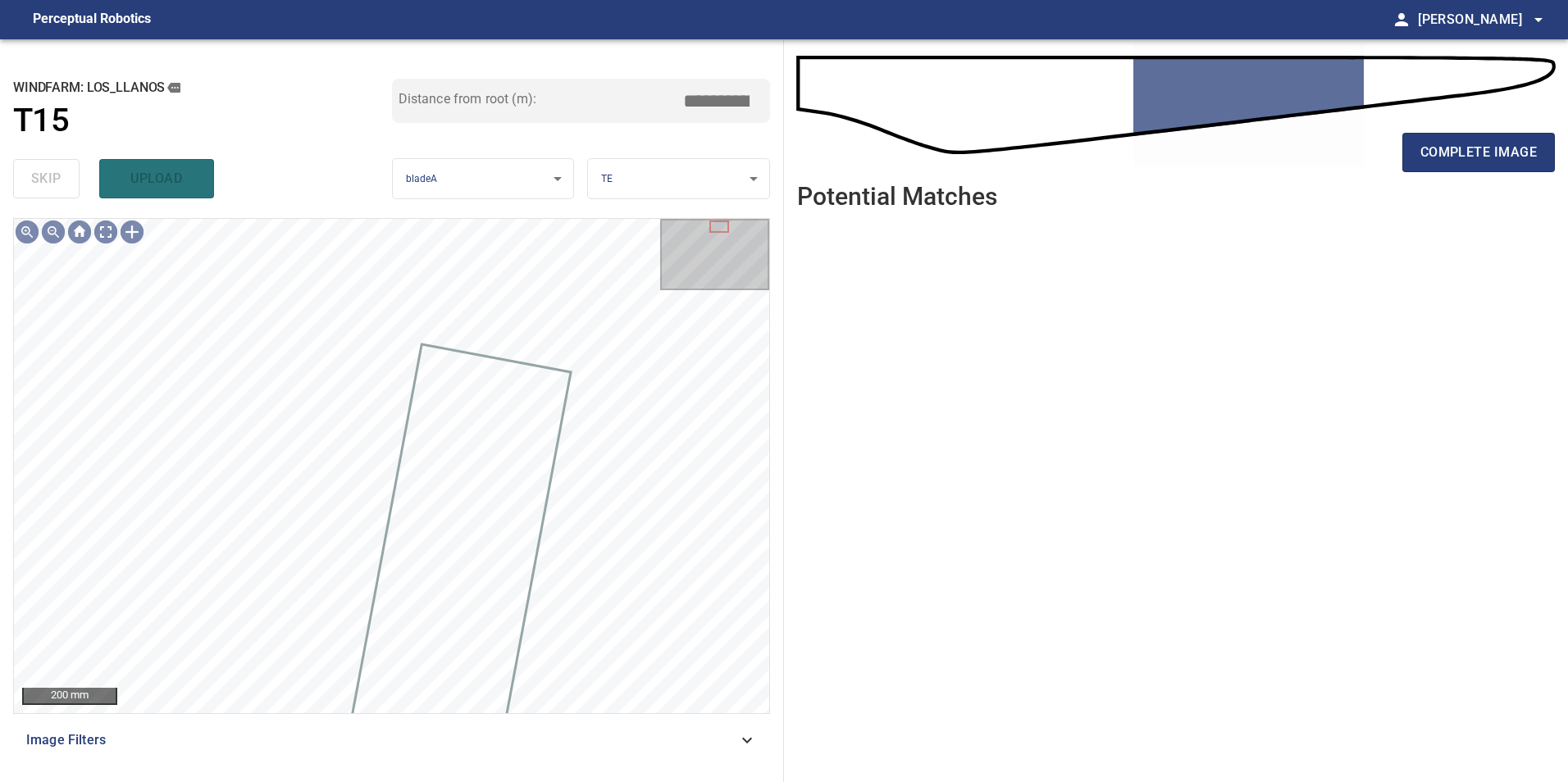
drag, startPoint x: 1434, startPoint y: 157, endPoint x: 1477, endPoint y: 178, distance: 47.9
click at [1433, 159] on span "complete image" at bounding box center [1478, 152] width 116 height 23
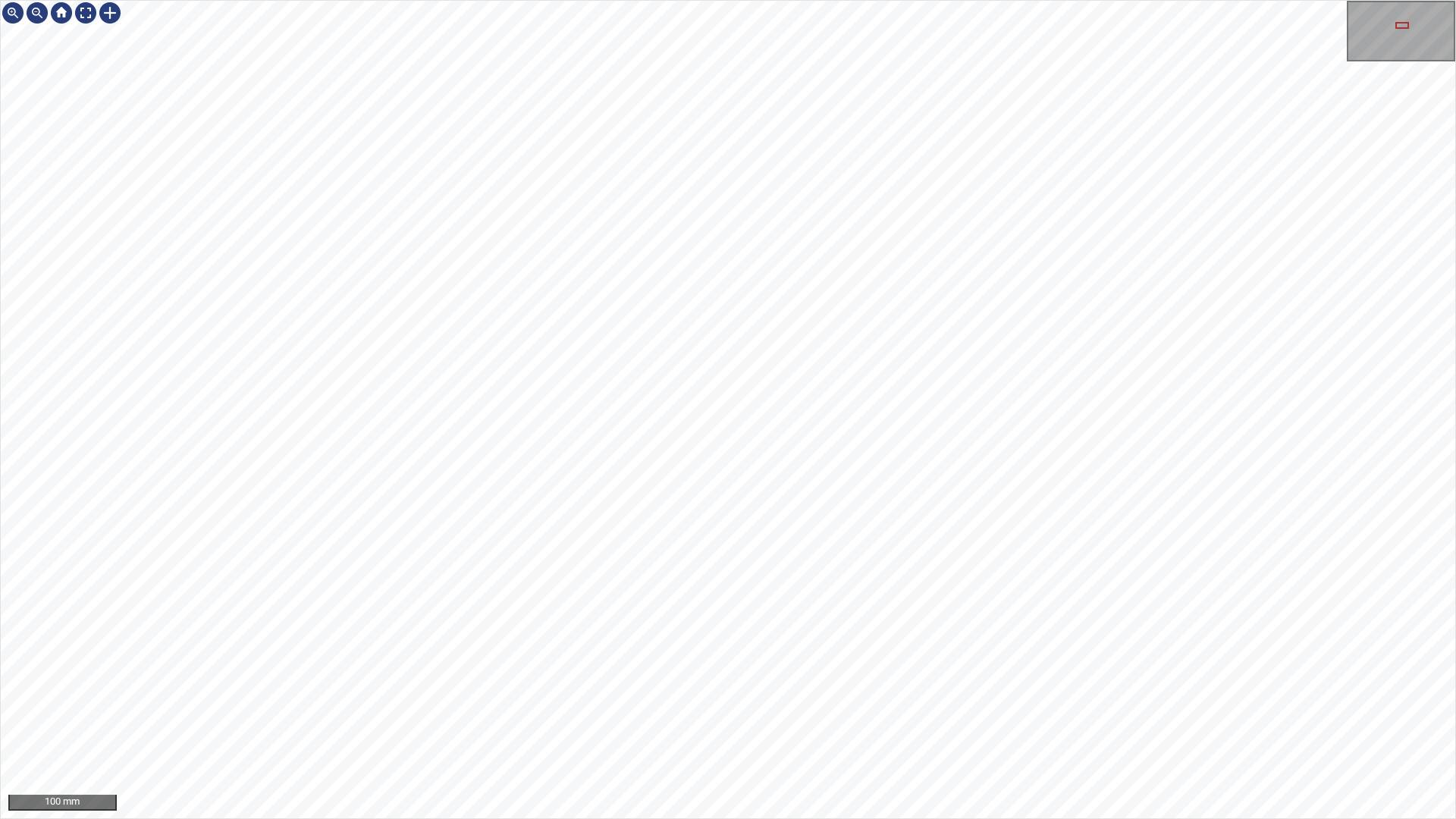
click at [1076, 723] on div "100 mm" at bounding box center [728, 409] width 1456 height 819
click at [1044, 723] on div "100 mm" at bounding box center [728, 409] width 1456 height 819
click at [1009, 723] on div "100 mm" at bounding box center [728, 409] width 1456 height 819
click at [93, 21] on div at bounding box center [86, 13] width 25 height 25
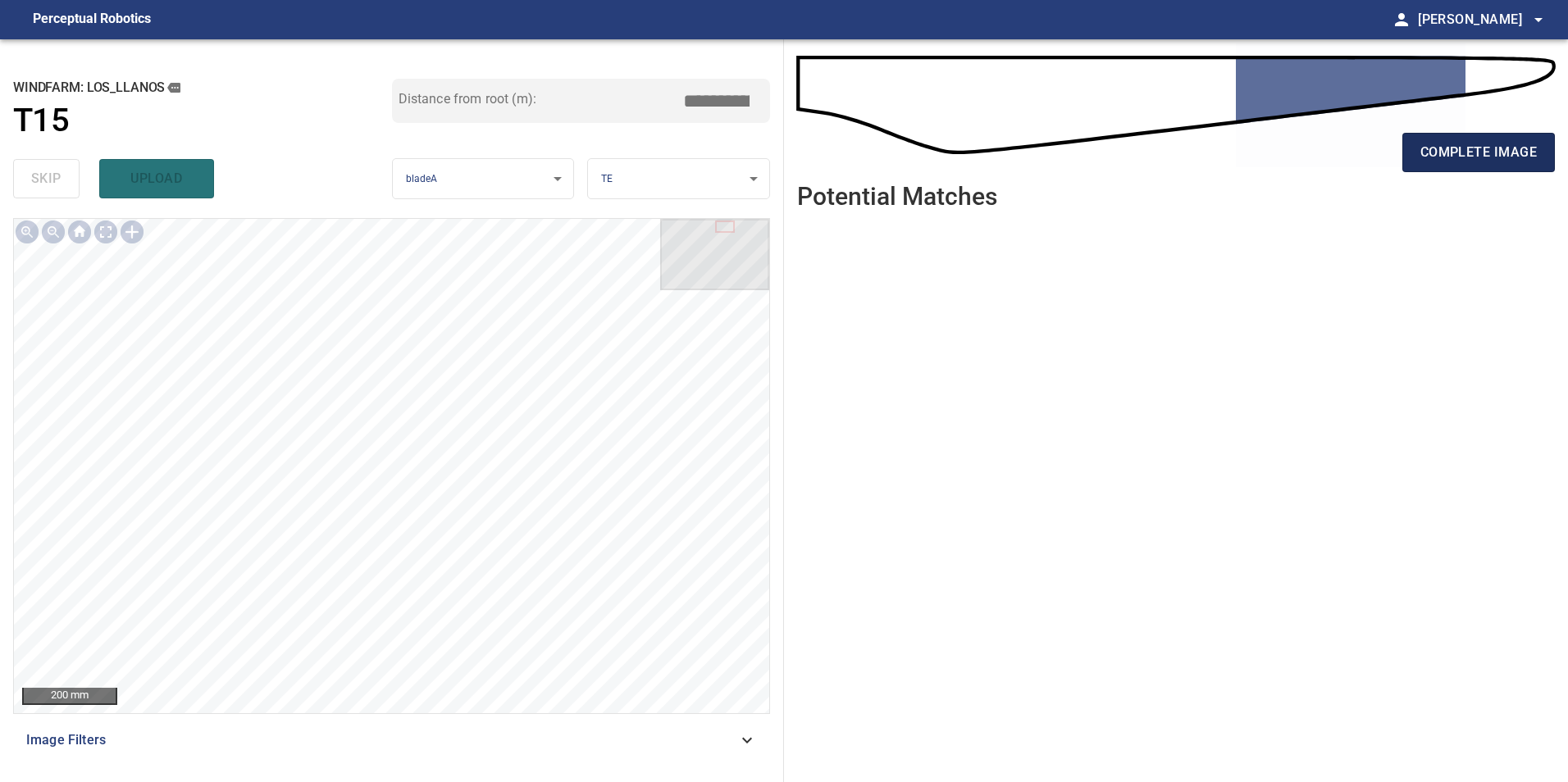
click at [1503, 161] on span "complete image" at bounding box center [1478, 152] width 116 height 23
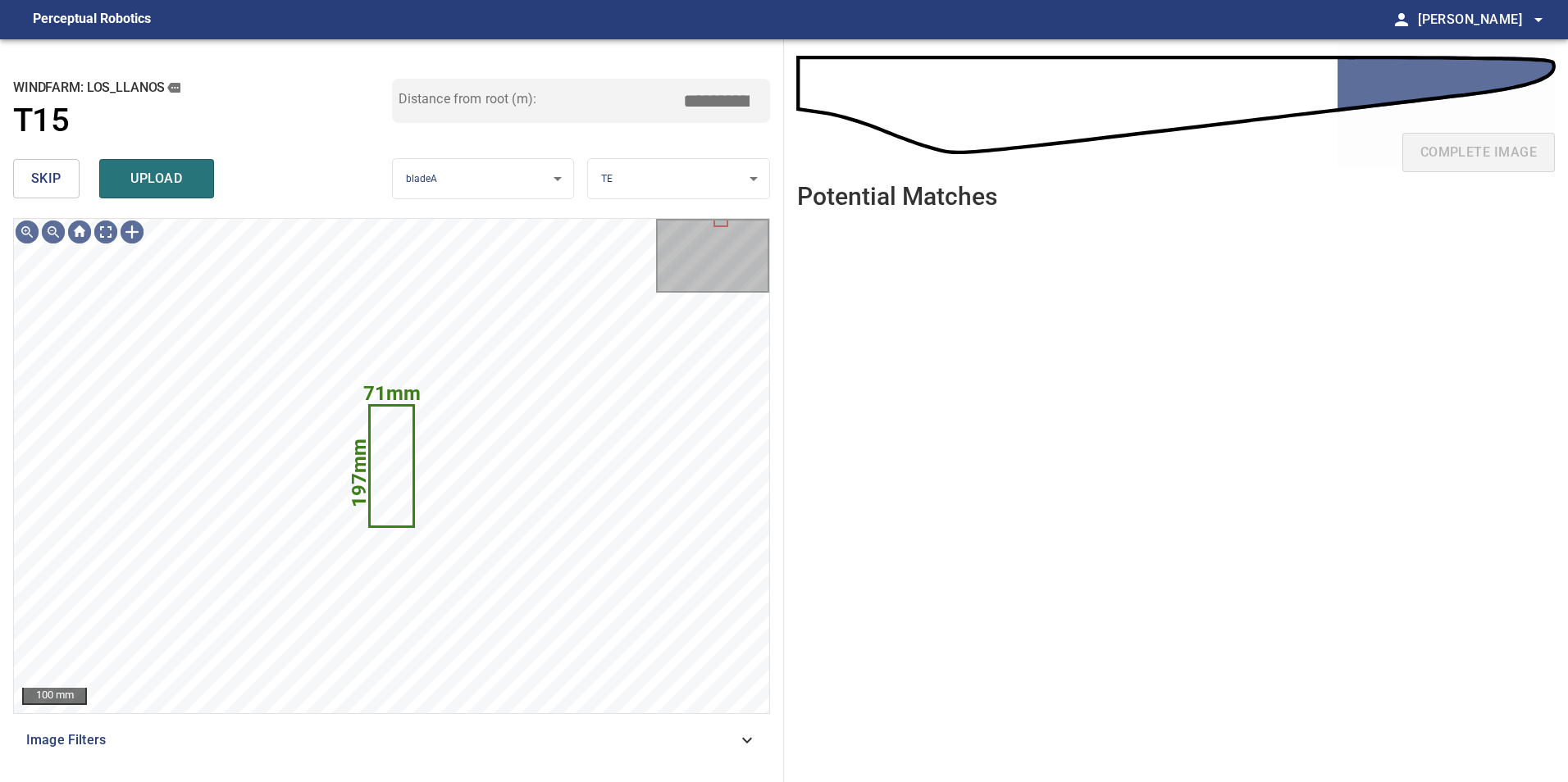
drag, startPoint x: 30, startPoint y: 174, endPoint x: 89, endPoint y: 216, distance: 72.4
click at [37, 179] on button "skip" at bounding box center [46, 178] width 66 height 39
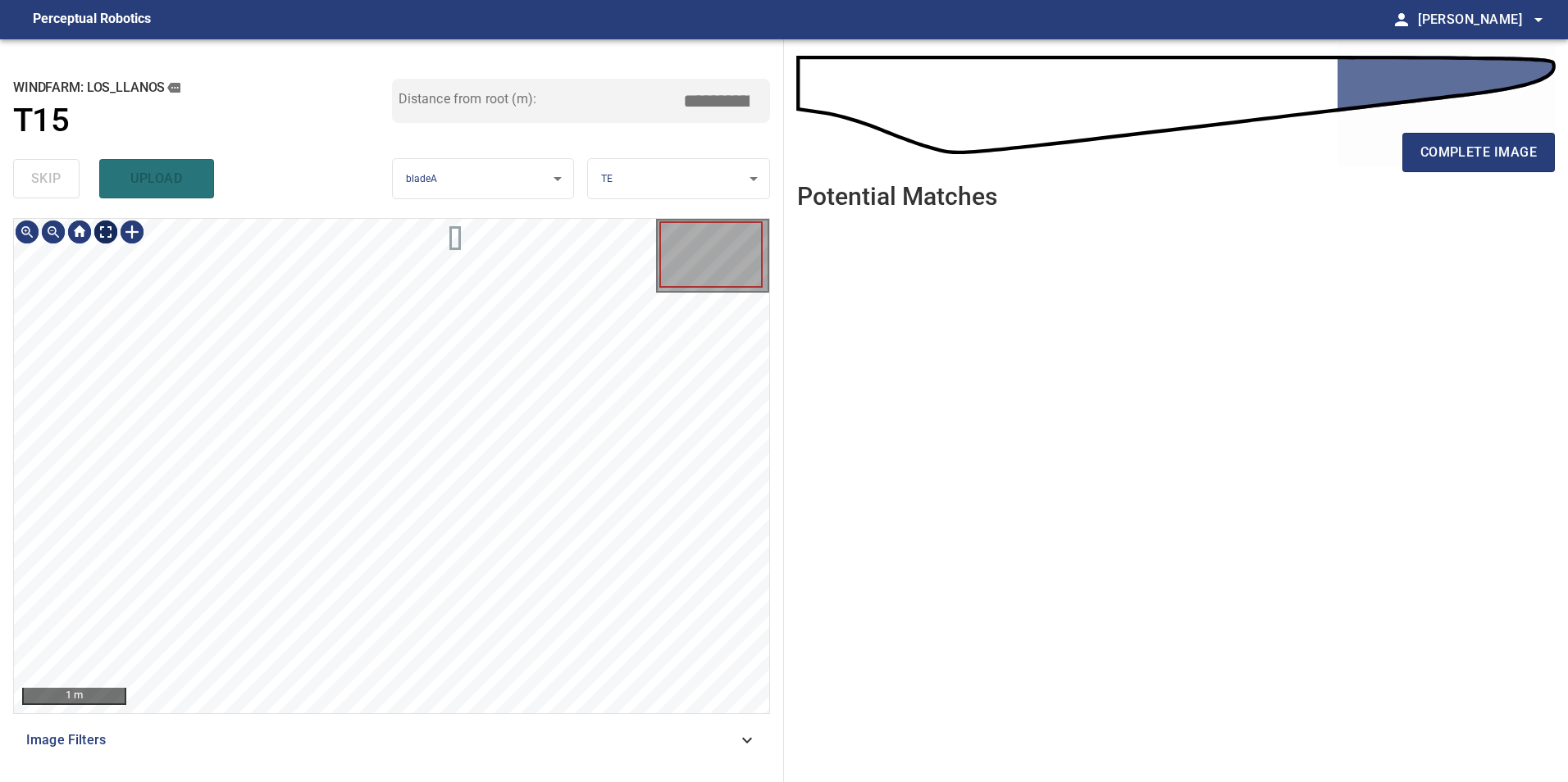
click at [121, 235] on div at bounding box center [80, 232] width 131 height 27
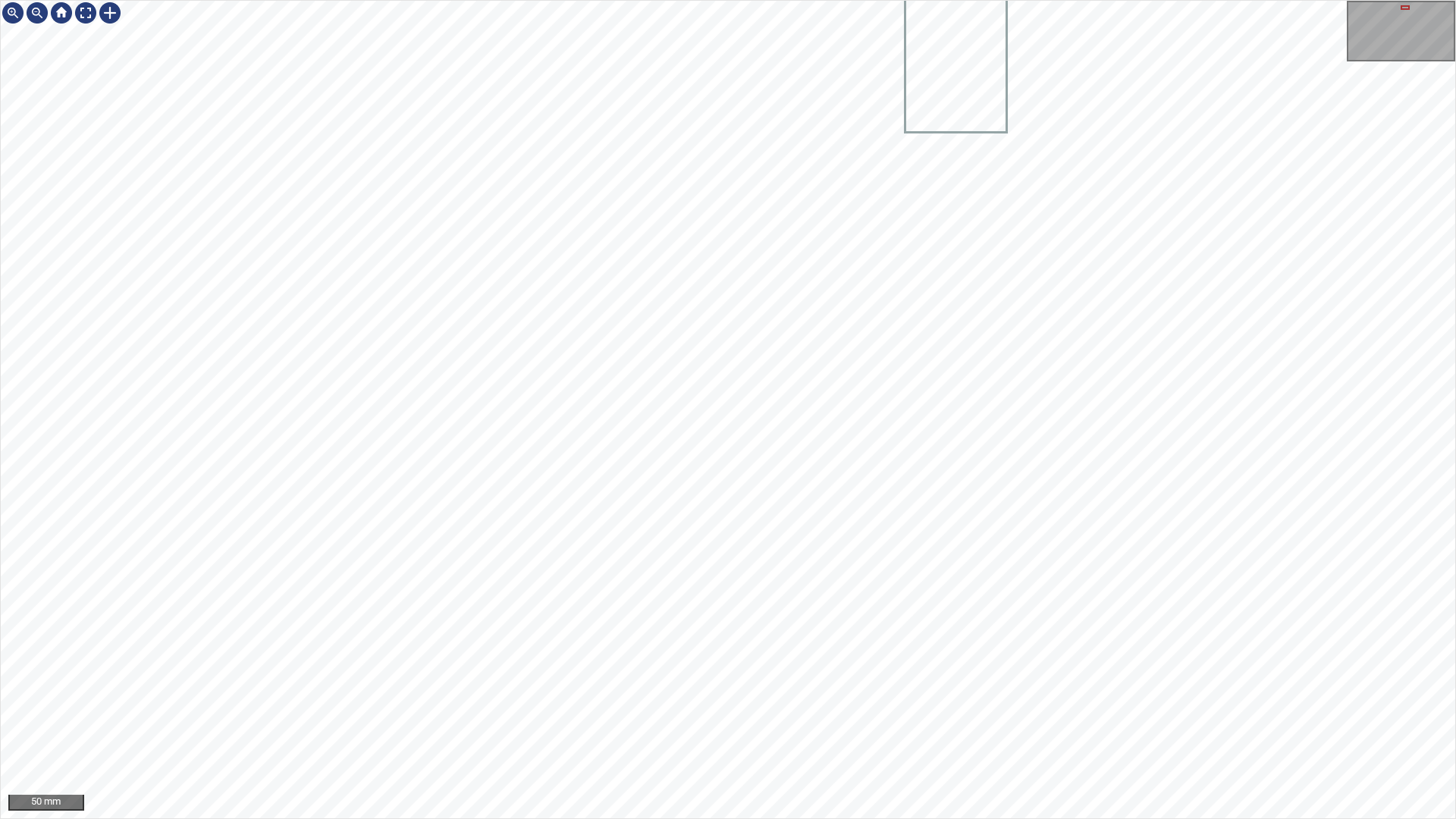
click at [894, 723] on div "50 mm" at bounding box center [728, 409] width 1456 height 819
click at [955, 723] on div "50 mm" at bounding box center [728, 409] width 1456 height 819
click at [985, 0] on div "20 mm" at bounding box center [728, 409] width 1456 height 819
click at [944, 0] on div "20 mm" at bounding box center [728, 409] width 1456 height 819
click at [86, 7] on div at bounding box center [86, 13] width 25 height 25
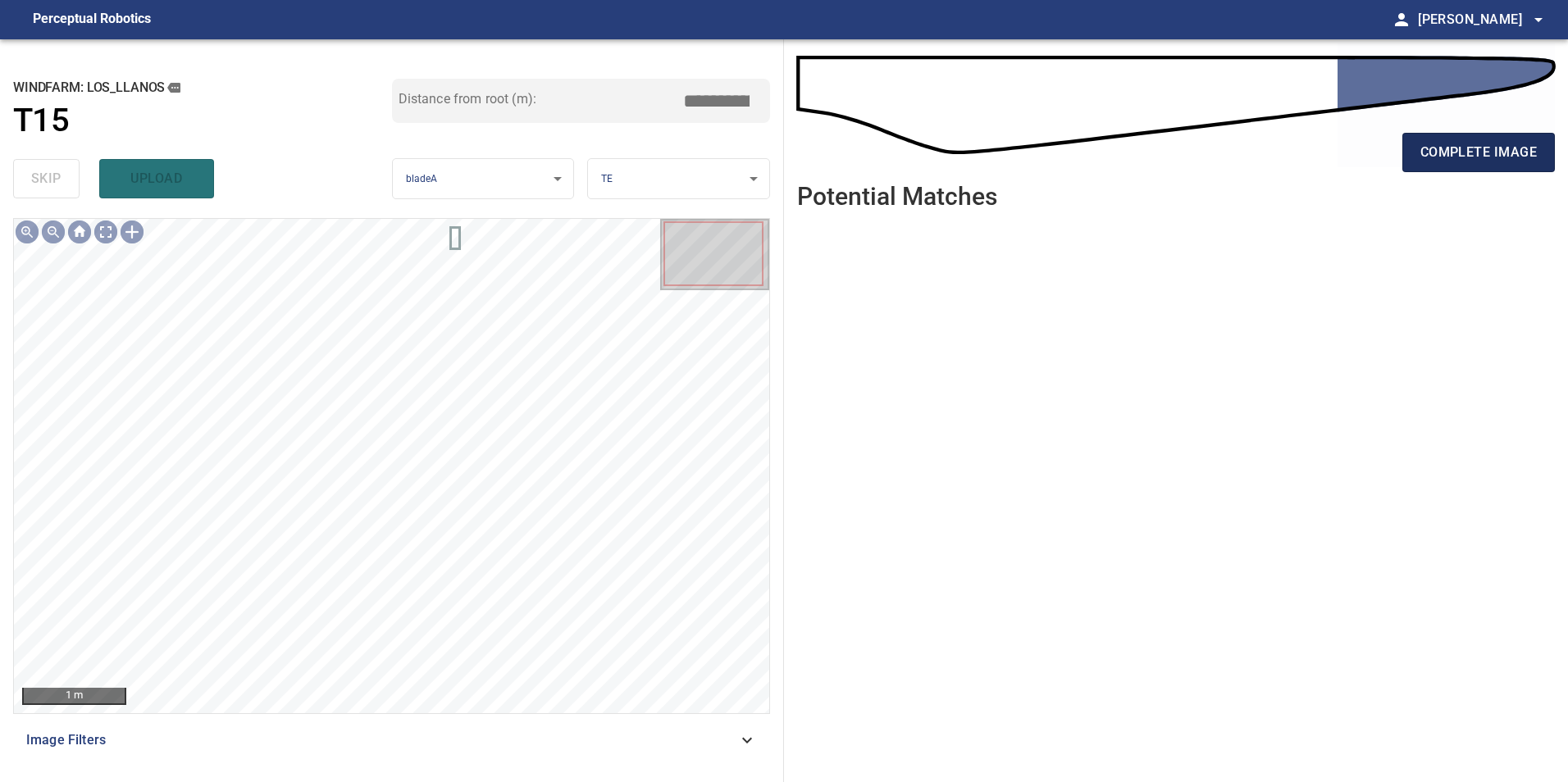
click at [1478, 152] on span "complete image" at bounding box center [1478, 152] width 116 height 23
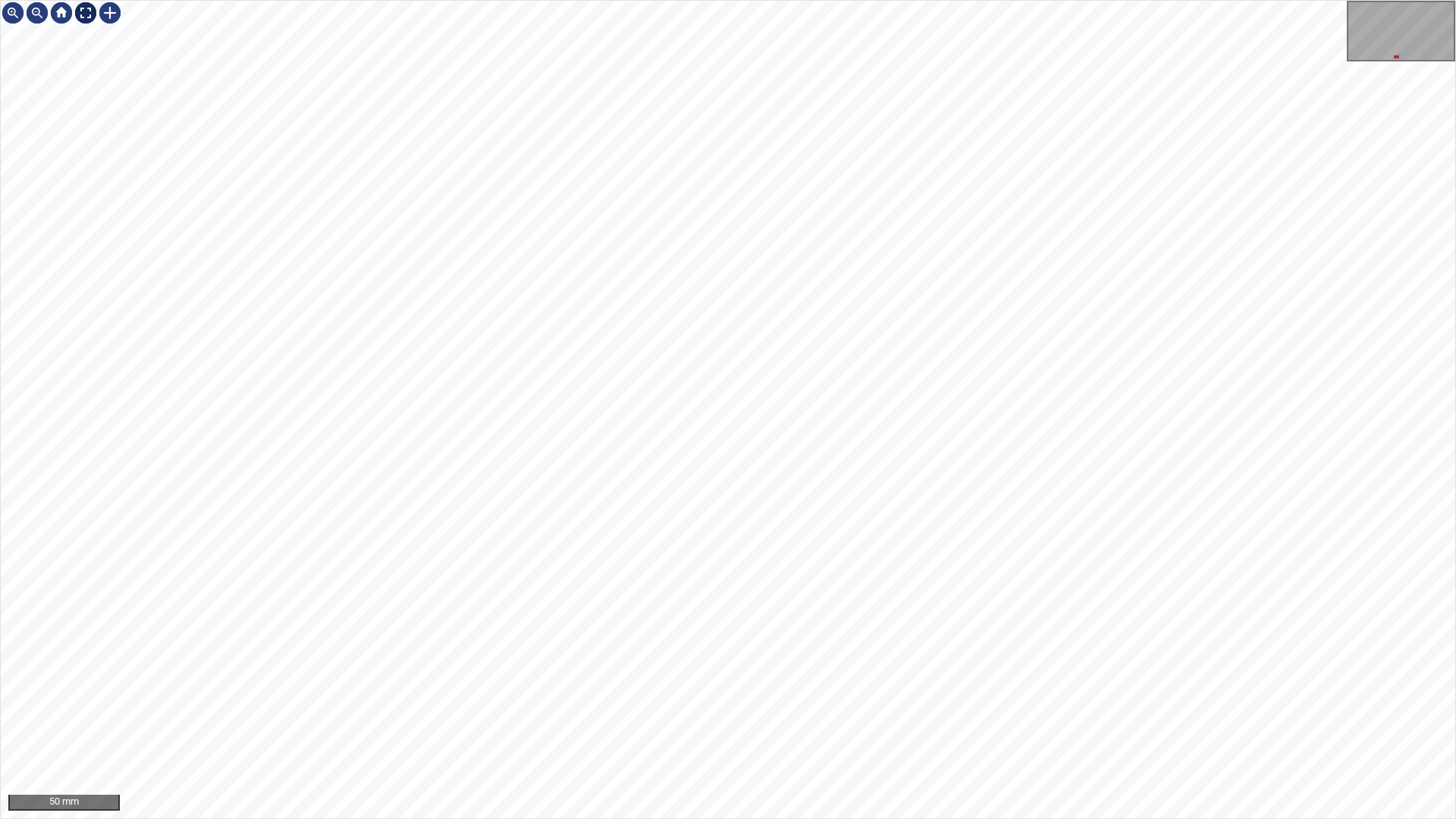
click at [86, 16] on div at bounding box center [86, 13] width 25 height 25
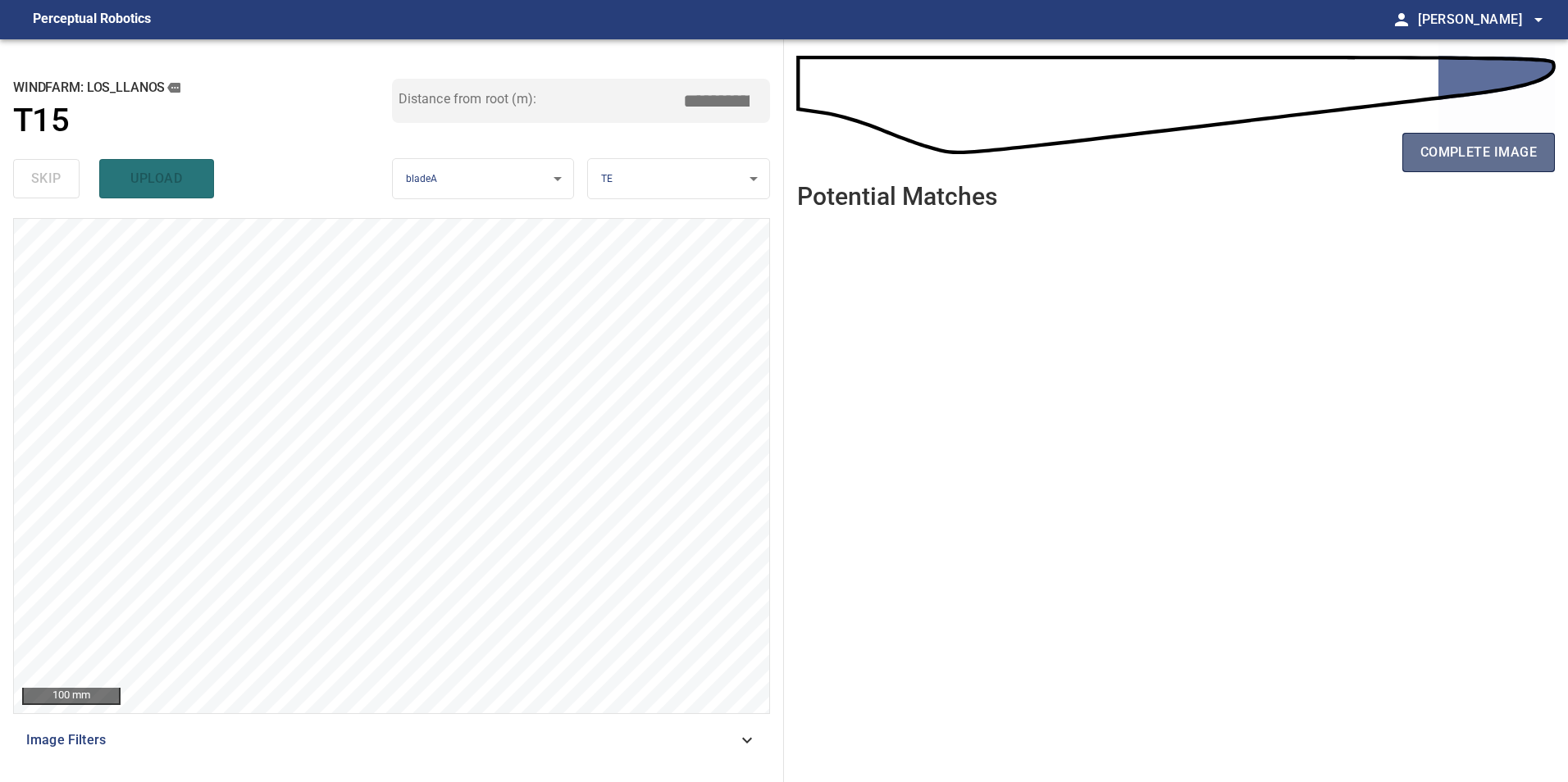
click at [1498, 154] on span "complete image" at bounding box center [1478, 152] width 116 height 23
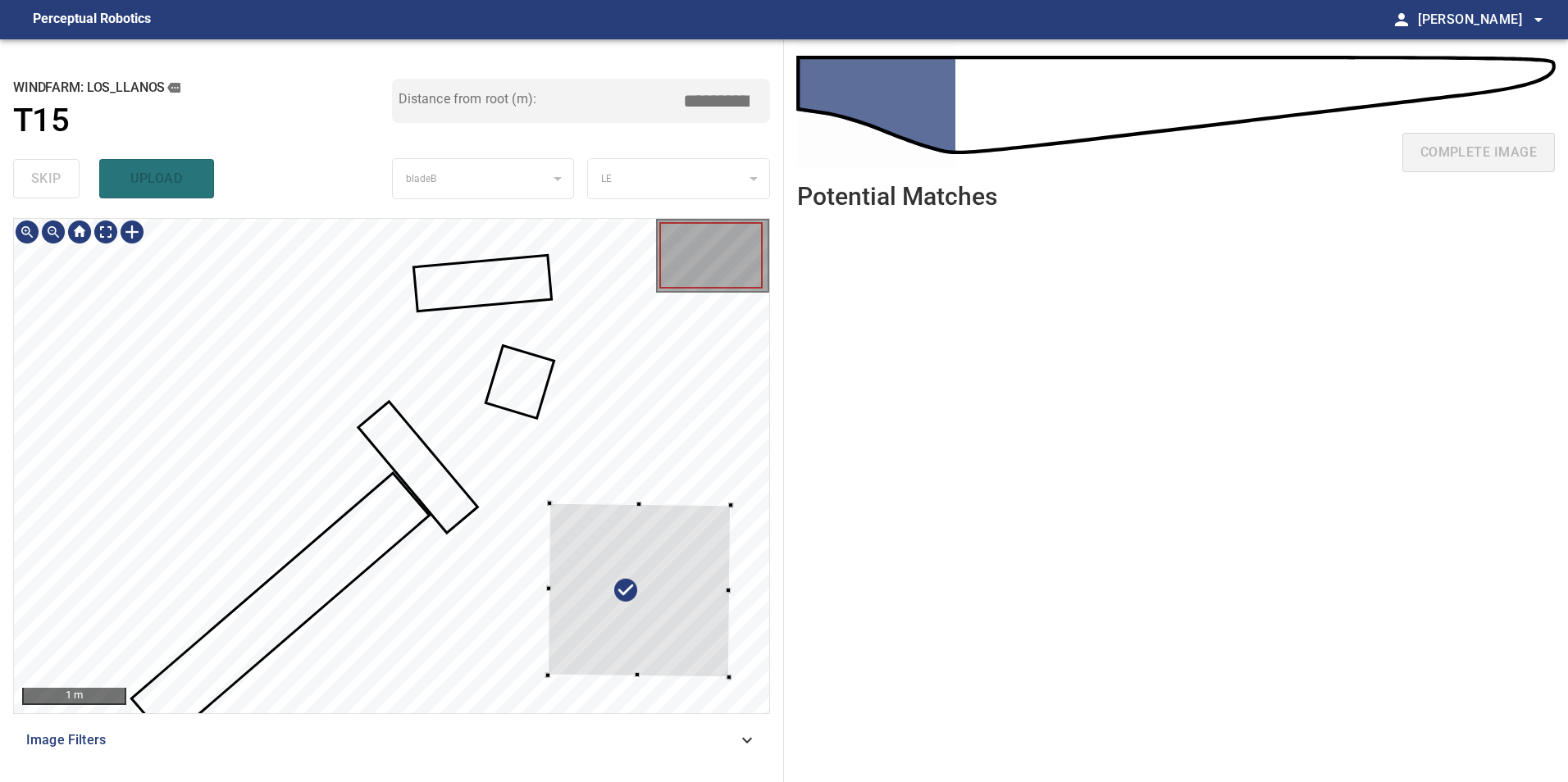
click at [608, 622] on div at bounding box center [639, 590] width 183 height 174
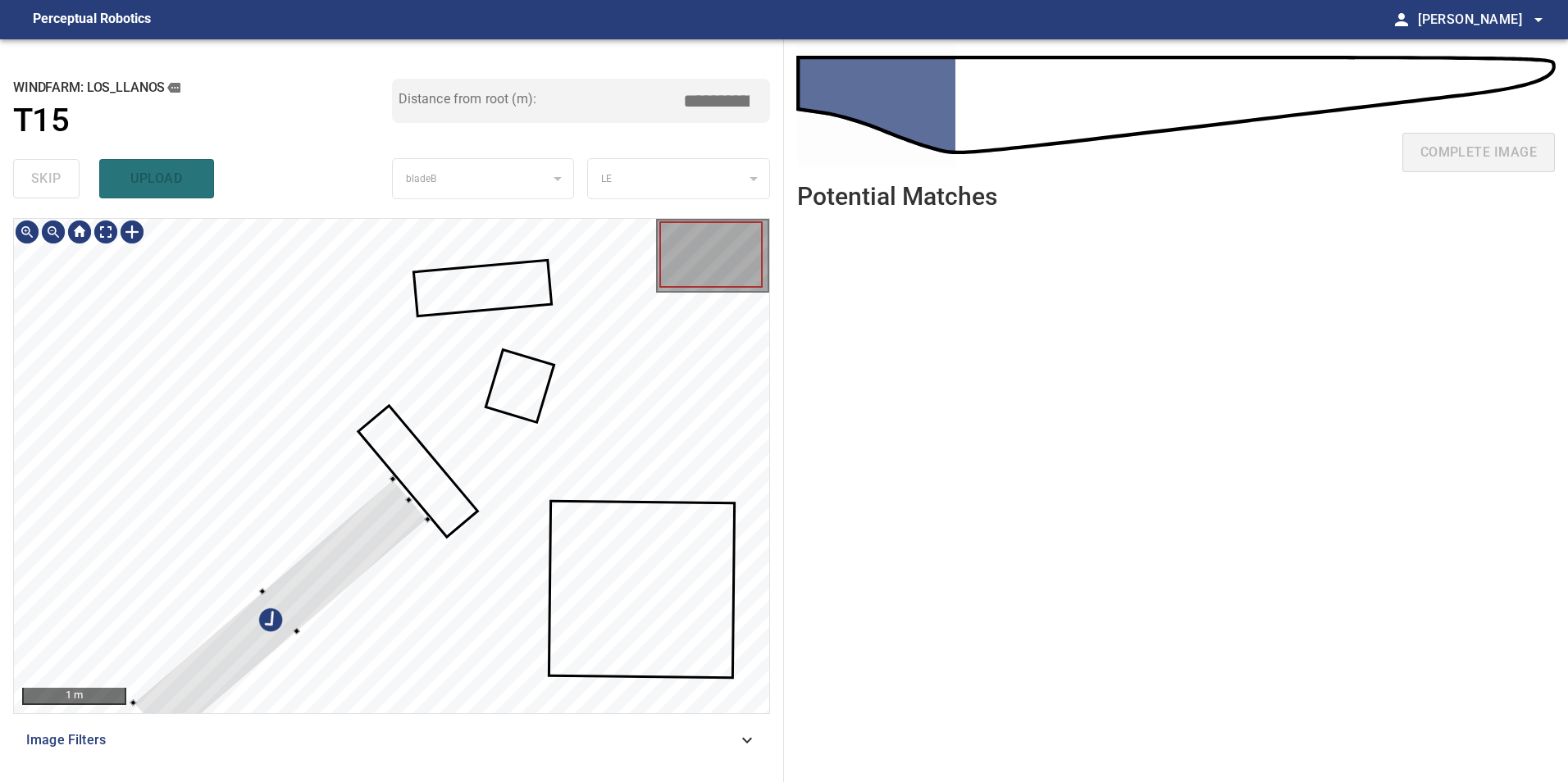
click at [201, 268] on div at bounding box center [392, 466] width 755 height 495
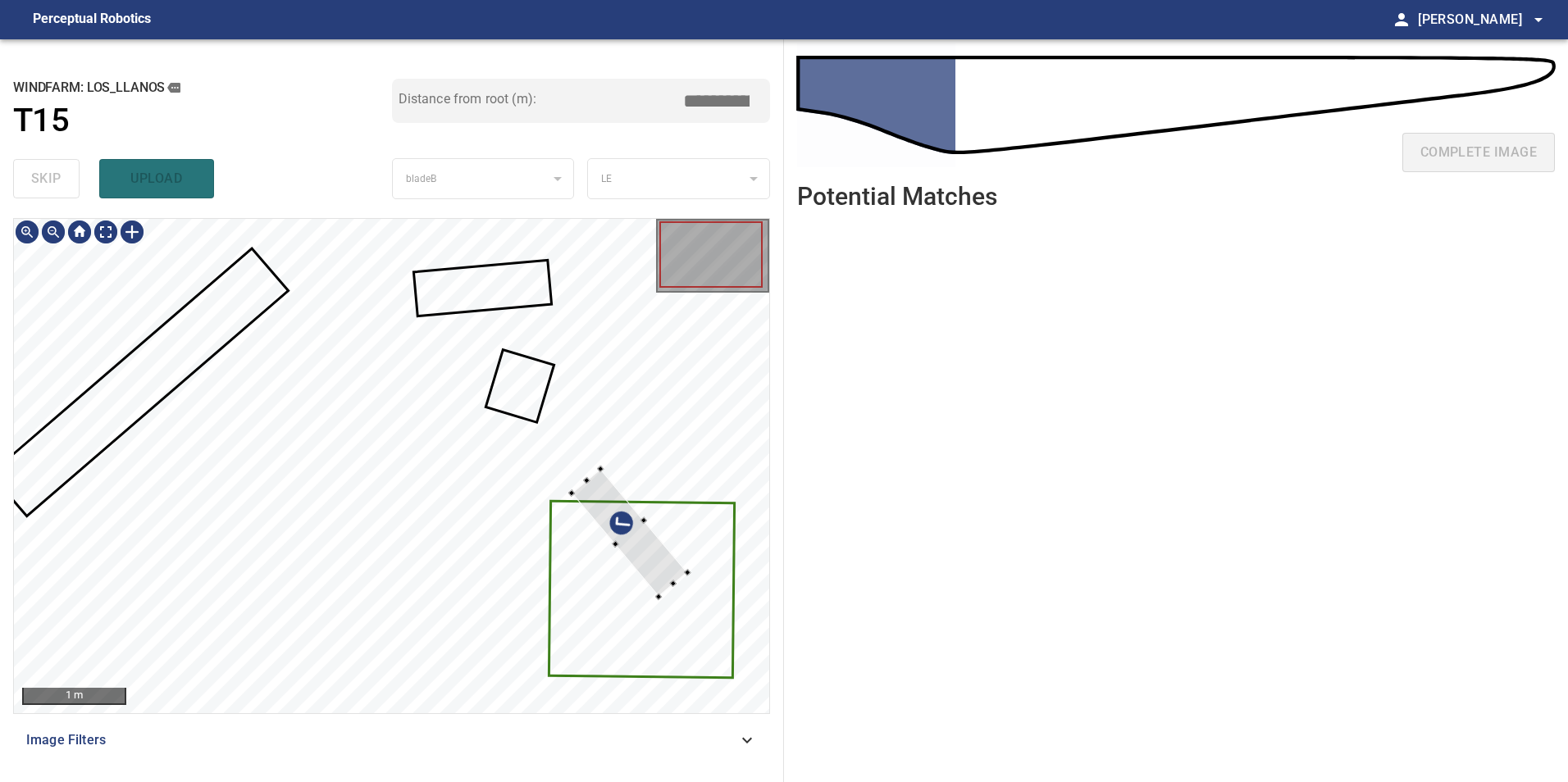
click at [769, 570] on div "1 m" at bounding box center [392, 466] width 757 height 497
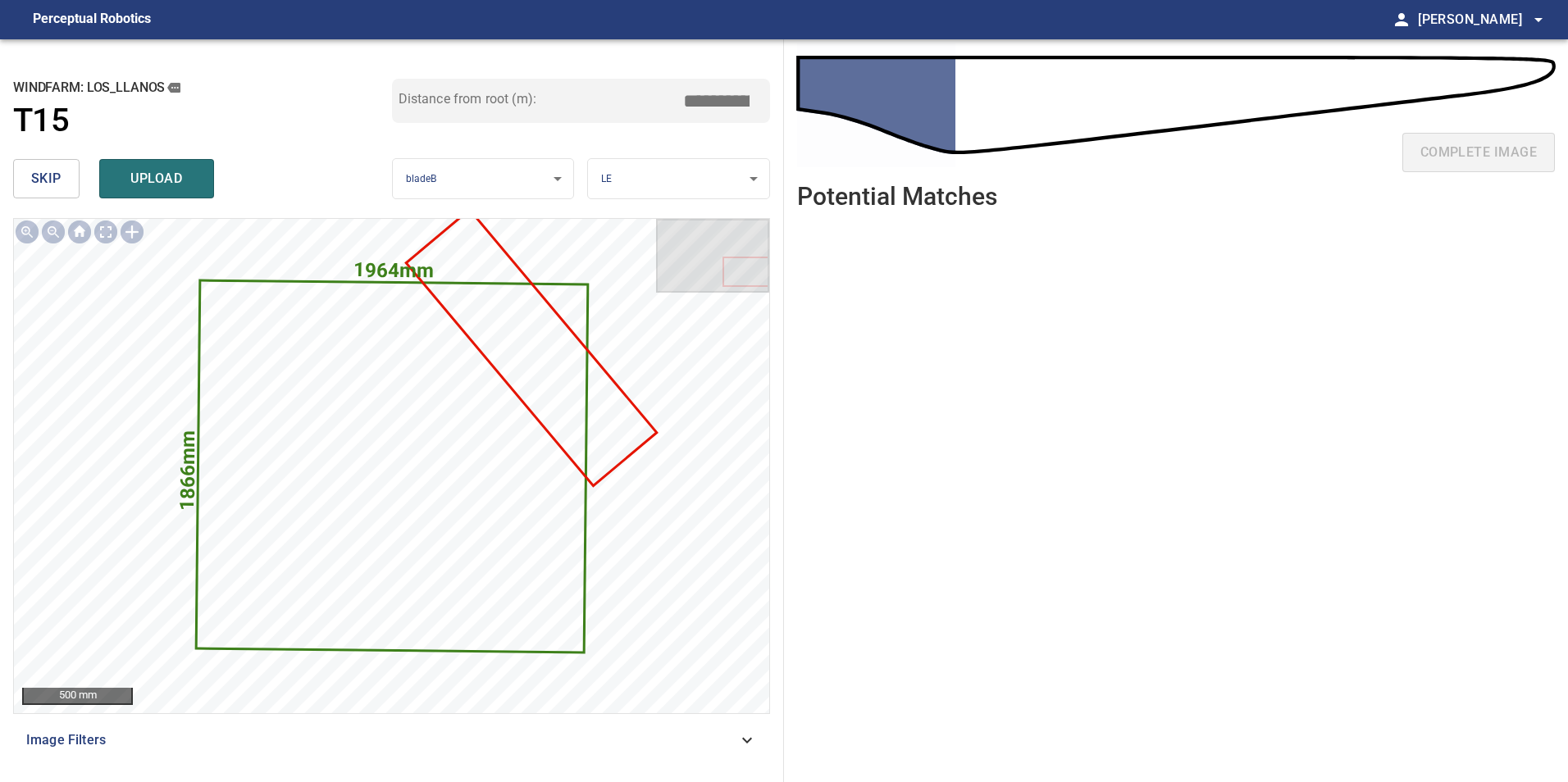
click at [43, 171] on span "skip" at bounding box center [46, 179] width 30 height 23
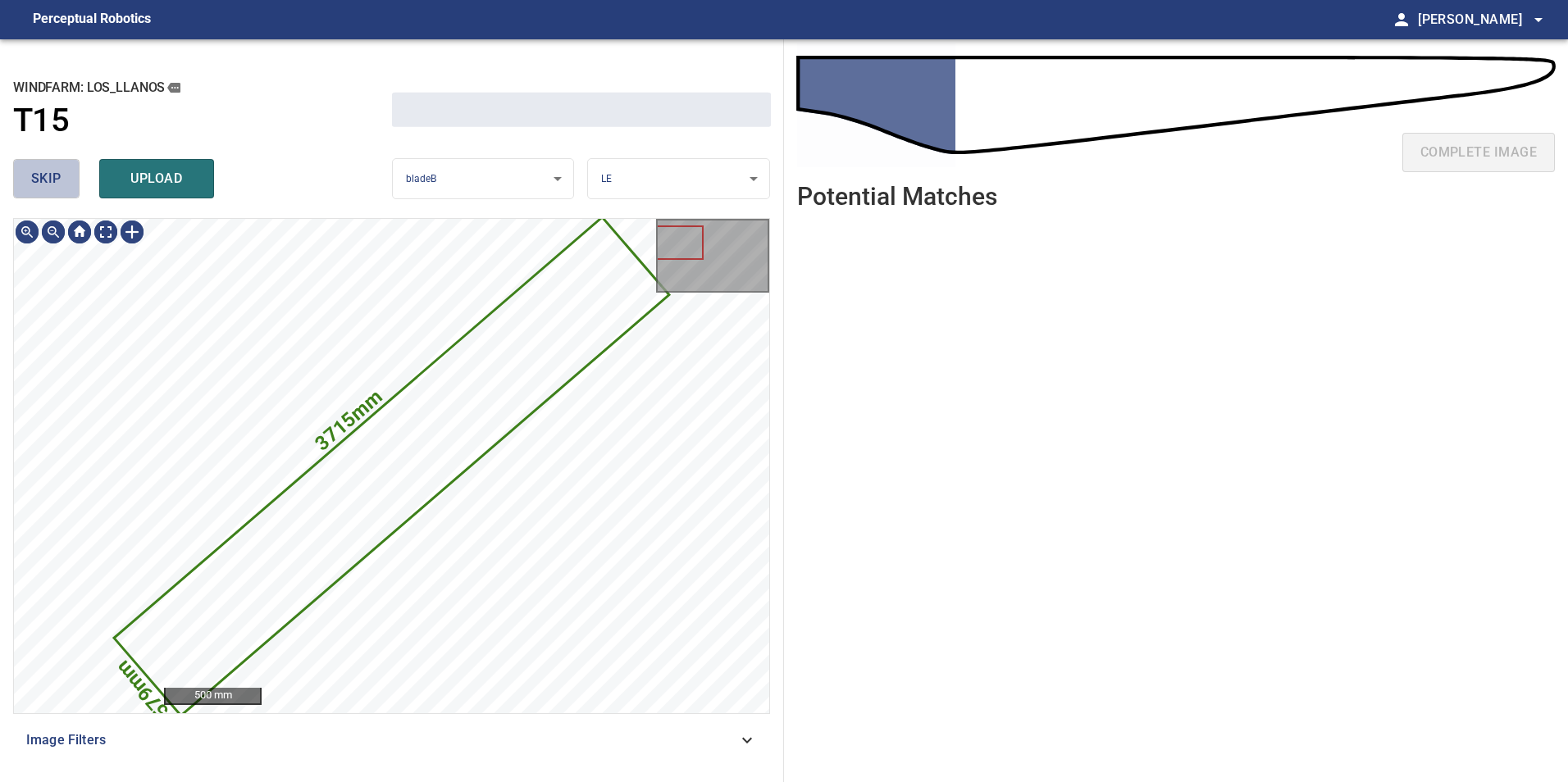
click at [43, 171] on span "skip" at bounding box center [46, 179] width 30 height 23
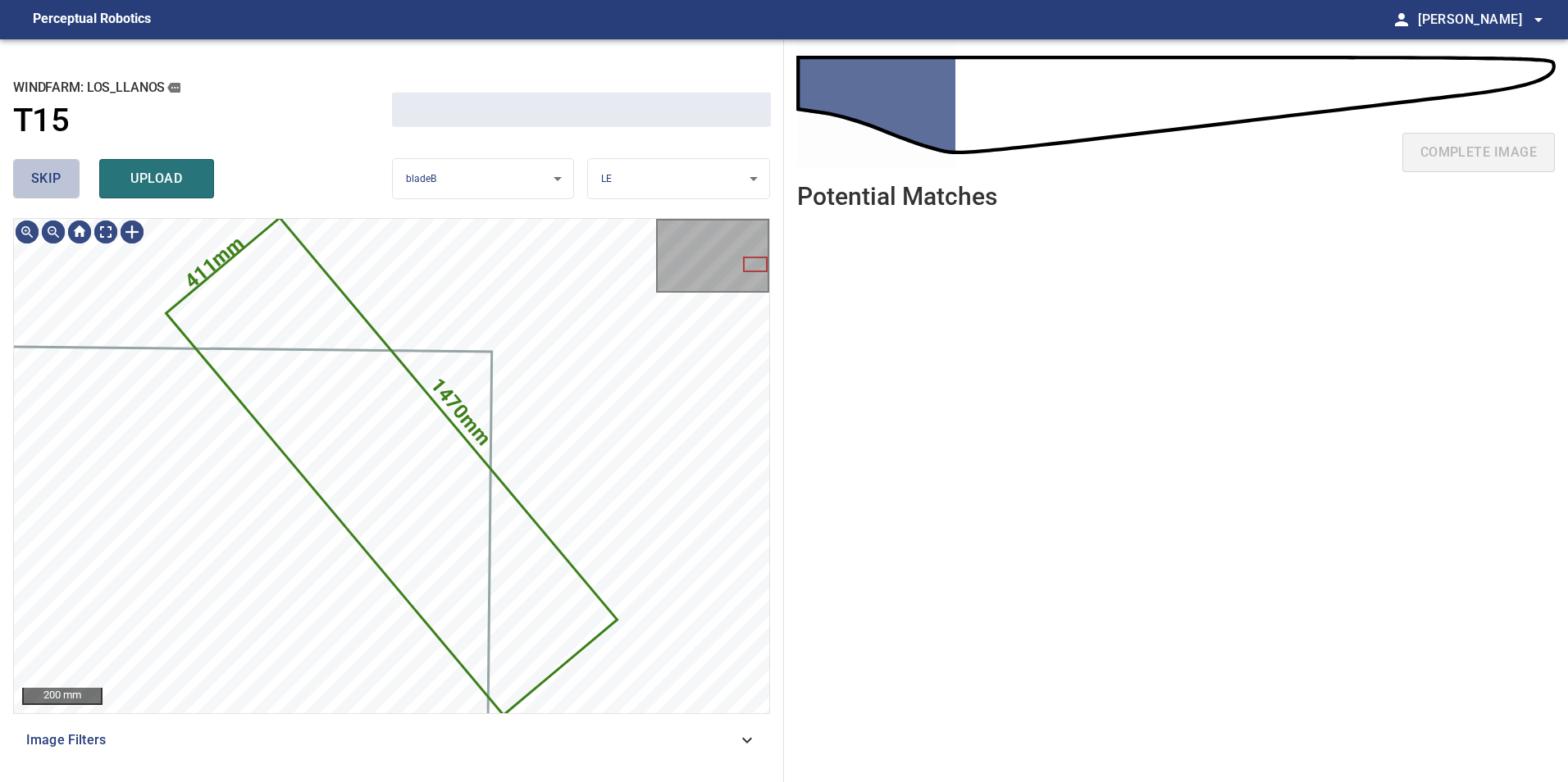
drag, startPoint x: 43, startPoint y: 171, endPoint x: 64, endPoint y: 175, distance: 21.4
click at [58, 175] on span "skip" at bounding box center [46, 179] width 30 height 23
click at [64, 175] on button "skip" at bounding box center [46, 178] width 66 height 39
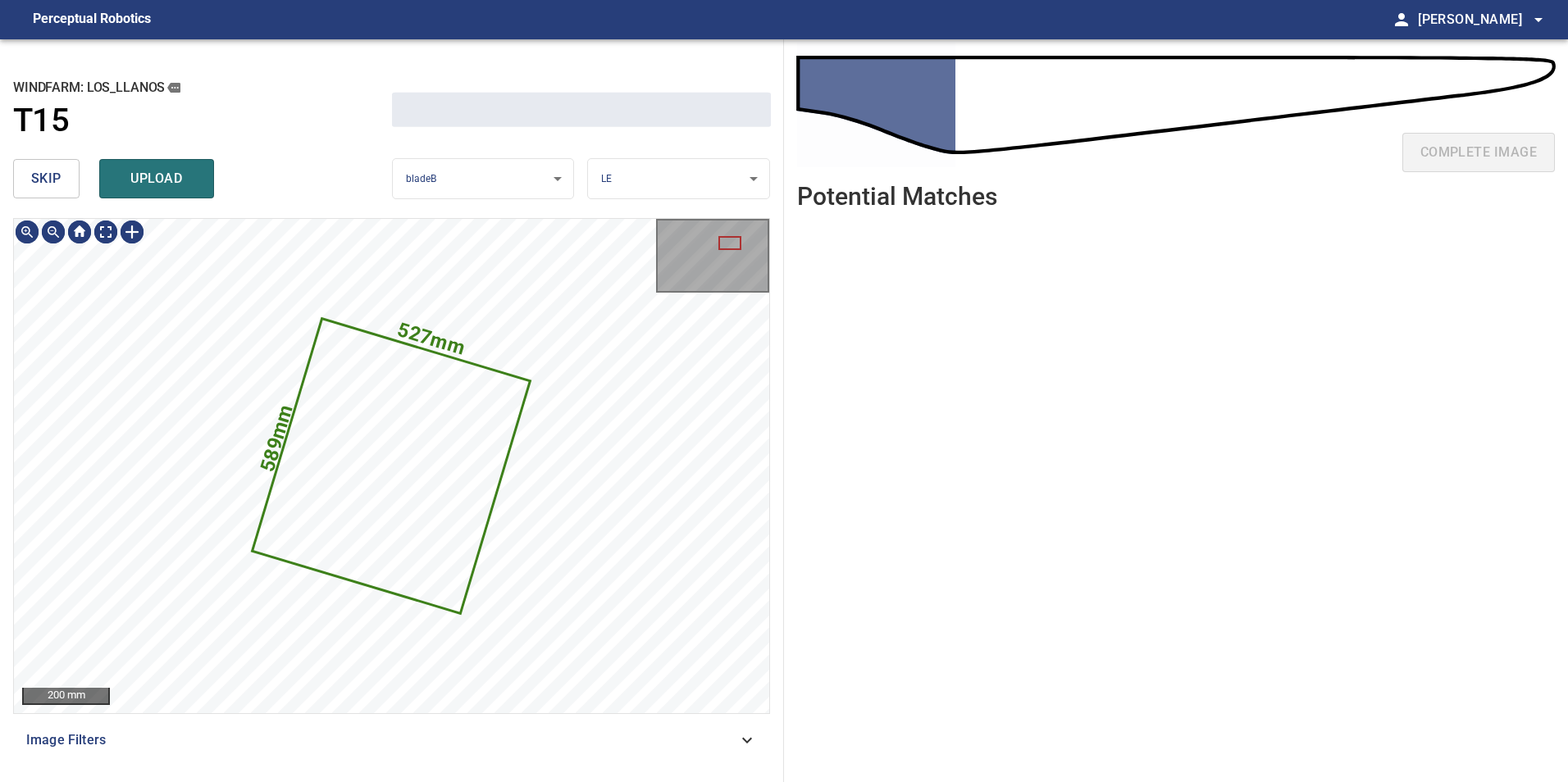
click at [64, 175] on button "skip" at bounding box center [46, 178] width 66 height 39
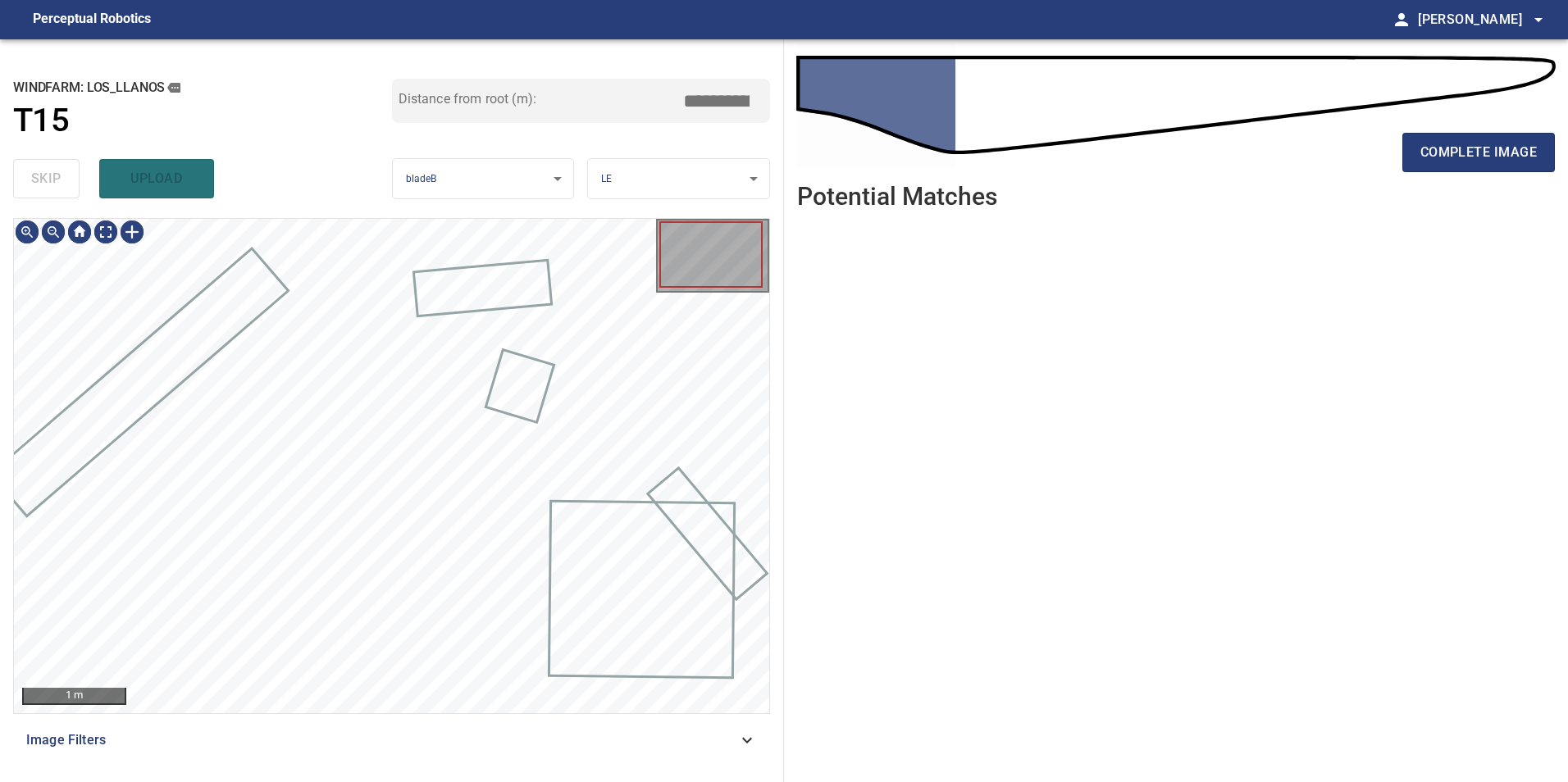
click at [64, 175] on div "skip upload" at bounding box center [202, 178] width 378 height 52
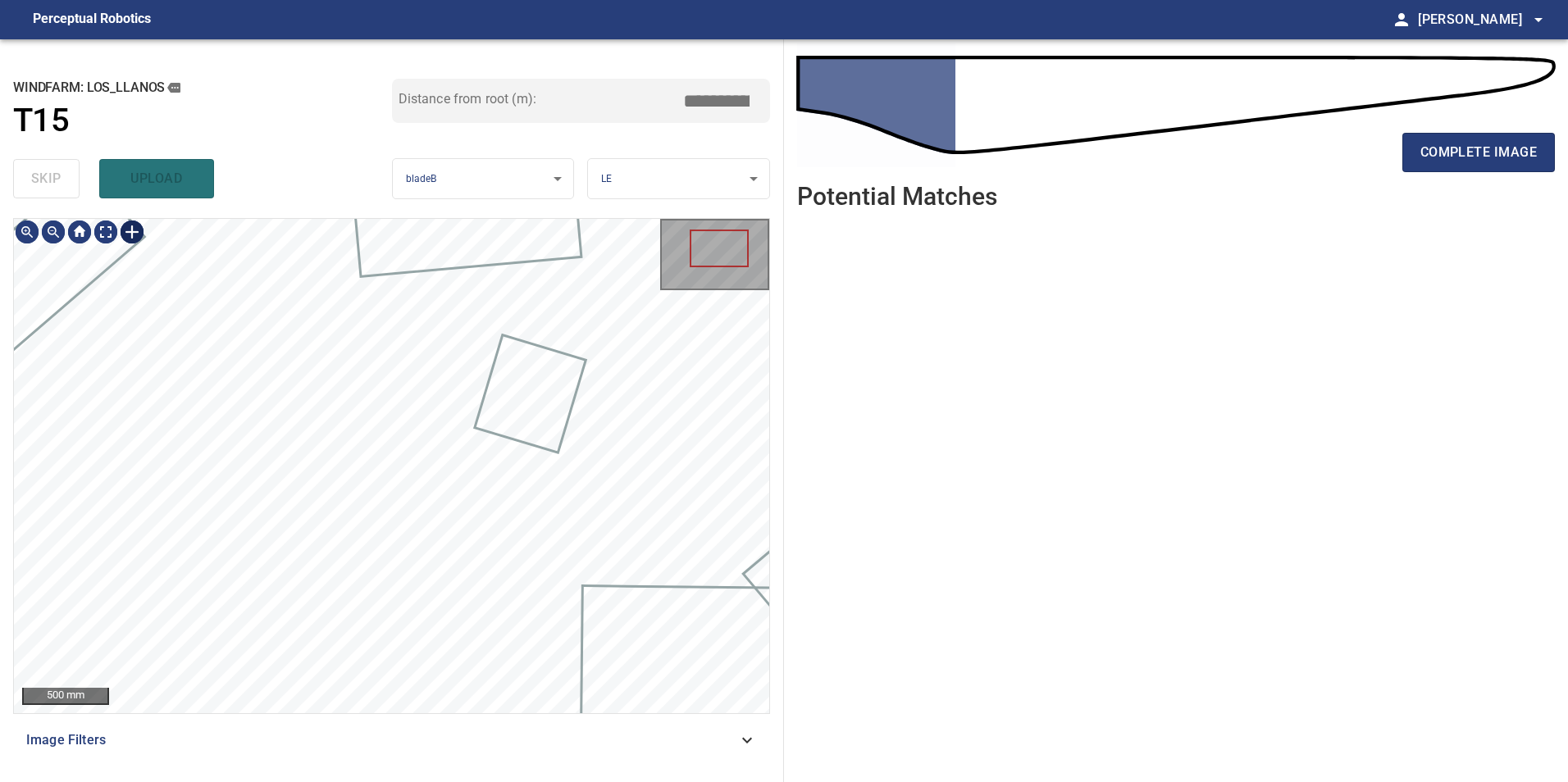
click at [128, 232] on div at bounding box center [132, 232] width 27 height 27
click at [534, 508] on div at bounding box center [392, 466] width 755 height 495
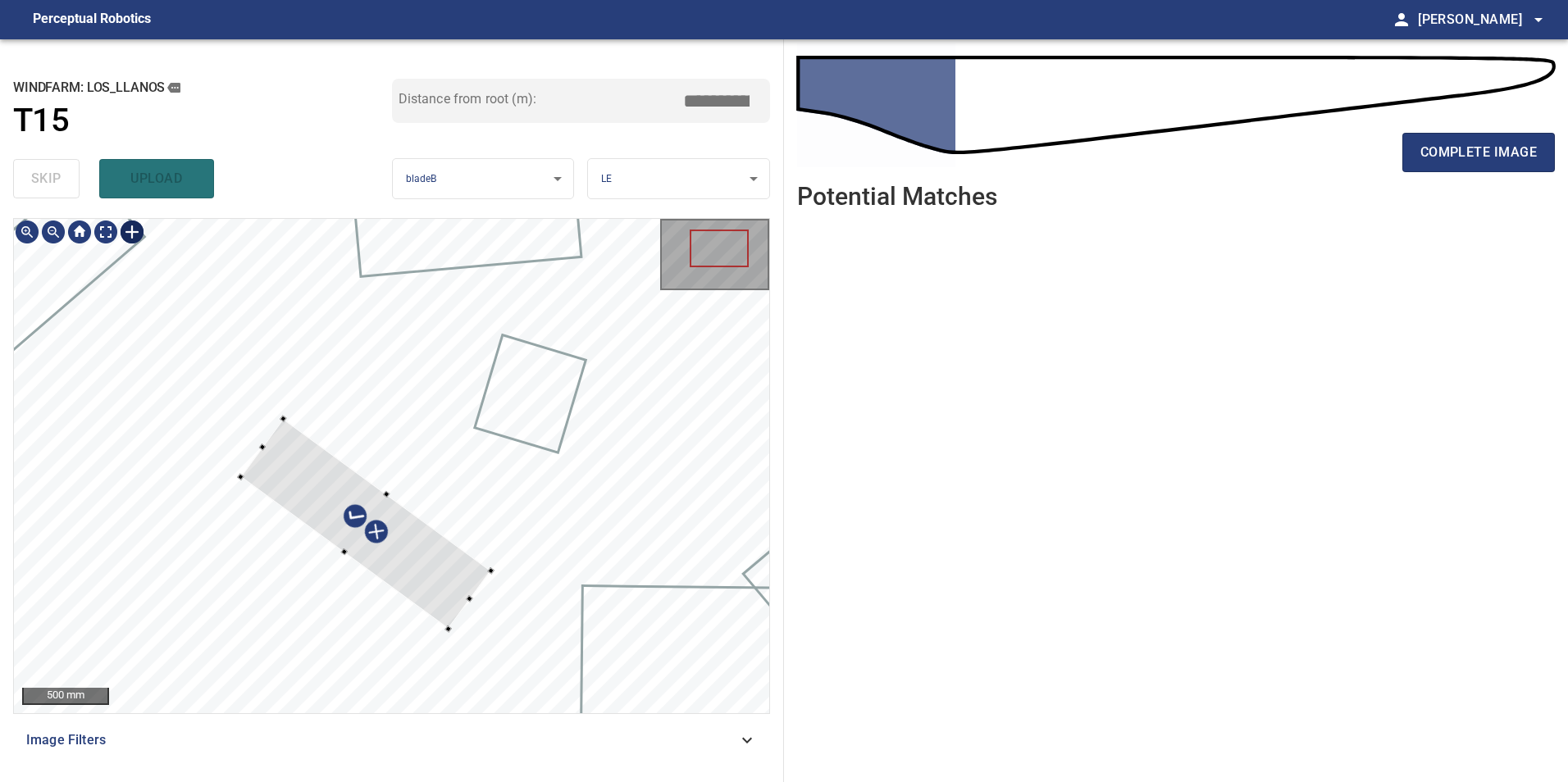
click at [445, 563] on div at bounding box center [365, 525] width 250 height 211
click at [442, 618] on div at bounding box center [360, 520] width 229 height 237
click at [407, 582] on div at bounding box center [355, 530] width 229 height 237
click at [291, 453] on div at bounding box center [364, 541] width 213 height 220
click at [392, 579] on div at bounding box center [358, 530] width 212 height 219
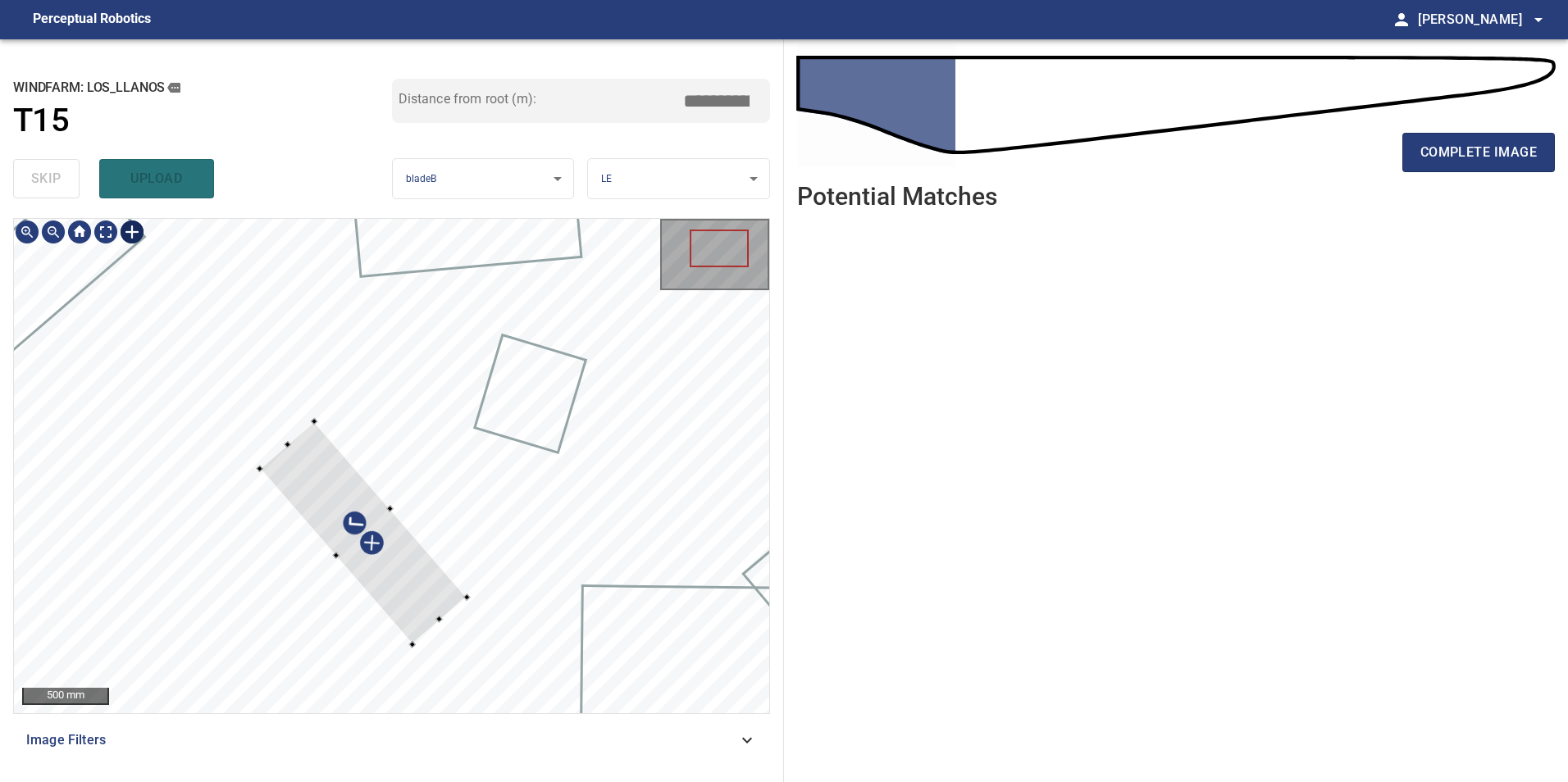
click at [421, 606] on div at bounding box center [362, 533] width 207 height 223
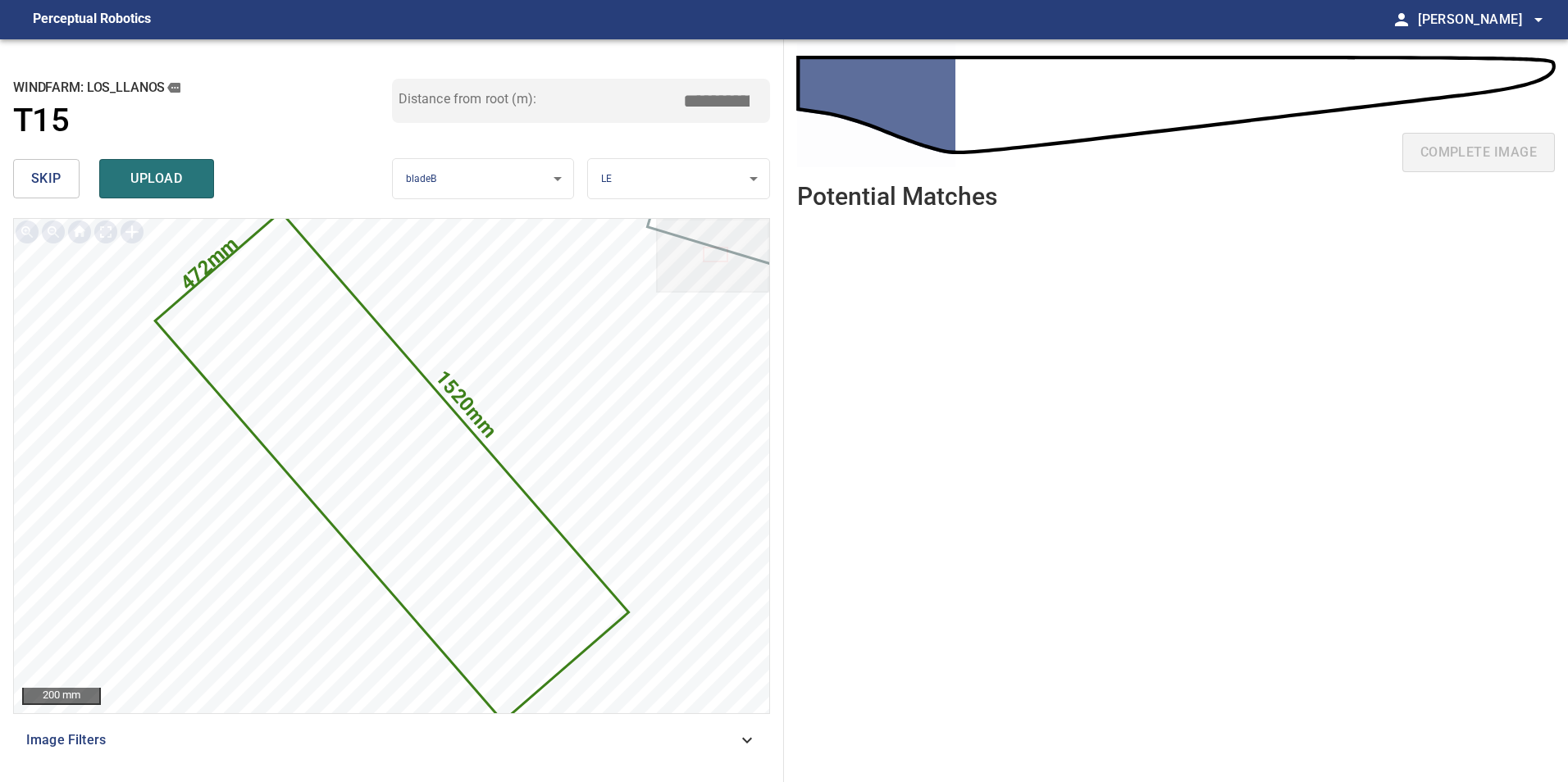
drag, startPoint x: 732, startPoint y: 101, endPoint x: 979, endPoint y: 104, distance: 247.0
click at [930, 104] on div "**********" at bounding box center [784, 411] width 1568 height 743
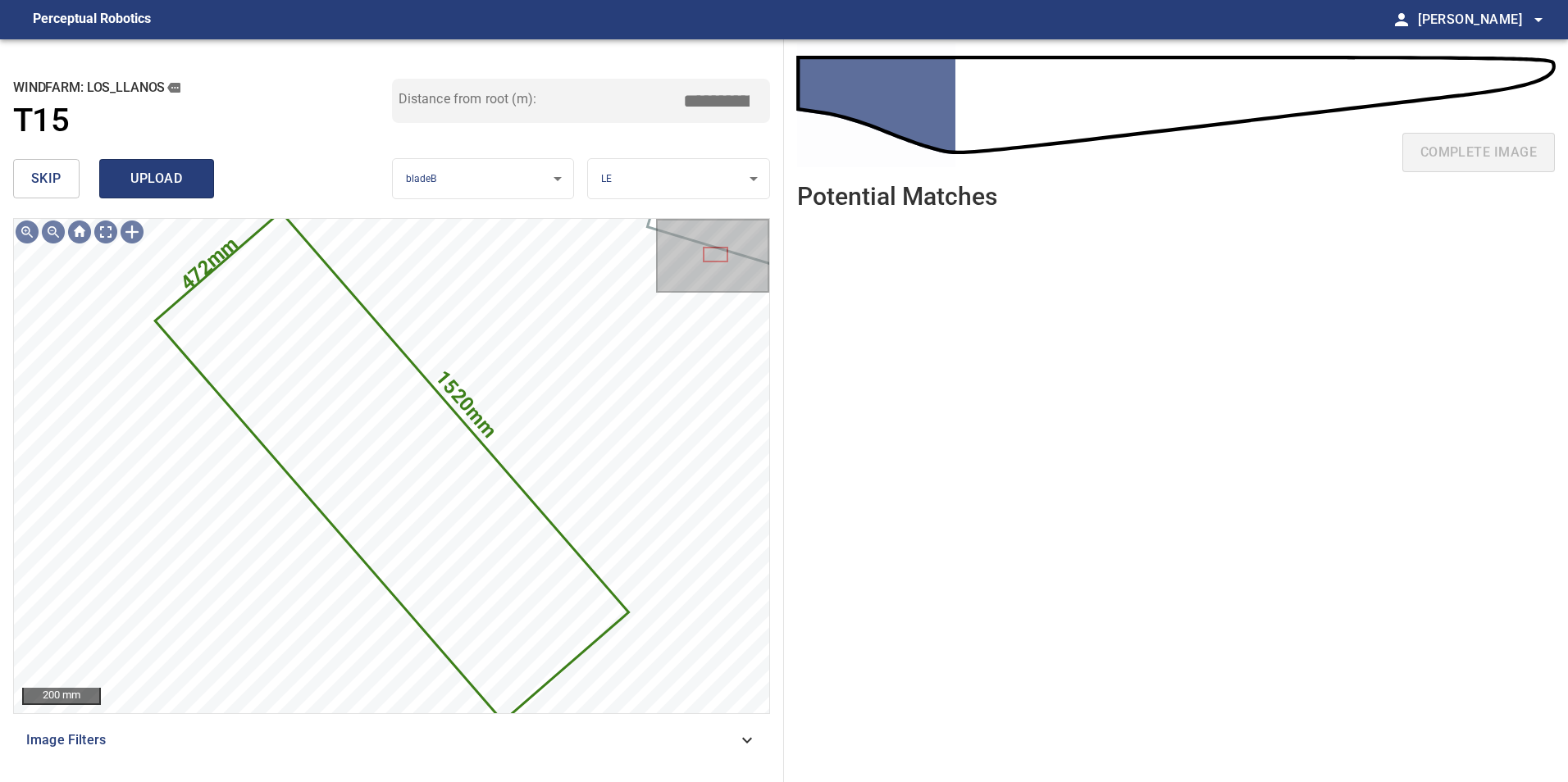
type input "****"
click at [161, 185] on span "upload" at bounding box center [156, 179] width 79 height 23
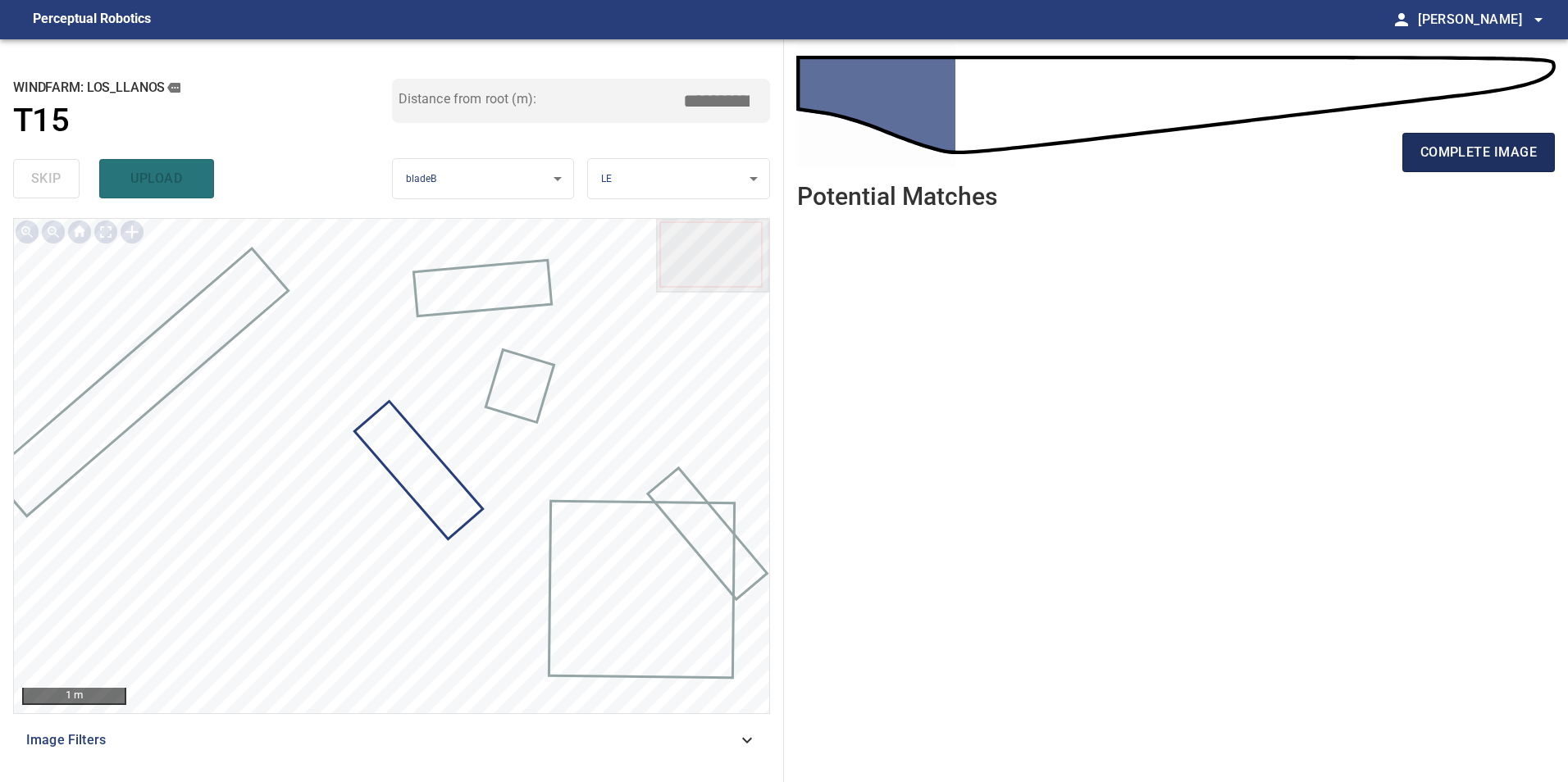
drag, startPoint x: 0, startPoint y: 0, endPoint x: 1510, endPoint y: 159, distance: 1518.3
click at [1510, 159] on span "complete image" at bounding box center [1478, 152] width 116 height 23
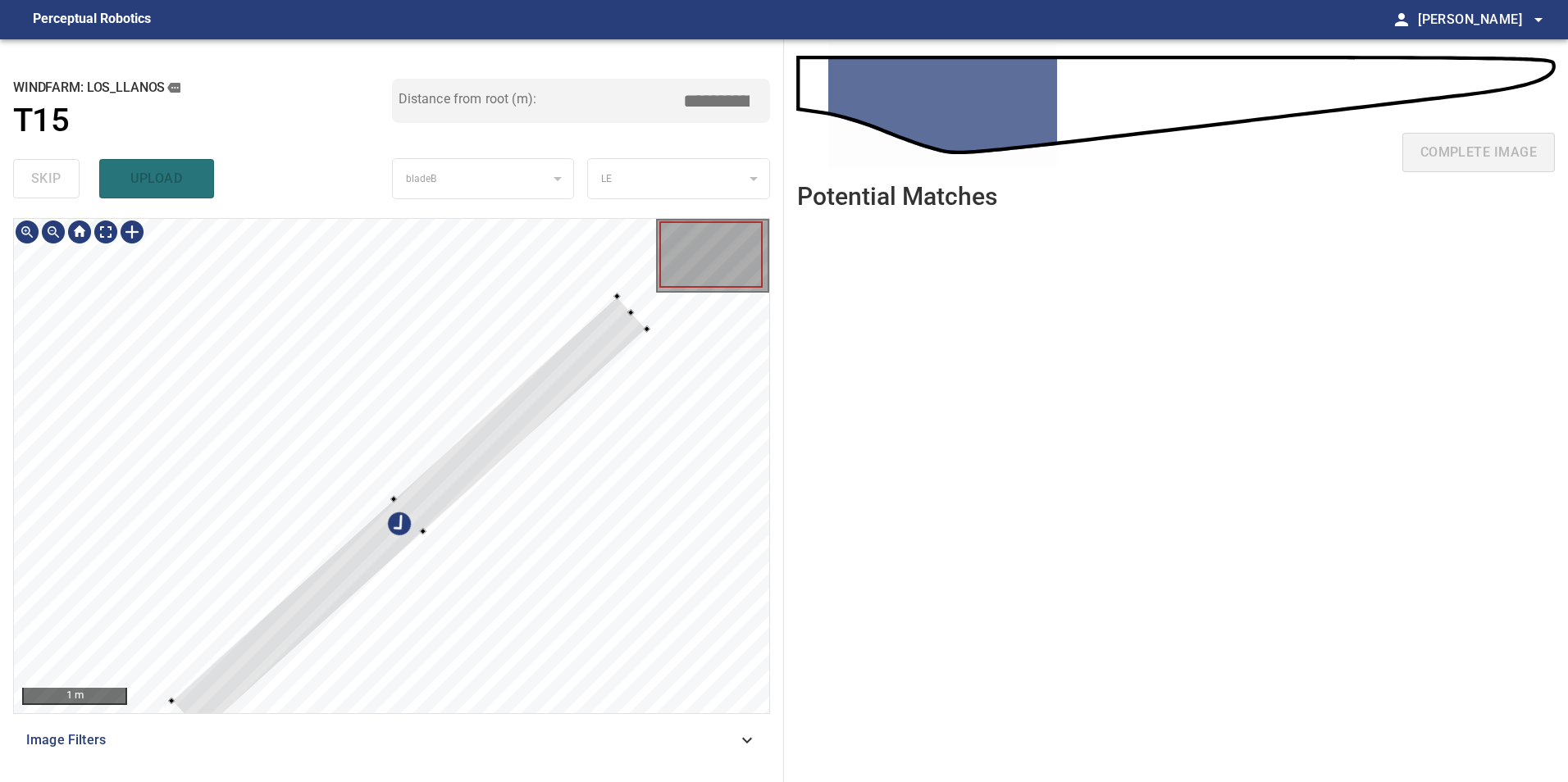
click at [183, 326] on div at bounding box center [392, 466] width 755 height 495
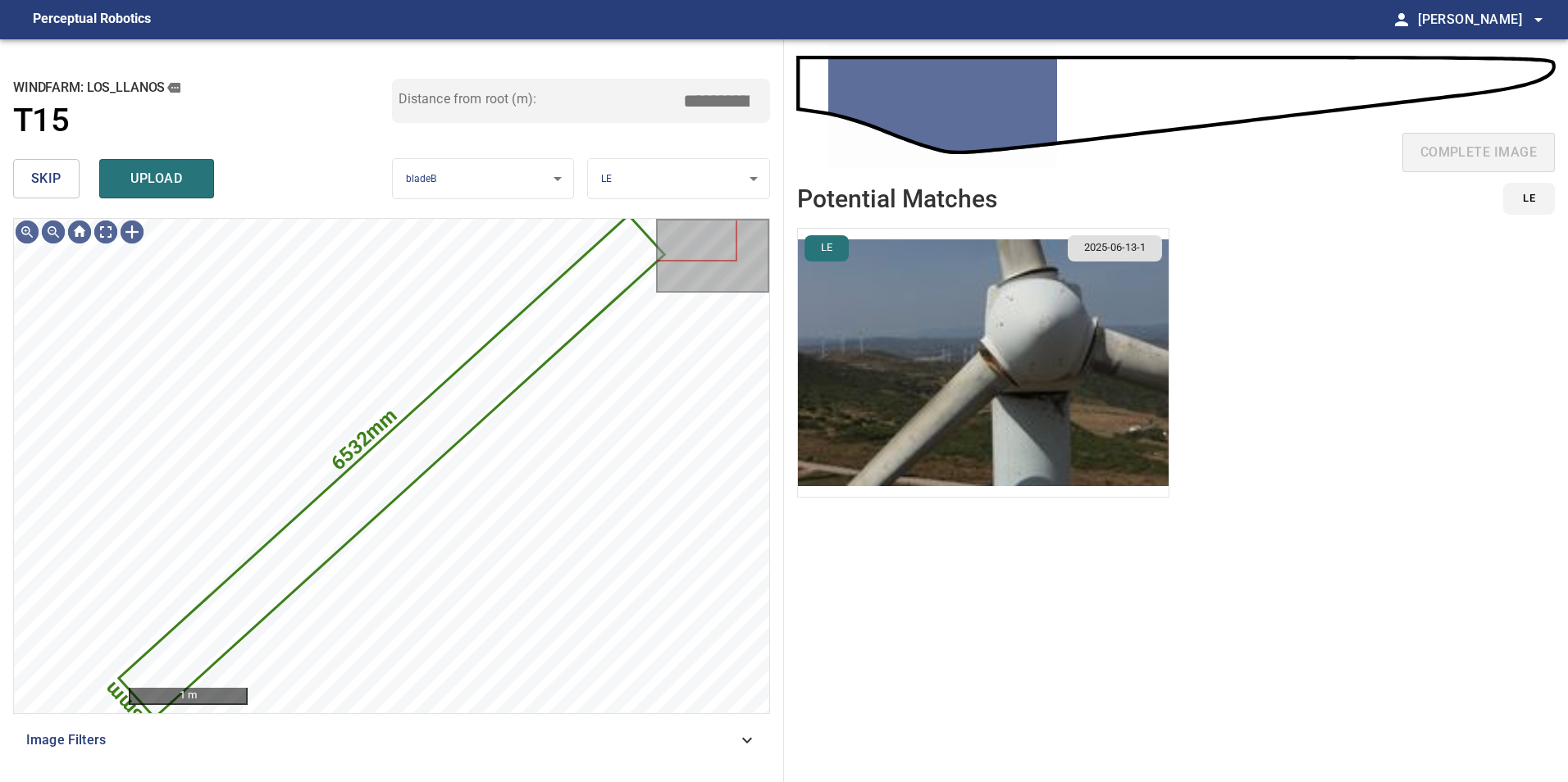
click at [60, 186] on span "skip" at bounding box center [46, 179] width 30 height 23
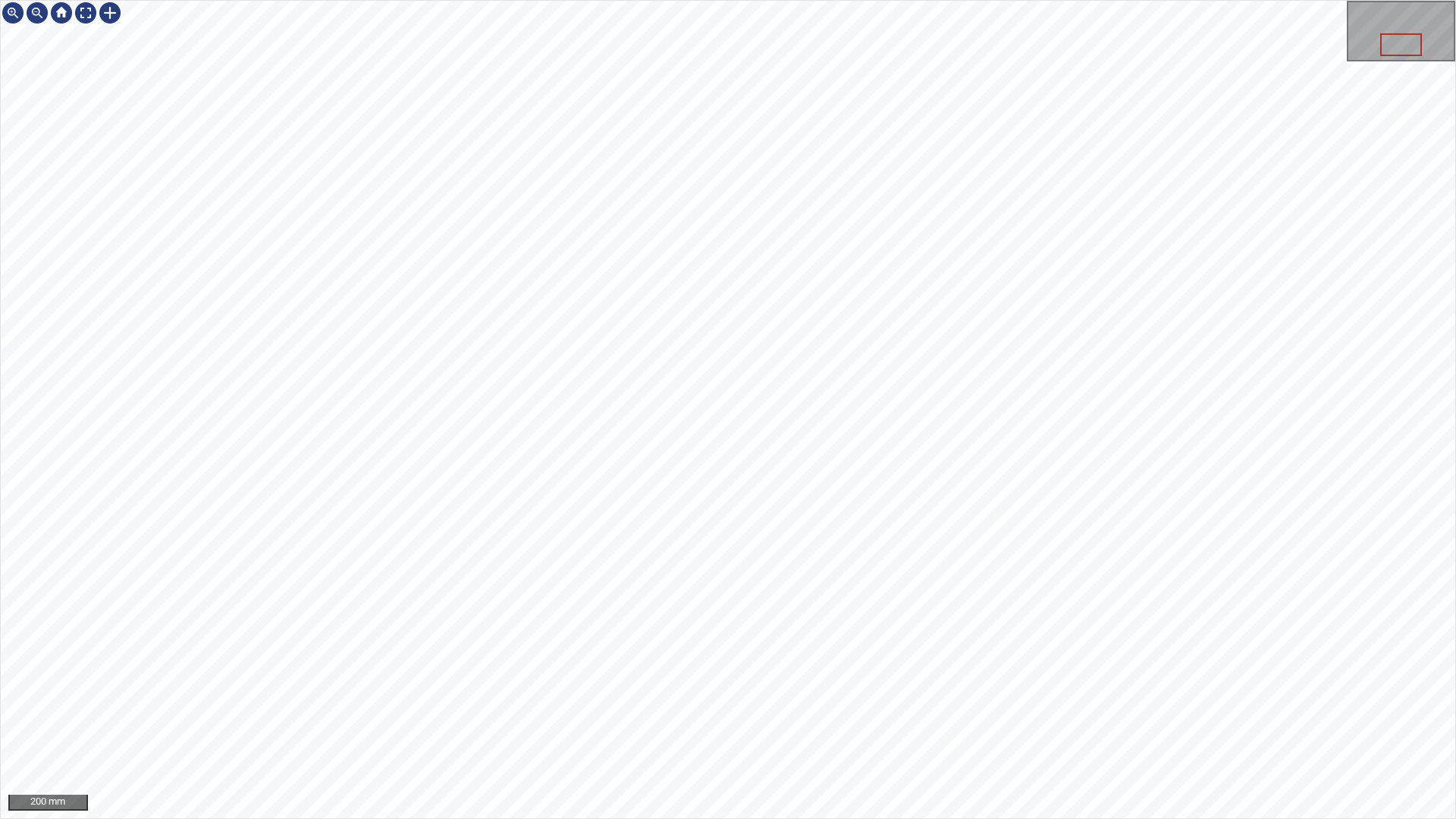
click at [1252, 0] on div "200 mm" at bounding box center [728, 409] width 1456 height 819
